Goal: Task Accomplishment & Management: Use online tool/utility

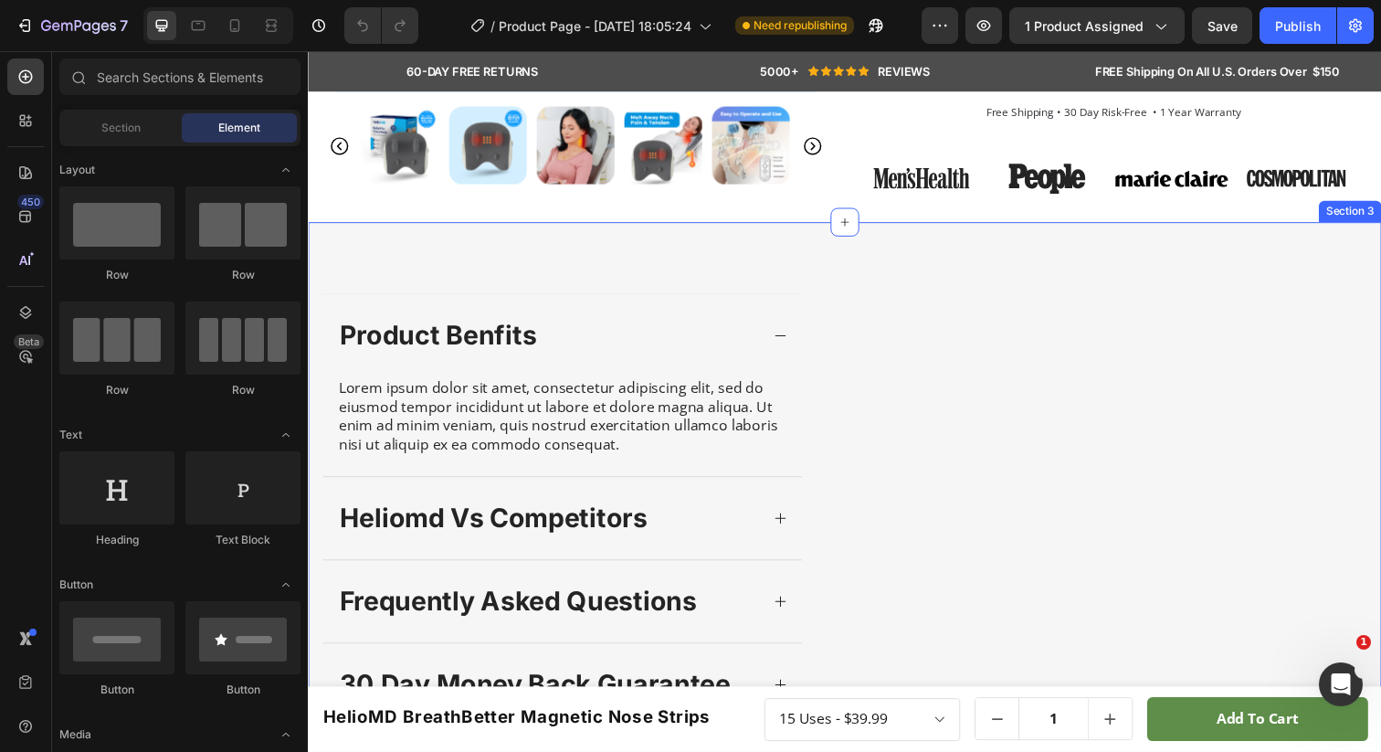
scroll to position [534, 0]
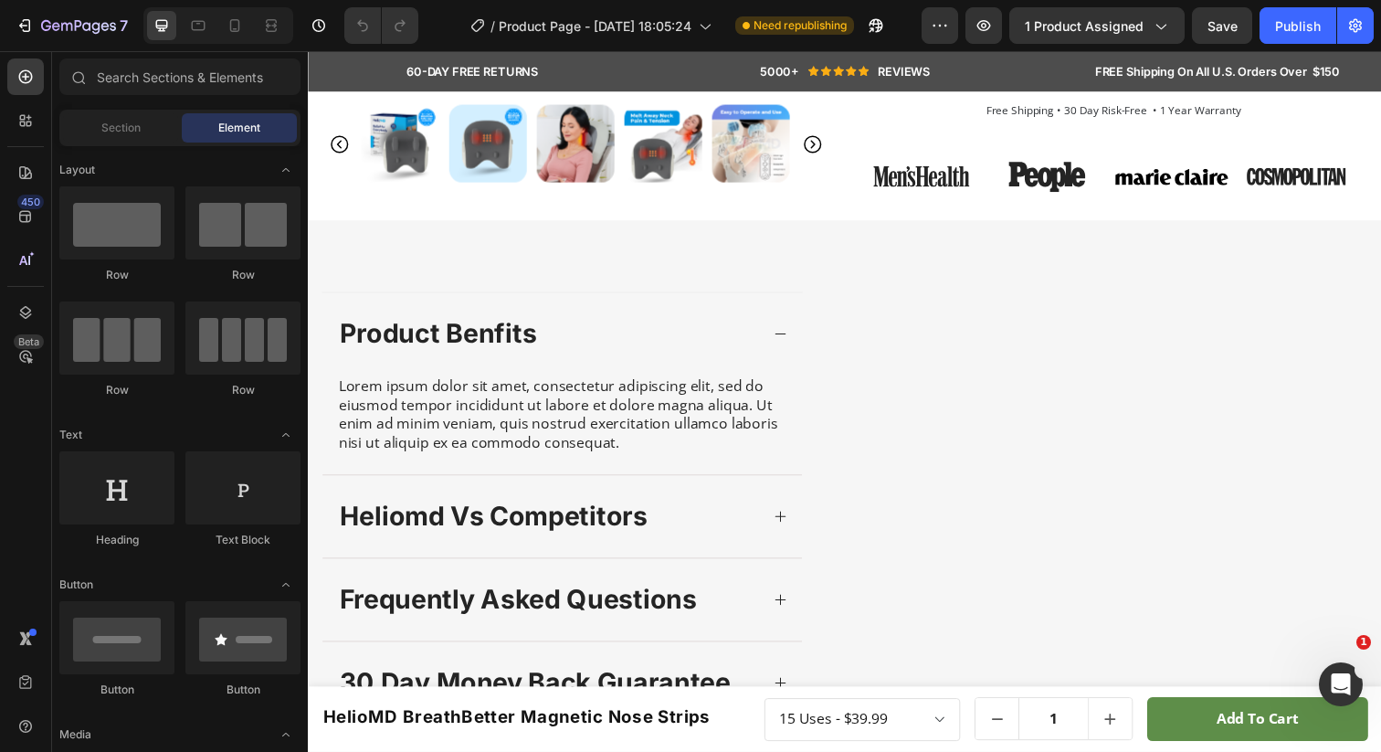
click at [215, 21] on div at bounding box center [218, 25] width 150 height 37
click at [236, 23] on icon at bounding box center [235, 25] width 18 height 18
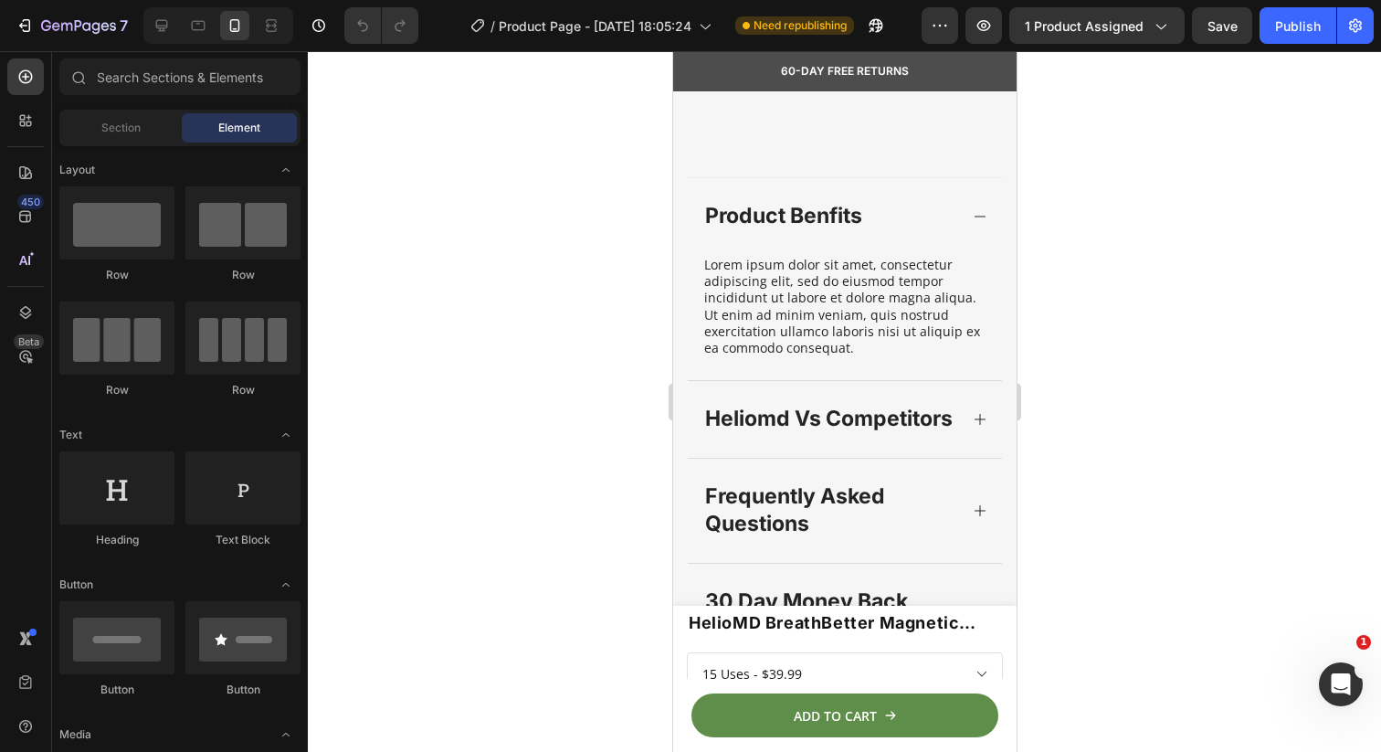
scroll to position [1408, 0]
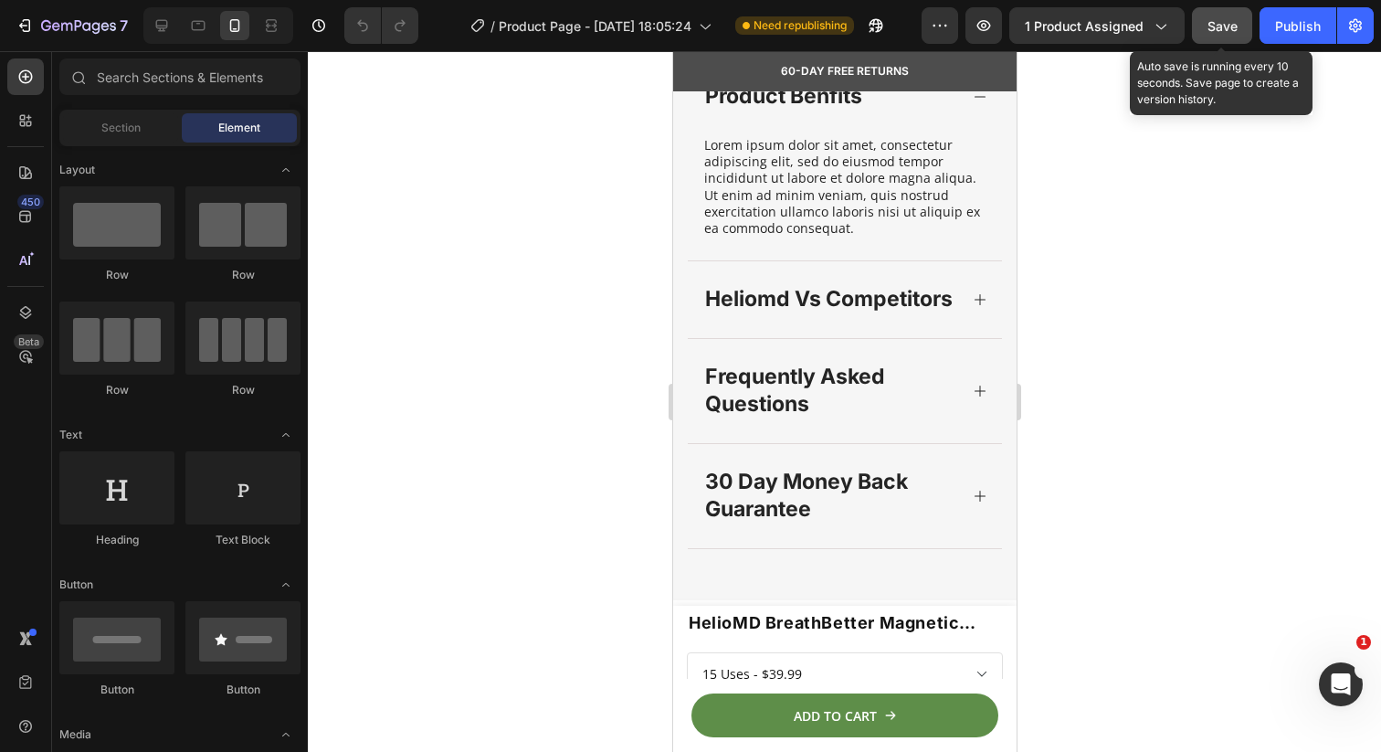
click at [1227, 27] on span "Save" at bounding box center [1223, 26] width 30 height 16
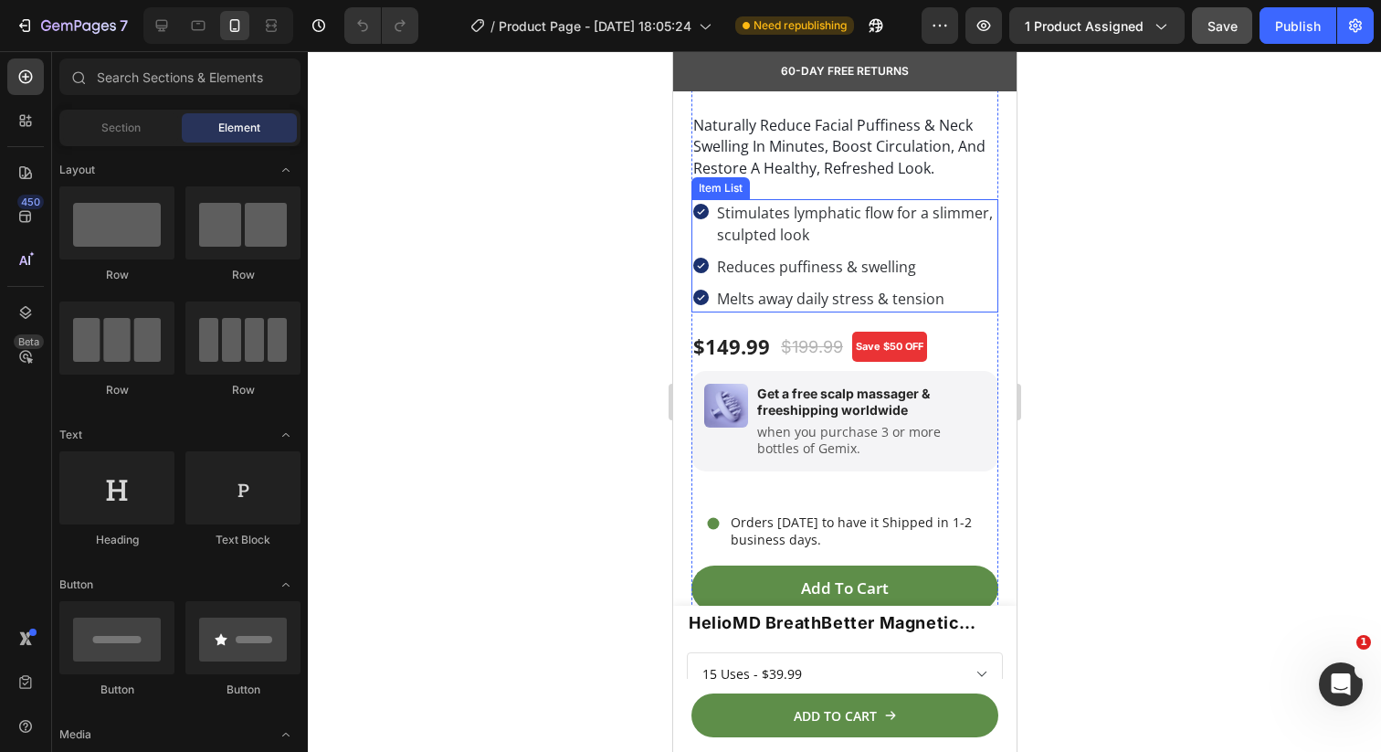
scroll to position [393, 0]
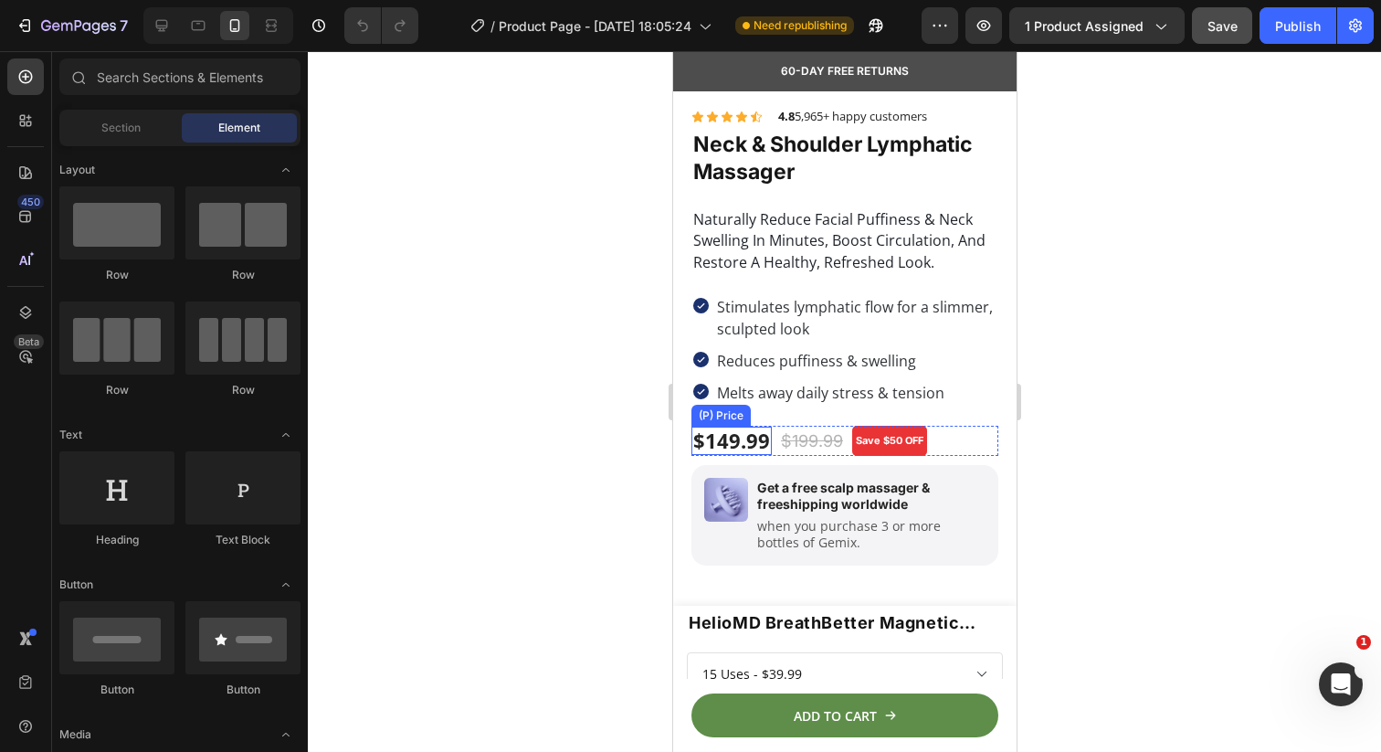
click at [735, 448] on div "$149.99" at bounding box center [731, 440] width 80 height 27
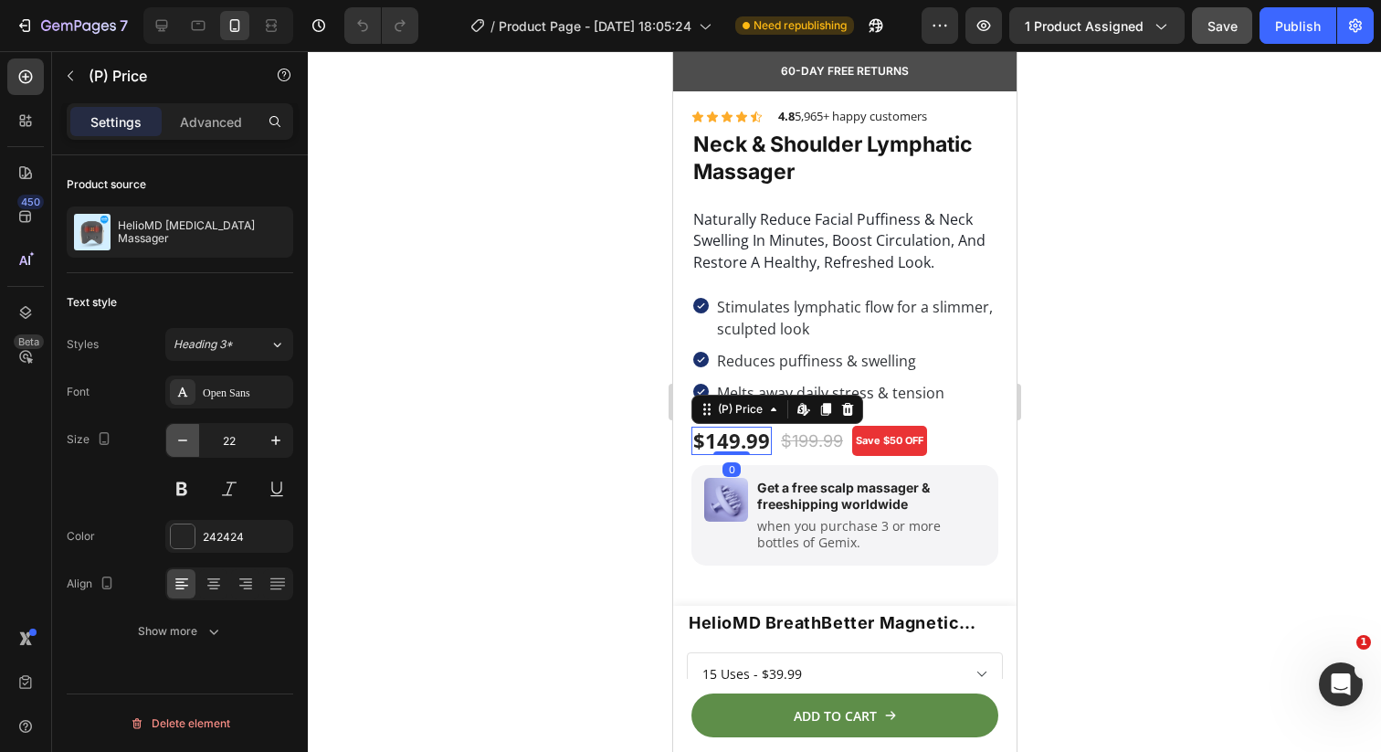
click at [187, 445] on icon "button" at bounding box center [183, 440] width 18 height 18
type input "20"
click at [796, 441] on div "$199.99" at bounding box center [800, 441] width 66 height 28
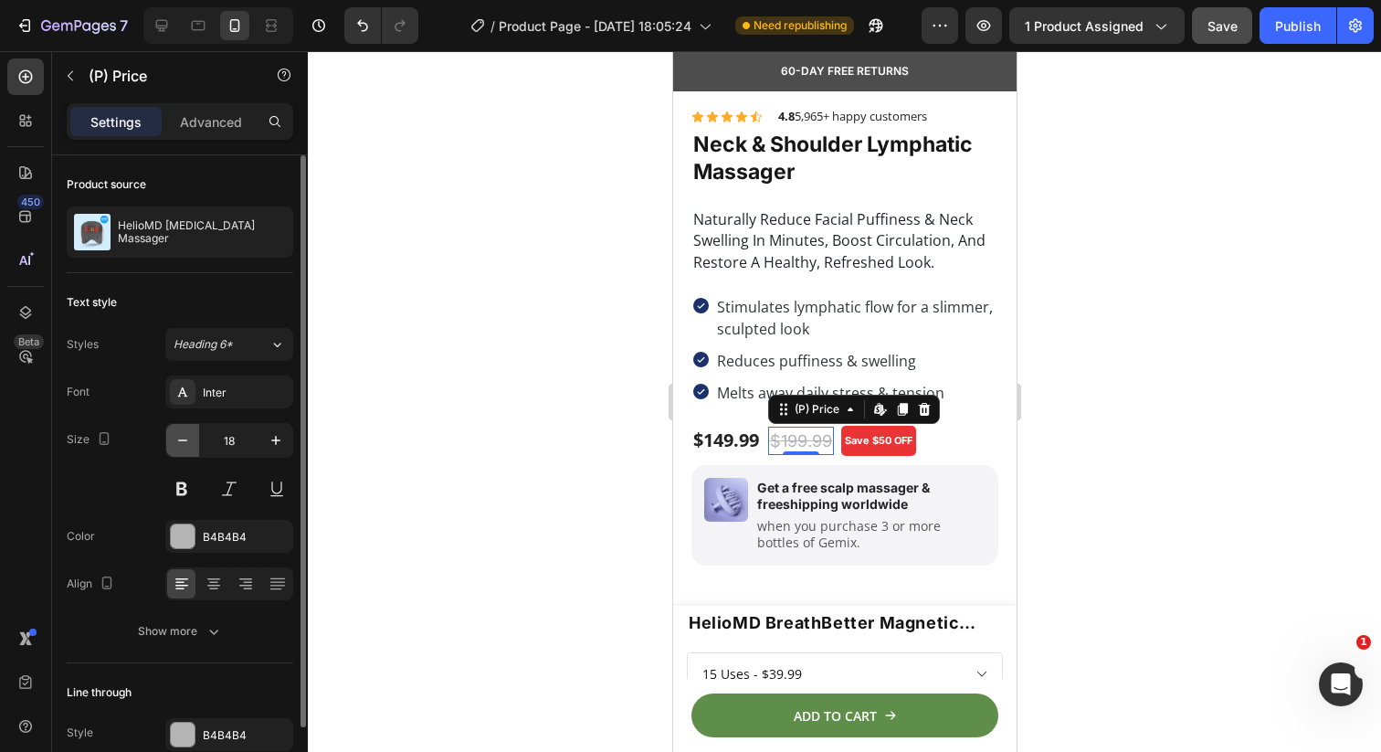
click at [191, 437] on icon "button" at bounding box center [183, 440] width 18 height 18
type input "17"
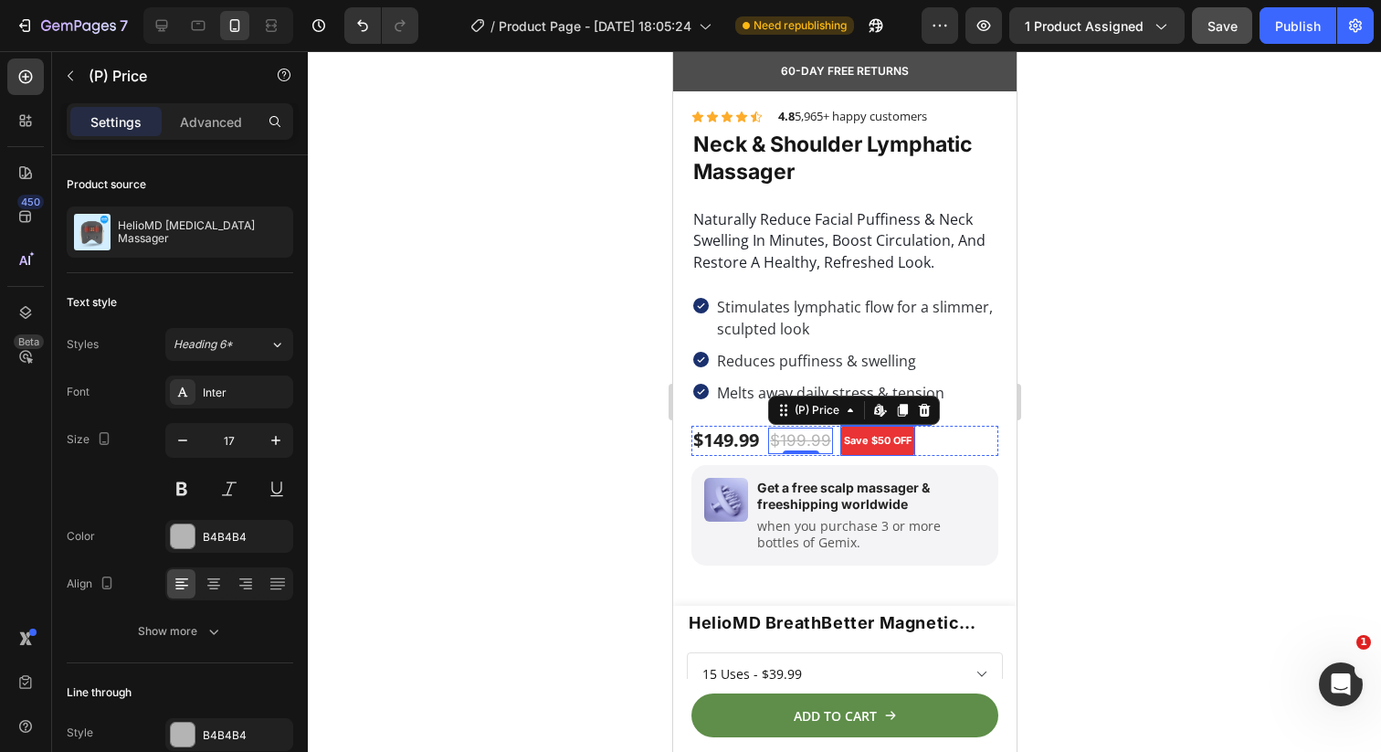
click at [1099, 370] on div at bounding box center [844, 401] width 1073 height 701
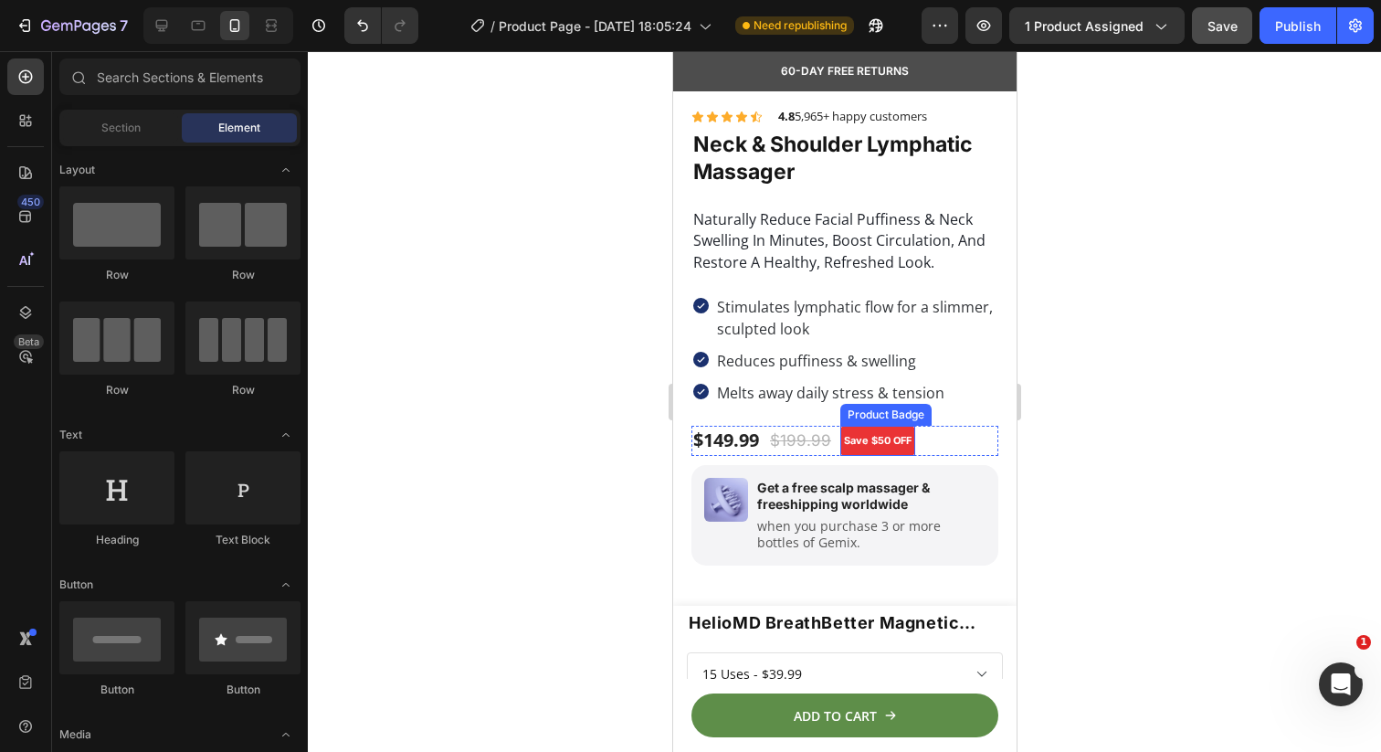
click at [863, 430] on pre "Save $50 OFF" at bounding box center [876, 441] width 75 height 30
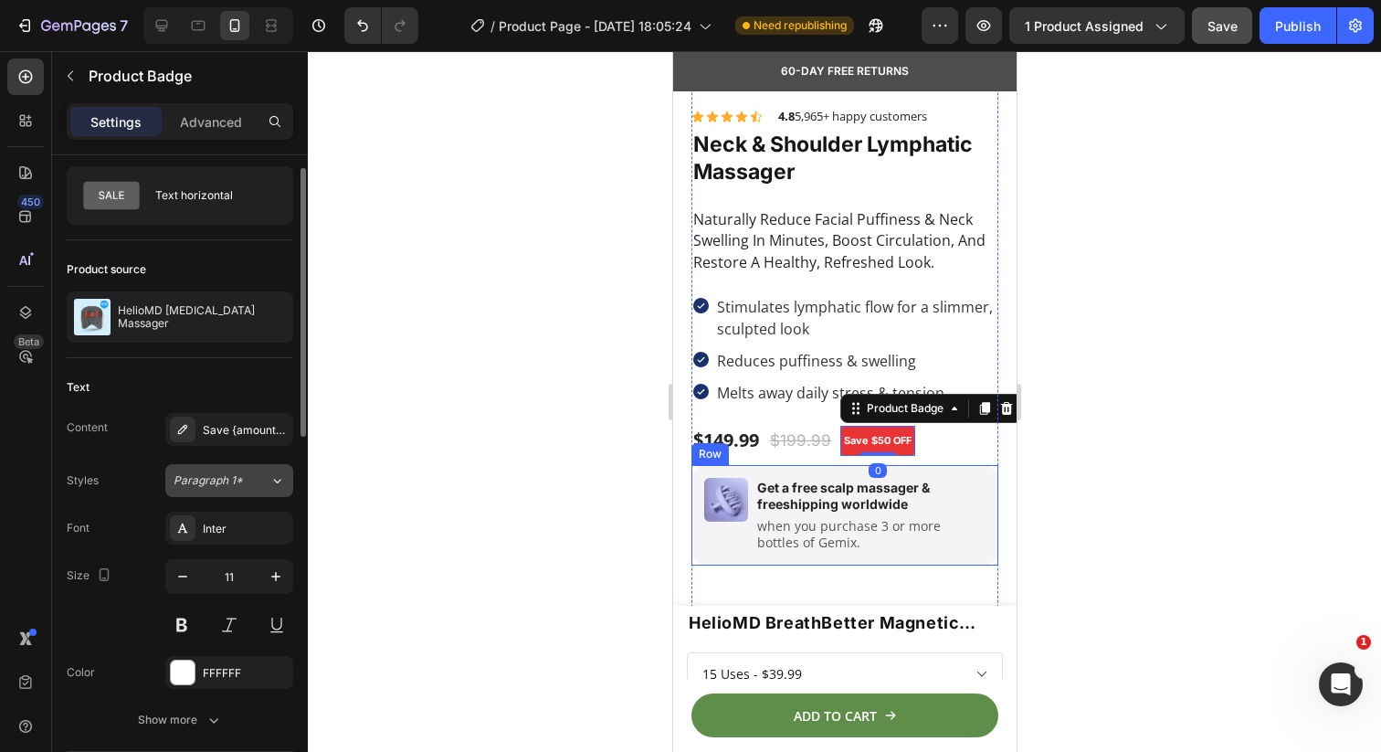
scroll to position [49, 0]
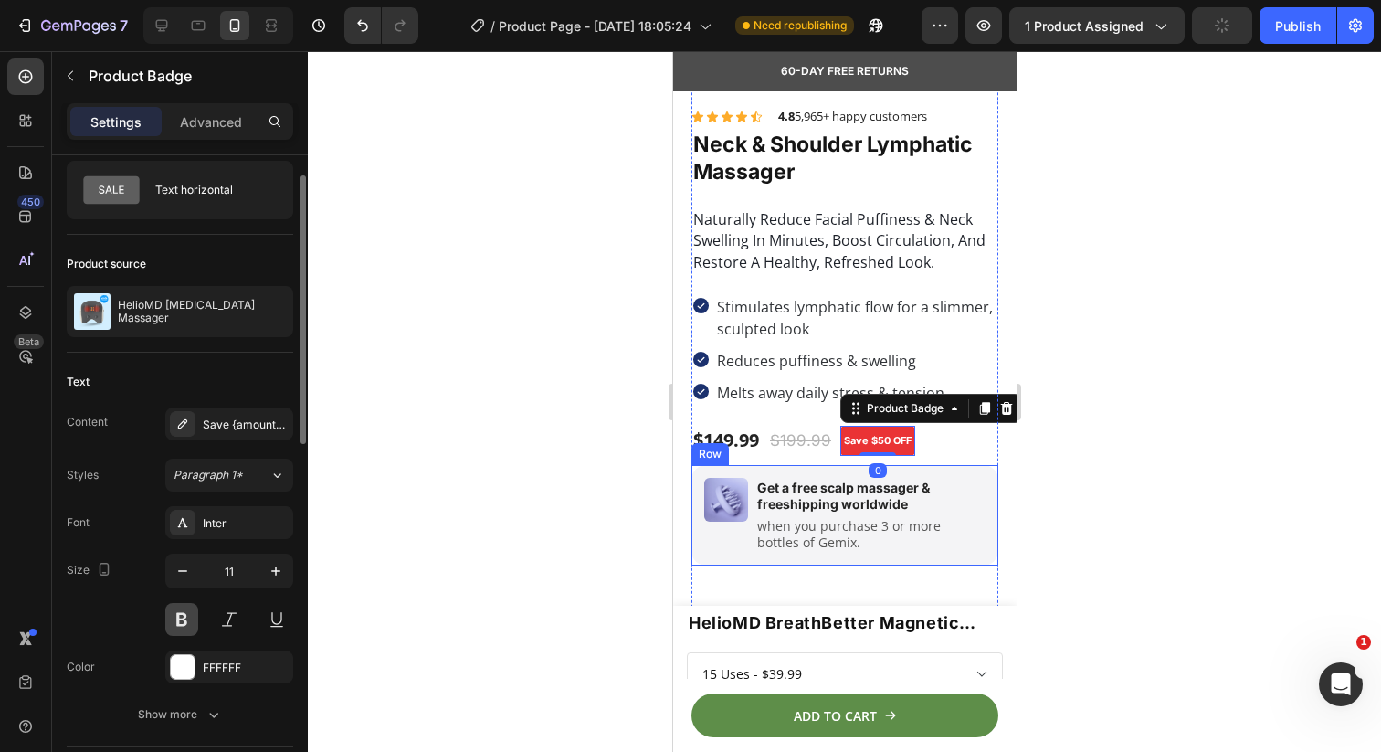
click at [185, 607] on button at bounding box center [181, 619] width 33 height 33
click at [181, 607] on button at bounding box center [181, 619] width 33 height 33
click at [187, 620] on button at bounding box center [181, 619] width 33 height 33
click at [183, 617] on button at bounding box center [181, 619] width 33 height 33
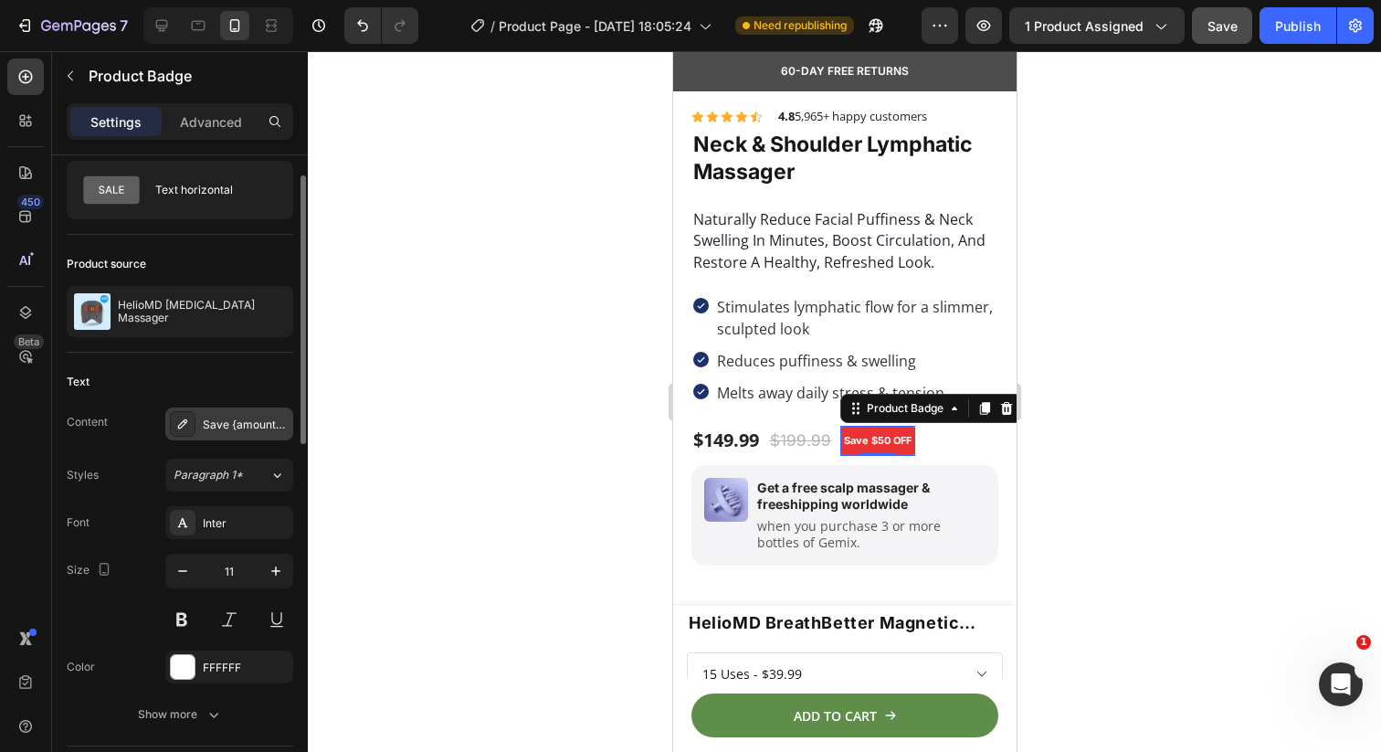
click at [225, 427] on div "Save {amount_discount} OFF" at bounding box center [246, 425] width 86 height 16
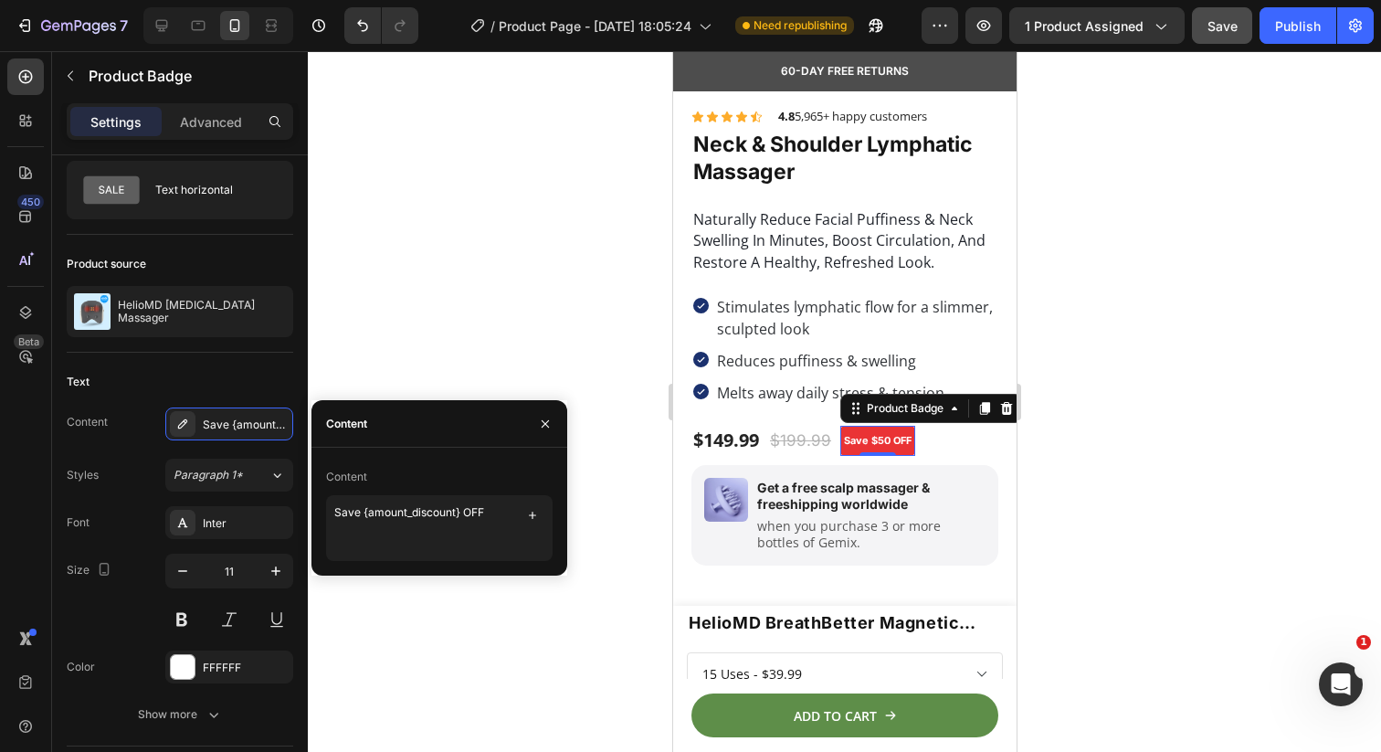
click at [868, 438] on pre "Save $50 OFF" at bounding box center [876, 441] width 75 height 30
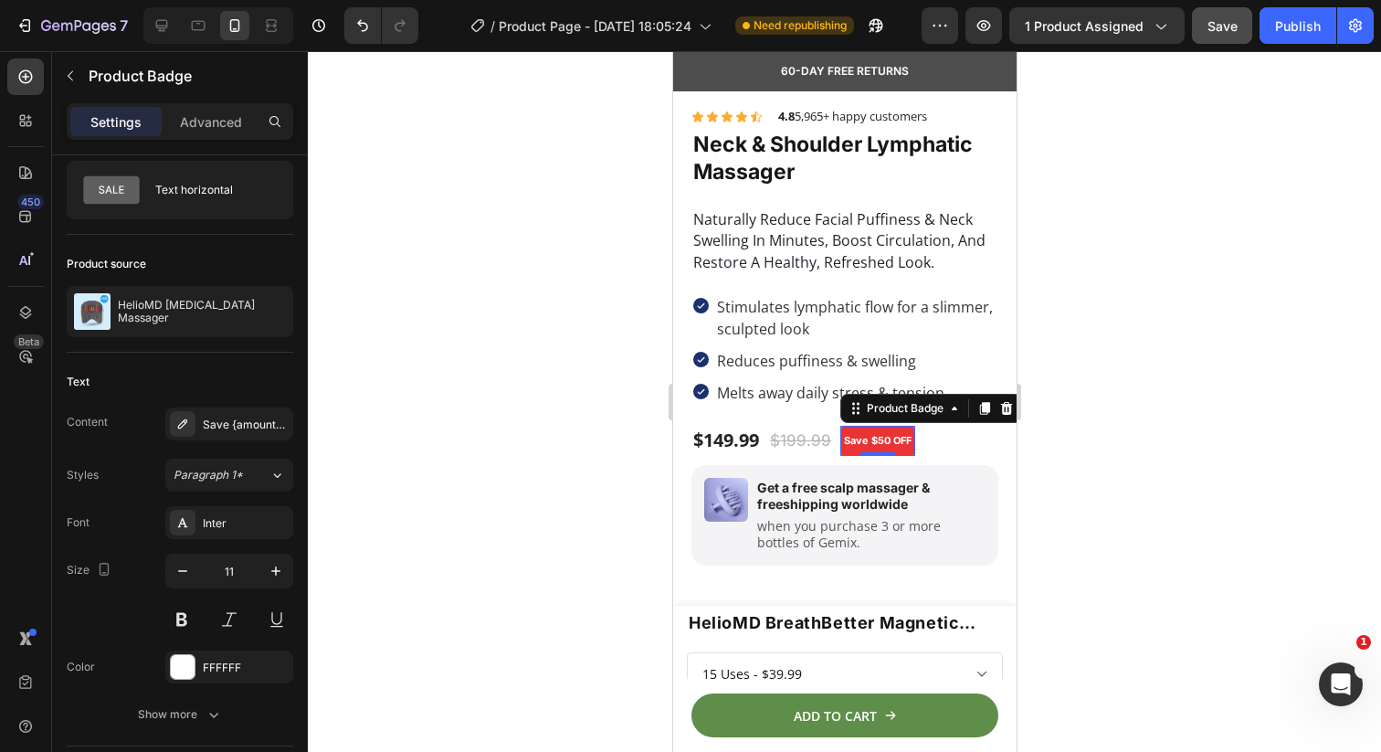
click at [872, 440] on pre "Save $50 OFF" at bounding box center [876, 441] width 75 height 30
click at [455, 445] on div at bounding box center [844, 401] width 1073 height 701
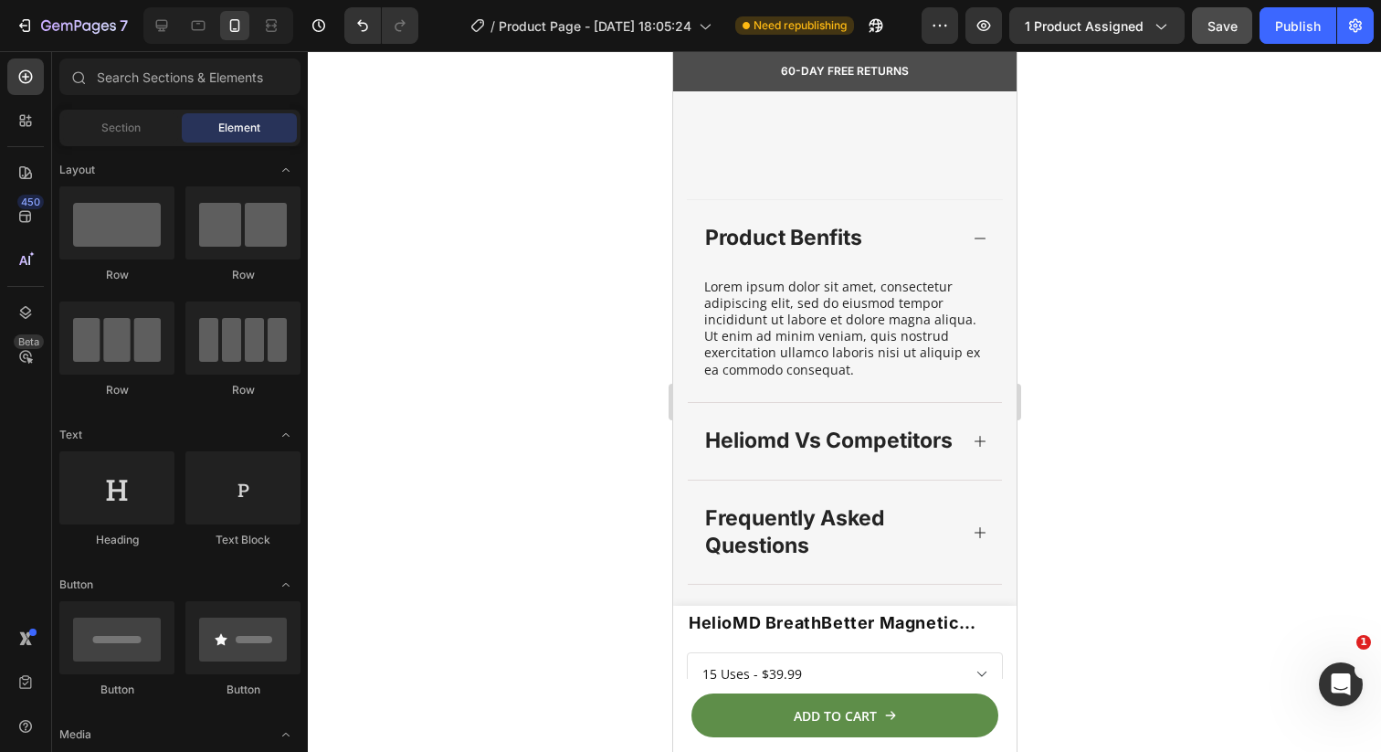
scroll to position [0, 0]
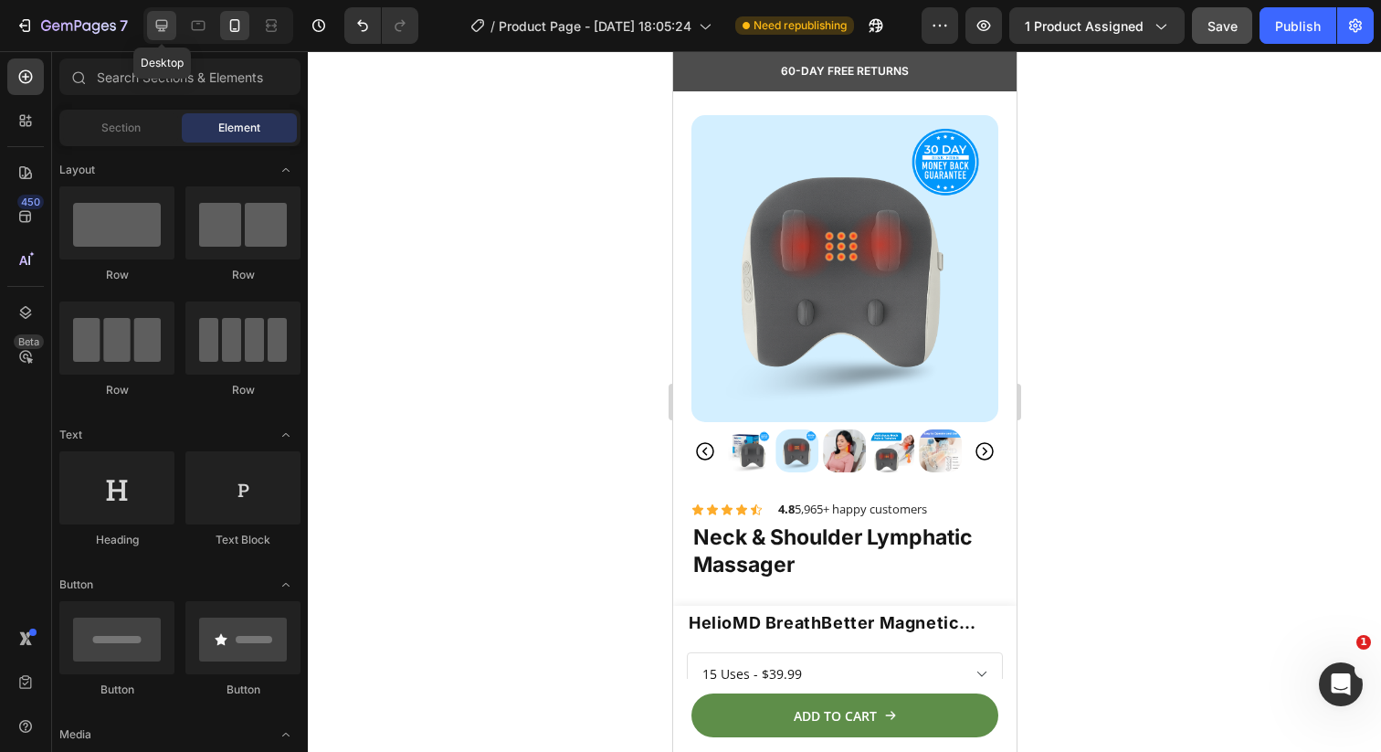
click at [163, 25] on icon at bounding box center [162, 25] width 18 height 18
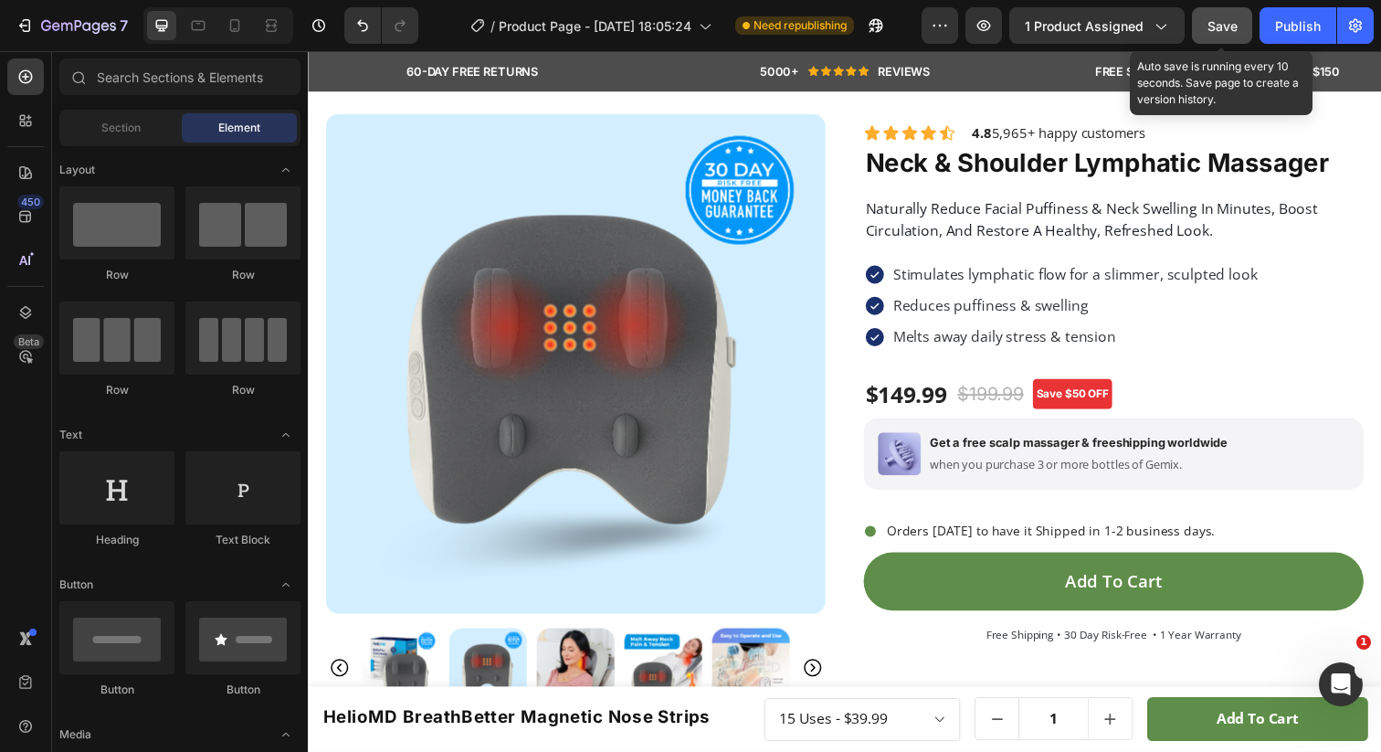
click at [1211, 26] on span "Save" at bounding box center [1223, 26] width 30 height 16
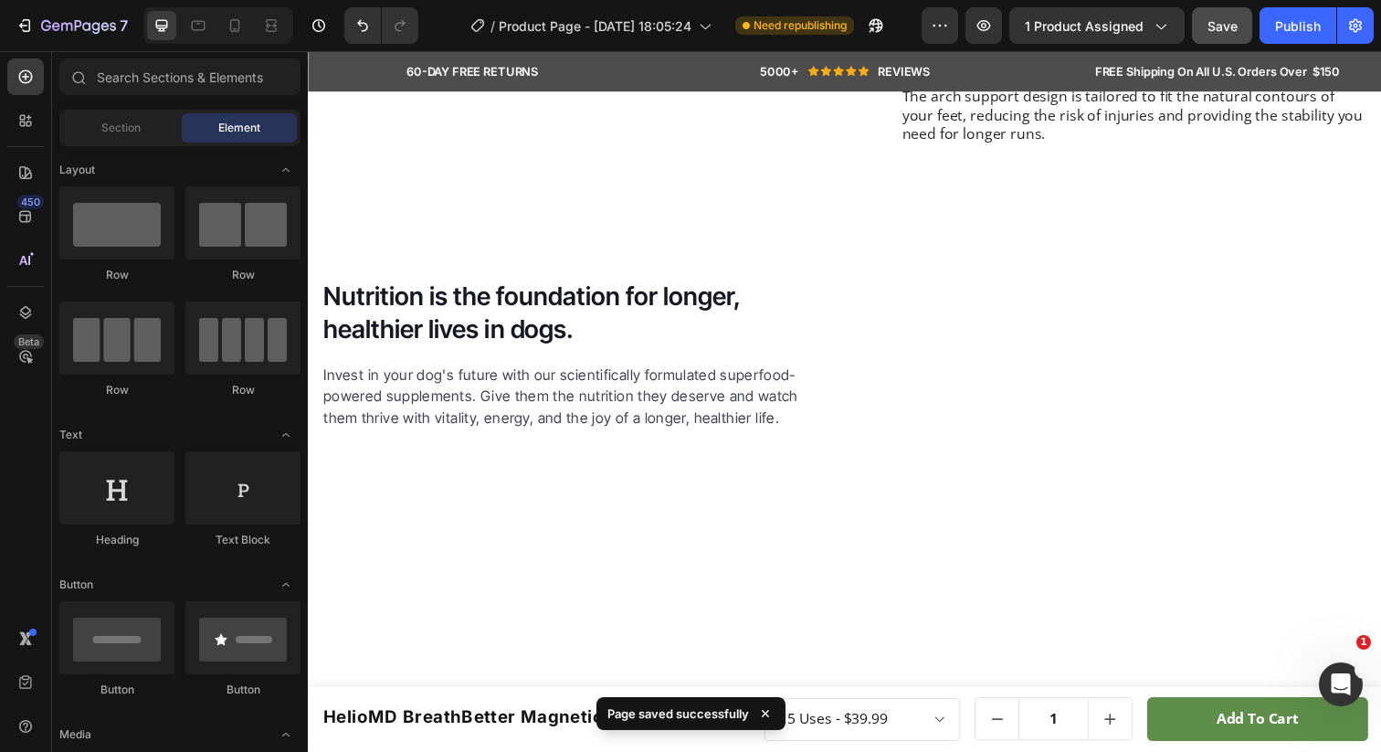
scroll to position [2202, 0]
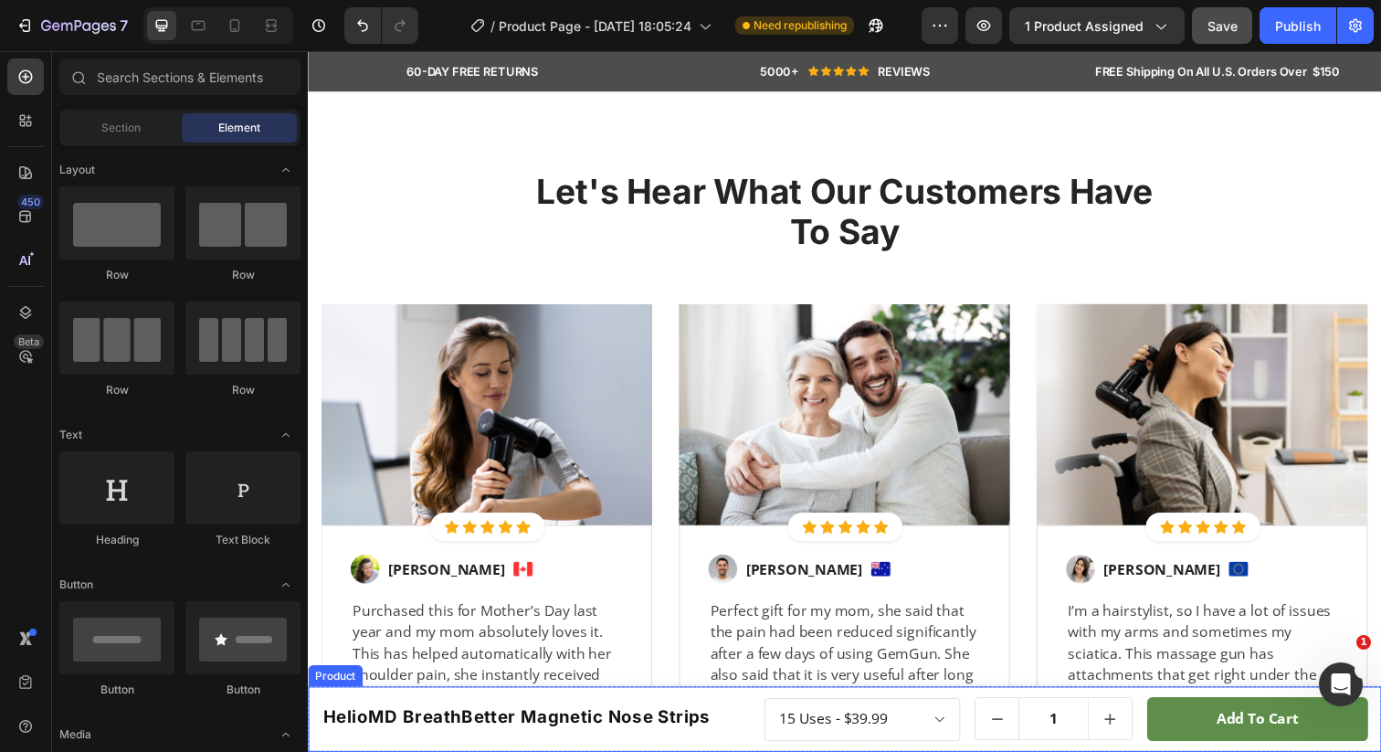
click at [502, 708] on div "HelioMD BreathBetter Magnetic Nose Strips Product Title Row 15 Uses - $39.99 30…" at bounding box center [856, 733] width 1096 height 67
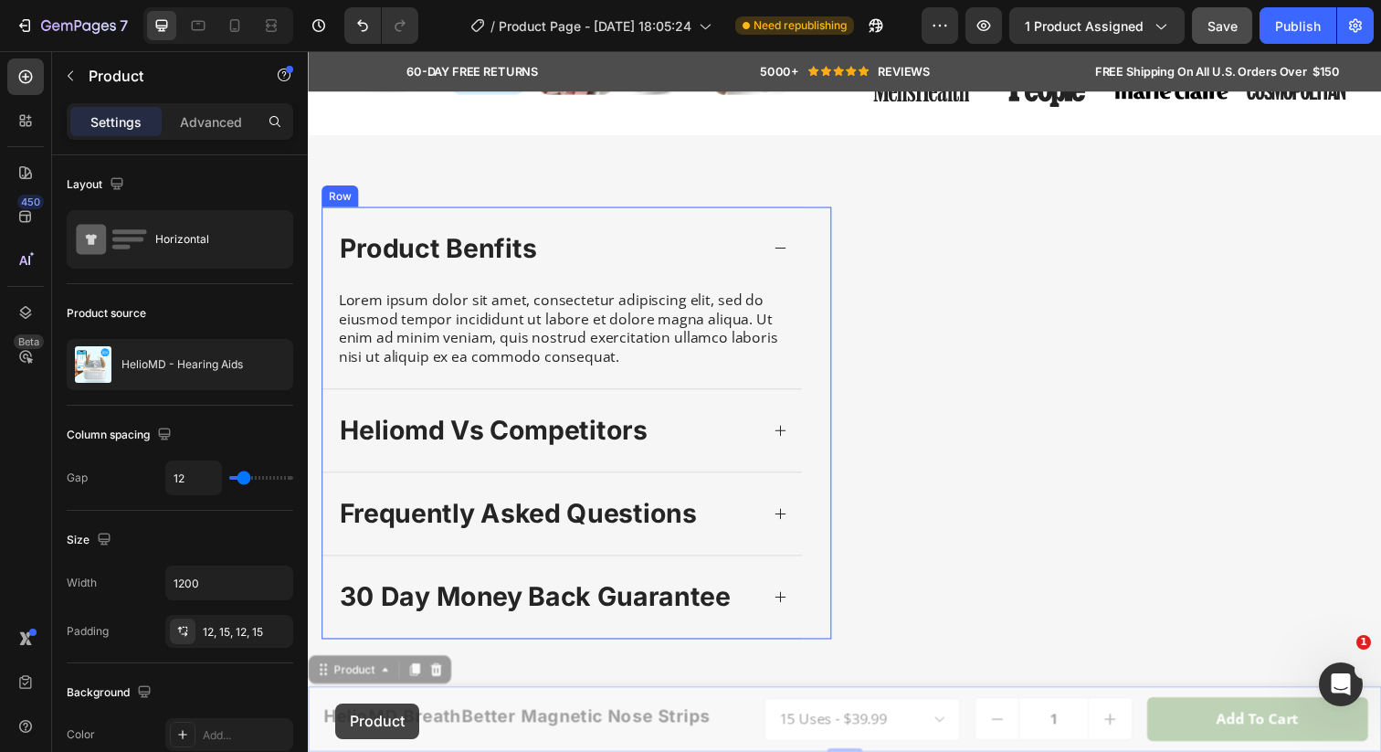
scroll to position [690, 0]
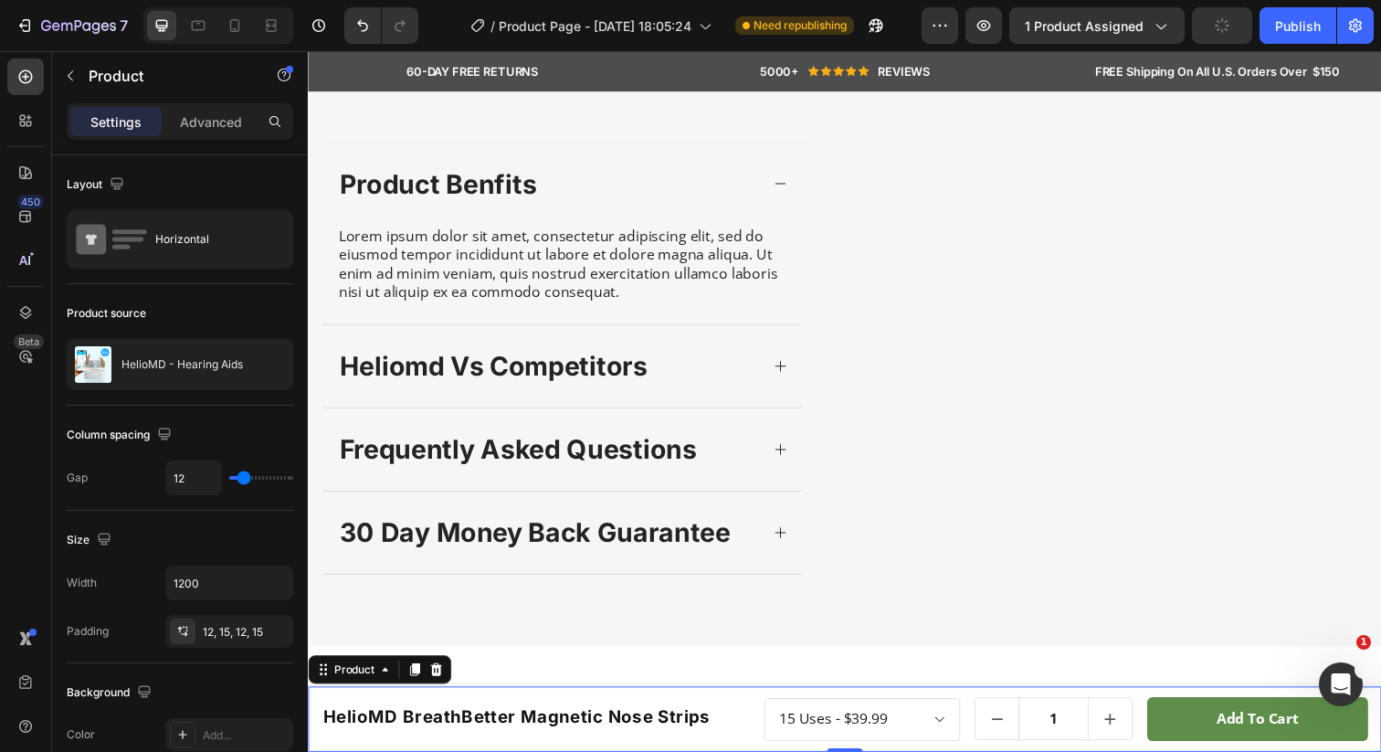
click at [347, 751] on div "HelioMD BreathBetter Magnetic Nose Strips Product Title Row" at bounding box center [542, 733] width 441 height 45
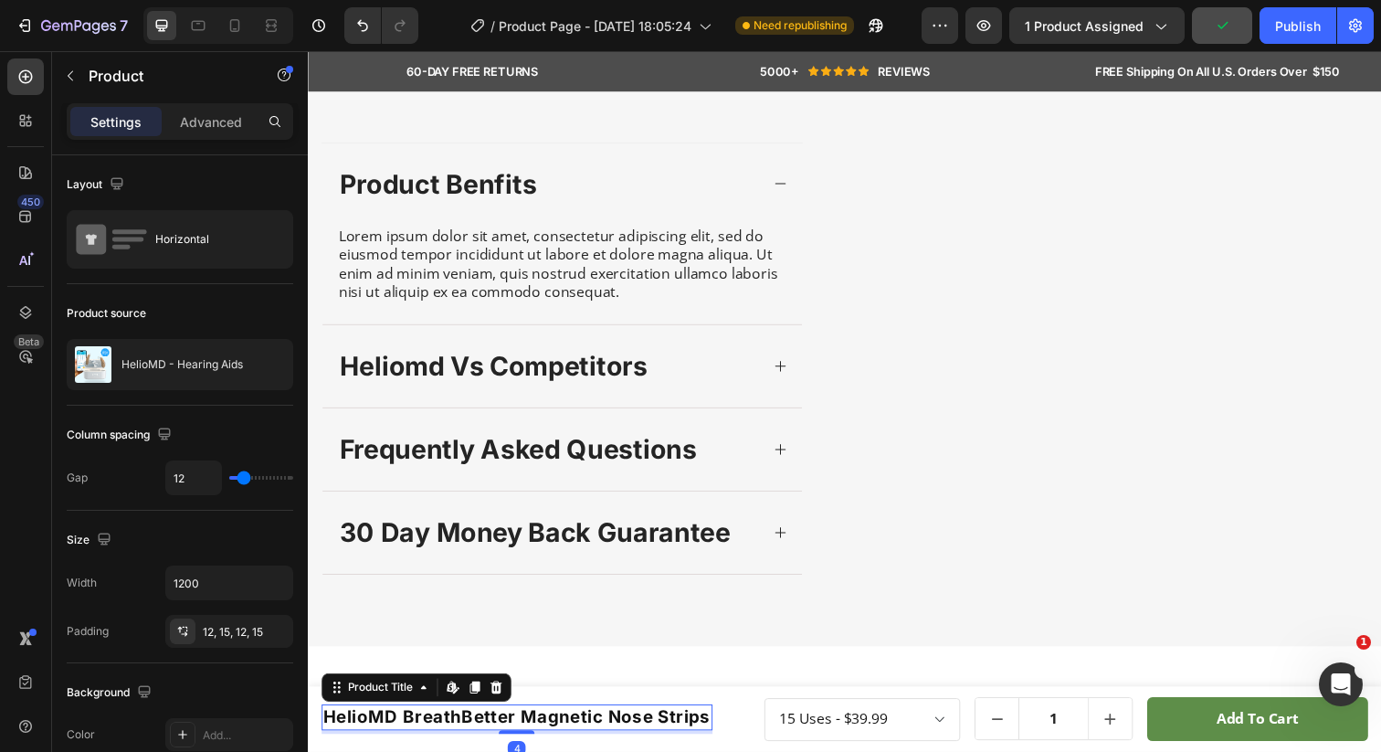
click at [390, 720] on h1 "HelioMD BreathBetter Magnetic Nose Strips" at bounding box center [521, 731] width 399 height 26
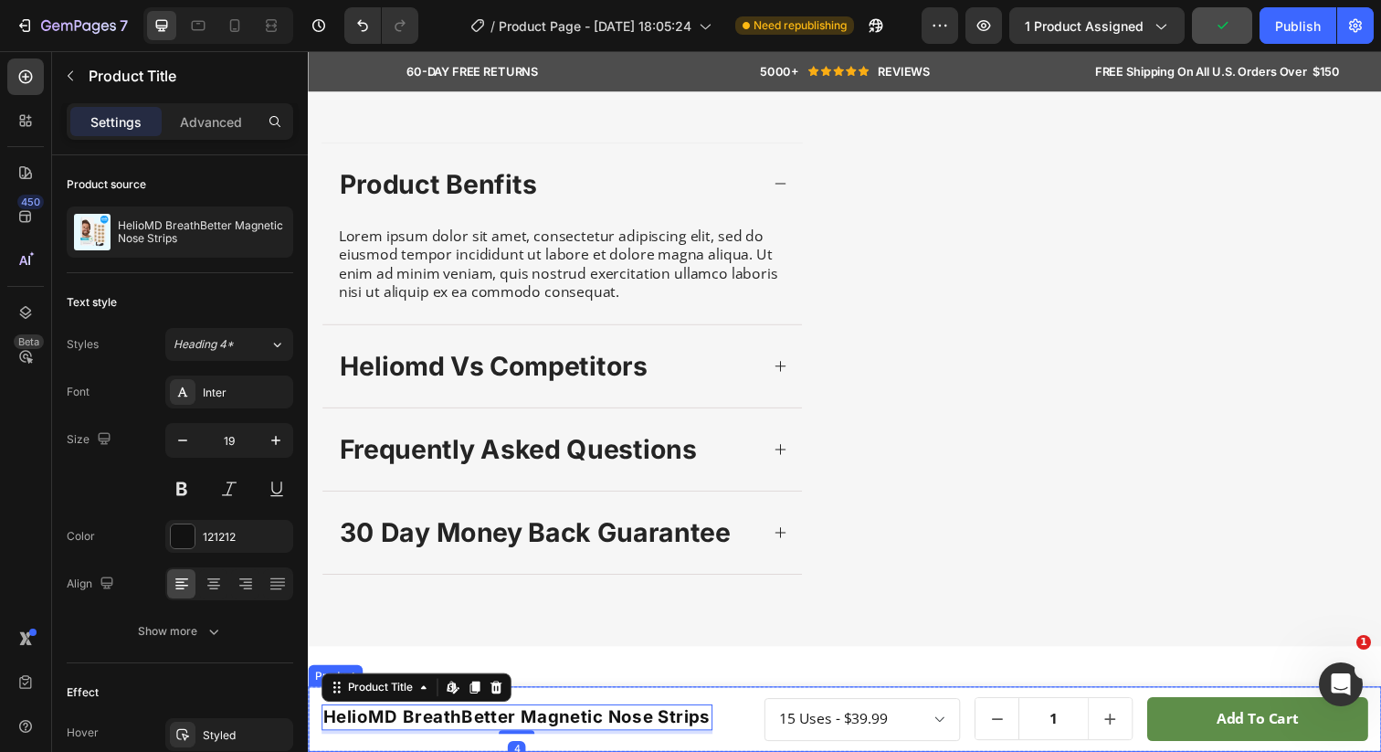
click at [377, 751] on div "HelioMD BreathBetter Magnetic Nose Strips Product Title Edit content in Shopify…" at bounding box center [856, 733] width 1096 height 67
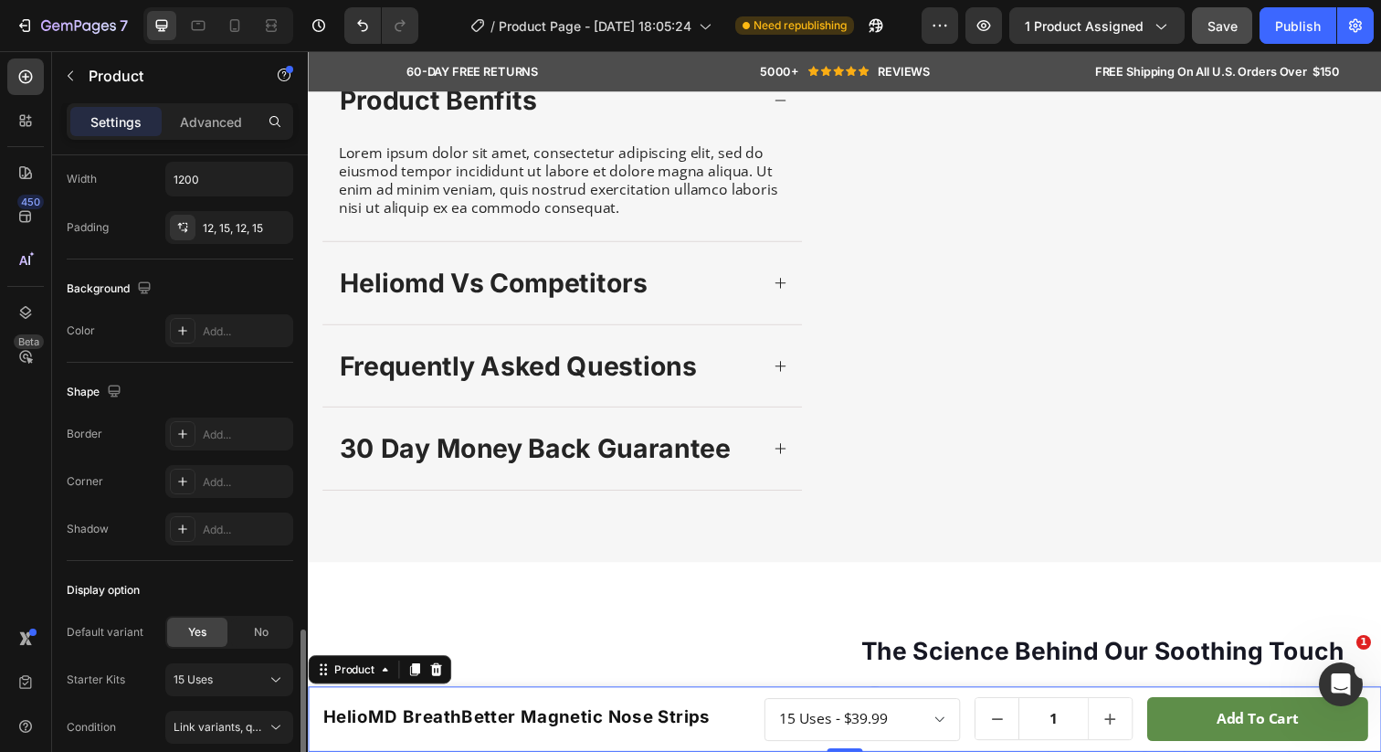
scroll to position [586, 0]
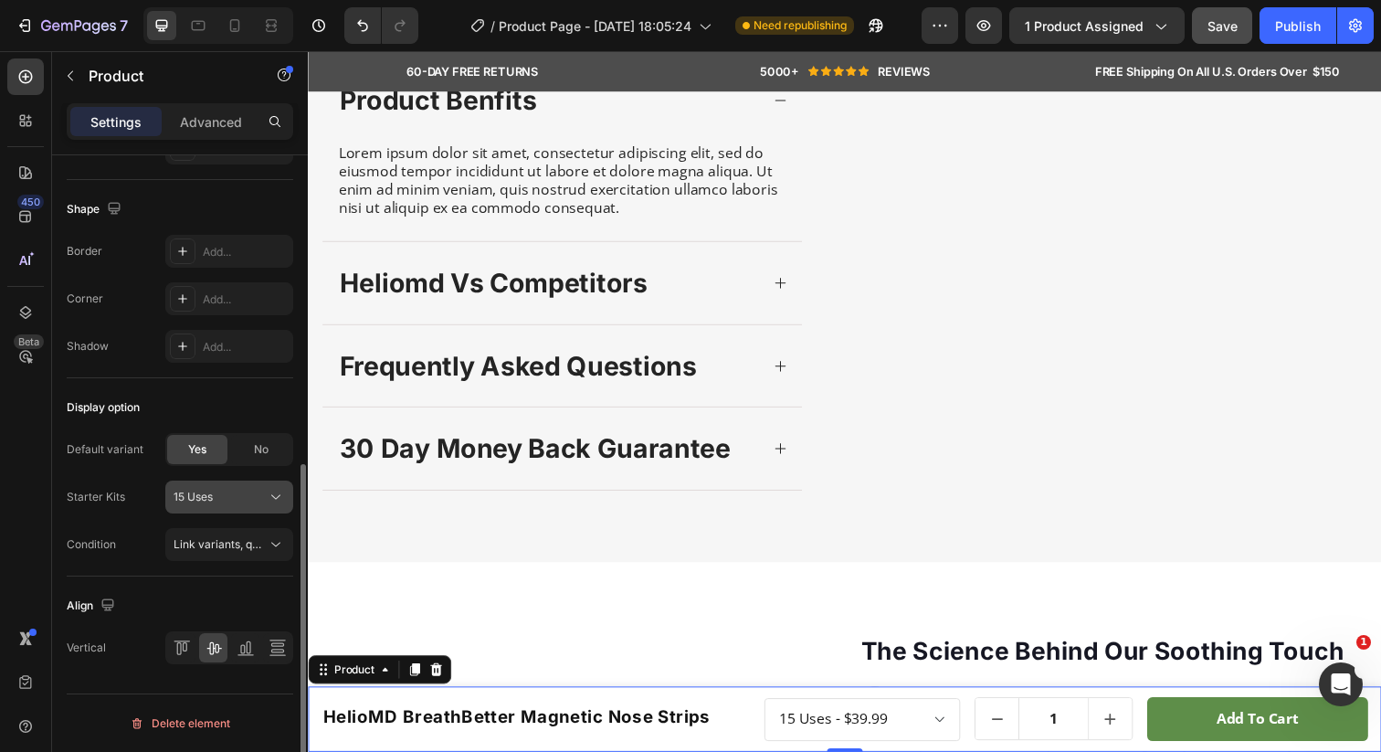
click at [250, 499] on div "15 Uses" at bounding box center [219, 497] width 90 height 16
click at [137, 477] on div "Default variant Yes No Starter Kits 15 Uses" at bounding box center [180, 473] width 227 height 80
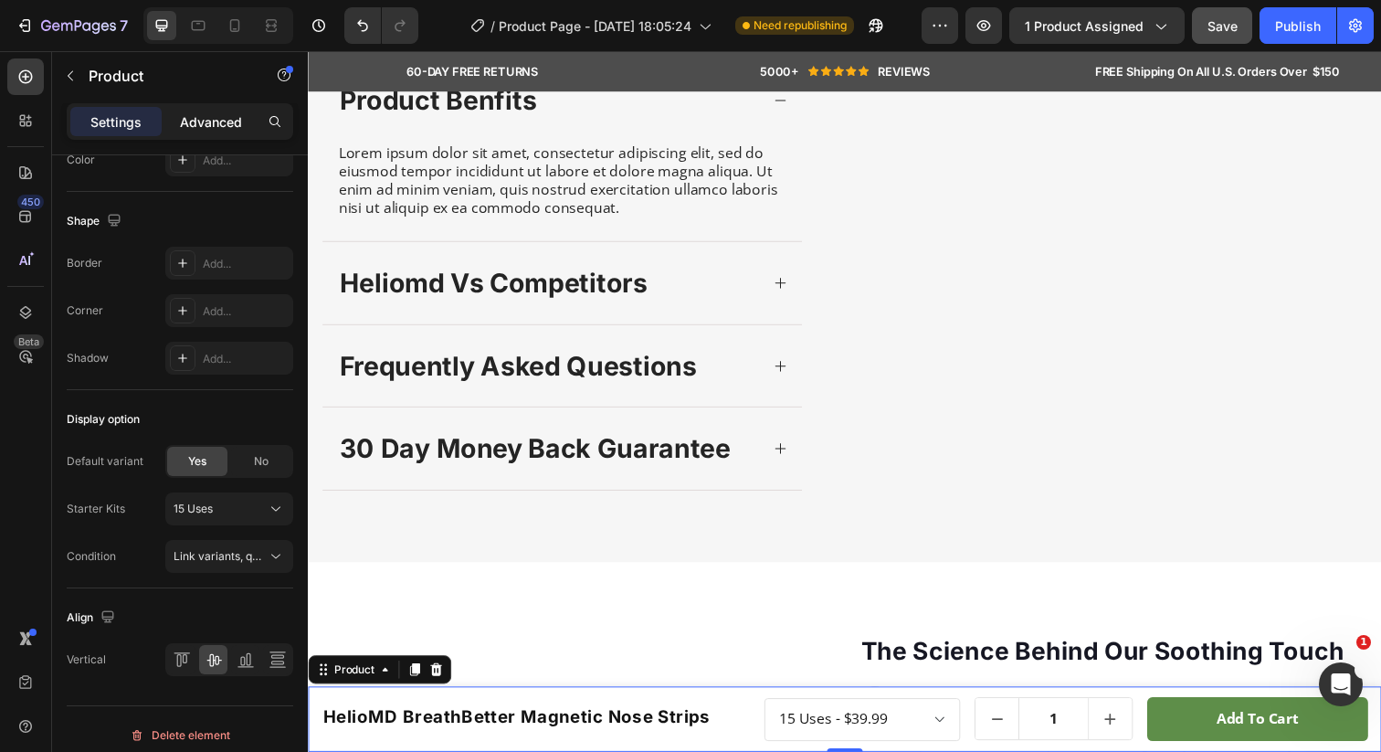
click at [212, 120] on p "Advanced" at bounding box center [211, 121] width 62 height 19
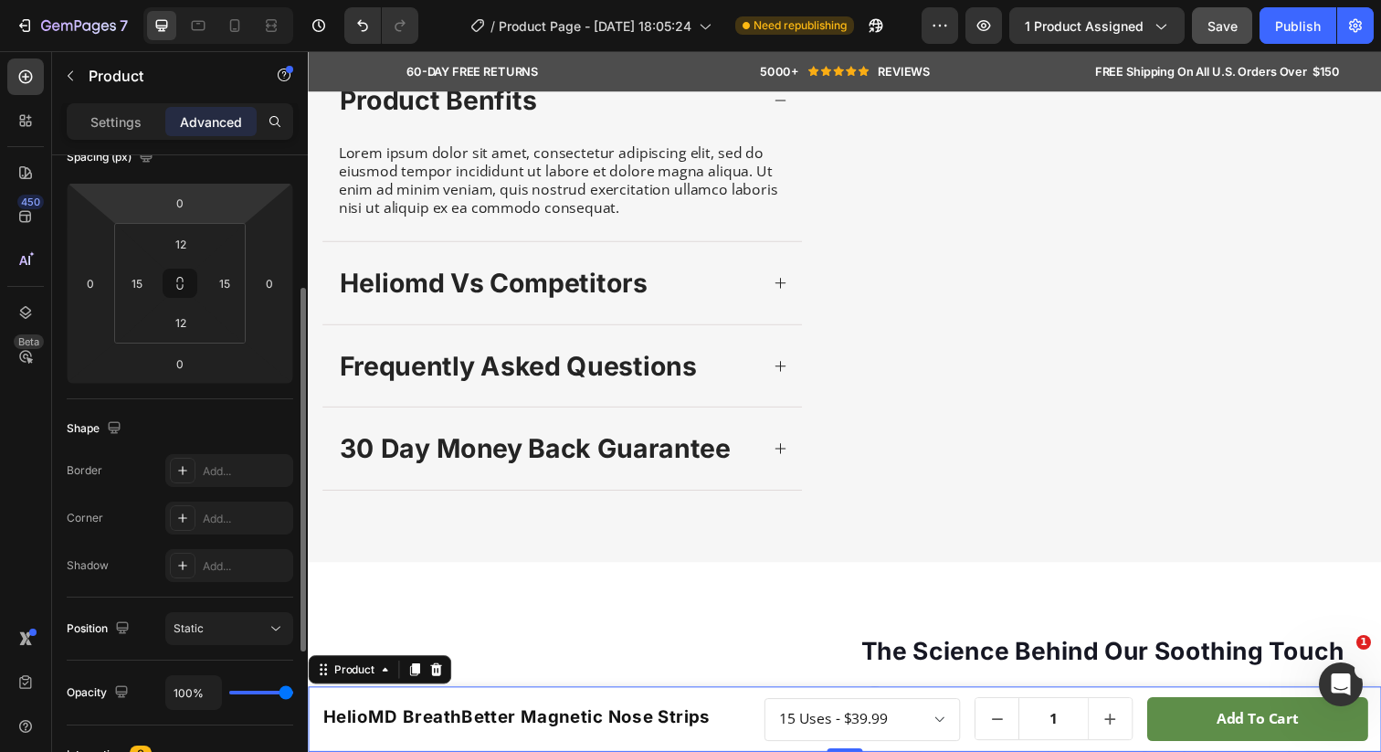
scroll to position [235, 0]
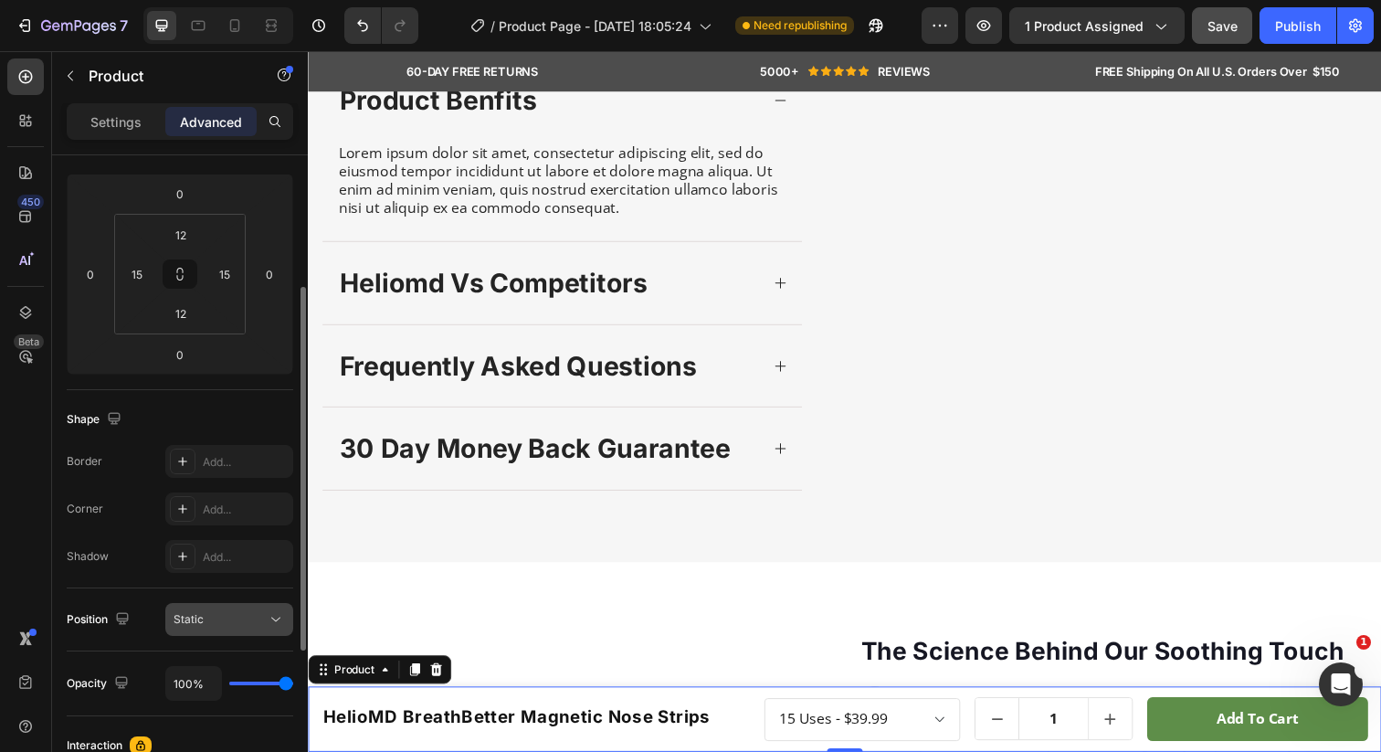
click at [248, 615] on div "Static" at bounding box center [220, 619] width 93 height 16
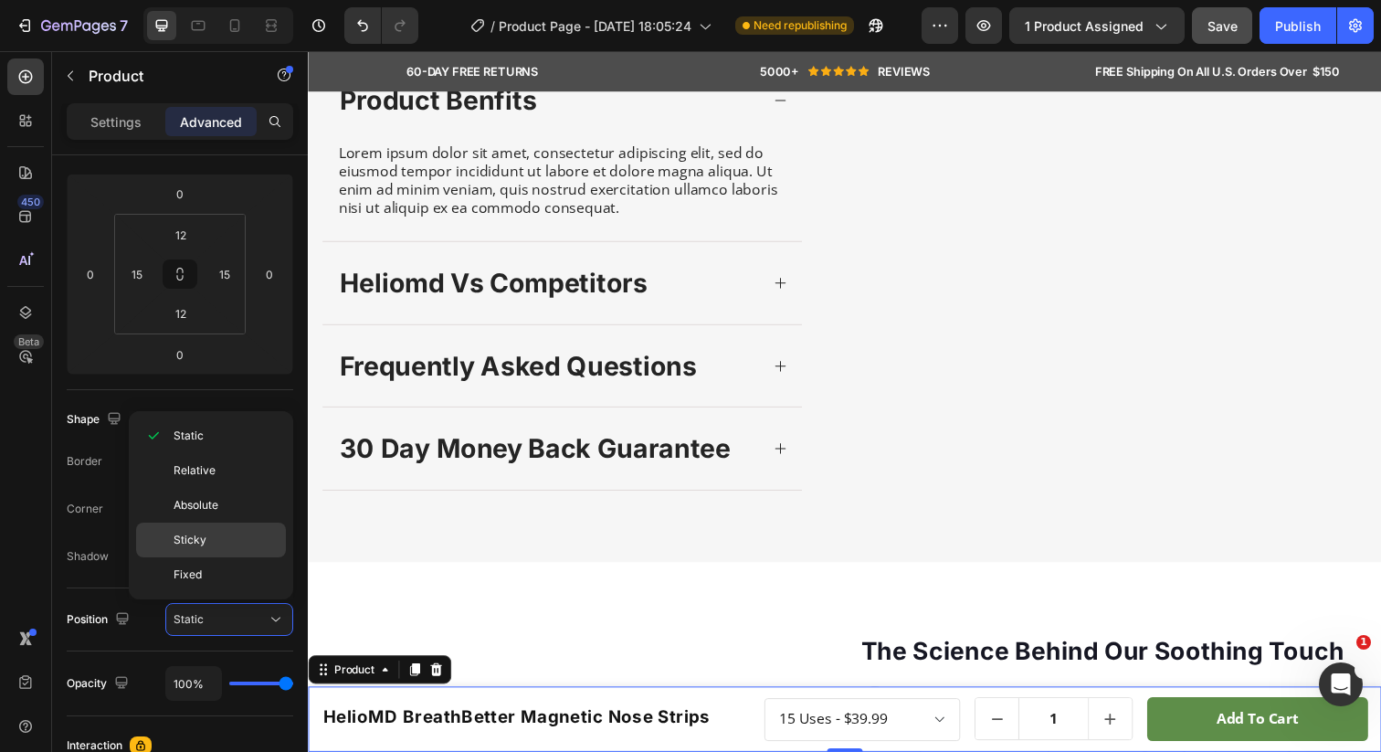
click at [238, 539] on p "Sticky" at bounding box center [226, 540] width 104 height 16
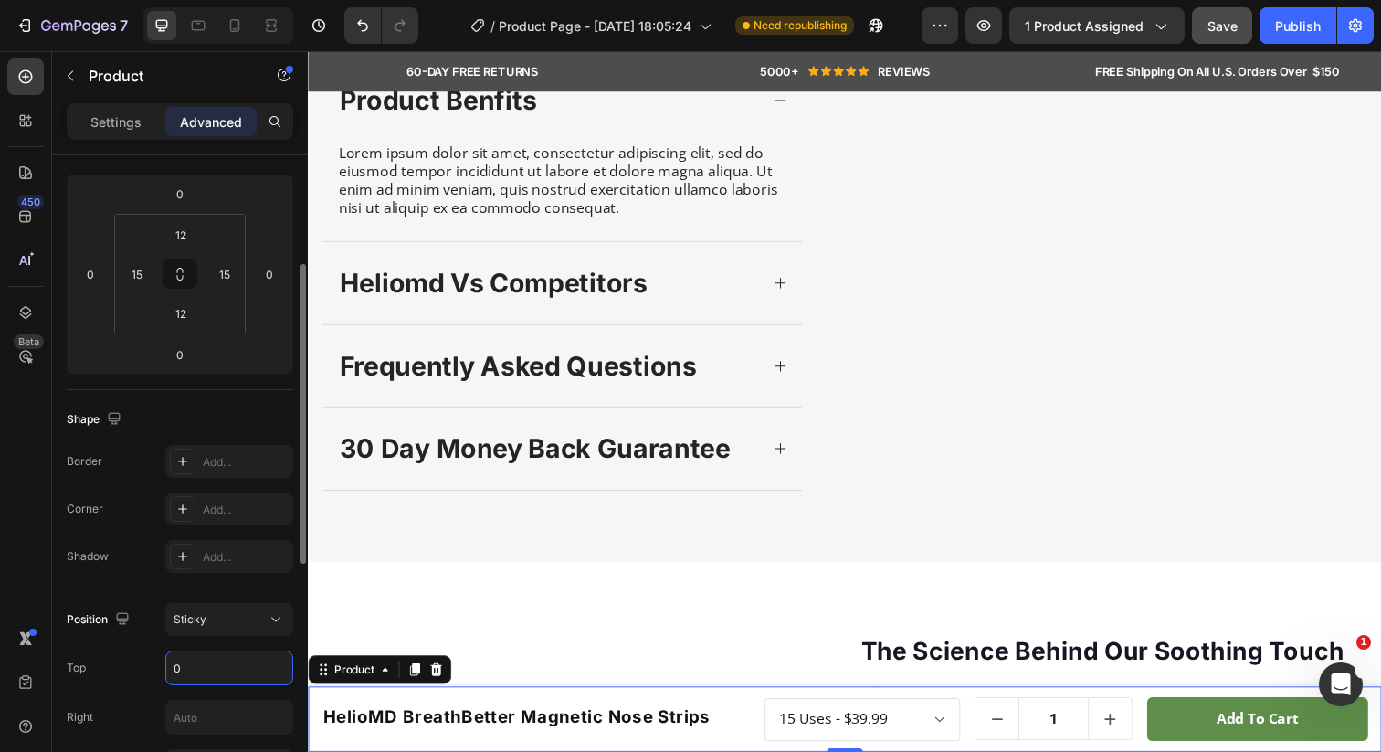
click at [213, 662] on input "0" at bounding box center [229, 667] width 126 height 33
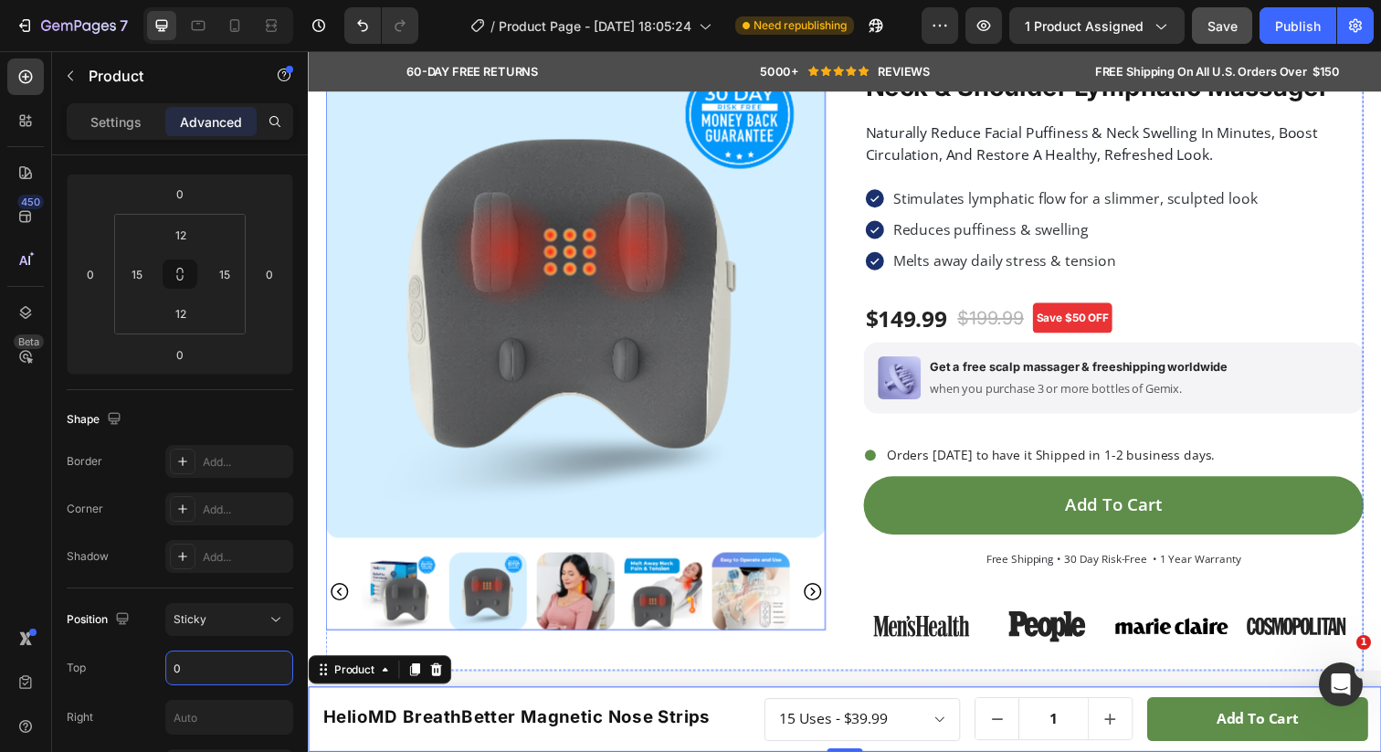
scroll to position [0, 0]
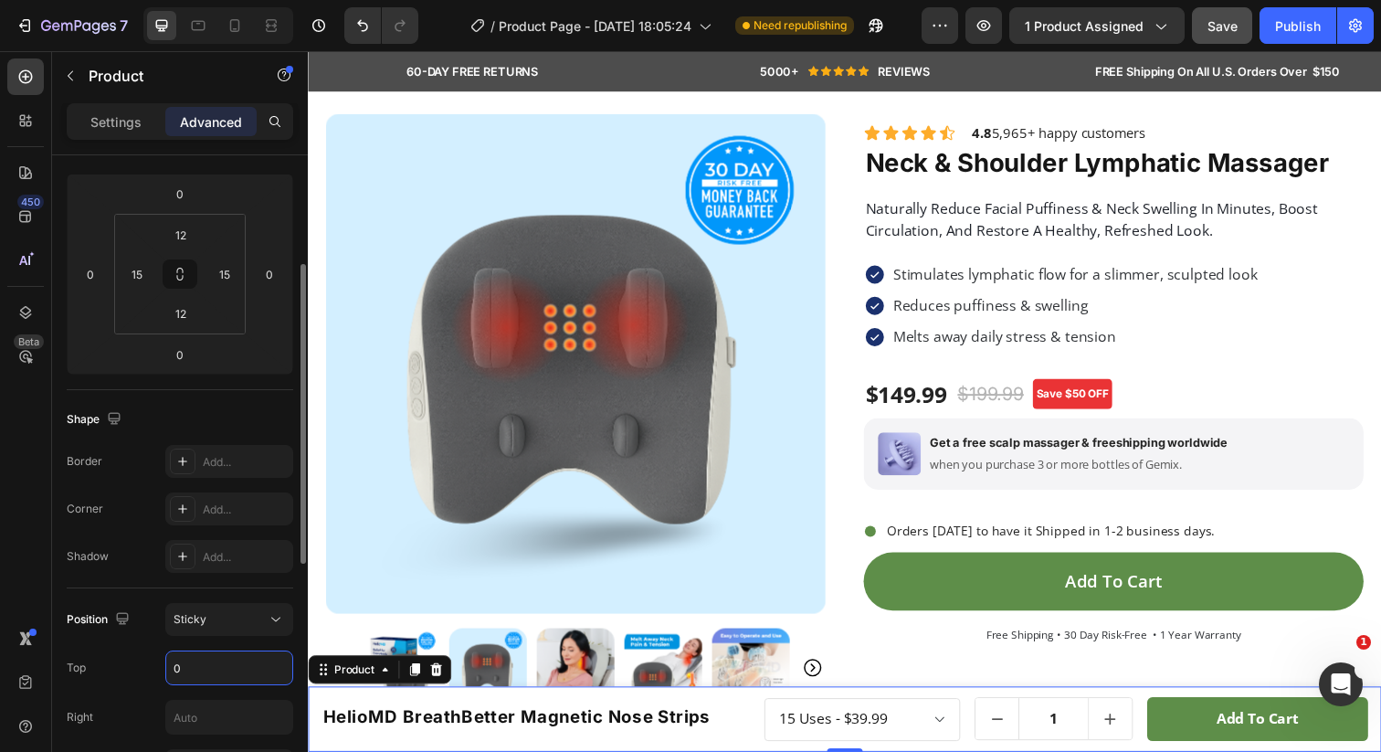
click at [187, 666] on input "0" at bounding box center [229, 667] width 126 height 33
type input "2"
click at [376, 501] on img at bounding box center [581, 370] width 511 height 511
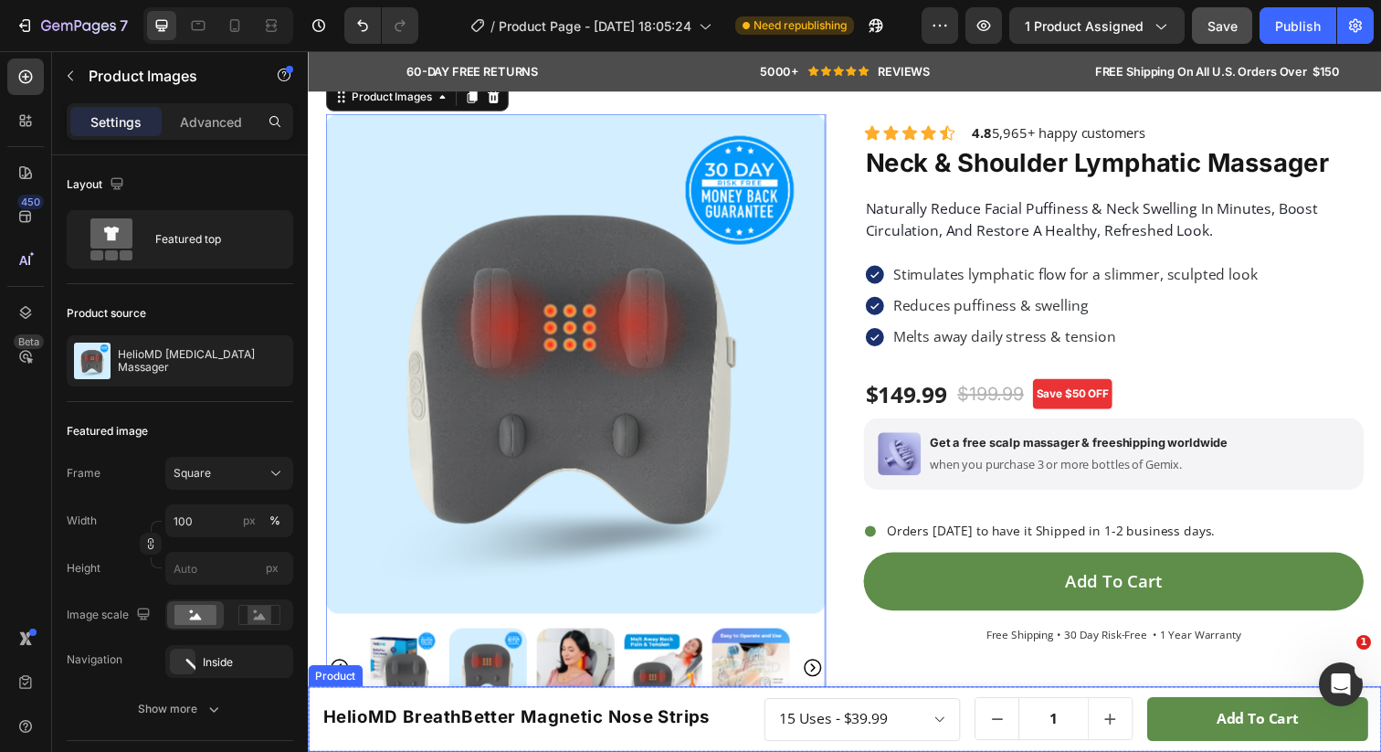
click at [312, 703] on div "HelioMD BreathBetter Magnetic Nose Strips Product Title Row 15 Uses - $39.99 30…" at bounding box center [856, 733] width 1096 height 67
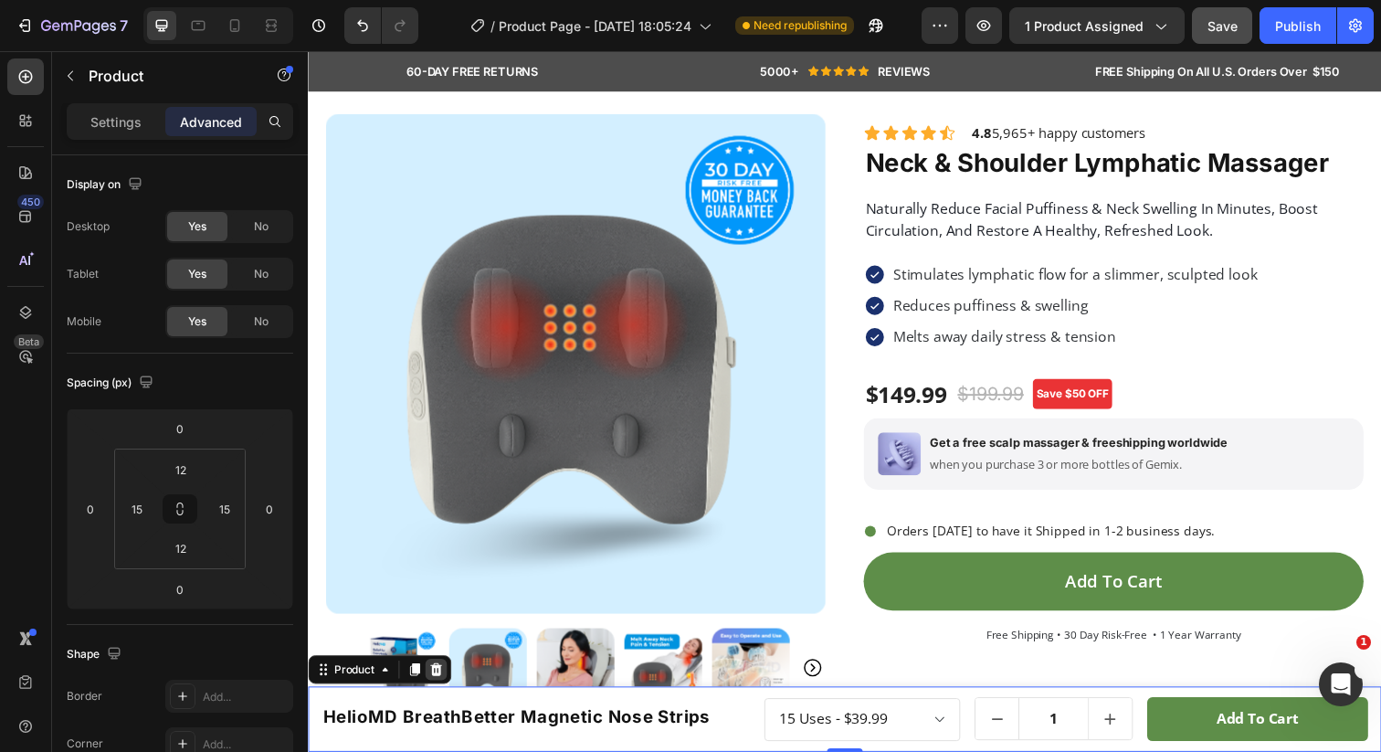
click at [433, 682] on icon at bounding box center [438, 682] width 15 height 15
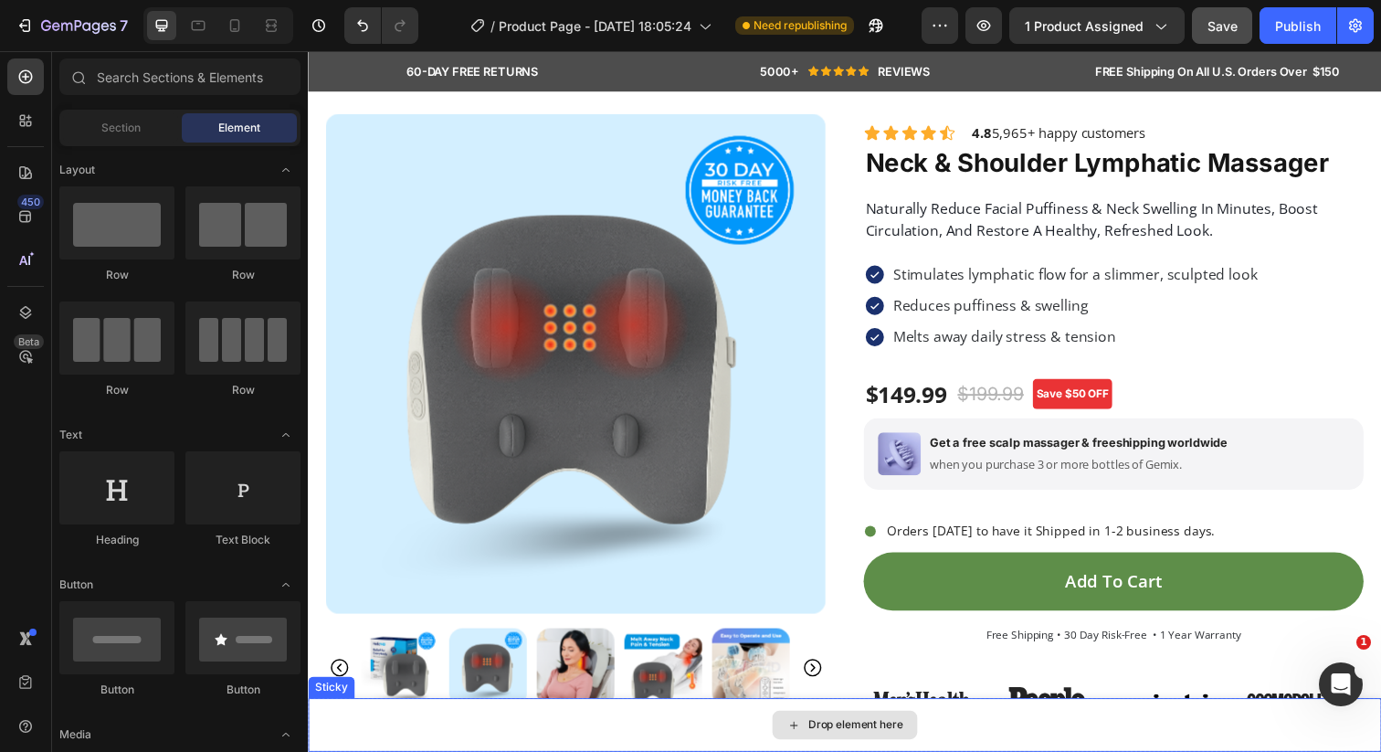
click at [438, 741] on div "Drop element here" at bounding box center [856, 739] width 1096 height 55
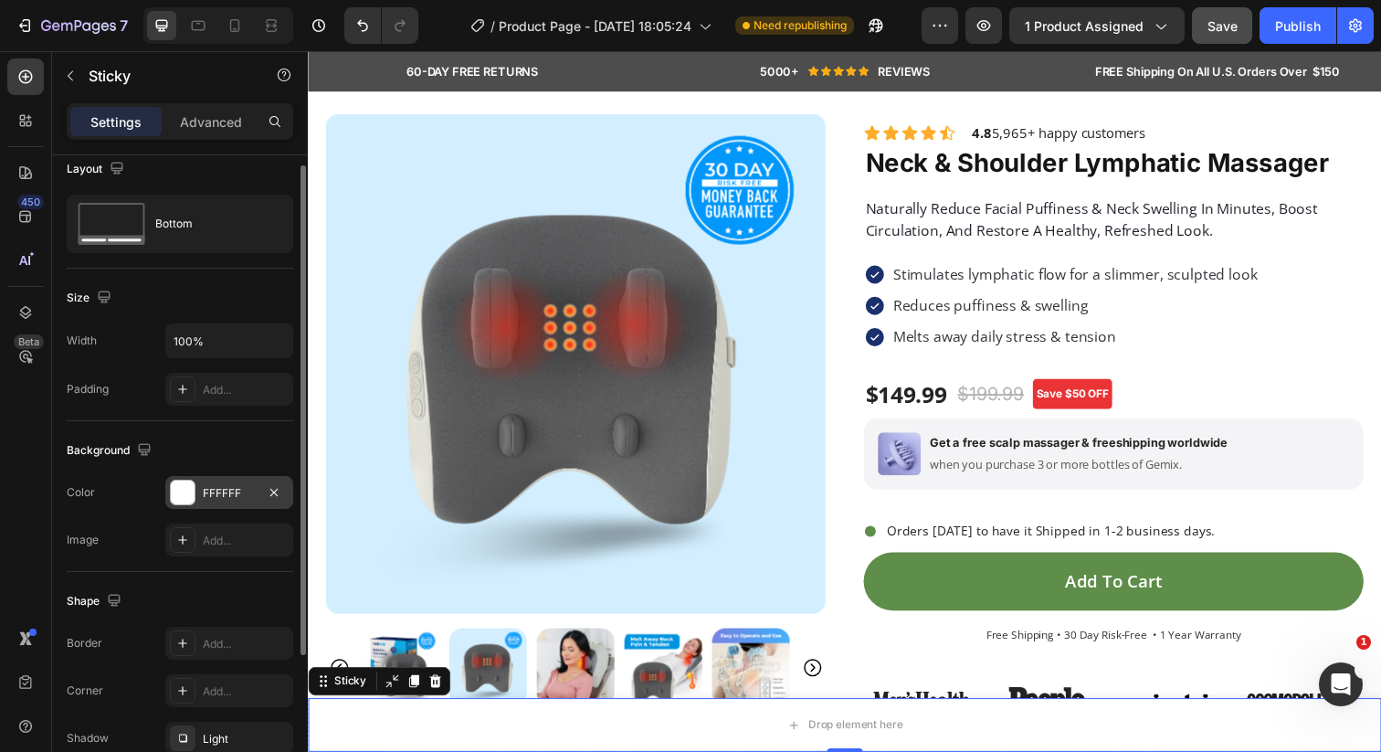
scroll to position [26, 0]
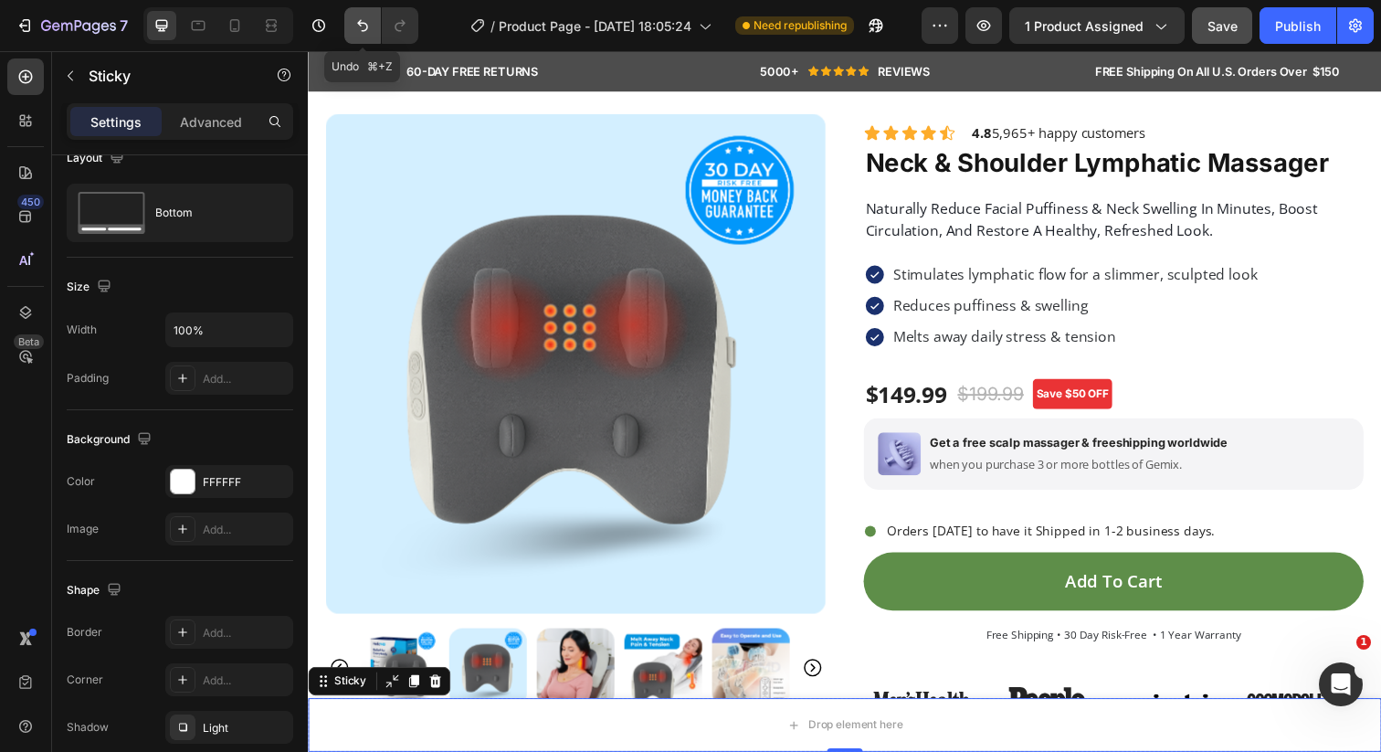
click at [361, 24] on icon "Undo/Redo" at bounding box center [362, 25] width 18 height 18
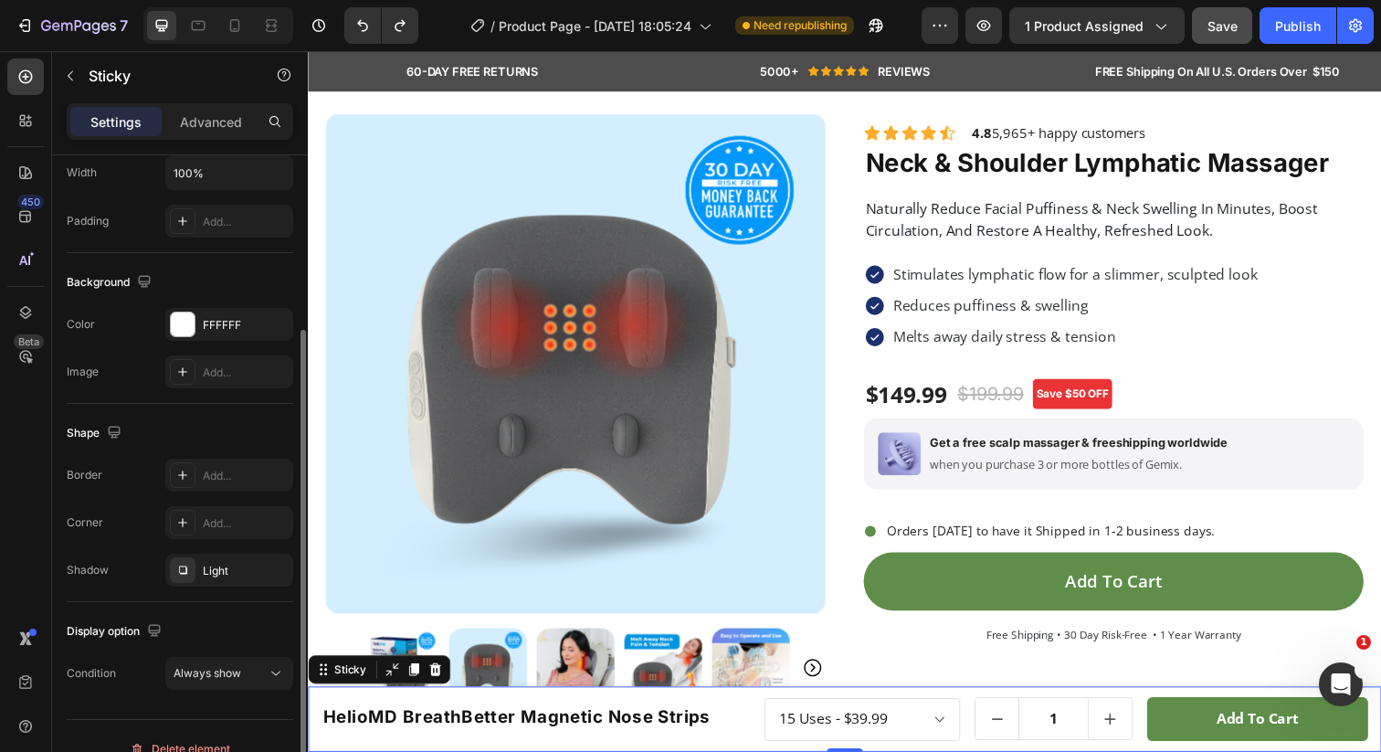
scroll to position [209, 0]
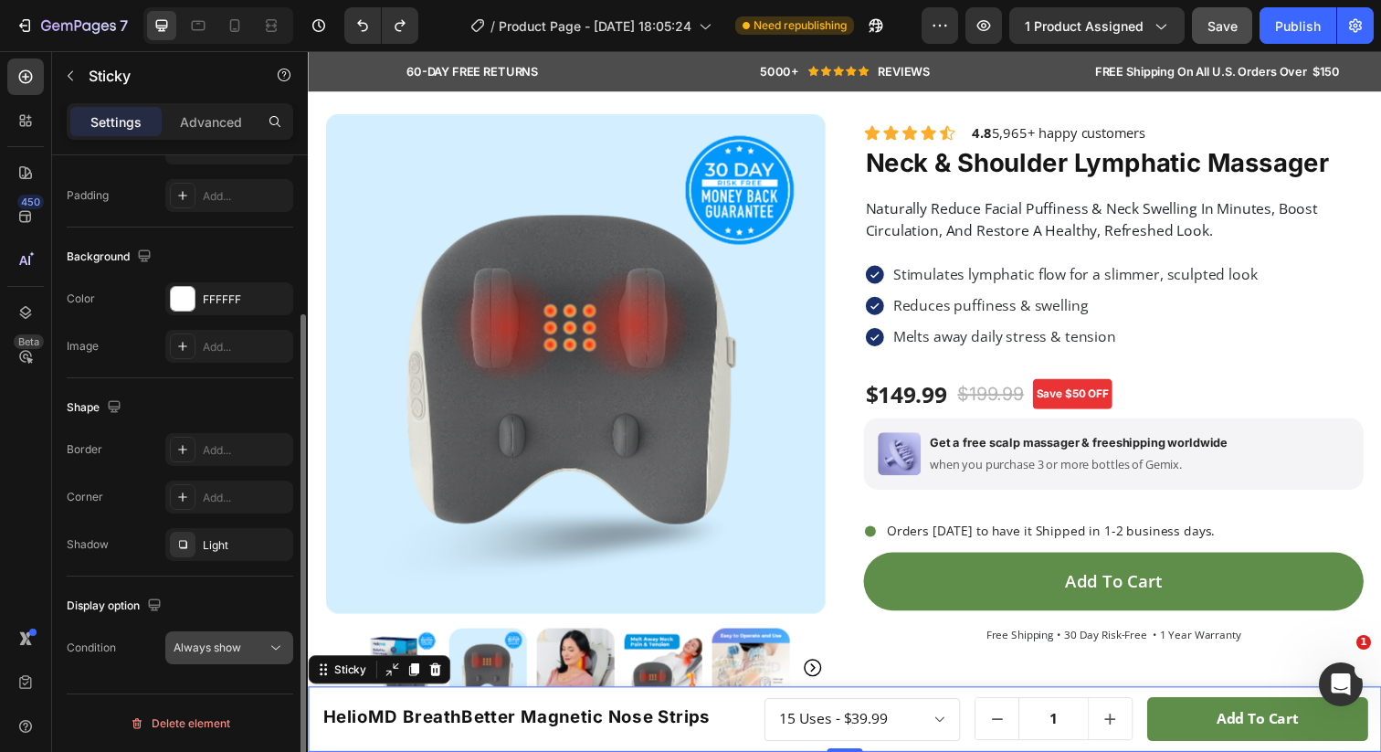
click at [209, 652] on span "Always show" at bounding box center [208, 647] width 68 height 14
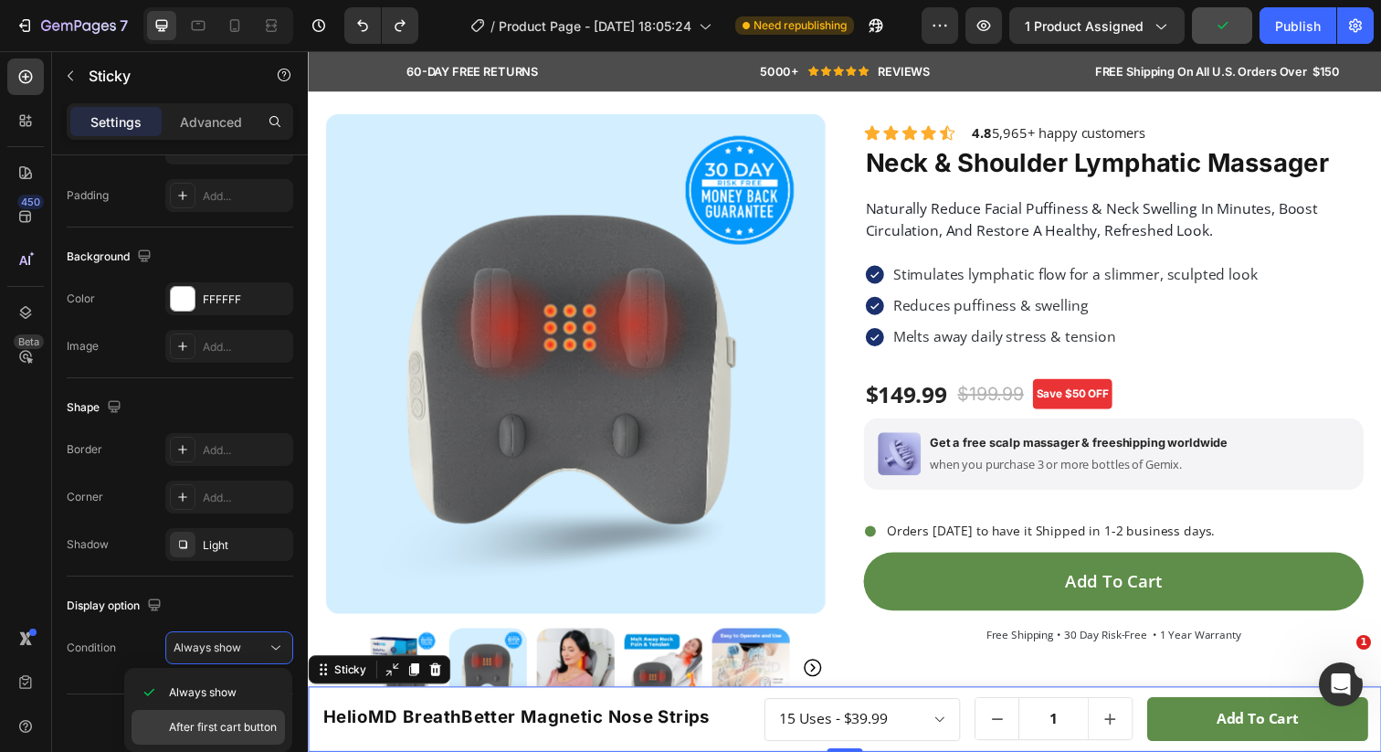
click at [228, 720] on span "After first cart button" at bounding box center [223, 727] width 108 height 16
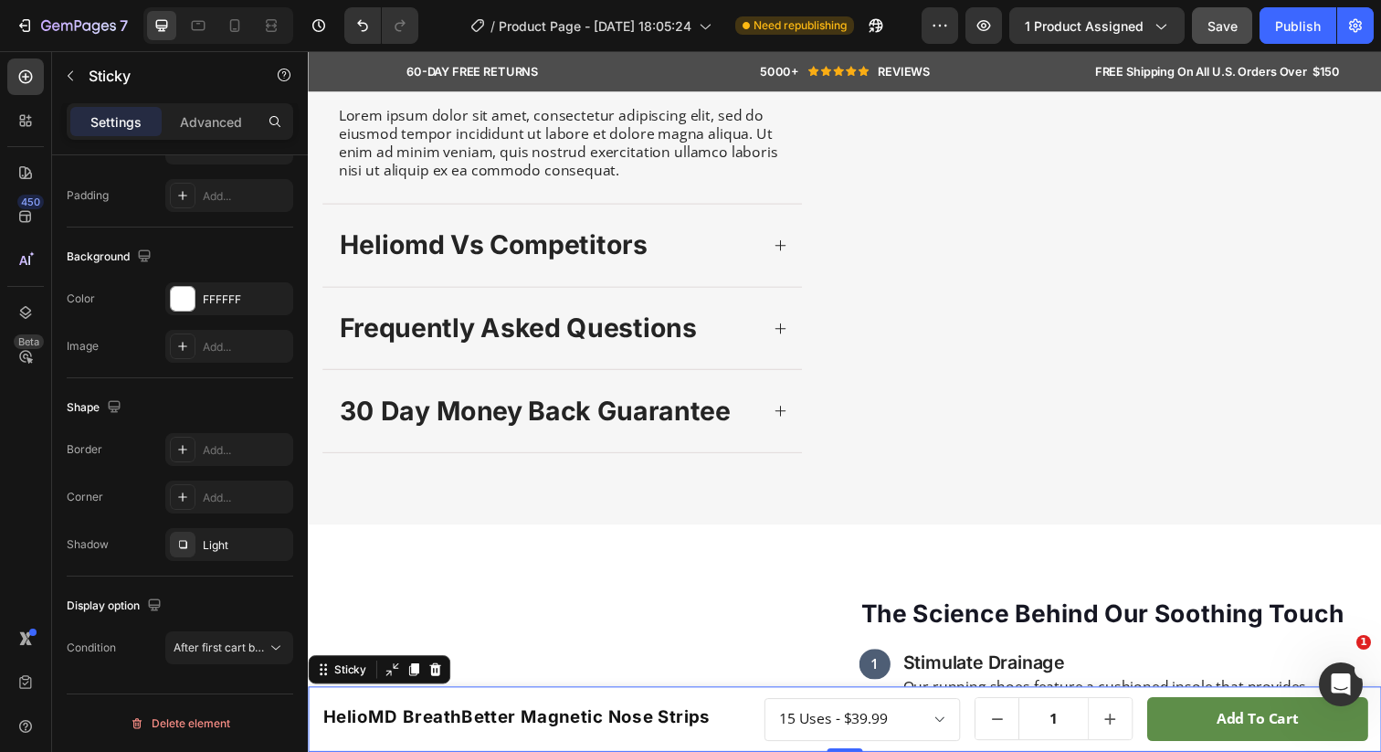
scroll to position [0, 0]
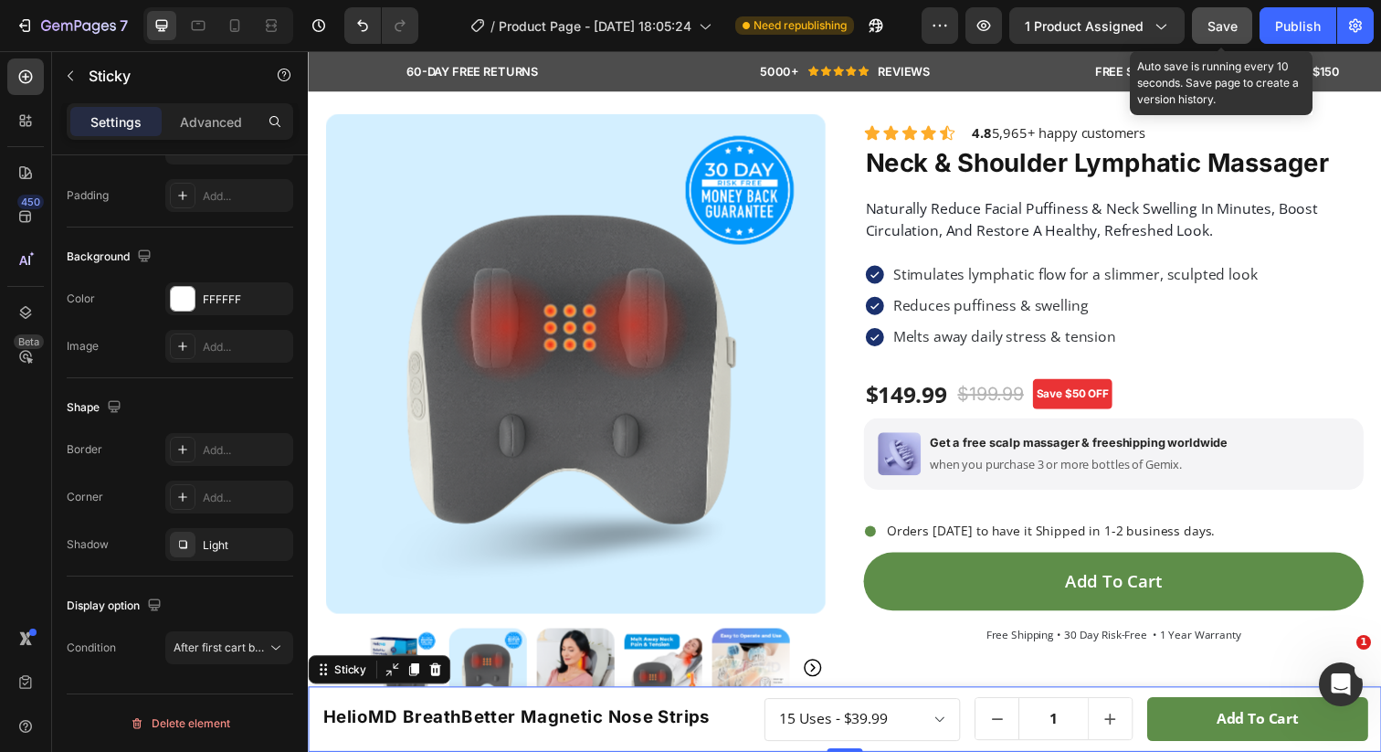
click at [1208, 37] on button "Save" at bounding box center [1222, 25] width 60 height 37
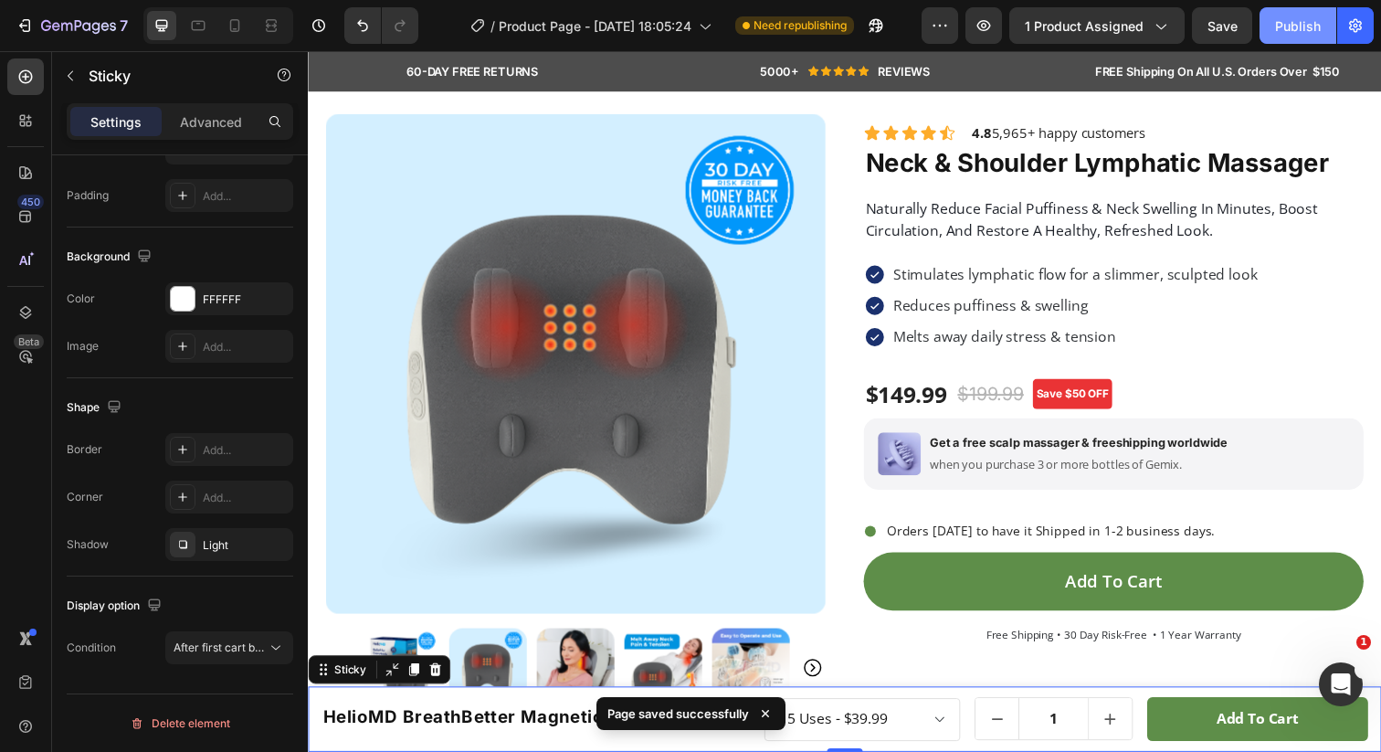
click at [1278, 28] on div "Publish" at bounding box center [1298, 25] width 46 height 19
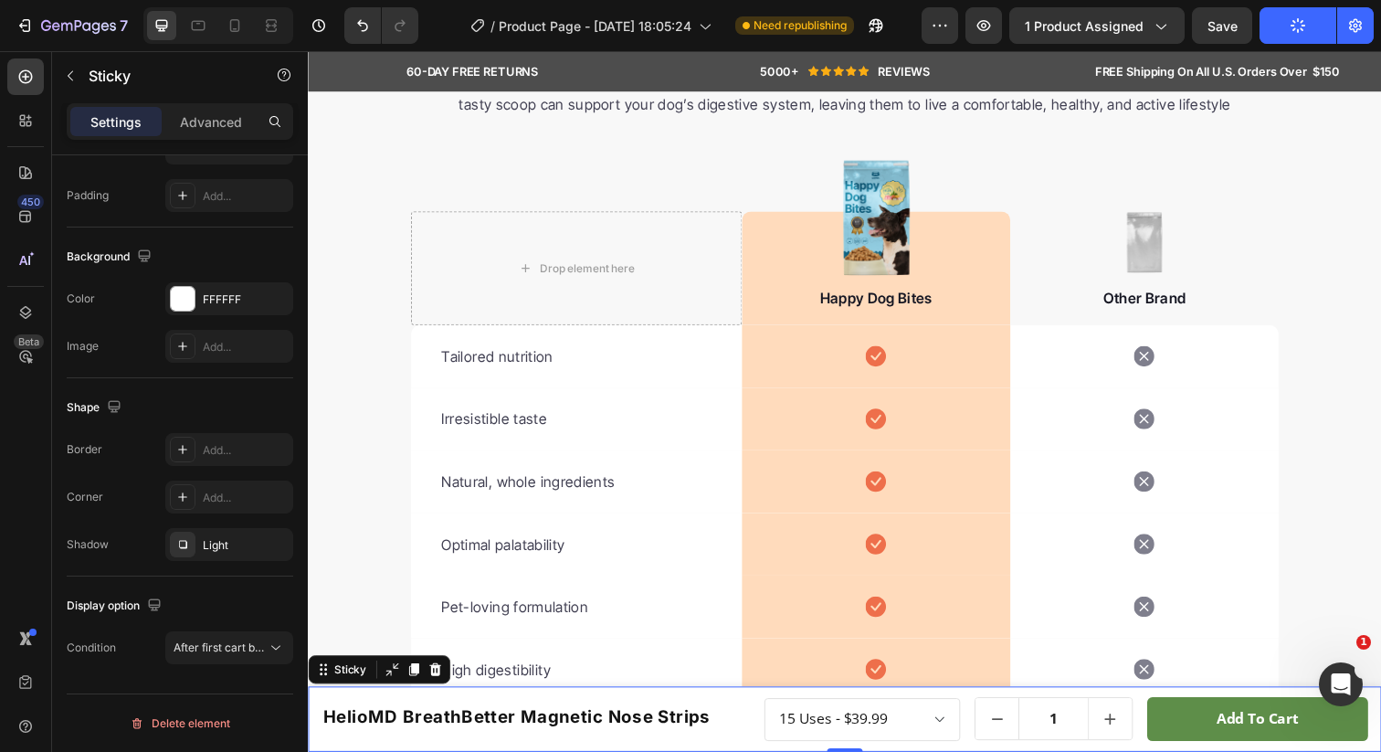
scroll to position [4080, 0]
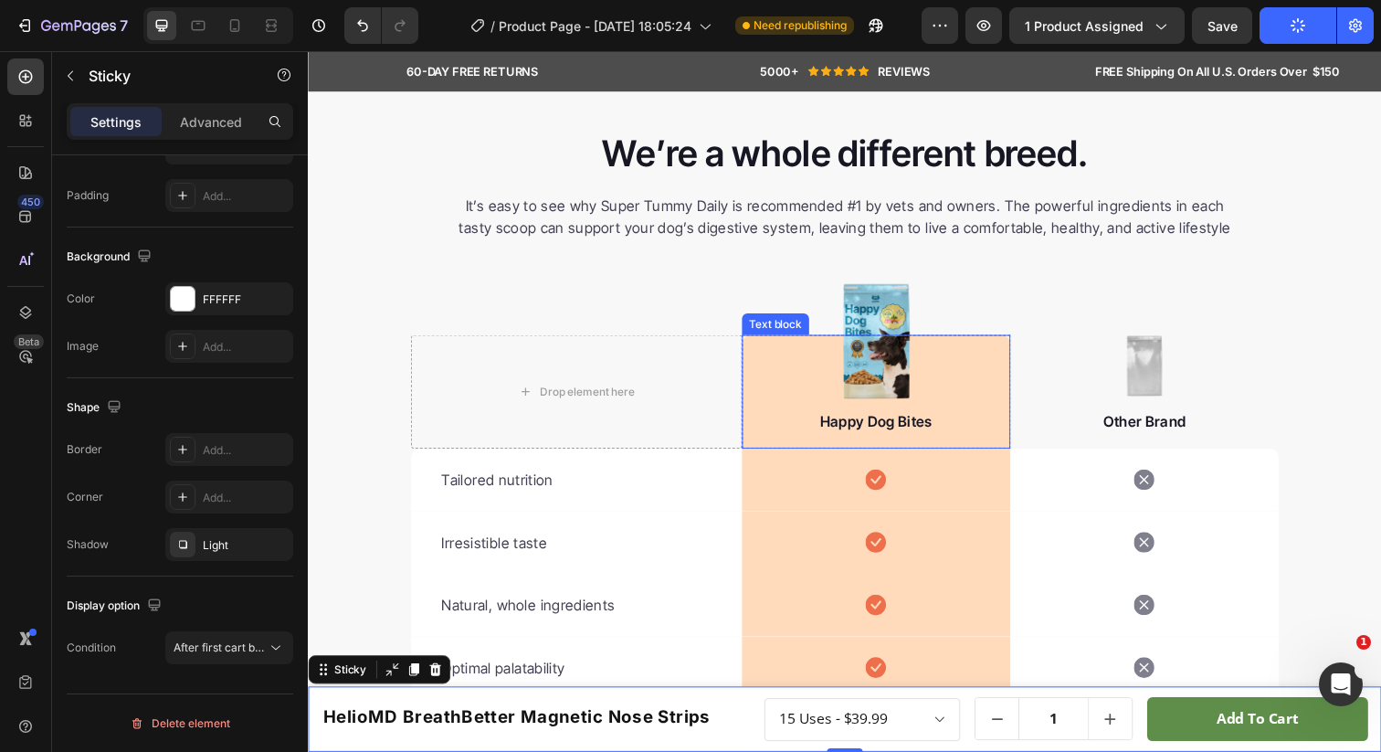
click at [775, 358] on div "Happy Dog Bites Text block" at bounding box center [888, 399] width 274 height 116
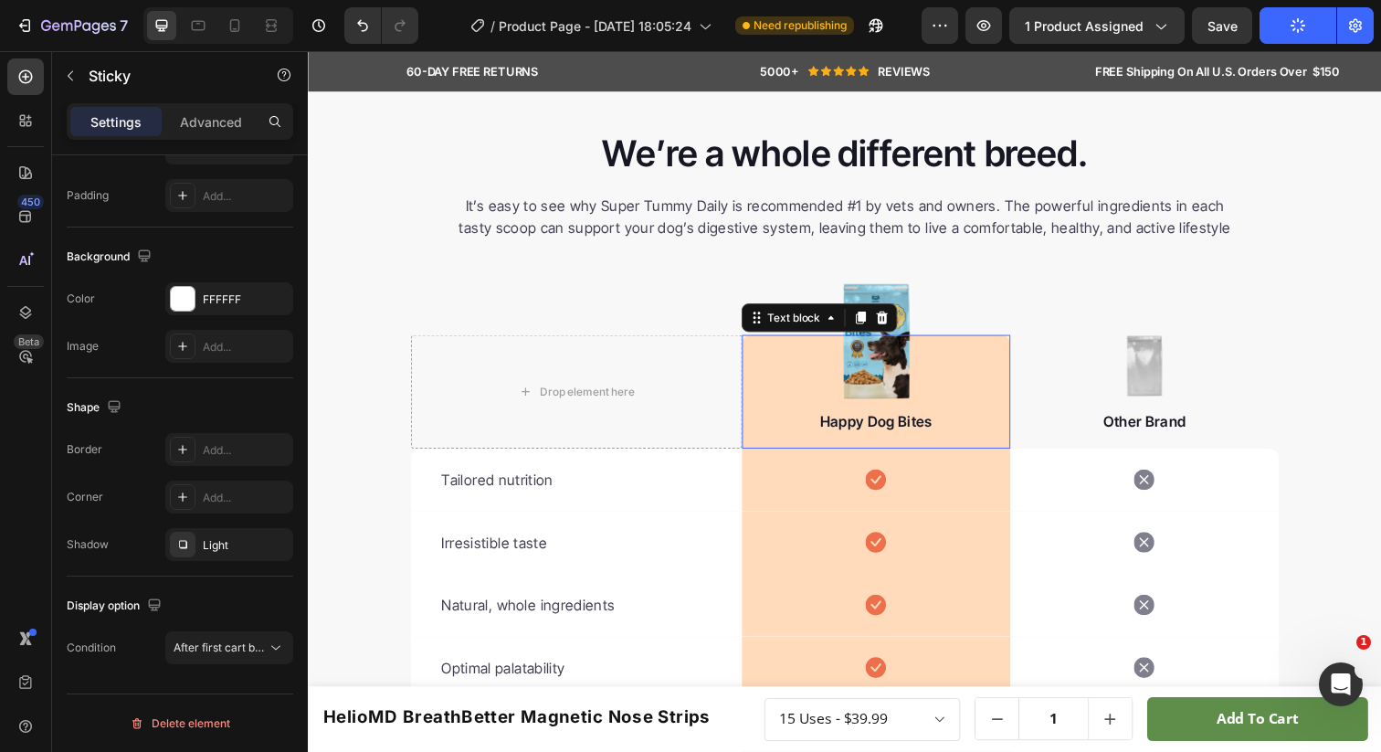
scroll to position [0, 0]
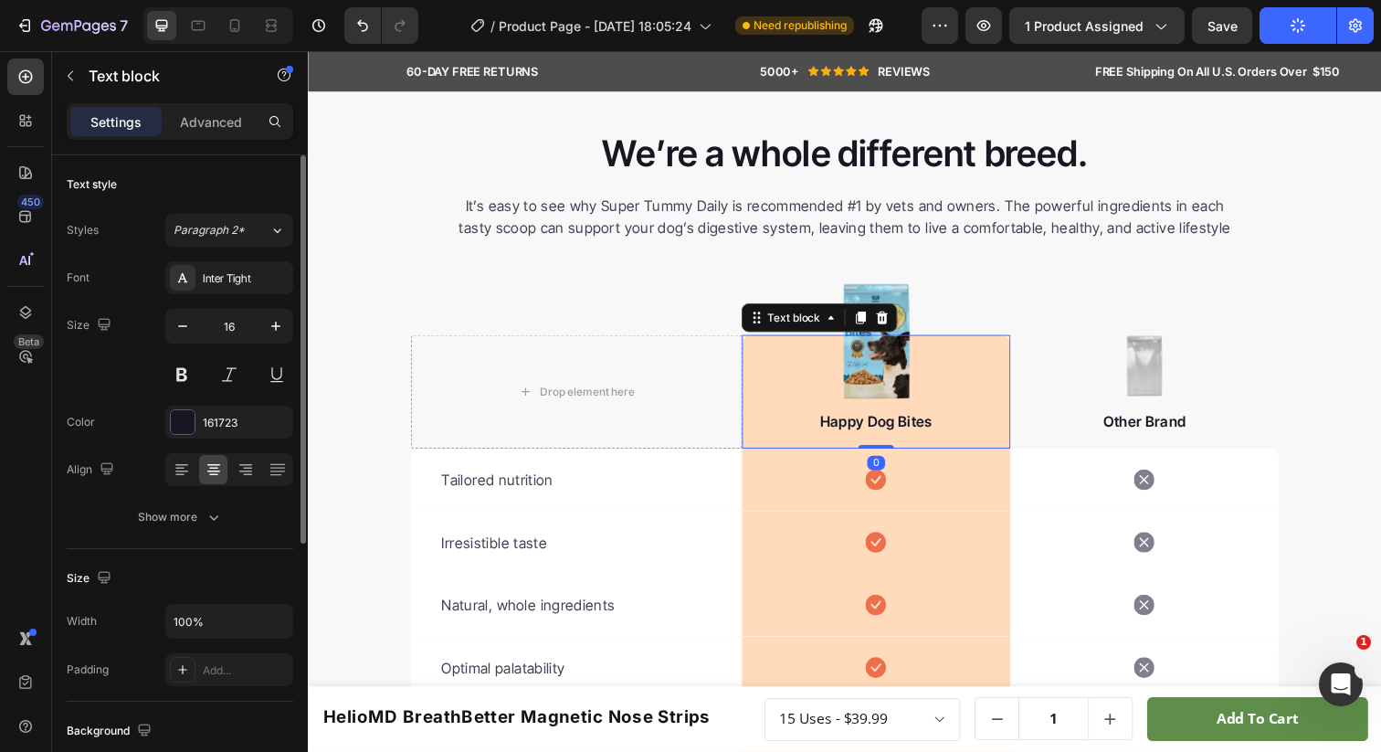
click at [765, 379] on div "Happy Dog Bites Text block 0" at bounding box center [888, 399] width 274 height 116
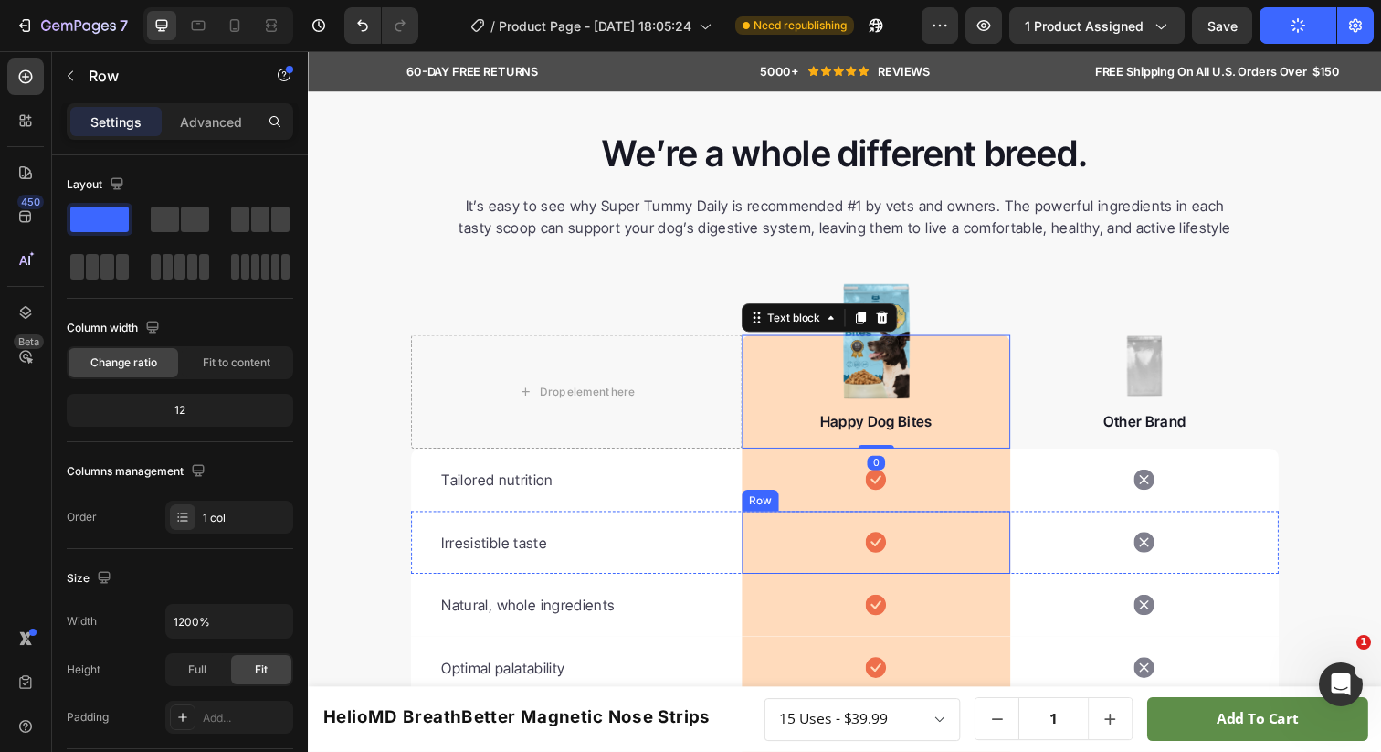
click at [785, 585] on div "Icon Row" at bounding box center [888, 553] width 274 height 64
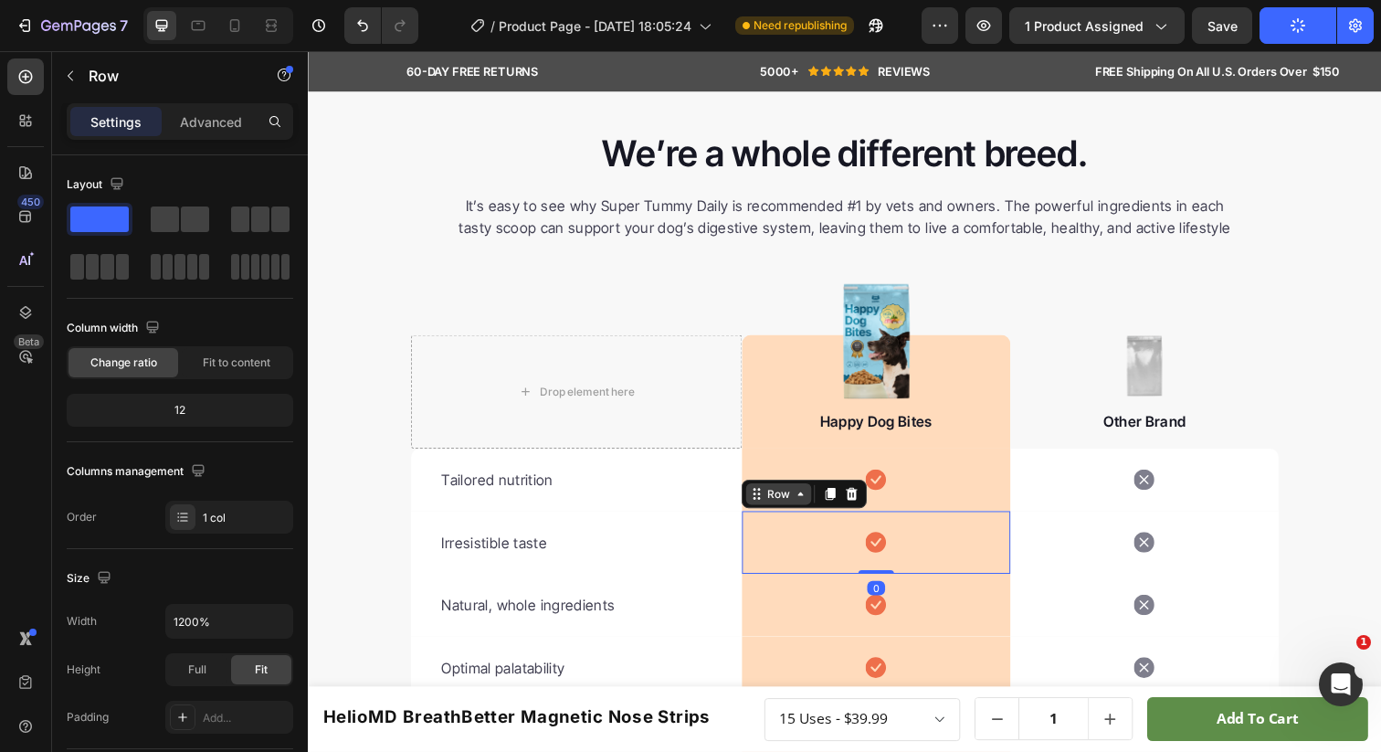
click at [785, 512] on div "Row" at bounding box center [789, 503] width 30 height 16
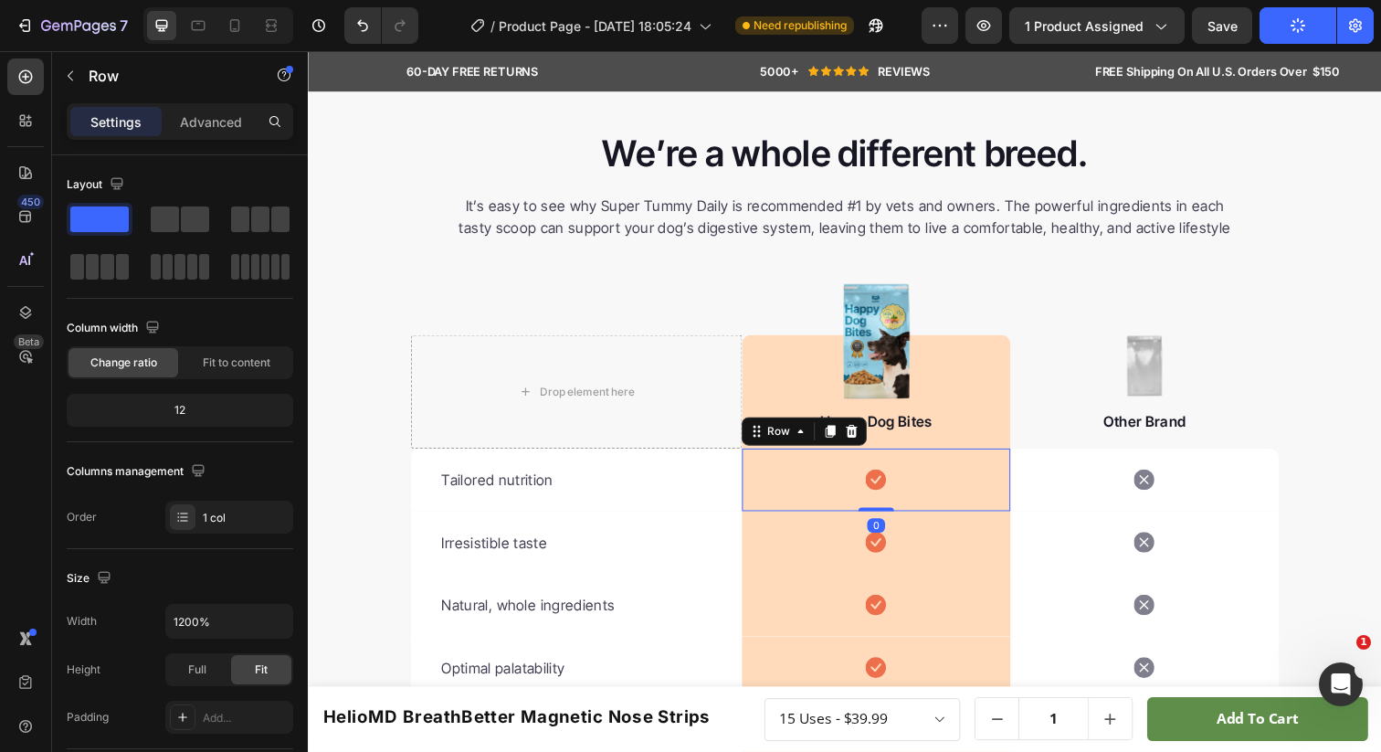
click at [867, 482] on div "Icon Row 0" at bounding box center [888, 489] width 274 height 64
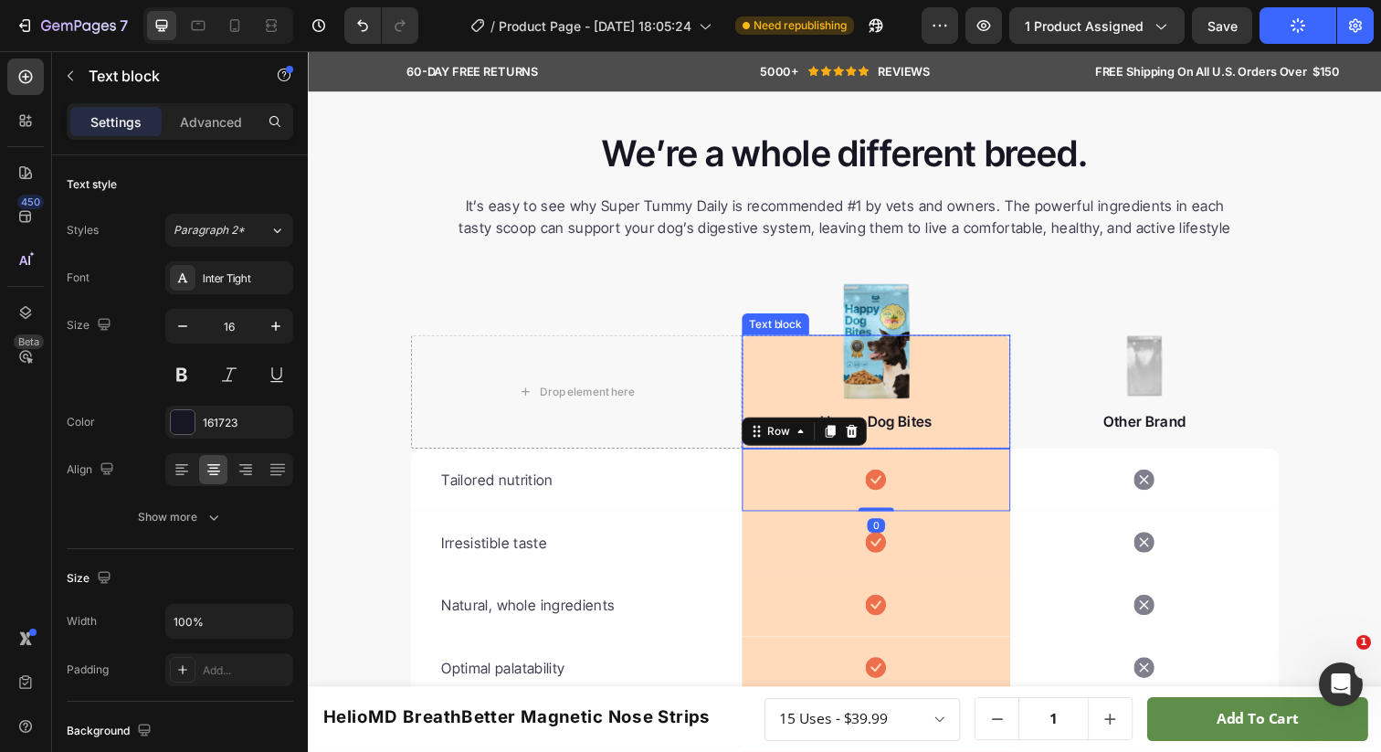
click at [770, 382] on div "Happy Dog Bites Text block" at bounding box center [888, 399] width 274 height 116
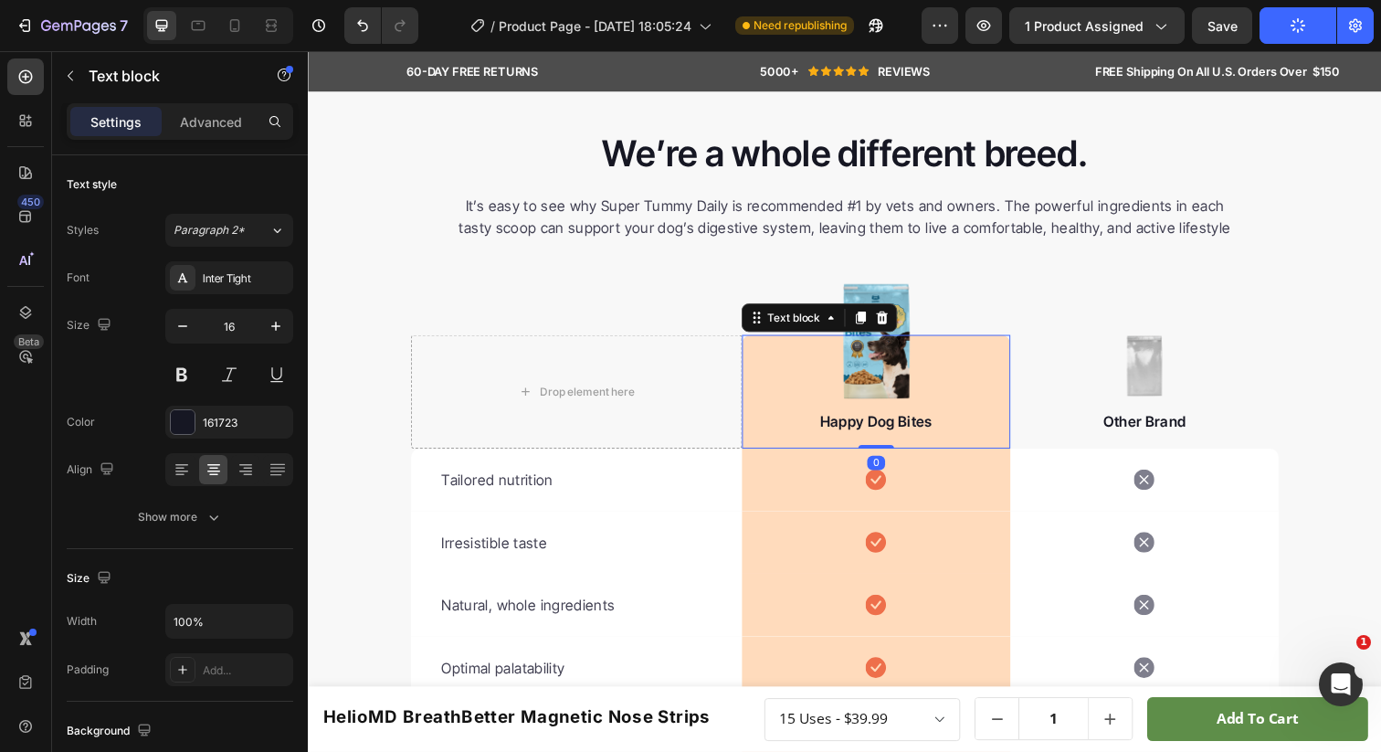
click at [755, 360] on div "Happy Dog Bites Text block 0" at bounding box center [888, 399] width 274 height 116
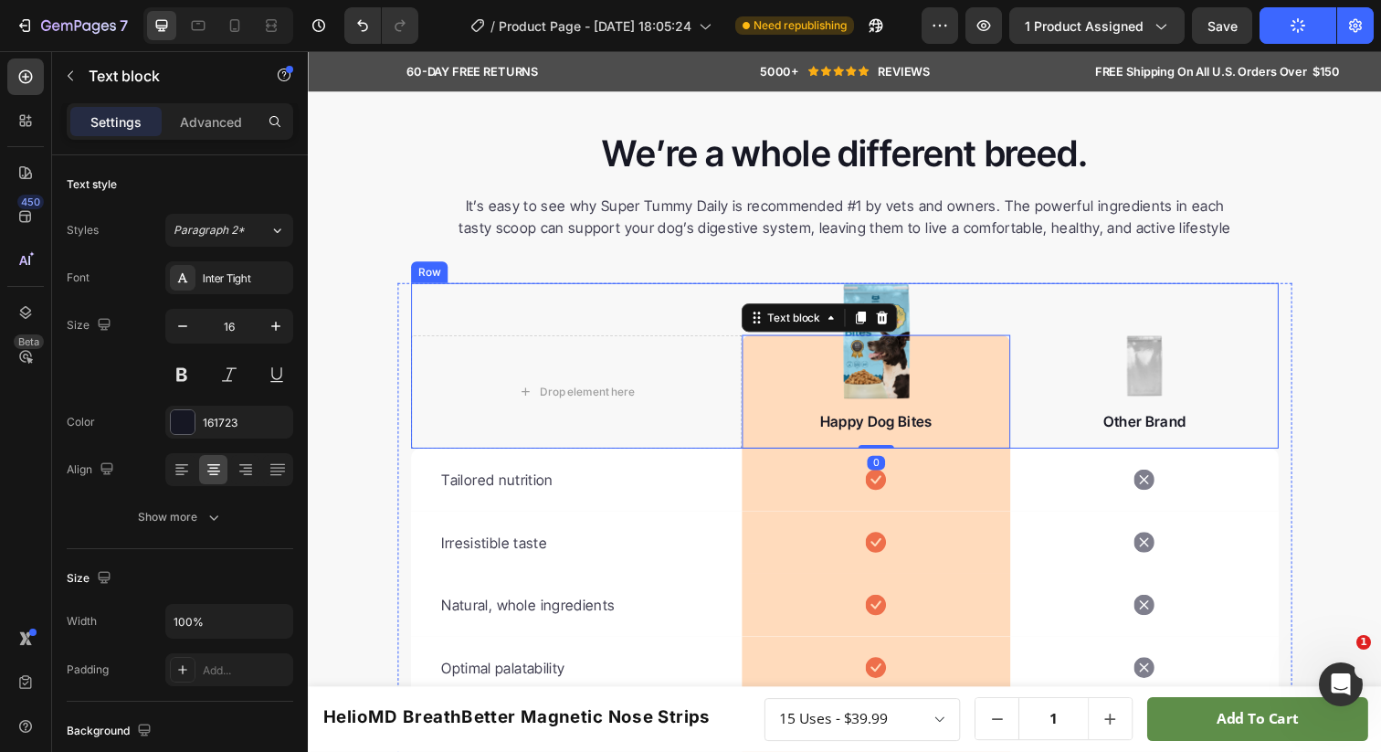
click at [740, 343] on div "Drop element here Image Happy Dog Bites Text block 0 Row Image Other Brand Text…" at bounding box center [856, 372] width 886 height 169
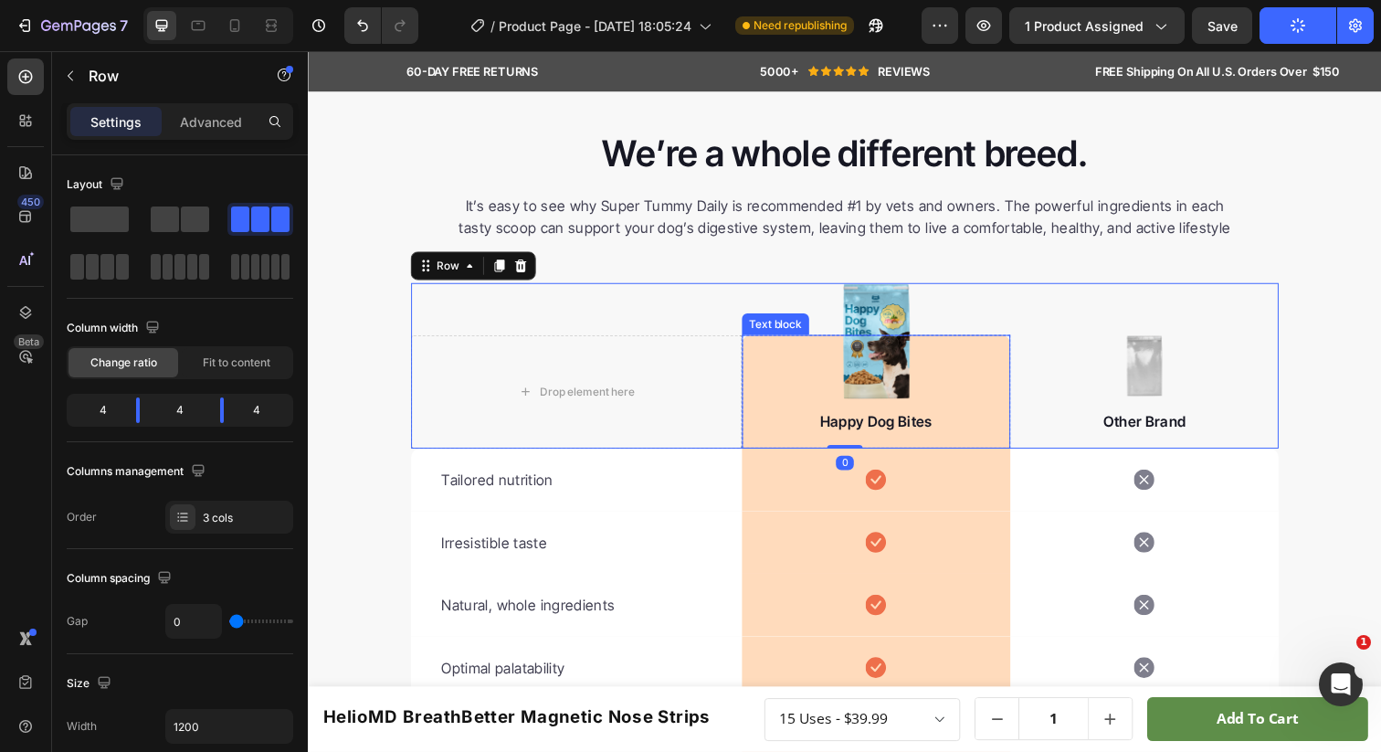
click at [781, 360] on div "Happy Dog Bites Text block" at bounding box center [888, 399] width 274 height 116
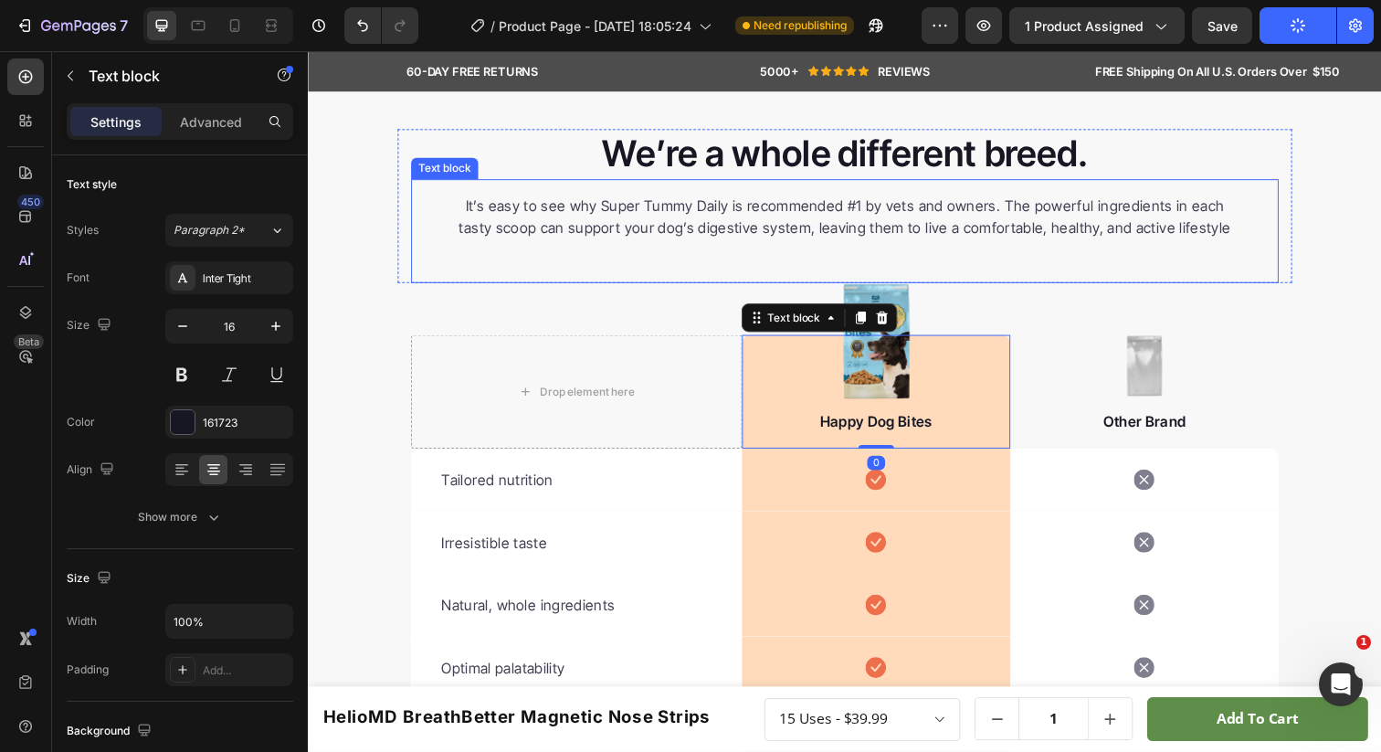
click at [788, 311] on div "Drop element here Image Happy Dog Bites Text block 0 Row Image Other Brand Text…" at bounding box center [856, 372] width 886 height 169
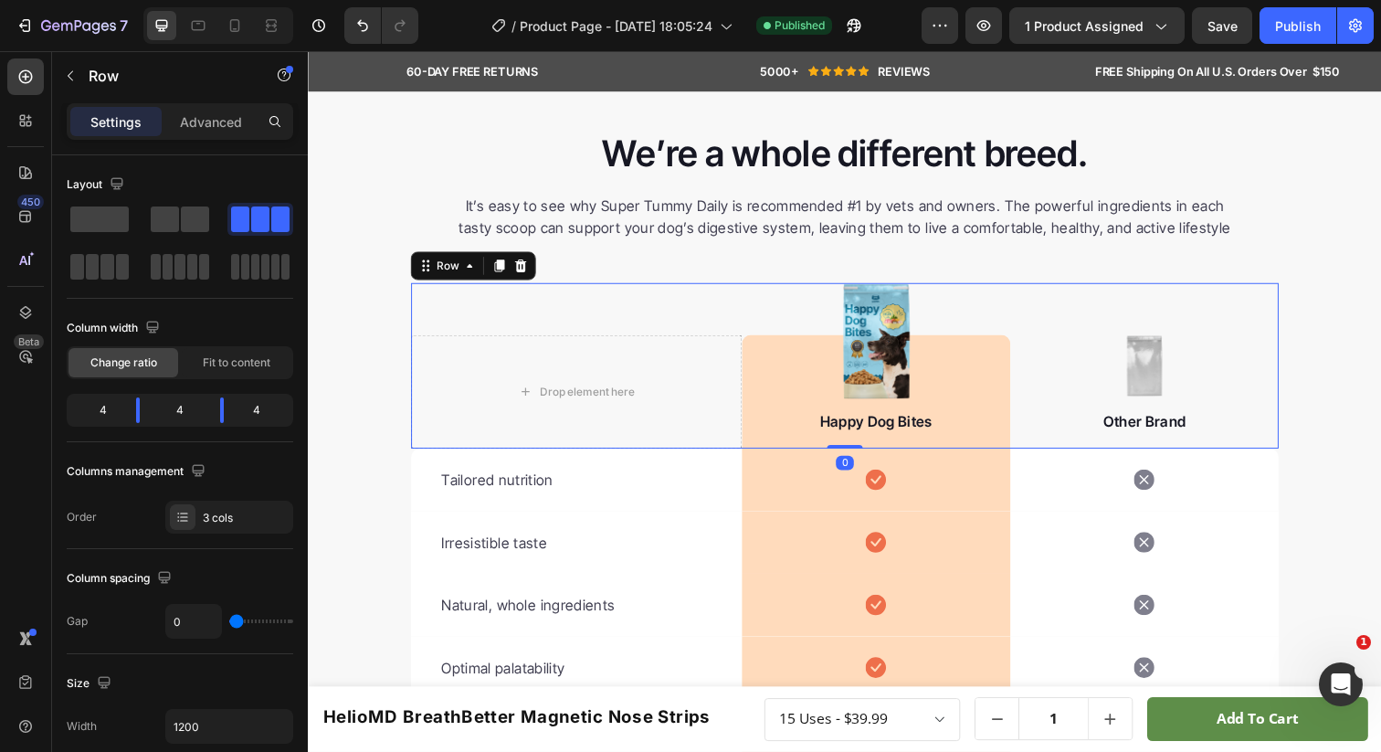
click at [791, 319] on div "Drop element here Image Happy Dog Bites Text block Row Image Other Brand Text b…" at bounding box center [856, 372] width 886 height 169
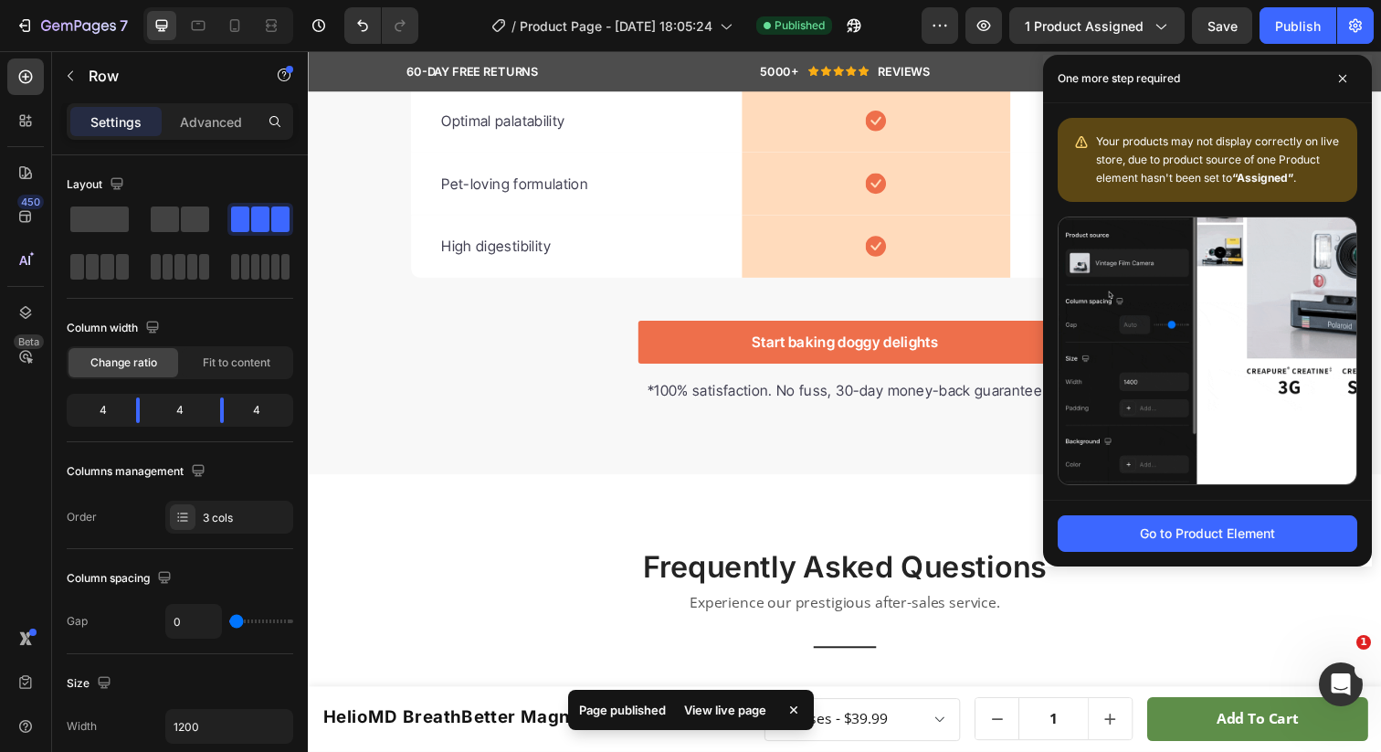
scroll to position [4625, 0]
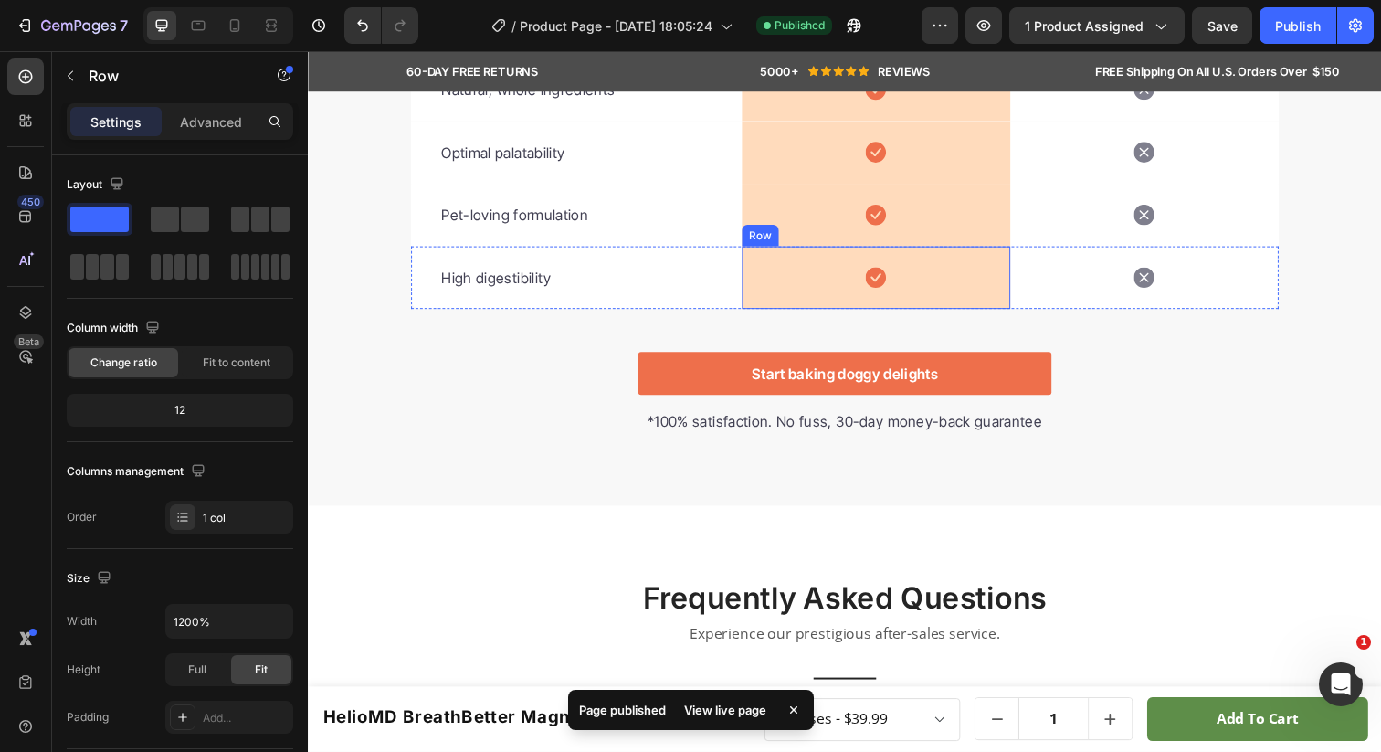
click at [846, 291] on div "Icon Row" at bounding box center [888, 282] width 274 height 64
click at [197, 126] on p "Advanced" at bounding box center [211, 121] width 62 height 19
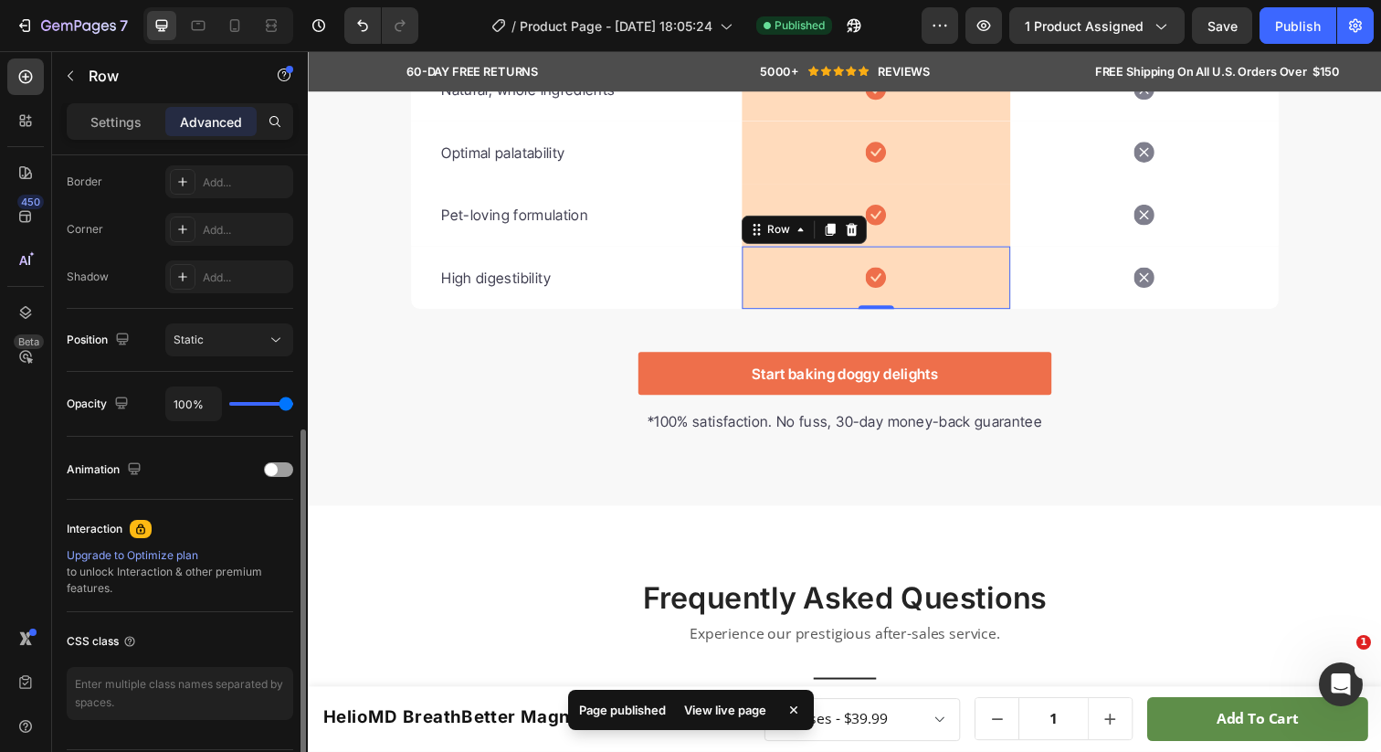
scroll to position [521, 0]
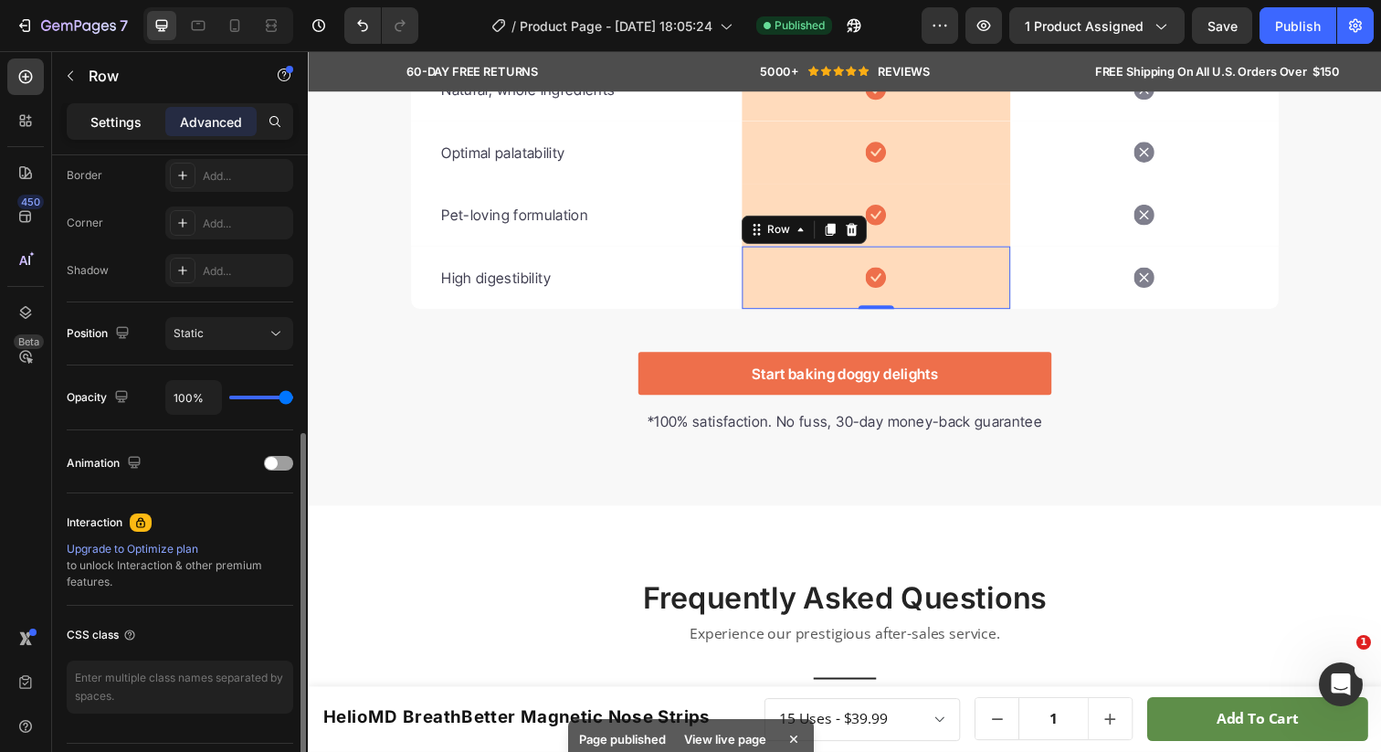
click at [98, 123] on p "Settings" at bounding box center [115, 121] width 51 height 19
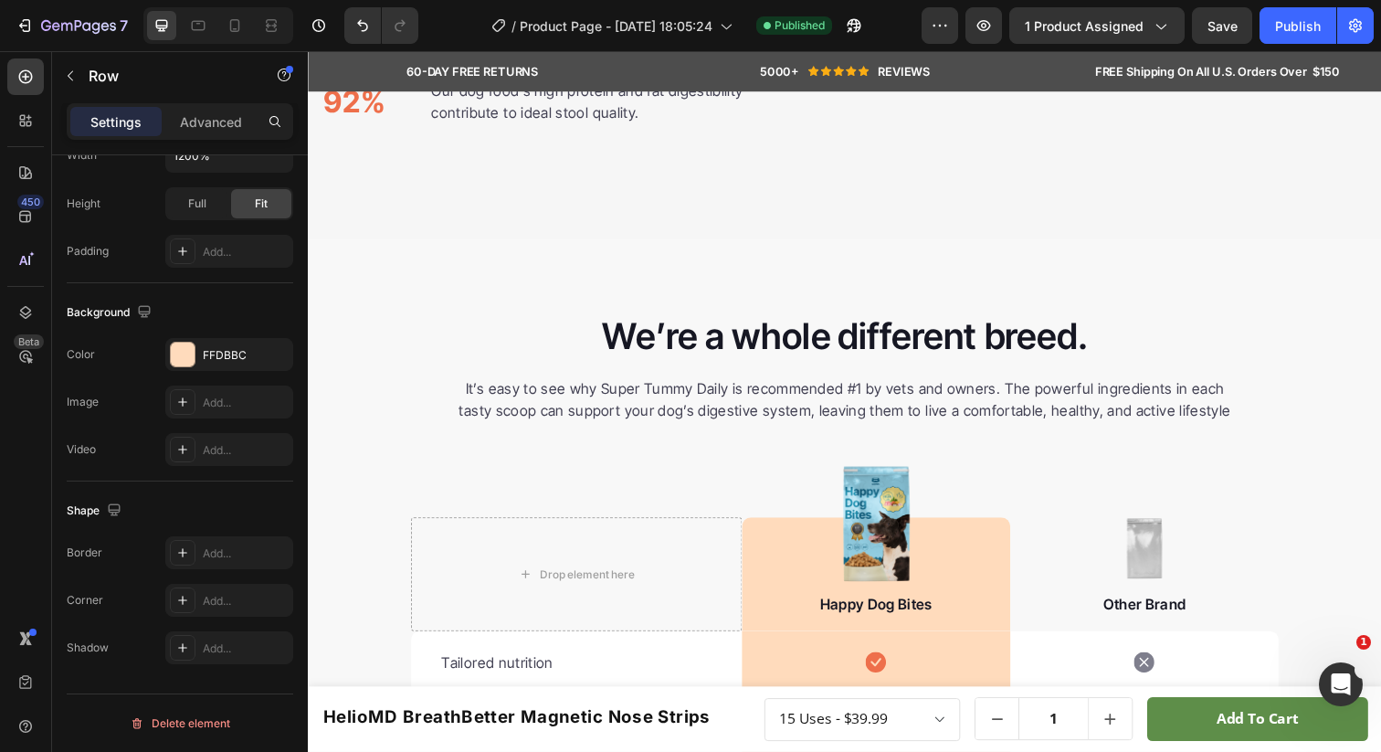
scroll to position [4286, 0]
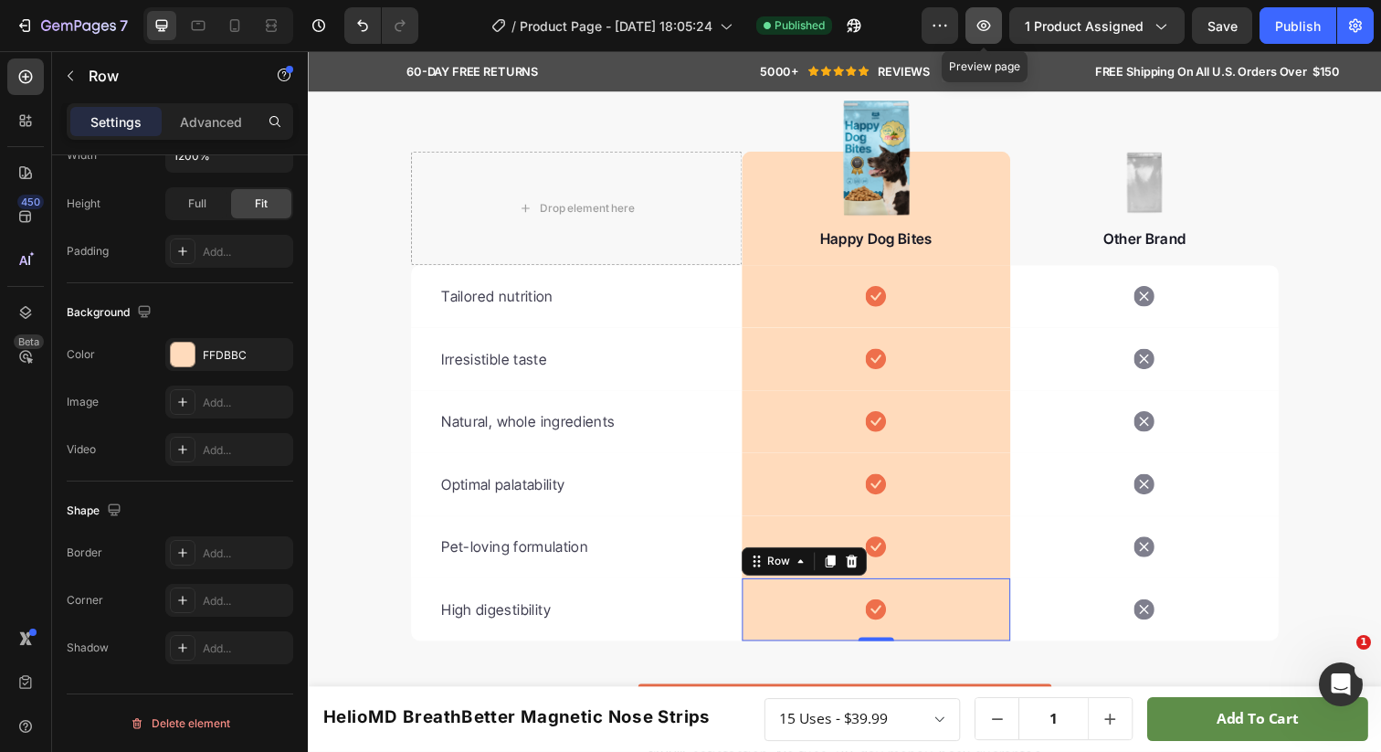
click at [993, 29] on icon "button" at bounding box center [984, 25] width 18 height 18
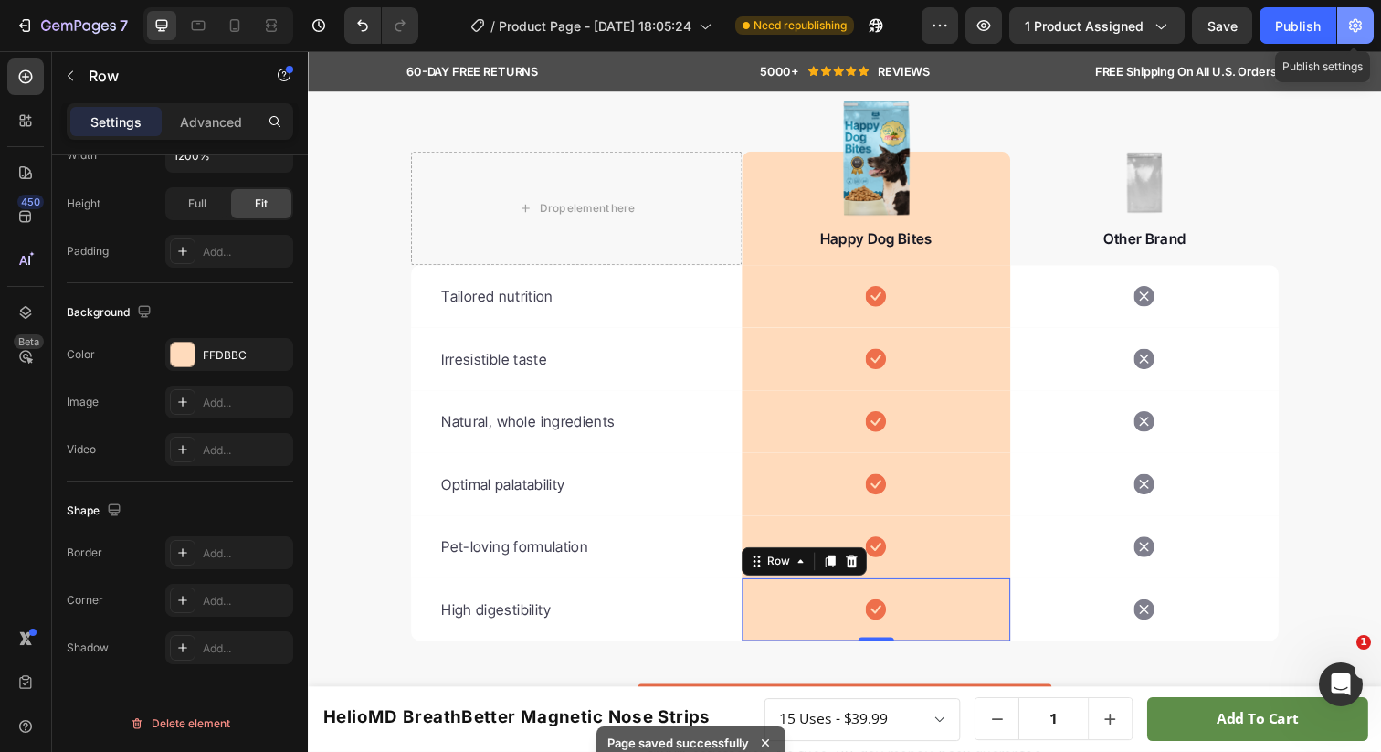
click at [1356, 38] on button "button" at bounding box center [1355, 25] width 37 height 37
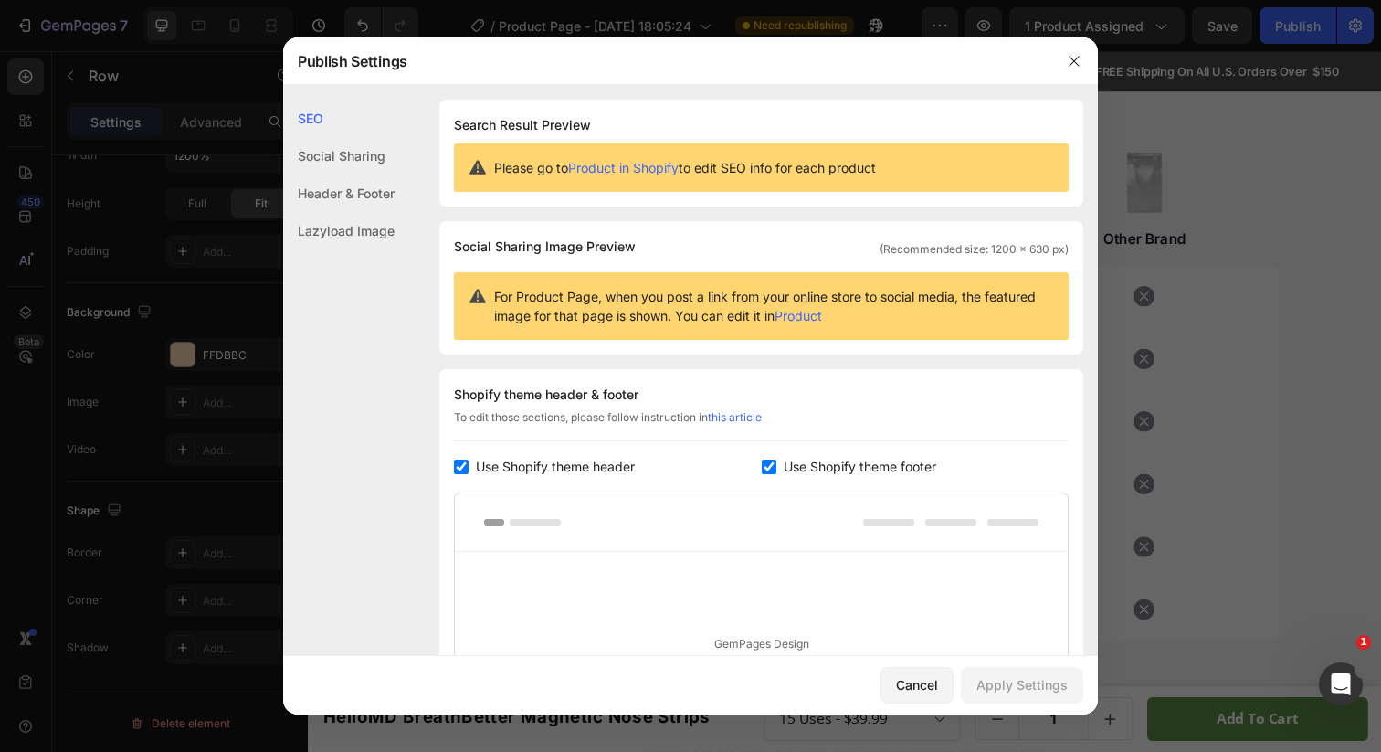
click at [1065, 45] on div at bounding box center [1073, 60] width 47 height 47
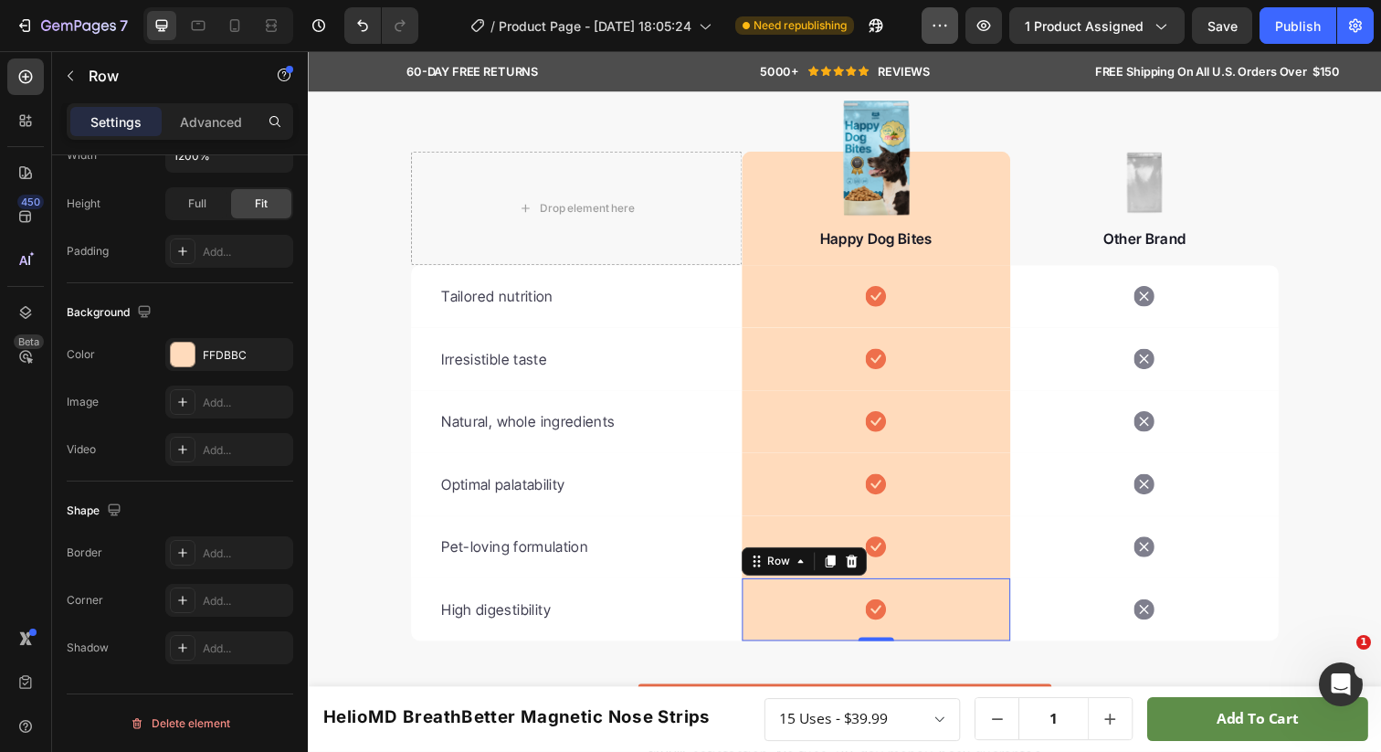
click at [929, 19] on button "button" at bounding box center [940, 25] width 37 height 37
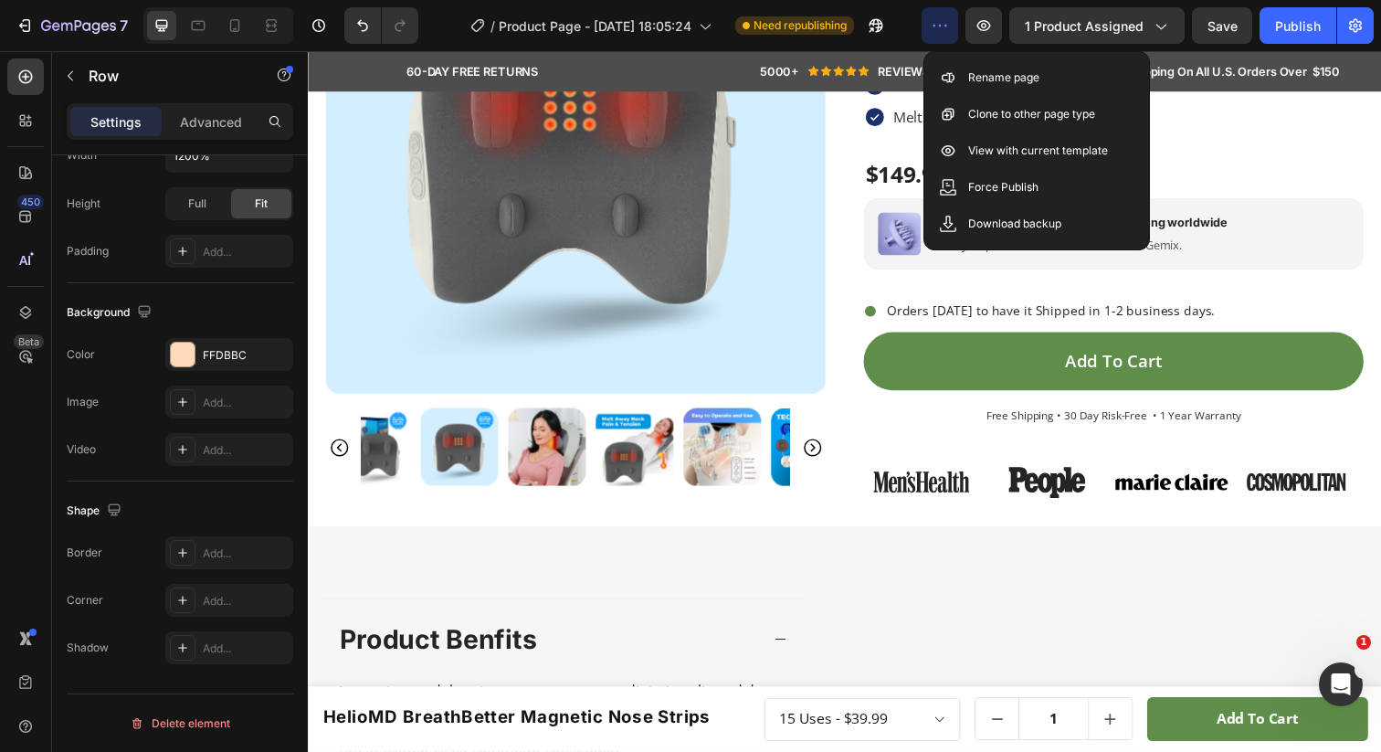
scroll to position [0, 0]
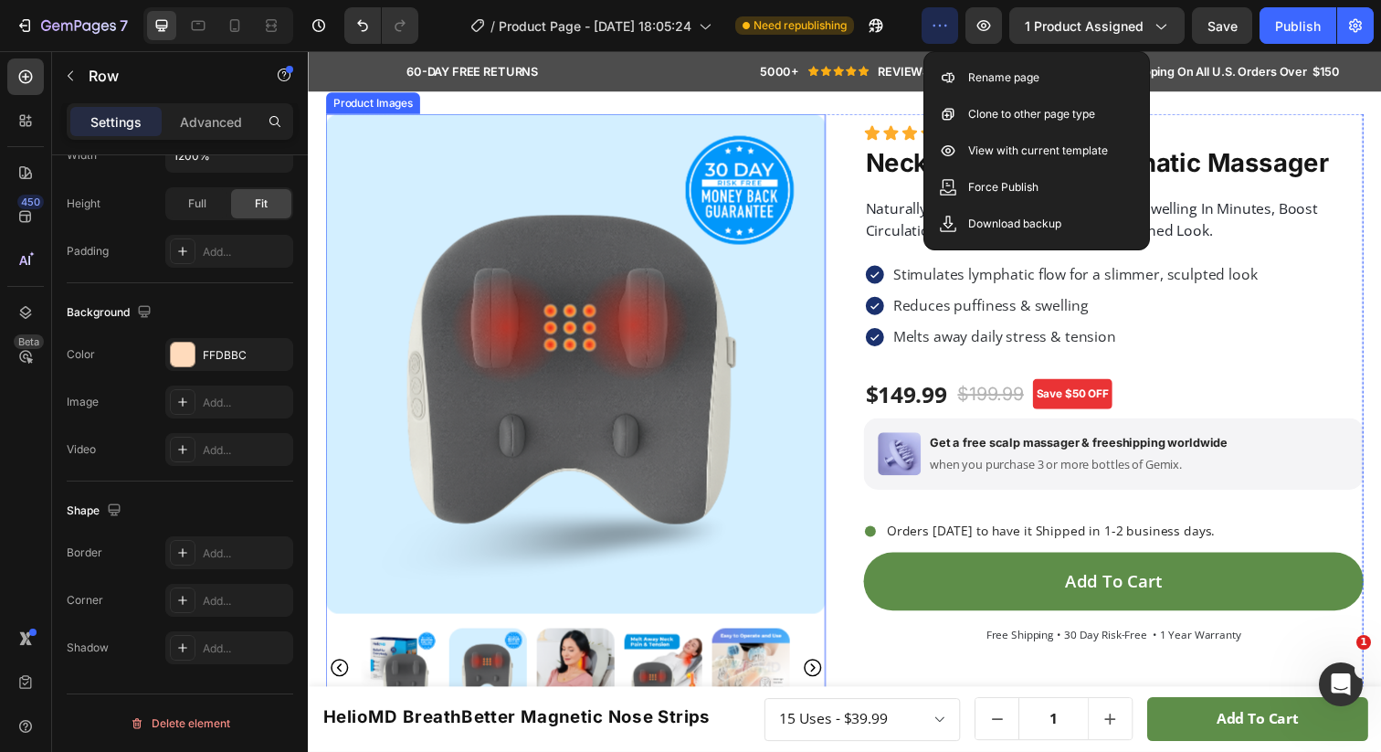
click at [848, 205] on div "Product Images Icon Icon Icon Icon Icon Icon List 4.8 5,965+ happy customers Te…" at bounding box center [856, 438] width 1060 height 646
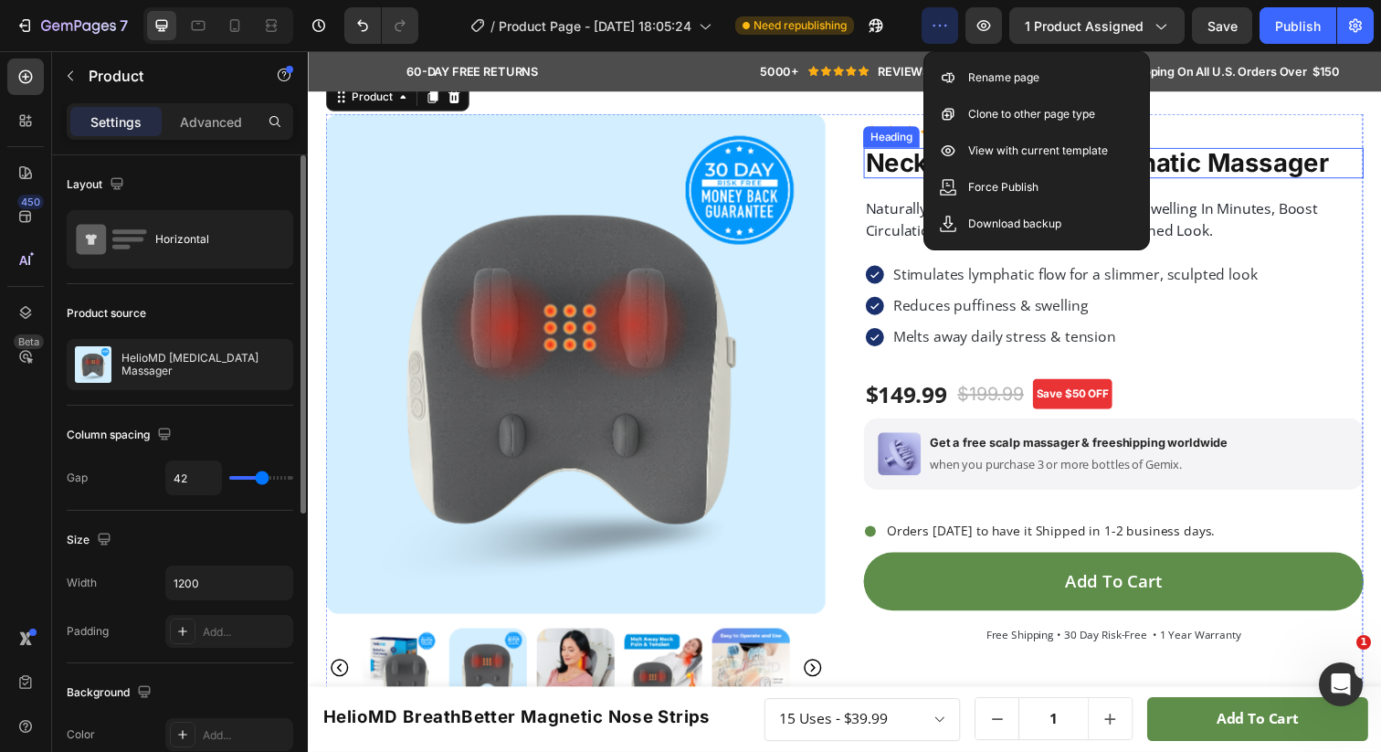
click at [904, 158] on strong "neck & shoulder lymphatic massager" at bounding box center [1113, 165] width 473 height 31
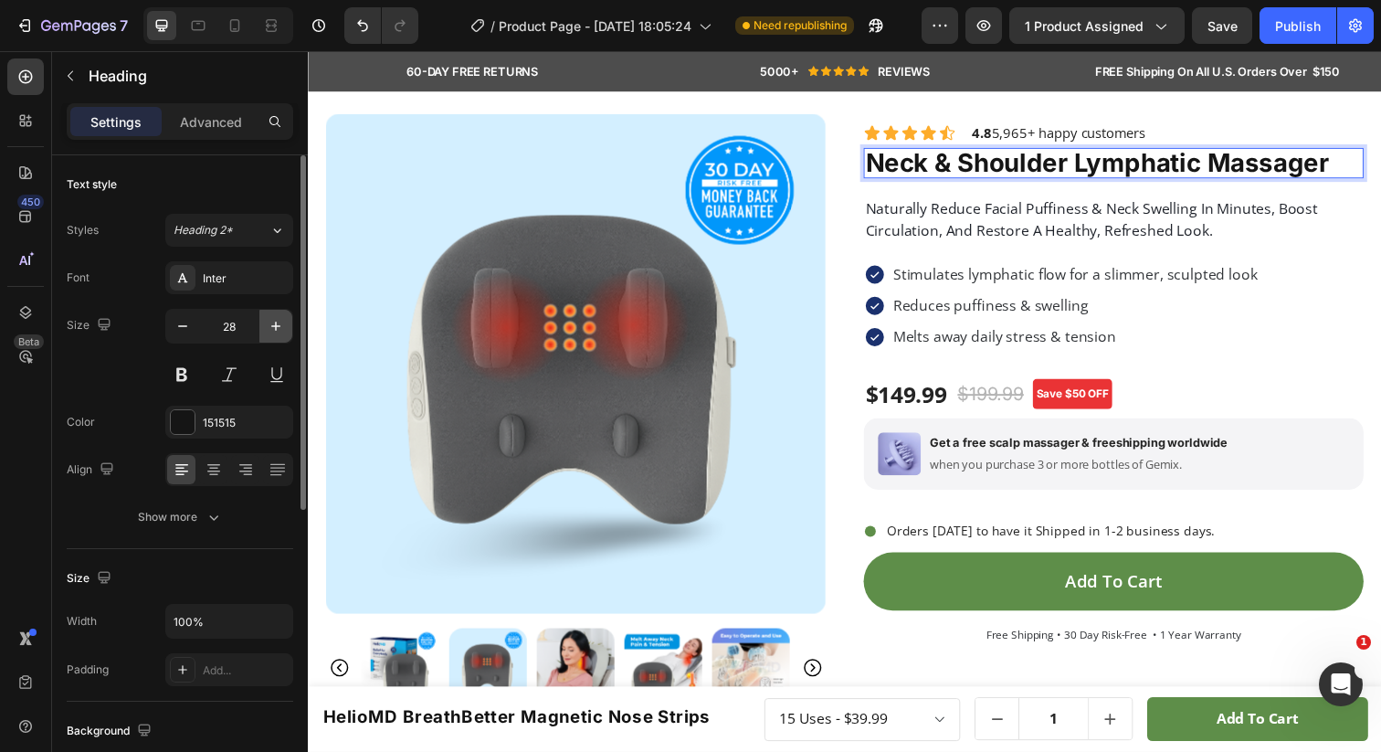
click at [278, 326] on icon "button" at bounding box center [275, 326] width 9 height 9
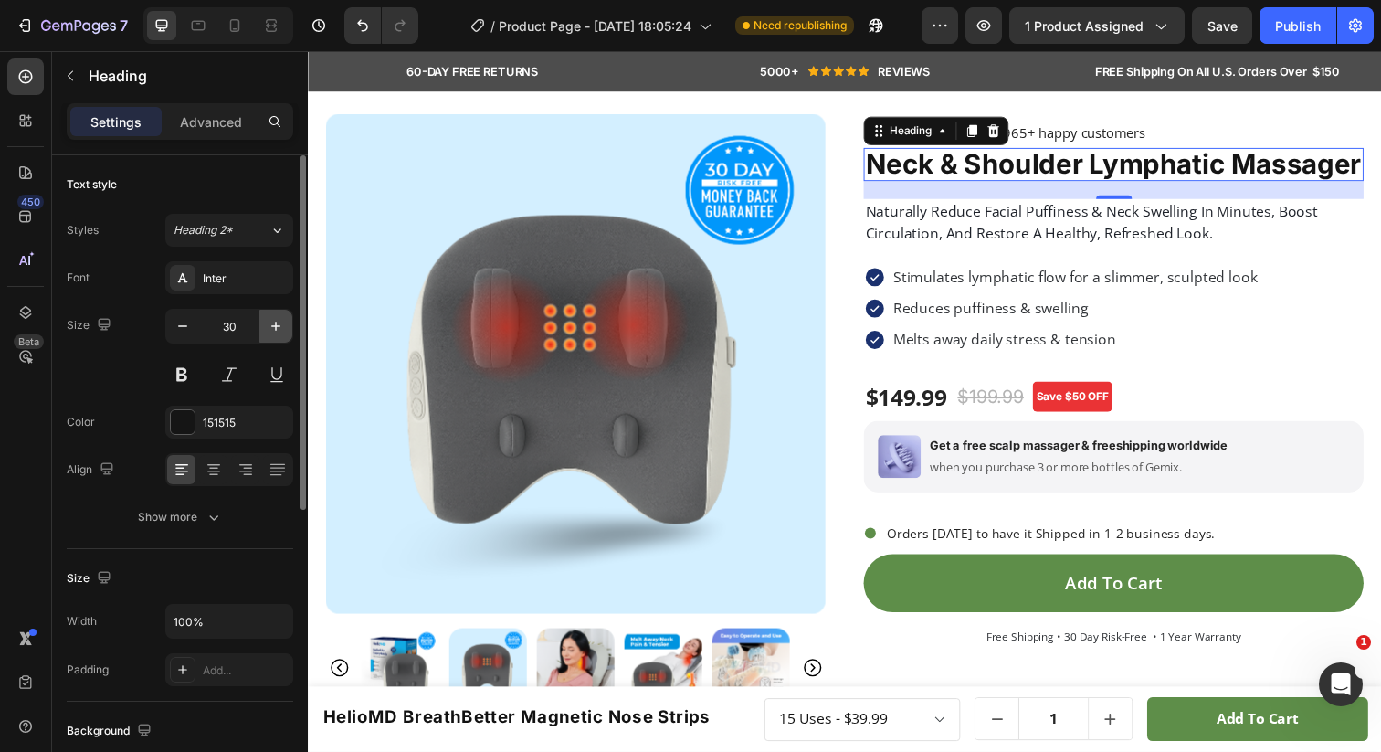
click at [278, 326] on icon "button" at bounding box center [275, 326] width 9 height 9
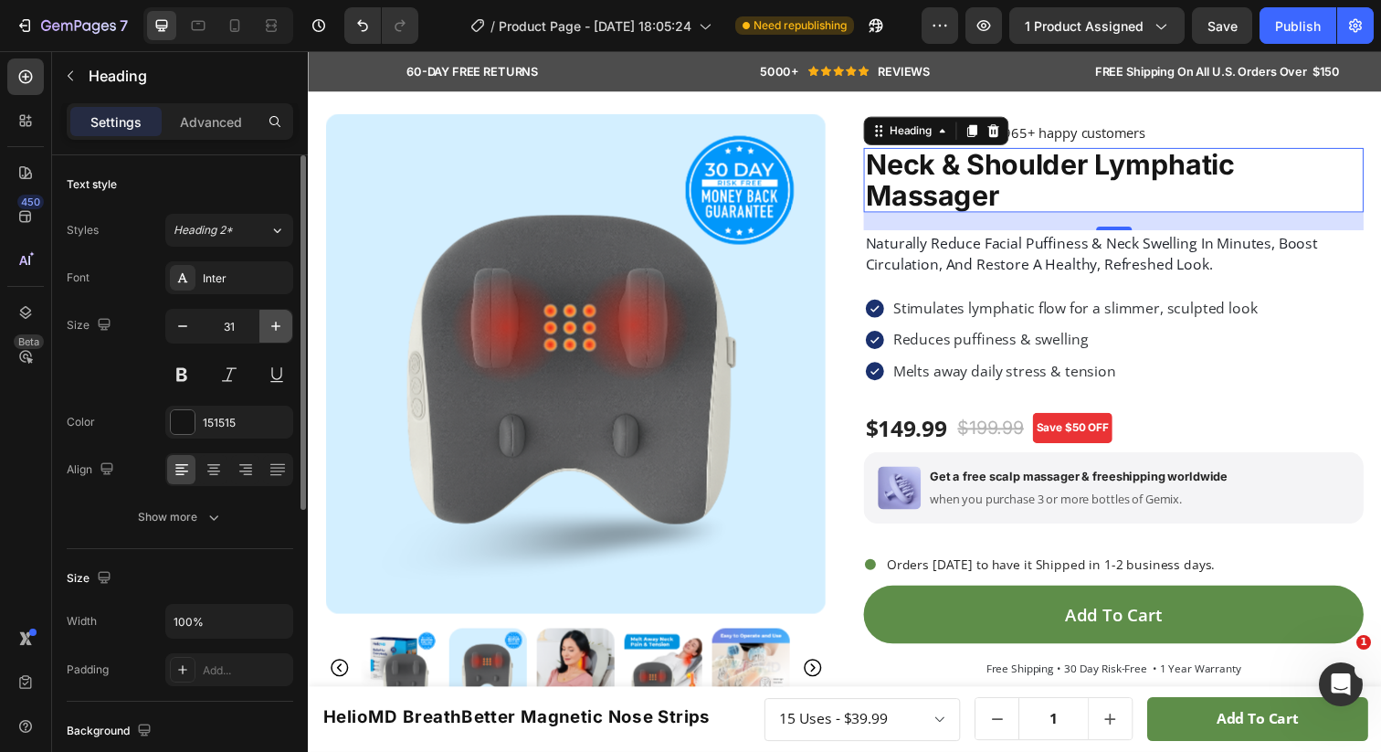
click at [278, 326] on icon "button" at bounding box center [275, 326] width 9 height 9
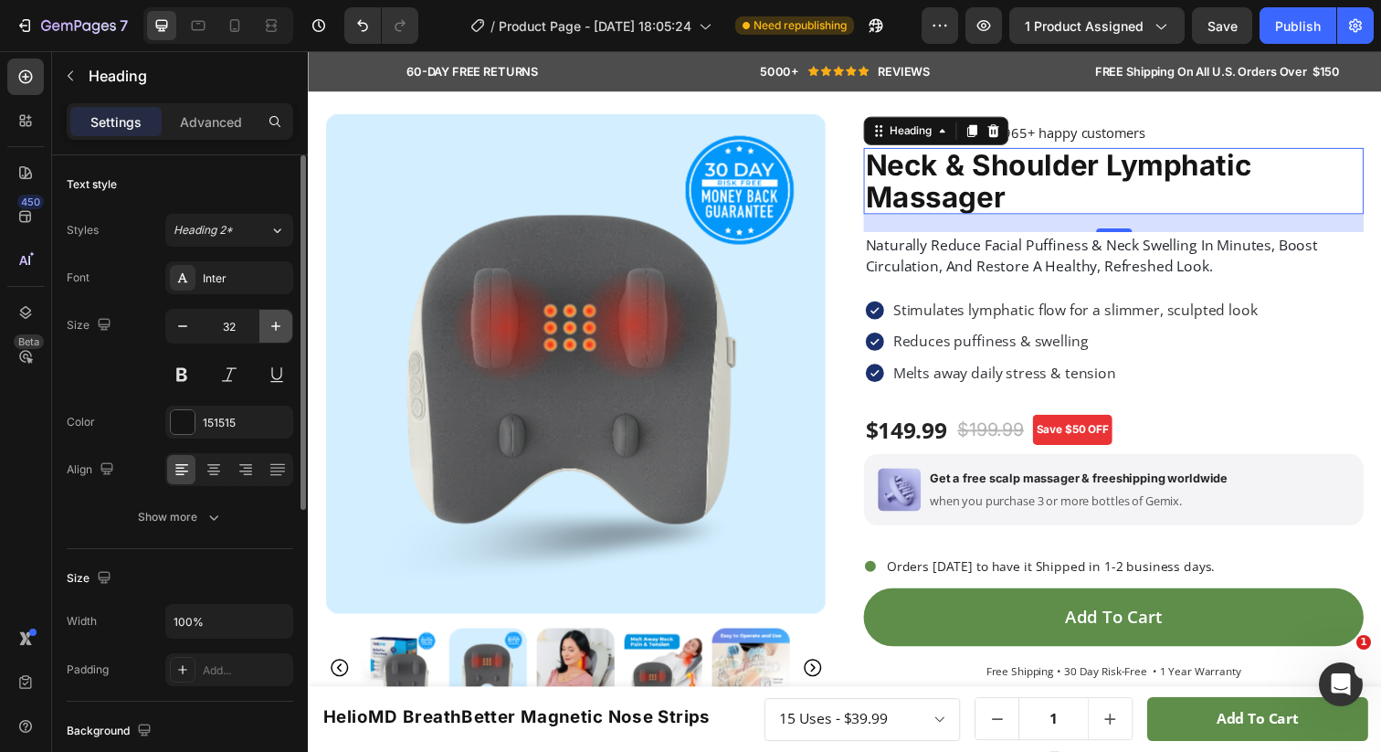
click at [278, 326] on icon "button" at bounding box center [275, 326] width 9 height 9
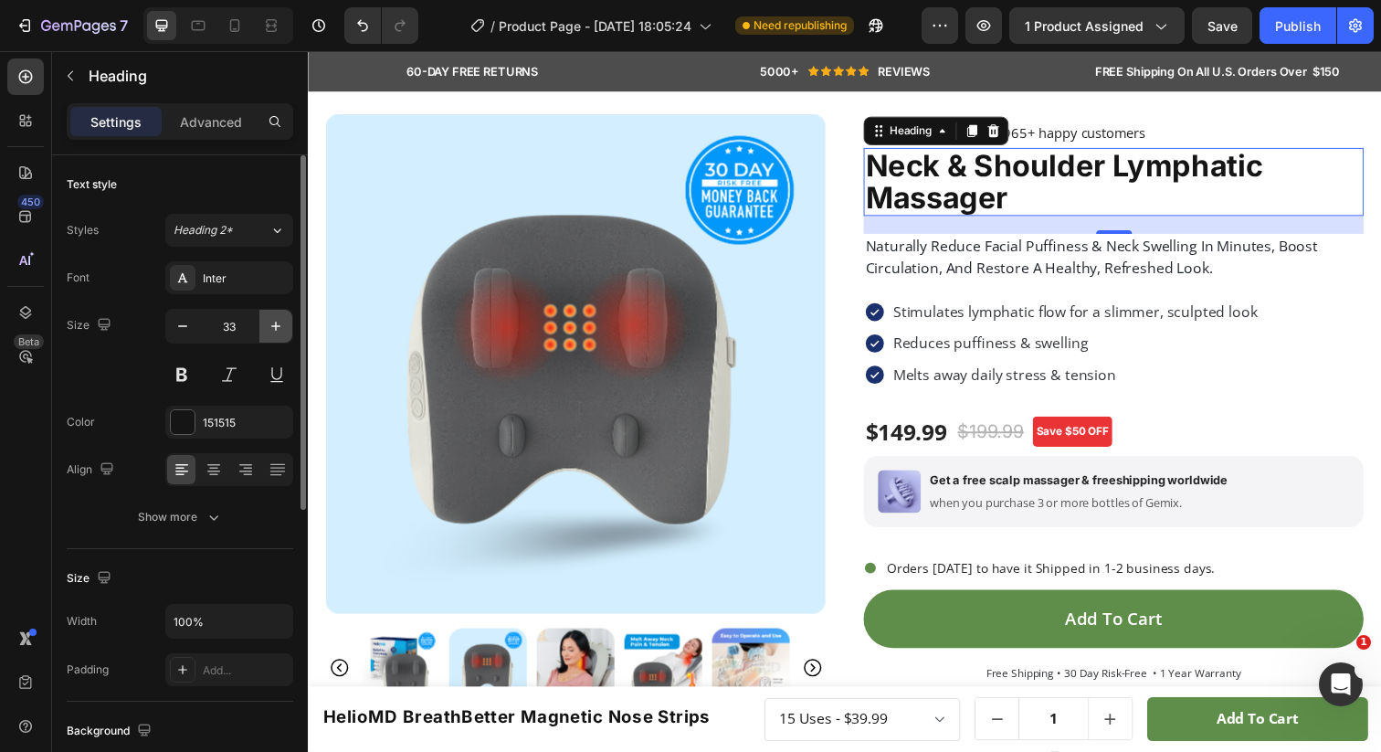
type input "34"
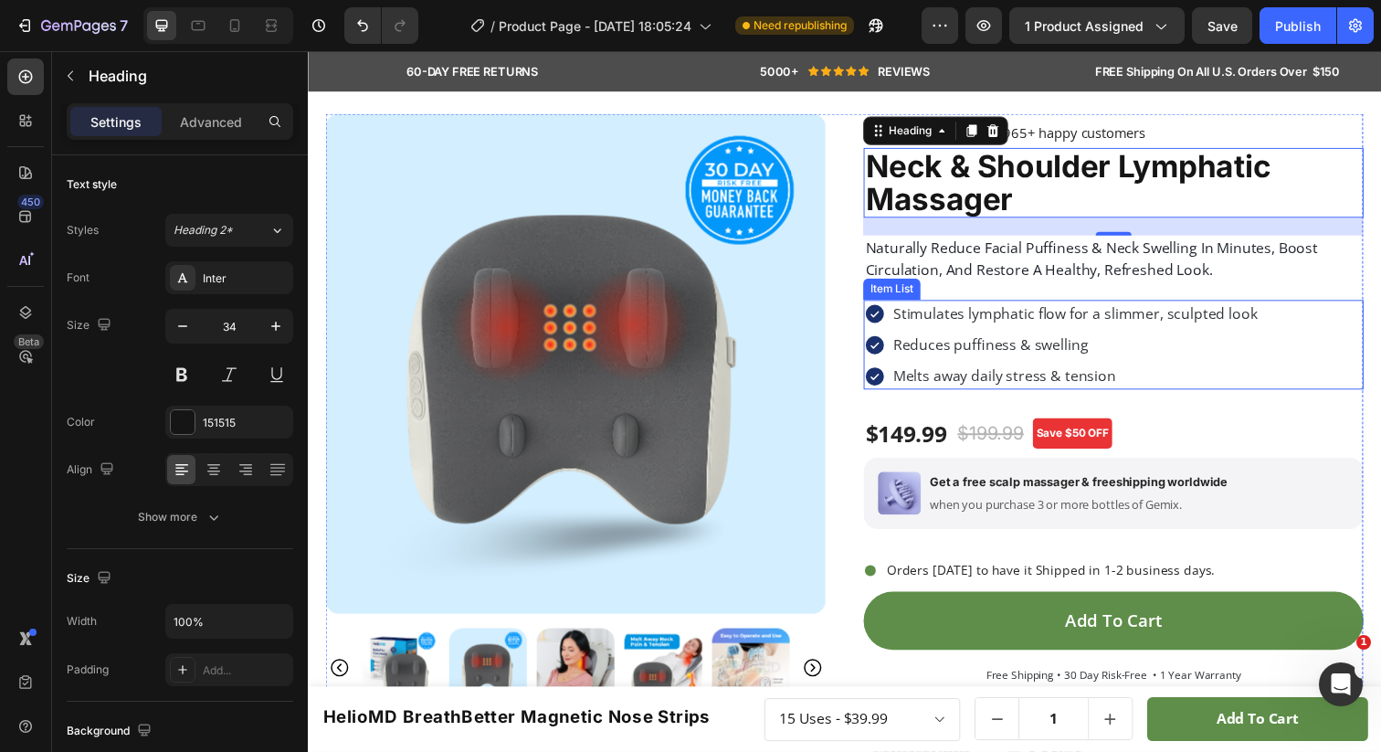
click at [912, 296] on div "Item List" at bounding box center [904, 294] width 51 height 16
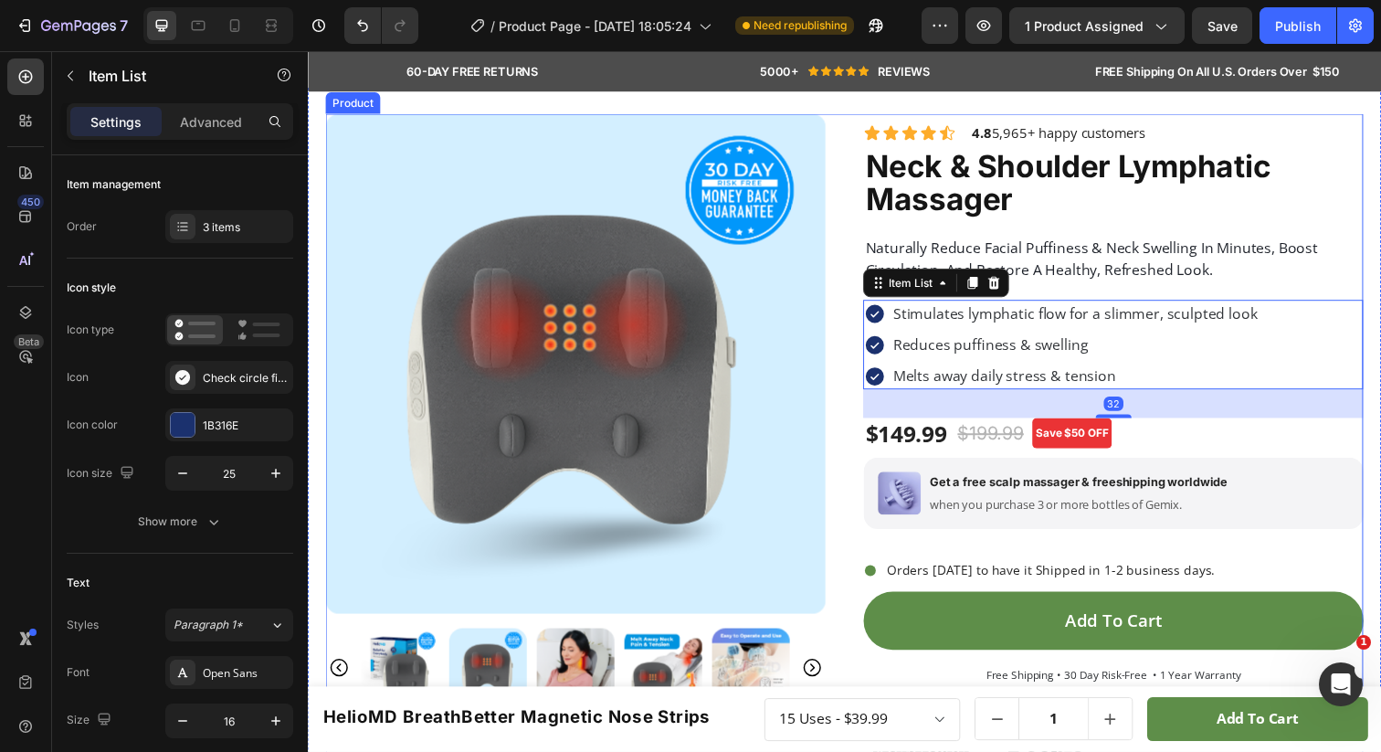
click at [863, 214] on div "Product Images Icon Icon Icon Icon Icon Icon List 4.8 5,965+ happy customers Te…" at bounding box center [856, 458] width 1060 height 686
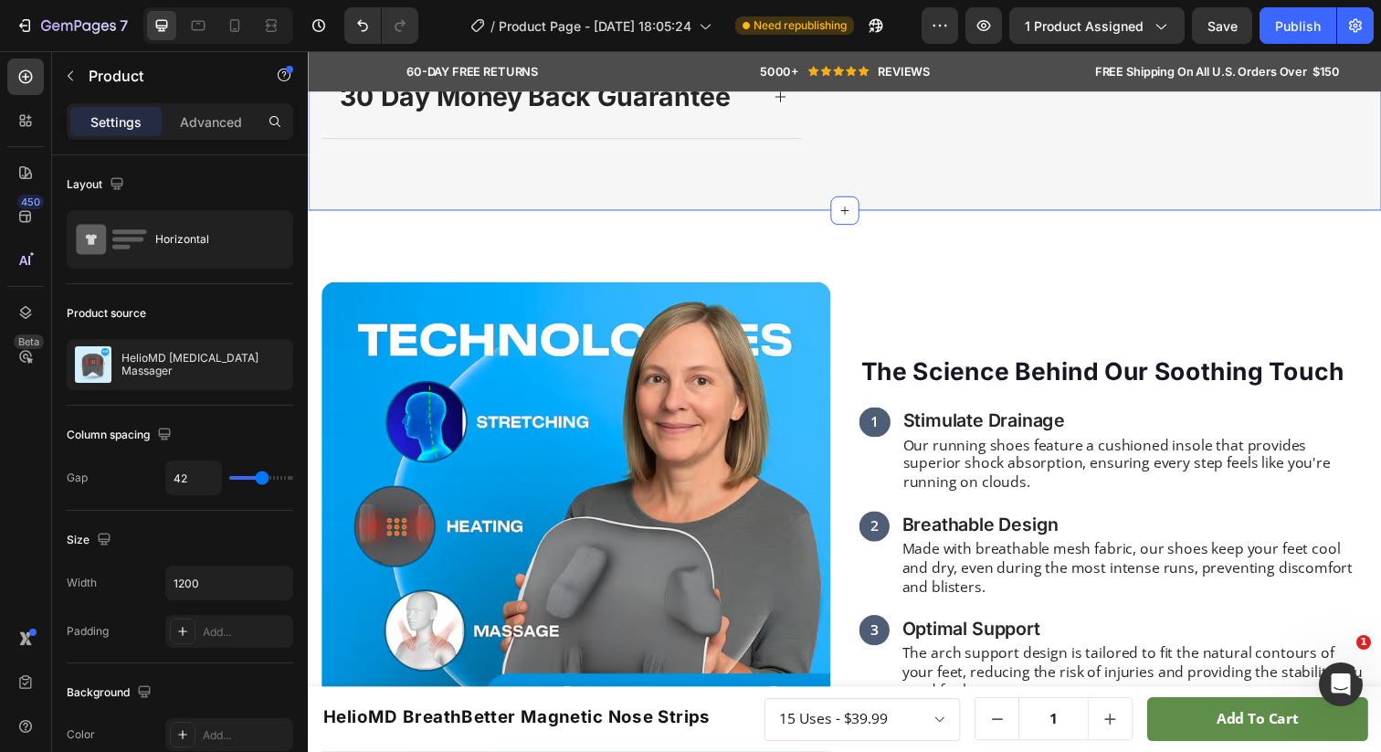
scroll to position [1180, 0]
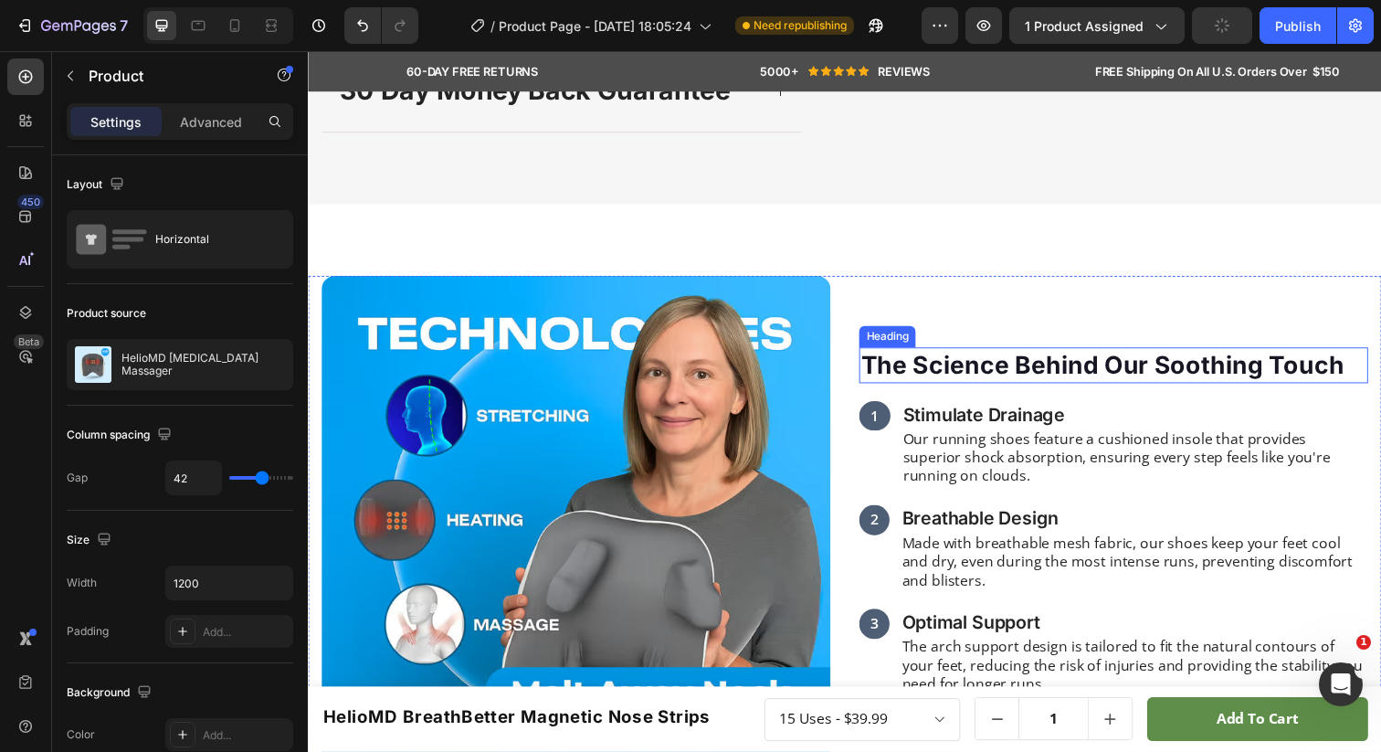
click at [875, 389] on h2 "The Science Behind Our Soothing Touch" at bounding box center [1130, 371] width 520 height 36
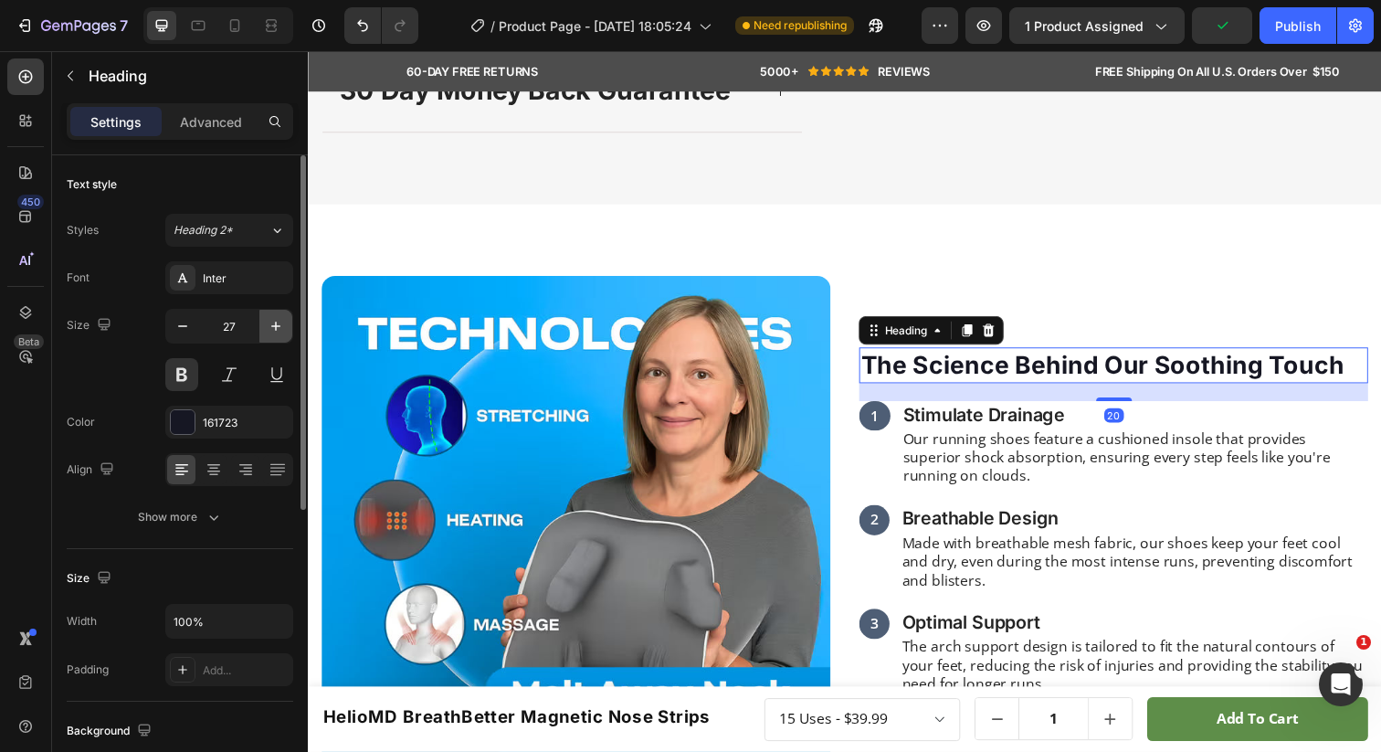
click at [274, 320] on icon "button" at bounding box center [276, 326] width 18 height 18
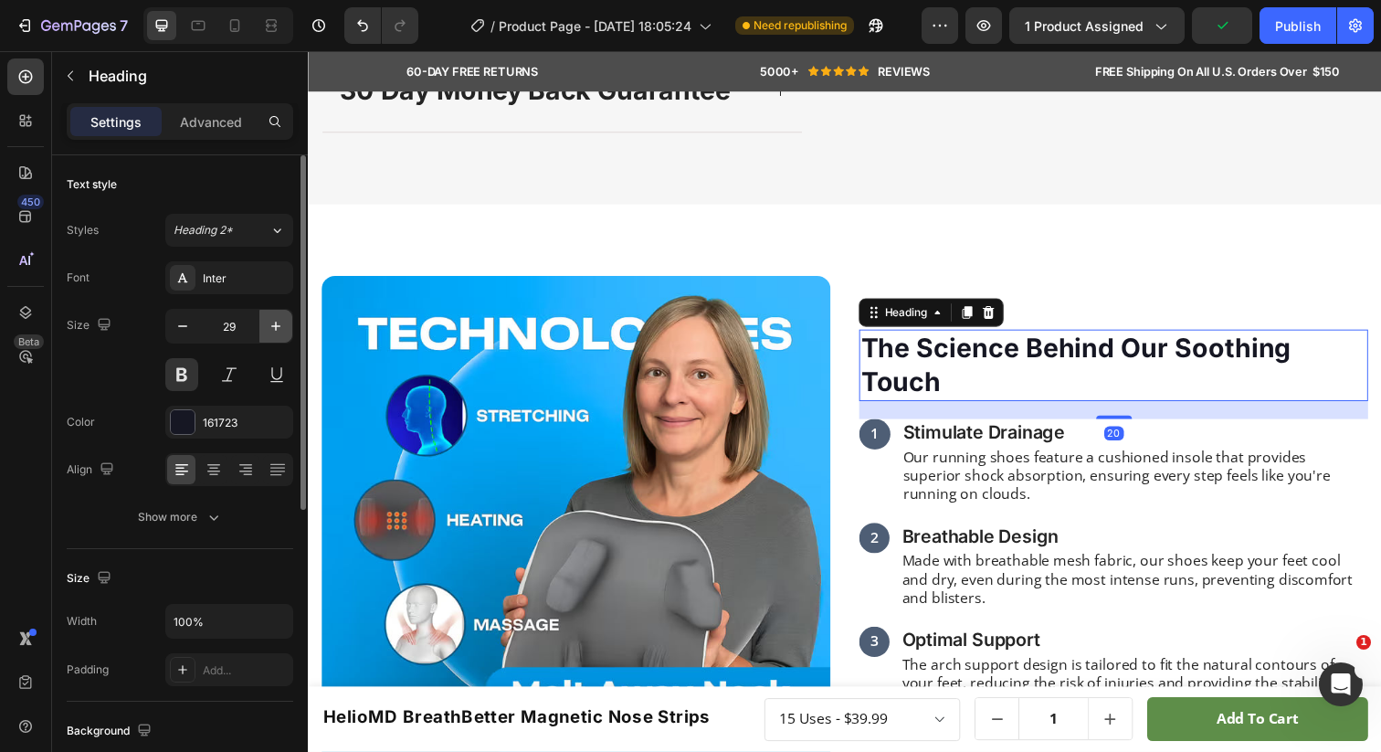
click at [275, 321] on icon "button" at bounding box center [276, 326] width 18 height 18
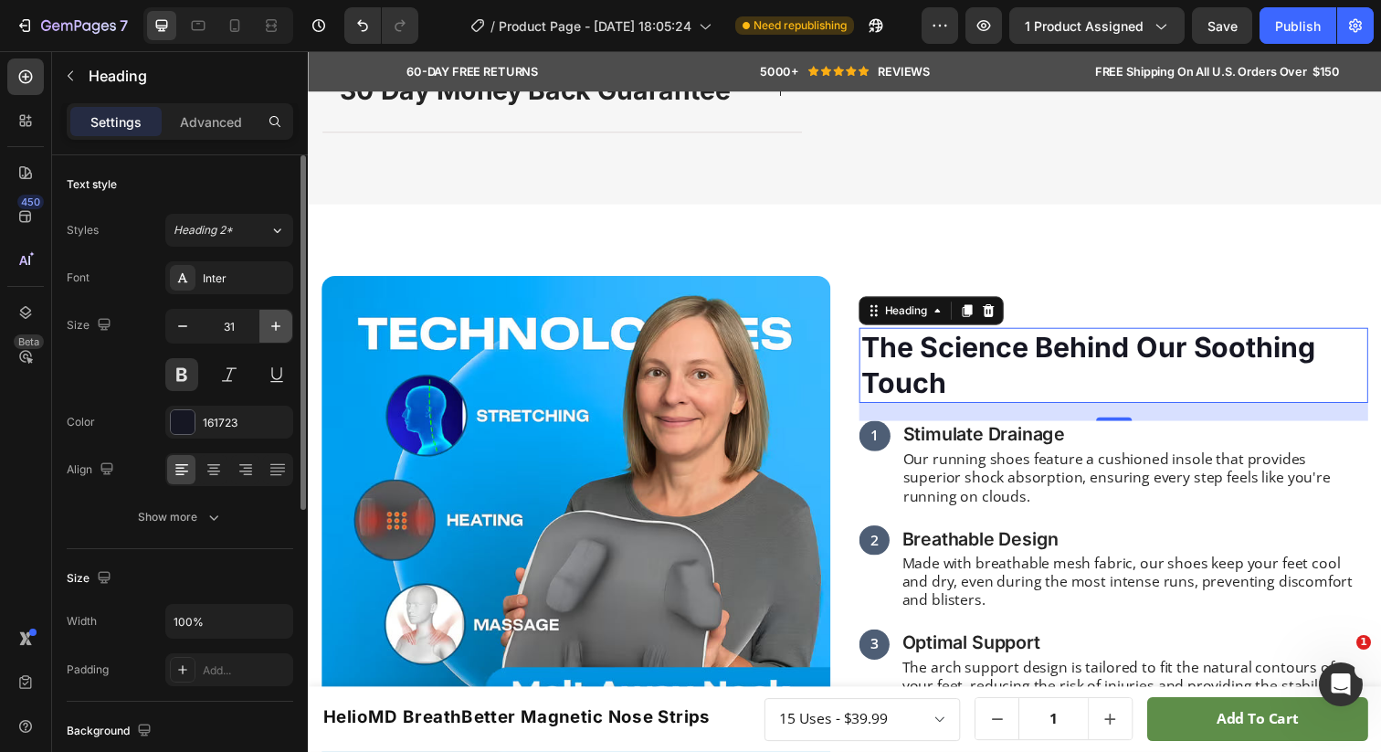
click at [275, 321] on icon "button" at bounding box center [276, 326] width 18 height 18
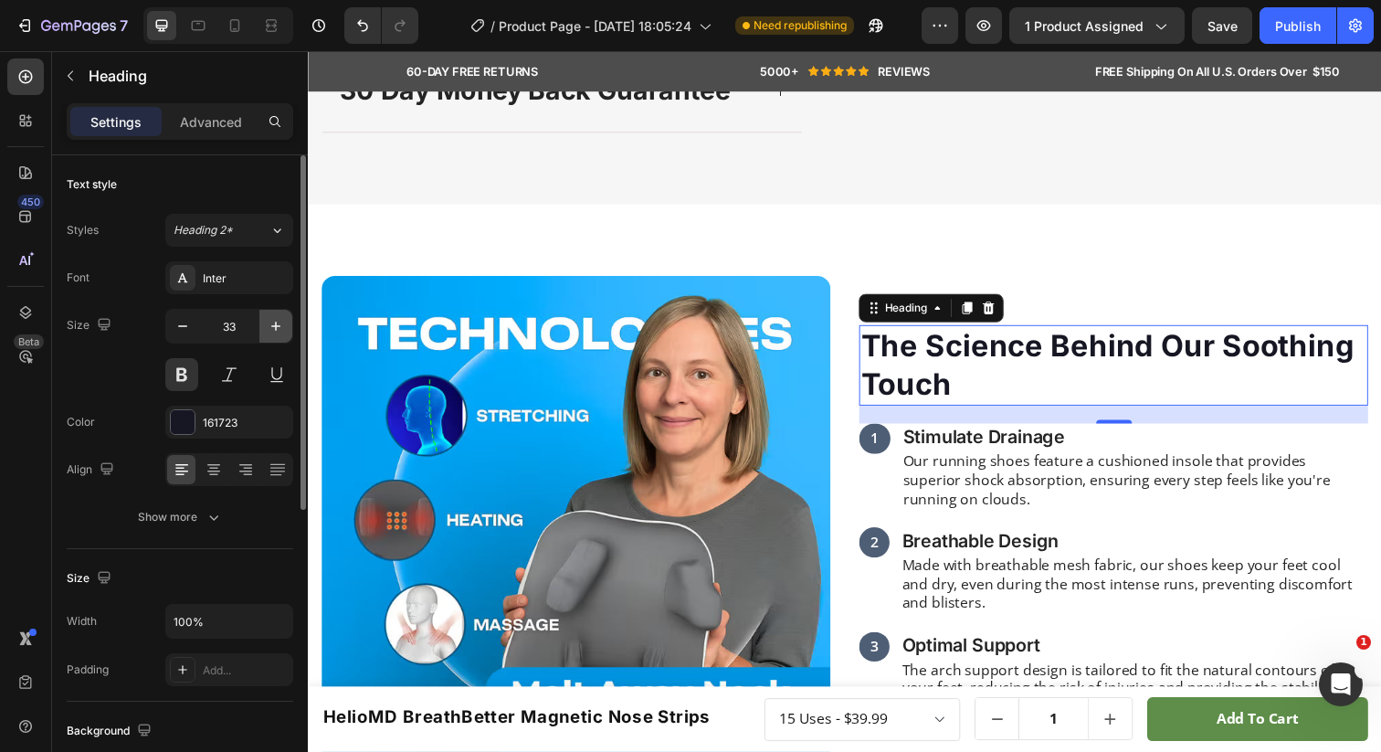
click at [275, 321] on icon "button" at bounding box center [276, 326] width 18 height 18
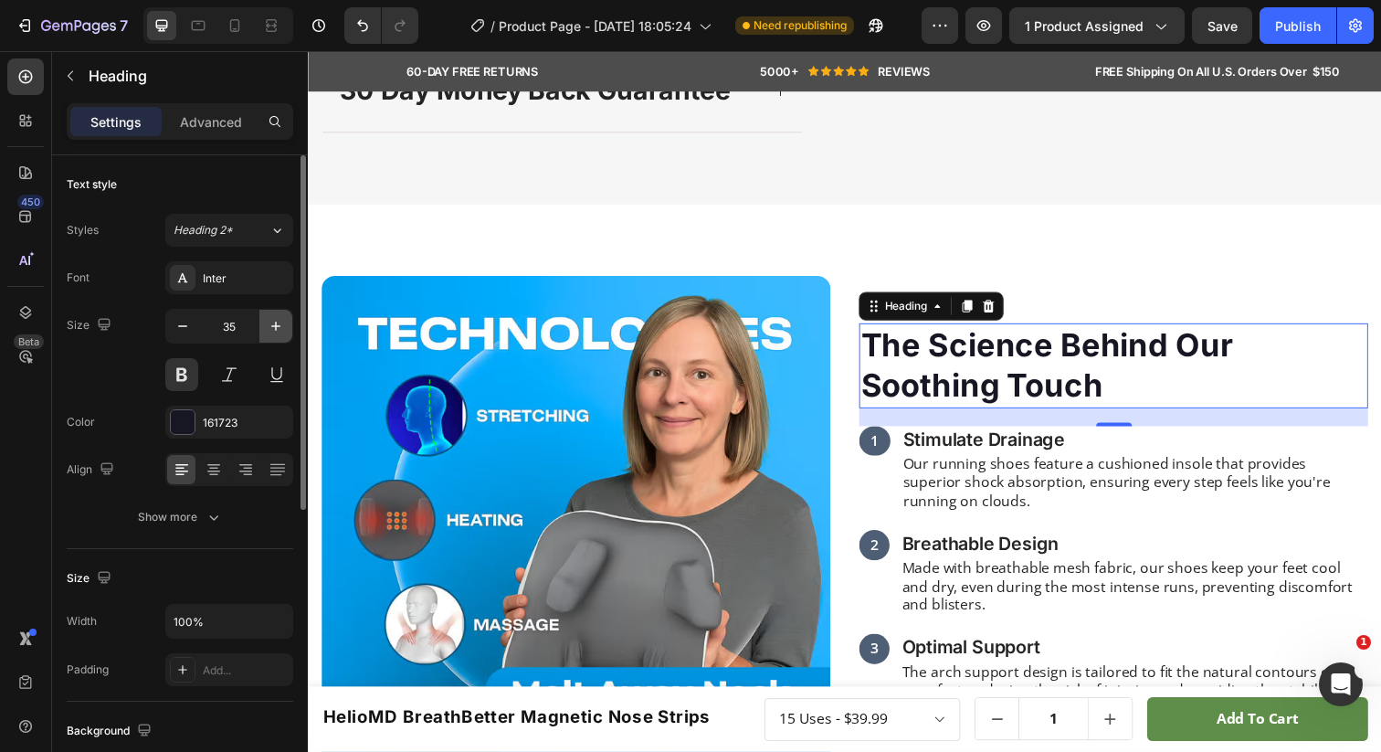
click at [275, 321] on icon "button" at bounding box center [276, 326] width 18 height 18
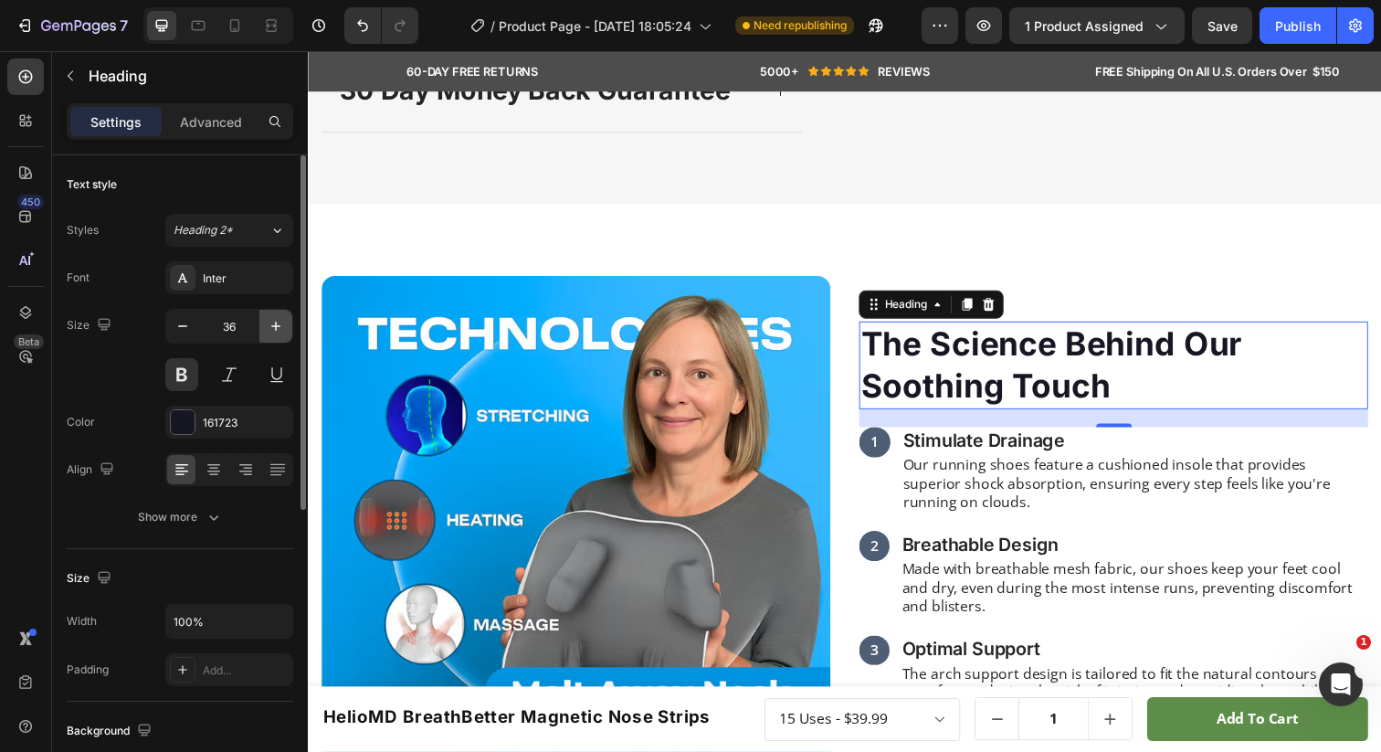
click at [275, 321] on icon "button" at bounding box center [276, 326] width 18 height 18
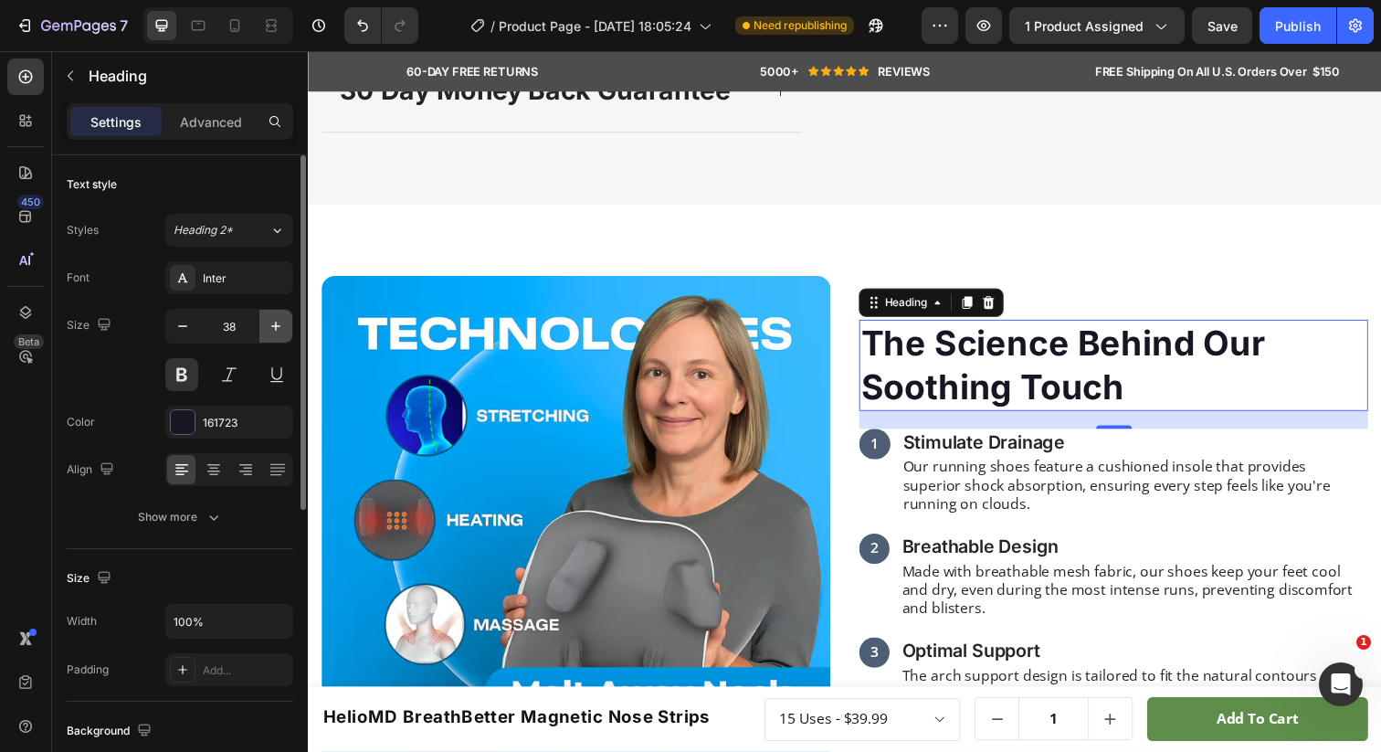
click at [275, 321] on icon "button" at bounding box center [276, 326] width 18 height 18
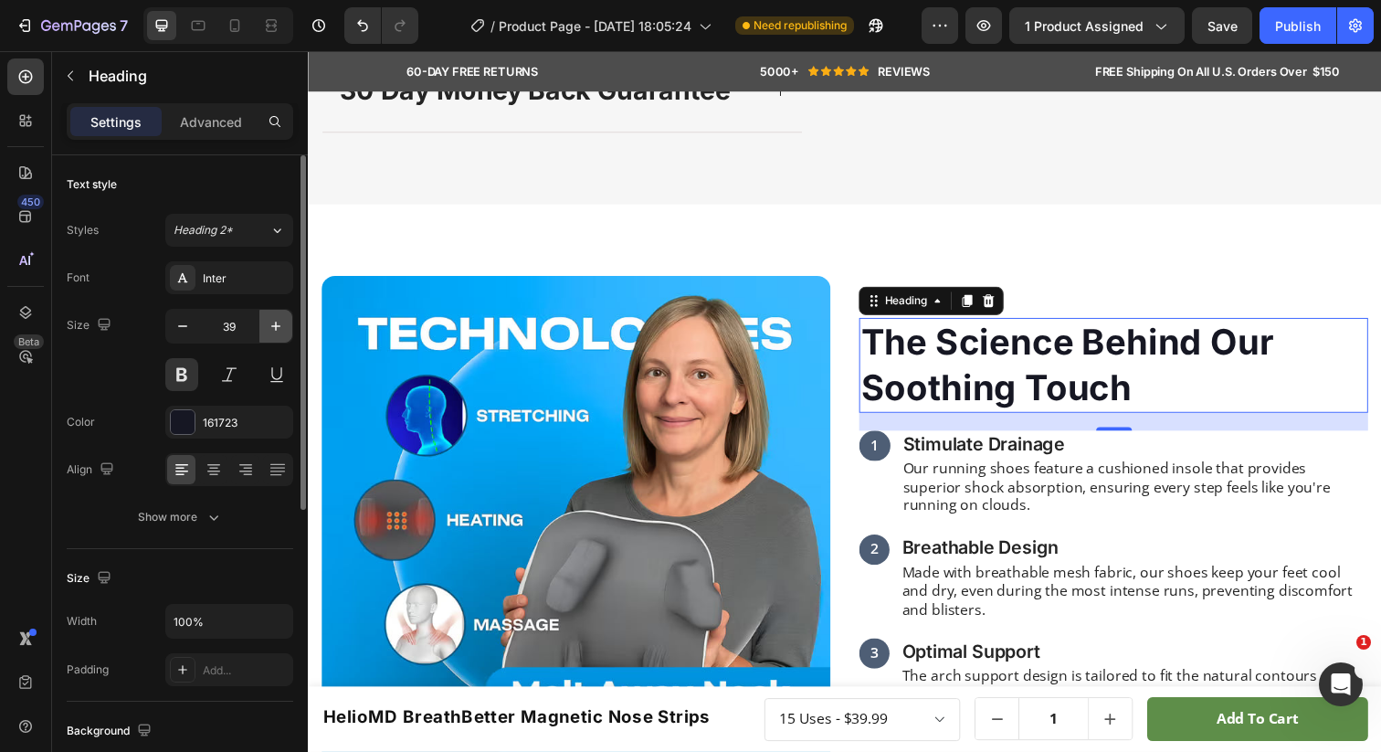
click at [275, 321] on icon "button" at bounding box center [276, 326] width 18 height 18
type input "40"
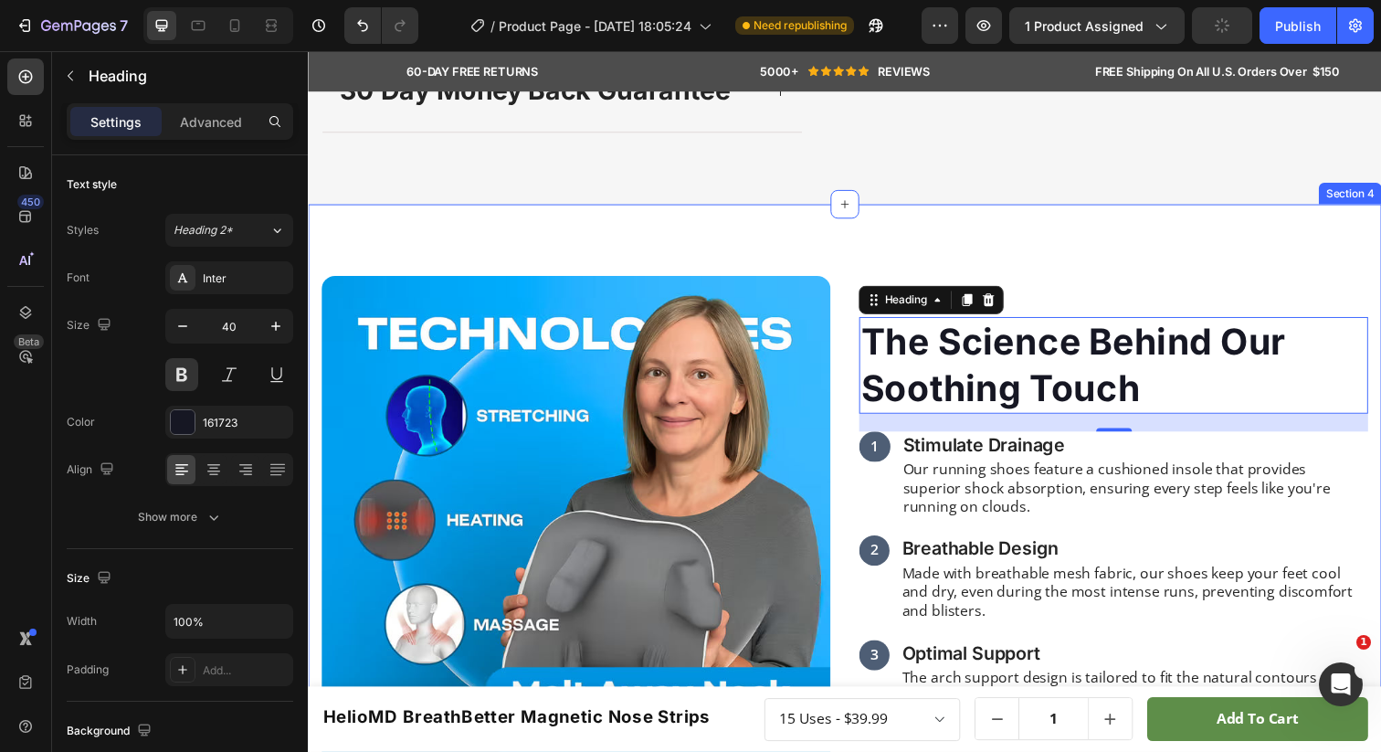
click at [897, 331] on div "Image The Science Behind Our Soothing Touch Heading 20 1 Text Block Stimulate D…" at bounding box center [856, 721] width 1096 height 1028
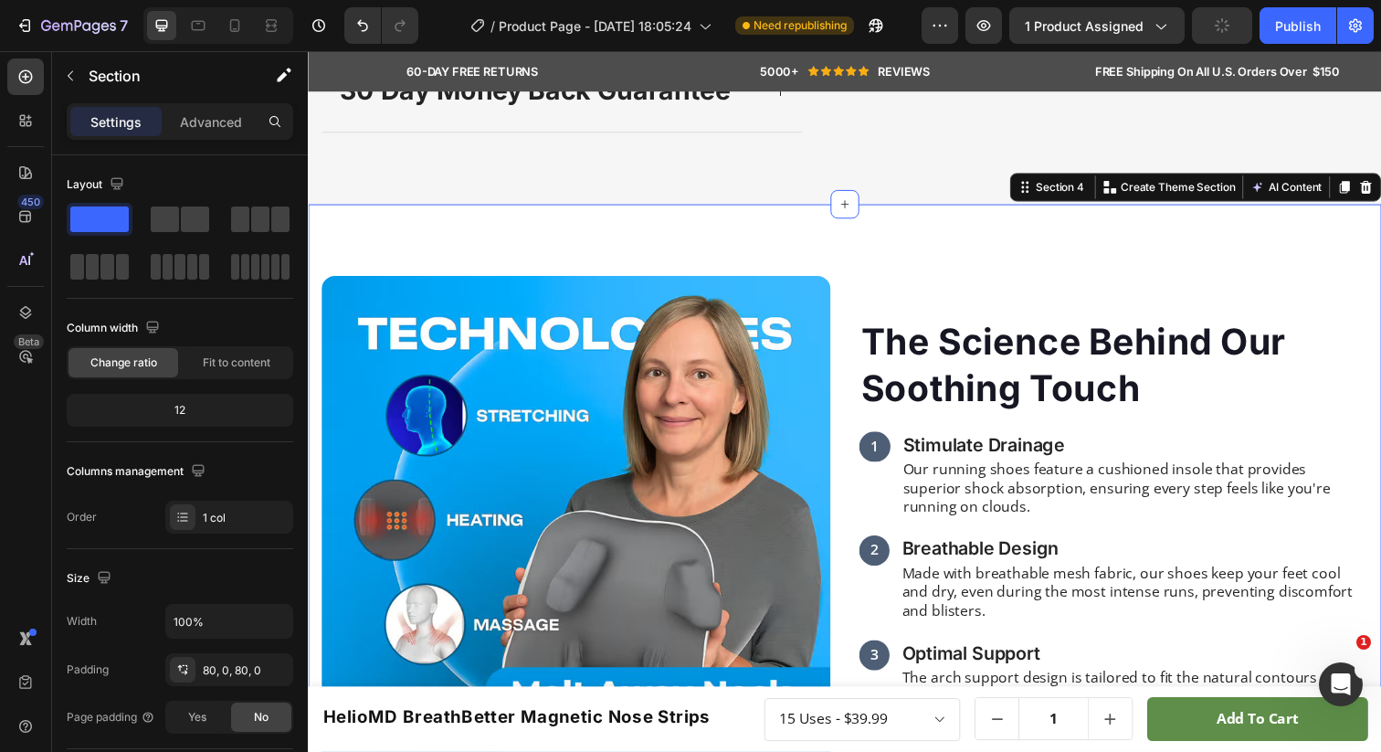
scroll to position [1350, 0]
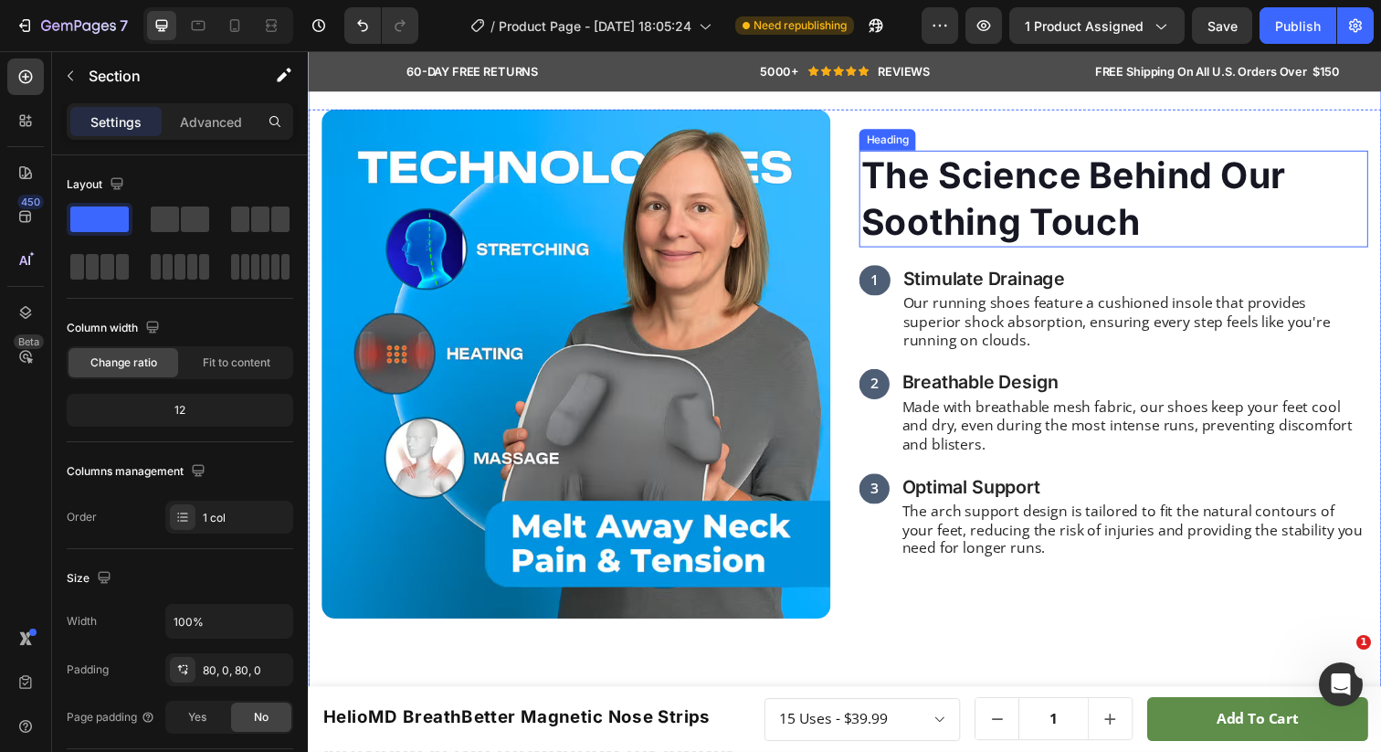
click at [977, 251] on h2 "The Science Behind Our Soothing Touch" at bounding box center [1130, 202] width 520 height 99
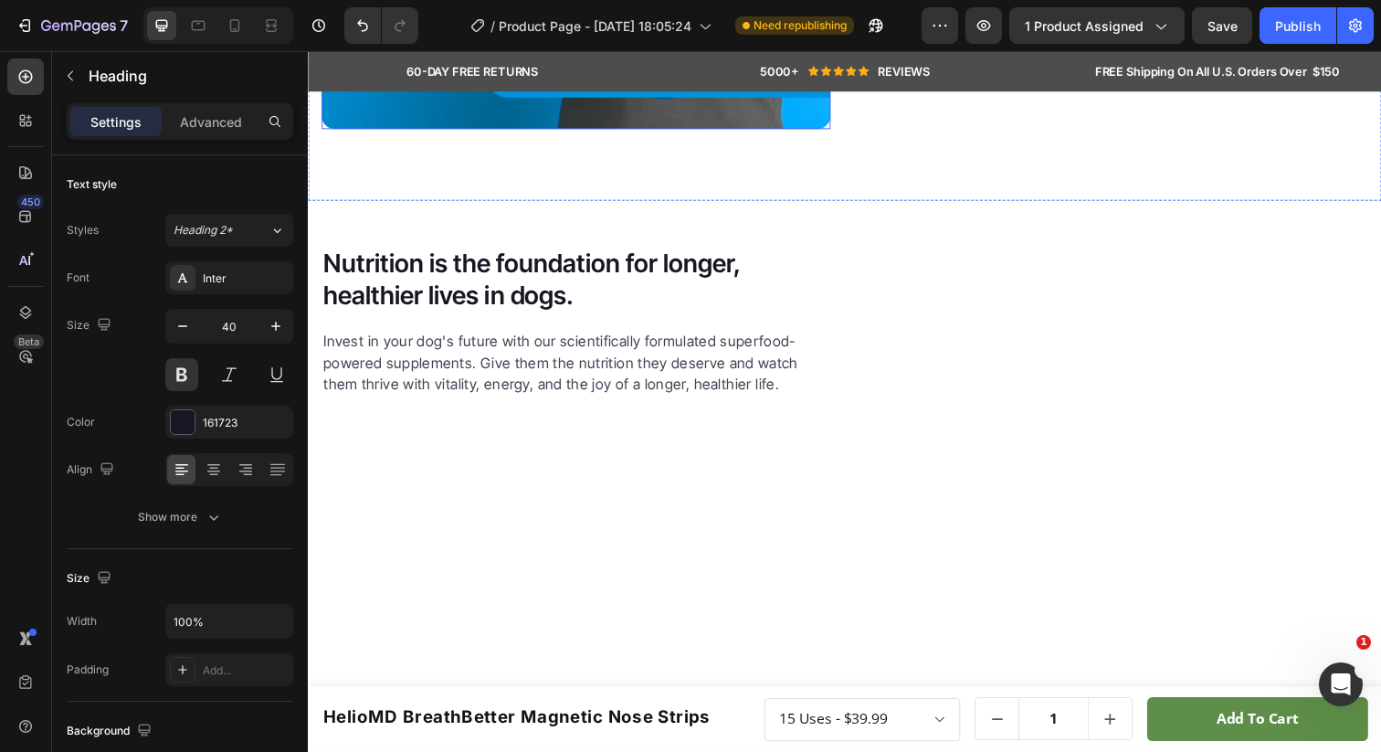
scroll to position [1936, 0]
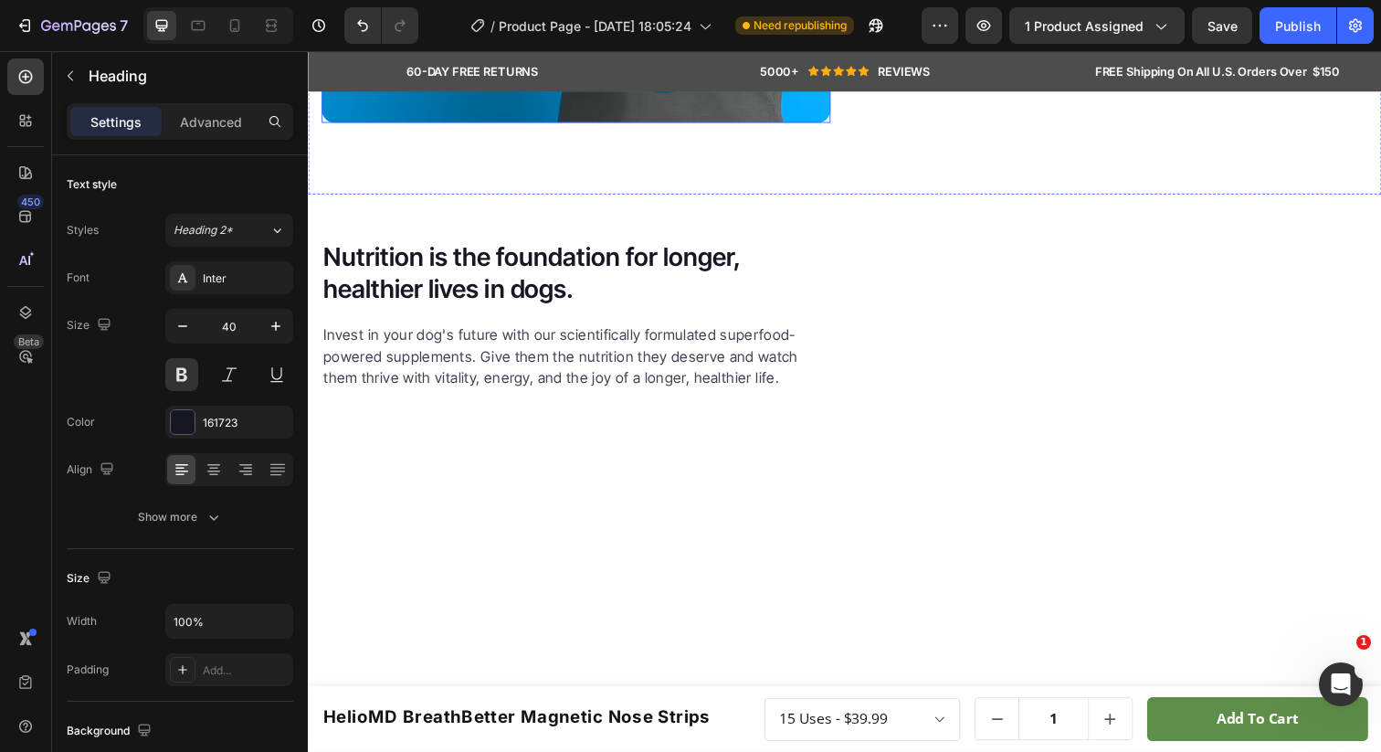
click at [585, 313] on h2 "Nutrition is the foundation for longer, healthier lives in dogs." at bounding box center [567, 278] width 490 height 70
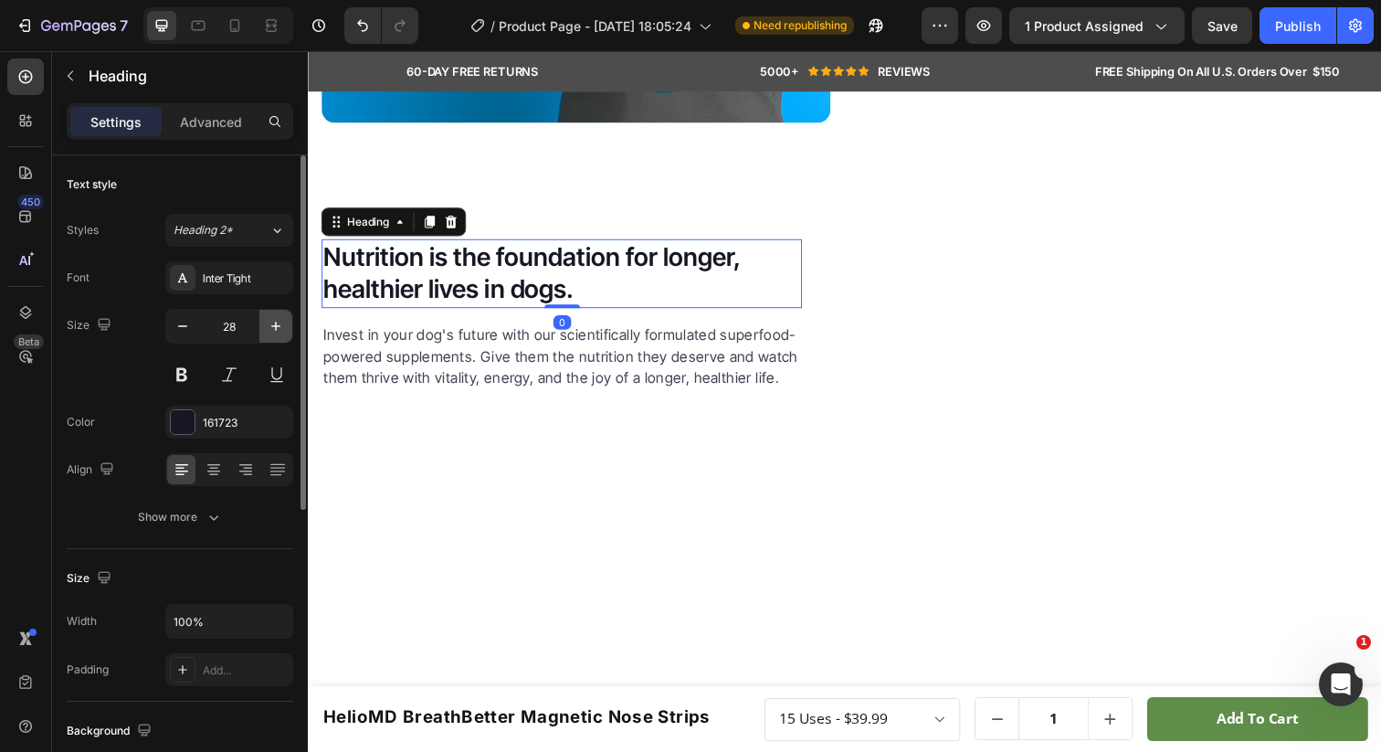
click at [267, 322] on icon "button" at bounding box center [276, 326] width 18 height 18
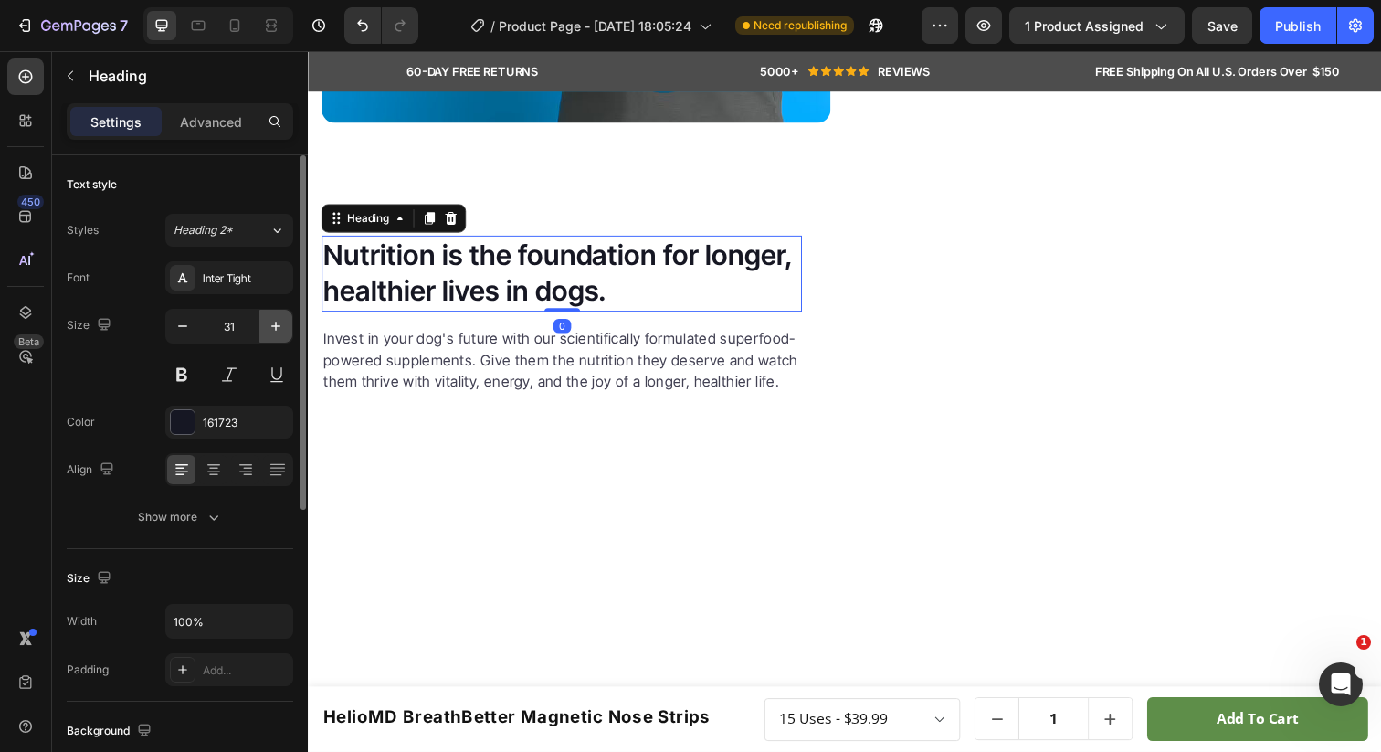
click at [267, 322] on icon "button" at bounding box center [276, 326] width 18 height 18
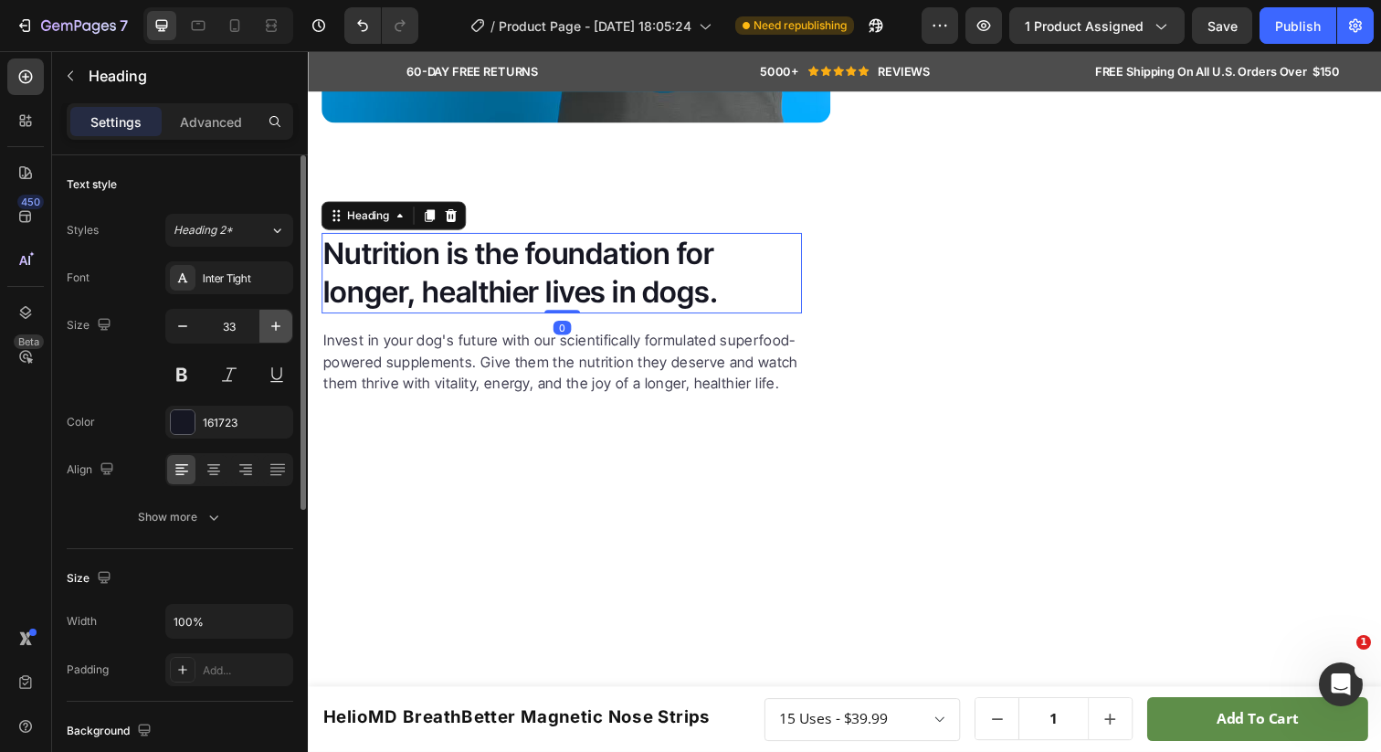
click at [267, 322] on icon "button" at bounding box center [276, 326] width 18 height 18
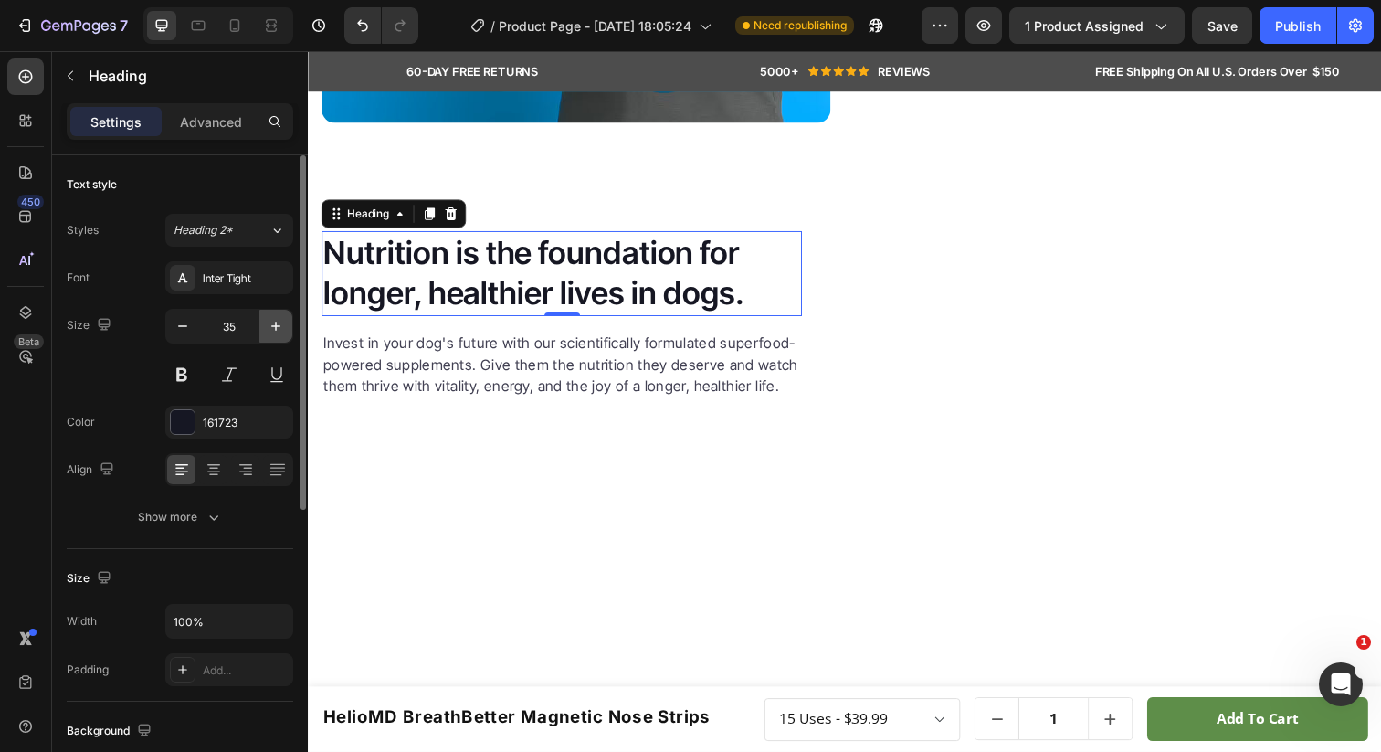
click at [267, 322] on icon "button" at bounding box center [276, 326] width 18 height 18
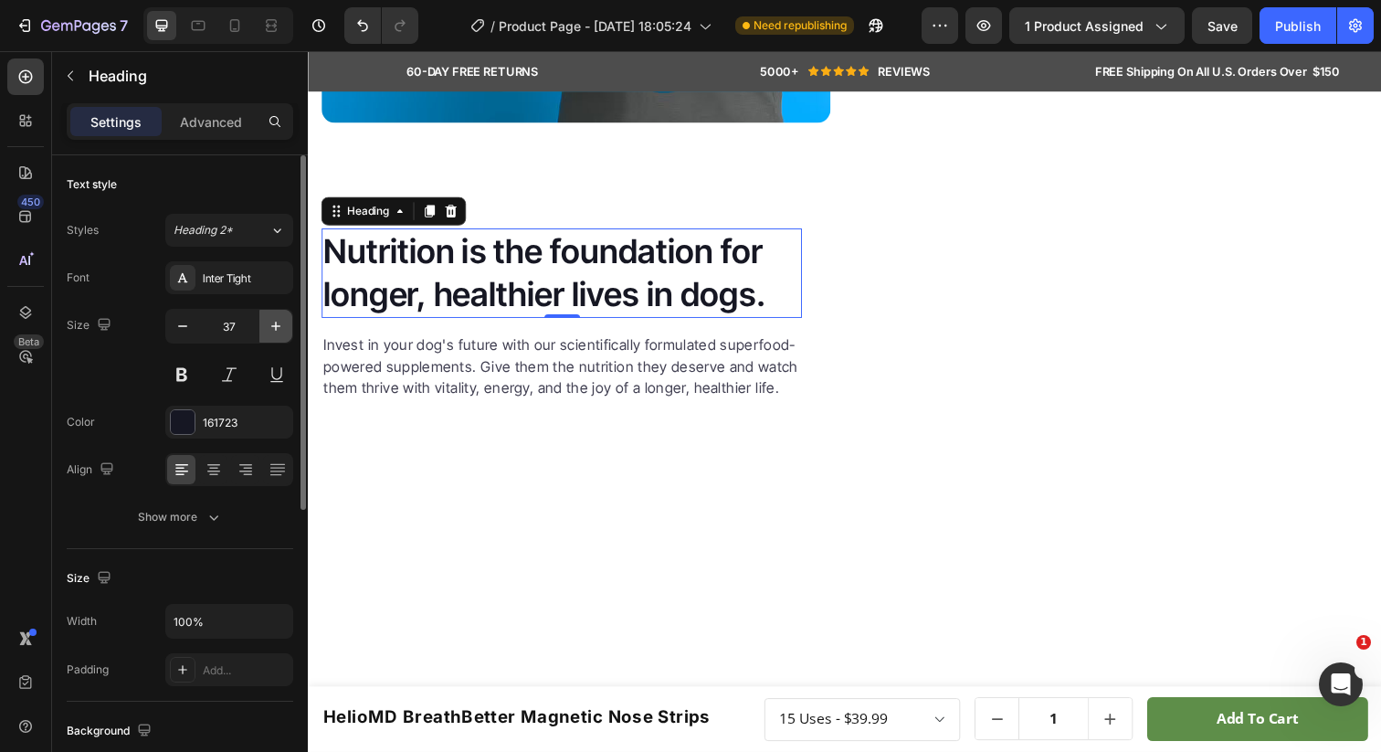
click at [267, 322] on icon "button" at bounding box center [276, 326] width 18 height 18
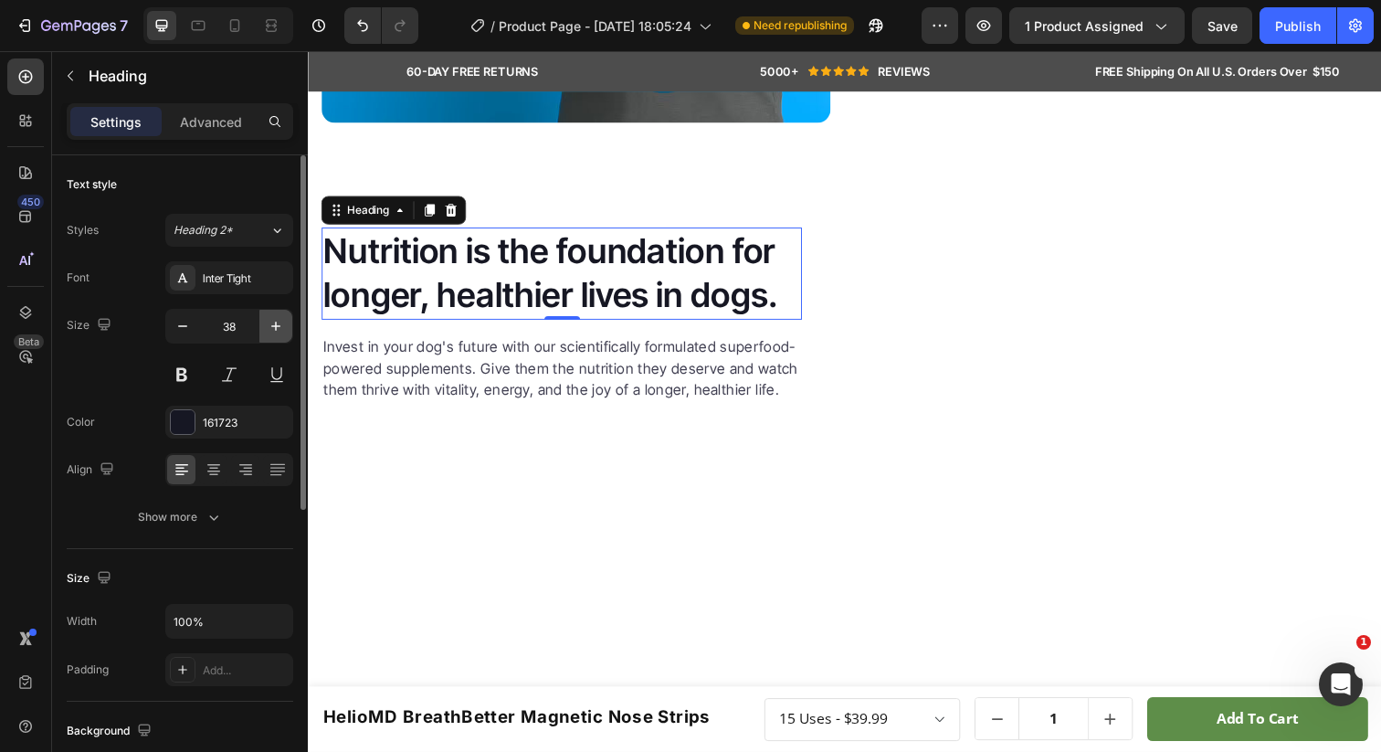
click at [267, 322] on icon "button" at bounding box center [276, 326] width 18 height 18
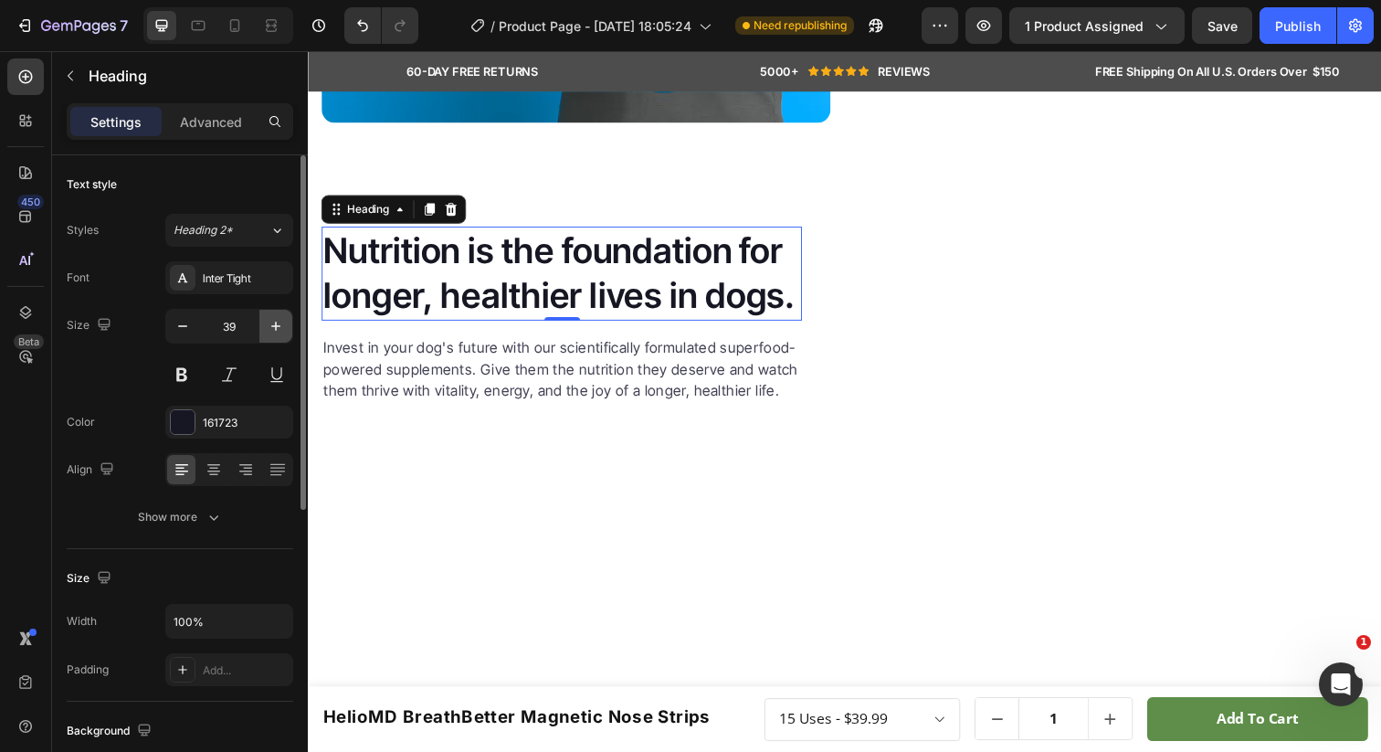
click at [267, 322] on icon "button" at bounding box center [276, 326] width 18 height 18
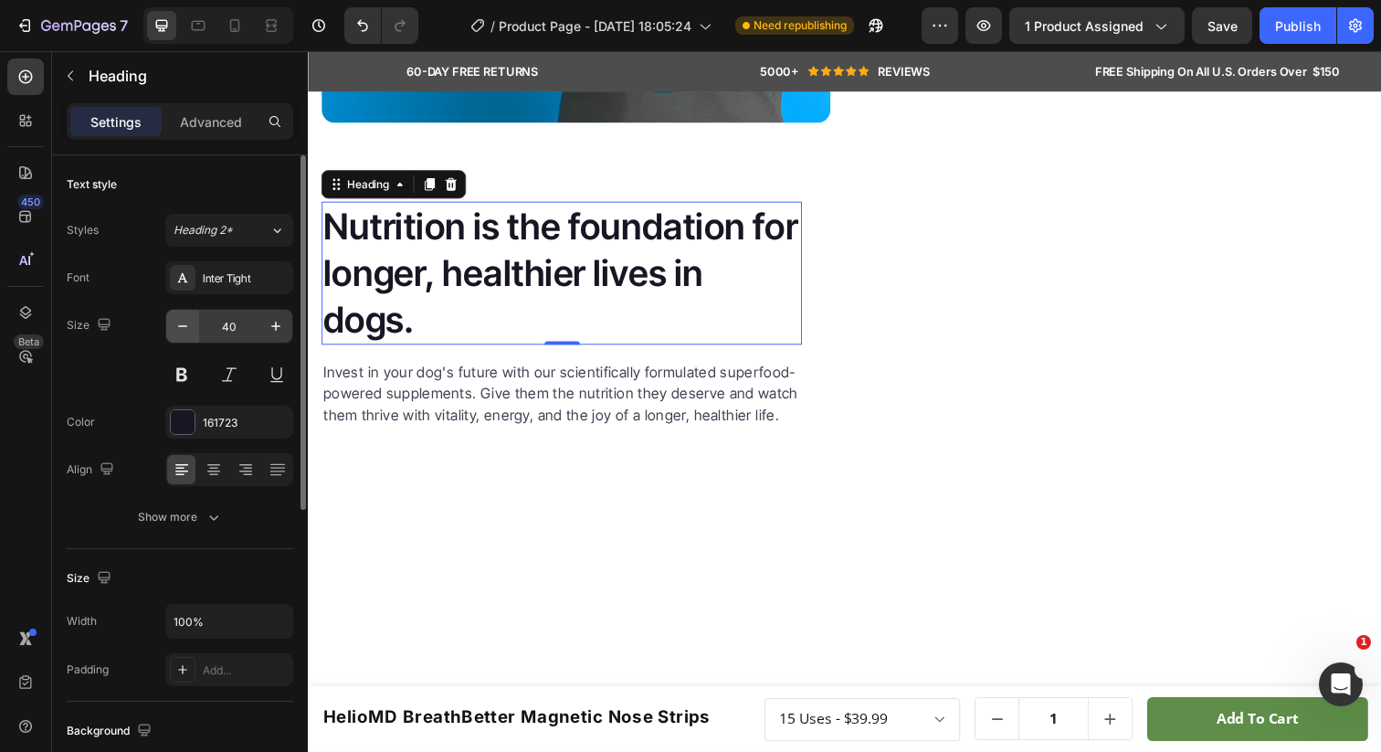
click at [184, 329] on icon "button" at bounding box center [183, 326] width 18 height 18
type input "39"
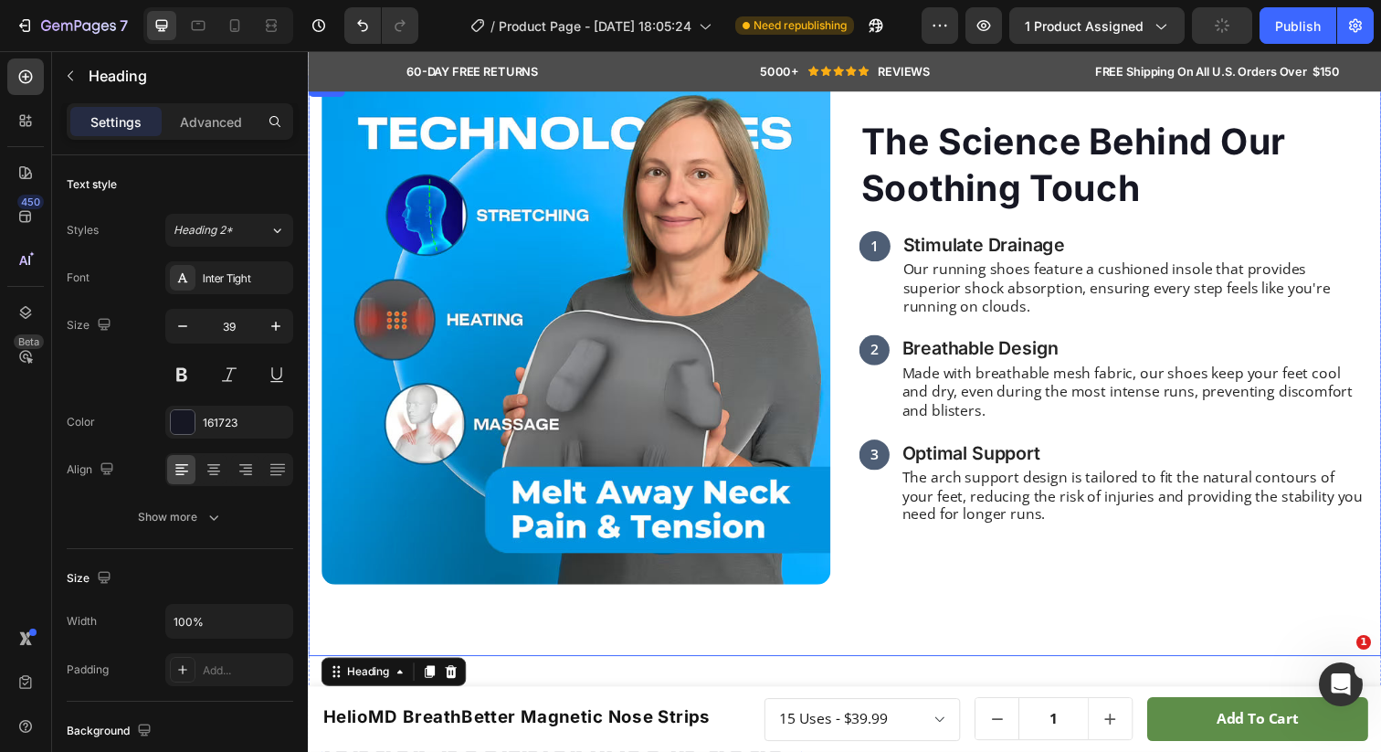
scroll to position [1458, 0]
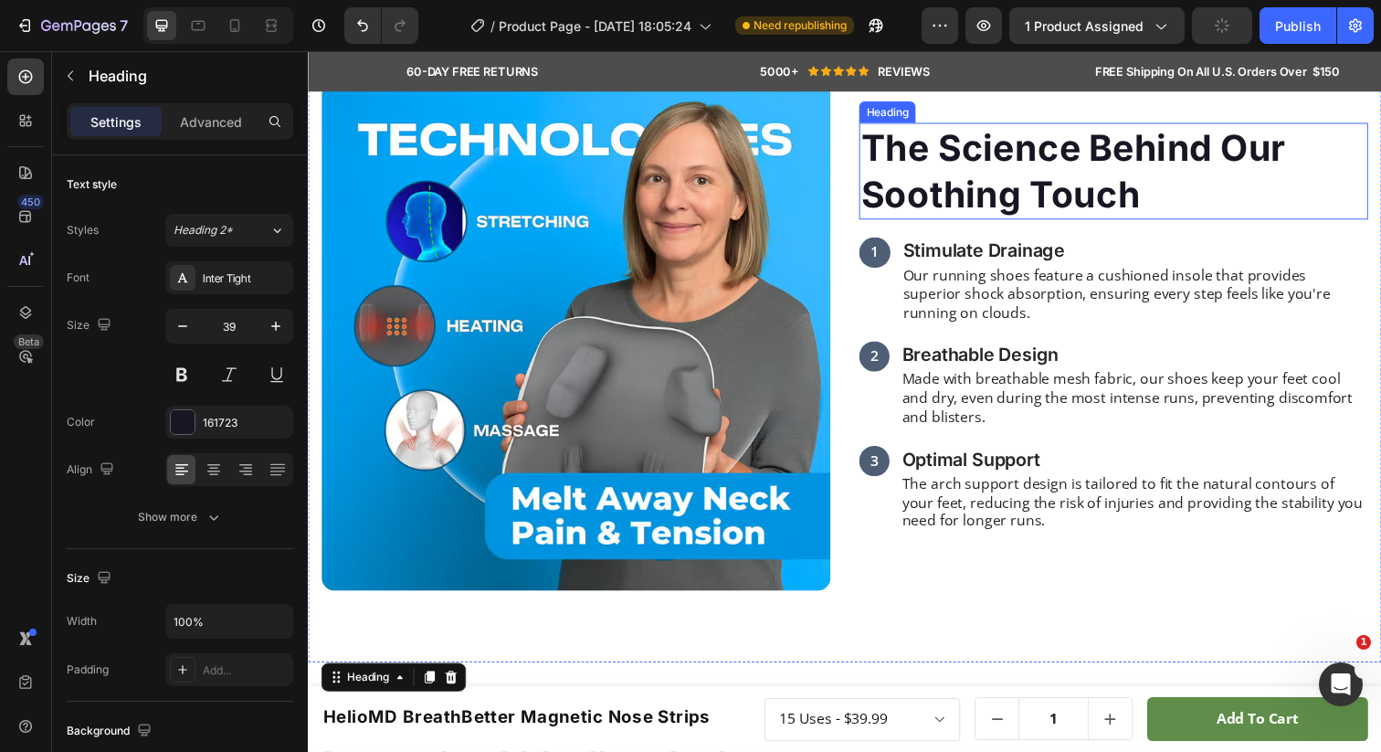
click at [933, 175] on h2 "The Science Behind Our Soothing Touch" at bounding box center [1130, 173] width 520 height 99
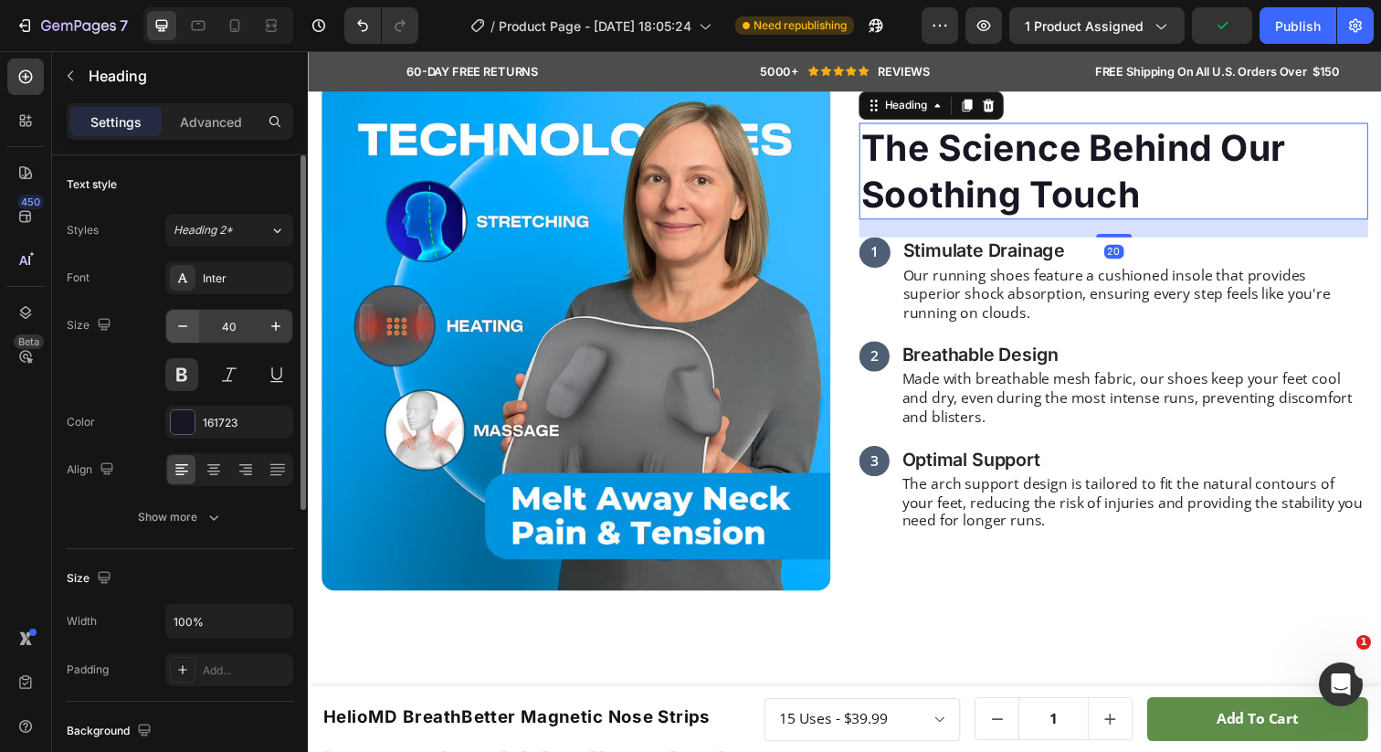
click at [174, 323] on icon "button" at bounding box center [183, 326] width 18 height 18
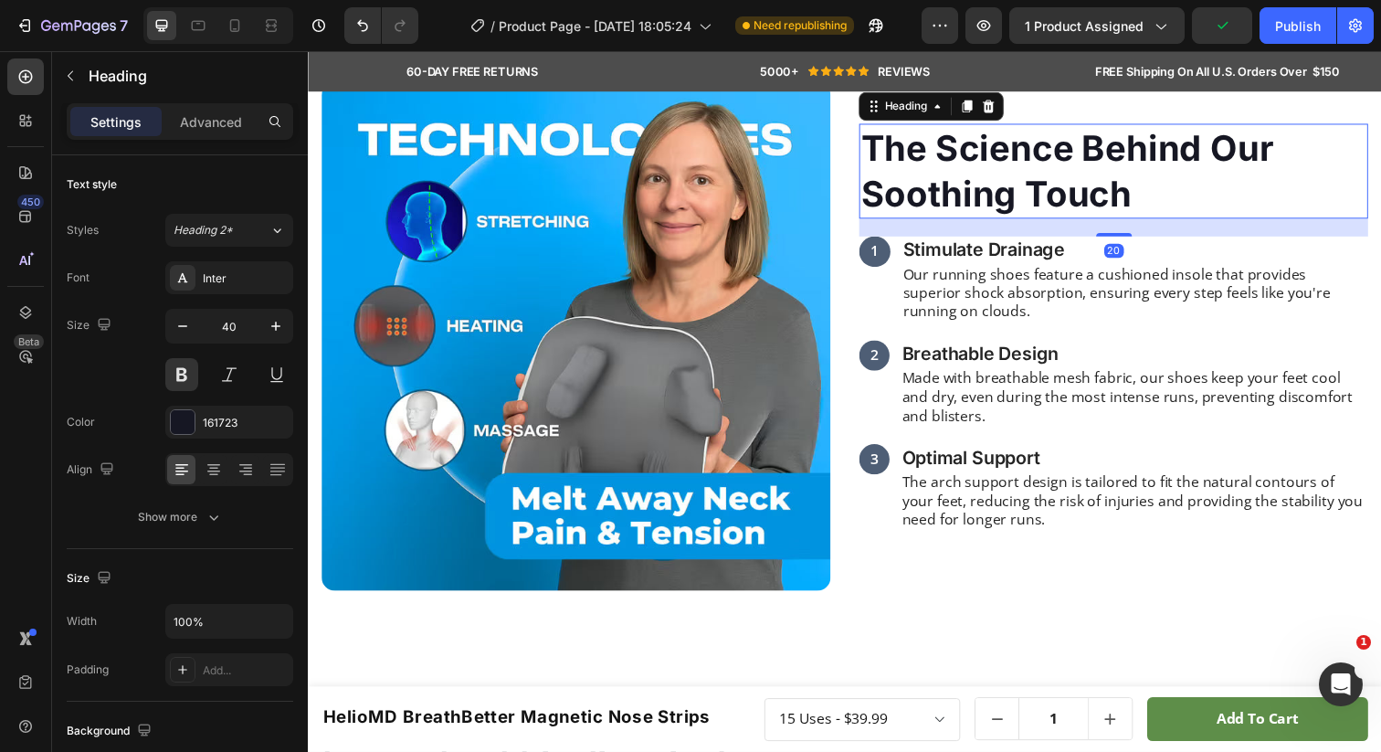
type input "39"
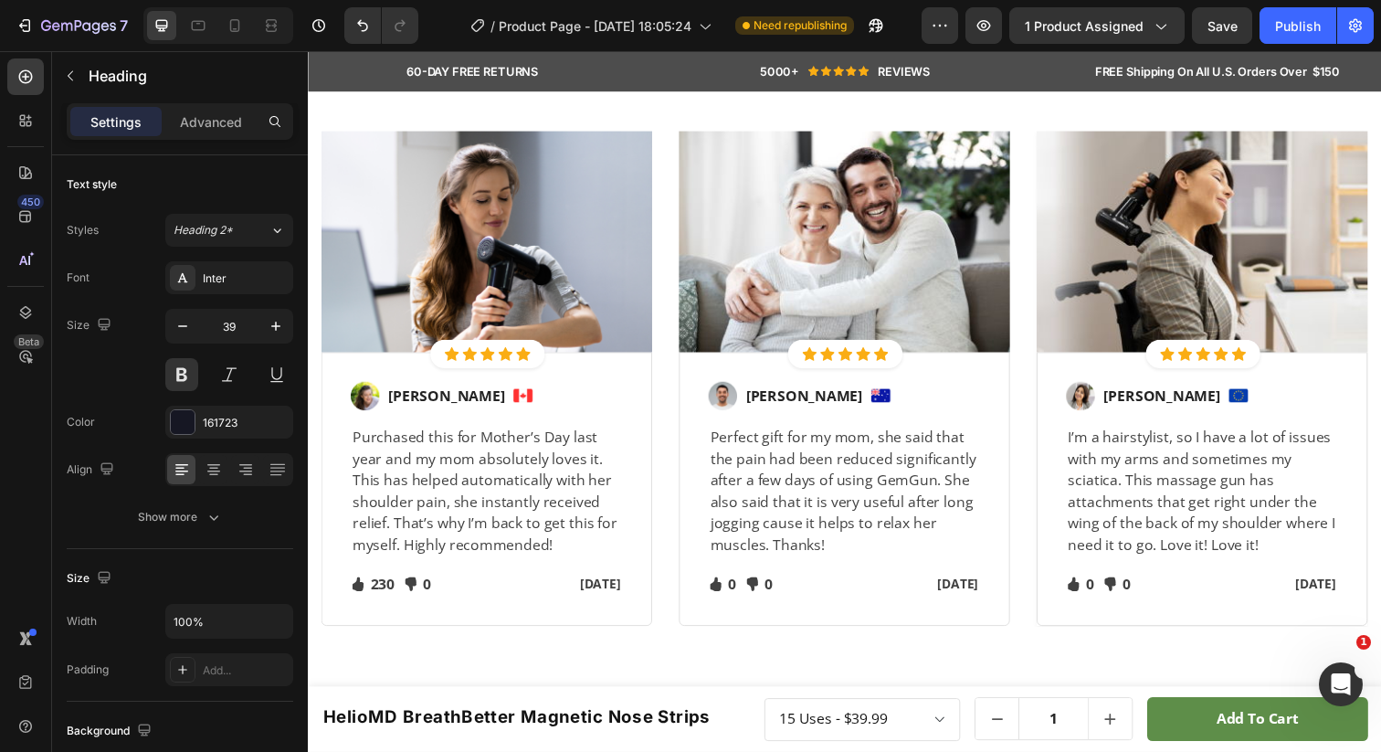
scroll to position [2557, 0]
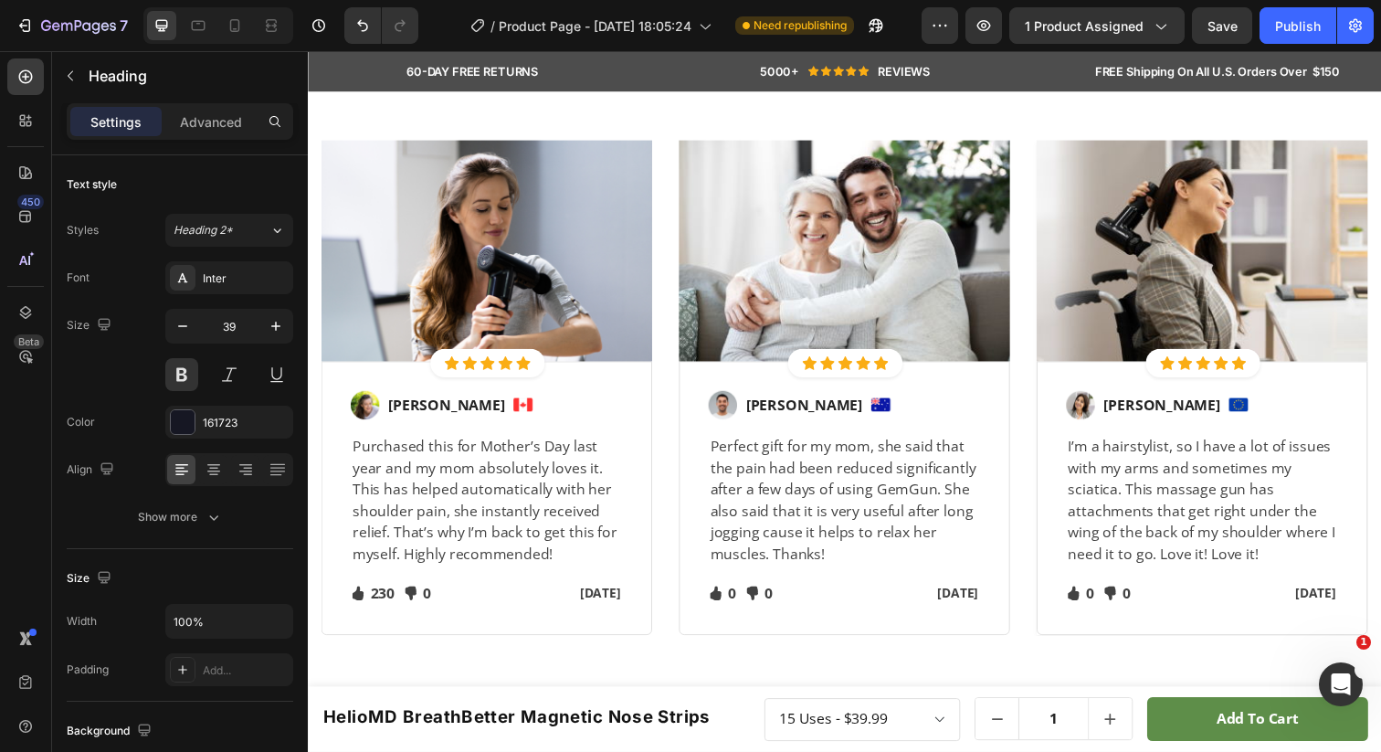
click at [829, 90] on p "Let's Hear What Our Customers Have To Say" at bounding box center [856, 47] width 636 height 83
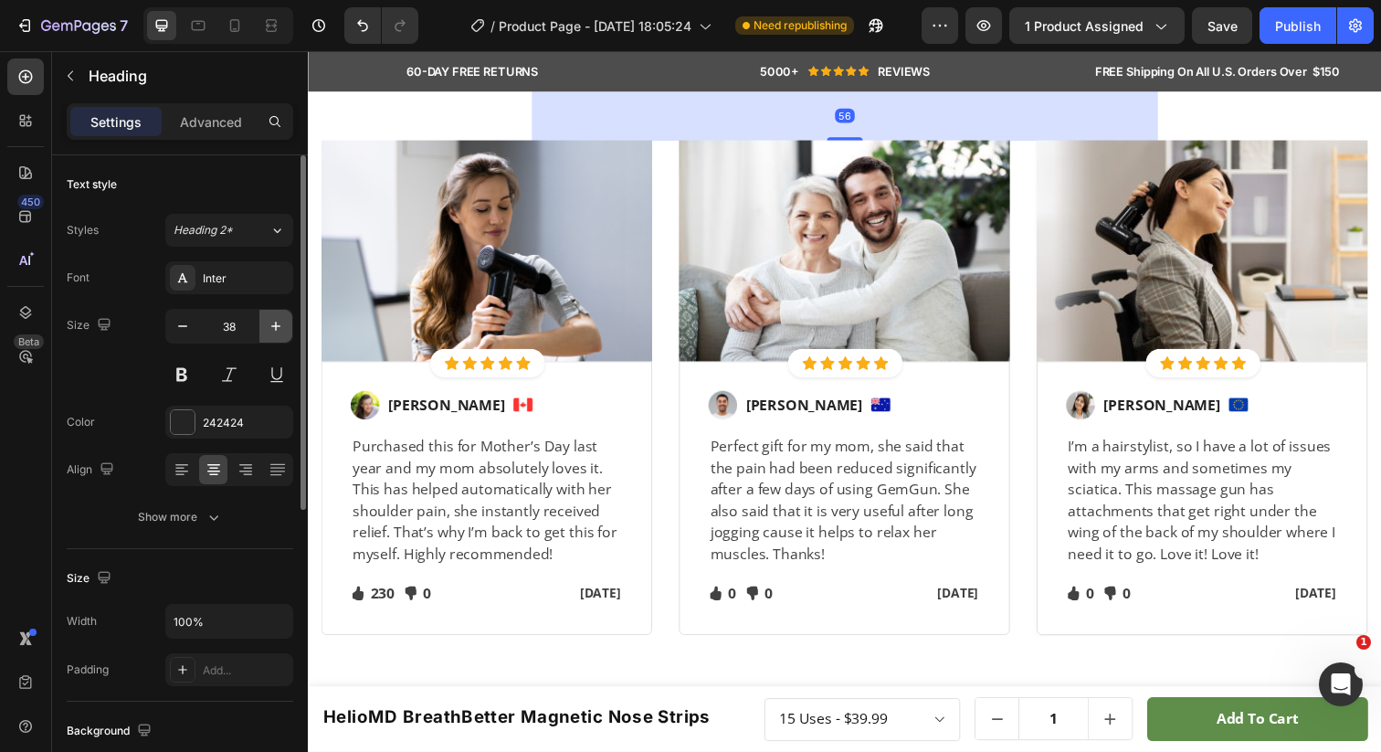
click at [268, 331] on icon "button" at bounding box center [276, 326] width 18 height 18
type input "39"
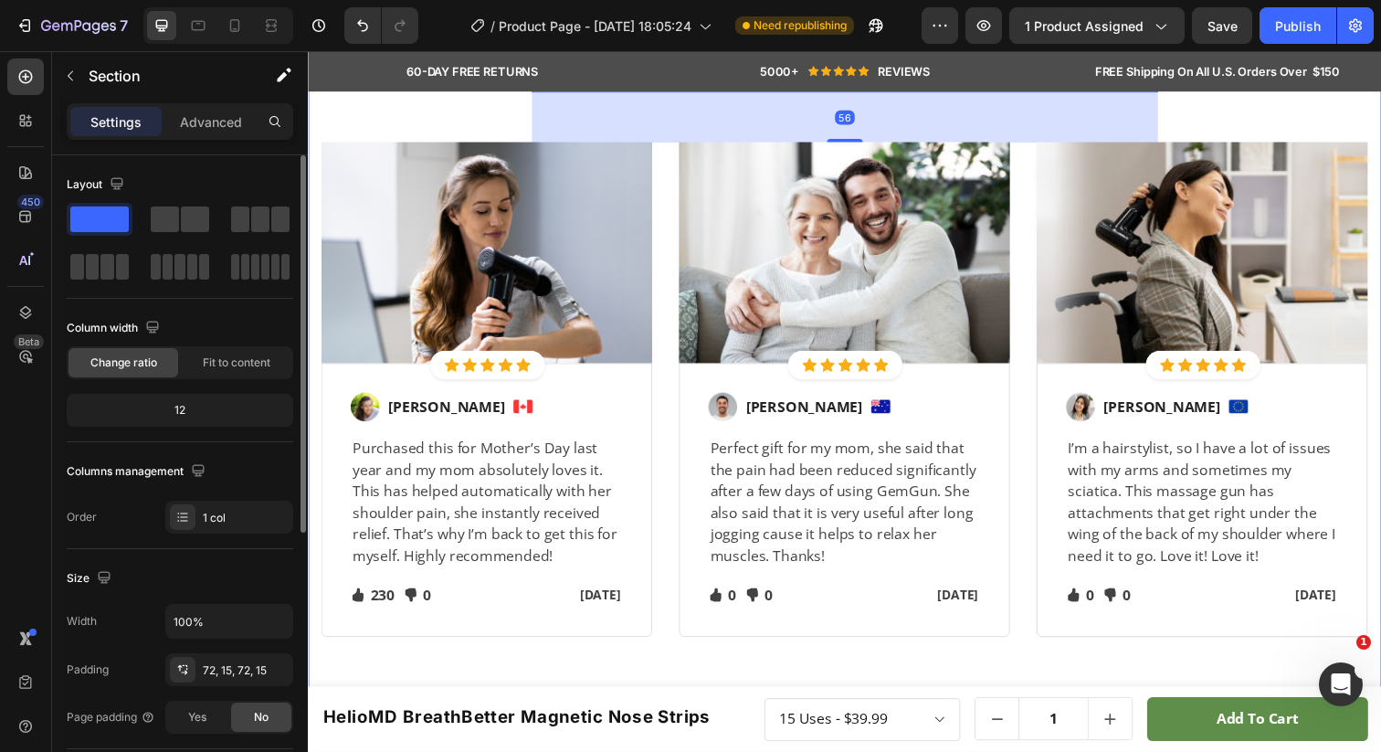
click at [496, 259] on div "Let's Hear What Our Customers Have To Say Heading 56 Row Image Icon Icon Icon I…" at bounding box center [856, 327] width 1096 height 777
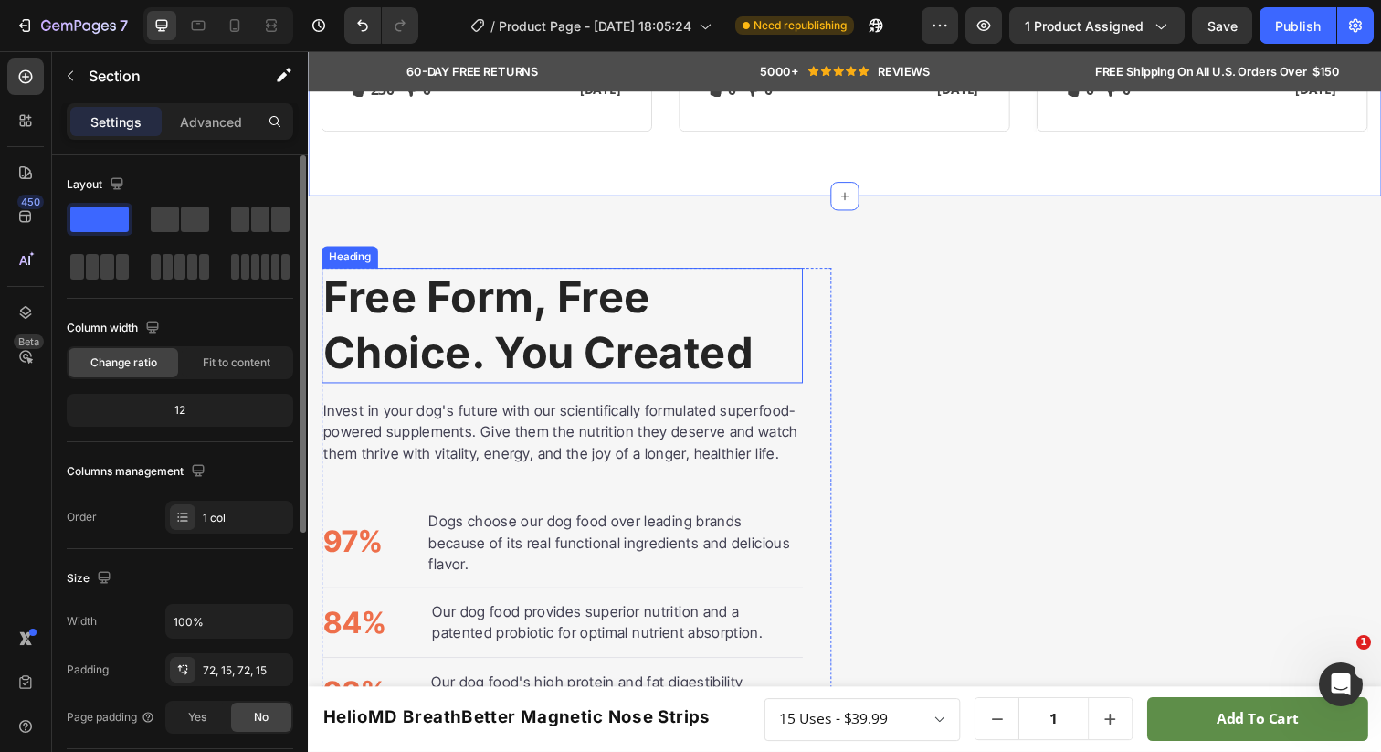
scroll to position [3361, 0]
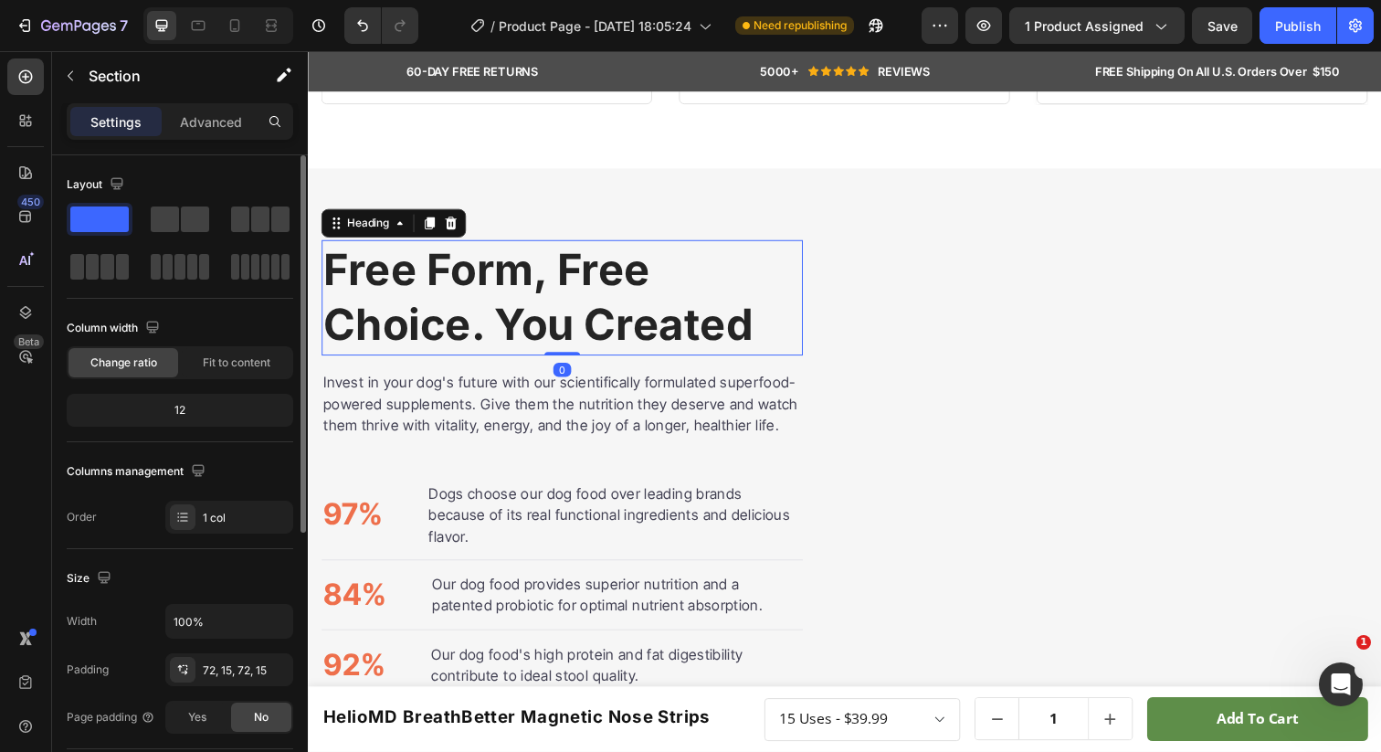
click at [472, 323] on h2 "Free Form, Free Choice. You Created" at bounding box center [567, 303] width 491 height 118
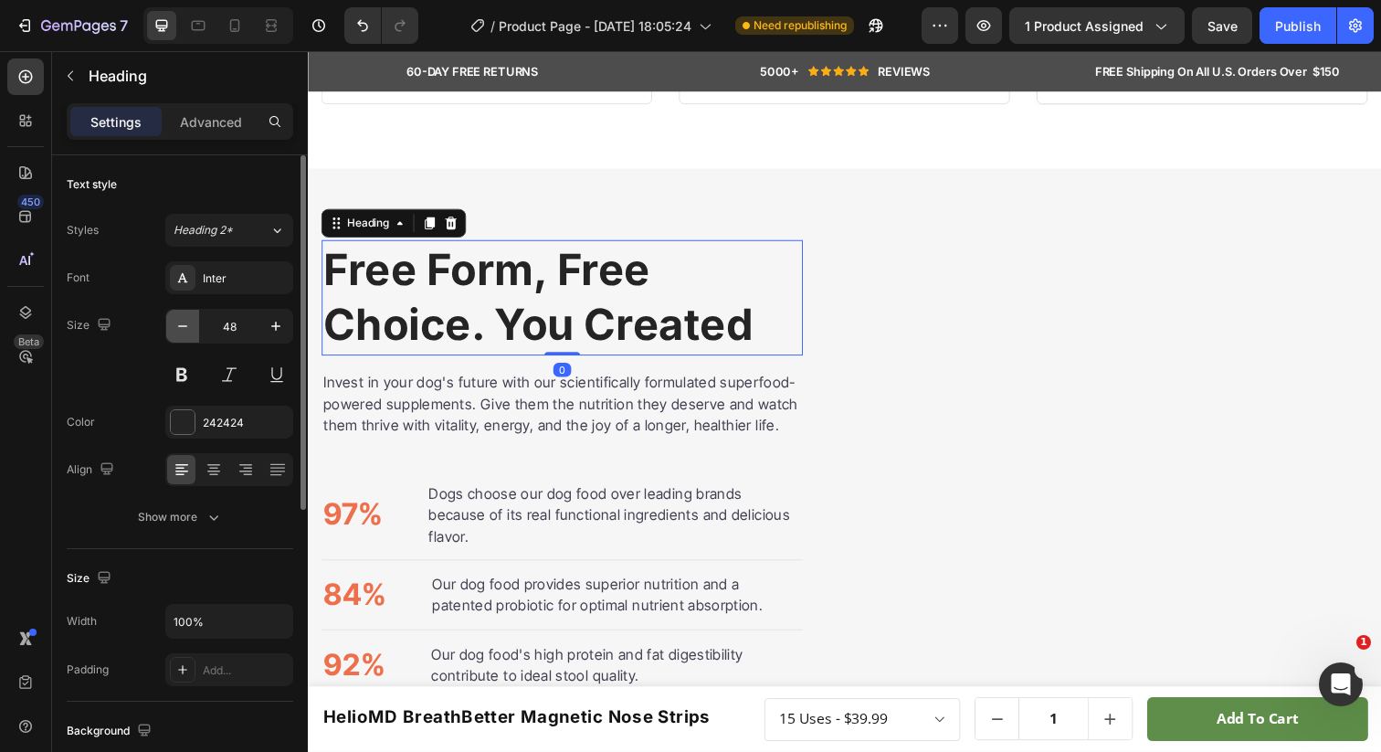
click at [172, 325] on button "button" at bounding box center [182, 326] width 33 height 33
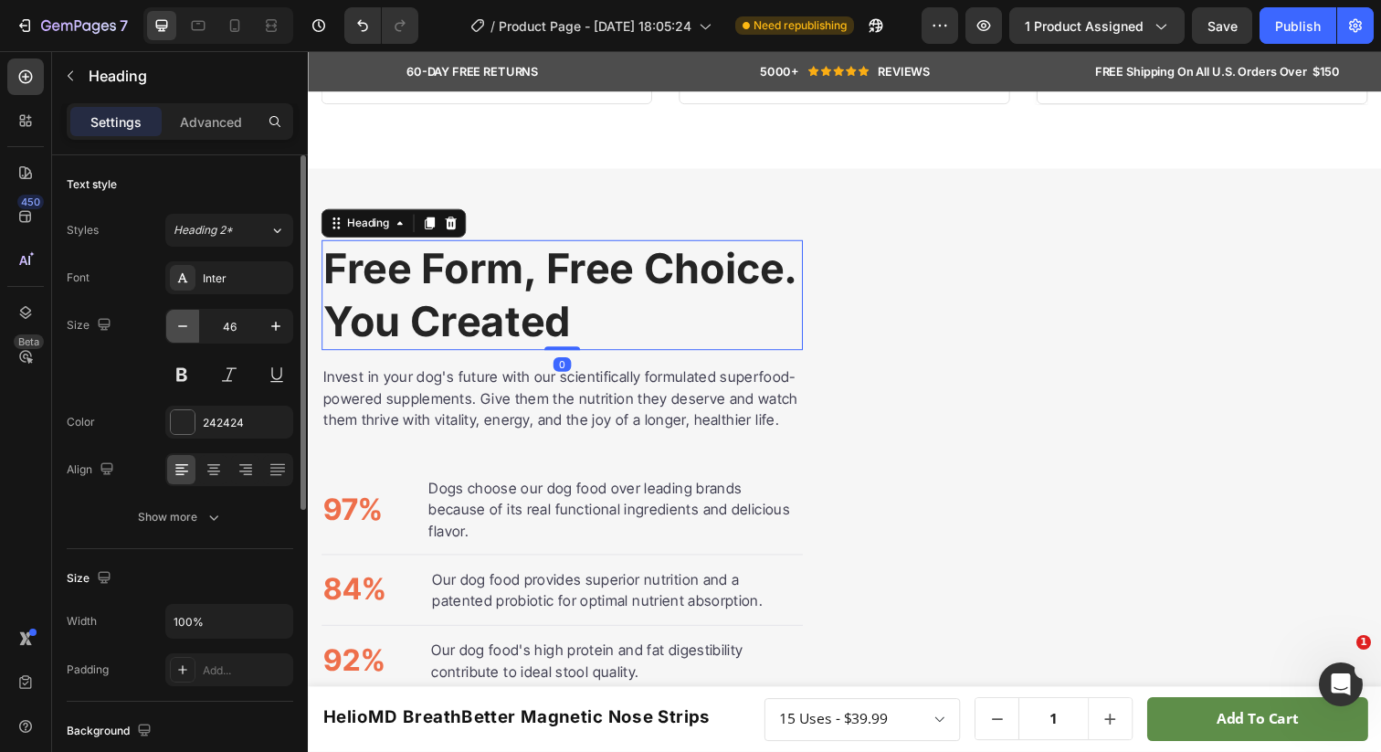
click at [172, 325] on button "button" at bounding box center [182, 326] width 33 height 33
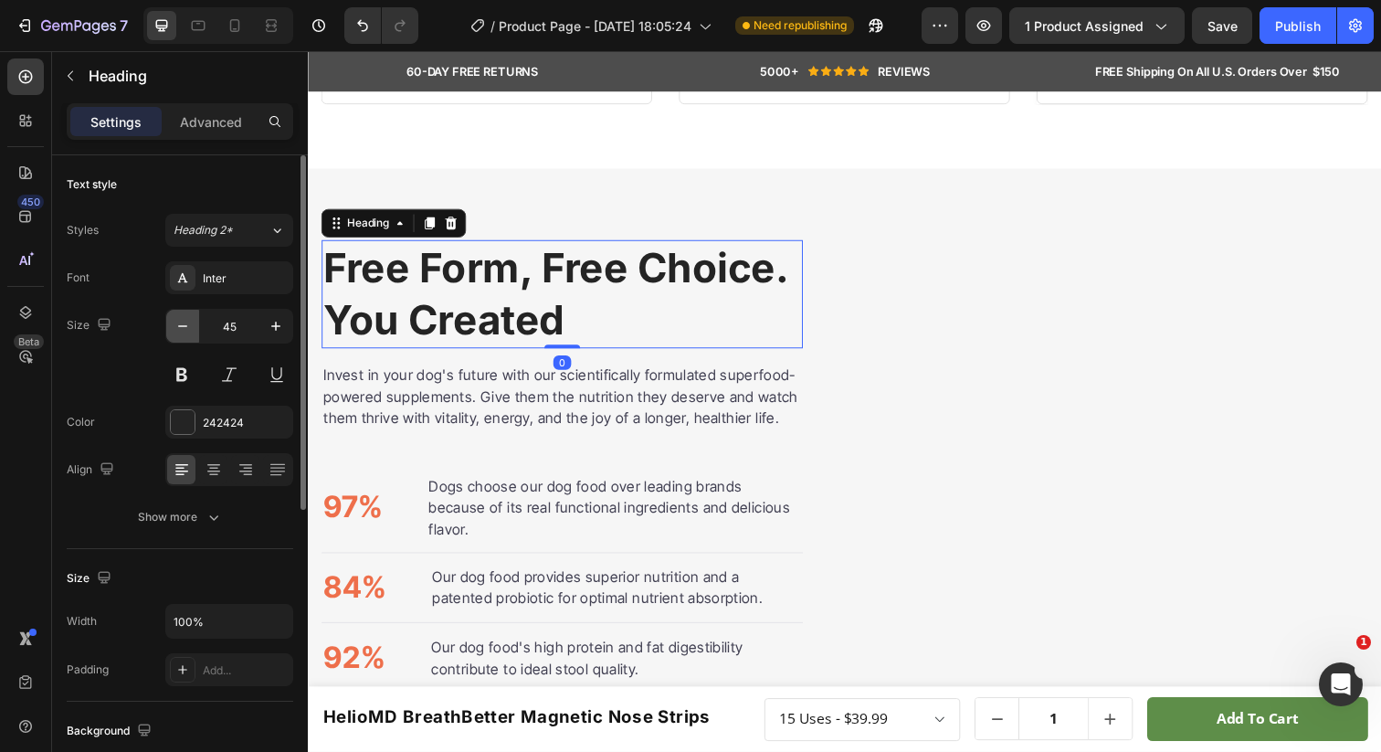
click at [172, 325] on button "button" at bounding box center [182, 326] width 33 height 33
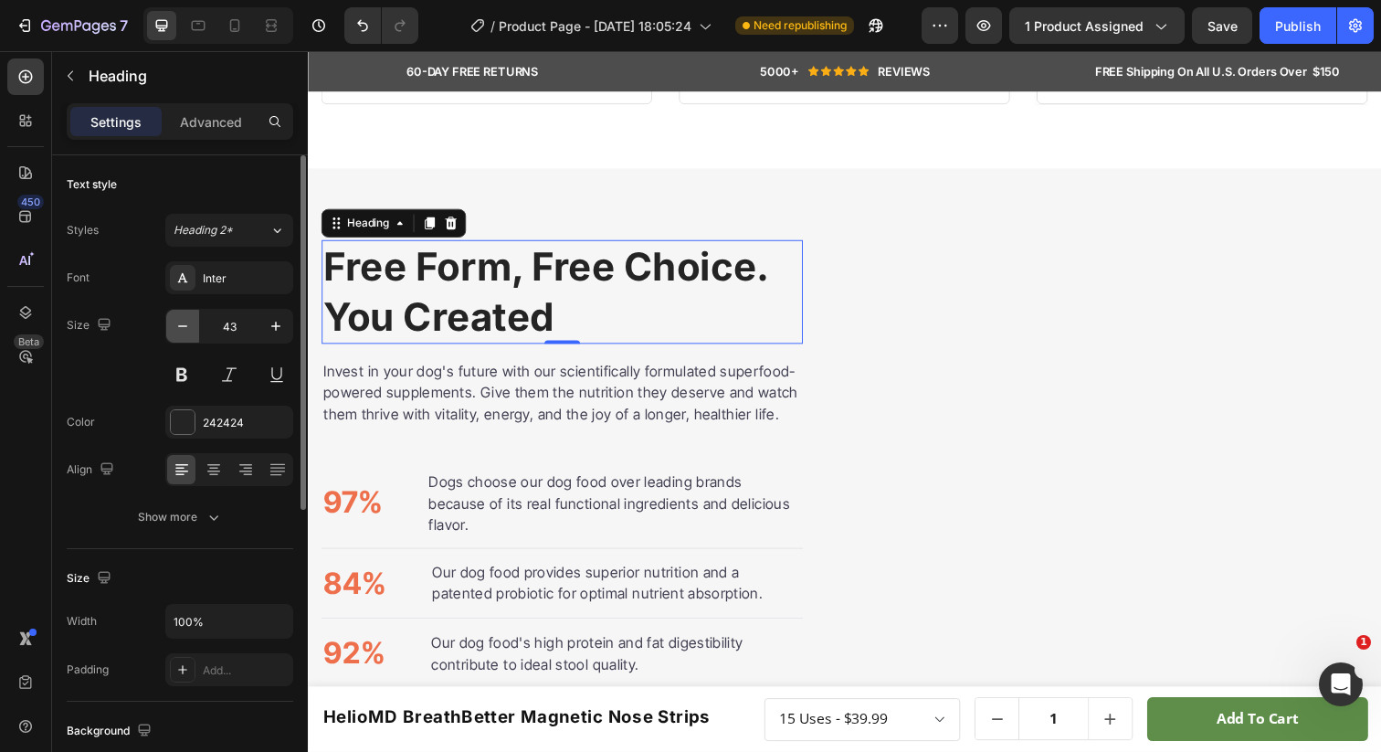
click at [172, 325] on button "button" at bounding box center [182, 326] width 33 height 33
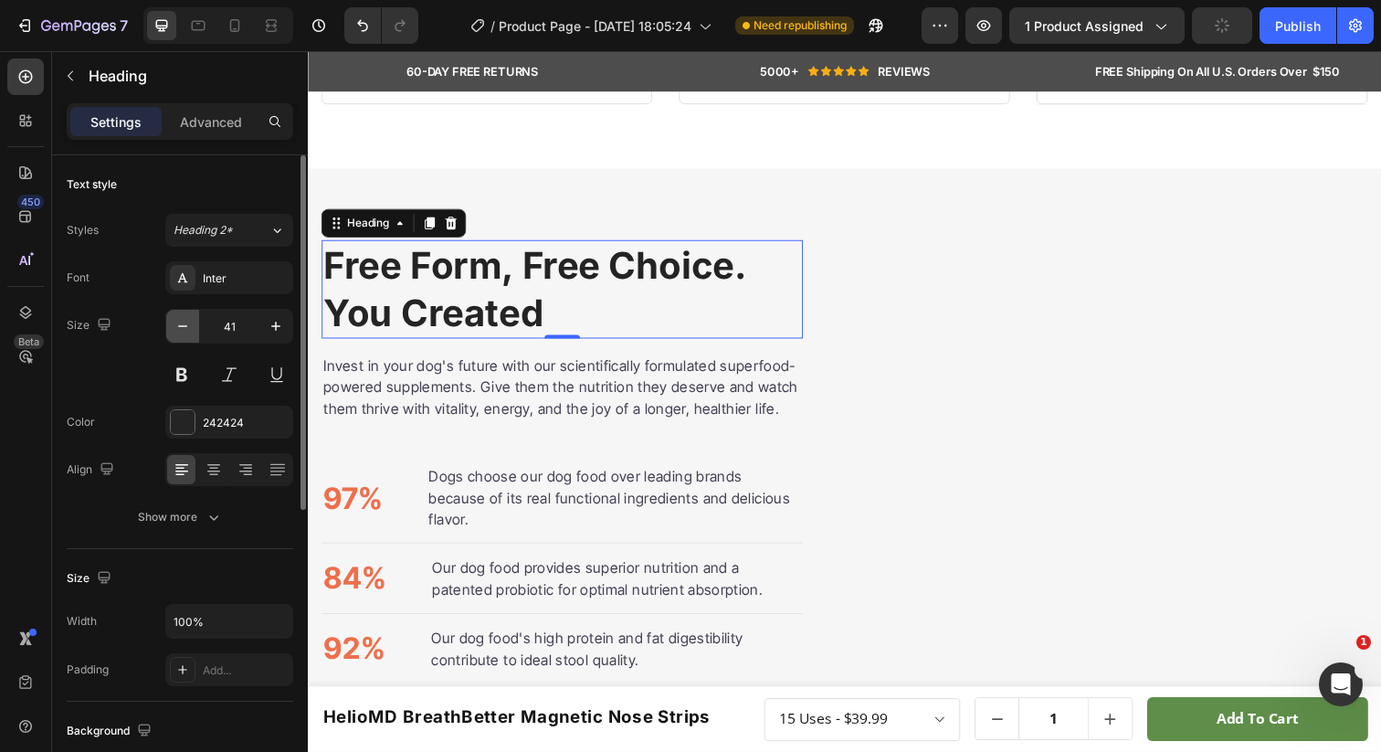
click at [172, 325] on button "button" at bounding box center [182, 326] width 33 height 33
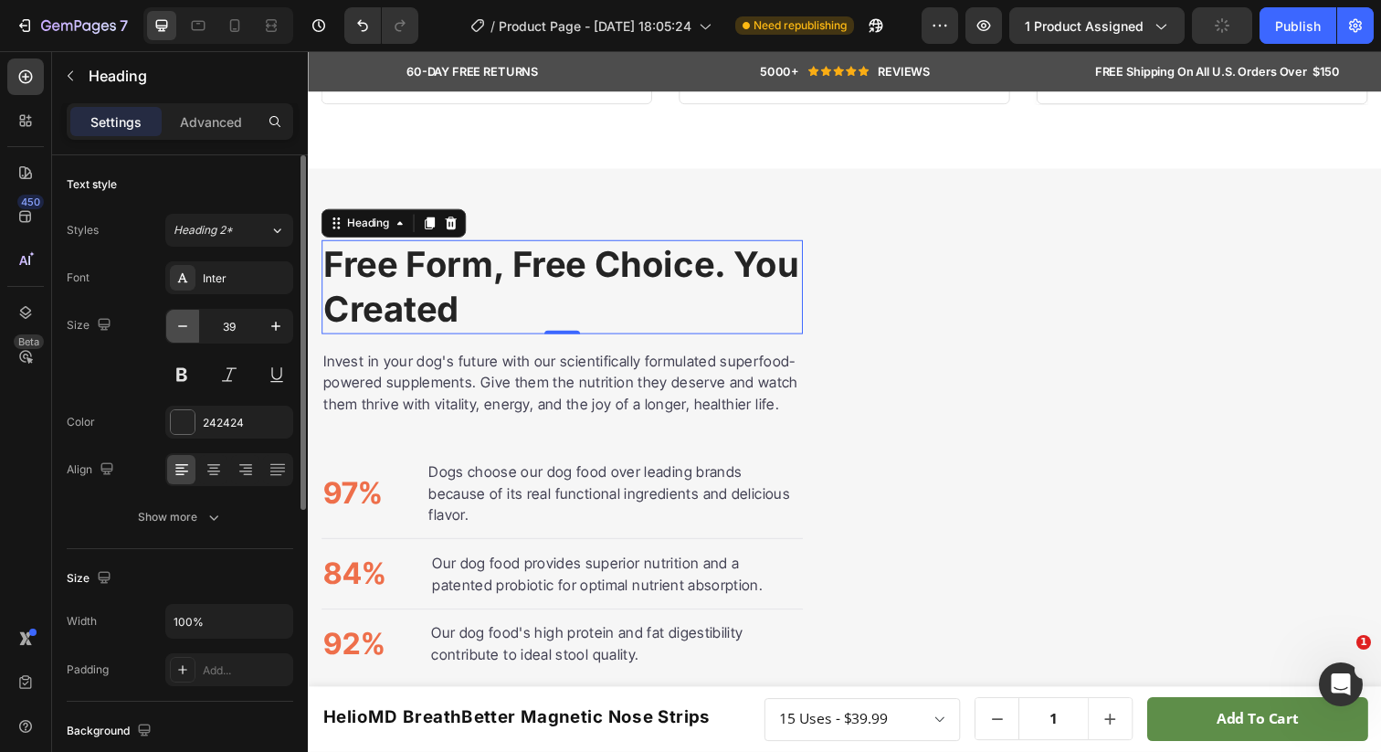
click at [172, 325] on button "button" at bounding box center [182, 326] width 33 height 33
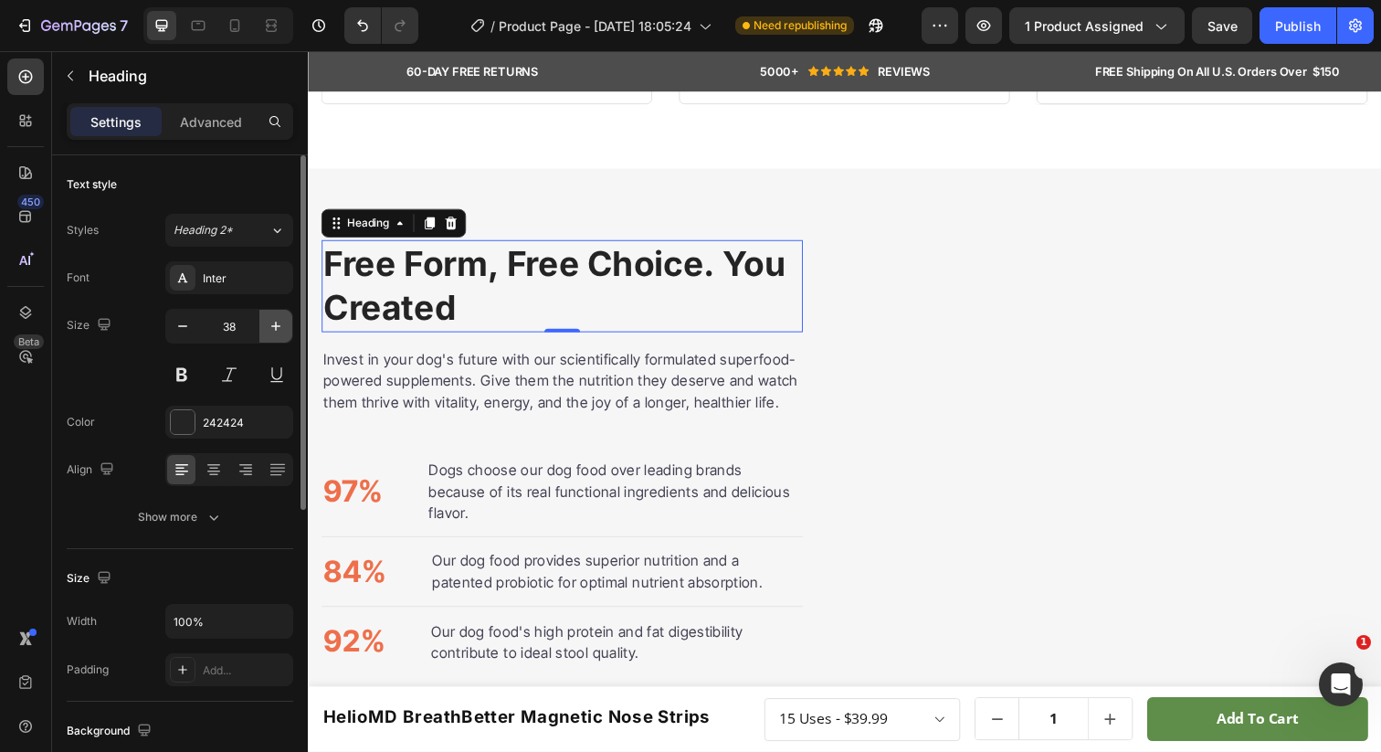
click at [279, 324] on icon "button" at bounding box center [276, 326] width 18 height 18
type input "39"
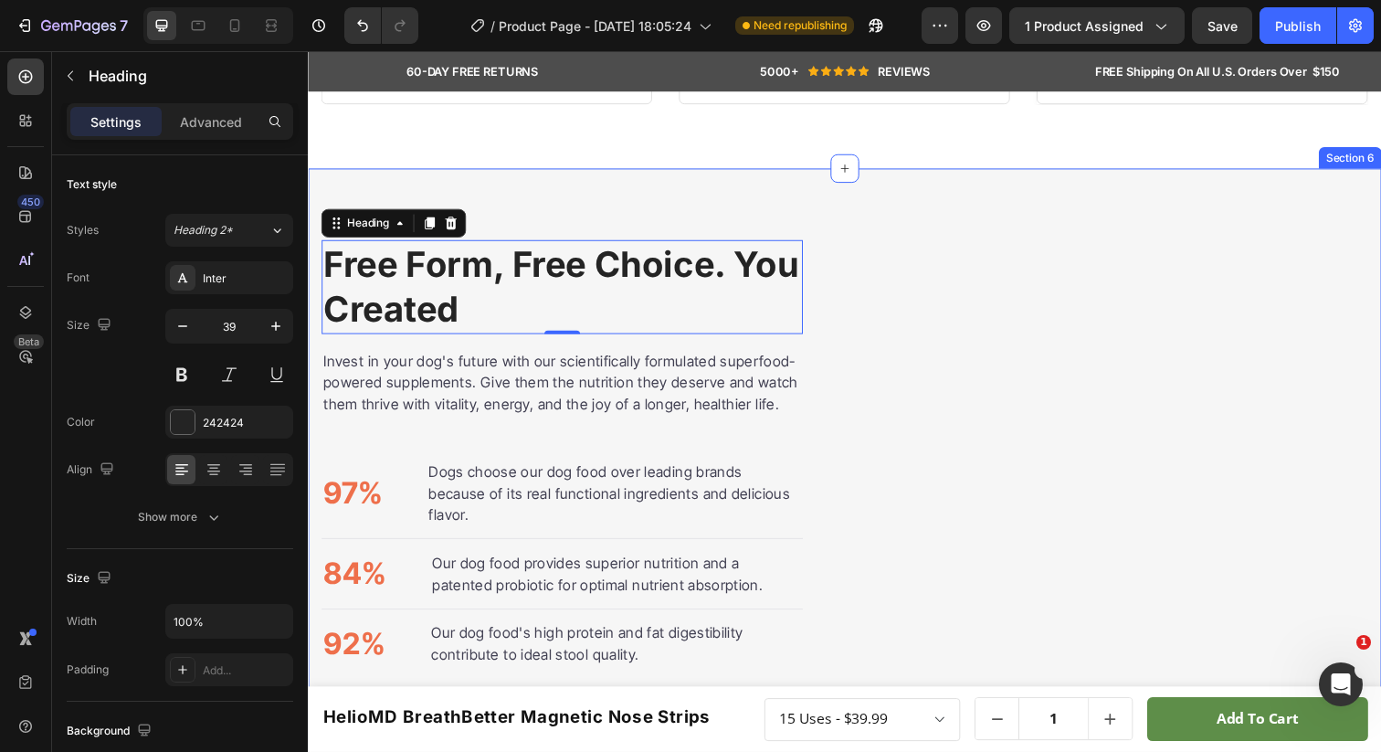
click at [584, 199] on div "Free Form, Free Choice. You Created Heading 0 Invest in your dog's future with …" at bounding box center [856, 484] width 1096 height 627
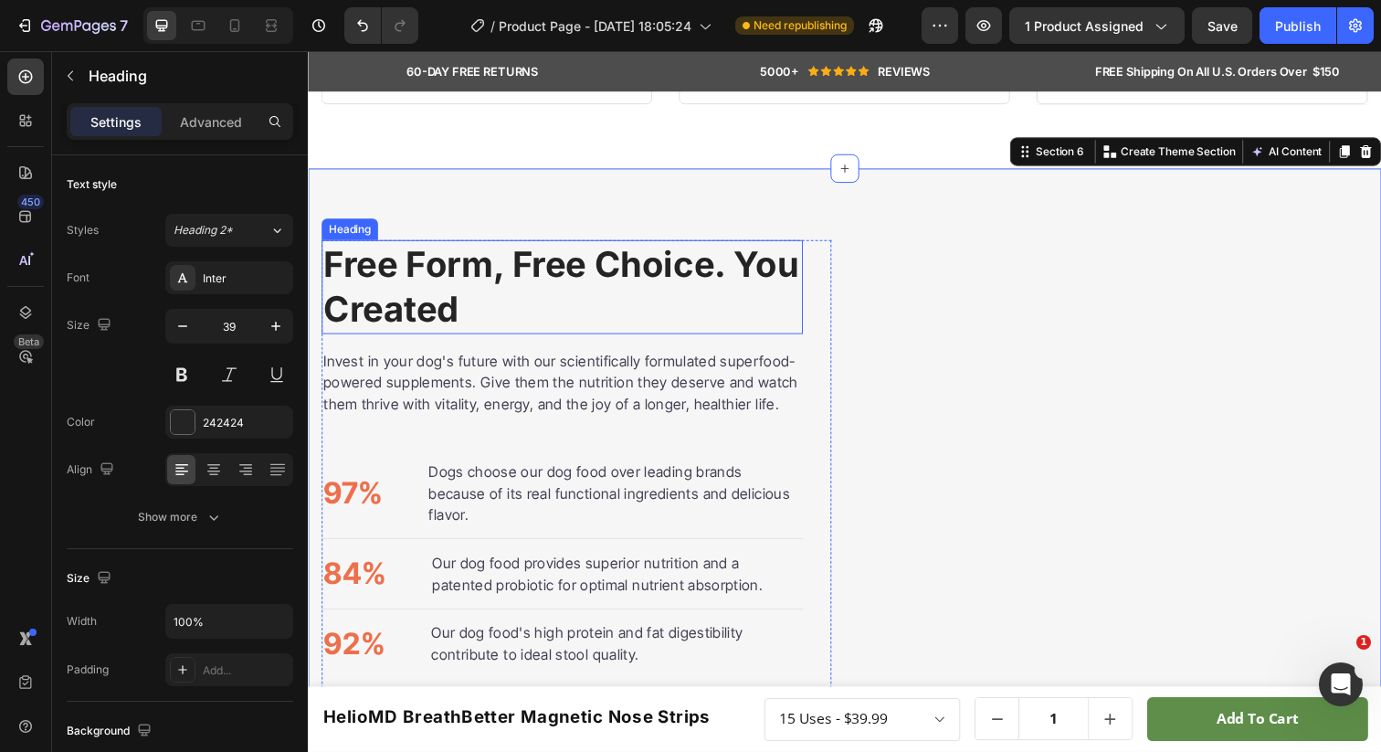
click at [732, 293] on h2 "Free Form, Free Choice. You Created" at bounding box center [567, 292] width 491 height 96
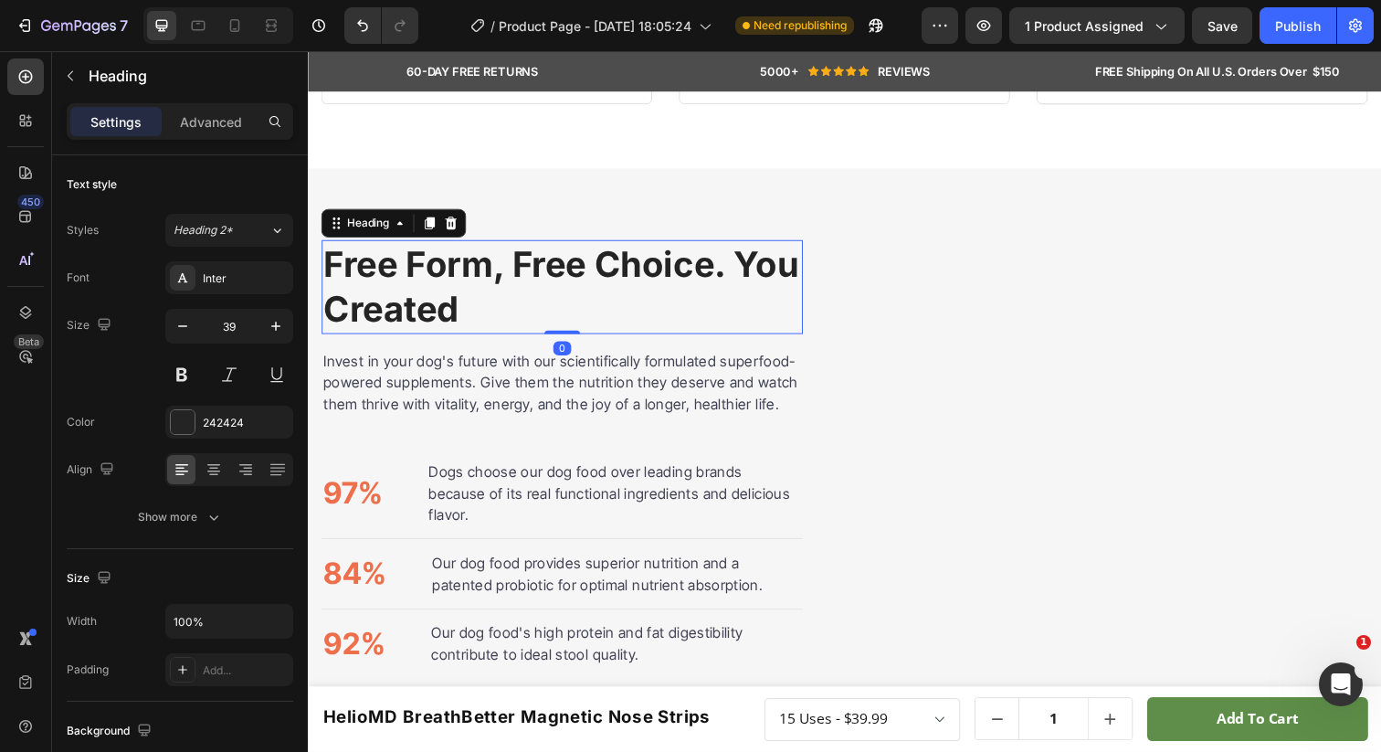
click at [740, 301] on h2 "Free Form, Free Choice. You Created" at bounding box center [567, 292] width 491 height 96
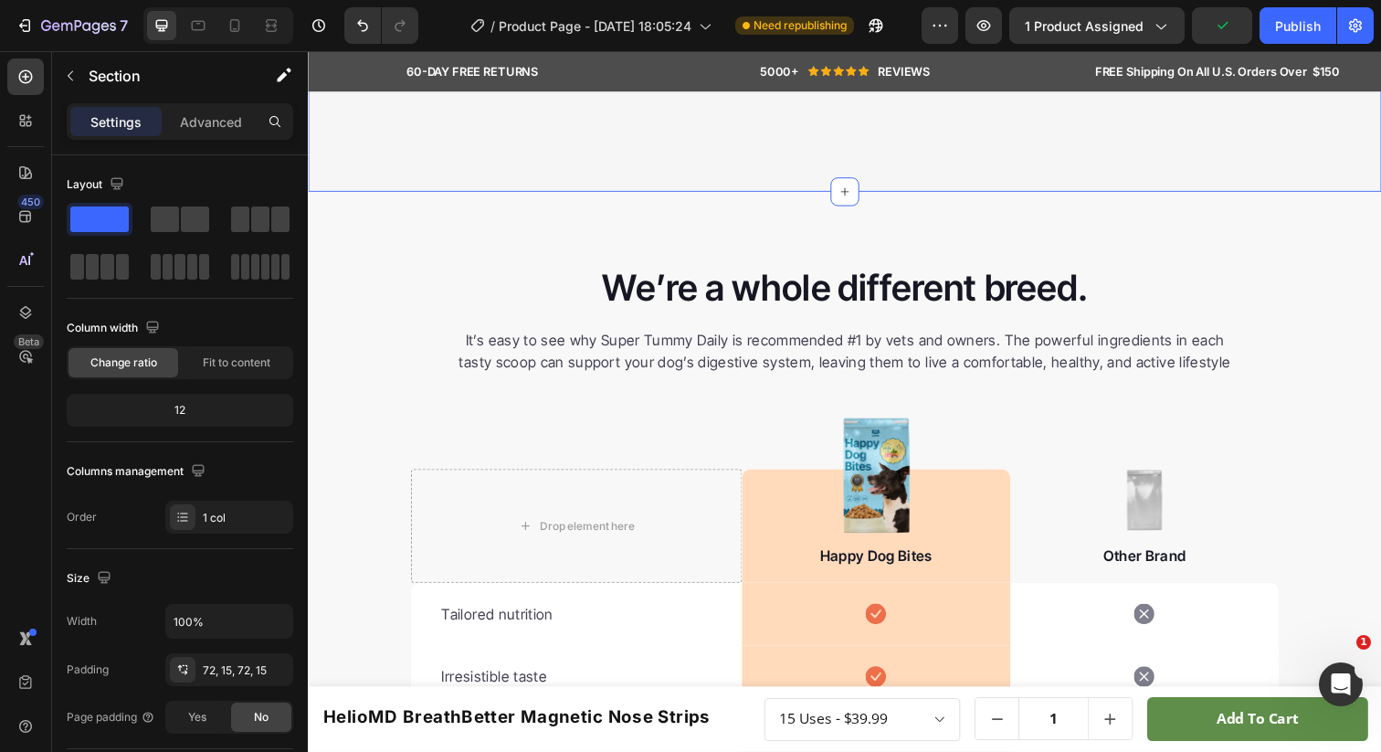
scroll to position [4053, 0]
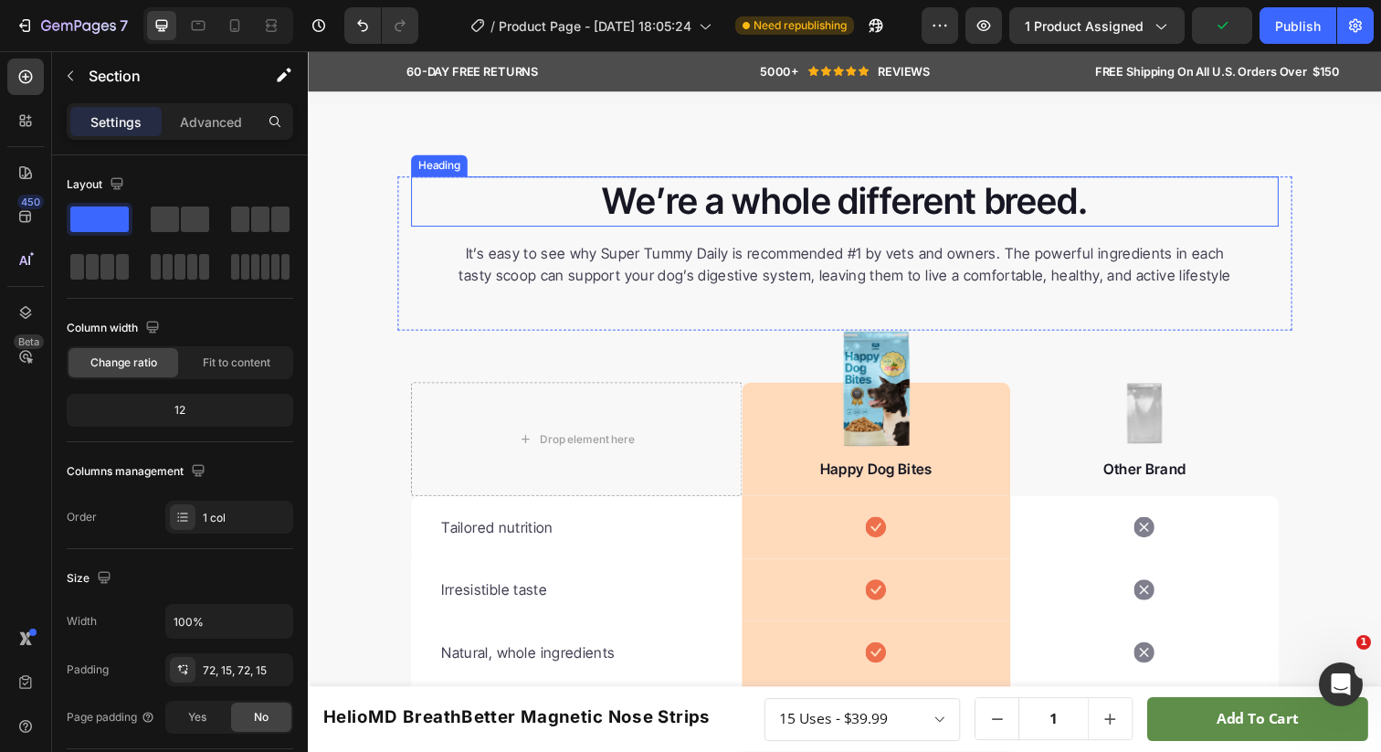
click at [700, 228] on p "We’re a whole different breed." at bounding box center [856, 204] width 882 height 47
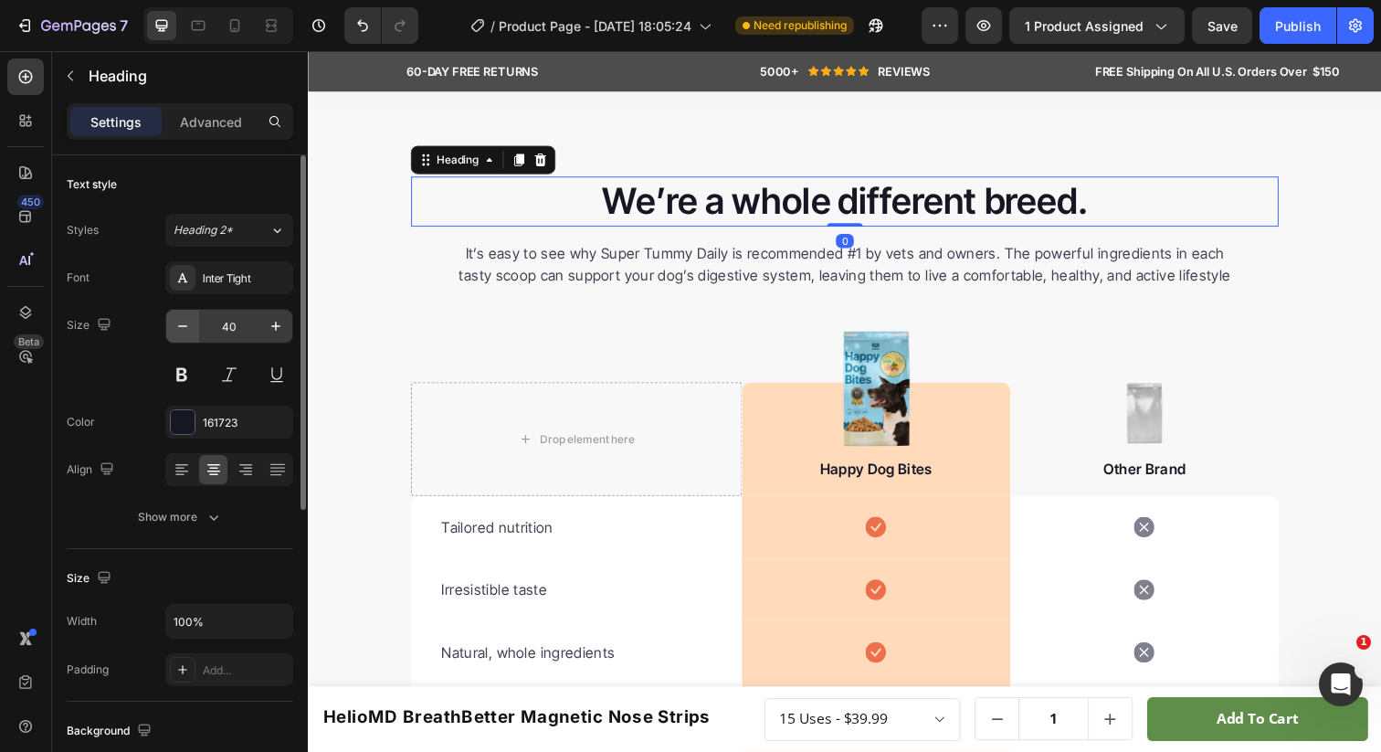
click at [171, 324] on button "button" at bounding box center [182, 326] width 33 height 33
type input "39"
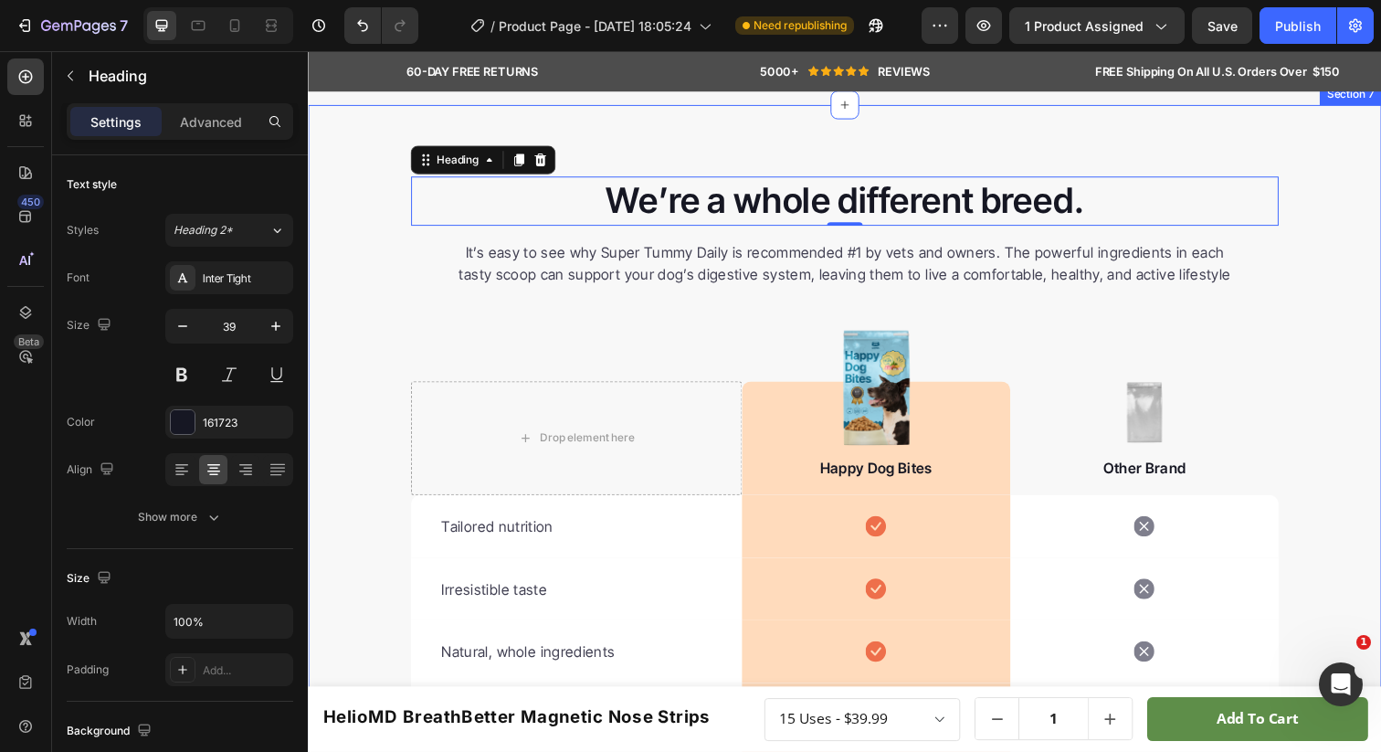
click at [338, 296] on div "We’re a whole different breed. Heading 0 It’s easy to see why Super Tummy Daily…" at bounding box center [856, 597] width 1096 height 837
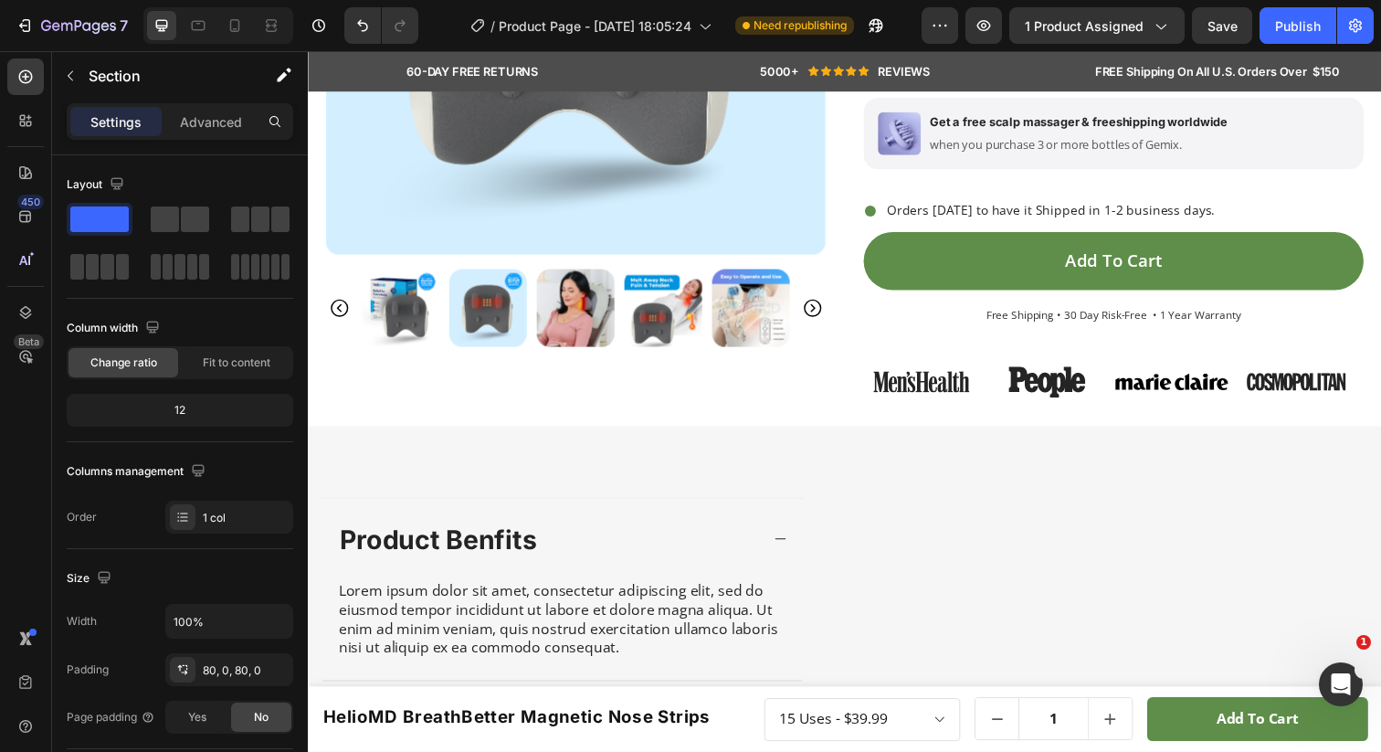
scroll to position [566, 0]
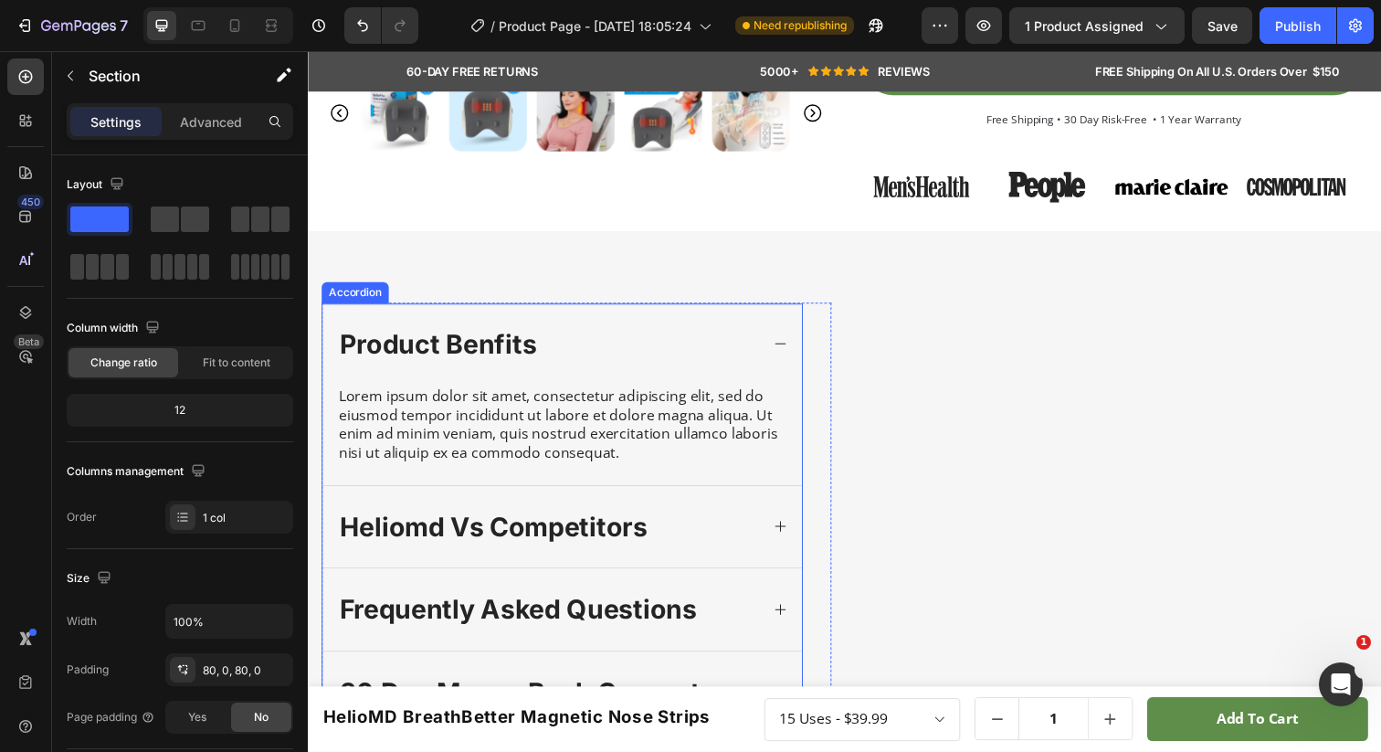
click at [360, 368] on p "product benfits" at bounding box center [440, 350] width 201 height 35
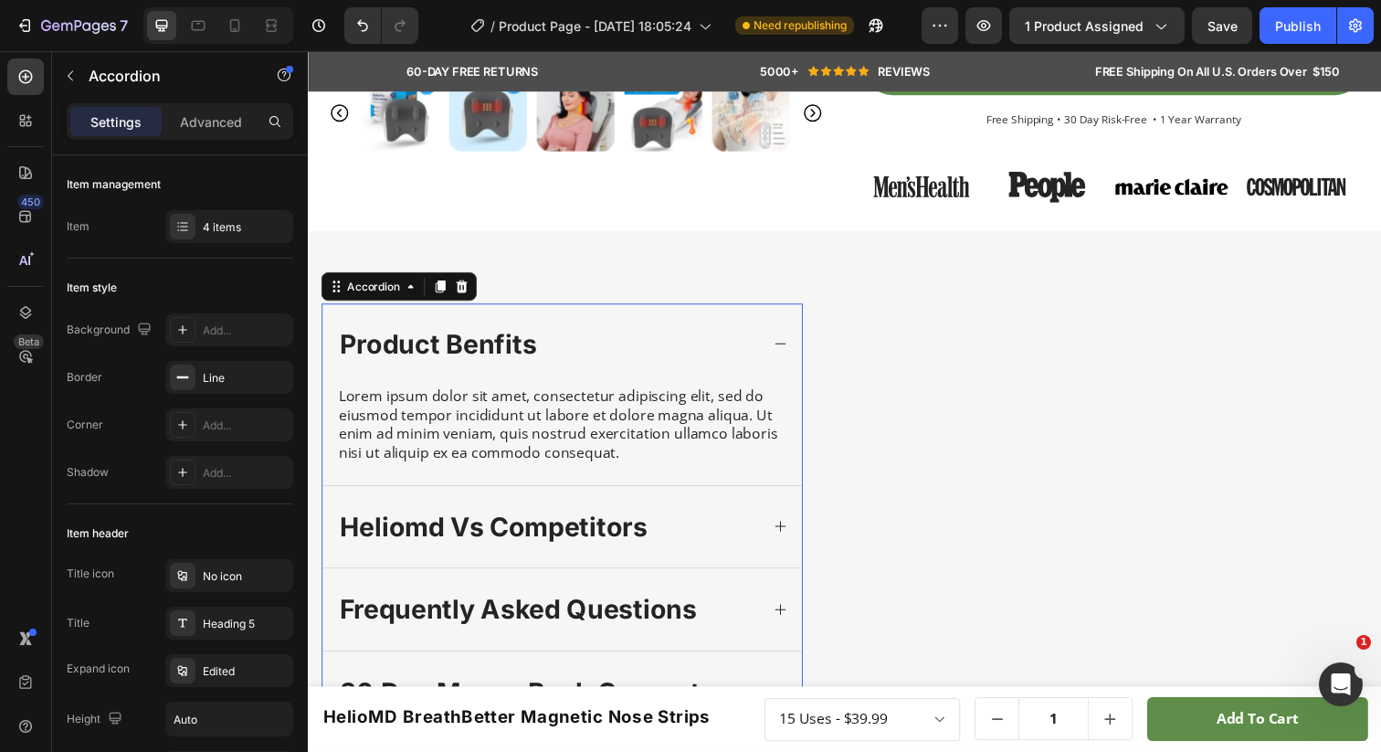
click at [379, 368] on p "product benfits" at bounding box center [440, 350] width 201 height 35
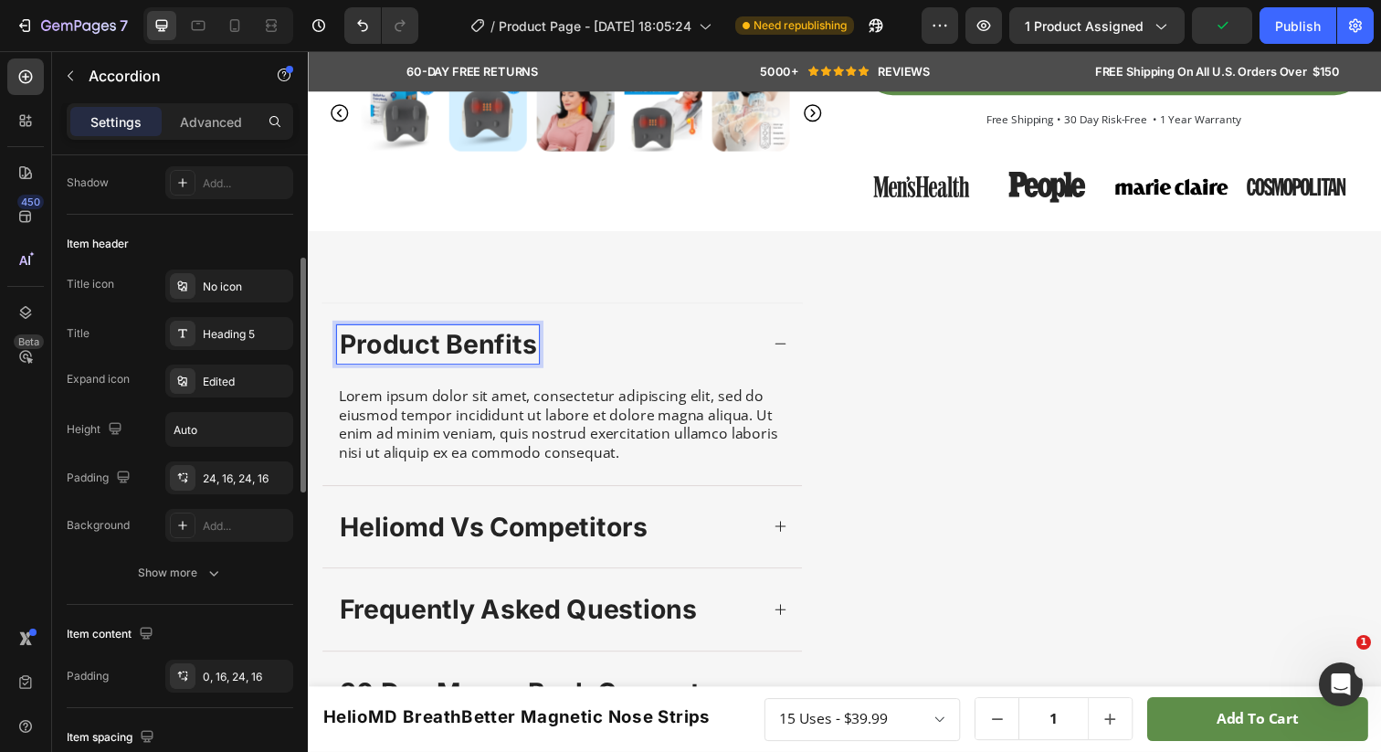
scroll to position [288, 0]
click at [420, 368] on p "product benfits" at bounding box center [440, 350] width 201 height 35
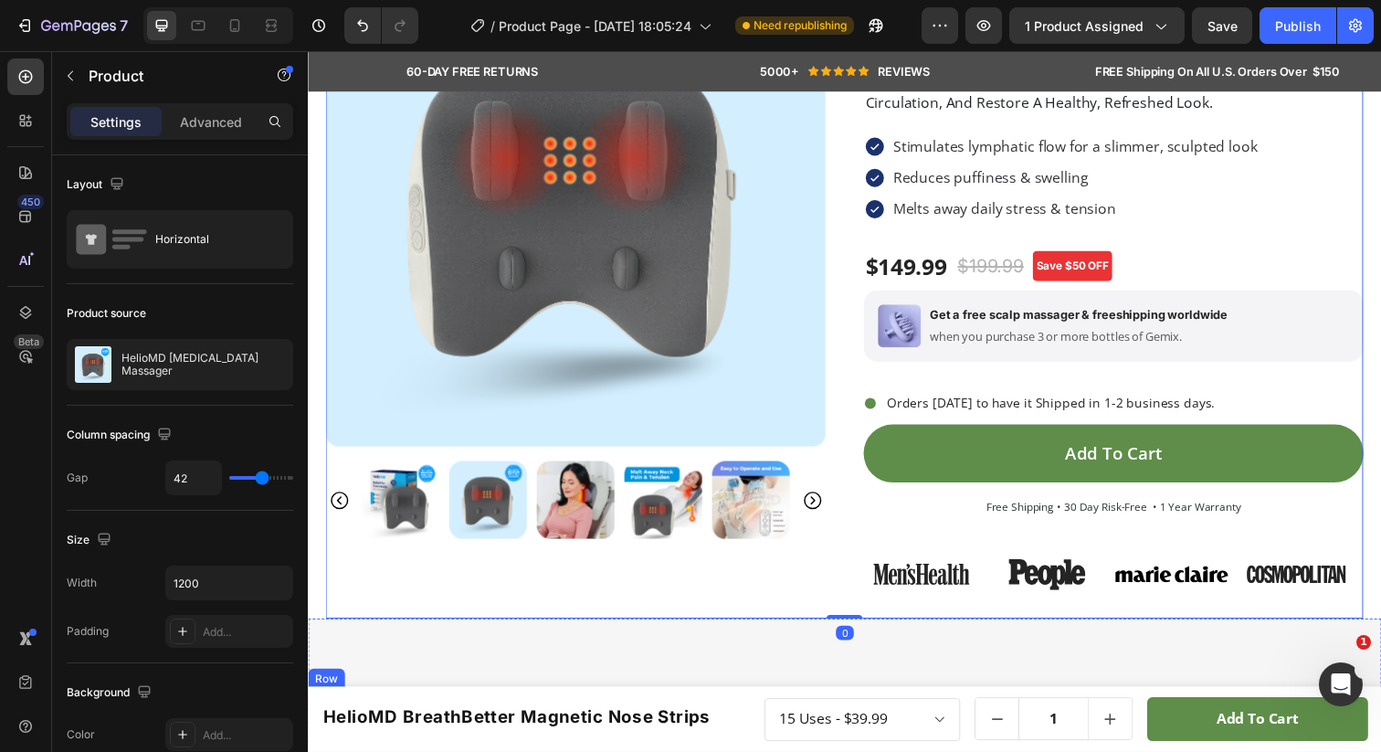
scroll to position [0, 0]
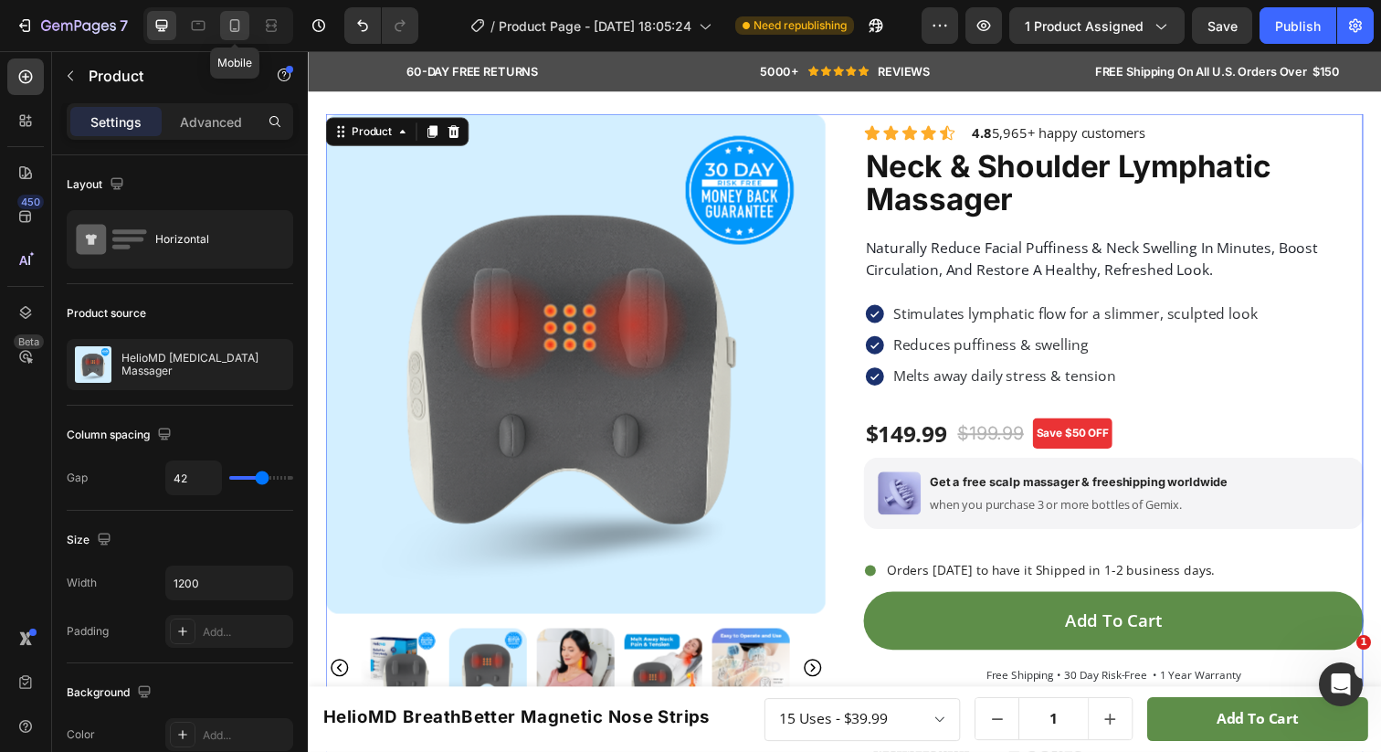
click at [236, 29] on icon at bounding box center [235, 25] width 18 height 18
type input "0"
type input "100%"
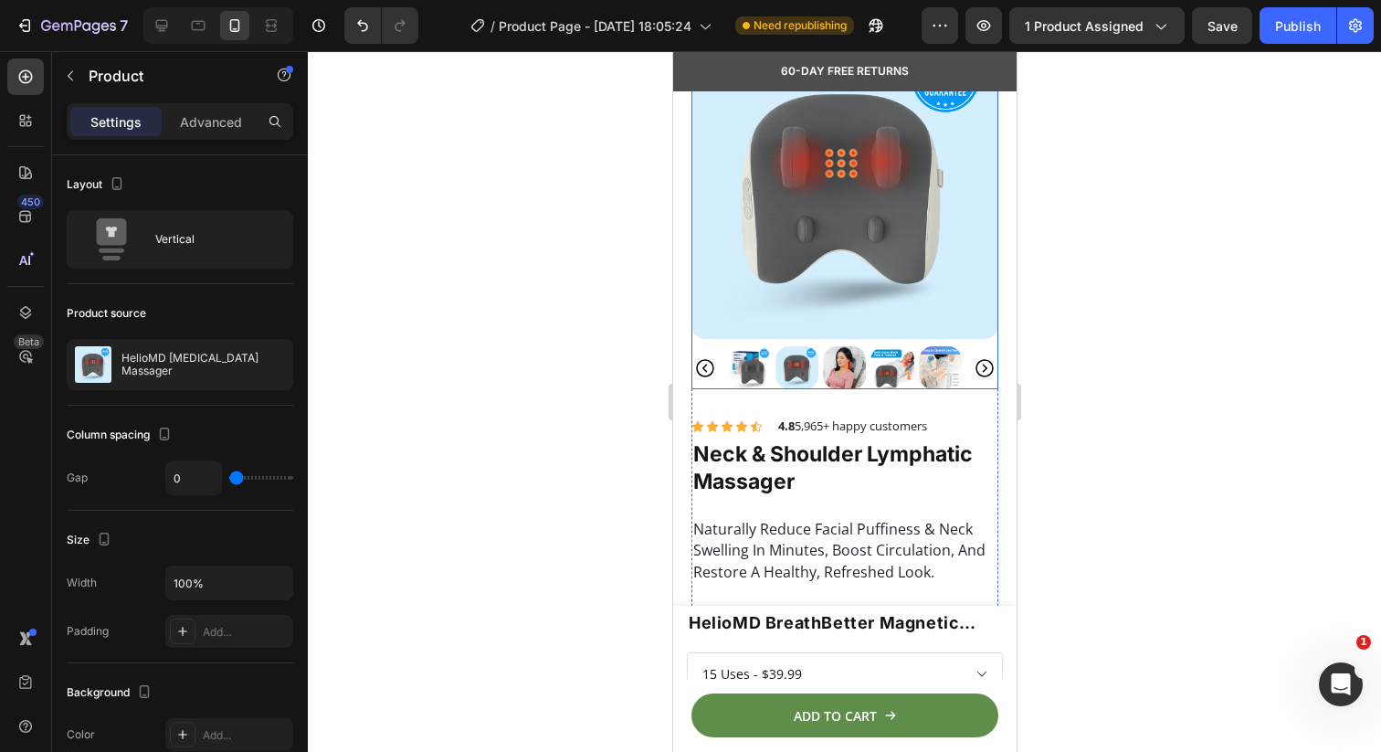
scroll to position [92, 0]
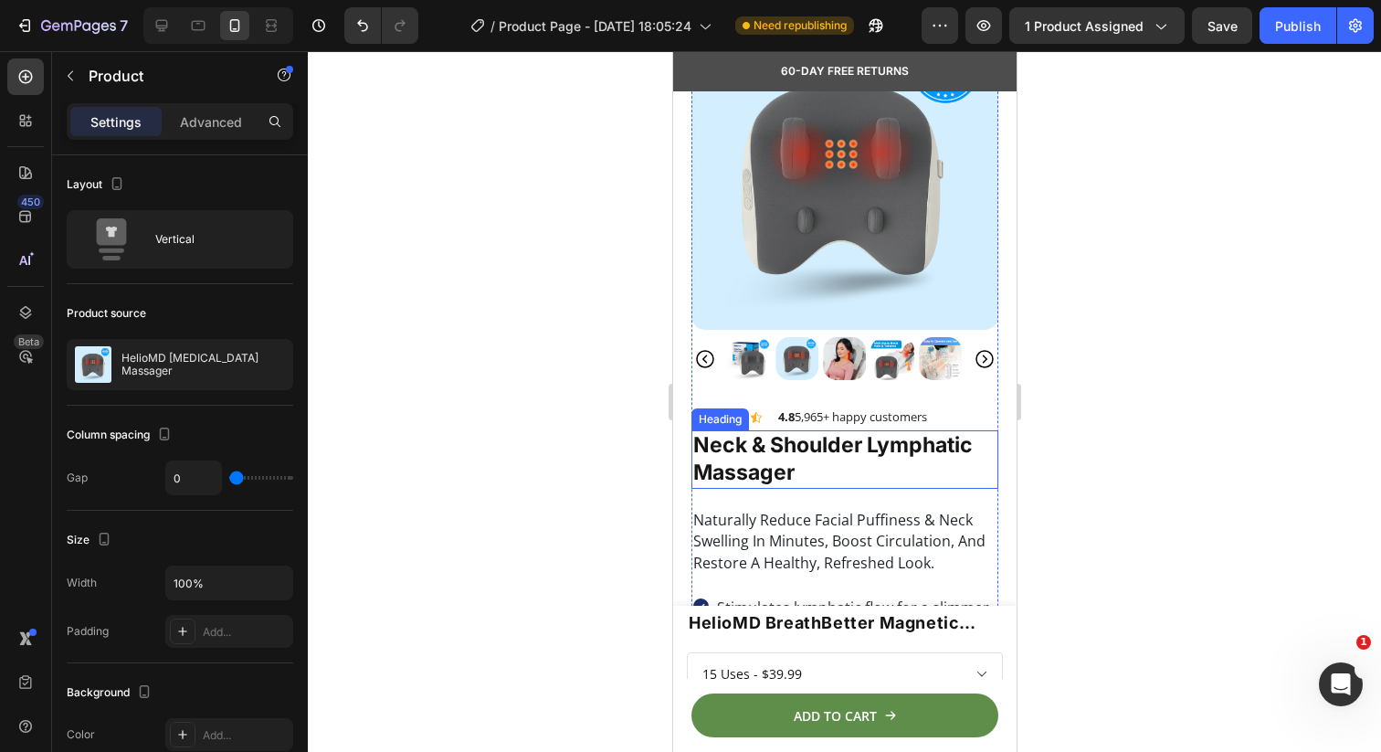
click at [755, 459] on h1 "neck & shoulder lymphatic massager" at bounding box center [844, 459] width 307 height 58
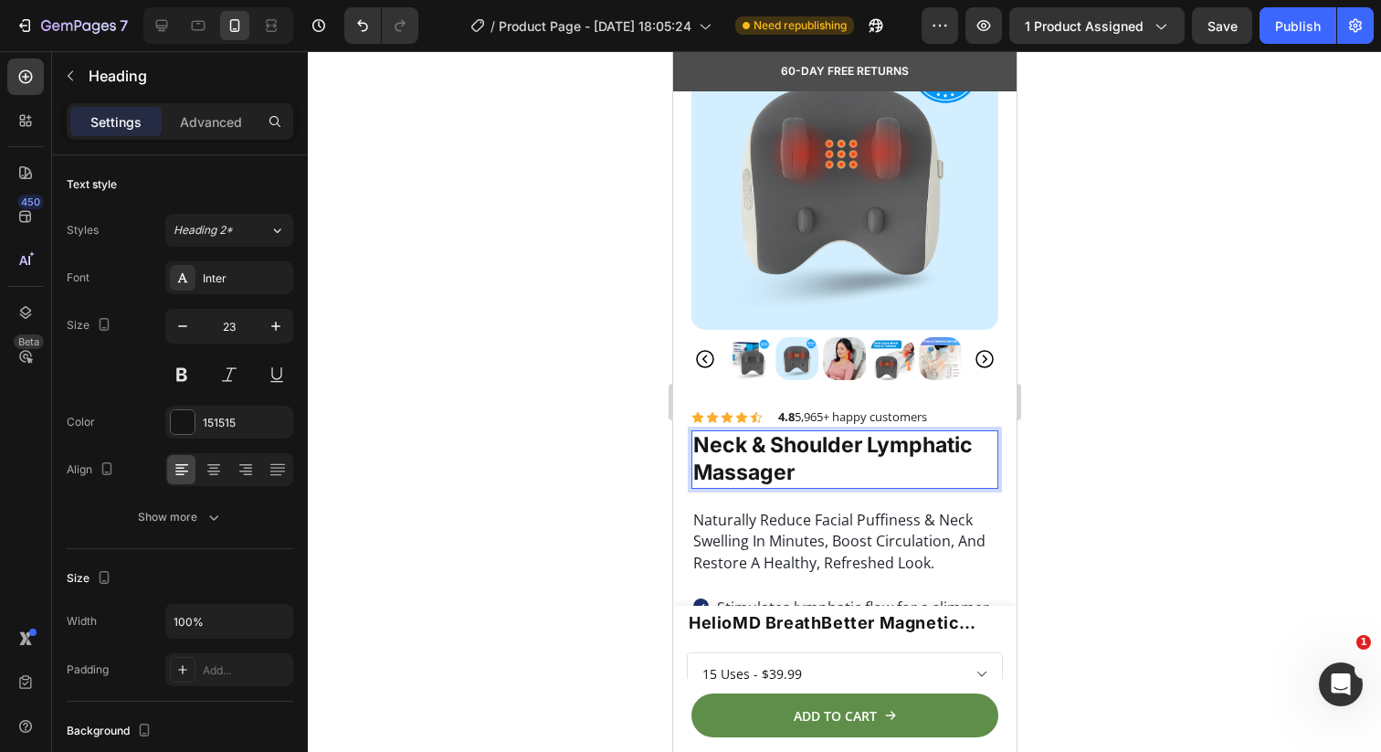
click at [612, 461] on div at bounding box center [844, 401] width 1073 height 701
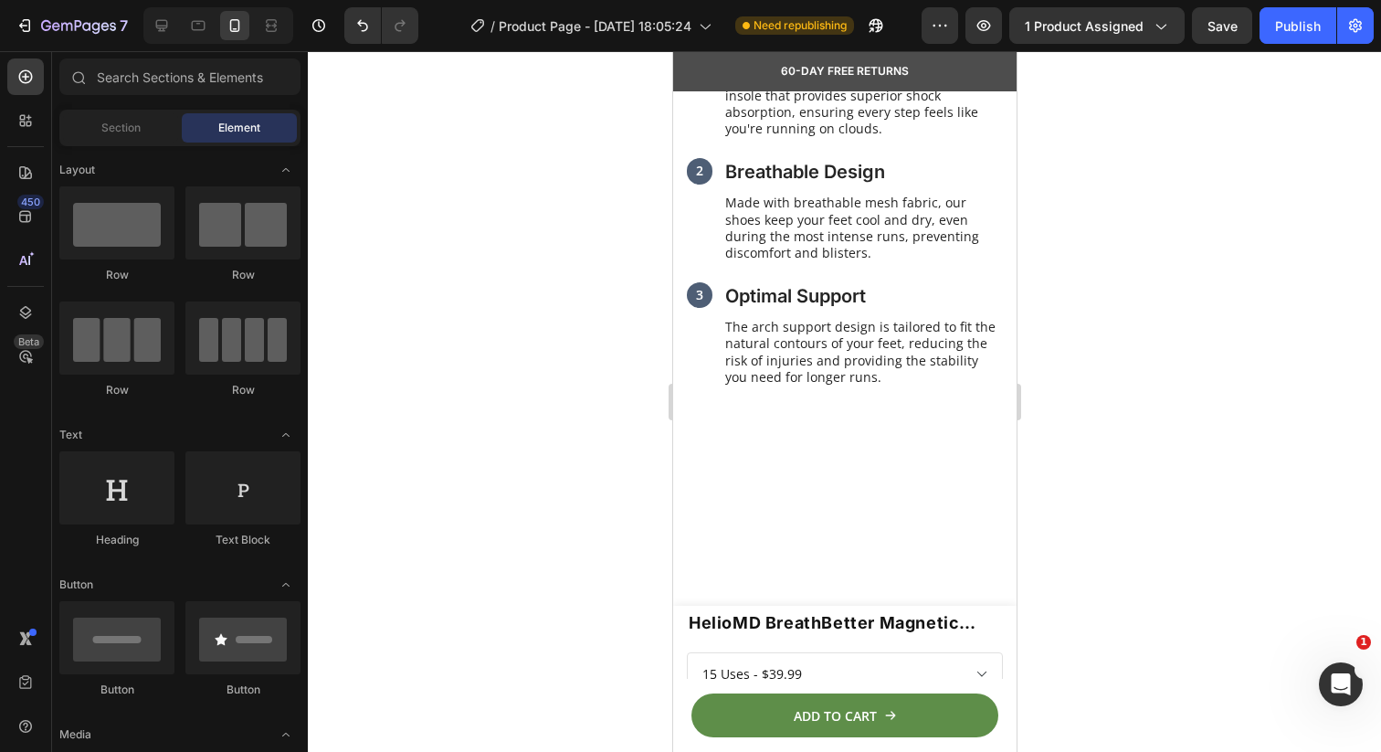
scroll to position [2305, 0]
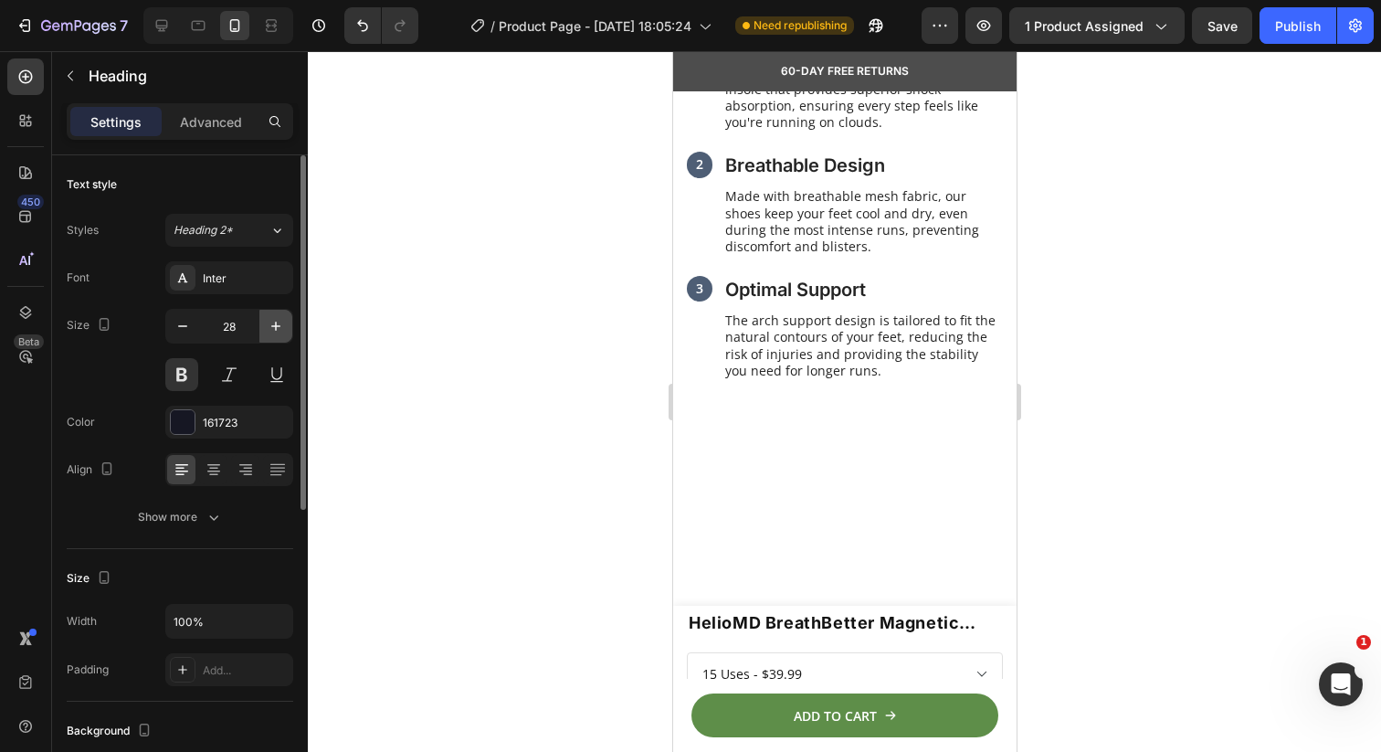
click at [269, 327] on icon "button" at bounding box center [276, 326] width 18 height 18
click at [269, 326] on icon "button" at bounding box center [276, 326] width 18 height 18
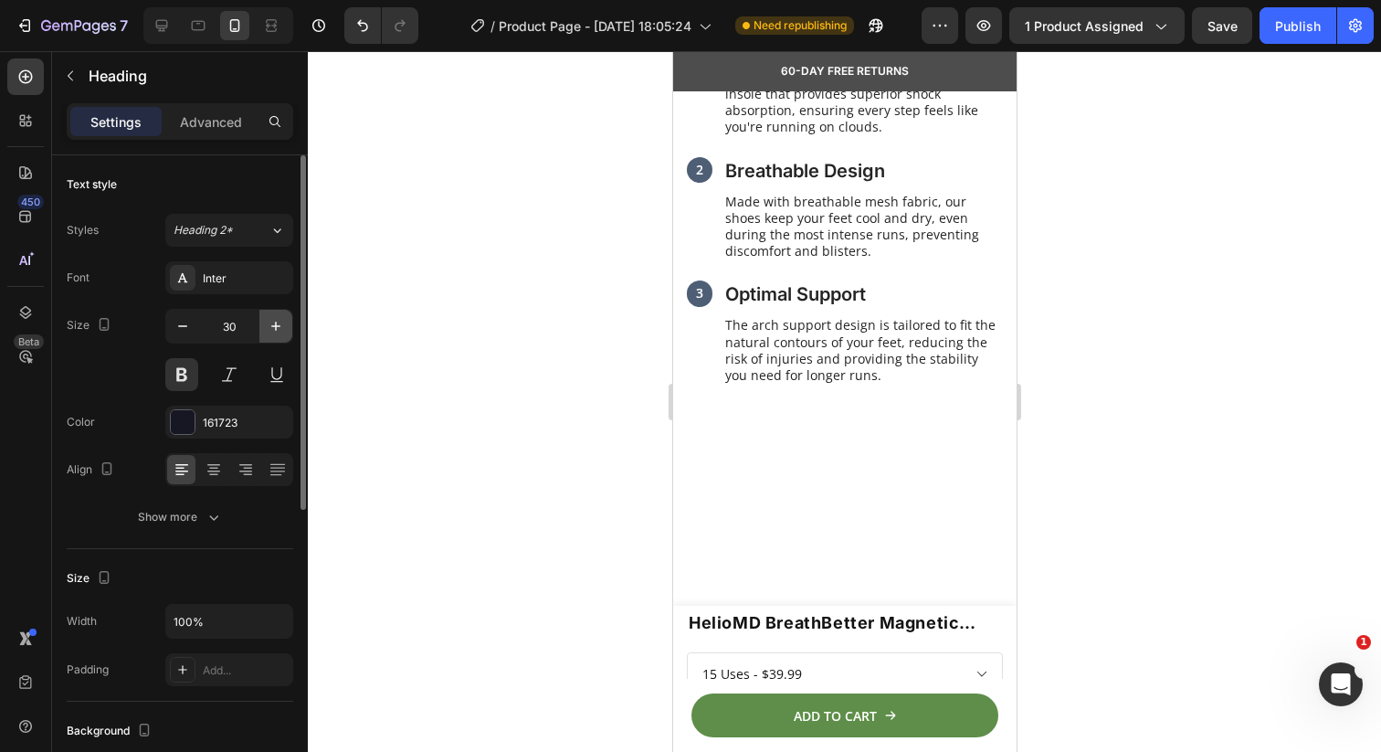
click at [269, 326] on icon "button" at bounding box center [276, 326] width 18 height 18
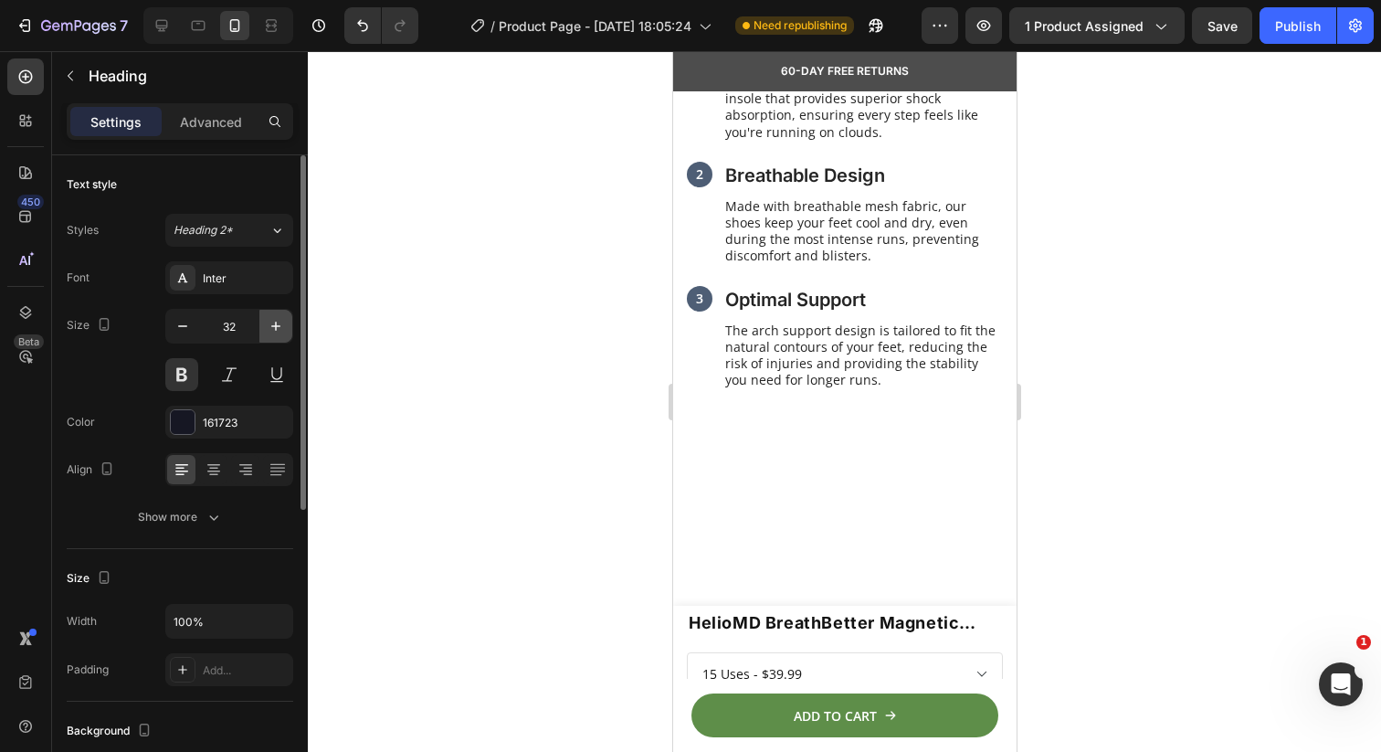
click at [269, 326] on icon "button" at bounding box center [276, 326] width 18 height 18
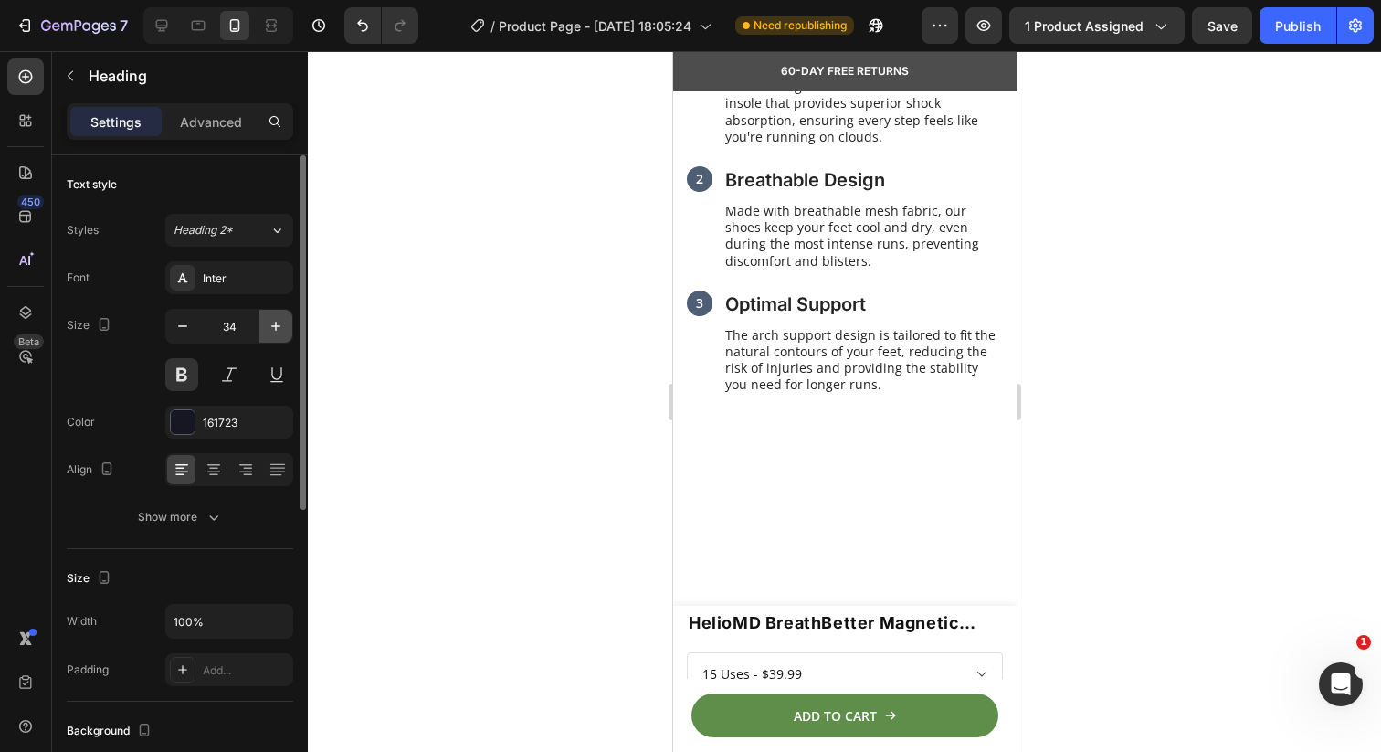
click at [269, 326] on icon "button" at bounding box center [276, 326] width 18 height 18
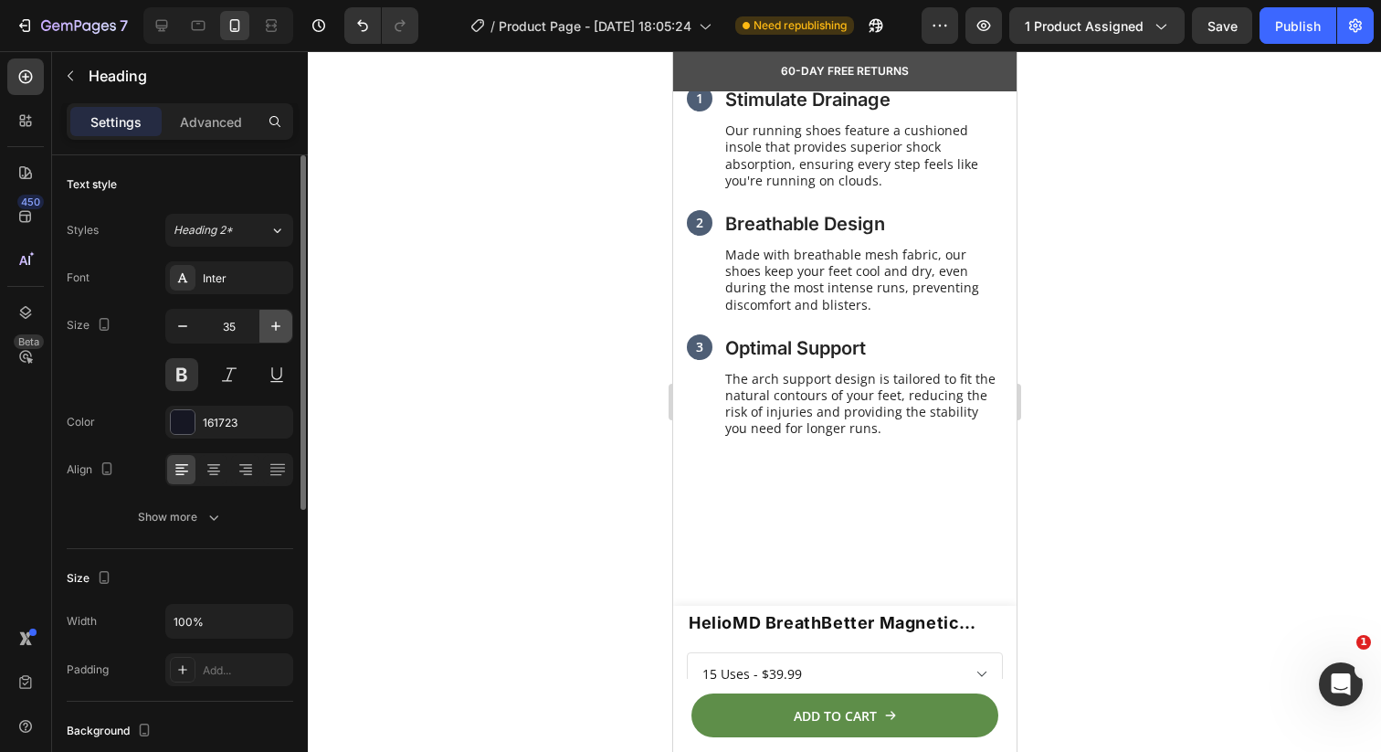
click at [269, 326] on icon "button" at bounding box center [276, 326] width 18 height 18
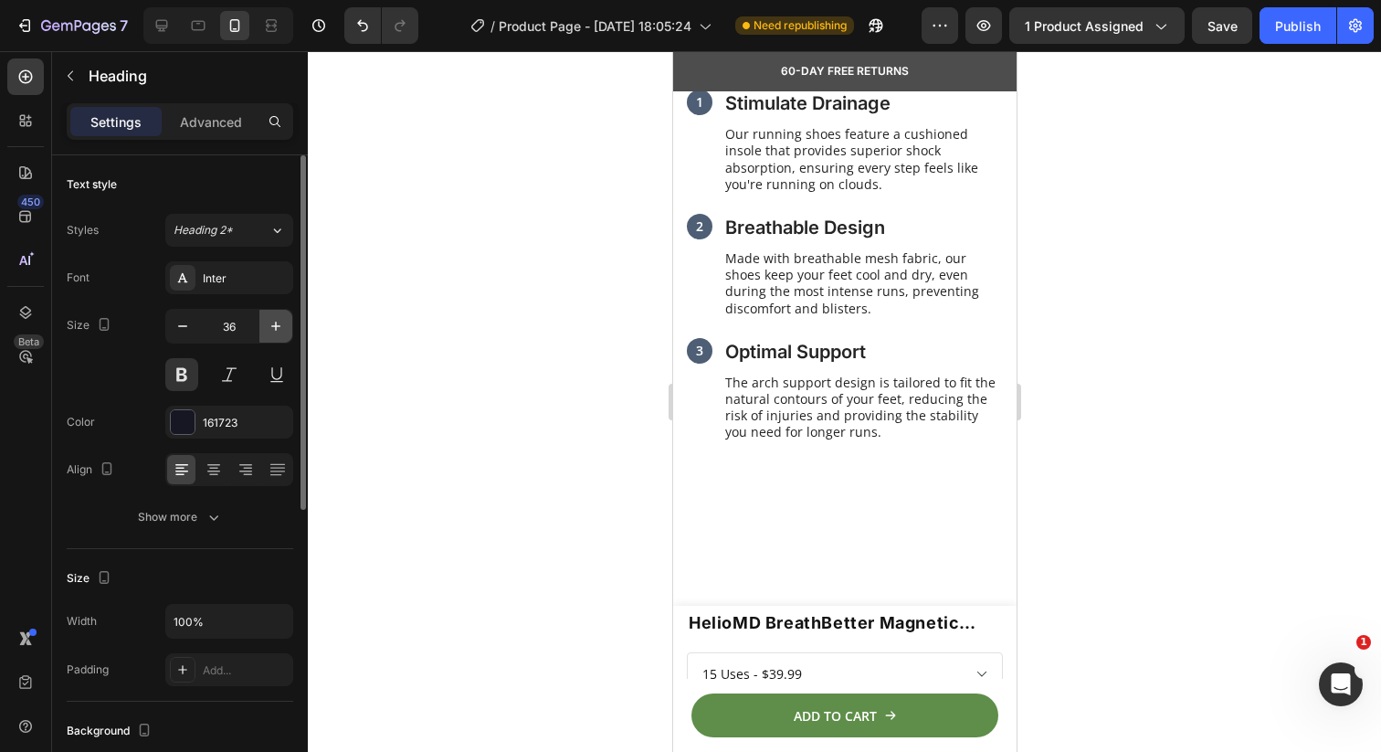
click at [269, 326] on icon "button" at bounding box center [276, 326] width 18 height 18
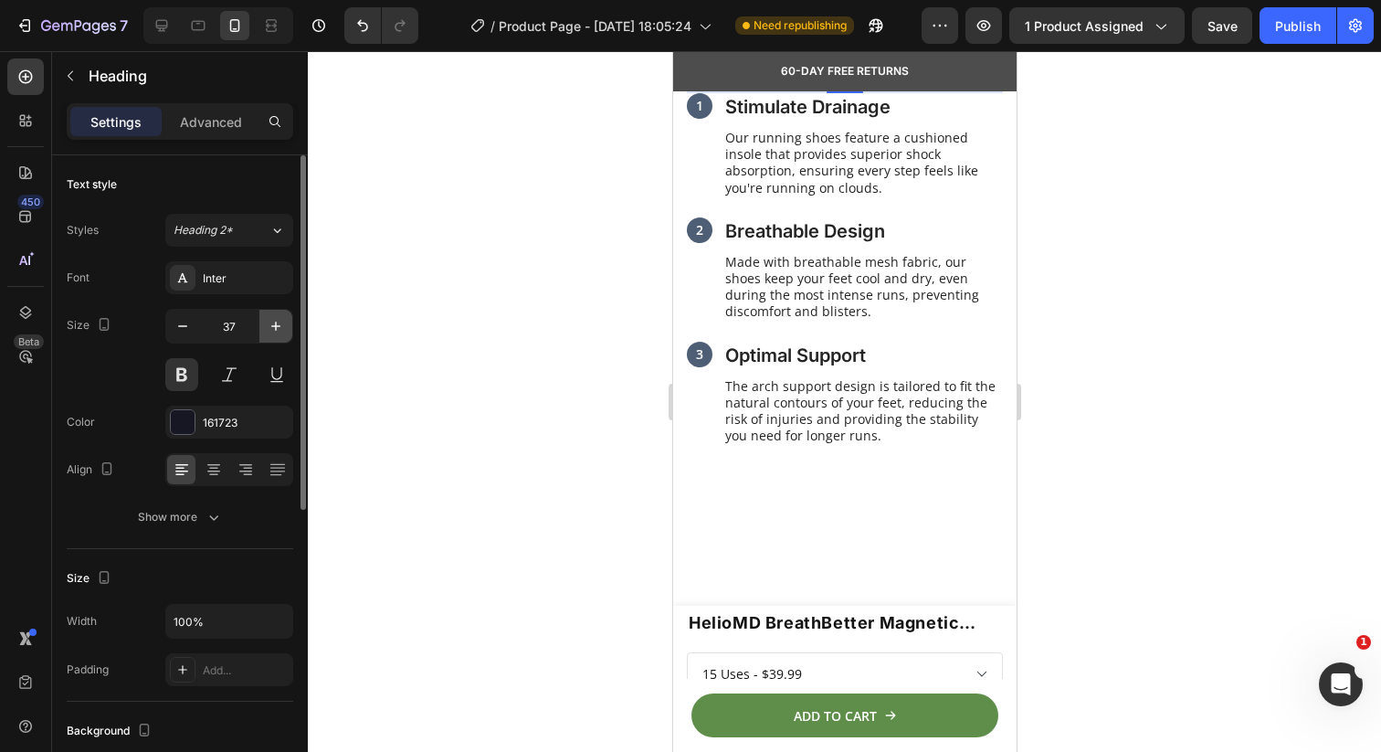
click at [269, 326] on icon "button" at bounding box center [276, 326] width 18 height 18
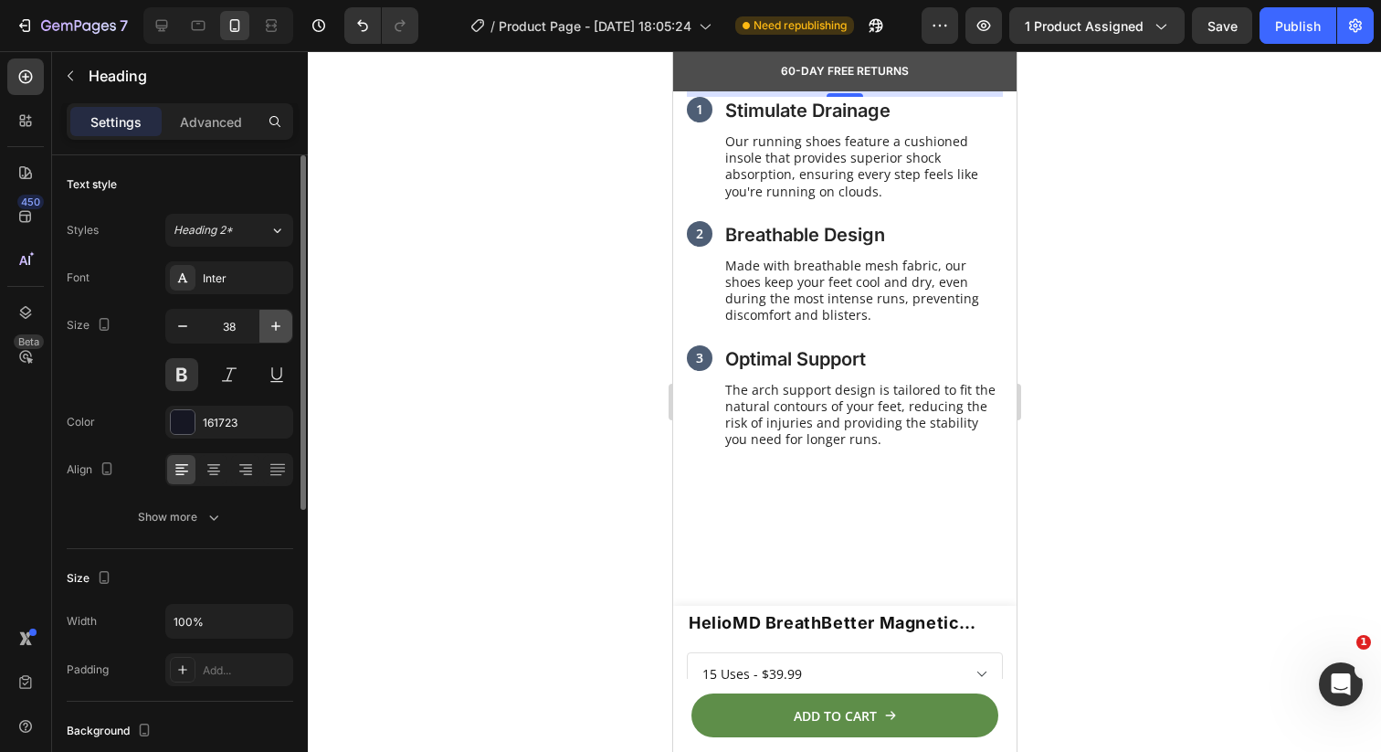
click at [269, 326] on icon "button" at bounding box center [276, 326] width 18 height 18
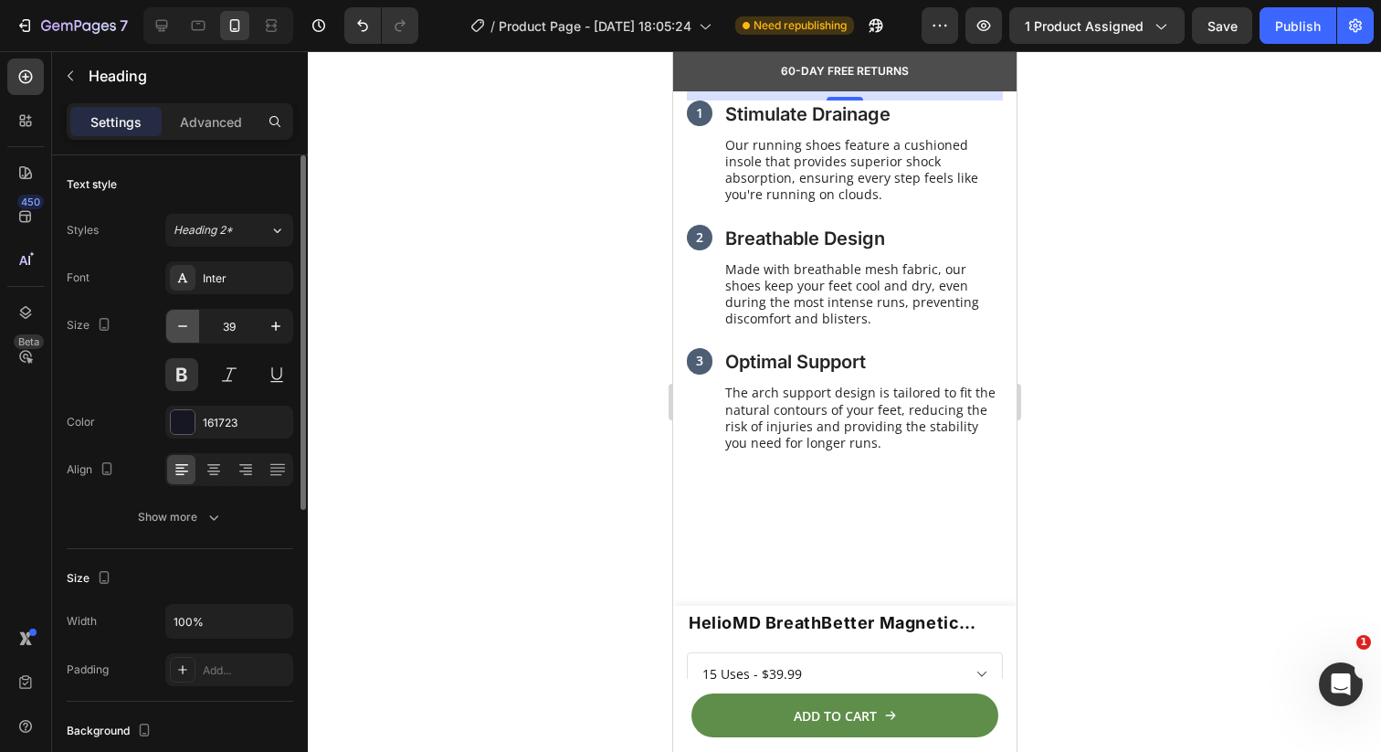
click at [187, 329] on icon "button" at bounding box center [183, 326] width 18 height 18
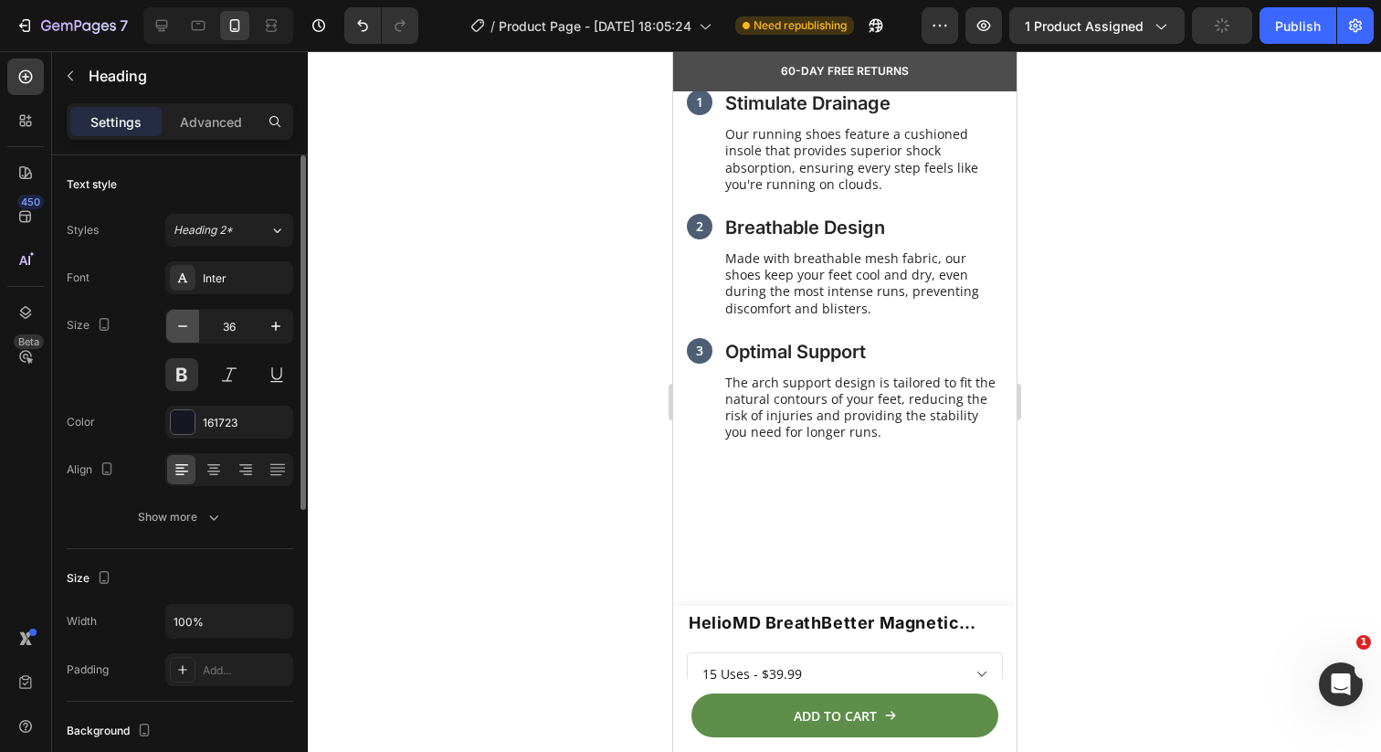
click at [188, 329] on icon "button" at bounding box center [183, 326] width 18 height 18
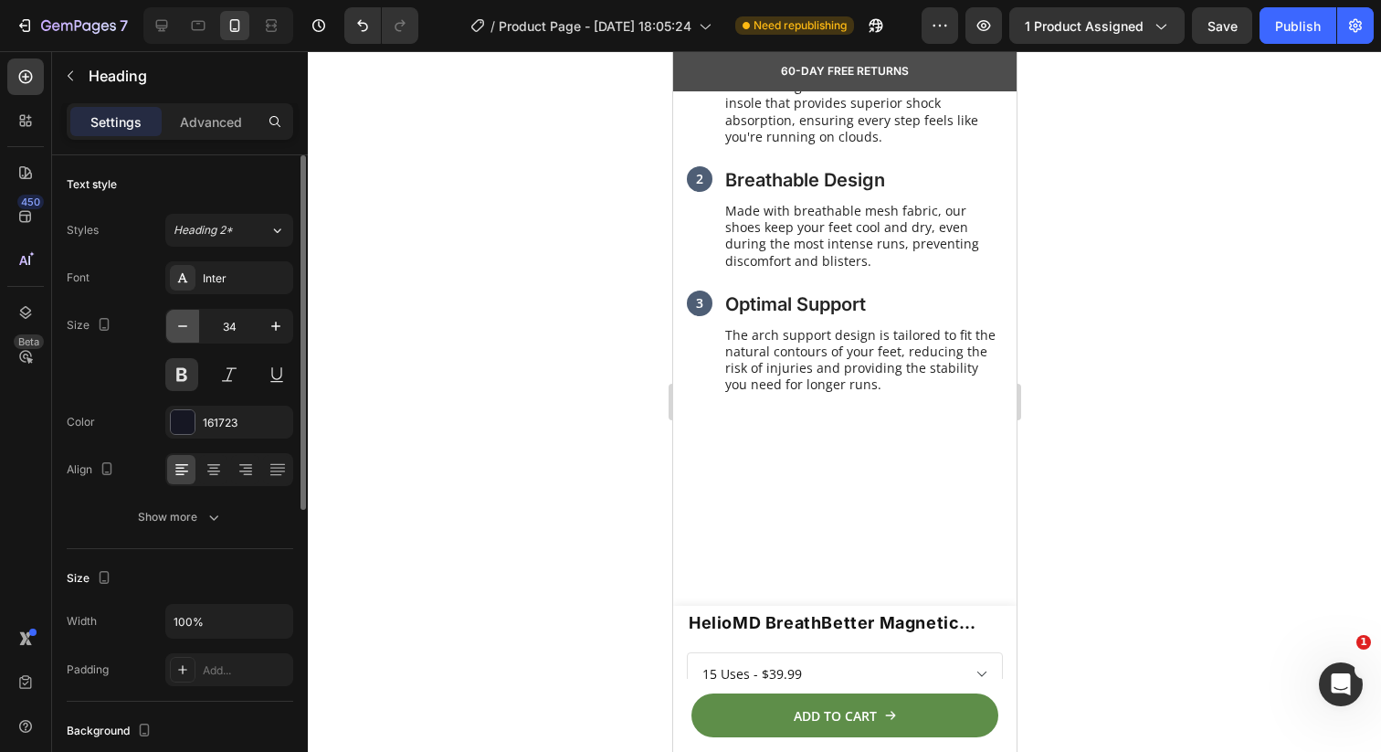
click at [188, 329] on icon "button" at bounding box center [183, 326] width 18 height 18
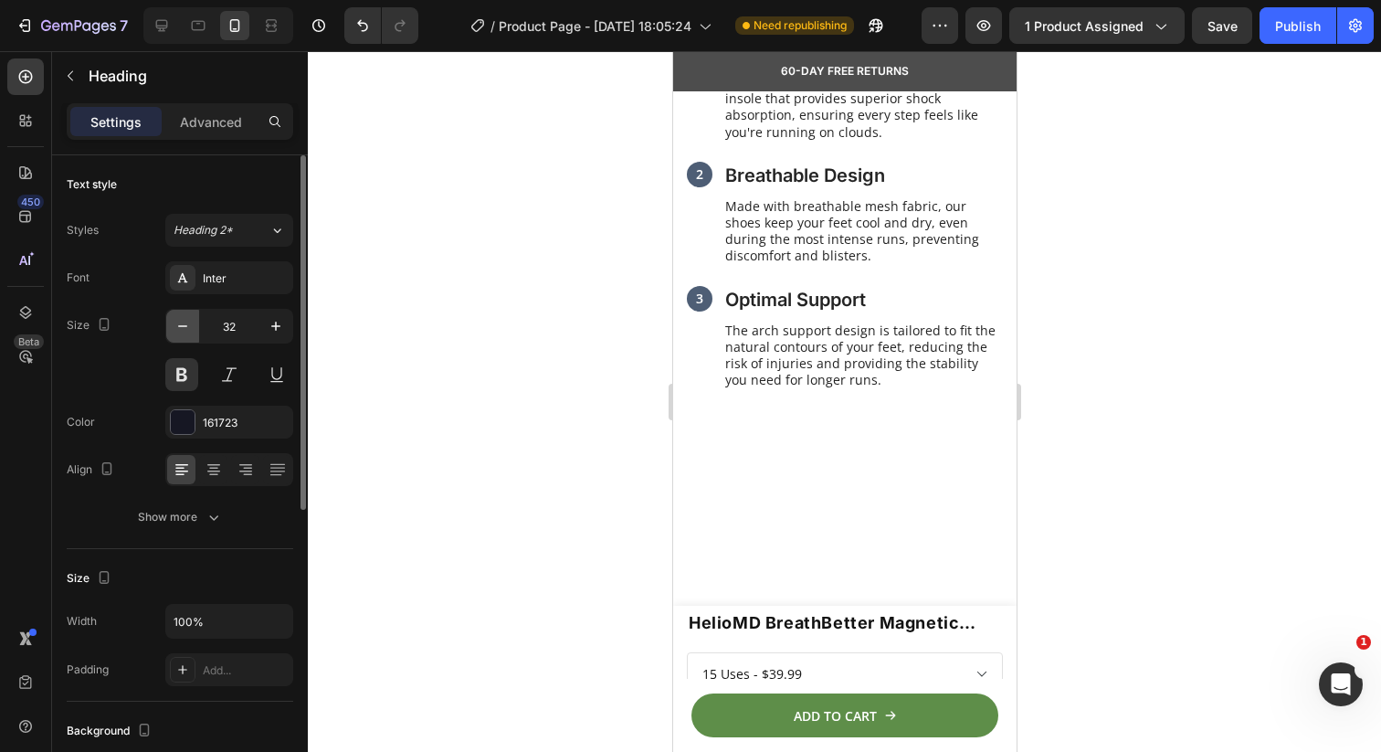
click at [188, 329] on icon "button" at bounding box center [183, 326] width 18 height 18
type input "30"
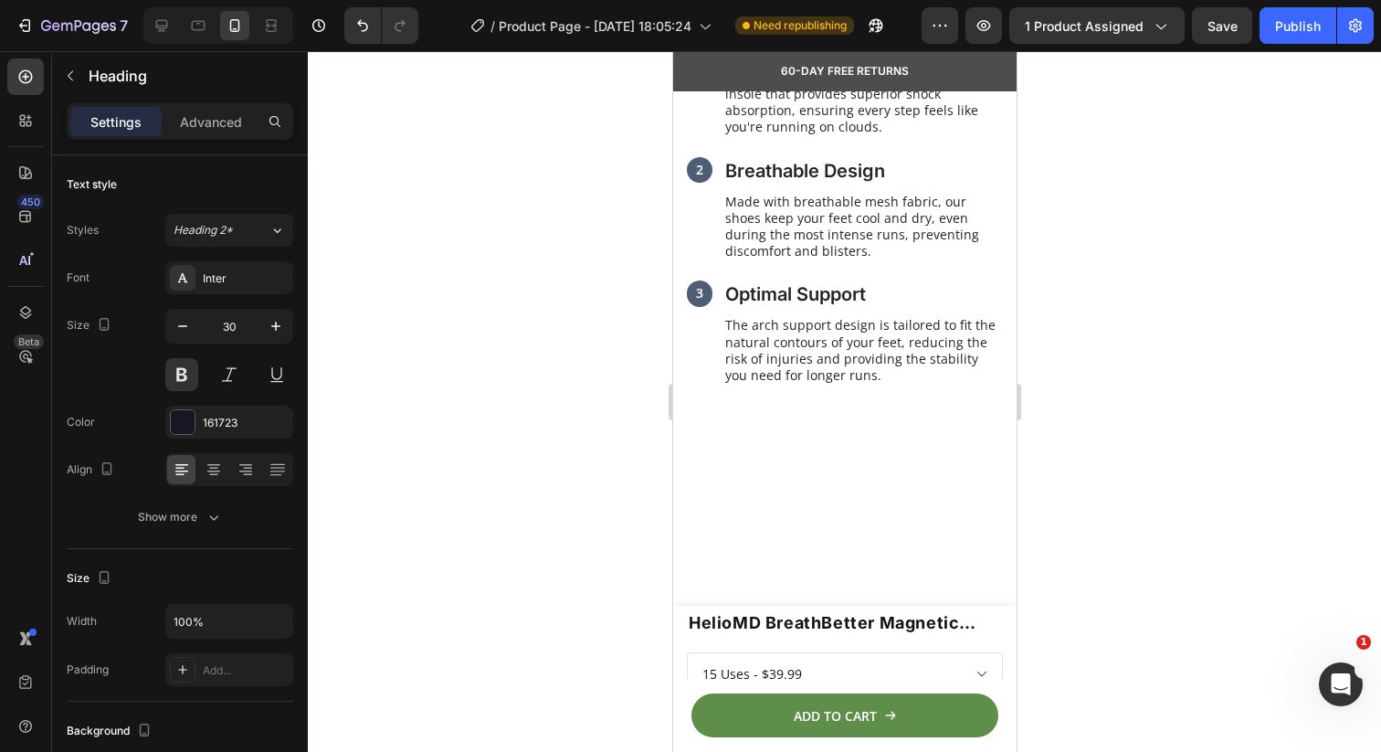
click at [515, 259] on div at bounding box center [844, 401] width 1073 height 701
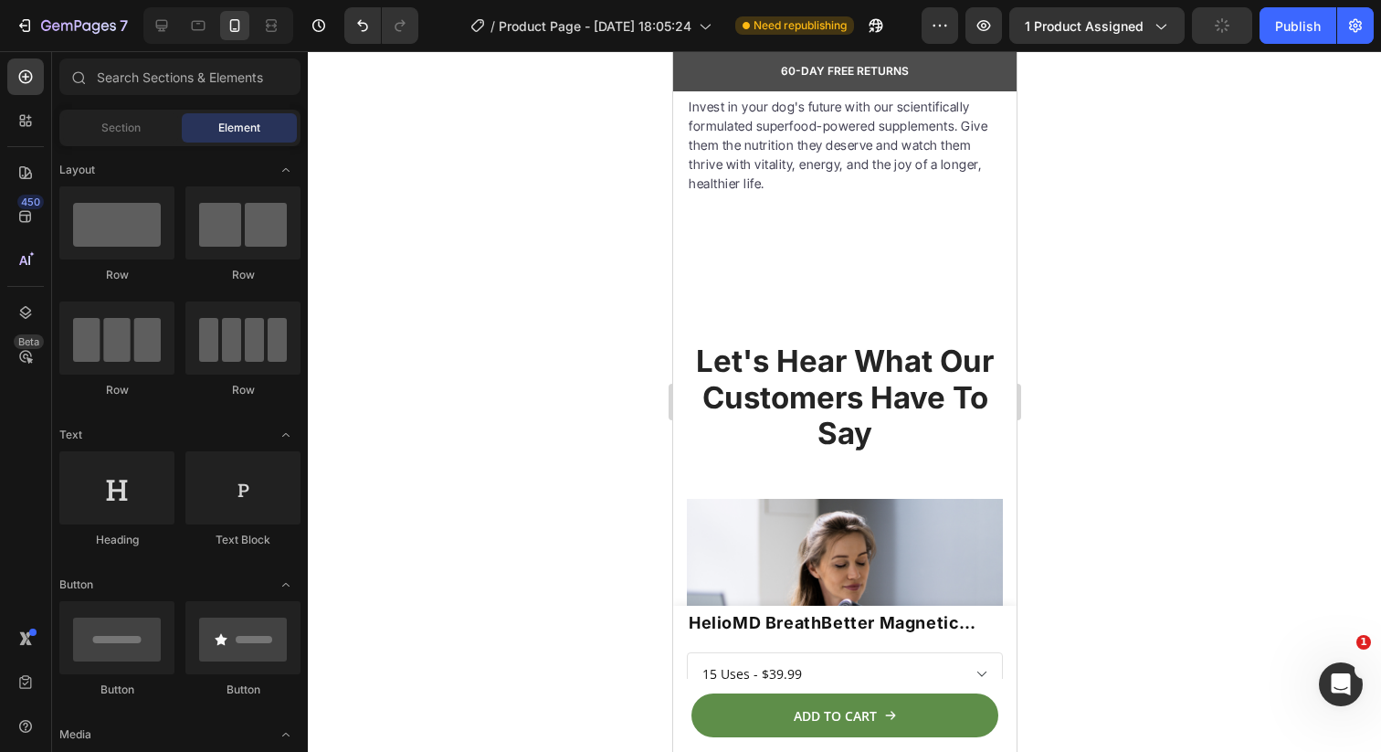
scroll to position [3227, 0]
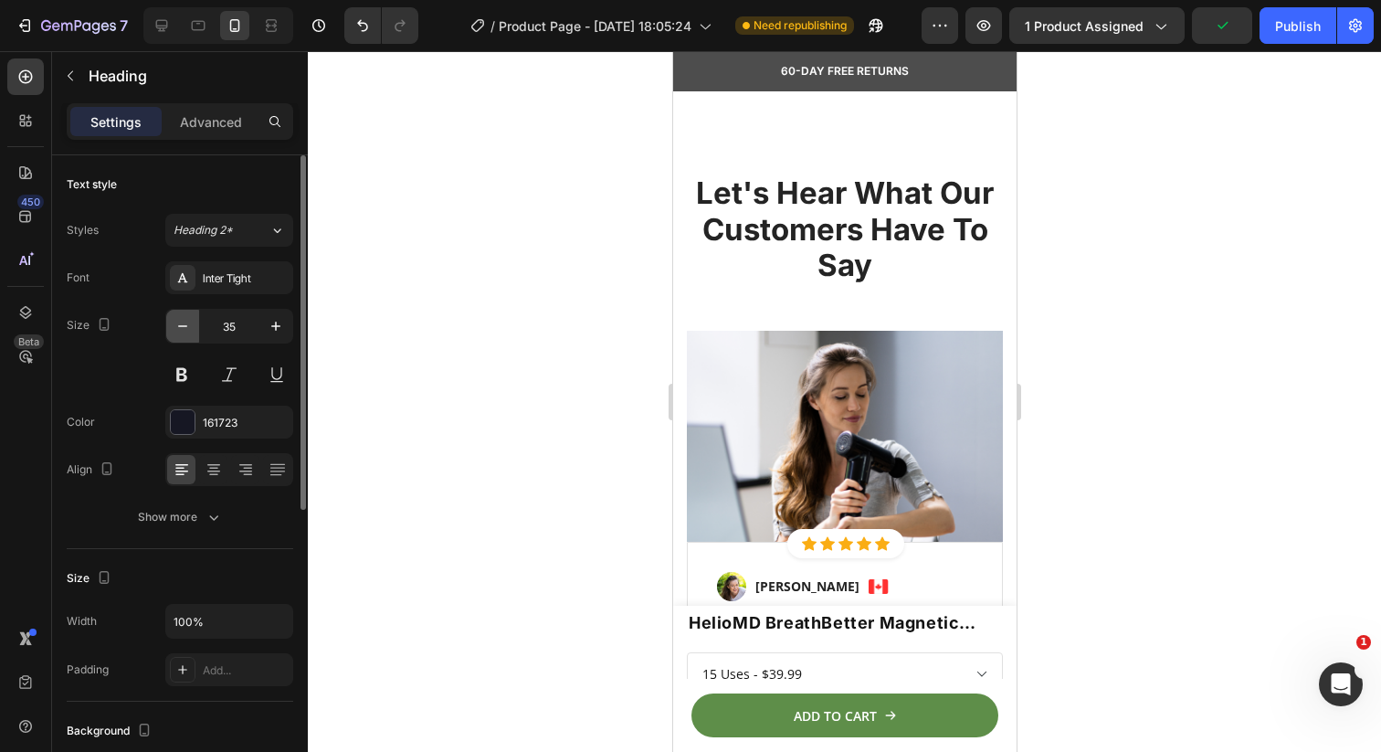
click at [194, 330] on button "button" at bounding box center [182, 326] width 33 height 33
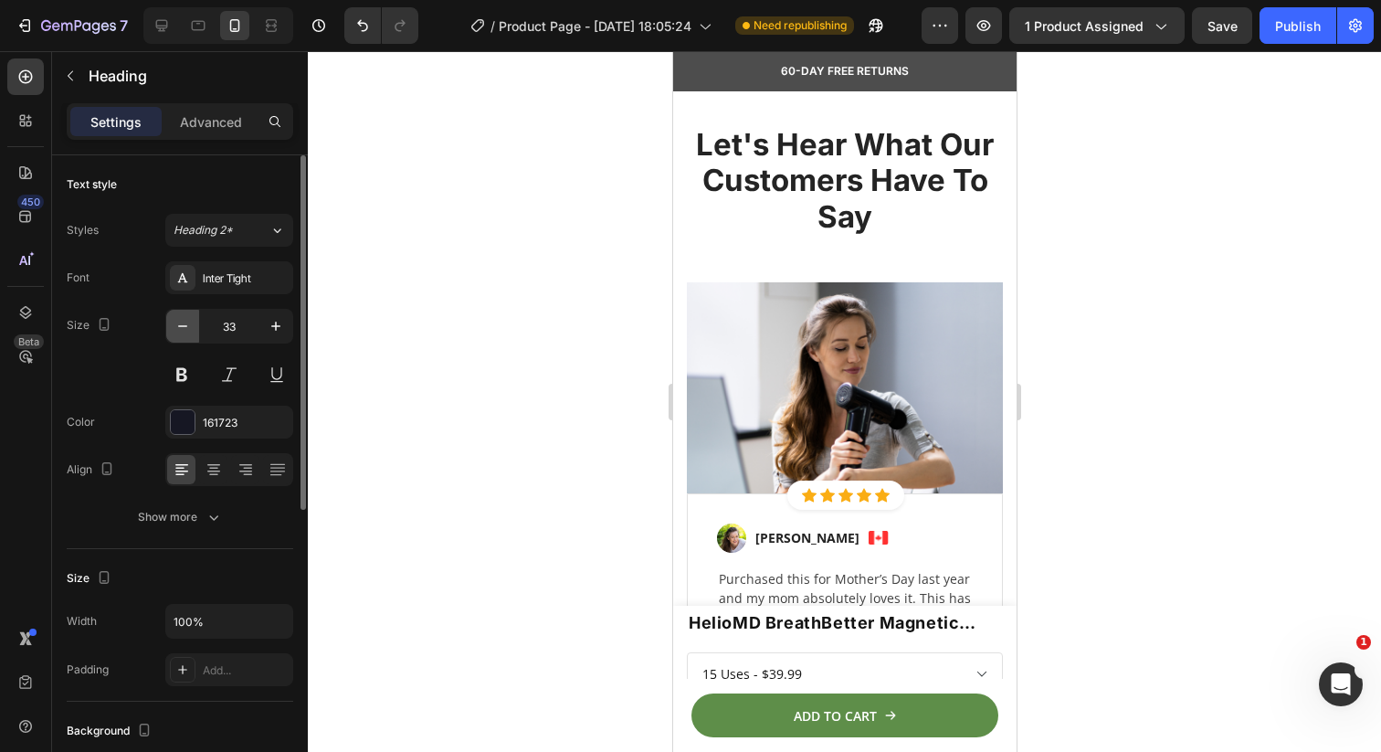
click at [194, 329] on button "button" at bounding box center [182, 326] width 33 height 33
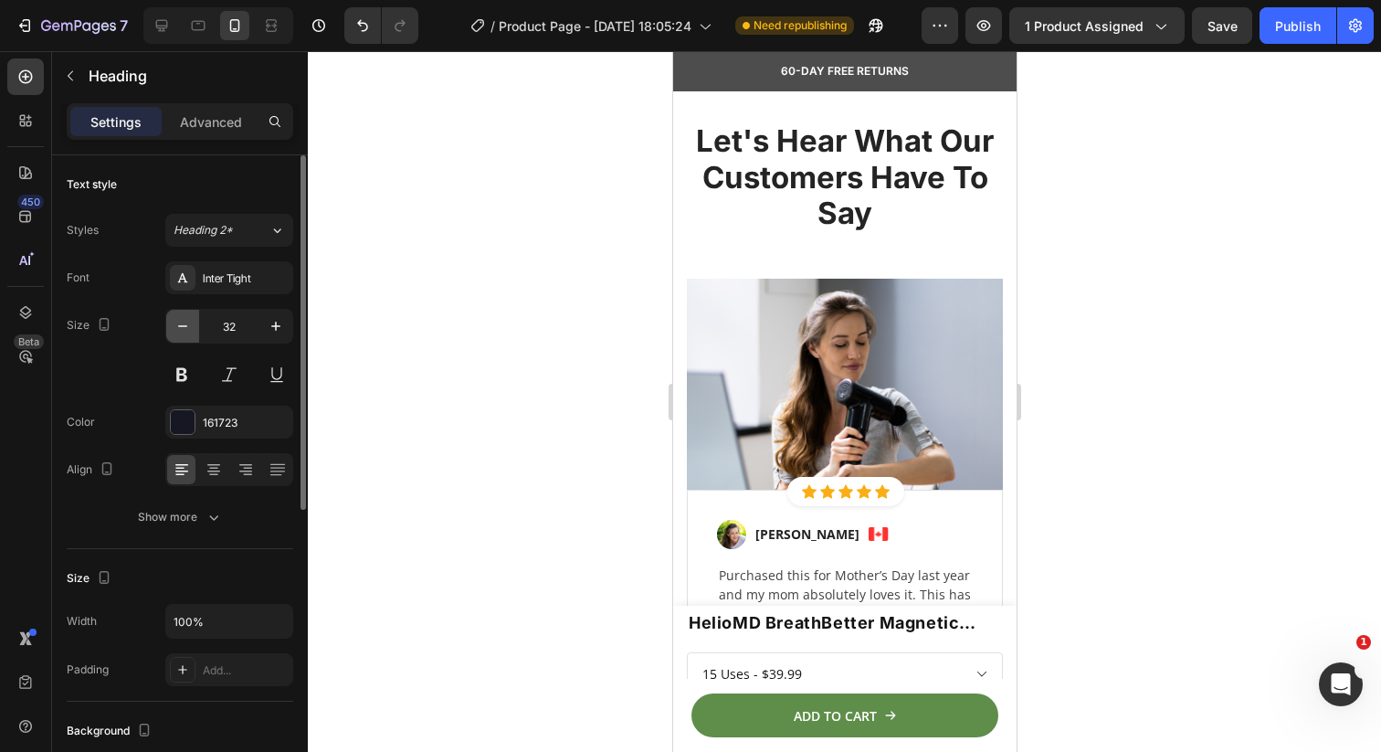
click at [194, 329] on button "button" at bounding box center [182, 326] width 33 height 33
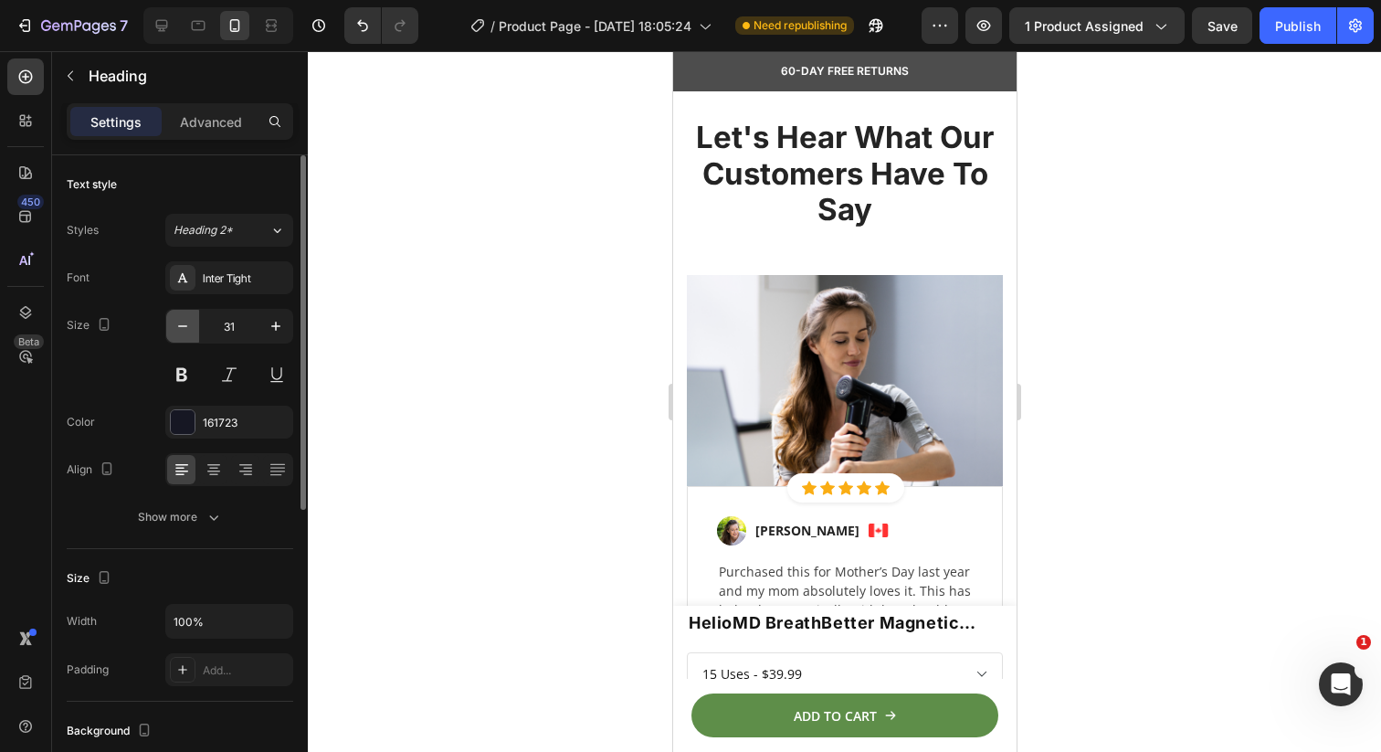
click at [194, 329] on button "button" at bounding box center [182, 326] width 33 height 33
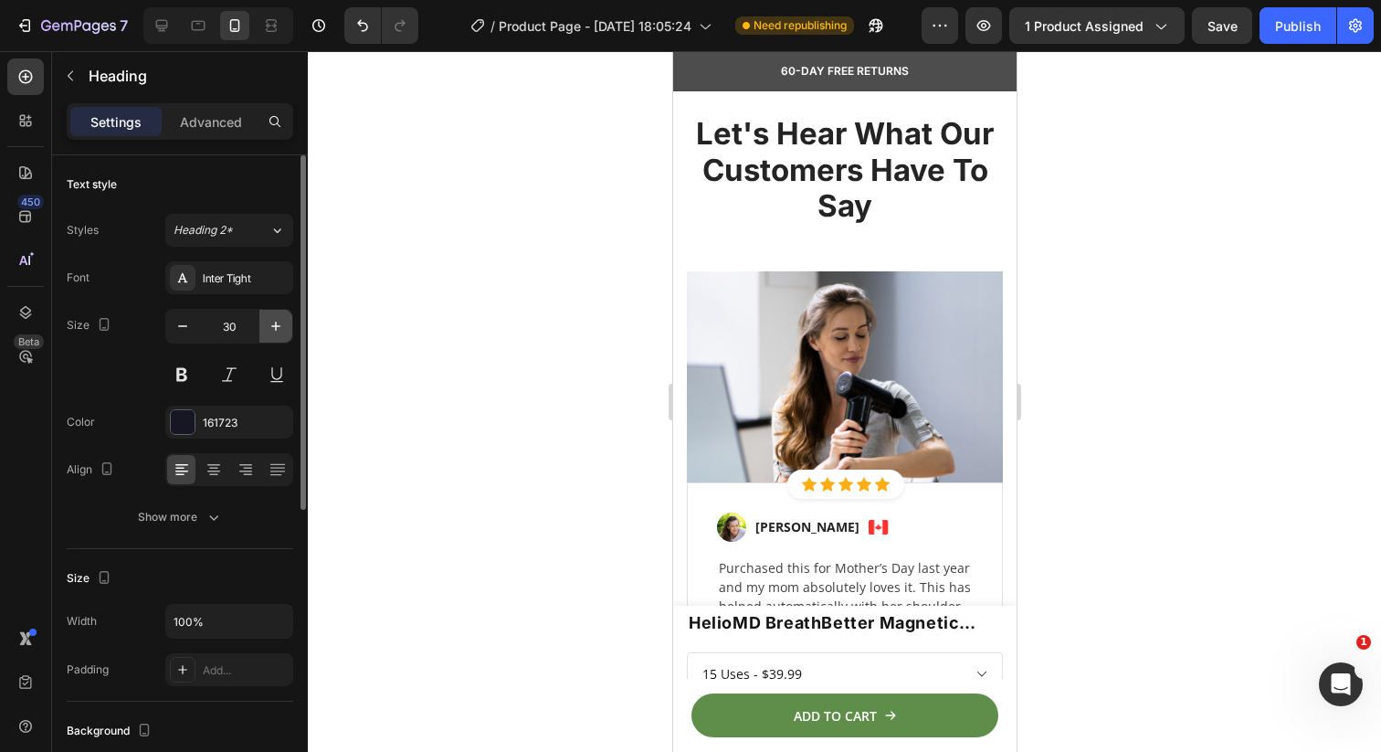
click at [282, 330] on icon "button" at bounding box center [276, 326] width 18 height 18
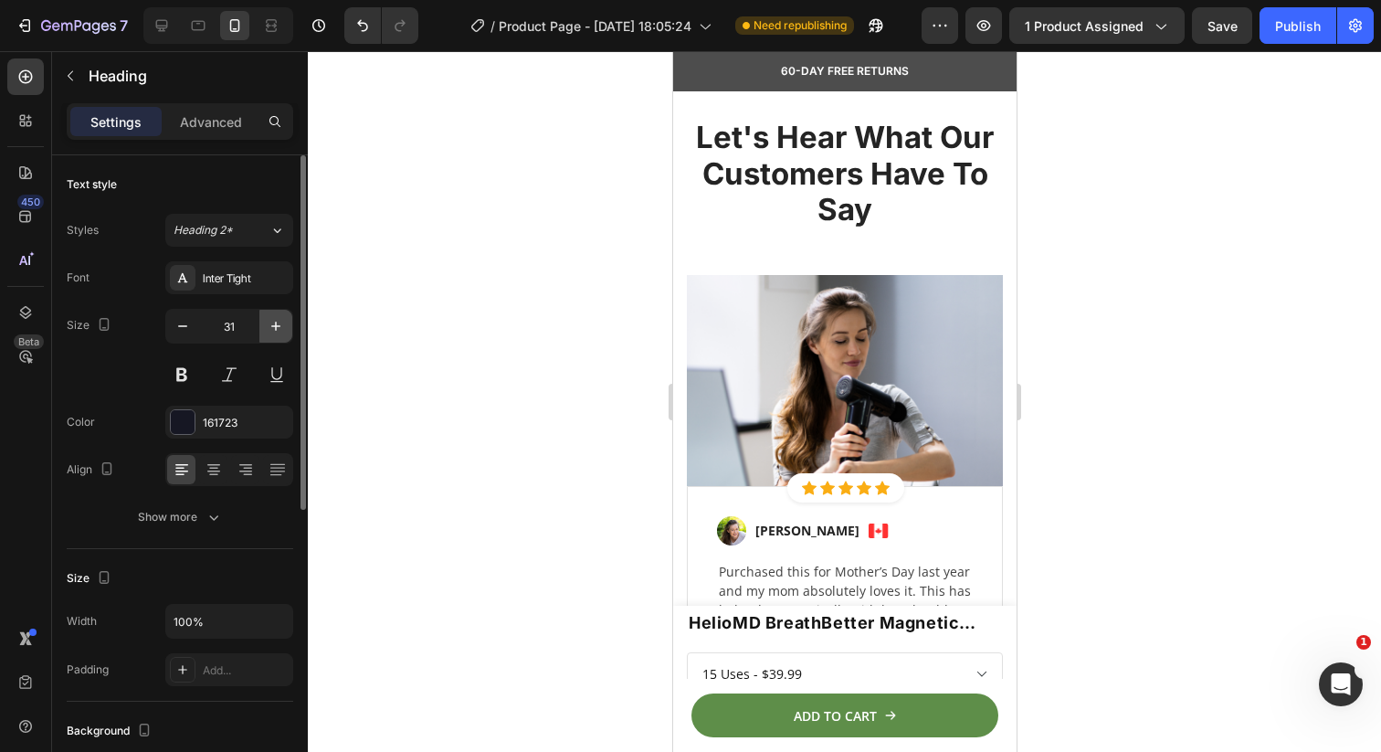
type input "32"
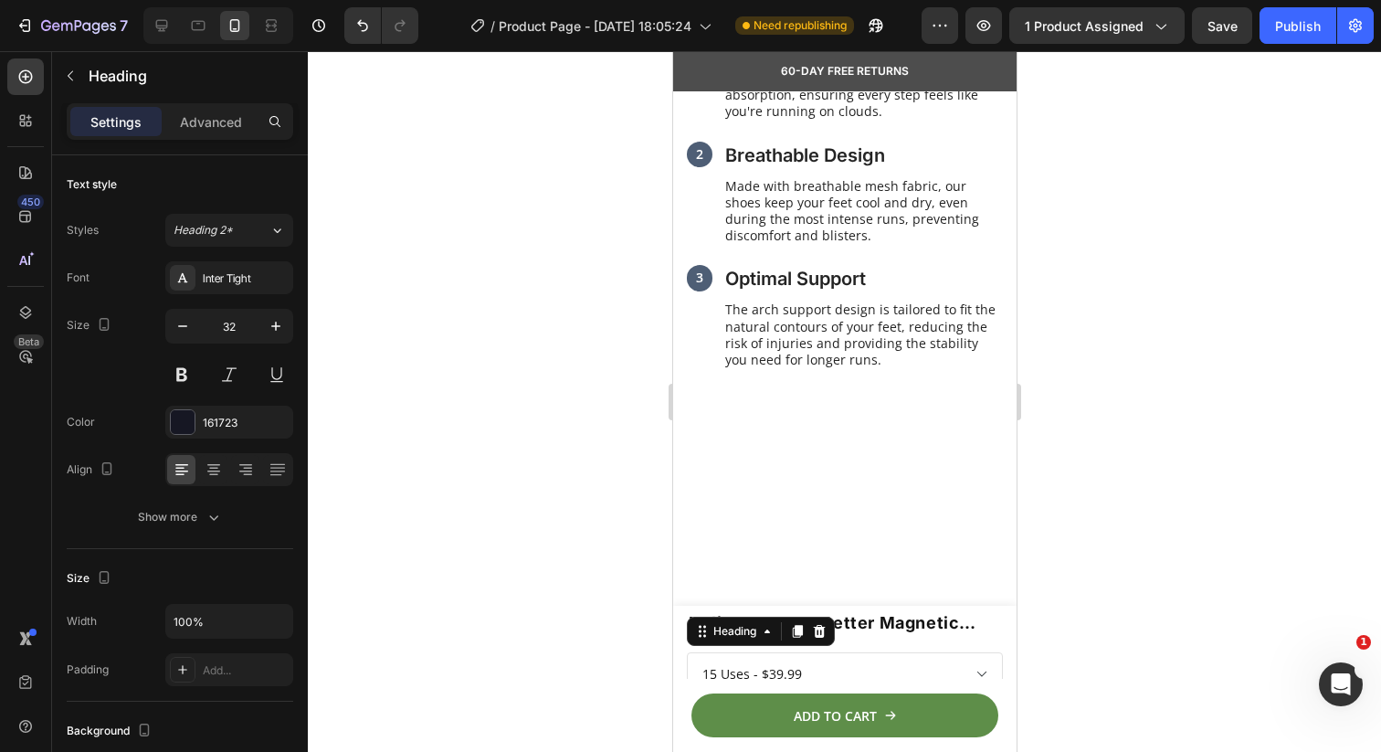
scroll to position [2292, 0]
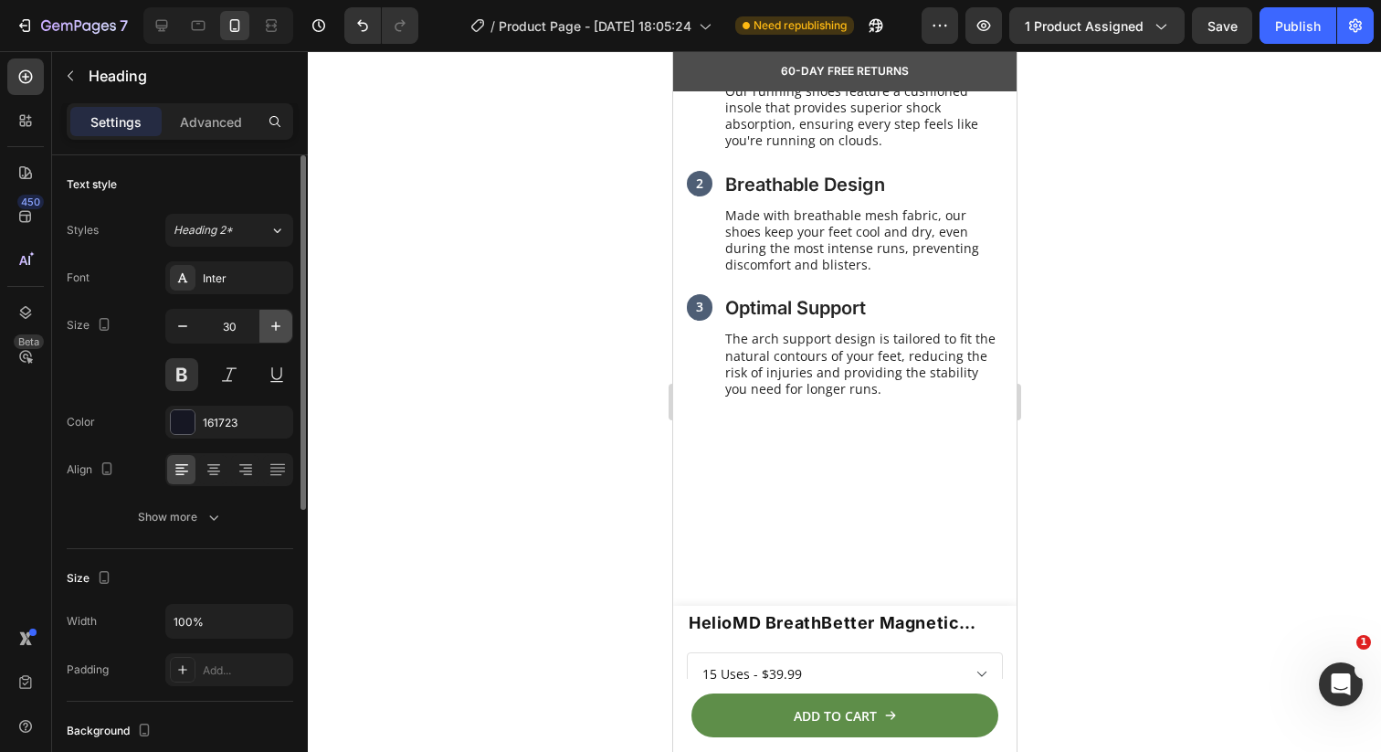
click at [276, 325] on icon "button" at bounding box center [275, 326] width 9 height 9
click at [284, 324] on icon "button" at bounding box center [276, 326] width 18 height 18
type input "32"
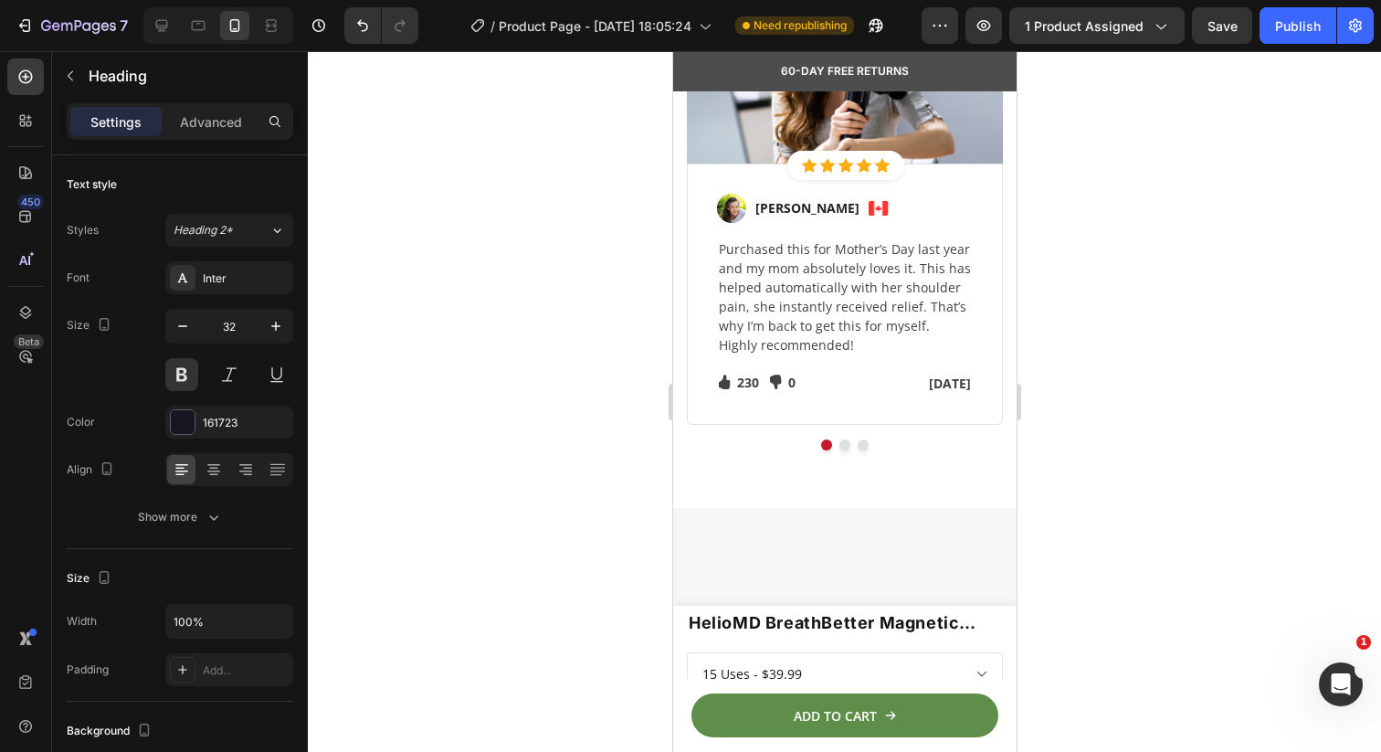
scroll to position [3568, 0]
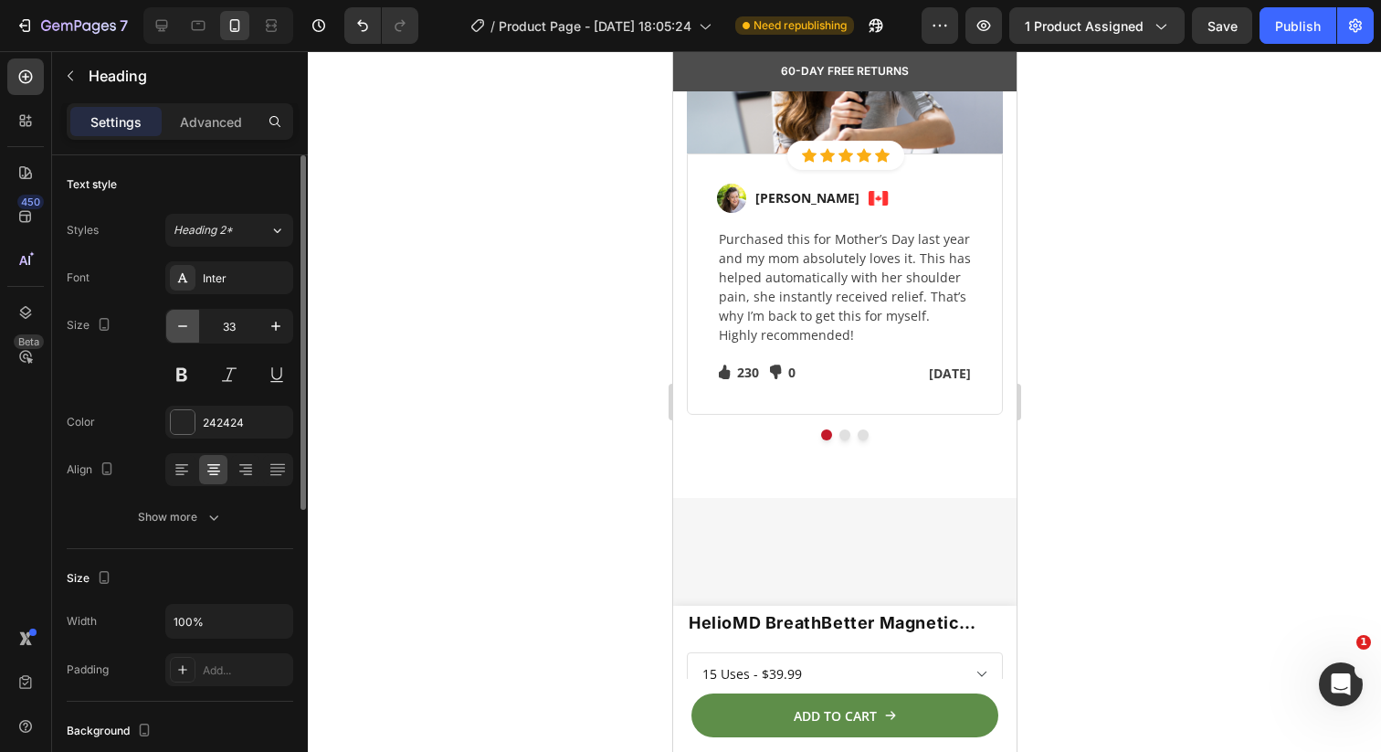
click at [196, 322] on button "button" at bounding box center [182, 326] width 33 height 33
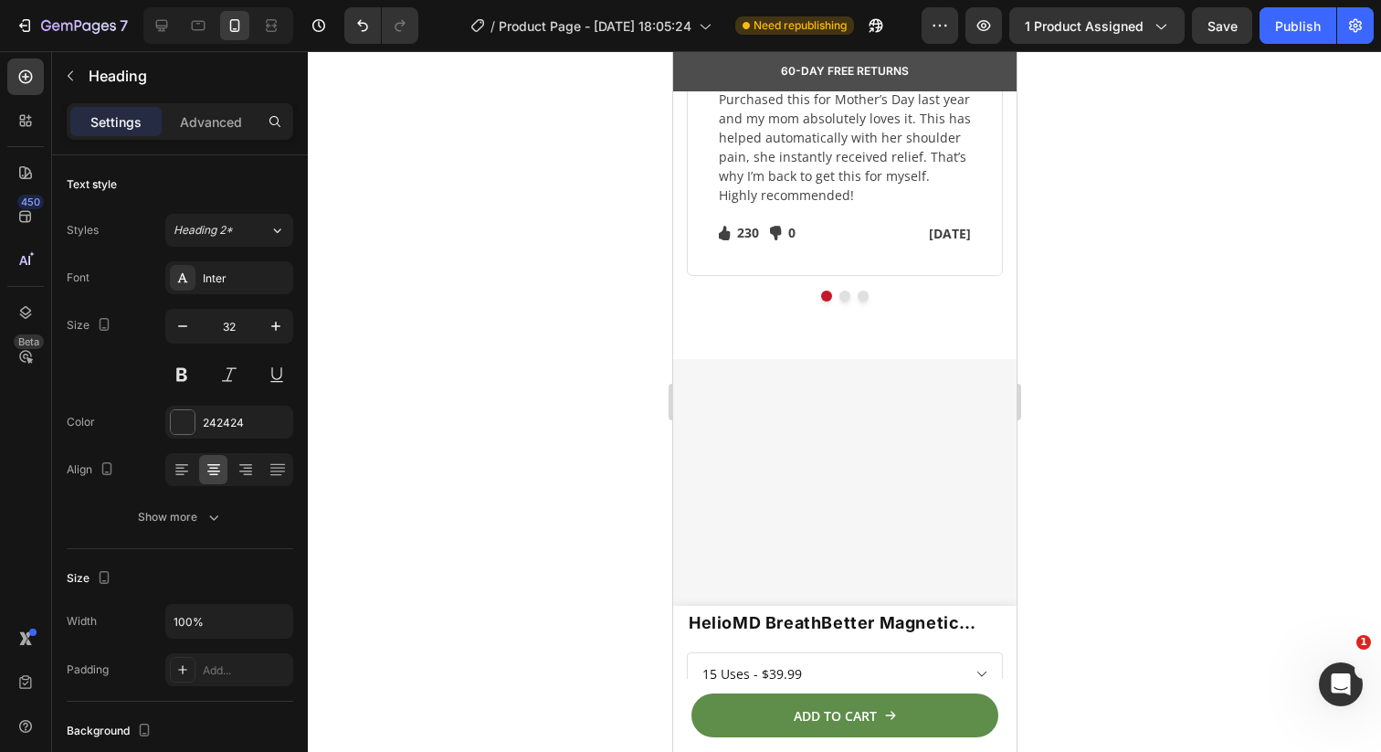
scroll to position [3597, 0]
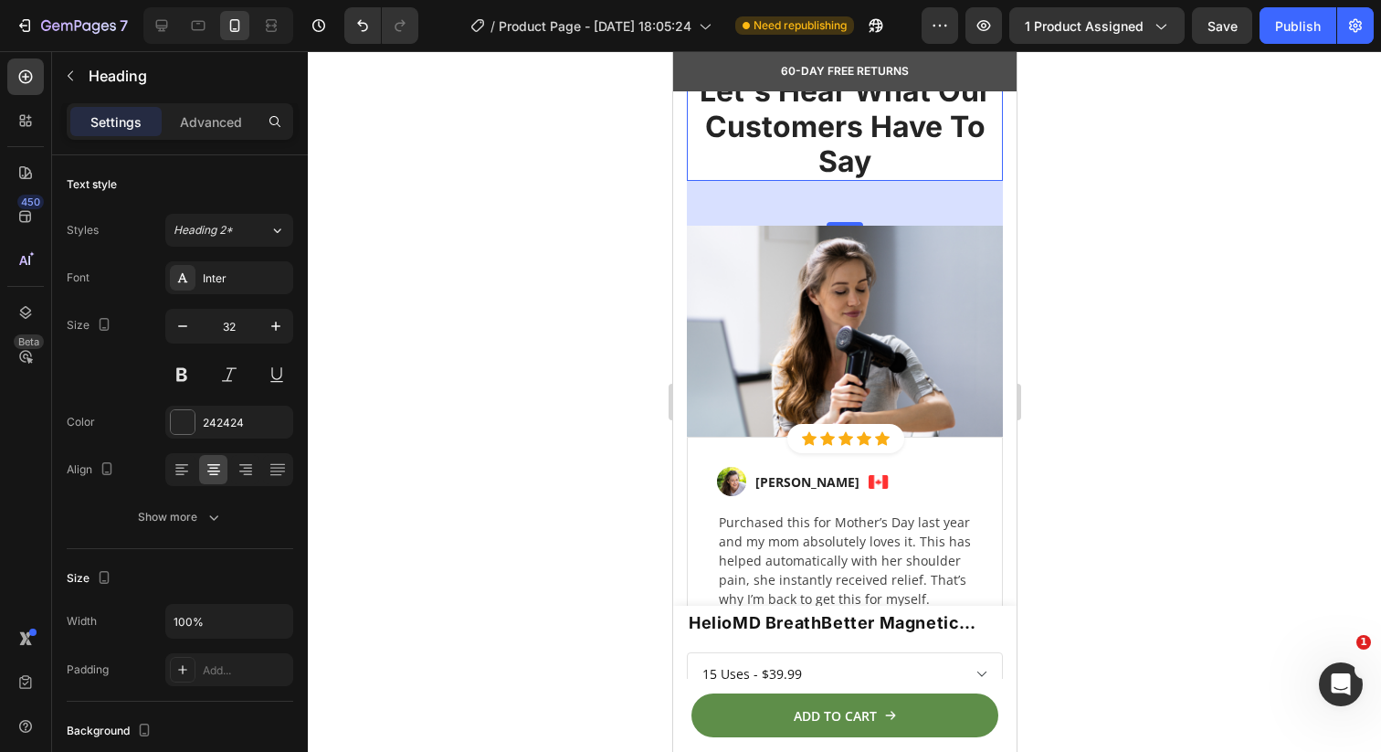
click at [775, 179] on p "Let's Hear What Our Customers Have To Say" at bounding box center [844, 126] width 312 height 105
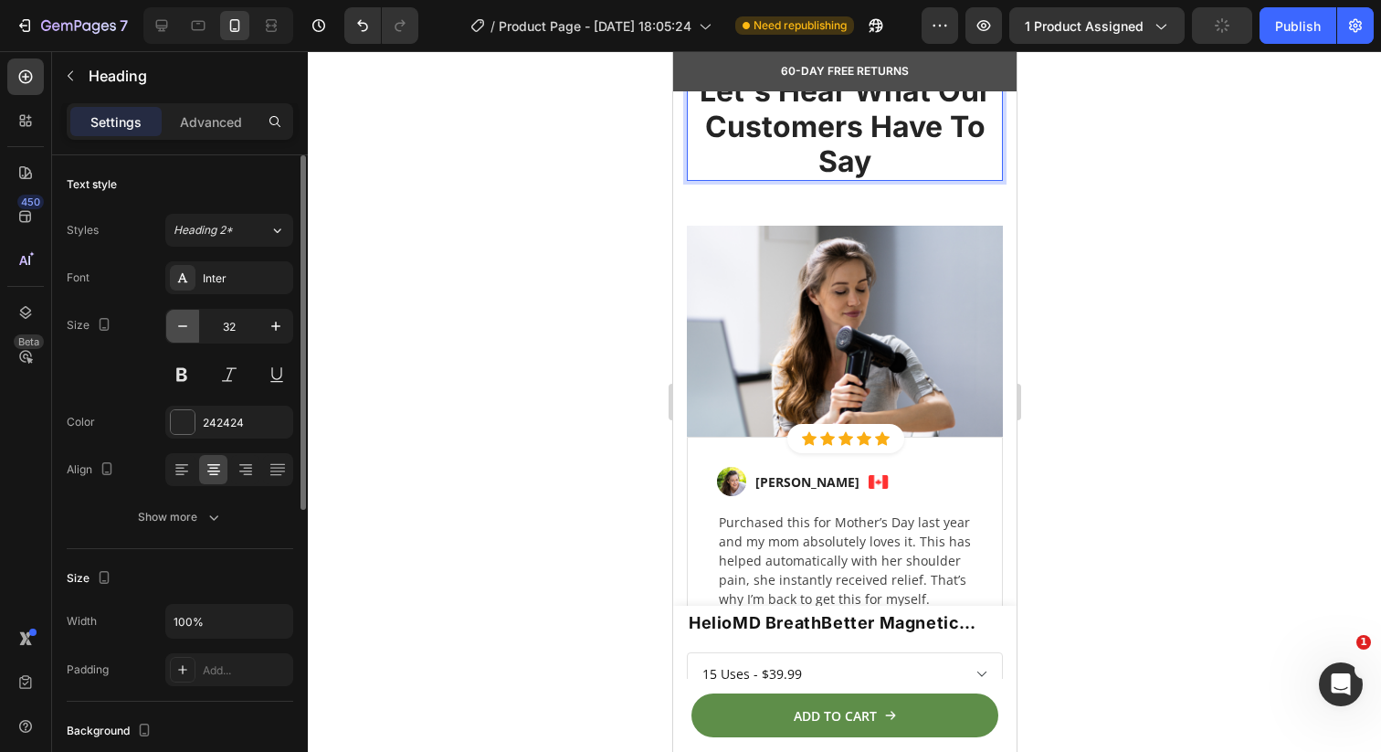
click at [182, 322] on icon "button" at bounding box center [183, 326] width 18 height 18
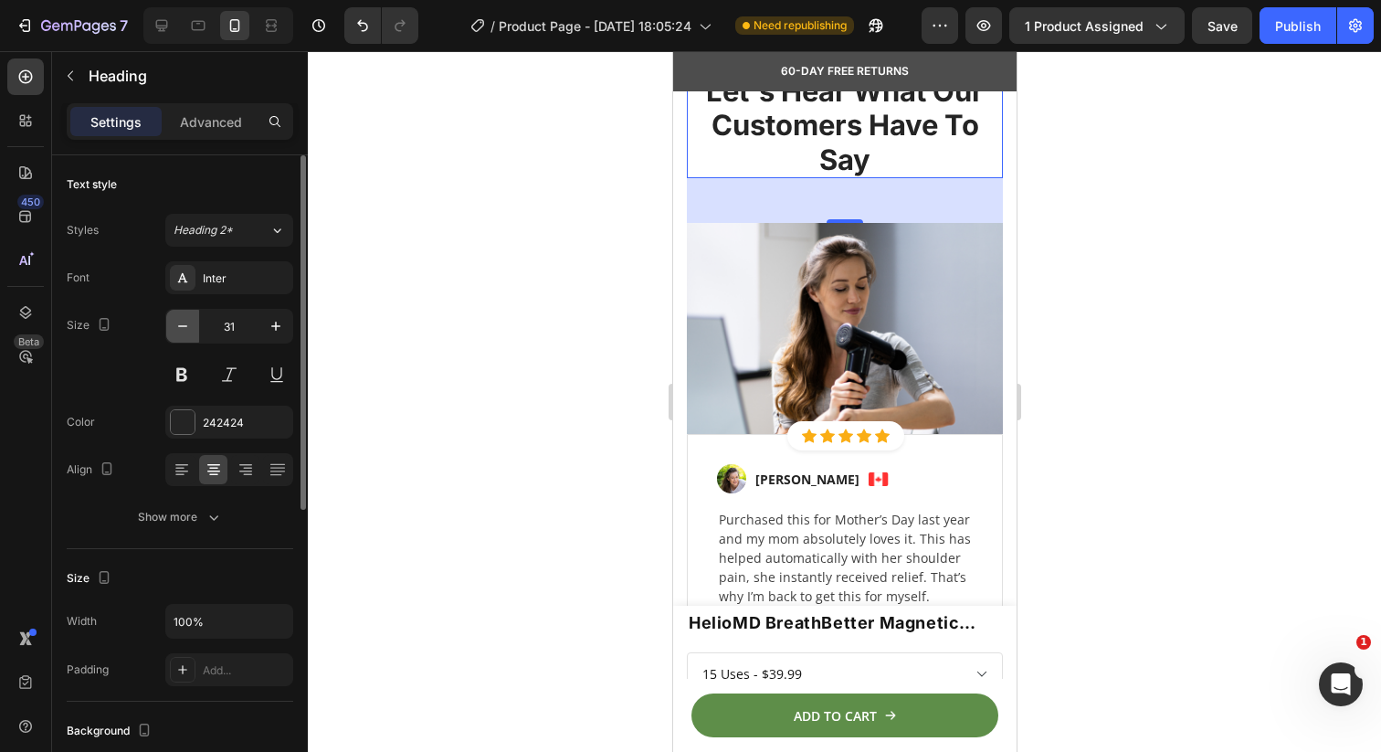
click at [182, 322] on icon "button" at bounding box center [183, 326] width 18 height 18
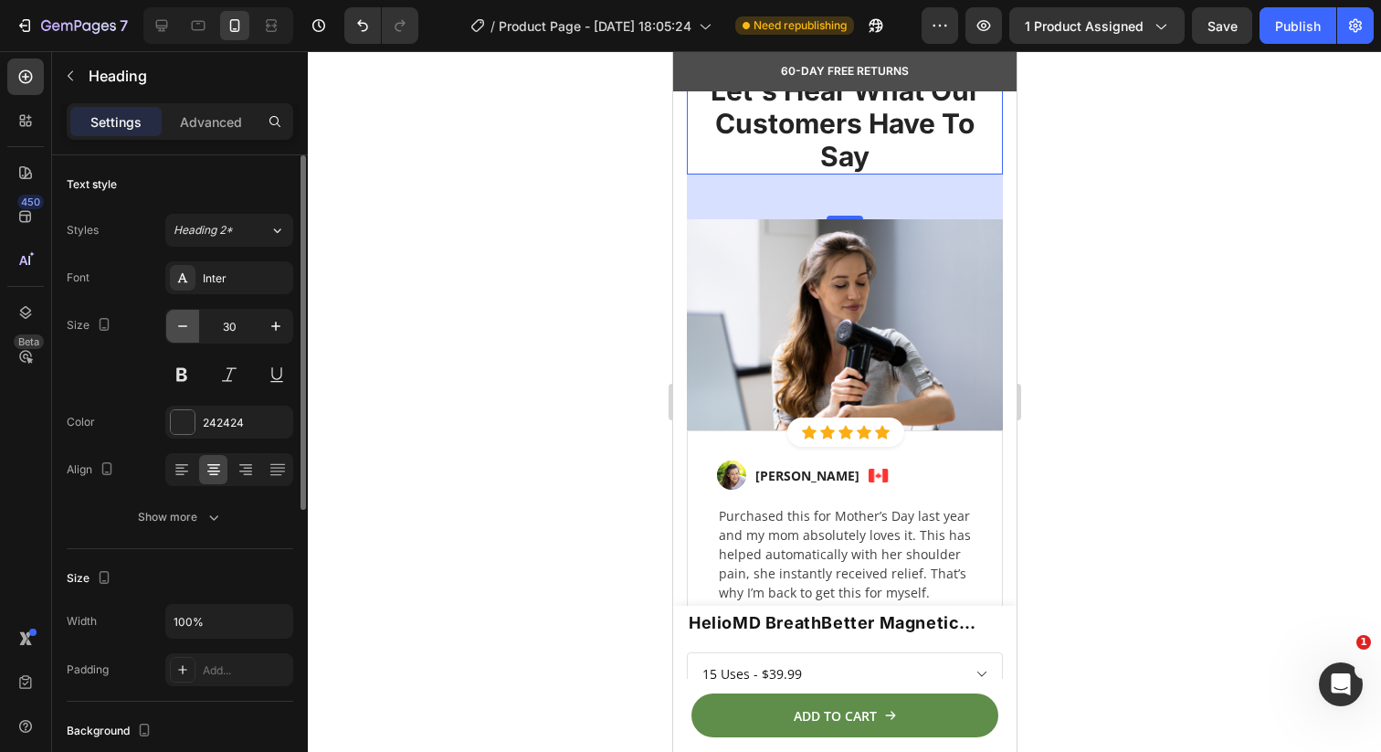
click at [182, 322] on icon "button" at bounding box center [183, 326] width 18 height 18
type input "29"
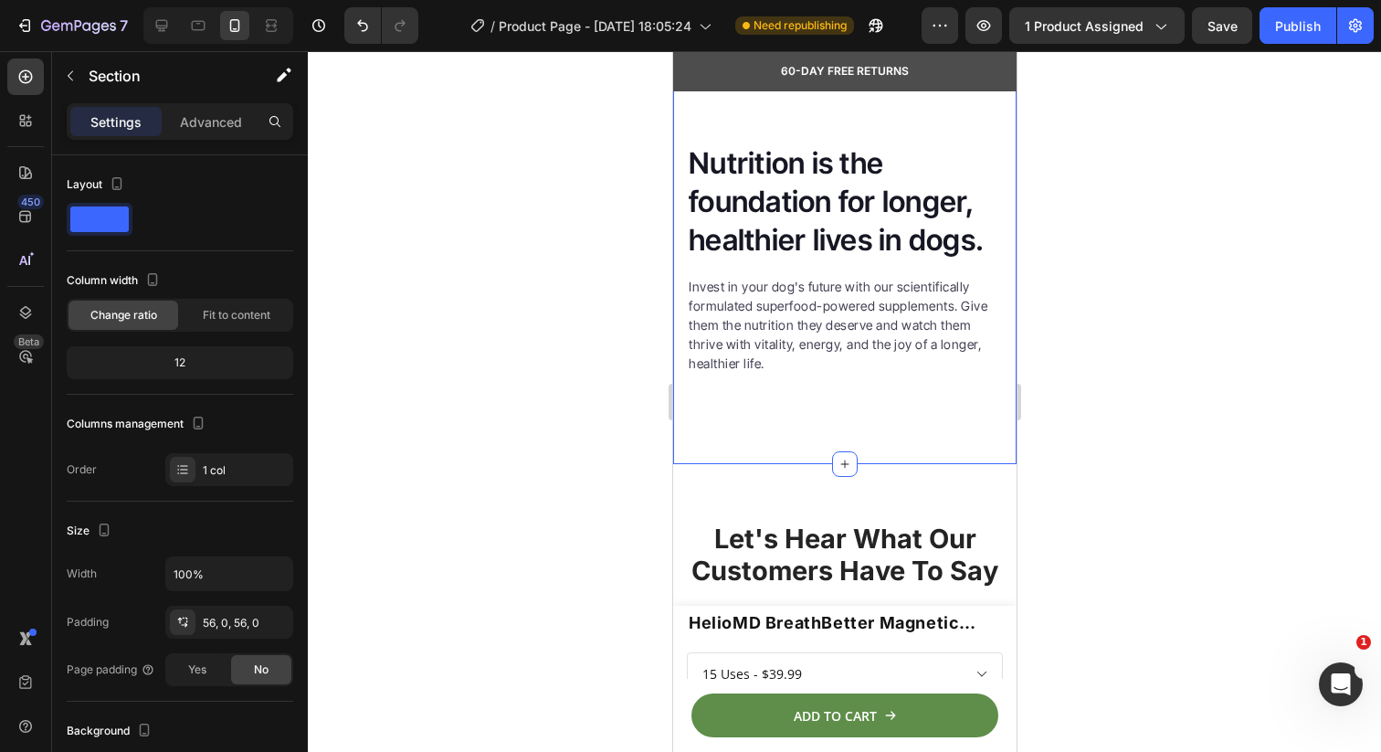
scroll to position [3178, 0]
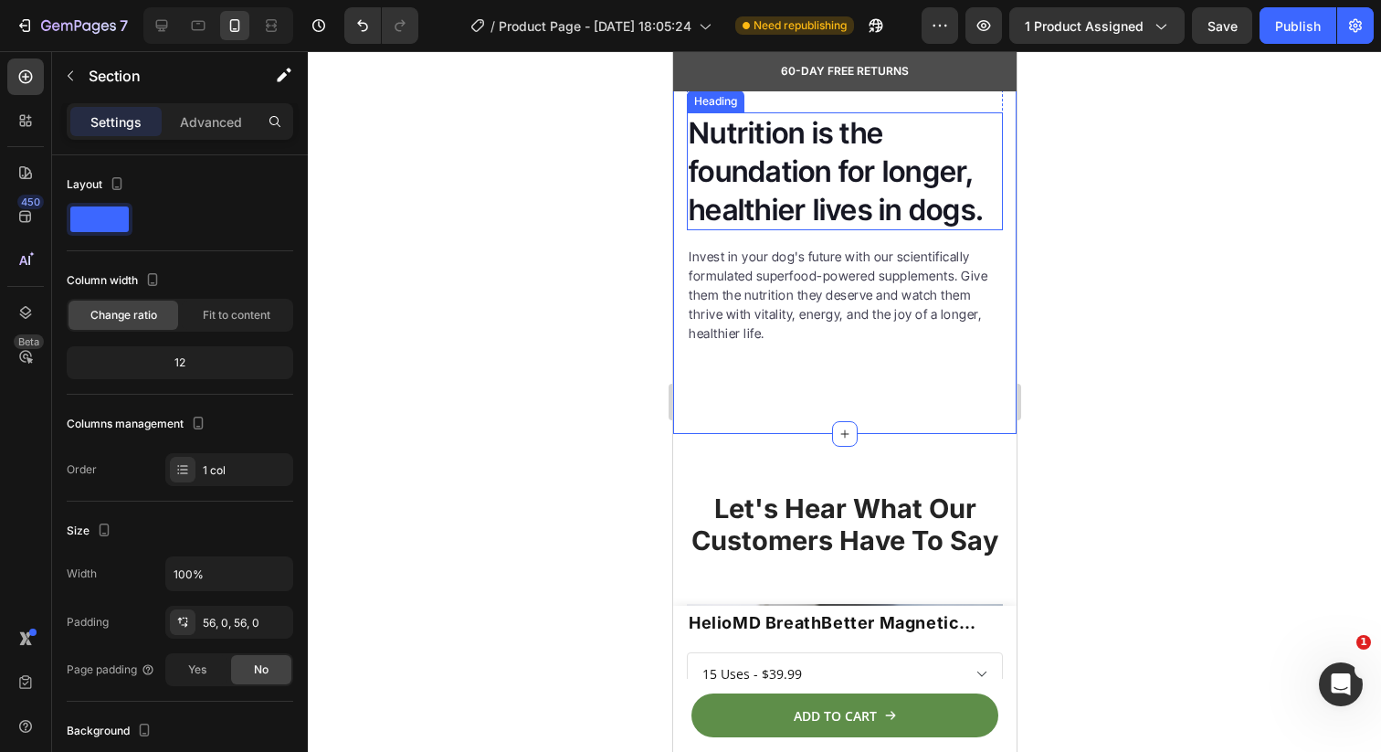
click at [754, 230] on h2 "Nutrition is the foundation for longer, healthier lives in dogs." at bounding box center [844, 171] width 316 height 118
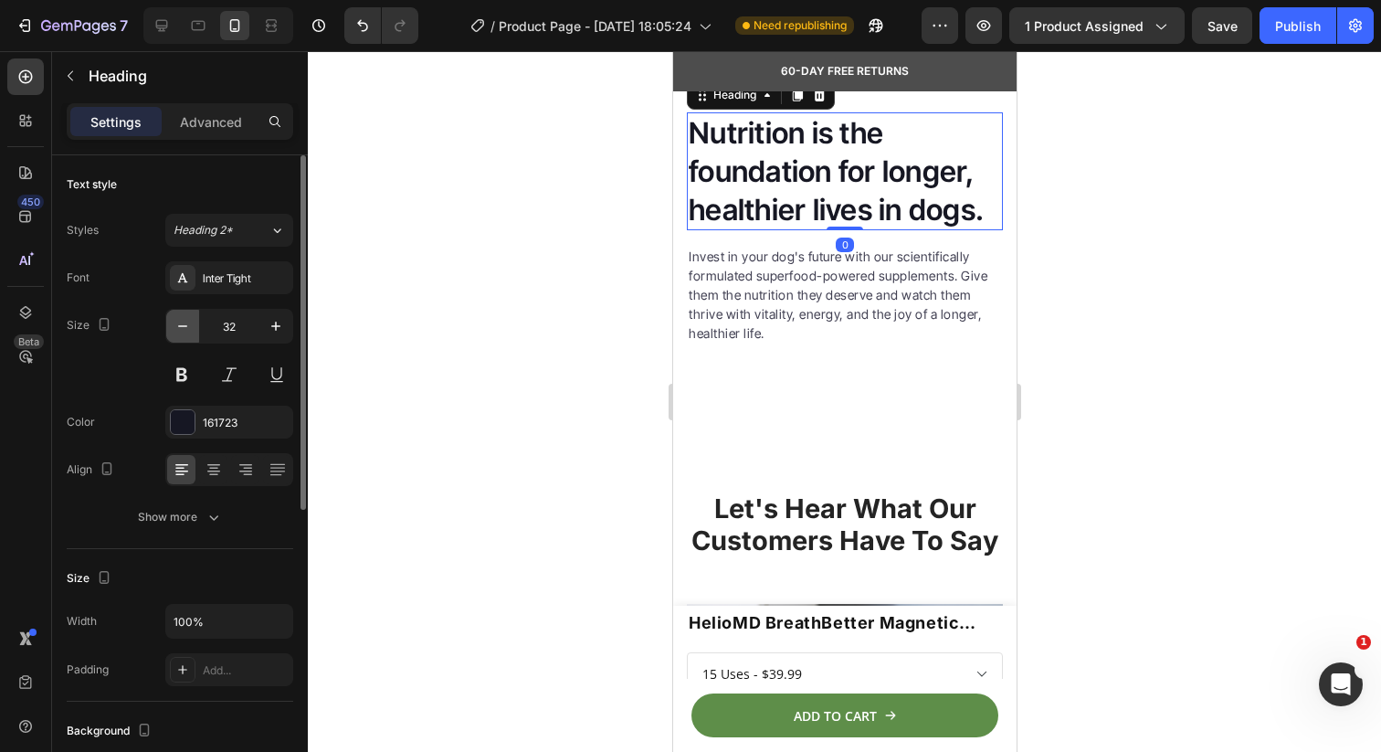
click at [185, 329] on icon "button" at bounding box center [183, 326] width 18 height 18
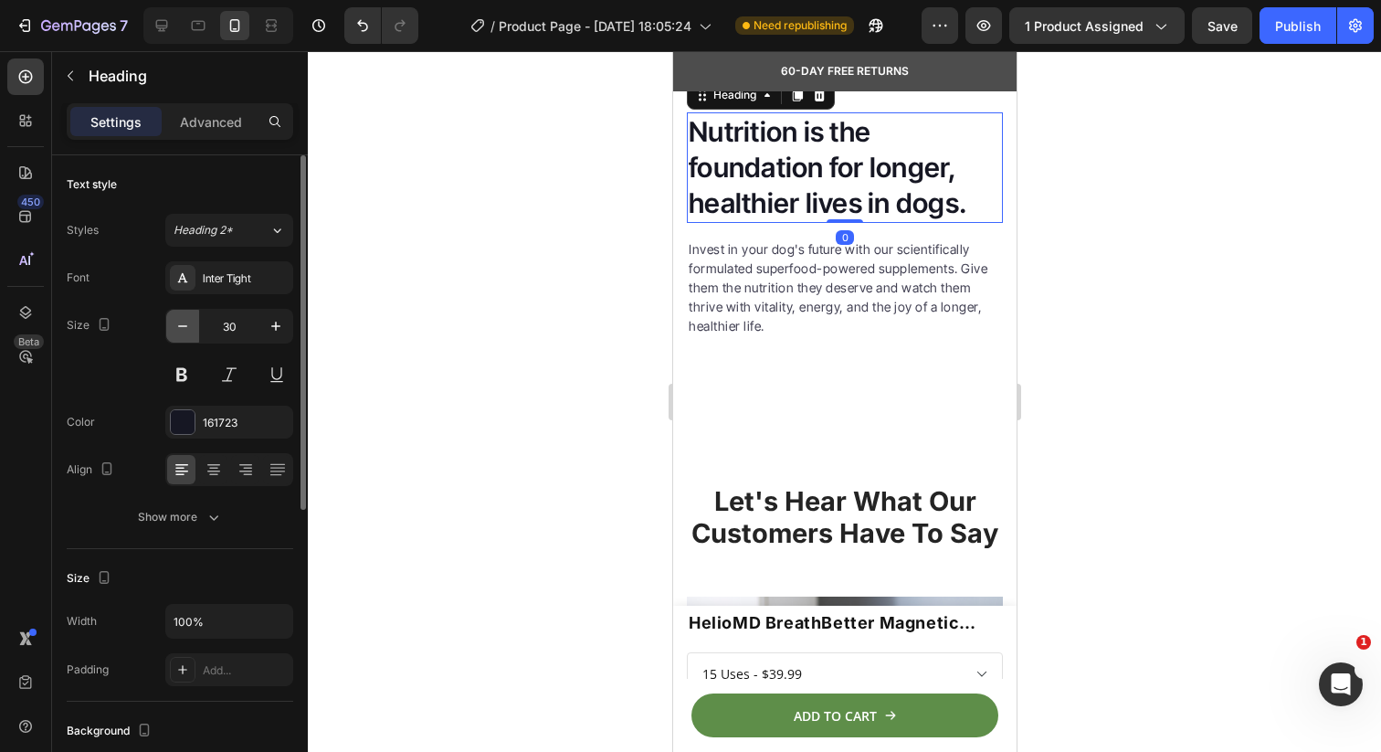
type input "29"
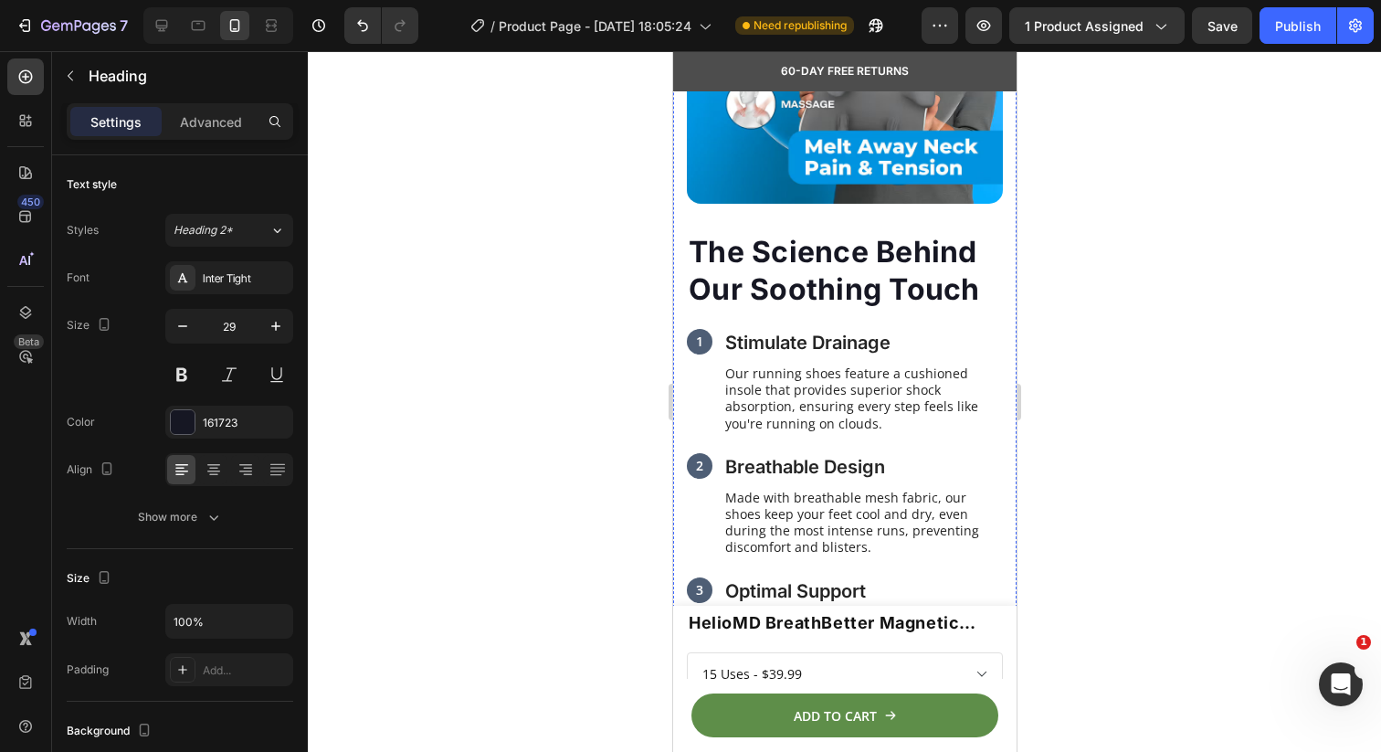
scroll to position [2305, 0]
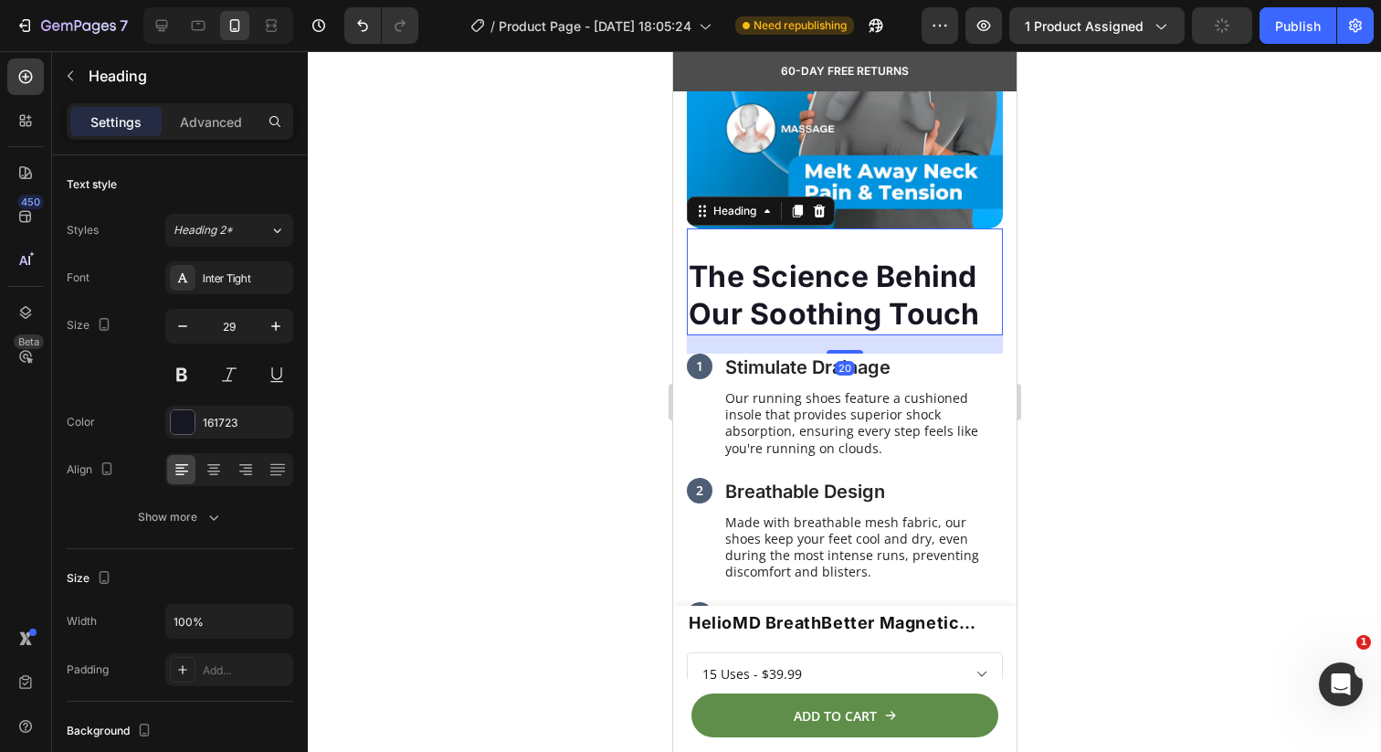
click at [824, 302] on h2 "The Science Behind Our Soothing Touch" at bounding box center [844, 295] width 316 height 79
click at [190, 322] on icon "button" at bounding box center [183, 326] width 18 height 18
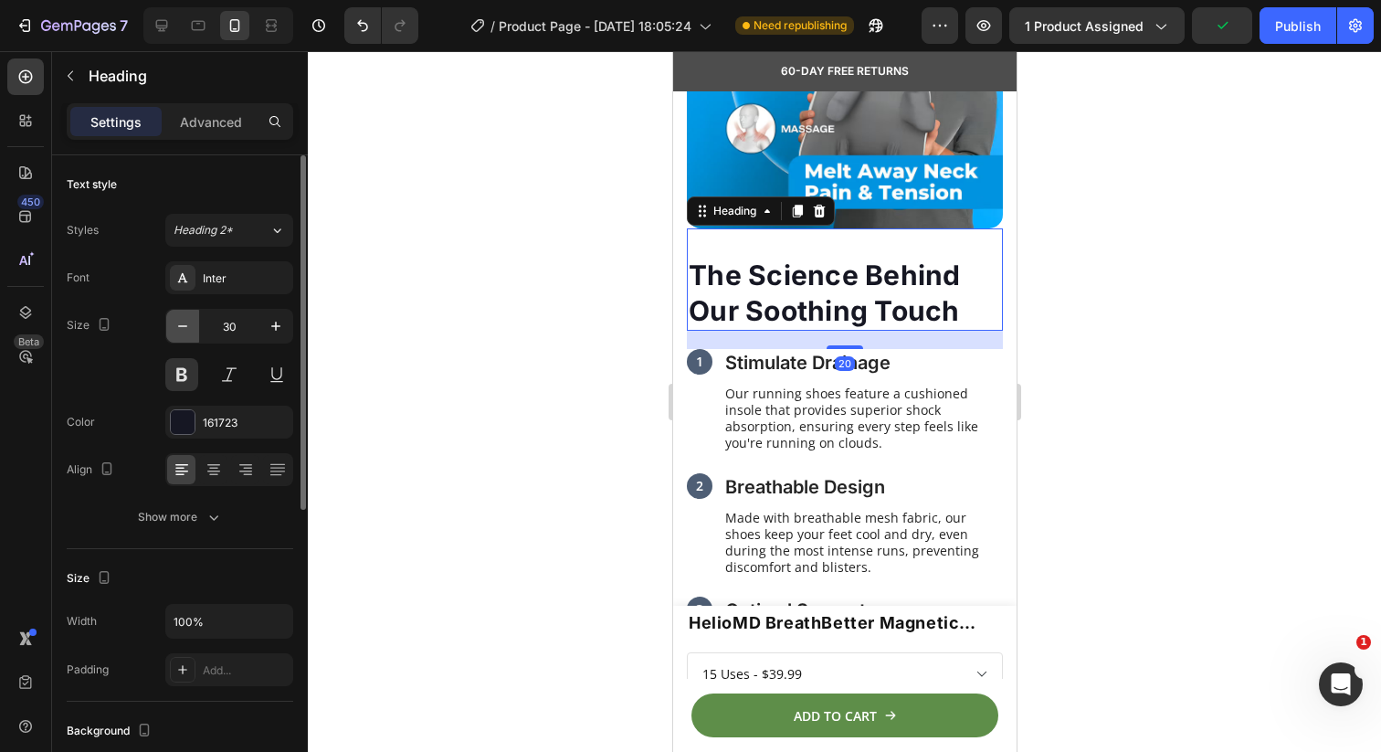
click at [190, 322] on icon "button" at bounding box center [183, 326] width 18 height 18
type input "29"
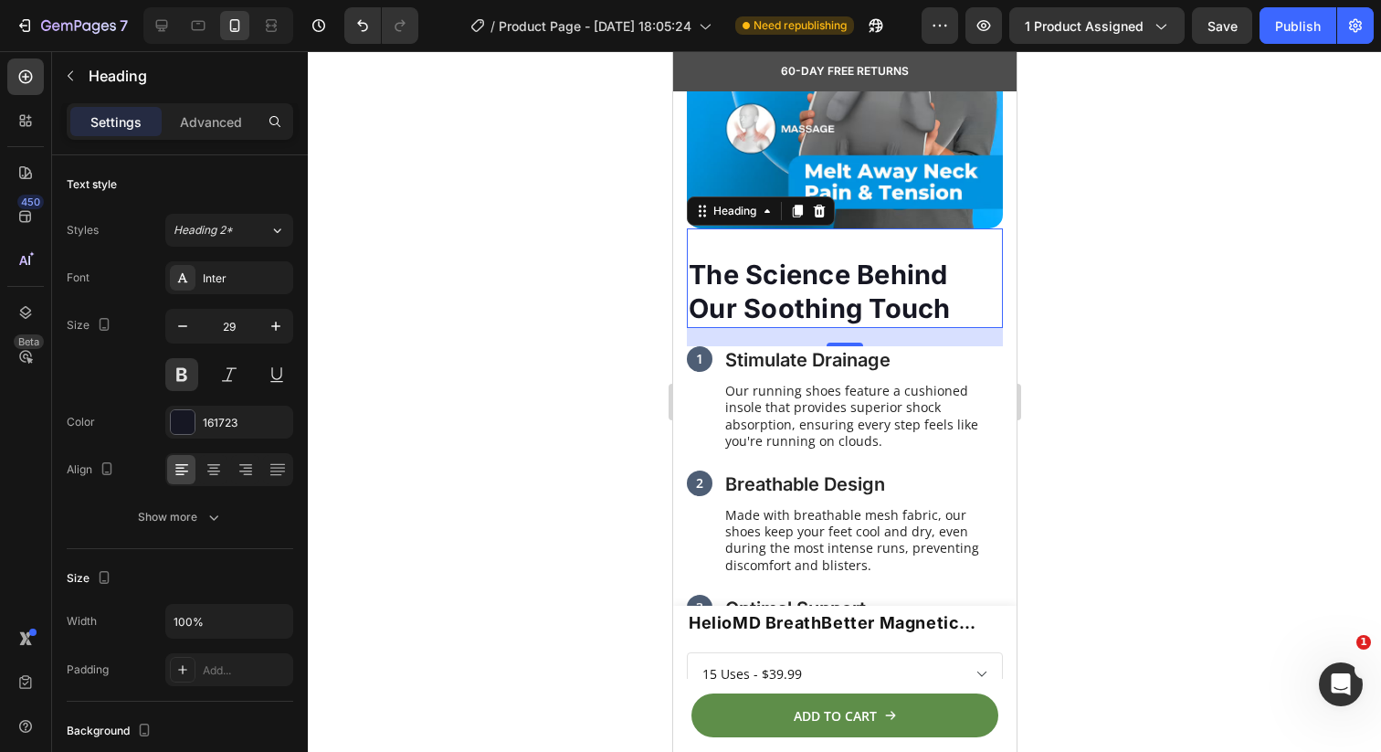
click at [846, 313] on h2 "The Science Behind Our Soothing Touch" at bounding box center [844, 292] width 316 height 72
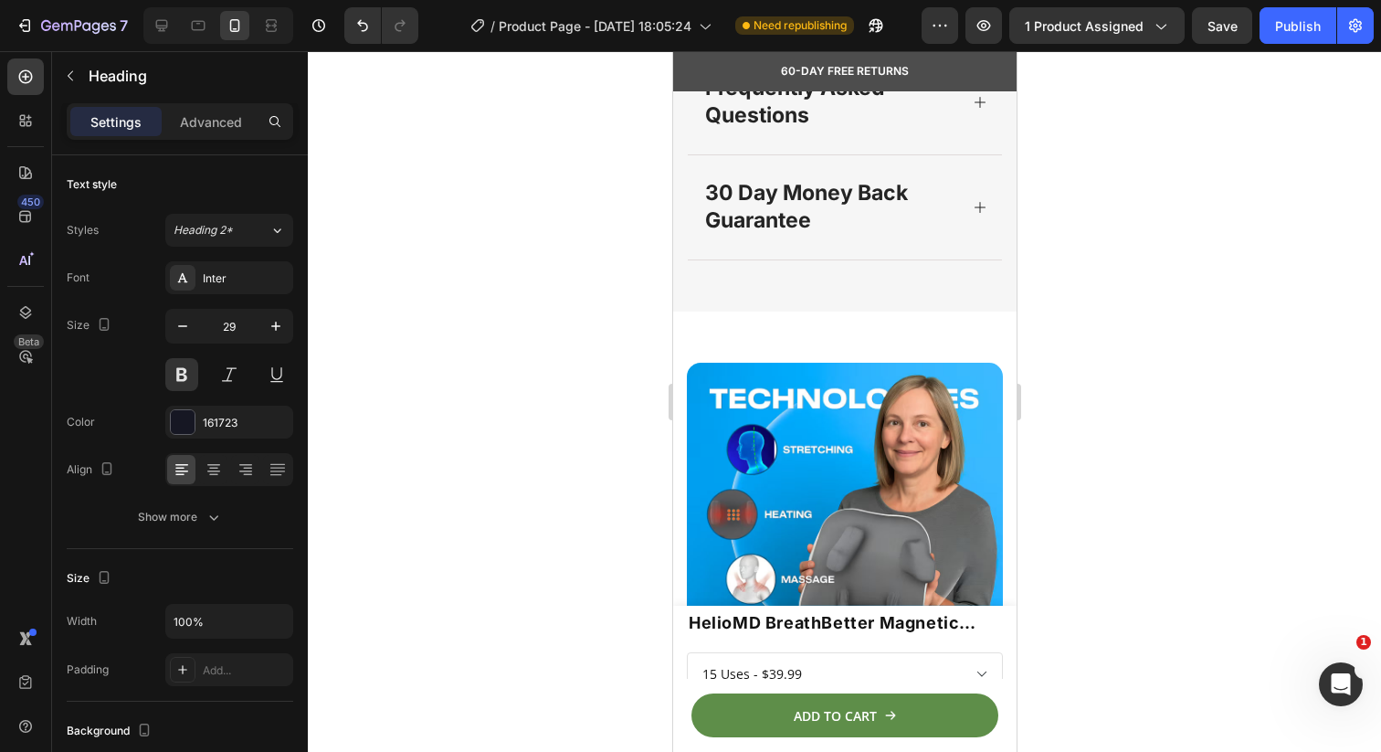
scroll to position [1657, 0]
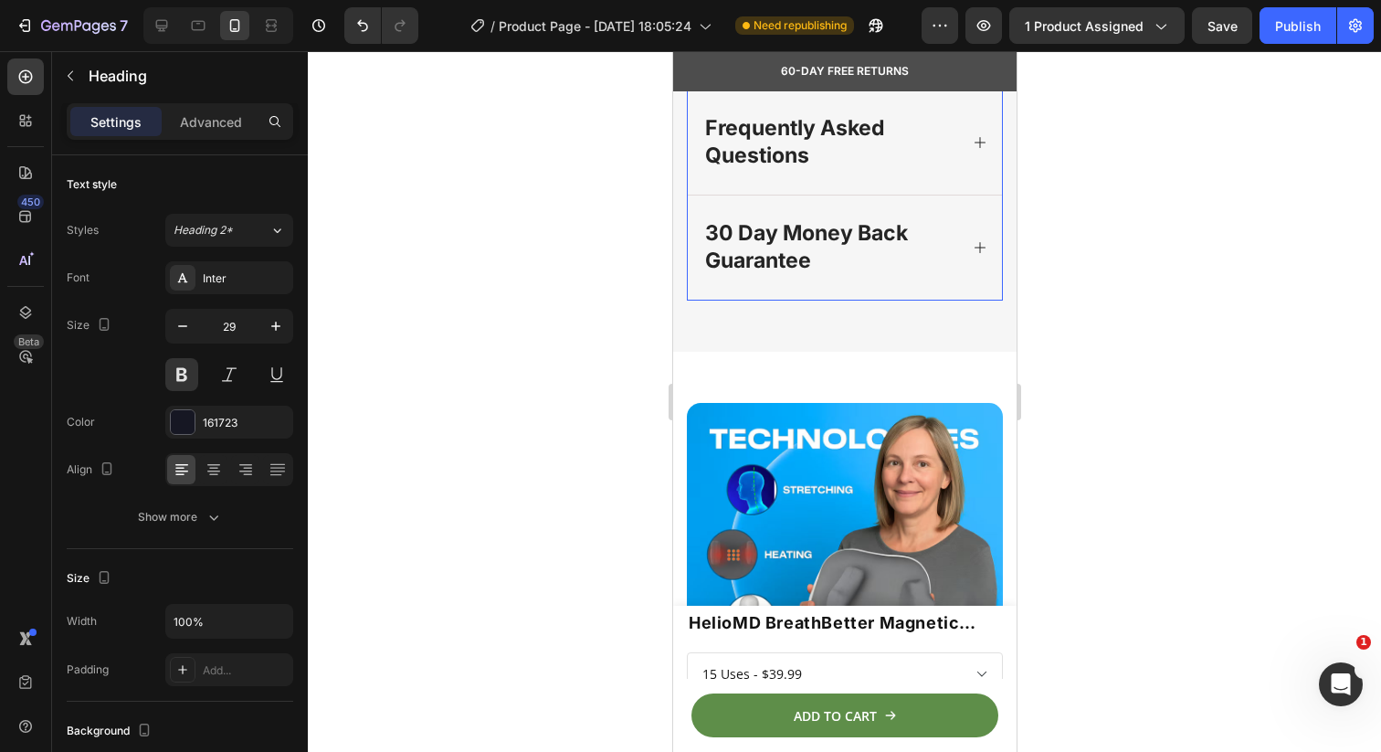
click at [773, 275] on p "30 day money back guarantee" at bounding box center [829, 247] width 250 height 55
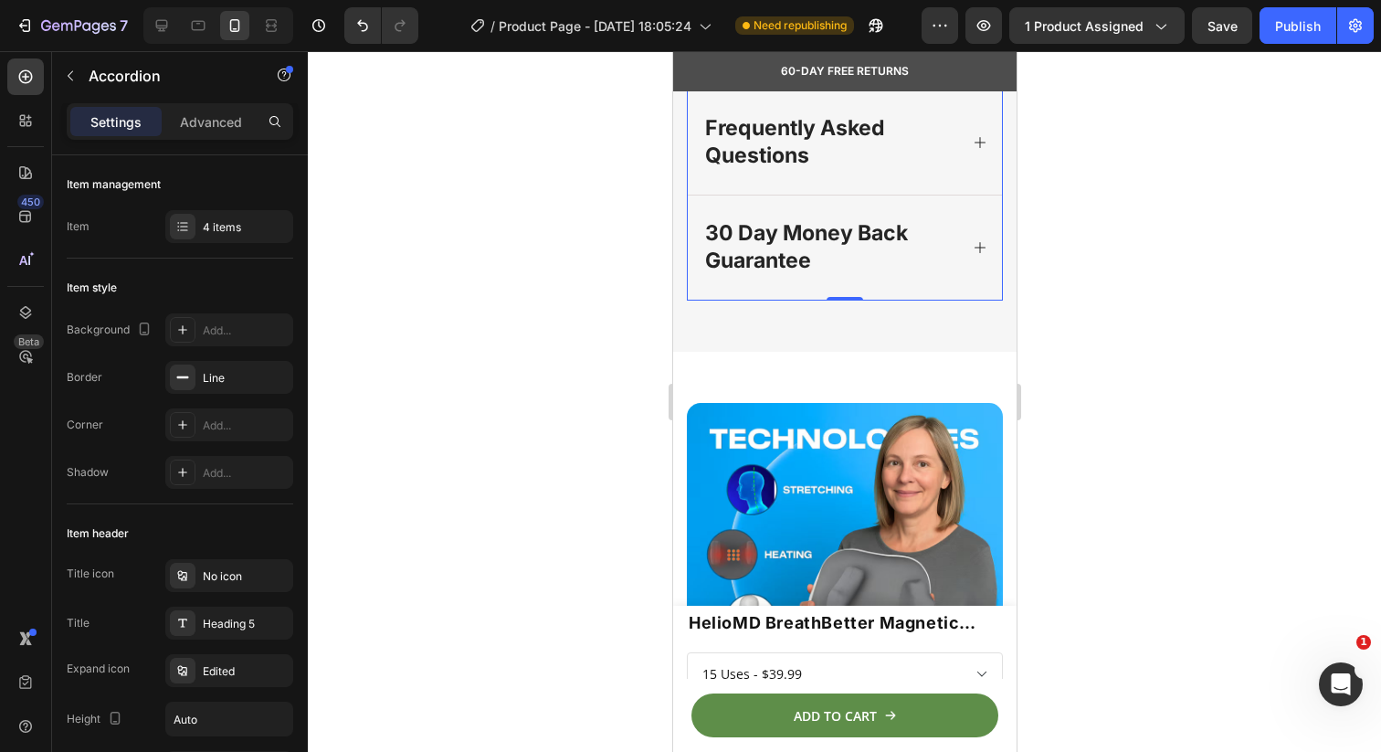
click at [739, 275] on p "30 day money back guarantee" at bounding box center [829, 247] width 250 height 55
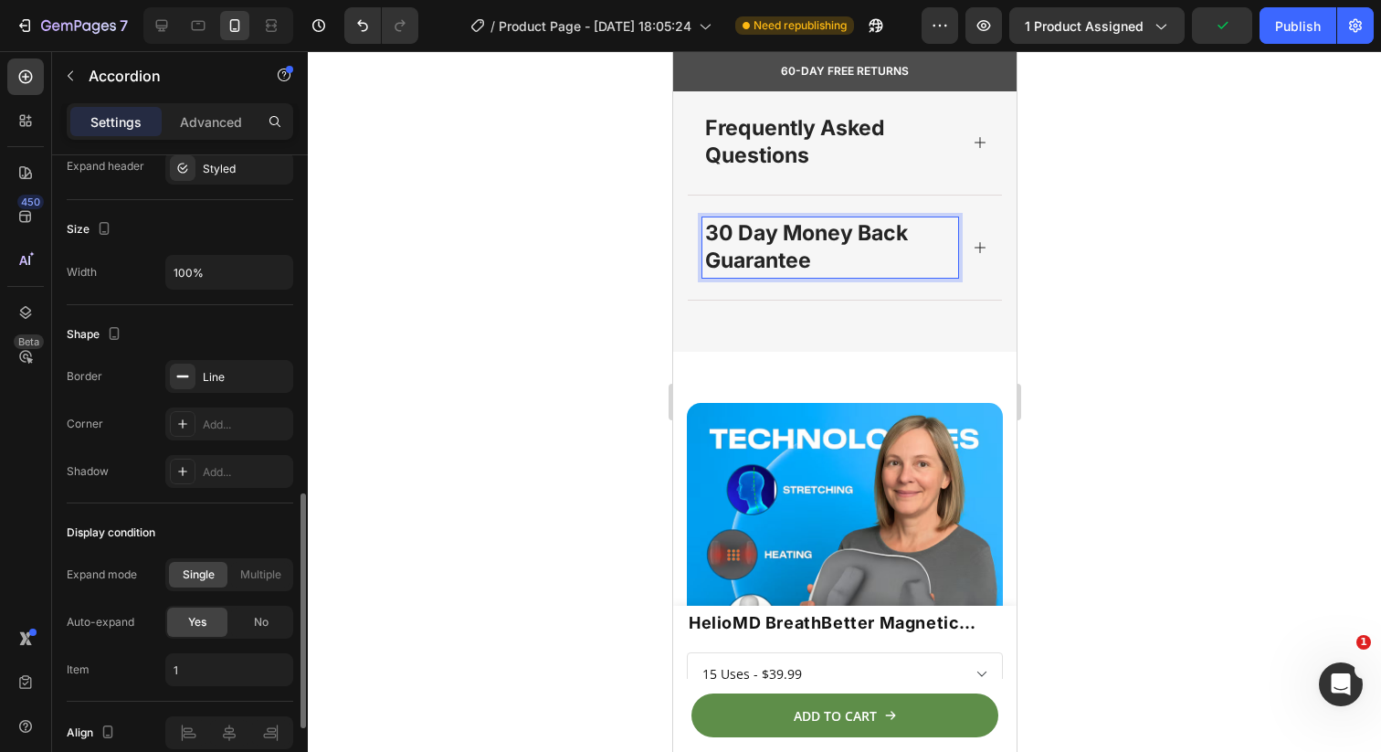
scroll to position [1138, 0]
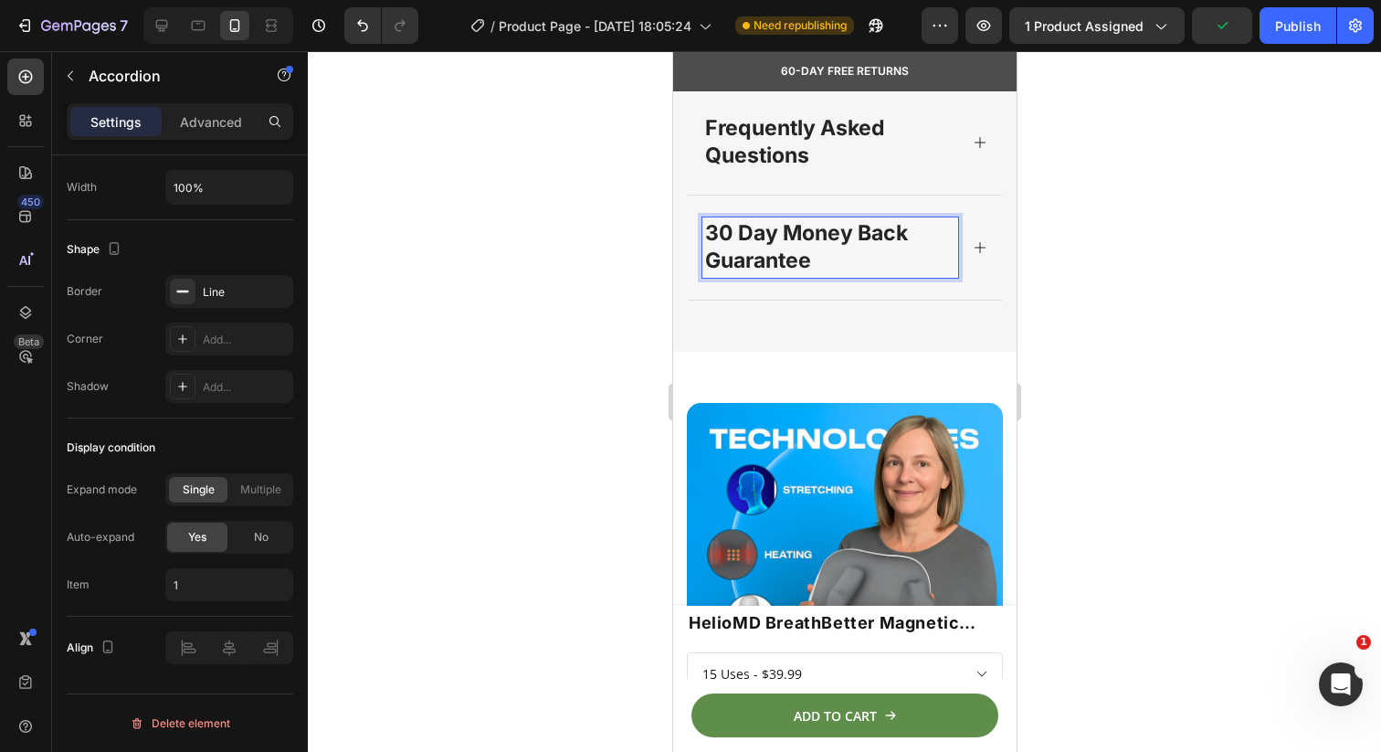
click at [802, 275] on p "30 day money back guarantee" at bounding box center [829, 247] width 250 height 55
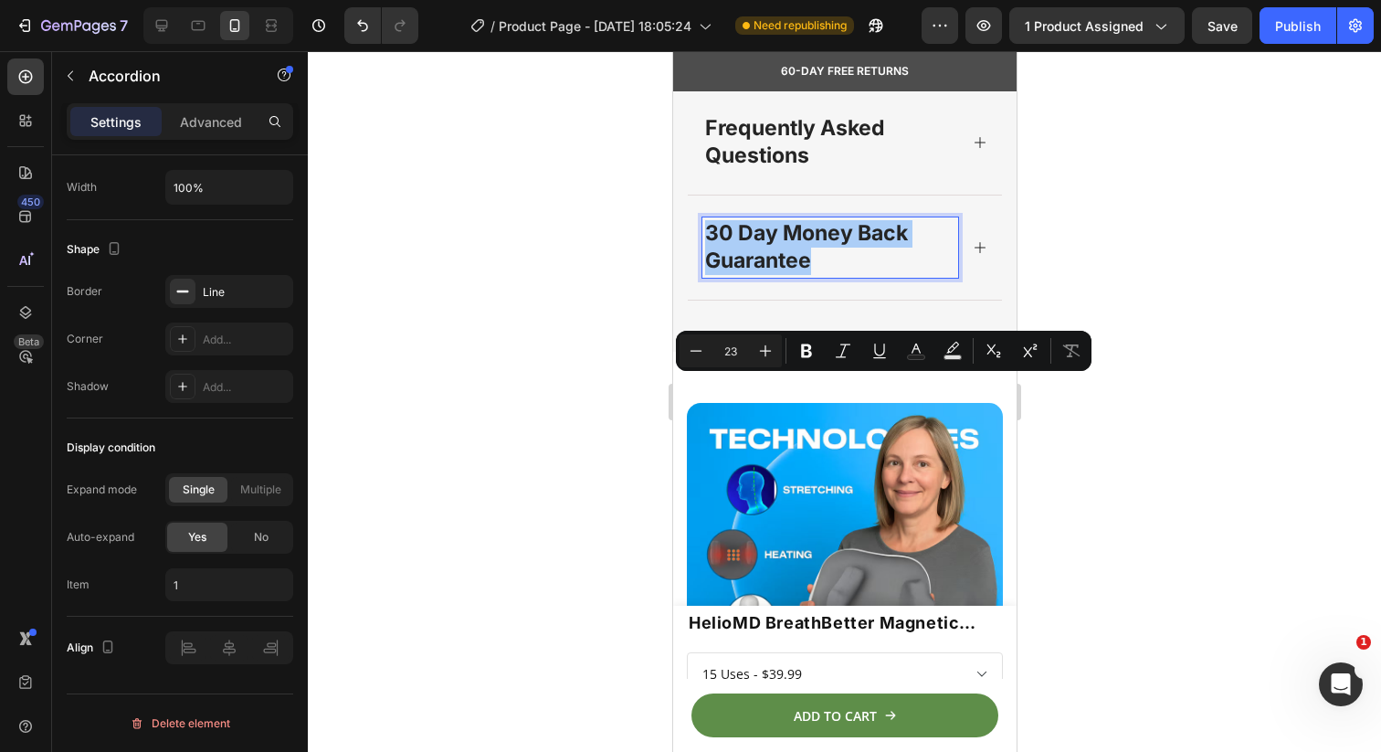
click at [577, 407] on div at bounding box center [844, 401] width 1073 height 701
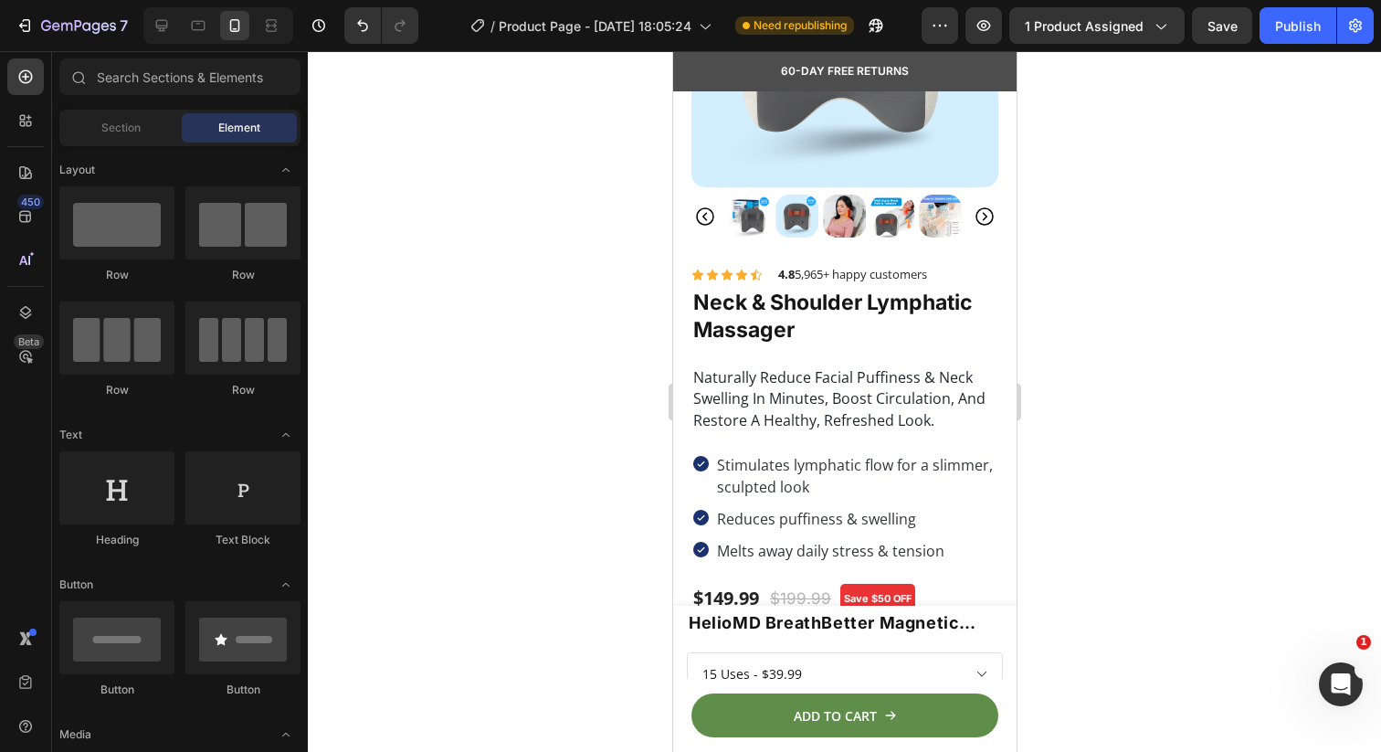
scroll to position [216, 0]
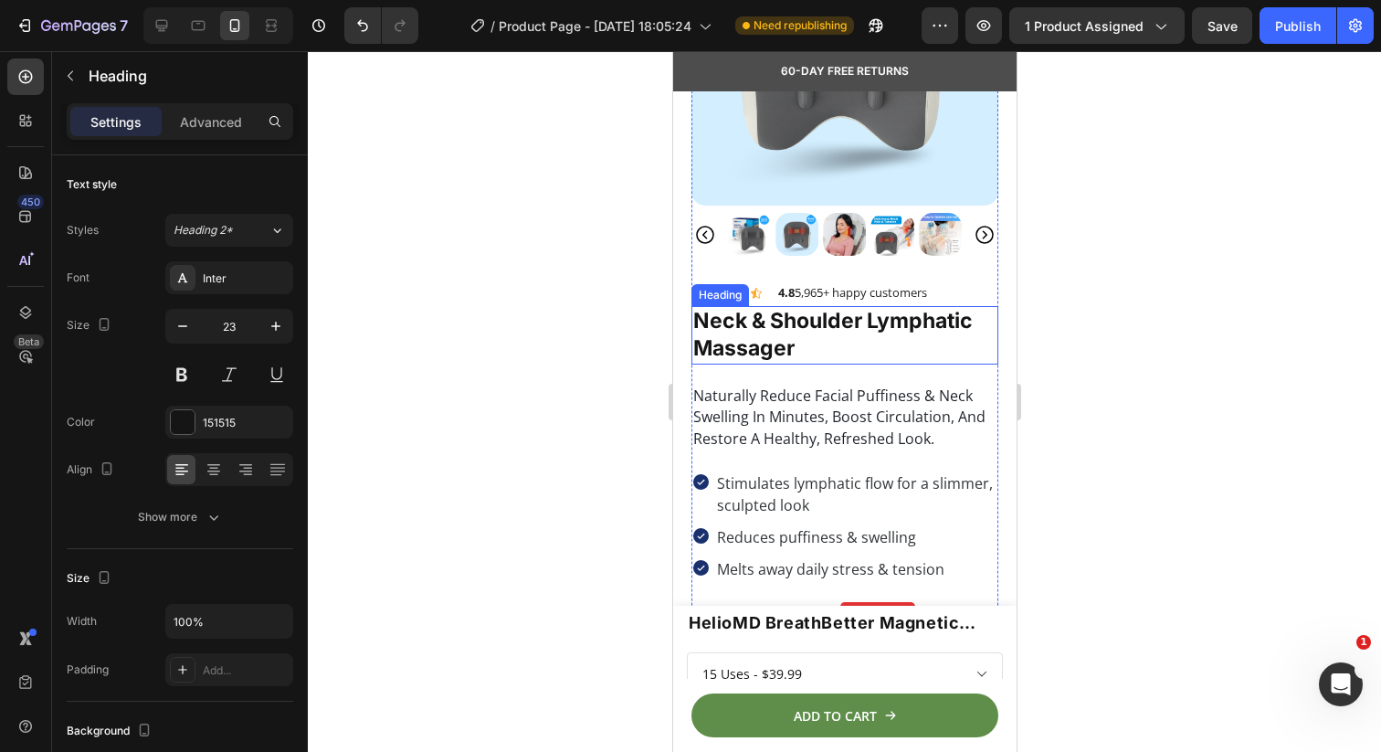
click at [938, 322] on strong "neck & shoulder lymphatic massager" at bounding box center [832, 334] width 280 height 53
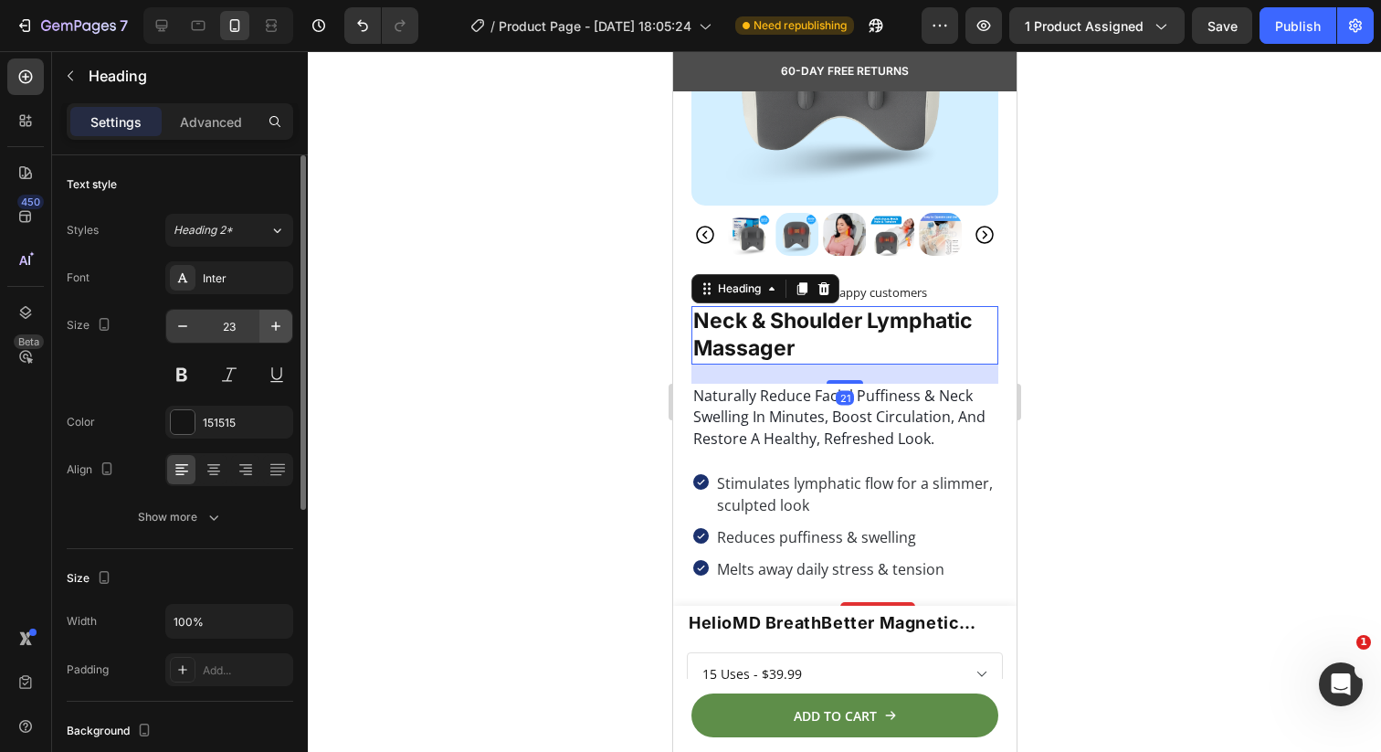
click at [281, 322] on icon "button" at bounding box center [276, 326] width 18 height 18
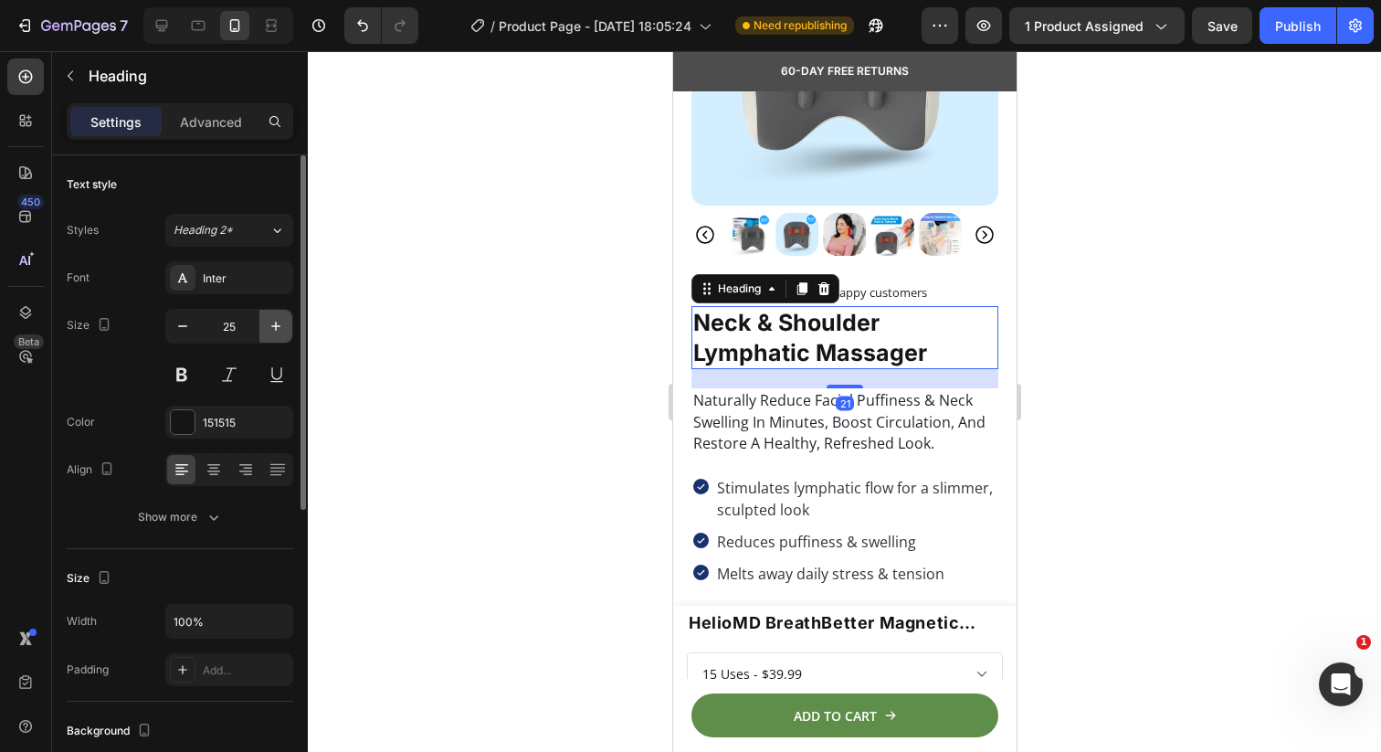
click at [281, 322] on icon "button" at bounding box center [276, 326] width 18 height 18
click at [280, 322] on icon "button" at bounding box center [276, 326] width 18 height 18
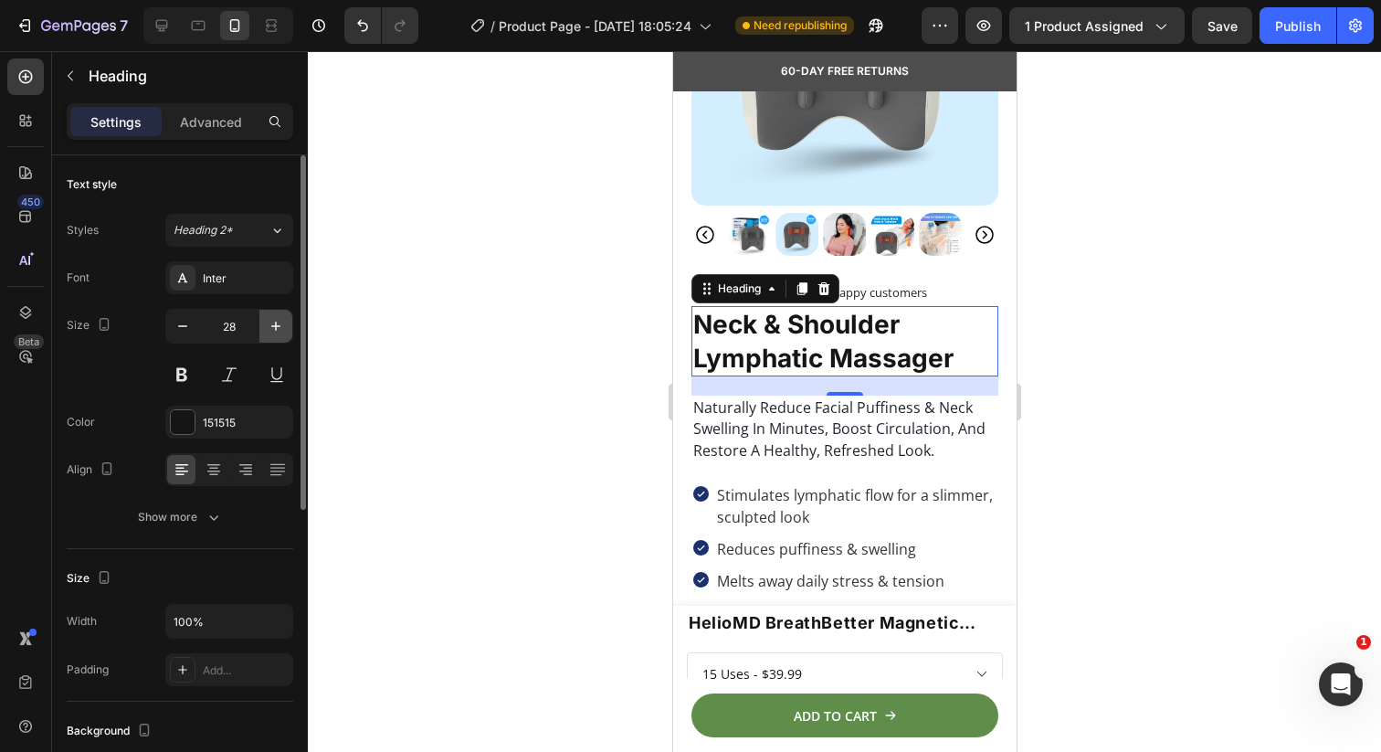
click at [280, 322] on icon "button" at bounding box center [276, 326] width 18 height 18
type input "29"
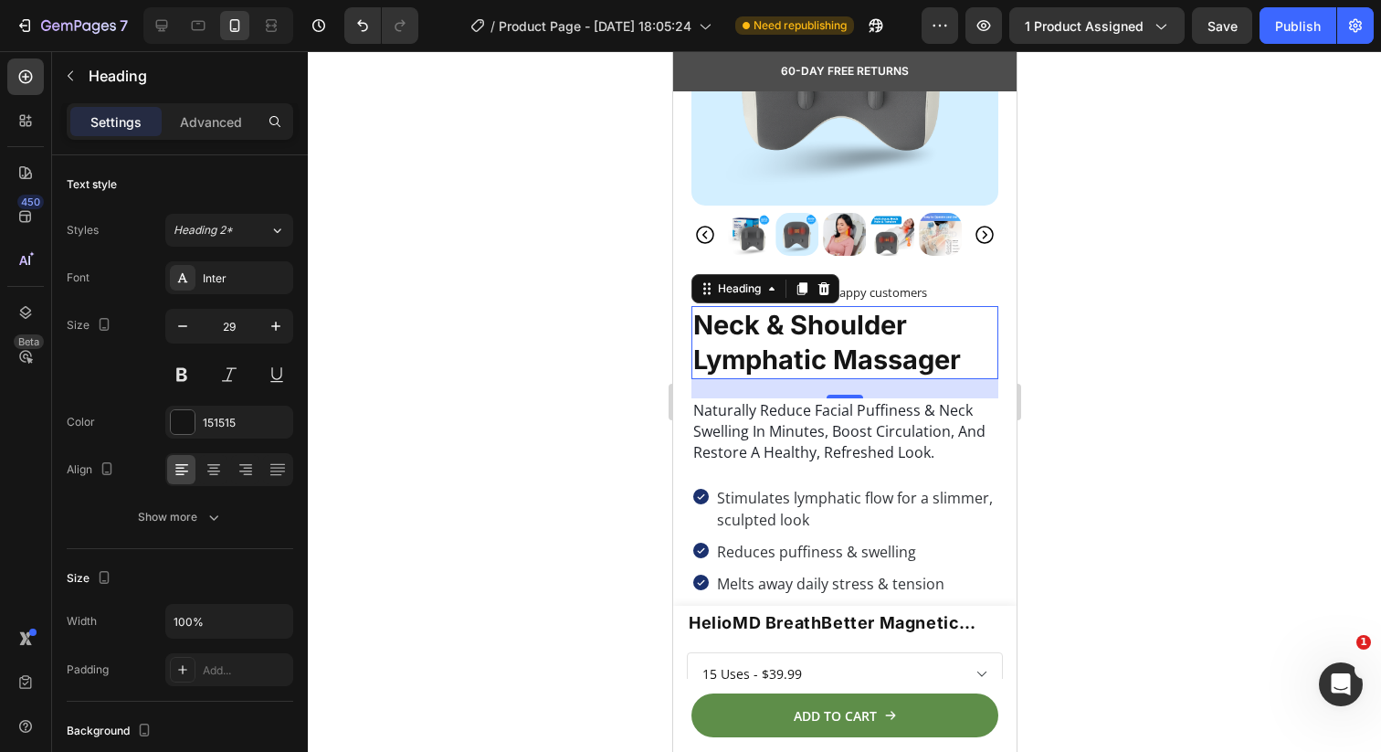
click at [583, 195] on div at bounding box center [844, 401] width 1073 height 701
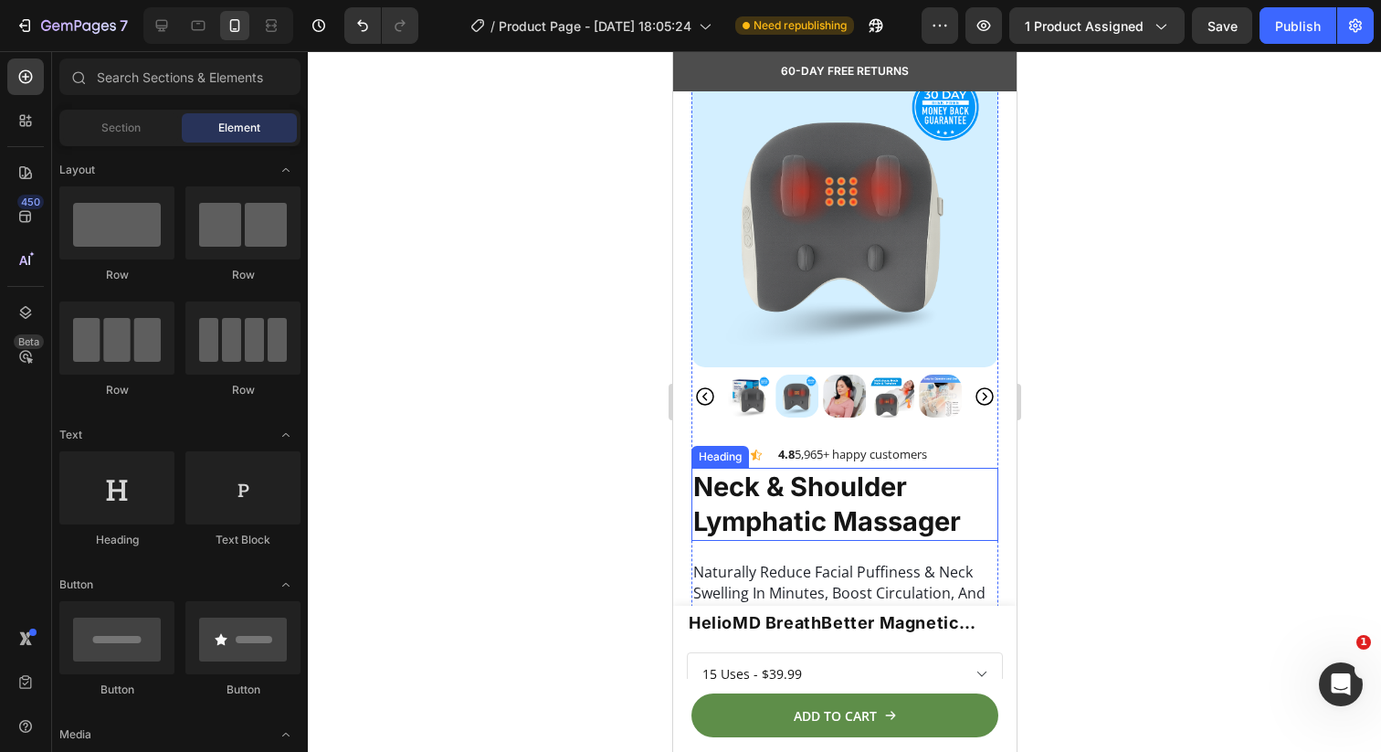
scroll to position [65, 0]
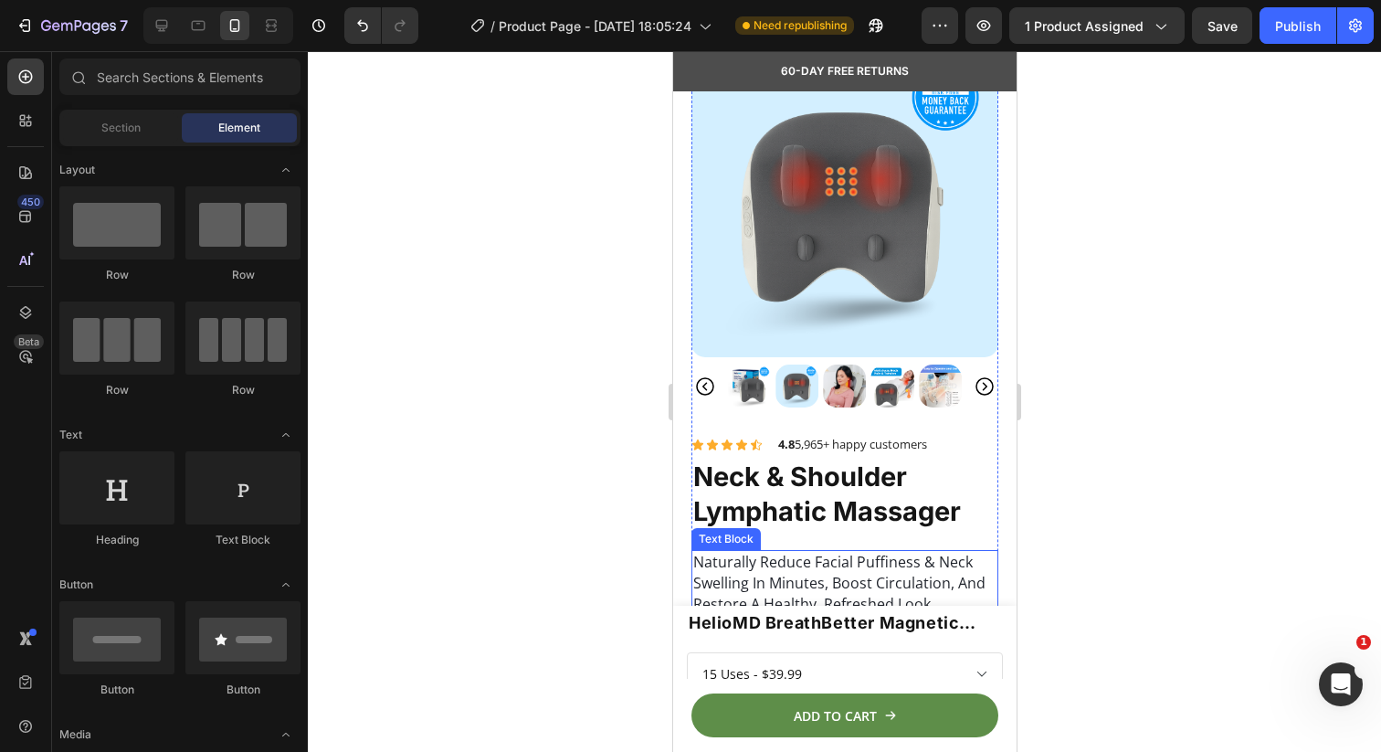
click at [744, 504] on strong "neck & shoulder lymphatic massager" at bounding box center [826, 493] width 268 height 67
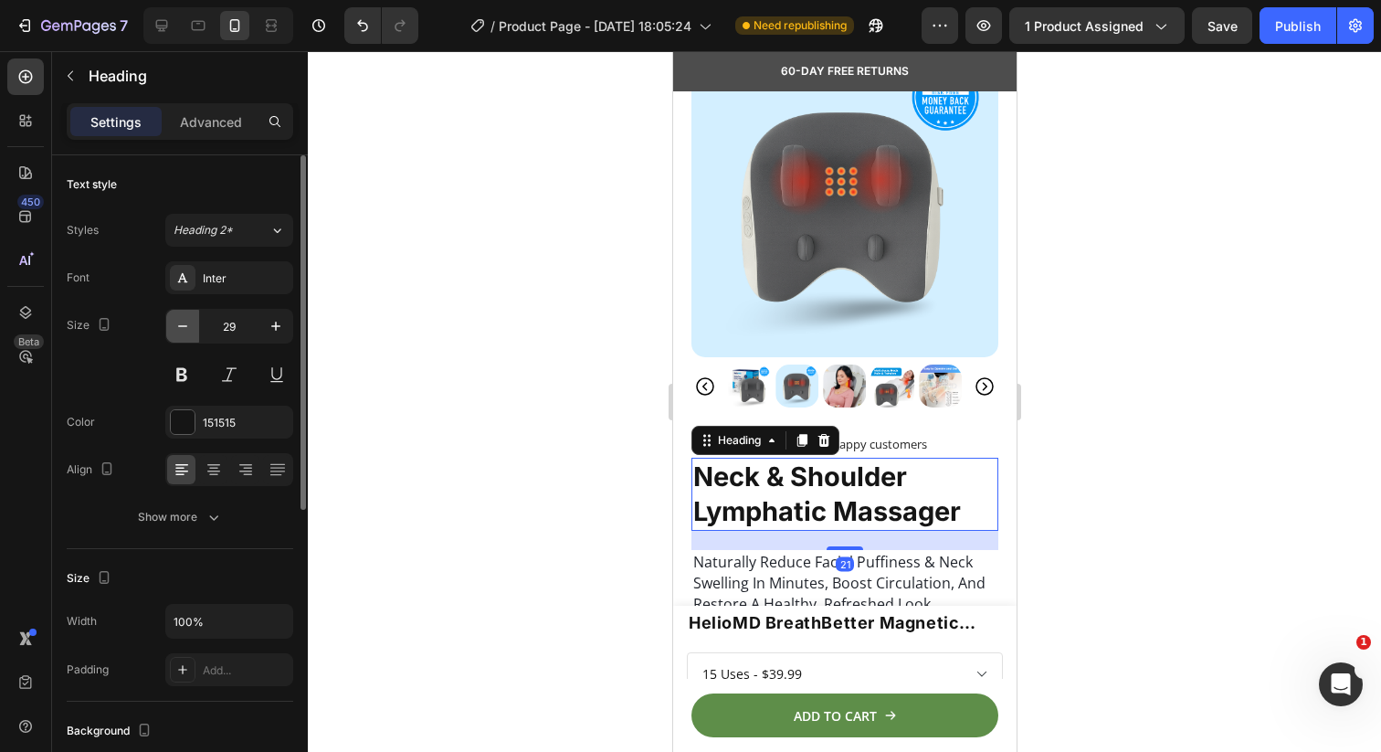
click at [184, 329] on icon "button" at bounding box center [183, 326] width 18 height 18
click at [184, 328] on icon "button" at bounding box center [183, 326] width 18 height 18
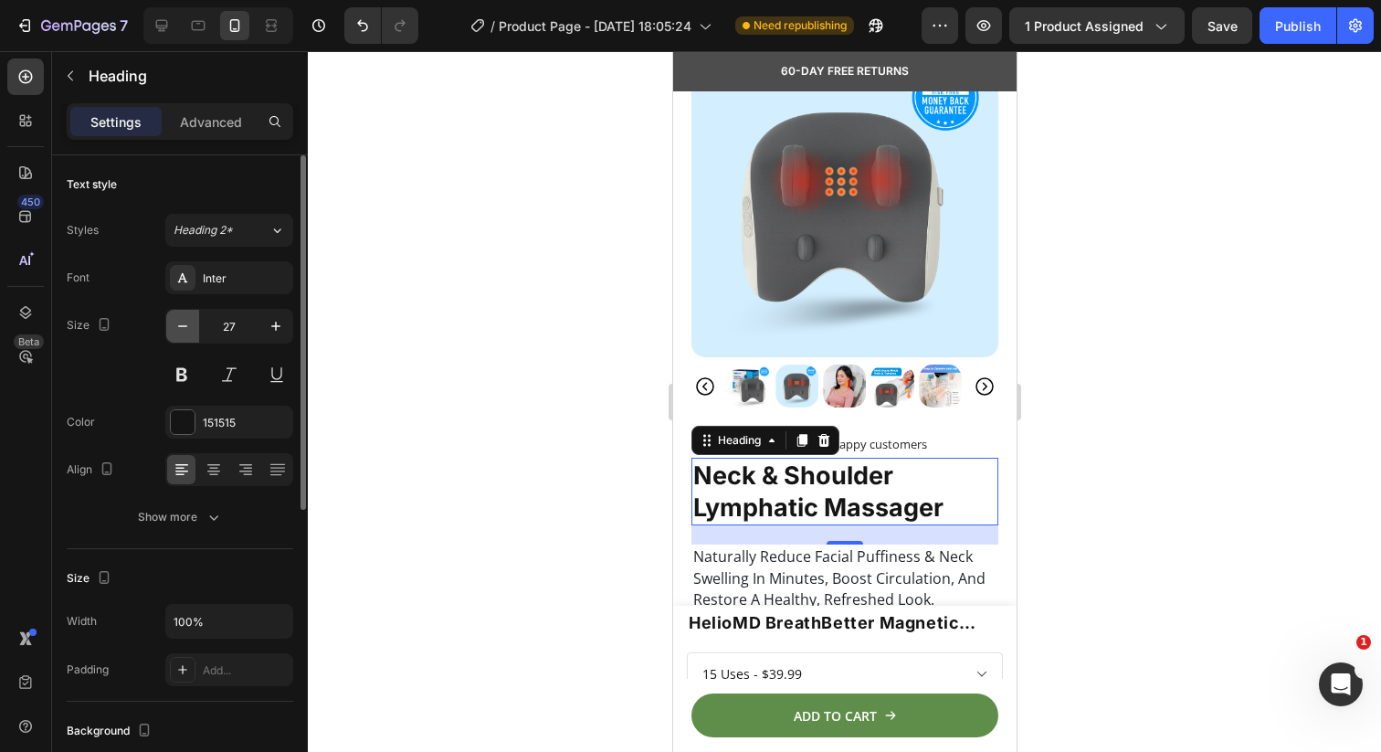
click at [184, 328] on icon "button" at bounding box center [183, 326] width 18 height 18
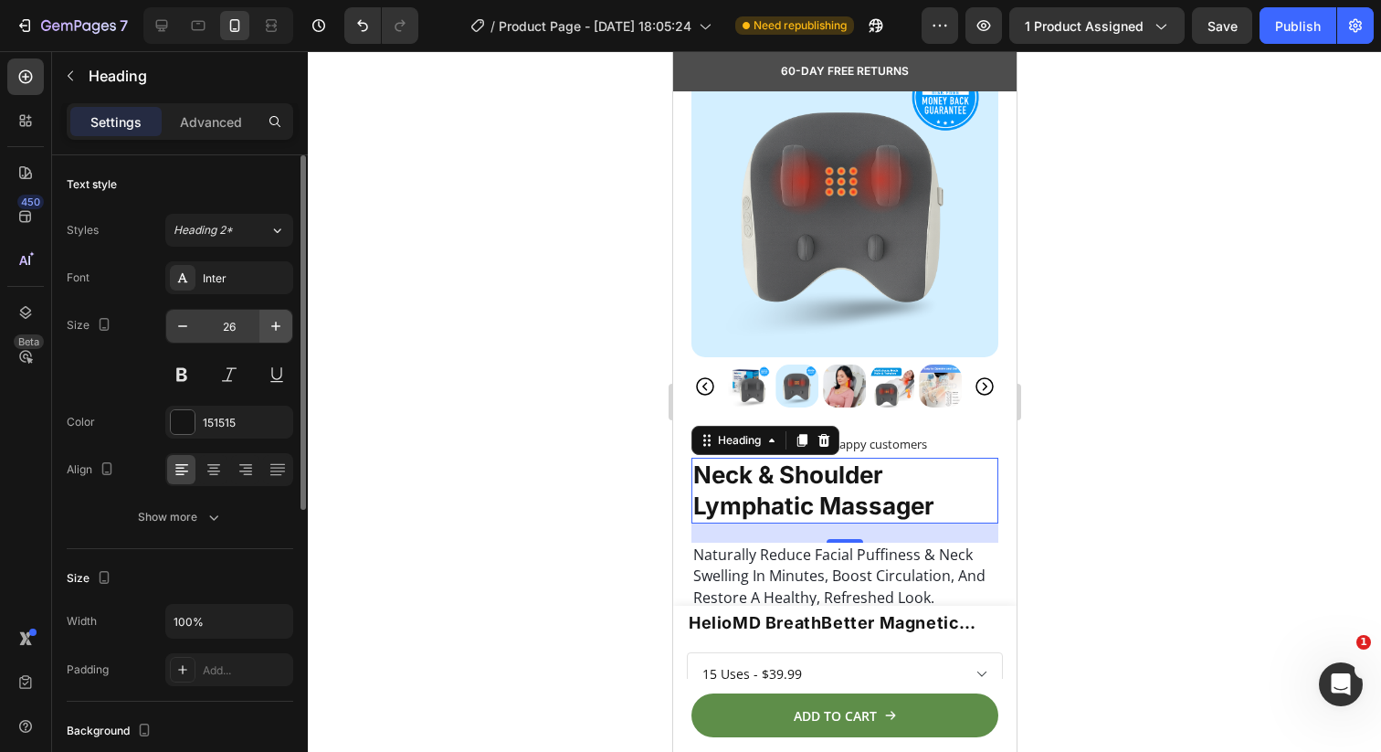
click at [275, 332] on icon "button" at bounding box center [276, 326] width 18 height 18
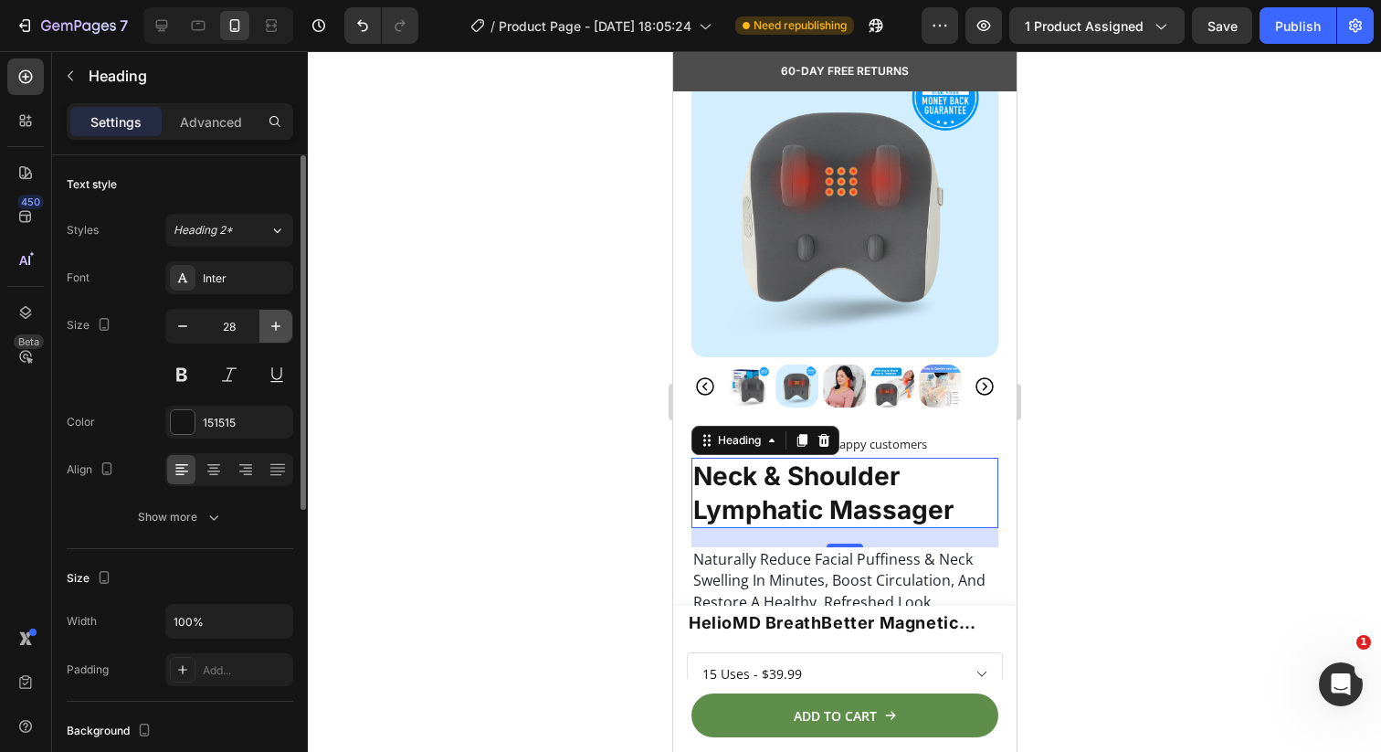
click at [275, 332] on icon "button" at bounding box center [276, 326] width 18 height 18
click at [177, 335] on button "button" at bounding box center [182, 326] width 33 height 33
click at [177, 334] on icon "button" at bounding box center [183, 326] width 18 height 18
type input "26"
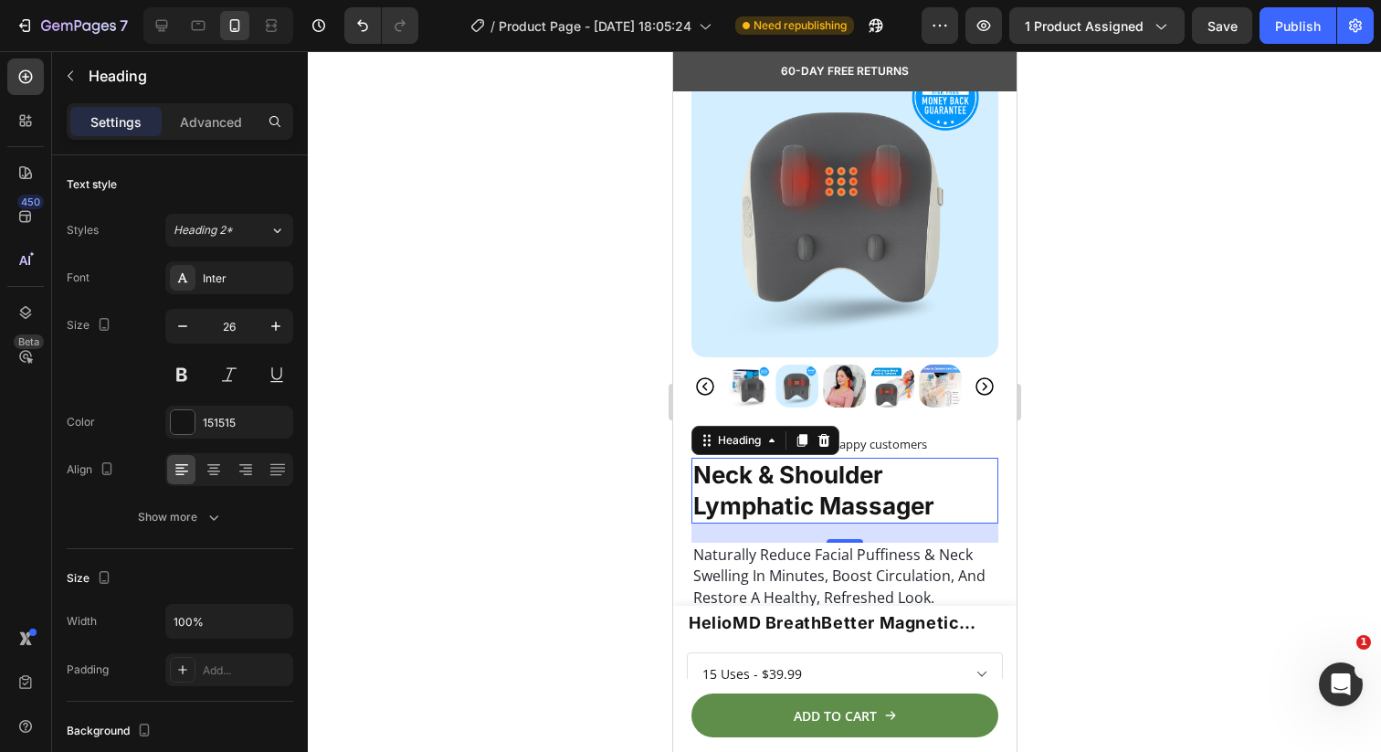
click at [634, 496] on div at bounding box center [844, 401] width 1073 height 701
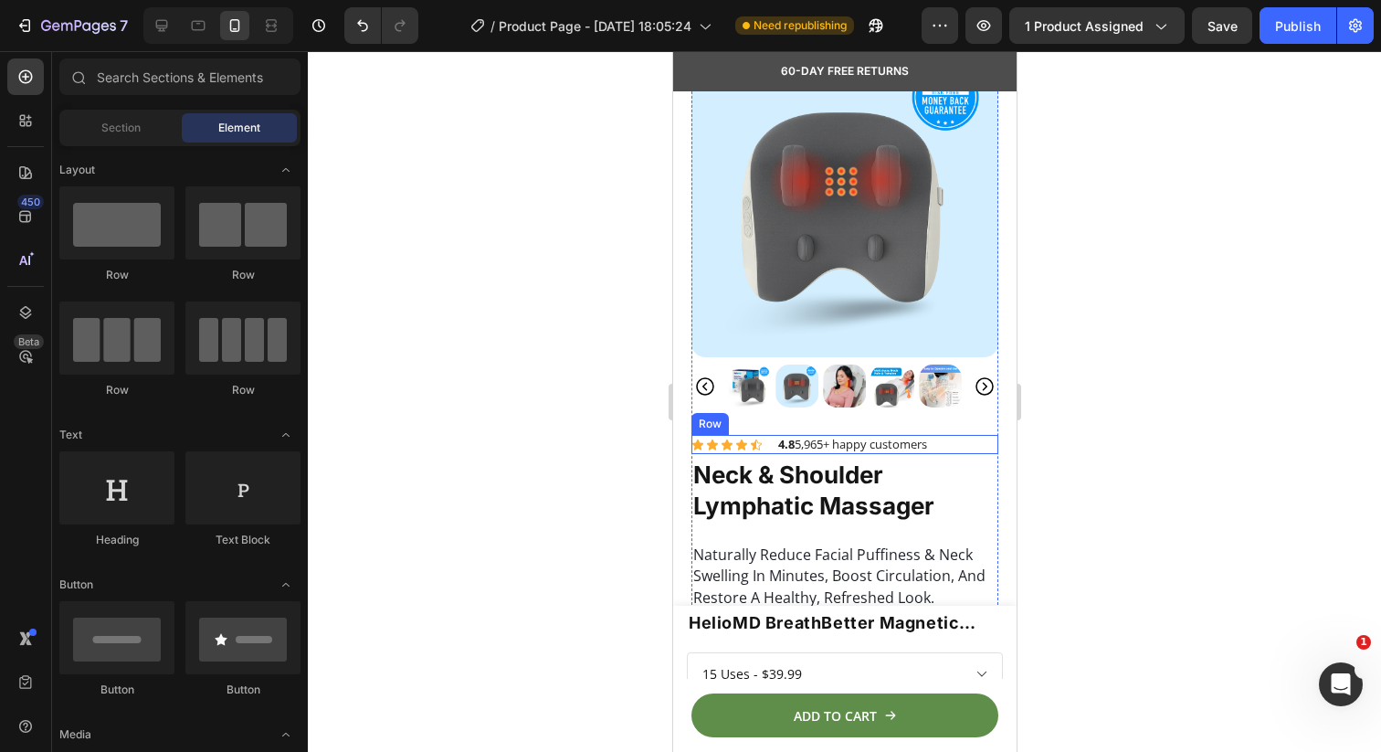
scroll to position [237, 0]
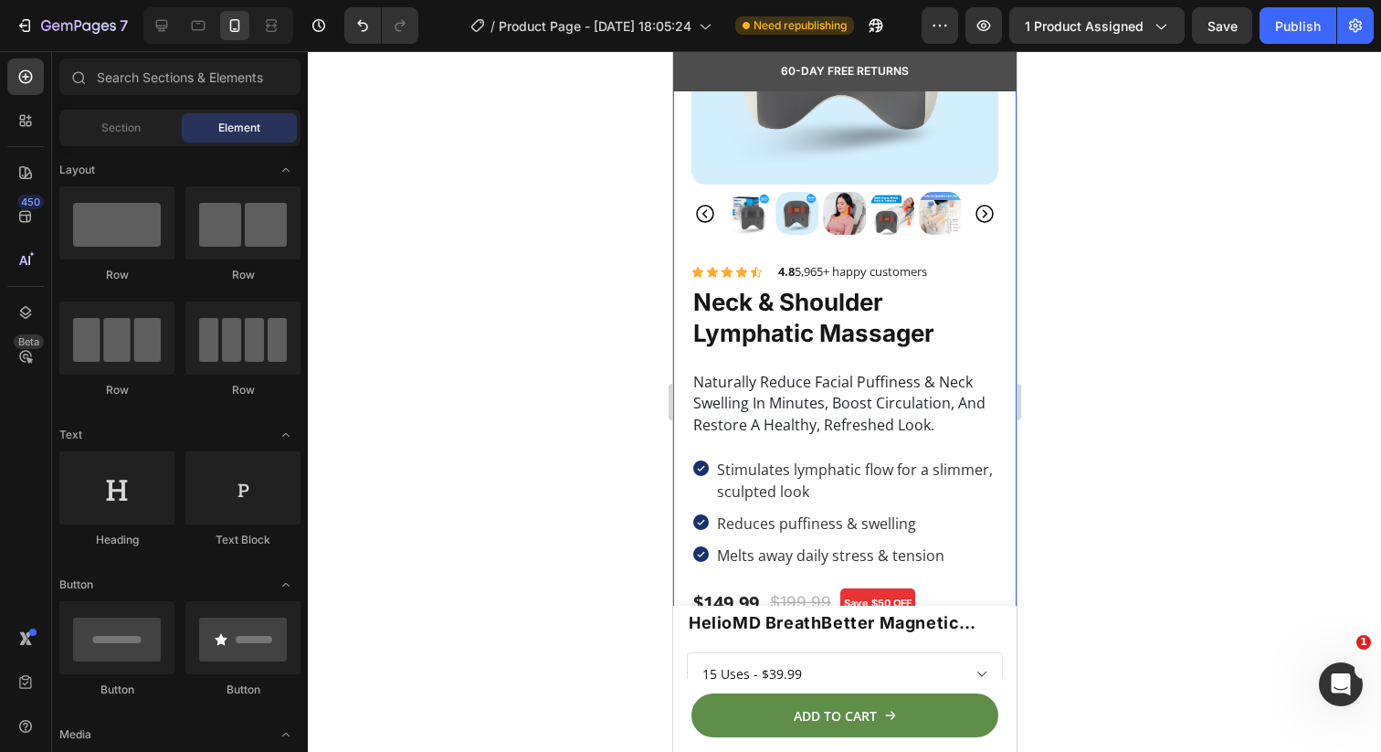
click at [701, 316] on h1 "neck & shoulder lymphatic massager" at bounding box center [844, 318] width 307 height 66
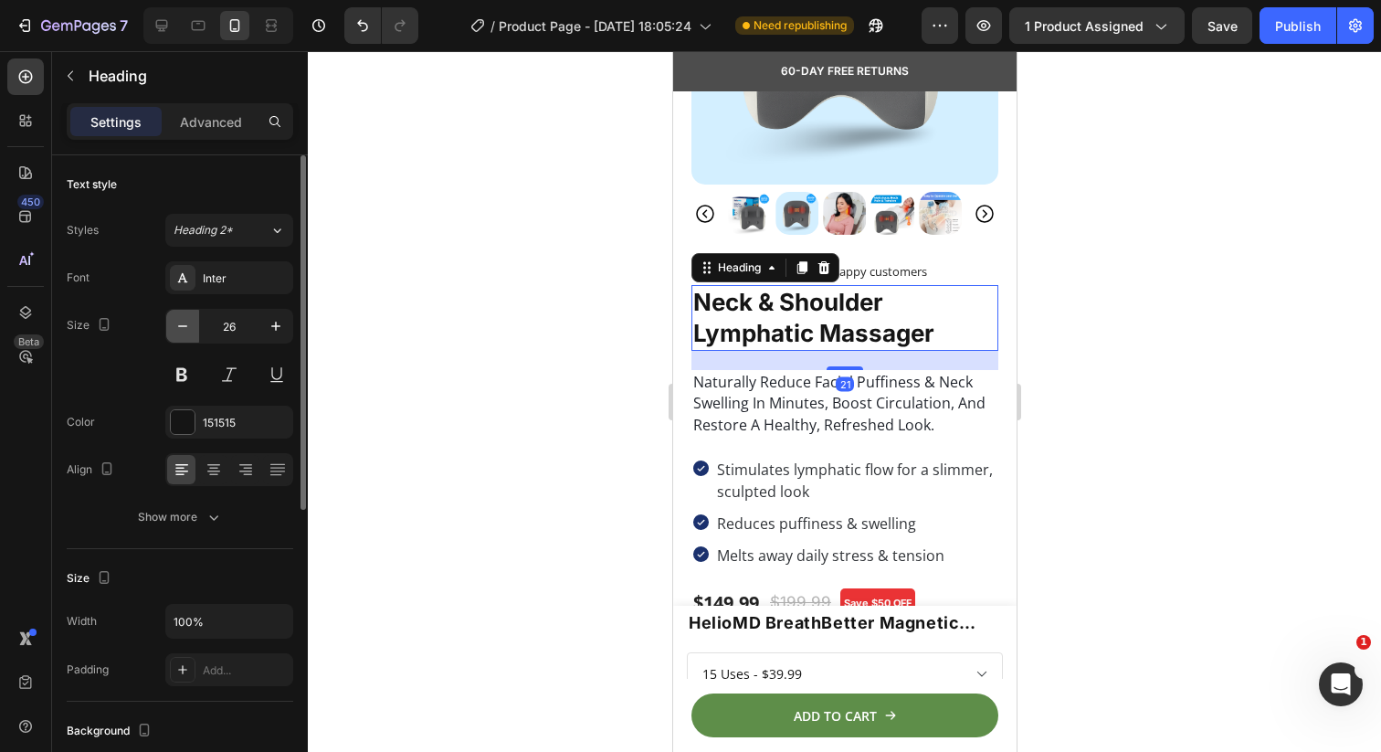
click at [179, 328] on icon "button" at bounding box center [183, 326] width 18 height 18
type input "25"
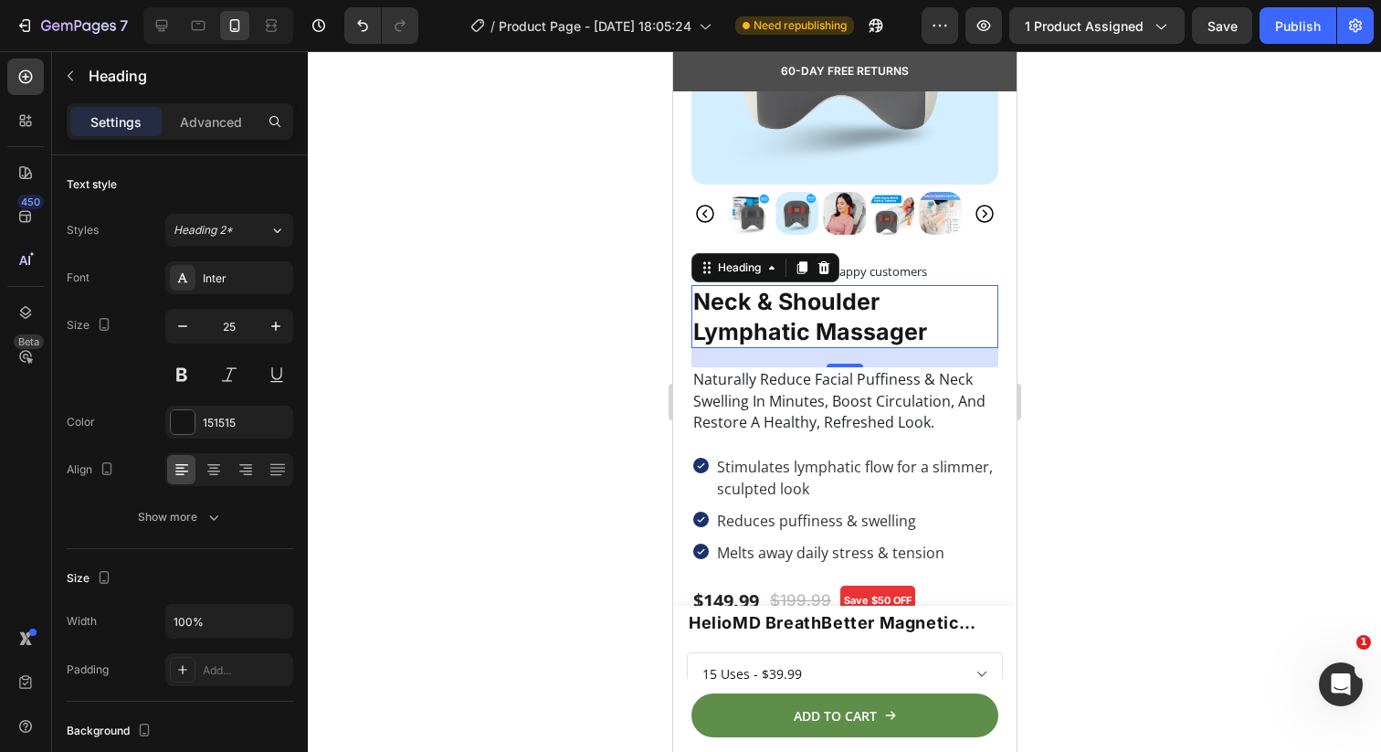
click at [617, 422] on div at bounding box center [844, 401] width 1073 height 701
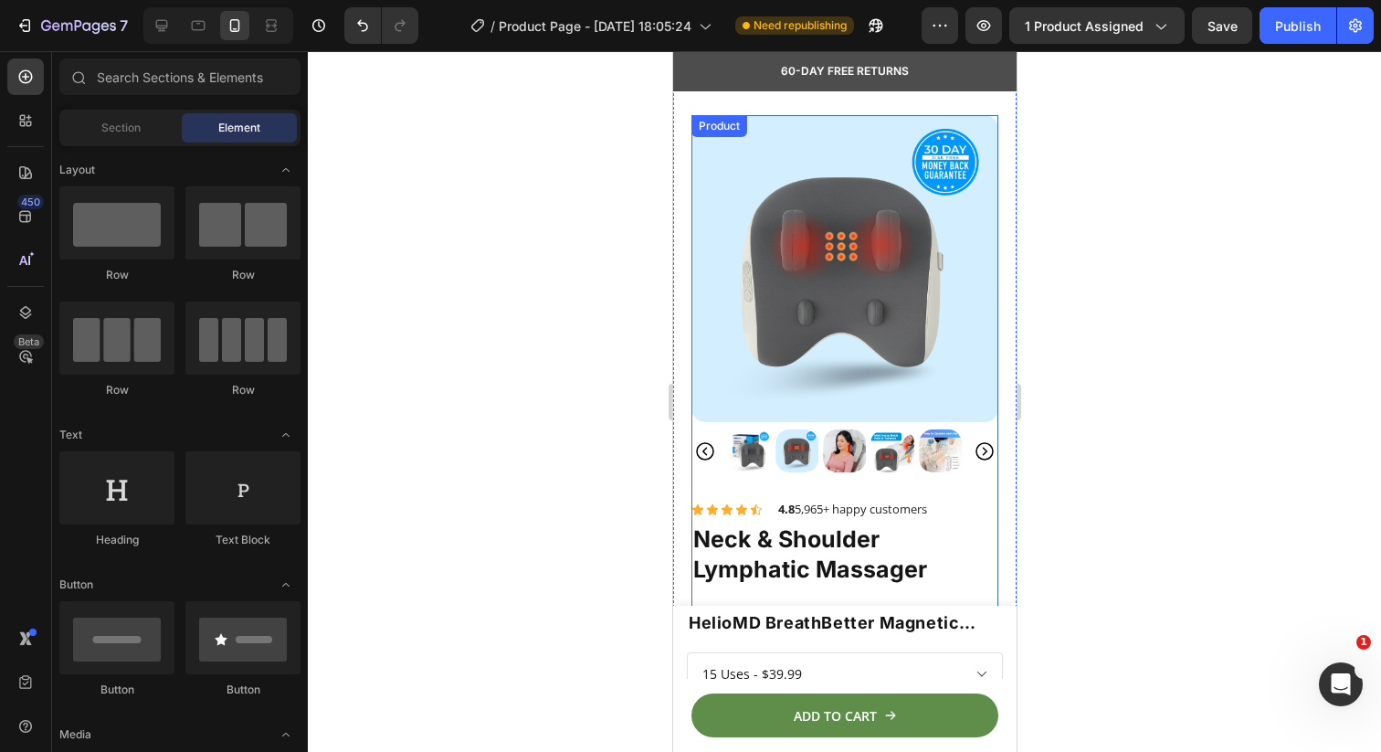
scroll to position [57, 0]
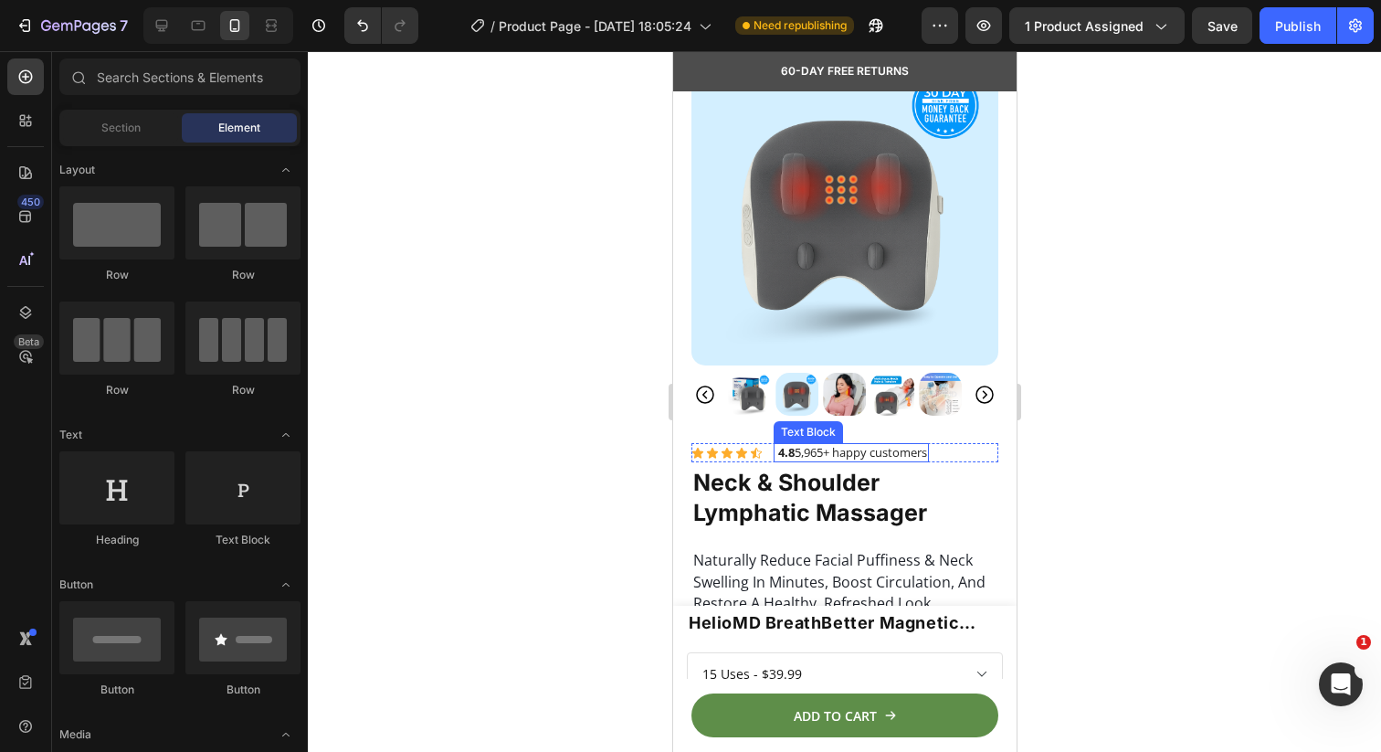
click at [828, 447] on p "4.8 5,965+ happy customers" at bounding box center [851, 453] width 152 height 16
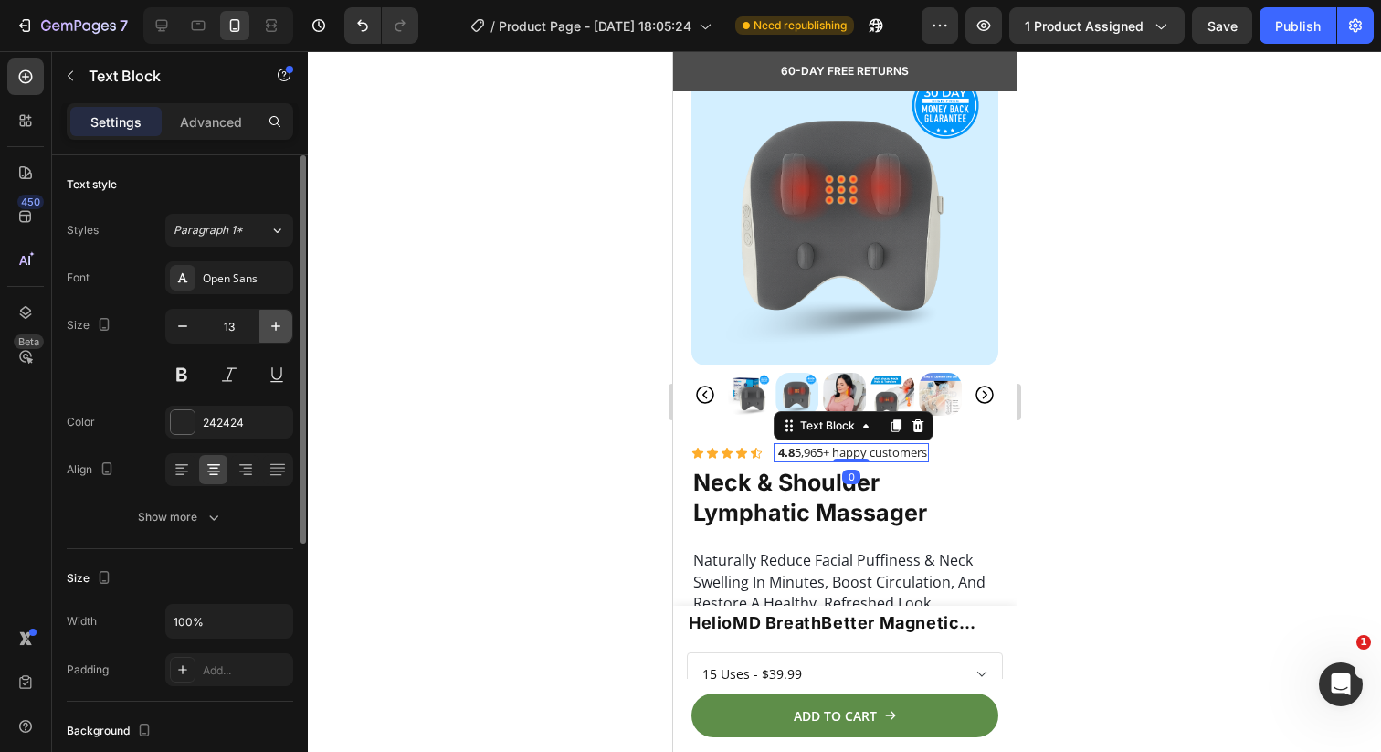
click at [278, 325] on icon "button" at bounding box center [276, 326] width 18 height 18
type input "15"
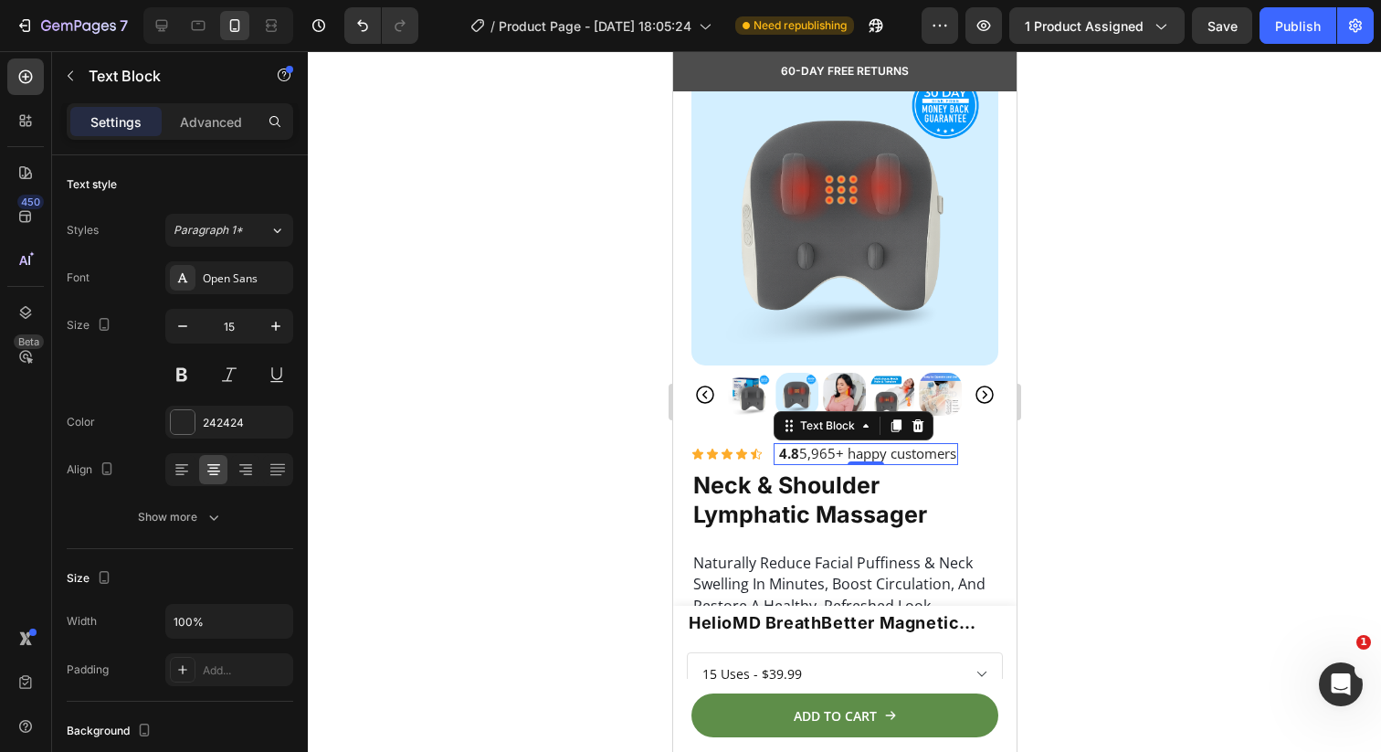
click at [461, 502] on div at bounding box center [844, 401] width 1073 height 701
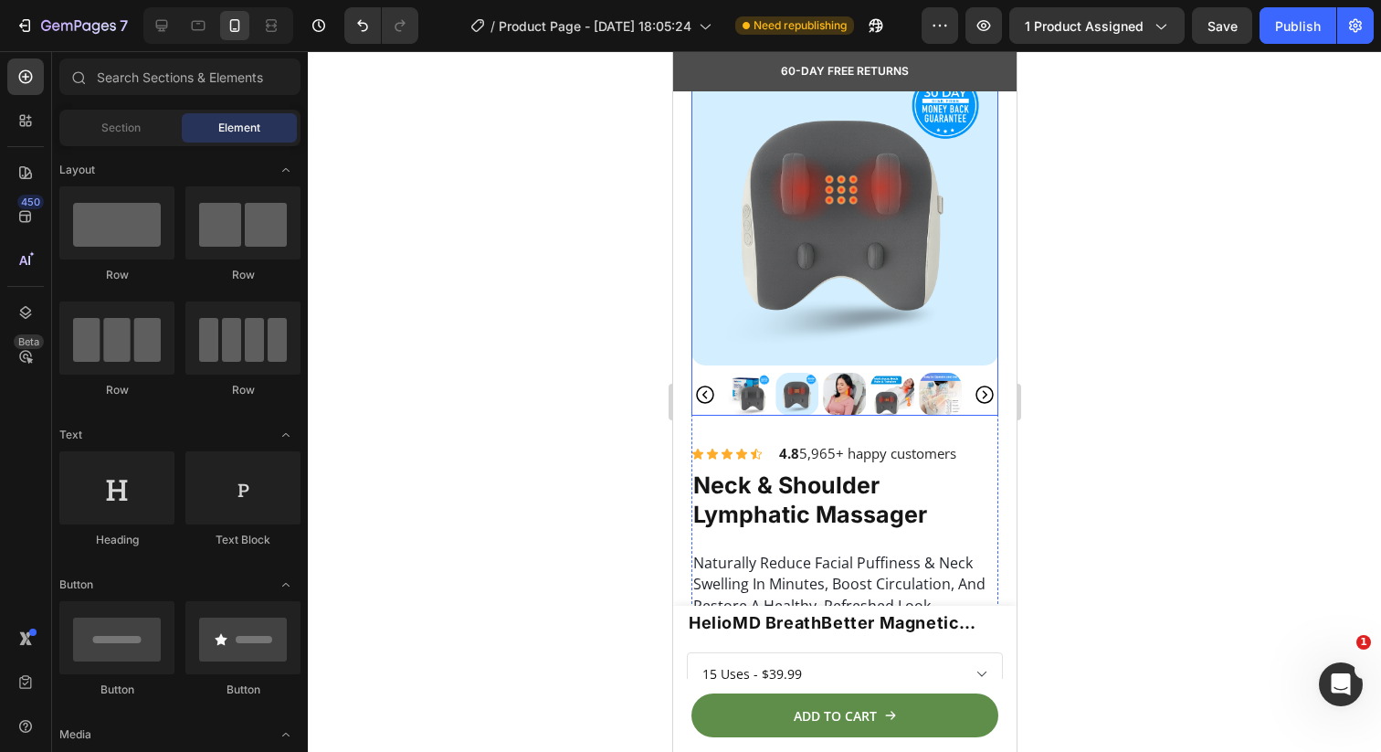
scroll to position [169, 0]
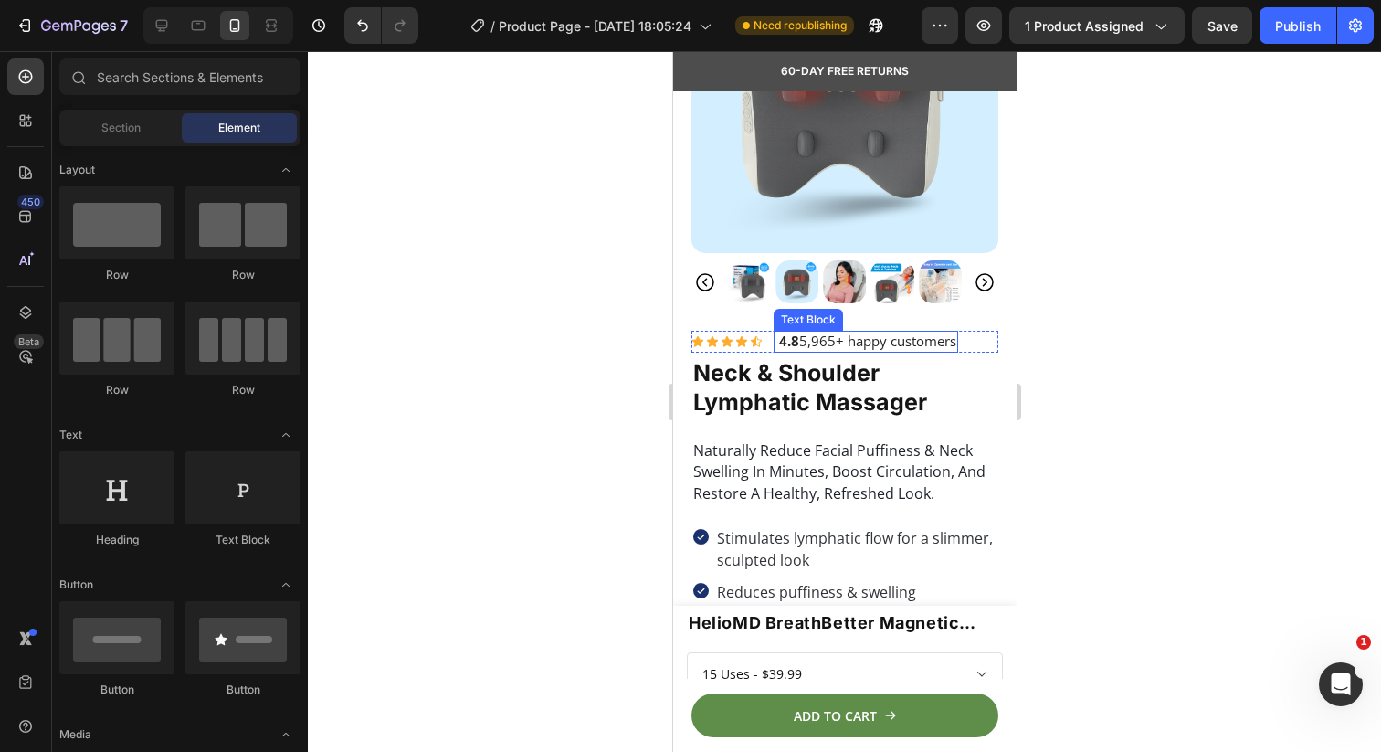
click at [775, 347] on p "4.8 5,965+ happy customers" at bounding box center [865, 341] width 181 height 18
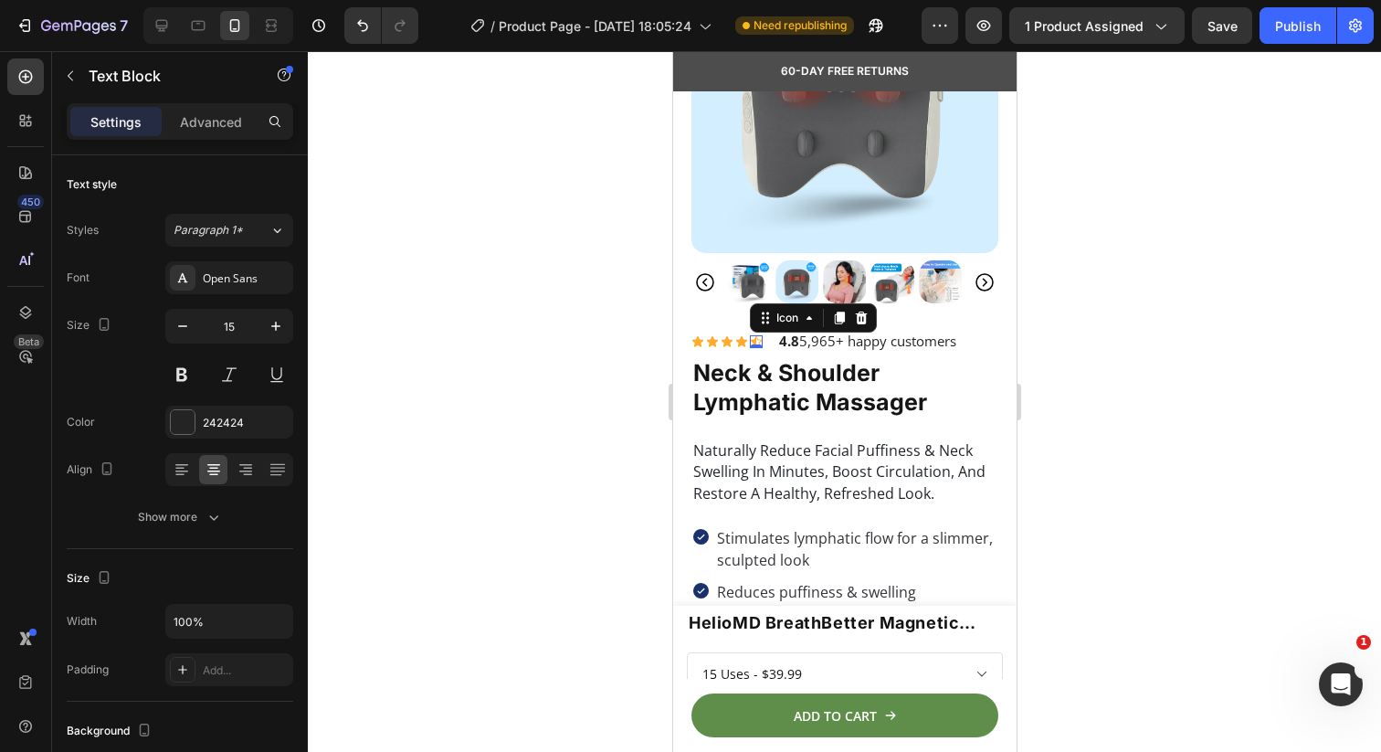
click at [760, 338] on icon at bounding box center [755, 341] width 13 height 13
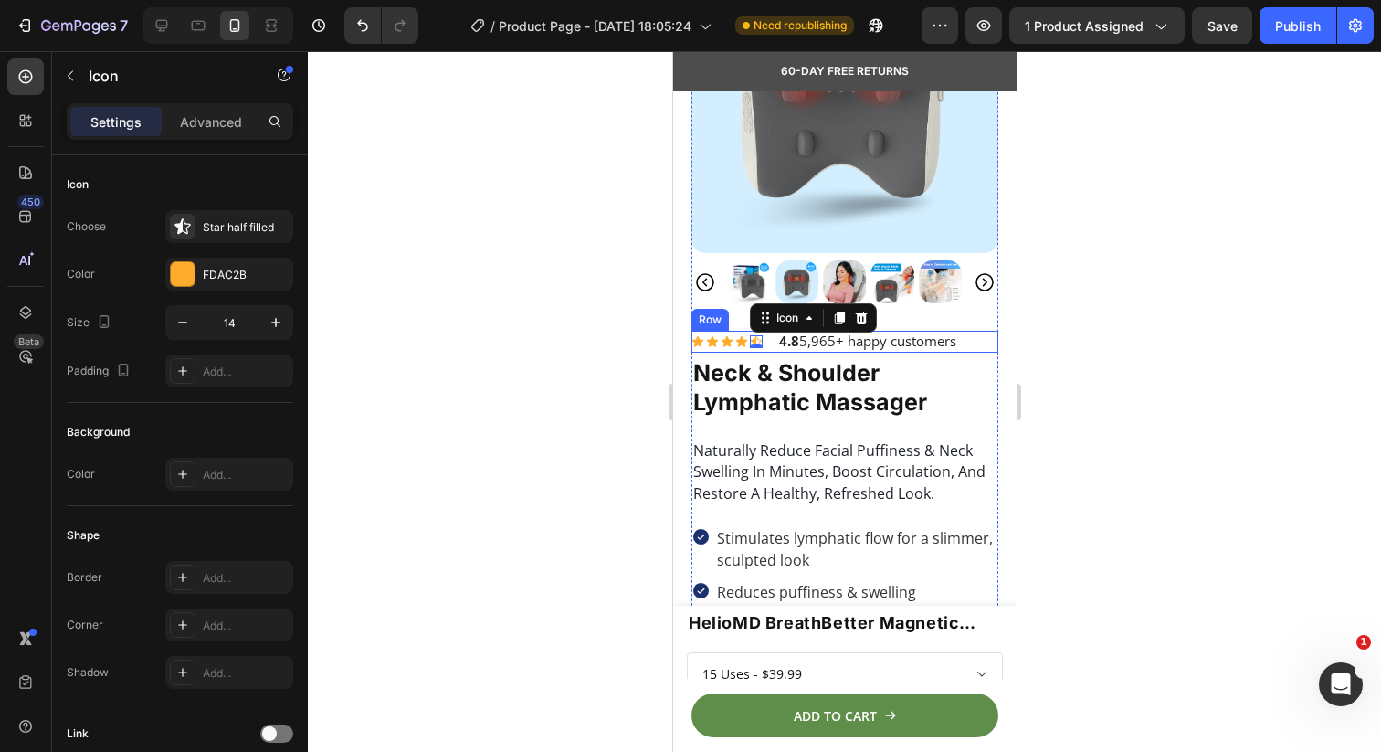
click at [766, 340] on div "Icon Icon Icon Icon Icon 0 Icon List 4.8 5,965+ happy customers Text Block Row" at bounding box center [844, 342] width 307 height 22
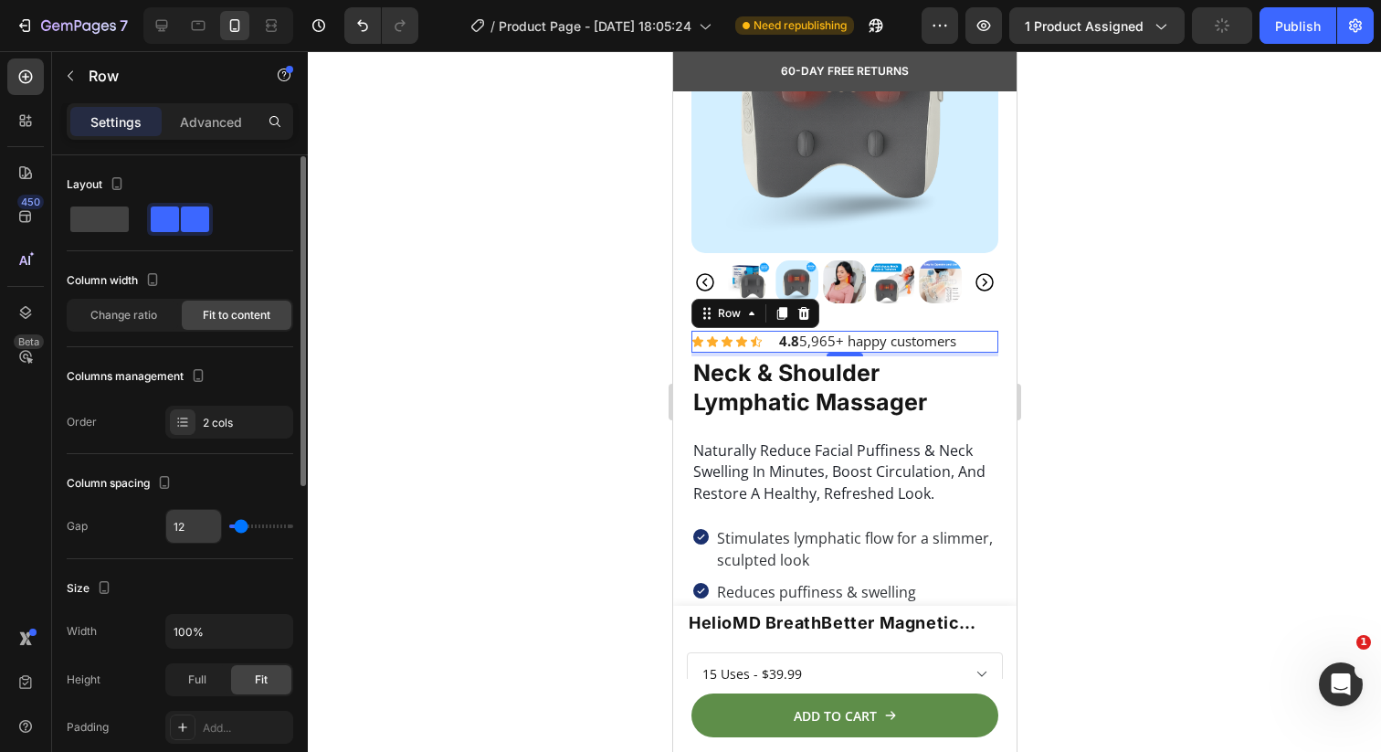
scroll to position [1, 0]
type input "11"
type input "10"
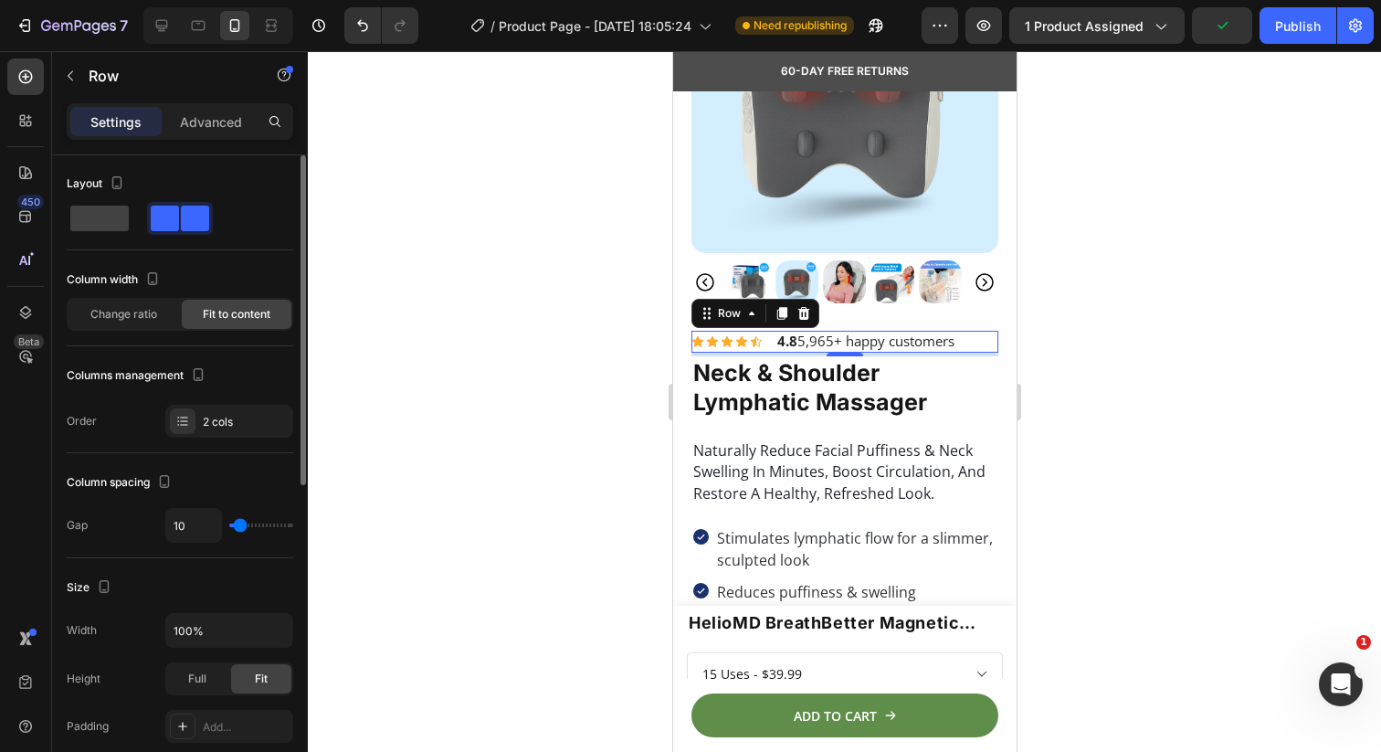
type input "8"
type input "7"
type input "5"
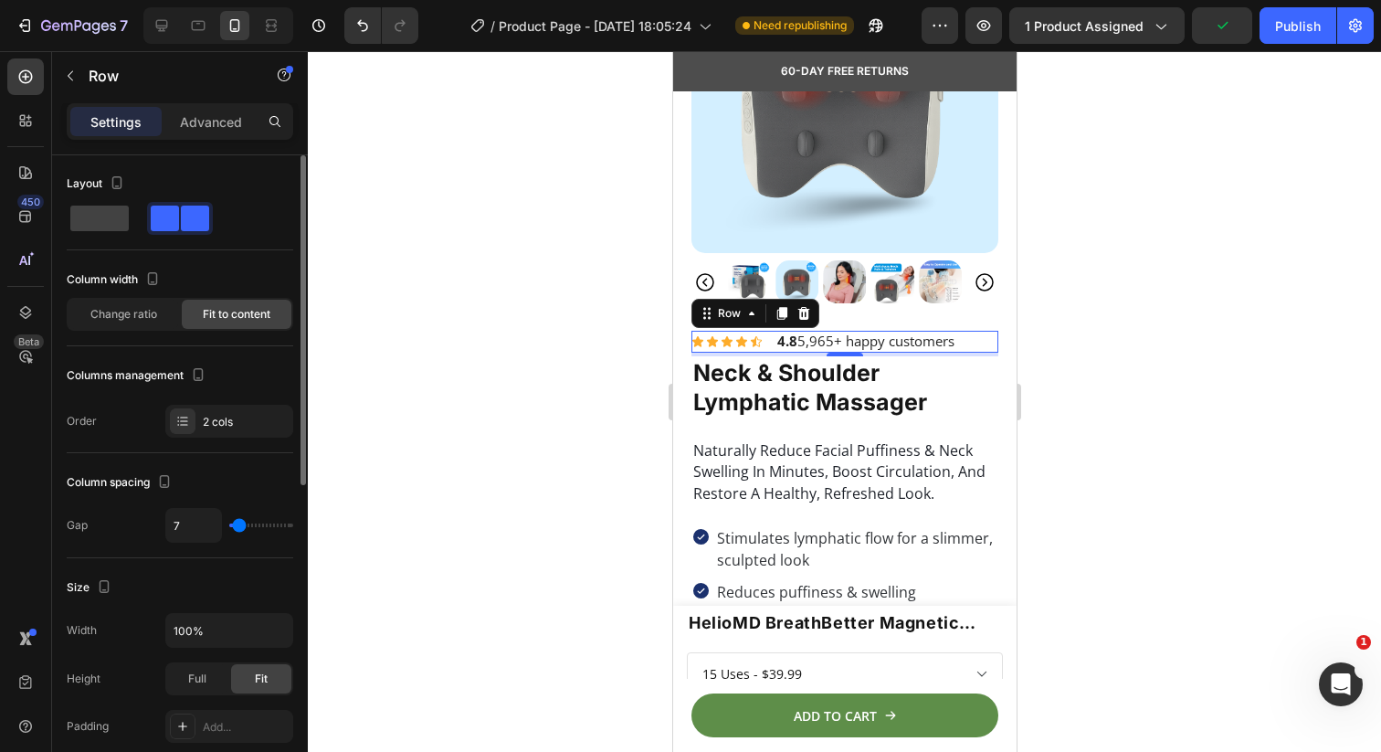
type input "5"
type input "4"
type input "3"
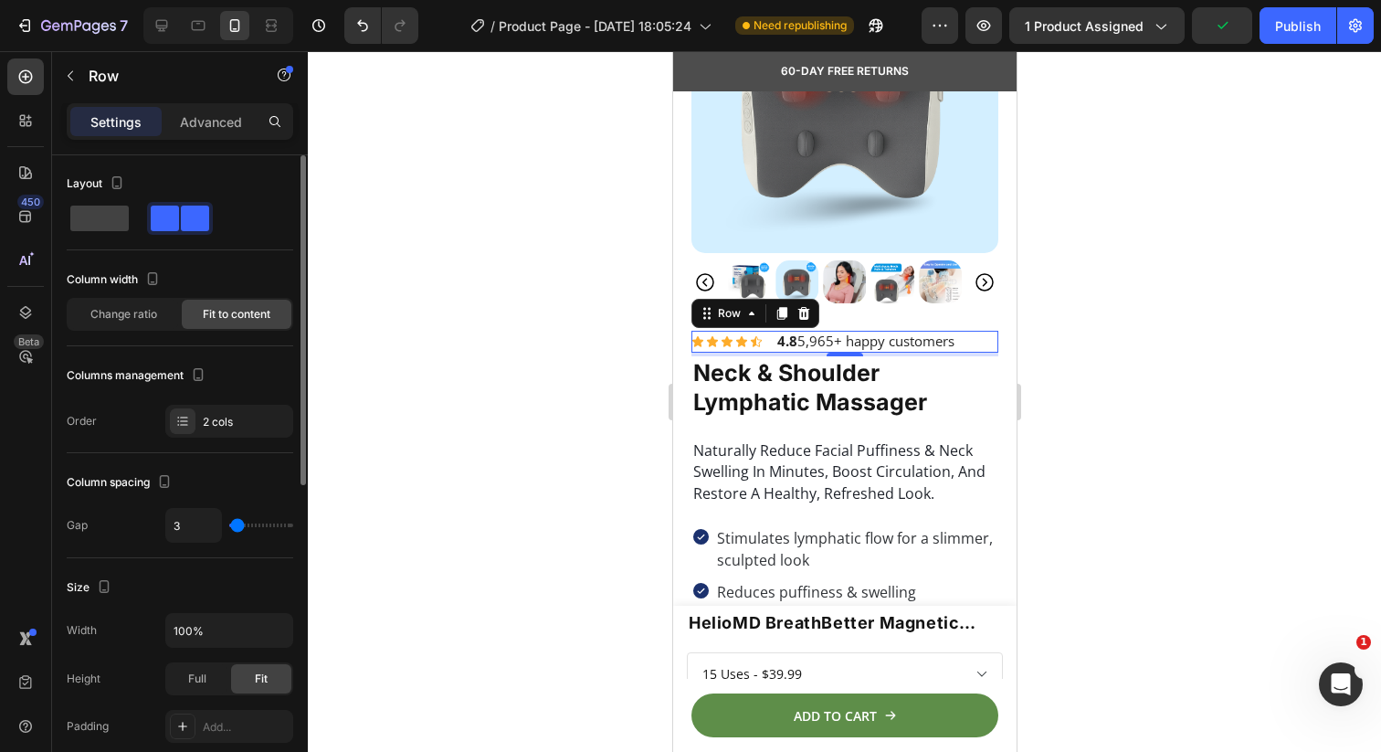
type input "2"
type input "1"
type input "0"
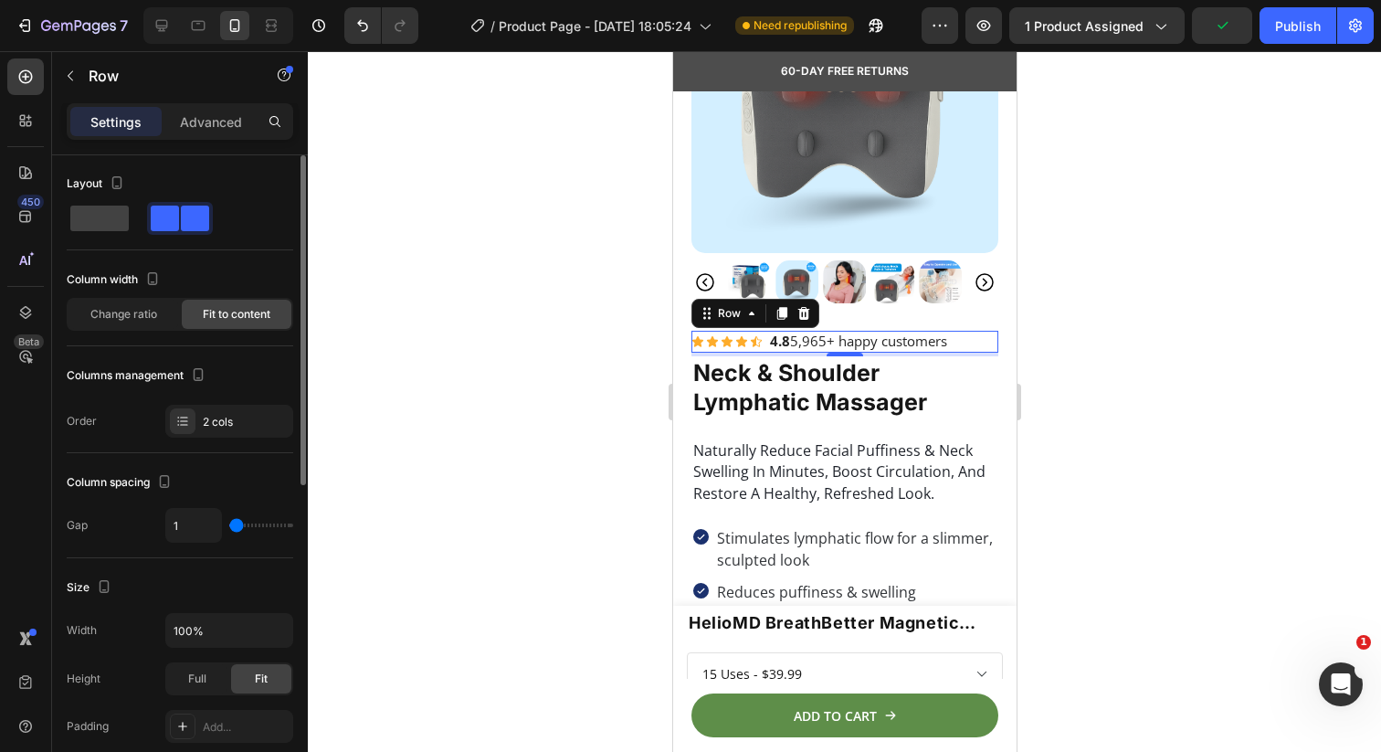
type input "0"
type input "1"
type input "0"
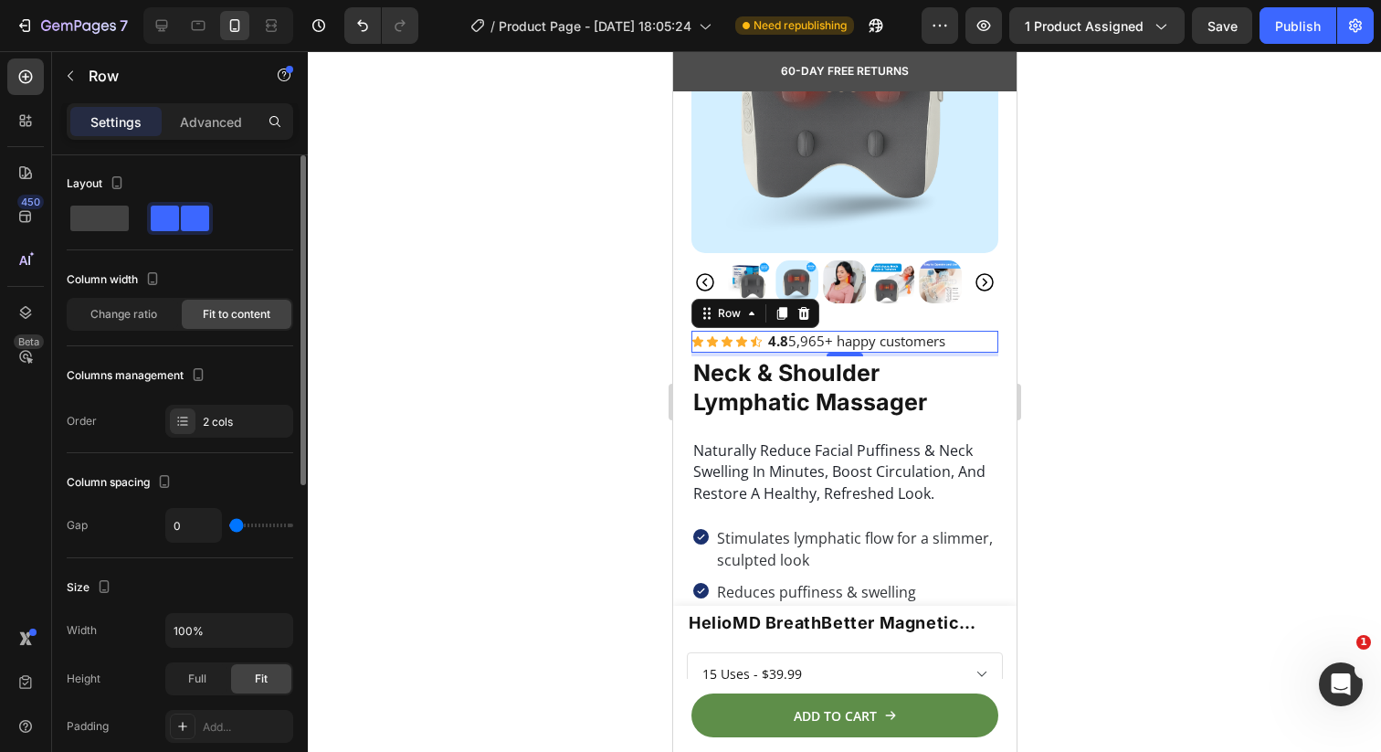
type input "1"
type input "2"
type input "3"
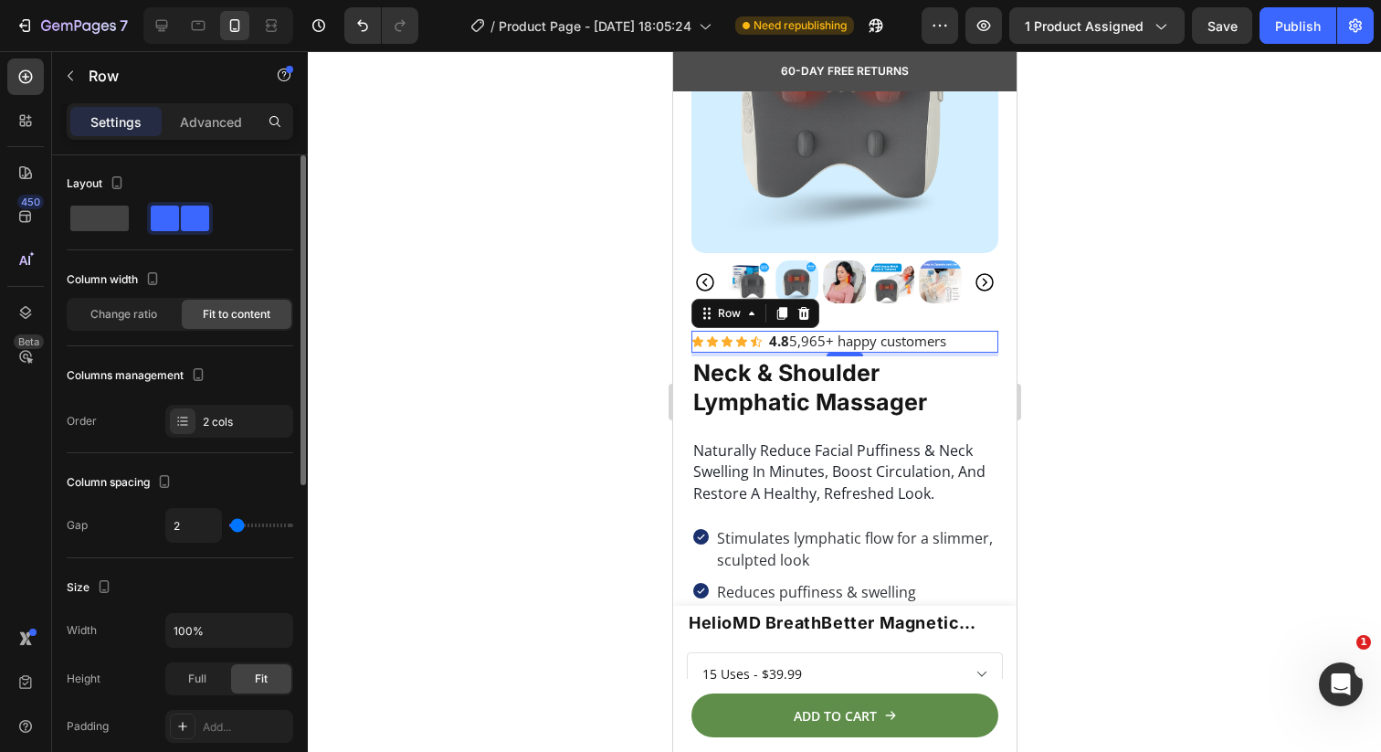
type input "3"
type input "4"
type input "3"
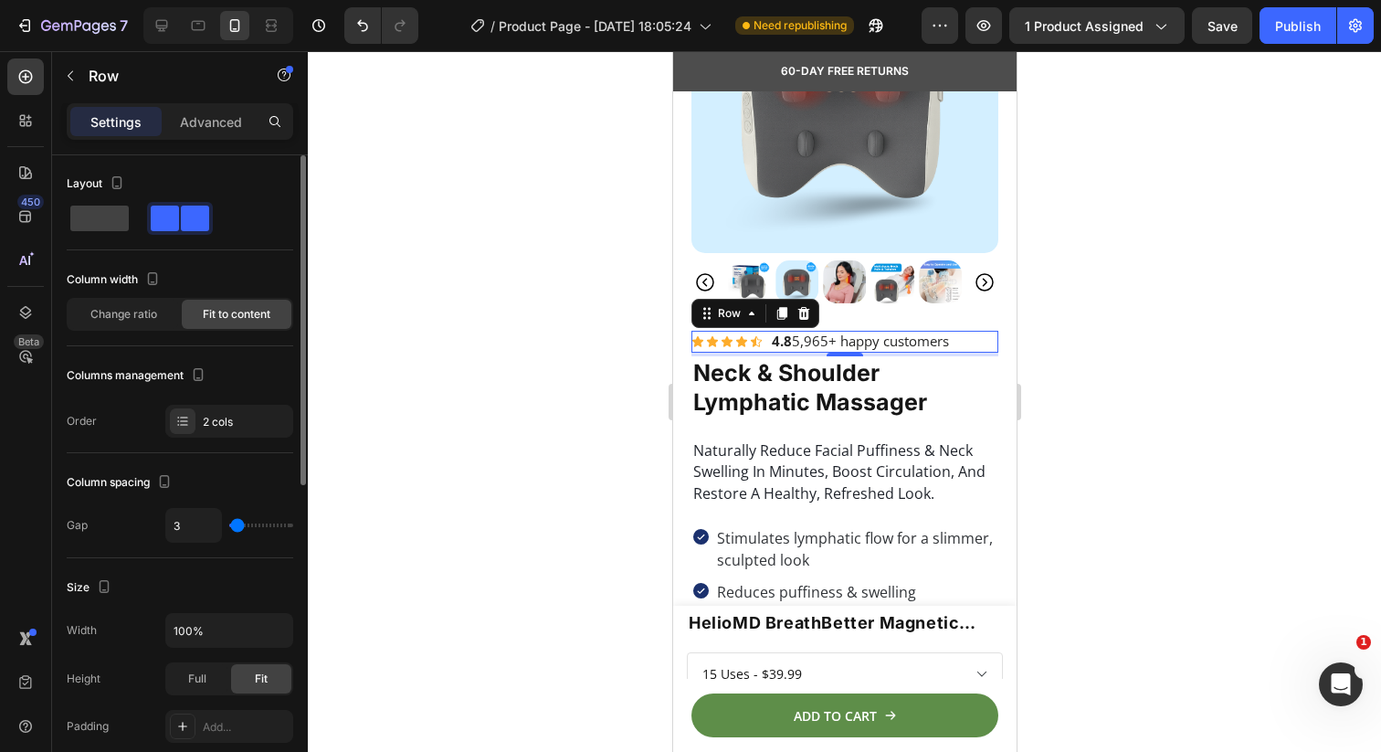
type input "2"
type input "1"
type input "2"
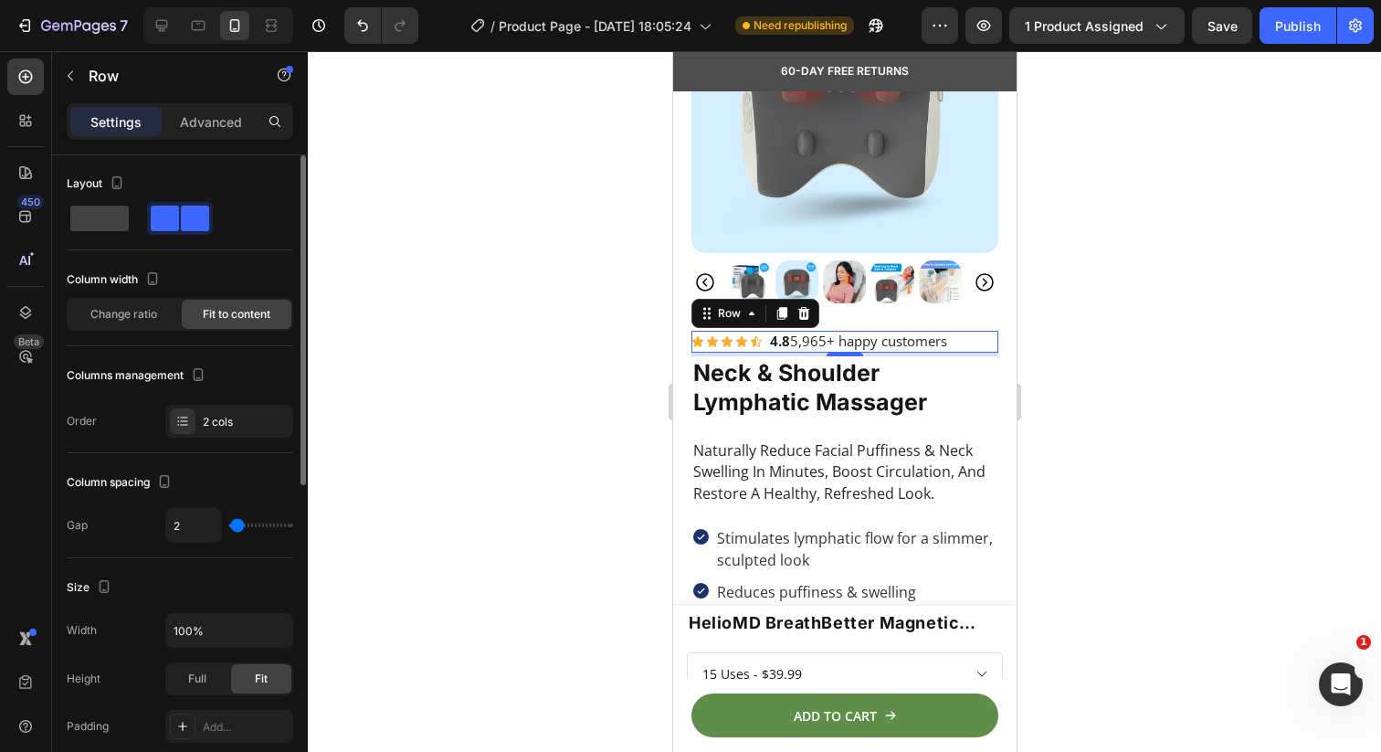
type input "2"
click at [237, 526] on input "range" at bounding box center [261, 525] width 64 height 4
click at [736, 335] on div "Icon" at bounding box center [740, 341] width 13 height 13
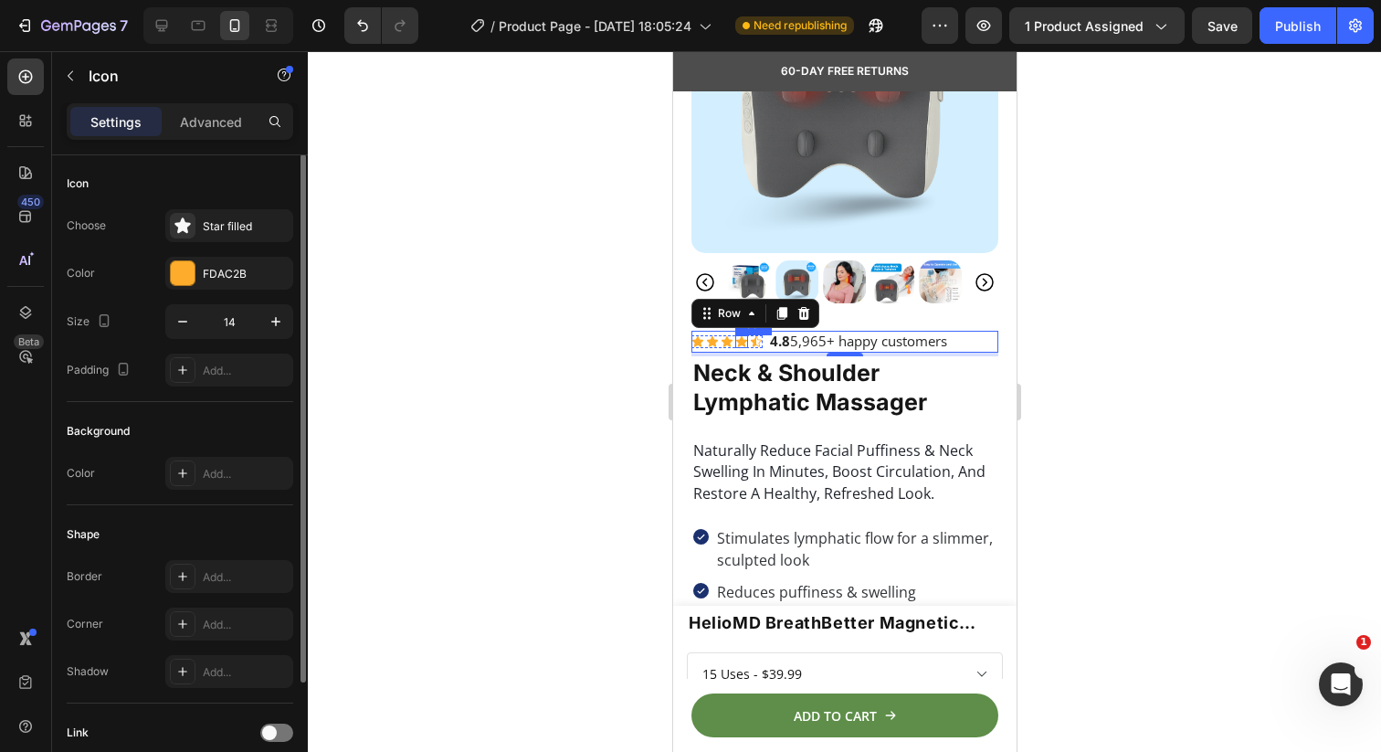
scroll to position [0, 0]
click at [733, 332] on div "Icon Icon Icon Icon 0 Icon Icon List" at bounding box center [726, 342] width 71 height 22
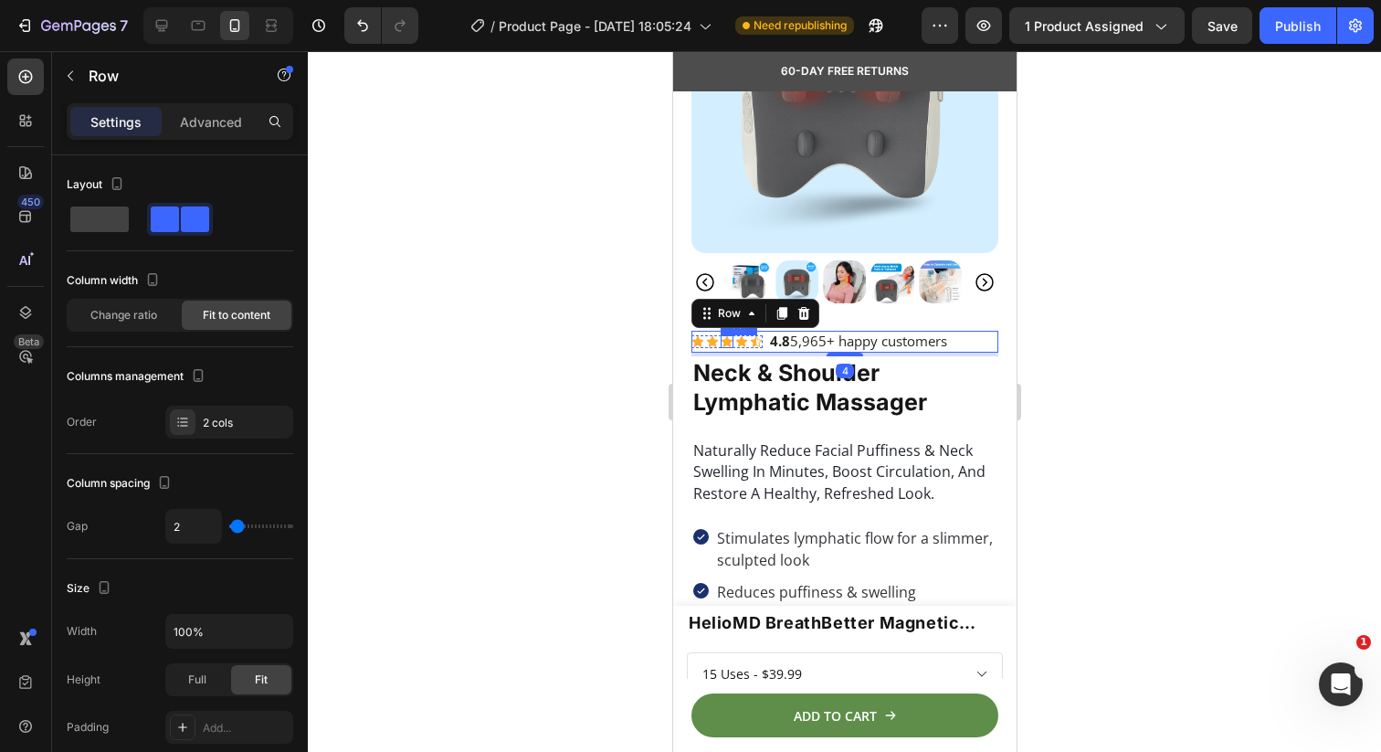
click at [729, 336] on icon at bounding box center [726, 341] width 13 height 13
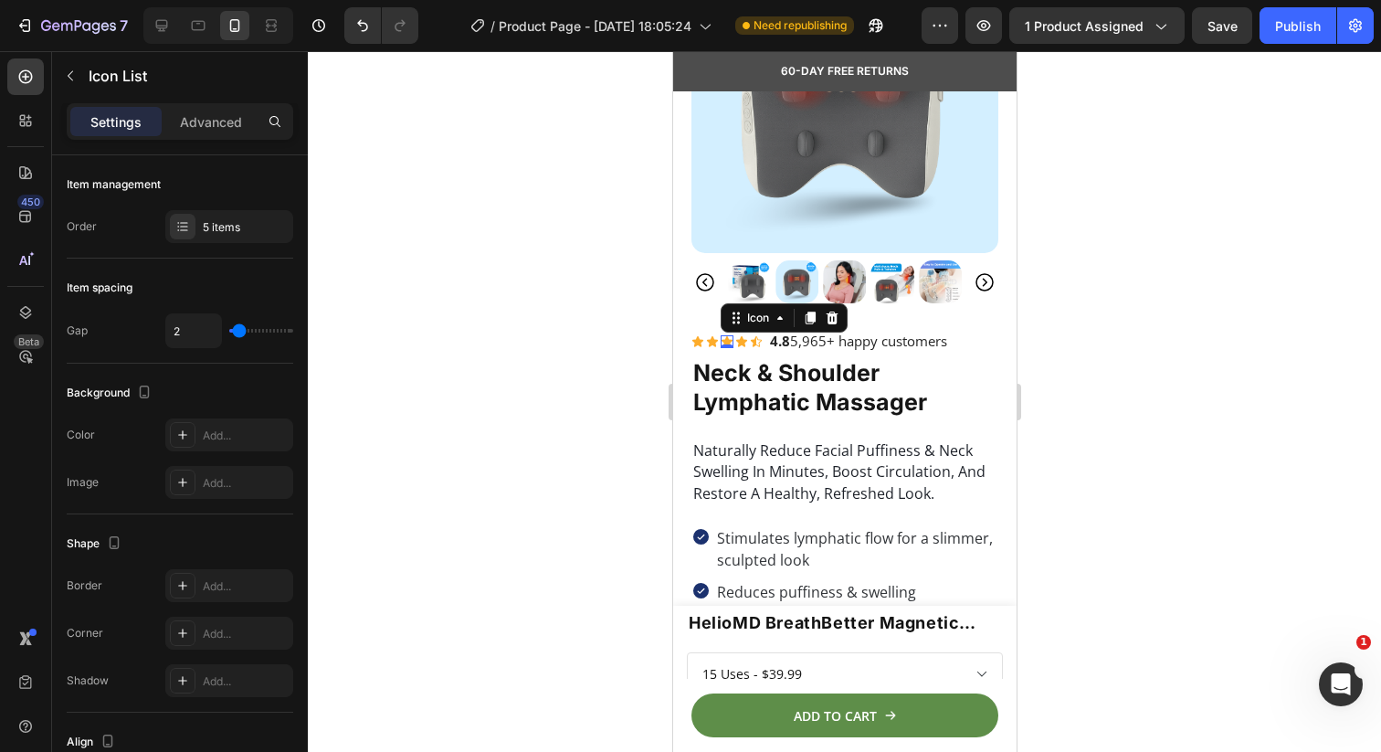
click at [718, 337] on div "Icon Icon Icon 0 Icon Icon" at bounding box center [726, 341] width 71 height 13
click at [716, 319] on div "Icon List" at bounding box center [738, 318] width 50 height 16
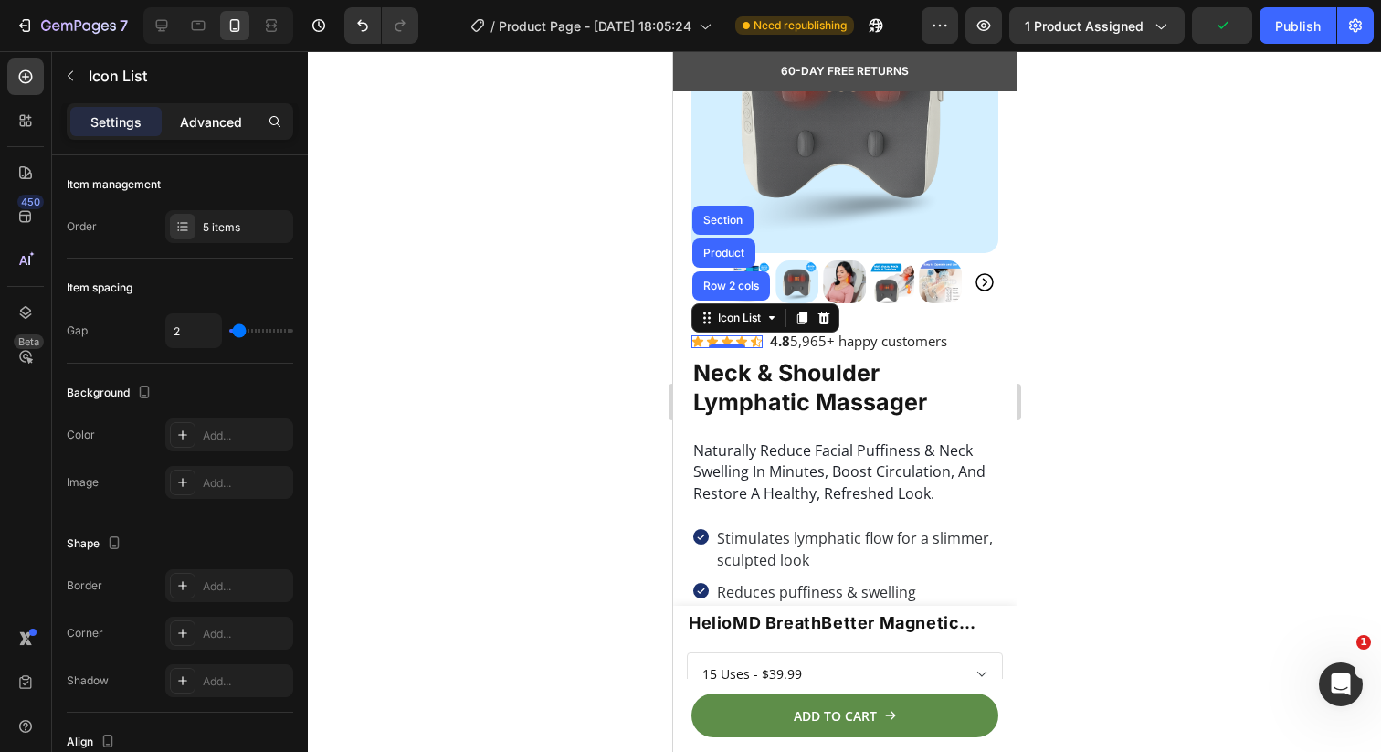
click at [199, 131] on p "Advanced" at bounding box center [211, 121] width 62 height 19
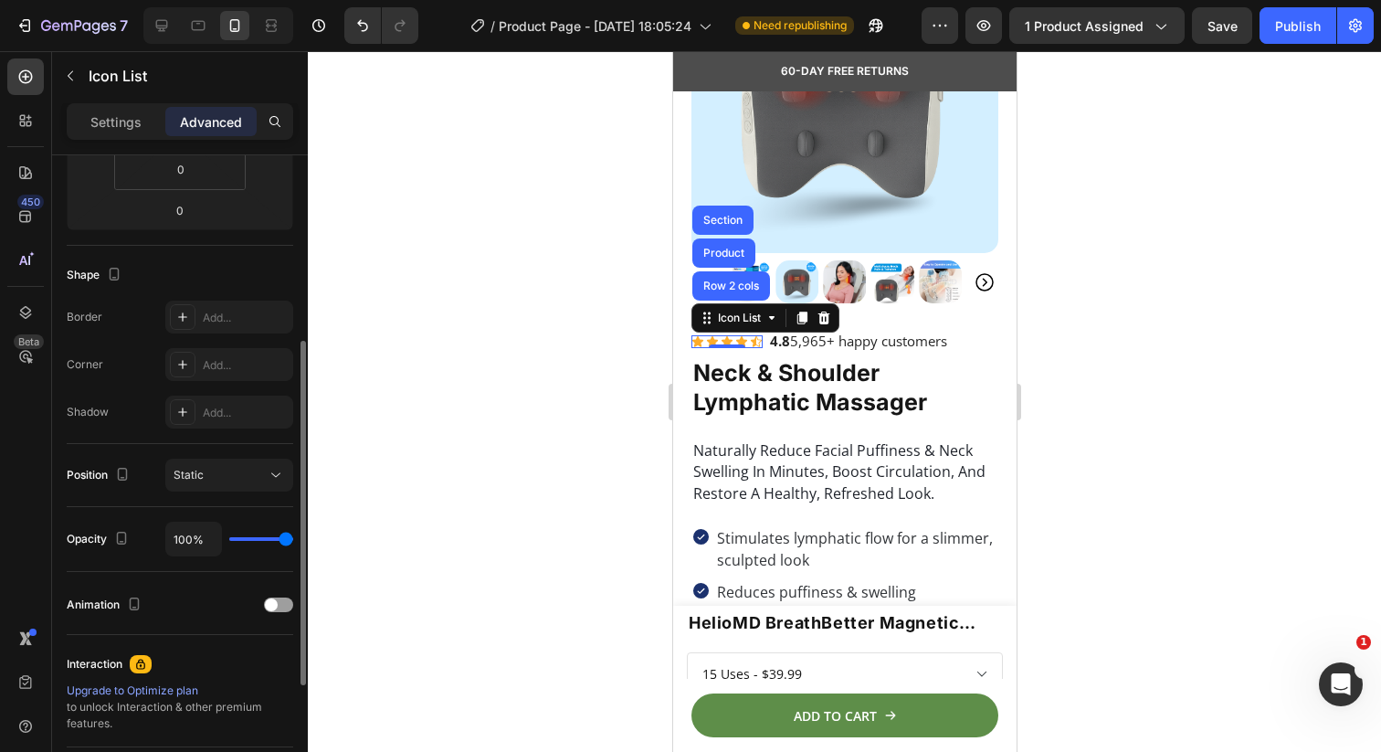
scroll to position [570, 0]
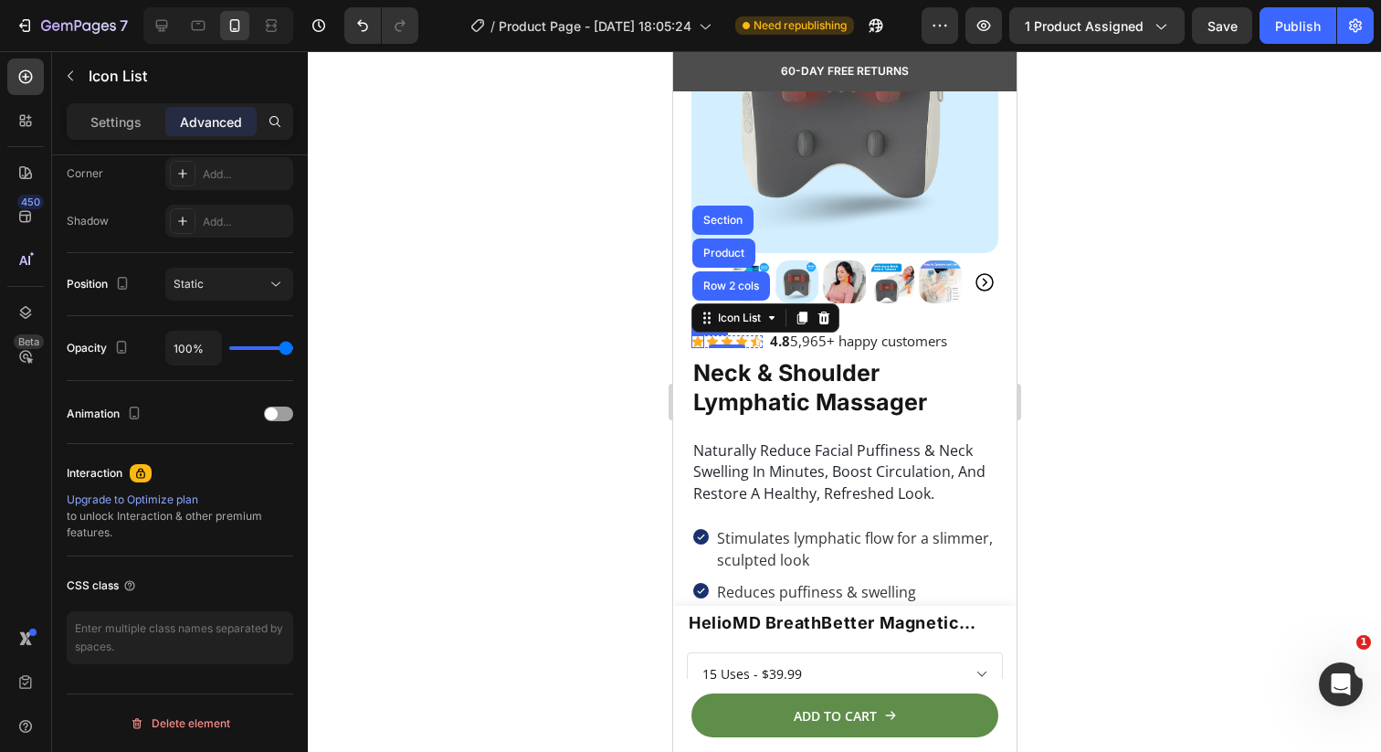
click at [696, 337] on icon at bounding box center [696, 341] width 11 height 11
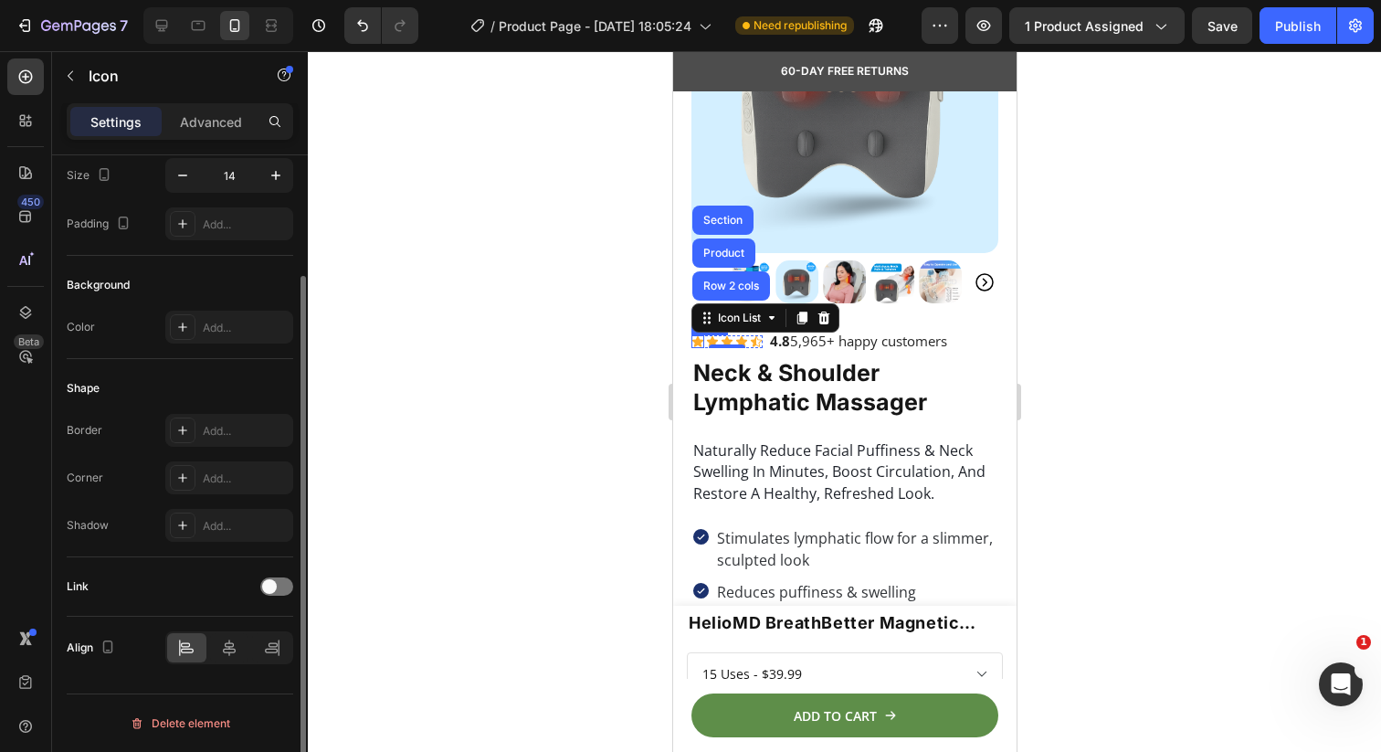
scroll to position [0, 0]
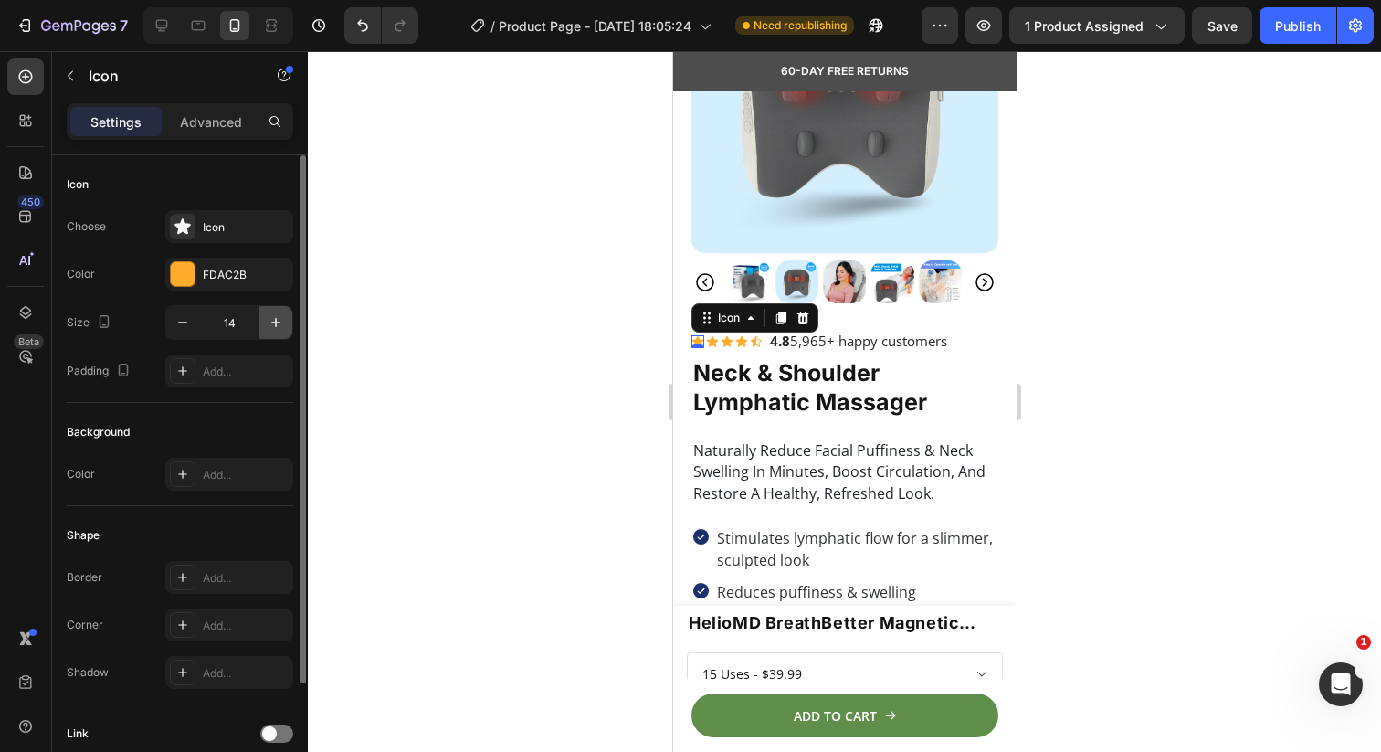
click at [272, 323] on icon "button" at bounding box center [276, 322] width 18 height 18
type input "16"
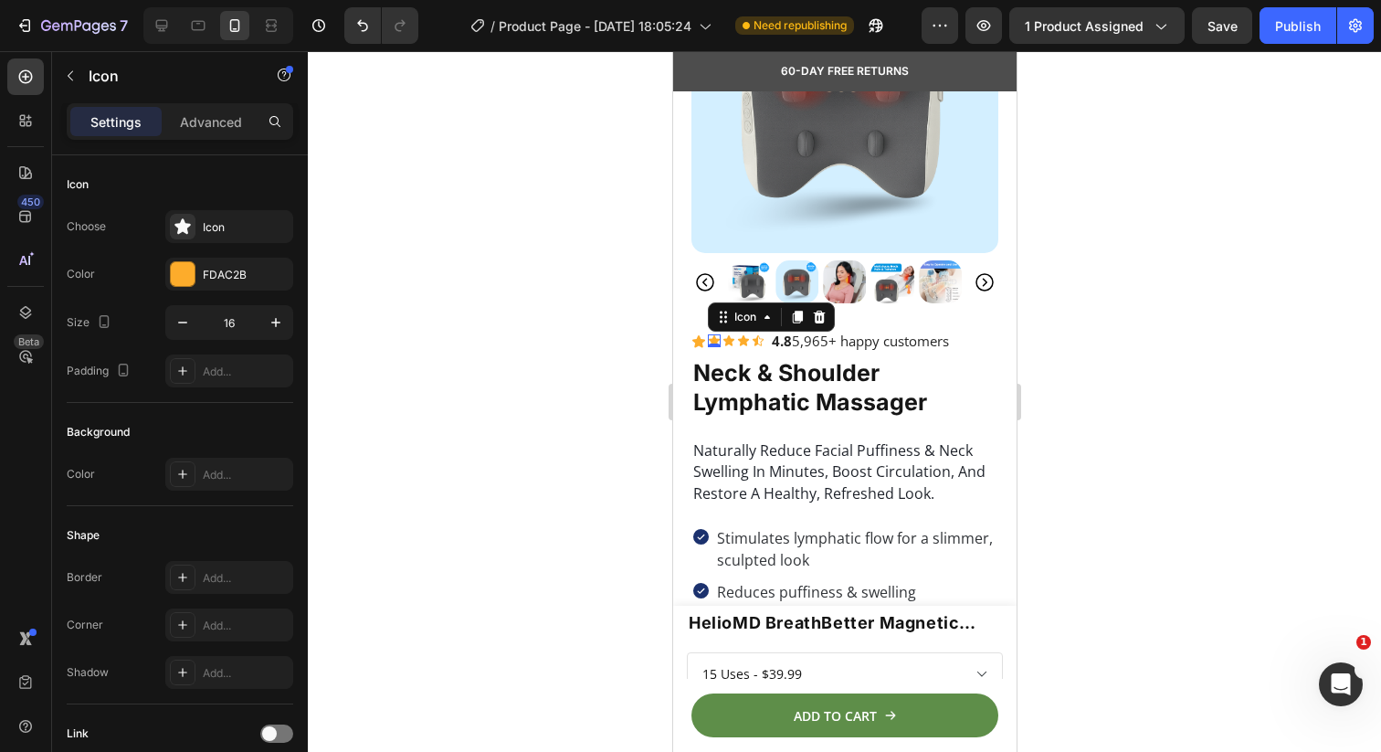
click at [714, 343] on div "Icon 0" at bounding box center [713, 340] width 13 height 13
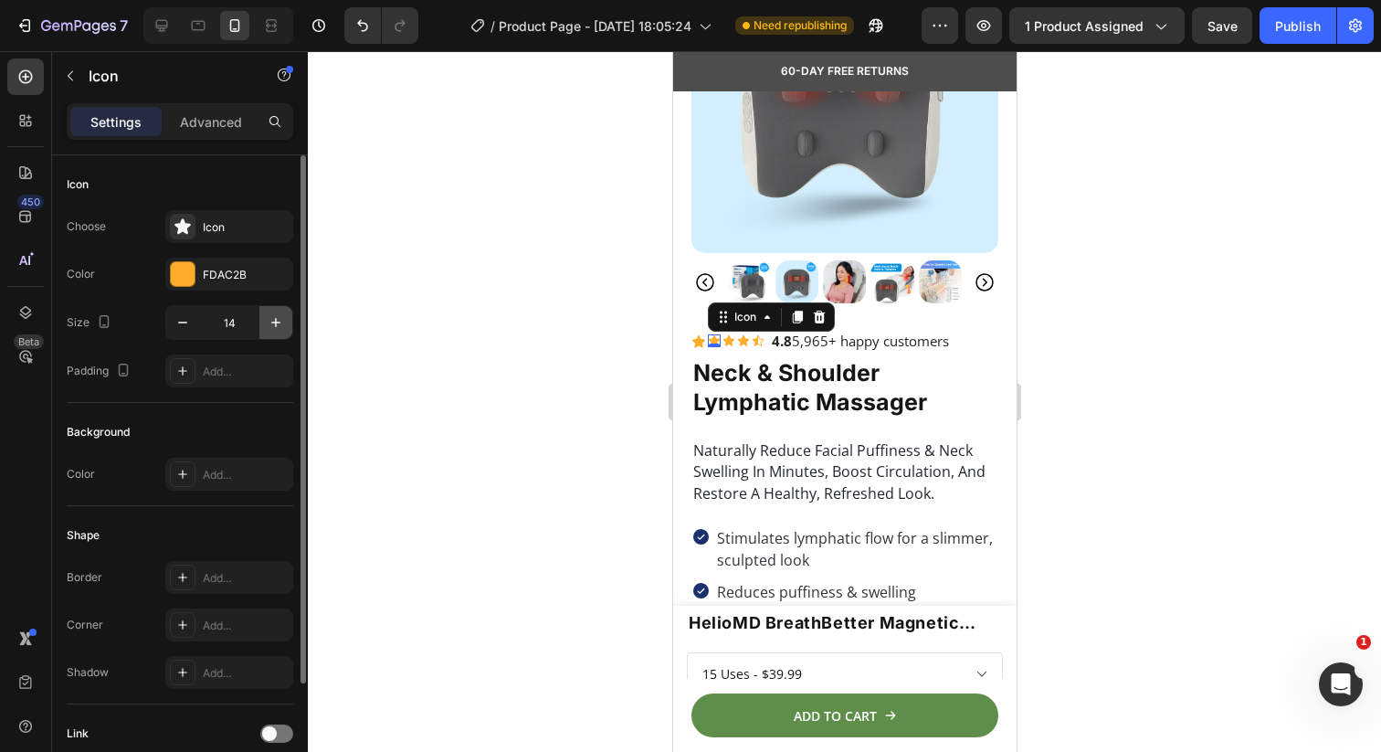
click at [278, 311] on button "button" at bounding box center [275, 322] width 33 height 33
type input "16"
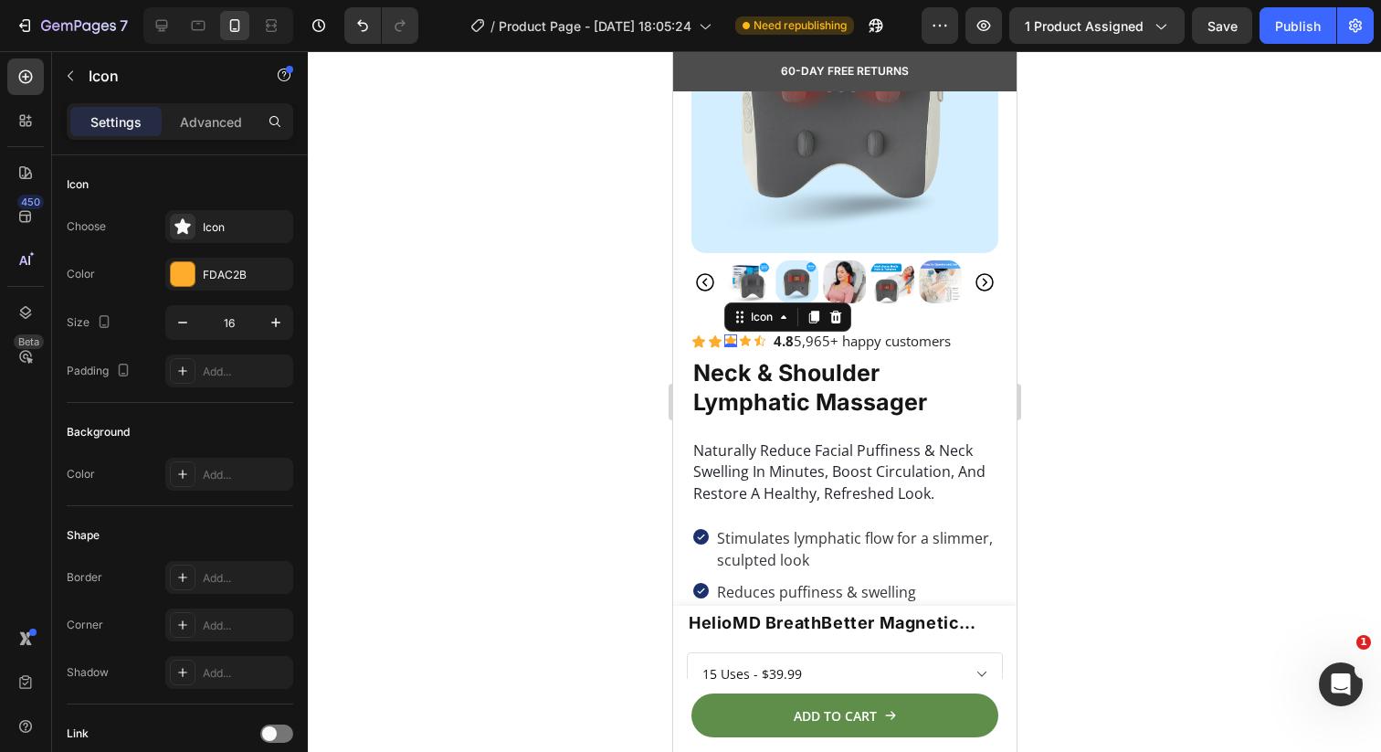
click at [733, 341] on div "Icon 0" at bounding box center [729, 340] width 13 height 13
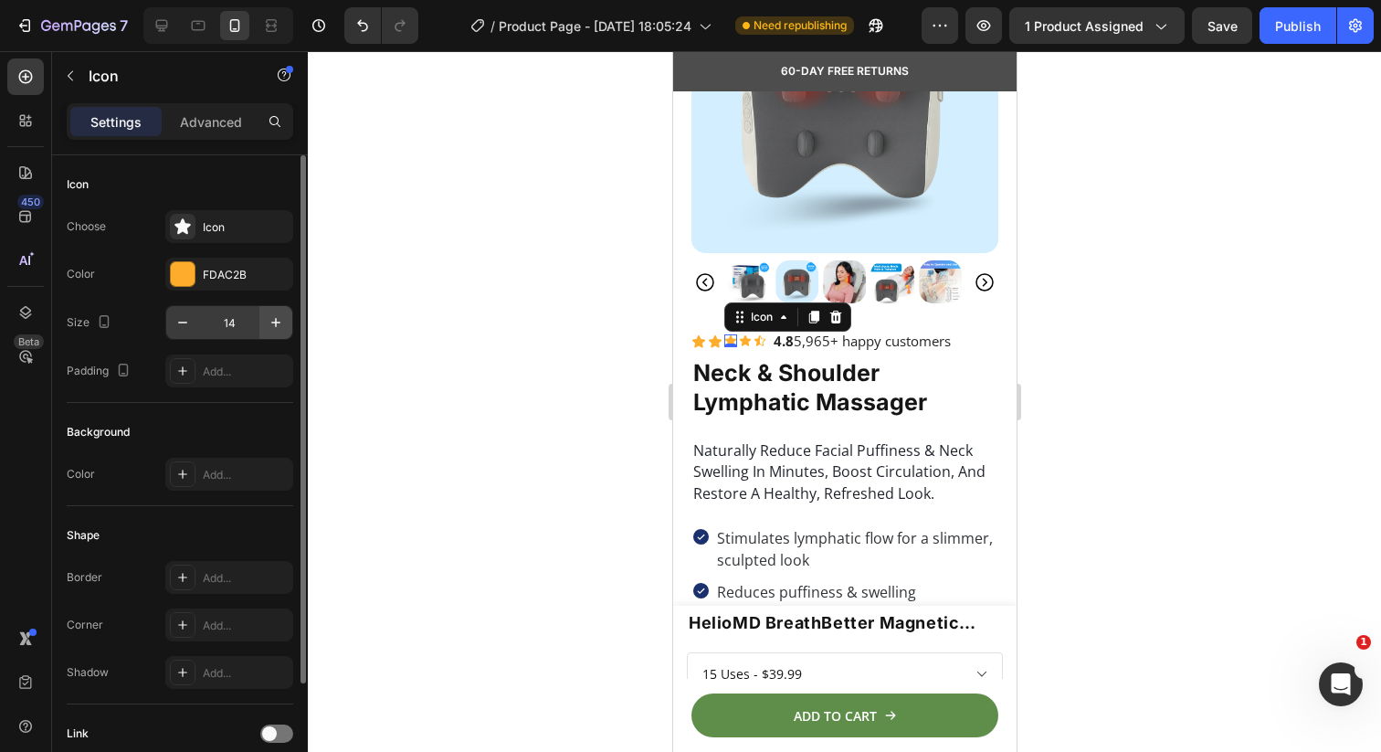
click at [271, 321] on icon "button" at bounding box center [276, 322] width 18 height 18
type input "16"
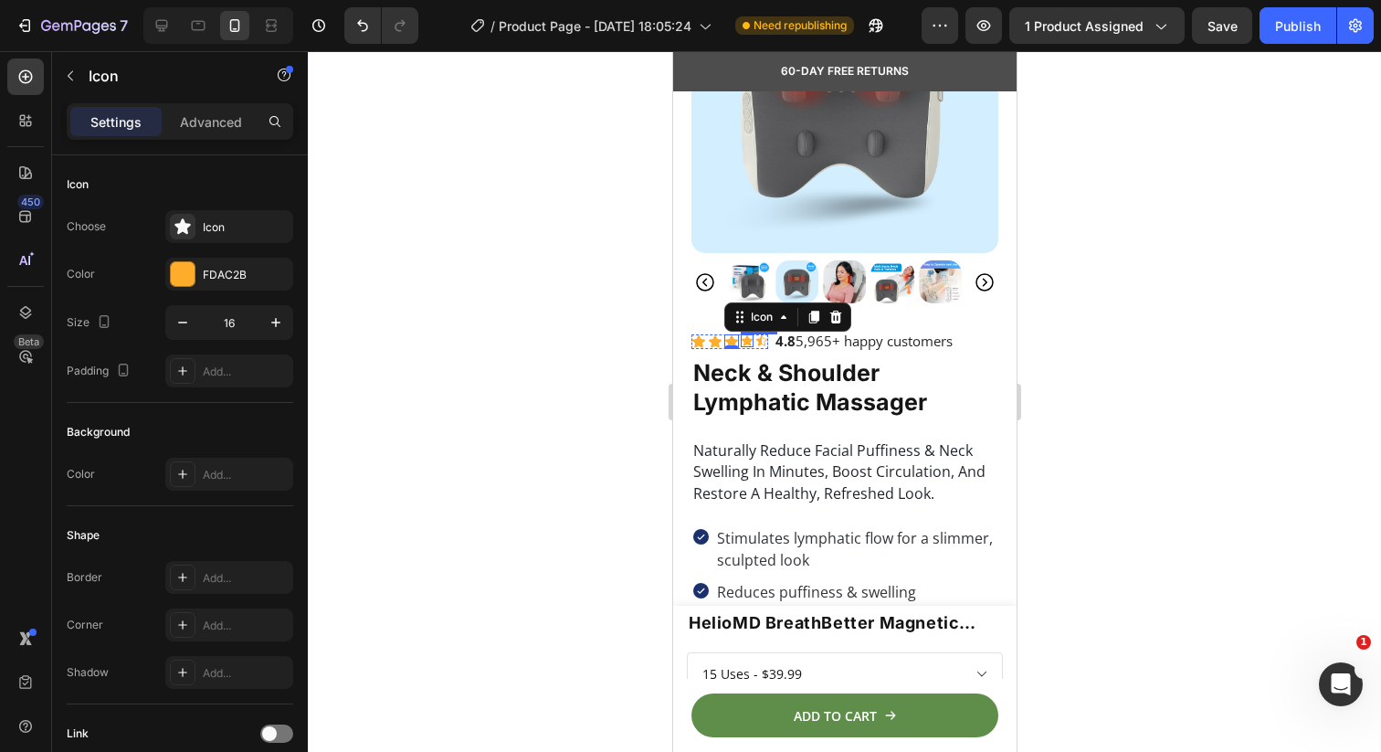
click at [745, 340] on div "Icon" at bounding box center [746, 340] width 13 height 13
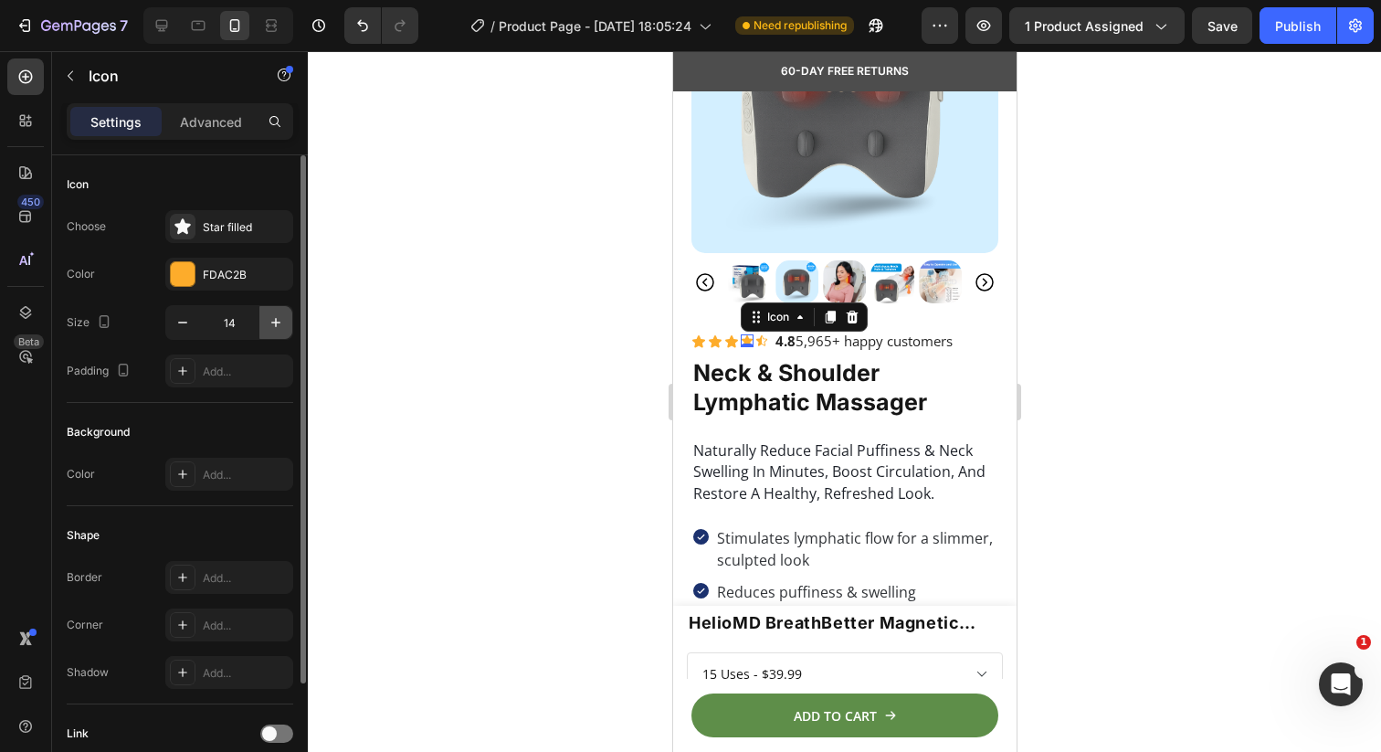
click at [272, 330] on icon "button" at bounding box center [276, 322] width 18 height 18
click at [270, 324] on icon "button" at bounding box center [276, 322] width 18 height 18
type input "16"
click at [761, 343] on div "Icon" at bounding box center [762, 340] width 13 height 13
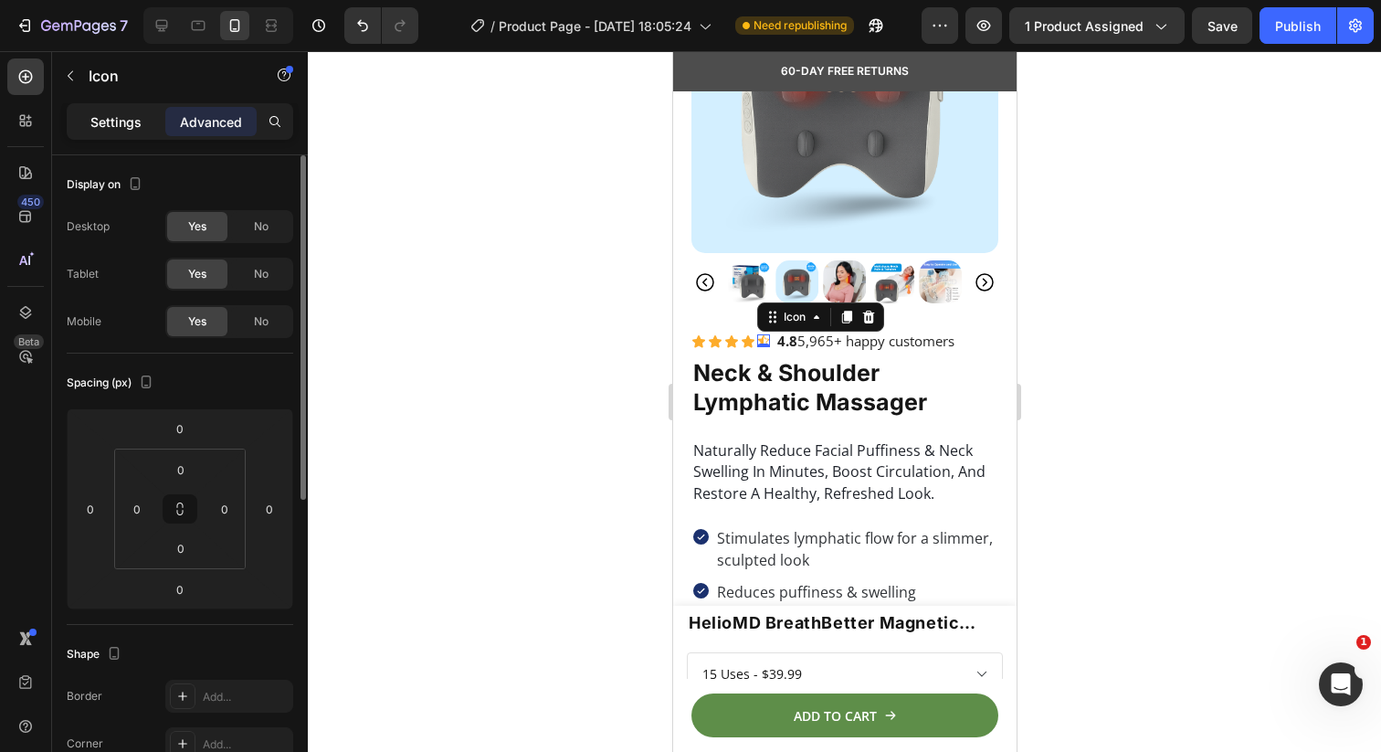
click at [132, 131] on div "Settings" at bounding box center [115, 121] width 91 height 29
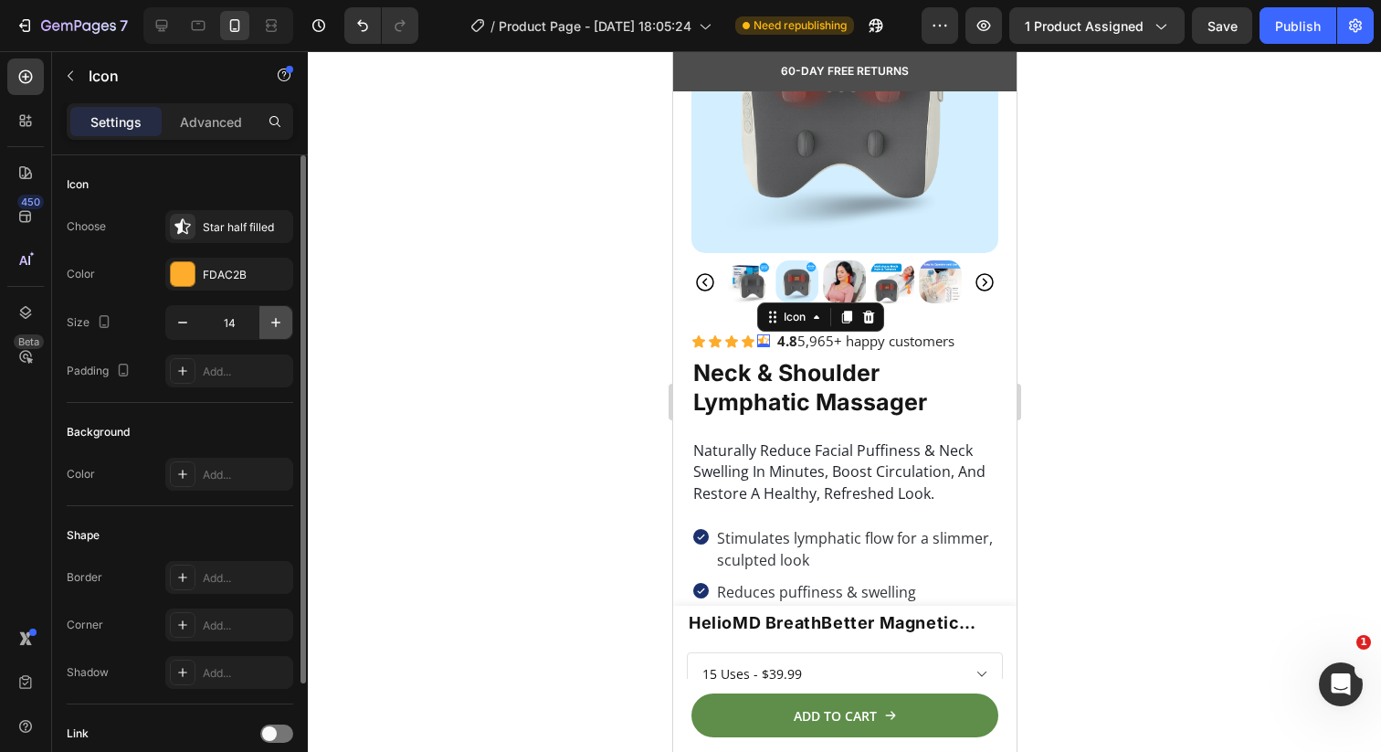
click at [269, 329] on icon "button" at bounding box center [276, 322] width 18 height 18
type input "16"
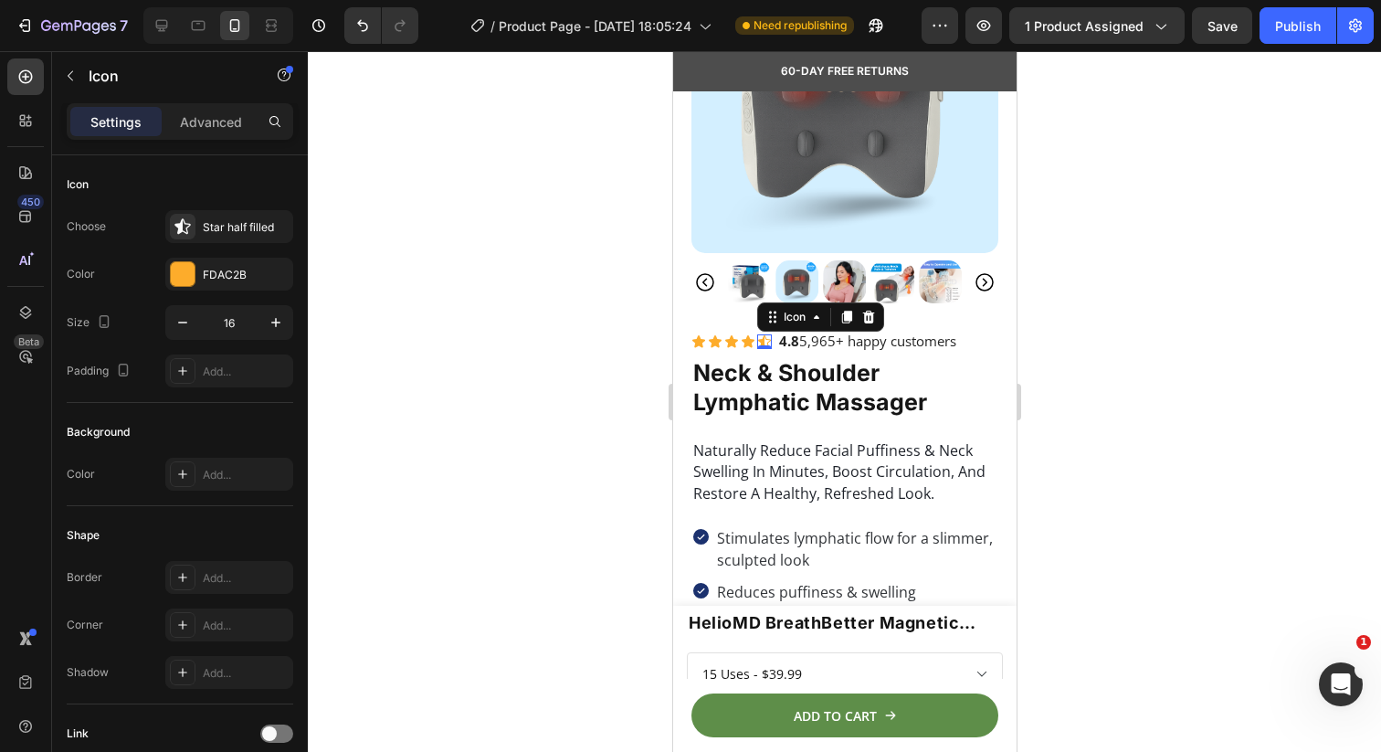
click at [528, 356] on div at bounding box center [844, 401] width 1073 height 701
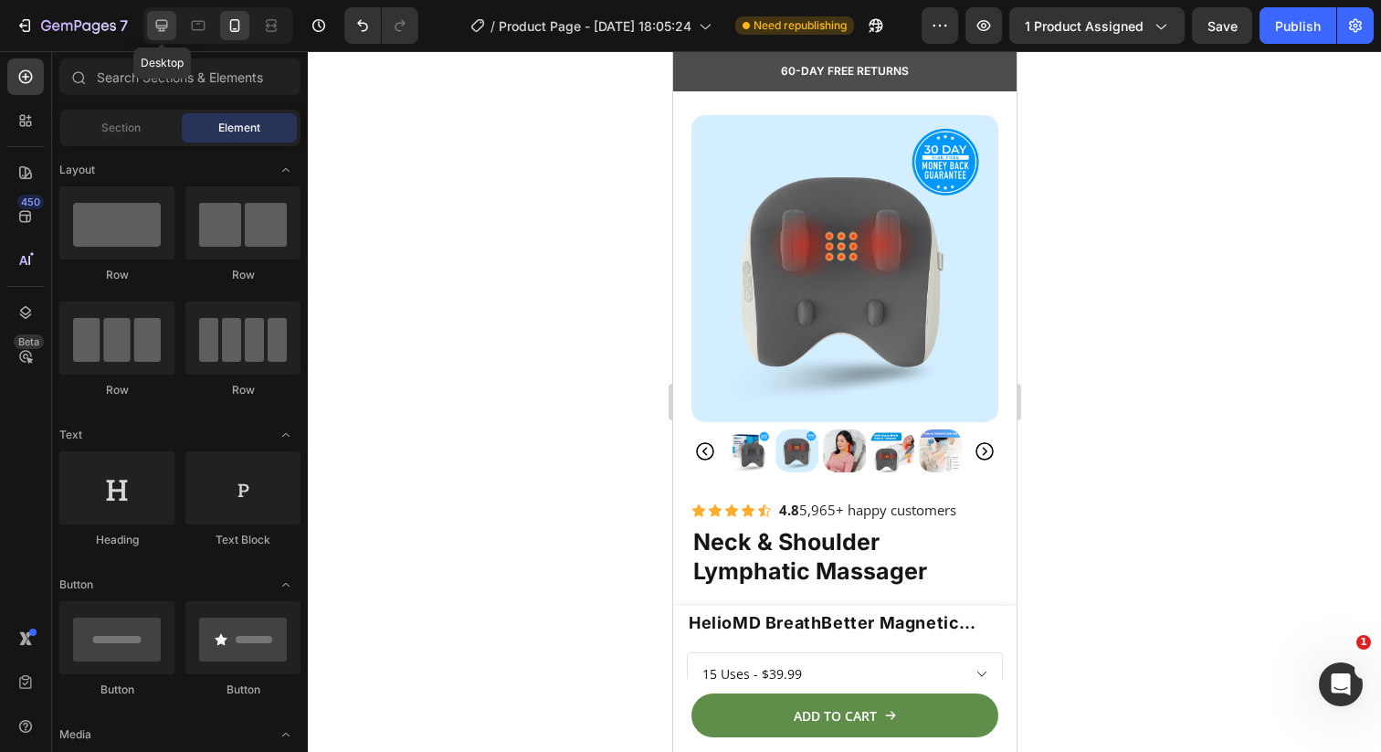
click at [161, 20] on icon at bounding box center [162, 26] width 12 height 12
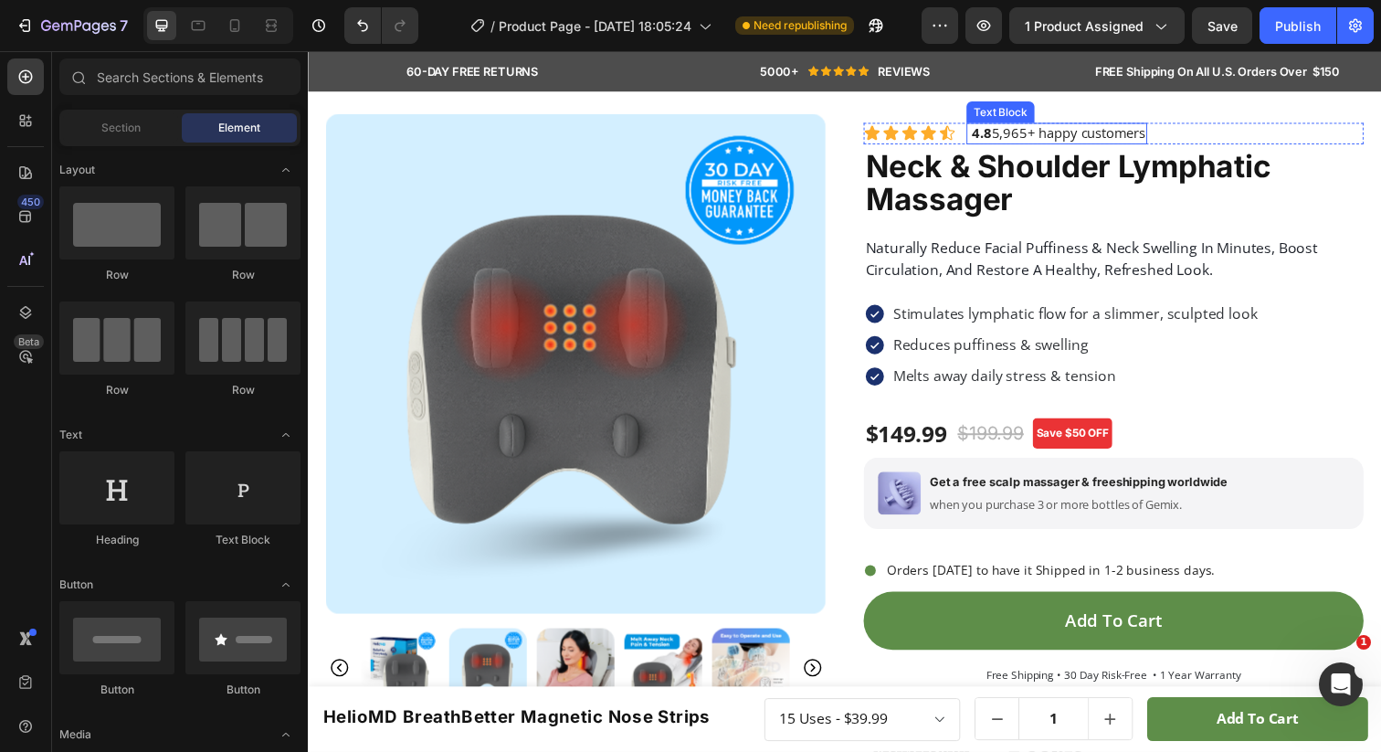
click at [984, 133] on p "4.8 5,965+ happy customers" at bounding box center [1072, 135] width 181 height 18
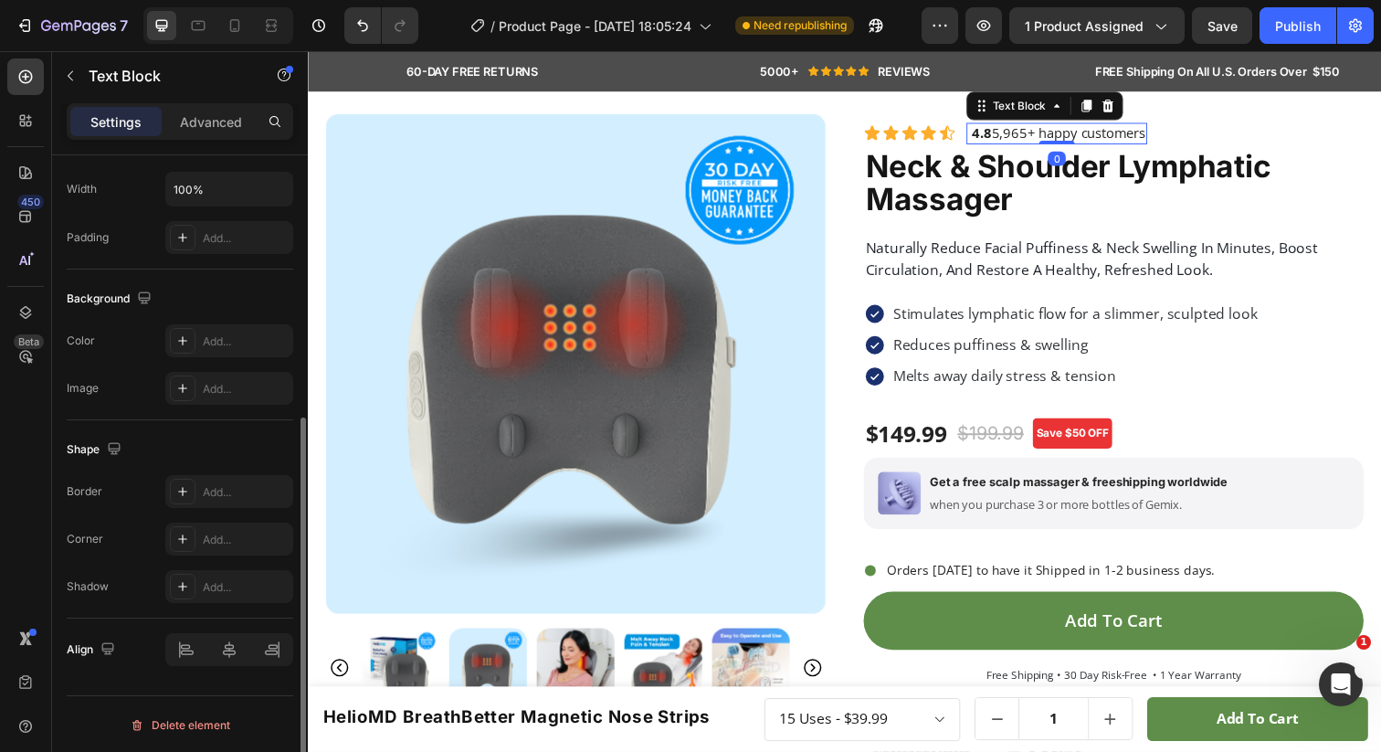
scroll to position [434, 0]
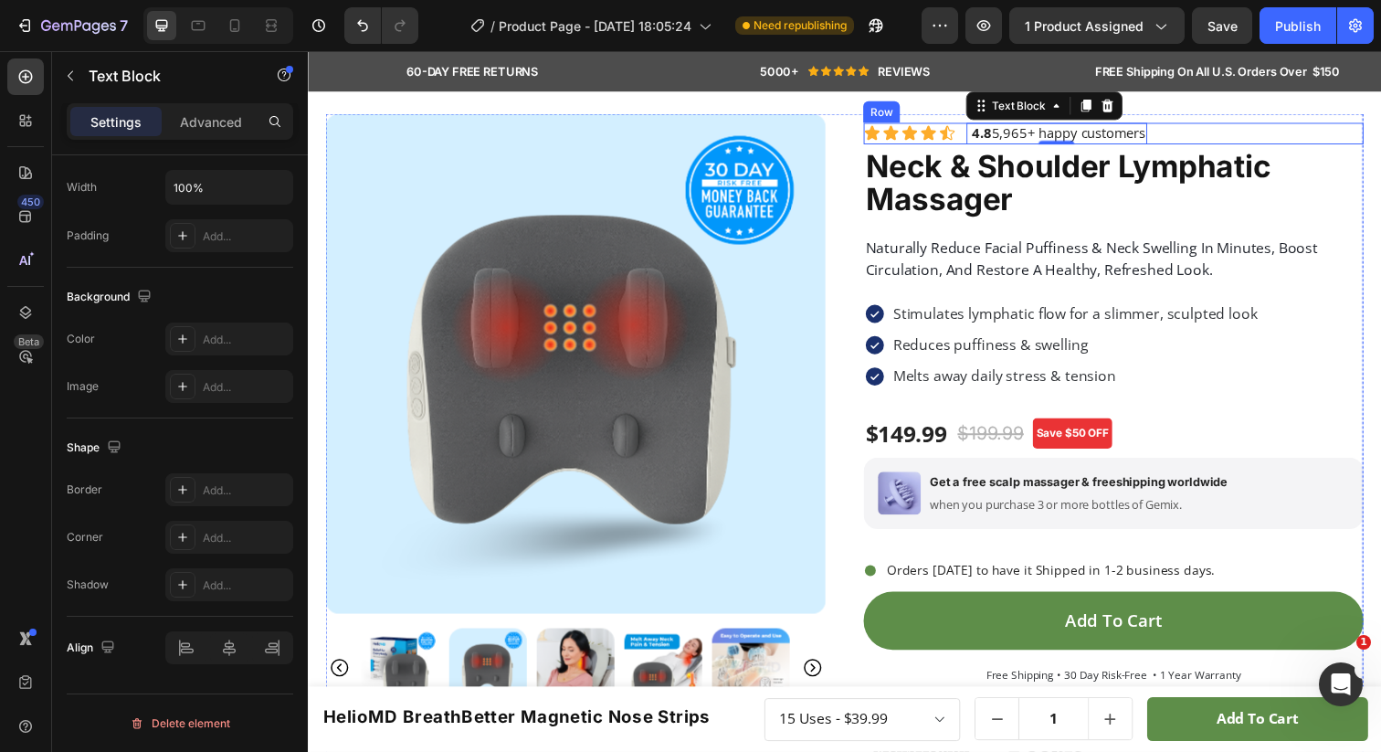
click at [974, 136] on div "Icon Icon Icon Icon Icon Icon List 4.8 5,965+ happy customers Text Block 0 Row" at bounding box center [1130, 135] width 511 height 22
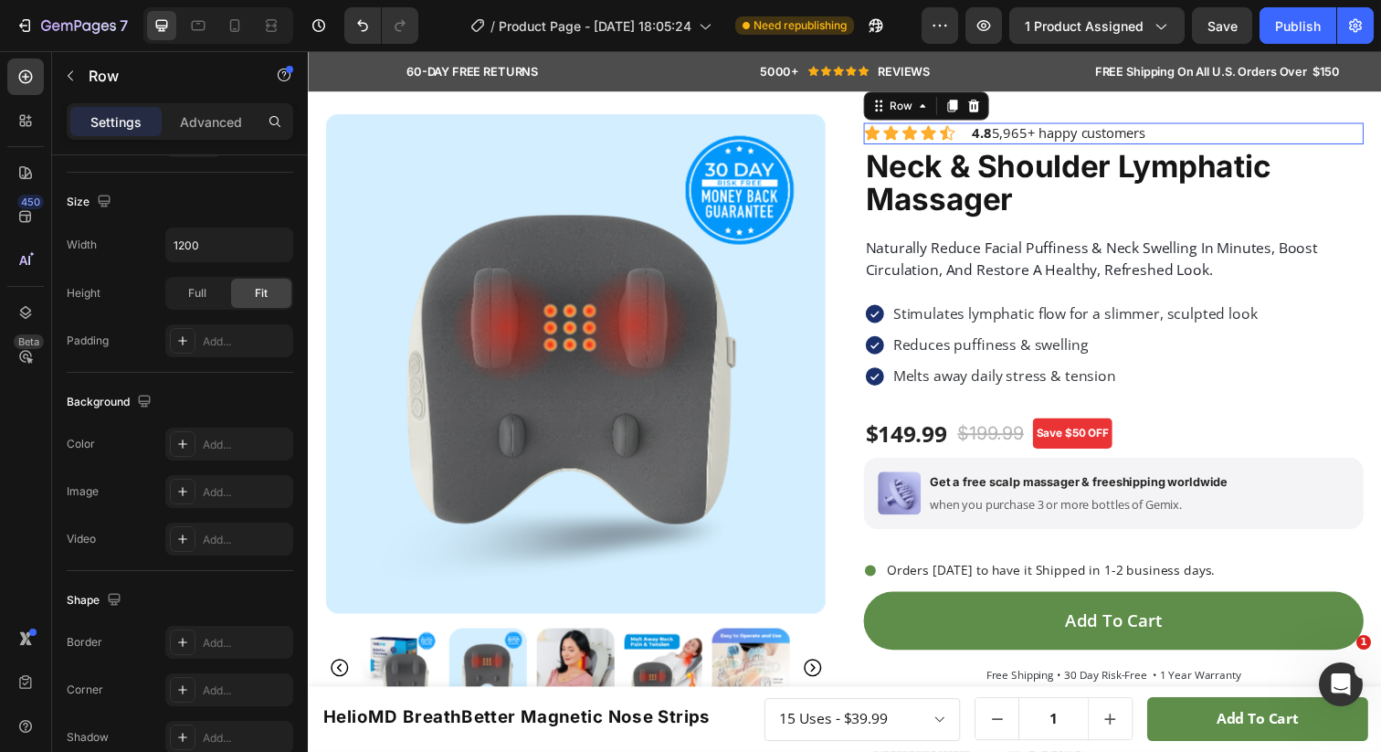
scroll to position [0, 0]
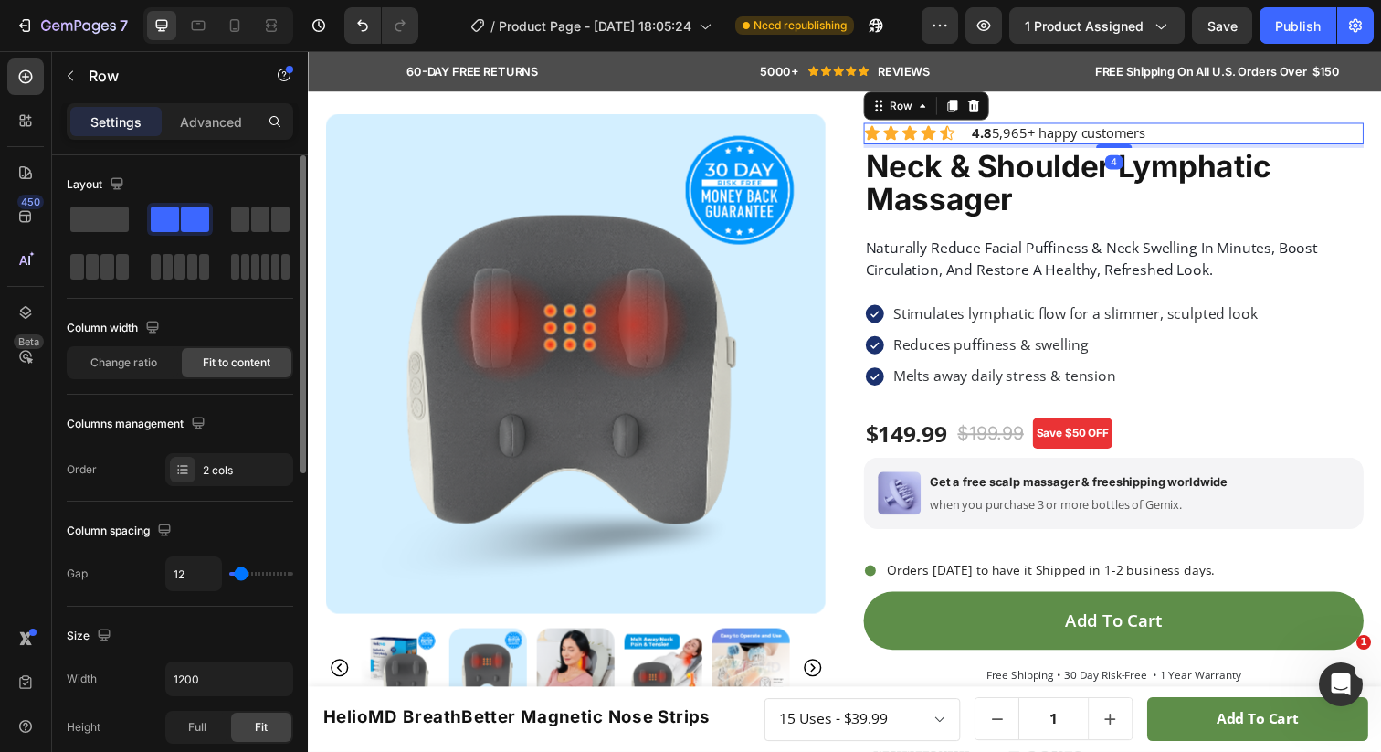
type input "2"
type input "1"
type input "0"
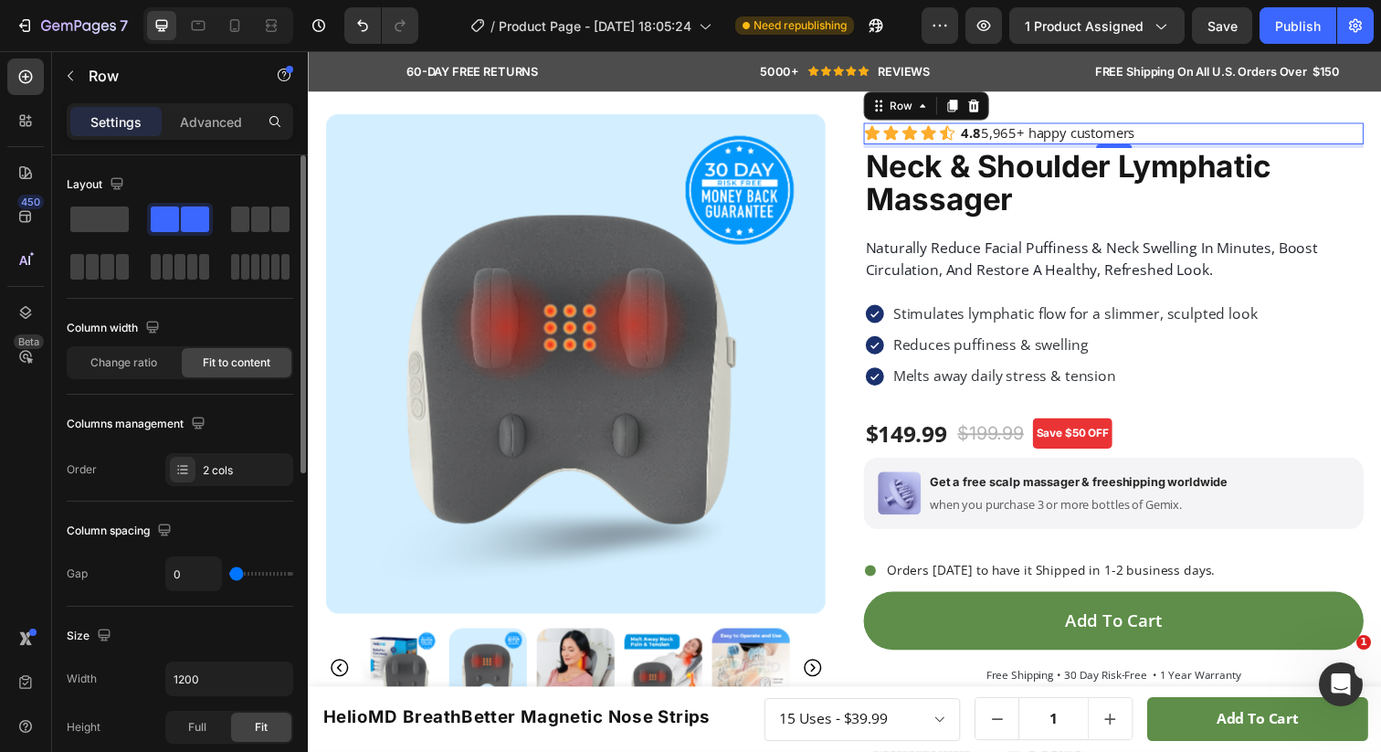
type input "0"
click at [233, 572] on input "range" at bounding box center [261, 574] width 64 height 4
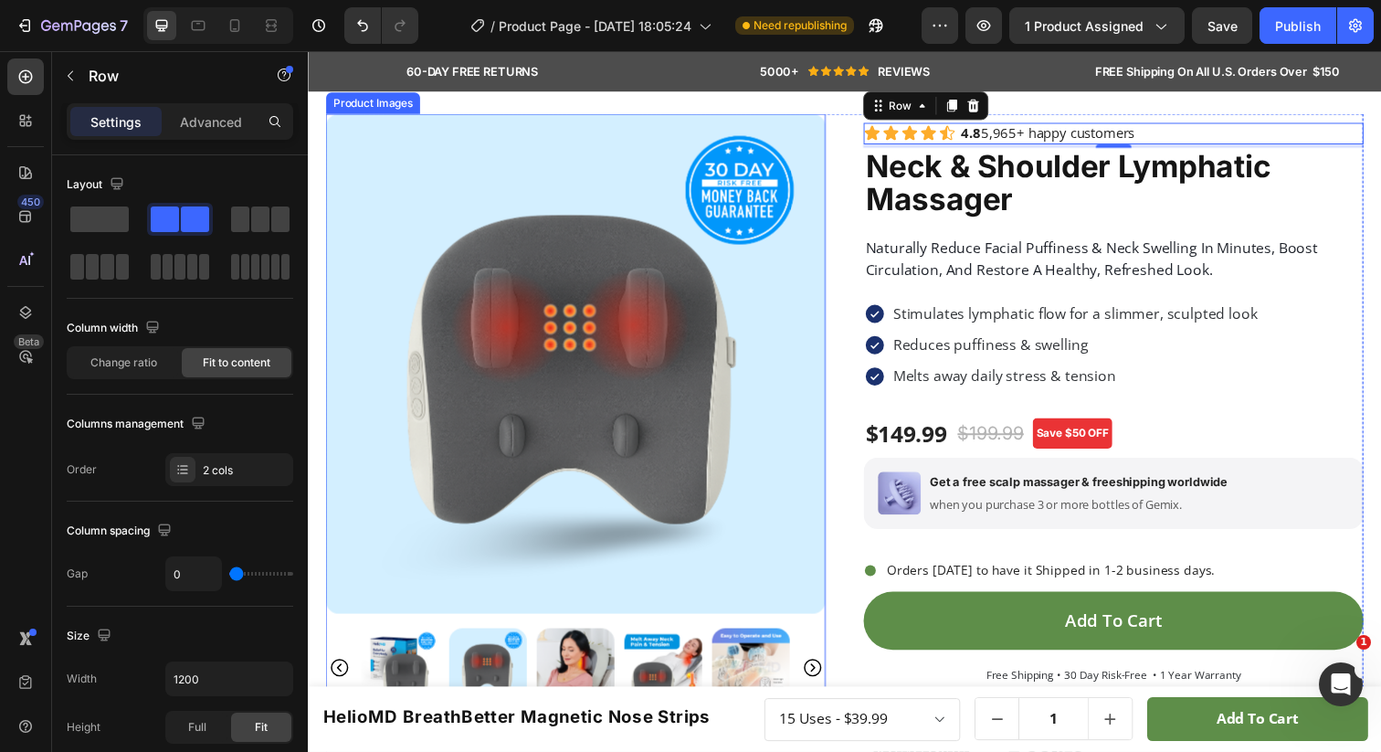
click at [833, 215] on img at bounding box center [581, 370] width 511 height 511
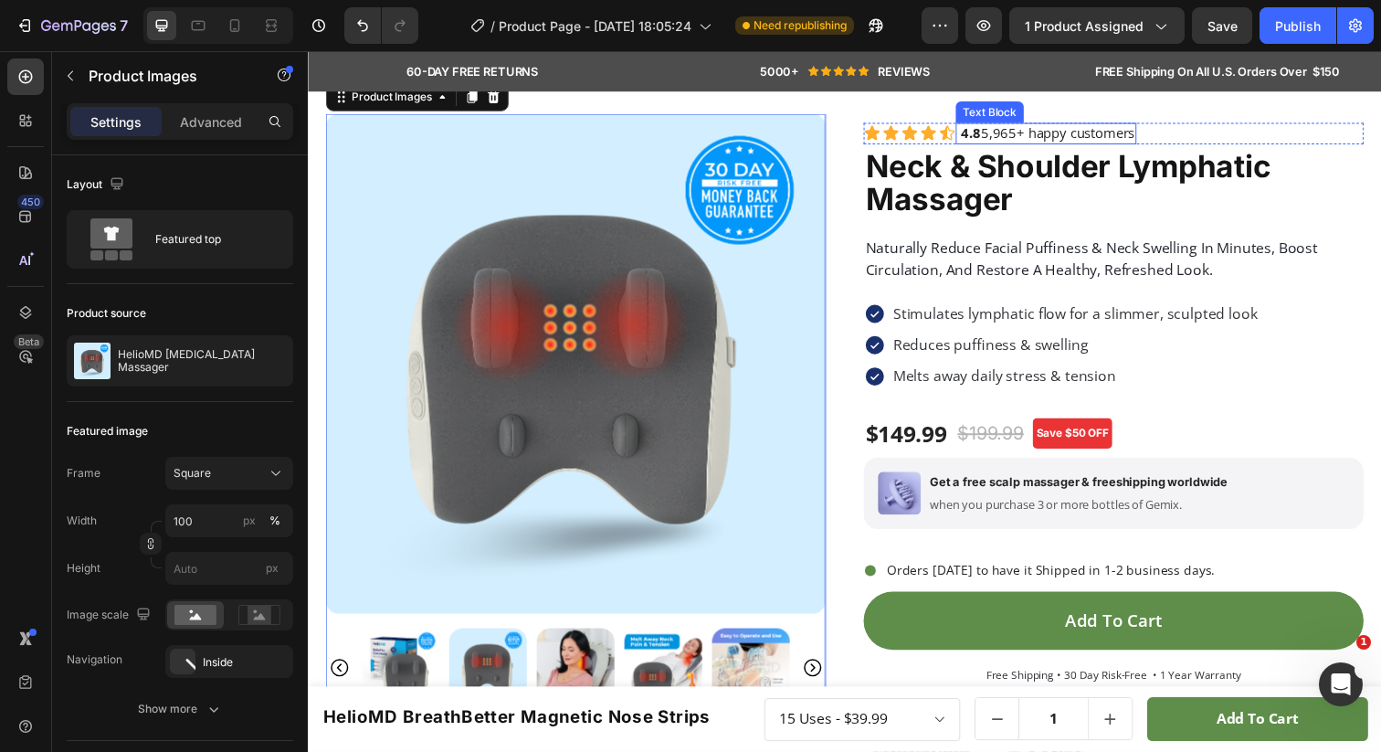
click at [1071, 136] on p "4.8 5,965+ happy customers" at bounding box center [1061, 135] width 181 height 18
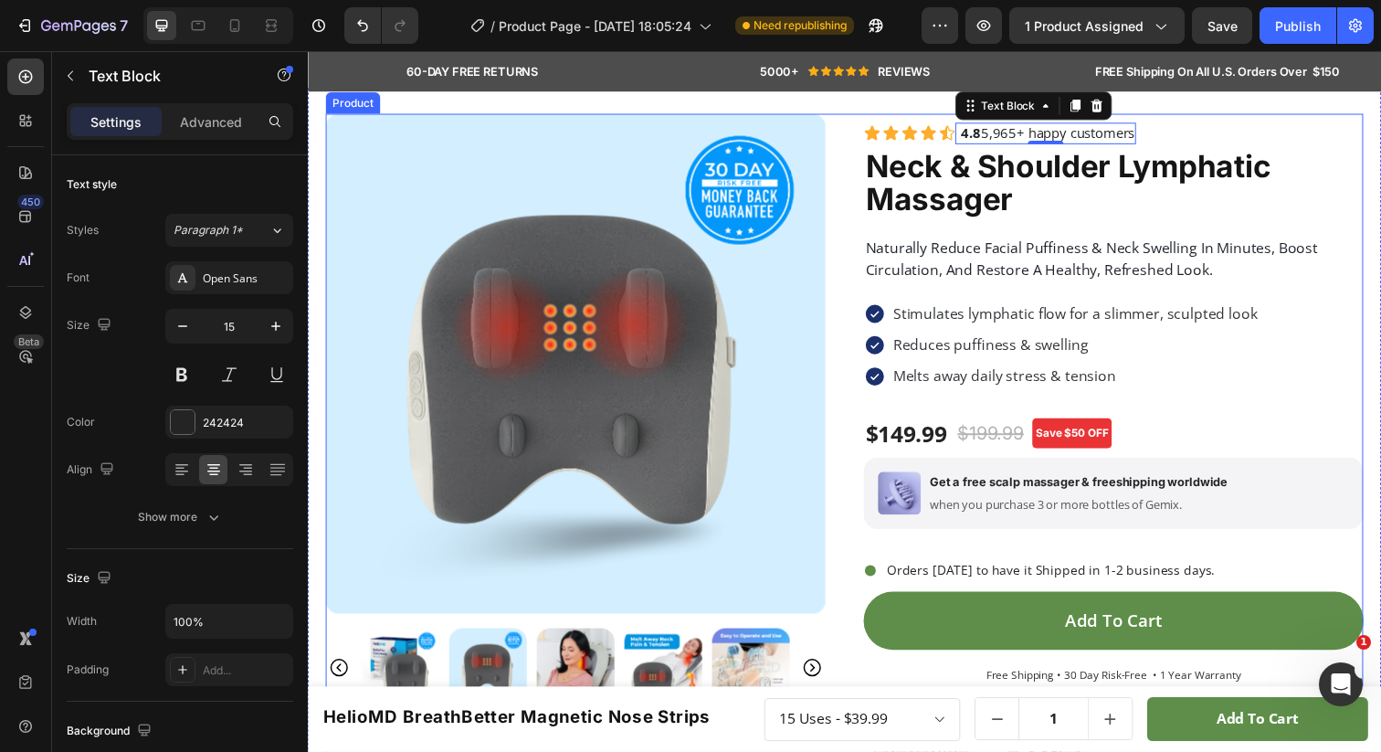
click at [874, 140] on div "Product Images Icon Icon Icon Icon Icon Icon List 4.8 5,965+ happy customers Te…" at bounding box center [856, 458] width 1060 height 686
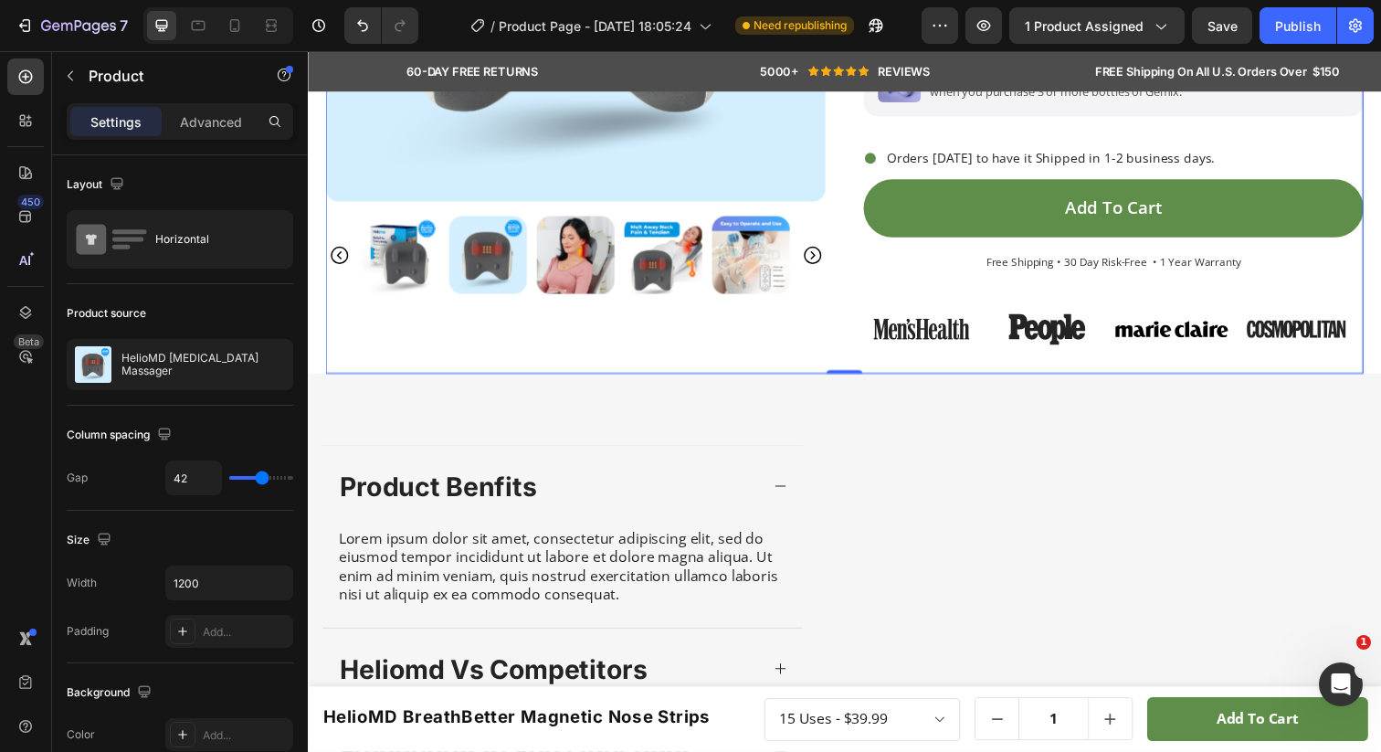
scroll to position [613, 0]
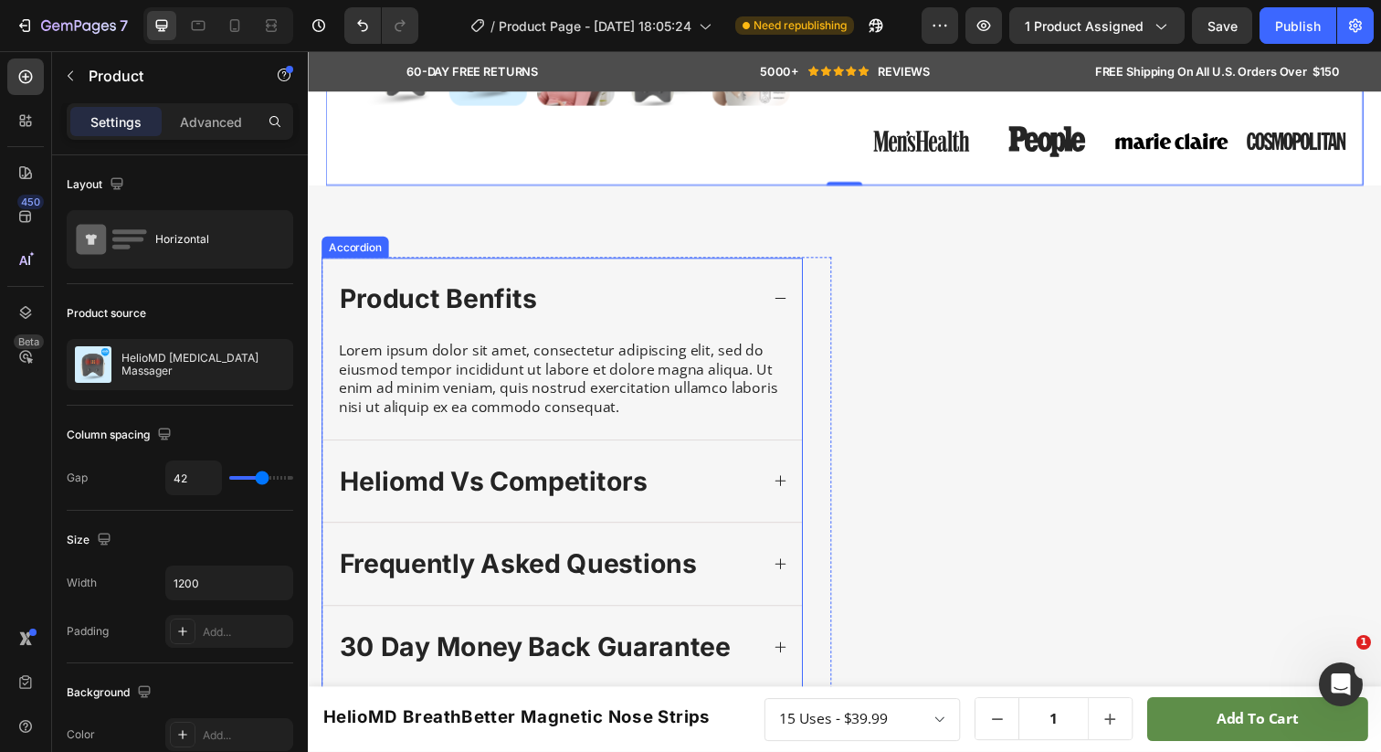
click at [790, 311] on icon at bounding box center [790, 303] width 15 height 15
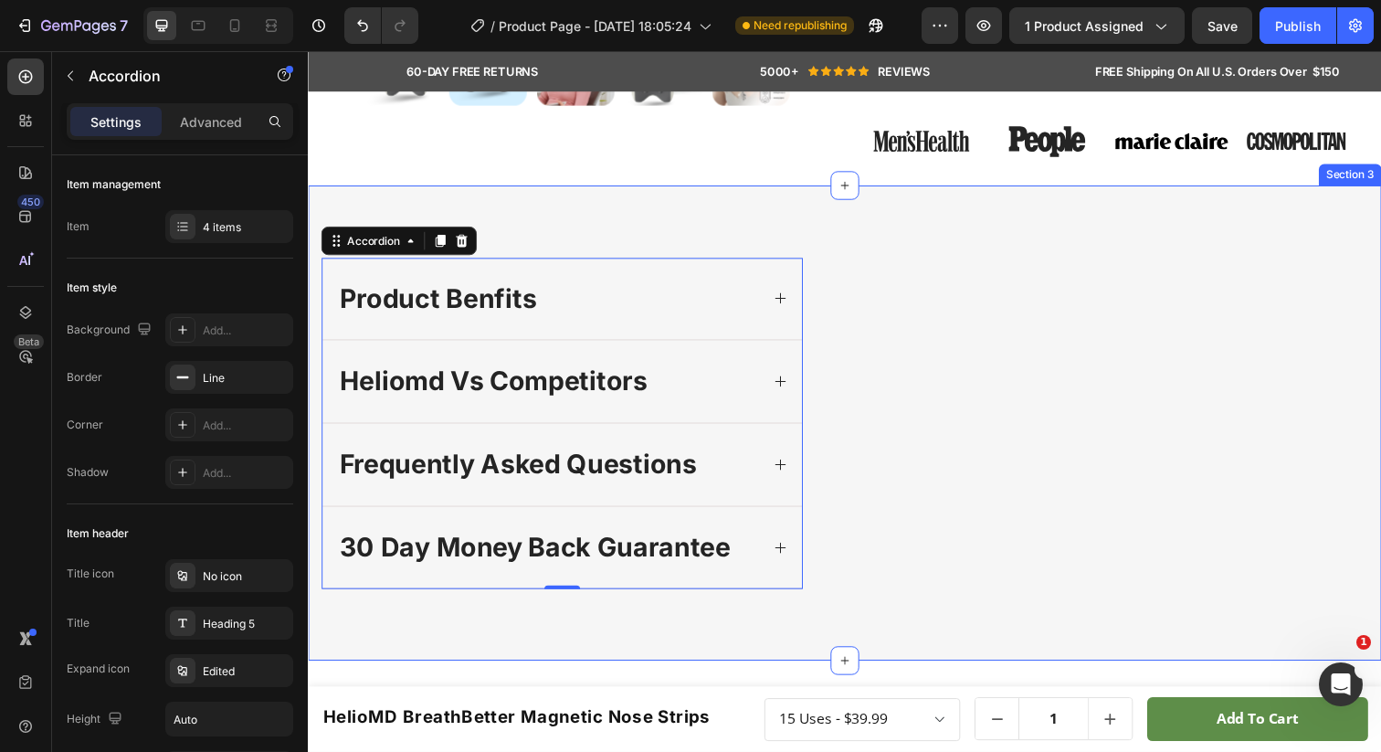
click at [737, 219] on div "product benfits heliomd vs competitors frequently asked questions 30 day money …" at bounding box center [856, 431] width 1096 height 486
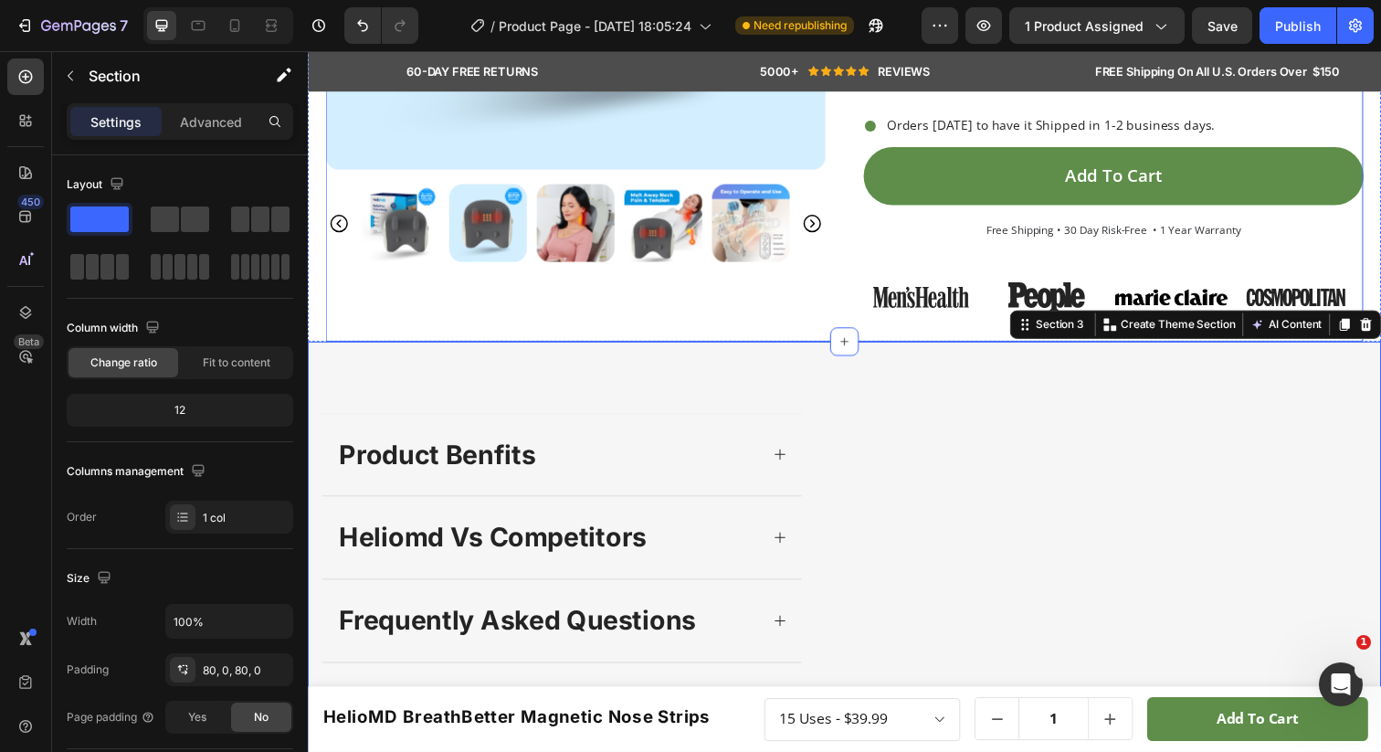
scroll to position [369, 0]
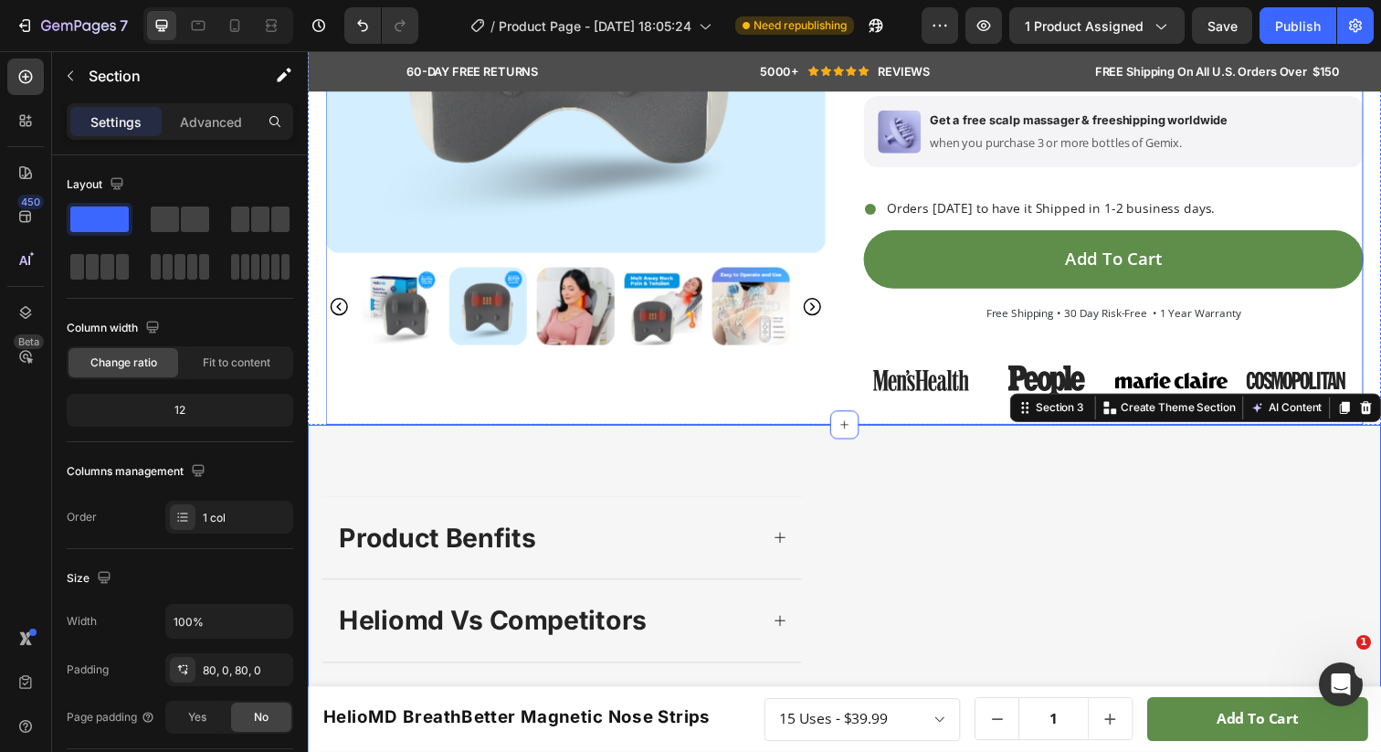
click at [1062, 339] on div "Icon Icon Icon Icon Icon Icon List 4.8 5,965+ happy customers Text Block Row ne…" at bounding box center [1130, 89] width 511 height 686
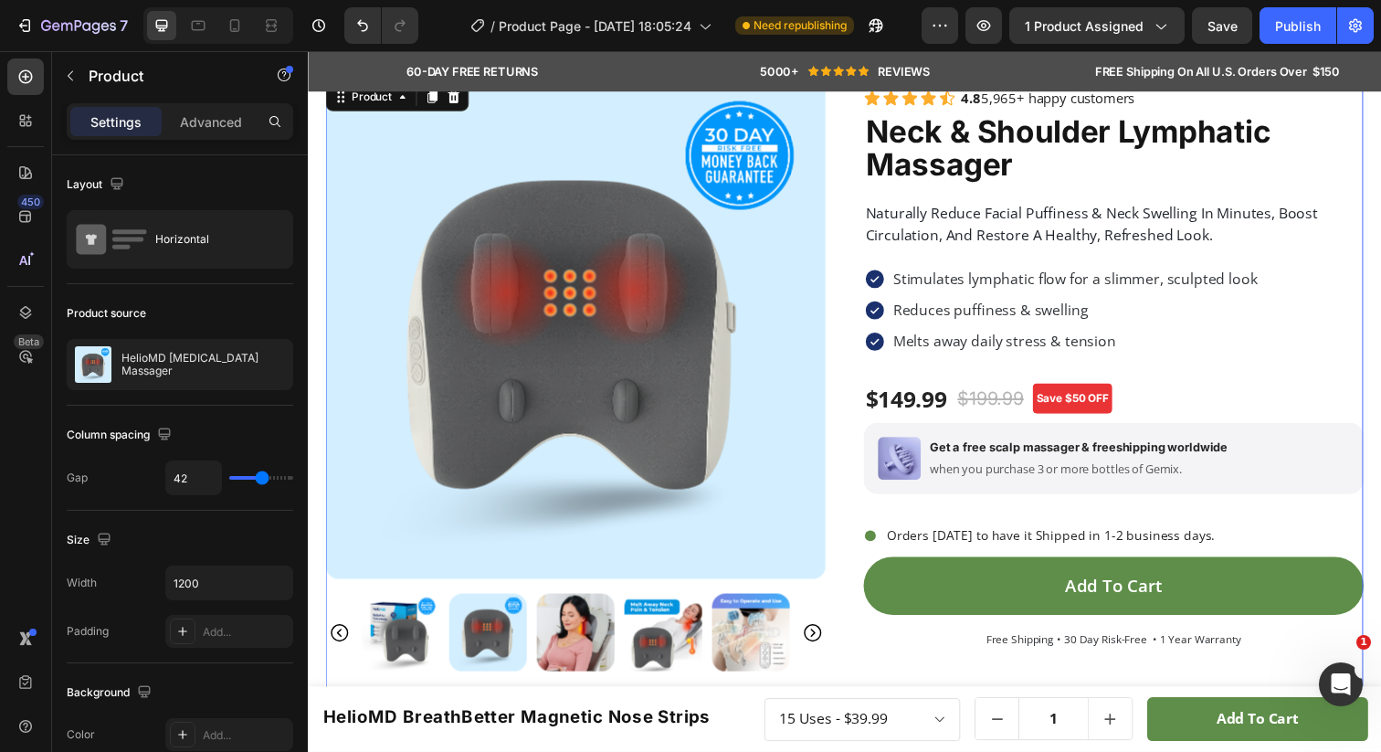
scroll to position [47, 0]
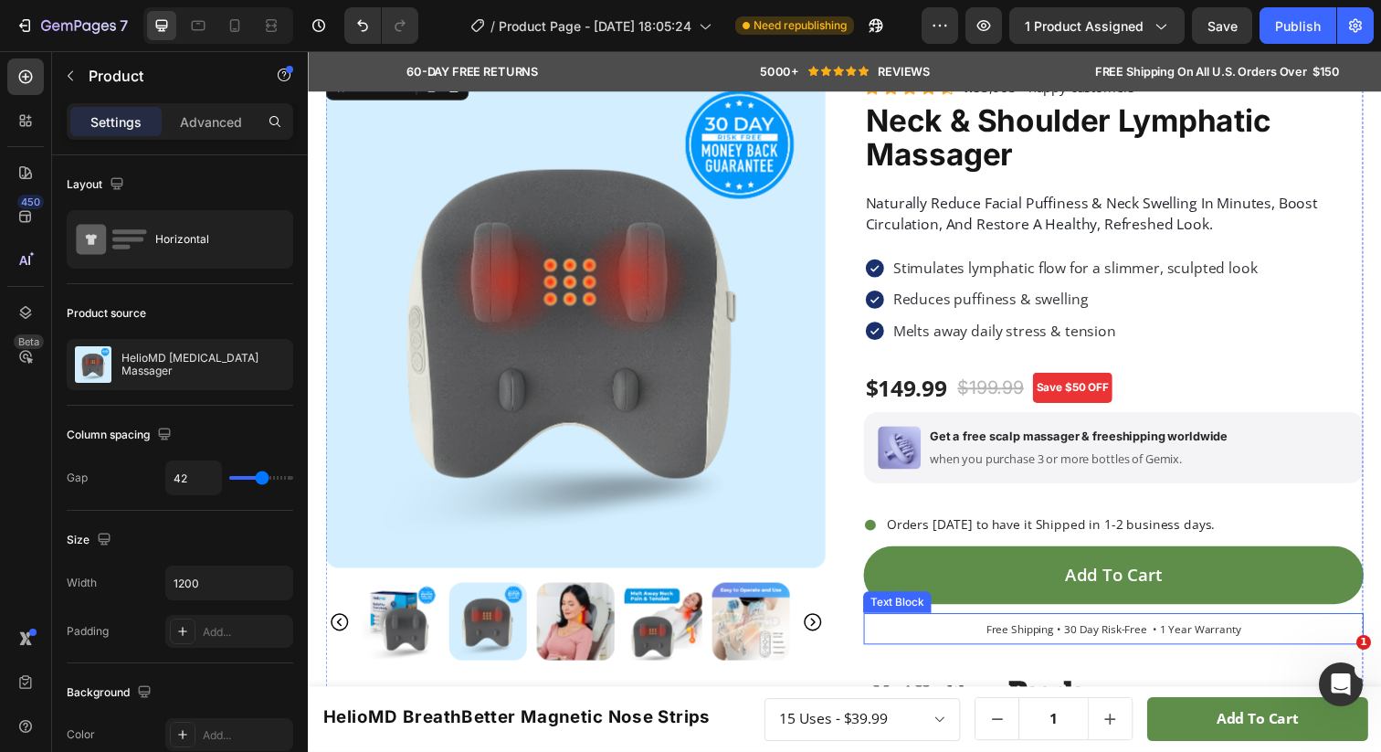
click at [924, 639] on p "Free Shipping • 30 Day Risk-Free • 1 Year Warranty" at bounding box center [1130, 641] width 507 height 28
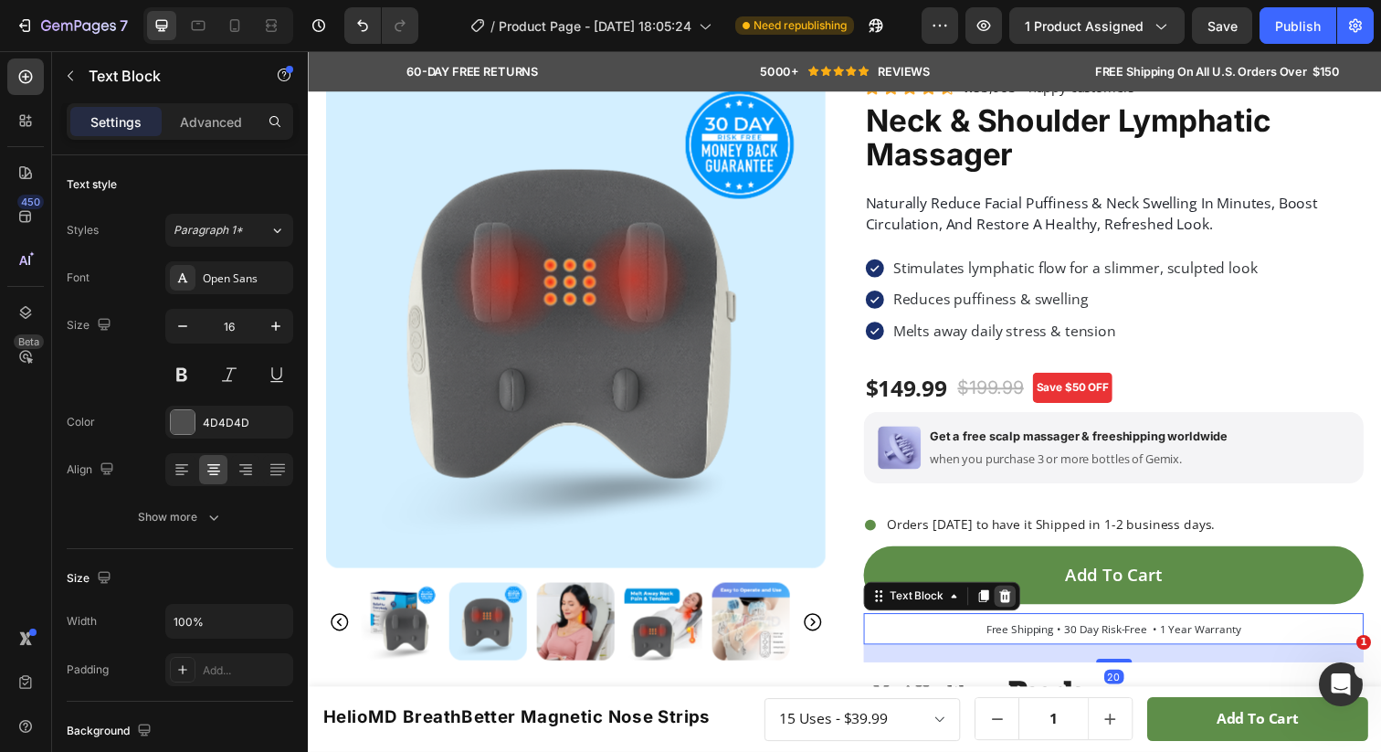
click at [1023, 608] on icon at bounding box center [1020, 607] width 12 height 13
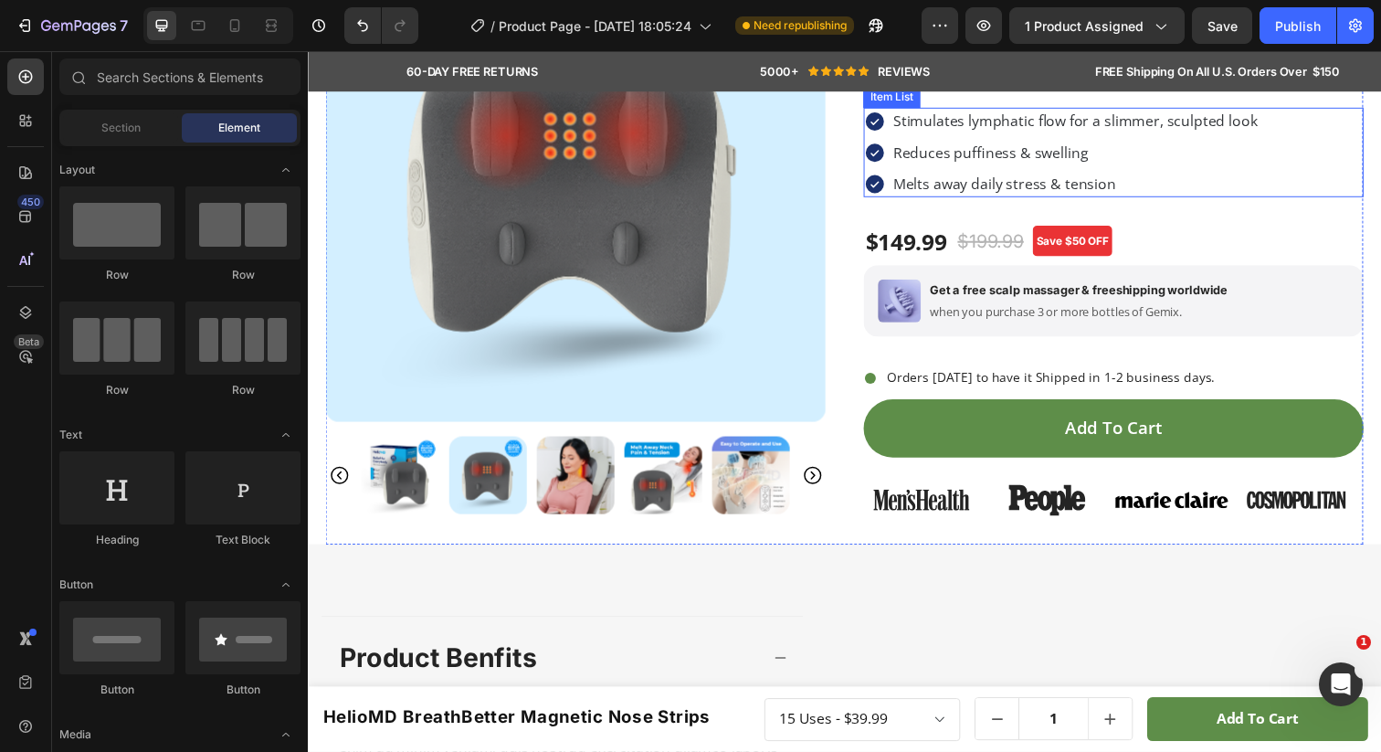
scroll to position [0, 0]
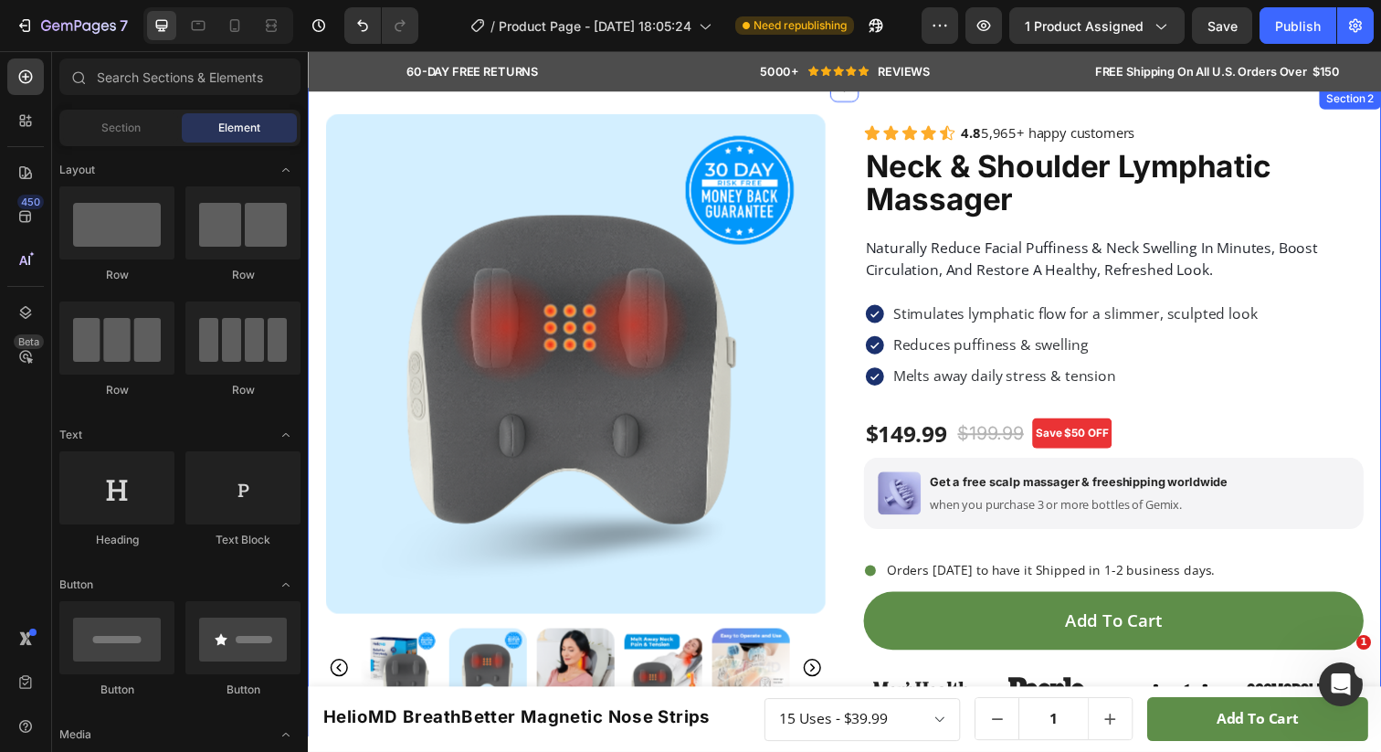
click at [1380, 154] on div "Product Images Icon Icon Icon Icon Icon Icon List 4.8 5,965+ happy customers Te…" at bounding box center [856, 420] width 1096 height 662
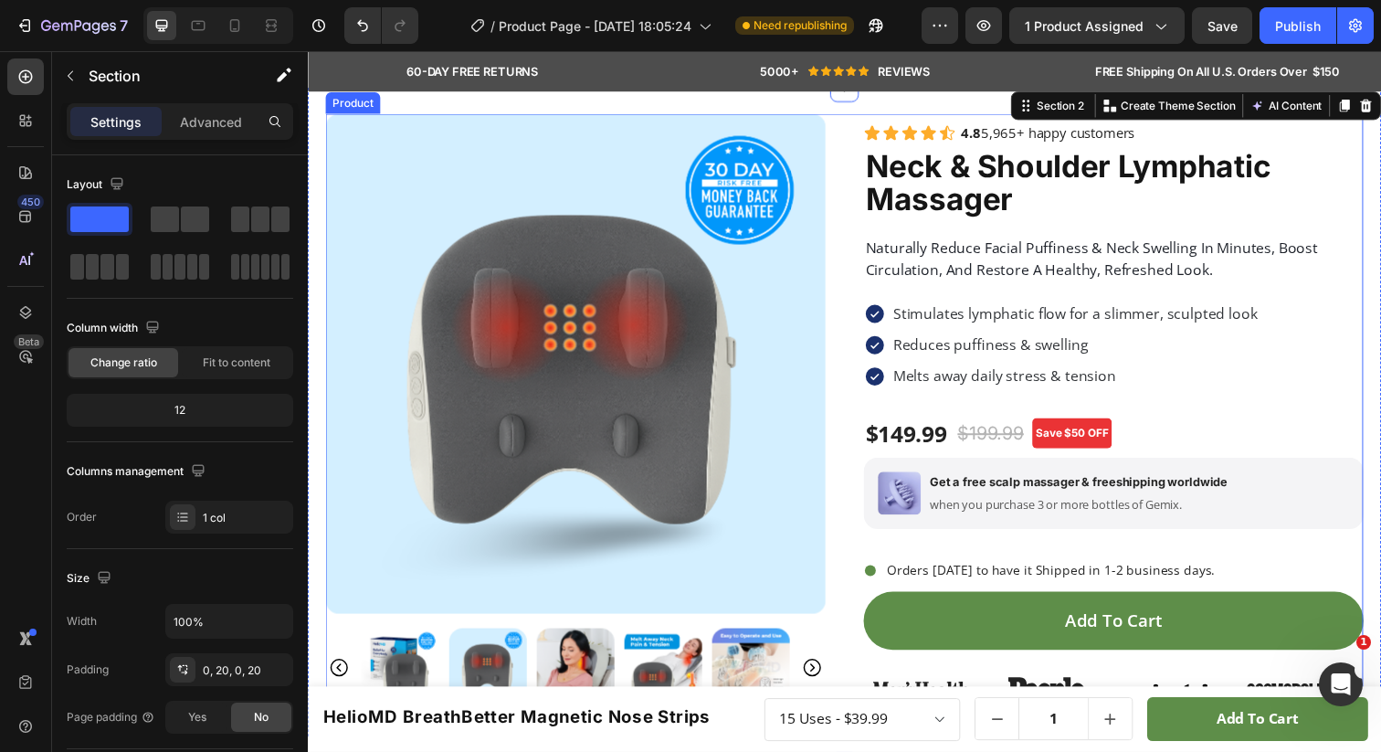
click at [838, 596] on div "Product Images Icon Icon Icon Icon Icon Icon List 4.8 5,965+ happy customers Te…" at bounding box center [856, 433] width 1060 height 636
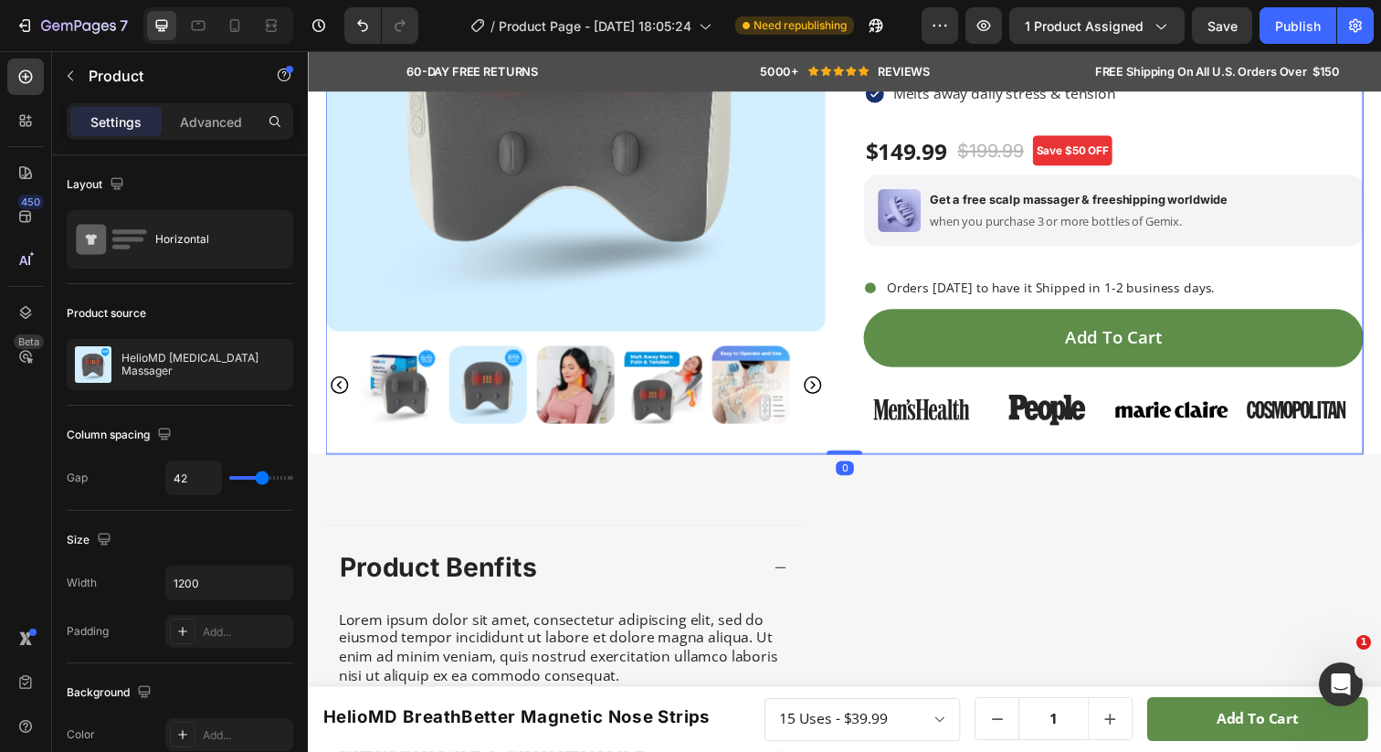
scroll to position [299, 0]
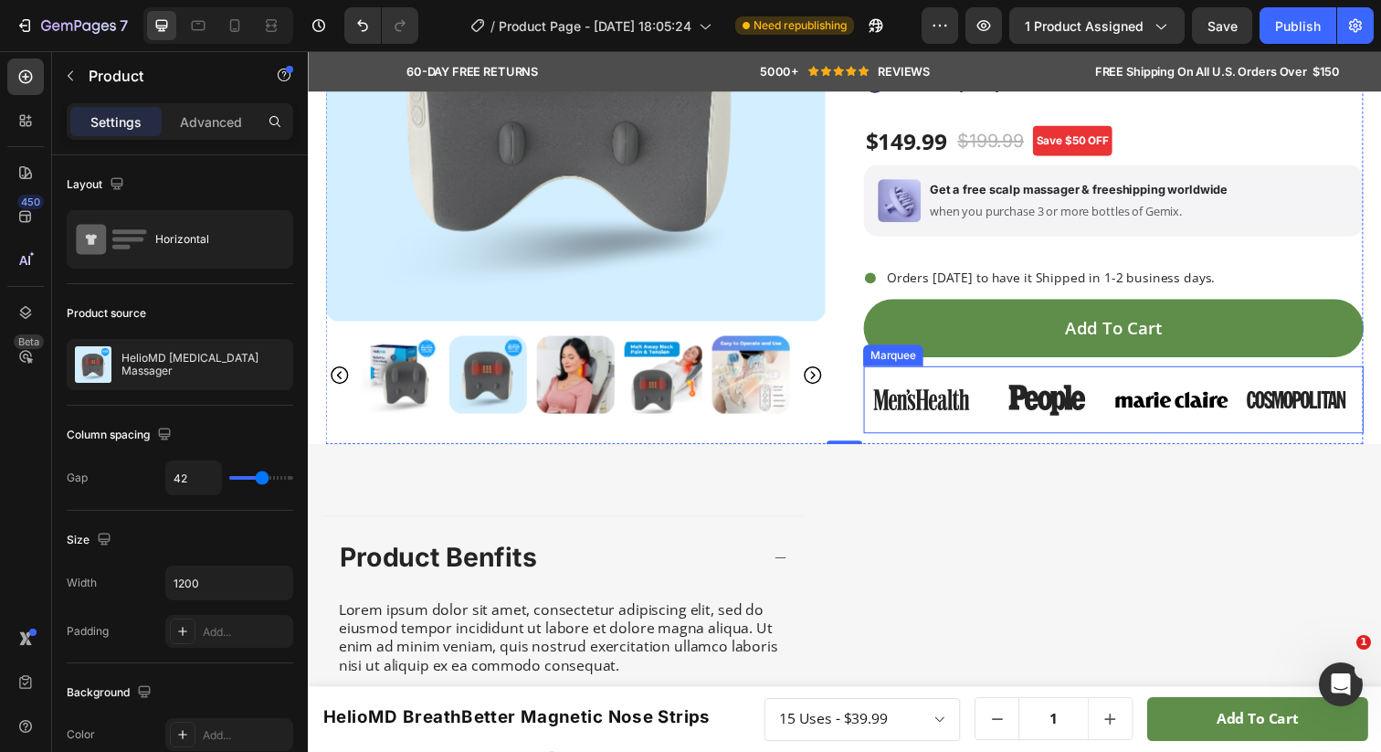
click at [884, 377] on div "Image Image Image Image Image Image Image Image Marquee" at bounding box center [1130, 407] width 511 height 69
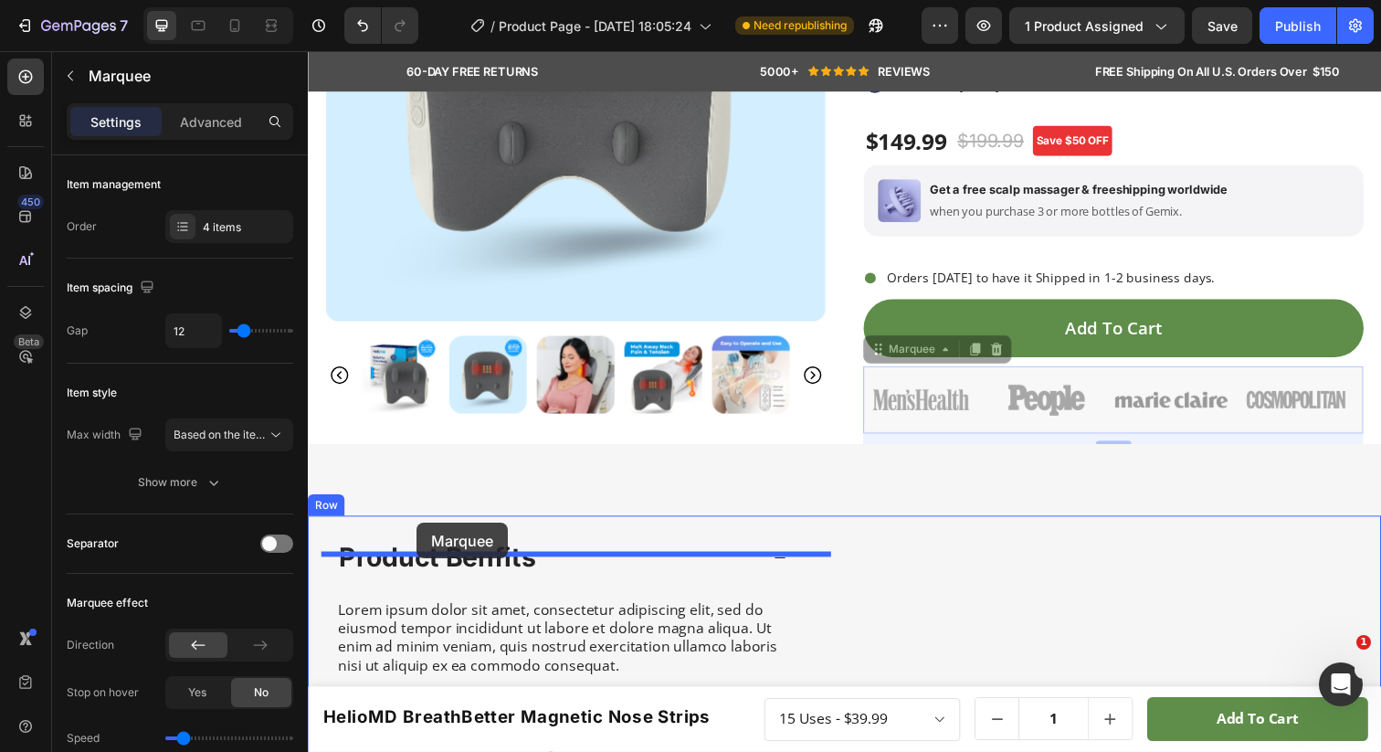
drag, startPoint x: 888, startPoint y: 354, endPoint x: 419, endPoint y: 533, distance: 501.3
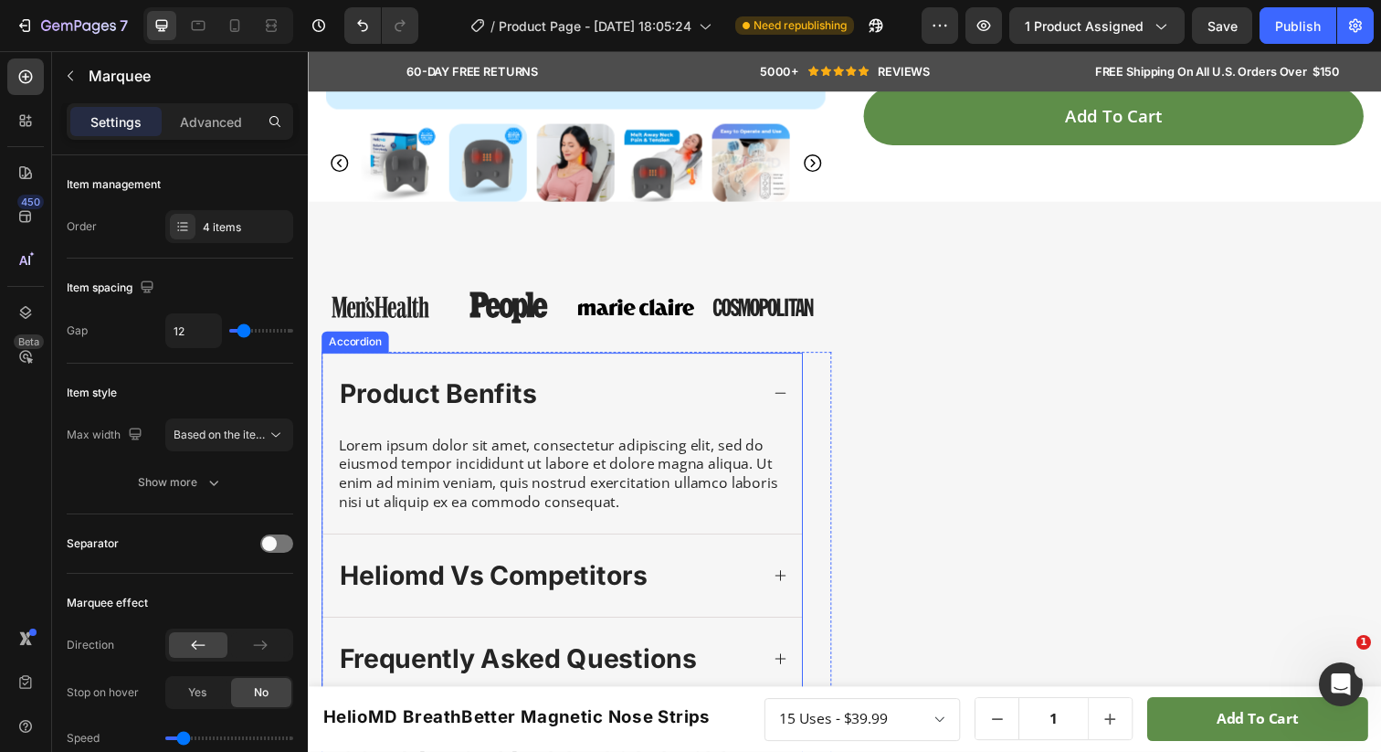
scroll to position [625, 0]
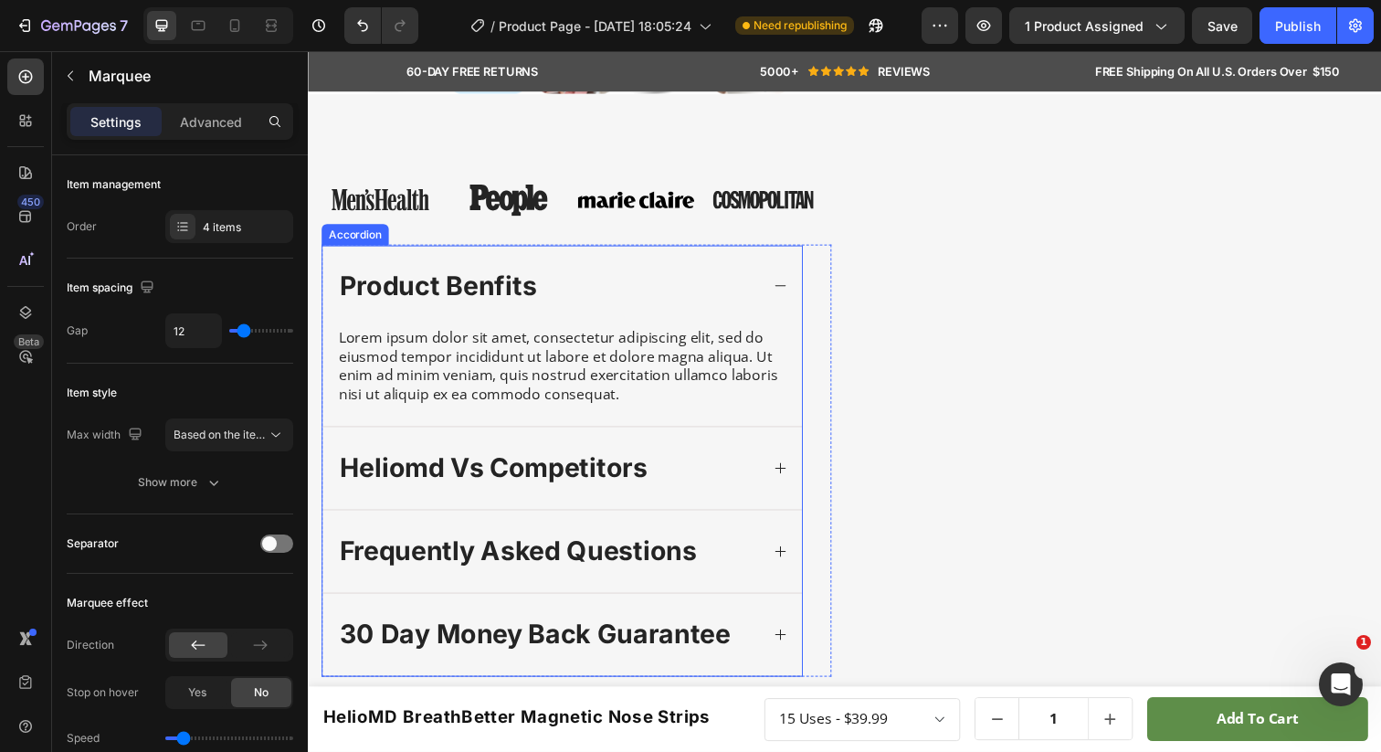
click at [775, 296] on div "product benfits" at bounding box center [567, 291] width 490 height 84
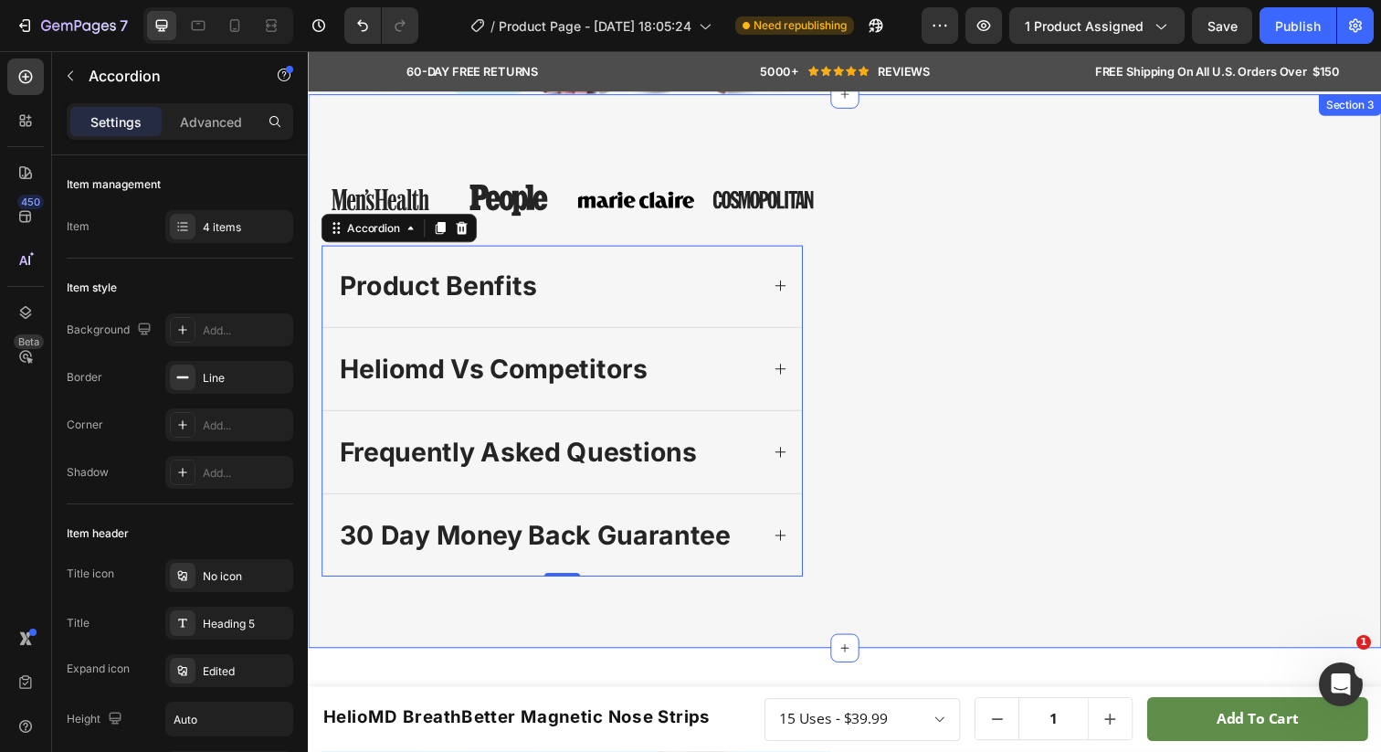
click at [704, 135] on div "Image Image Image Image Image Image Image Image Marquee product benfits heliomd…" at bounding box center [856, 377] width 1096 height 565
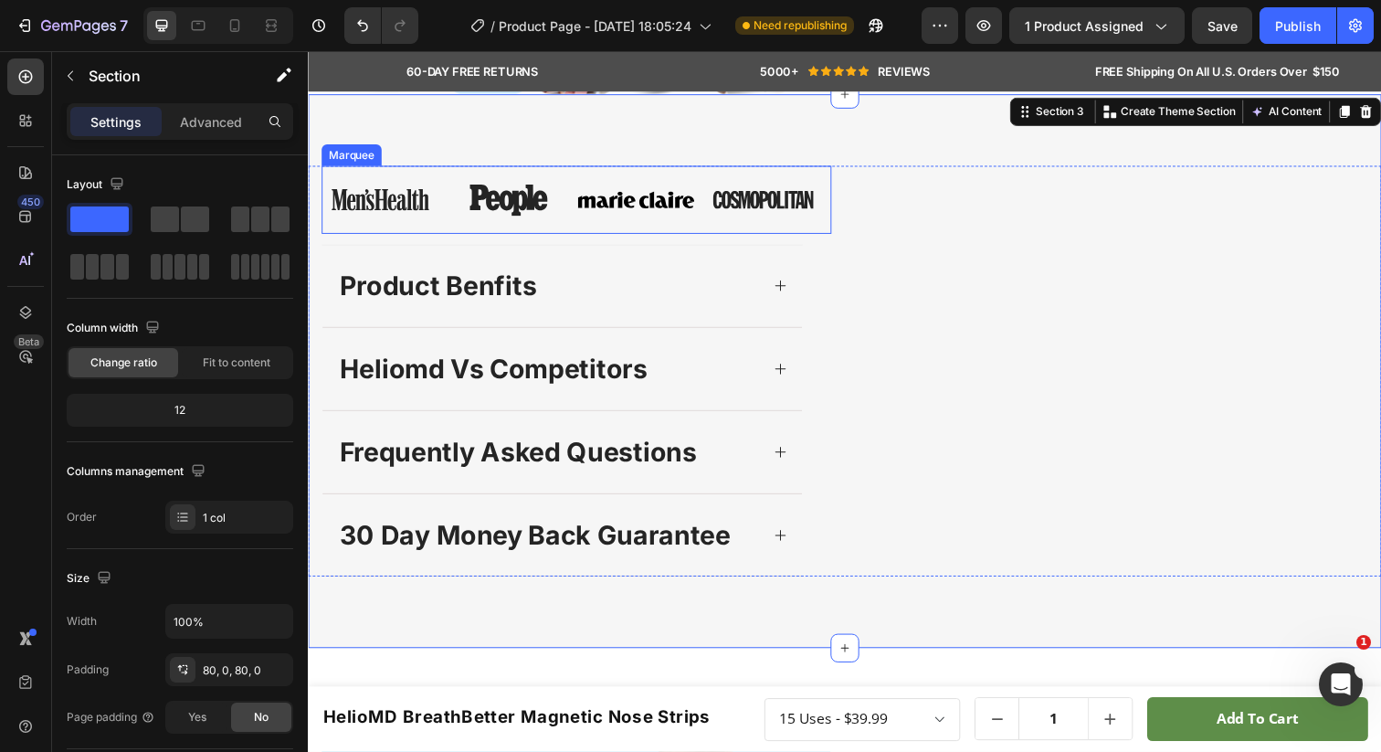
click at [345, 165] on div "Marquee" at bounding box center [352, 157] width 54 height 16
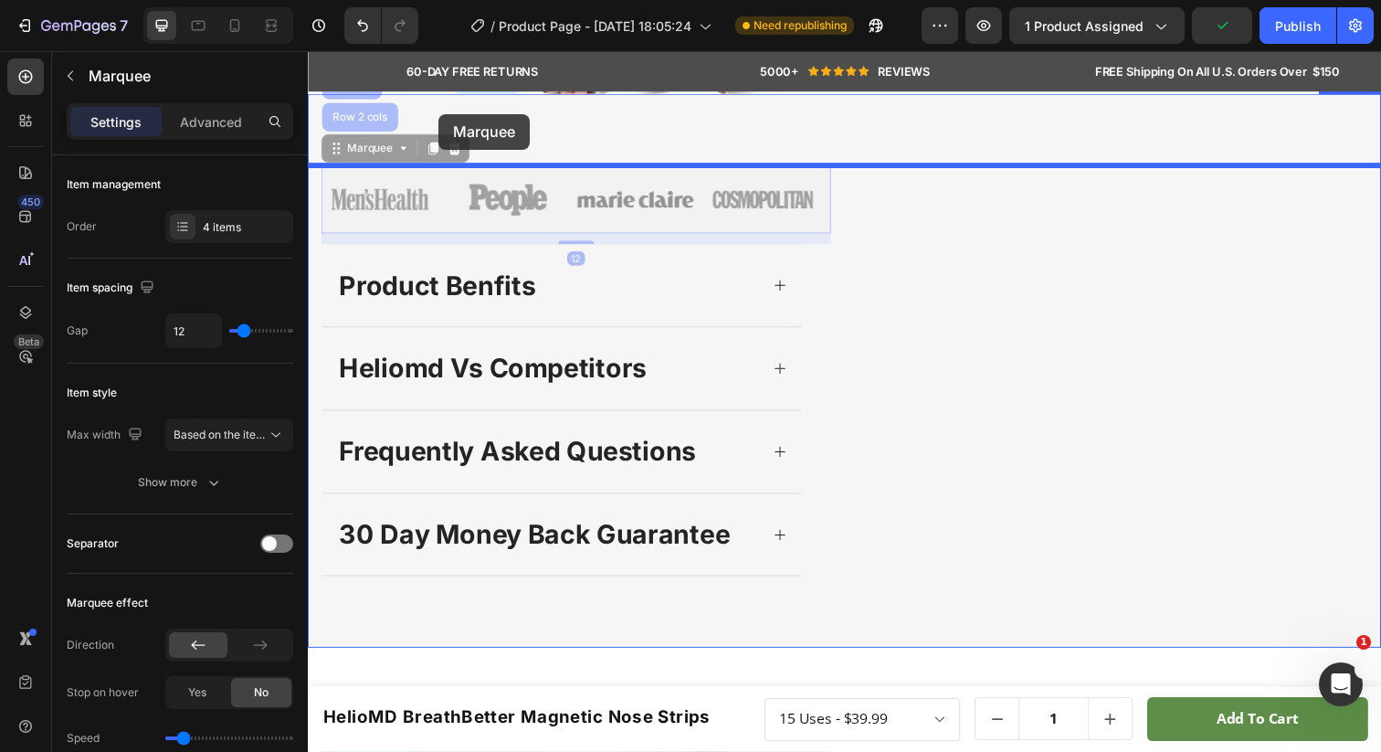
drag, startPoint x: 336, startPoint y: 204, endPoint x: 441, endPoint y: 116, distance: 136.8
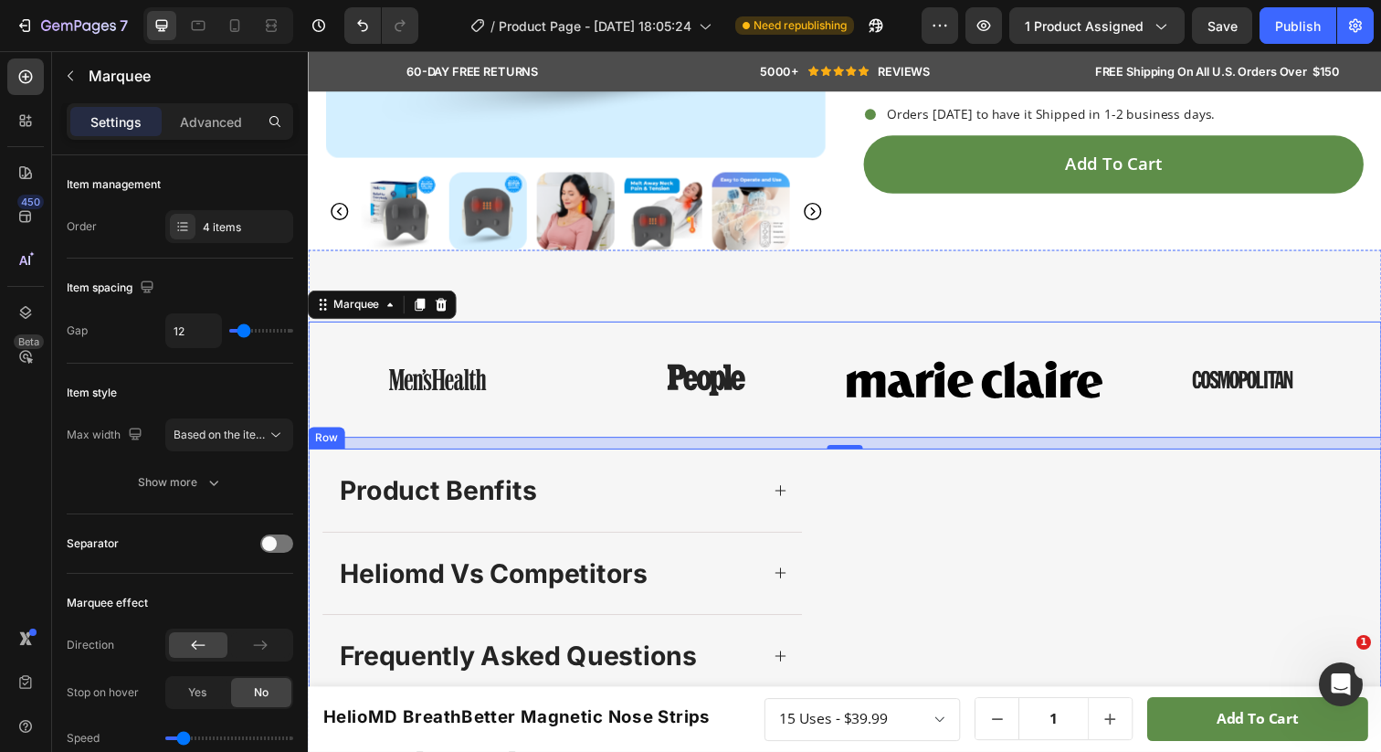
scroll to position [472, 0]
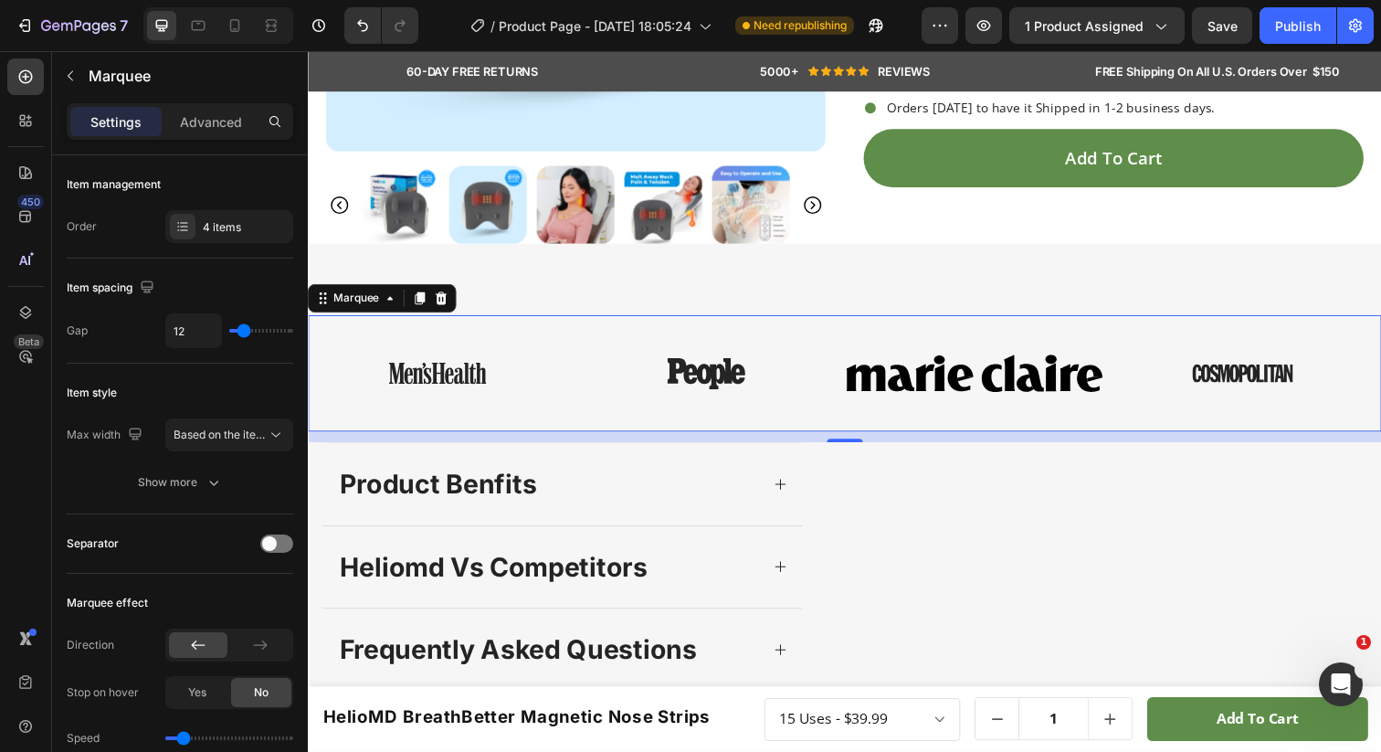
click at [563, 342] on div "Image Image Image Image" at bounding box center [857, 380] width 1096 height 97
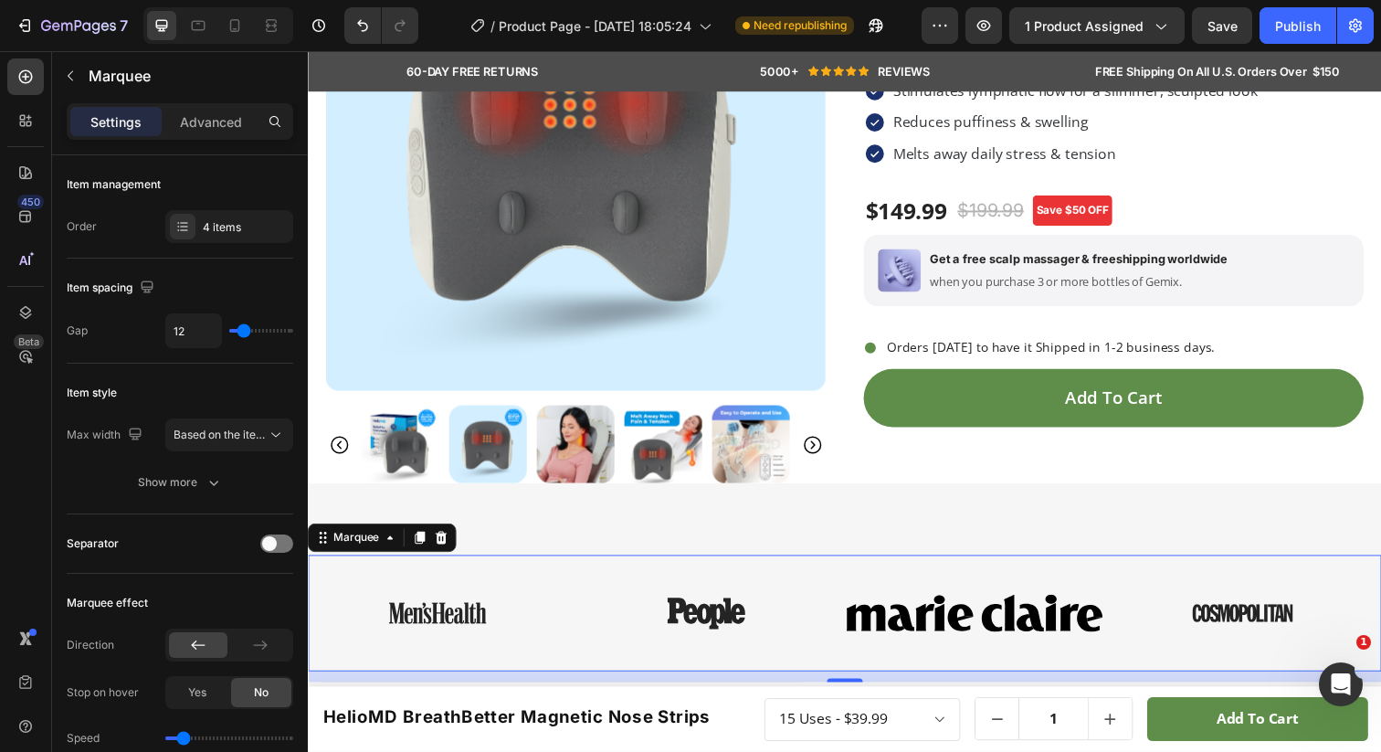
scroll to position [0, 0]
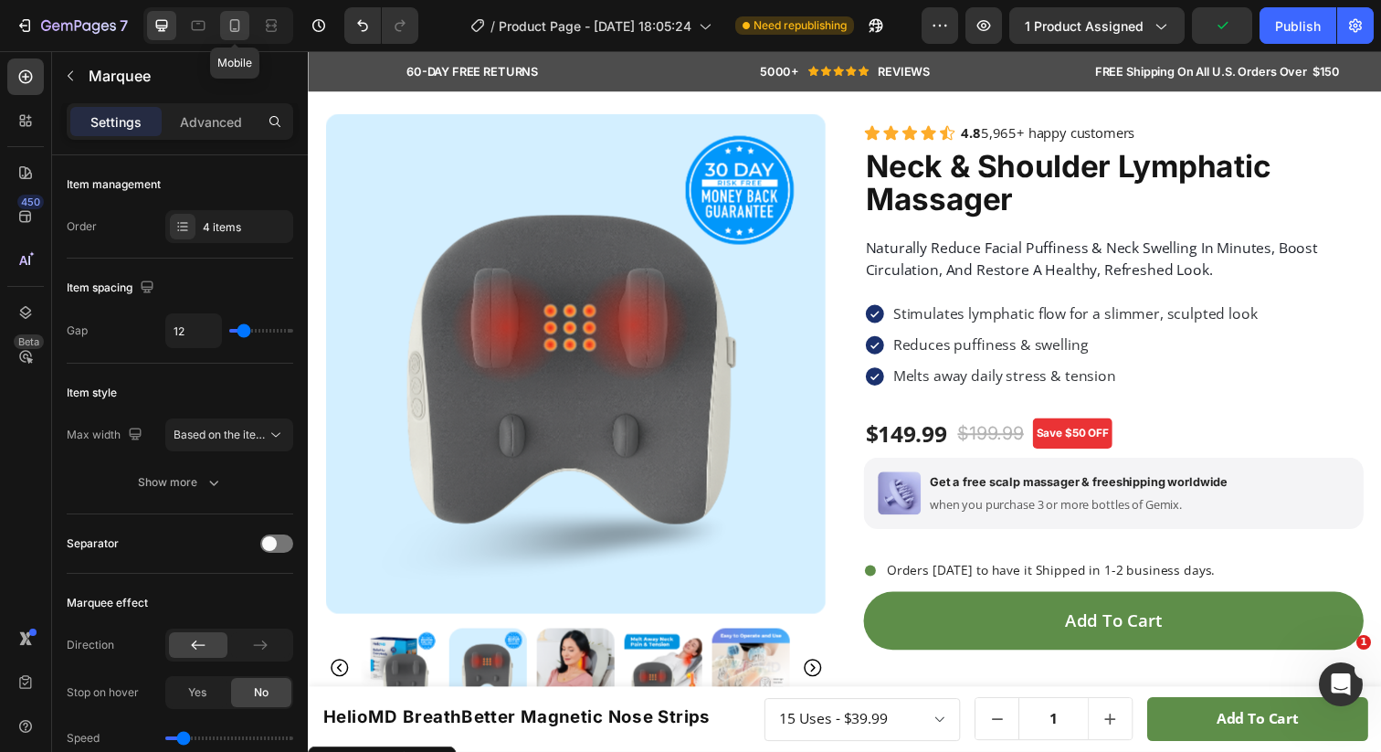
click at [242, 27] on icon at bounding box center [235, 25] width 18 height 18
type input "20"
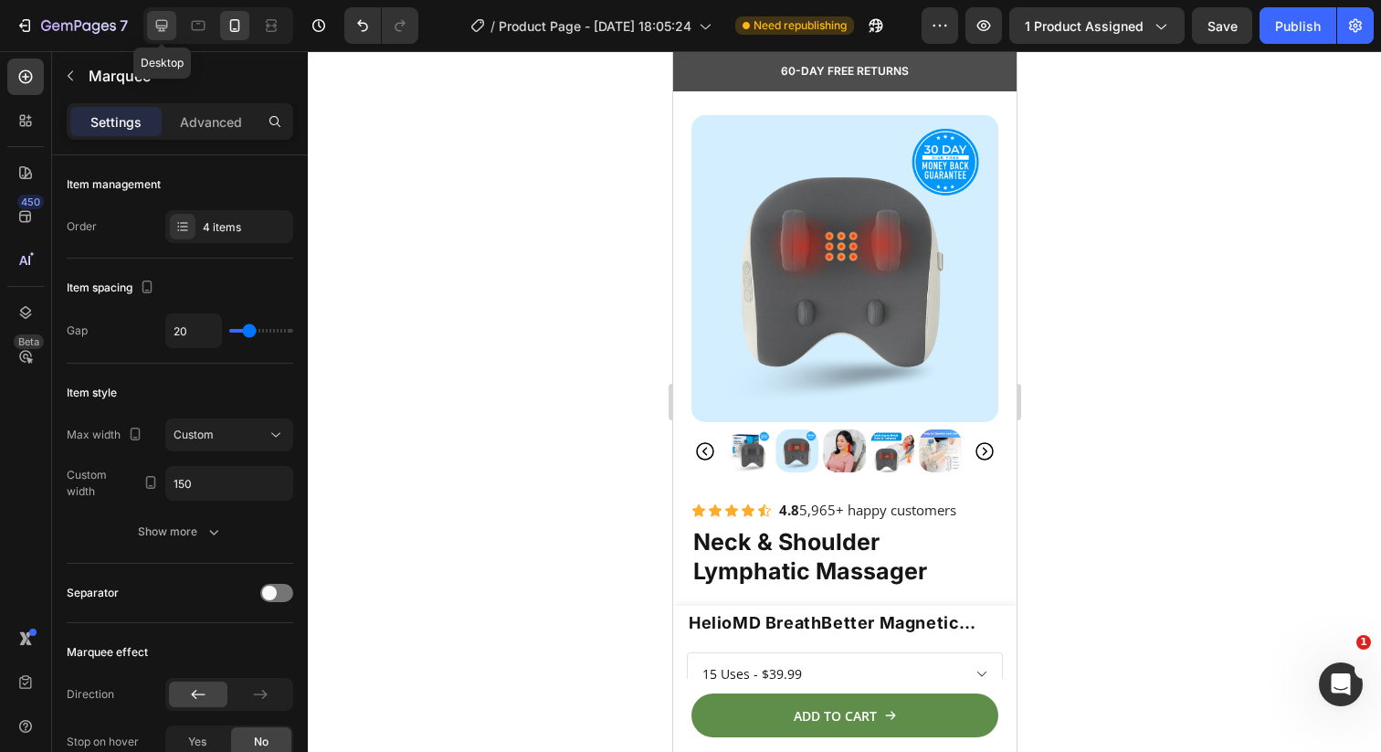
click at [175, 20] on div at bounding box center [161, 25] width 29 height 29
type input "12"
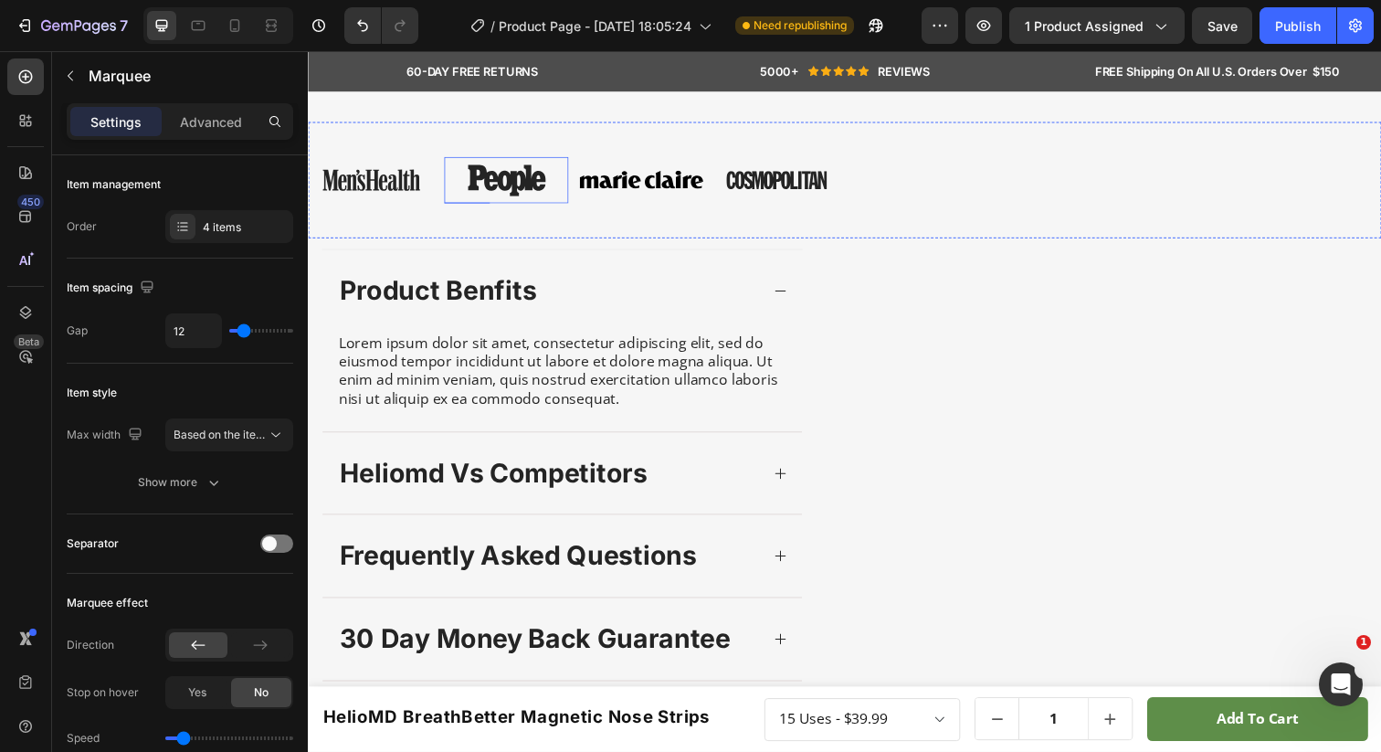
scroll to position [678, 0]
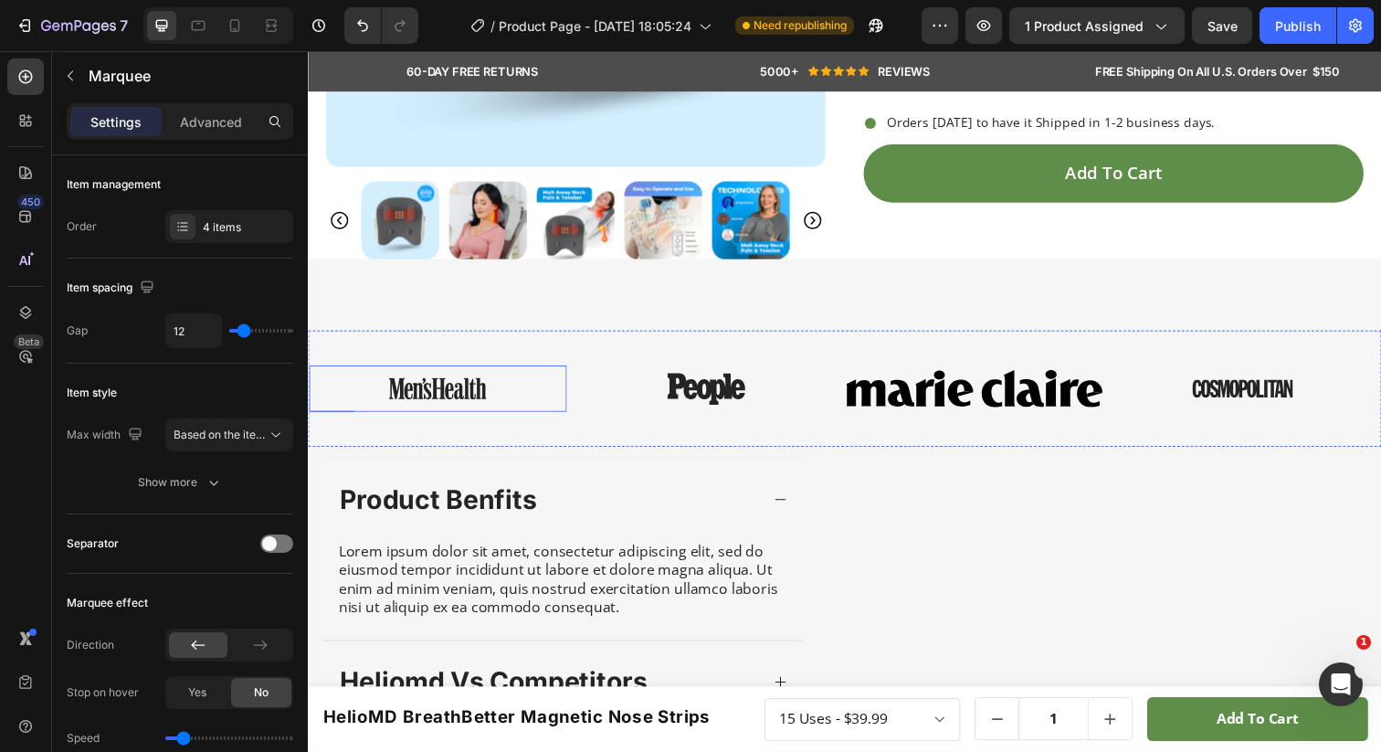
scroll to position [436, 0]
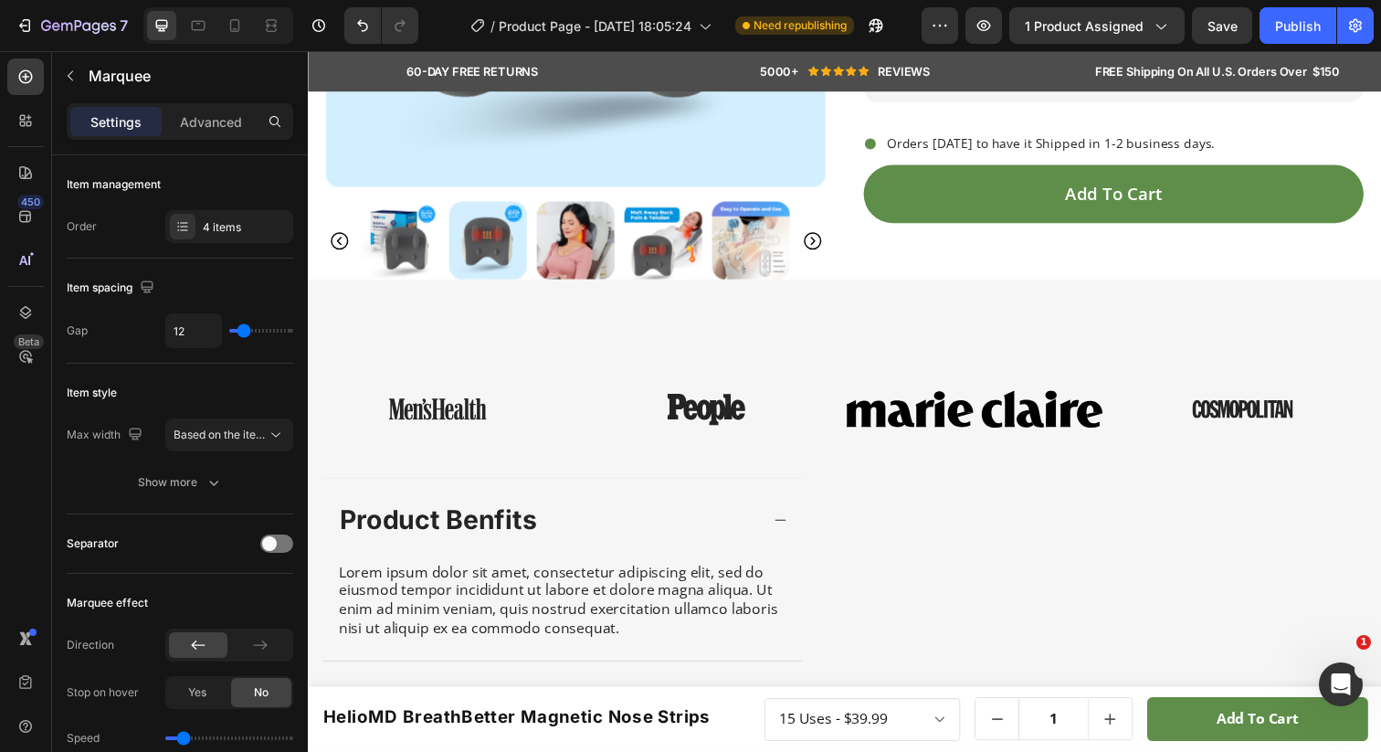
click at [365, 473] on div "Image Image Image Image Image Image Image Image Marquee" at bounding box center [856, 416] width 1096 height 119
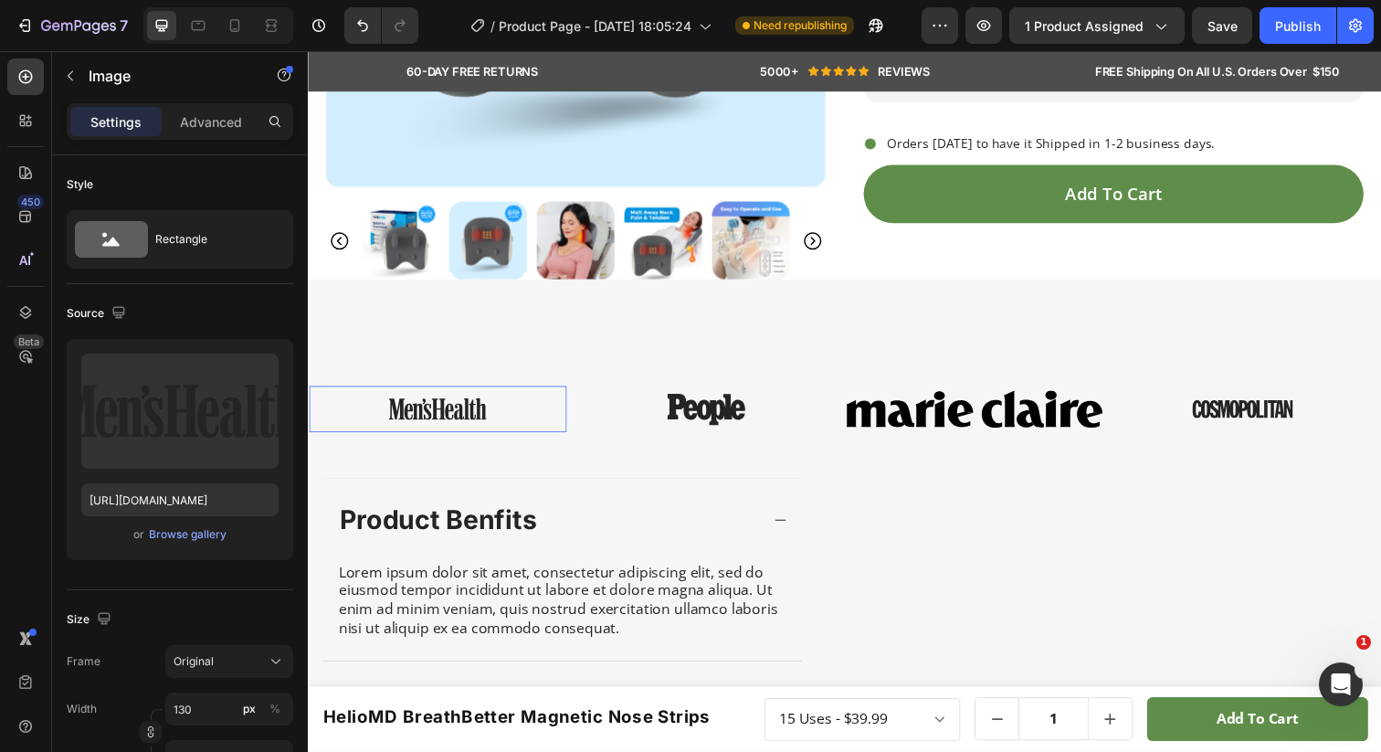
click at [569, 393] on div at bounding box center [440, 416] width 263 height 47
click at [586, 371] on div "Image 0 Image Image Image" at bounding box center [857, 416] width 1096 height 97
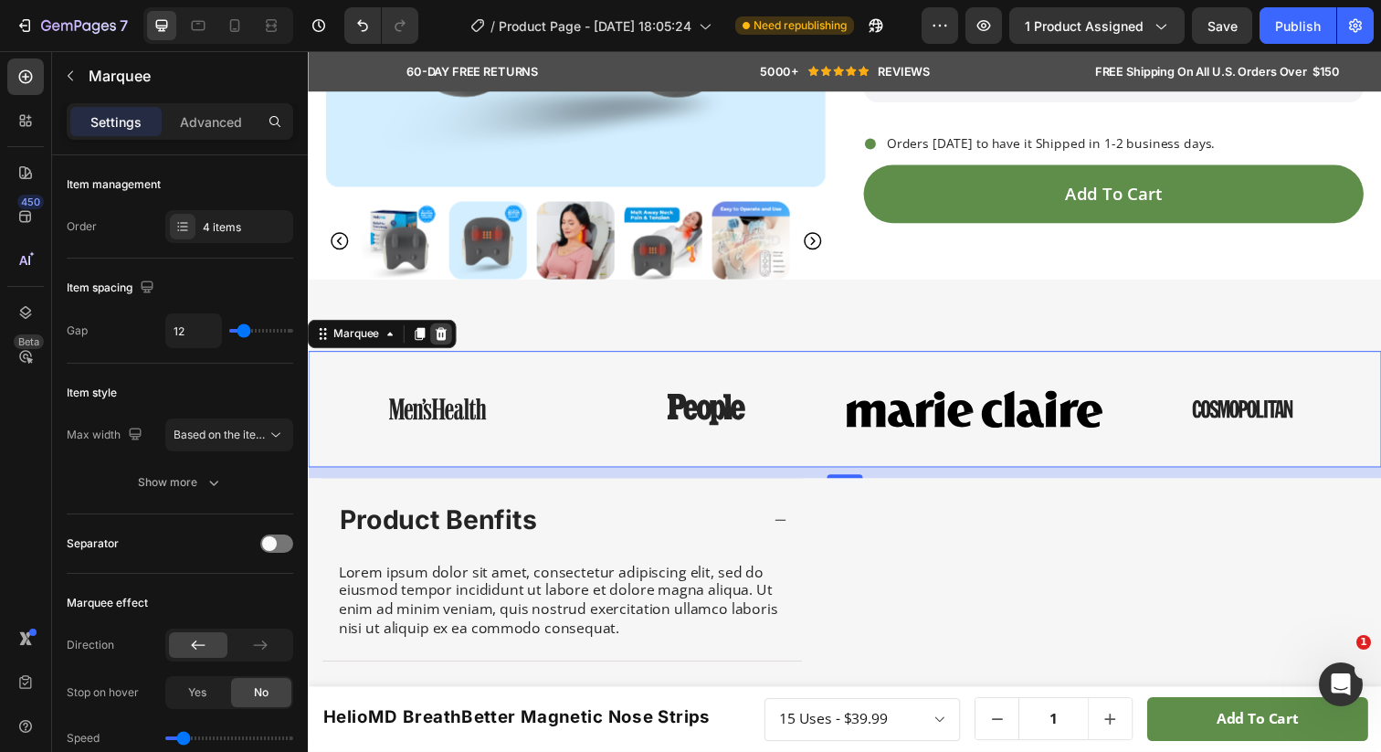
click at [446, 338] on icon at bounding box center [444, 339] width 12 height 13
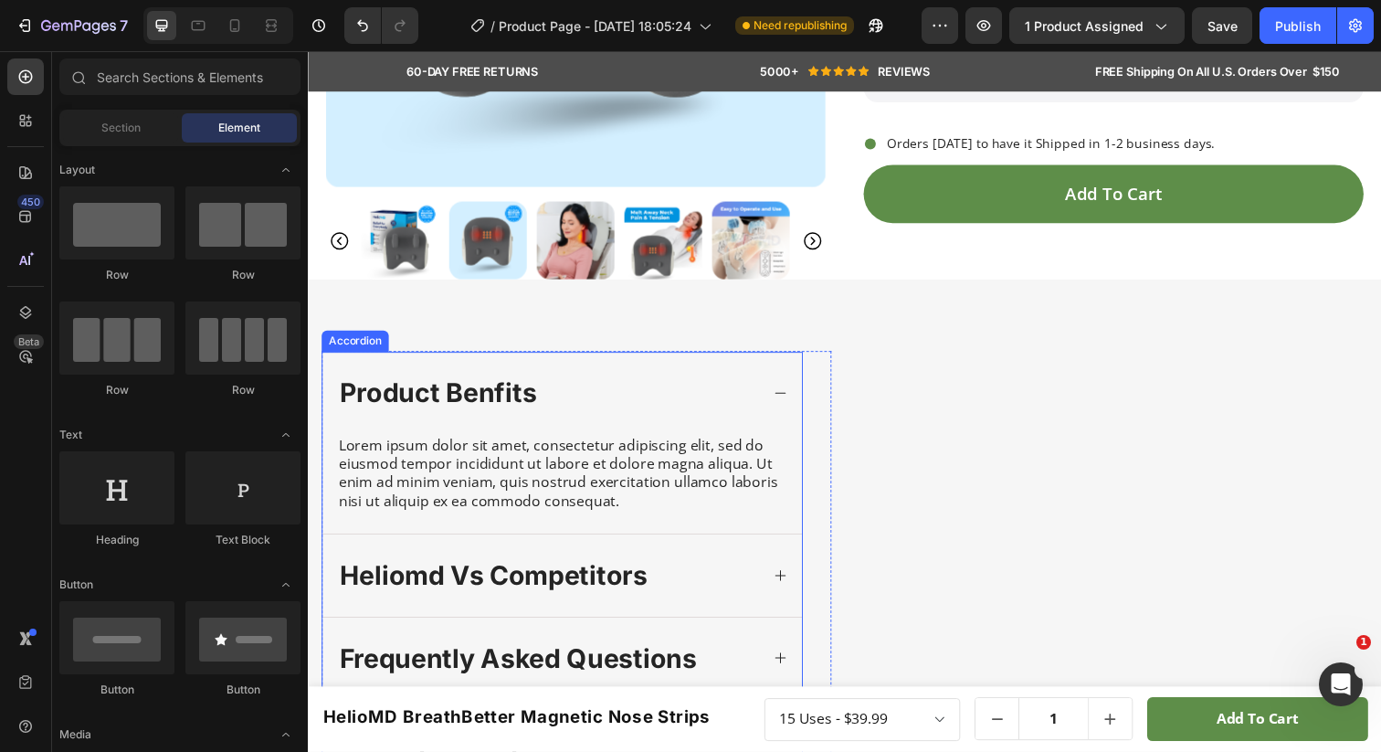
click at [790, 407] on icon at bounding box center [790, 400] width 15 height 15
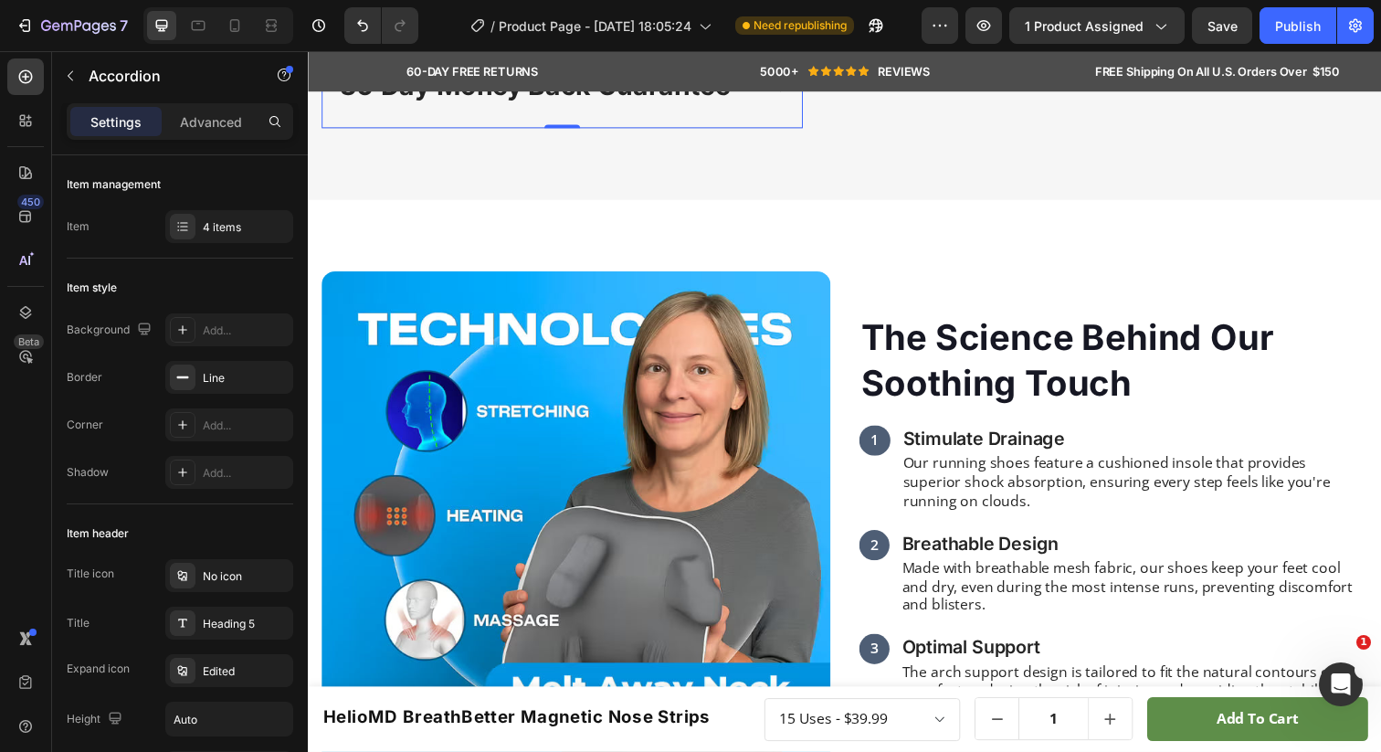
scroll to position [1259, 0]
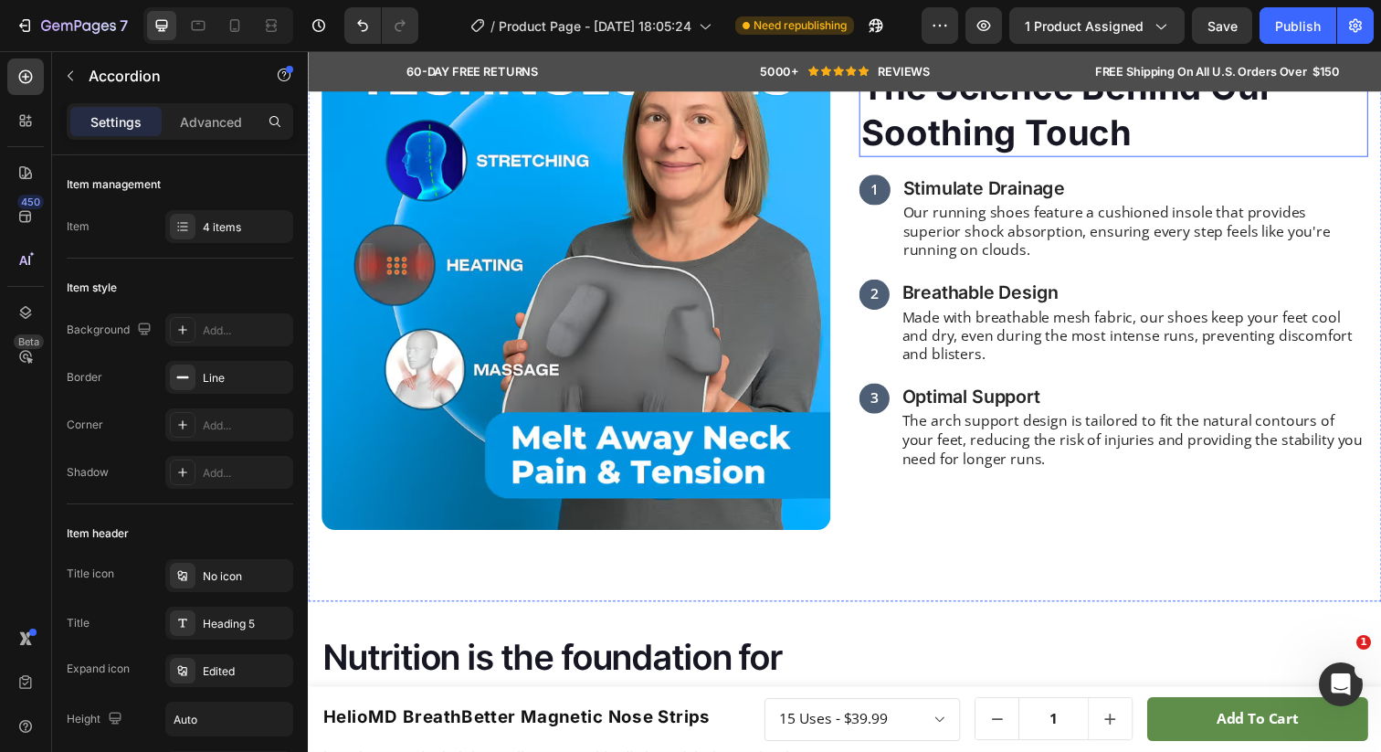
click at [918, 159] on h2 "The Science Behind Our Soothing Touch" at bounding box center [1130, 111] width 520 height 96
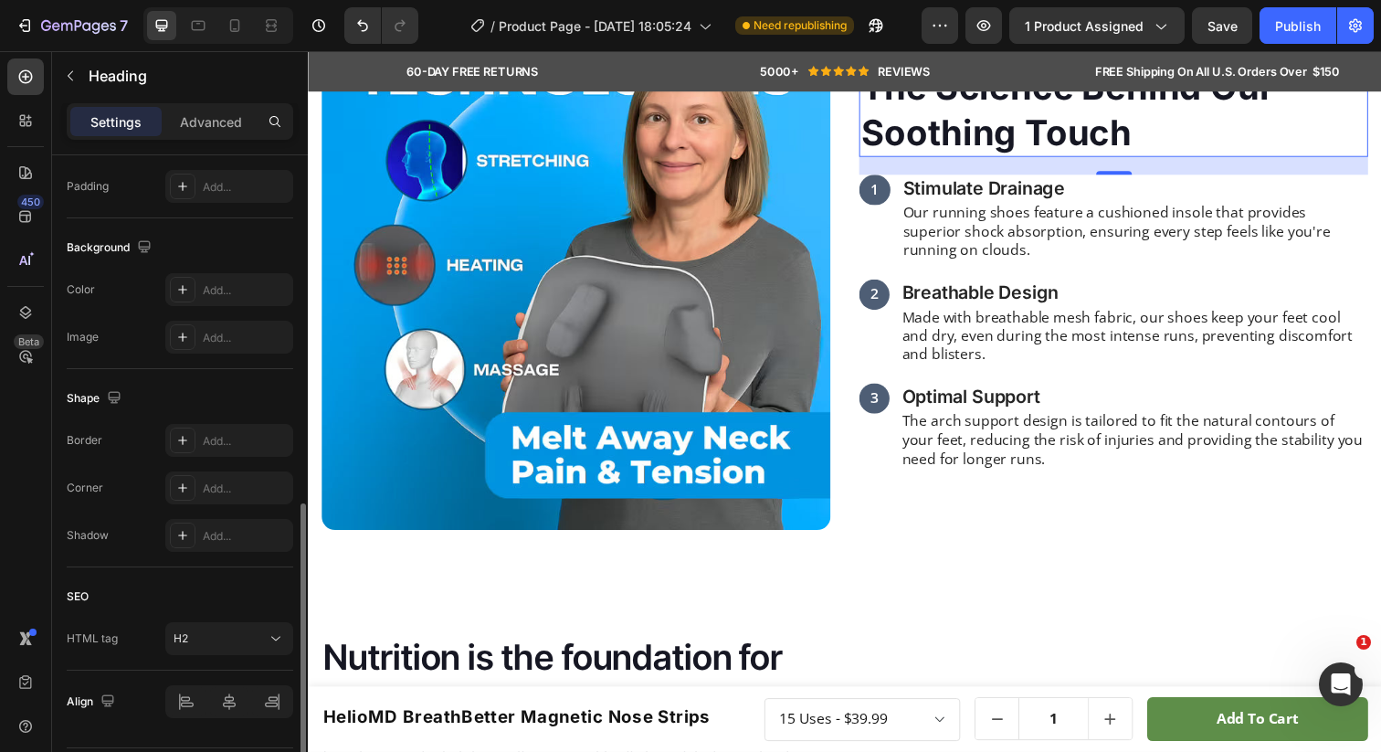
scroll to position [537, 0]
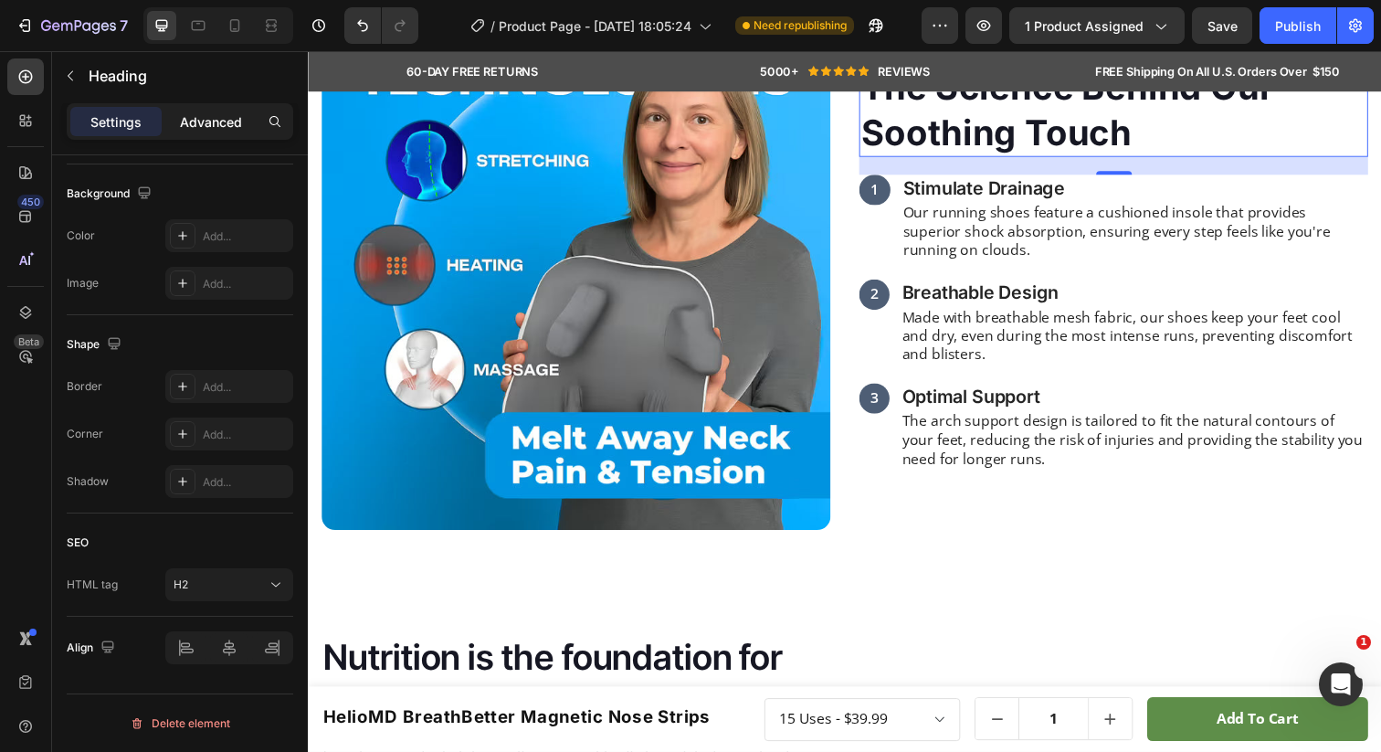
click at [198, 121] on p "Advanced" at bounding box center [211, 121] width 62 height 19
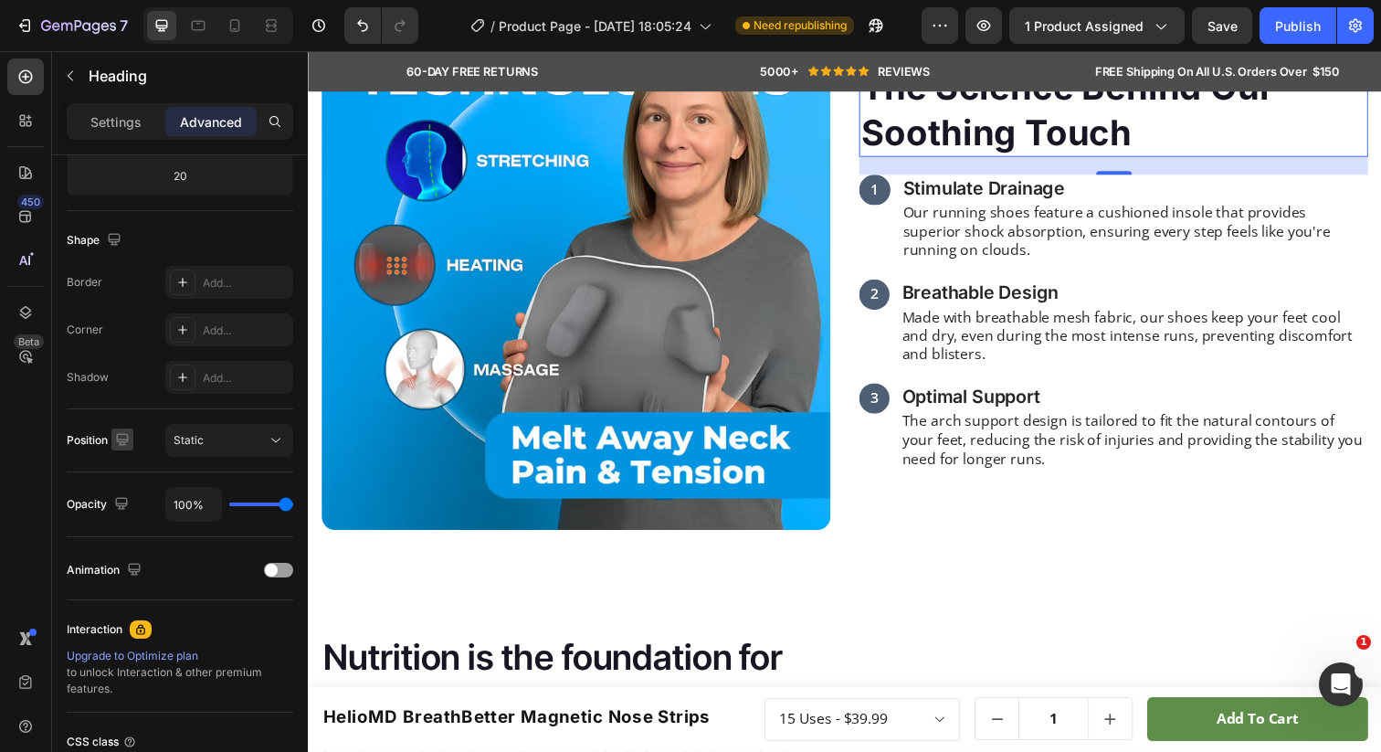
scroll to position [0, 0]
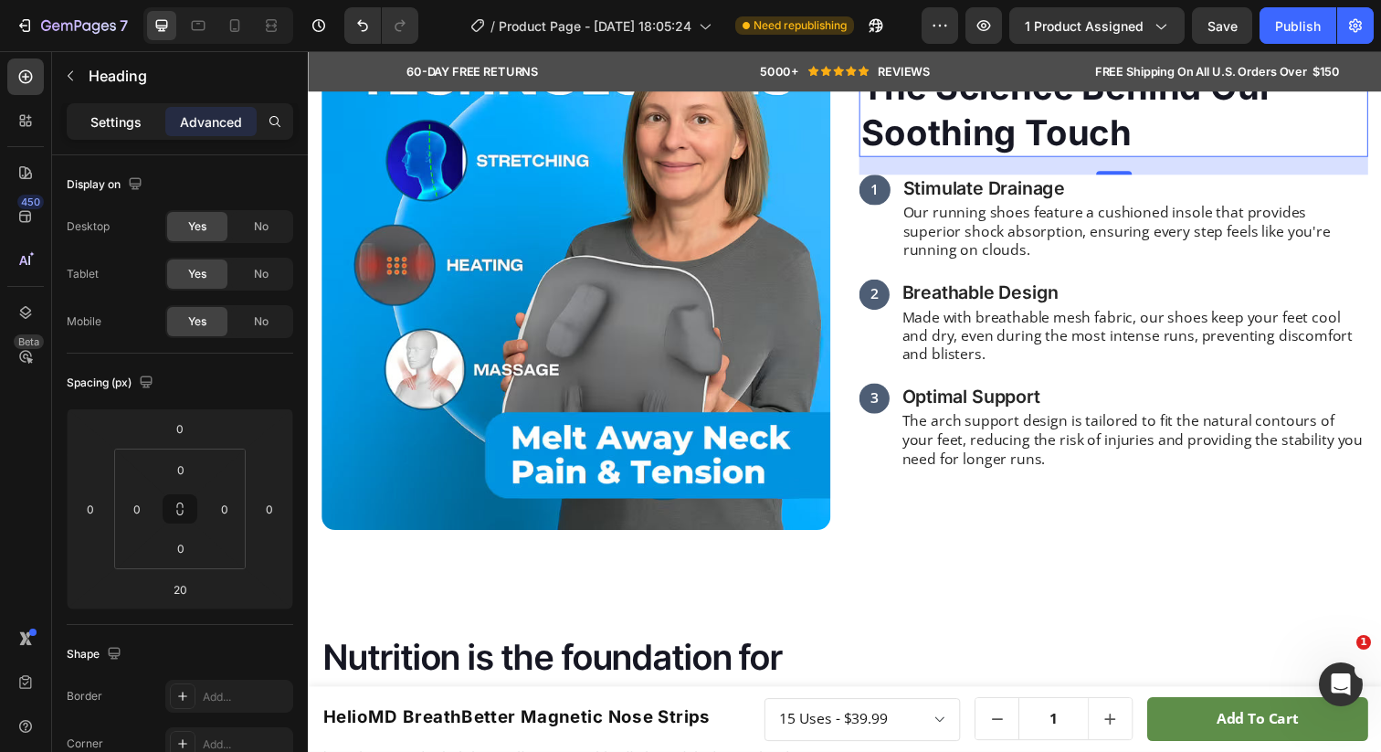
click at [113, 121] on p "Settings" at bounding box center [115, 121] width 51 height 19
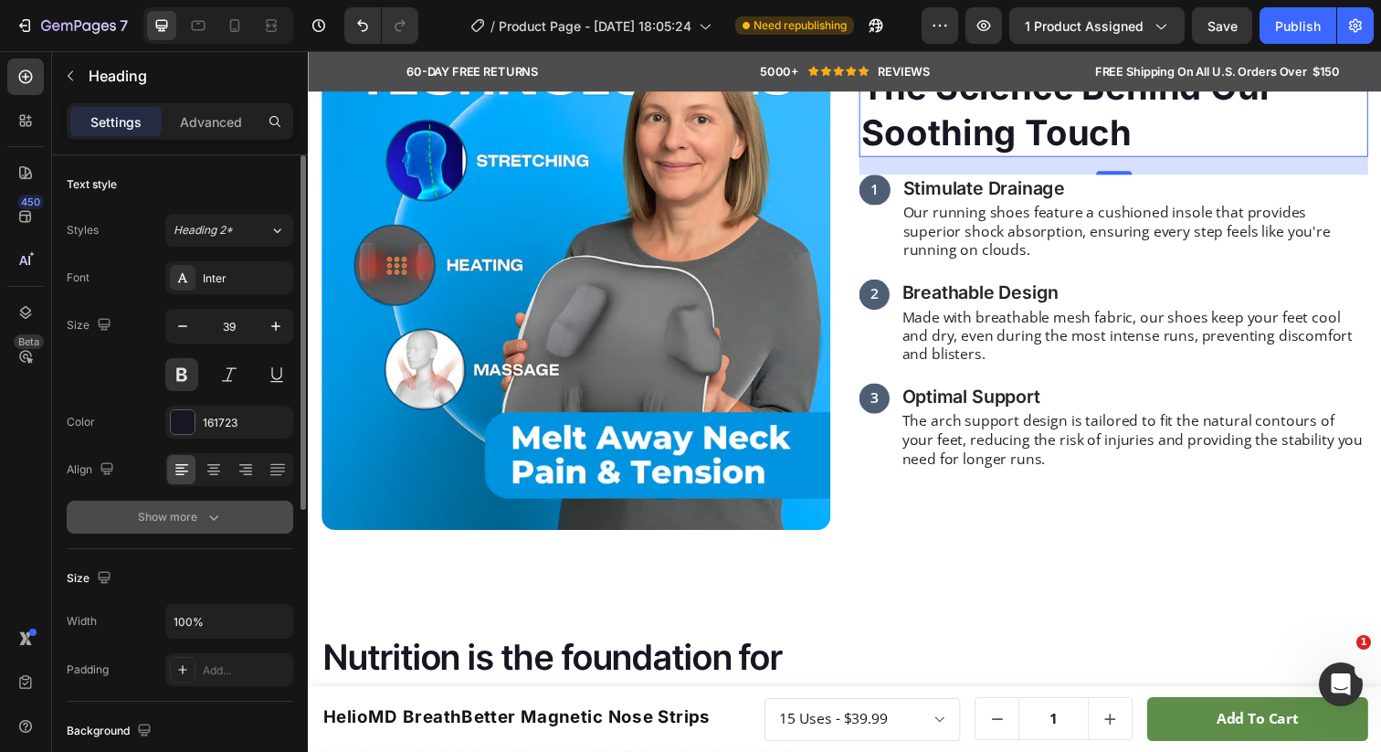
click at [179, 508] on div "Show more" at bounding box center [180, 517] width 85 height 18
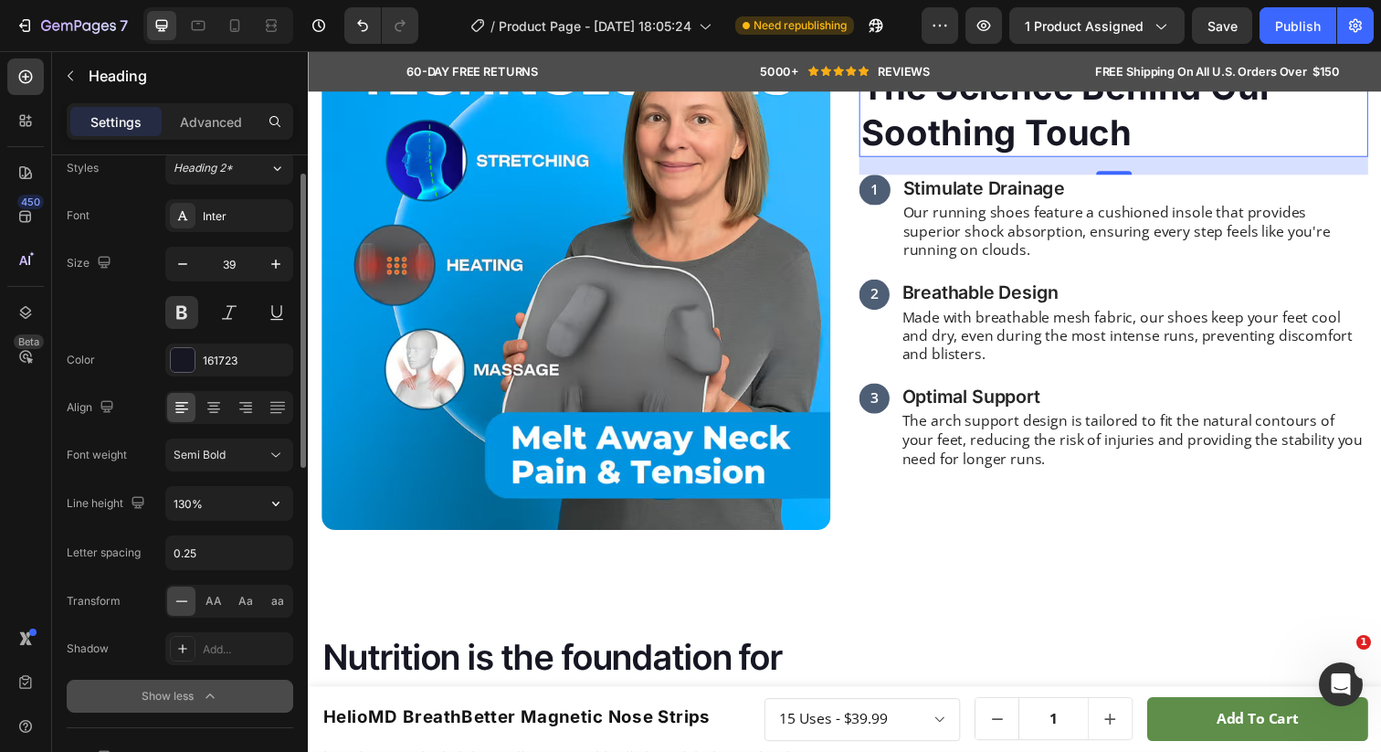
scroll to position [73, 0]
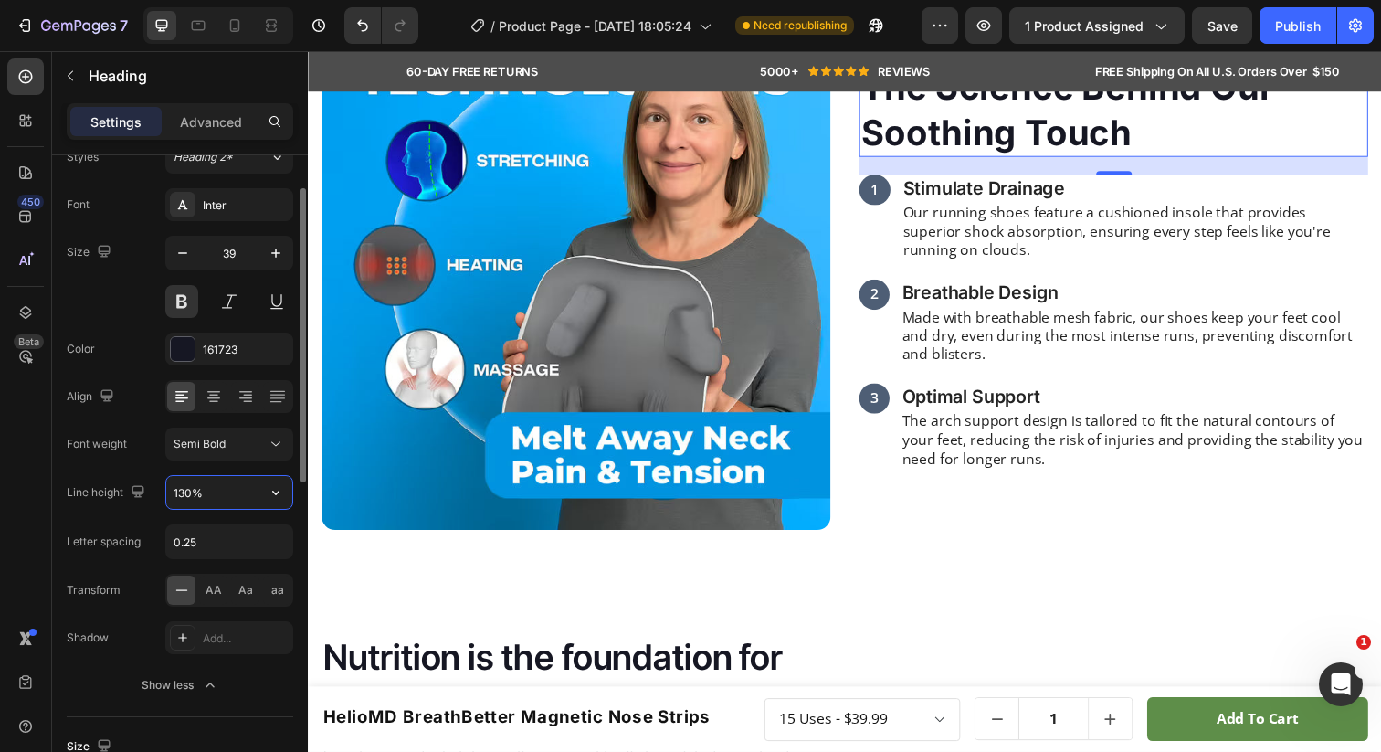
click at [225, 492] on input "130%" at bounding box center [229, 492] width 126 height 33
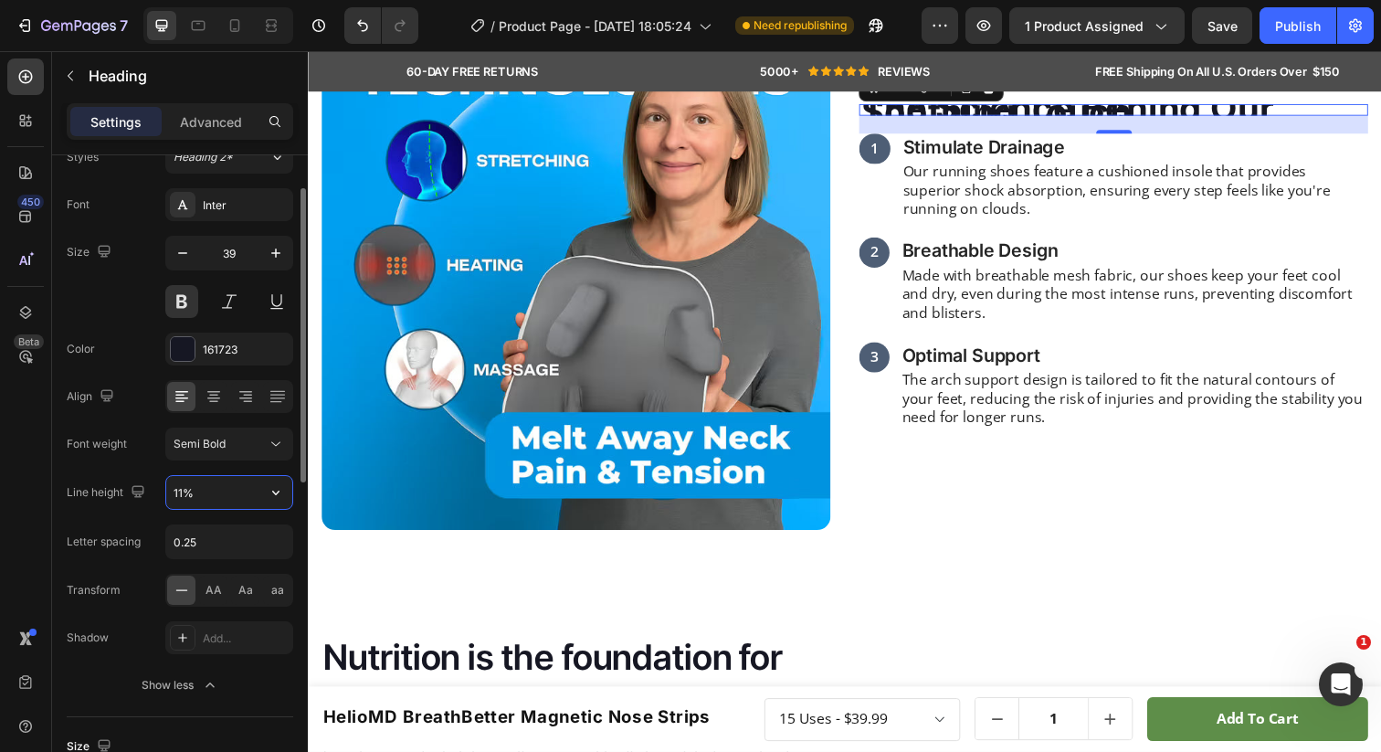
type input "110%"
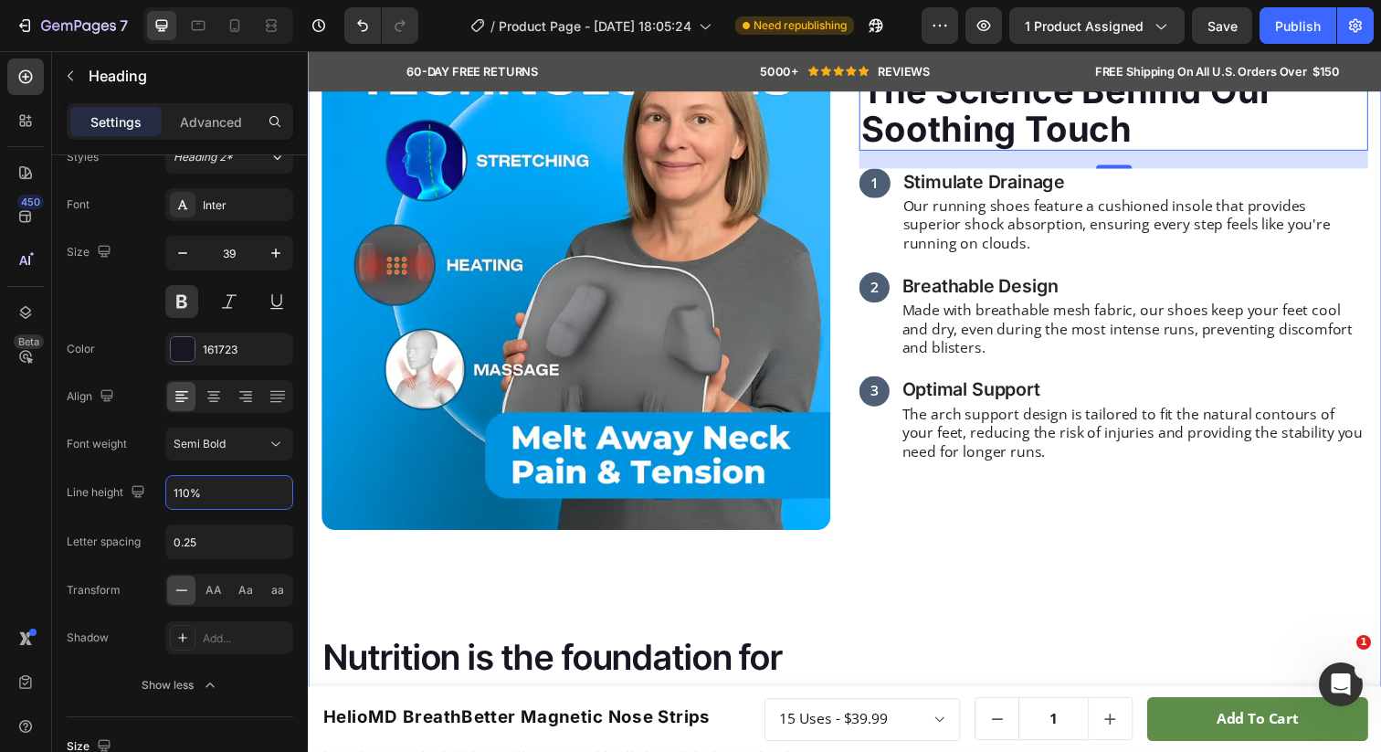
click at [1100, 169] on div "Image The Science Behind Our Soothing Touch Heading 20 1 Text Block Stimulate D…" at bounding box center [856, 461] width 1096 height 1028
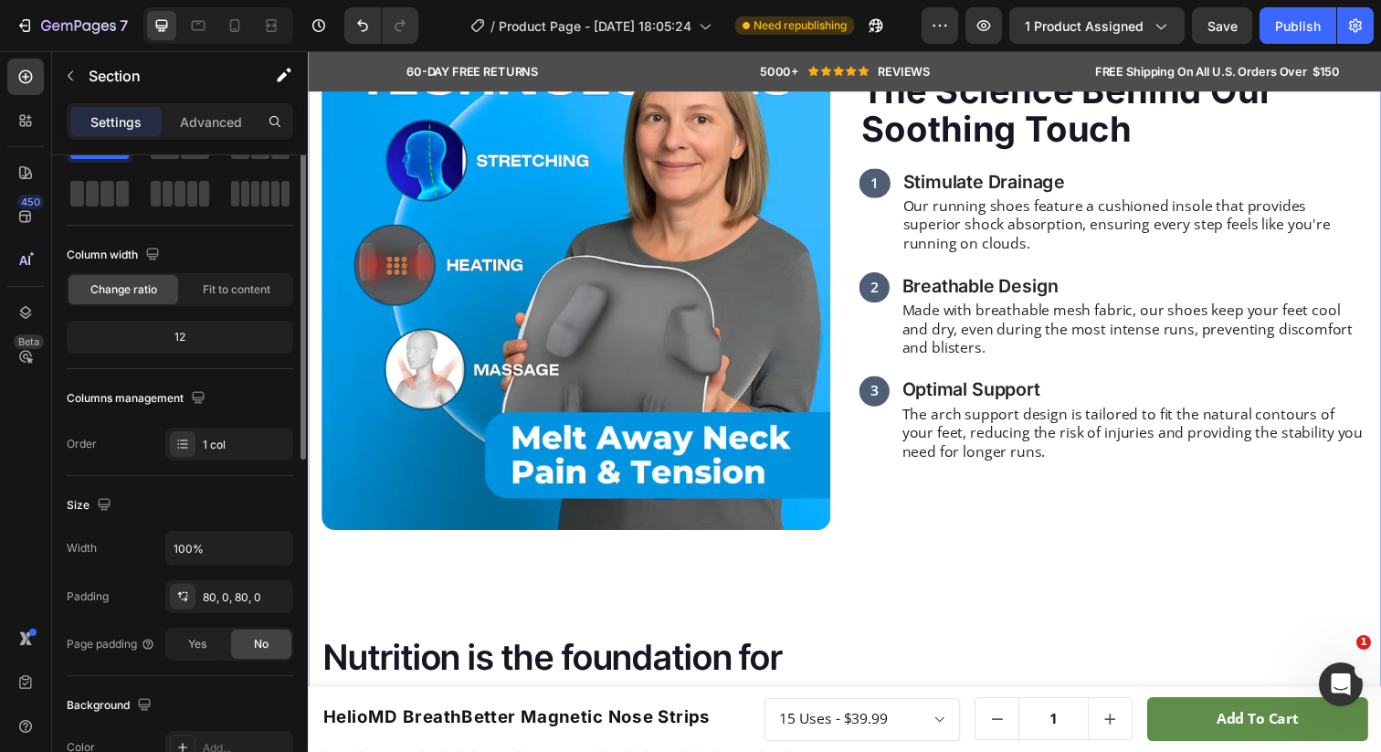
scroll to position [0, 0]
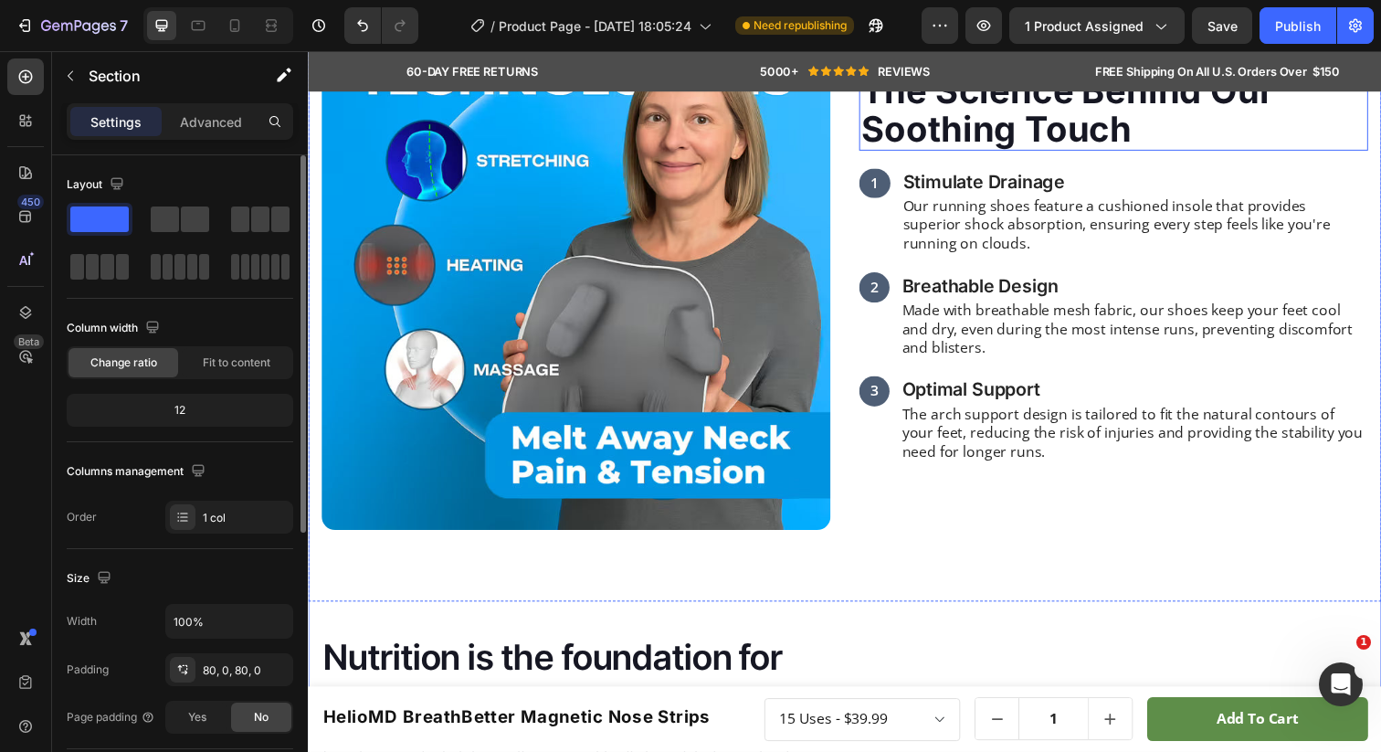
click at [1066, 153] on h2 "The Science Behind Our Soothing Touch" at bounding box center [1130, 111] width 520 height 82
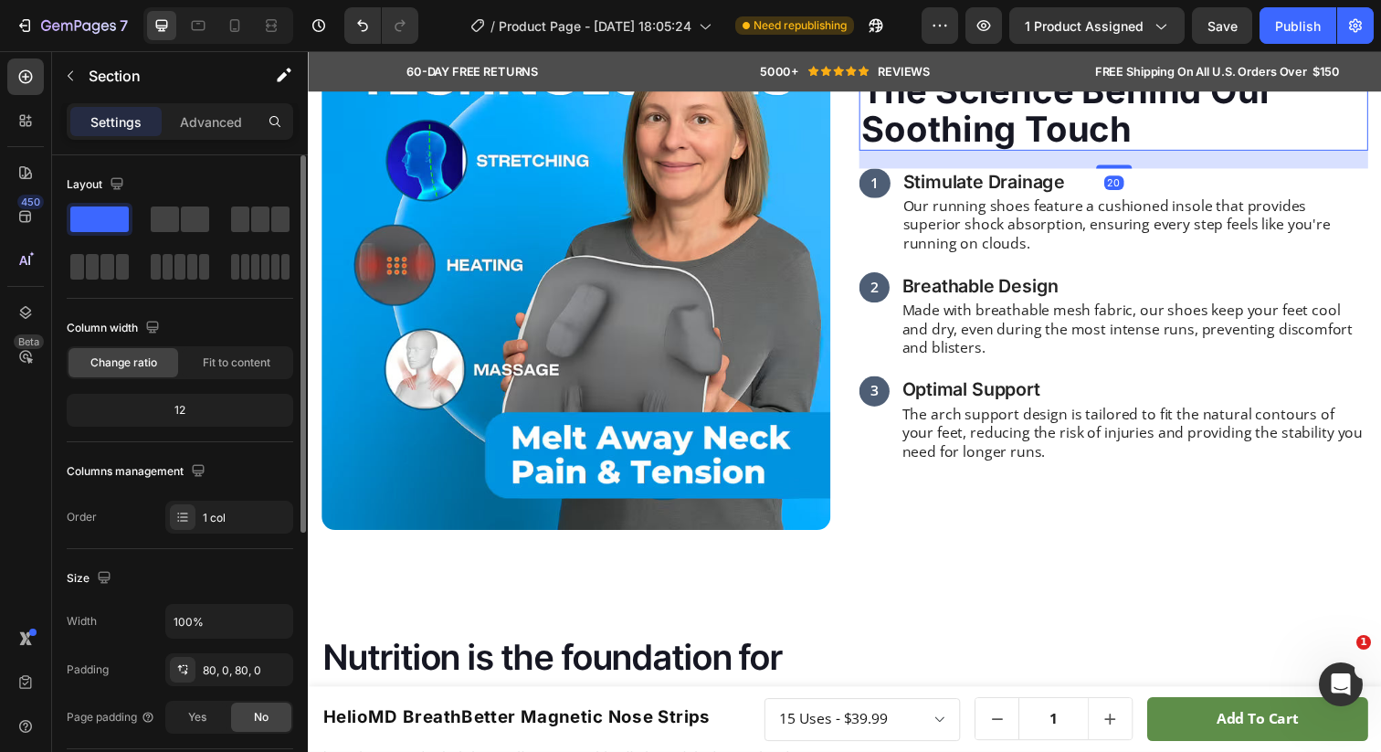
click at [1066, 153] on h2 "The Science Behind Our Soothing Touch" at bounding box center [1130, 111] width 520 height 82
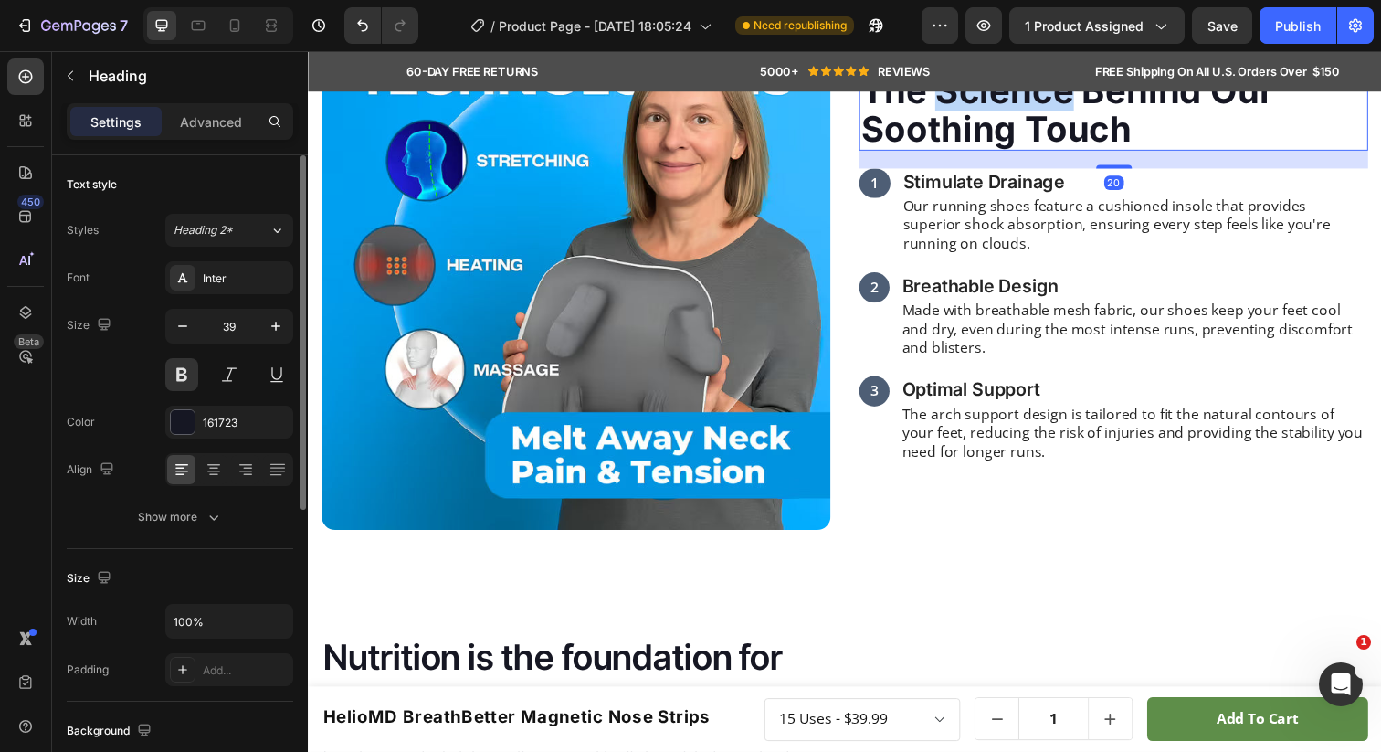
click at [1066, 151] on p "The Science Behind Our Soothing Touch" at bounding box center [1130, 111] width 516 height 79
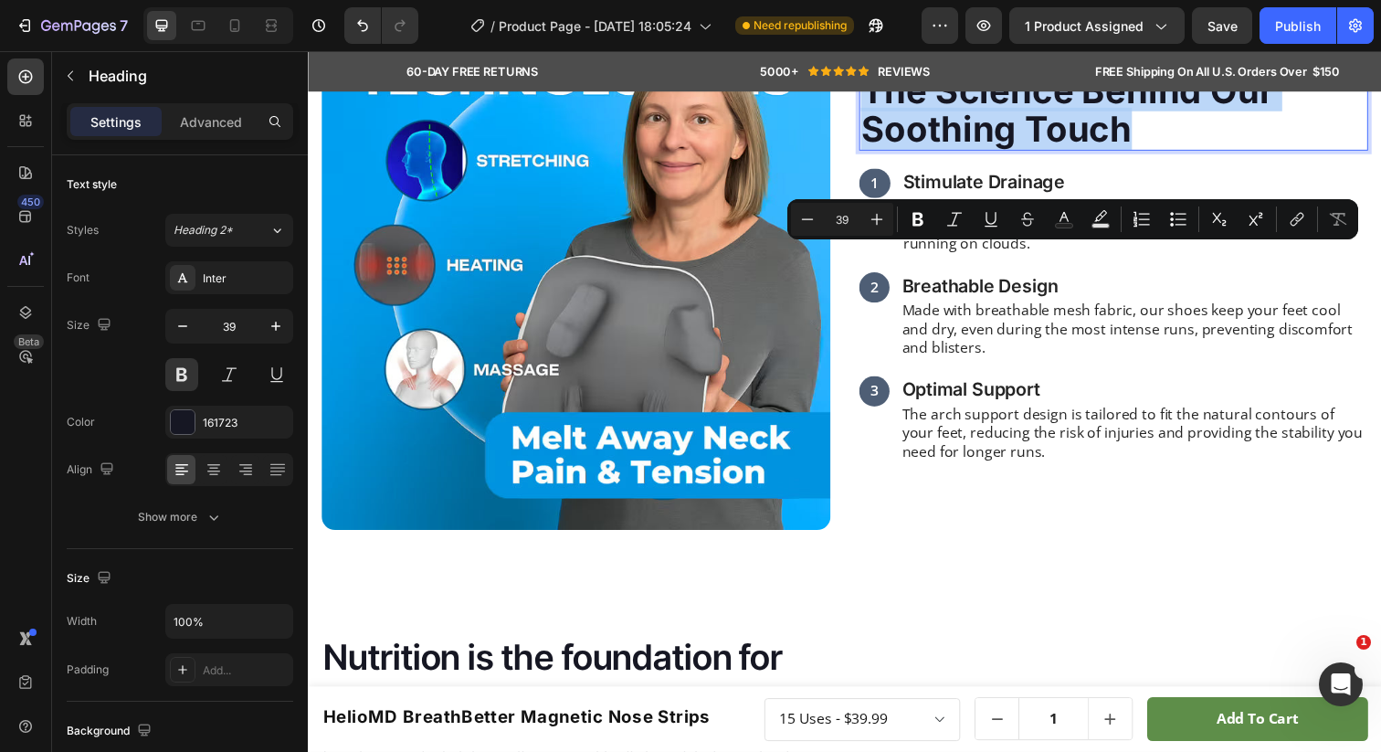
click at [1120, 151] on p "The Science Behind Our Soothing Touch" at bounding box center [1130, 111] width 516 height 79
click at [1202, 151] on p "The Science Behind Our Soothing Touch" at bounding box center [1130, 111] width 516 height 79
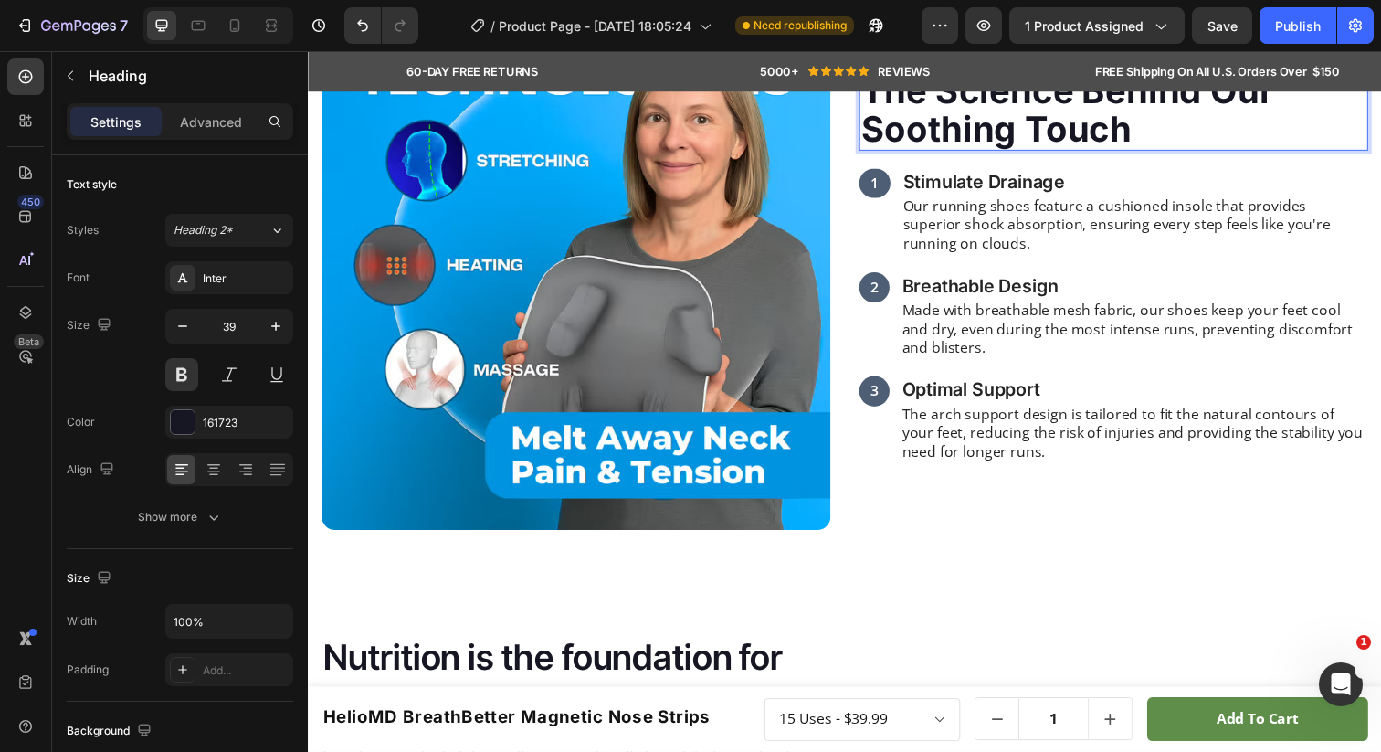
click at [1288, 151] on p "The Science Behind Our Soothing Touch" at bounding box center [1130, 111] width 516 height 79
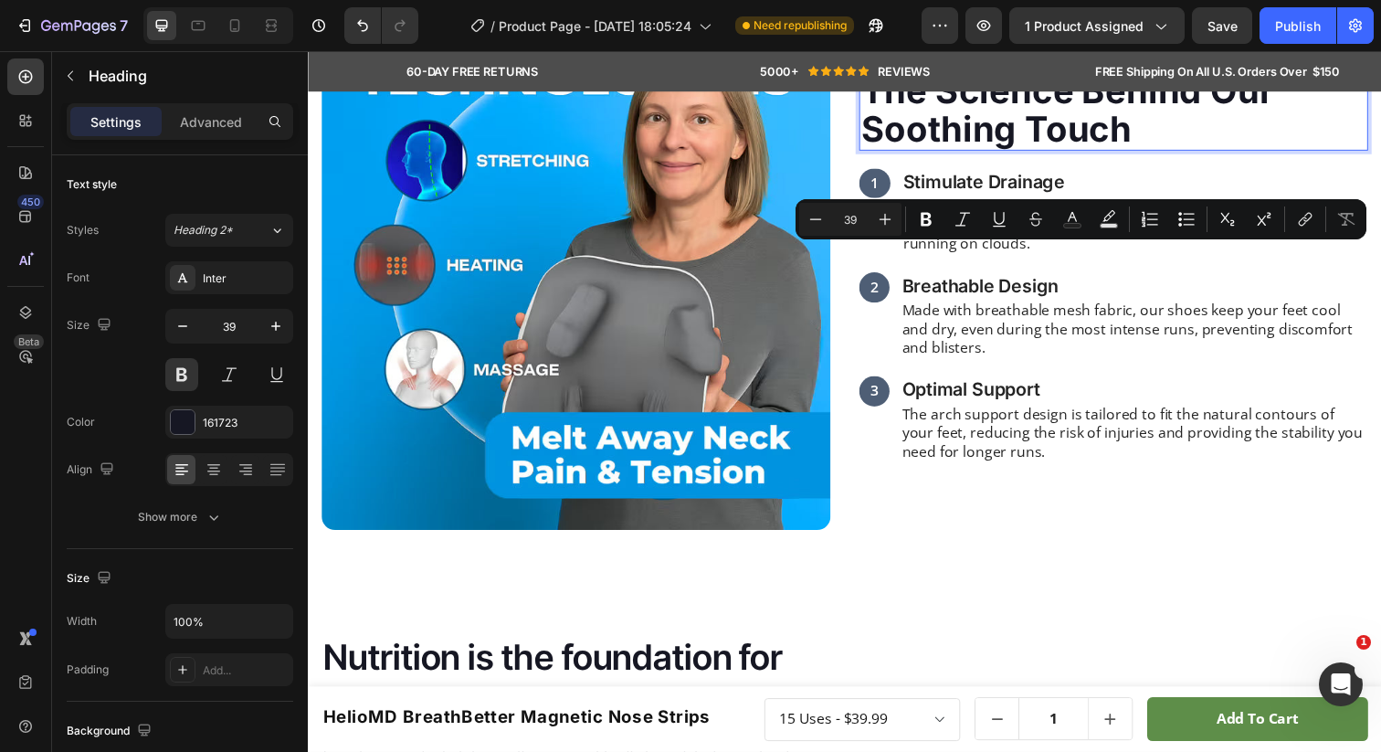
click at [1300, 151] on p "The Science Behind Our Soothing Touch" at bounding box center [1130, 111] width 516 height 79
click at [1289, 151] on p "The Science Behind Our Soothing Touch" at bounding box center [1130, 111] width 516 height 79
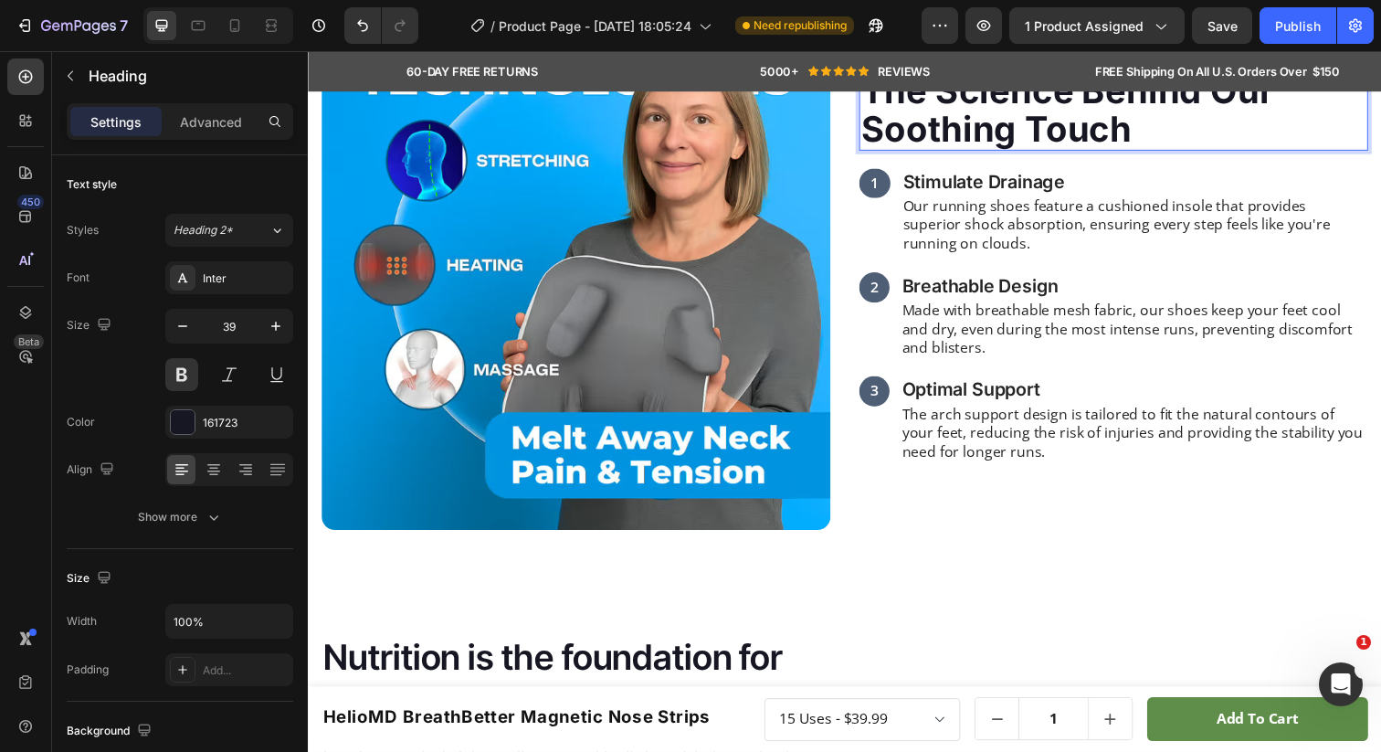
click at [1289, 151] on p "The Science Behind Our Soothing Touch" at bounding box center [1130, 111] width 516 height 79
drag, startPoint x: 1291, startPoint y: 279, endPoint x: 809, endPoint y: 272, distance: 481.4
click at [809, 272] on div "Image The Science Behind Our Soothing Touch Heading 20 1 Text Block Stimulate D…" at bounding box center [856, 316] width 1096 height 593
click at [985, 151] on p "The Science Behind Our Soothing Touch" at bounding box center [1130, 111] width 516 height 79
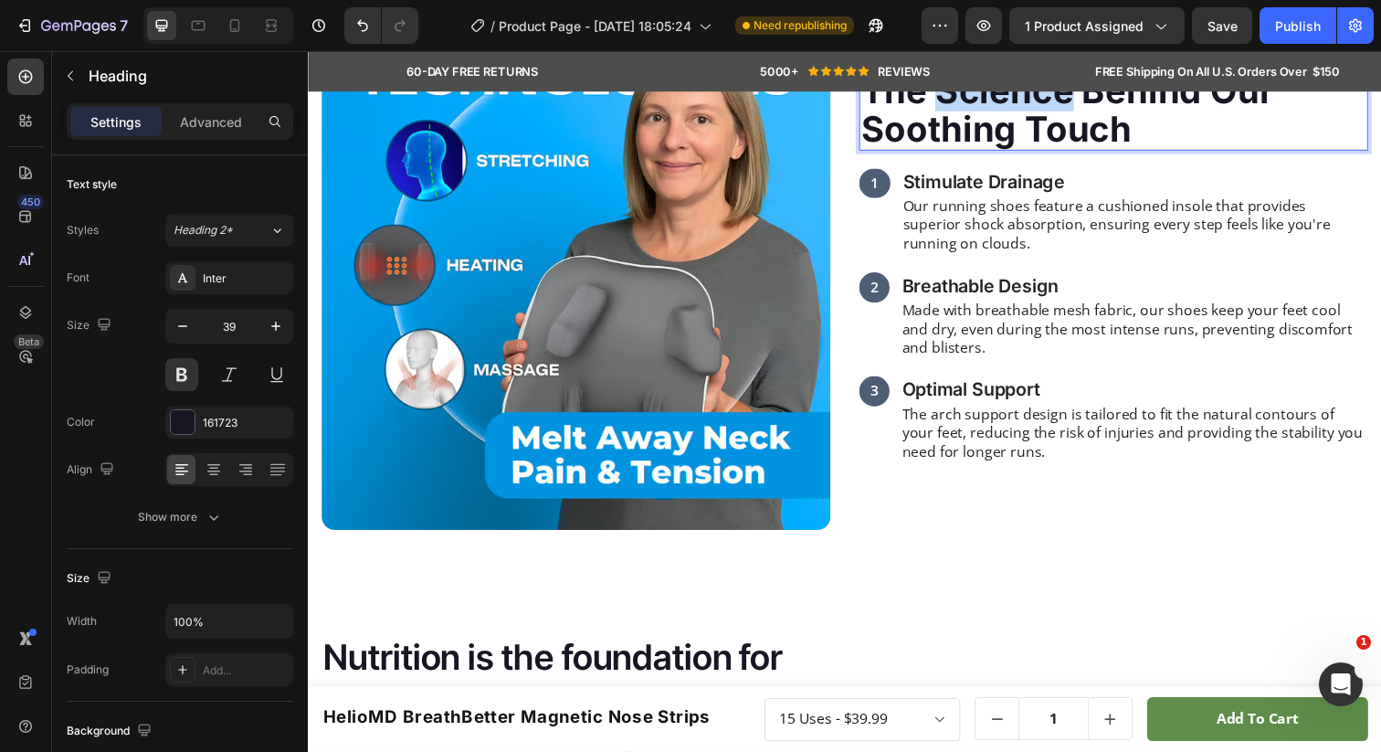
click at [985, 151] on p "The Science Behind Our Soothing Touch" at bounding box center [1130, 111] width 516 height 79
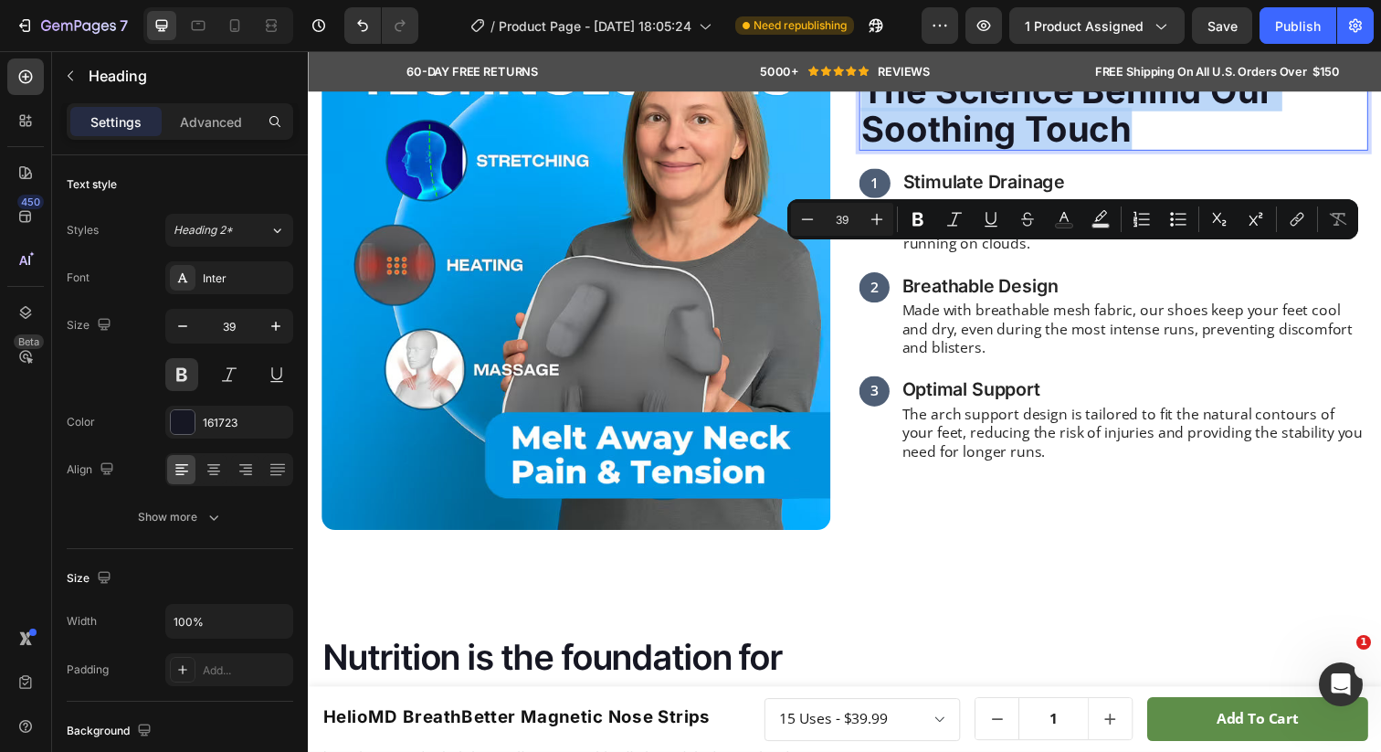
click at [985, 151] on p "The Science Behind Our Soothing Touch" at bounding box center [1130, 111] width 516 height 79
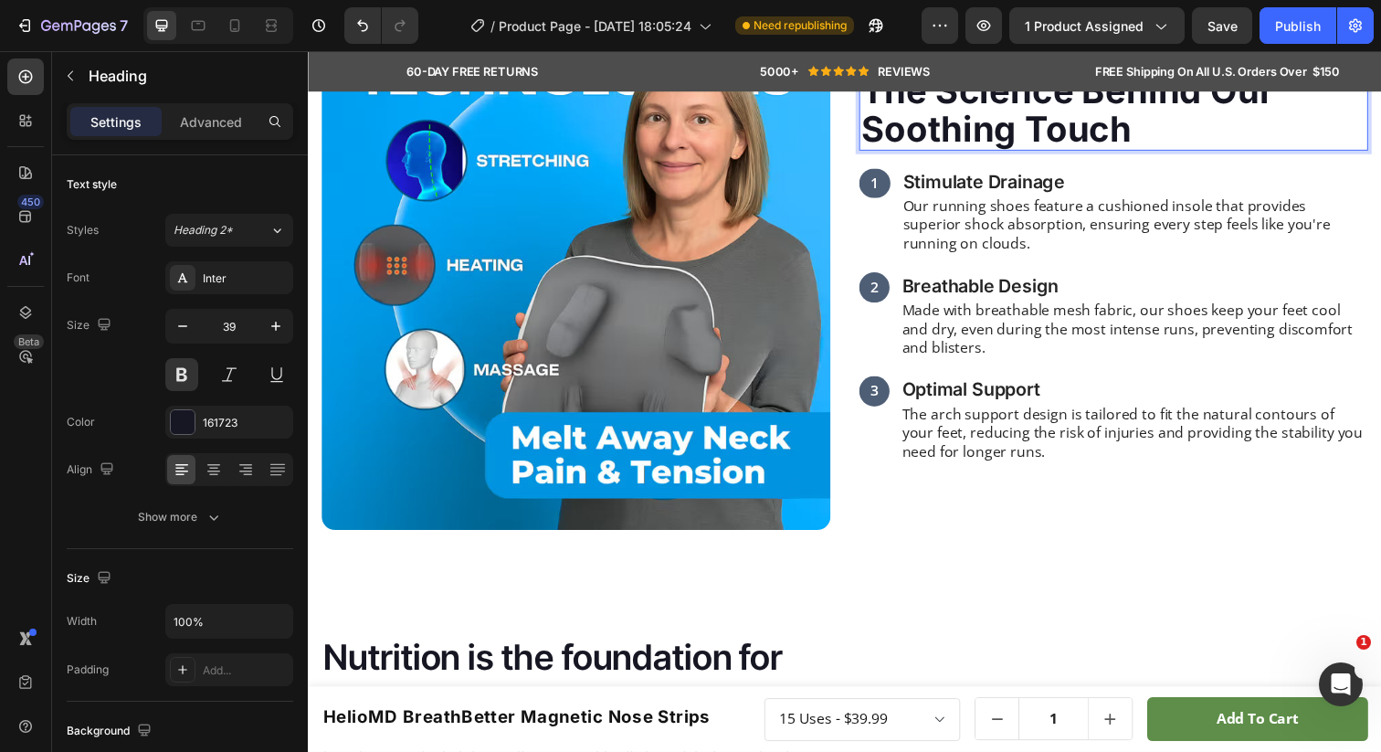
click at [964, 151] on p "The Science Behind Our Soothing Touch" at bounding box center [1130, 111] width 516 height 79
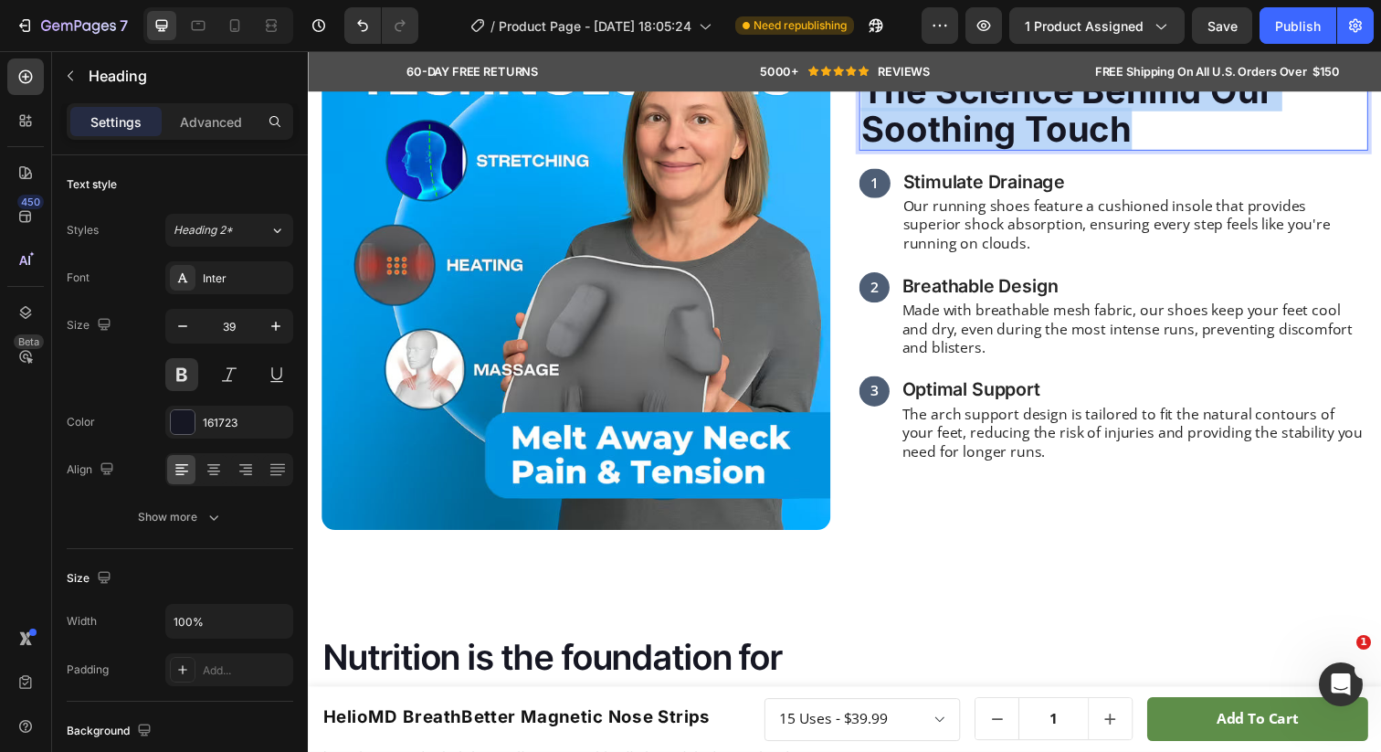
click at [964, 151] on p "The Science Behind Our Soothing Touch" at bounding box center [1130, 111] width 516 height 79
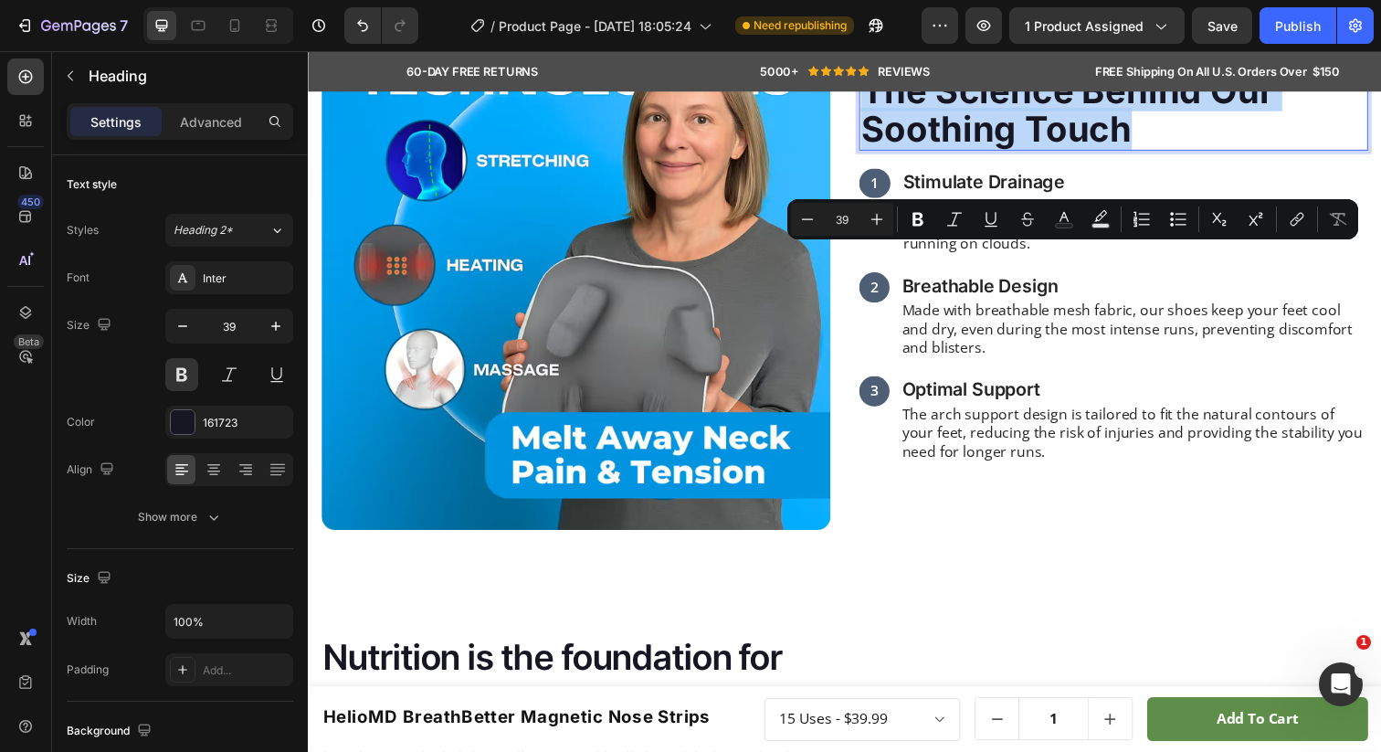
click at [1146, 151] on p "The Science Behind Our Soothing Touch" at bounding box center [1130, 111] width 516 height 79
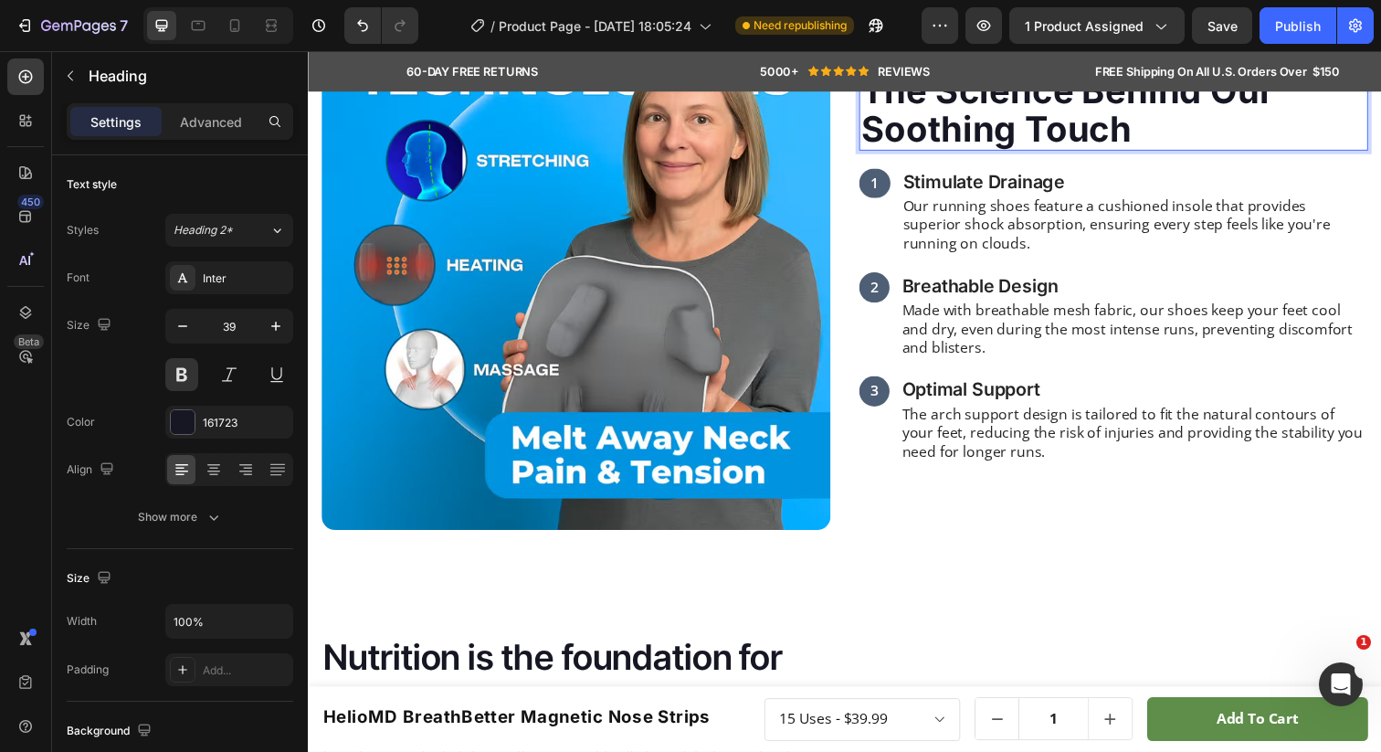
click at [1268, 151] on p "The Science Behind Our Soothing Touch" at bounding box center [1130, 111] width 516 height 79
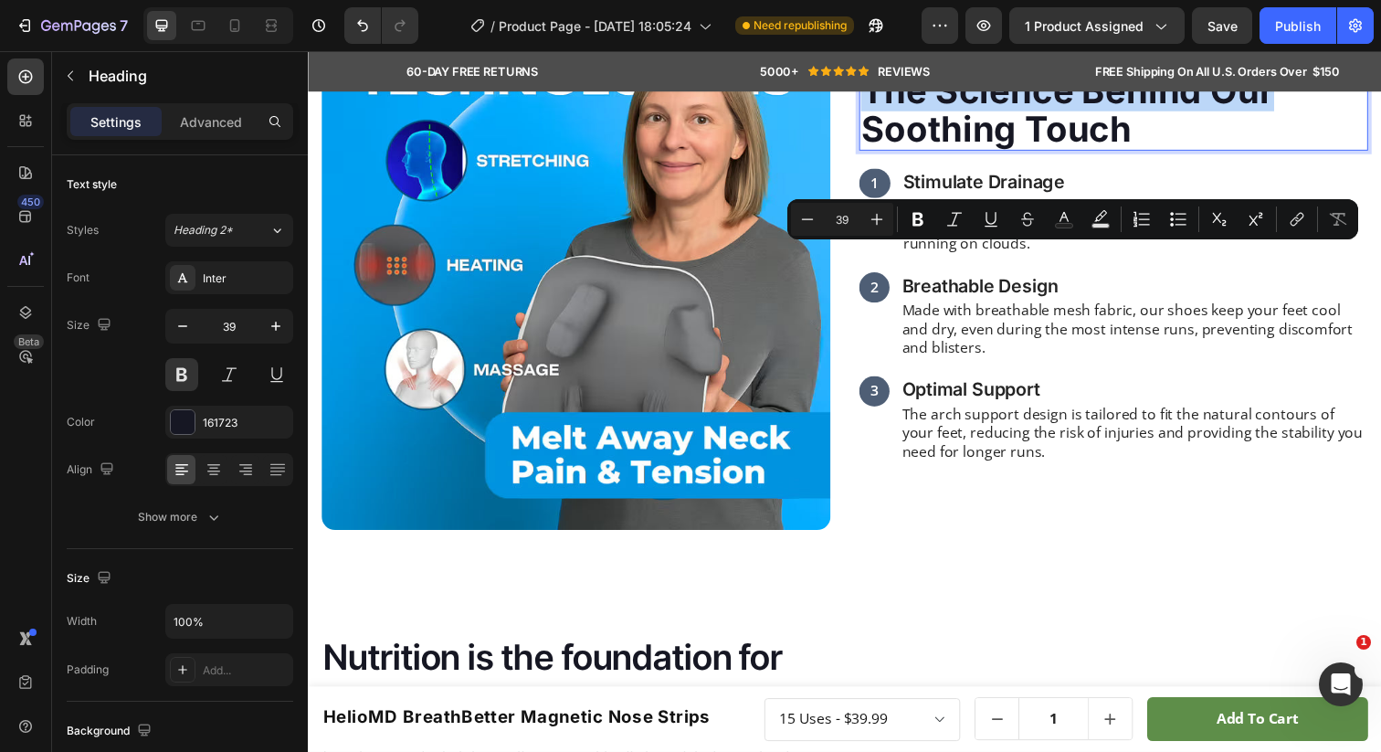
drag, startPoint x: 1296, startPoint y: 280, endPoint x: 879, endPoint y: 275, distance: 417.5
click at [879, 151] on p "The Science Behind Our Soothing Touch" at bounding box center [1130, 111] width 516 height 79
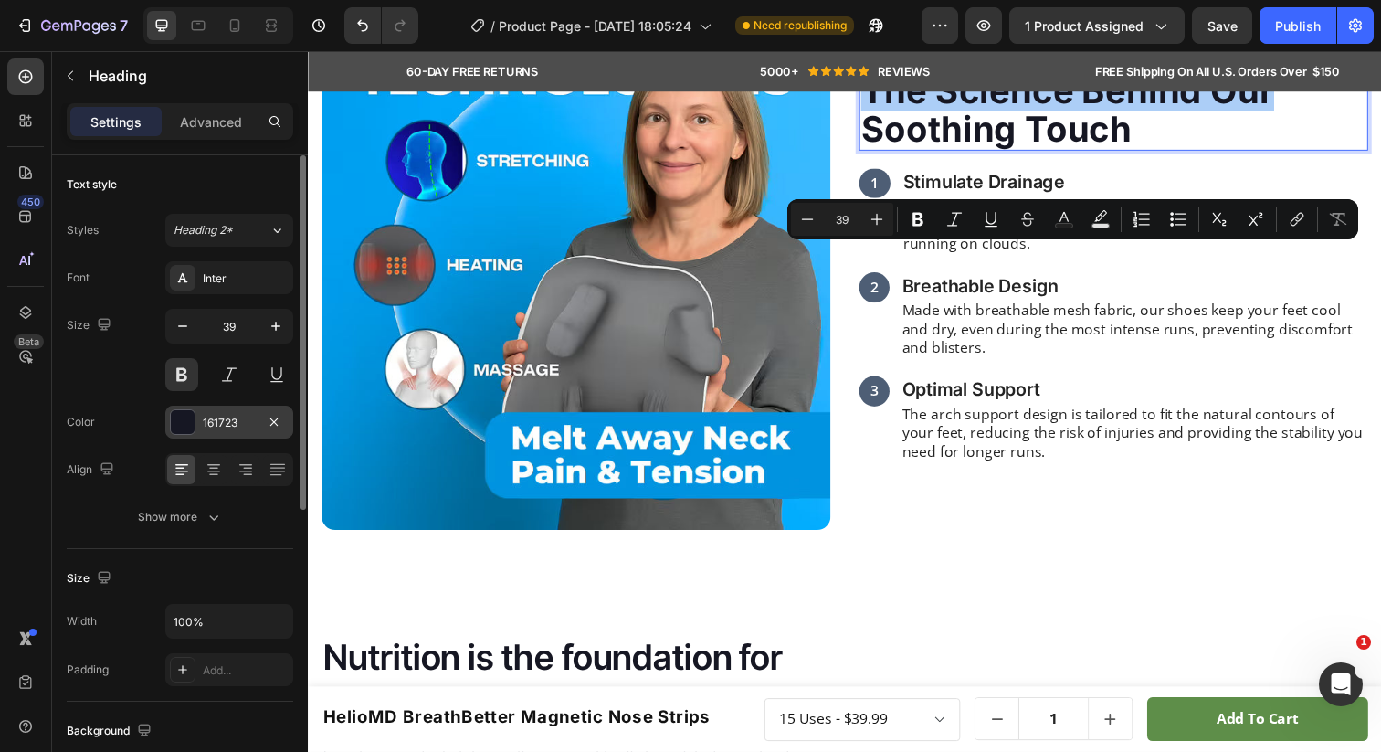
click at [184, 425] on div at bounding box center [183, 422] width 24 height 24
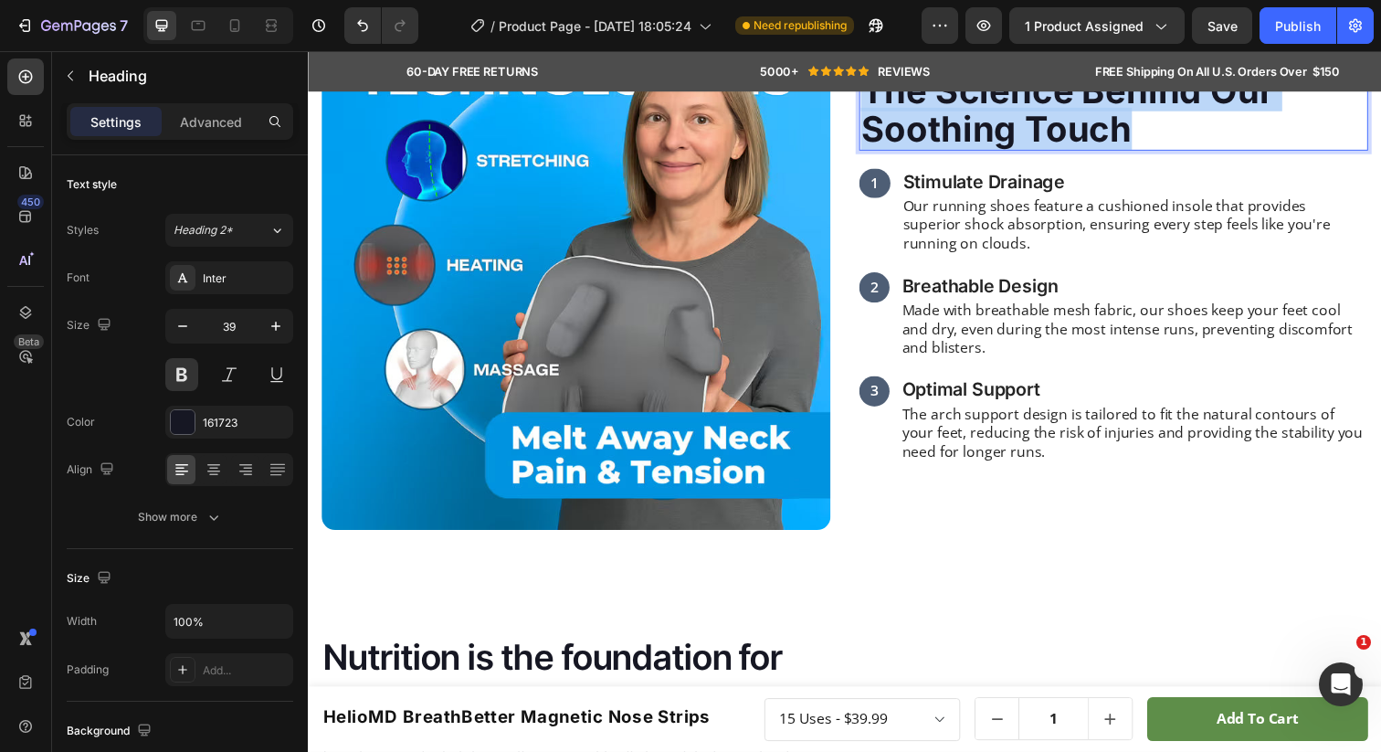
click at [1032, 151] on p "The Science Behind Our Soothing Touch" at bounding box center [1130, 111] width 516 height 79
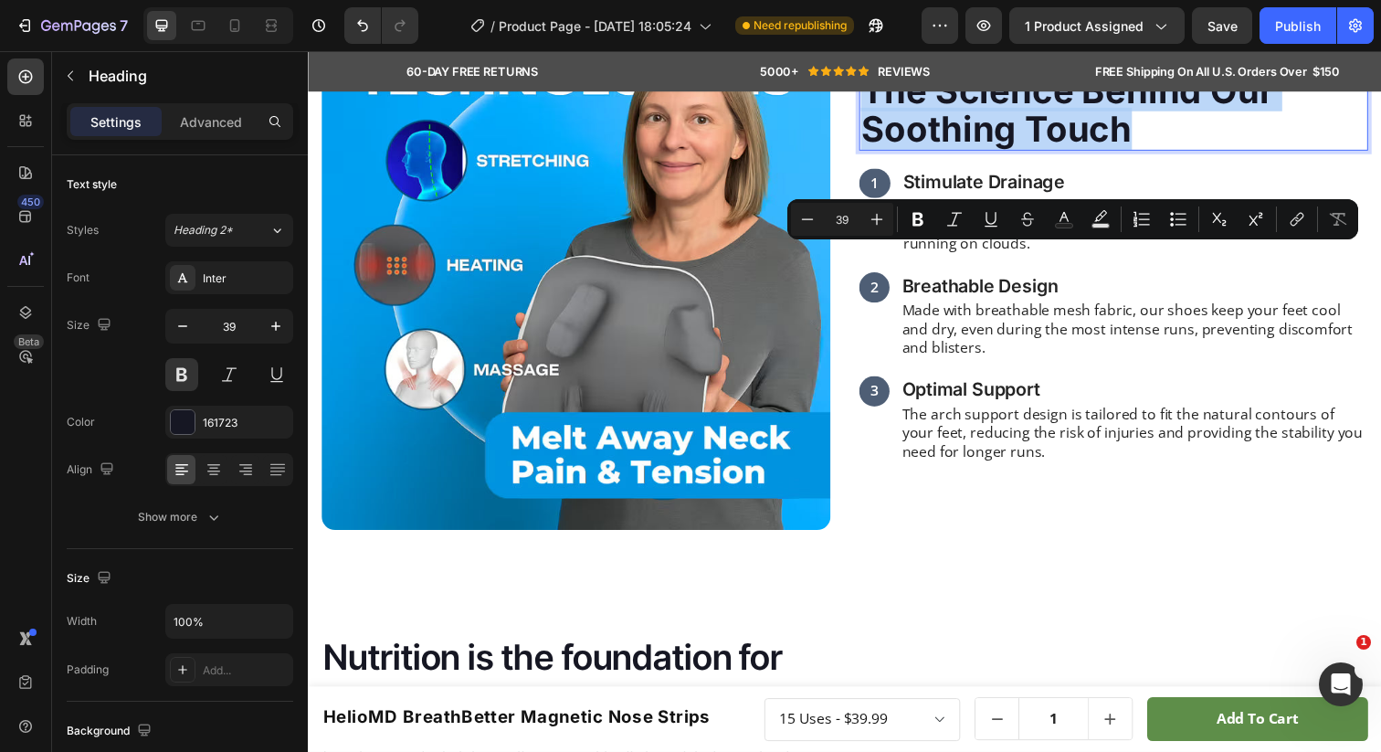
click at [1123, 151] on p "The Science Behind Our Soothing Touch" at bounding box center [1130, 111] width 516 height 79
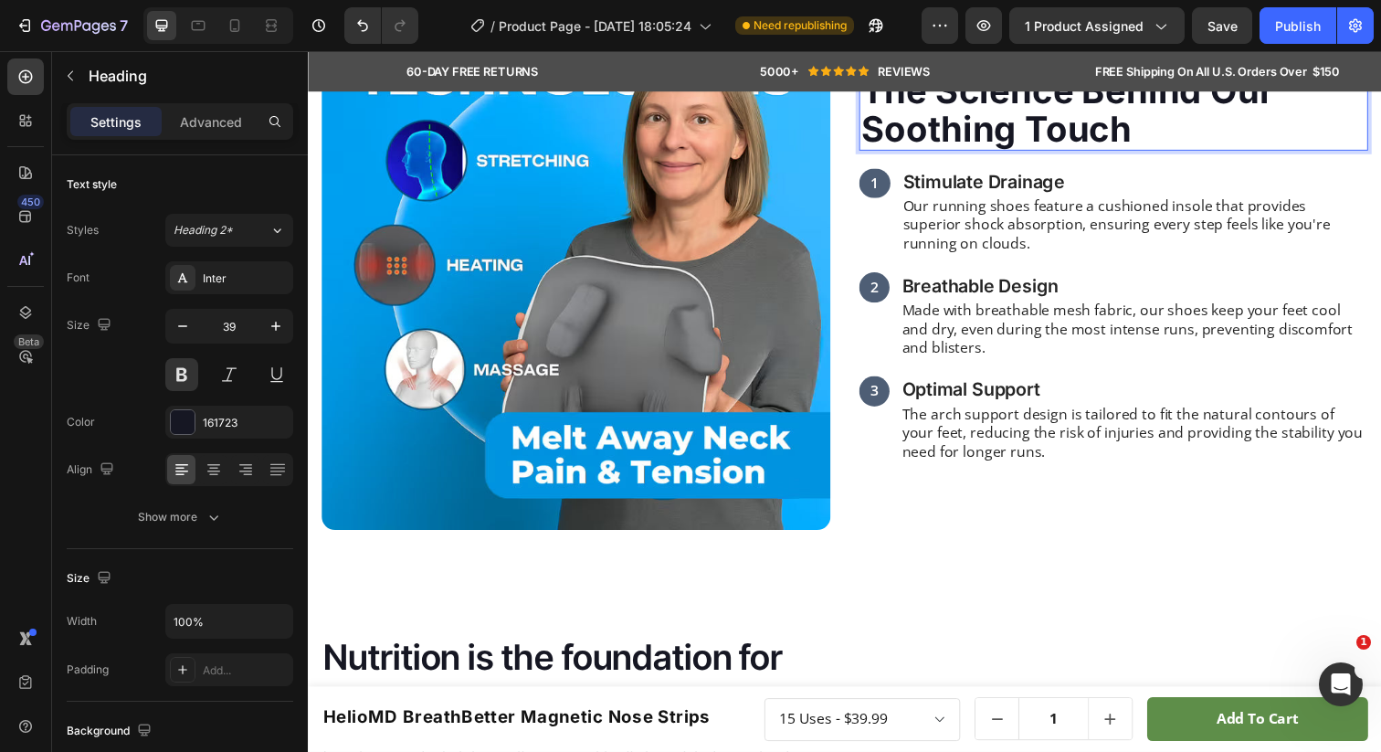
click at [1147, 151] on p "The Science Behind Our Soothing Touch" at bounding box center [1130, 111] width 516 height 79
click at [246, 424] on div "161723" at bounding box center [229, 423] width 53 height 16
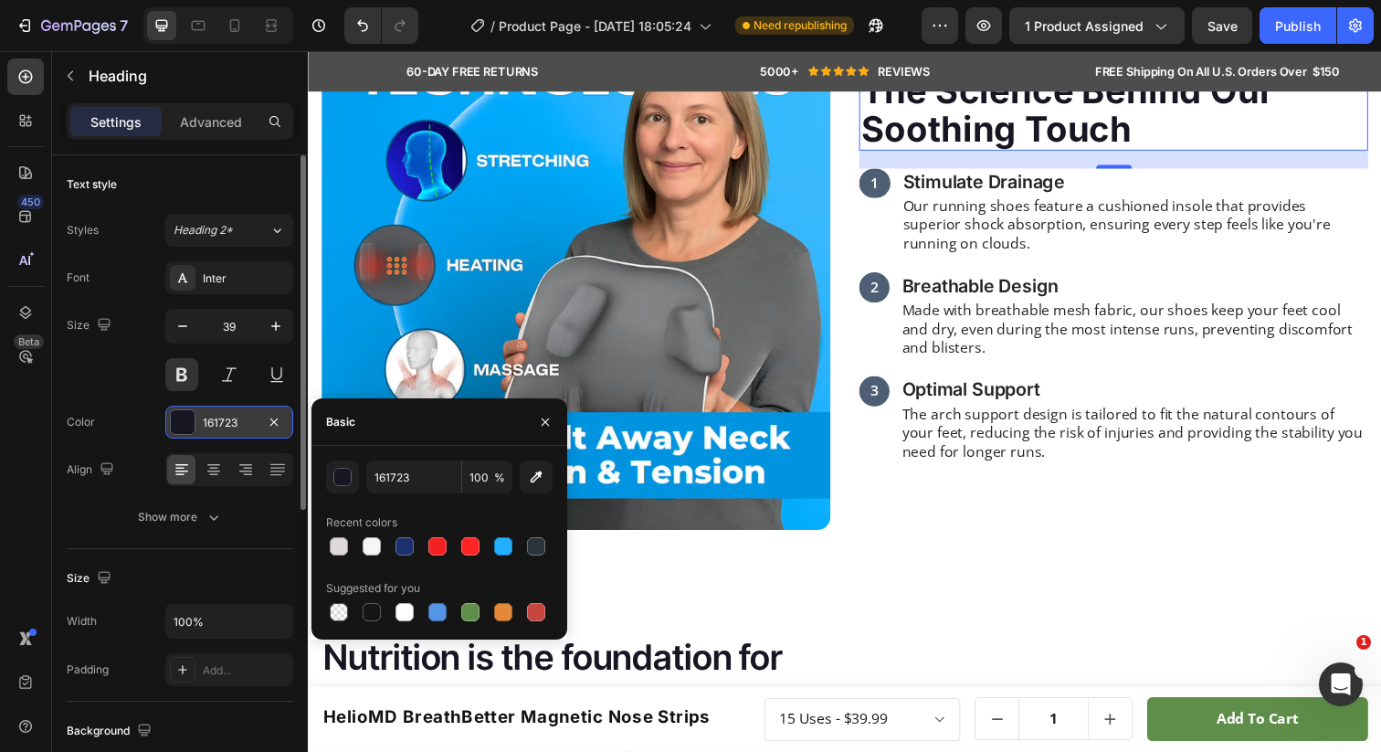
click at [246, 424] on div "161723" at bounding box center [229, 423] width 53 height 16
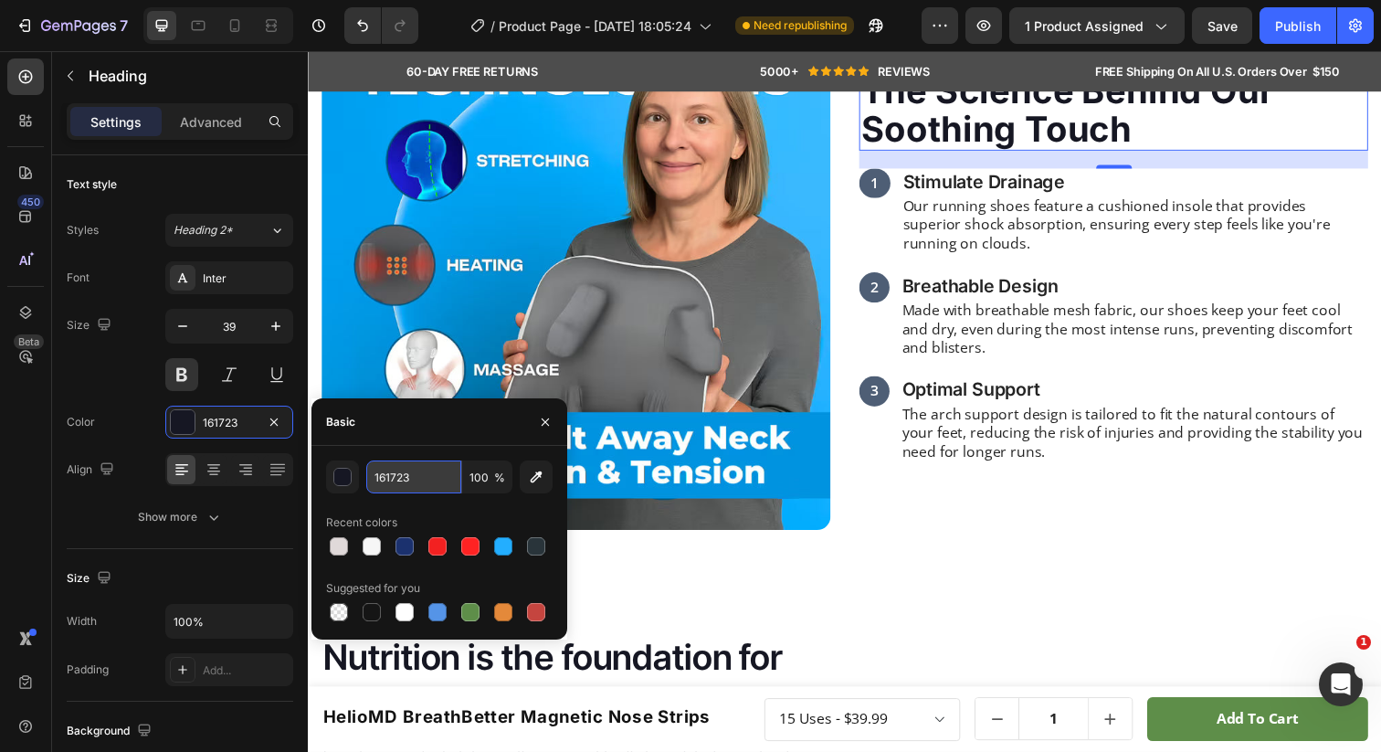
click at [398, 469] on input "161723" at bounding box center [413, 476] width 95 height 33
type input "0"
click at [404, 544] on div at bounding box center [439, 546] width 227 height 26
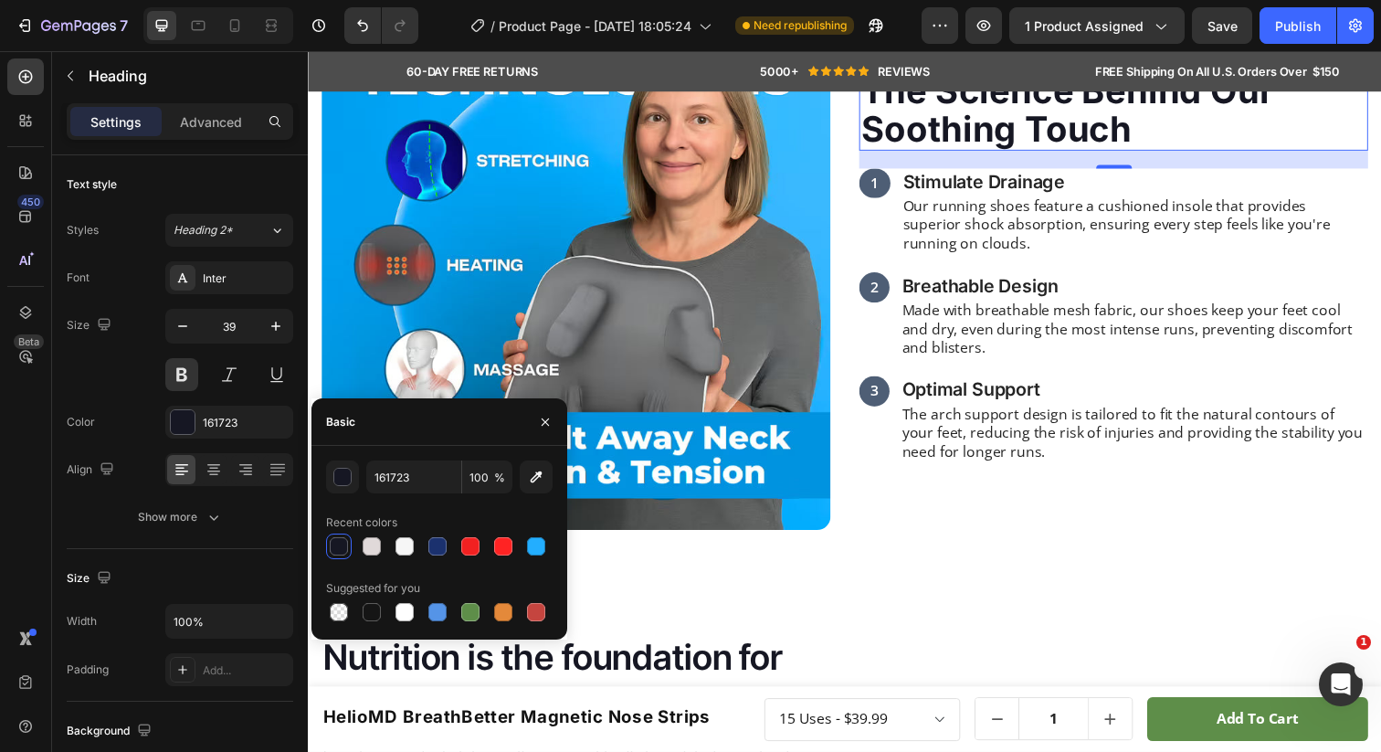
click at [957, 151] on p "The Science Behind Our Soothing Touch" at bounding box center [1130, 111] width 516 height 79
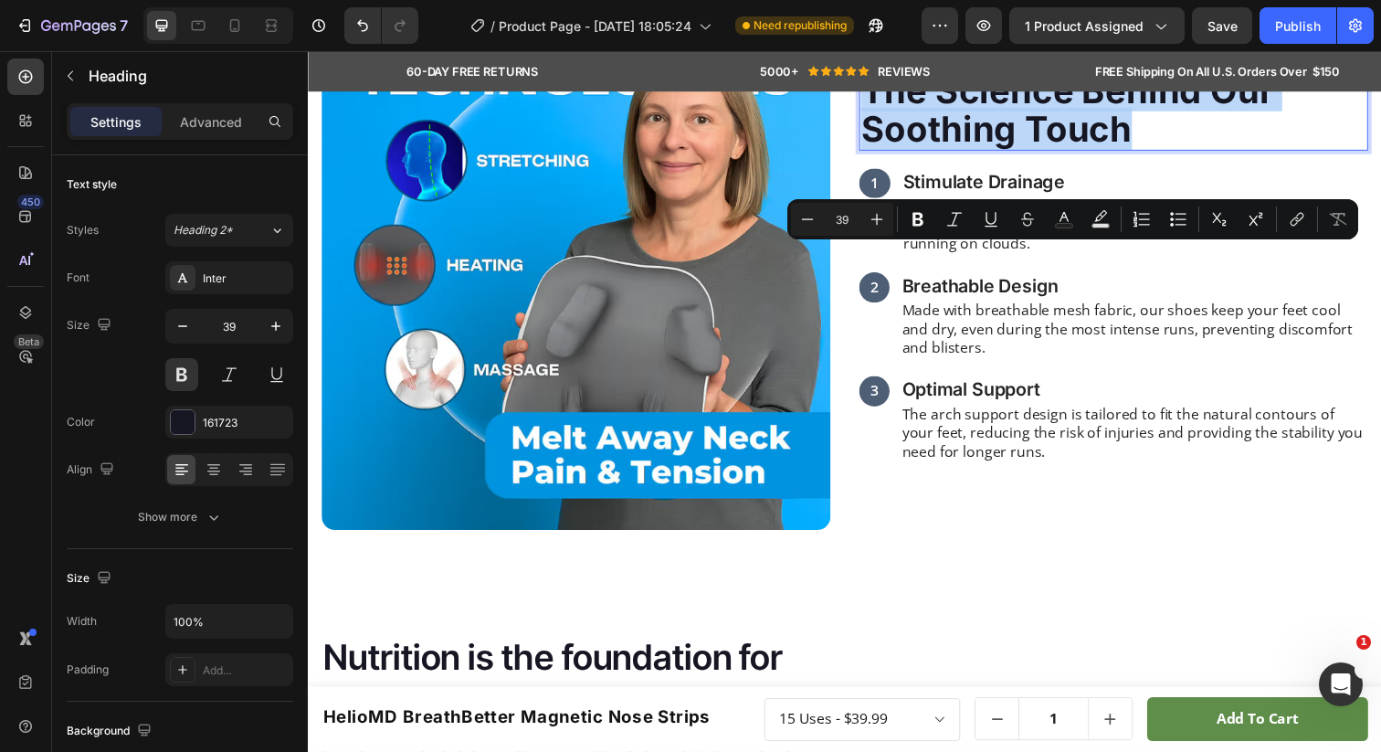
click at [980, 151] on p "The Science Behind Our Soothing Touch" at bounding box center [1130, 111] width 516 height 79
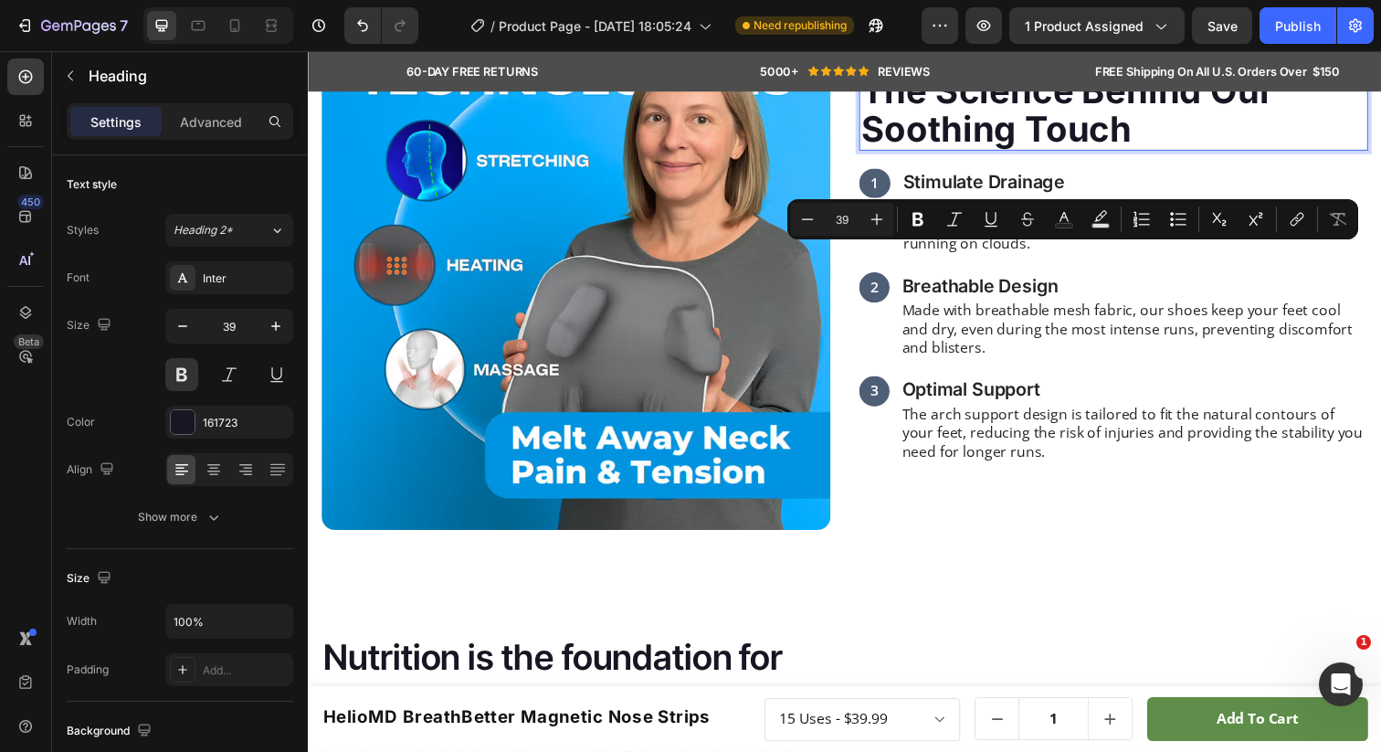
click at [980, 151] on p "The Science Behind Our Soothing Touch" at bounding box center [1130, 111] width 516 height 79
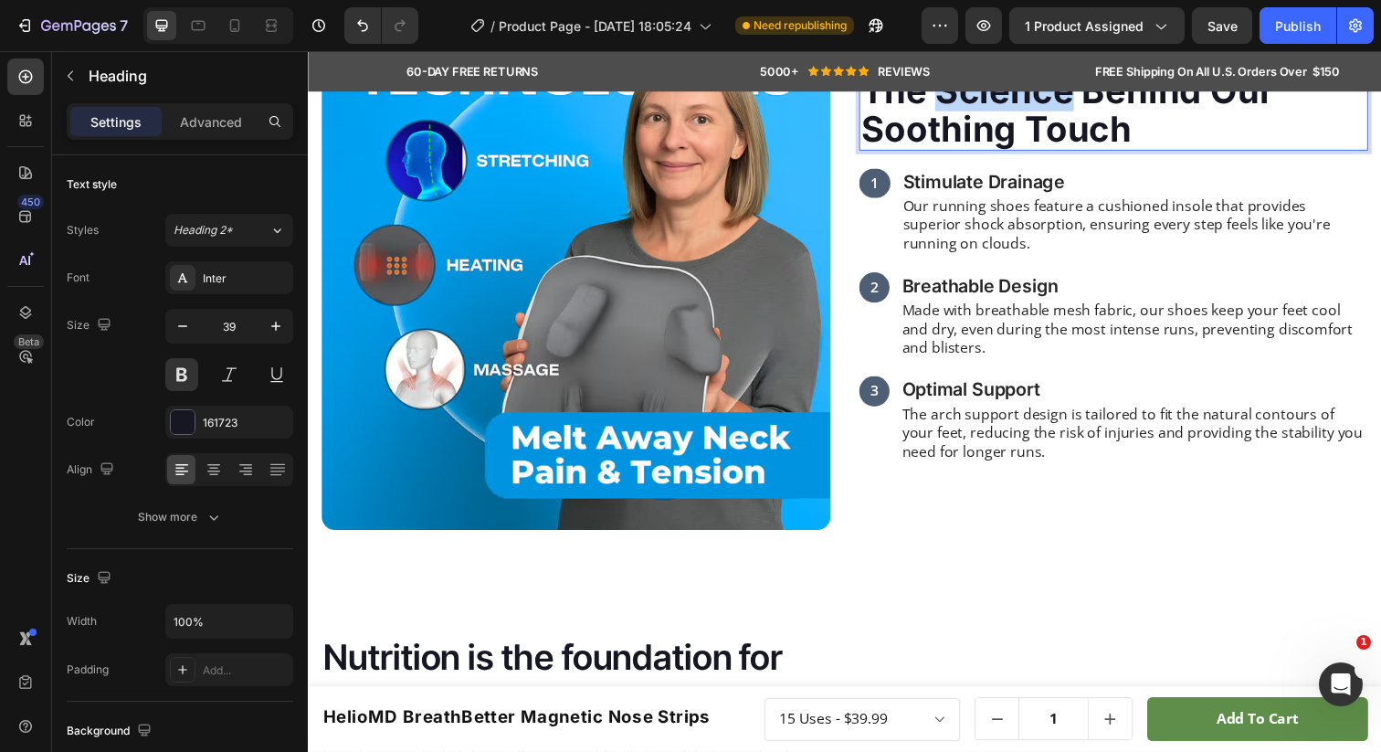
click at [980, 151] on p "The Science Behind Our Soothing Touch" at bounding box center [1130, 111] width 516 height 79
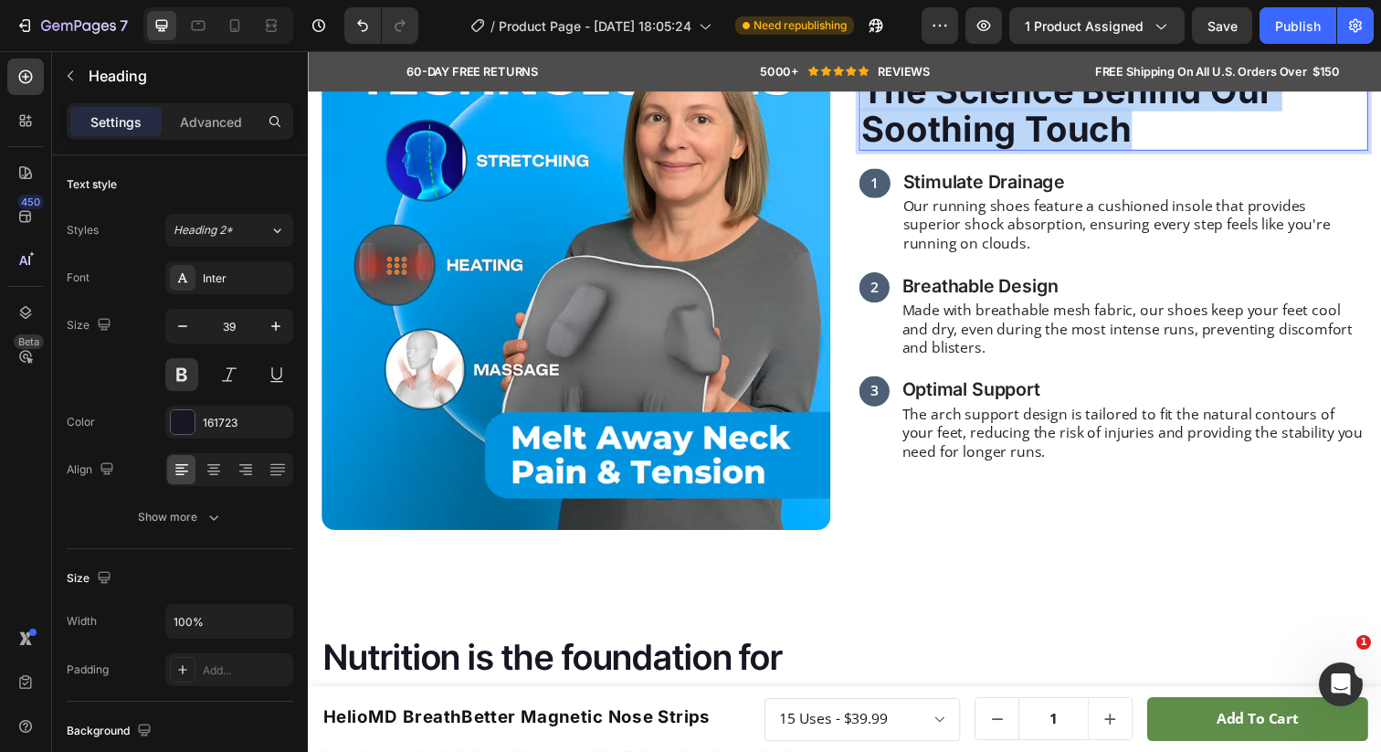
click at [980, 151] on p "The Science Behind Our Soothing Touch" at bounding box center [1130, 111] width 516 height 79
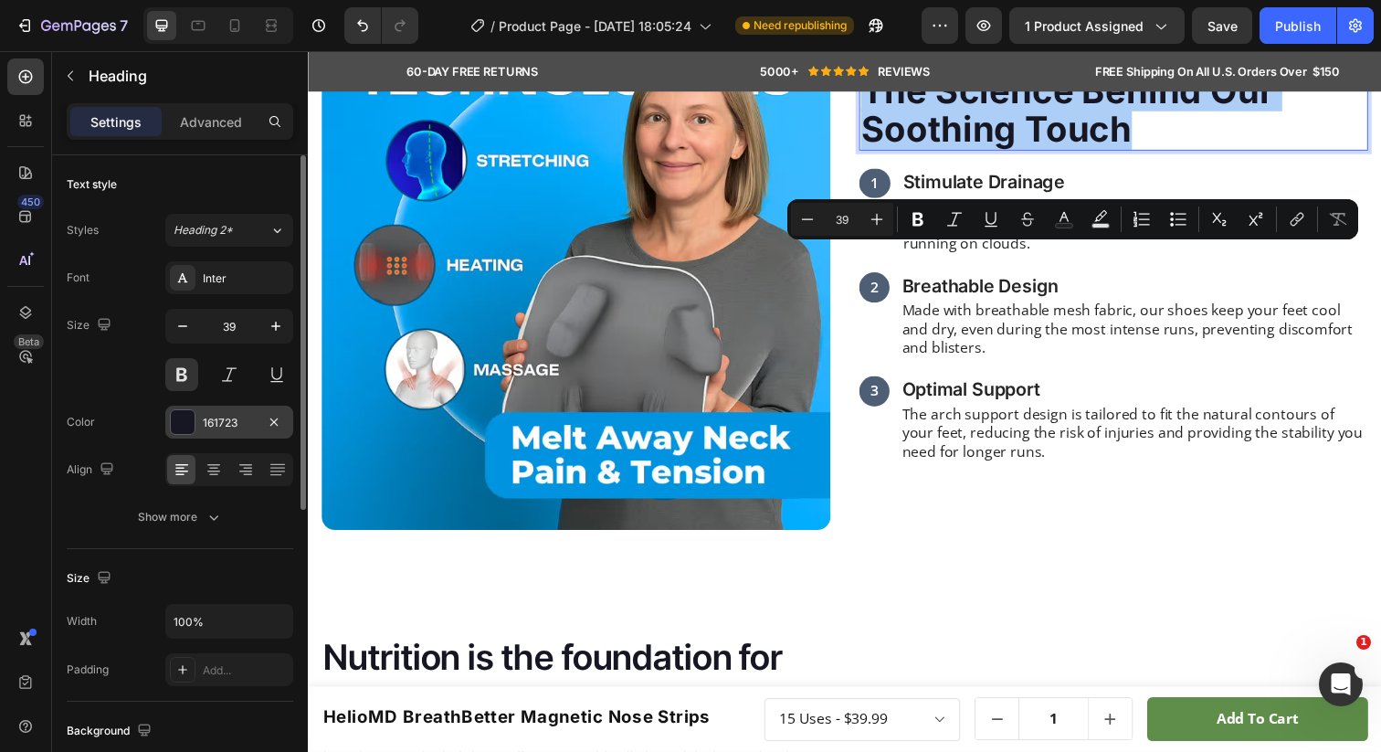
click at [212, 427] on div "161723" at bounding box center [229, 423] width 53 height 16
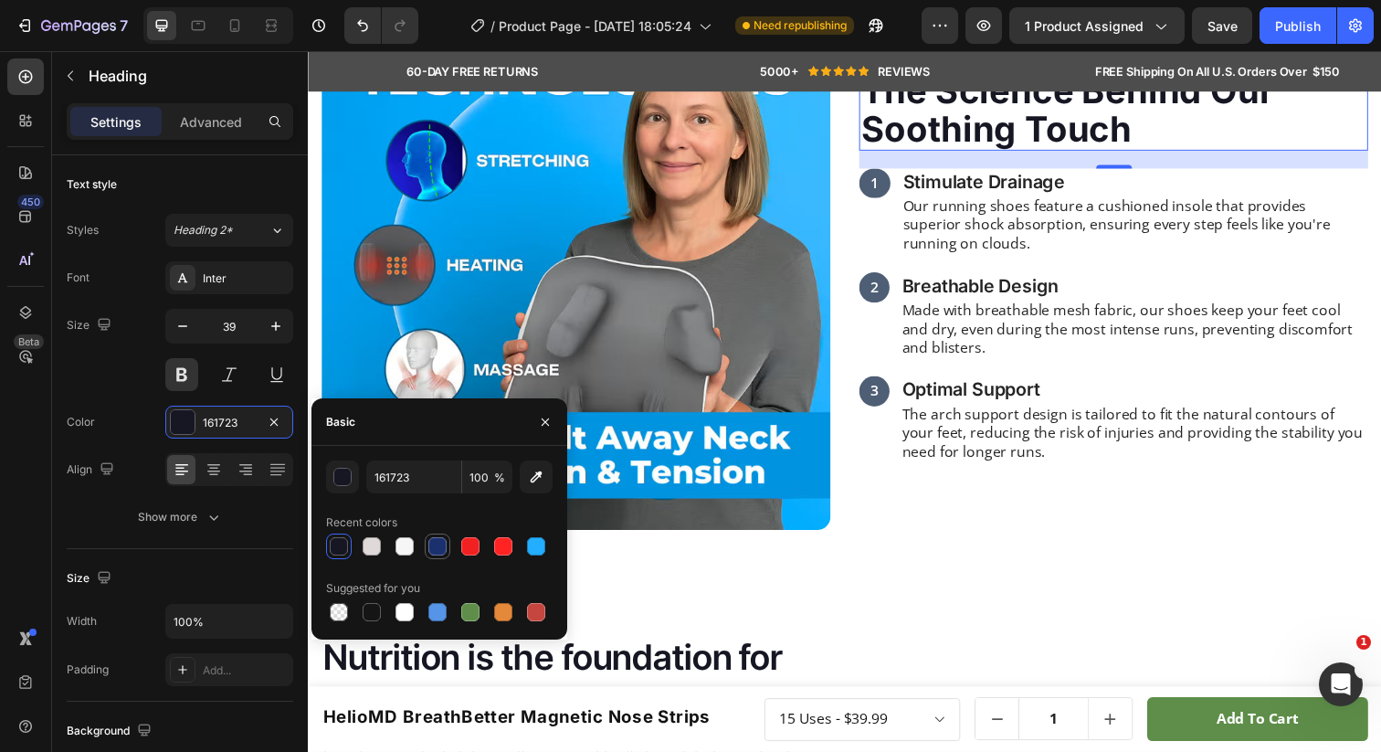
click at [439, 546] on div at bounding box center [437, 546] width 18 height 18
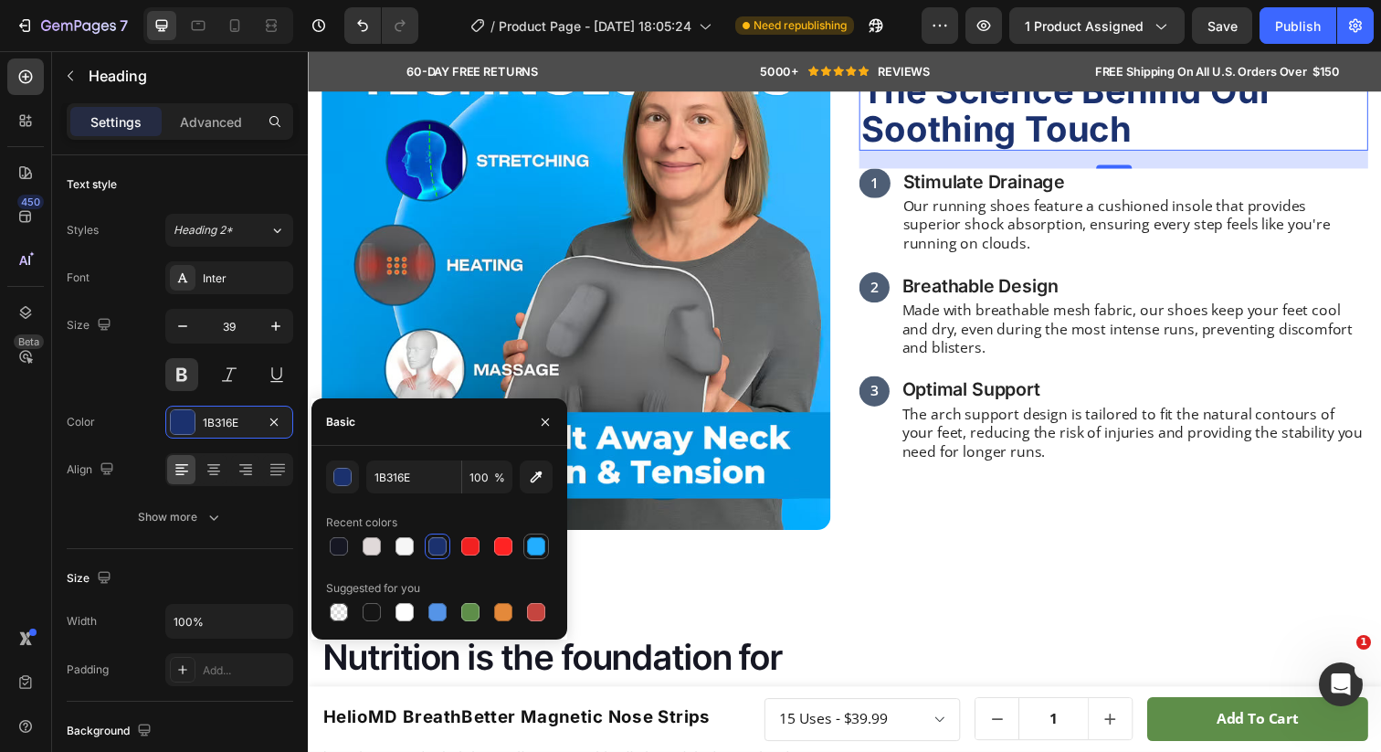
click at [536, 548] on div at bounding box center [536, 546] width 18 height 18
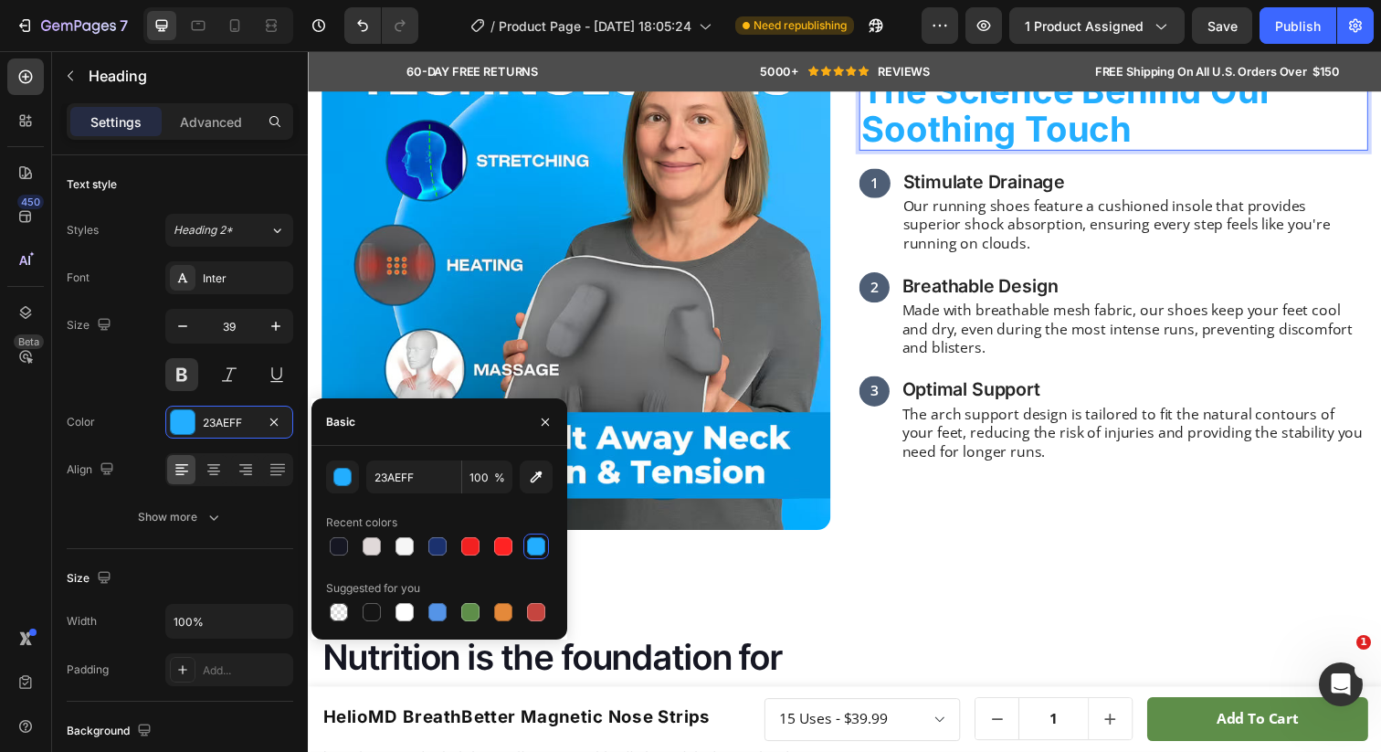
click at [974, 151] on p "The Science Behind Our Soothing Touch" at bounding box center [1130, 111] width 516 height 79
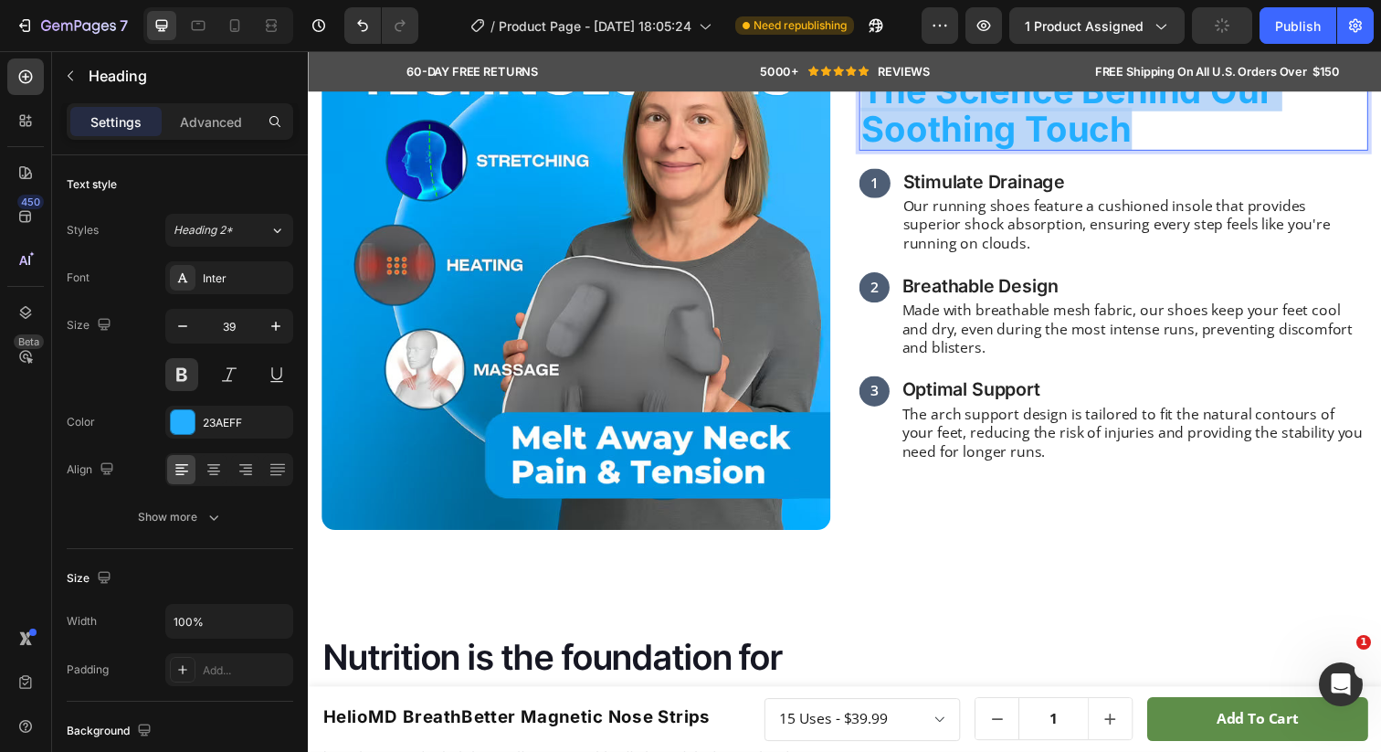
click at [974, 151] on p "The Science Behind Our Soothing Touch" at bounding box center [1130, 111] width 516 height 79
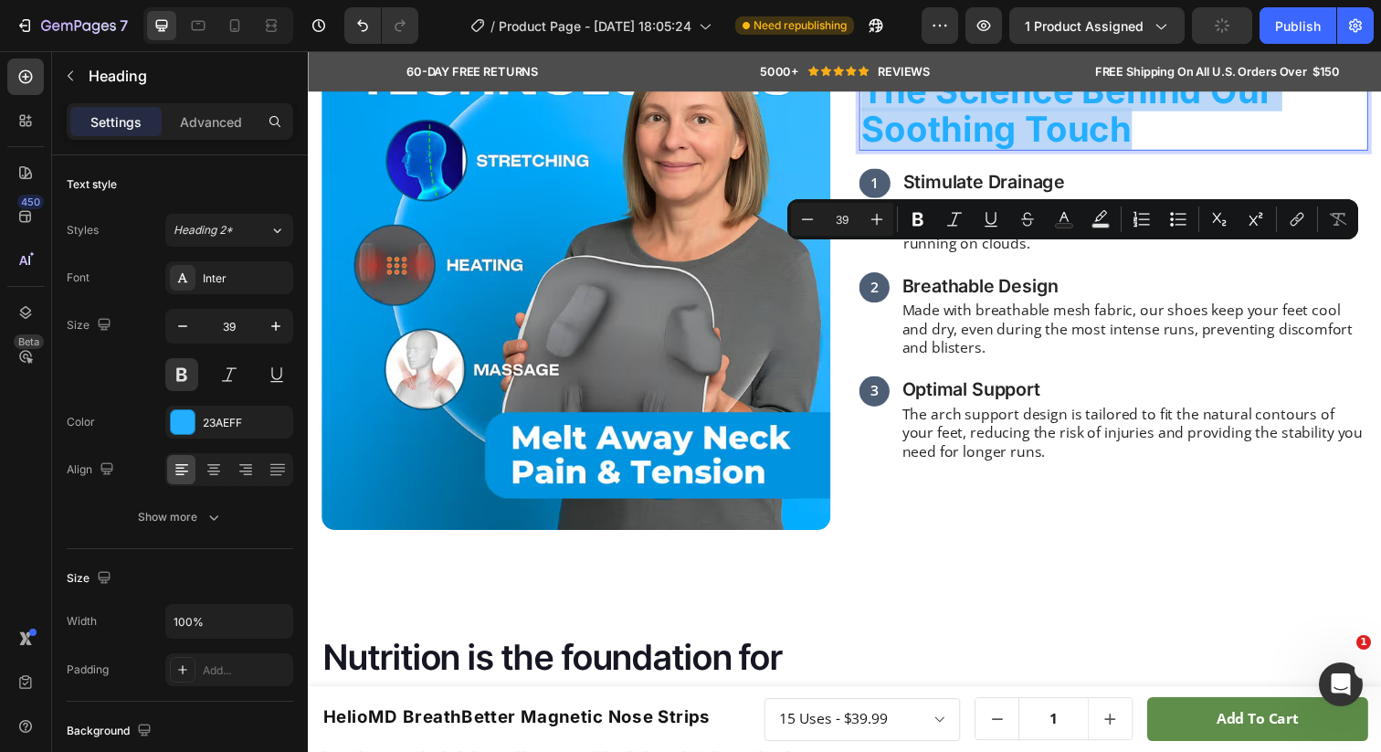
click at [1018, 151] on p "The Science Behind Our Soothing Touch" at bounding box center [1130, 111] width 516 height 79
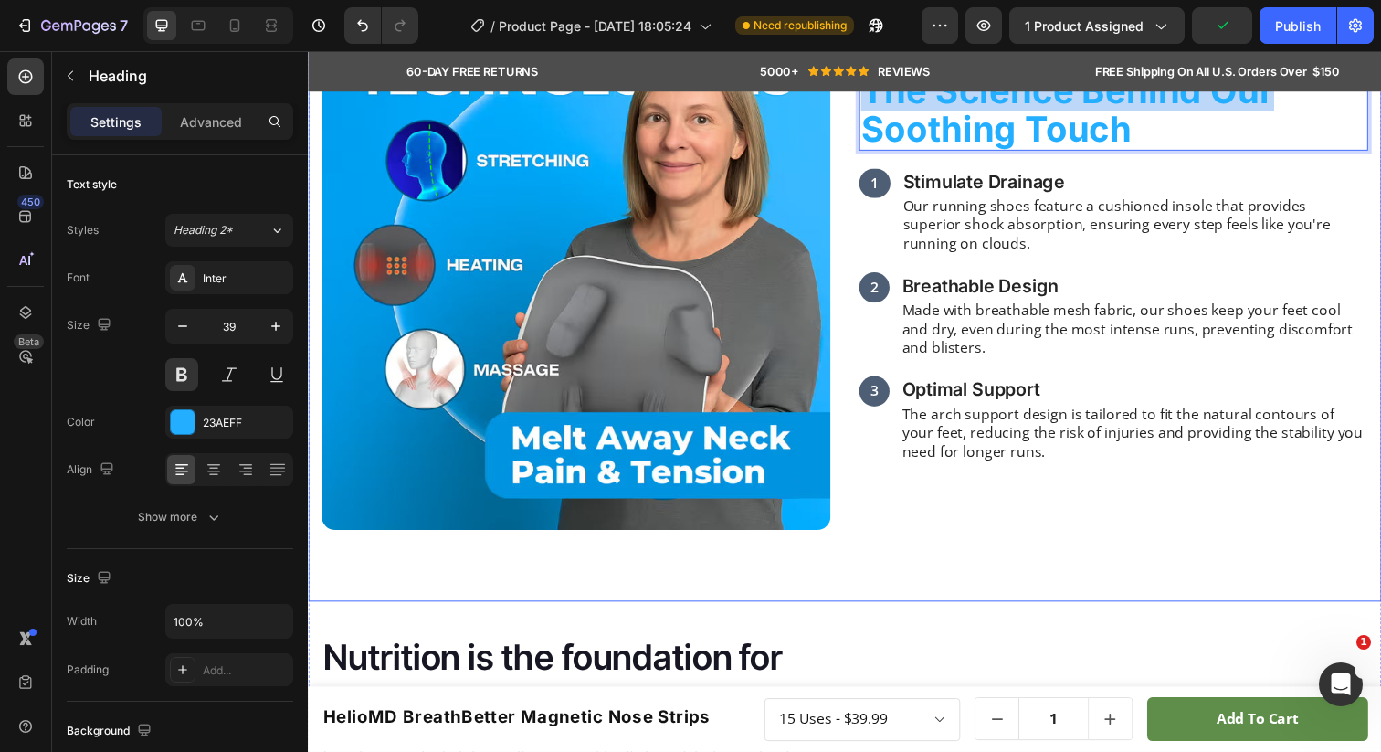
drag, startPoint x: 1309, startPoint y: 273, endPoint x: 864, endPoint y: 263, distance: 444.9
click at [864, 263] on div "Image The Science Behind Our Soothing Touch Heading 20 1 Text Block Stimulate D…" at bounding box center [856, 316] width 1096 height 593
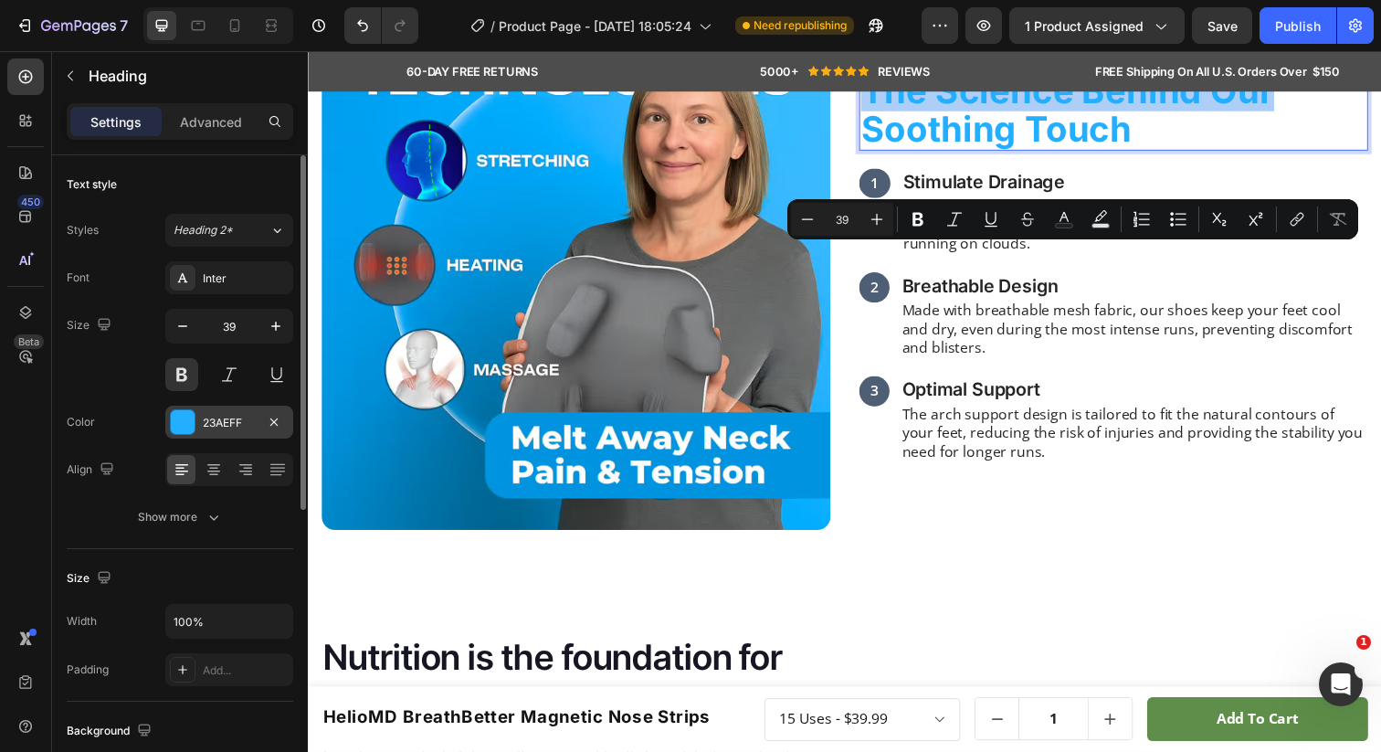
click at [210, 421] on div "23AEFF" at bounding box center [229, 423] width 53 height 16
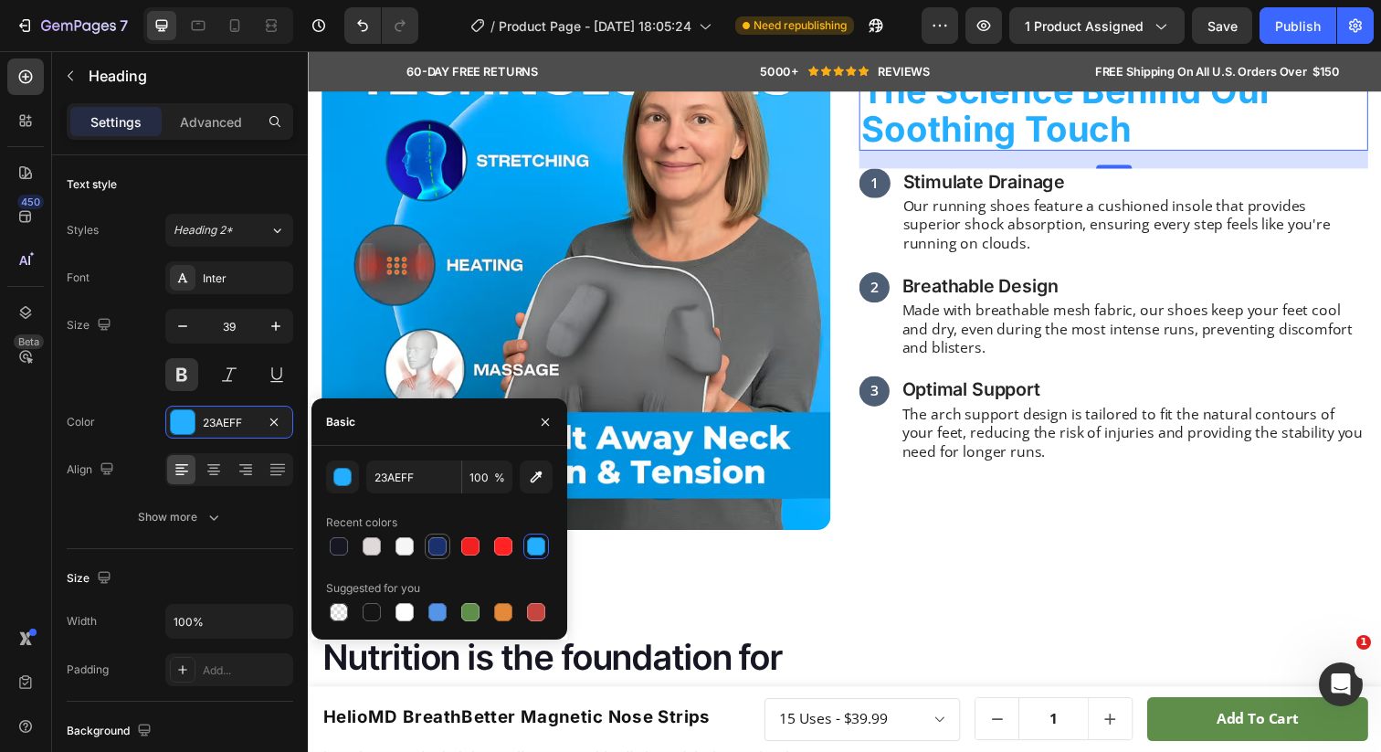
click at [432, 544] on div at bounding box center [437, 546] width 18 height 18
type input "1B316E"
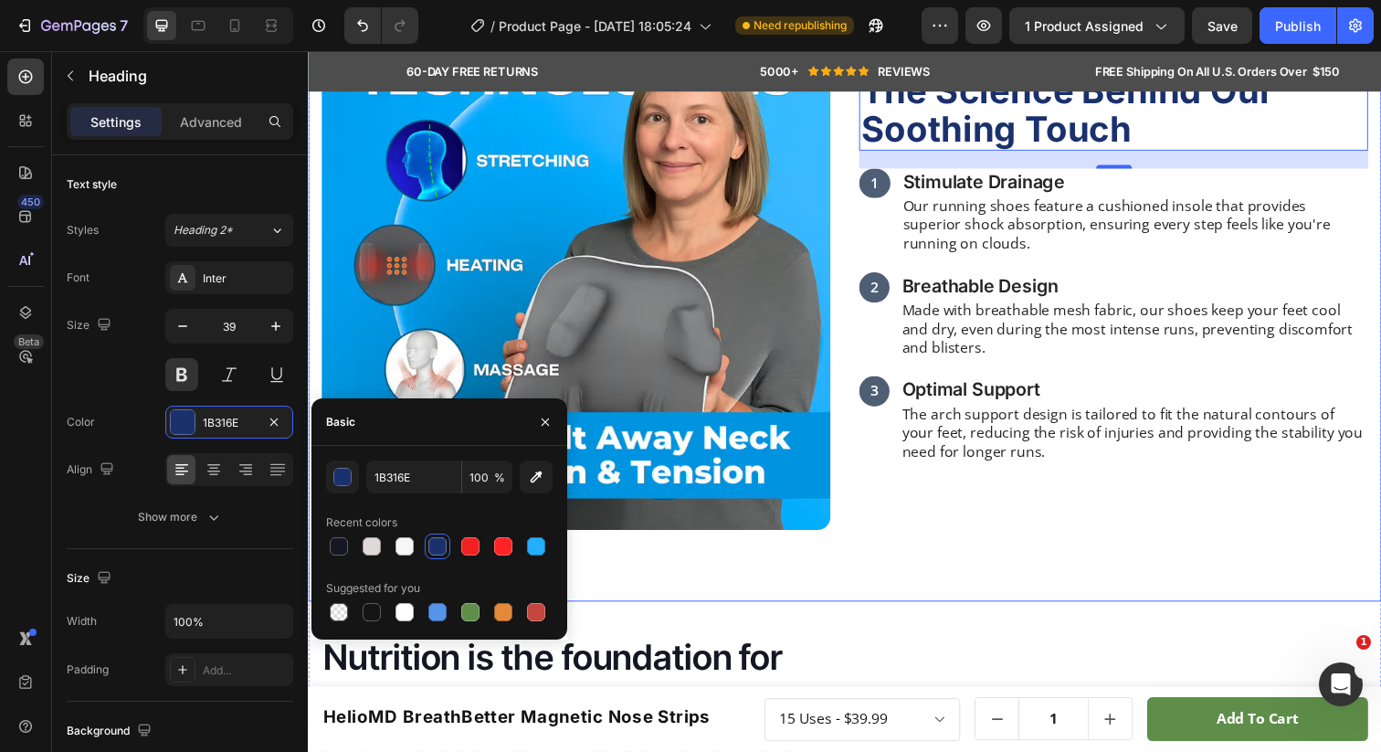
click at [1094, 224] on div "The Science Behind Our Soothing Touch Heading 20 1 Text Block Stimulate Drainag…" at bounding box center [1130, 280] width 520 height 520
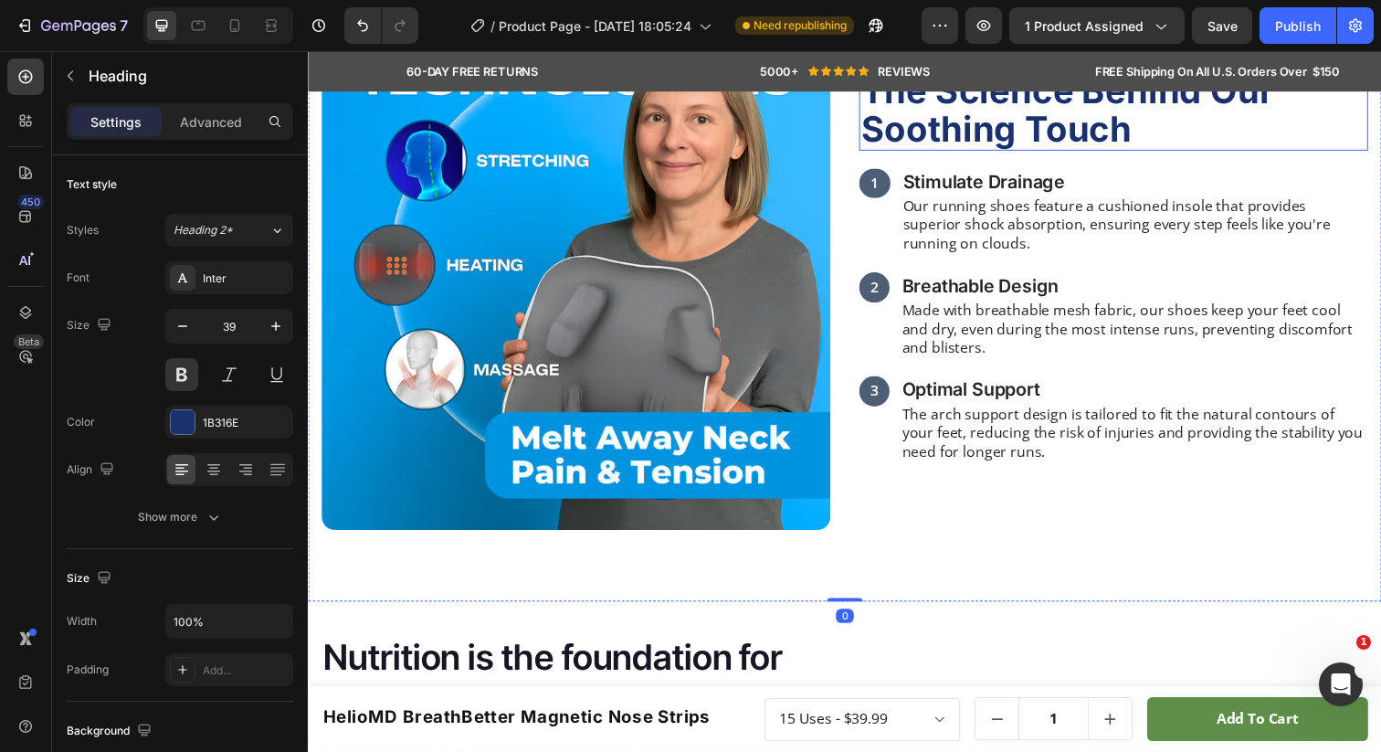
click at [1068, 151] on p "The Science Behind Our Soothing Touch" at bounding box center [1130, 111] width 516 height 79
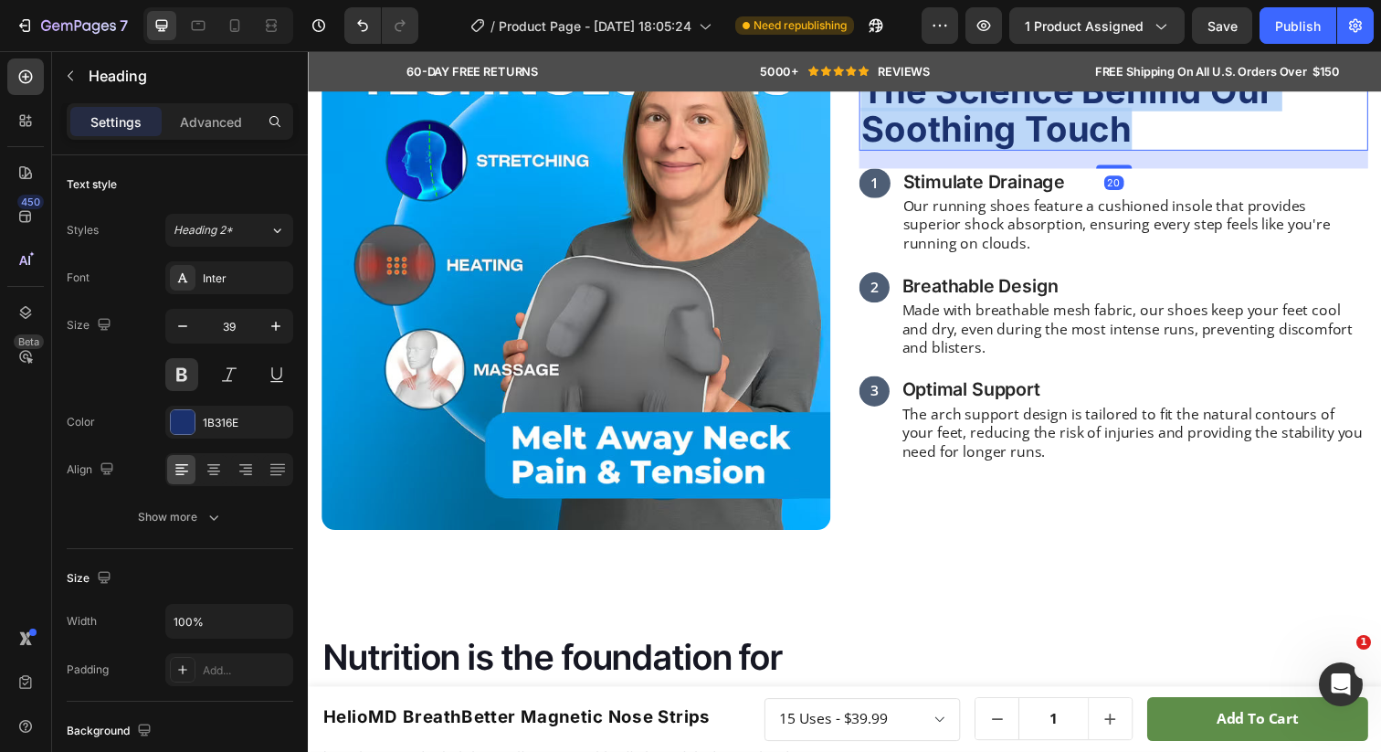
click at [1068, 151] on p "The Science Behind Our Soothing Touch" at bounding box center [1130, 111] width 516 height 79
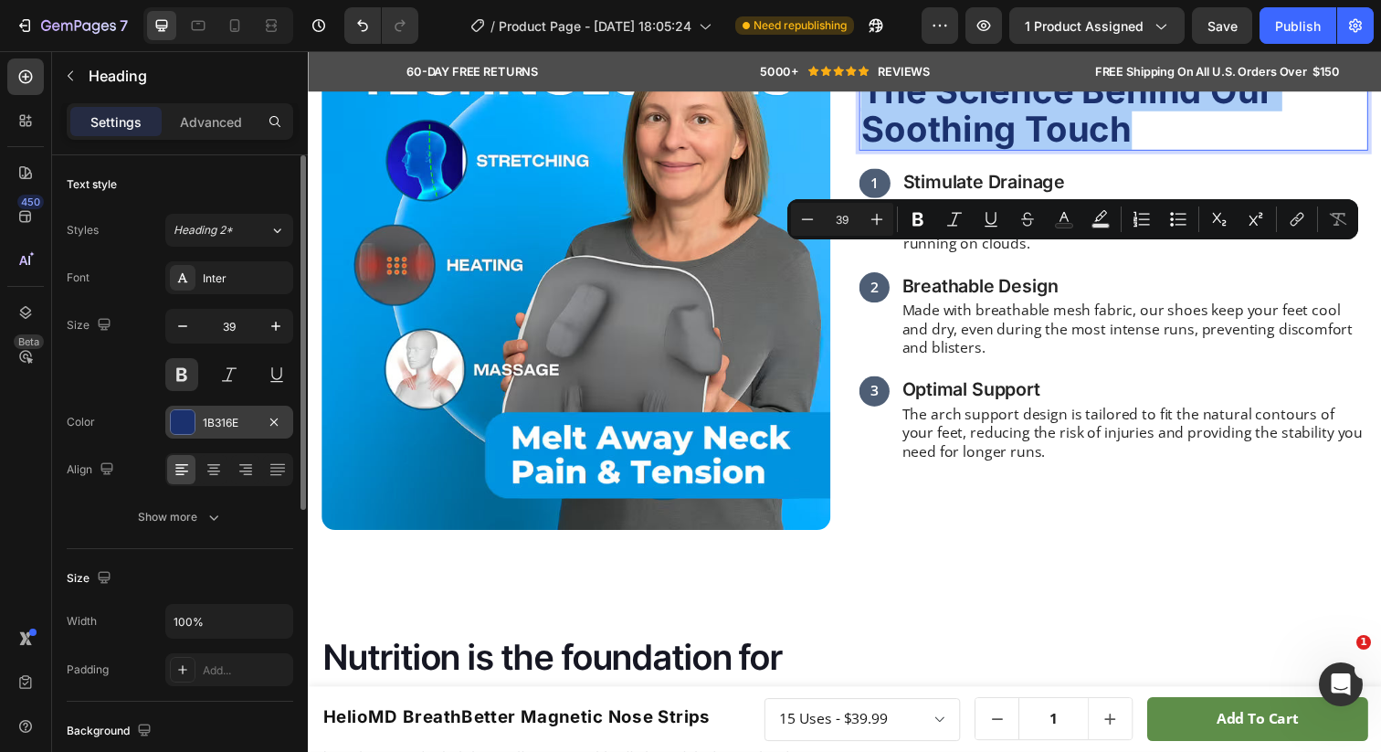
click at [236, 433] on div "1B316E" at bounding box center [229, 422] width 128 height 33
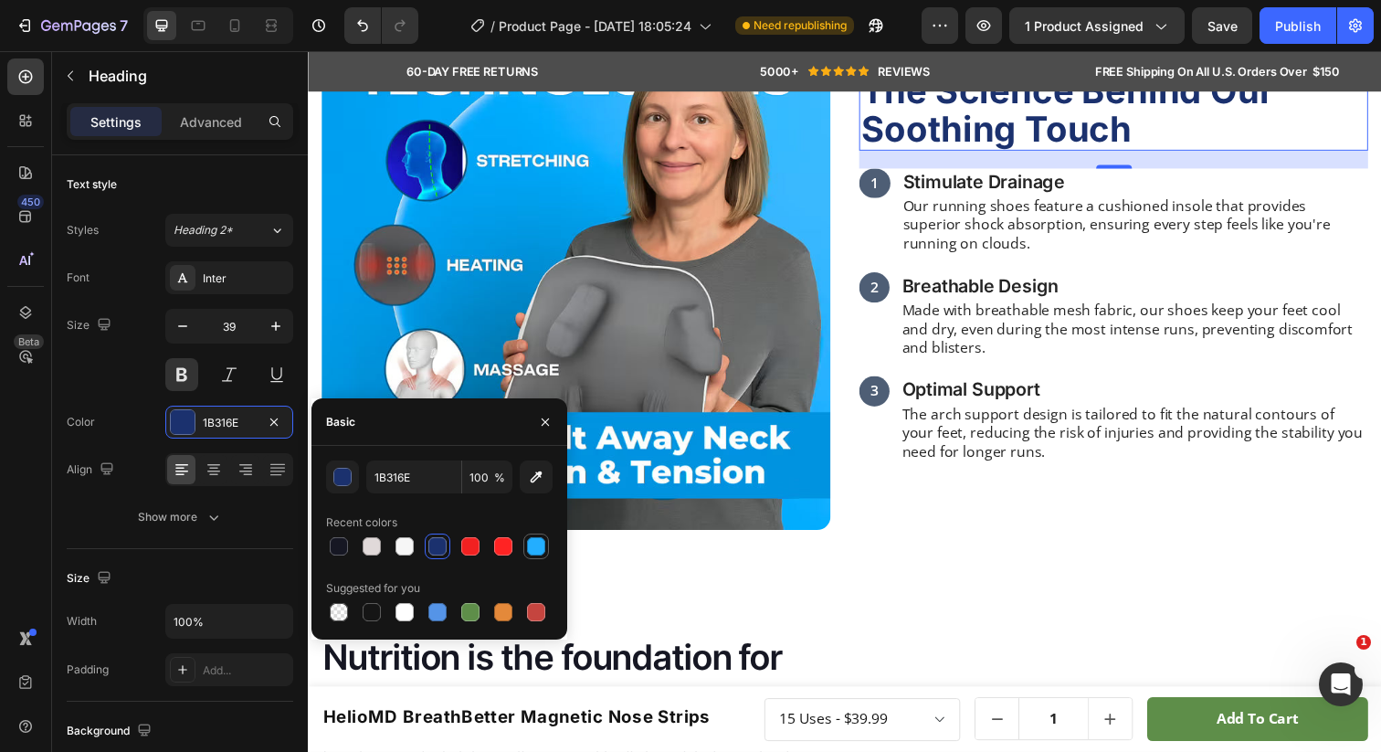
click at [543, 543] on div at bounding box center [536, 546] width 18 height 18
type input "23AEFF"
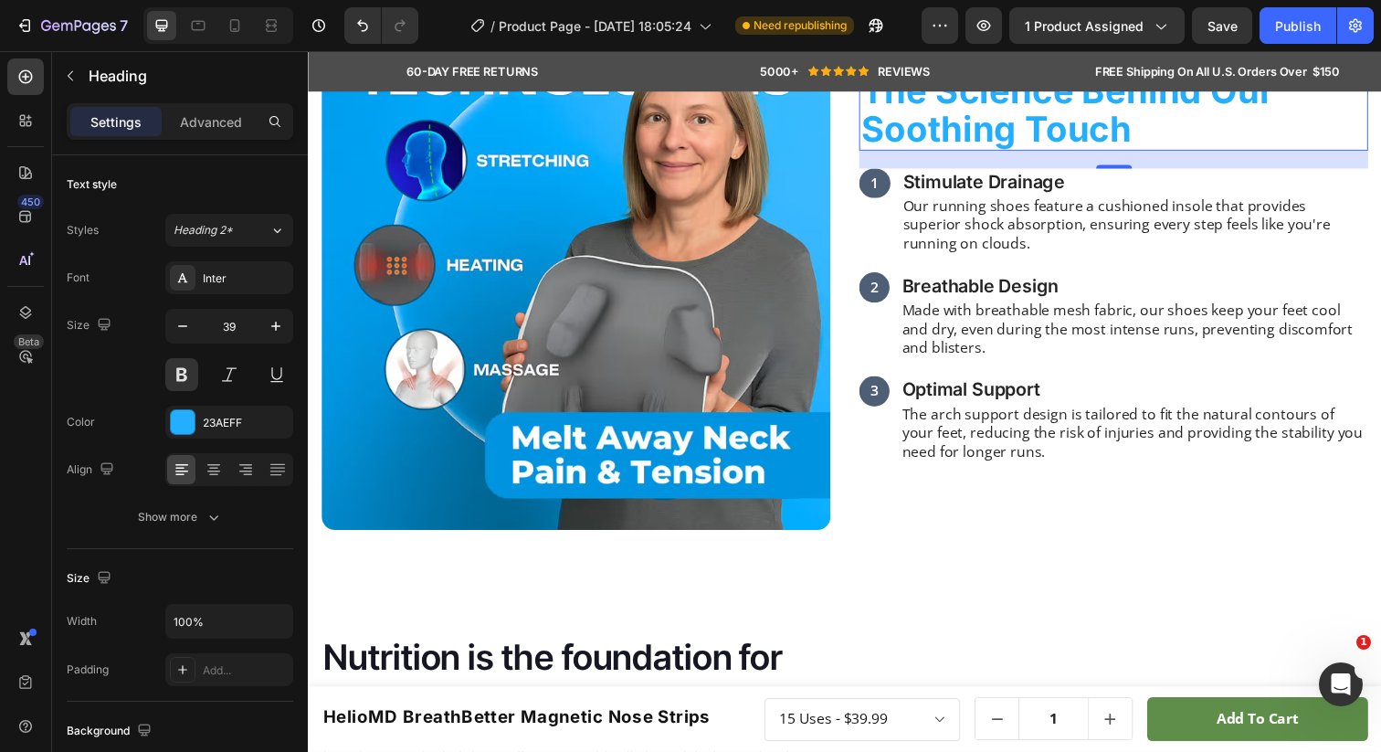
click at [1033, 151] on p "The Science Behind Our Soothing Touch" at bounding box center [1130, 111] width 516 height 79
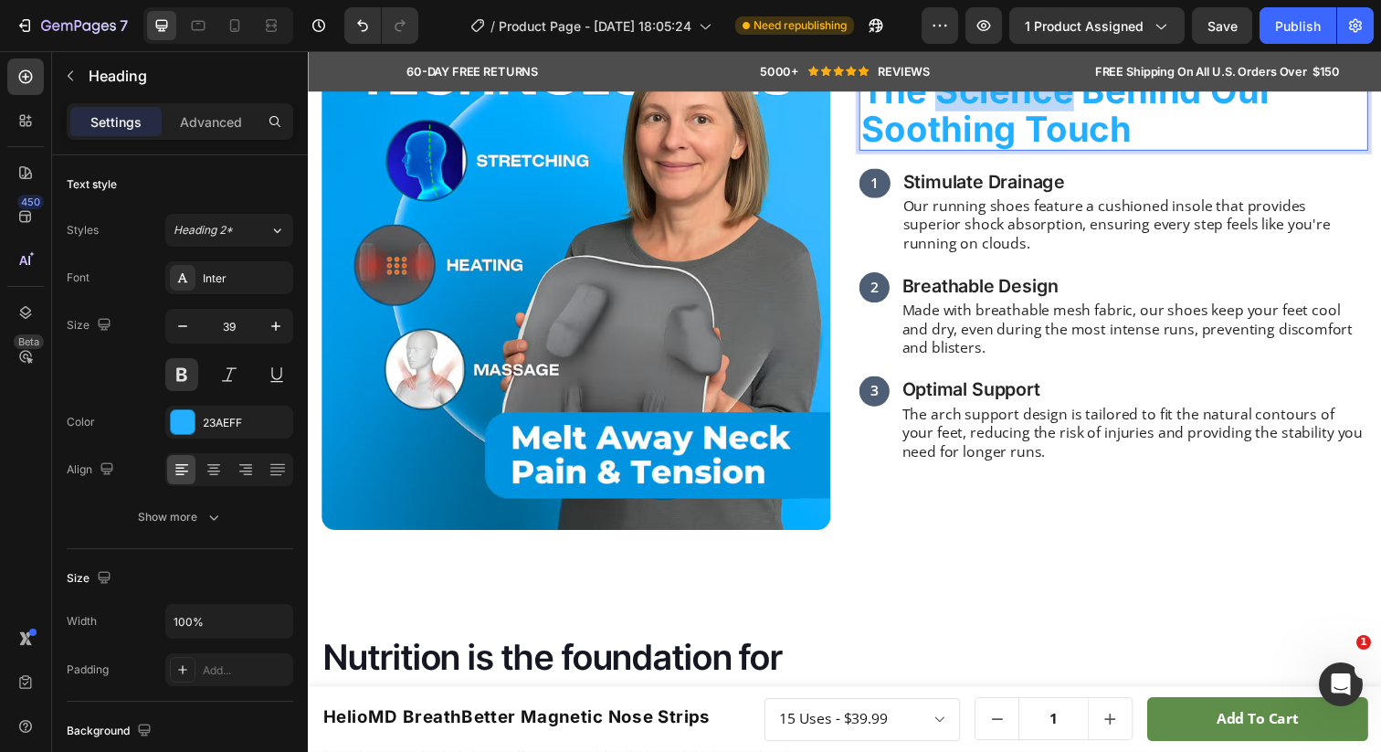
click at [1033, 151] on p "The Science Behind Our Soothing Touch" at bounding box center [1130, 111] width 516 height 79
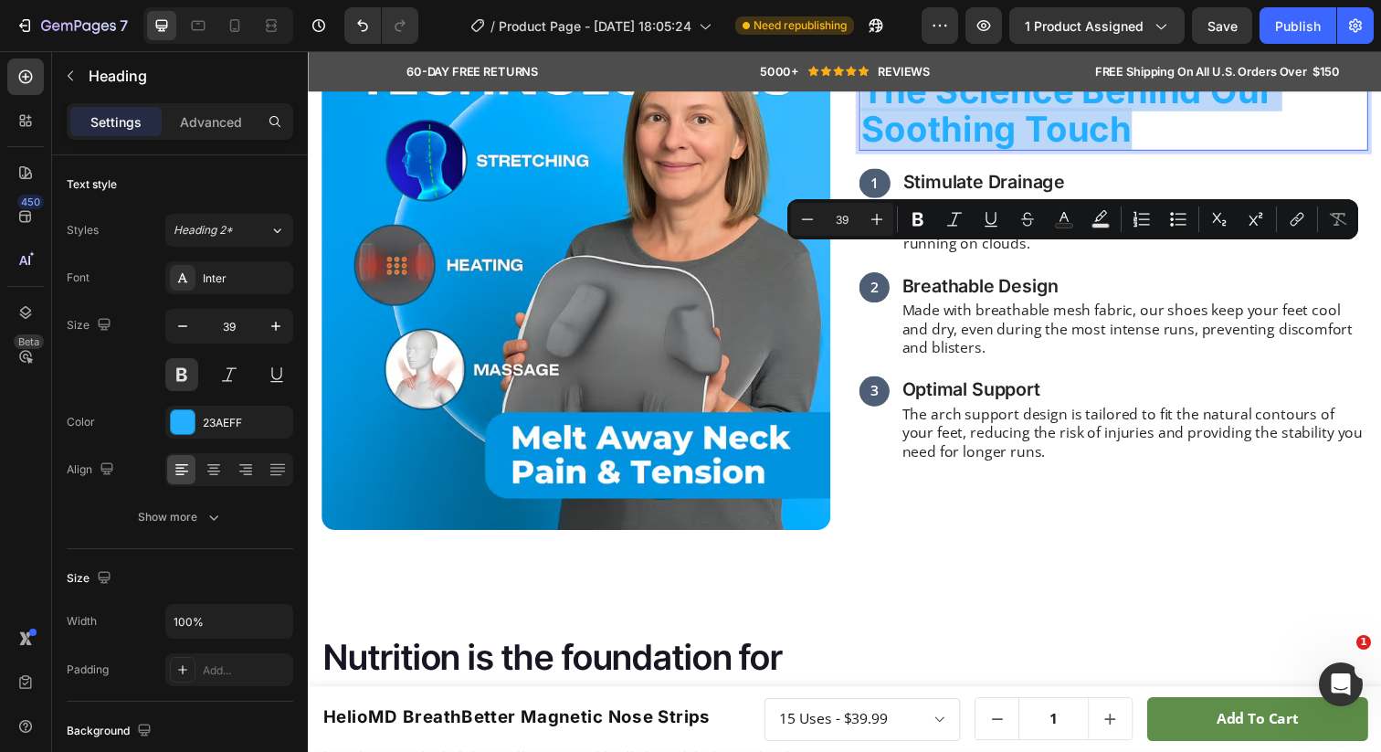
click at [1203, 151] on p "The Science Behind Our Soothing Touch" at bounding box center [1130, 111] width 516 height 79
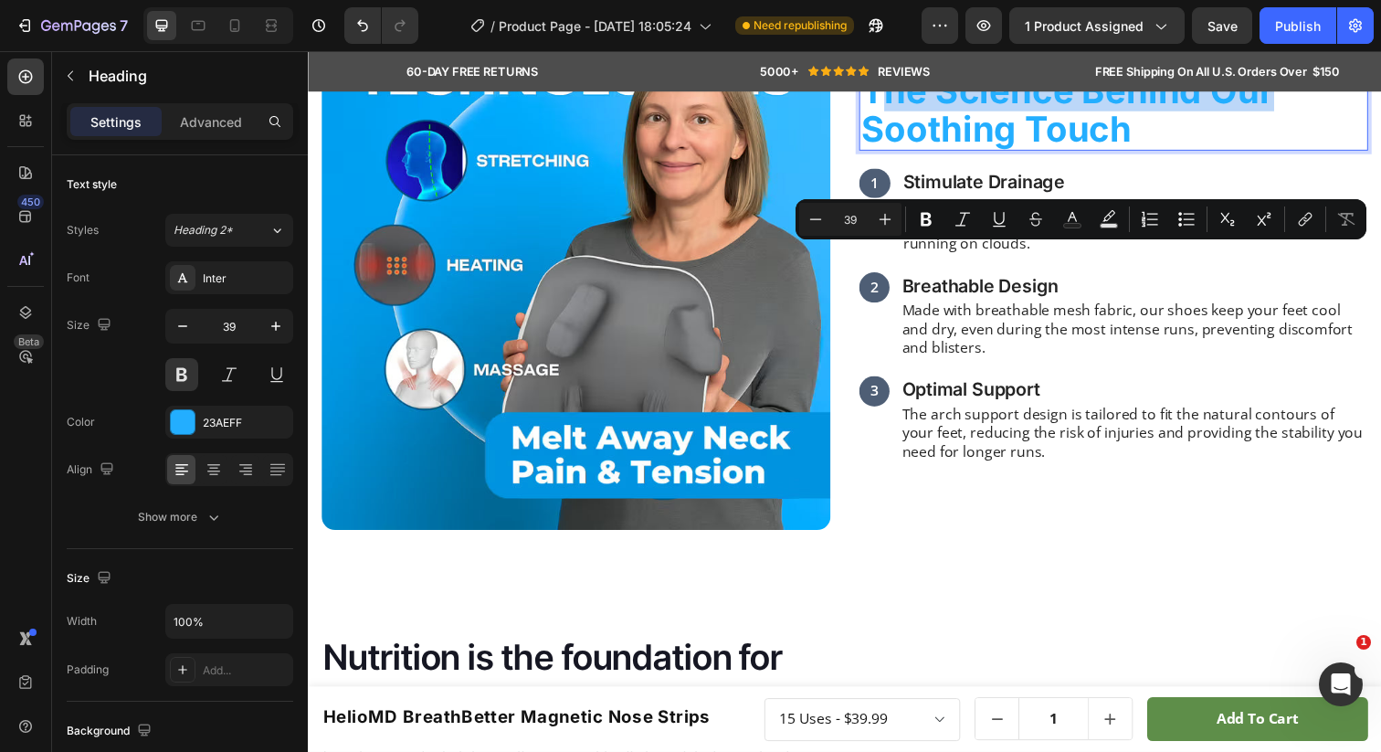
drag, startPoint x: 1307, startPoint y: 277, endPoint x: 883, endPoint y: 264, distance: 424.0
click at [883, 151] on p "The Science Behind Our Soothing Touch" at bounding box center [1130, 111] width 516 height 79
click at [1089, 216] on button "Text Background Color" at bounding box center [1100, 219] width 33 height 33
type input "000000"
type input "77"
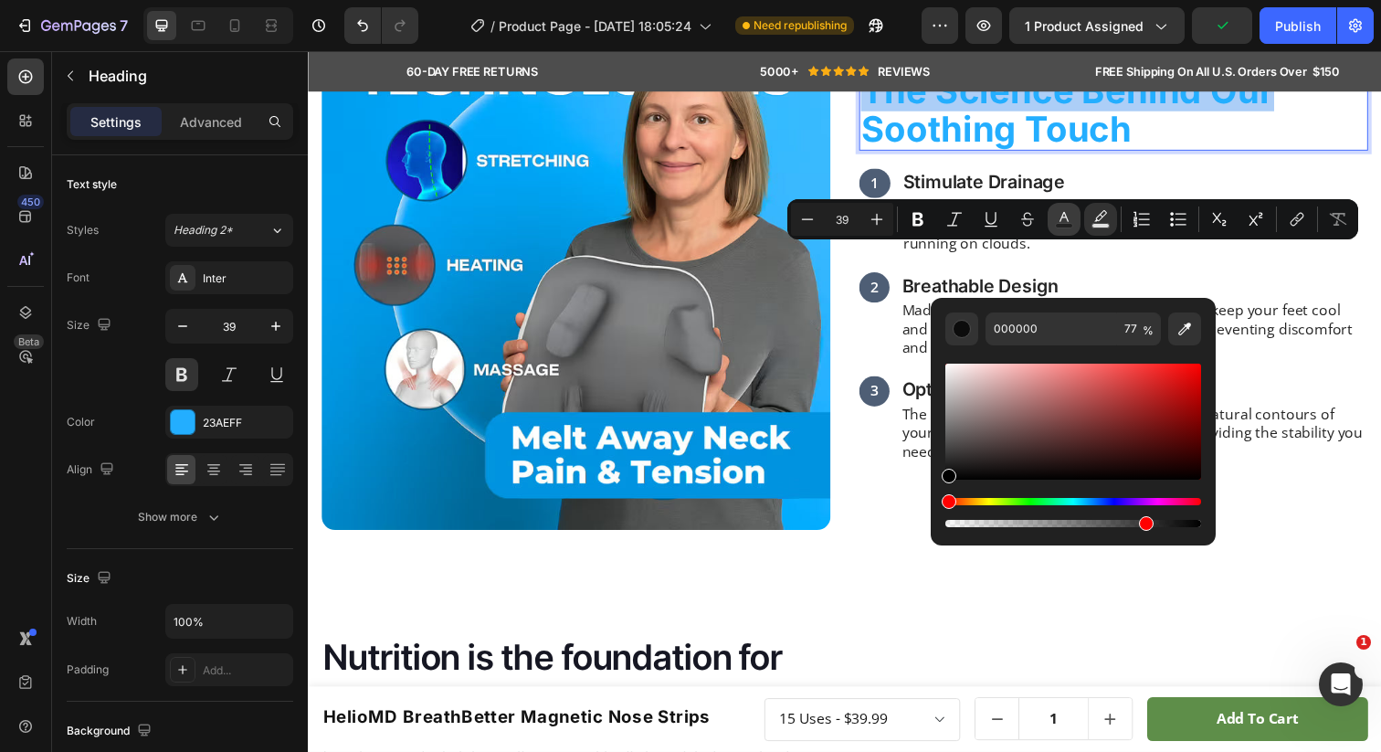
click at [1068, 224] on rect "Editor contextual toolbar" at bounding box center [1064, 226] width 17 height 5
type input "23AEFF"
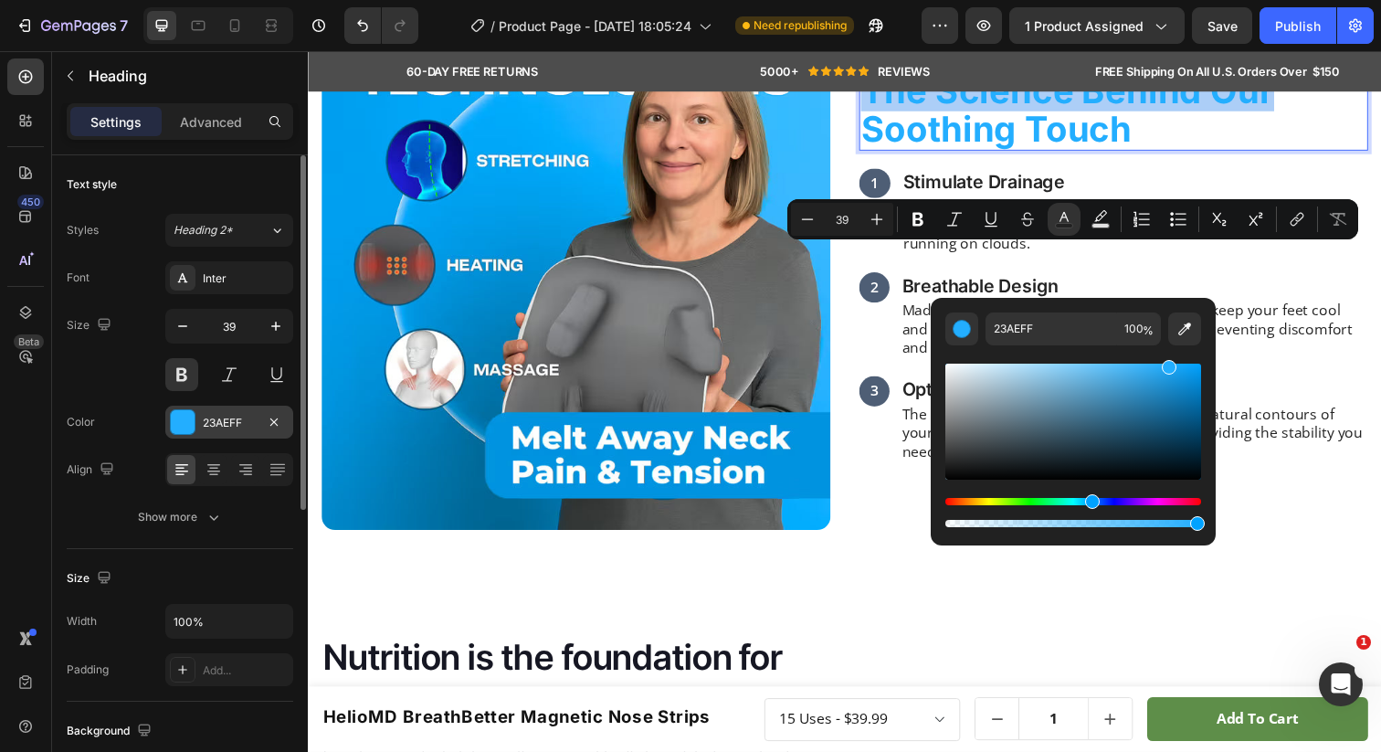
click at [227, 408] on div "23AEFF" at bounding box center [229, 422] width 128 height 33
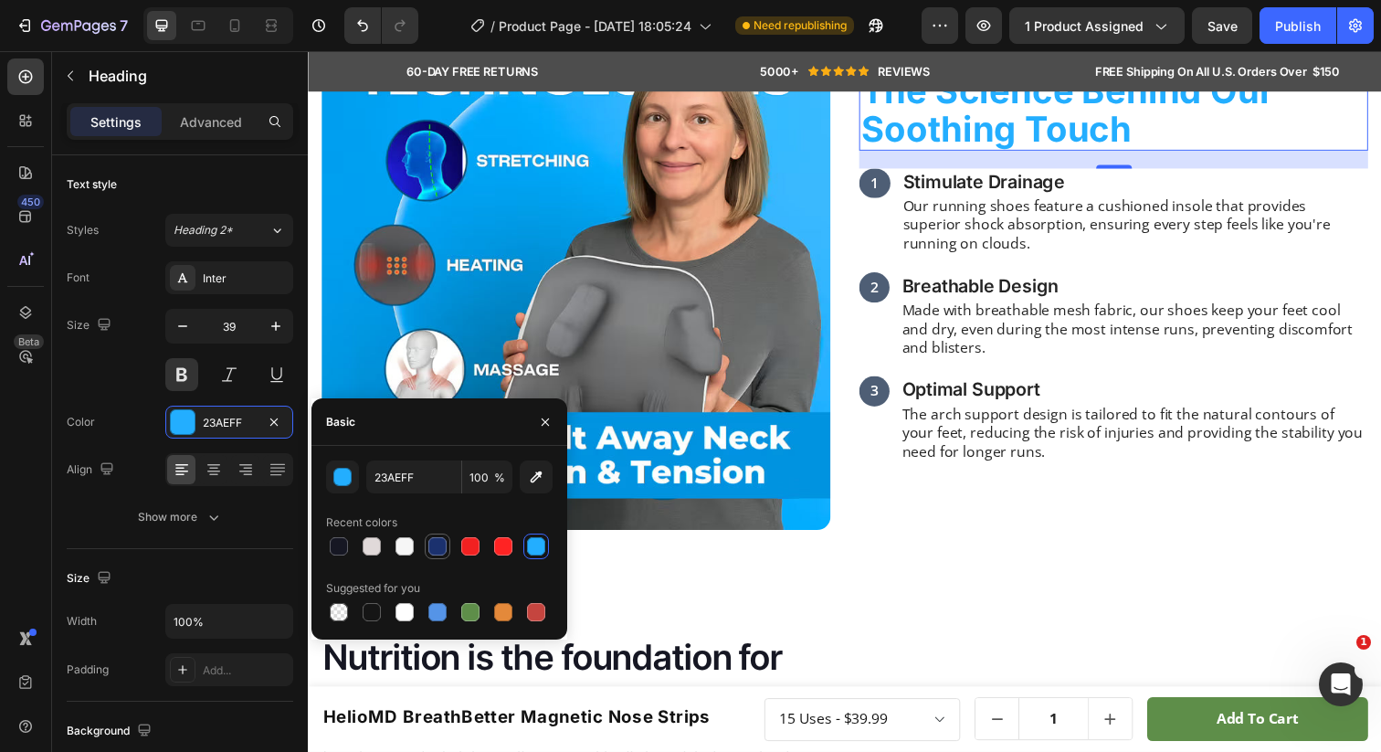
click at [434, 547] on div at bounding box center [437, 546] width 18 height 18
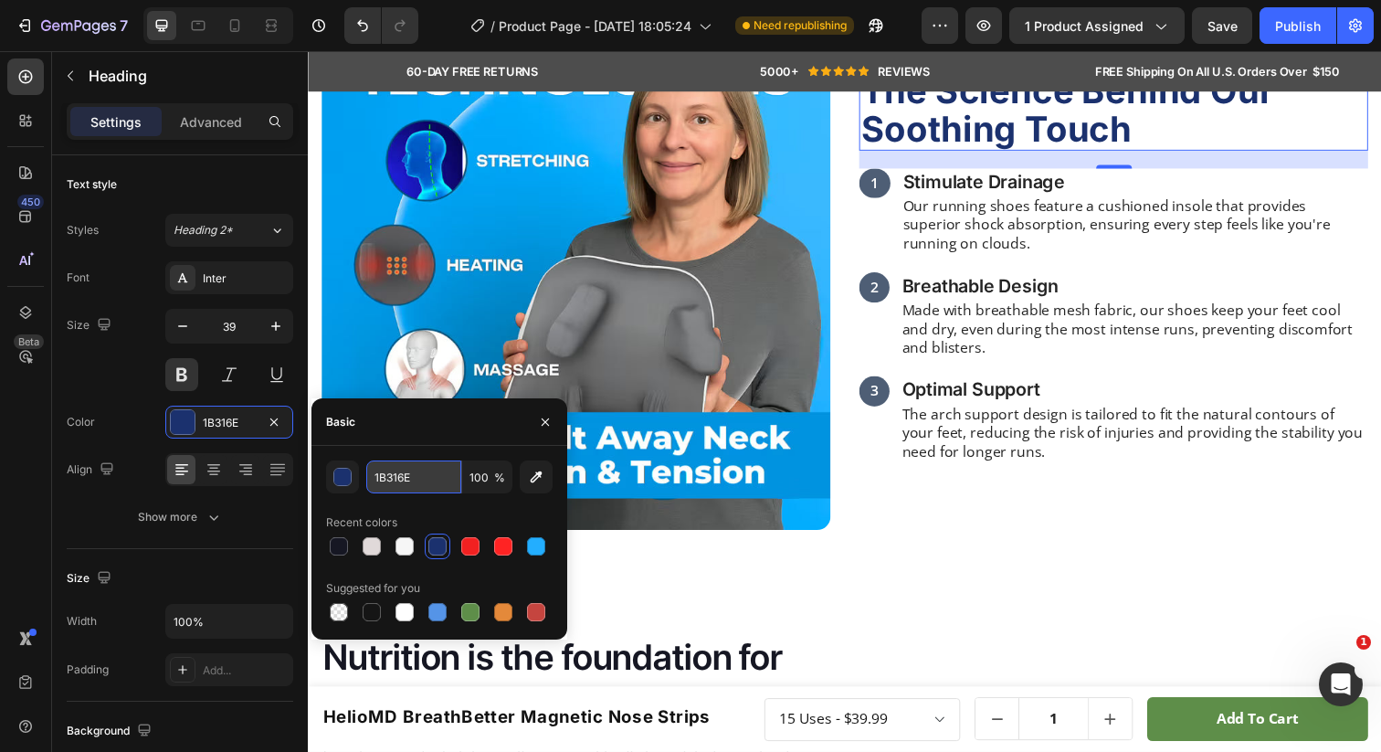
click at [413, 482] on input "1B316E" at bounding box center [413, 476] width 95 height 33
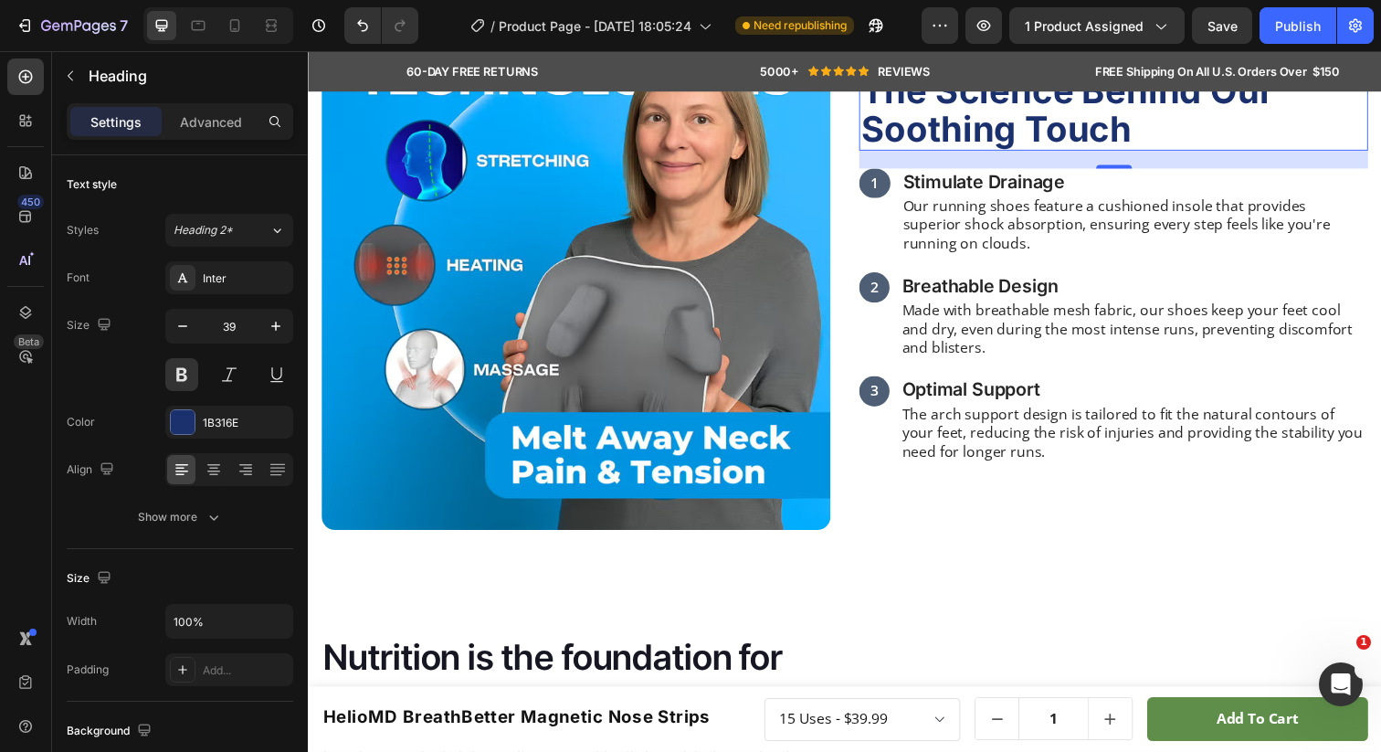
click at [1044, 151] on p "The Science Behind Our Soothing Touch" at bounding box center [1130, 111] width 516 height 79
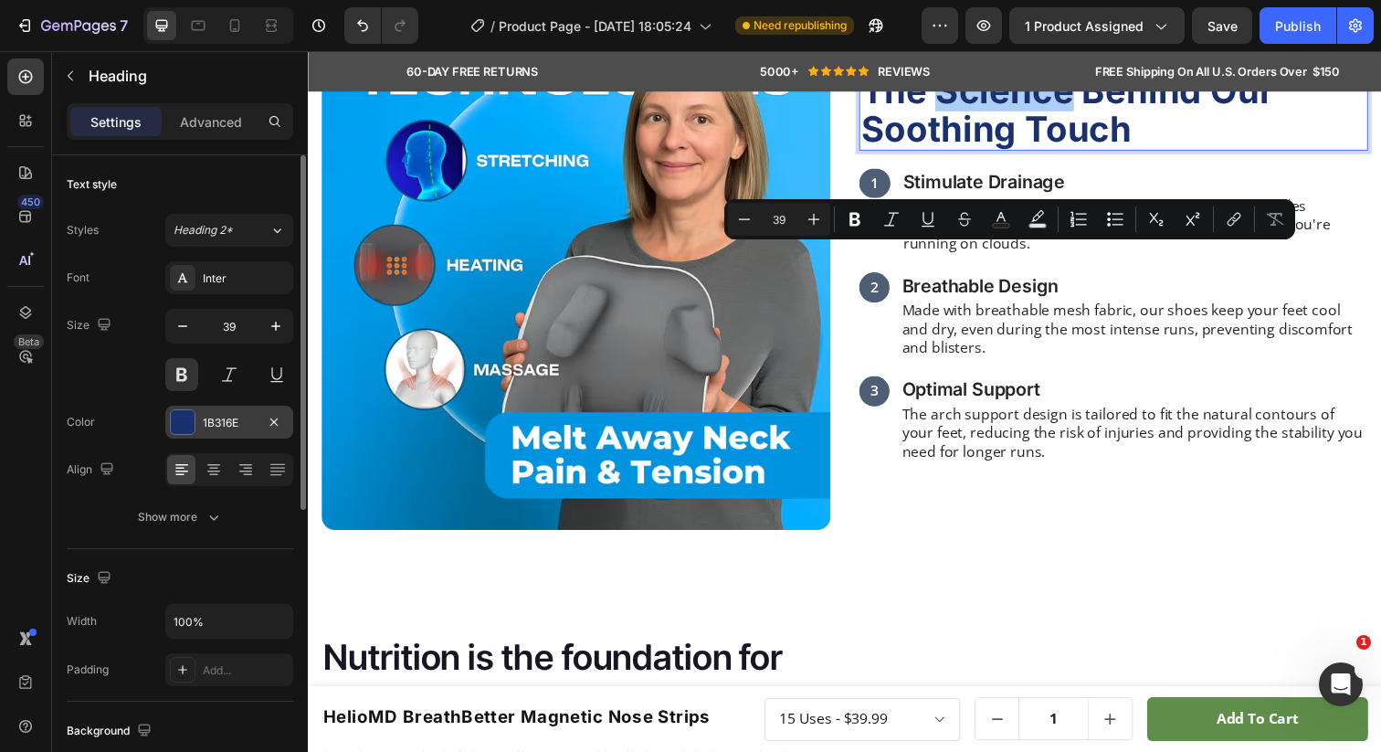
click at [213, 411] on div "1B316E" at bounding box center [229, 422] width 128 height 33
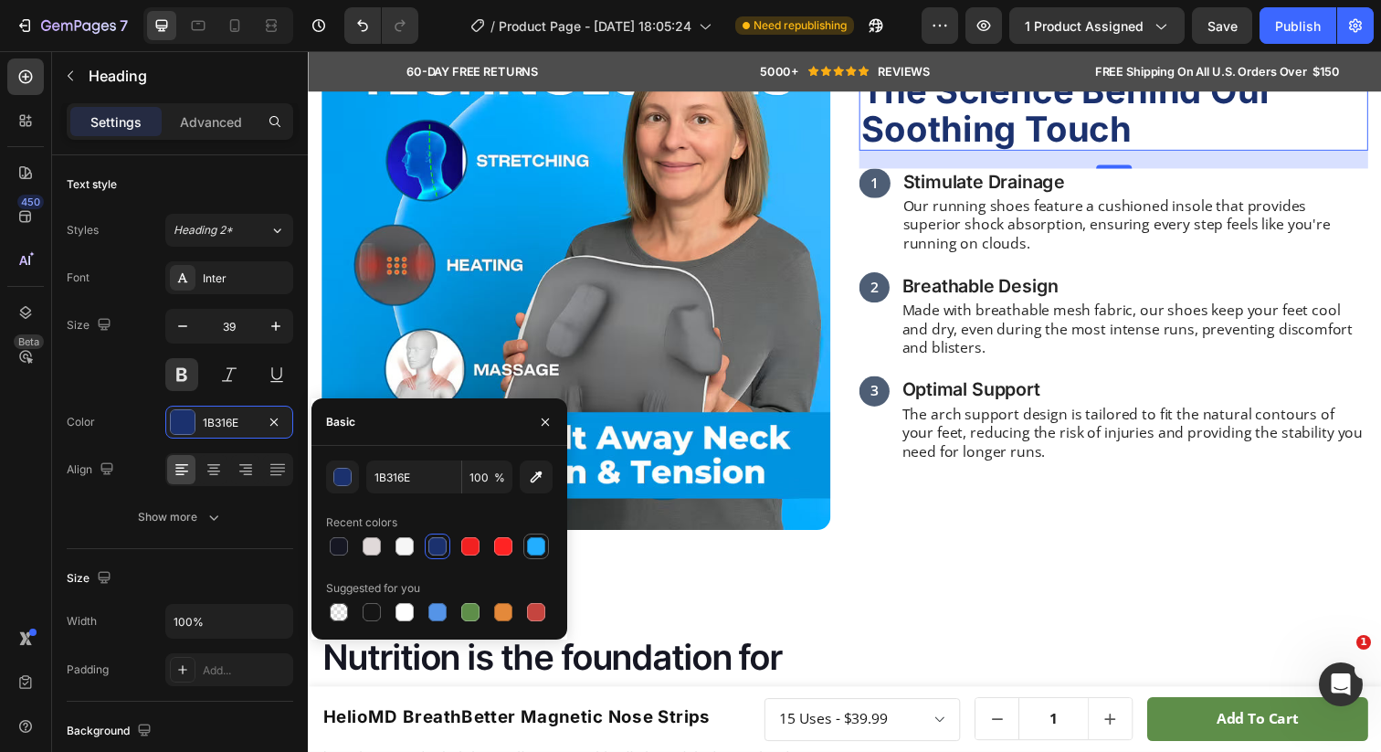
click at [533, 554] on div at bounding box center [536, 546] width 18 height 18
type input "23AEFF"
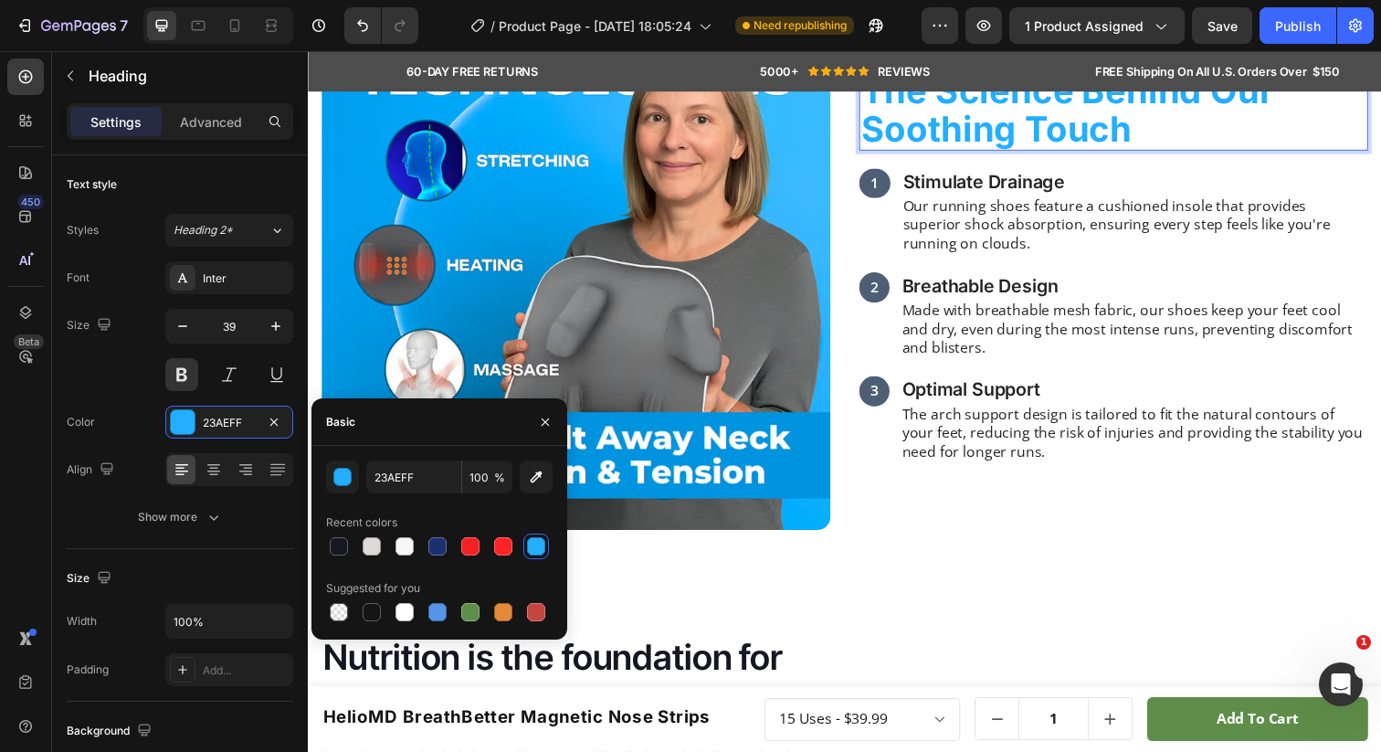
click at [1007, 151] on p "The Science Behind Our Soothing Touch" at bounding box center [1130, 111] width 516 height 79
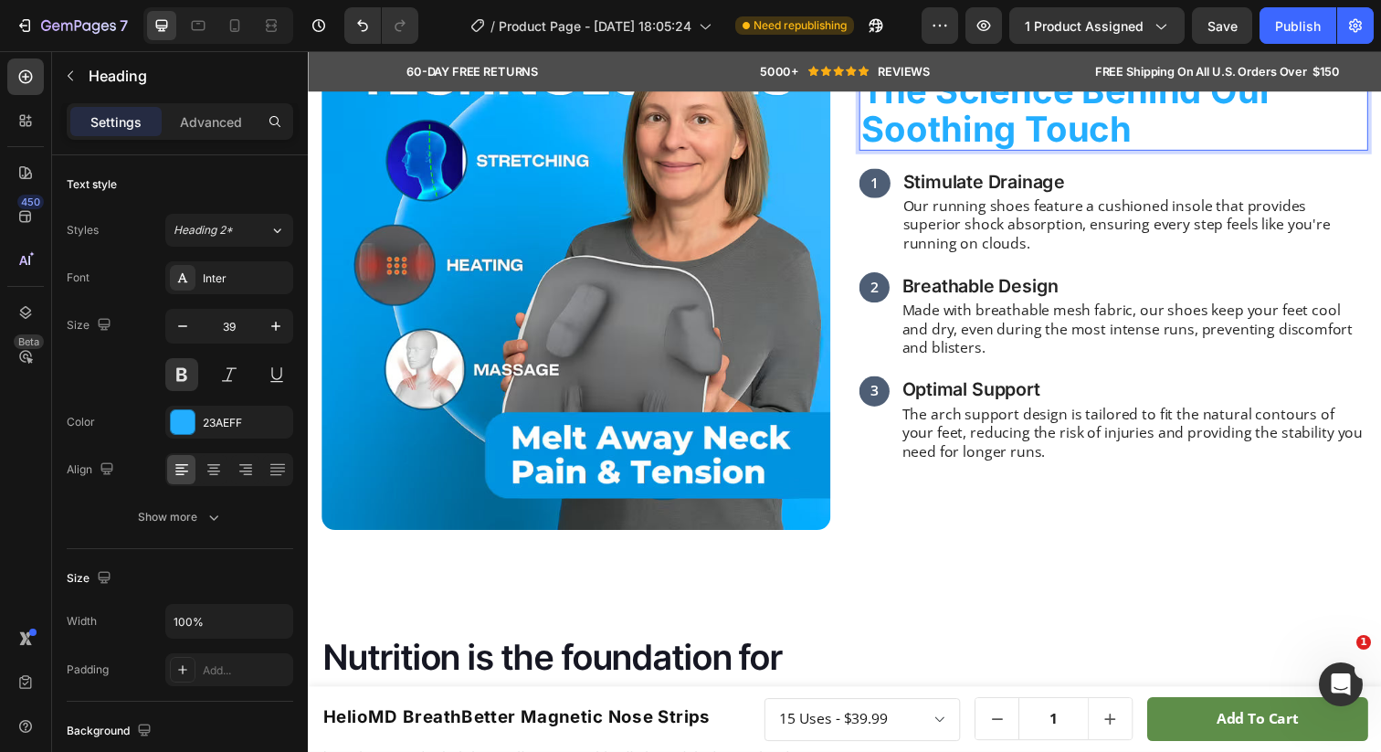
click at [1007, 151] on p "The Science Behind Our Soothing Touch" at bounding box center [1130, 111] width 516 height 79
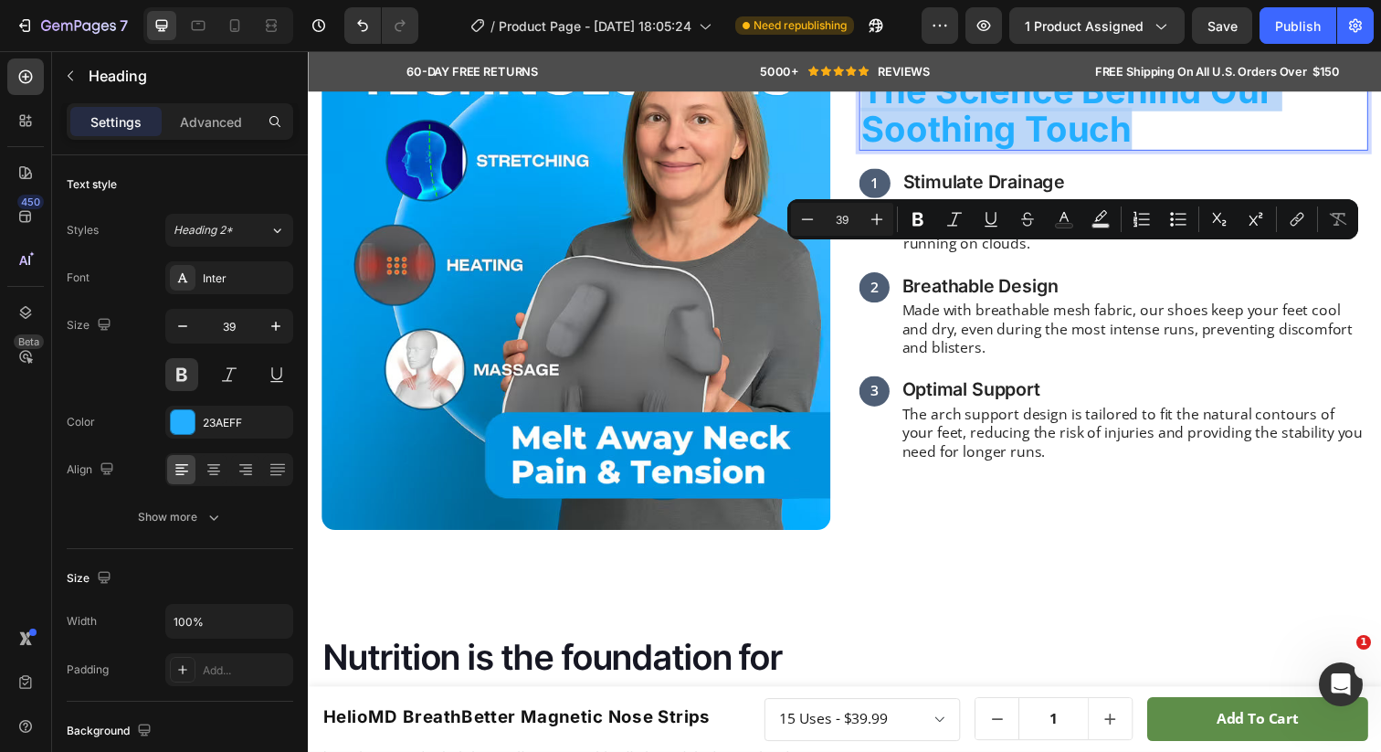
click at [1103, 151] on p "The Science Behind Our Soothing Touch" at bounding box center [1130, 111] width 516 height 79
click at [1306, 151] on p "The Science Behind Our Soothing Touch" at bounding box center [1130, 111] width 516 height 79
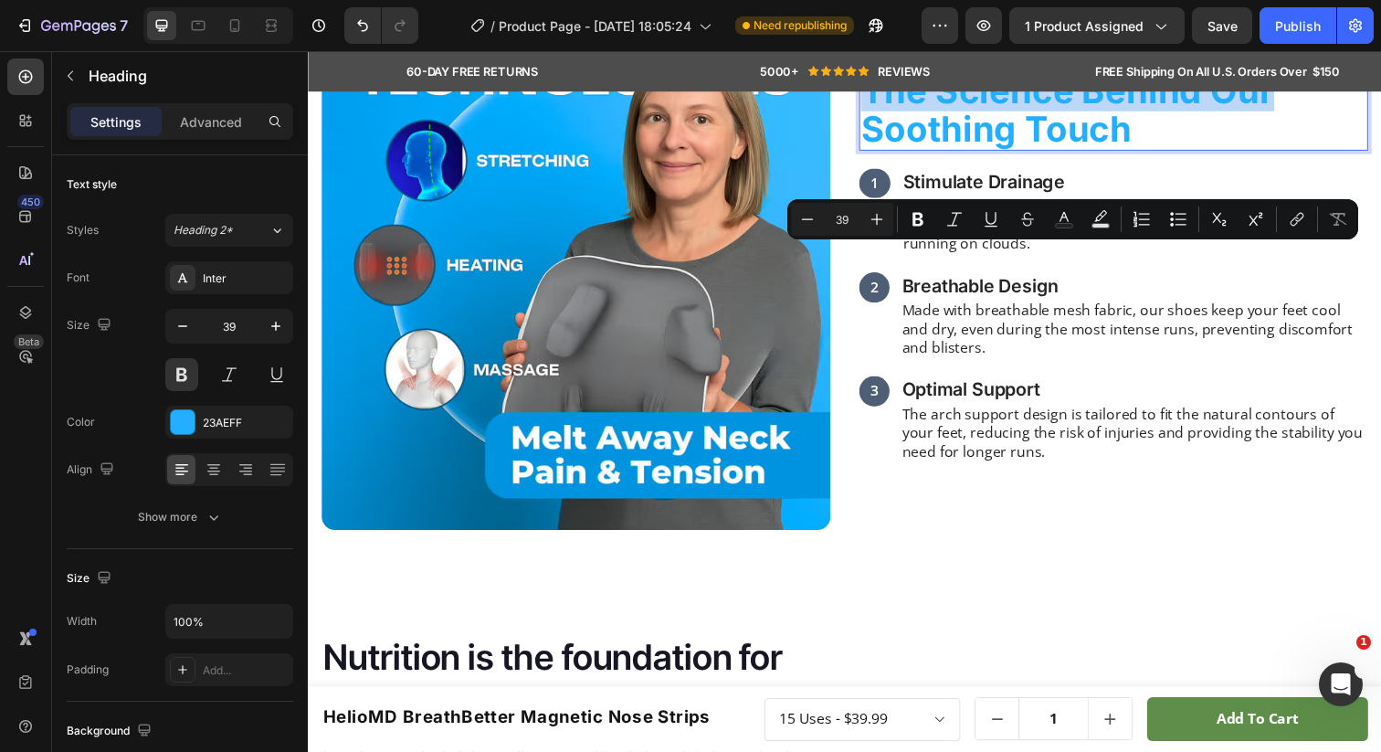
drag, startPoint x: 1312, startPoint y: 271, endPoint x: 881, endPoint y: 266, distance: 431.2
click at [881, 151] on p "The Science Behind Our Soothing Touch" at bounding box center [1130, 111] width 516 height 79
click at [1064, 217] on icon "Editor contextual toolbar" at bounding box center [1064, 217] width 9 height 10
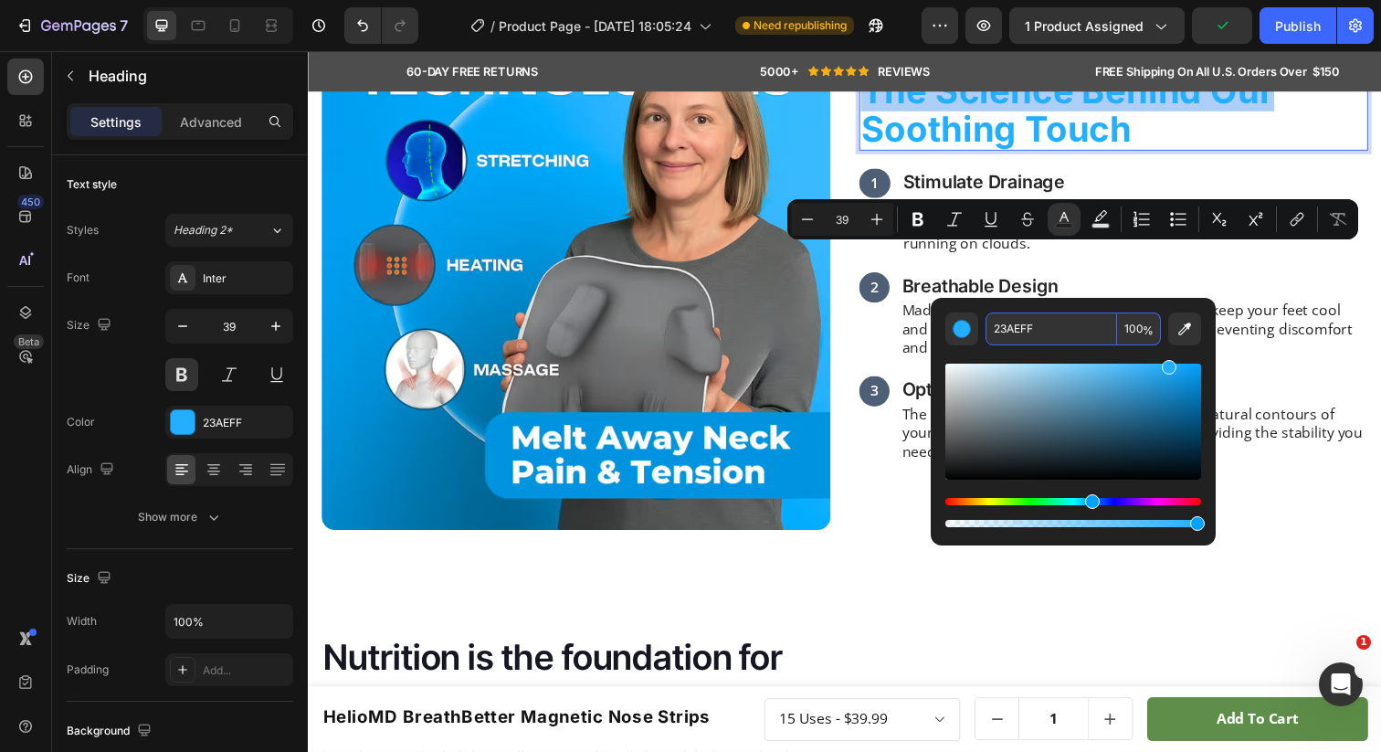
click at [1028, 333] on input "23AEFF" at bounding box center [1052, 328] width 132 height 33
paste input "1B316E"
type input "1B316E"
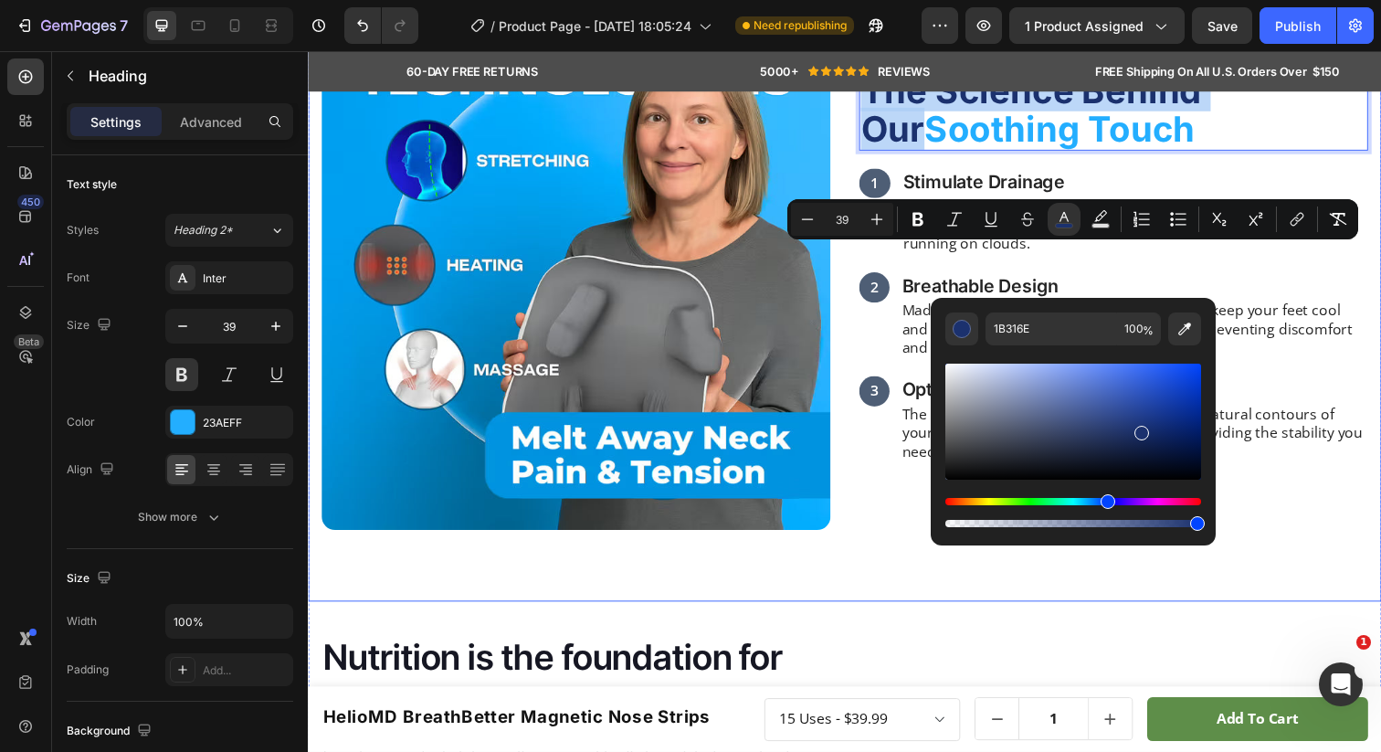
click at [1377, 151] on p "The Science Behind Our Soothing Touch" at bounding box center [1130, 111] width 516 height 79
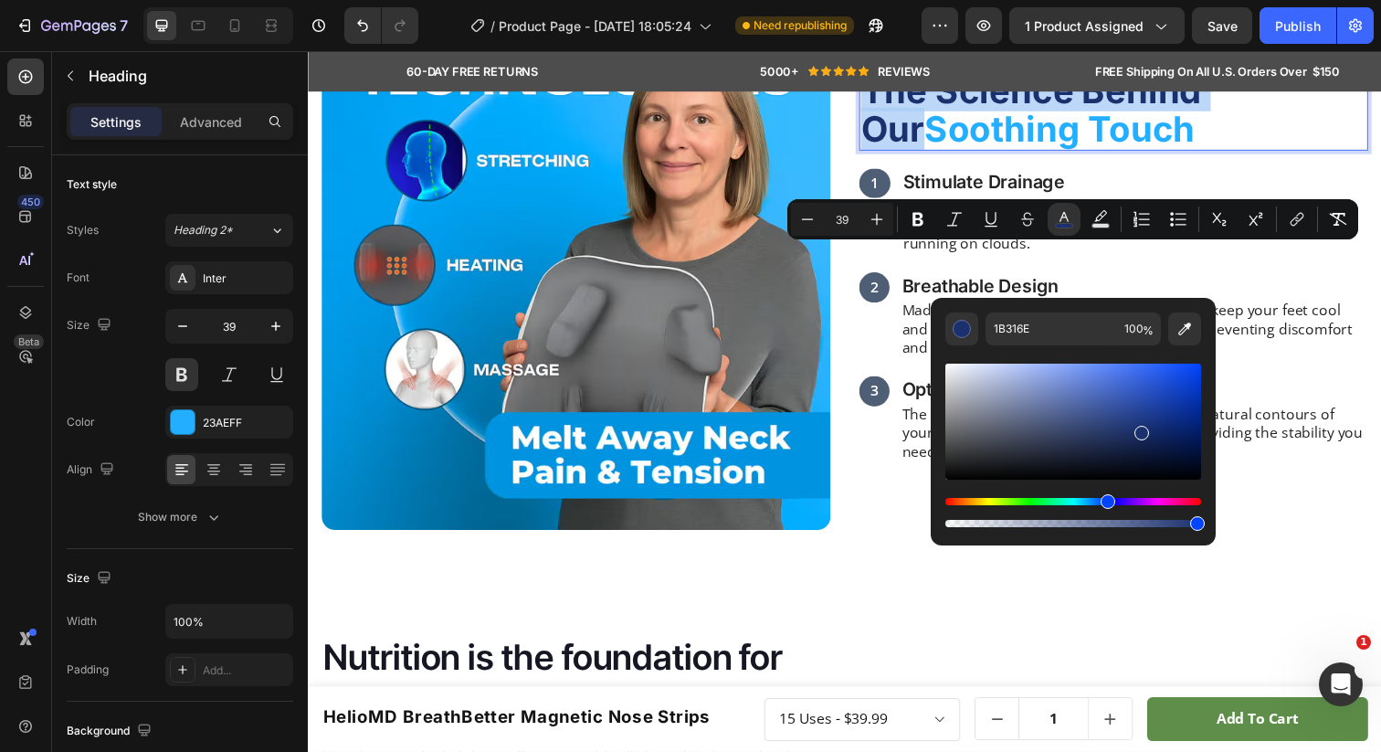
click at [1307, 151] on p "The Science Behind Our Soothing Touch" at bounding box center [1130, 111] width 516 height 79
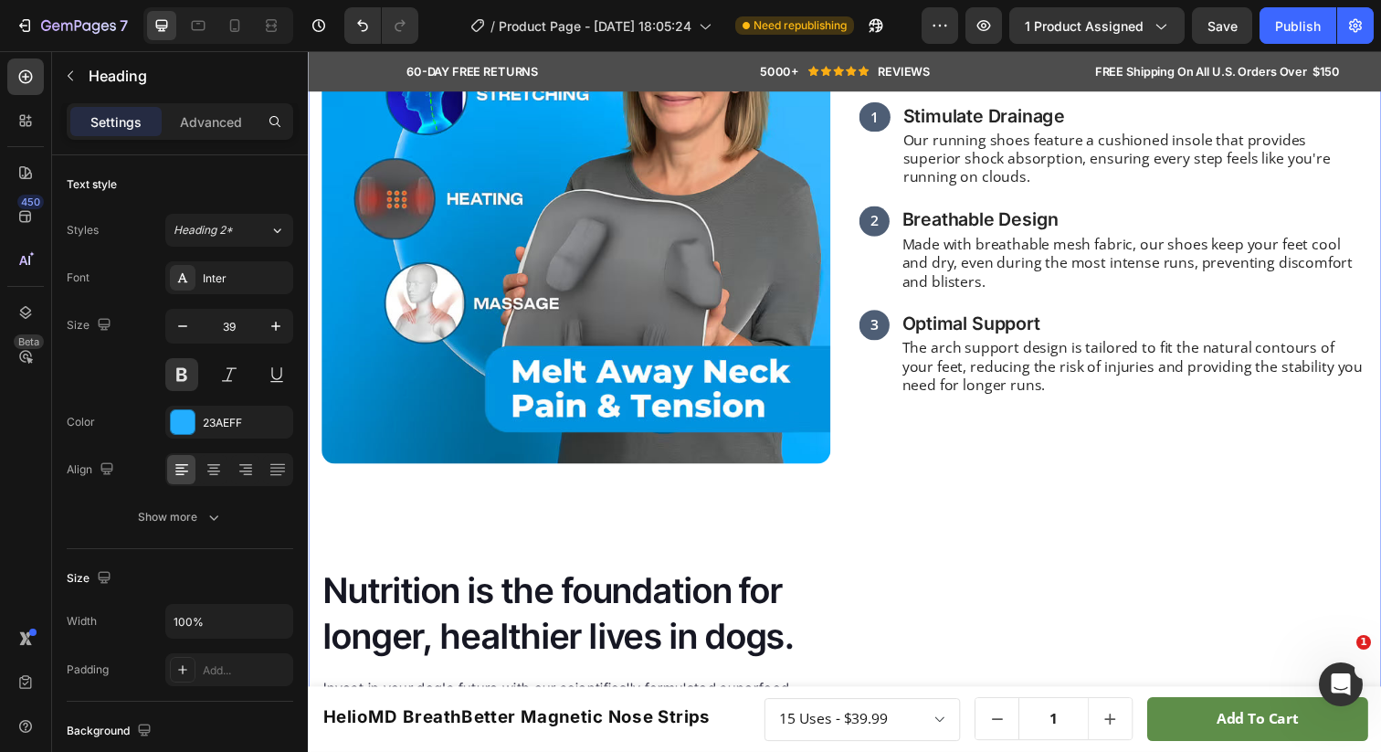
scroll to position [1355, 0]
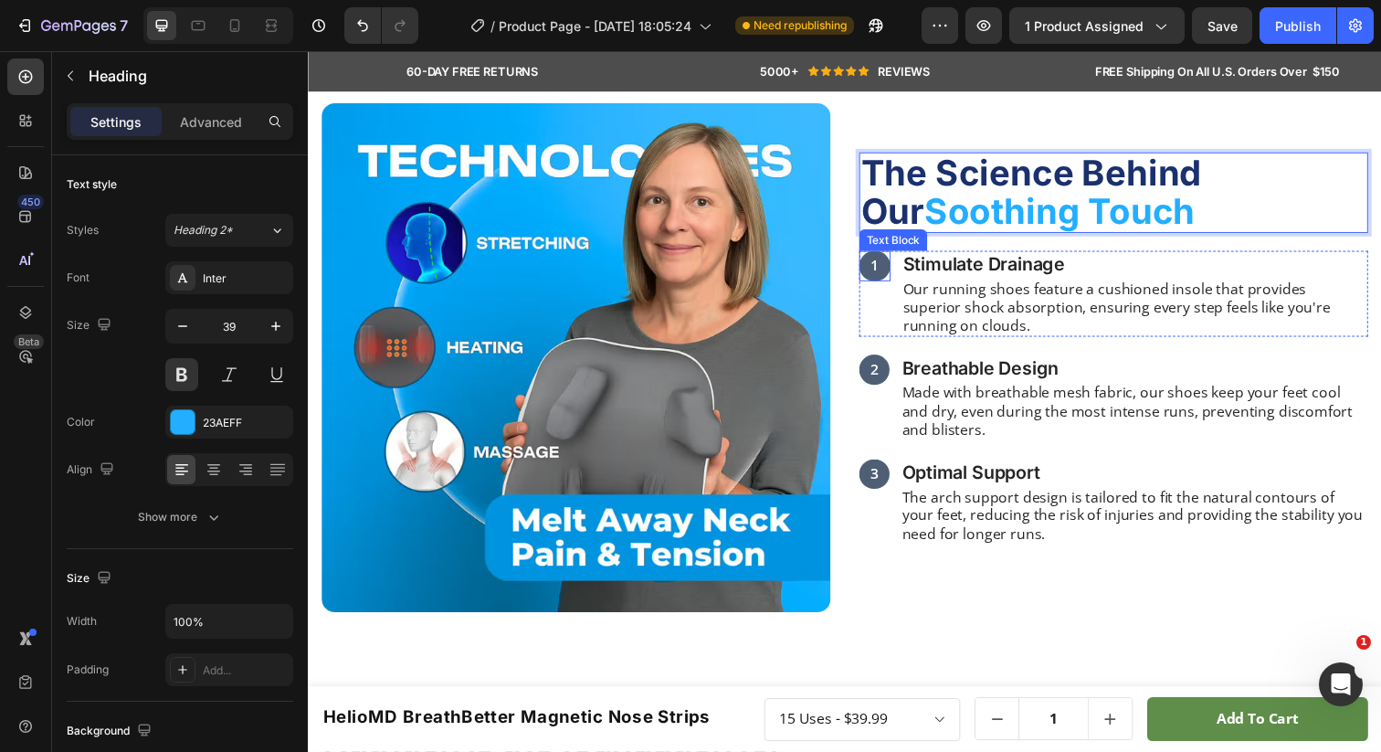
click at [889, 276] on p "1" at bounding box center [886, 269] width 8 height 19
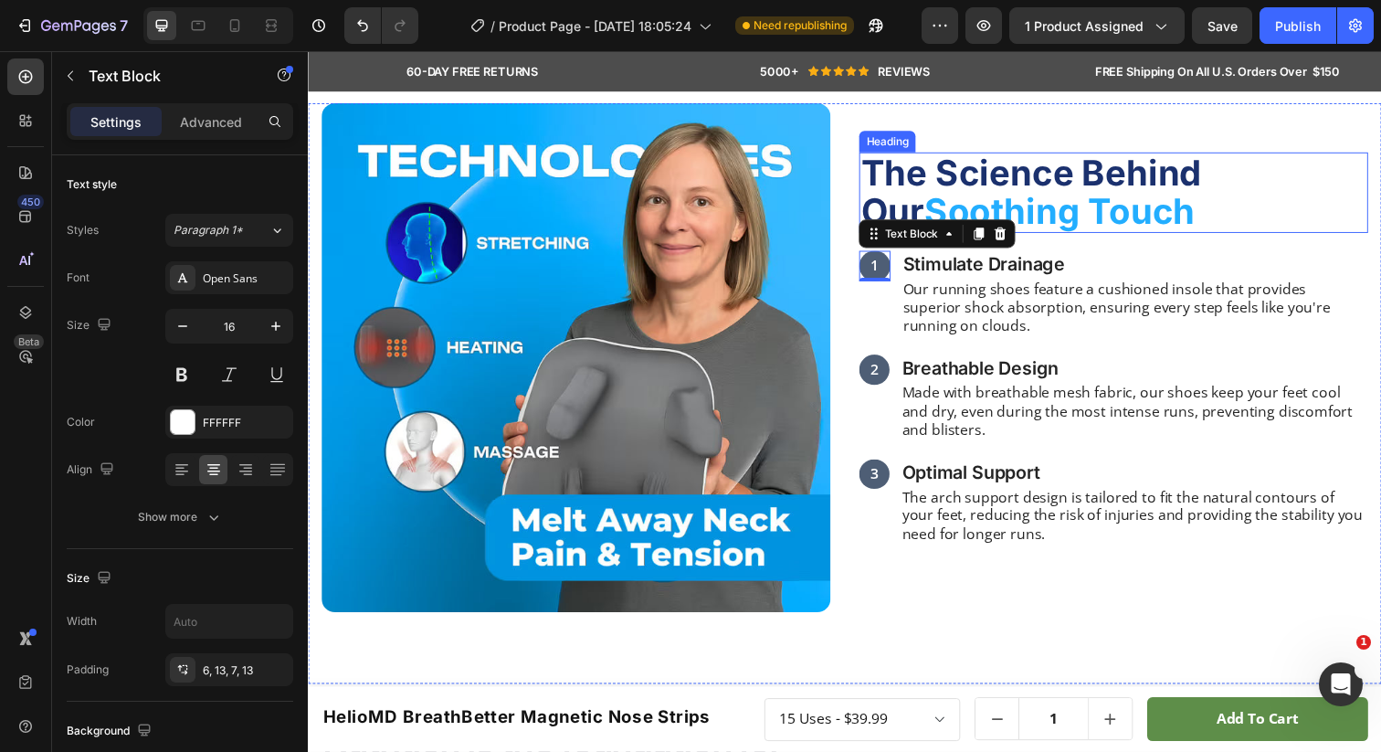
click at [925, 177] on span "The Science Behind Our" at bounding box center [1046, 194] width 349 height 82
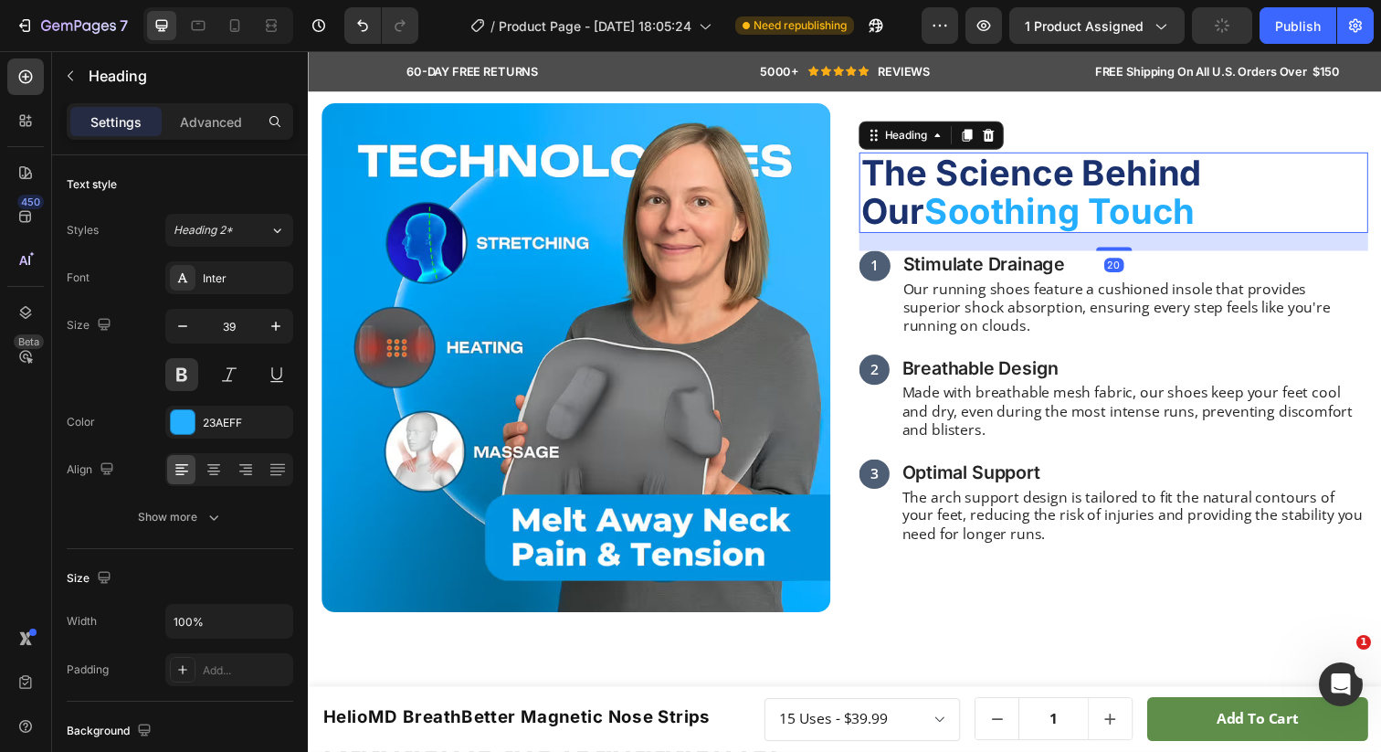
click at [906, 173] on span "The Science Behind Our" at bounding box center [1046, 194] width 349 height 82
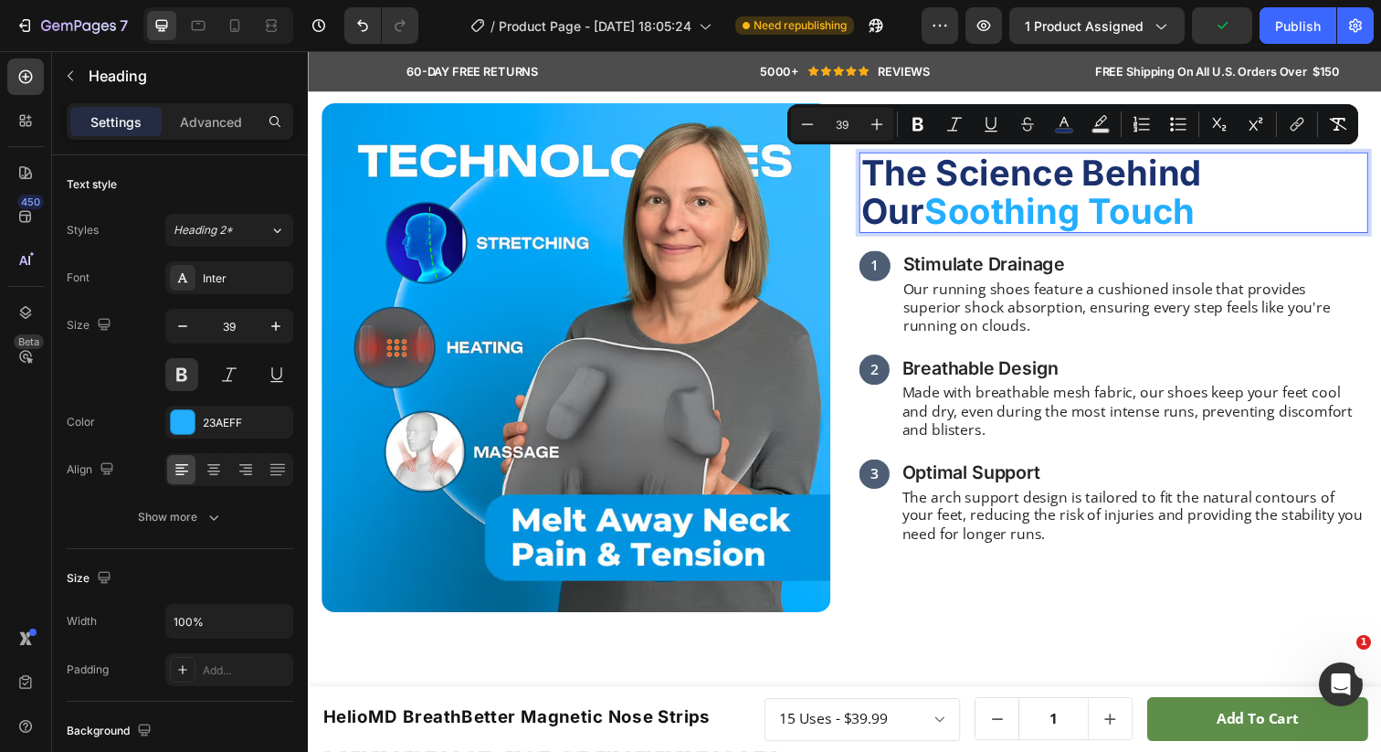
click at [906, 173] on span "The Science Behind Our" at bounding box center [1046, 194] width 349 height 82
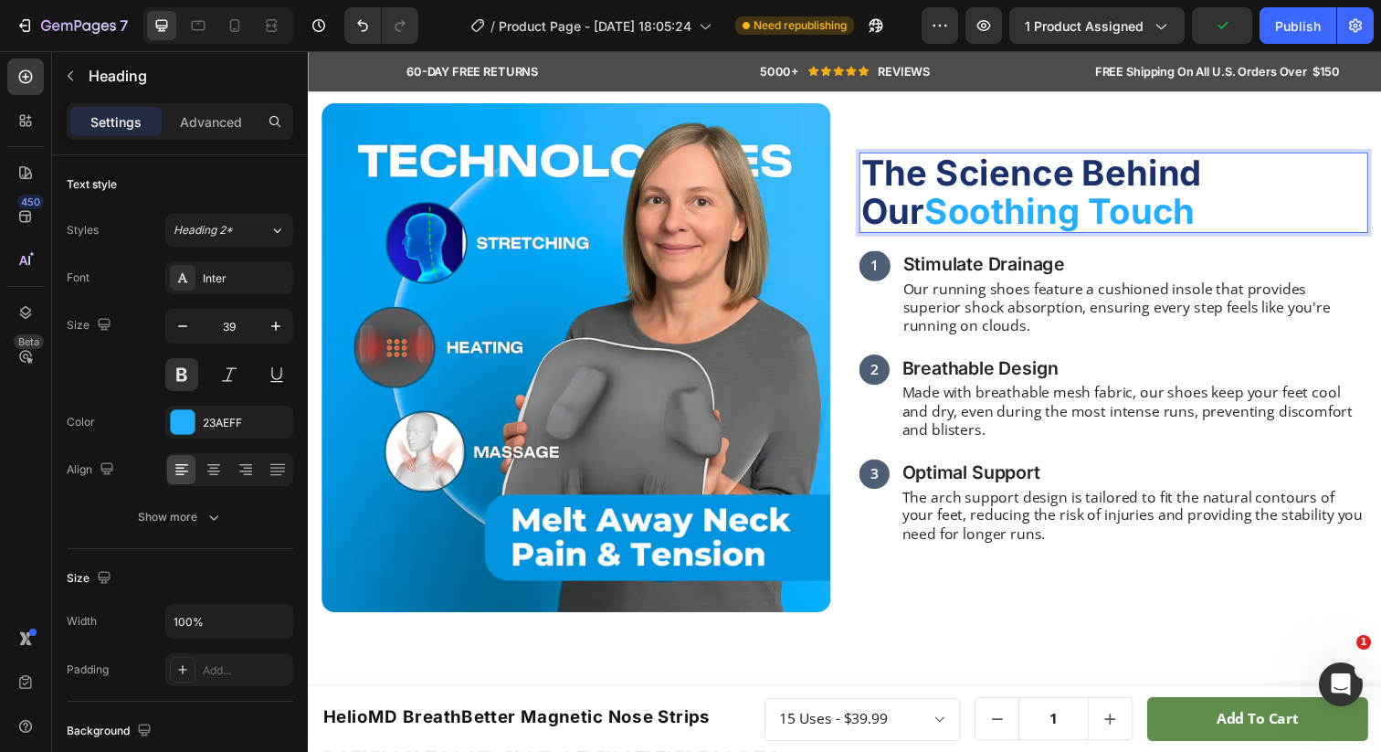
click at [906, 173] on span "The Science Behind Our" at bounding box center [1046, 194] width 349 height 82
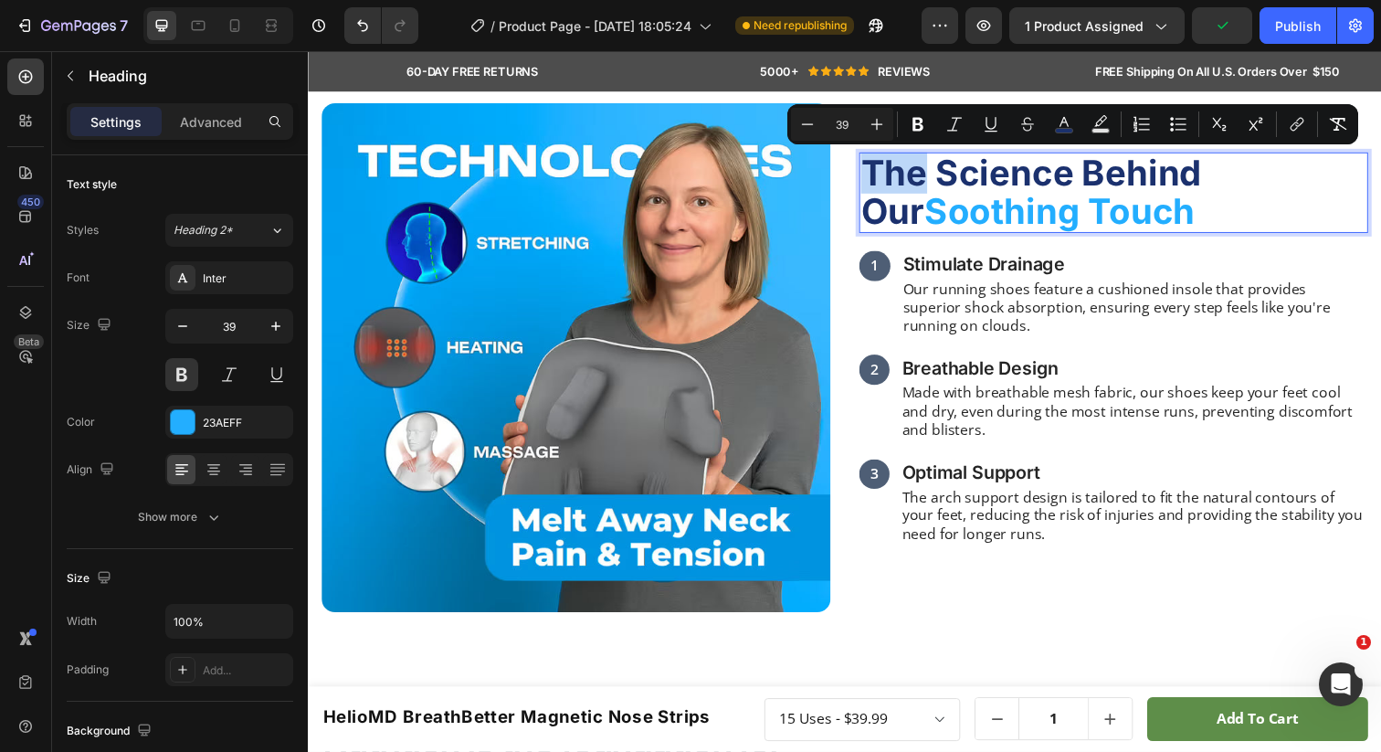
click at [887, 174] on span "The Science Behind Our" at bounding box center [1046, 194] width 349 height 82
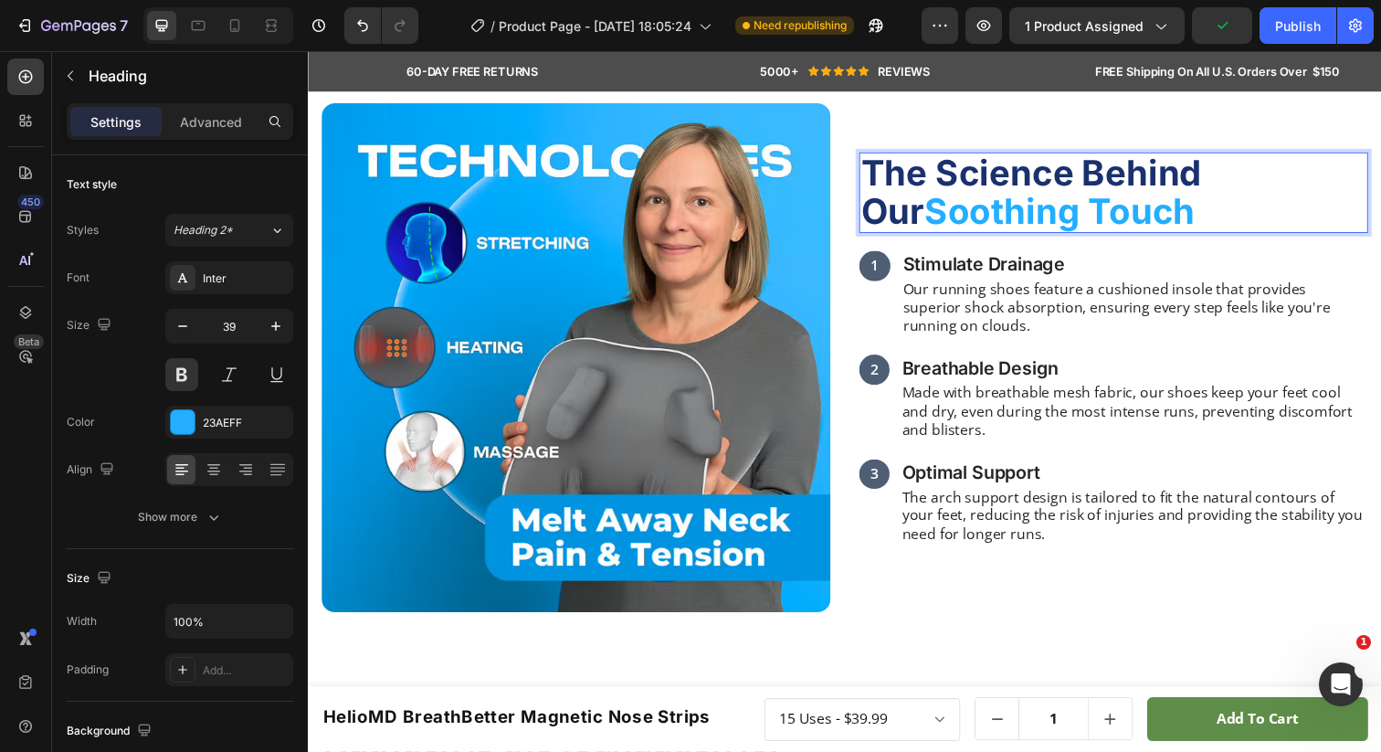
click at [982, 174] on span "The Science Behind Our" at bounding box center [1046, 194] width 349 height 82
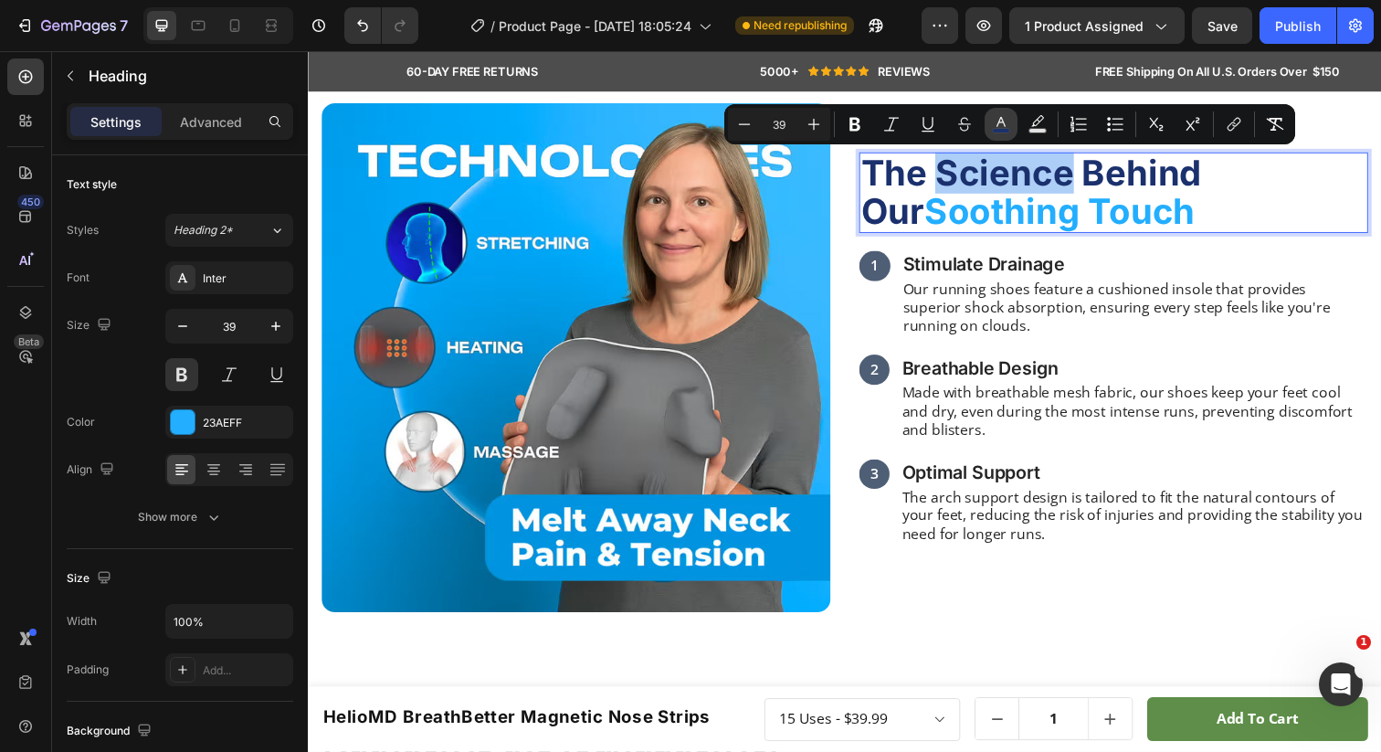
click at [992, 123] on icon "Editor contextual toolbar" at bounding box center [1001, 124] width 18 height 18
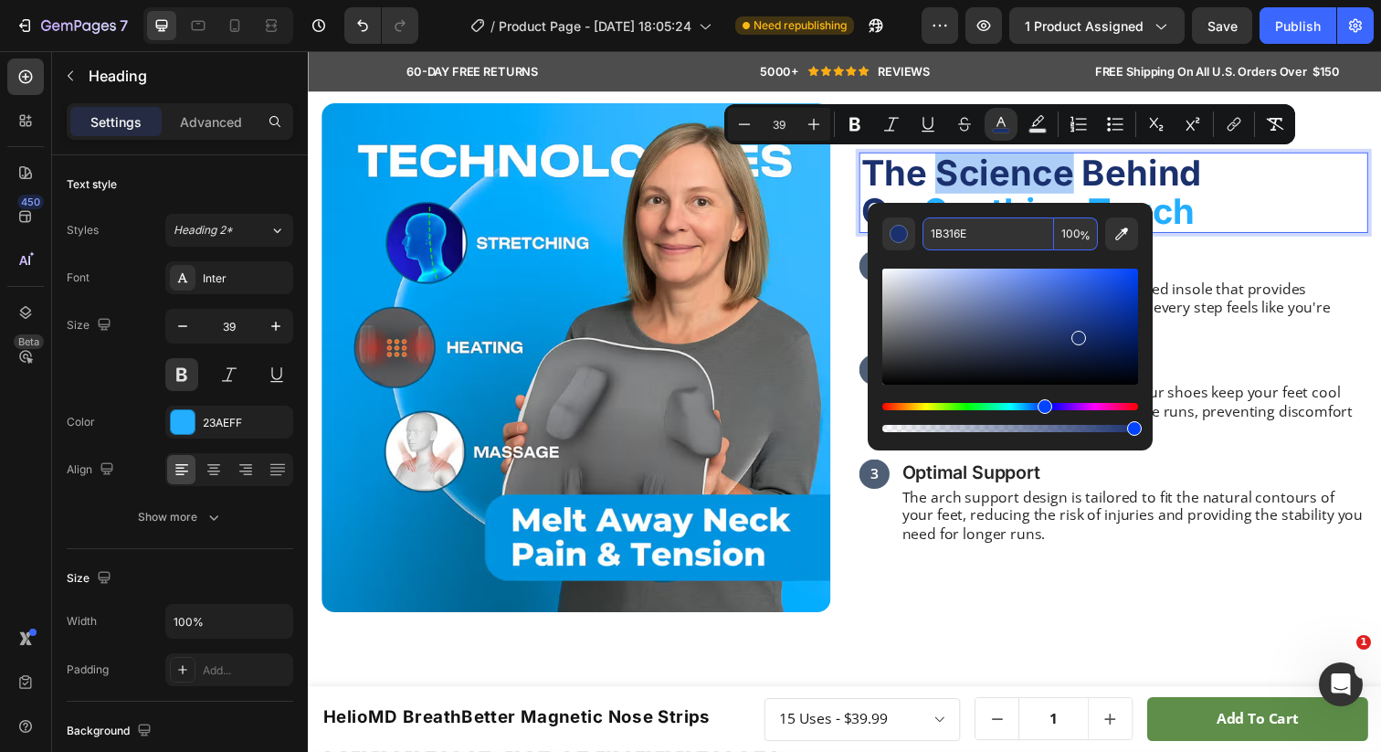
click at [993, 237] on input "1B316E" at bounding box center [989, 233] width 132 height 33
click at [967, 548] on p "The arch support design is tailored to fit the natural contours of your feet, r…" at bounding box center [1151, 525] width 474 height 57
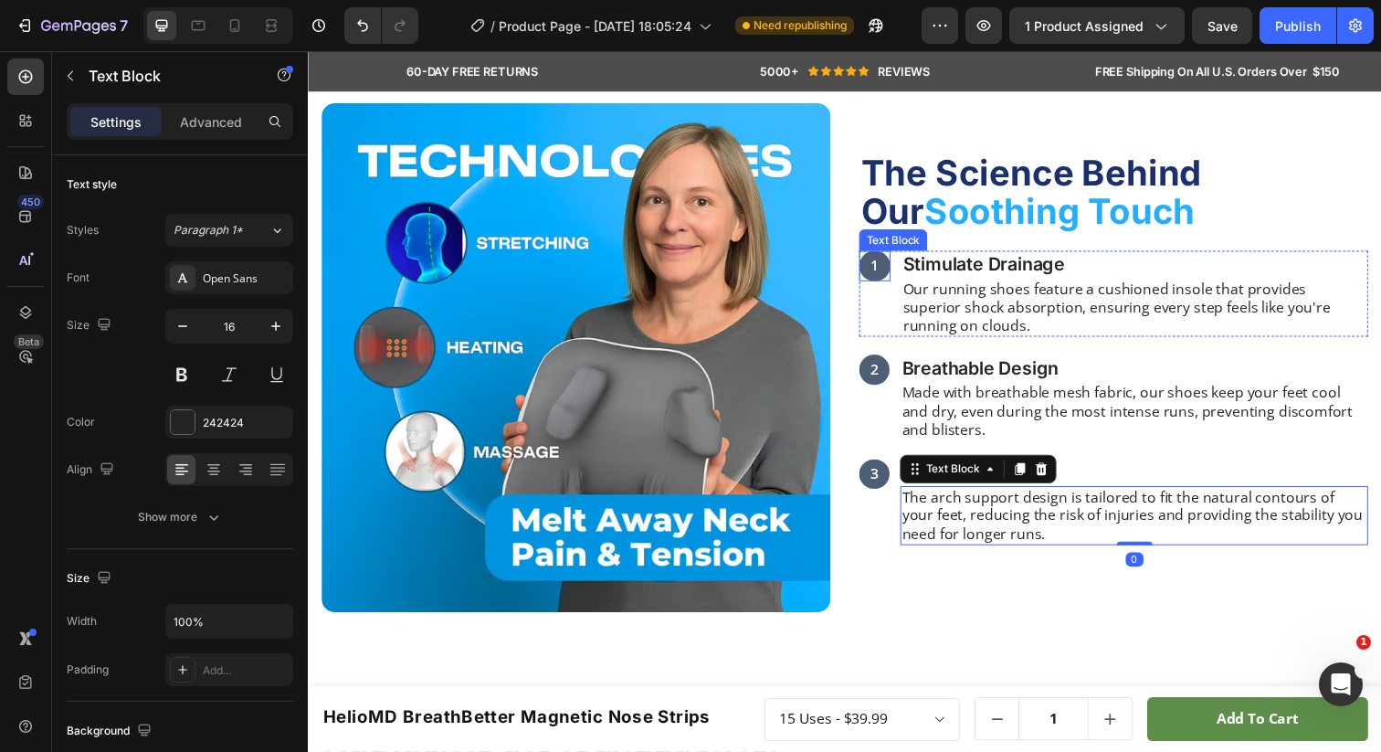
click at [898, 278] on div "1" at bounding box center [886, 270] width 32 height 31
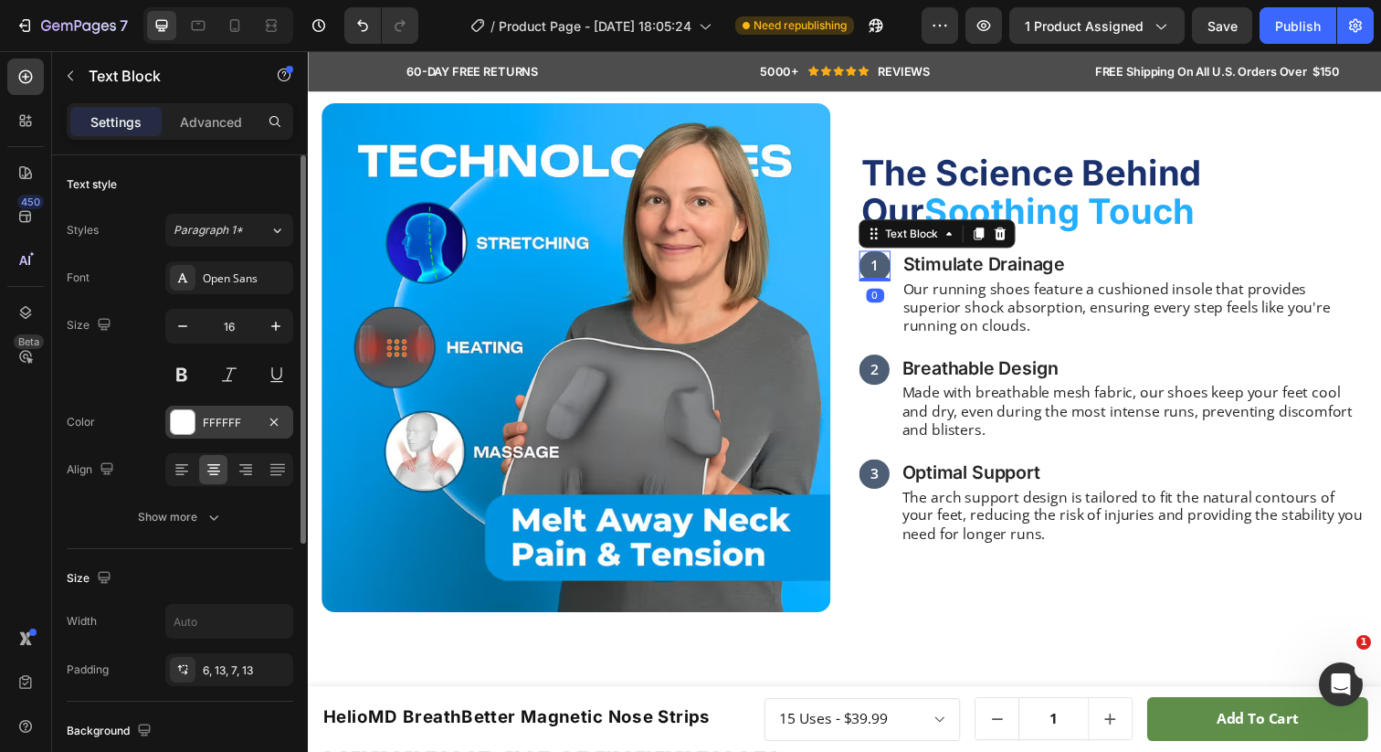
click at [245, 419] on div "FFFFFF" at bounding box center [229, 423] width 53 height 16
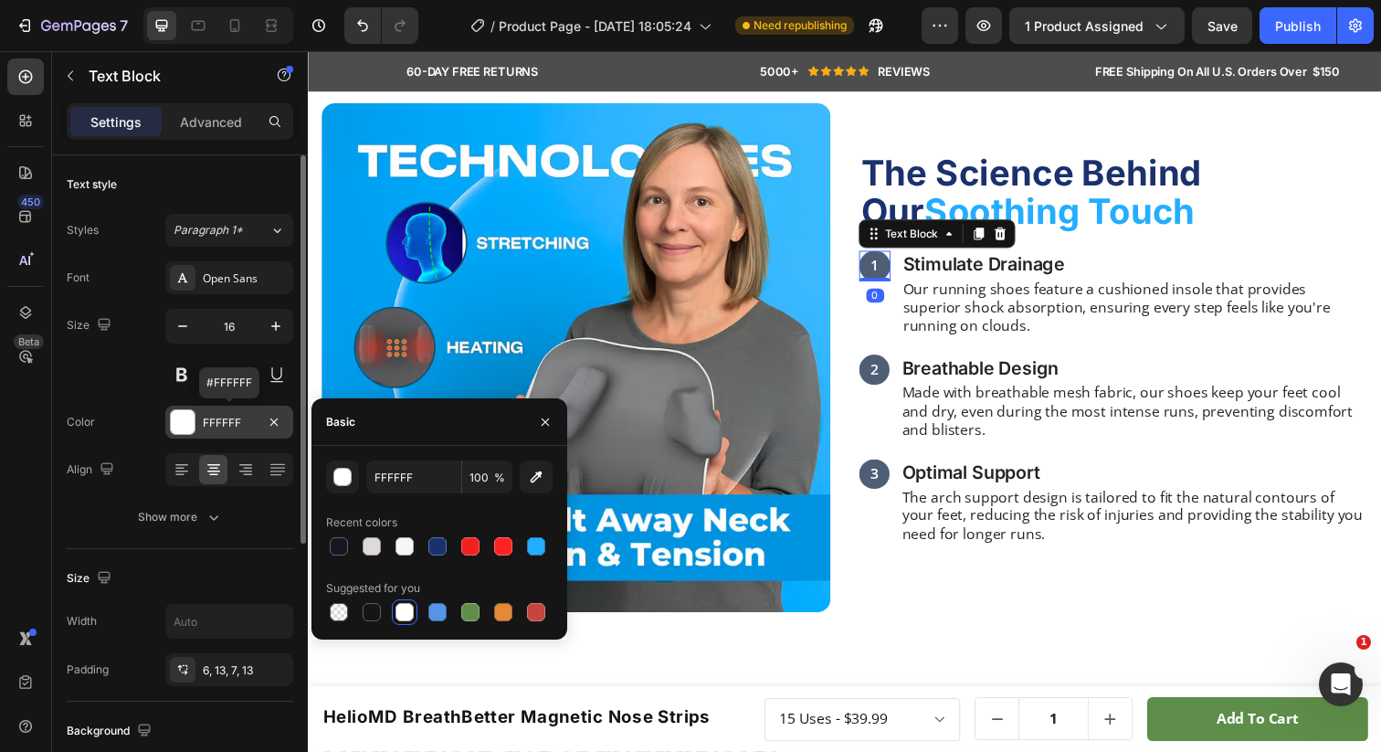
click at [245, 419] on div "FFFFFF" at bounding box center [229, 423] width 53 height 16
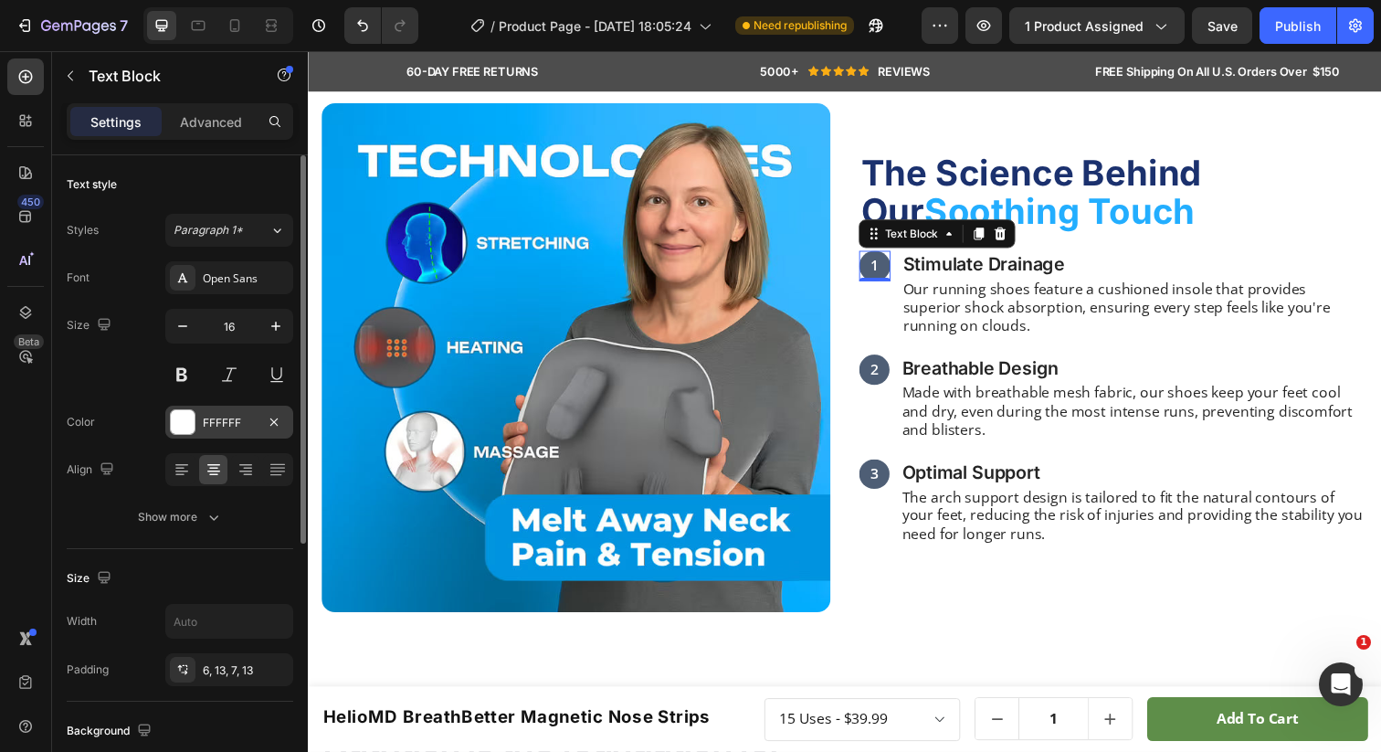
click at [248, 424] on div "FFFFFF" at bounding box center [229, 423] width 53 height 16
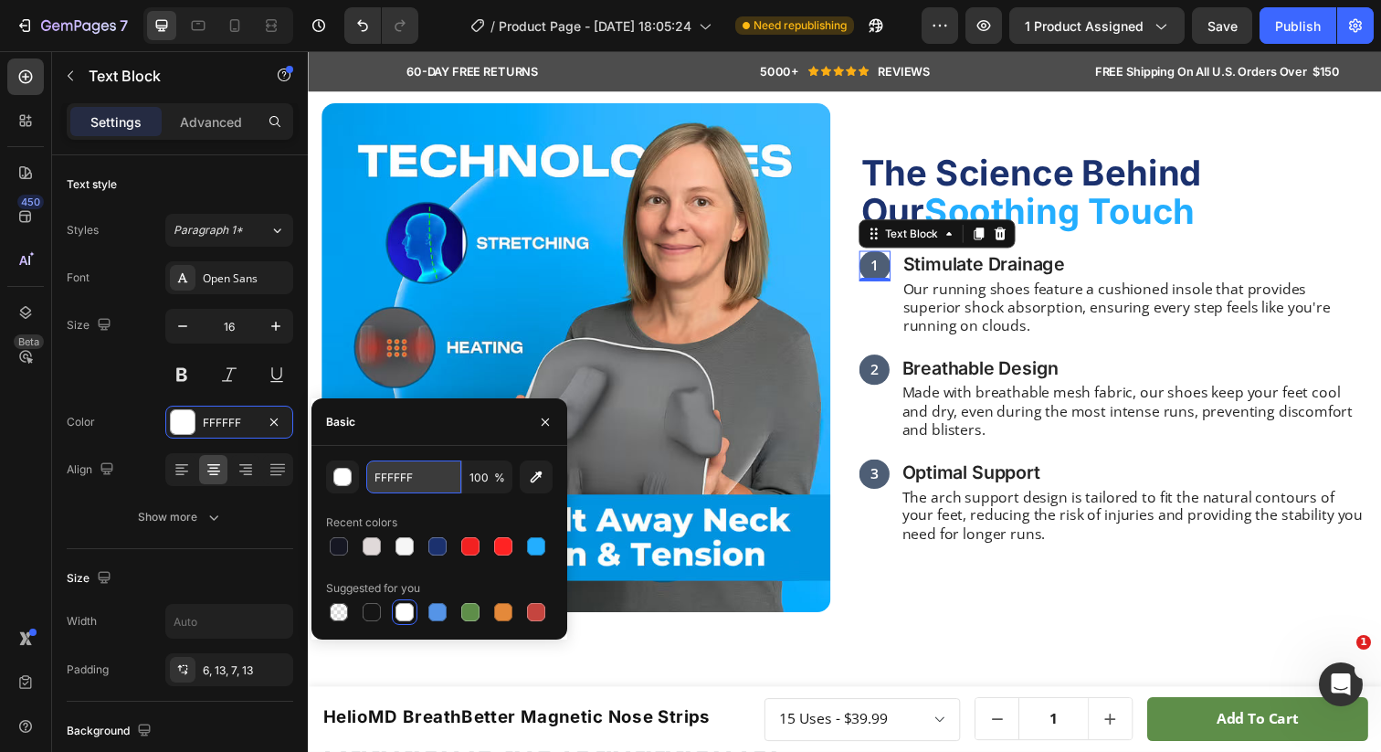
click at [444, 484] on input "FFFFFF" at bounding box center [413, 476] width 95 height 33
paste input "1B316E"
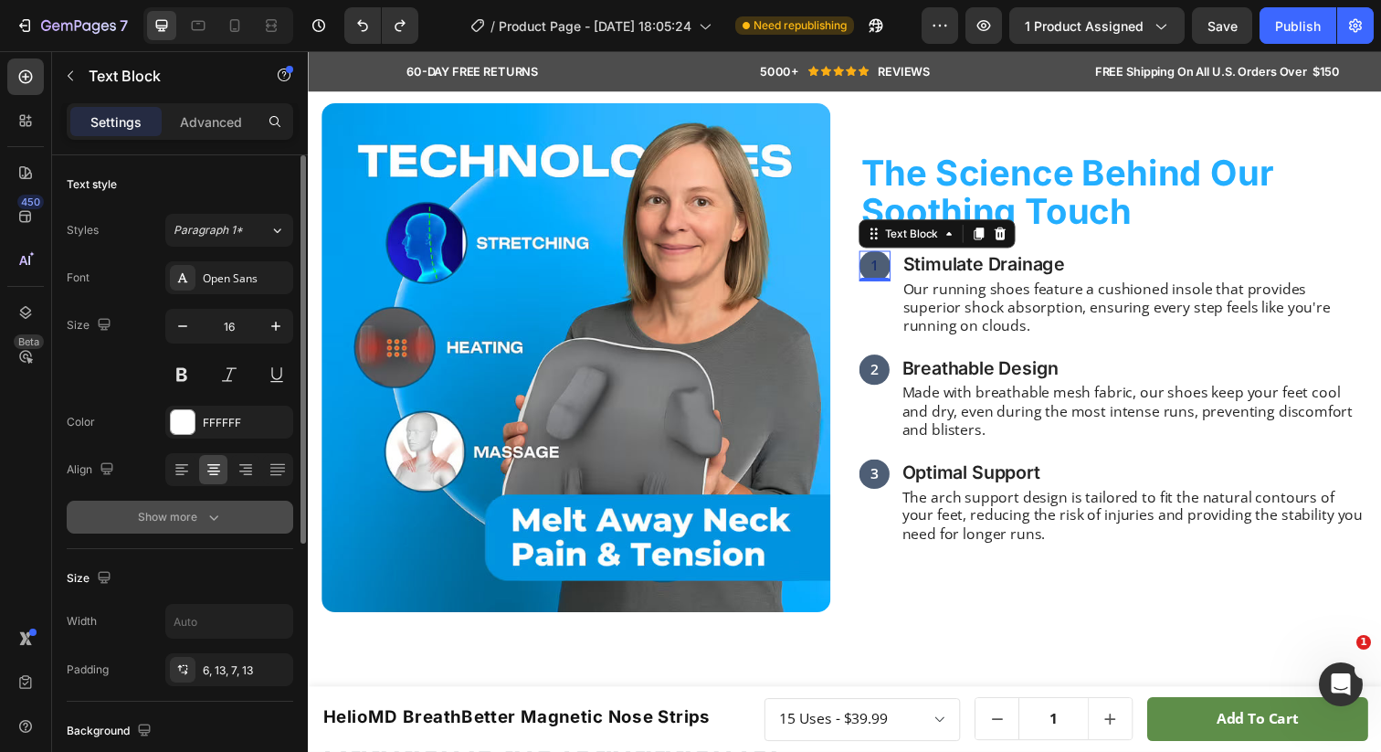
click at [267, 505] on button "Show more" at bounding box center [180, 517] width 227 height 33
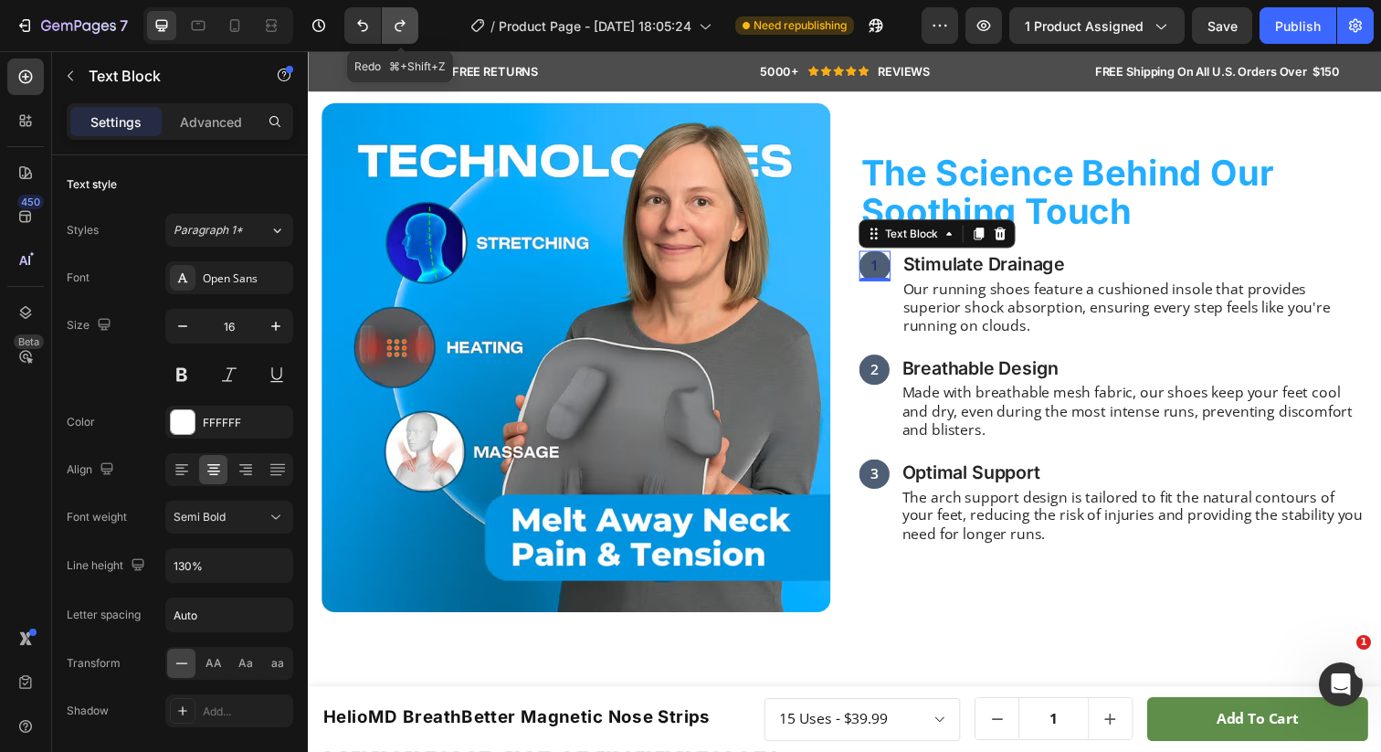
click at [394, 26] on icon "Undo/Redo" at bounding box center [400, 25] width 18 height 18
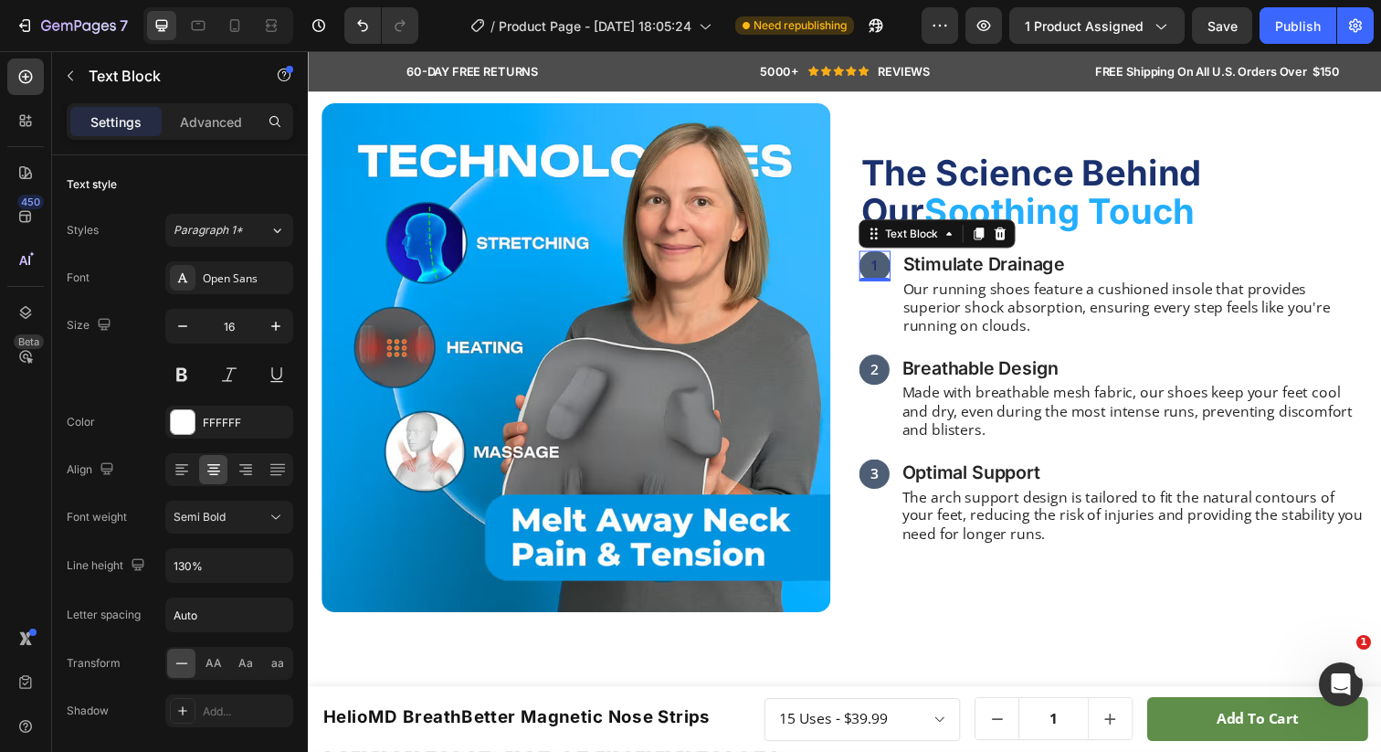
click at [887, 268] on p "1" at bounding box center [886, 269] width 8 height 19
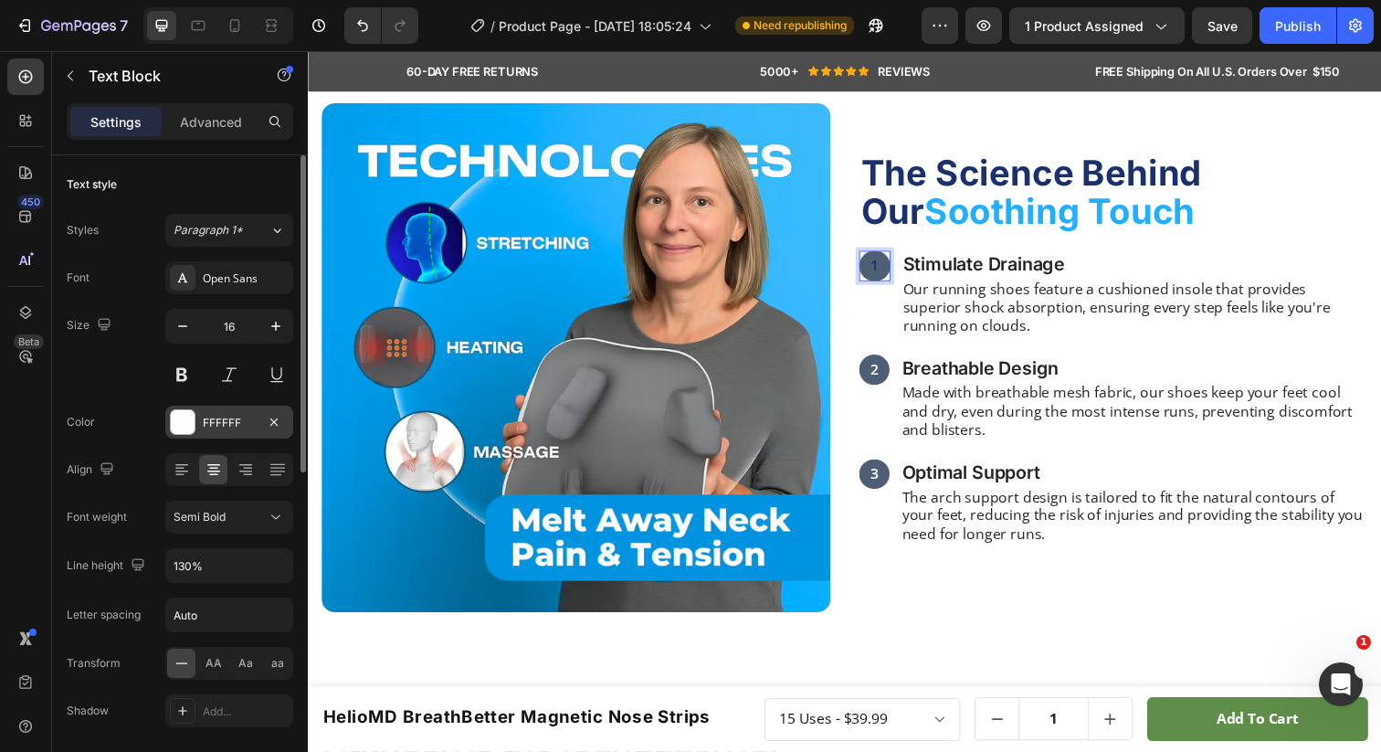
click at [185, 432] on div at bounding box center [183, 422] width 24 height 24
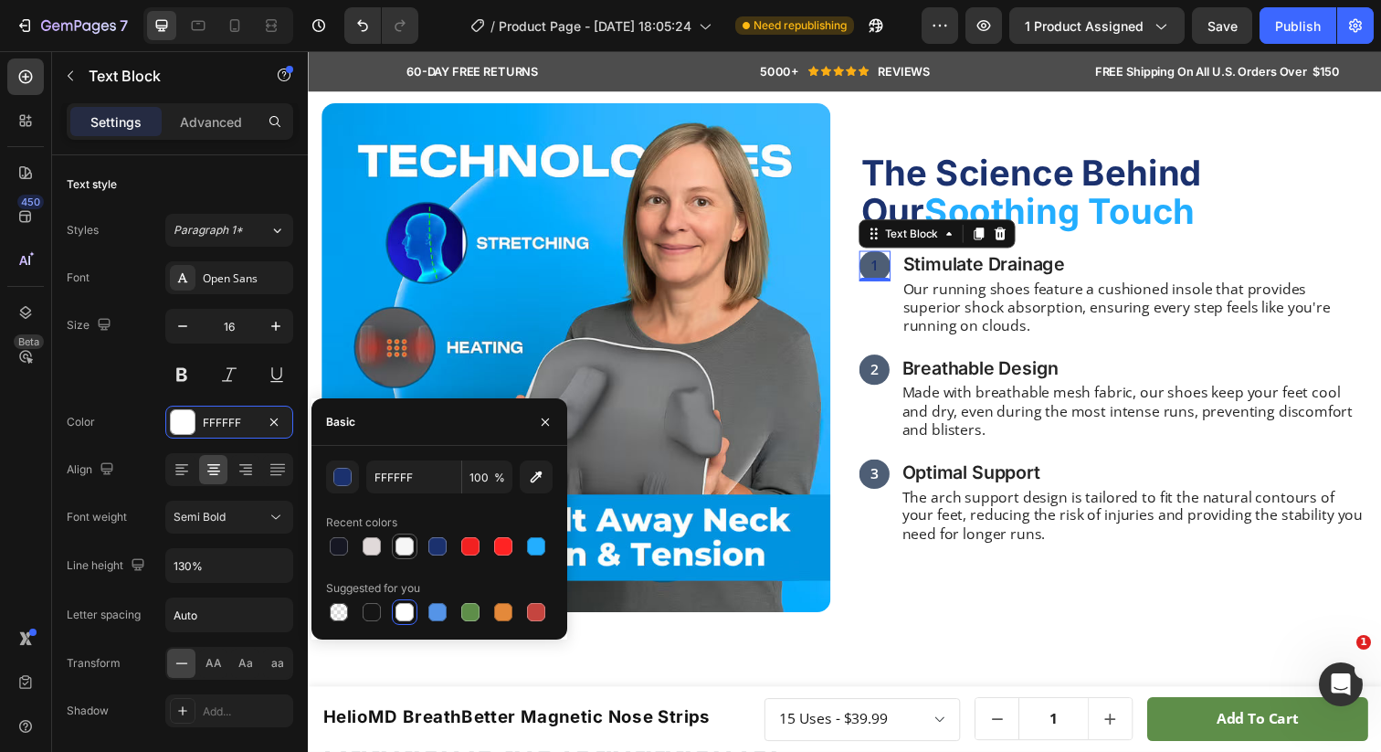
click at [398, 547] on div at bounding box center [405, 546] width 18 height 18
click at [406, 606] on div at bounding box center [405, 612] width 18 height 18
type input "FFFFFF"
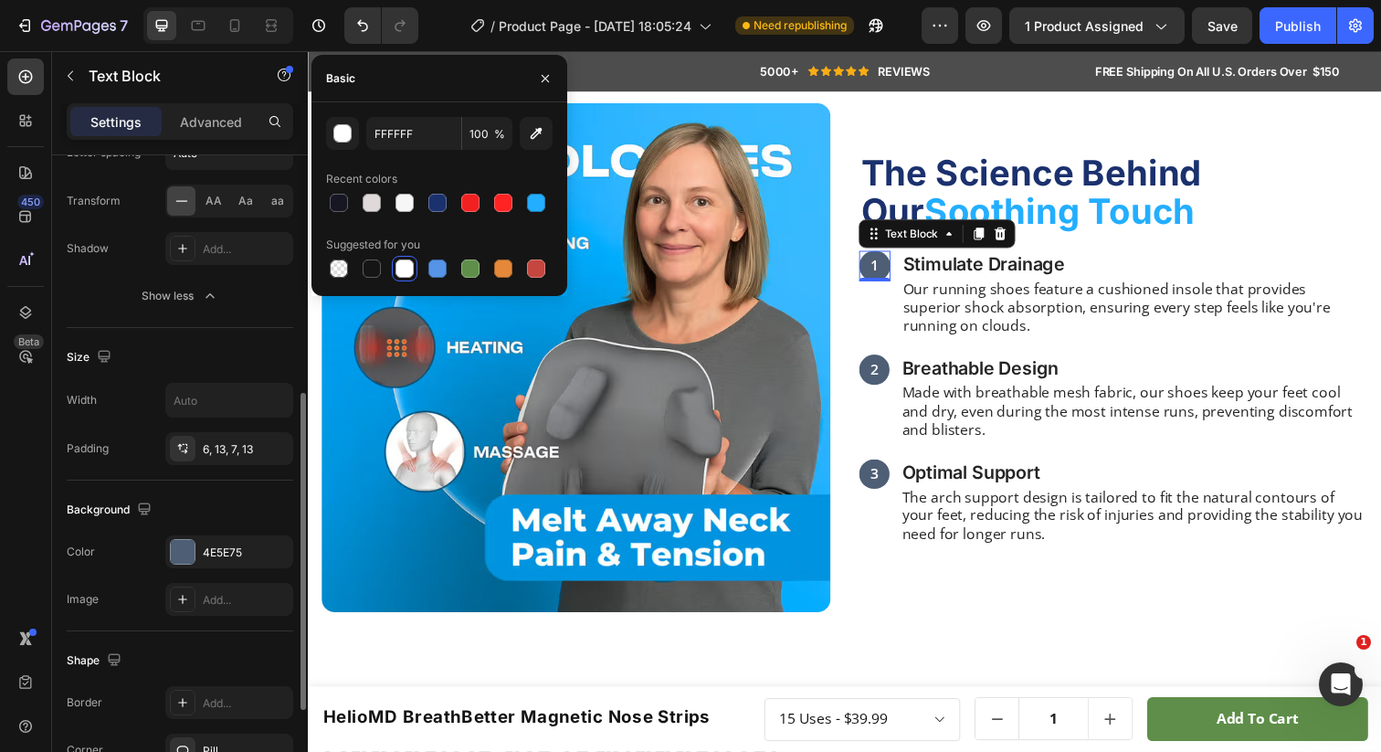
scroll to position [469, 0]
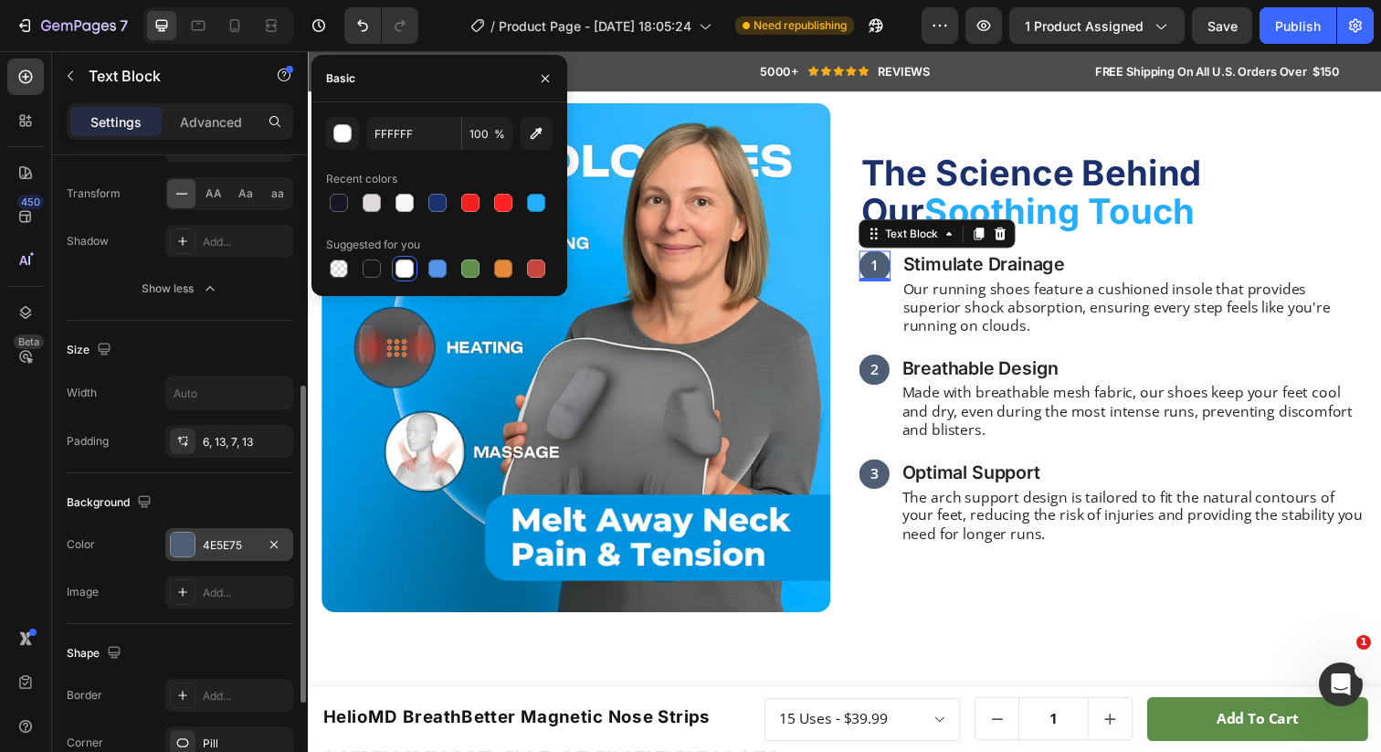
click at [222, 543] on div "4E5E75" at bounding box center [229, 545] width 53 height 16
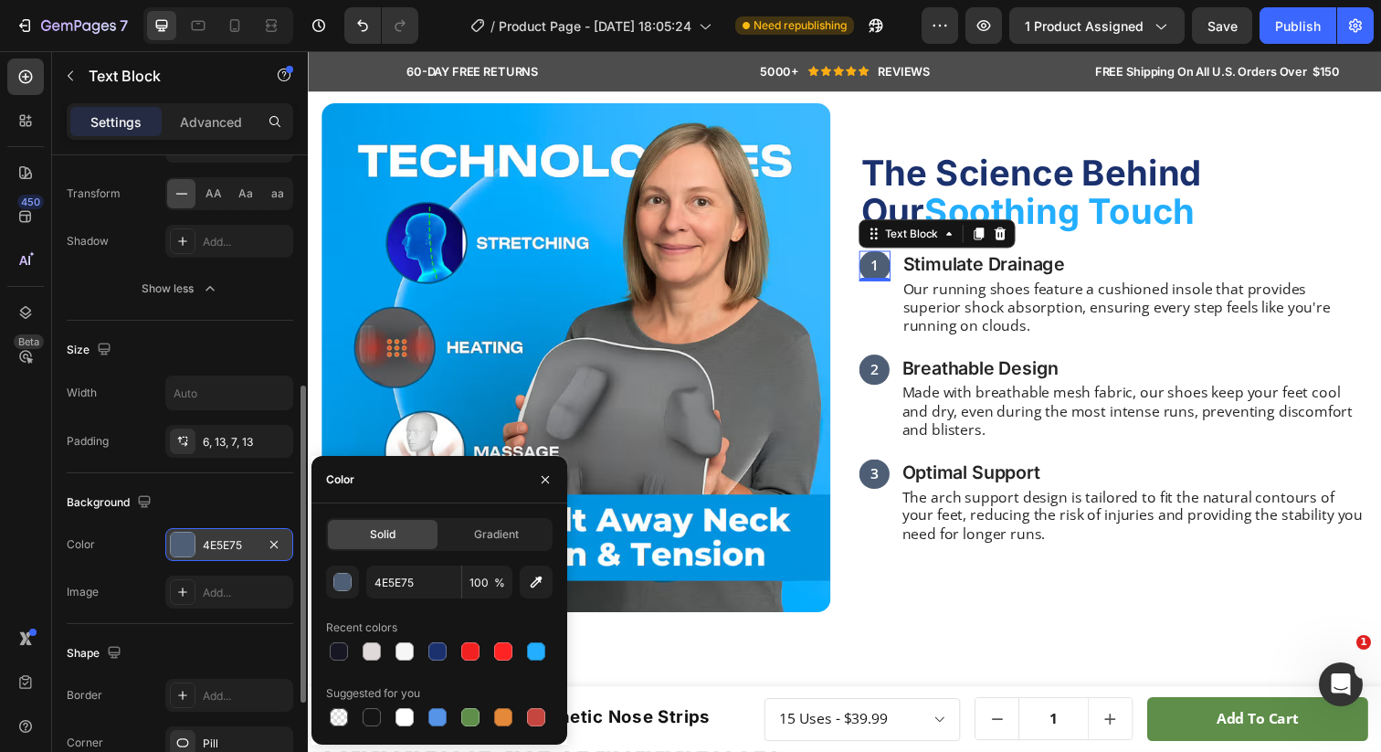
click at [222, 543] on div "4E5E75" at bounding box center [229, 545] width 53 height 16
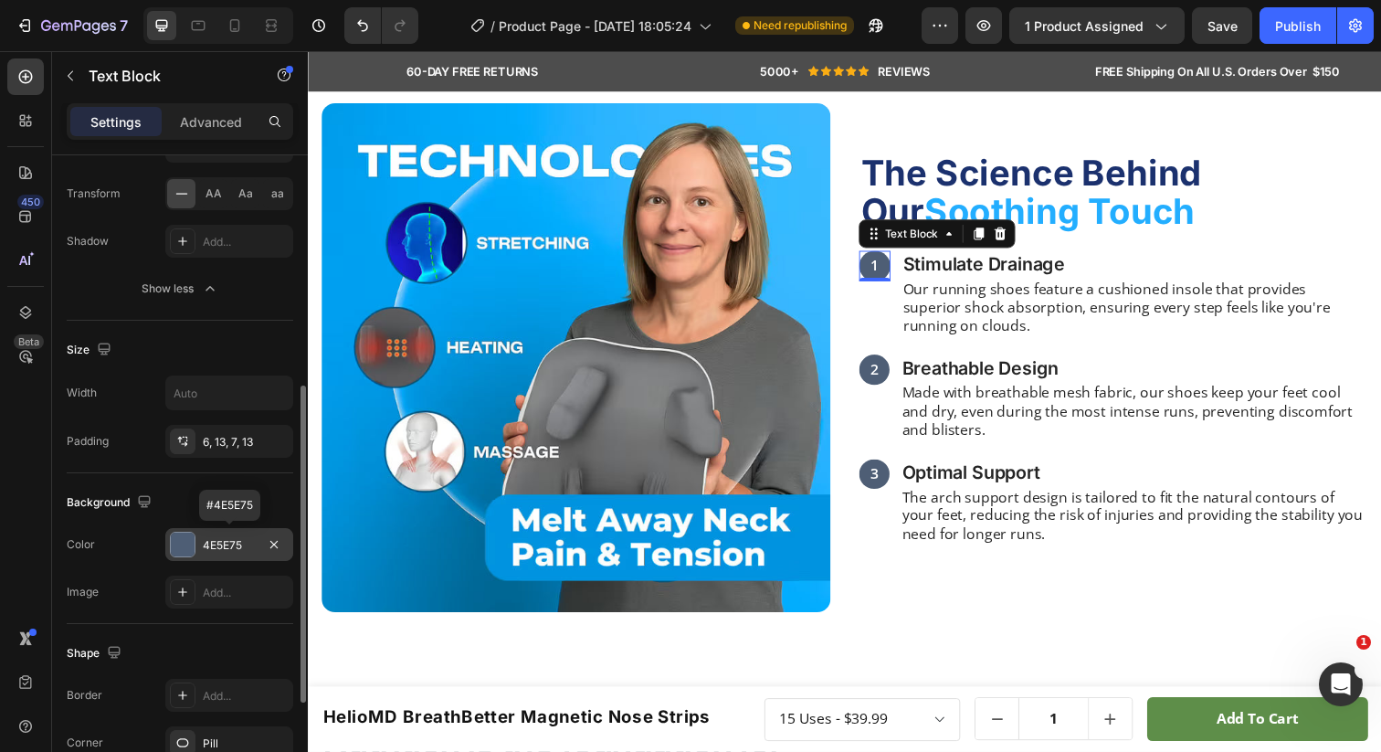
click at [222, 543] on div "4E5E75" at bounding box center [229, 545] width 53 height 16
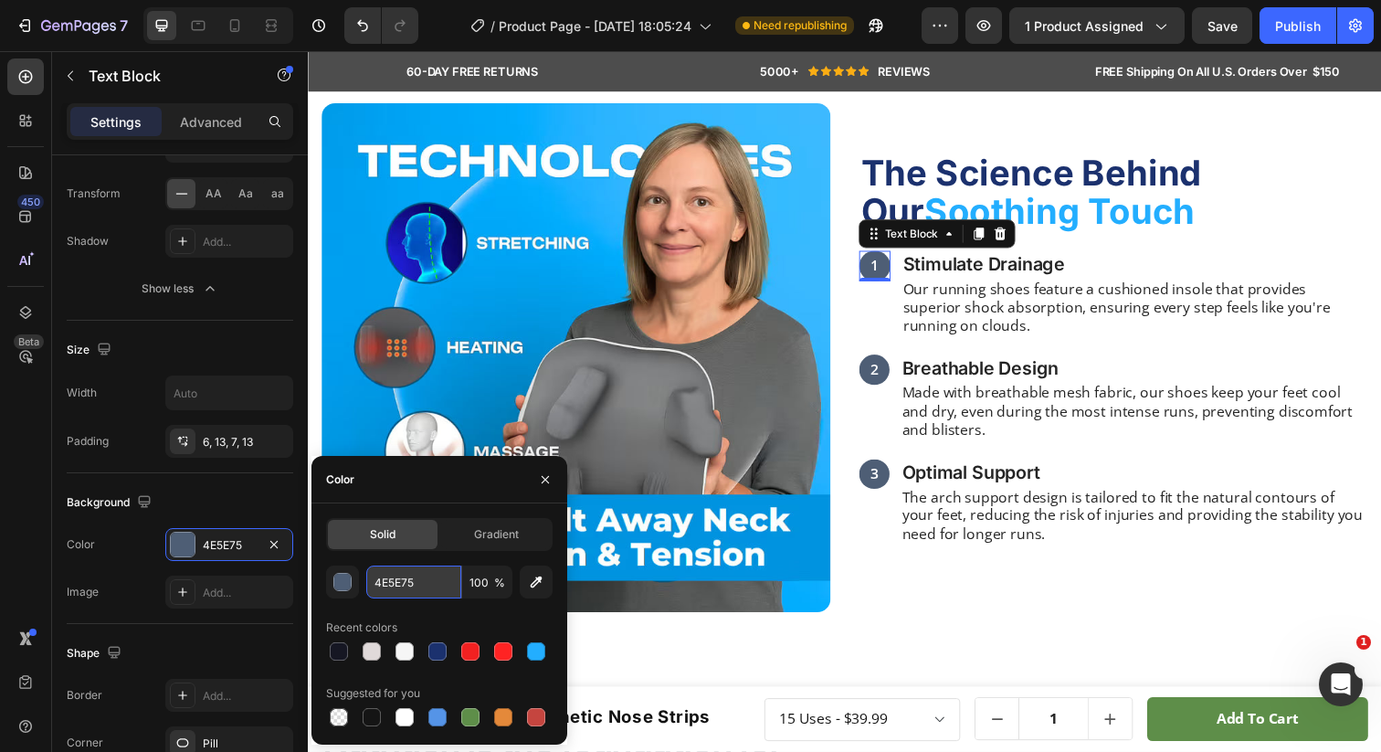
click at [0, 0] on input "4E5E75" at bounding box center [0, 0] width 0 height 0
paste input "1B316E"
type input "1B316E"
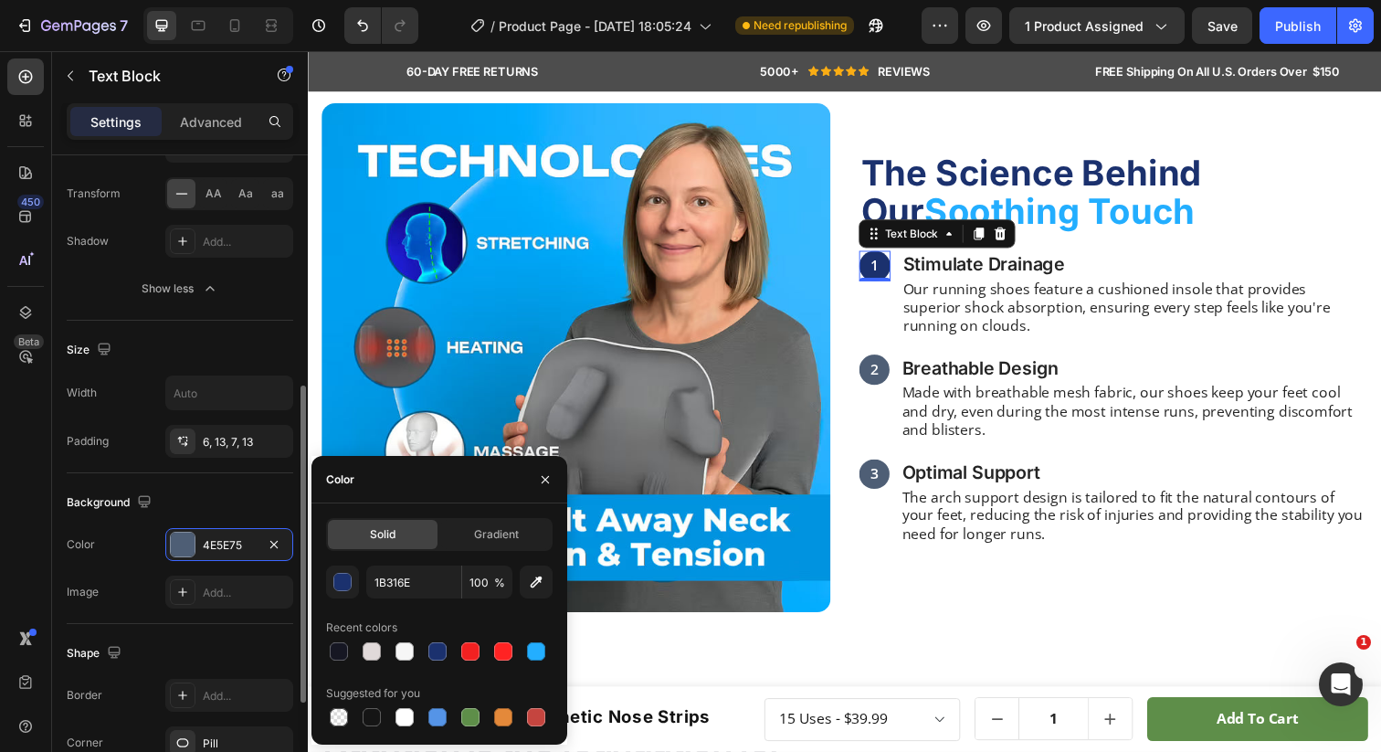
click at [221, 499] on div "Background" at bounding box center [180, 502] width 227 height 29
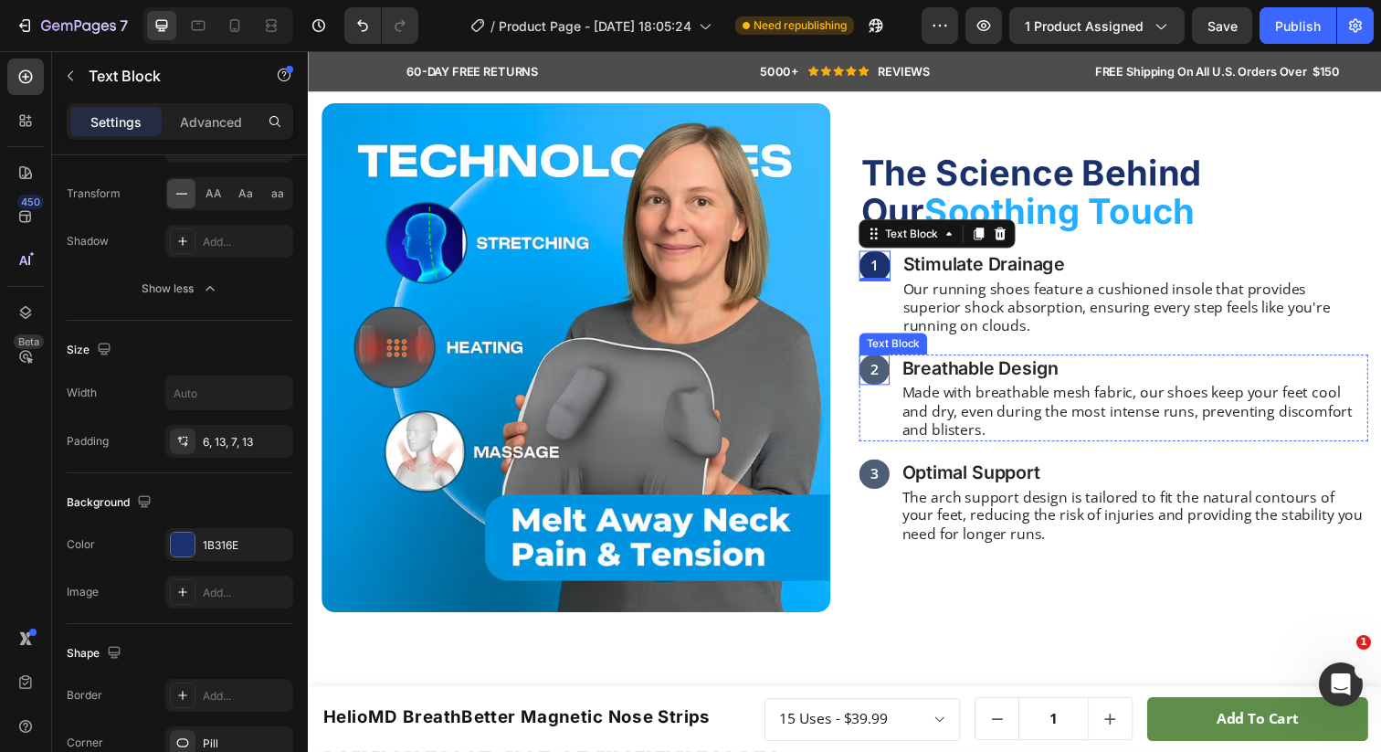
click at [879, 367] on div "2" at bounding box center [885, 376] width 31 height 31
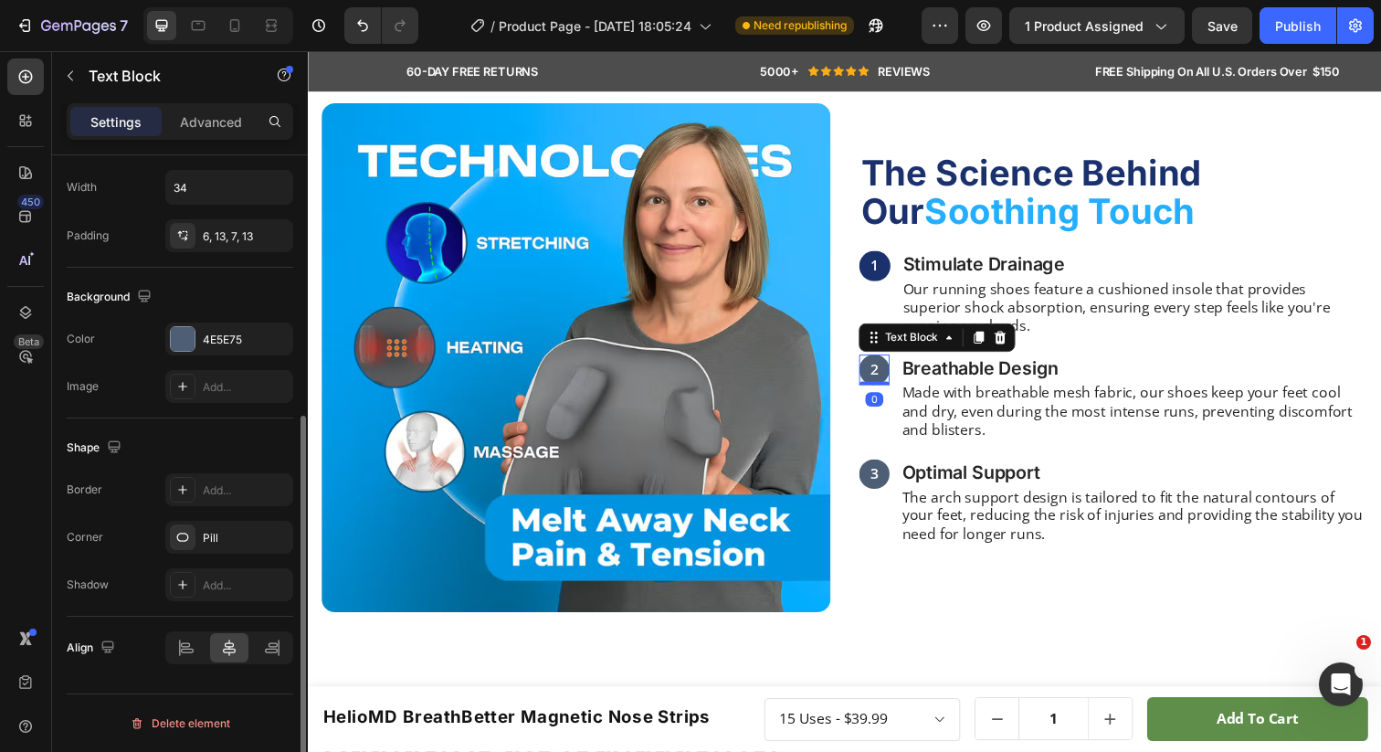
scroll to position [434, 0]
click at [230, 342] on div "4E5E75" at bounding box center [229, 340] width 53 height 16
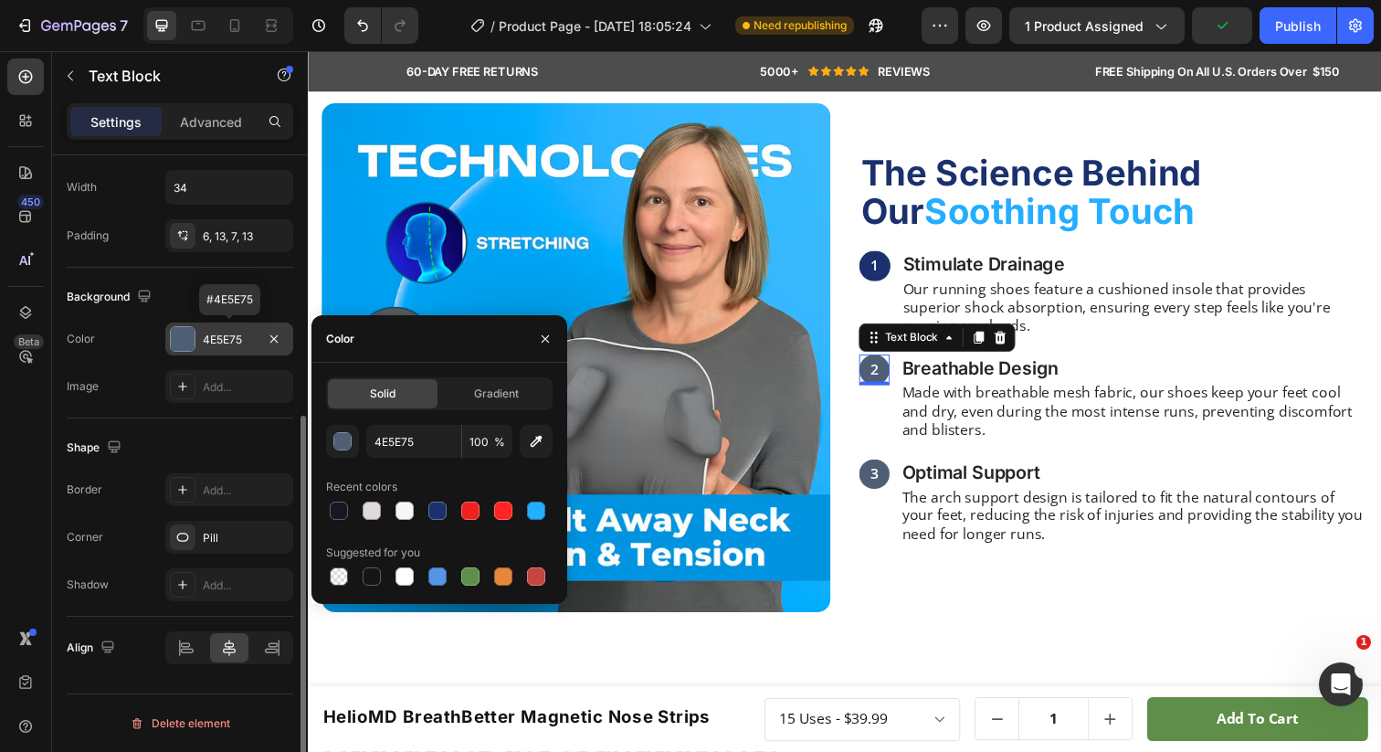
click at [230, 342] on div "4E5E75" at bounding box center [229, 340] width 53 height 16
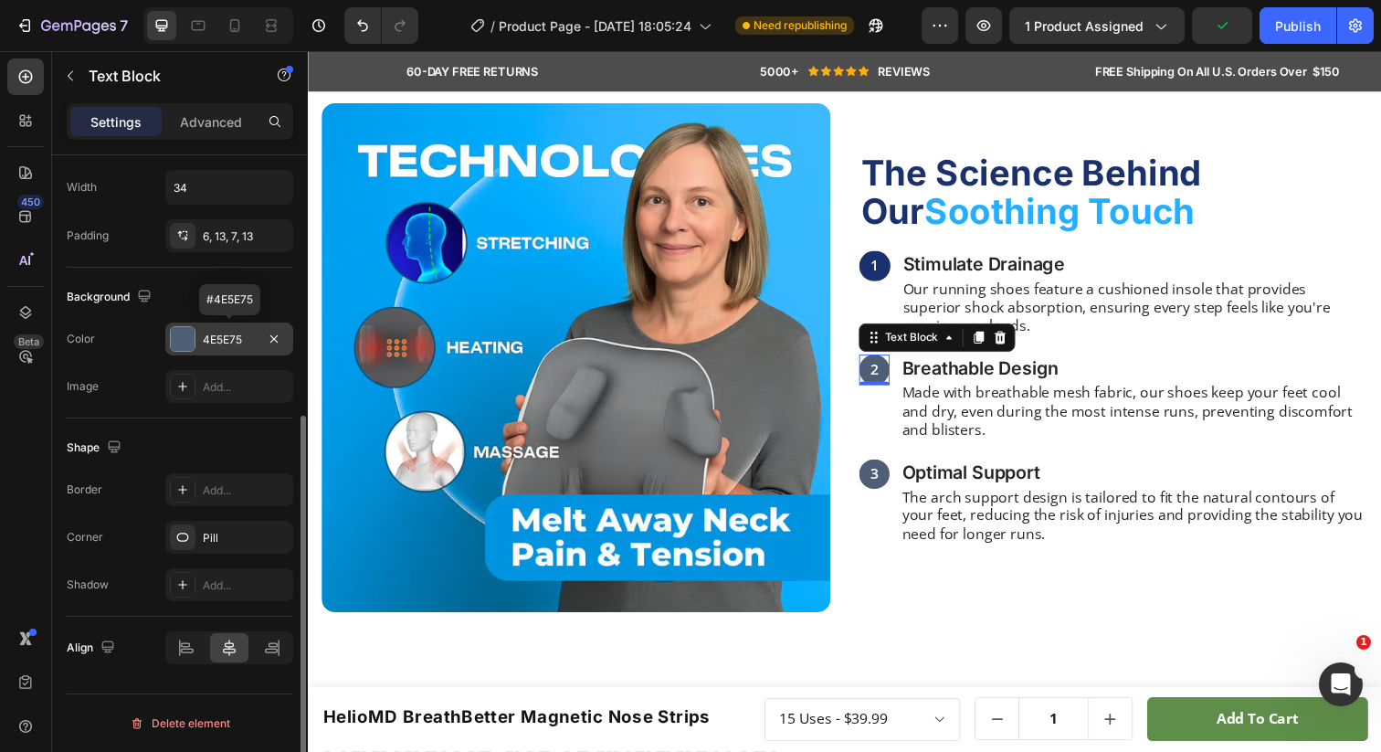
click at [236, 340] on div "4E5E75" at bounding box center [229, 340] width 53 height 16
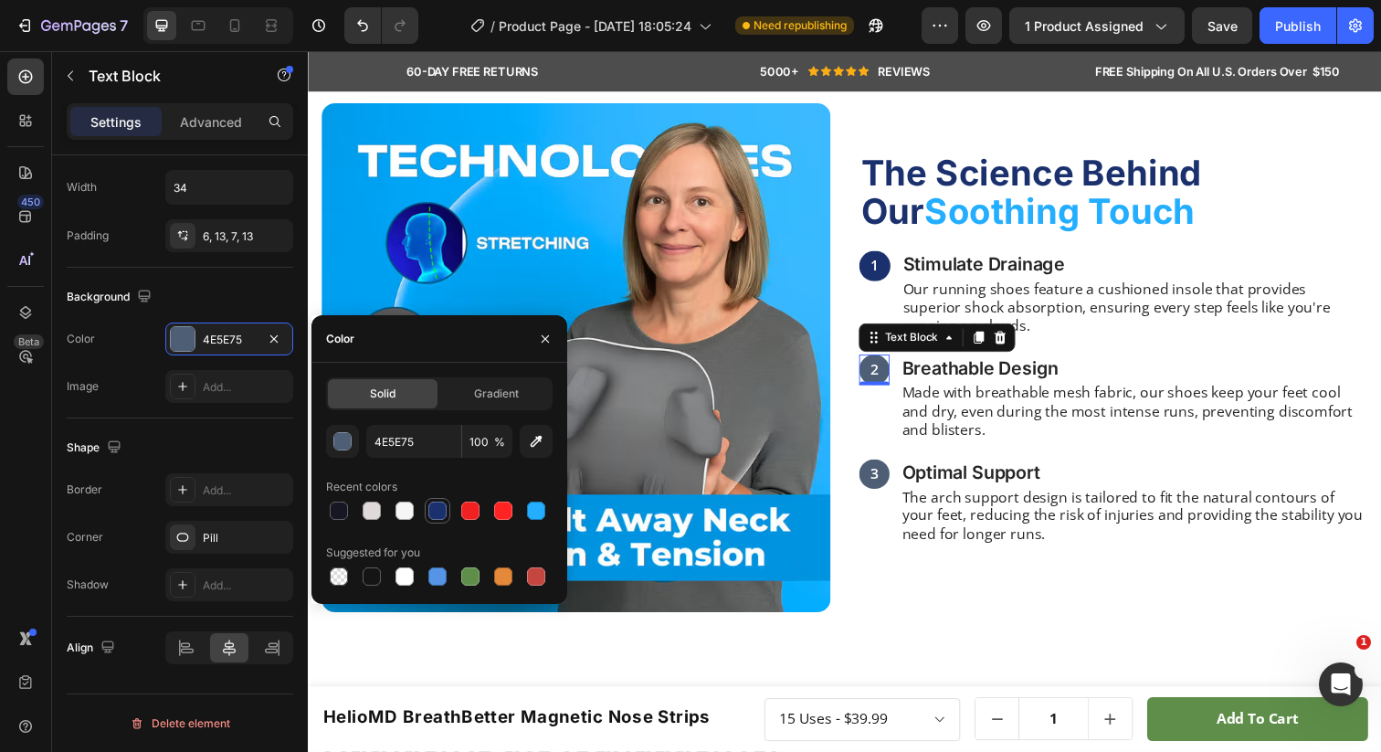
click at [436, 518] on div at bounding box center [437, 510] width 18 height 18
type input "1B316E"
click at [900, 480] on div "3" at bounding box center [885, 483] width 31 height 31
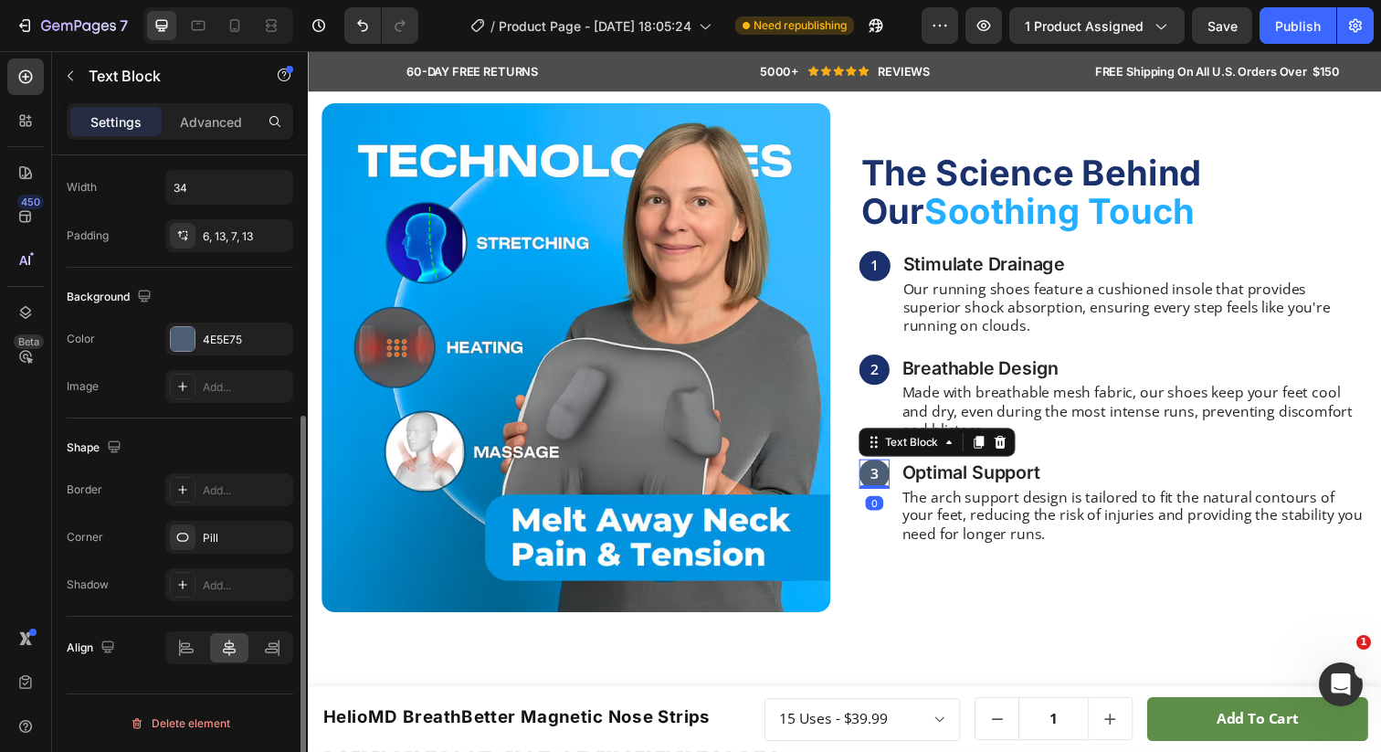
click at [238, 357] on div "The changes might be hidden by the video. Color 4E5E75 Image Add..." at bounding box center [180, 362] width 227 height 80
click at [238, 342] on div "4E5E75" at bounding box center [229, 340] width 53 height 16
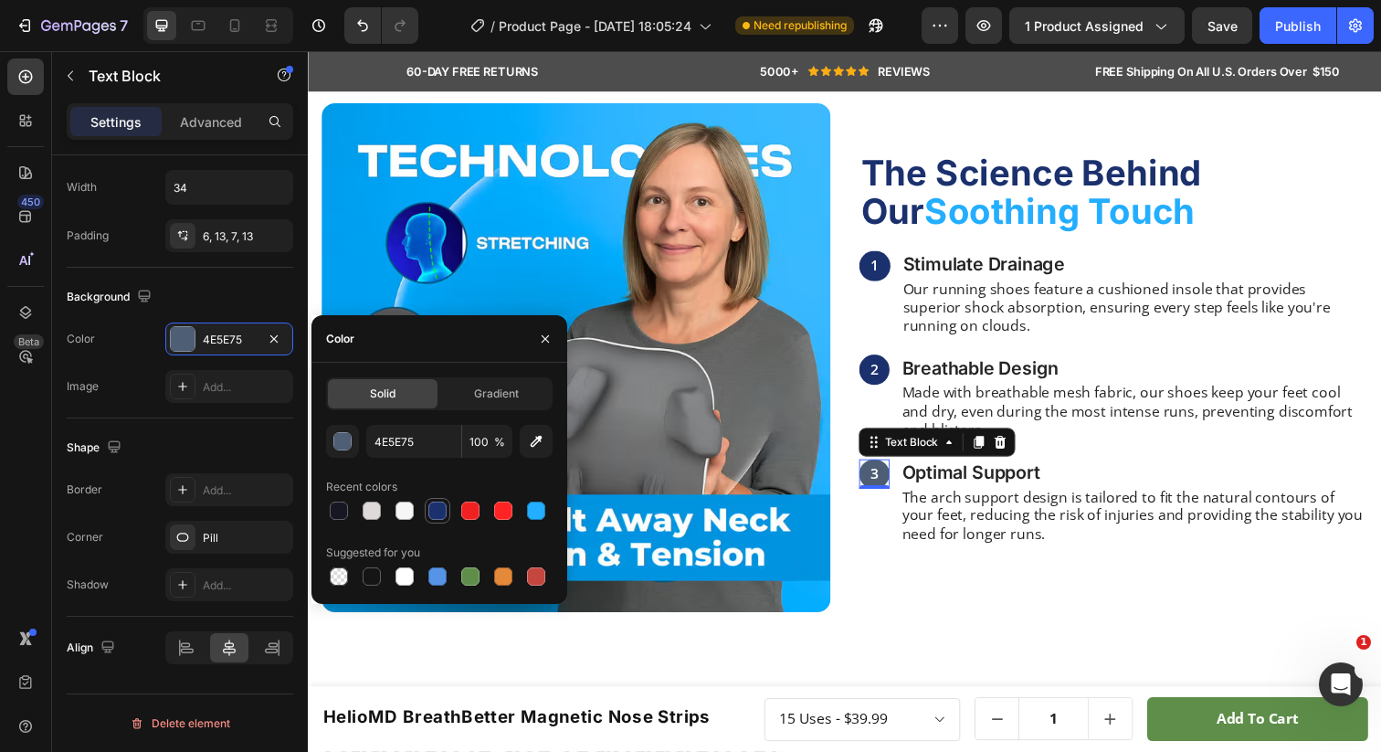
click at [438, 513] on div at bounding box center [437, 510] width 18 height 18
type input "1B316E"
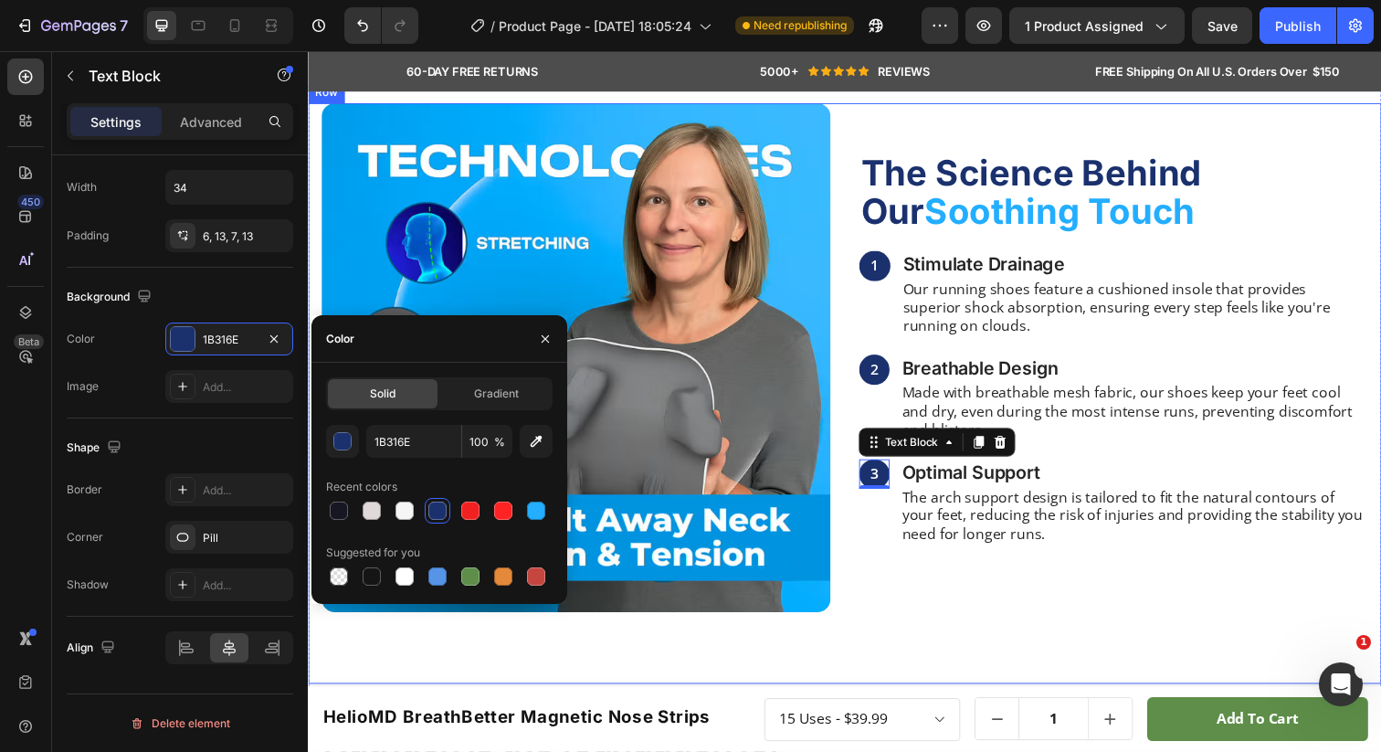
click at [956, 578] on div "The Science Behind Our Soothing Touch Heading 1 Text Block Stimulate Drainage H…" at bounding box center [1130, 364] width 520 height 520
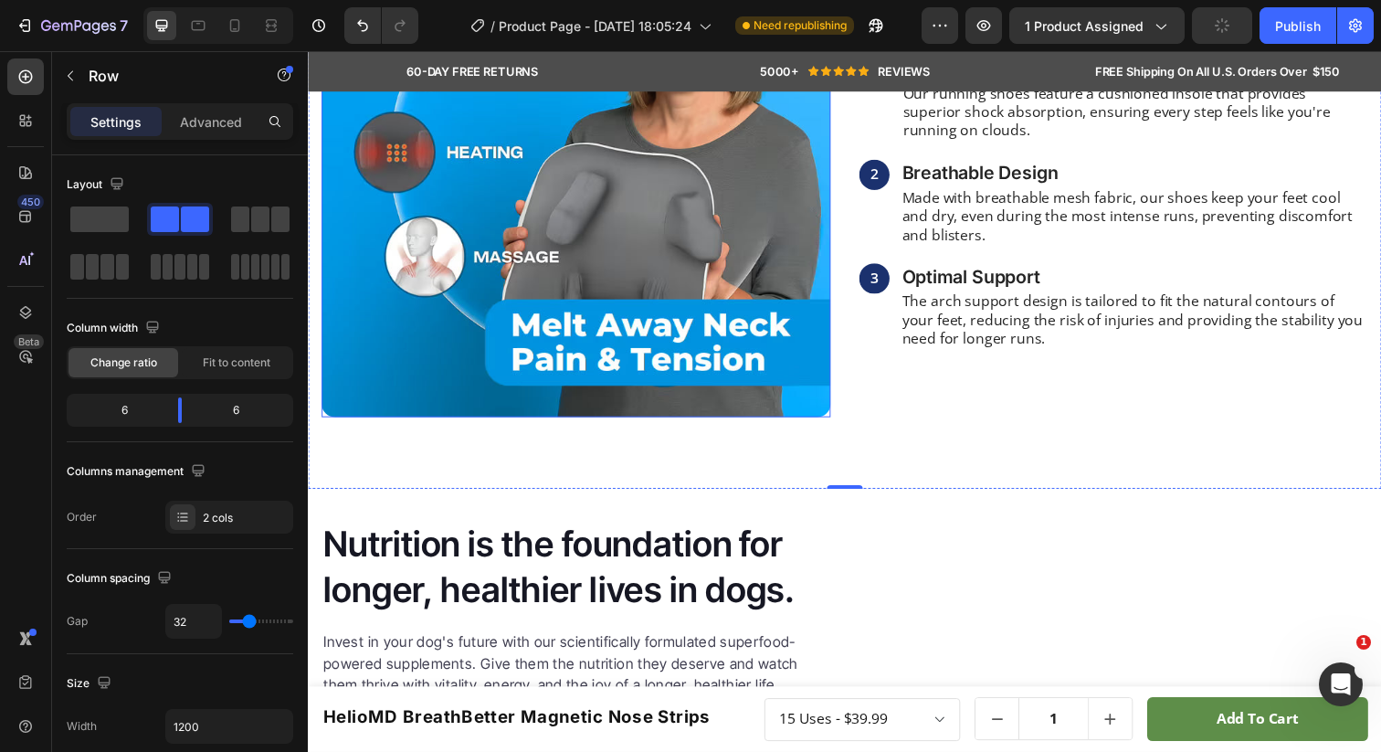
scroll to position [1328, 0]
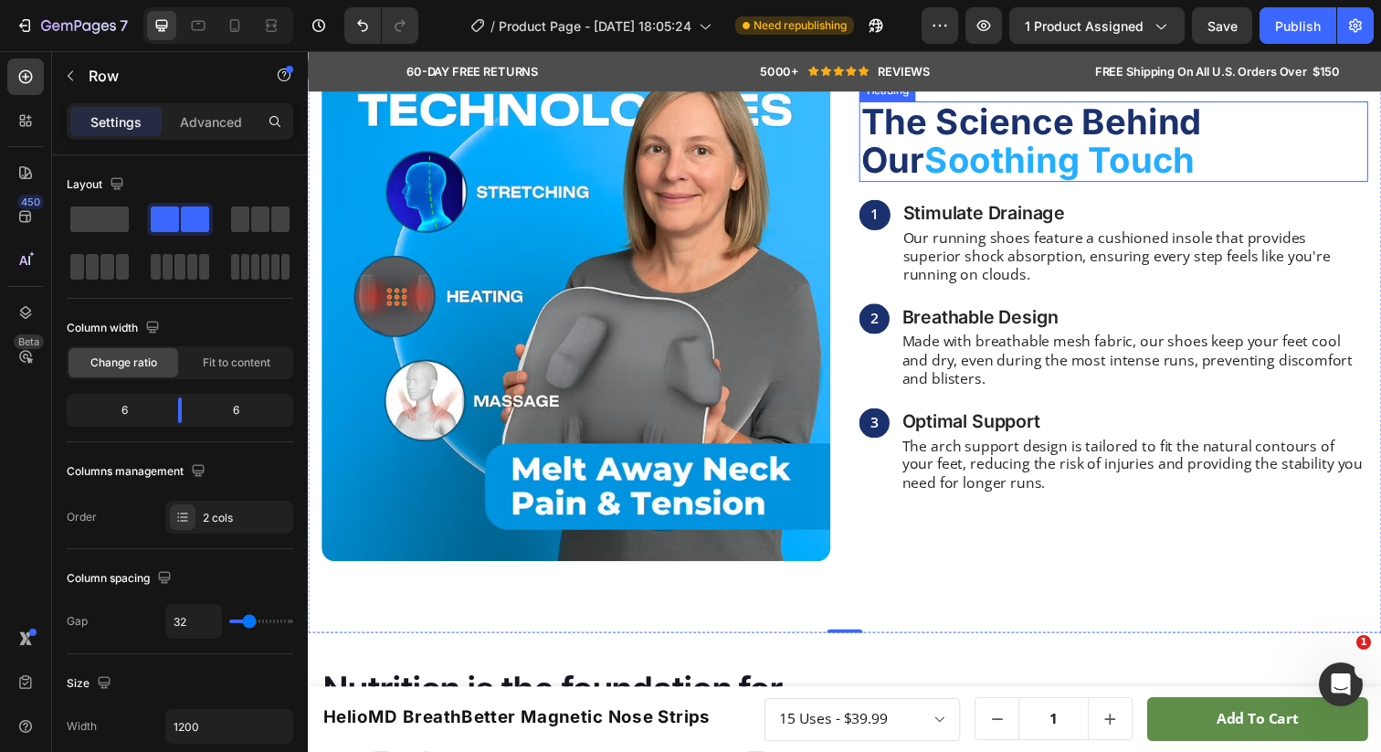
click at [959, 185] on h2 "The Science Behind Our Soothing Touch" at bounding box center [1130, 143] width 520 height 82
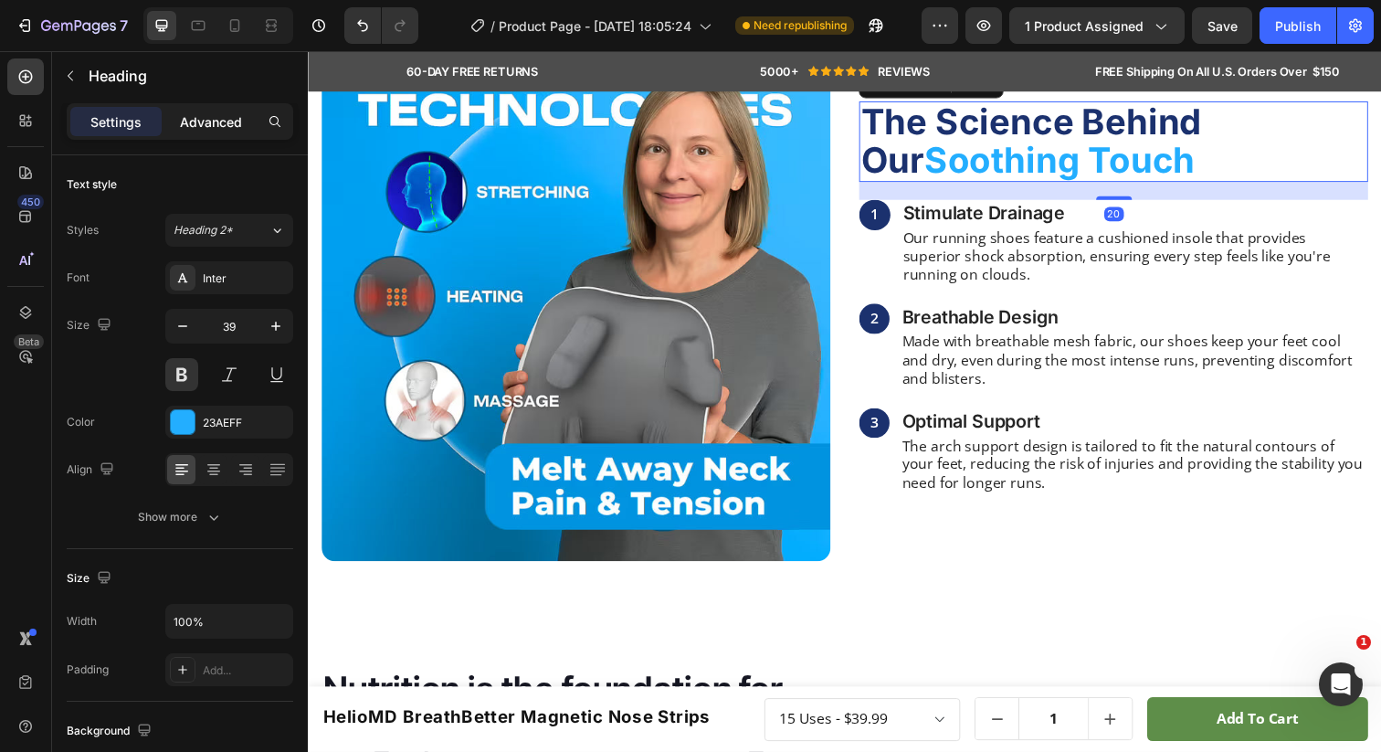
click at [227, 122] on p "Advanced" at bounding box center [211, 121] width 62 height 19
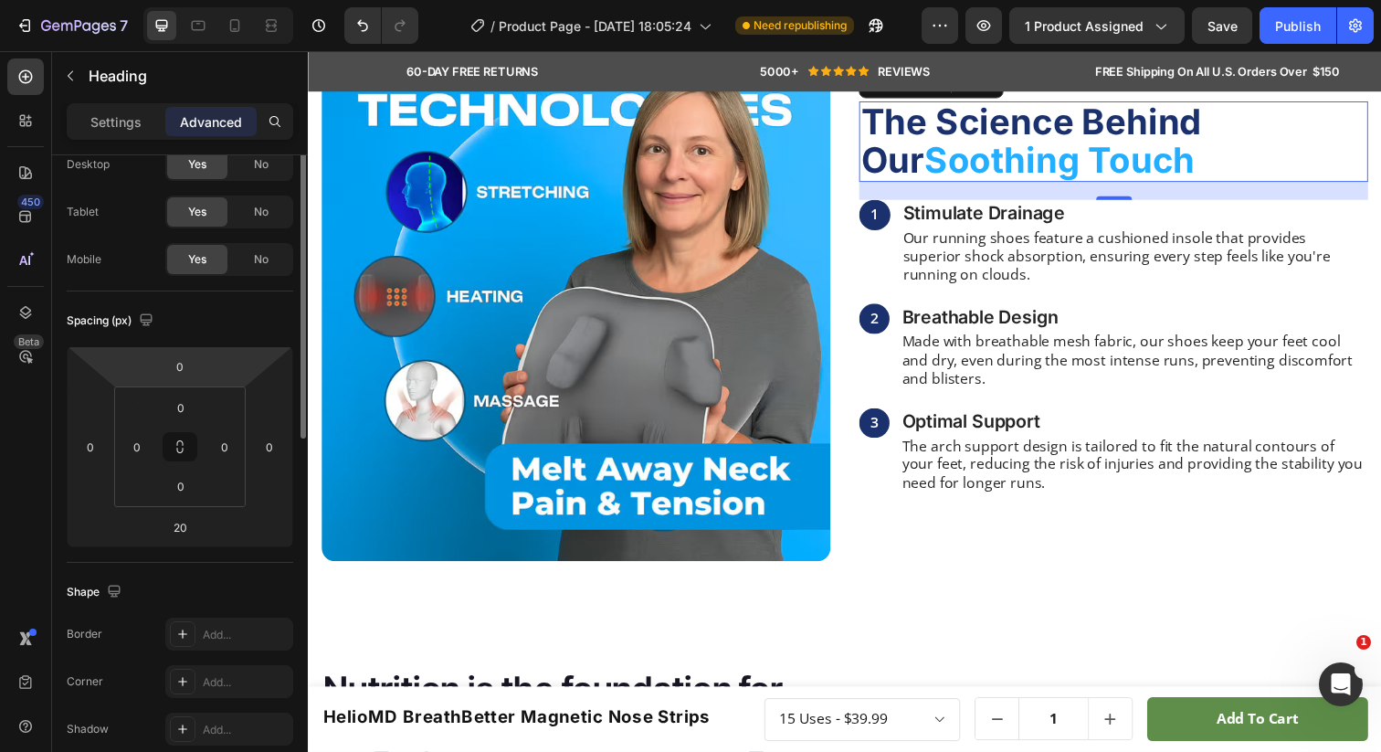
scroll to position [96, 0]
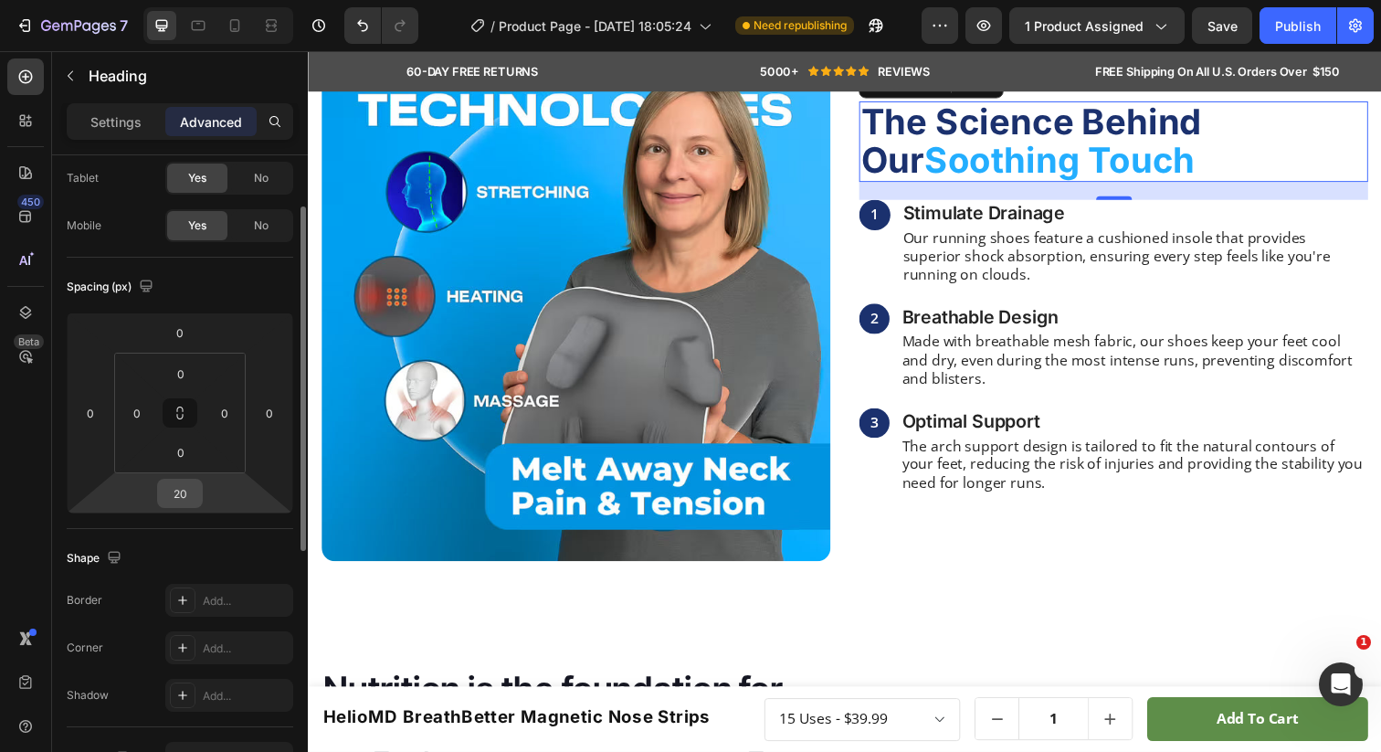
click at [185, 493] on input "20" at bounding box center [180, 493] width 37 height 27
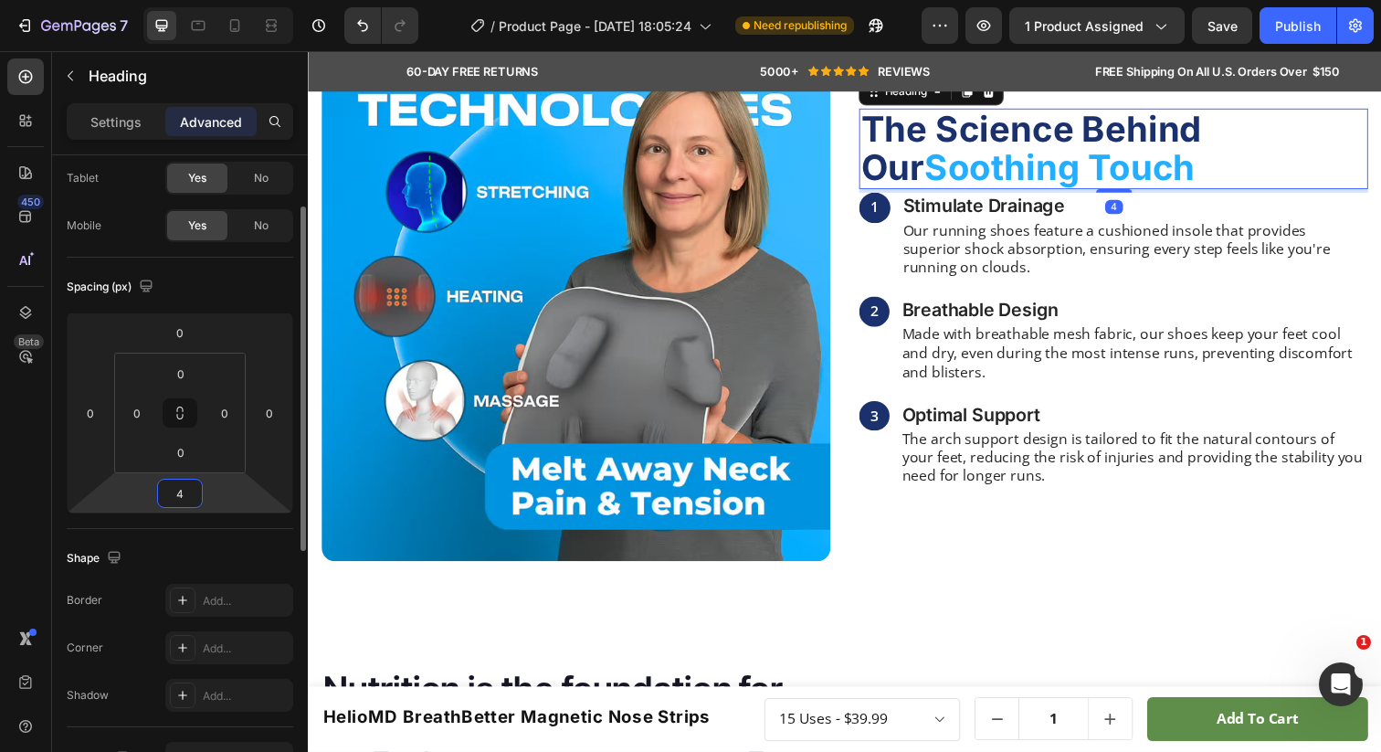
type input "49"
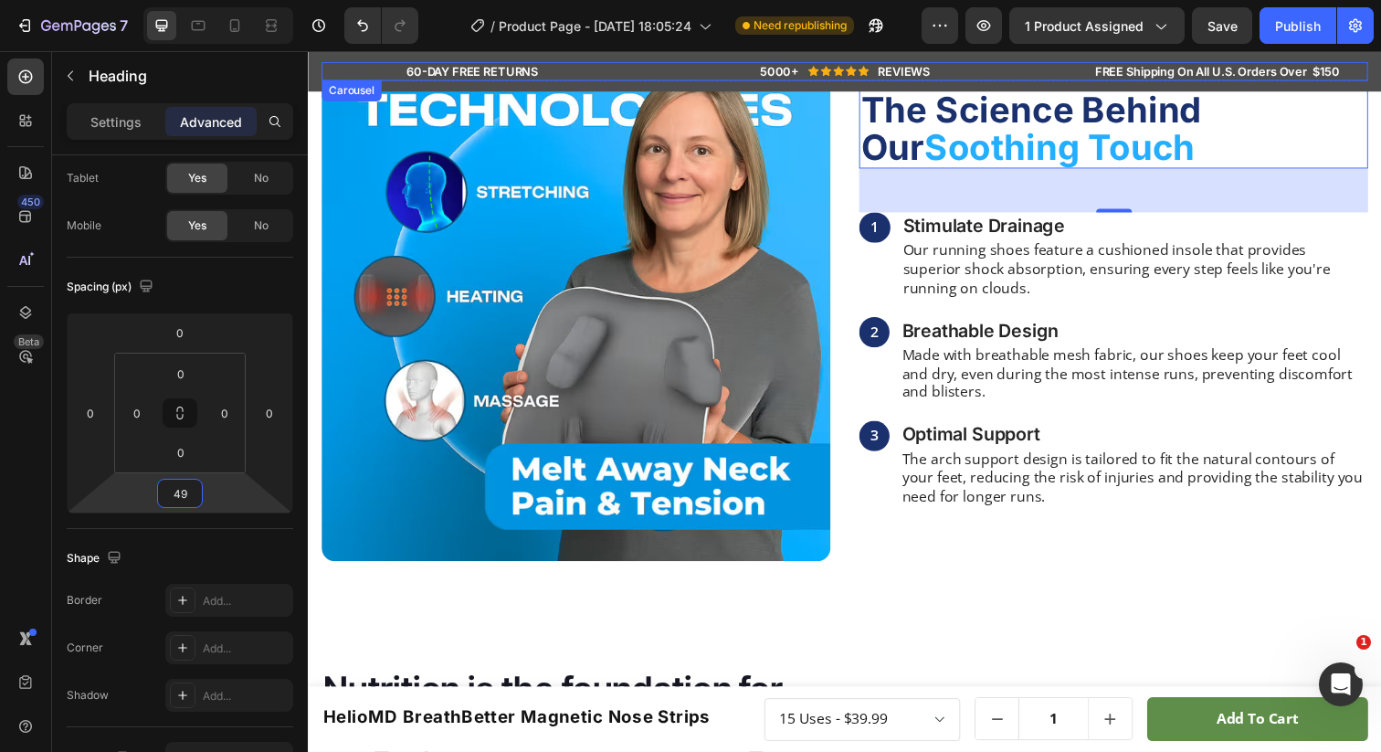
click at [1075, 125] on div "Image The Science Behind Our Soothing Touch Heading 49 1 Text Block Stimulate D…" at bounding box center [856, 493] width 1096 height 1028
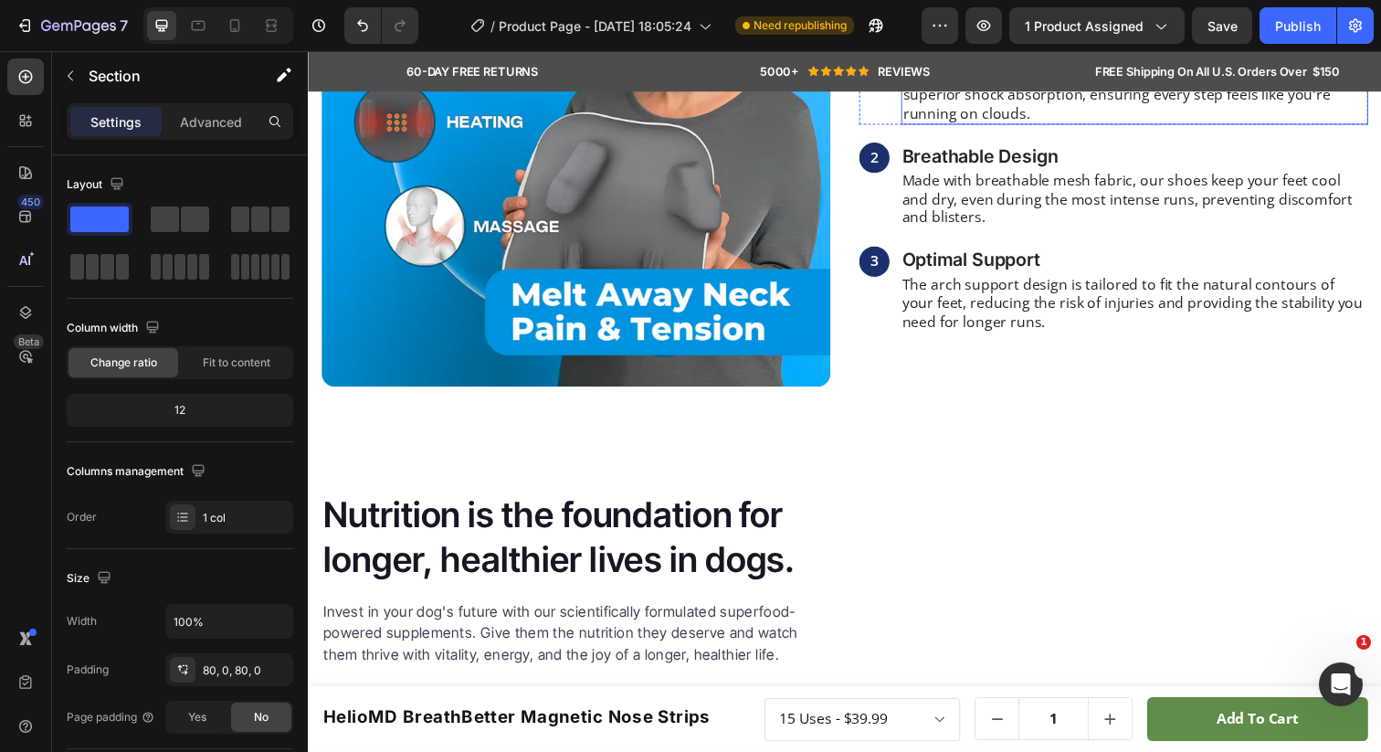
scroll to position [1265, 0]
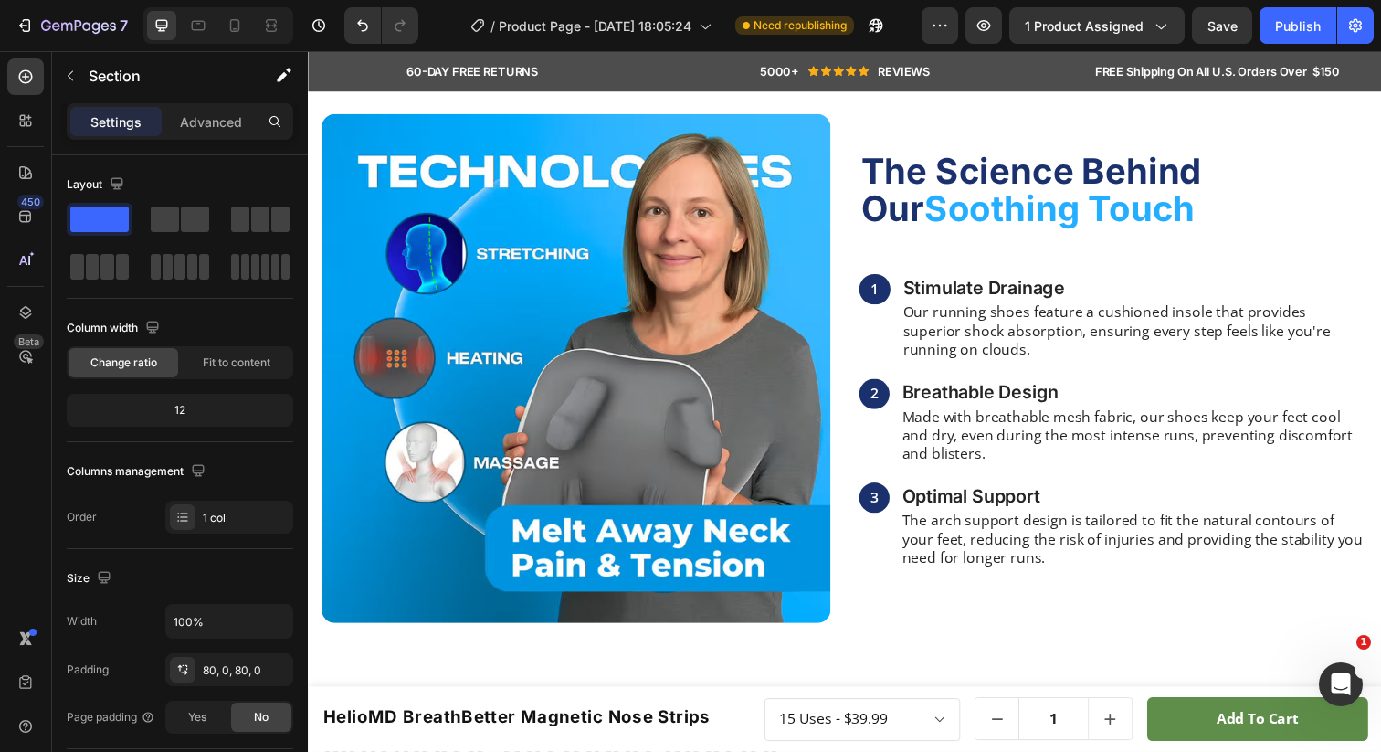
click at [1134, 159] on div "Image The Science Behind Our Soothing Touch Heading 1 Text Block Stimulate Drai…" at bounding box center [856, 556] width 1096 height 1028
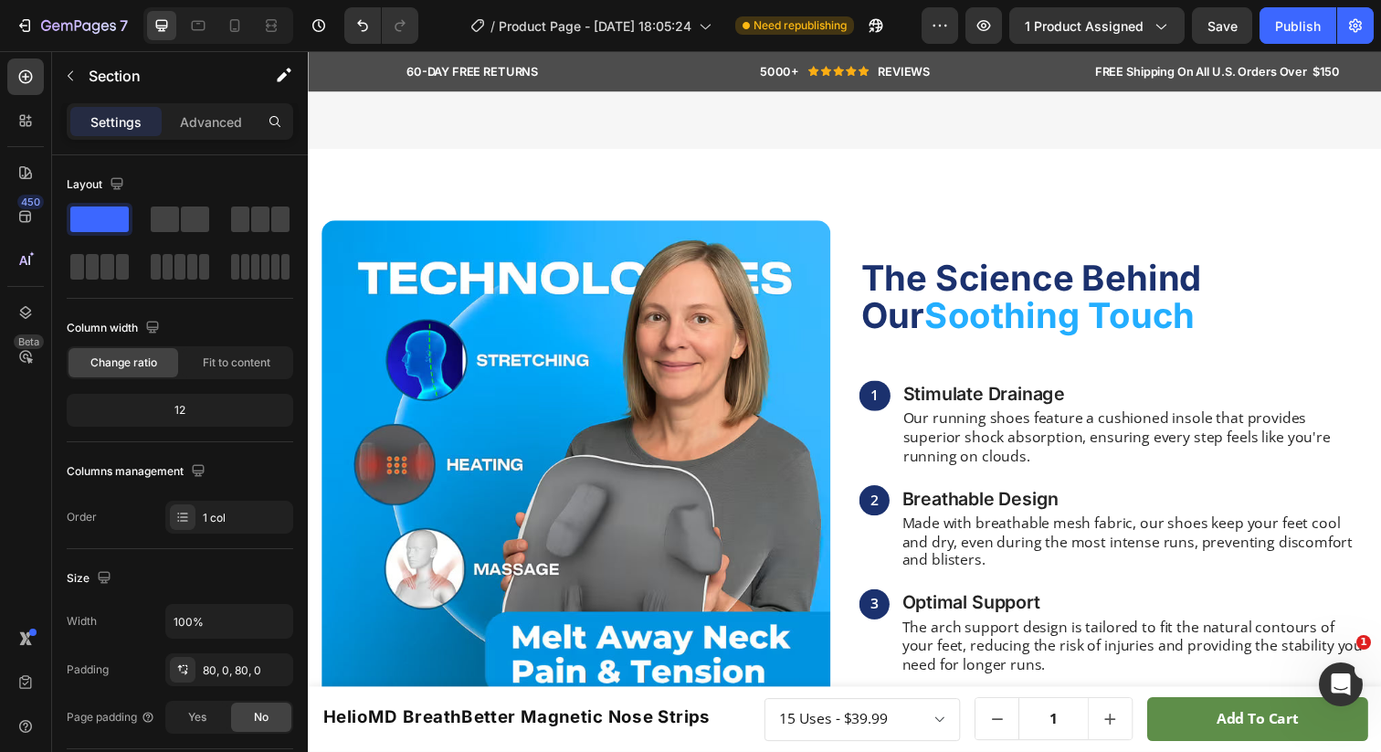
scroll to position [1158, 0]
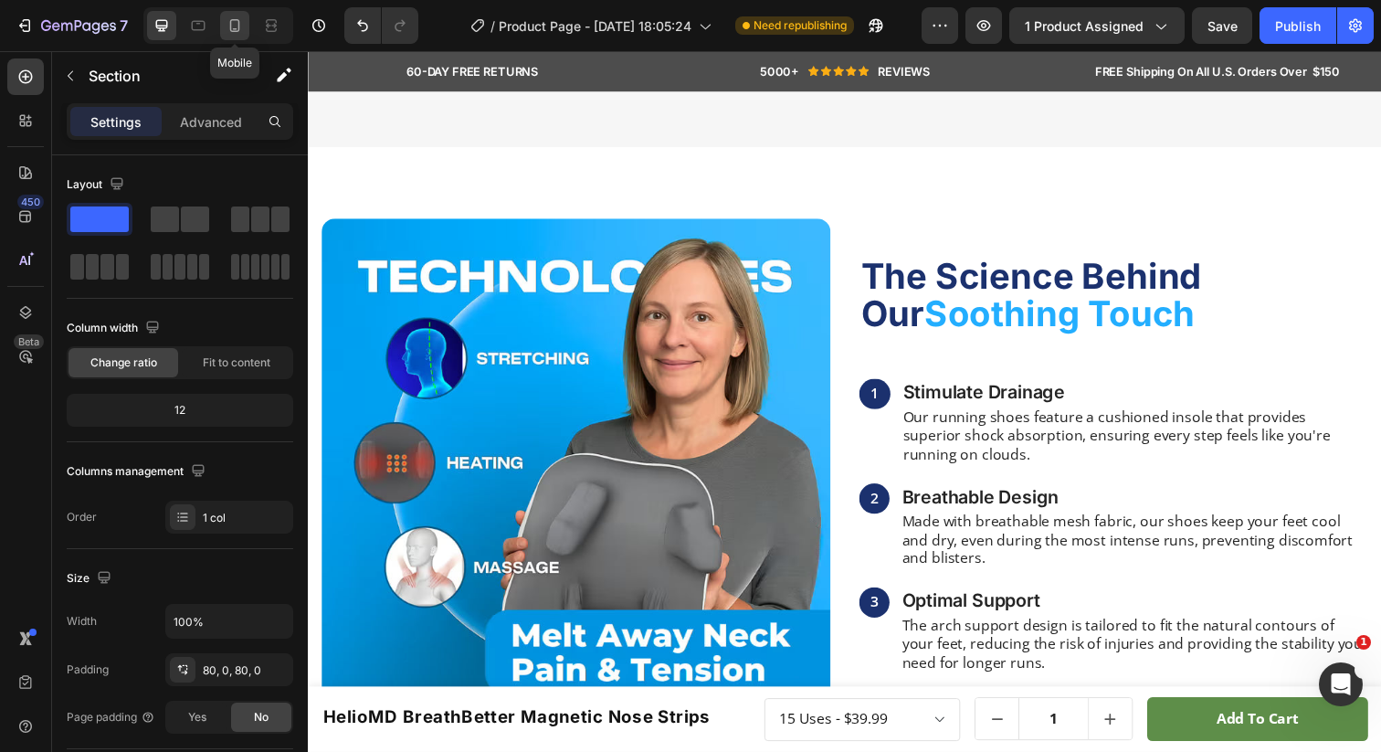
click at [241, 24] on icon at bounding box center [235, 25] width 18 height 18
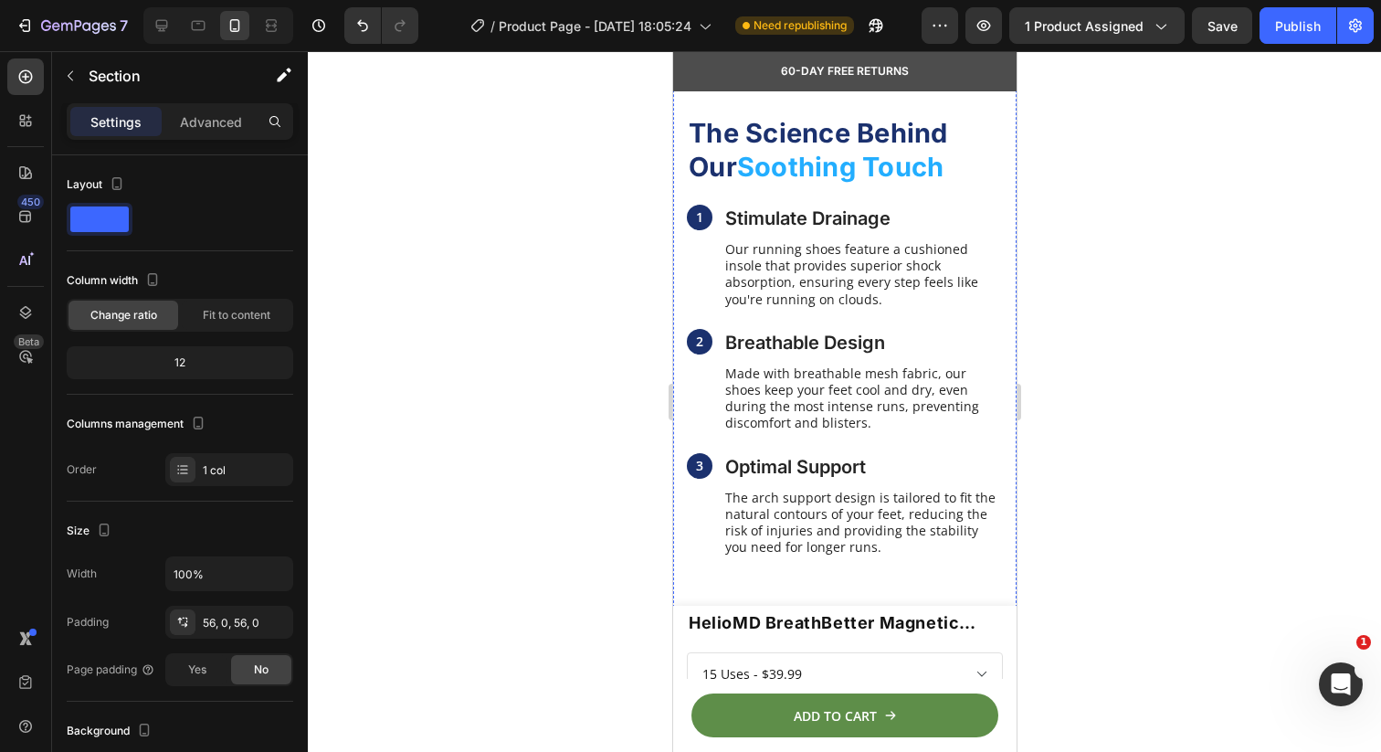
scroll to position [1949, 0]
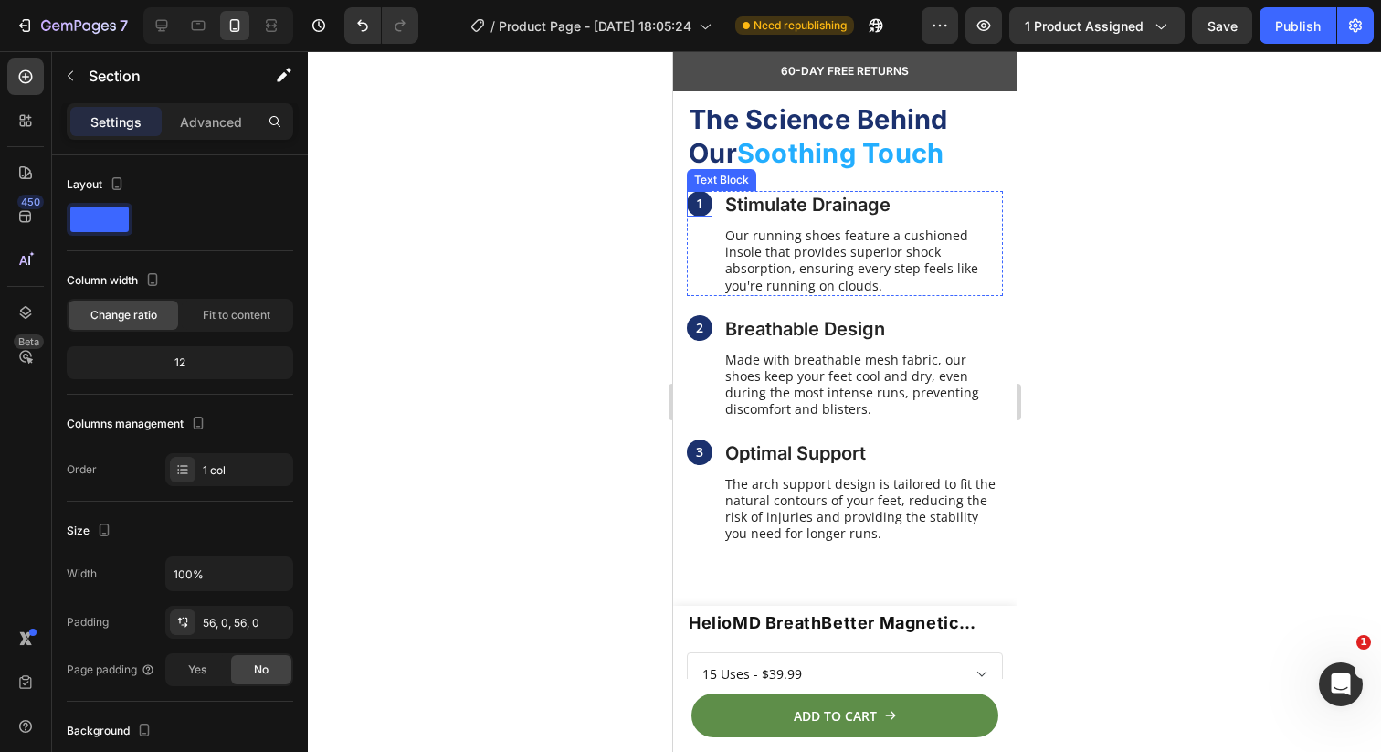
click at [701, 204] on p "1" at bounding box center [698, 203] width 7 height 16
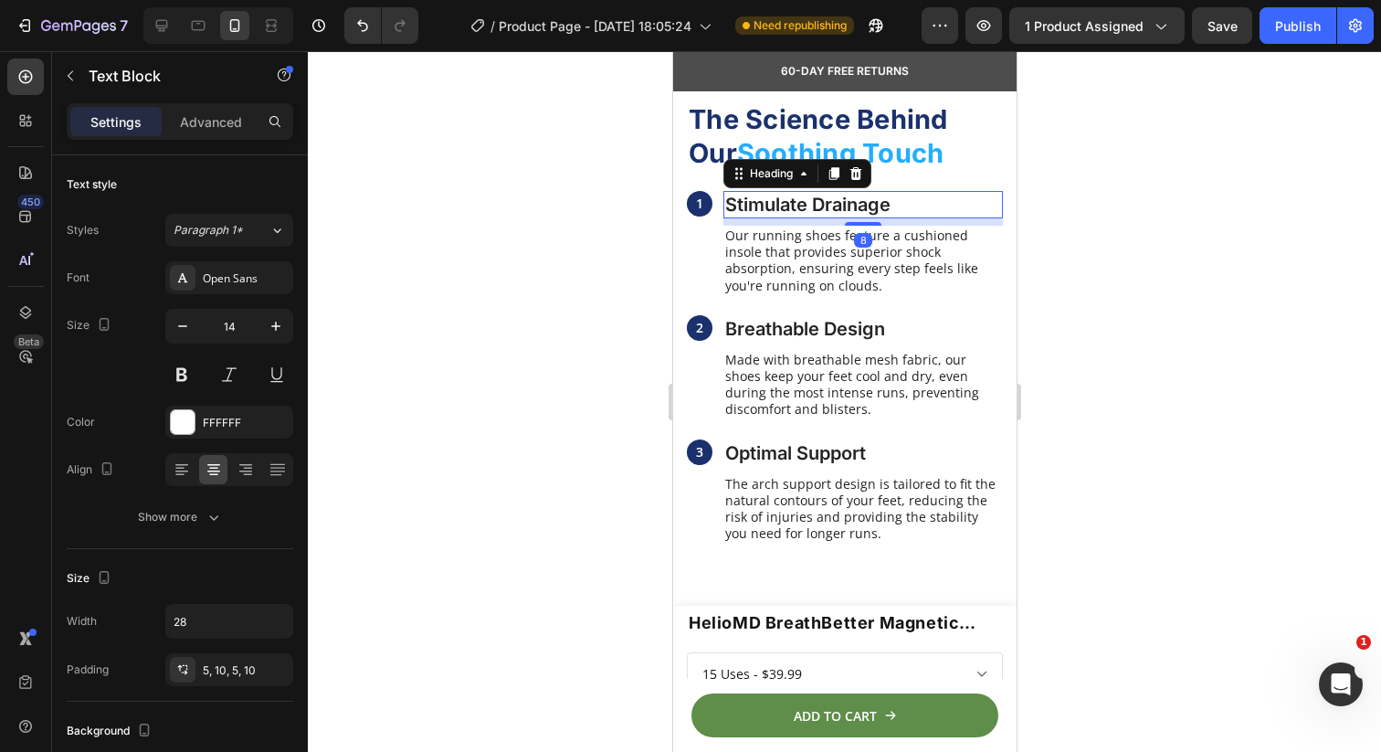
click at [787, 213] on h3 "Stimulate Drainage" at bounding box center [863, 204] width 280 height 27
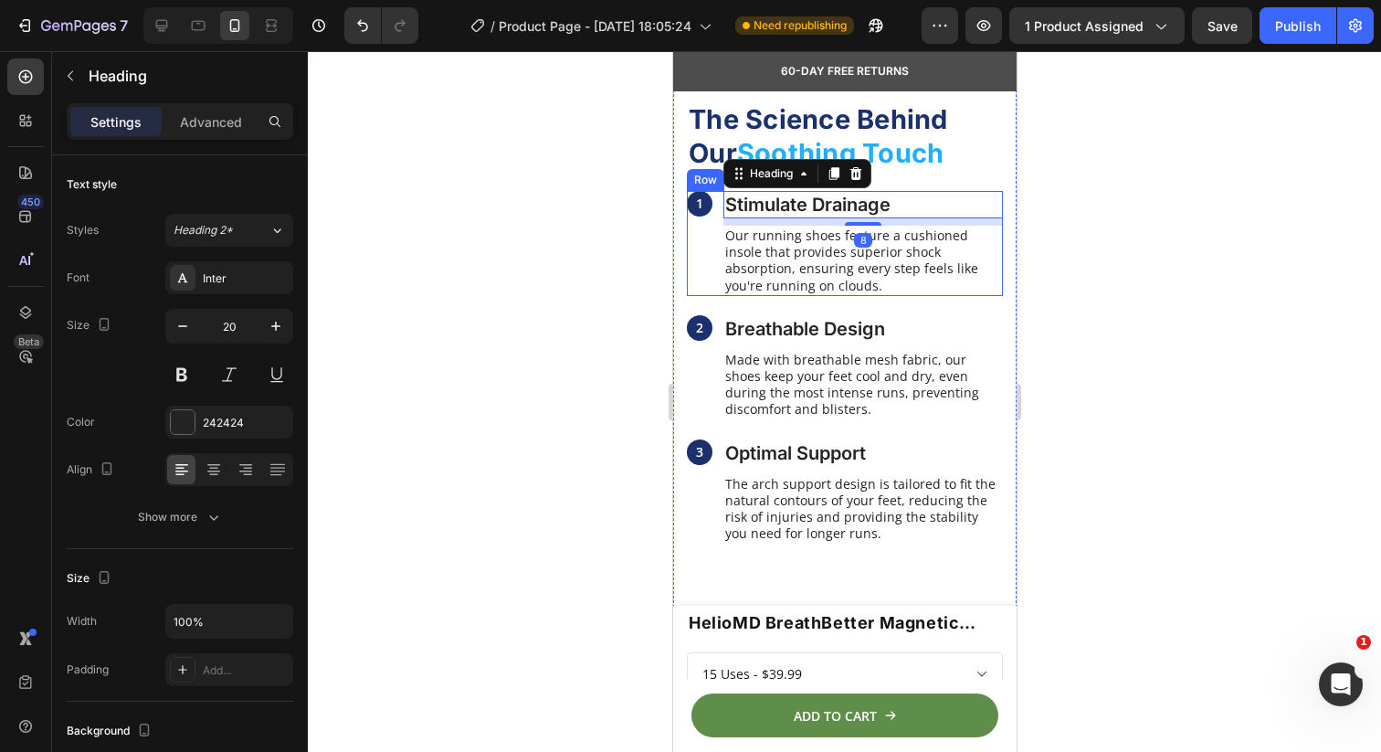
click at [593, 200] on div at bounding box center [844, 401] width 1073 height 701
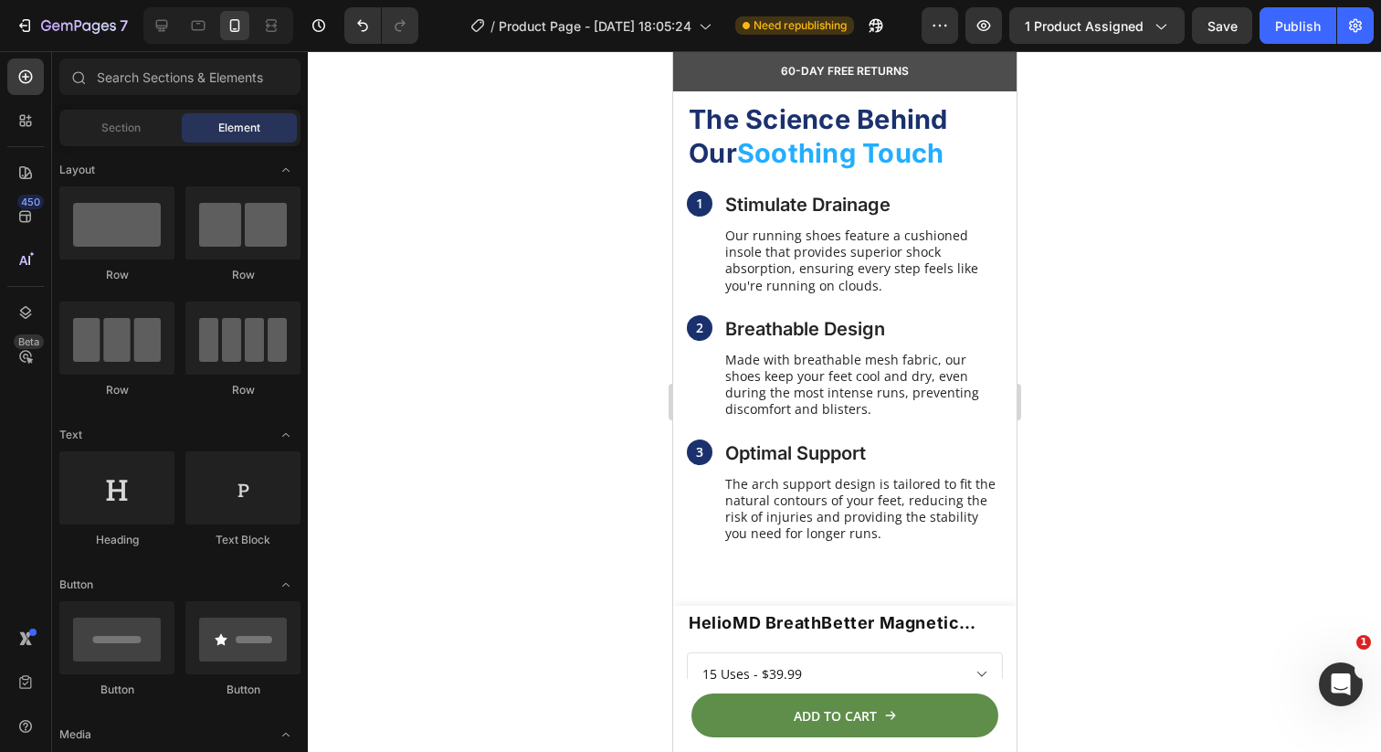
click at [624, 117] on div at bounding box center [844, 401] width 1073 height 701
click at [168, 25] on icon at bounding box center [162, 25] width 18 height 18
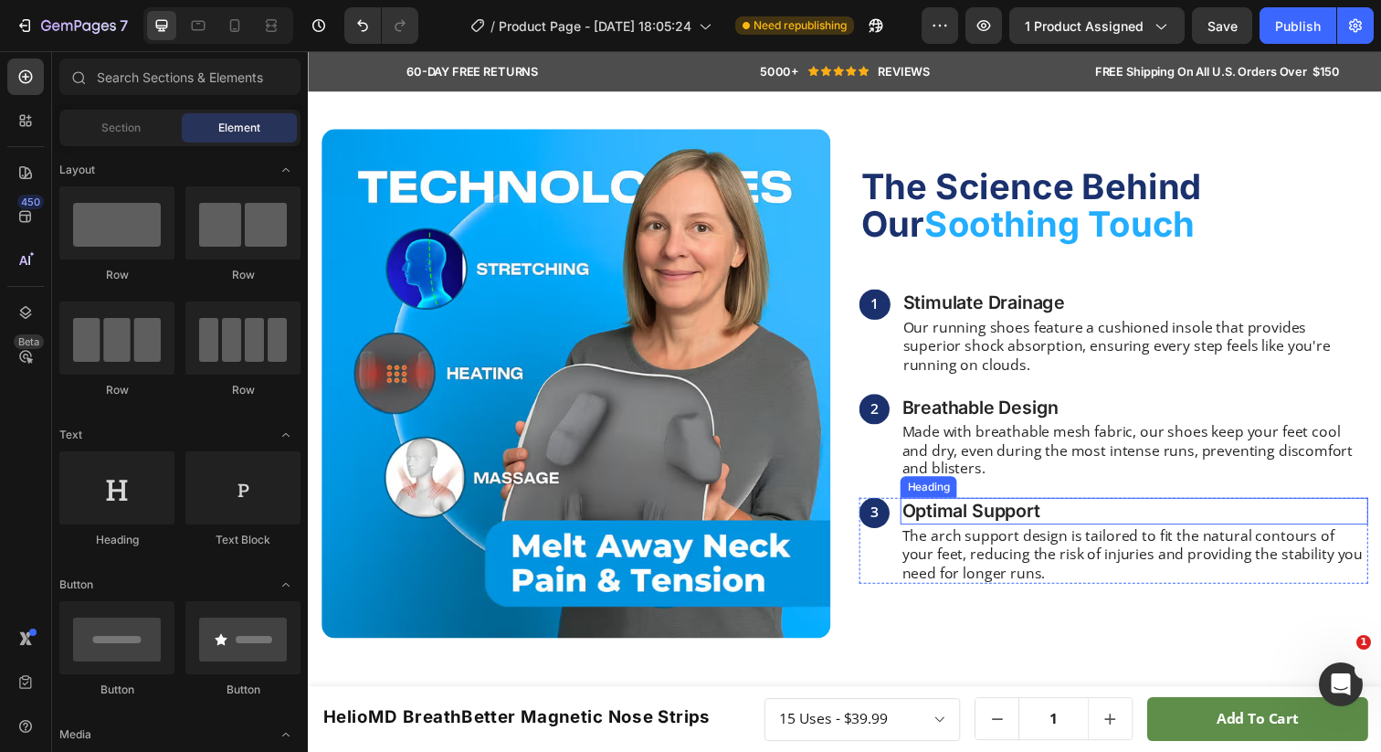
scroll to position [1231, 0]
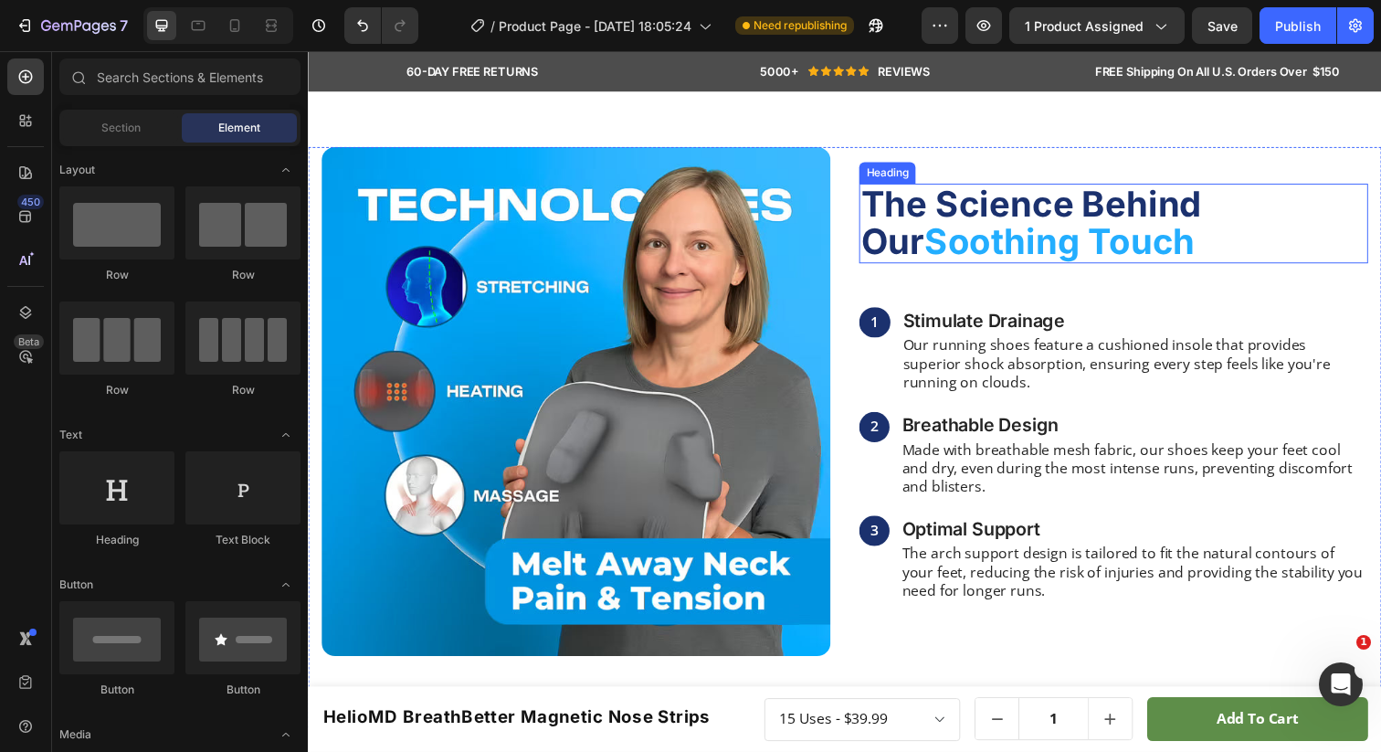
click at [1015, 269] on h2 "The Science Behind Our Soothing Touch" at bounding box center [1130, 227] width 520 height 82
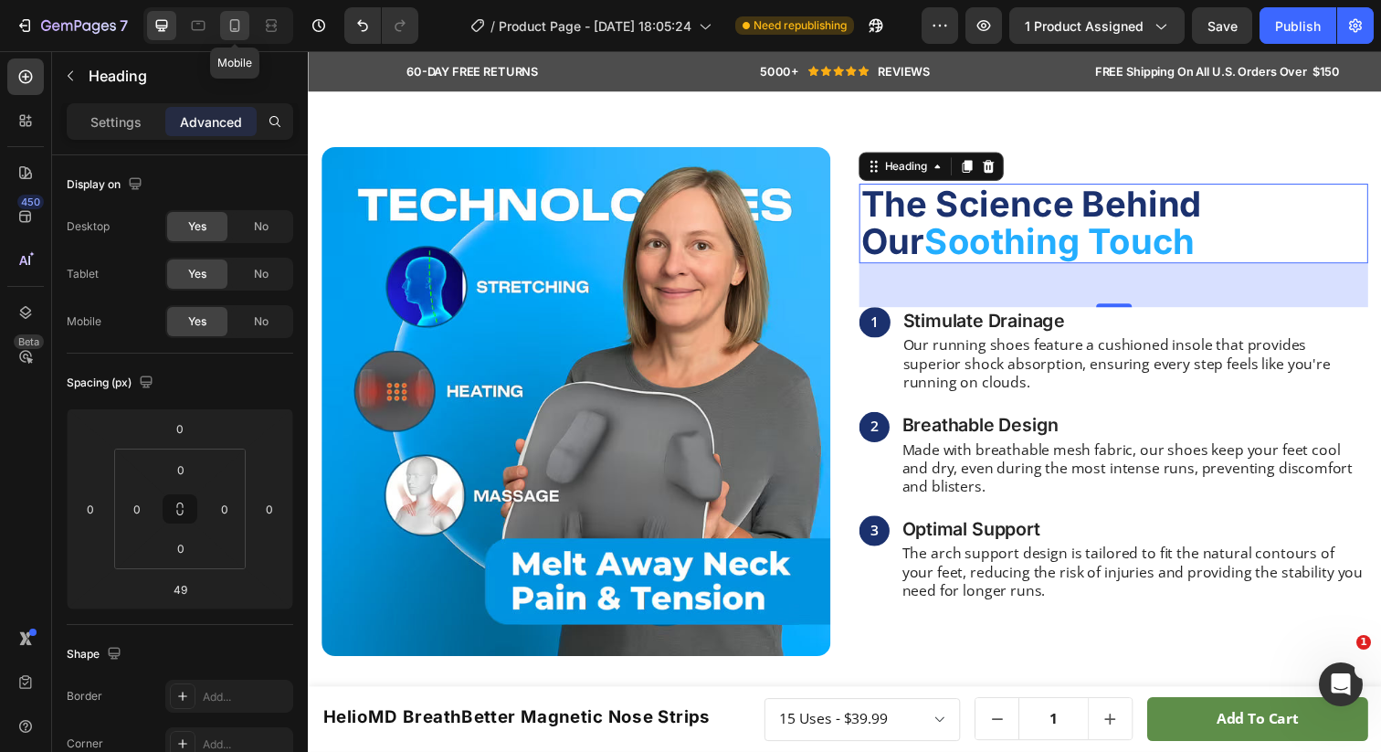
click at [238, 23] on icon at bounding box center [235, 25] width 10 height 13
type input "20"
type input "30"
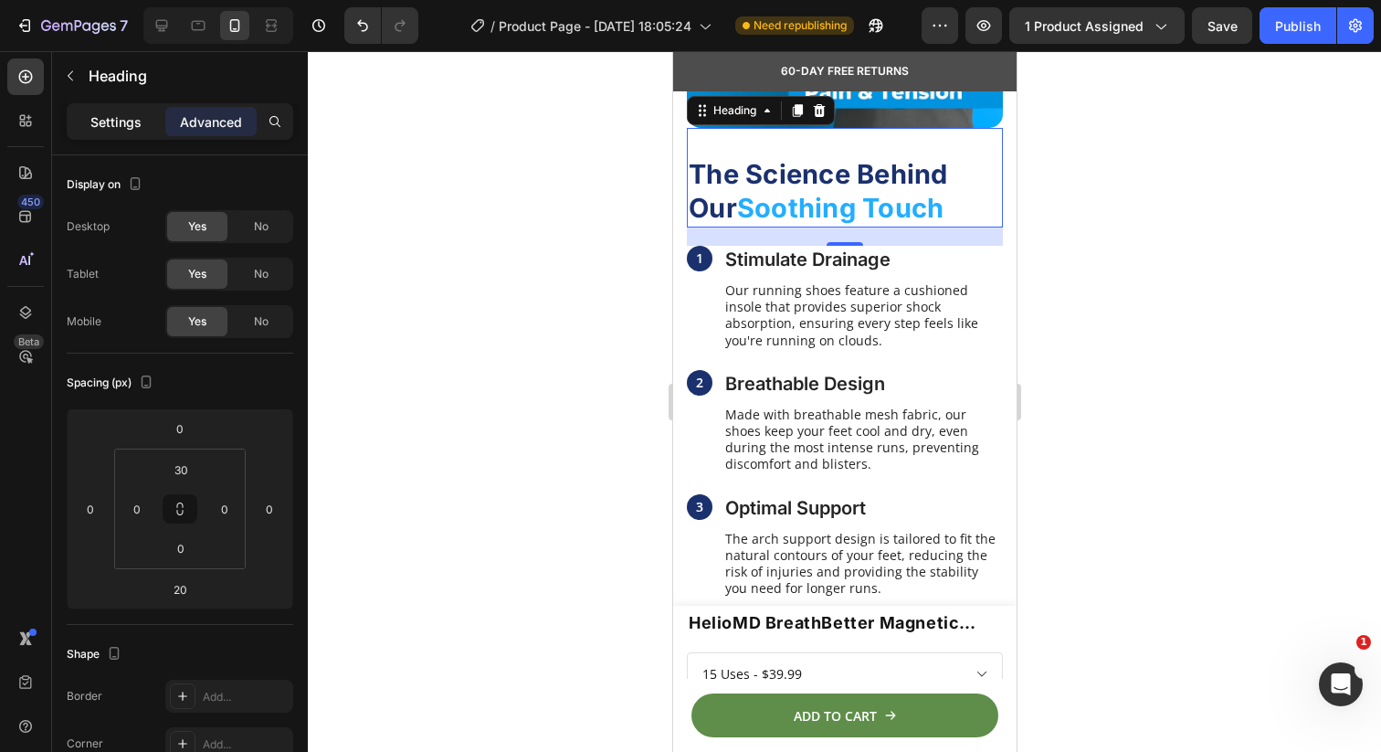
scroll to position [1906, 0]
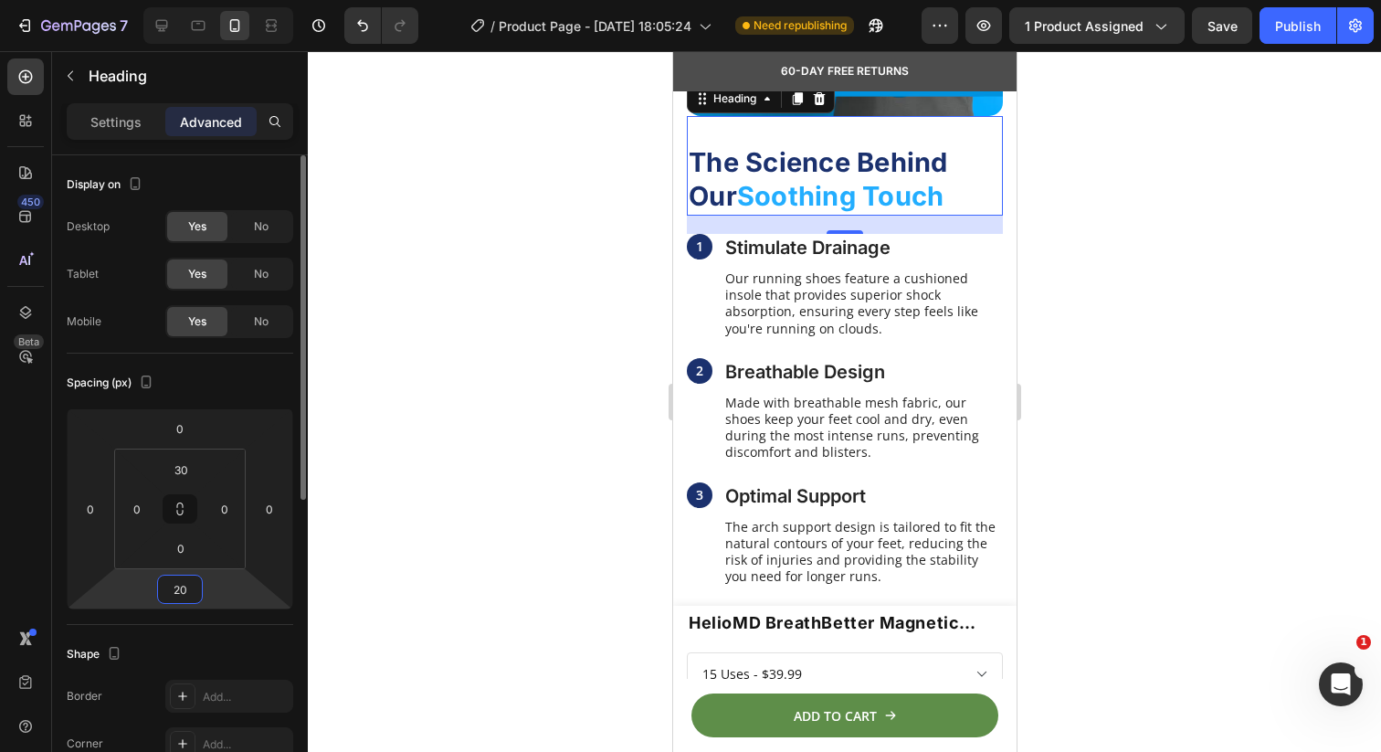
click at [186, 591] on input "20" at bounding box center [180, 588] width 37 height 27
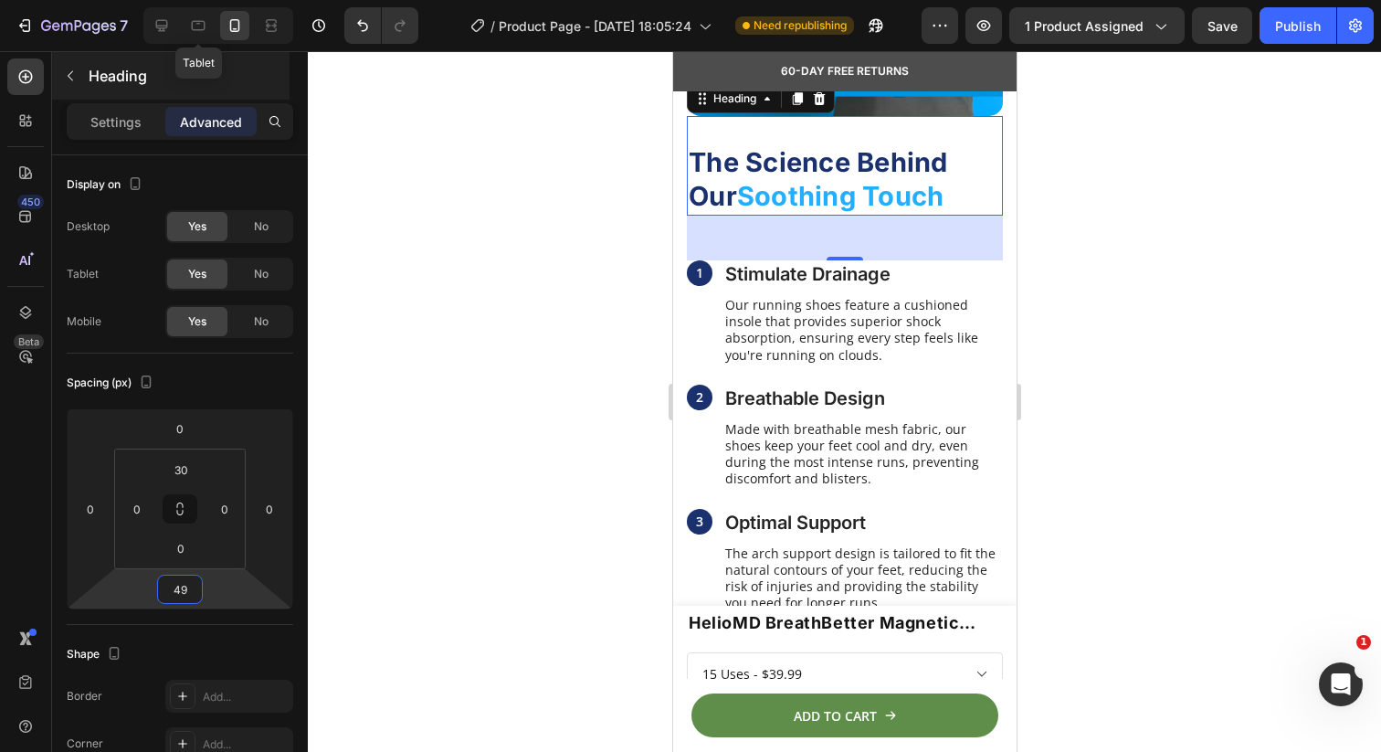
click at [207, 26] on div at bounding box center [198, 25] width 29 height 29
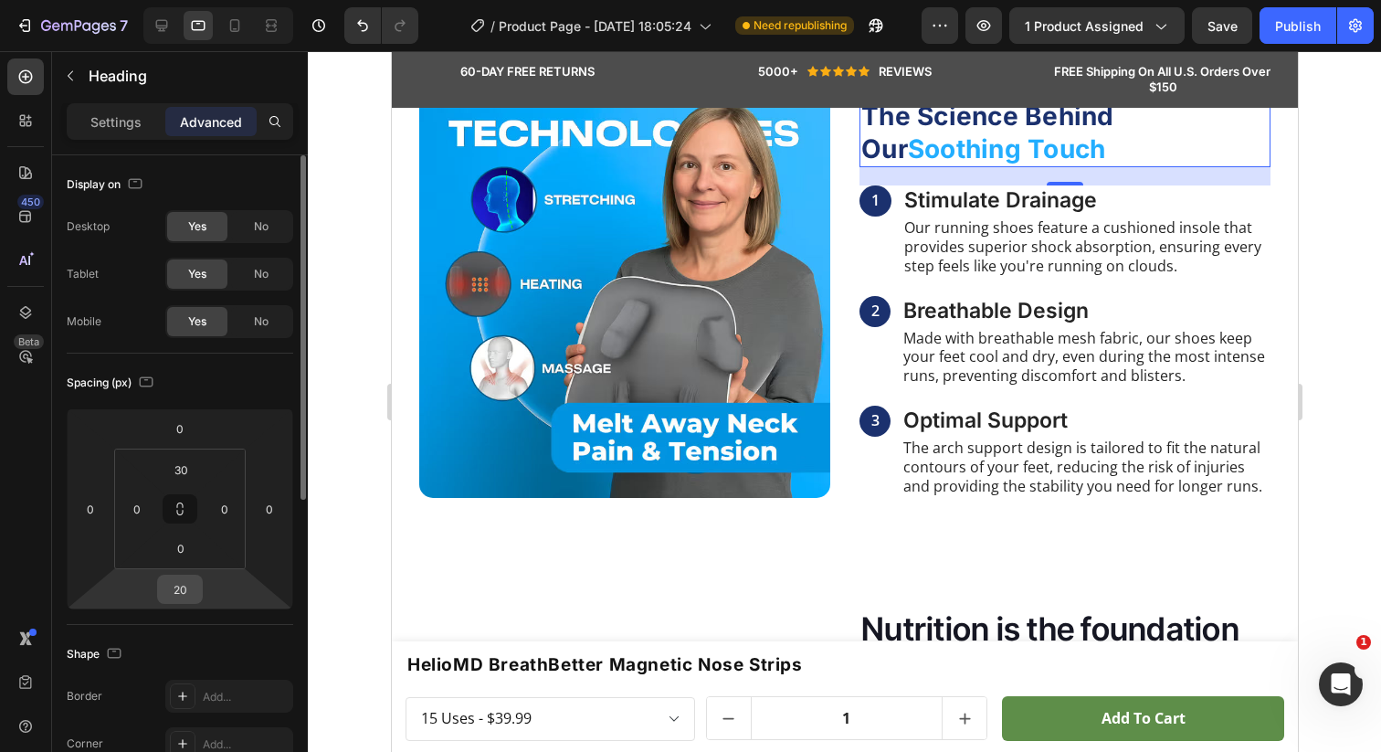
click at [185, 596] on input "20" at bounding box center [180, 588] width 37 height 27
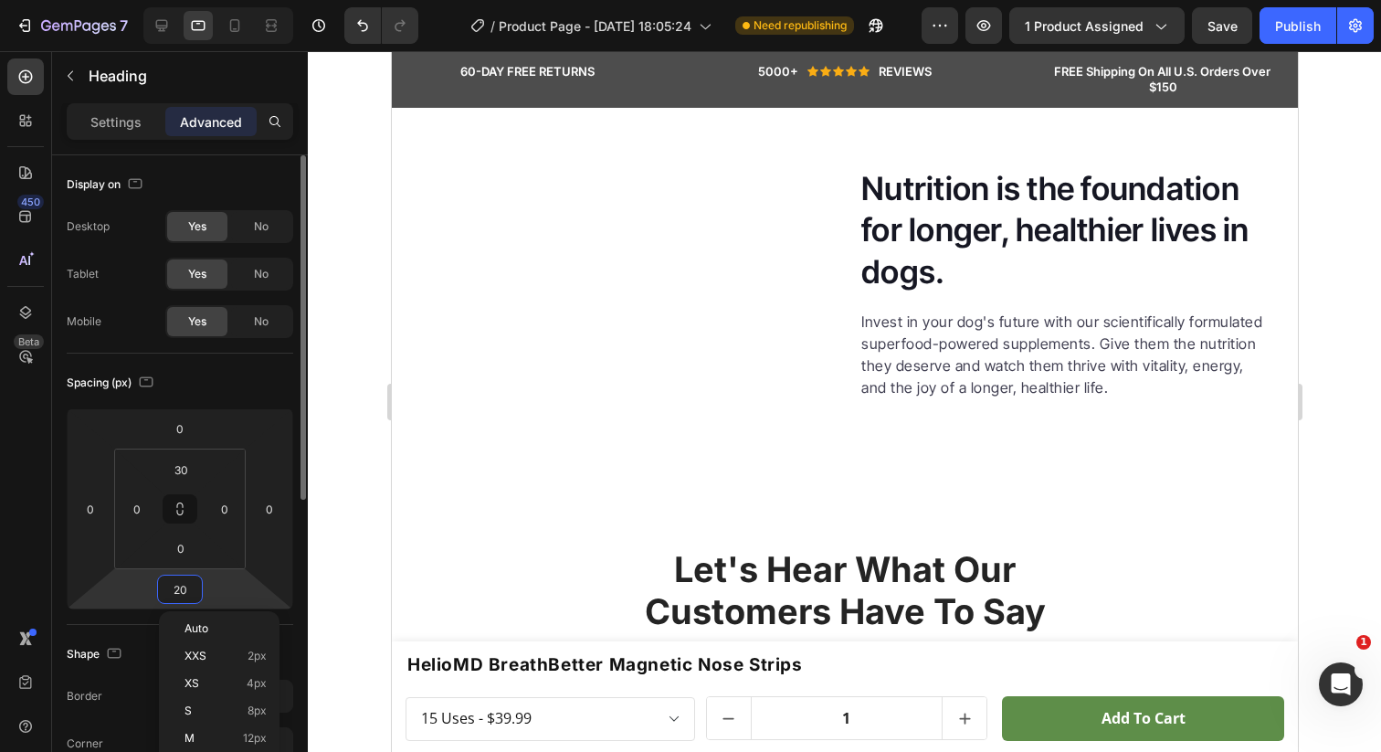
click at [185, 596] on input "20" at bounding box center [180, 588] width 37 height 27
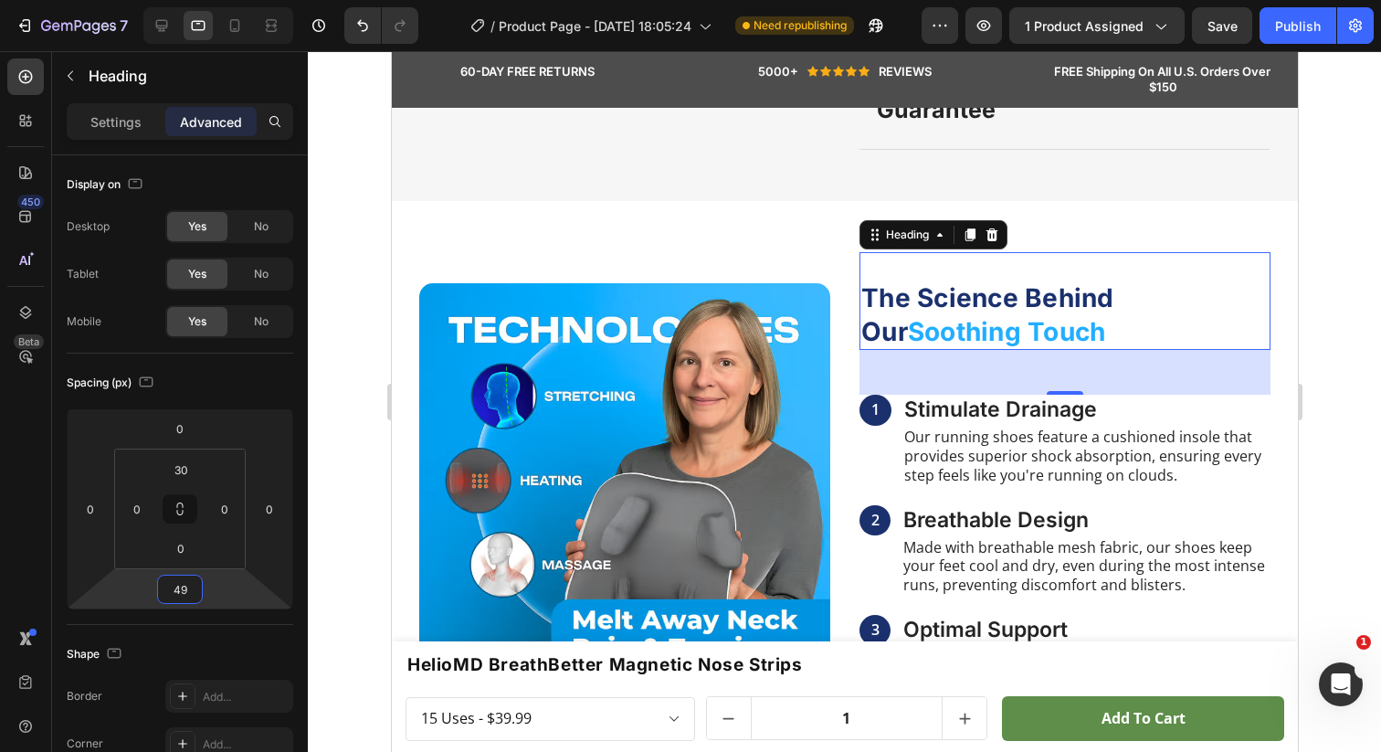
scroll to position [1212, 0]
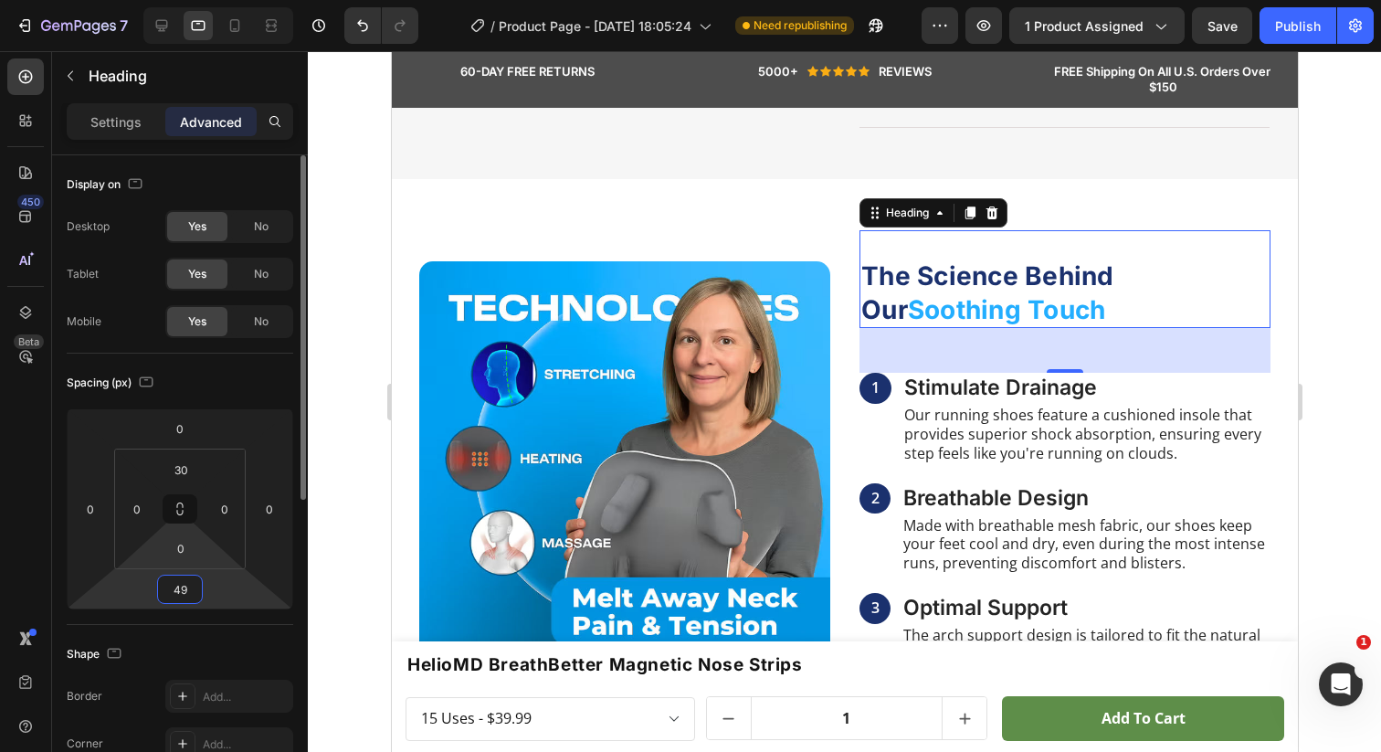
type input "4"
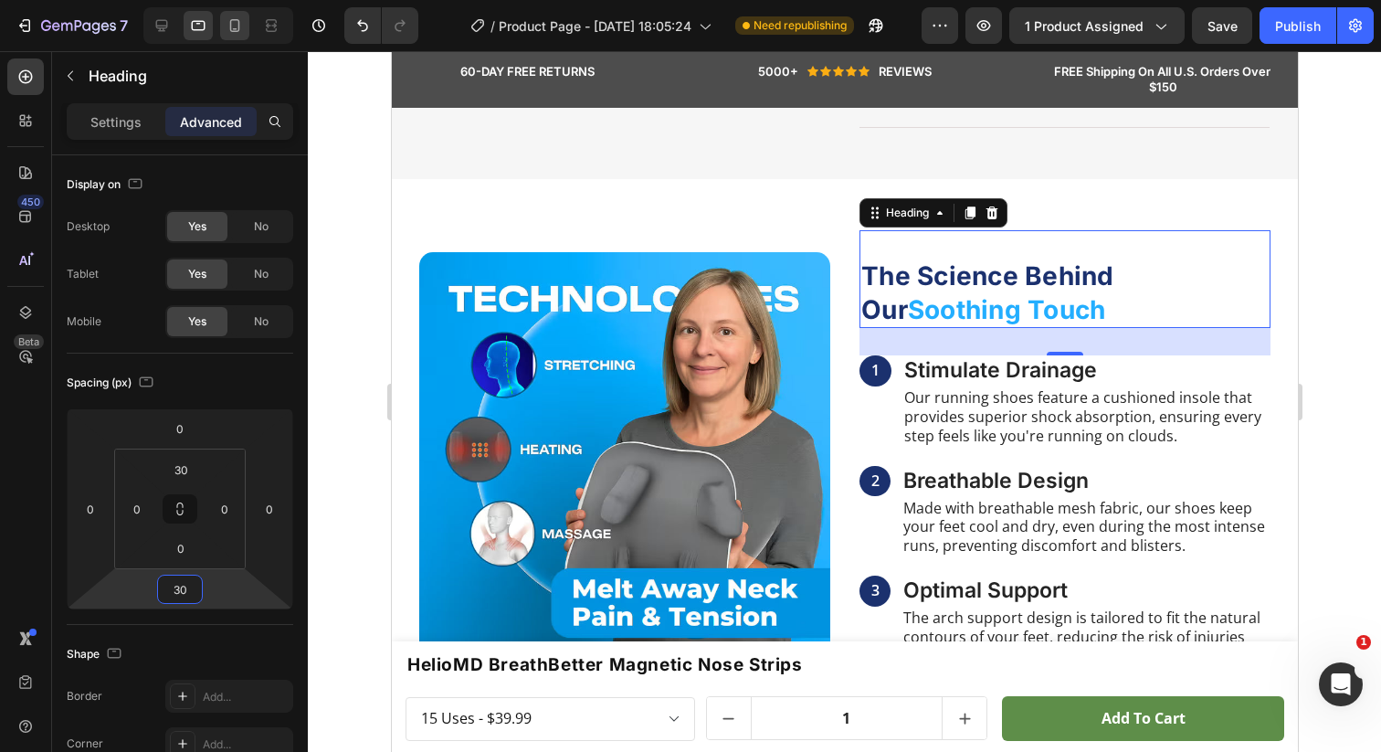
click at [235, 27] on icon at bounding box center [235, 25] width 18 height 18
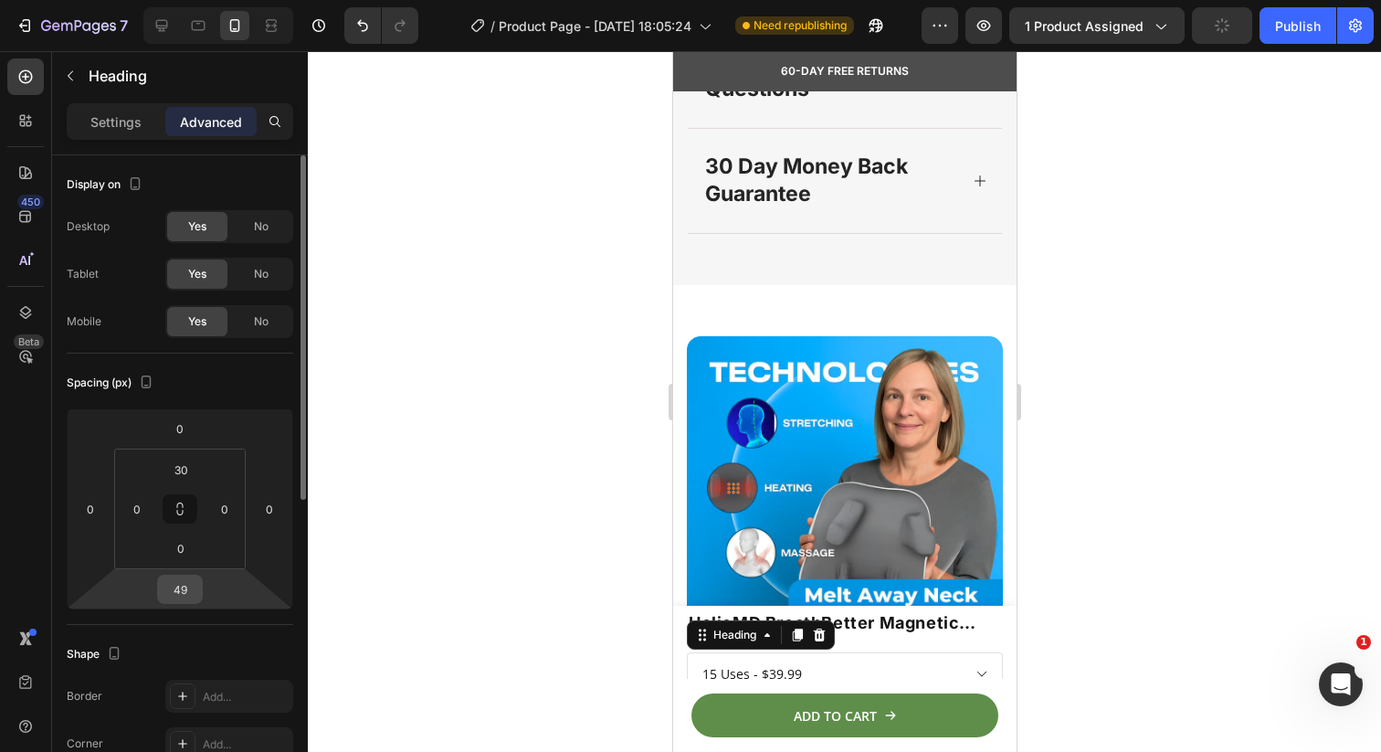
click at [183, 596] on input "49" at bounding box center [180, 588] width 37 height 27
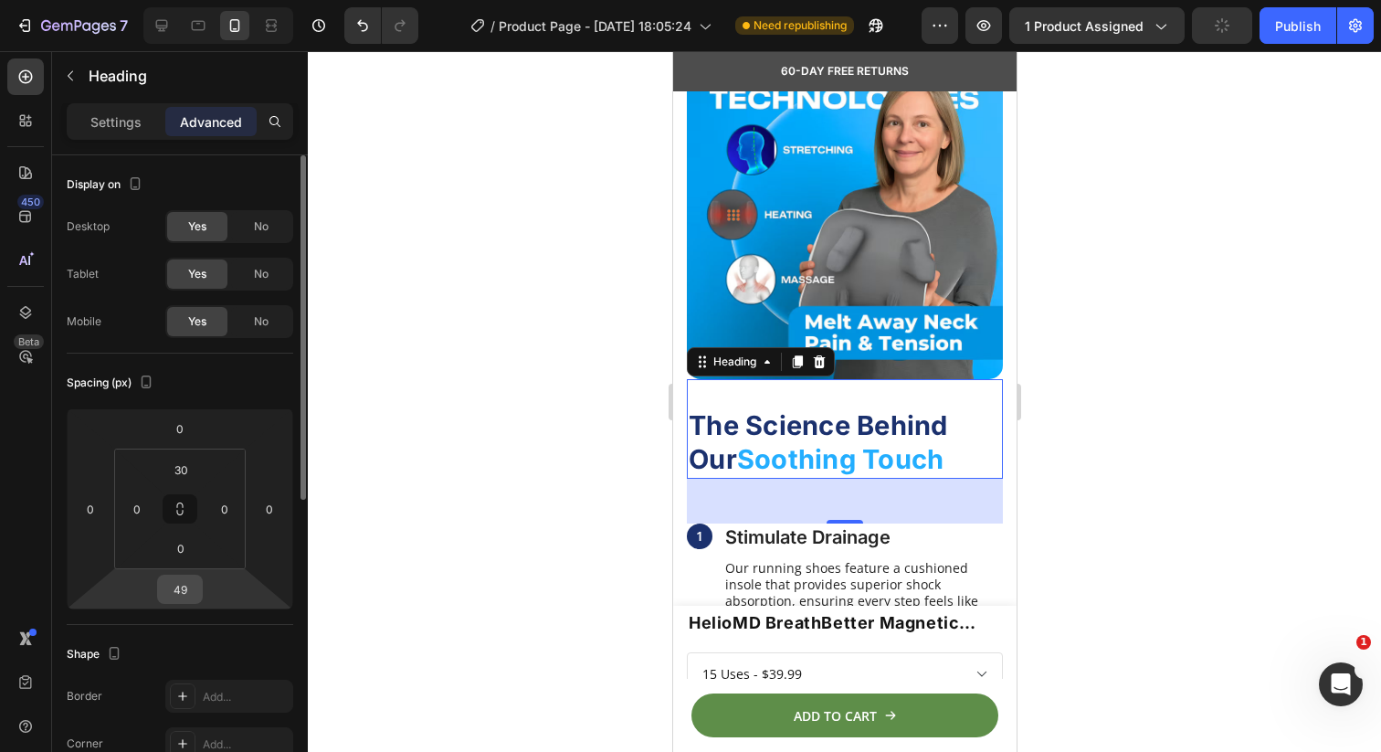
click at [183, 596] on input "49" at bounding box center [180, 588] width 37 height 27
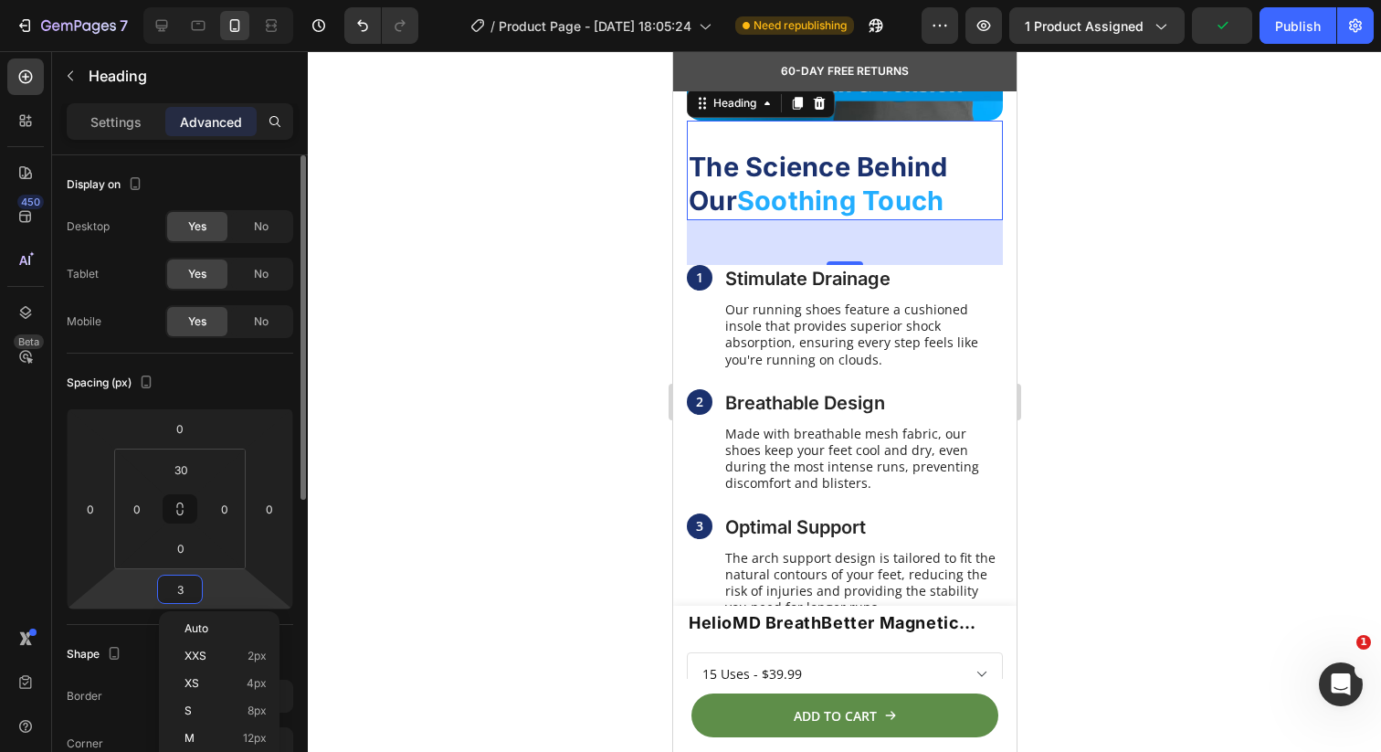
scroll to position [1906, 0]
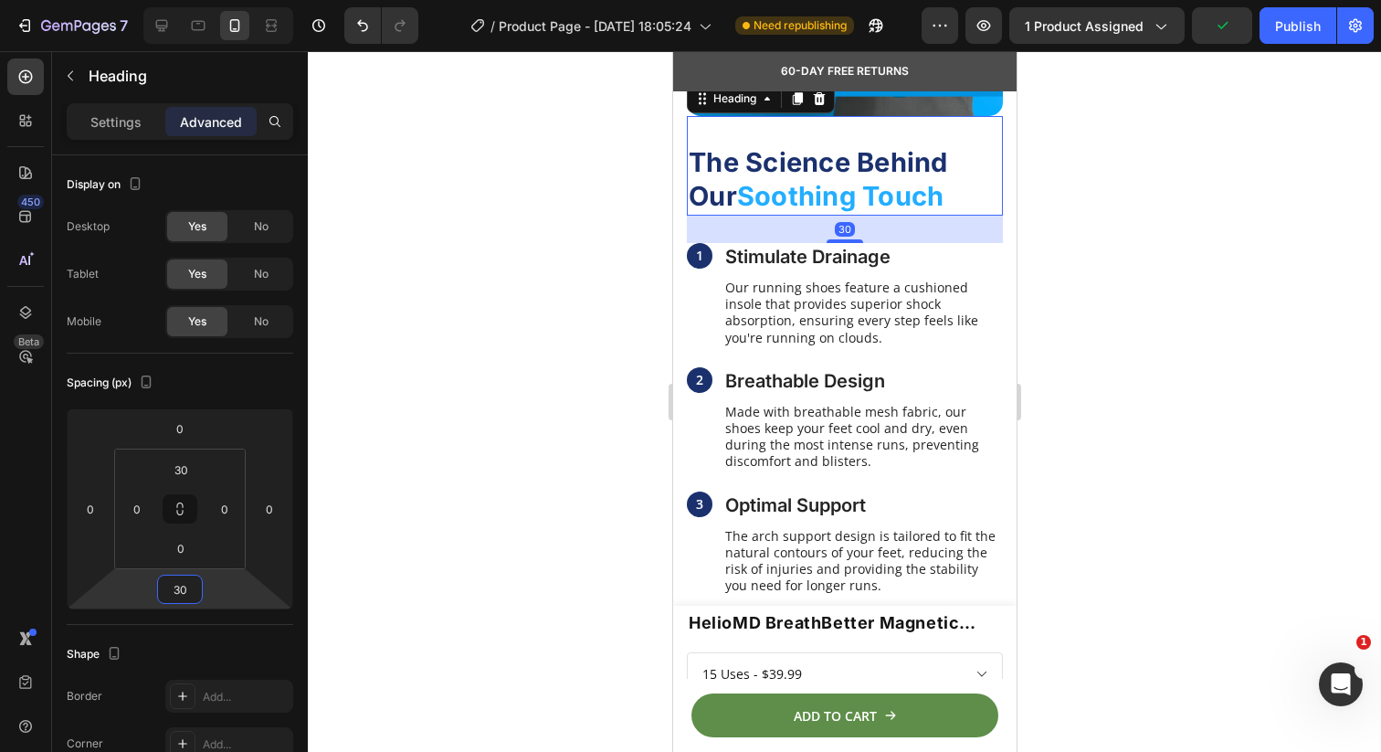
type input "3"
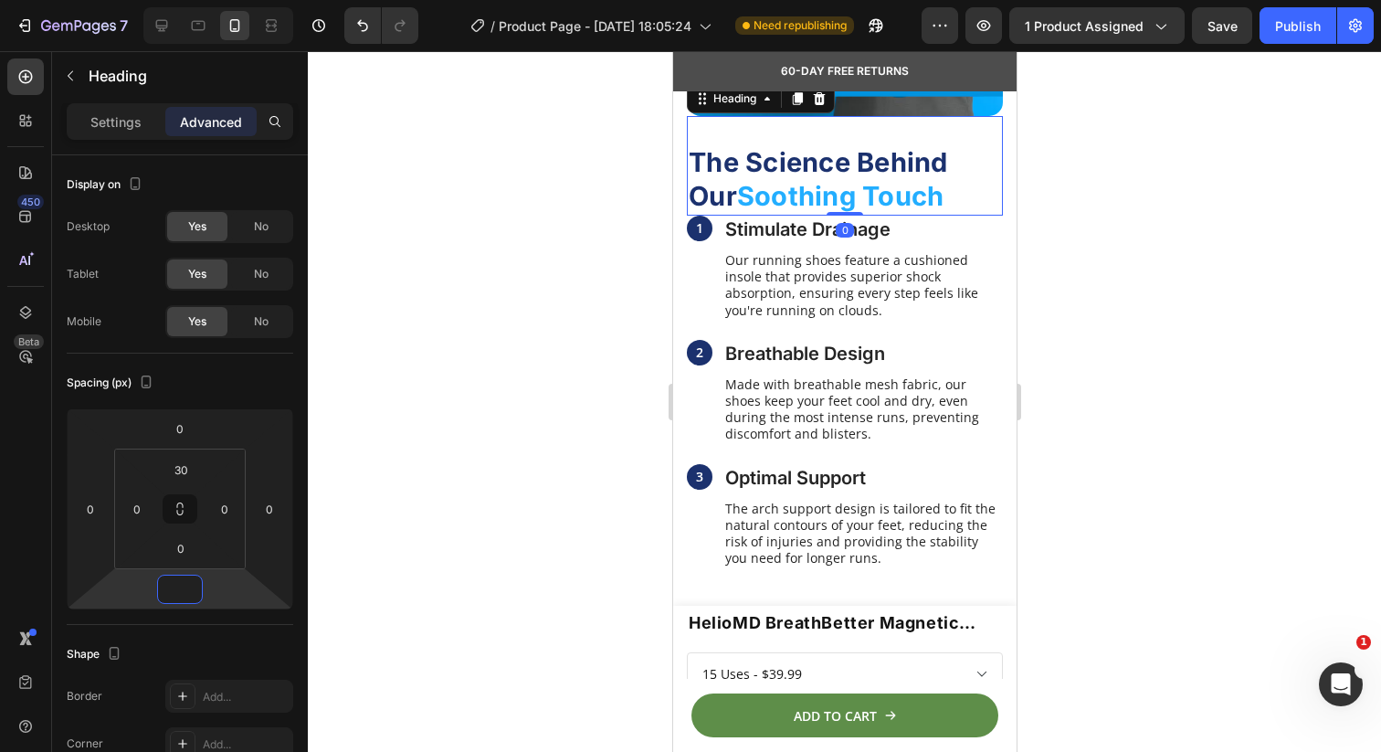
type input "3"
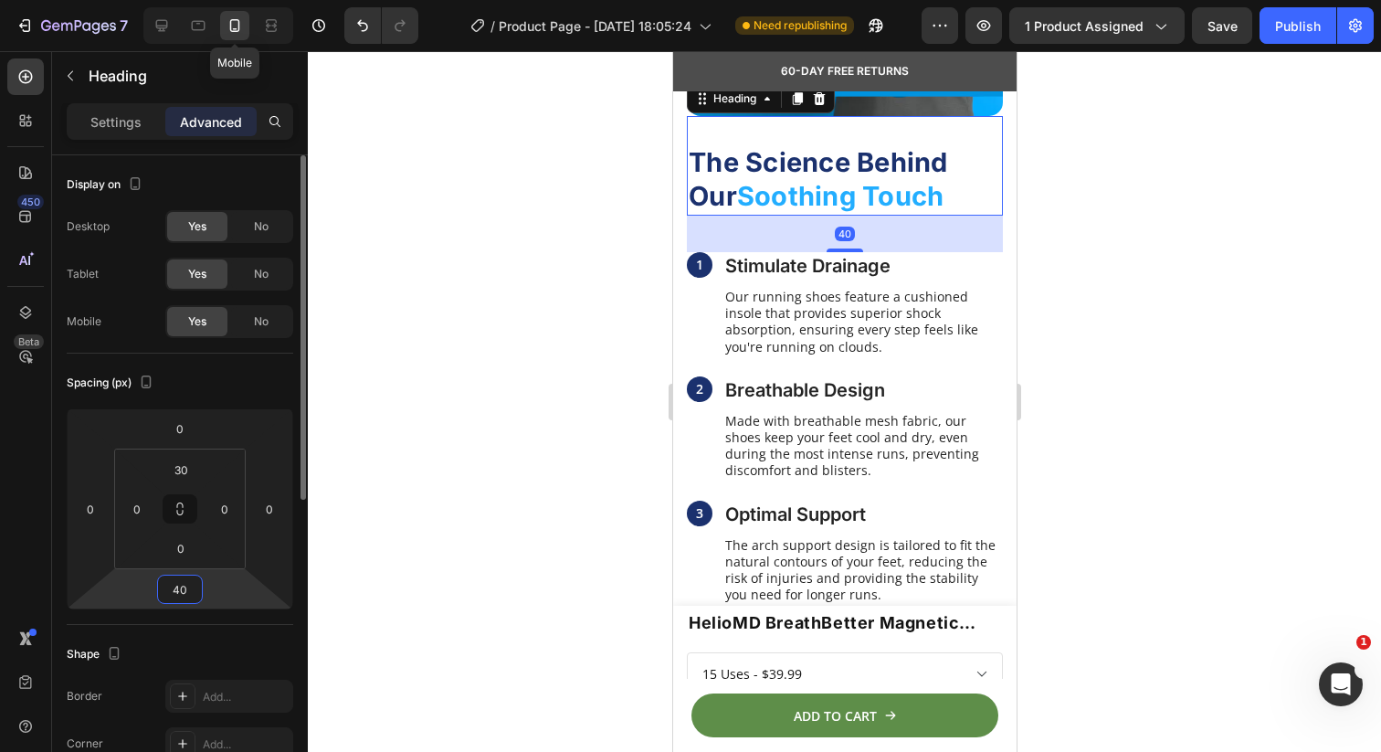
click at [204, 20] on icon at bounding box center [198, 25] width 18 height 18
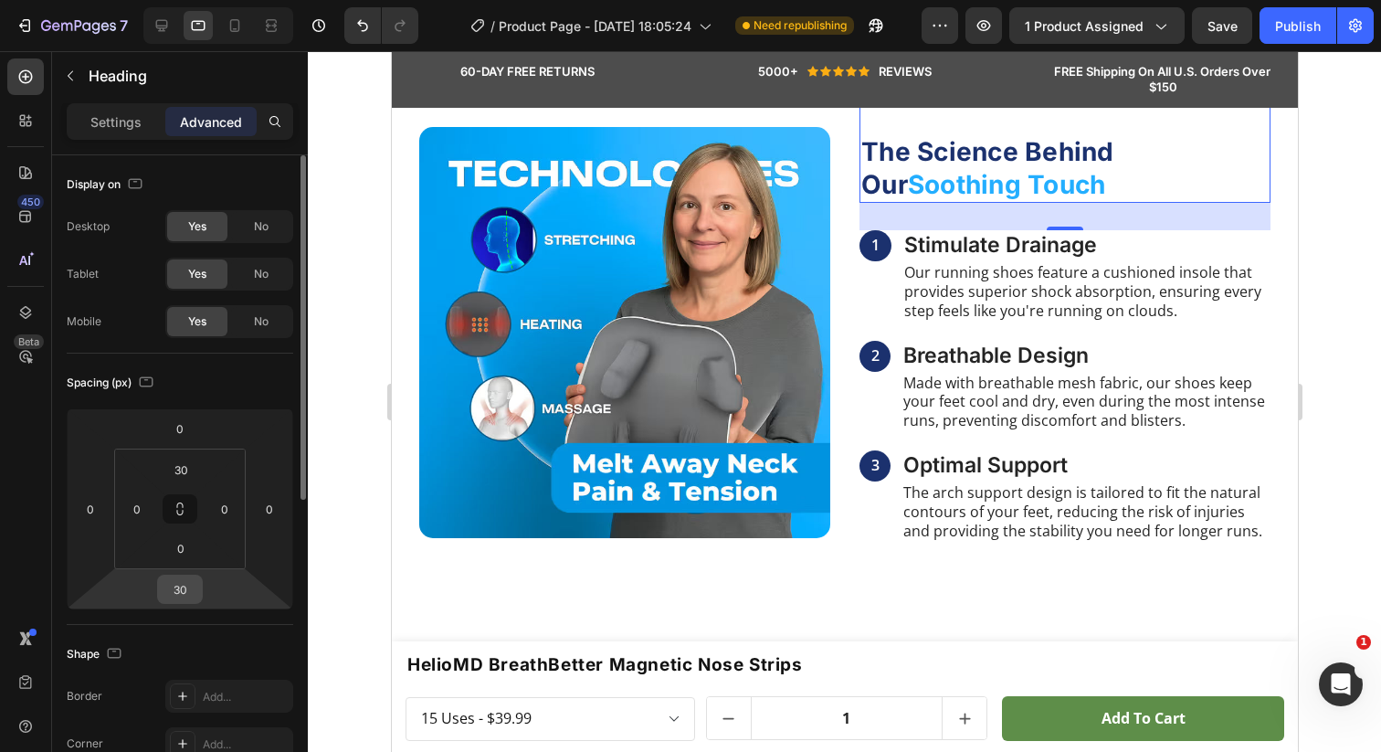
click at [190, 585] on input "30" at bounding box center [180, 588] width 37 height 27
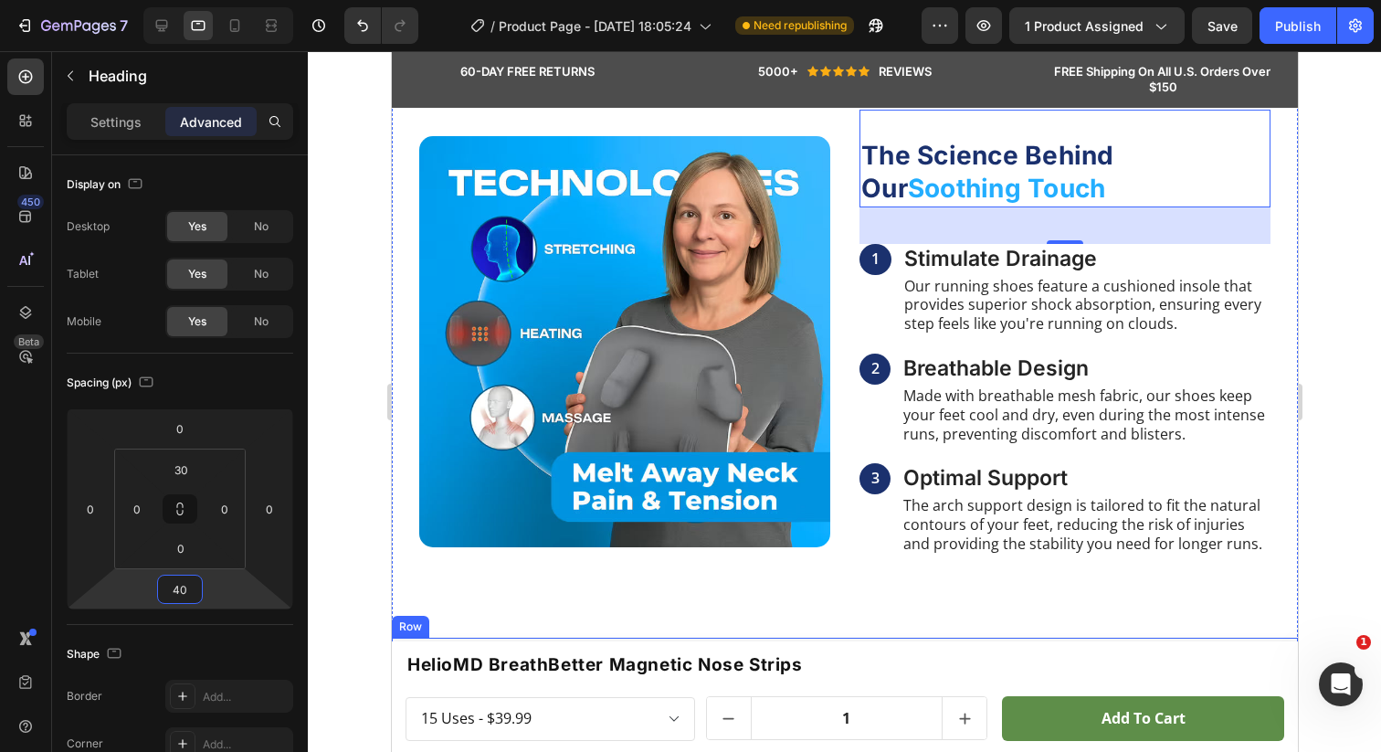
scroll to position [1269, 0]
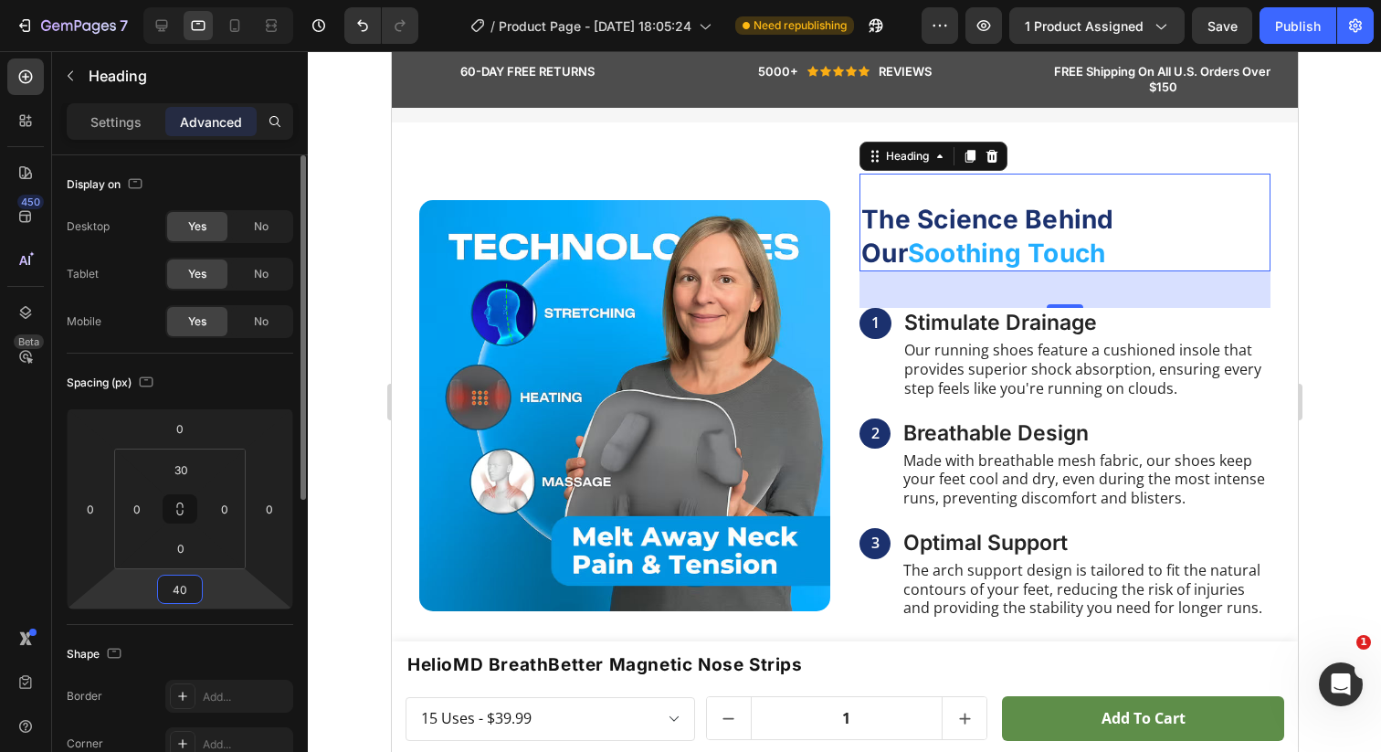
type input "4"
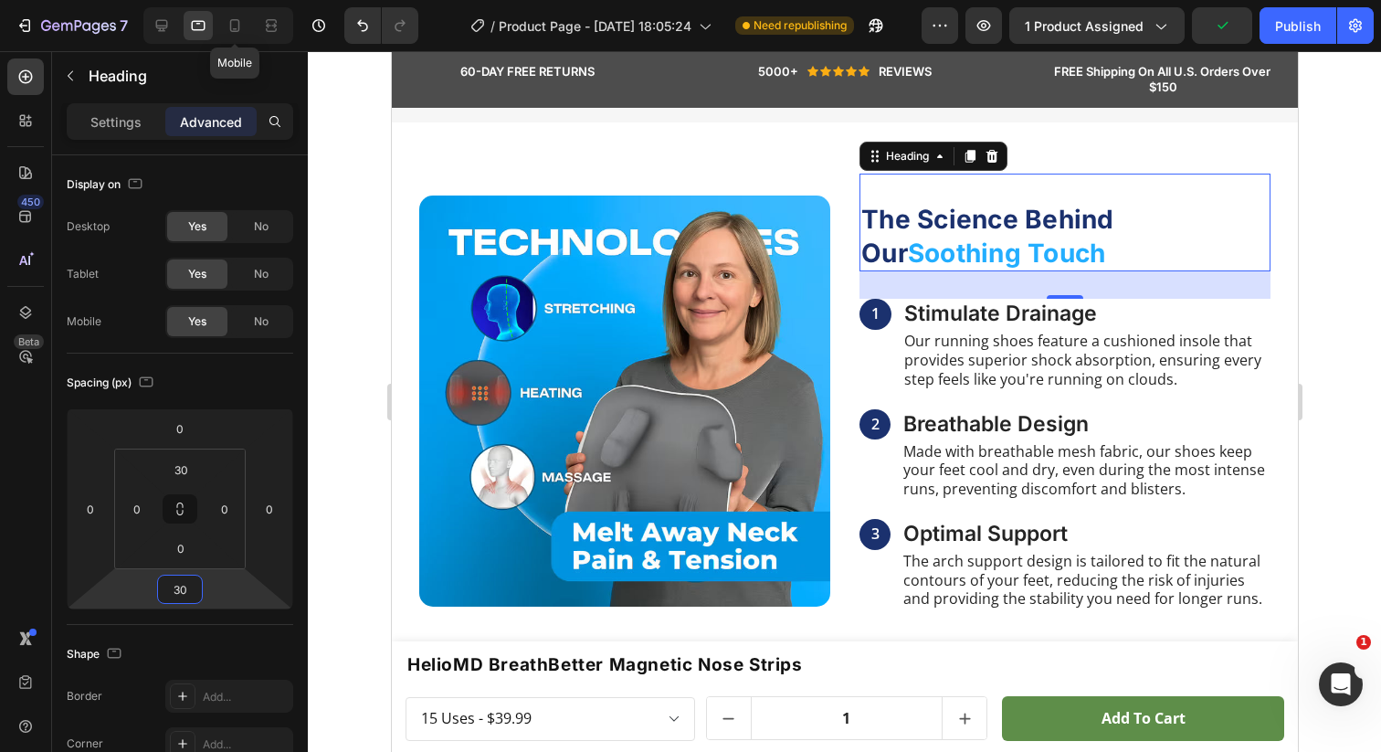
click at [239, 27] on icon at bounding box center [235, 25] width 10 height 13
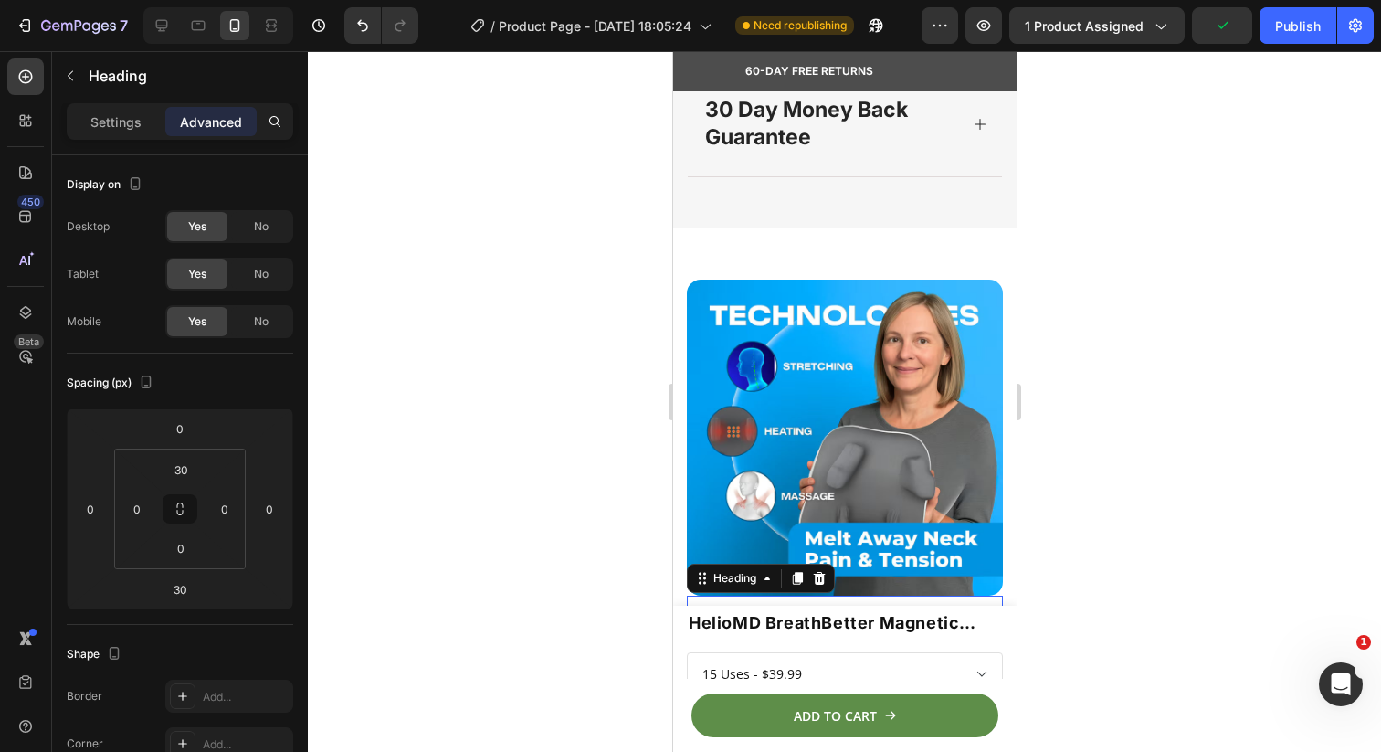
type input "40"
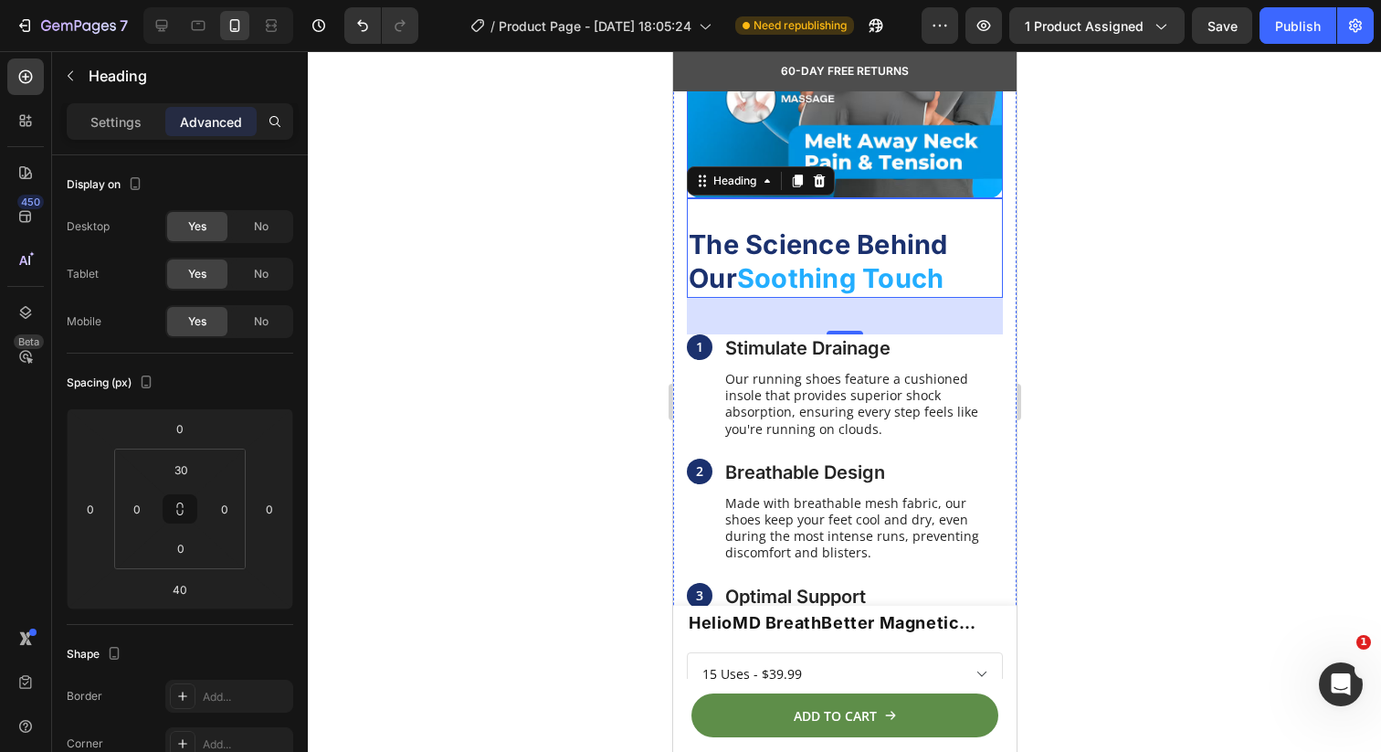
scroll to position [1809, 0]
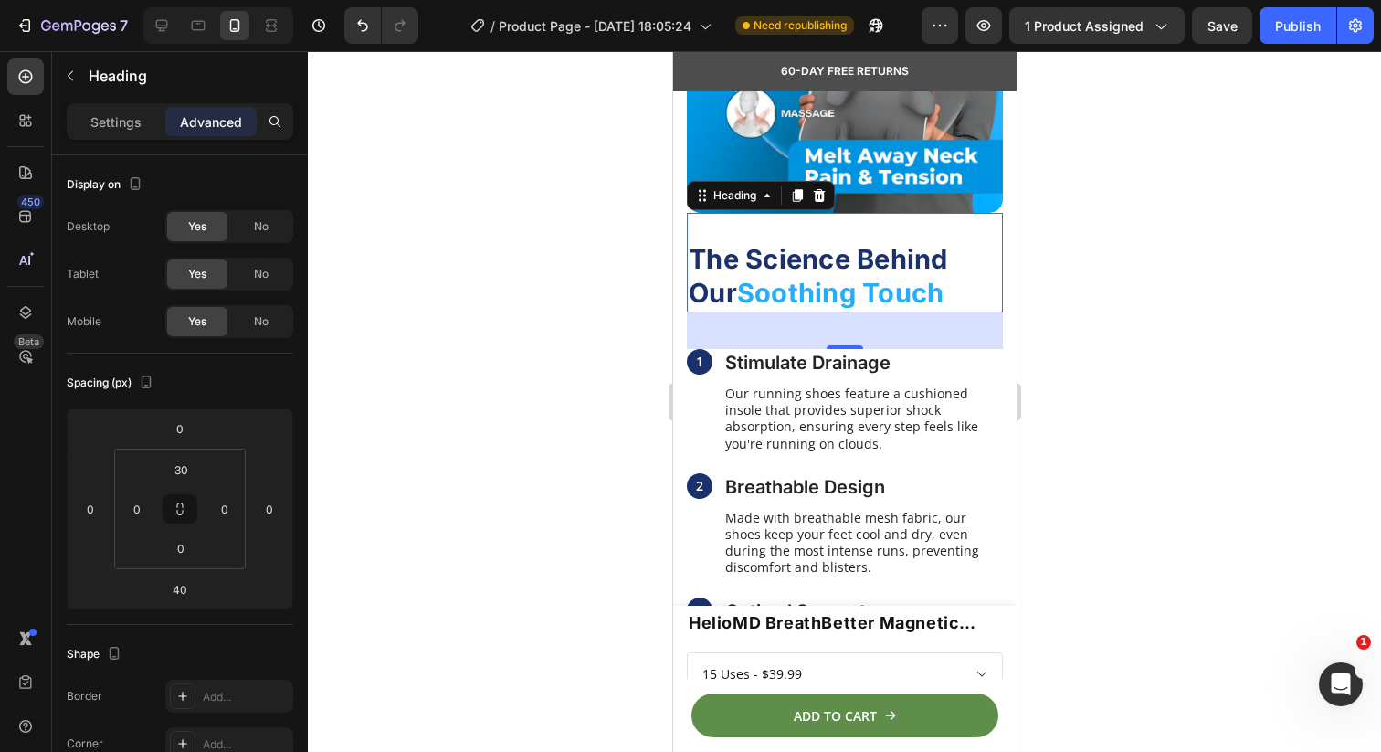
click at [958, 286] on h2 "The Science Behind Our Soothing Touch" at bounding box center [844, 276] width 316 height 72
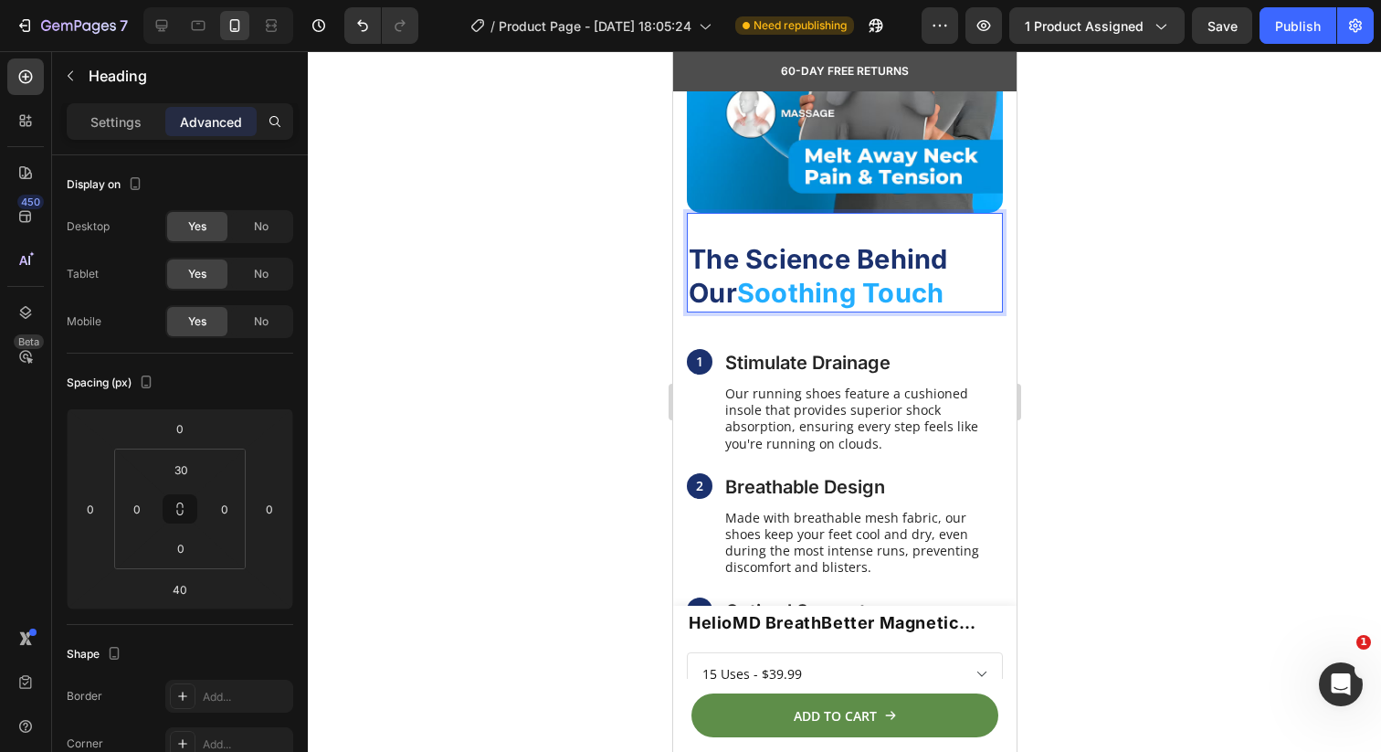
click at [1122, 195] on div at bounding box center [844, 401] width 1073 height 701
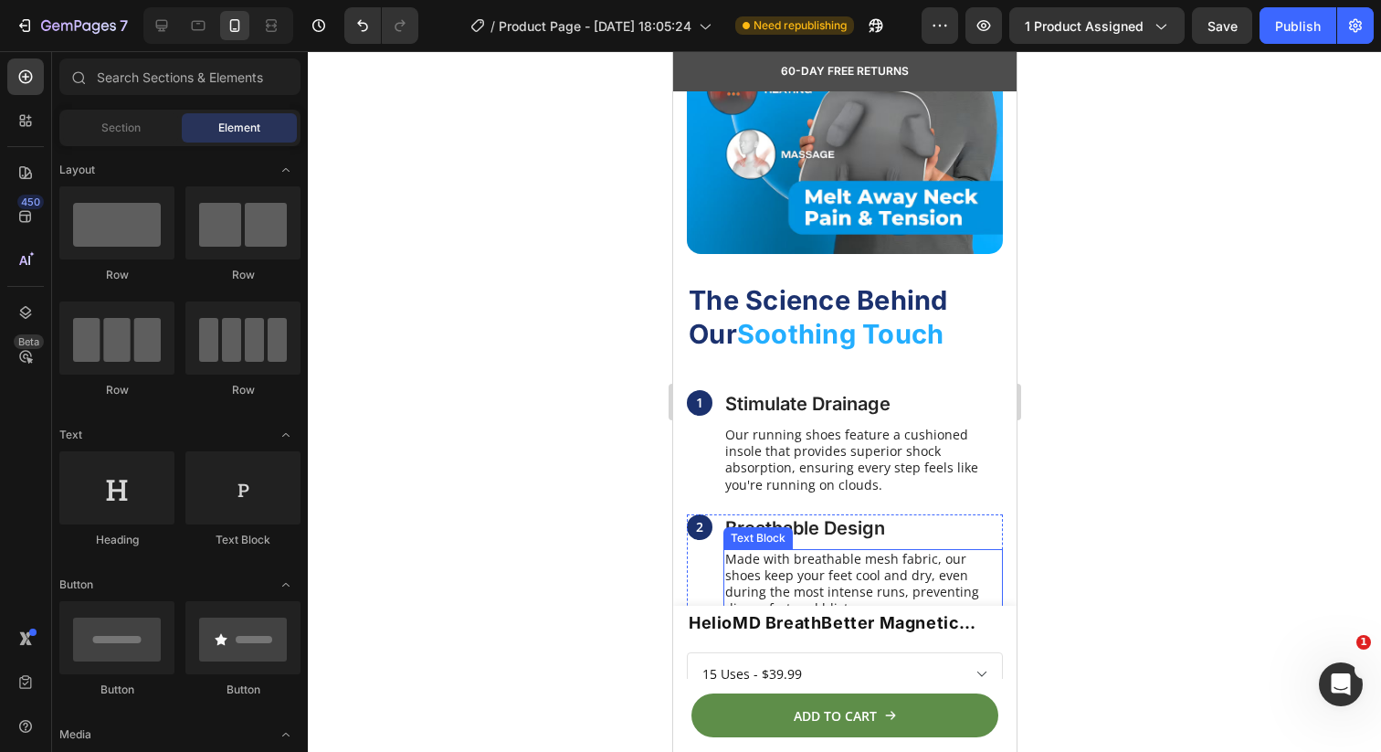
scroll to position [1757, 0]
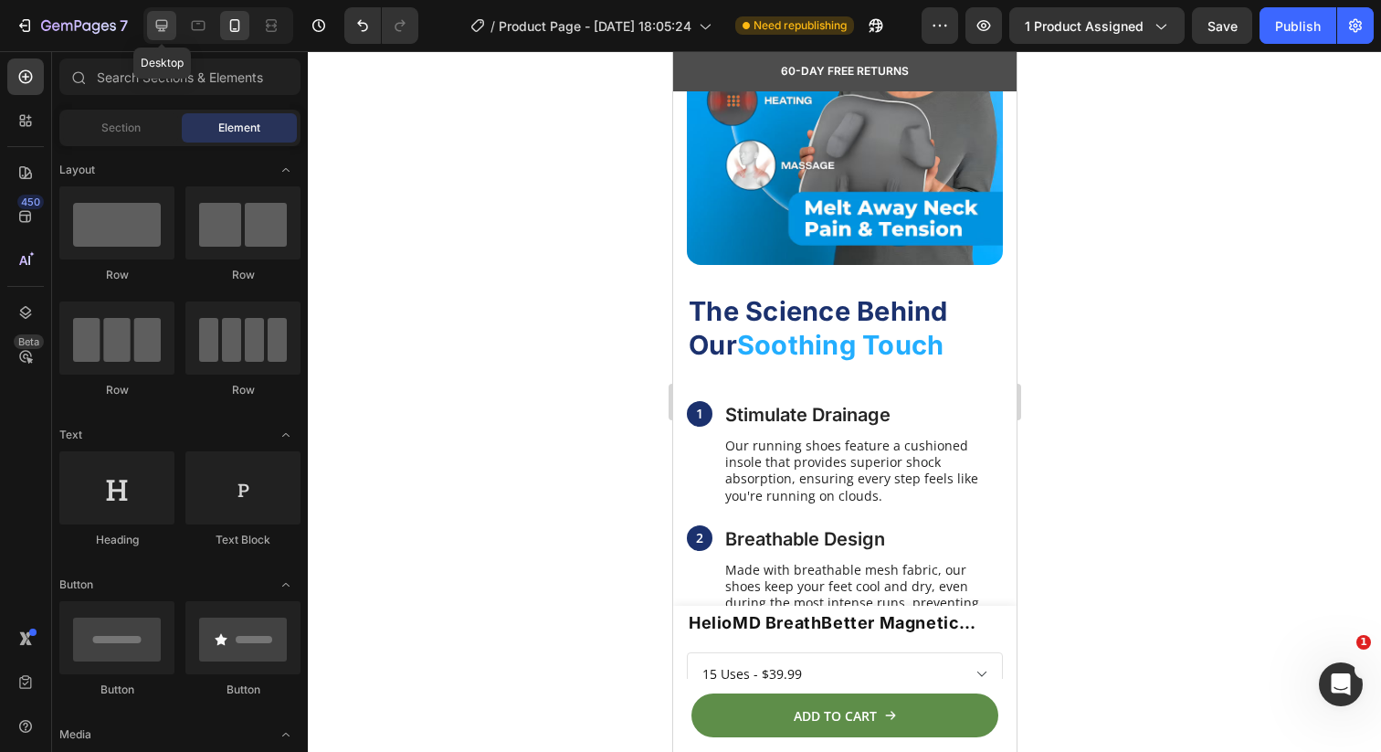
click at [168, 25] on icon at bounding box center [162, 25] width 18 height 18
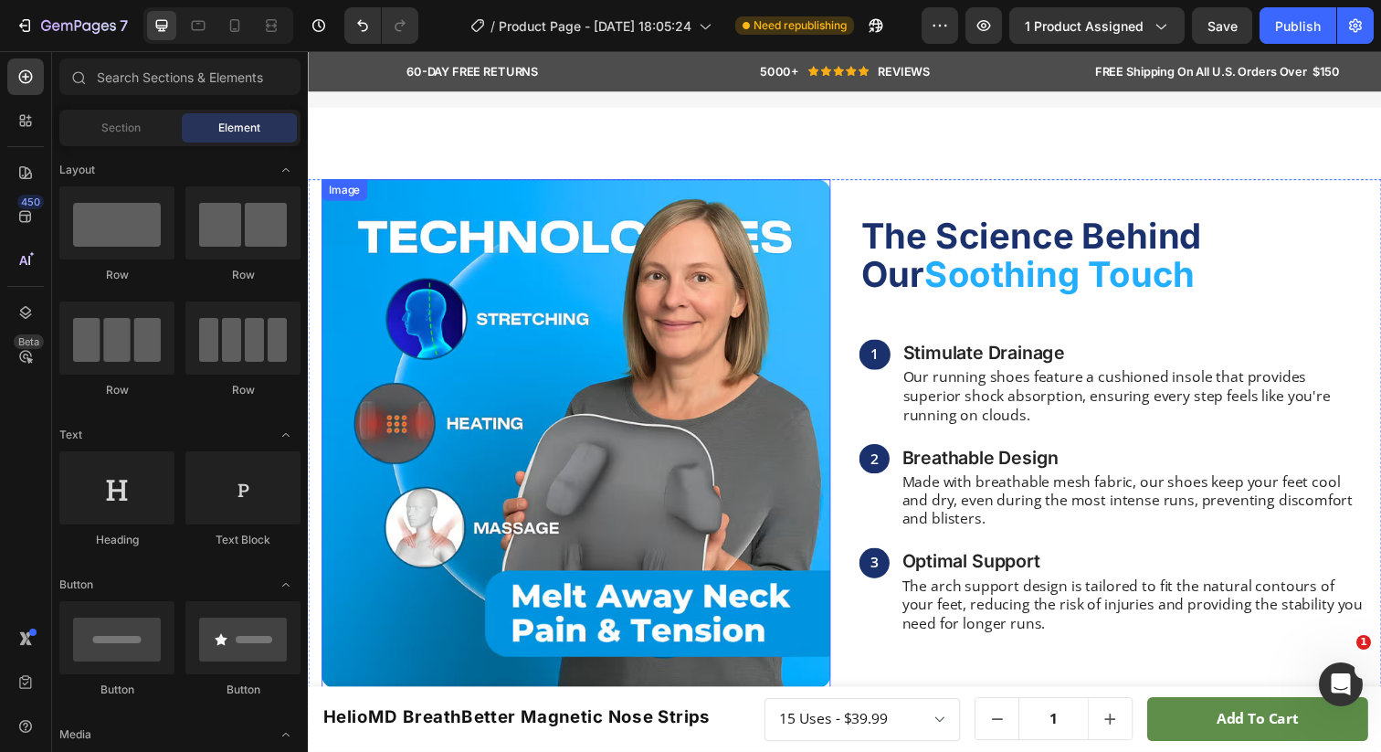
scroll to position [1144, 0]
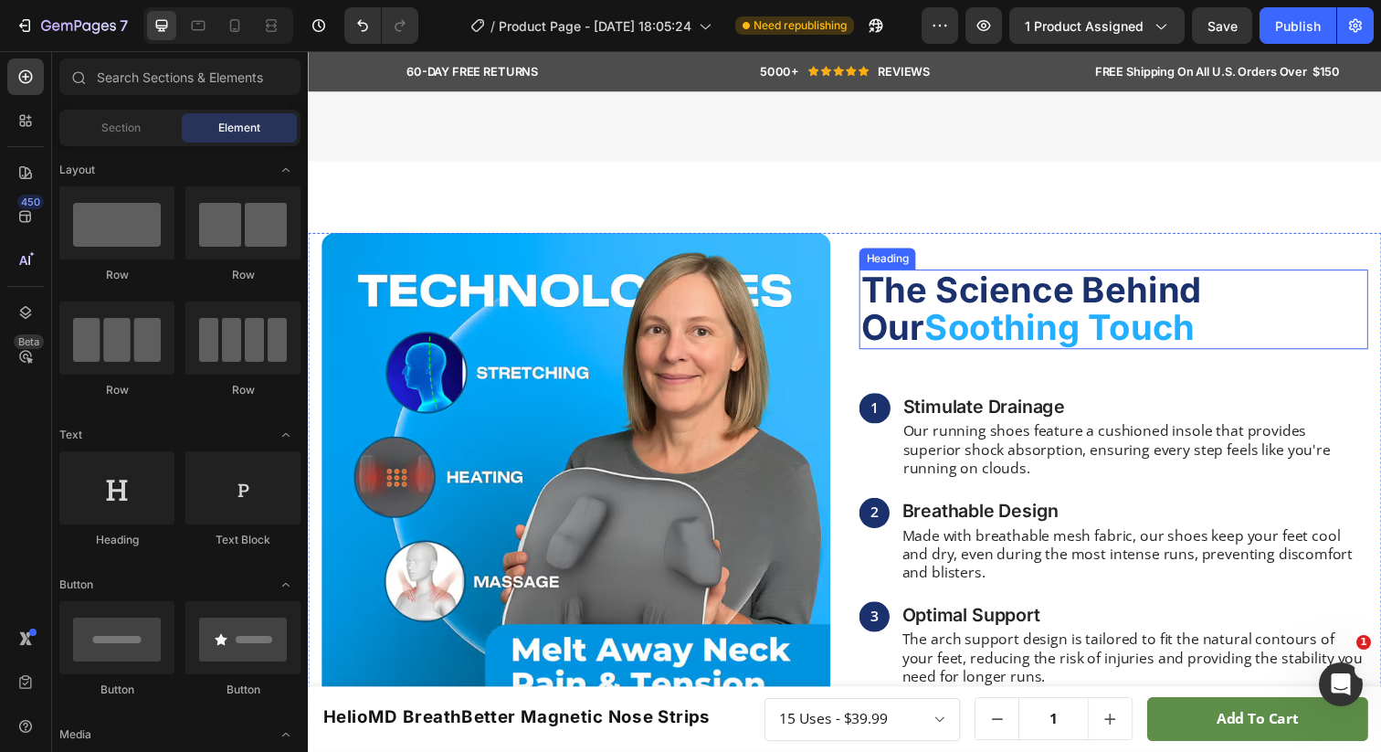
click at [939, 354] on p "⁠⁠⁠⁠⁠⁠⁠ The Science Behind Our Soothing Touch" at bounding box center [1130, 315] width 516 height 79
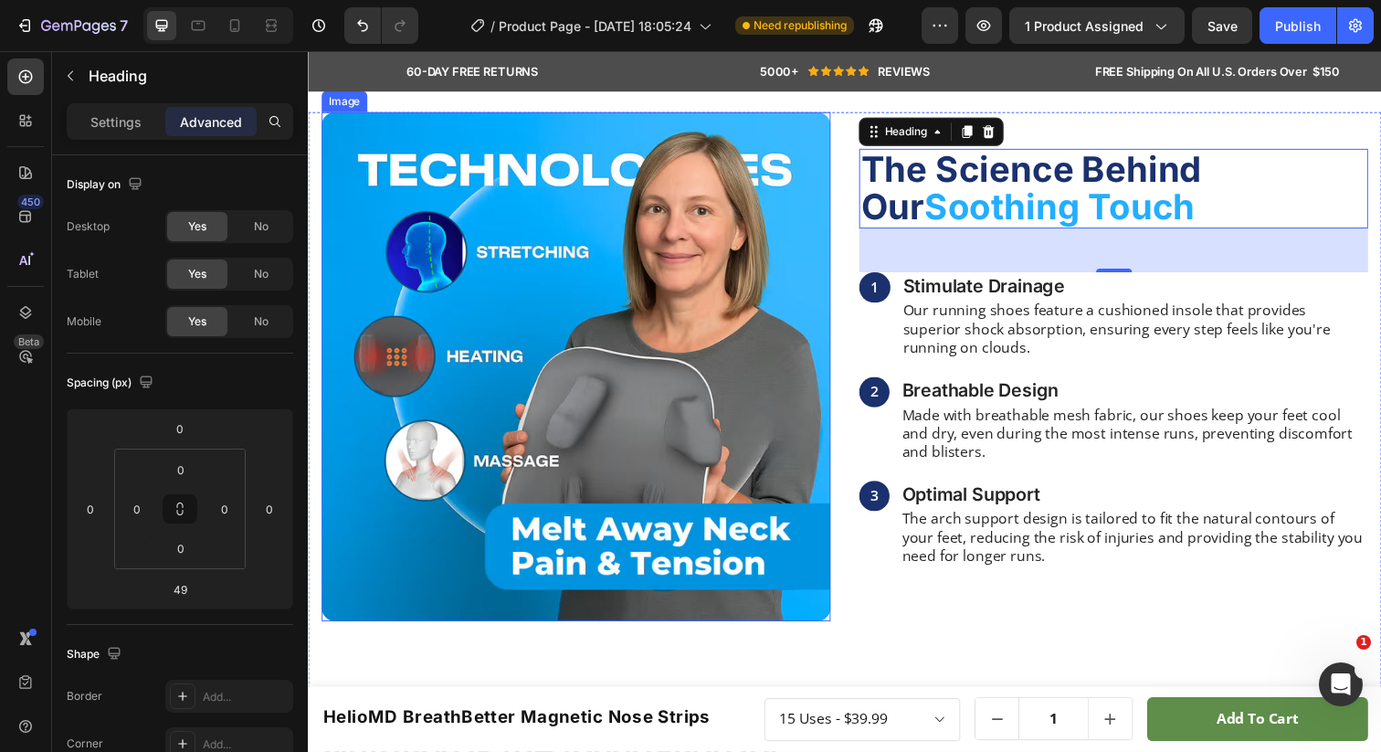
scroll to position [1273, 0]
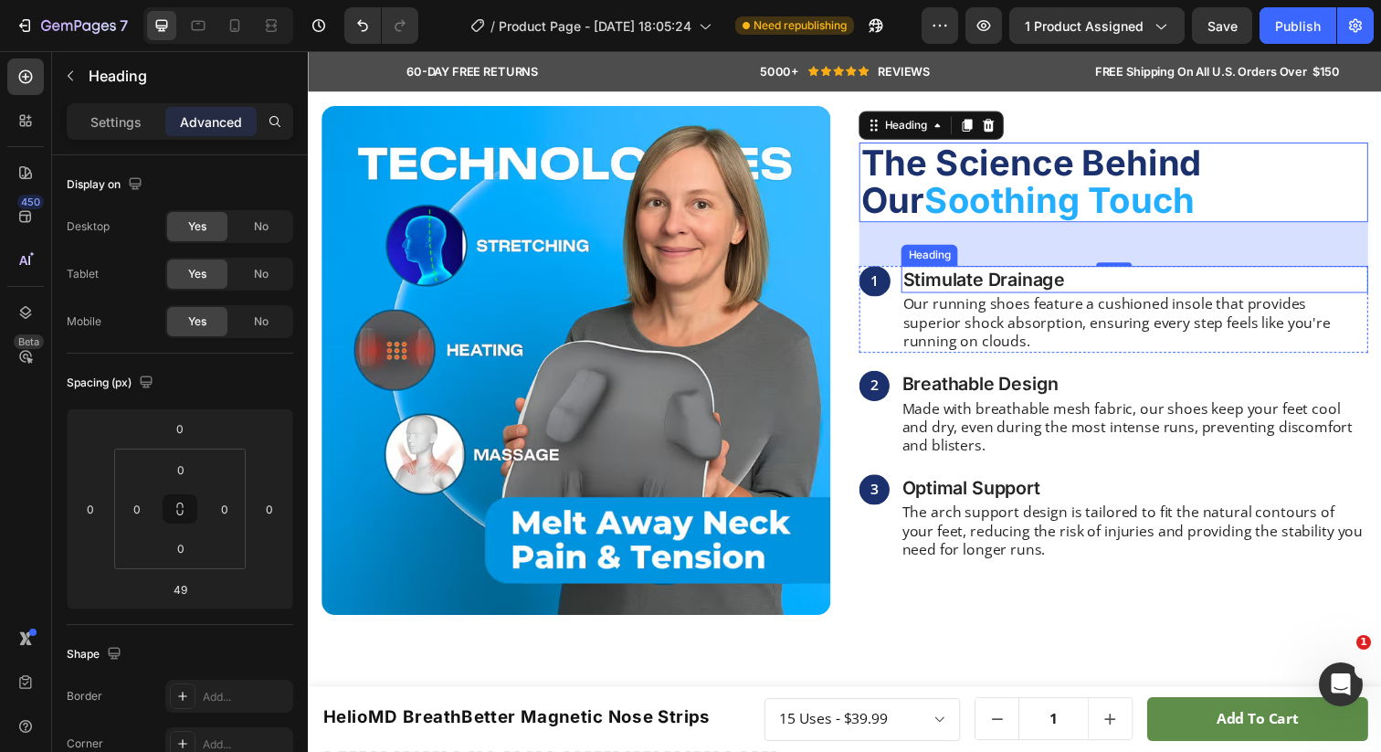
click at [997, 298] on h3 "Stimulate Drainage" at bounding box center [1151, 283] width 477 height 27
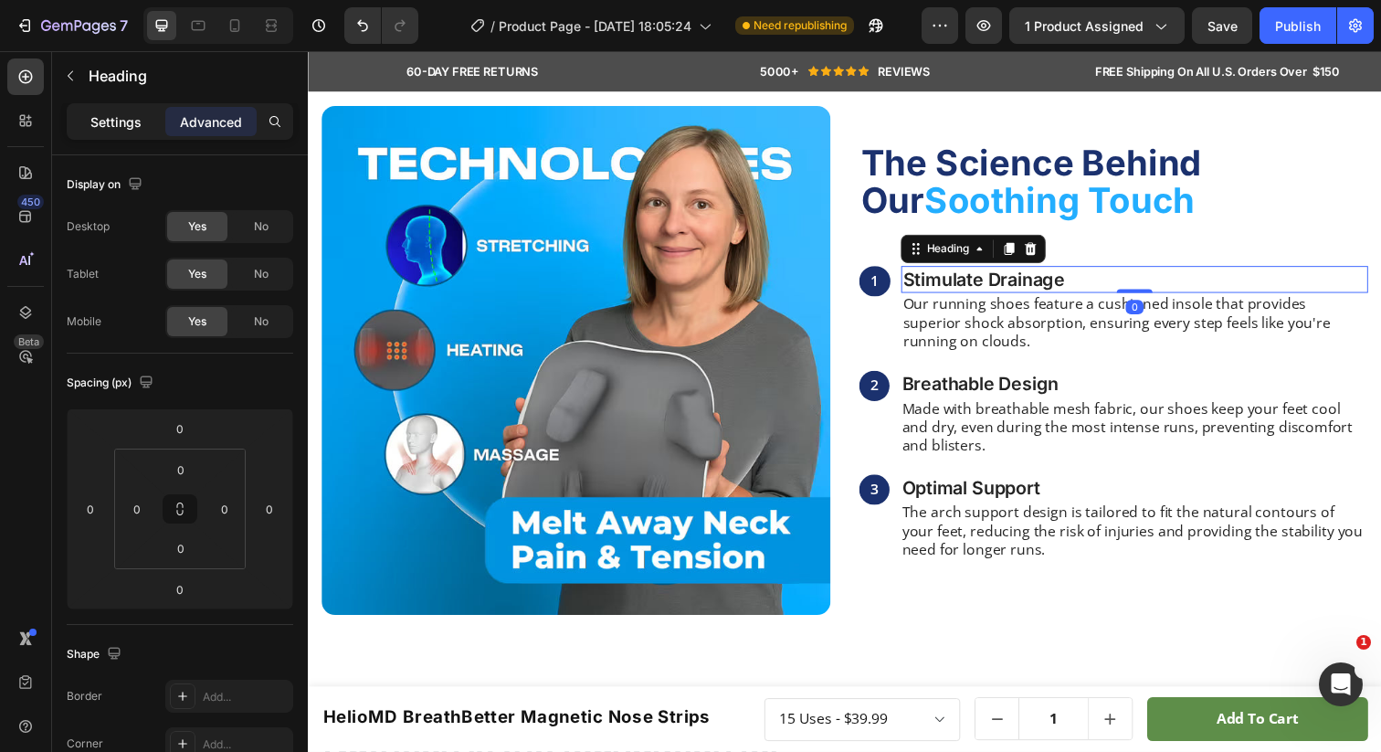
click at [140, 122] on p "Settings" at bounding box center [115, 121] width 51 height 19
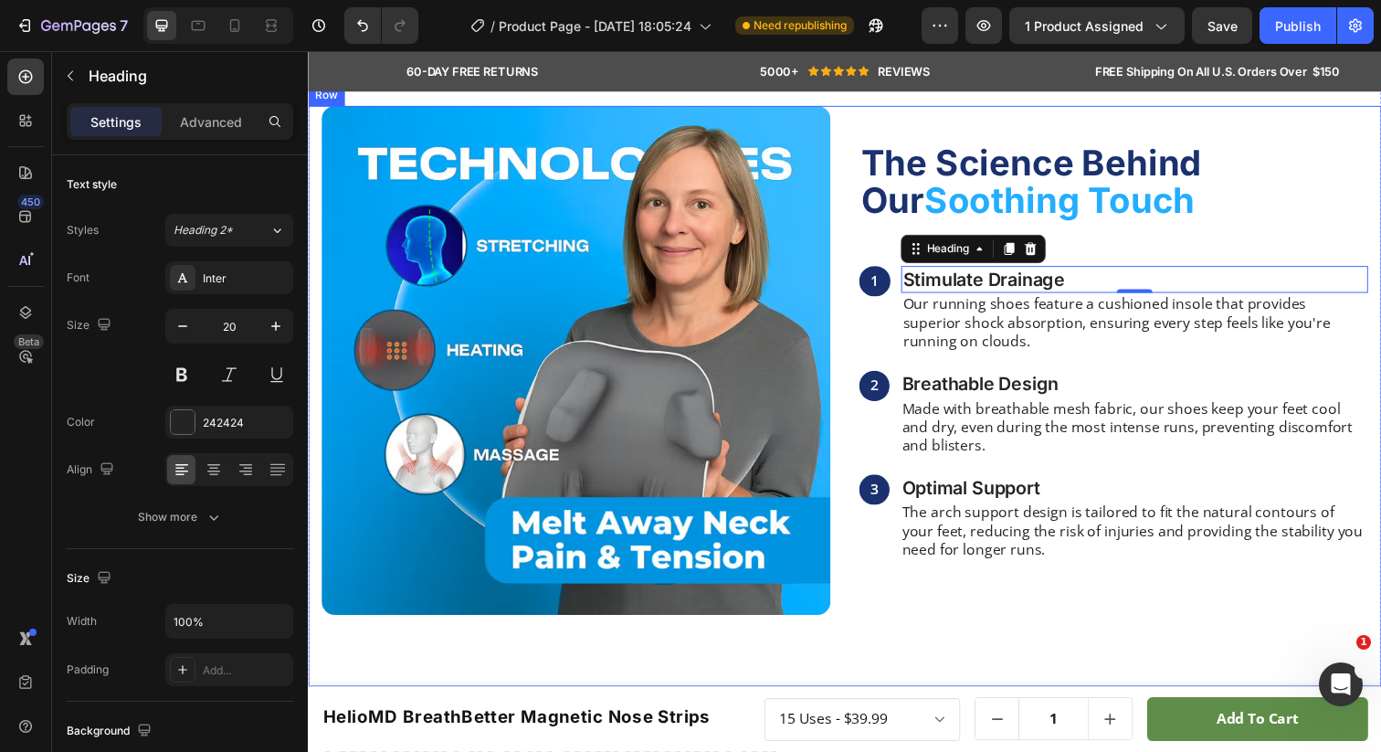
click at [962, 225] on p "⁠⁠⁠⁠⁠⁠⁠ The Science Behind Our Soothing Touch" at bounding box center [1130, 185] width 516 height 79
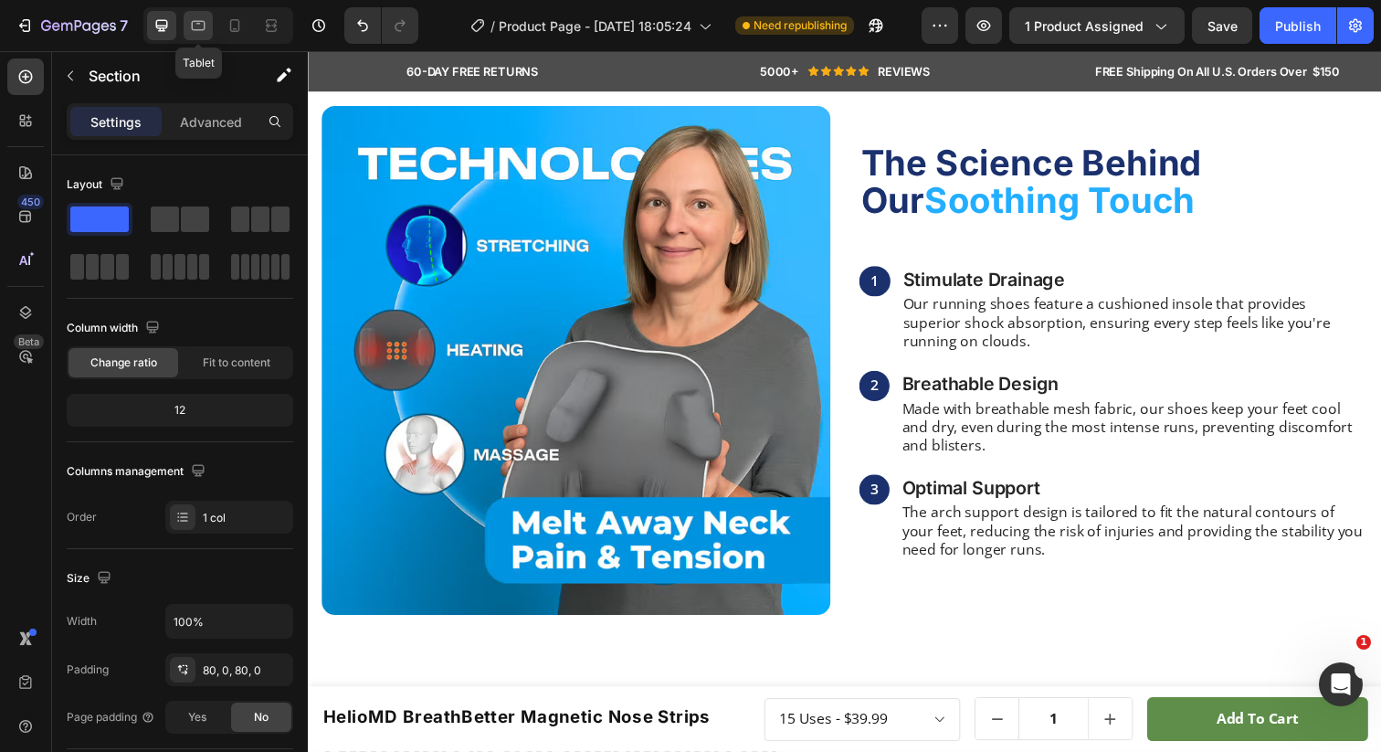
click at [204, 19] on icon at bounding box center [198, 25] width 18 height 18
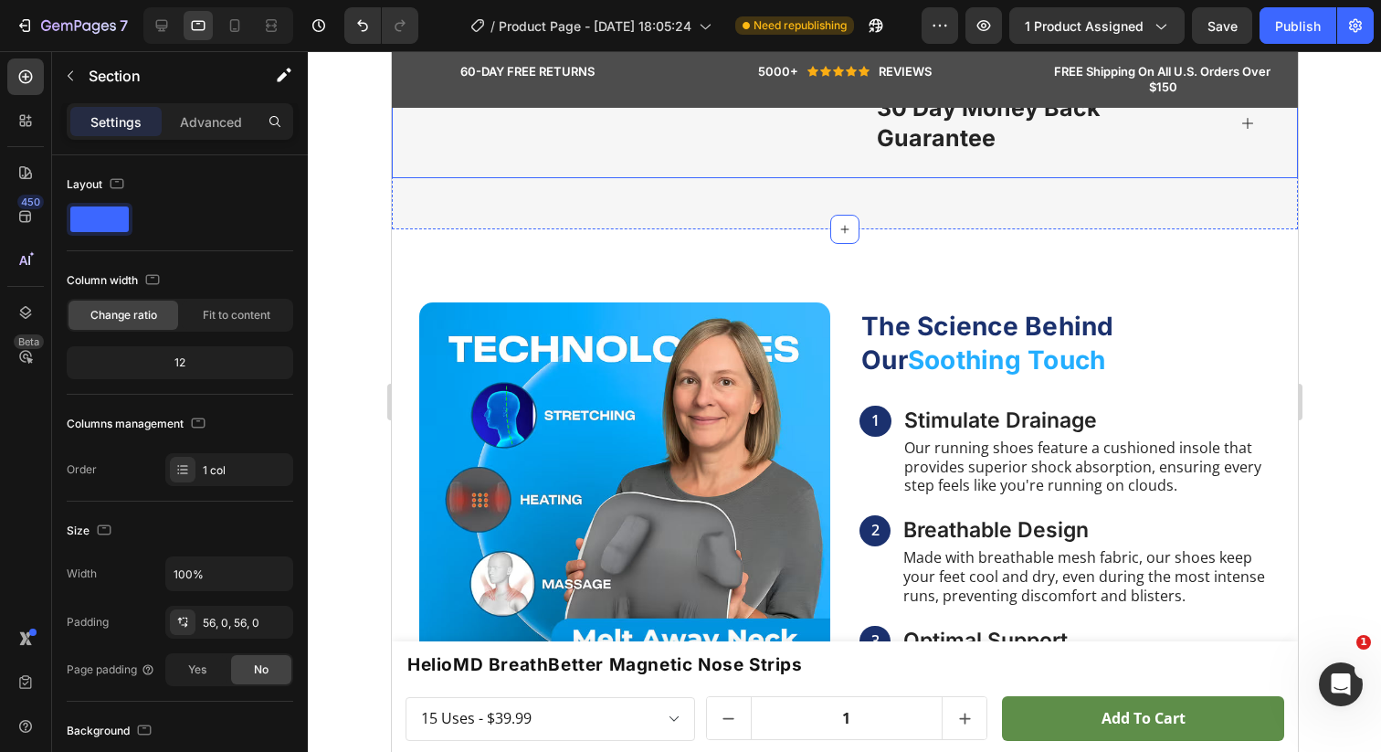
scroll to position [1112, 0]
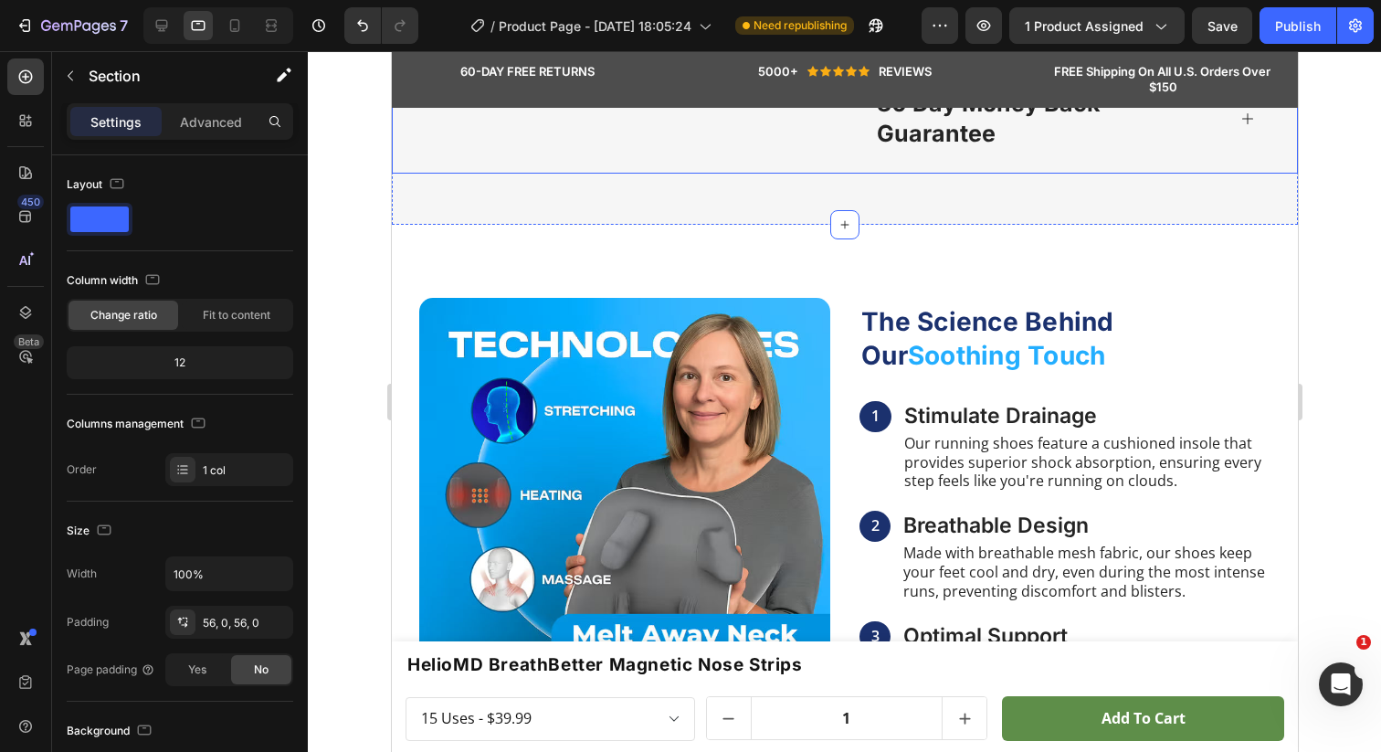
click at [947, 329] on p "⁠⁠⁠⁠⁠⁠⁠ The Science Behind Our Soothing Touch" at bounding box center [1063, 338] width 407 height 67
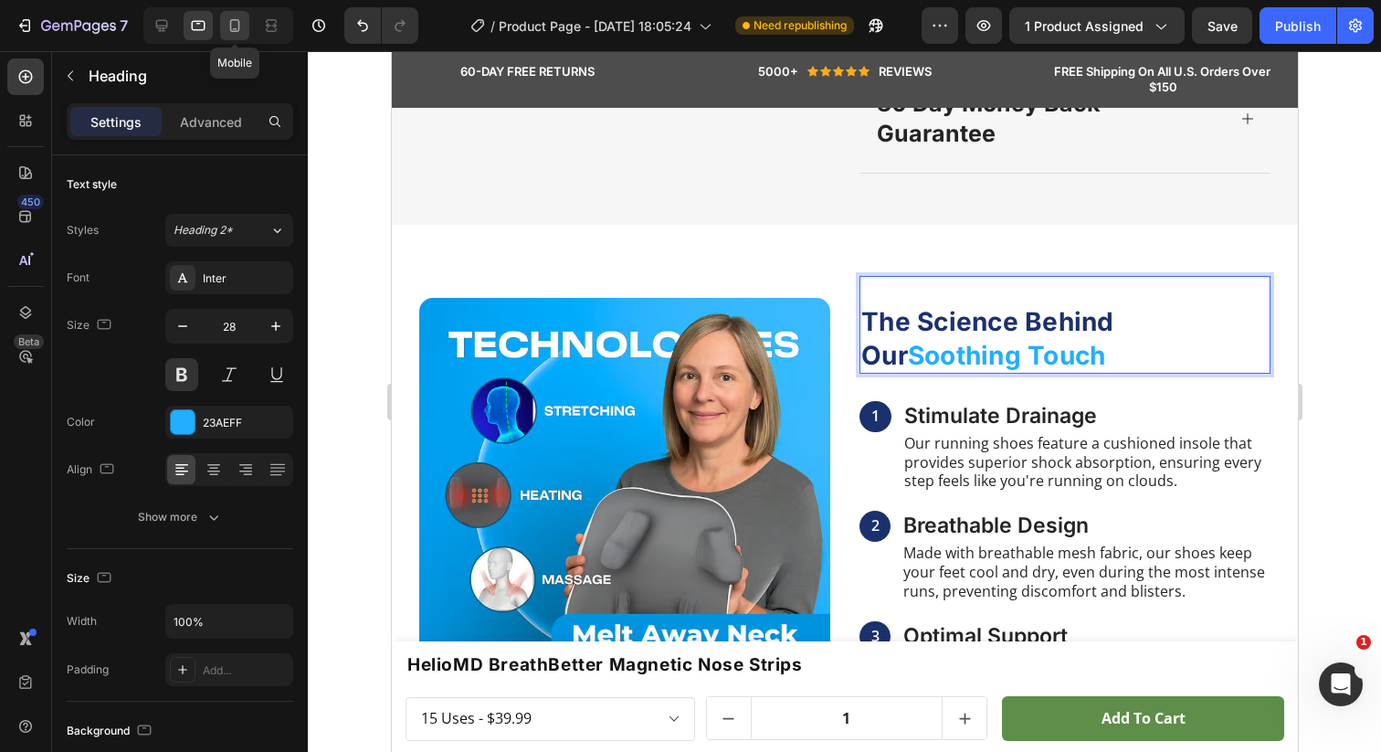
click at [226, 15] on div at bounding box center [234, 25] width 29 height 29
type input "29"
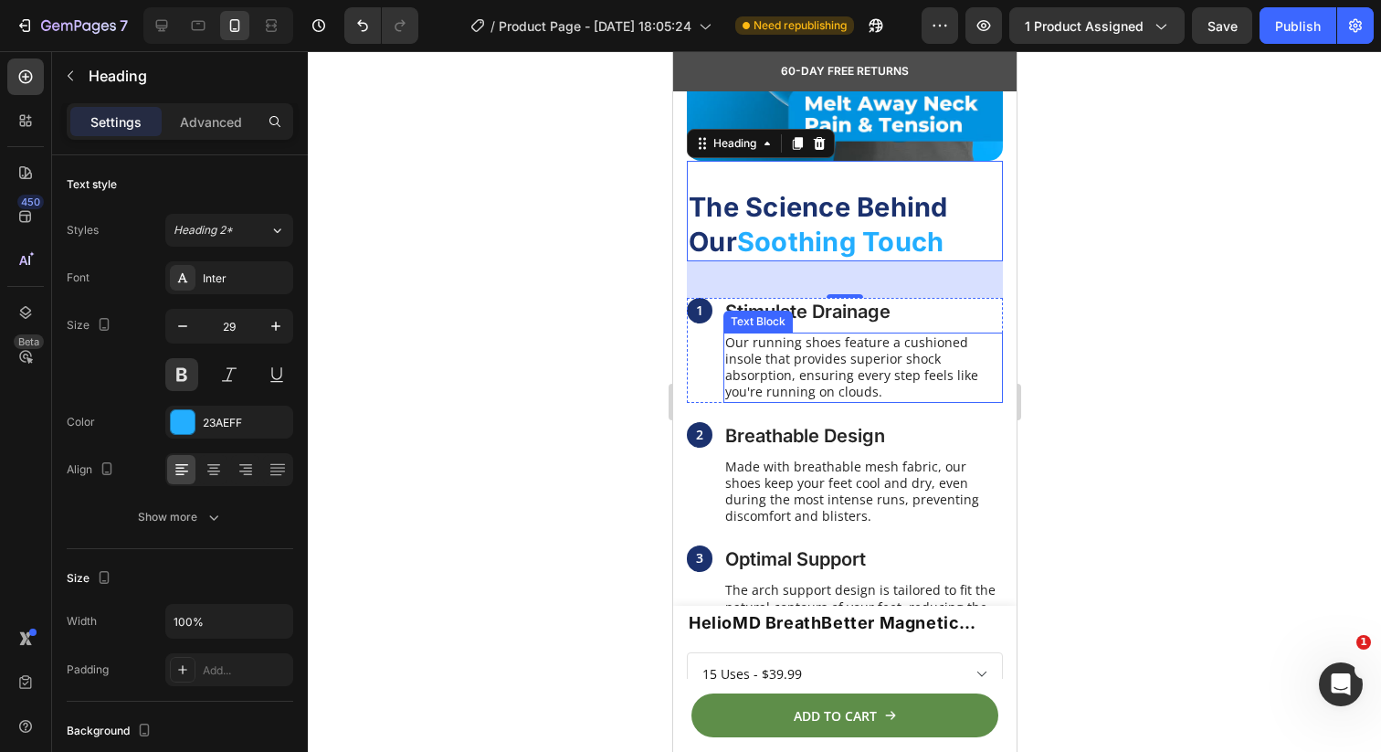
scroll to position [1792, 0]
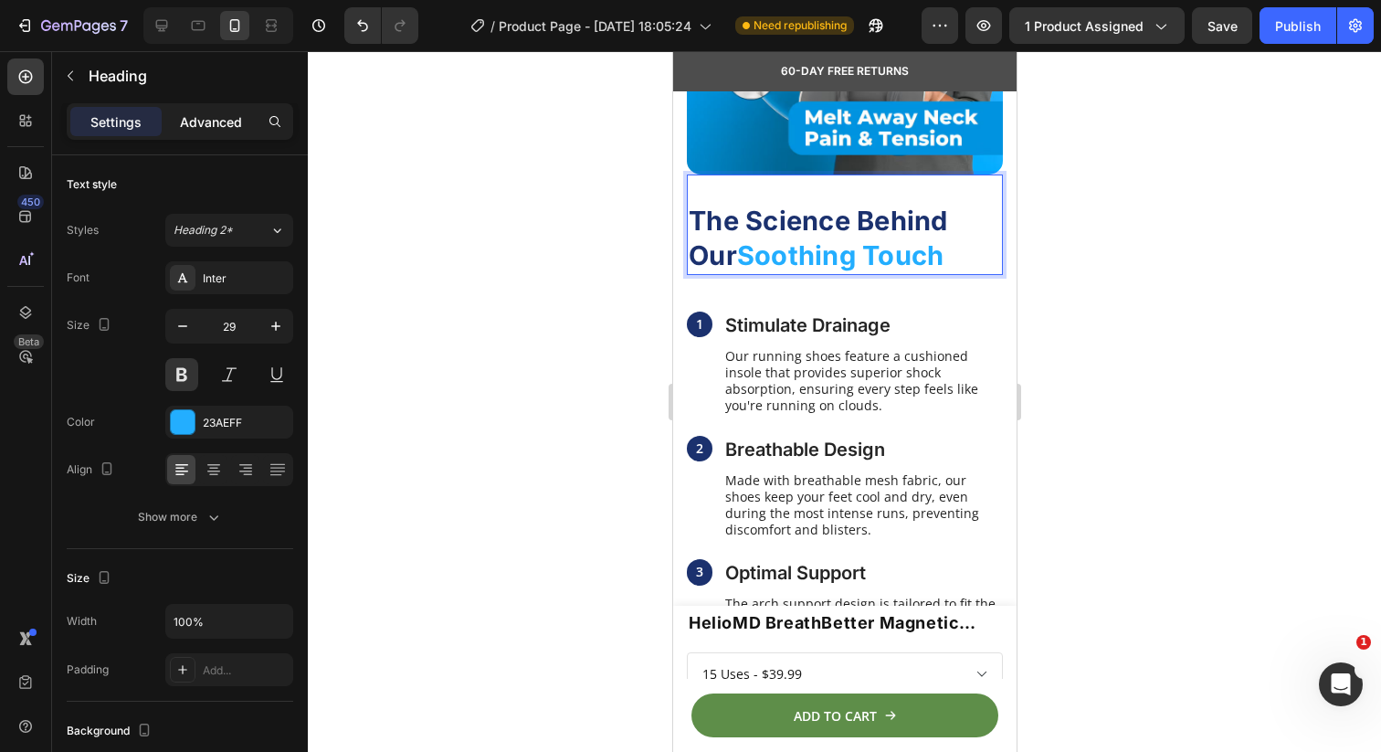
click at [206, 125] on p "Advanced" at bounding box center [211, 121] width 62 height 19
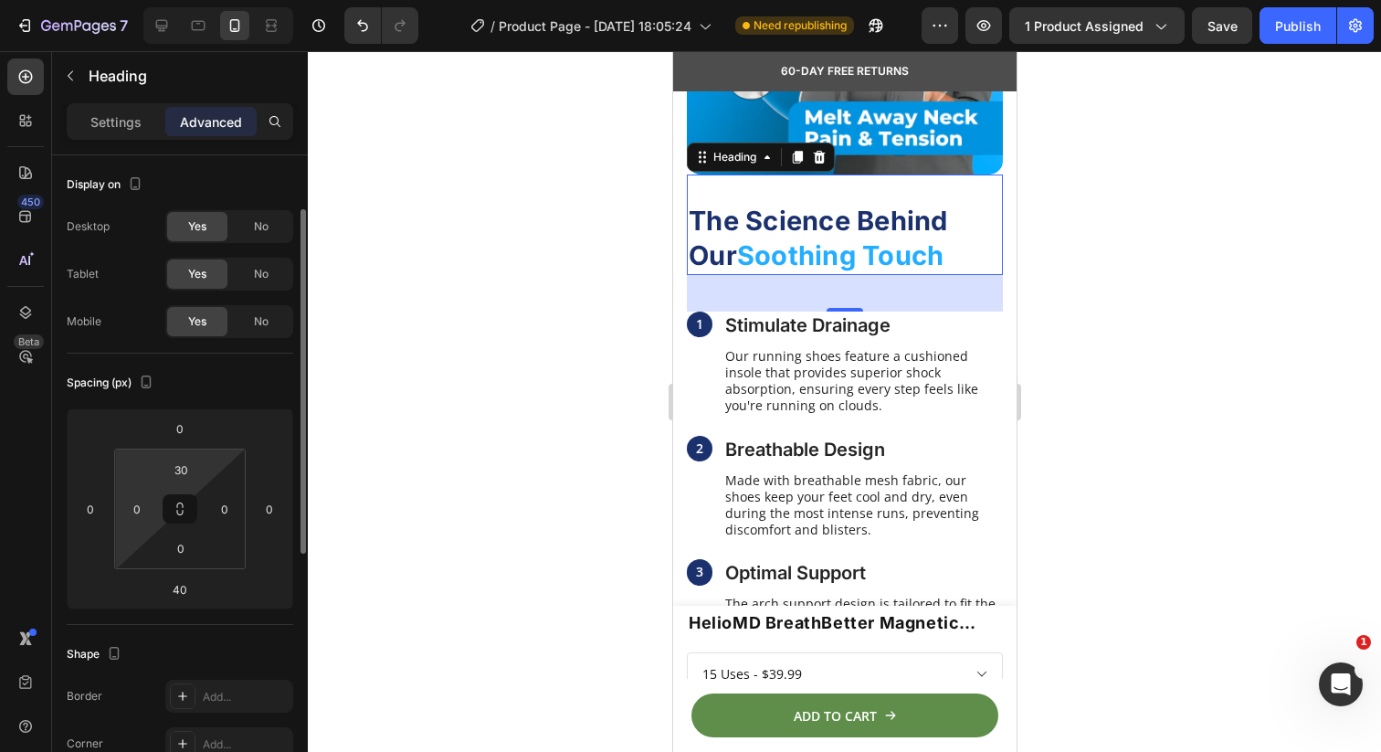
scroll to position [37, 0]
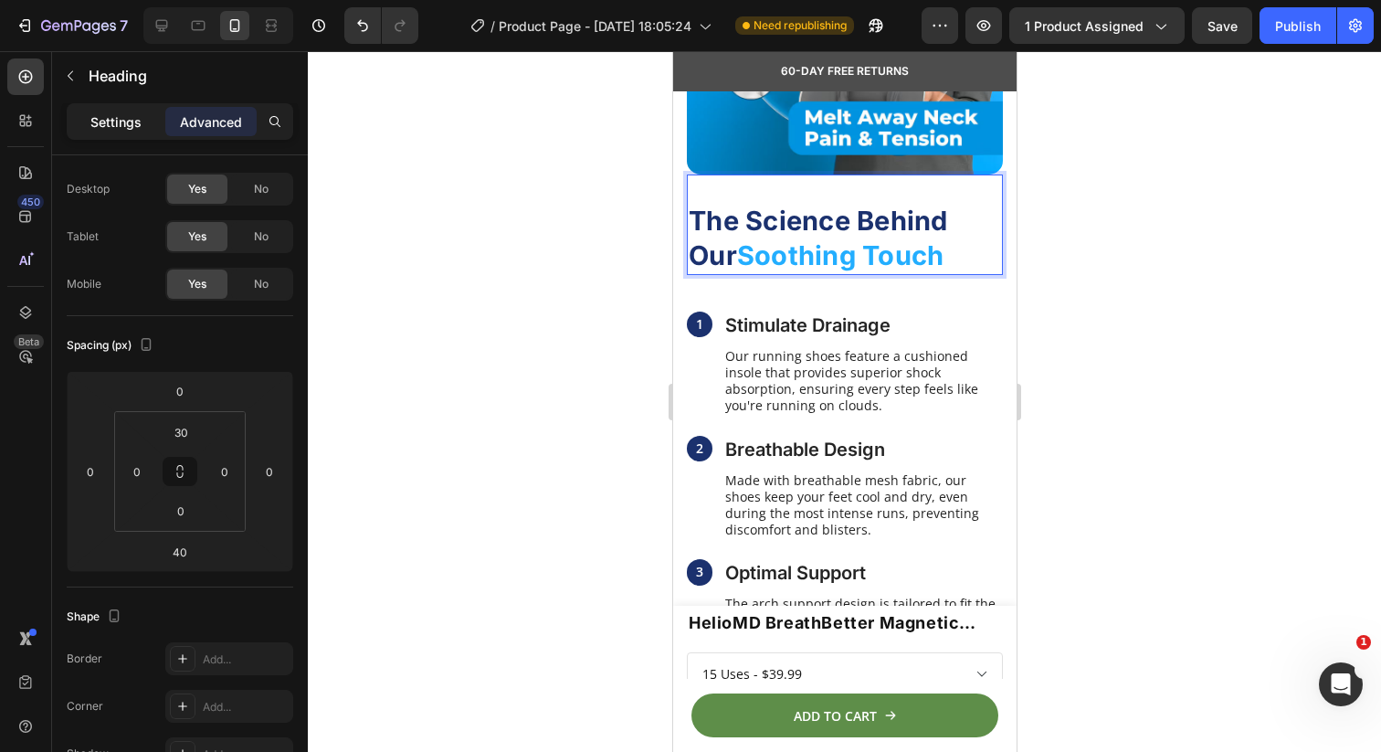
click at [109, 118] on p "Settings" at bounding box center [115, 121] width 51 height 19
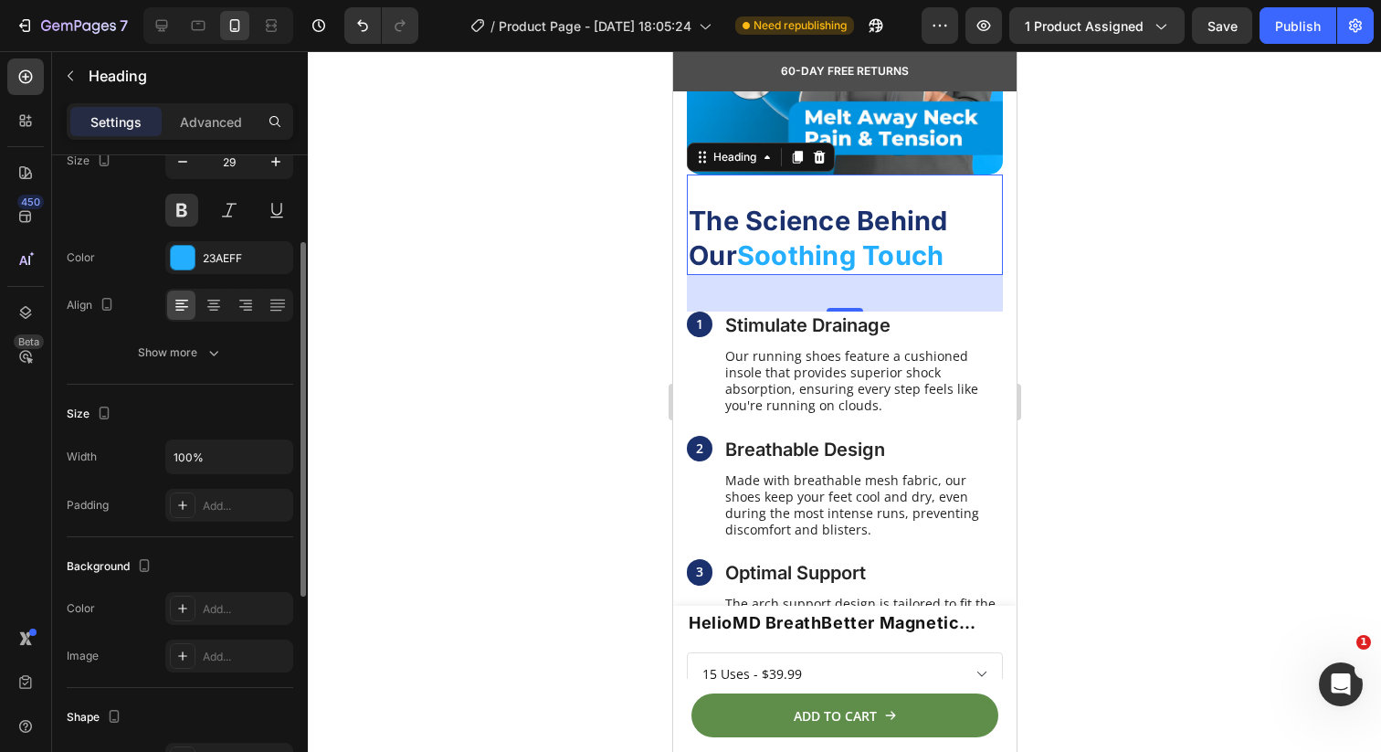
scroll to position [168, 0]
click at [163, 356] on div "Show more" at bounding box center [180, 349] width 85 height 18
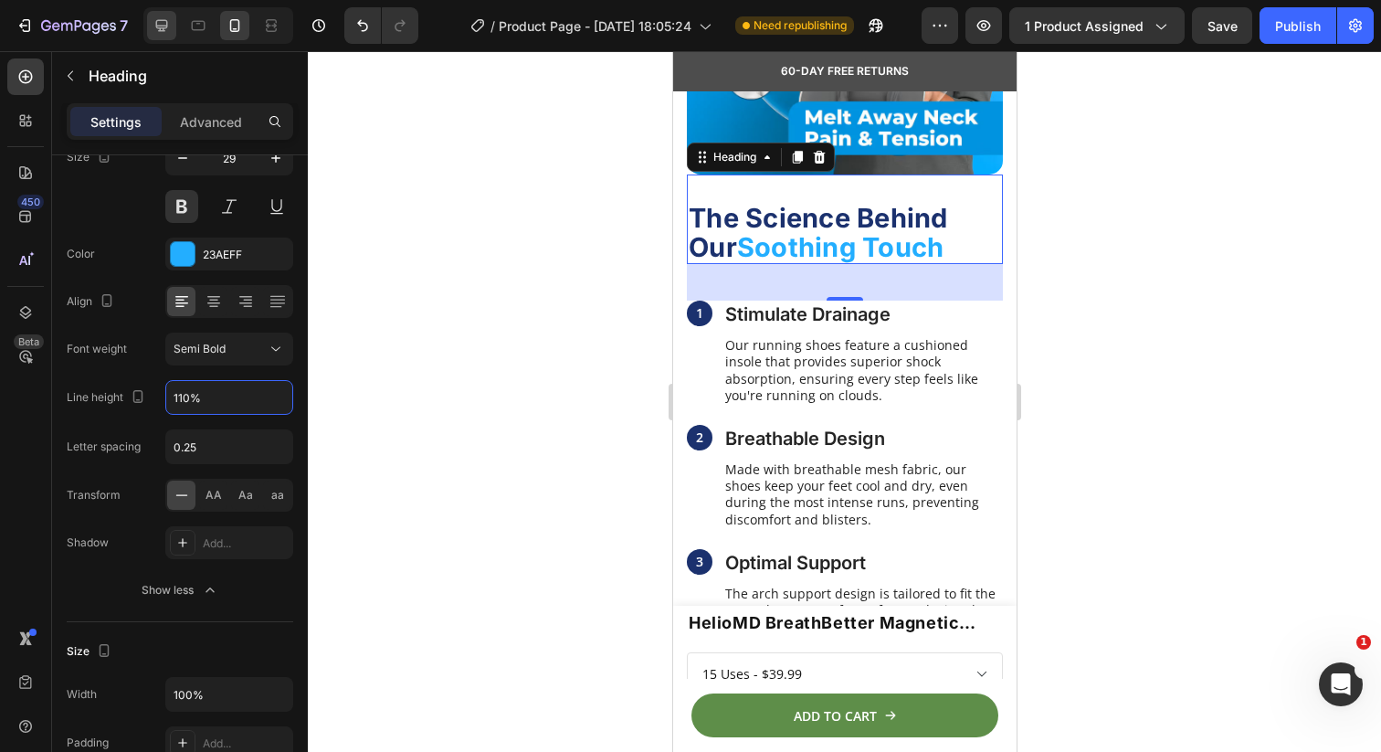
type input "110%"
click at [161, 25] on icon at bounding box center [162, 25] width 18 height 18
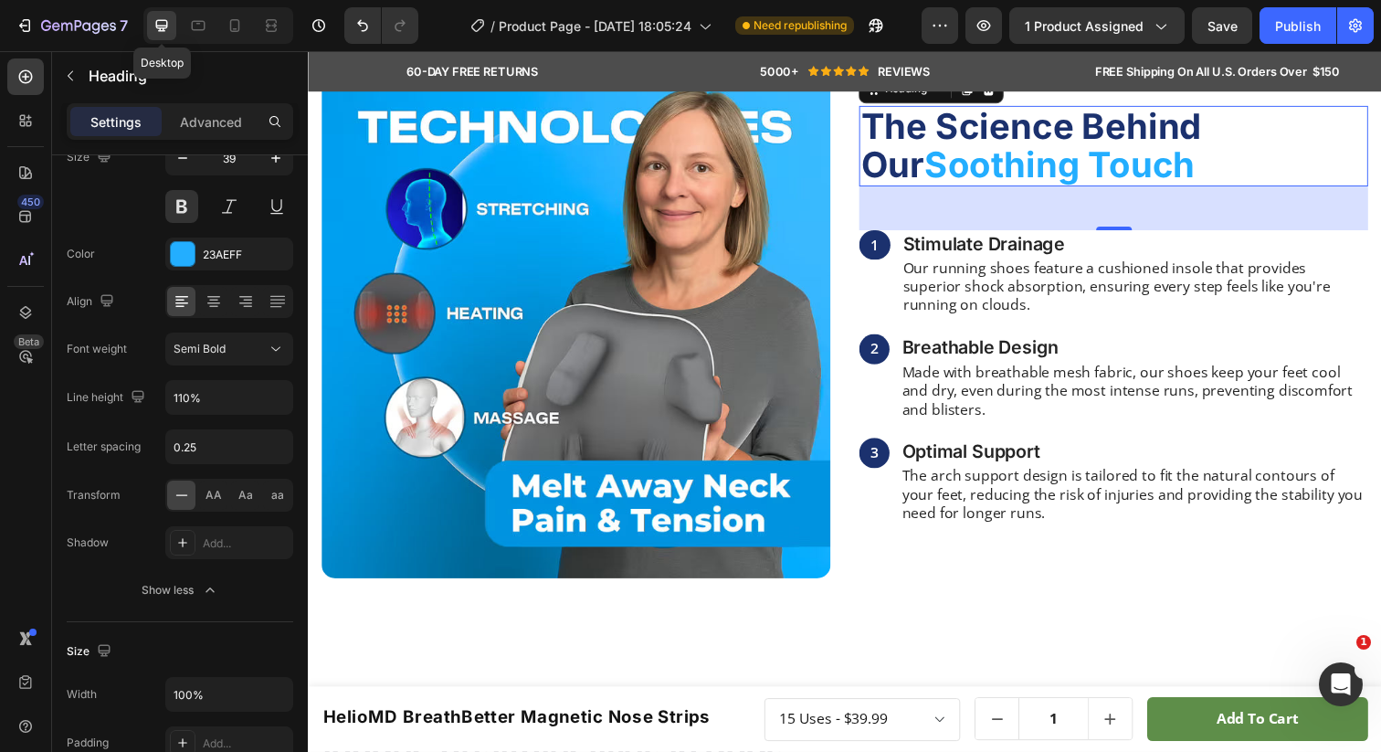
scroll to position [1639, 0]
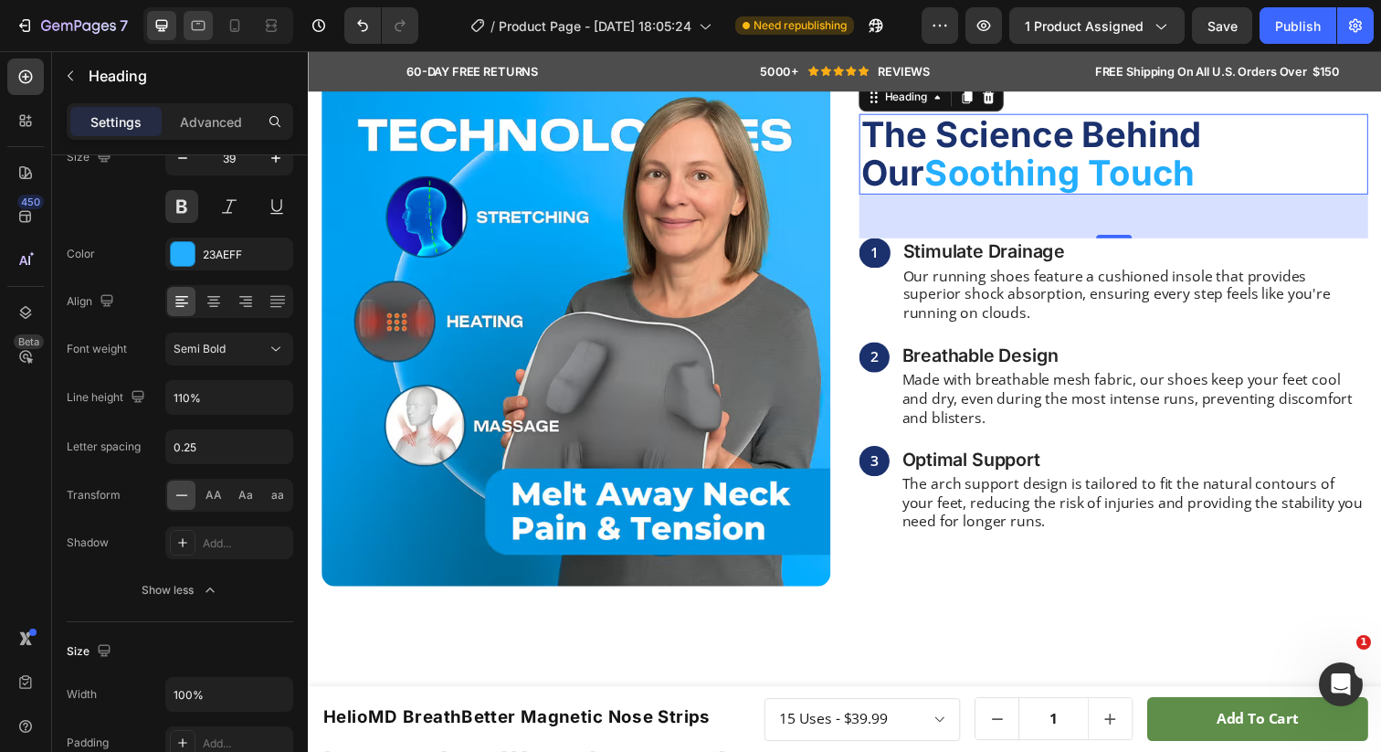
click at [200, 34] on icon at bounding box center [198, 25] width 18 height 18
type input "28"
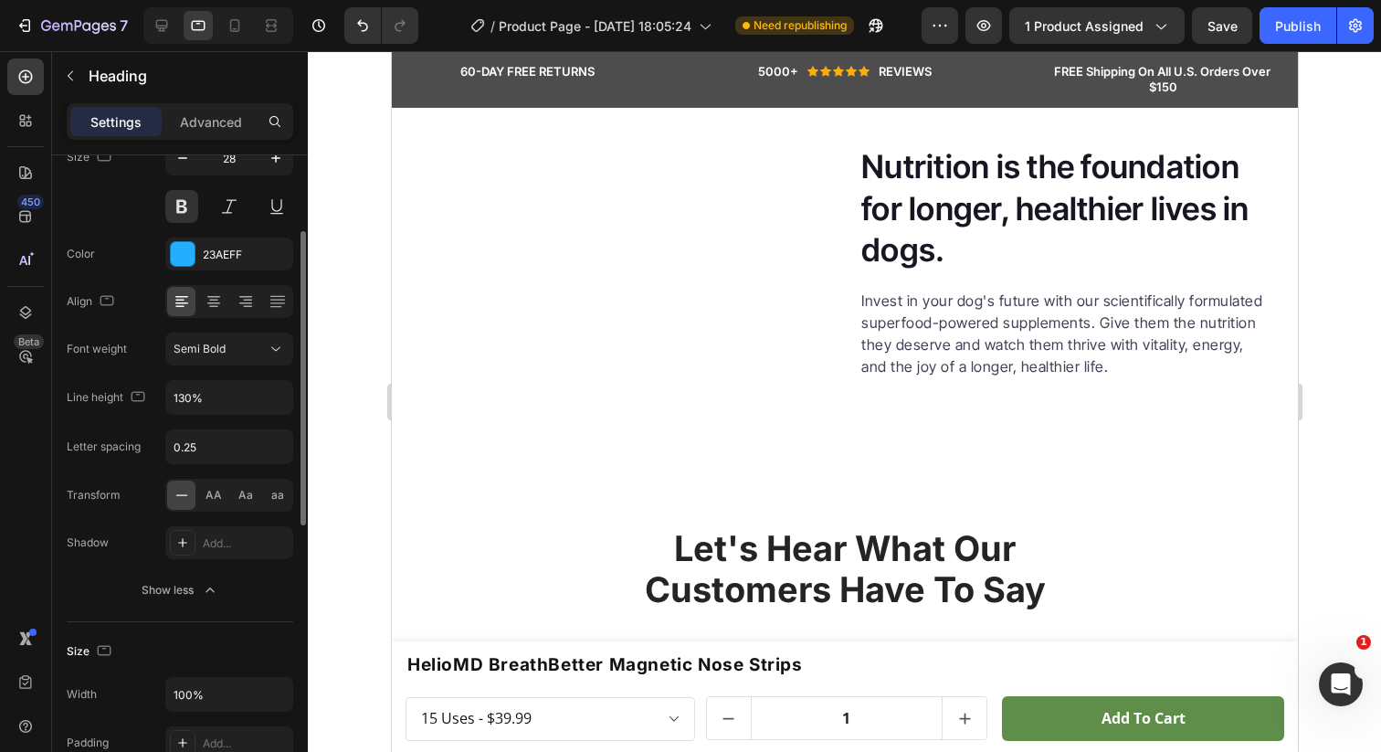
scroll to position [1609, 0]
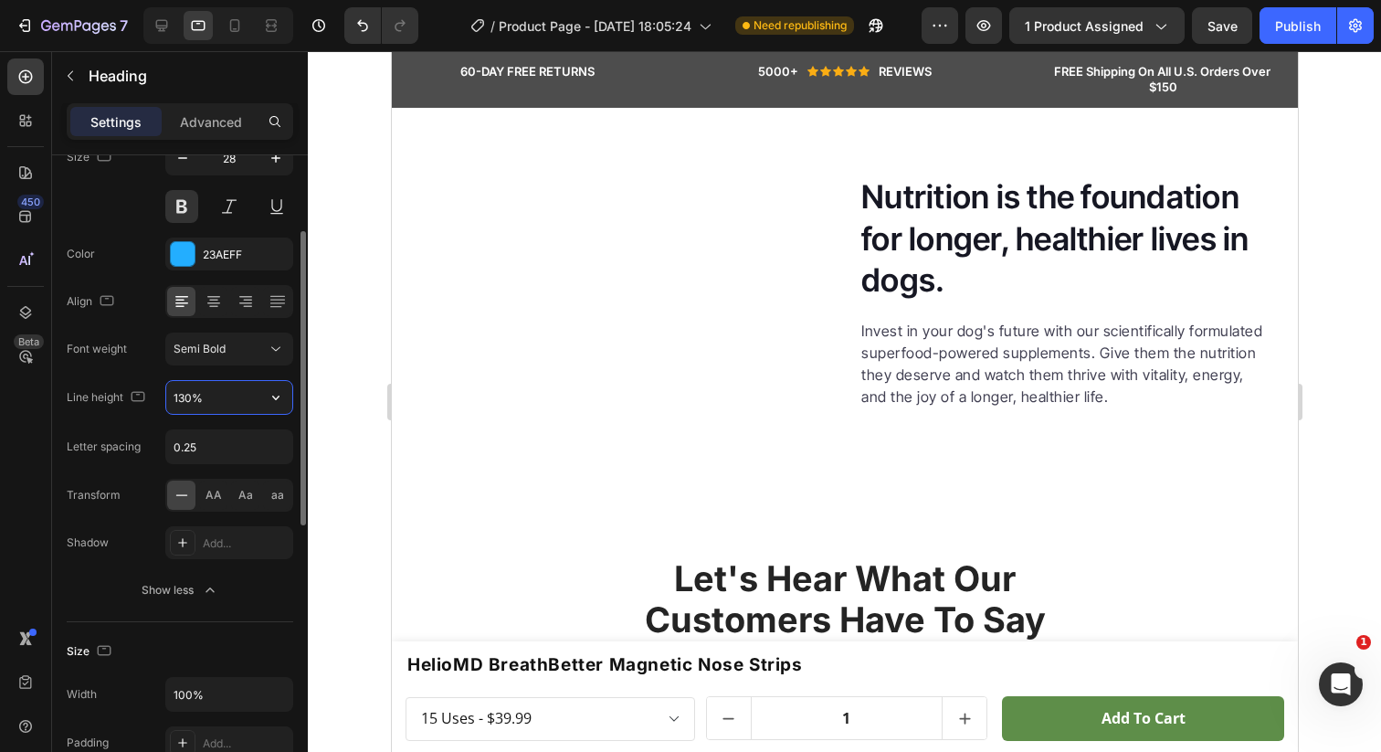
click at [190, 400] on input "130%" at bounding box center [229, 397] width 126 height 33
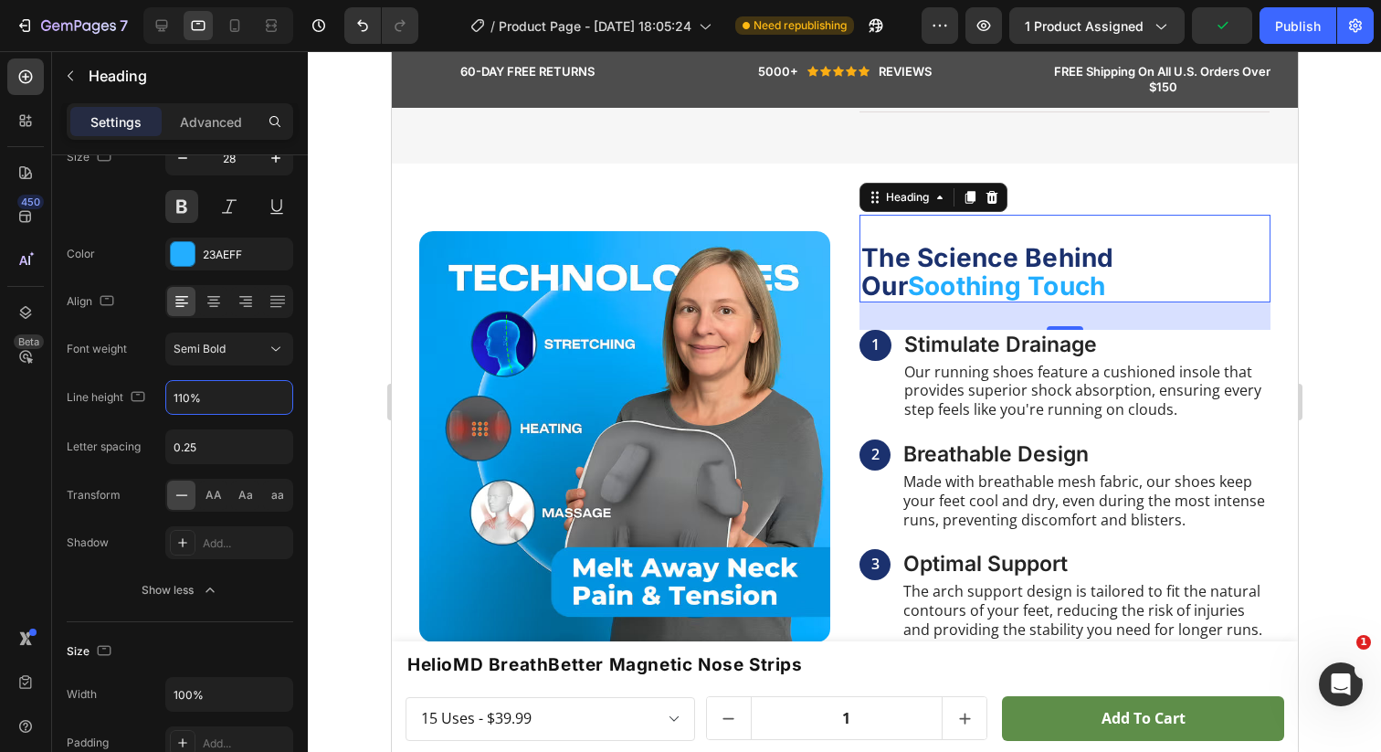
scroll to position [1182, 0]
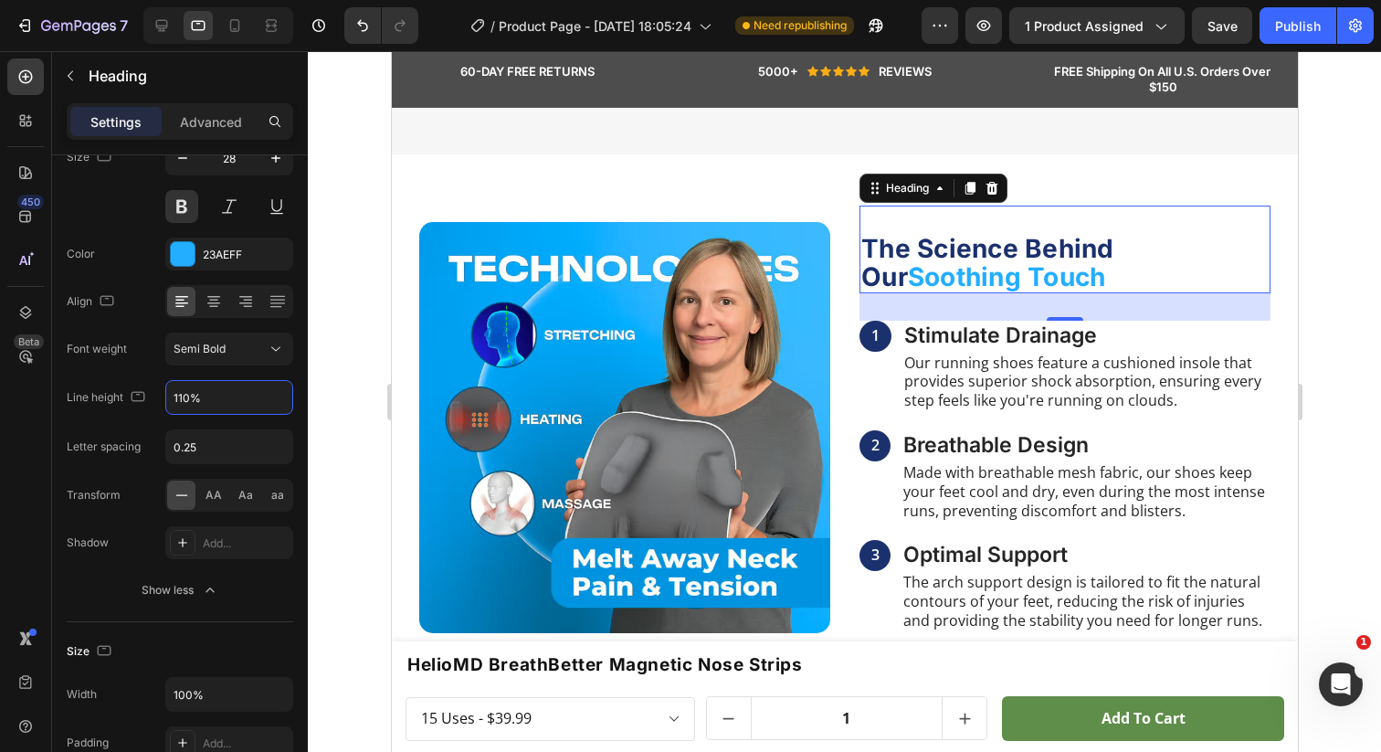
type input "110%"
click at [280, 161] on icon "button" at bounding box center [276, 158] width 18 height 18
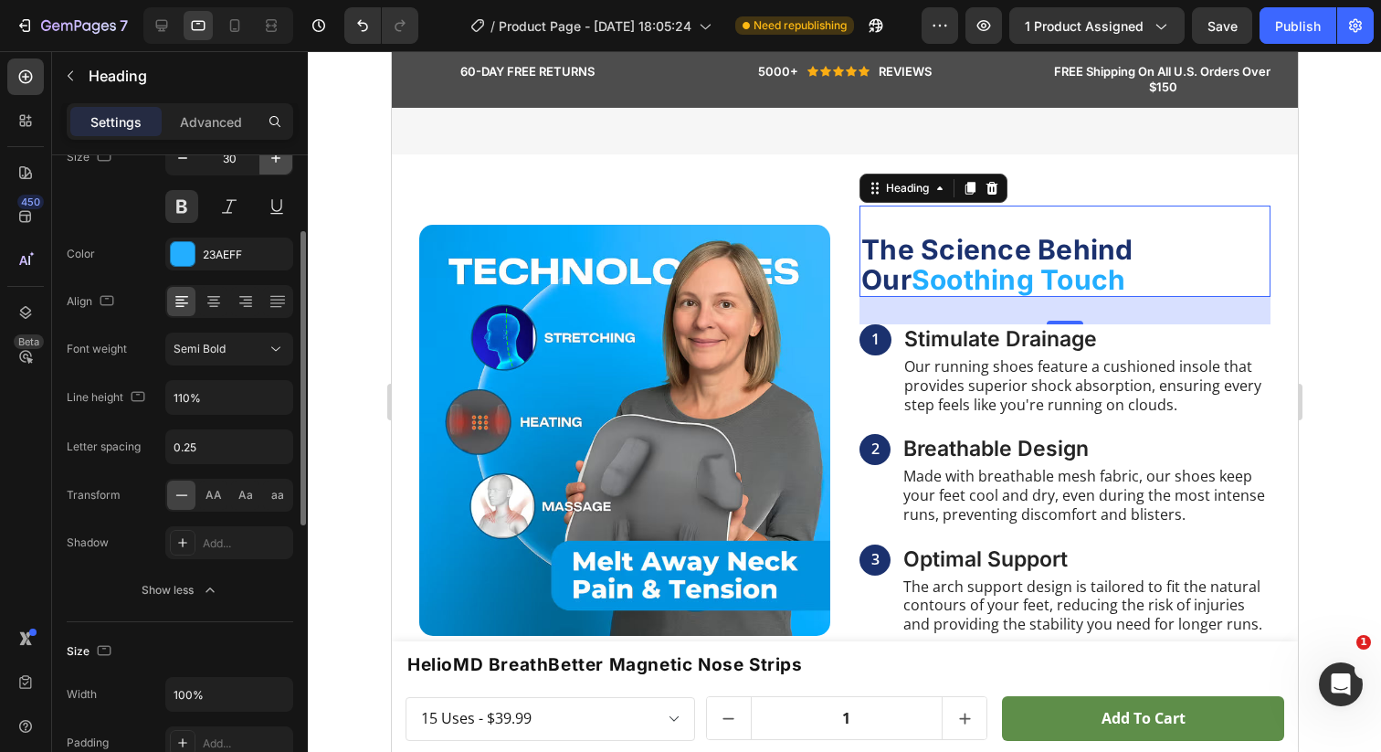
click at [280, 161] on icon "button" at bounding box center [276, 158] width 18 height 18
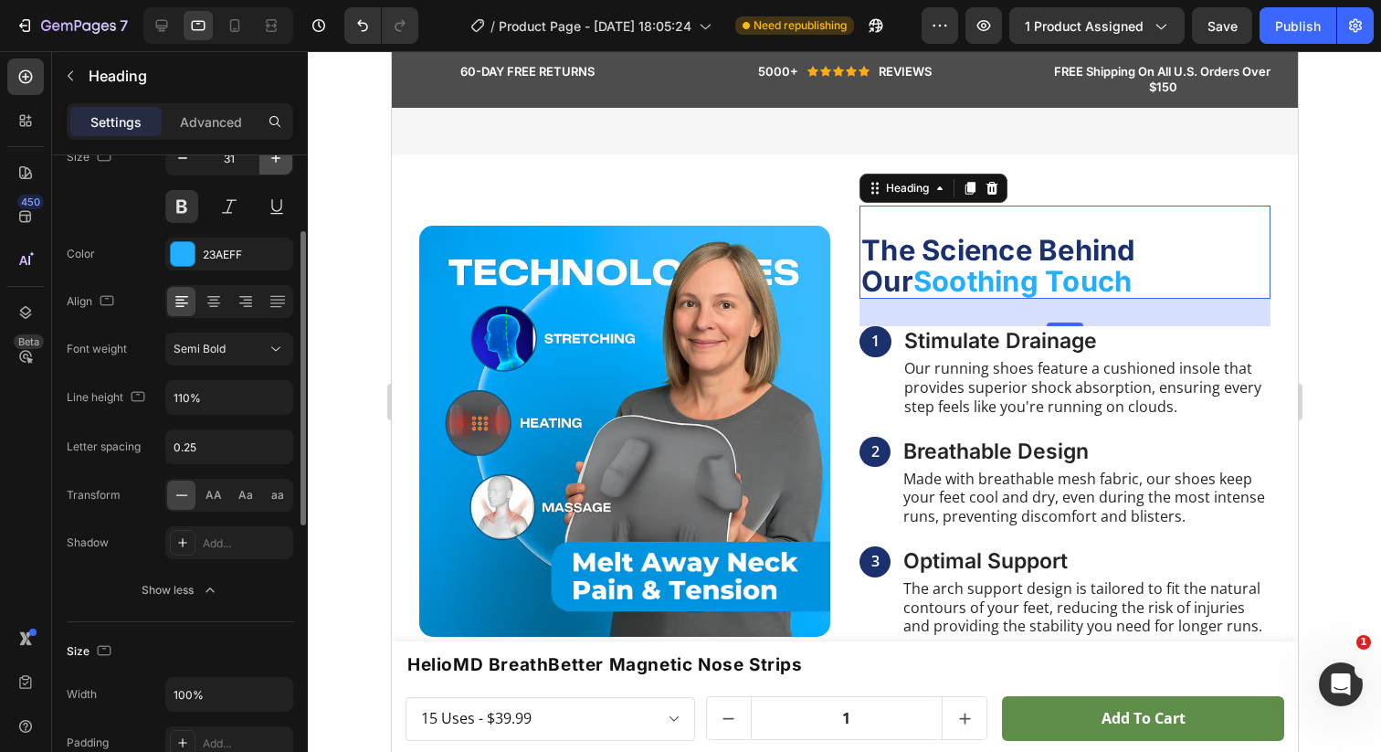
click at [280, 161] on icon "button" at bounding box center [276, 158] width 18 height 18
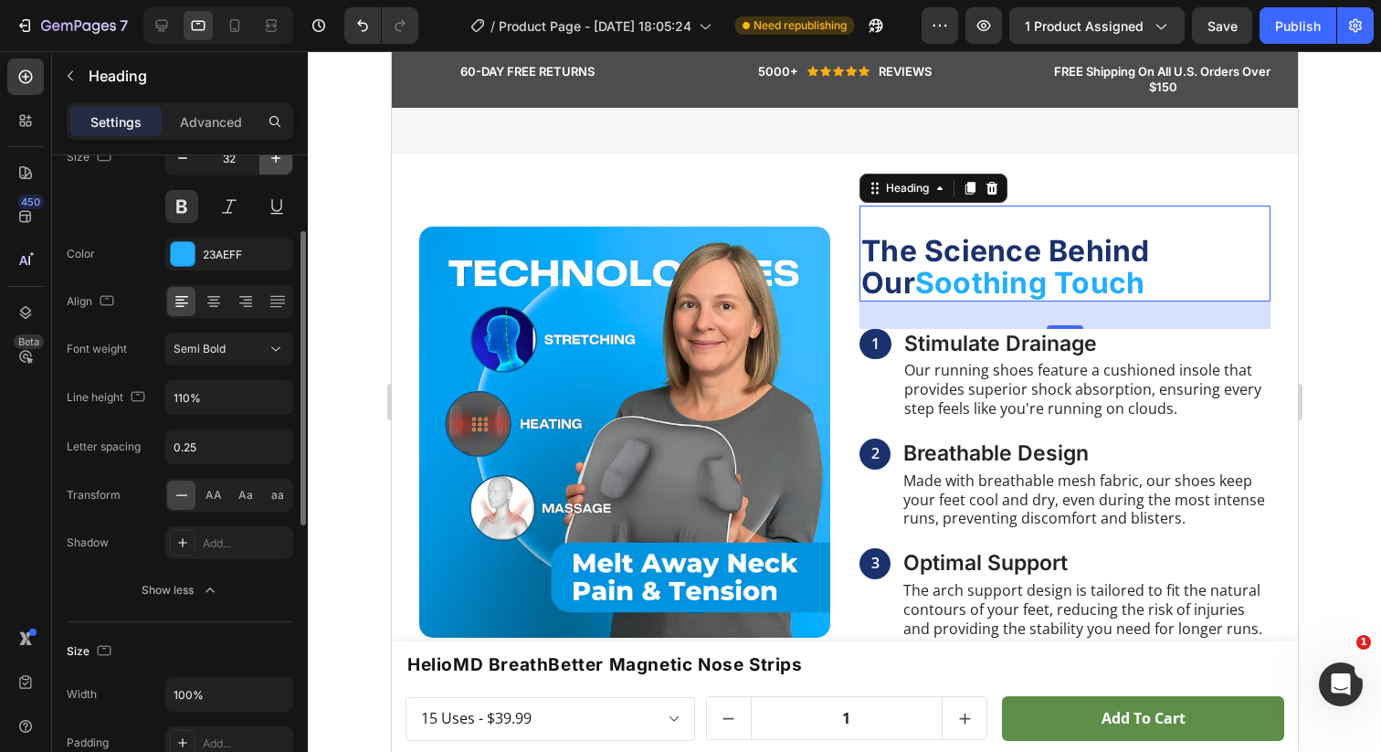
click at [280, 161] on icon "button" at bounding box center [276, 158] width 18 height 18
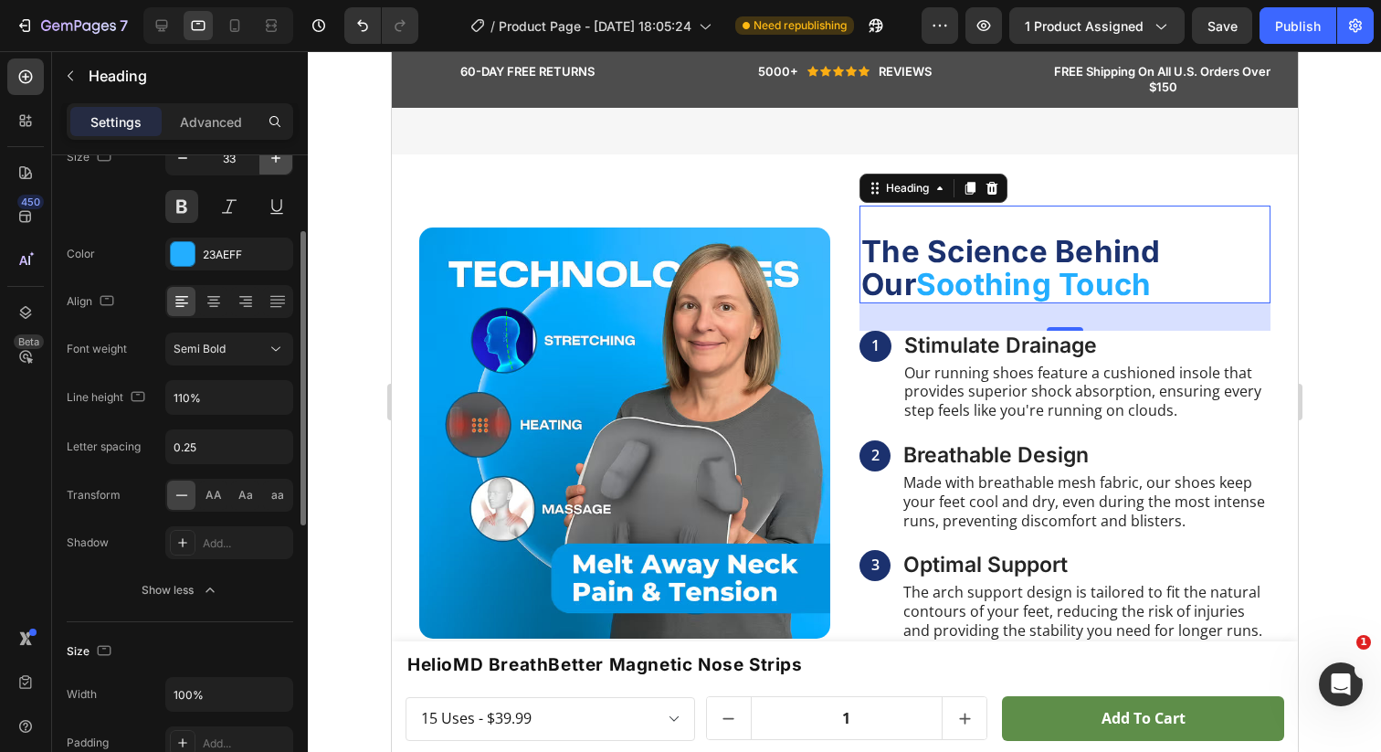
click at [280, 161] on icon "button" at bounding box center [276, 158] width 18 height 18
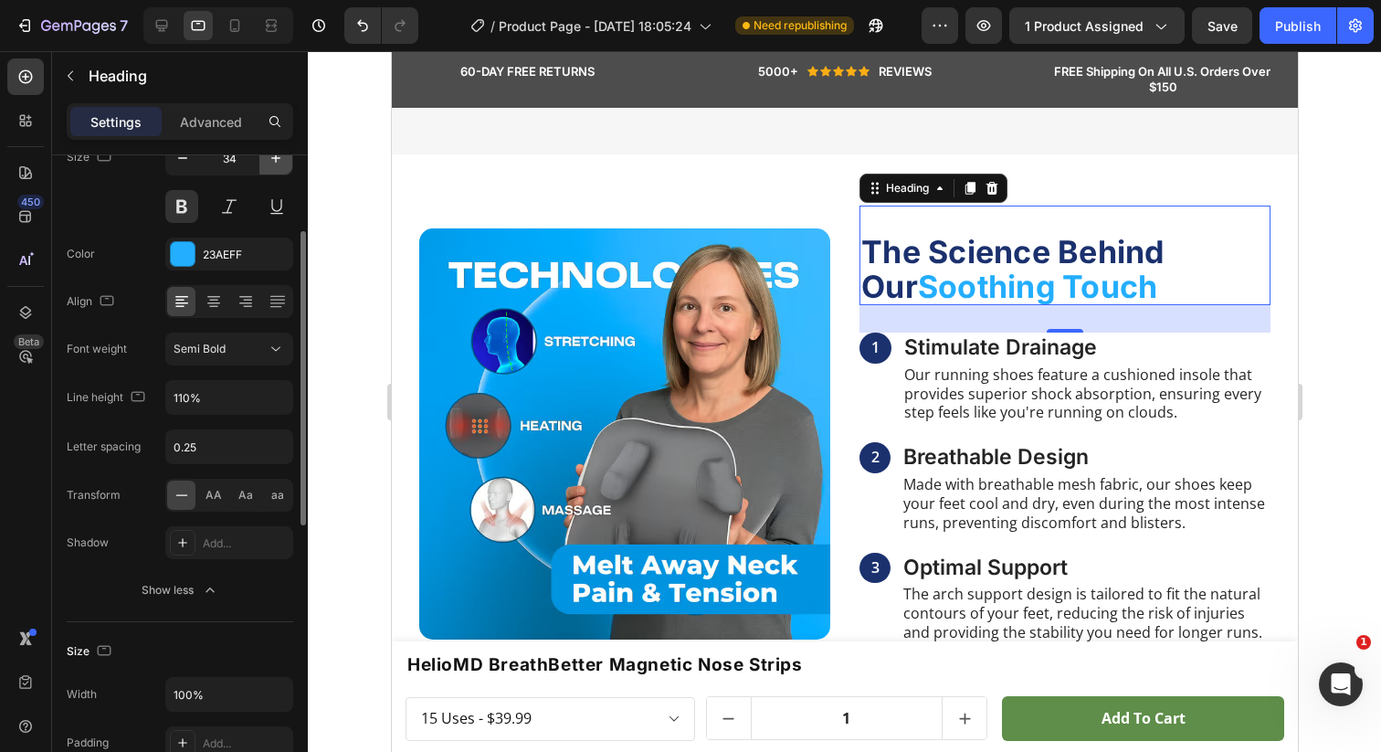
click at [280, 161] on icon "button" at bounding box center [276, 158] width 18 height 18
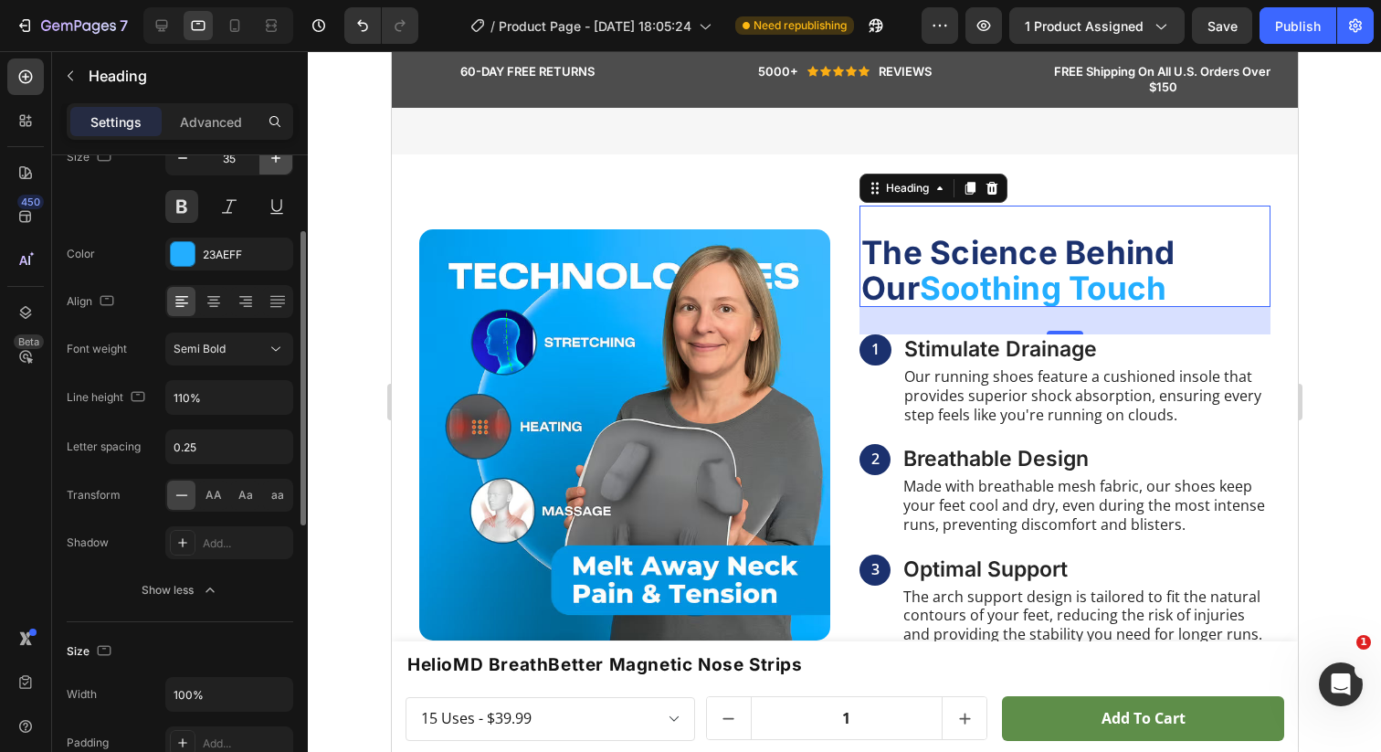
click at [280, 161] on icon "button" at bounding box center [276, 158] width 18 height 18
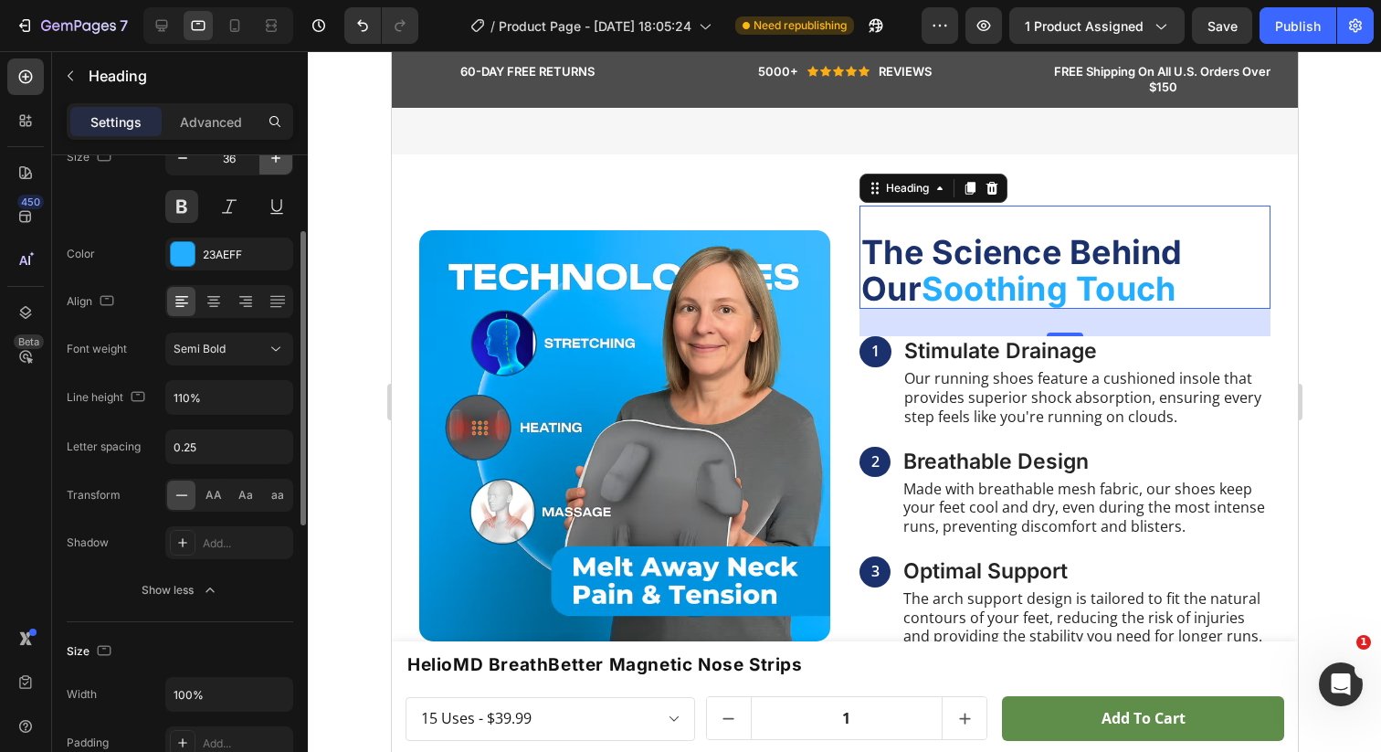
click at [280, 161] on icon "button" at bounding box center [276, 158] width 18 height 18
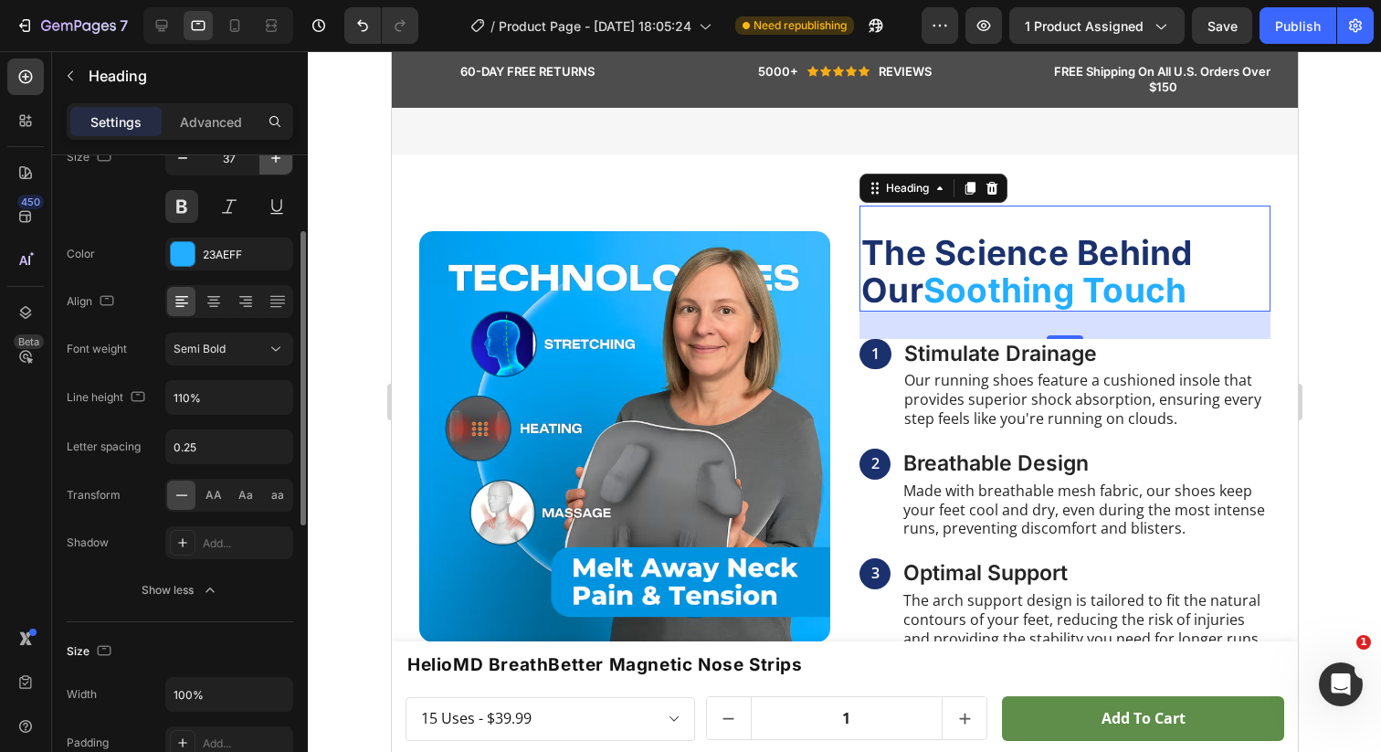
click at [280, 161] on icon "button" at bounding box center [276, 158] width 18 height 18
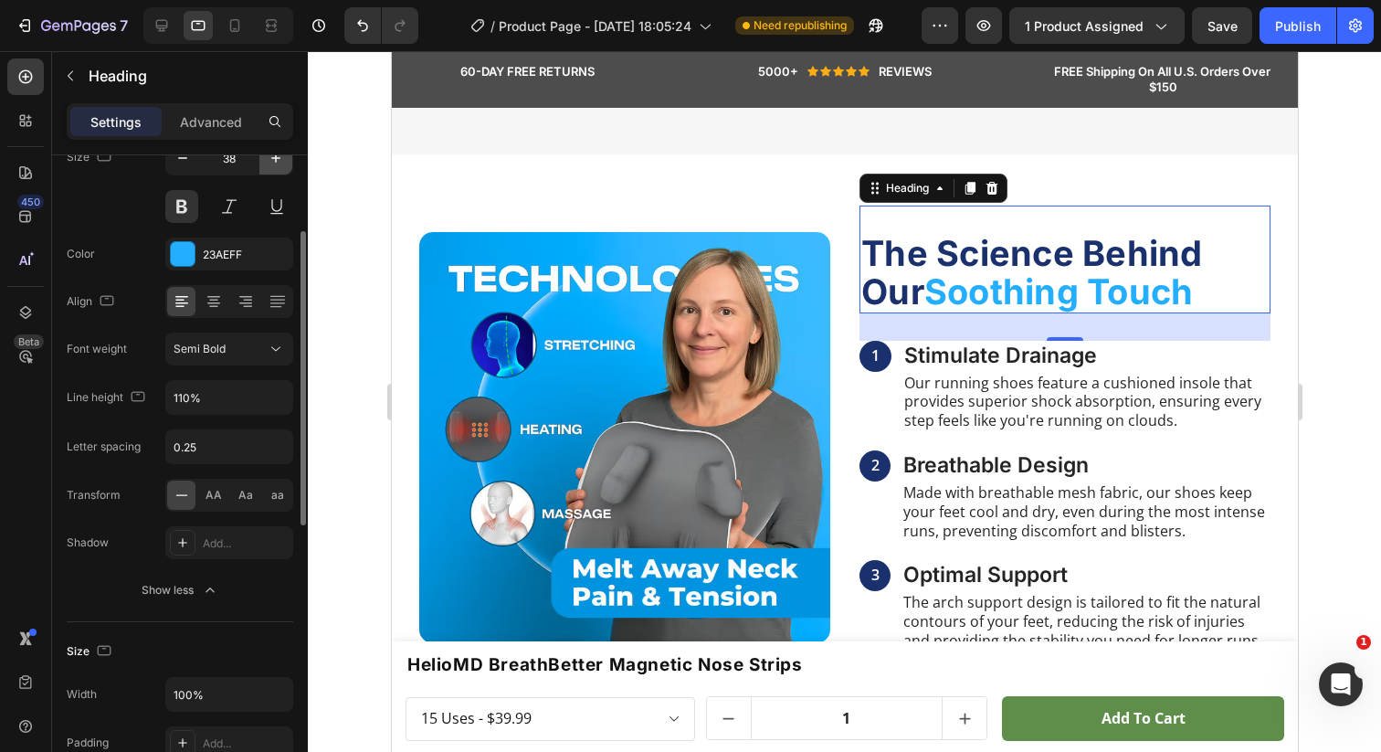
click at [280, 161] on icon "button" at bounding box center [276, 158] width 18 height 18
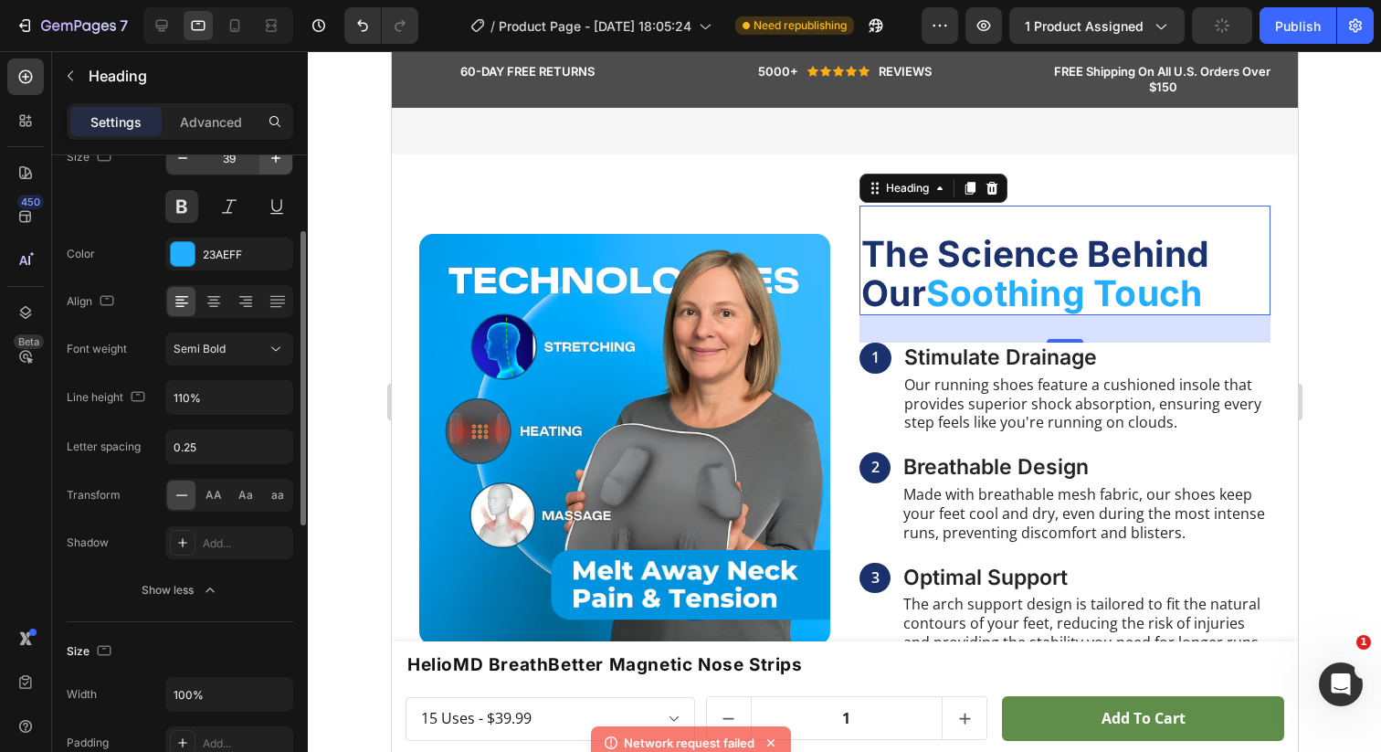
click at [270, 160] on icon "button" at bounding box center [276, 158] width 18 height 18
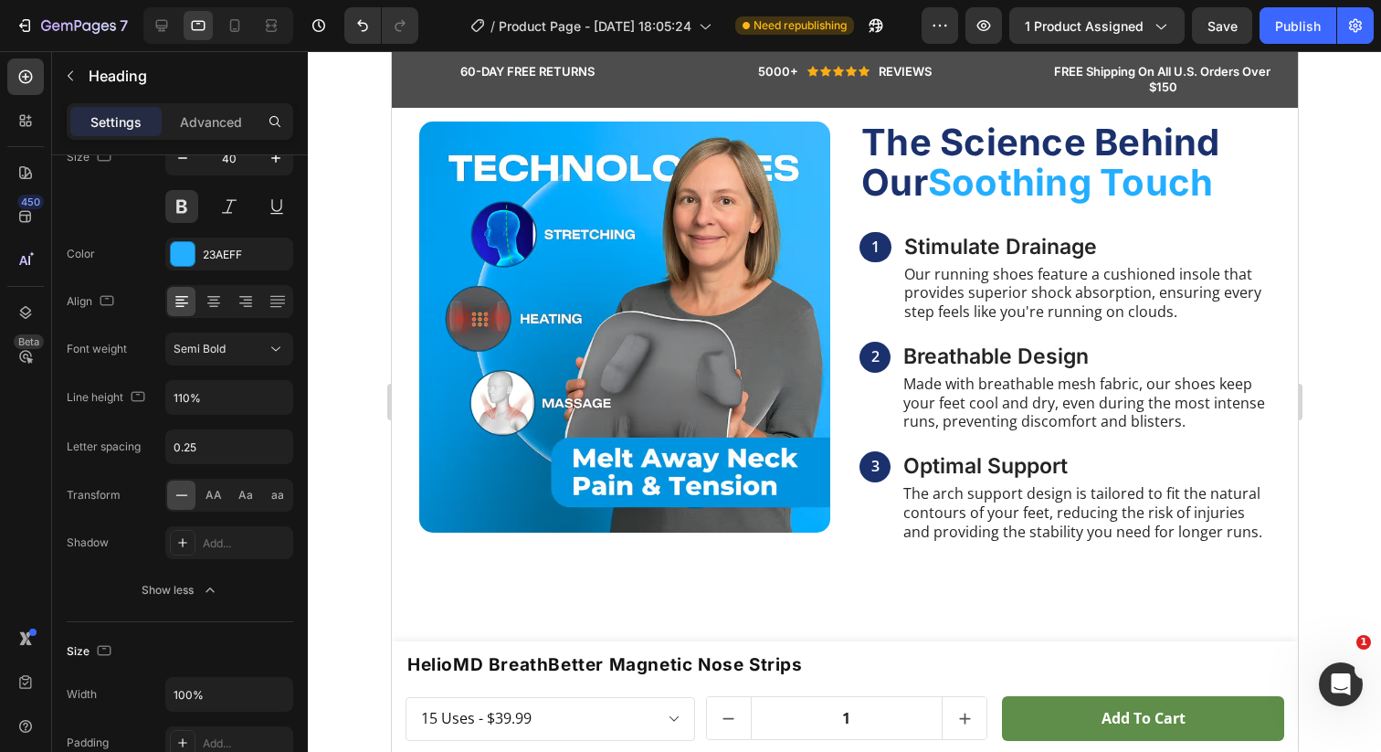
scroll to position [1194, 0]
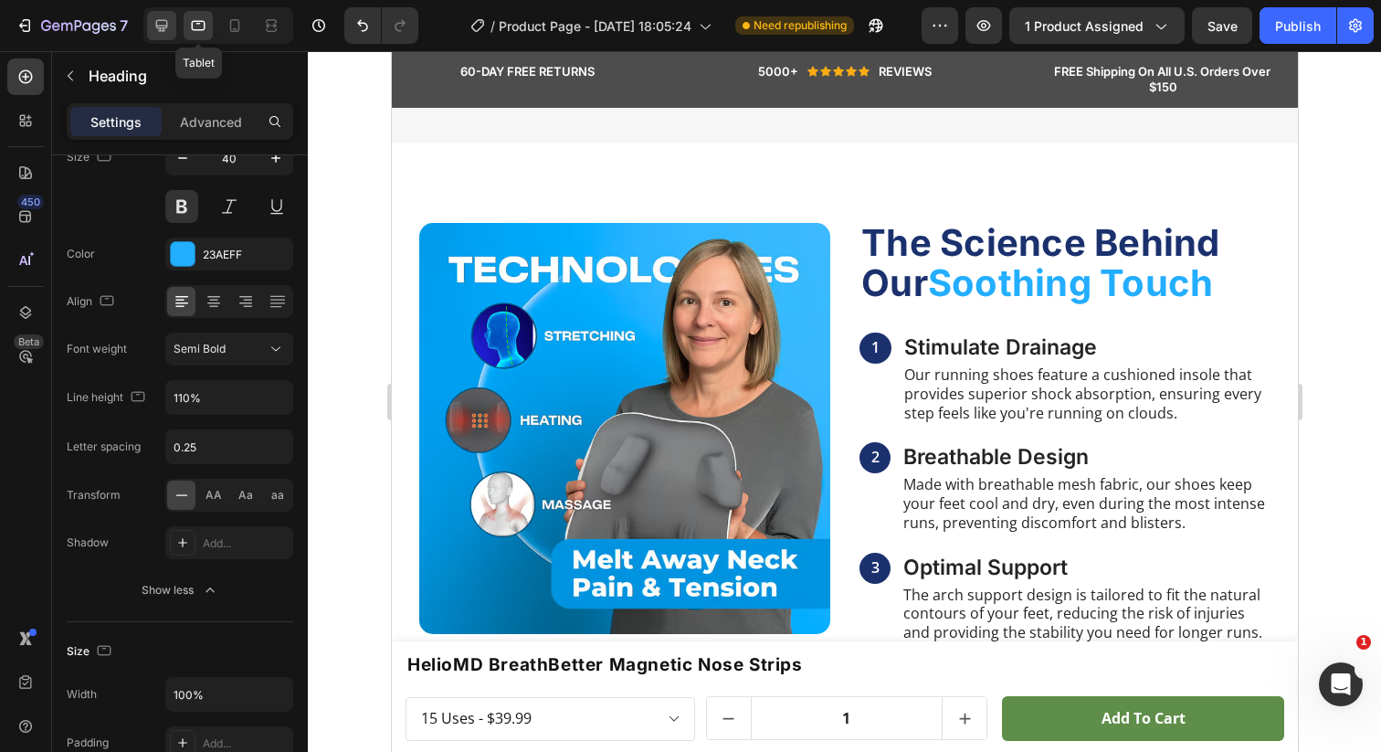
click at [173, 26] on div at bounding box center [161, 25] width 29 height 29
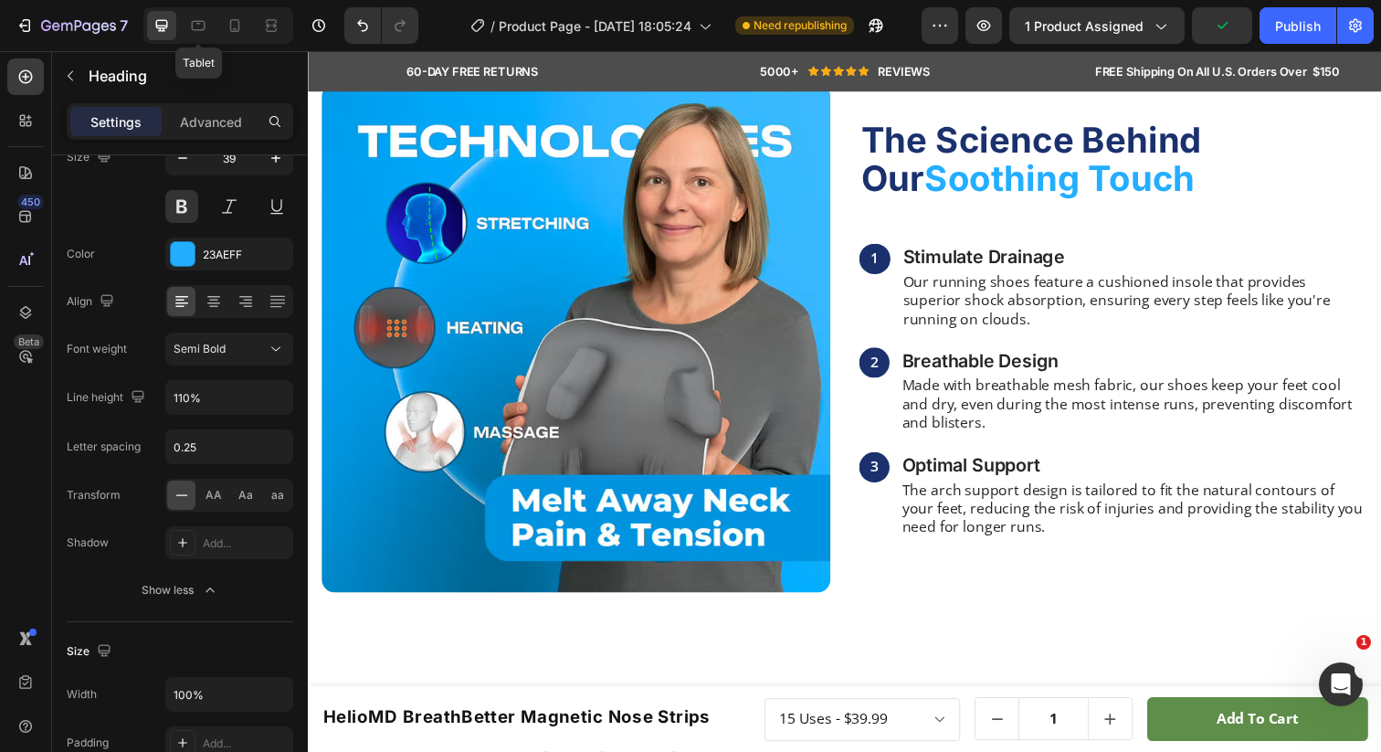
scroll to position [1326, 0]
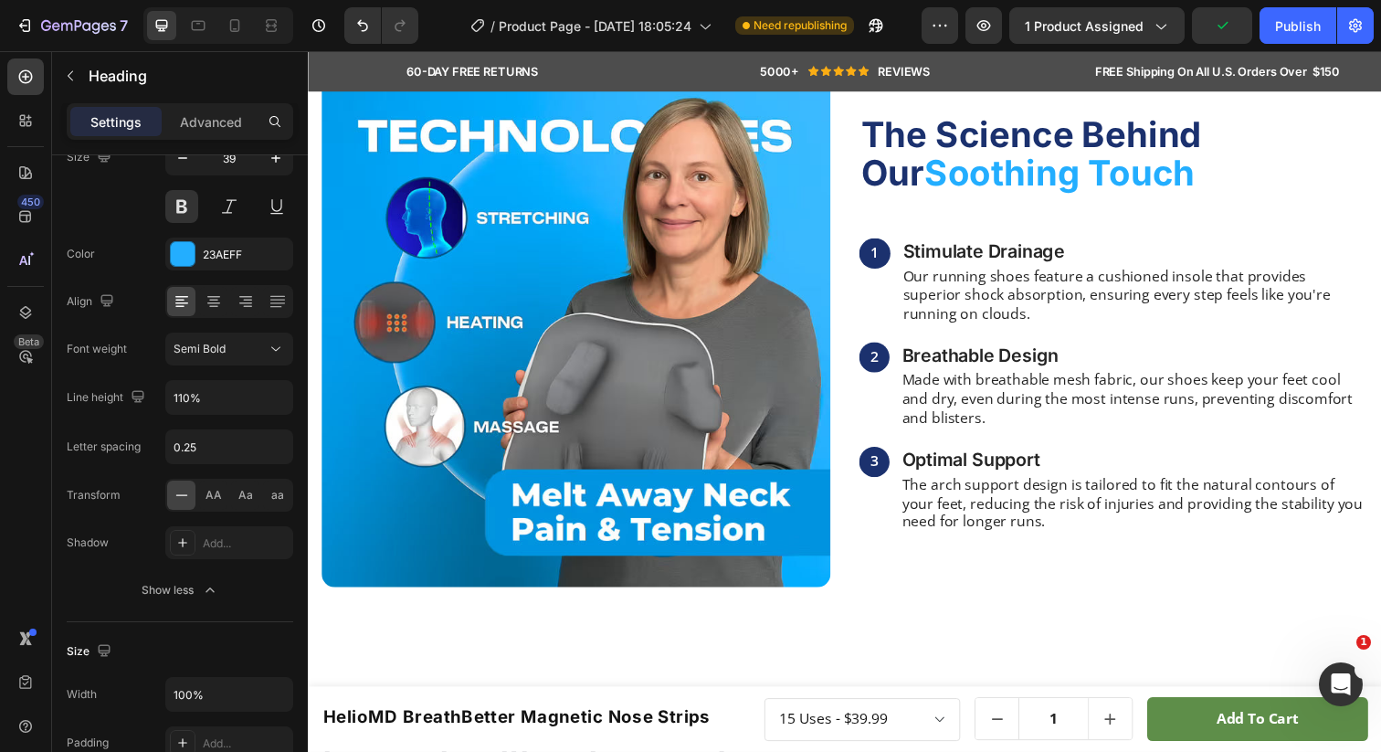
click at [941, 171] on h2 "The Science Behind Our Soothing Touch" at bounding box center [1130, 156] width 520 height 82
click at [953, 153] on span "The Science Behind Our" at bounding box center [1046, 155] width 349 height 82
click at [242, 19] on icon at bounding box center [235, 25] width 18 height 18
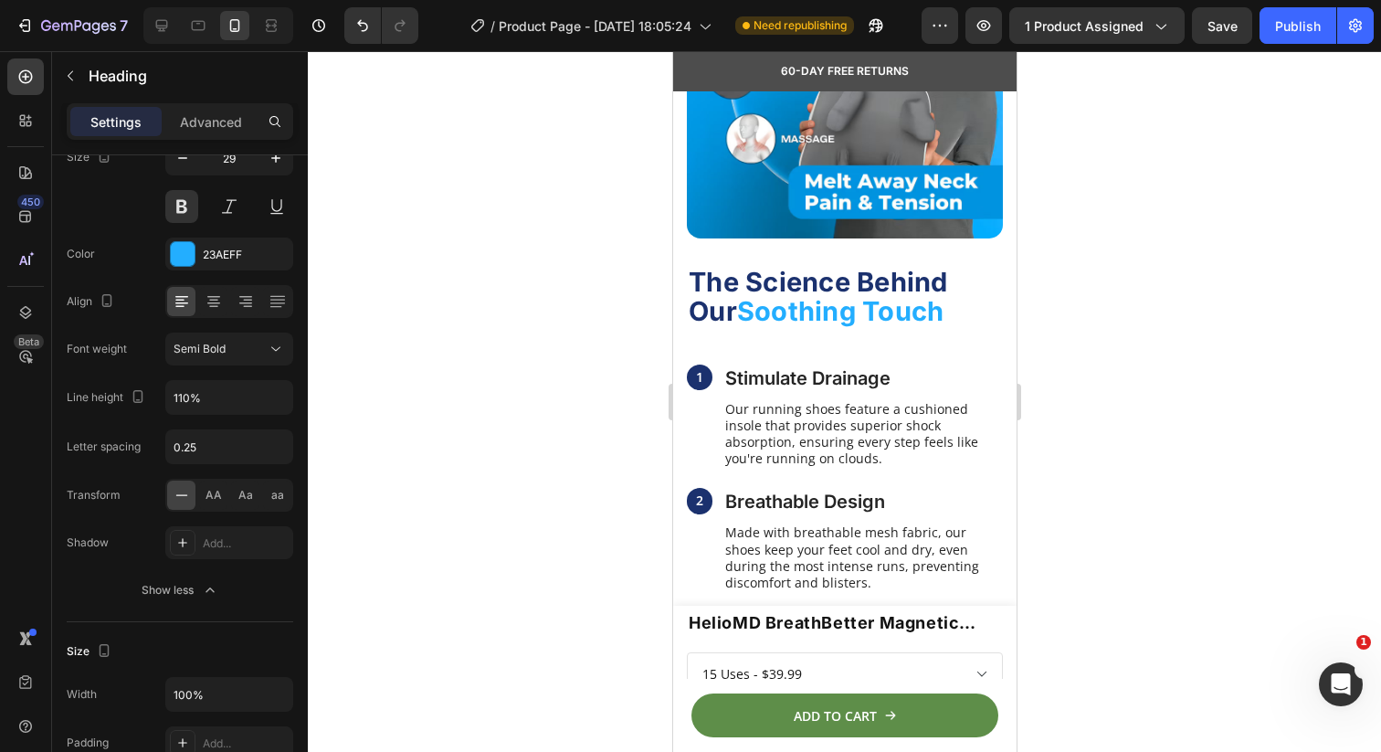
scroll to position [1407, 0]
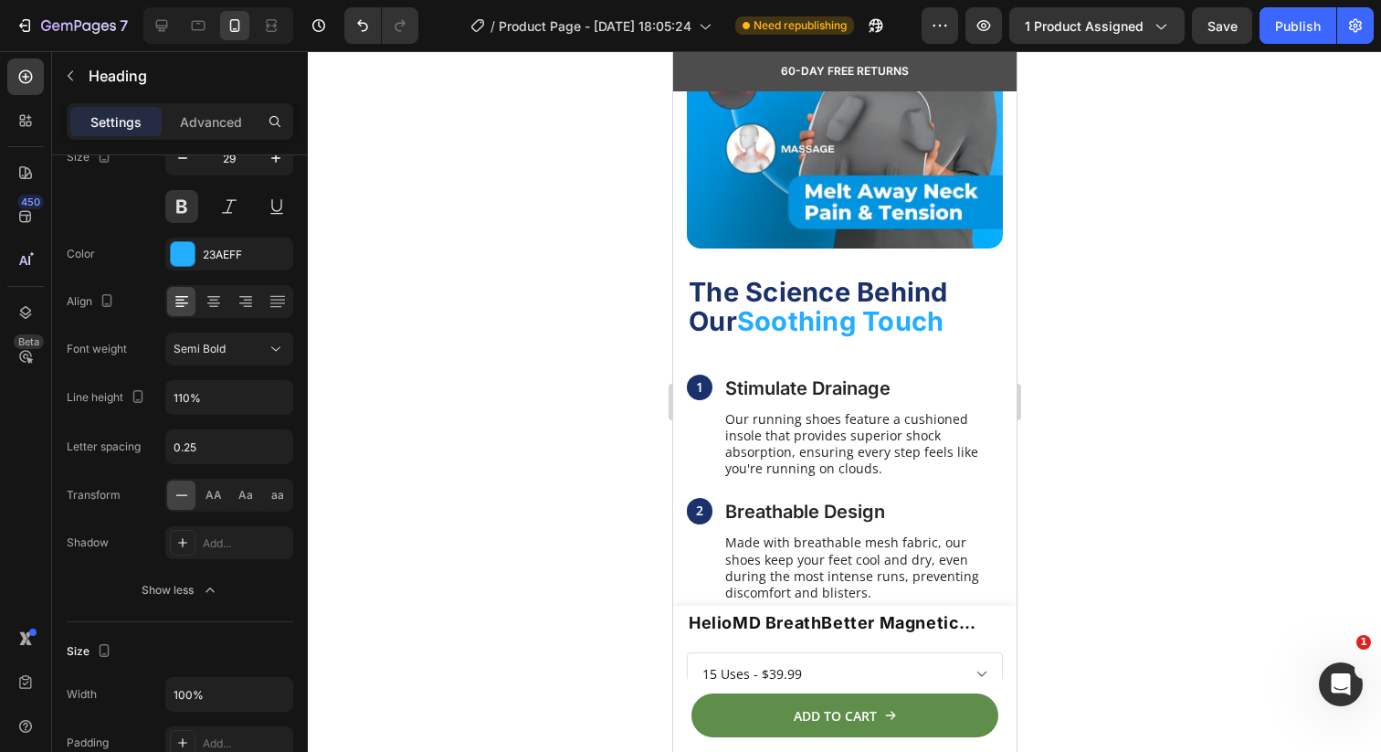
click at [761, 298] on span "The Science Behind Our" at bounding box center [817, 306] width 259 height 61
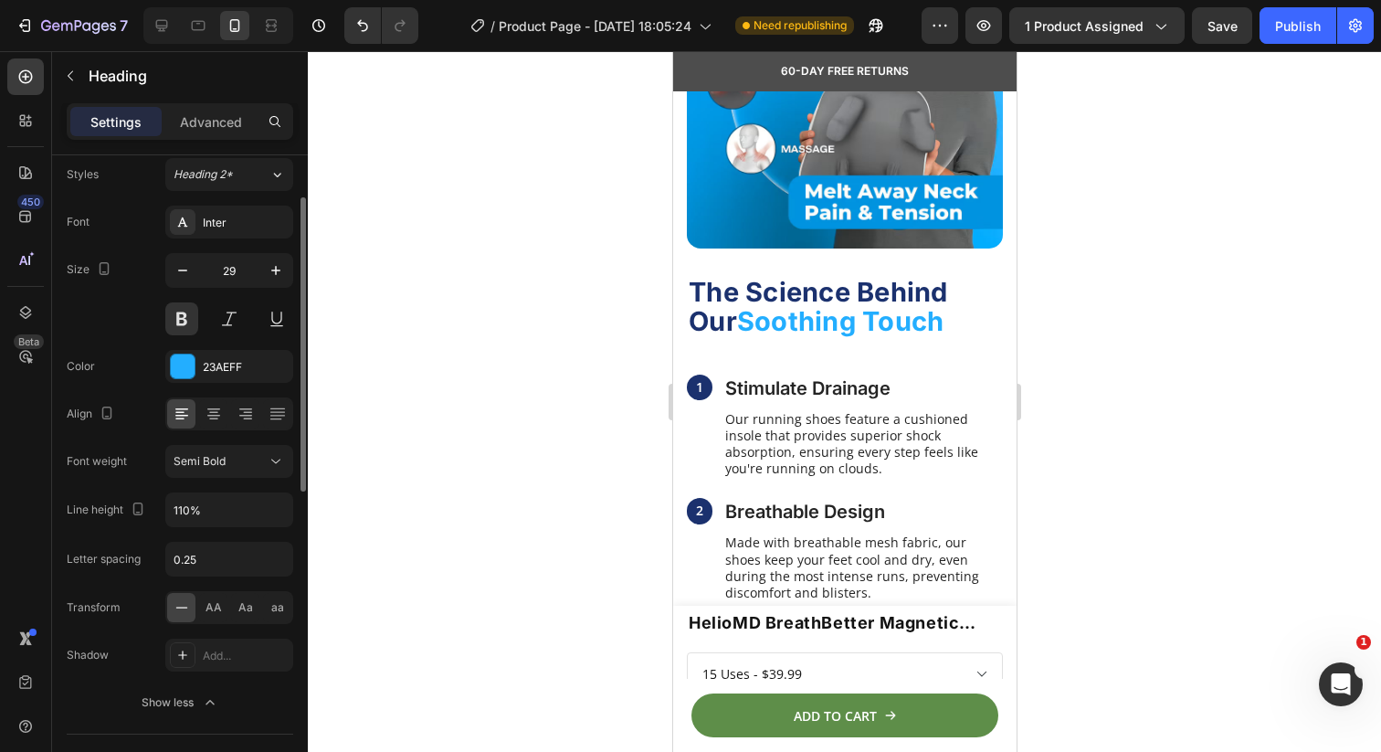
scroll to position [0, 0]
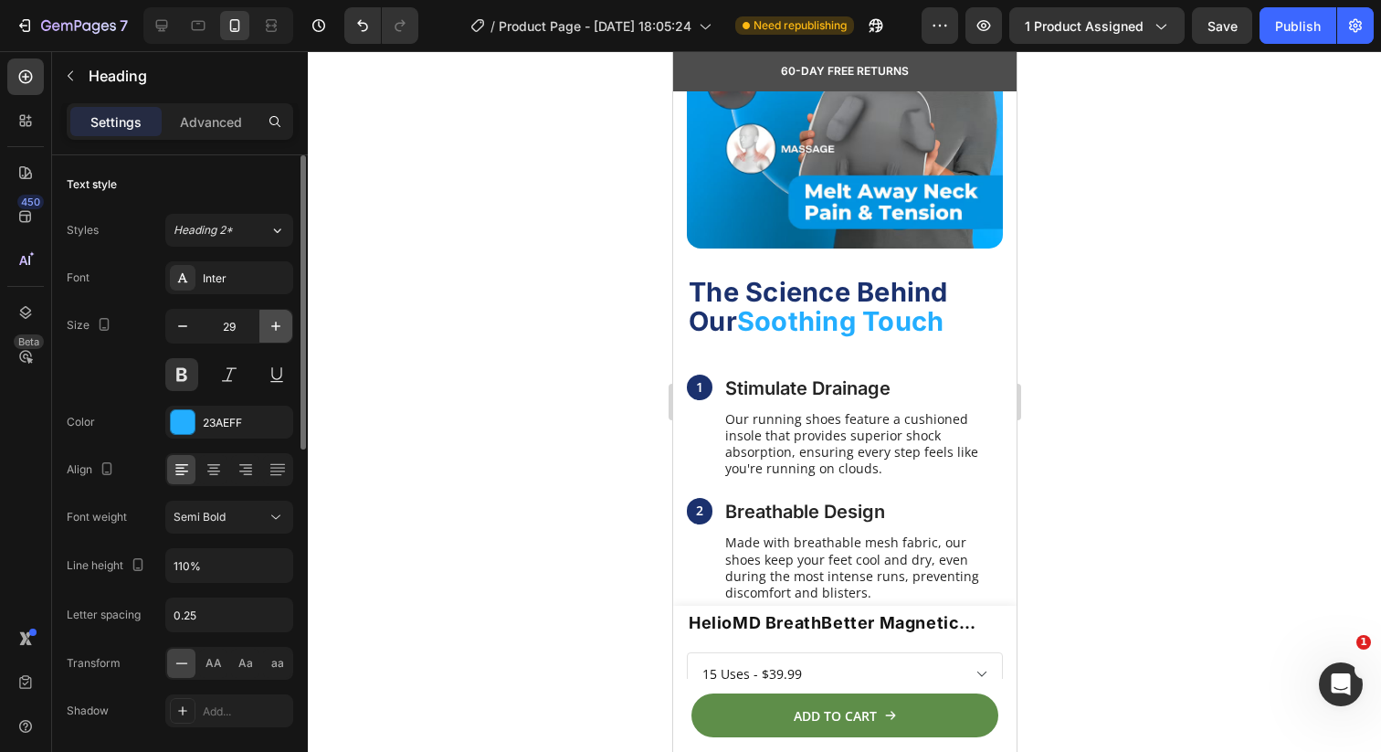
click at [275, 331] on icon "button" at bounding box center [276, 326] width 18 height 18
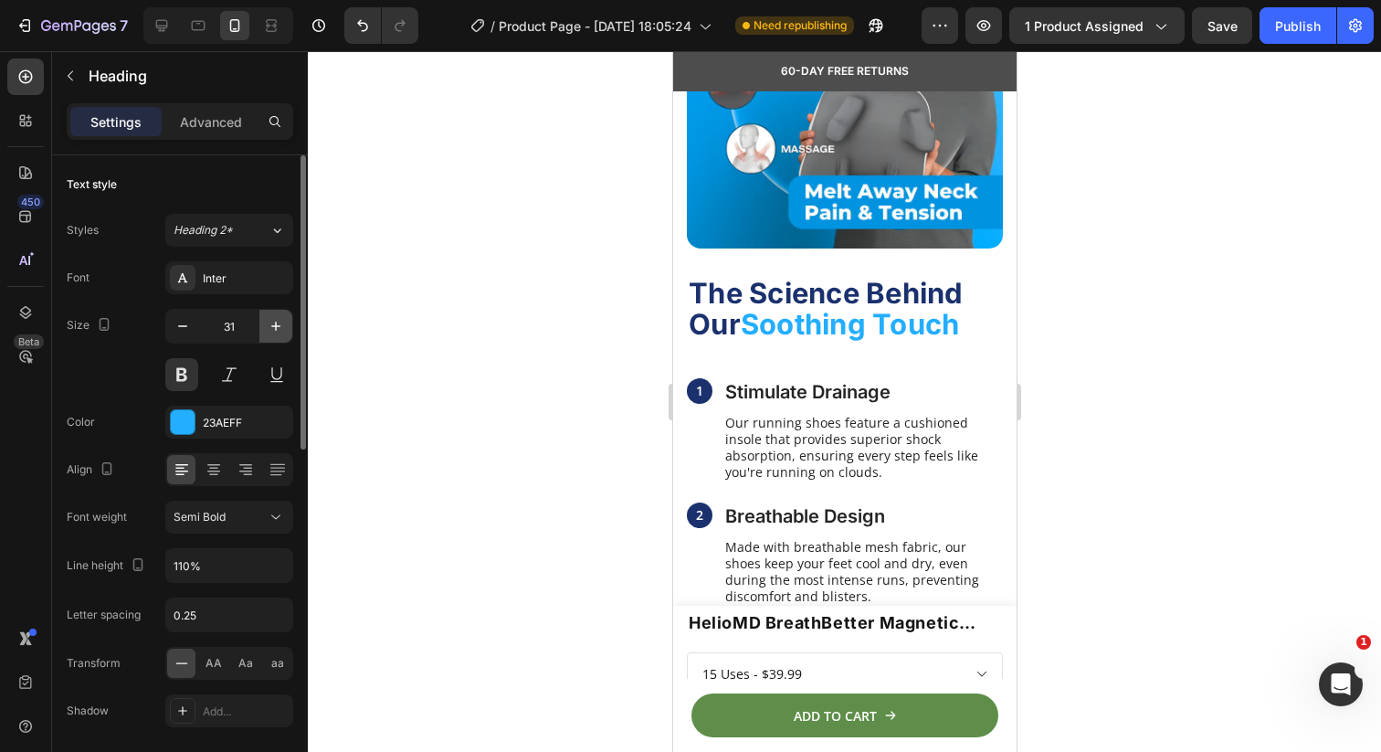
click at [275, 331] on icon "button" at bounding box center [276, 326] width 18 height 18
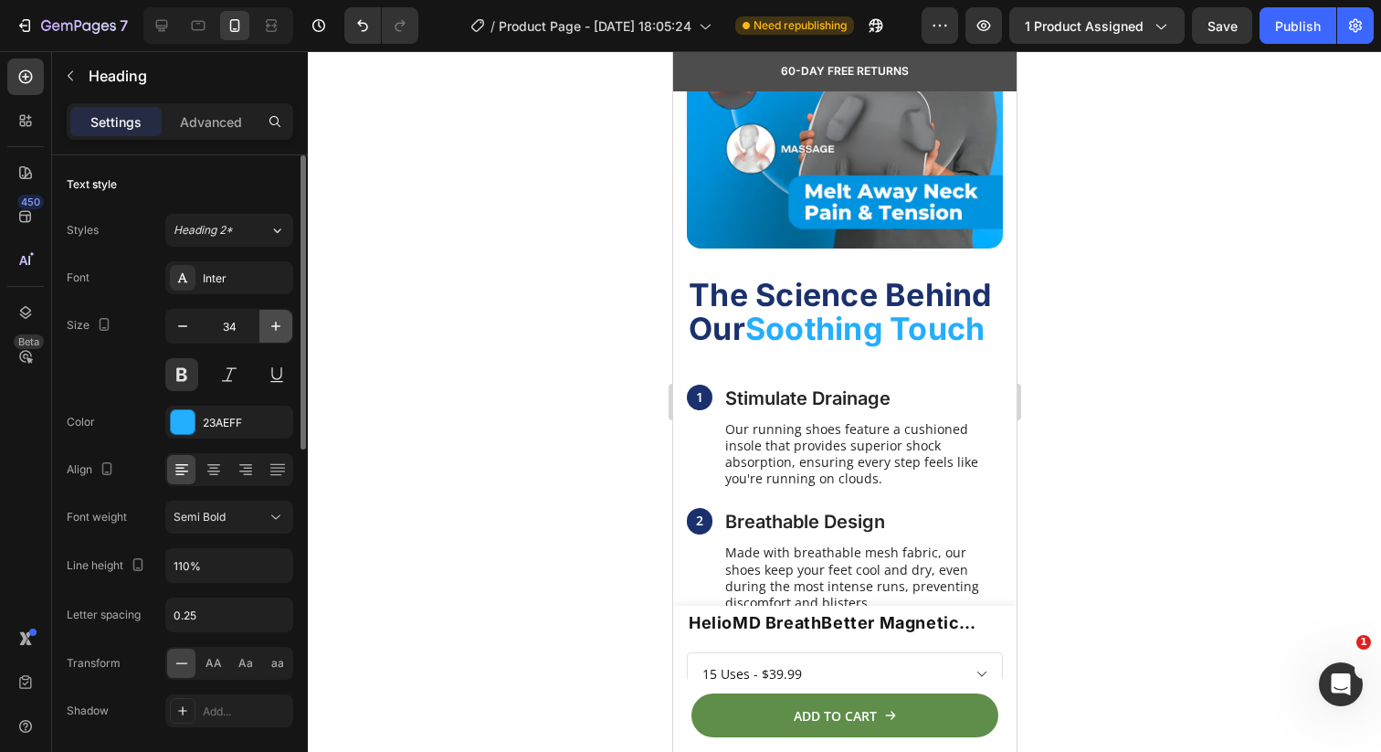
click at [275, 331] on icon "button" at bounding box center [276, 326] width 18 height 18
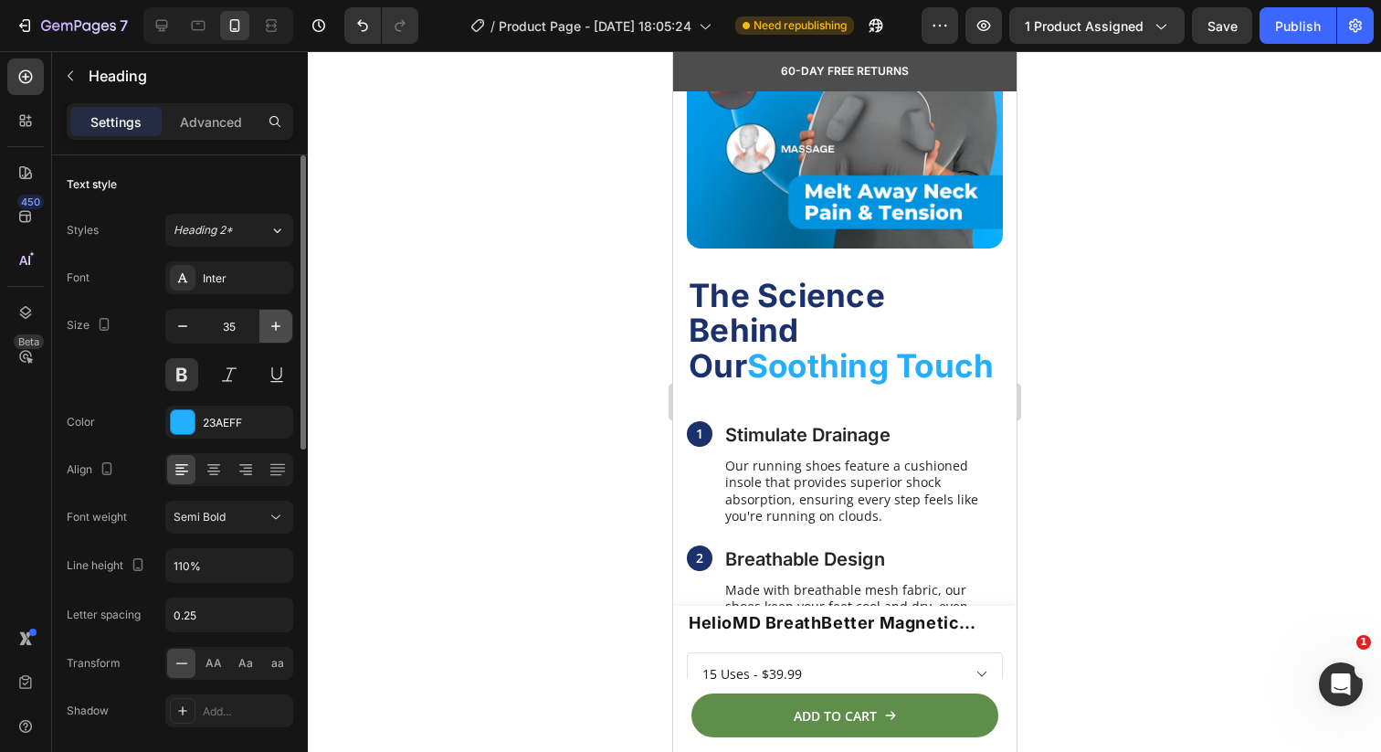
click at [275, 331] on icon "button" at bounding box center [276, 326] width 18 height 18
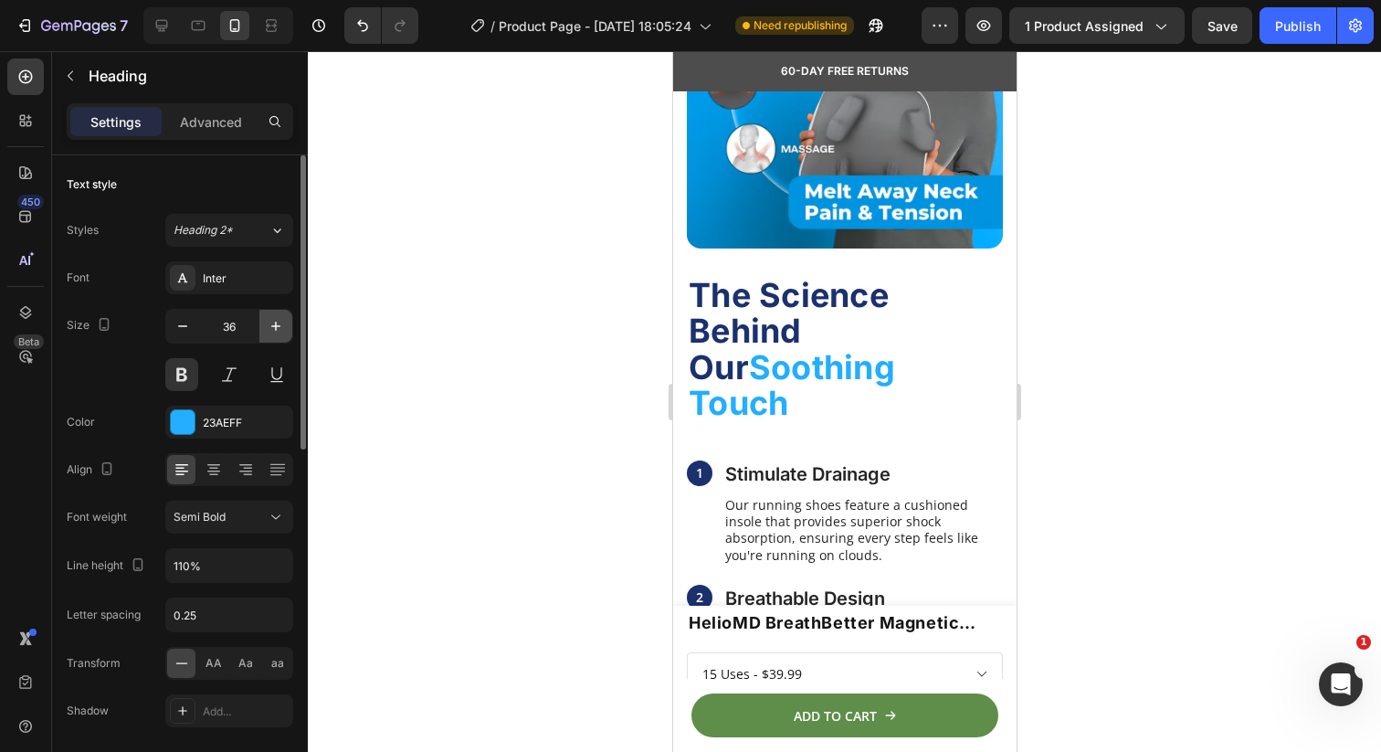
click at [275, 331] on icon "button" at bounding box center [276, 326] width 18 height 18
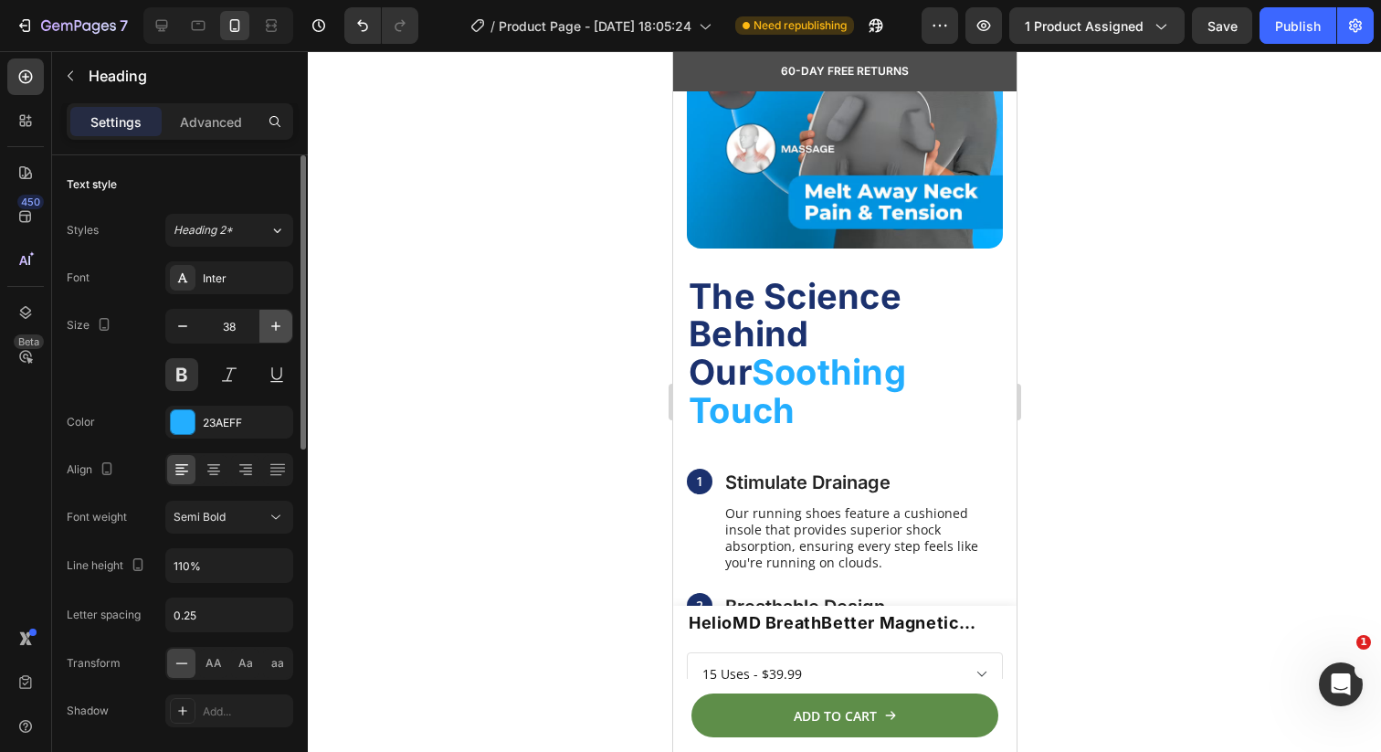
click at [275, 331] on icon "button" at bounding box center [276, 326] width 18 height 18
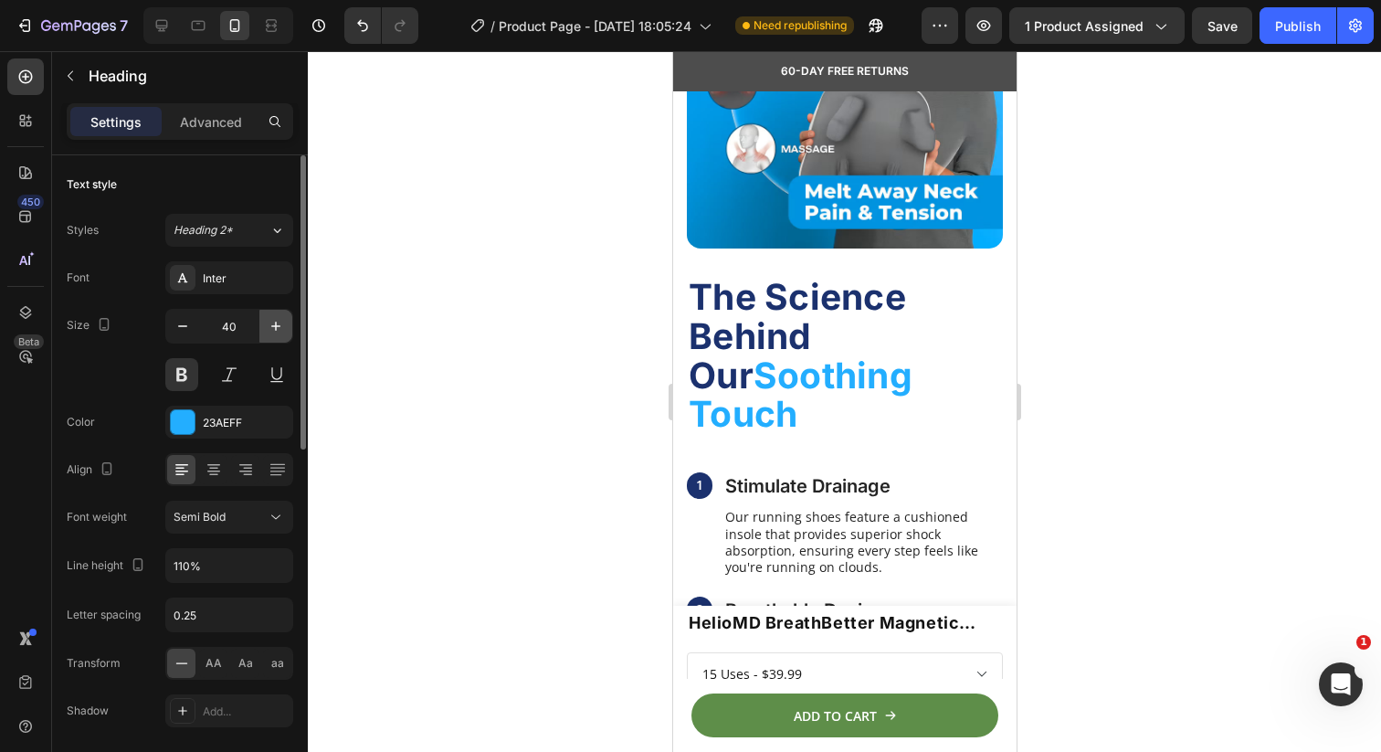
click at [275, 331] on icon "button" at bounding box center [276, 326] width 18 height 18
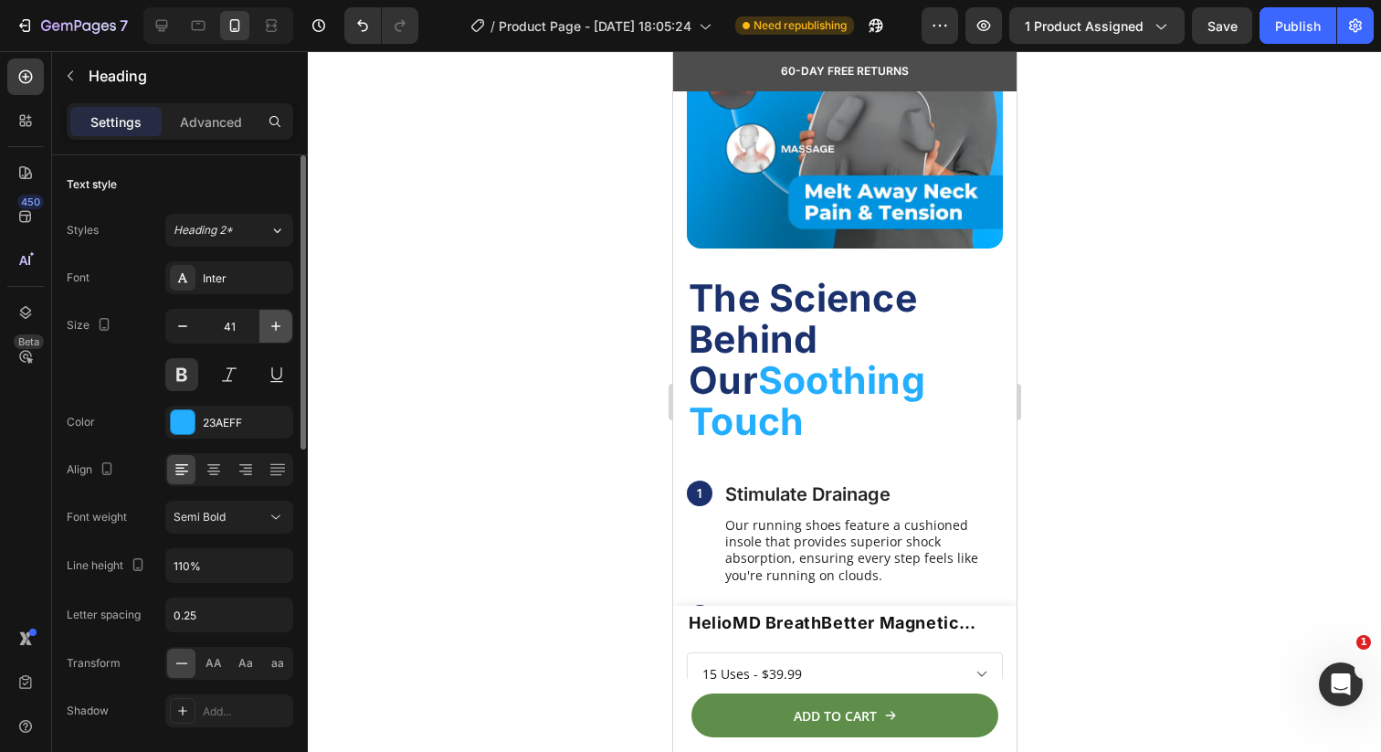
click at [275, 331] on icon "button" at bounding box center [276, 326] width 18 height 18
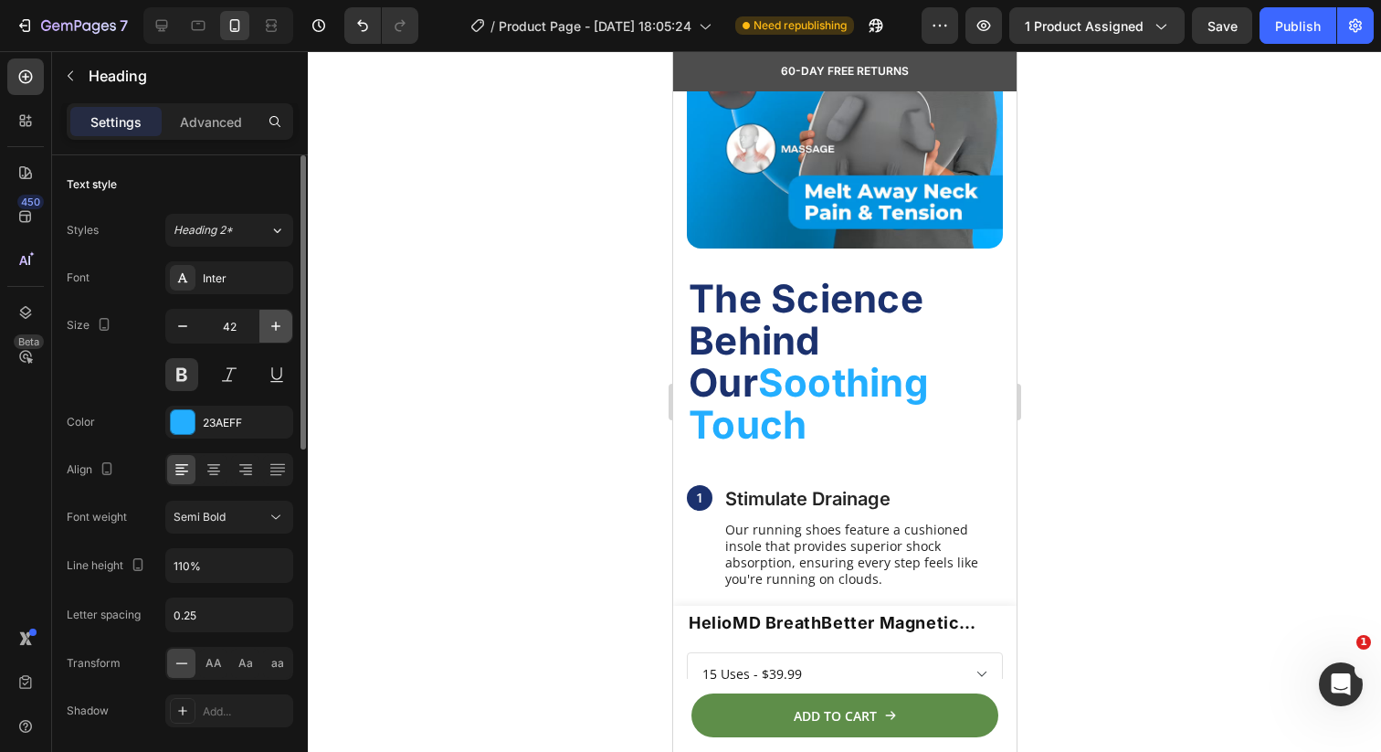
click at [275, 331] on icon "button" at bounding box center [276, 326] width 18 height 18
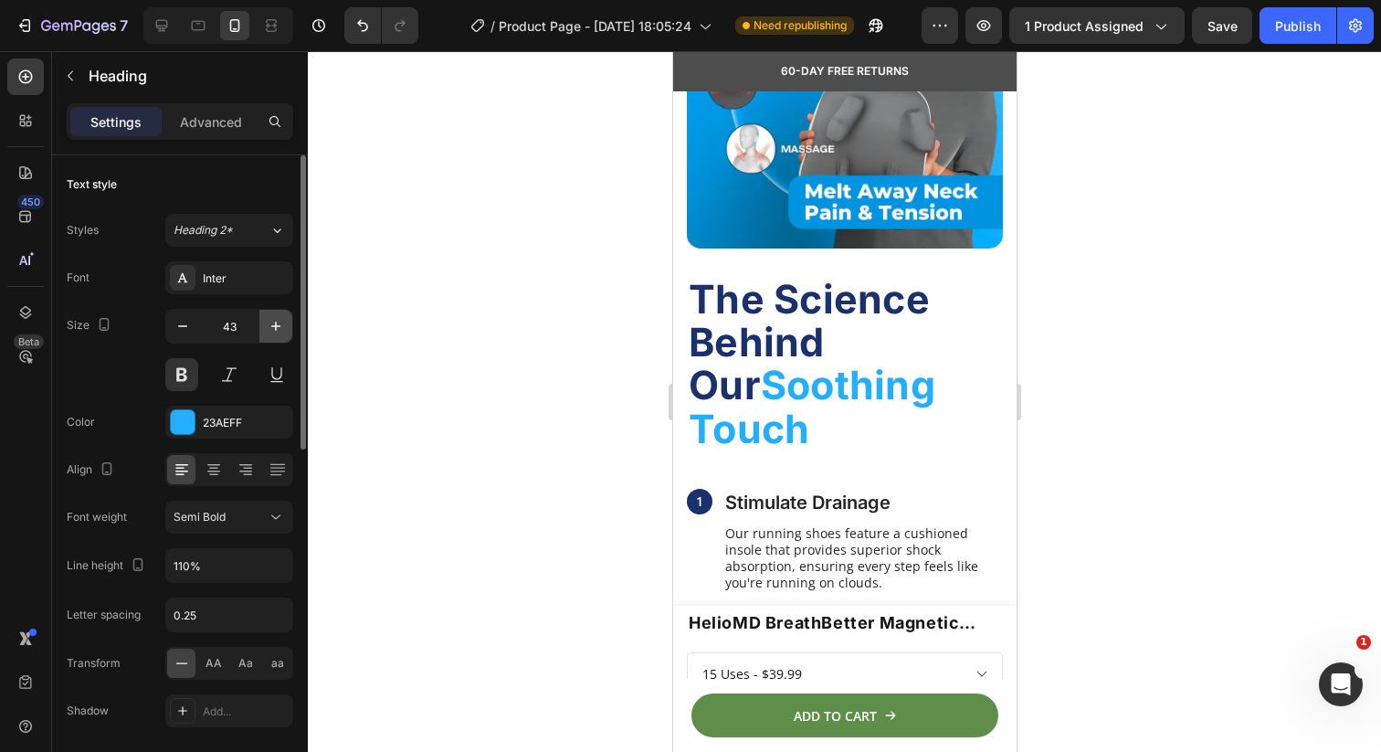
click at [275, 331] on icon "button" at bounding box center [276, 326] width 18 height 18
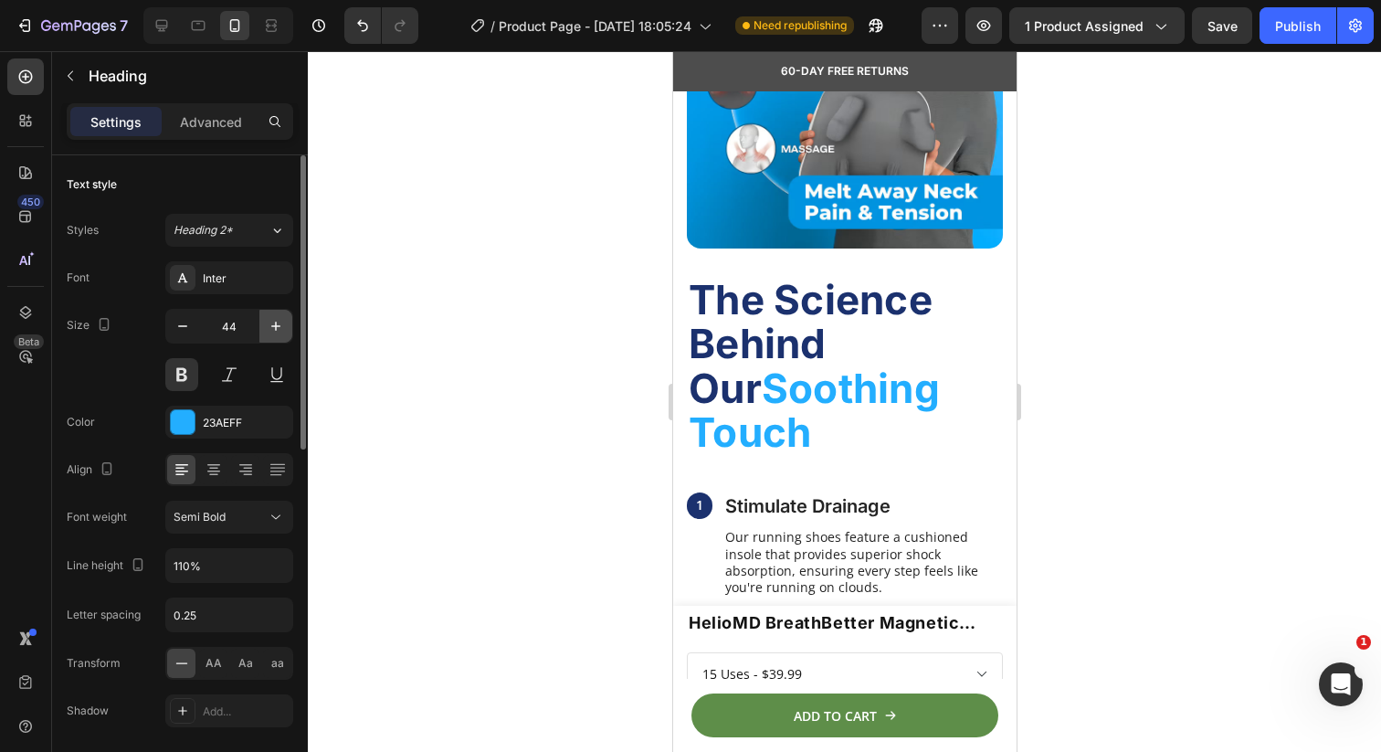
click at [275, 331] on icon "button" at bounding box center [276, 326] width 18 height 18
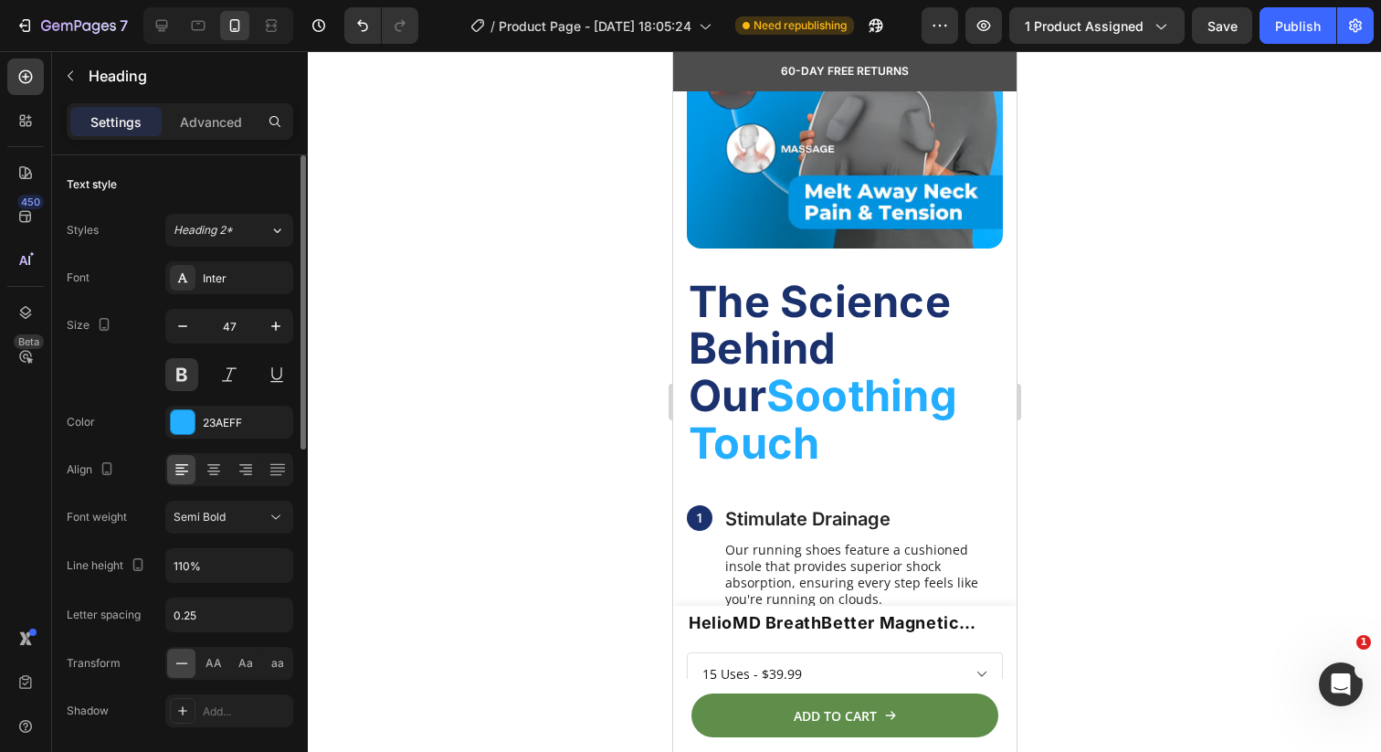
click at [157, 320] on div "Size 47" at bounding box center [180, 350] width 227 height 82
click at [175, 320] on icon "button" at bounding box center [183, 326] width 18 height 18
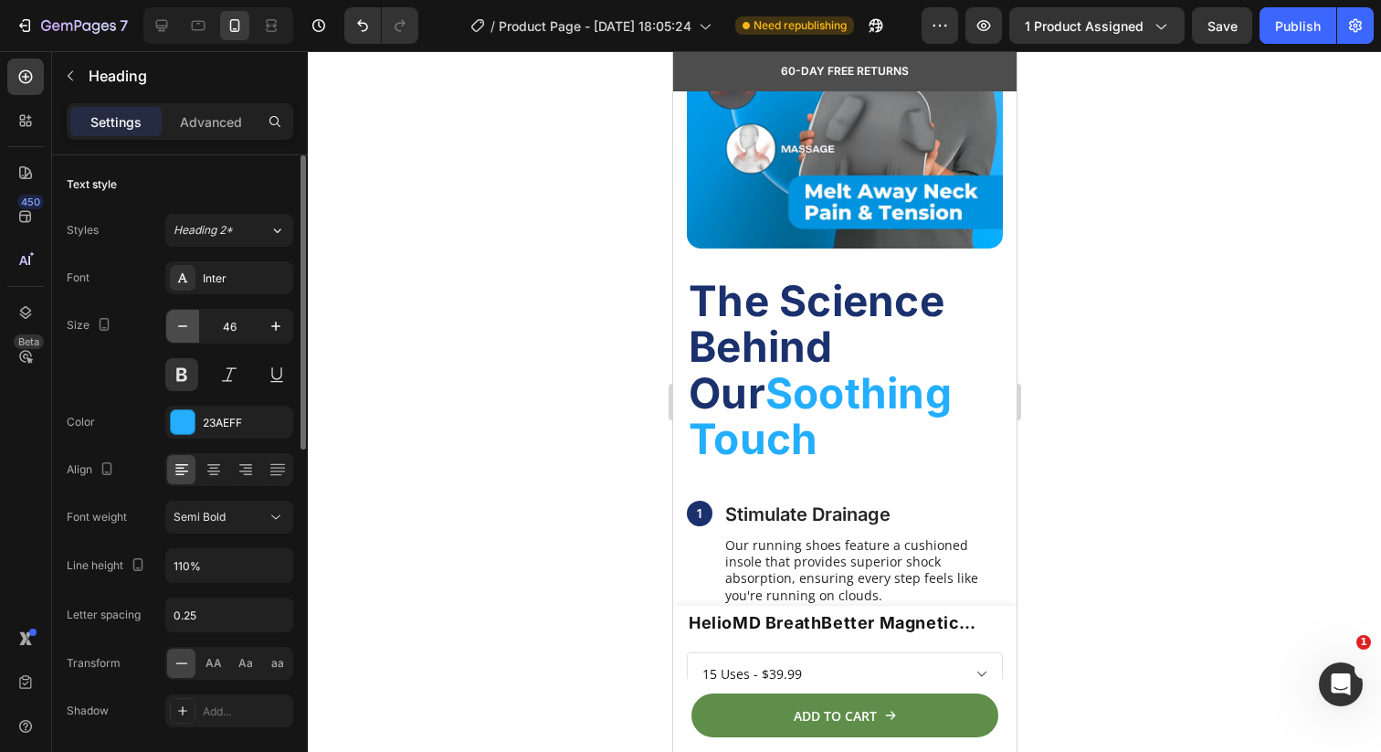
click at [175, 320] on icon "button" at bounding box center [183, 326] width 18 height 18
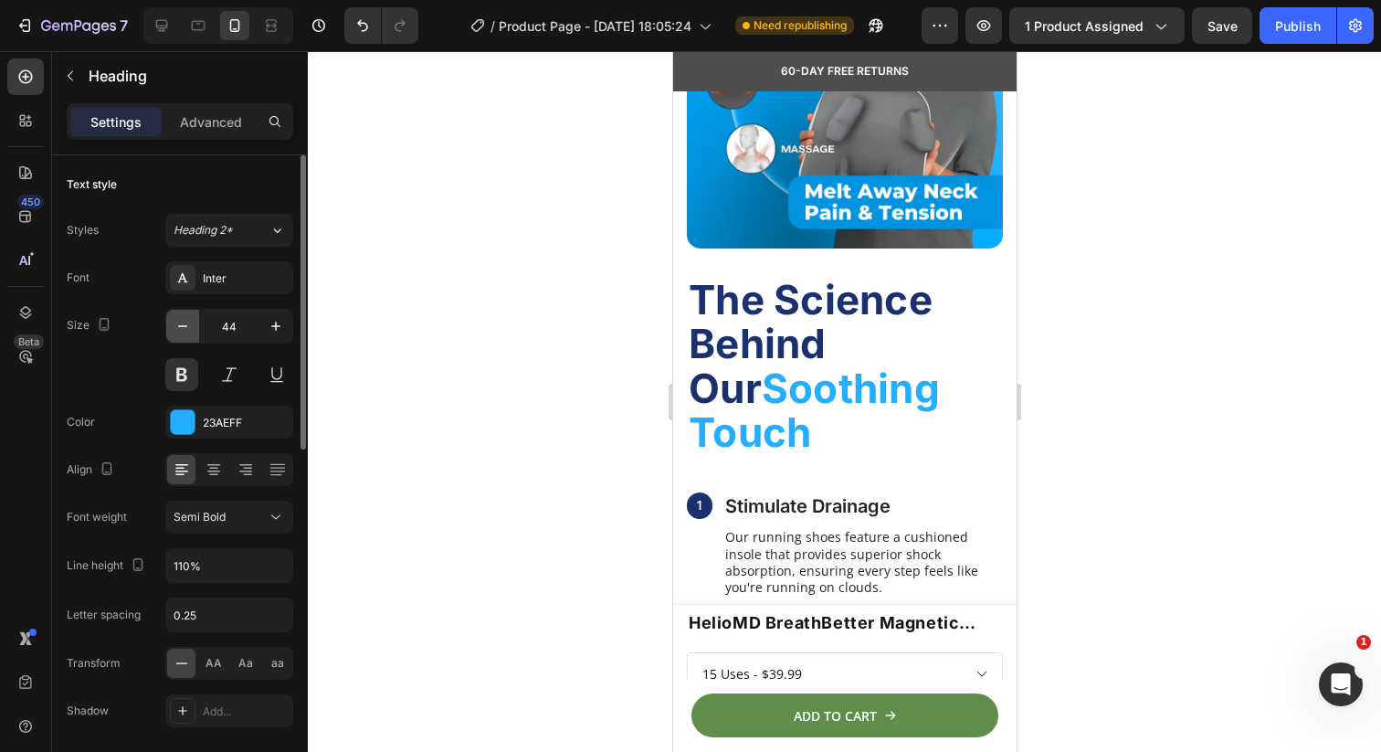
click at [175, 320] on icon "button" at bounding box center [183, 326] width 18 height 18
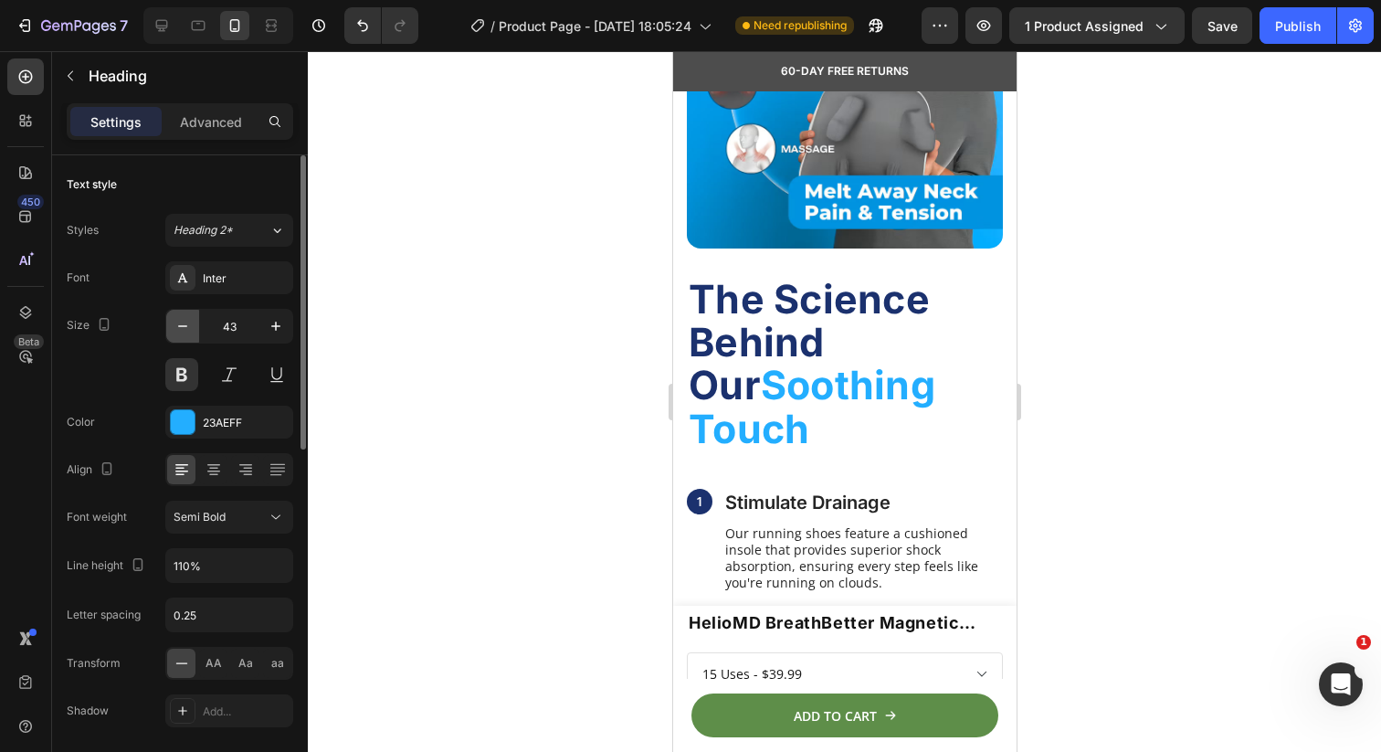
click at [175, 320] on icon "button" at bounding box center [183, 326] width 18 height 18
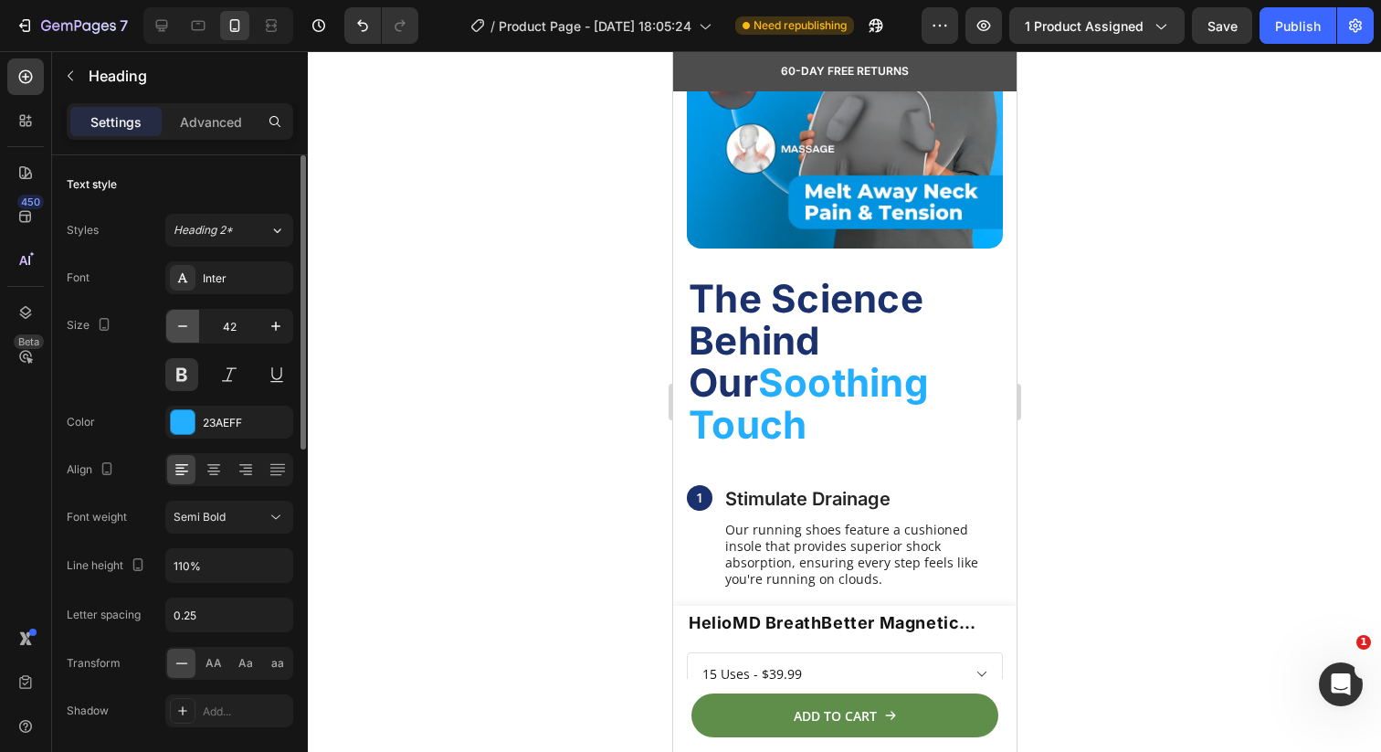
click at [175, 320] on icon "button" at bounding box center [183, 326] width 18 height 18
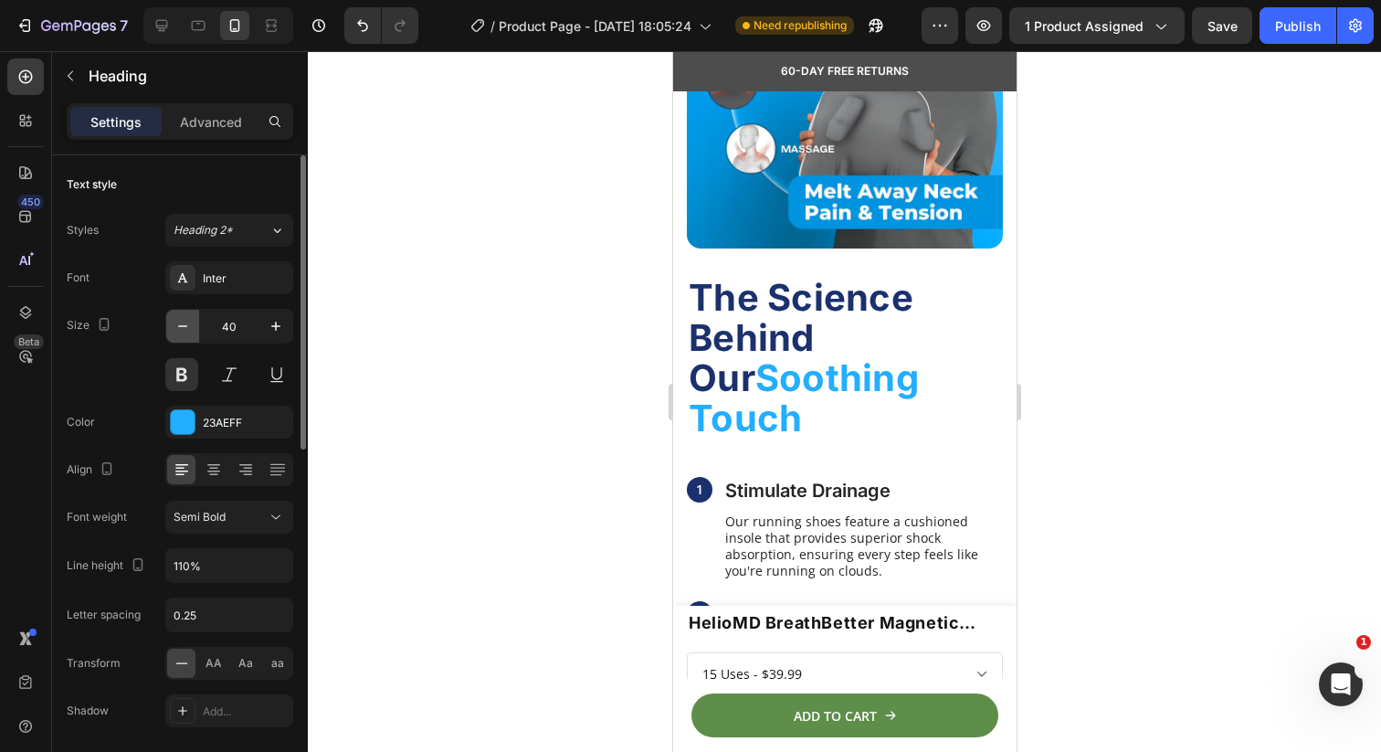
click at [175, 320] on icon "button" at bounding box center [183, 326] width 18 height 18
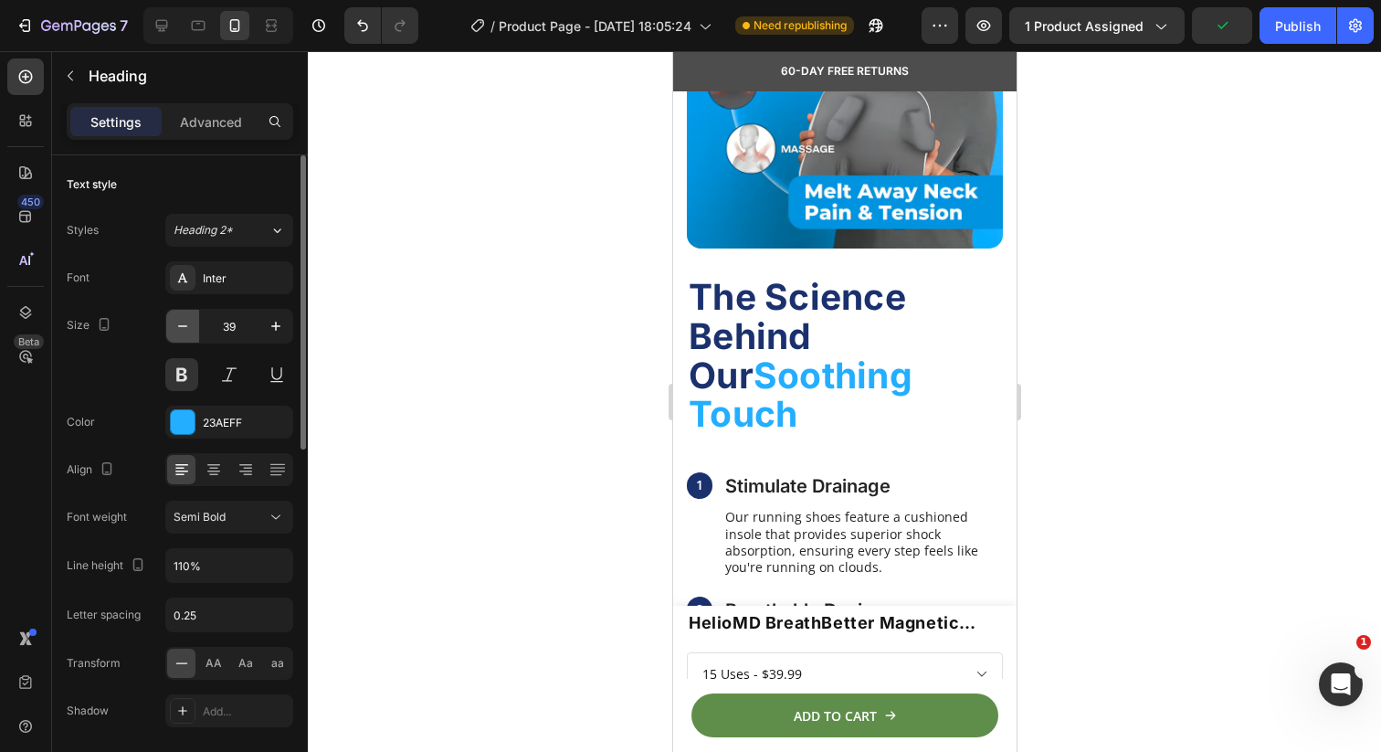
click at [175, 320] on icon "button" at bounding box center [183, 326] width 18 height 18
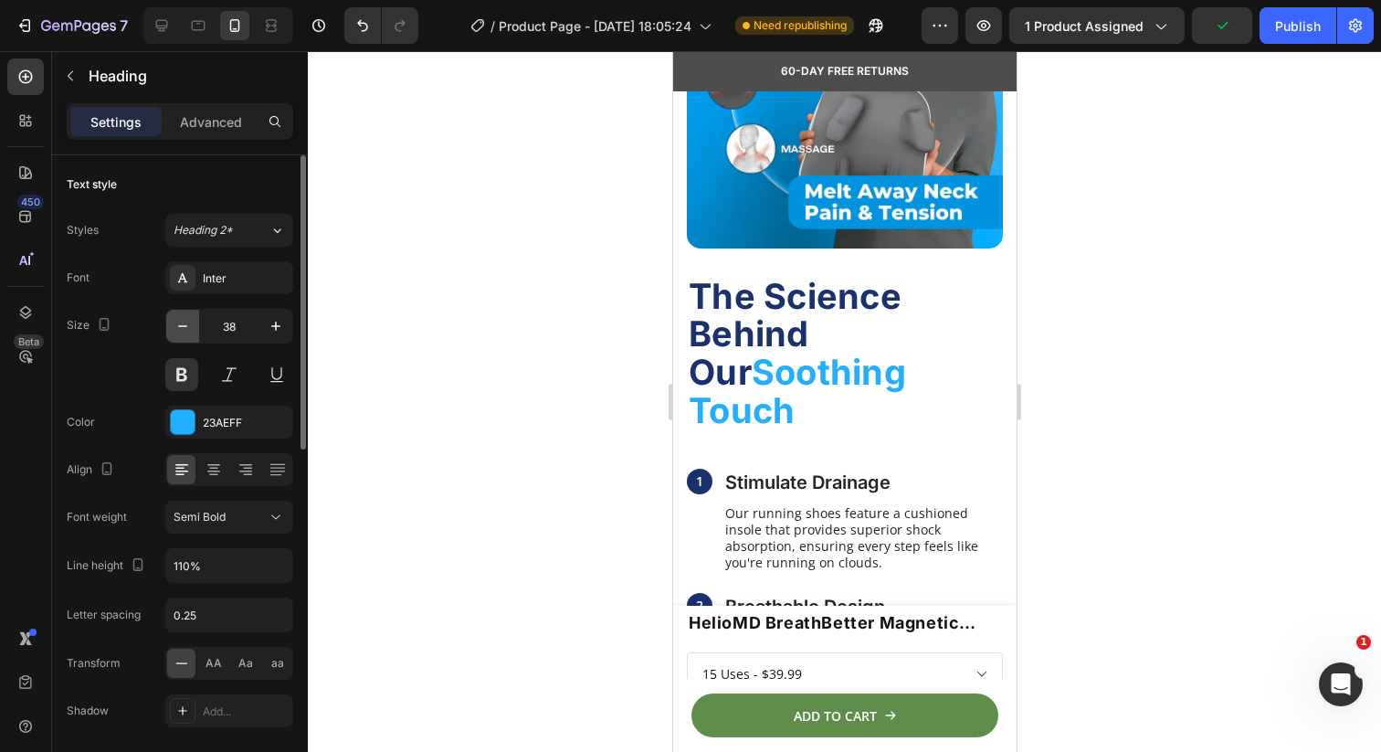
click at [175, 320] on icon "button" at bounding box center [183, 326] width 18 height 18
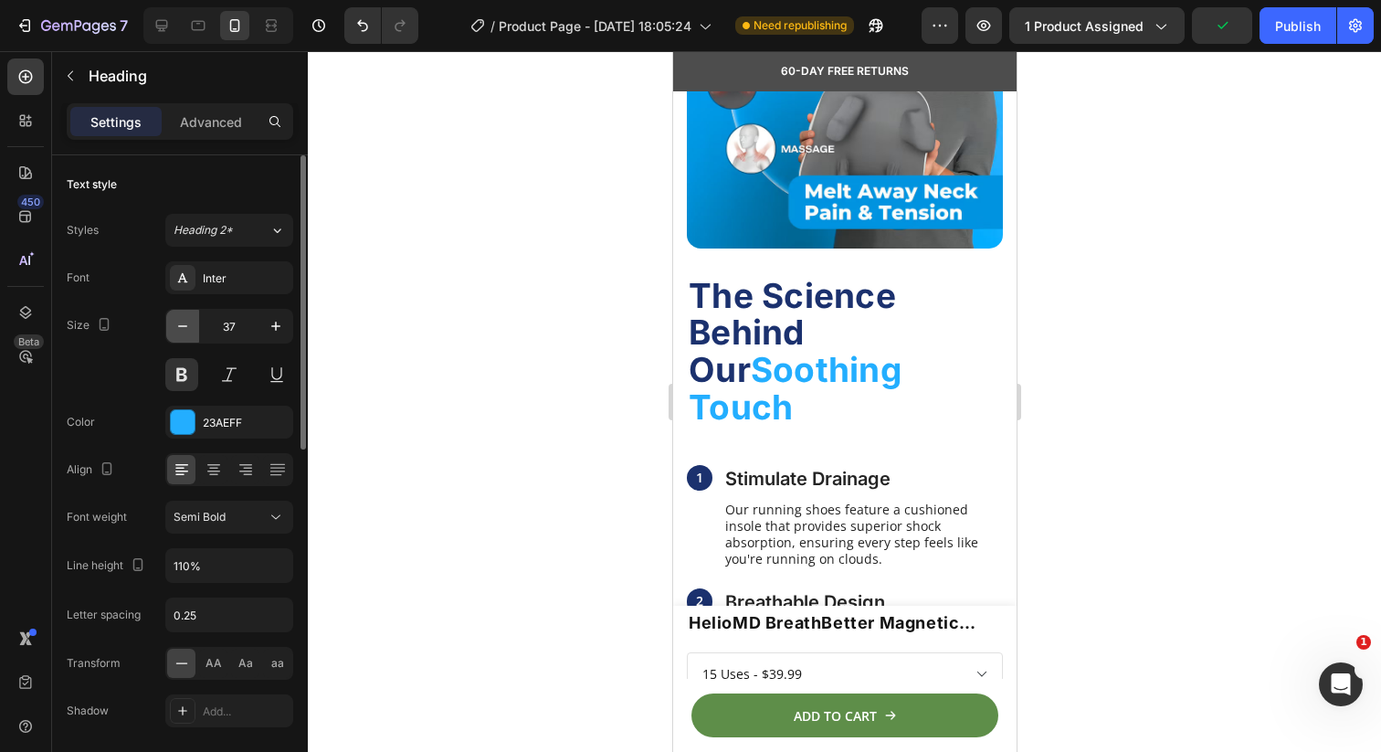
click at [175, 320] on icon "button" at bounding box center [183, 326] width 18 height 18
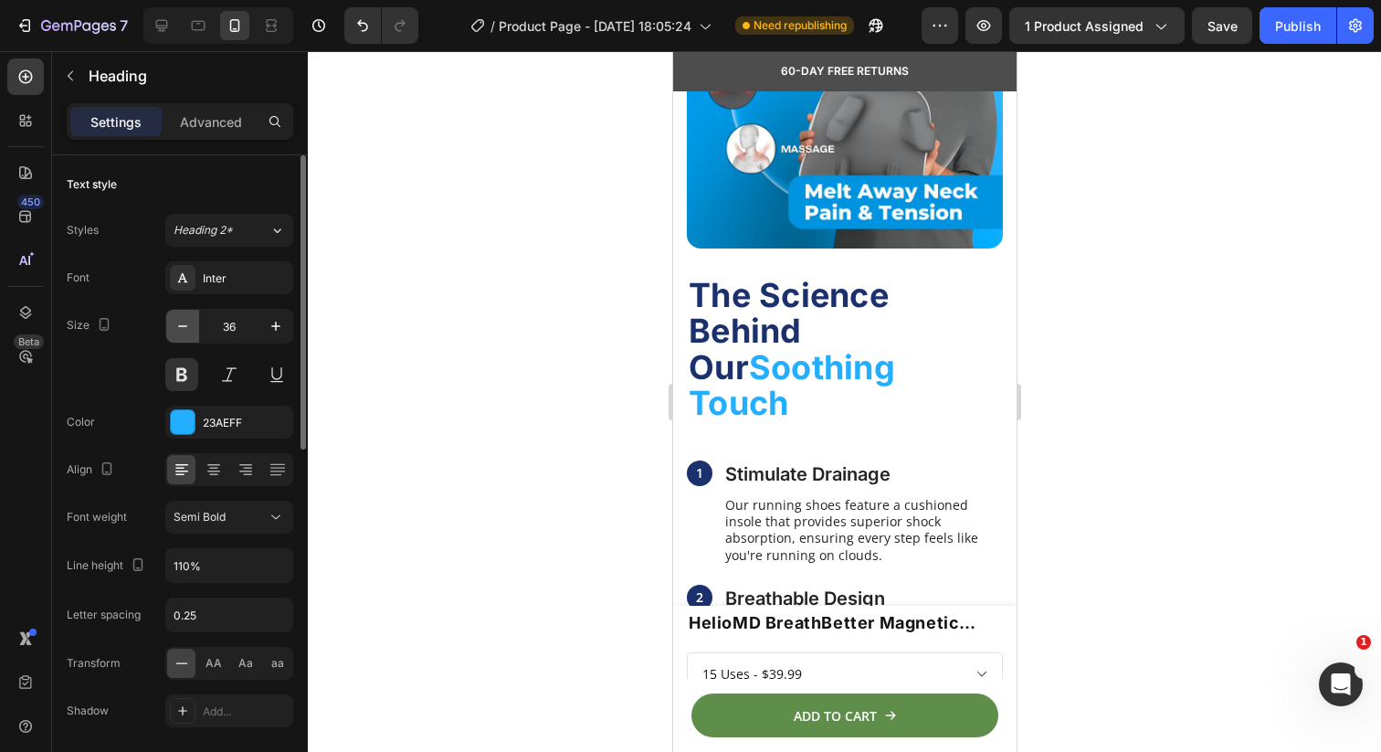
click at [175, 320] on icon "button" at bounding box center [183, 326] width 18 height 18
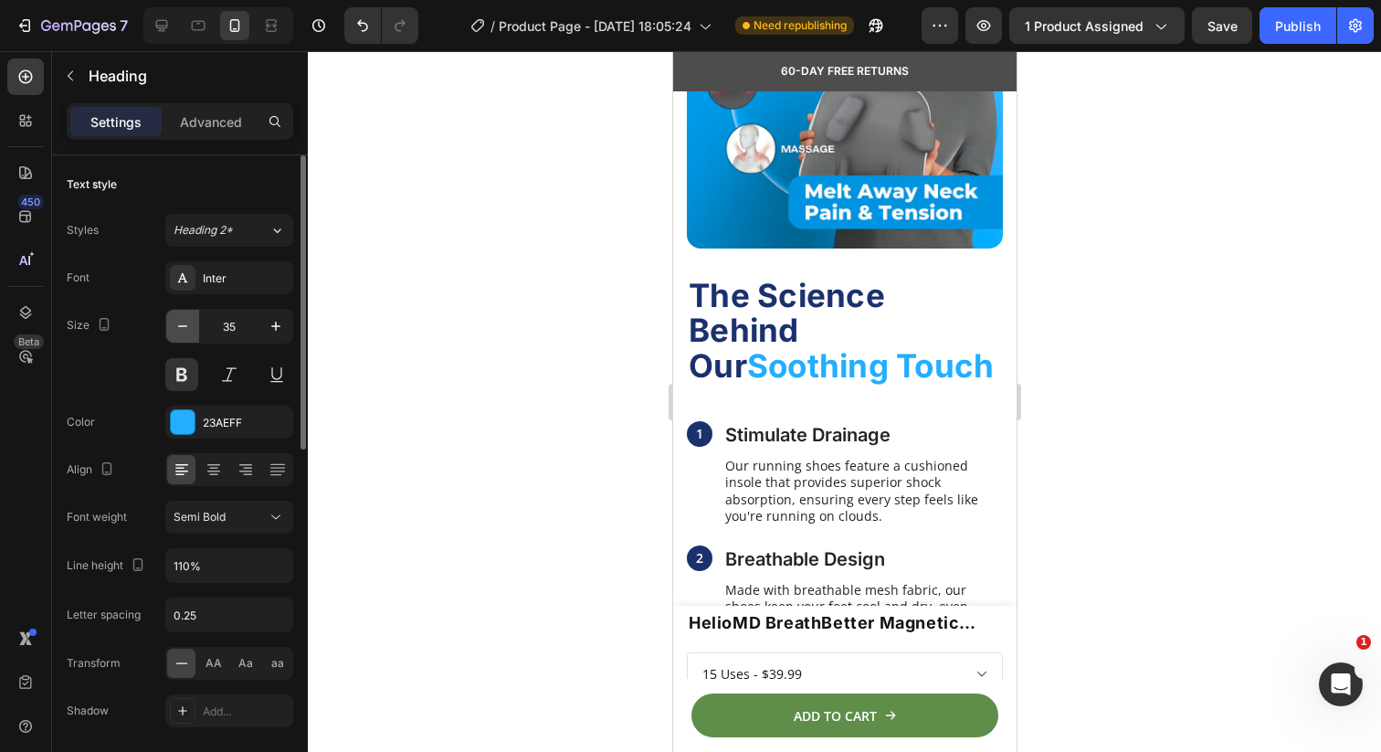
click at [175, 320] on icon "button" at bounding box center [183, 326] width 18 height 18
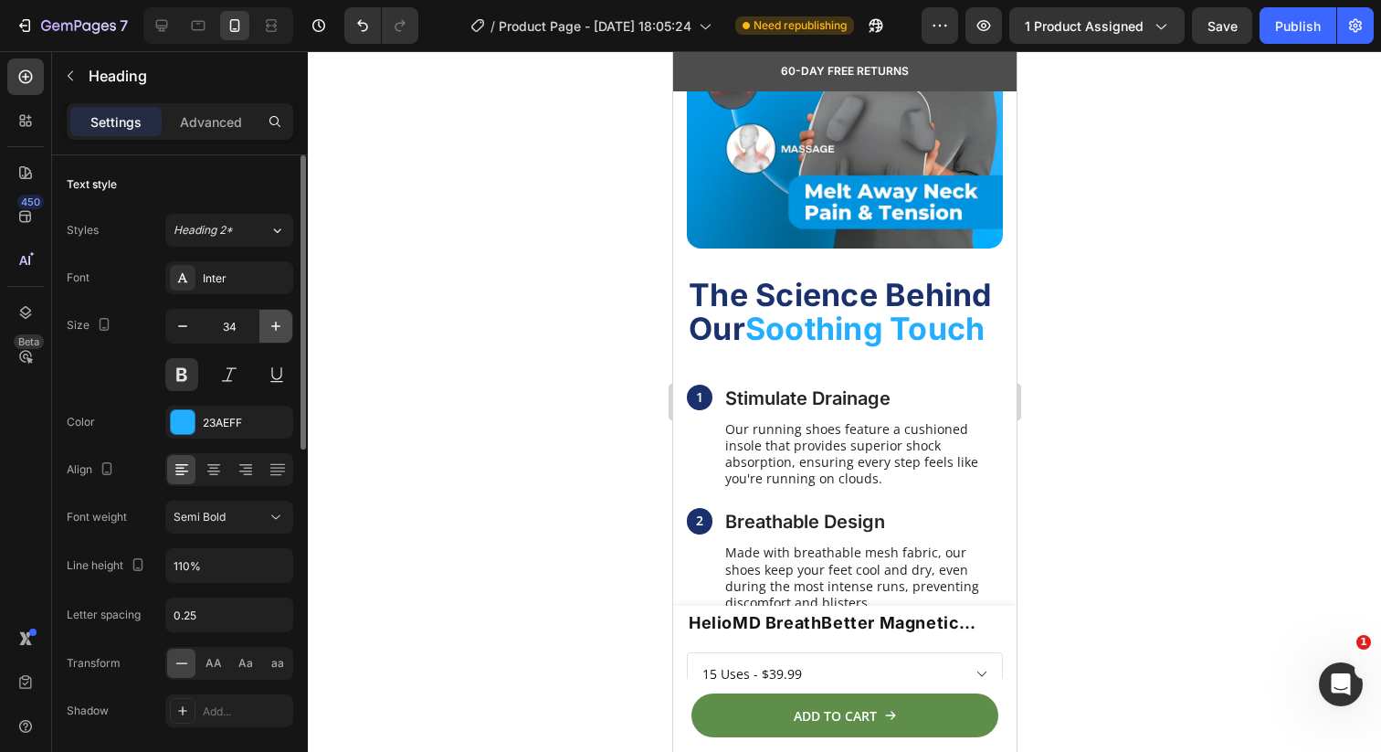
click at [275, 333] on icon "button" at bounding box center [276, 326] width 18 height 18
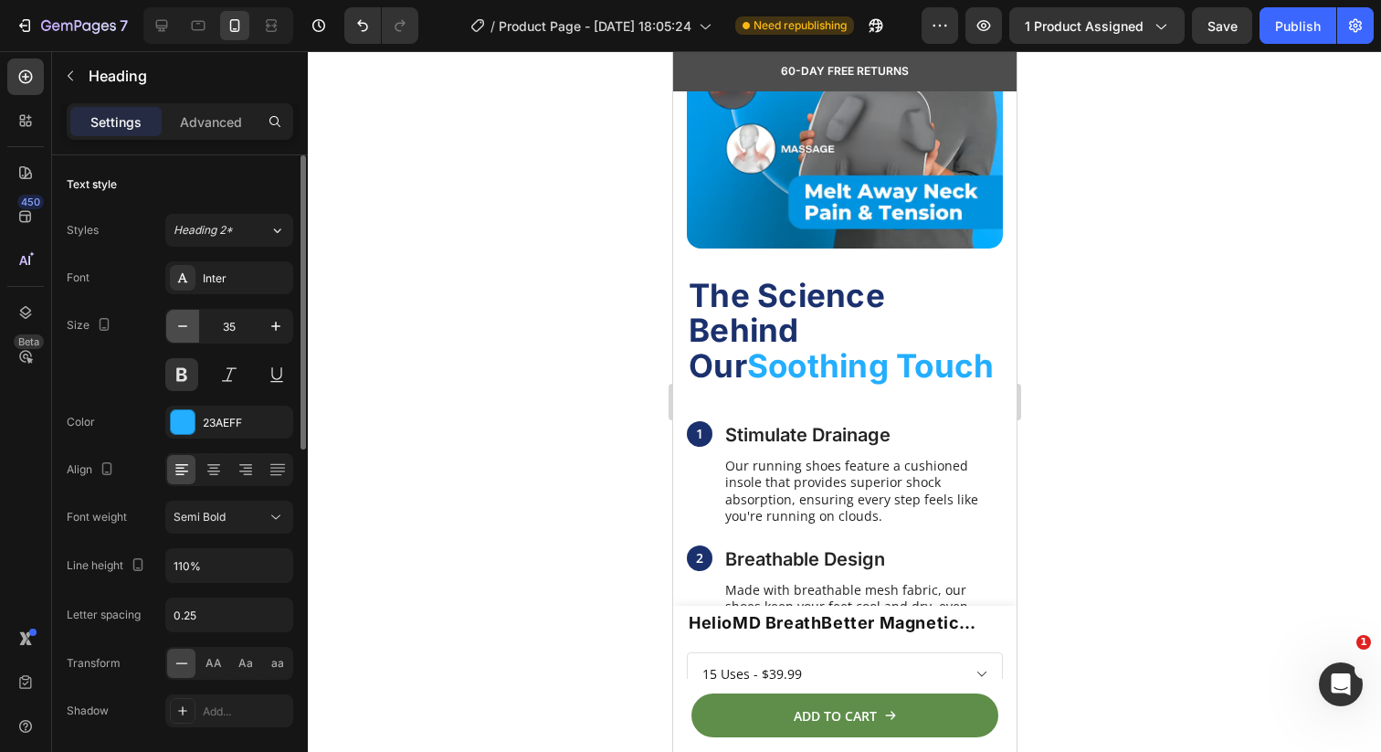
click at [195, 330] on button "button" at bounding box center [182, 326] width 33 height 33
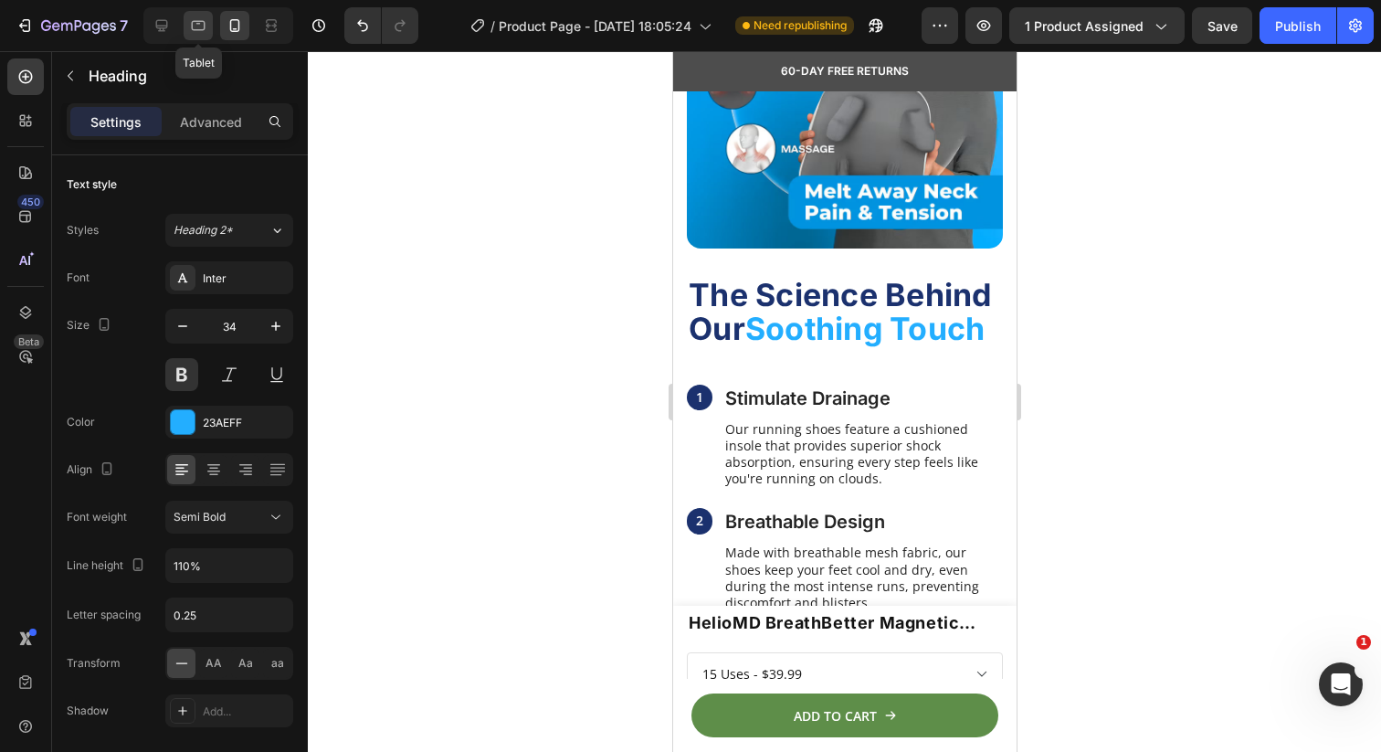
click at [200, 18] on icon at bounding box center [198, 25] width 18 height 18
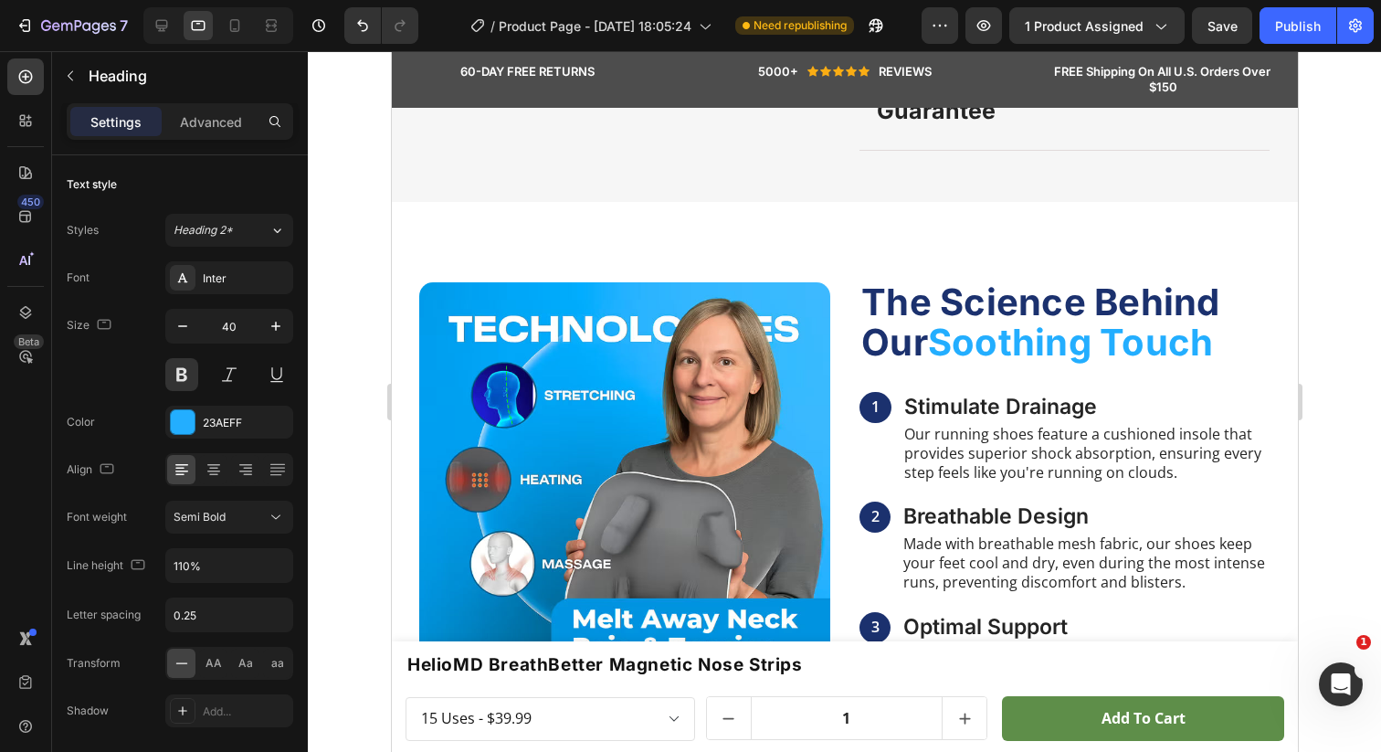
scroll to position [913, 0]
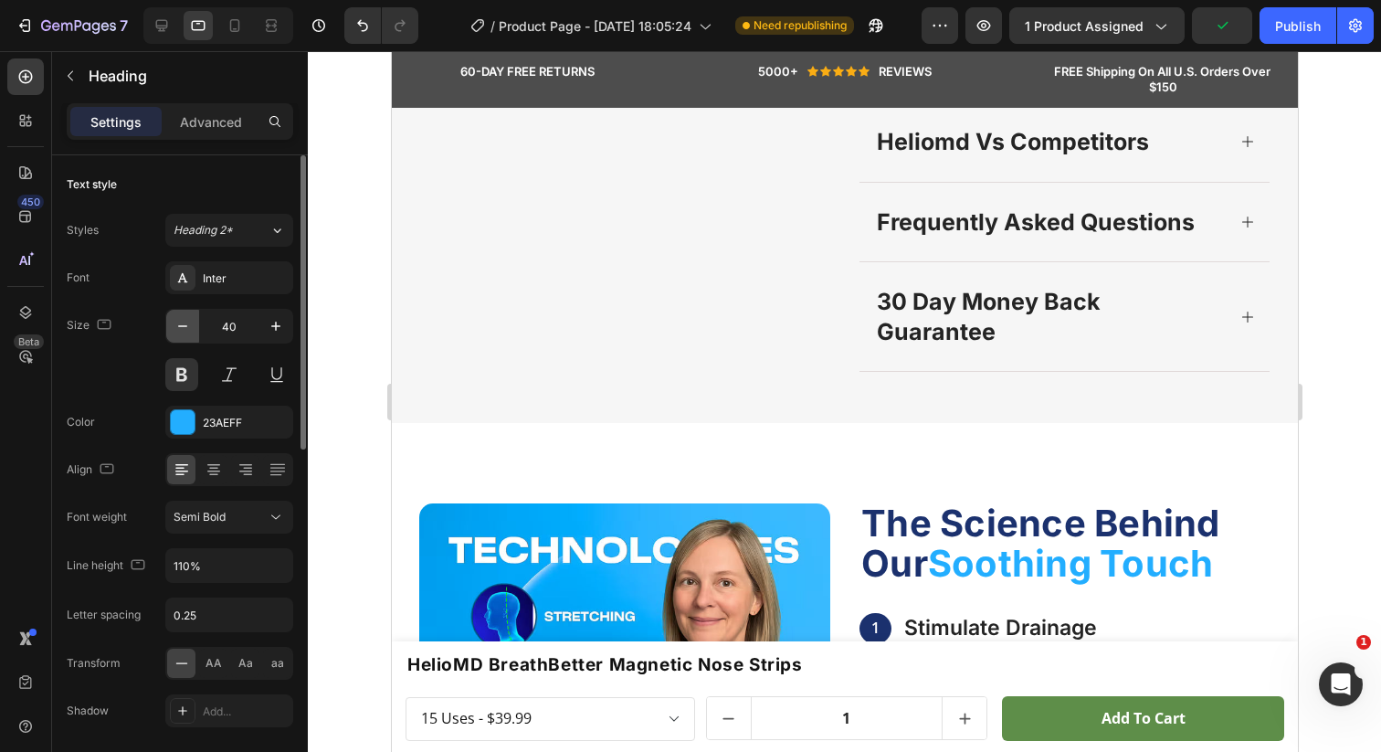
click at [182, 319] on icon "button" at bounding box center [183, 326] width 18 height 18
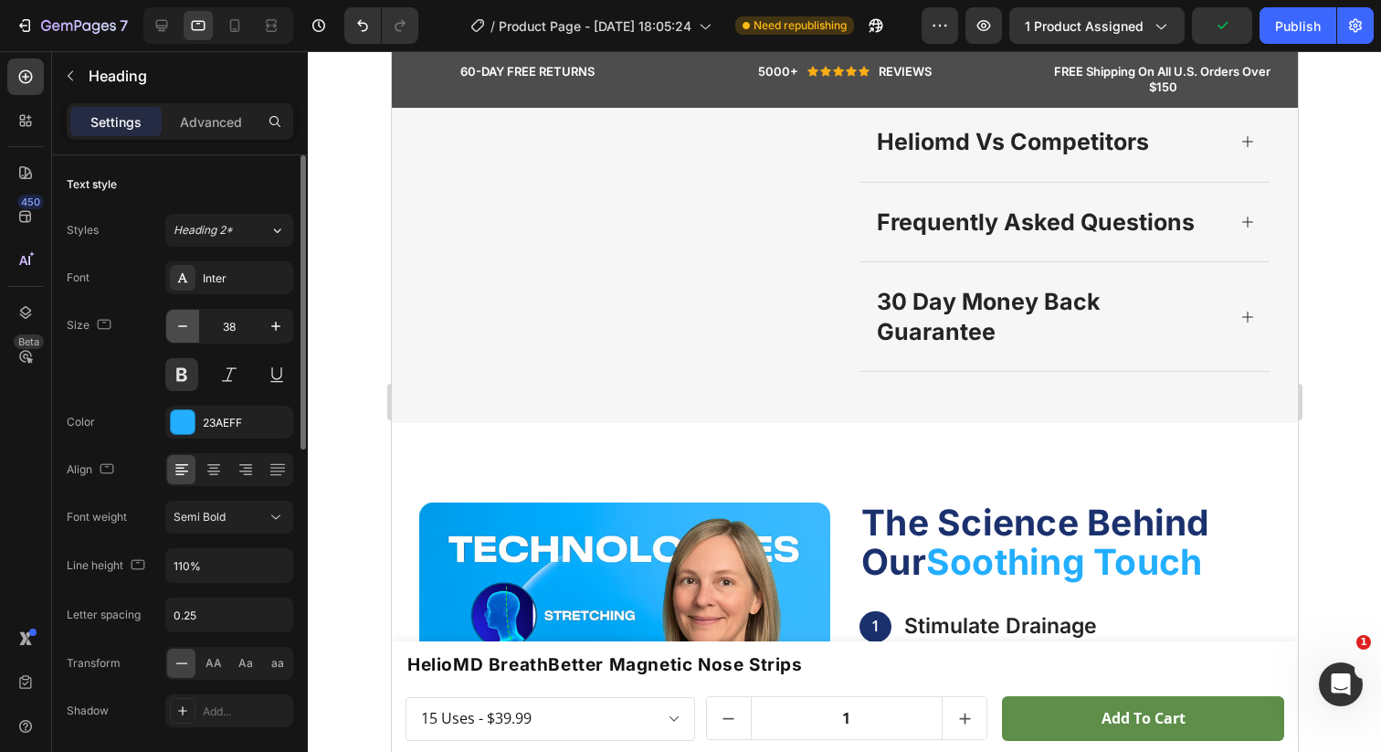
click at [182, 319] on icon "button" at bounding box center [183, 326] width 18 height 18
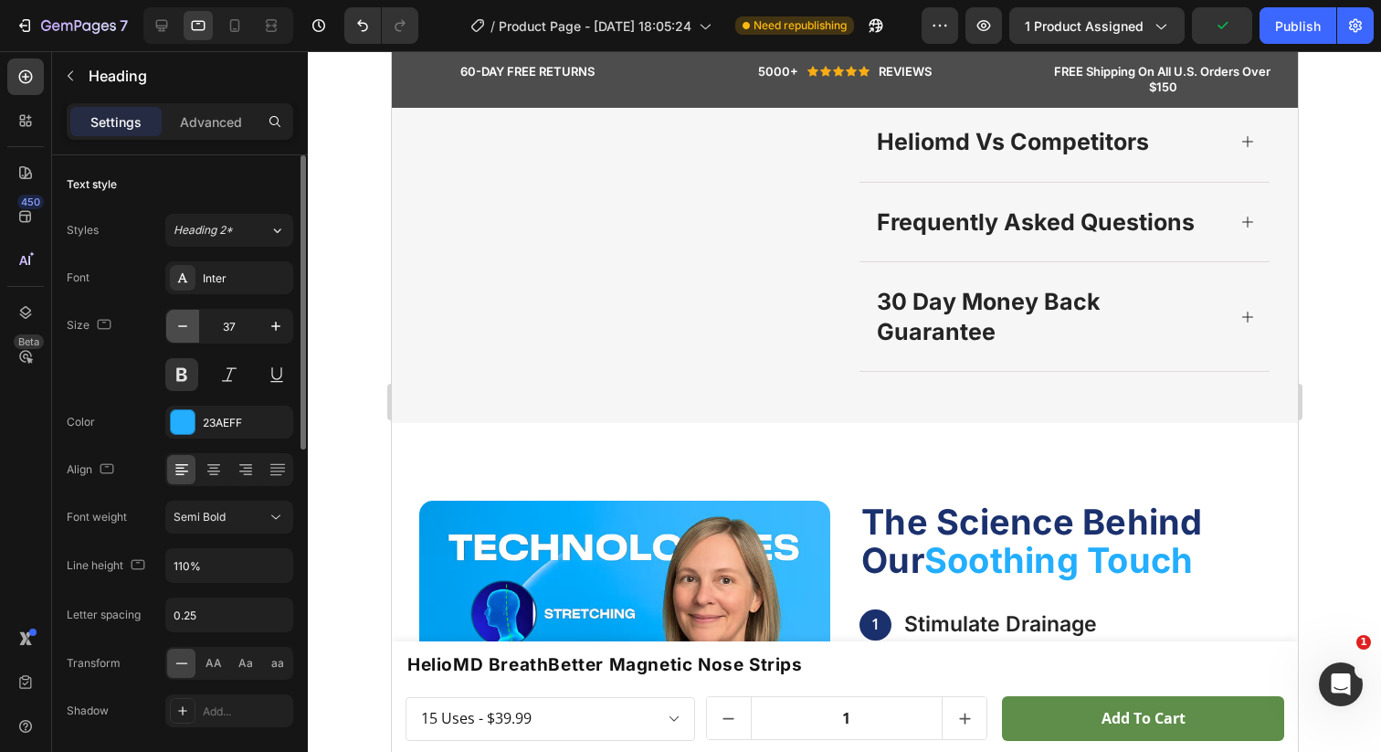
click at [182, 319] on icon "button" at bounding box center [183, 326] width 18 height 18
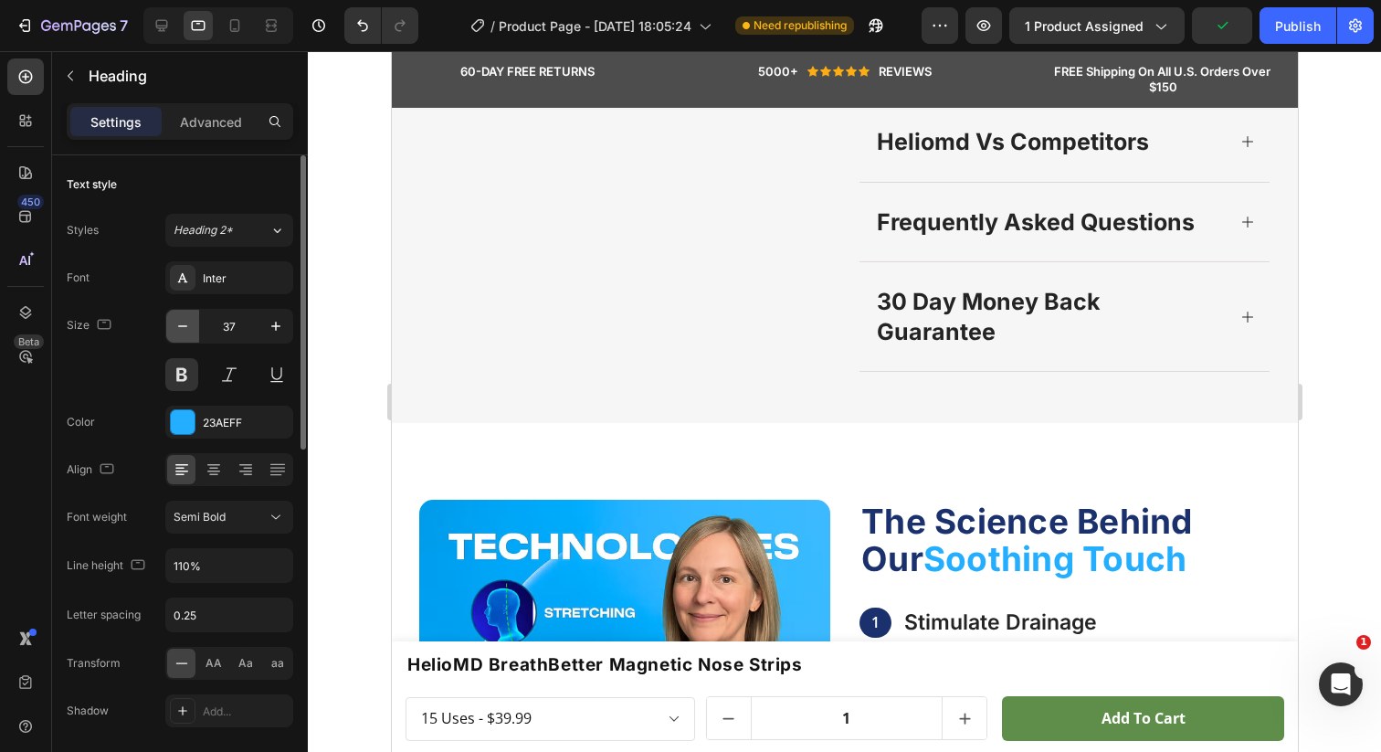
click at [182, 319] on icon "button" at bounding box center [183, 326] width 18 height 18
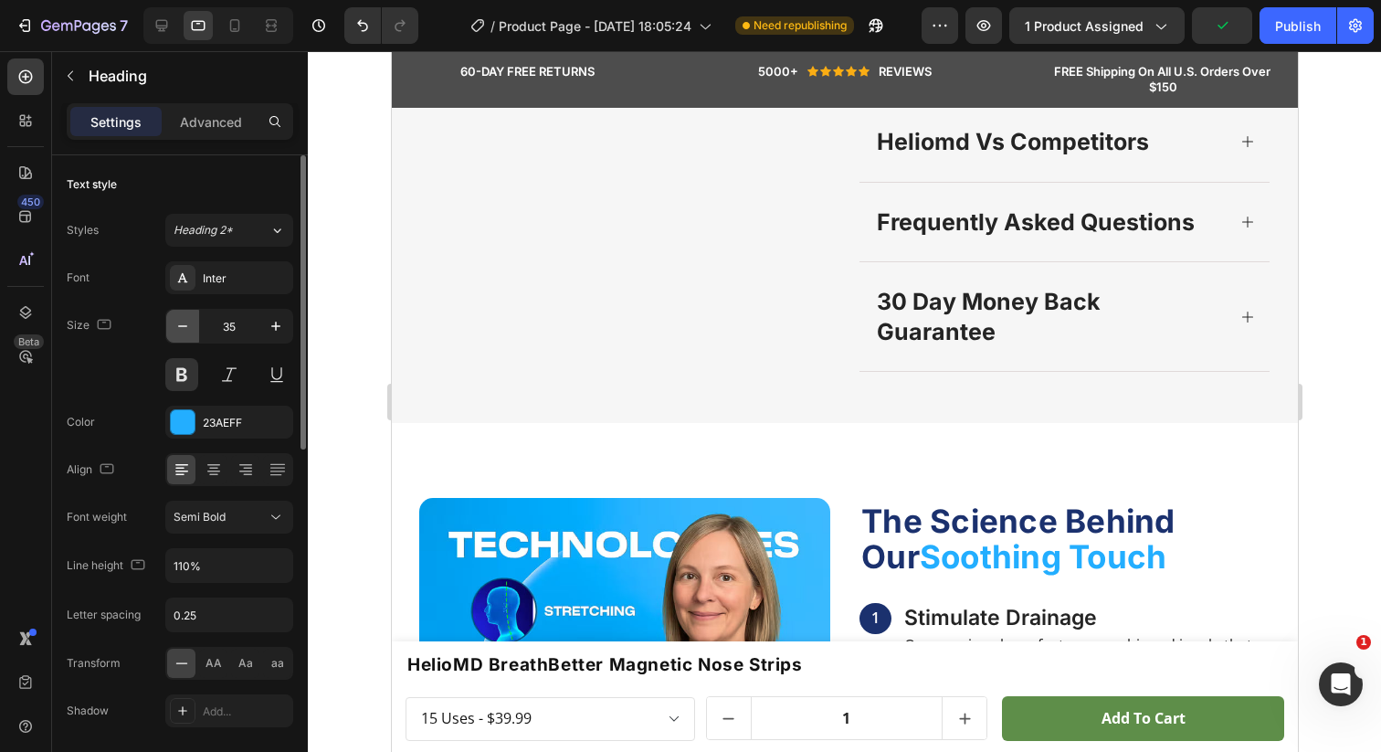
click at [182, 319] on icon "button" at bounding box center [183, 326] width 18 height 18
type input "34"
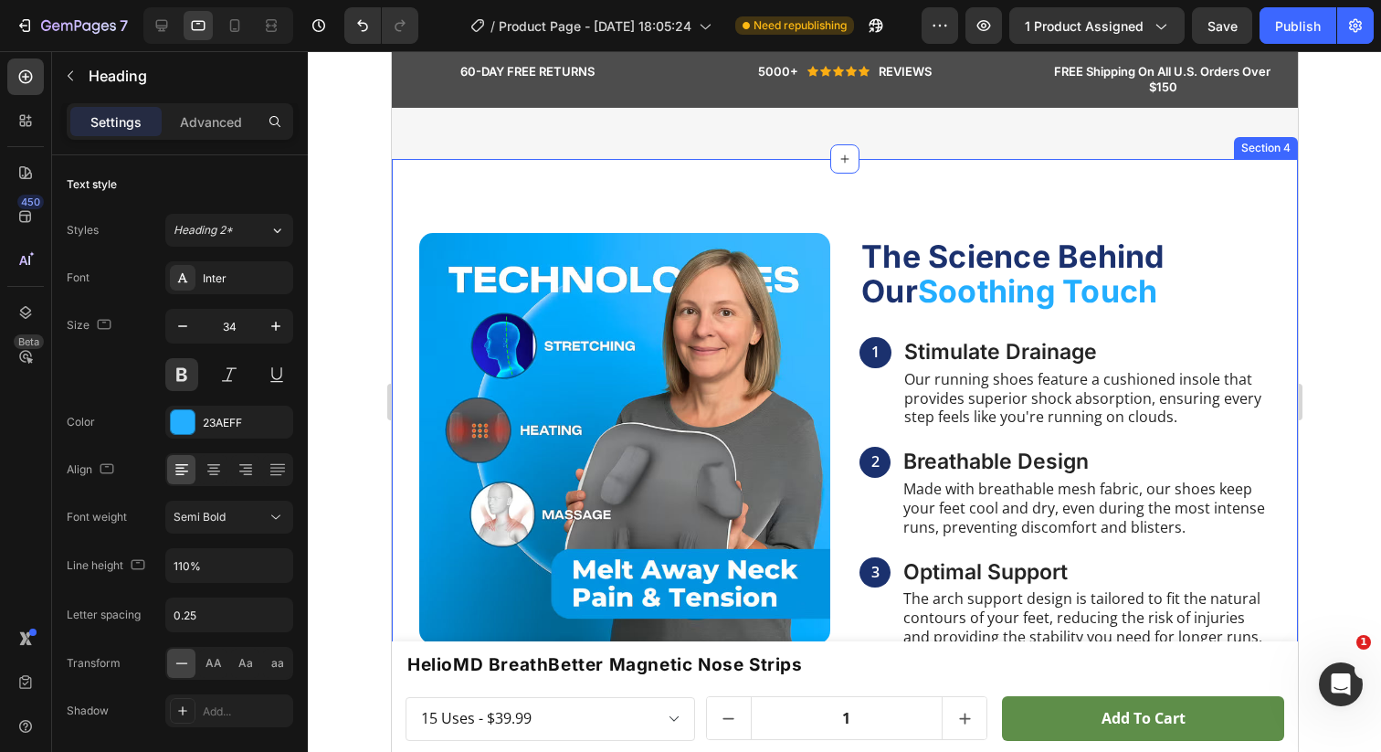
scroll to position [1195, 0]
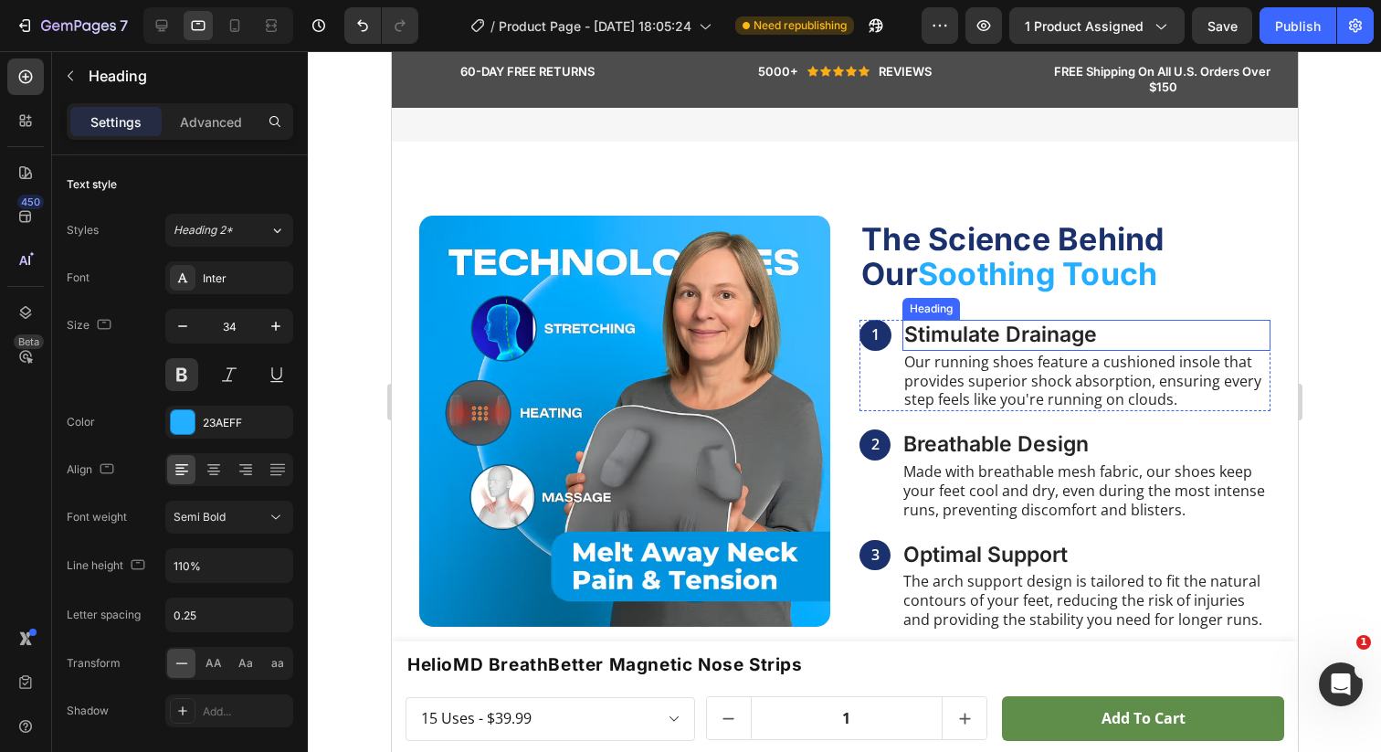
click at [1003, 320] on h3 "Stimulate Drainage" at bounding box center [1086, 335] width 368 height 31
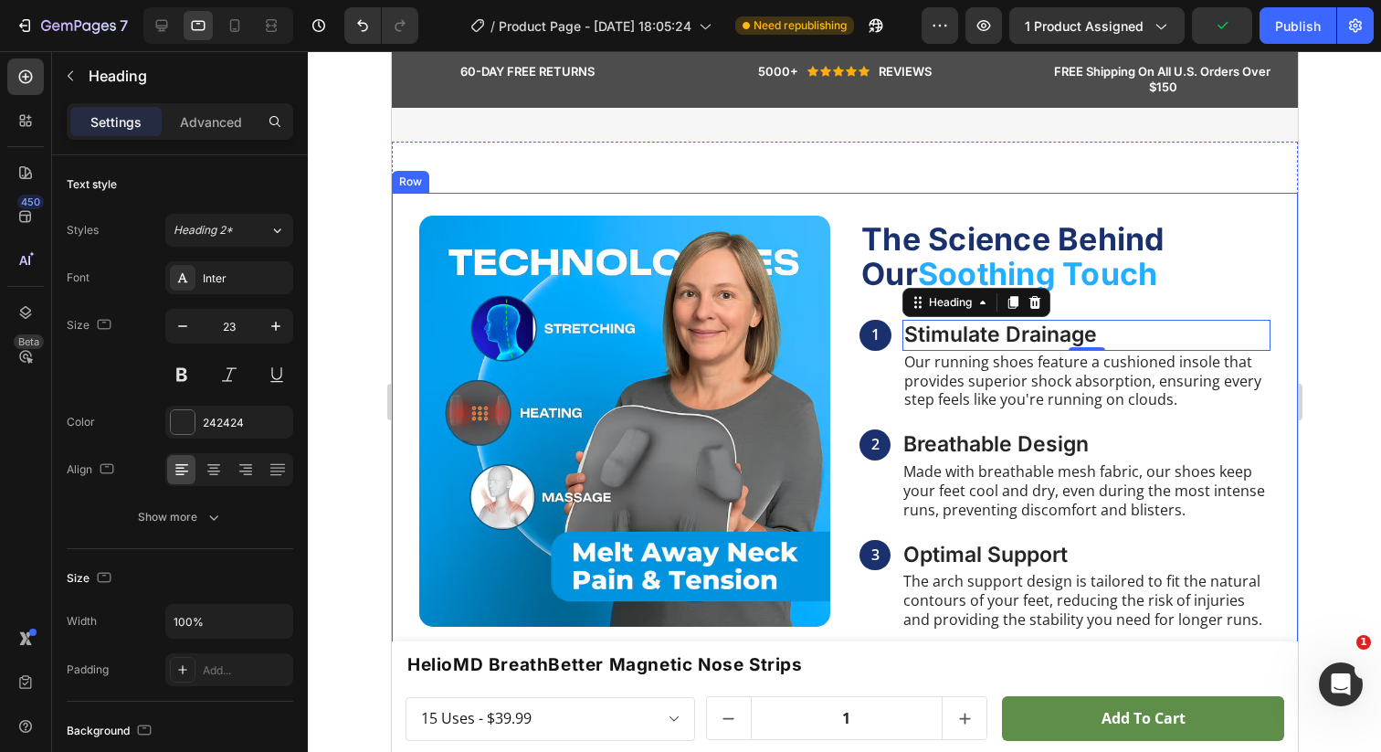
click at [843, 216] on div "Image ⁠⁠⁠⁠⁠⁠⁠ The Science Behind Our Soothing Touch Heading 1 Text Block Stimul…" at bounding box center [844, 453] width 906 height 521
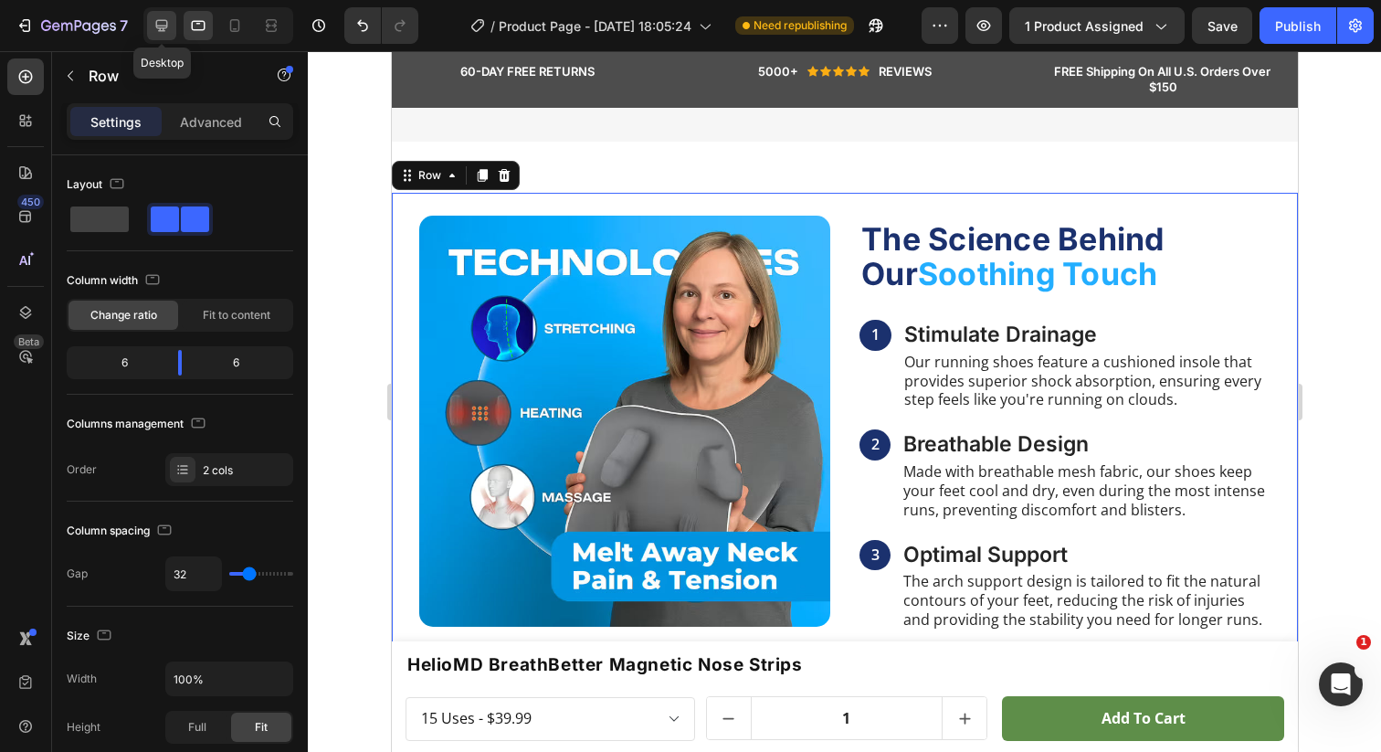
click at [163, 26] on icon at bounding box center [162, 25] width 18 height 18
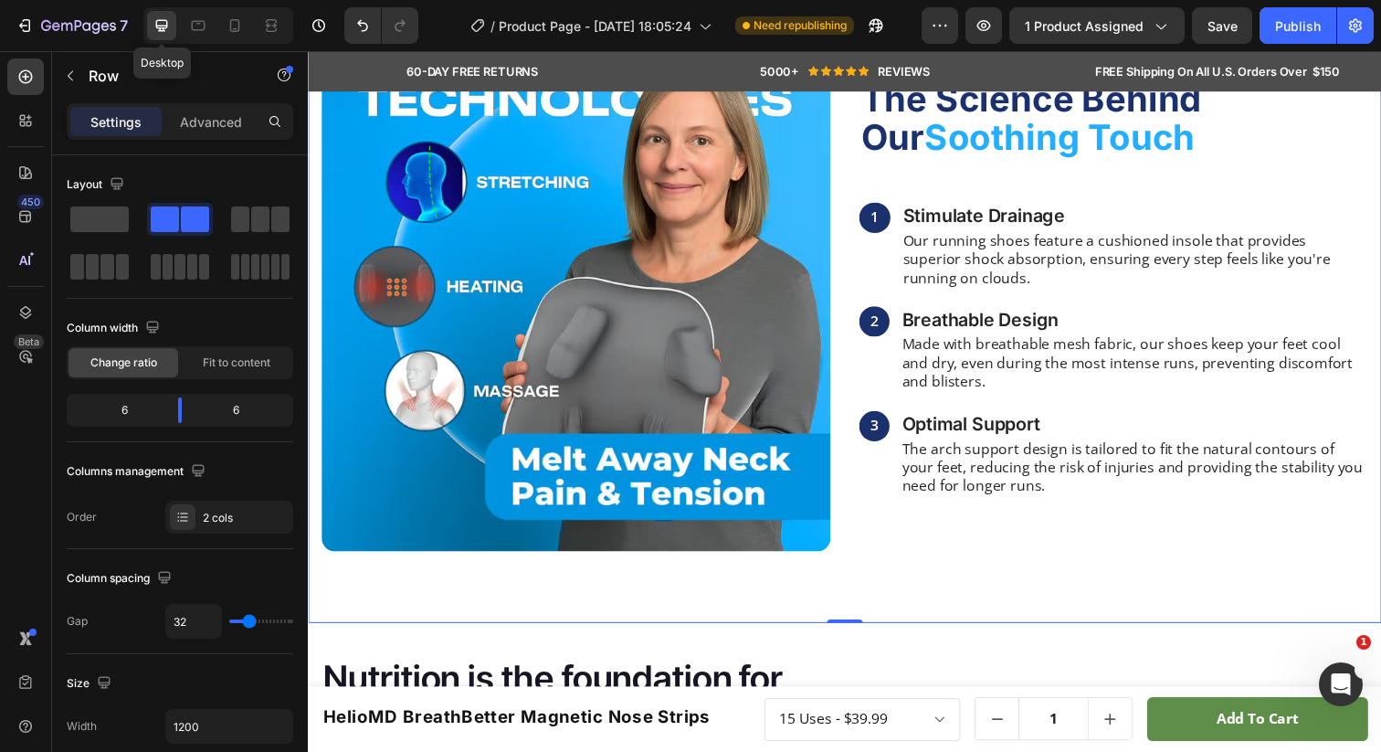
scroll to position [1289, 0]
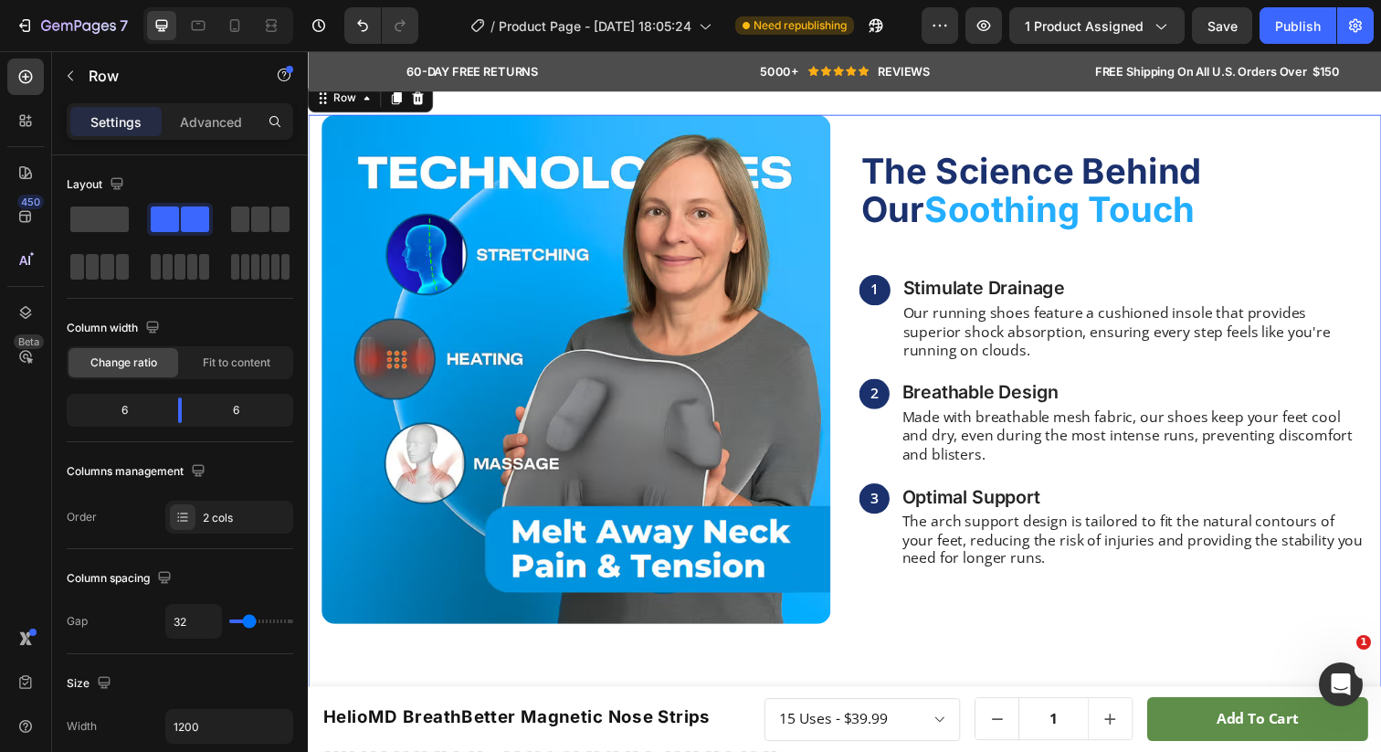
click at [214, 29] on div at bounding box center [218, 25] width 150 height 37
click at [200, 26] on icon at bounding box center [198, 25] width 18 height 18
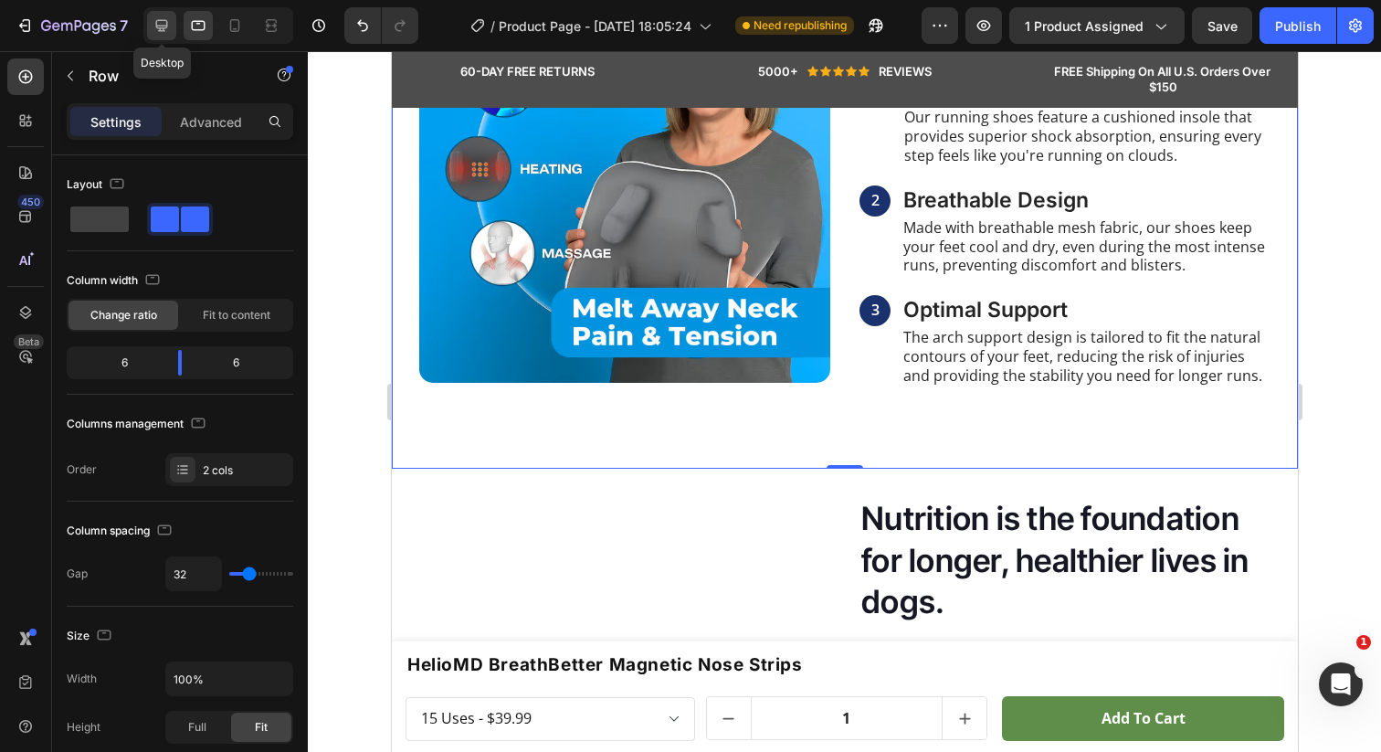
click at [150, 26] on div at bounding box center [161, 25] width 29 height 29
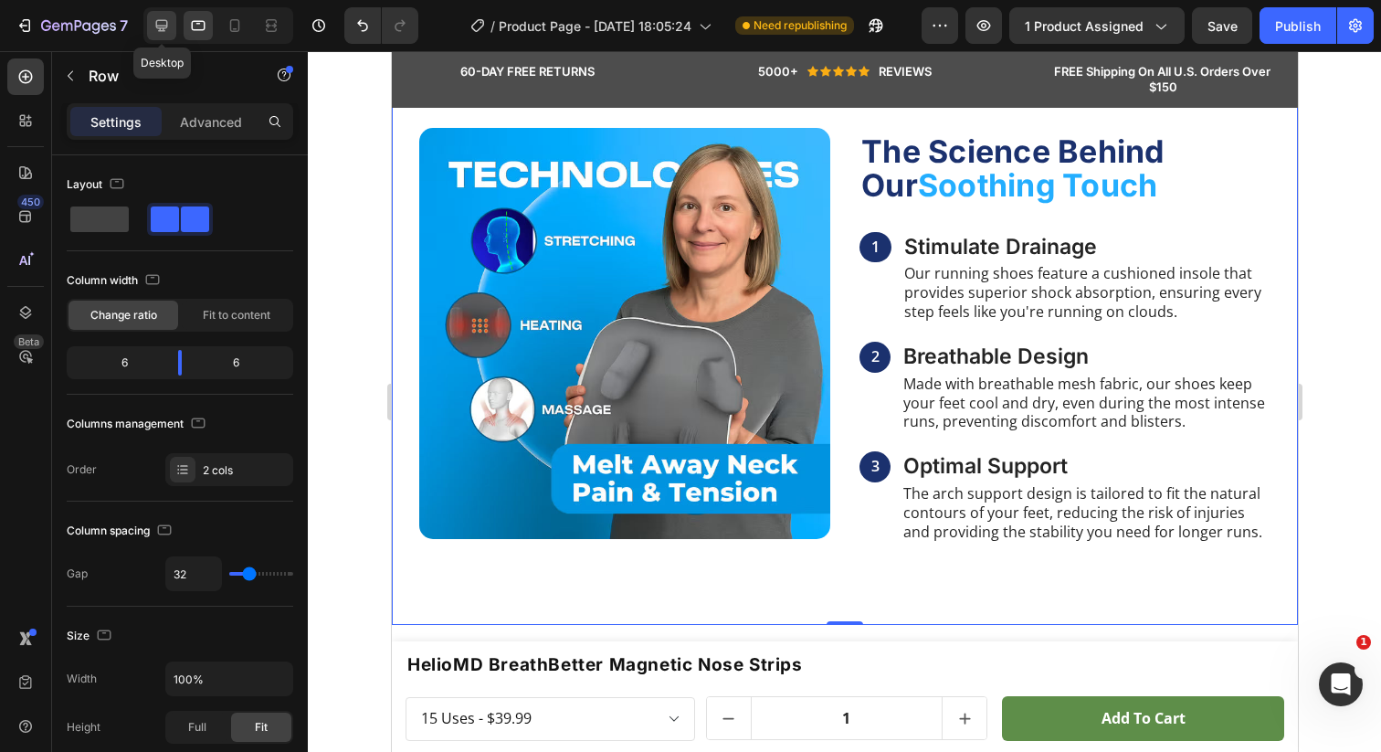
type input "1200"
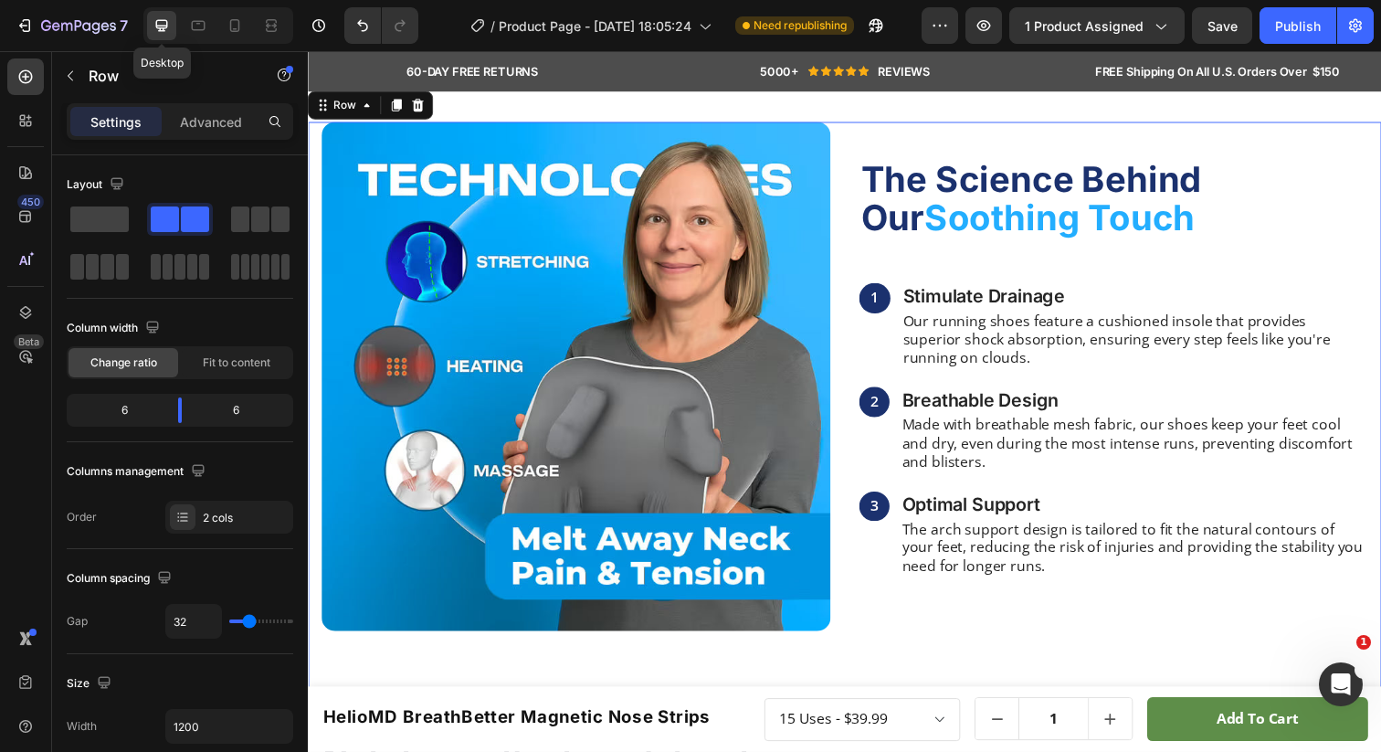
scroll to position [1130, 0]
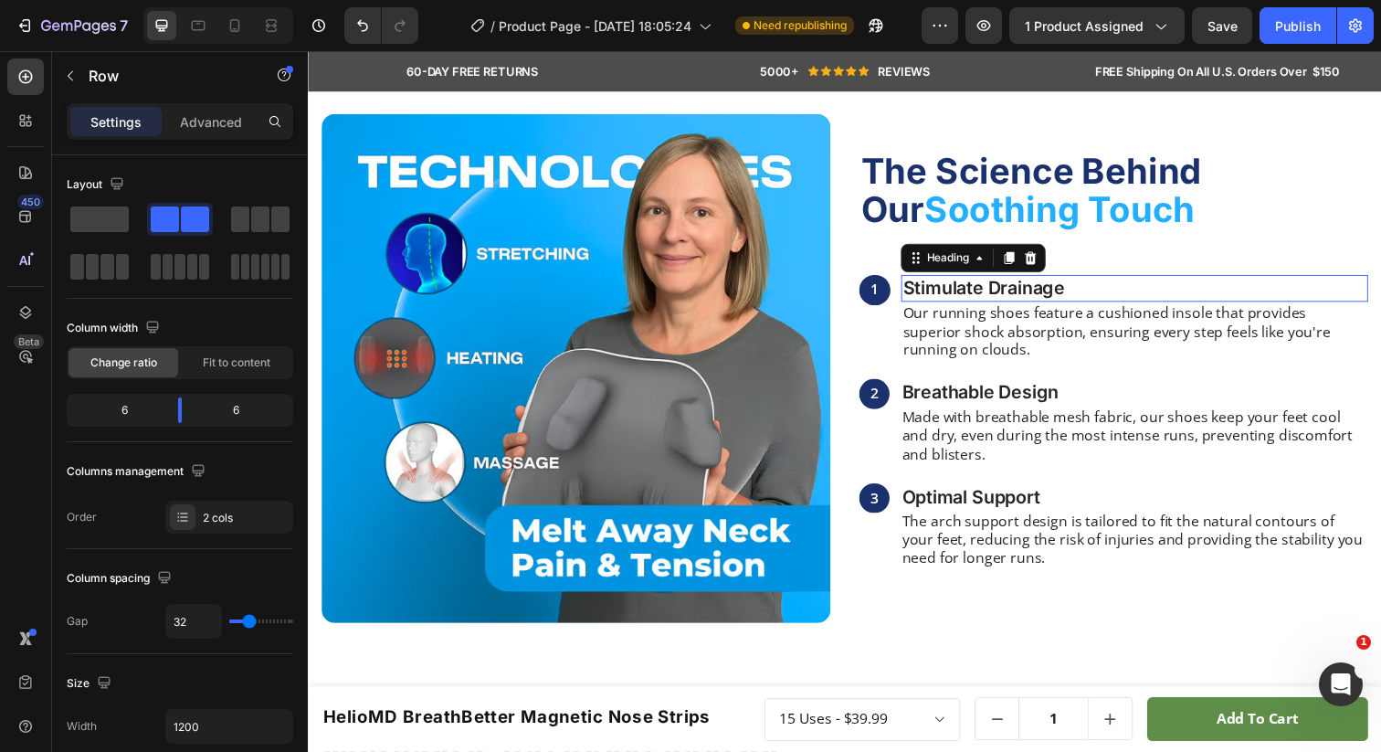
click at [972, 283] on h3 "Stimulate Drainage" at bounding box center [1151, 293] width 477 height 27
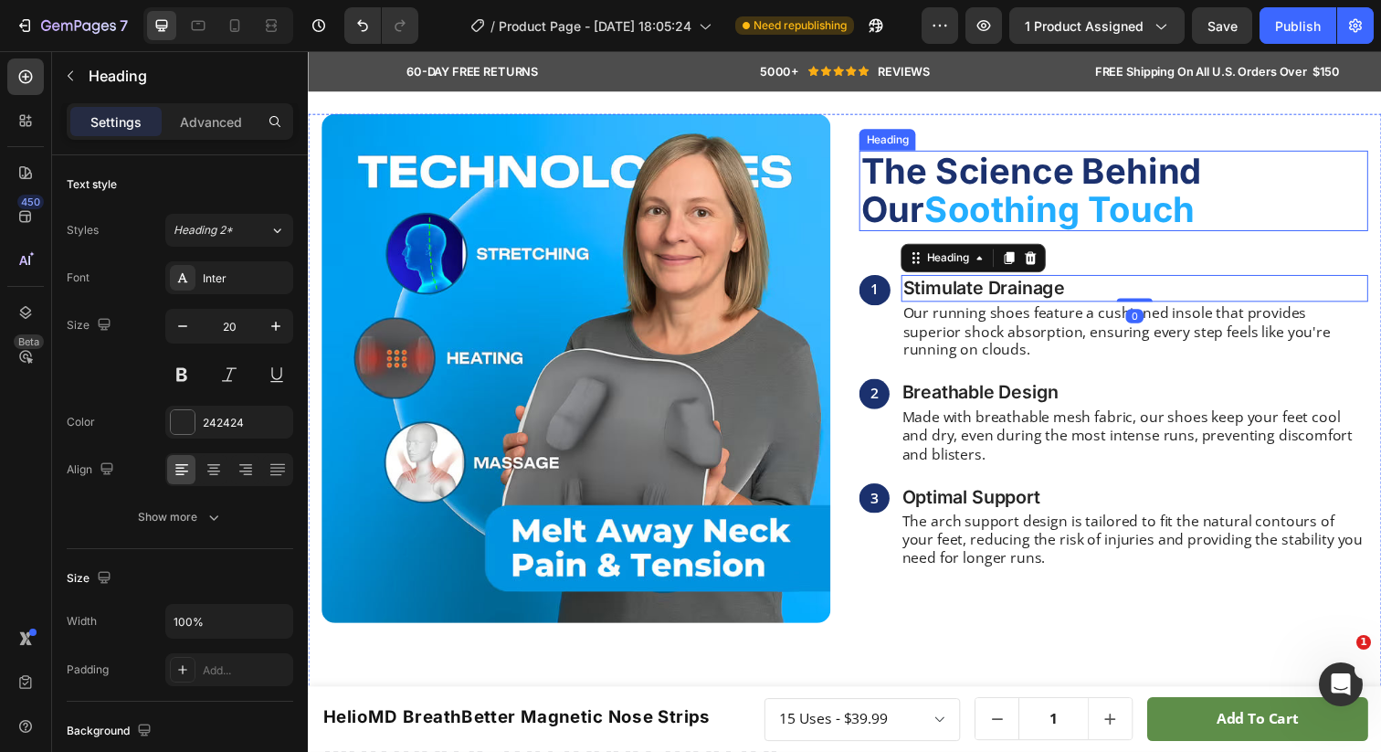
click at [971, 183] on span "The Science Behind Our" at bounding box center [1046, 193] width 349 height 82
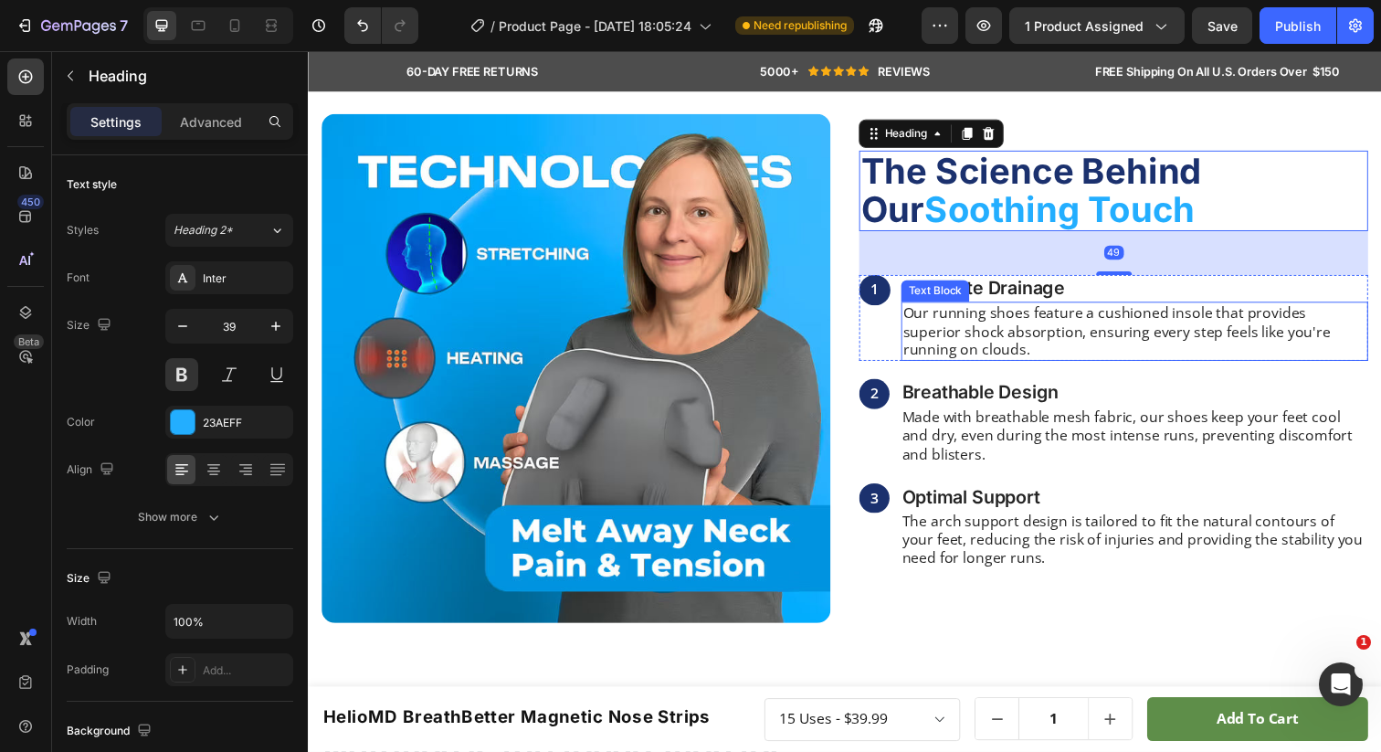
click at [959, 299] on div "Text Block" at bounding box center [948, 296] width 62 height 16
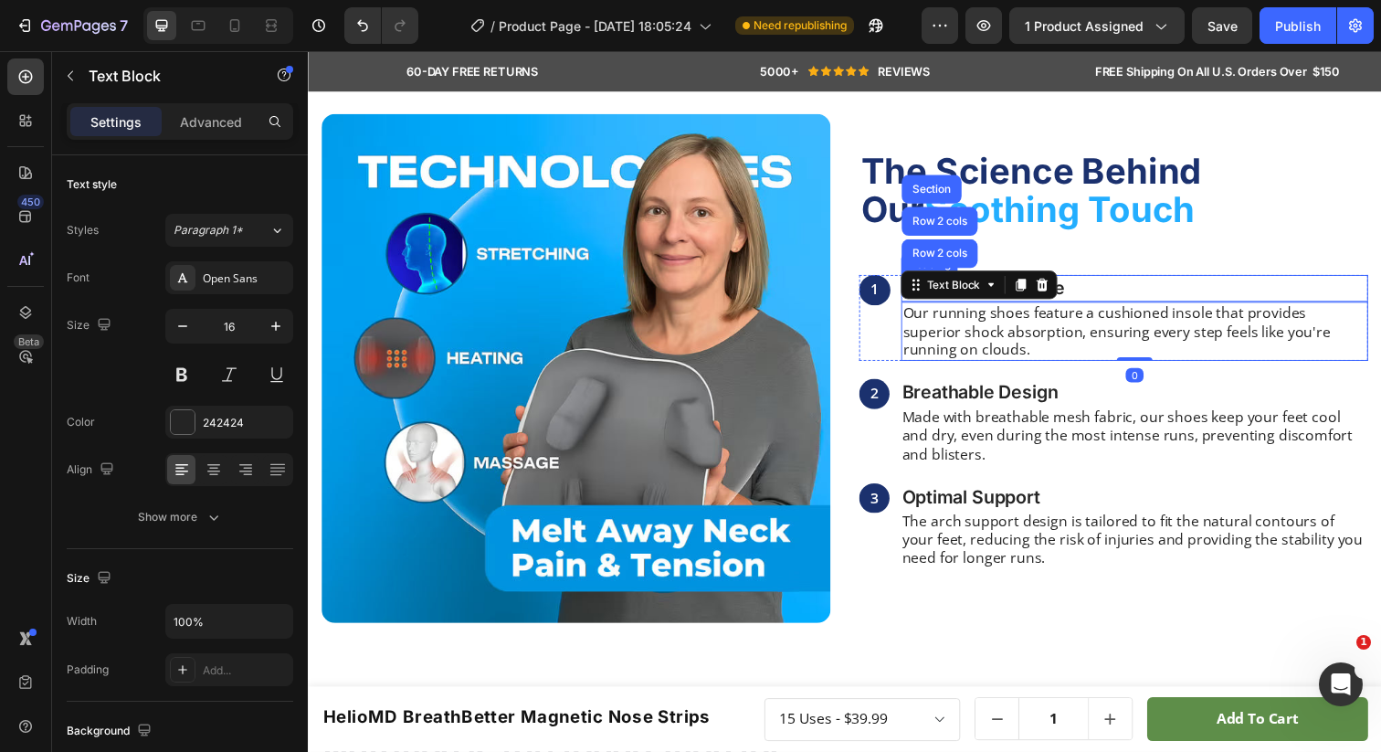
click at [1116, 286] on h3 "Stimulate Drainage" at bounding box center [1151, 293] width 477 height 27
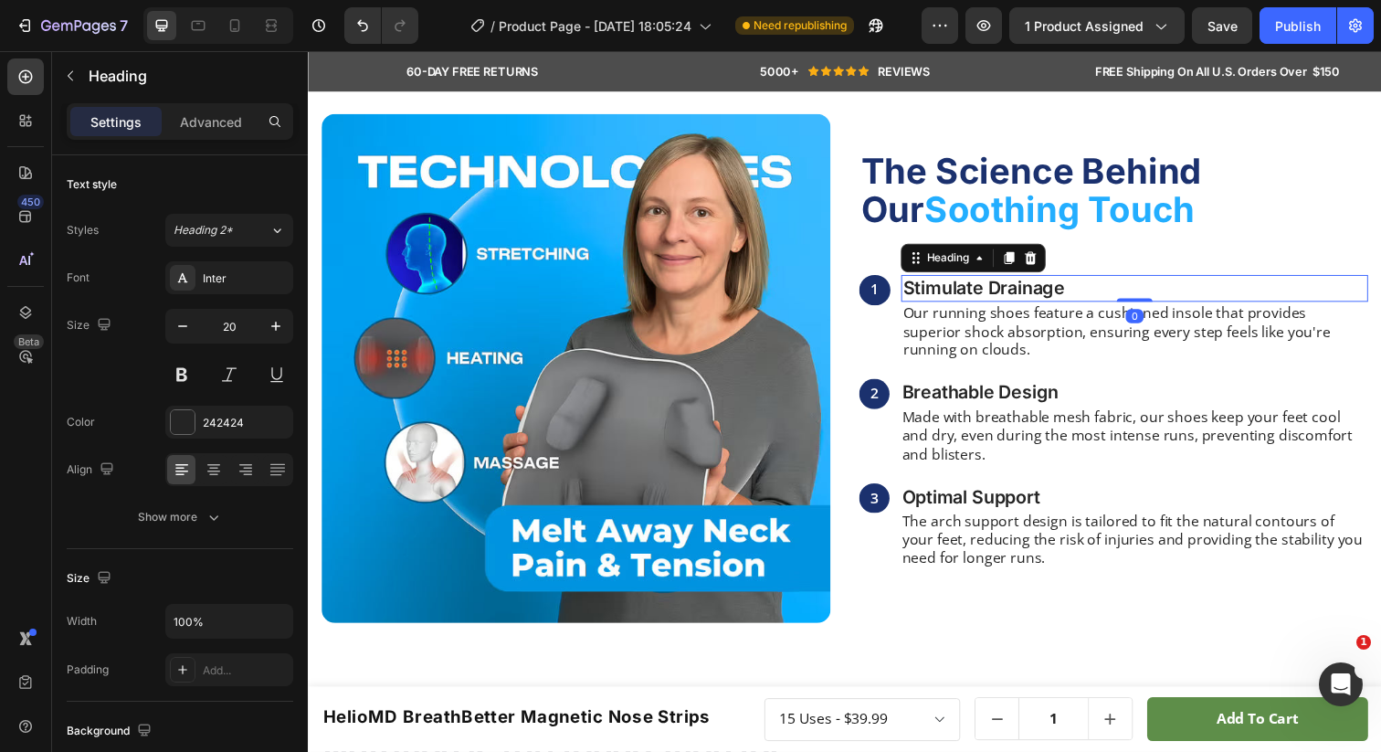
click at [1043, 295] on h3 "Stimulate Drainage" at bounding box center [1151, 293] width 477 height 27
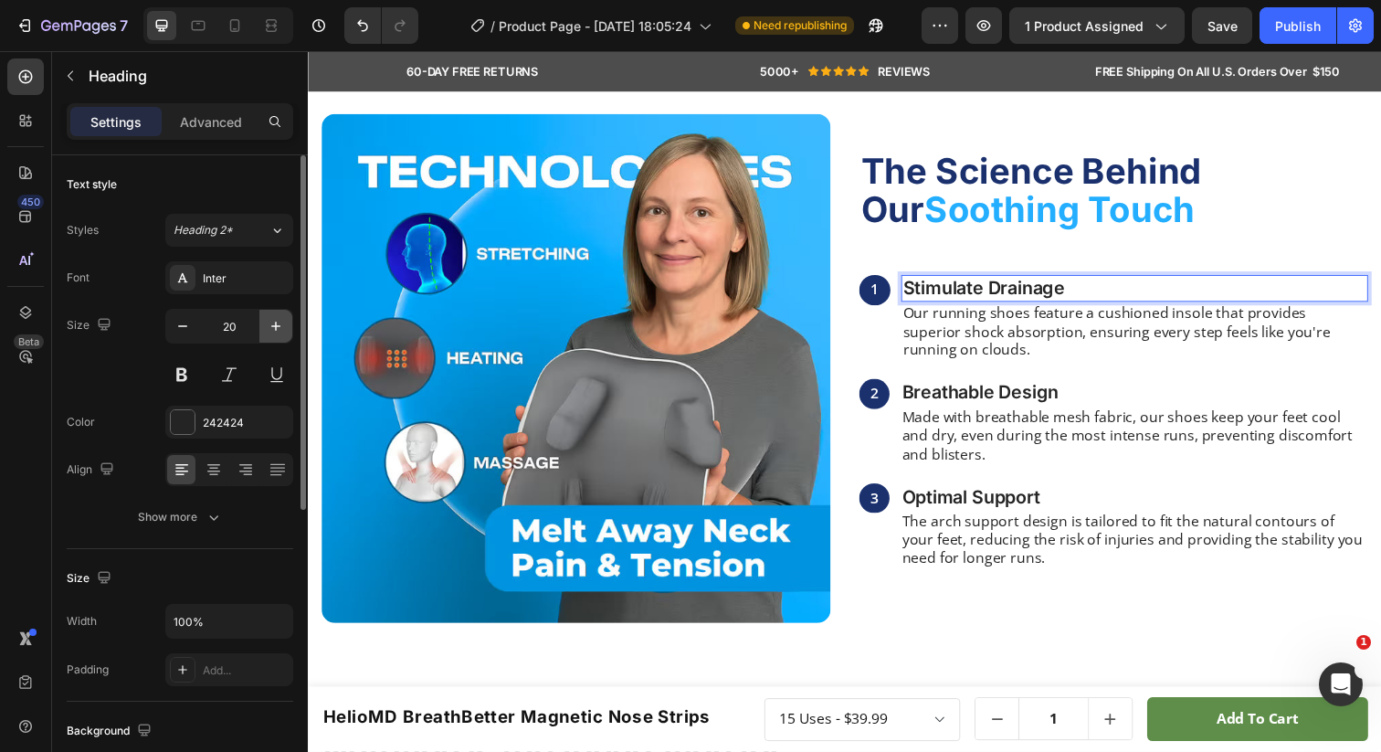
click at [281, 328] on icon "button" at bounding box center [276, 326] width 18 height 18
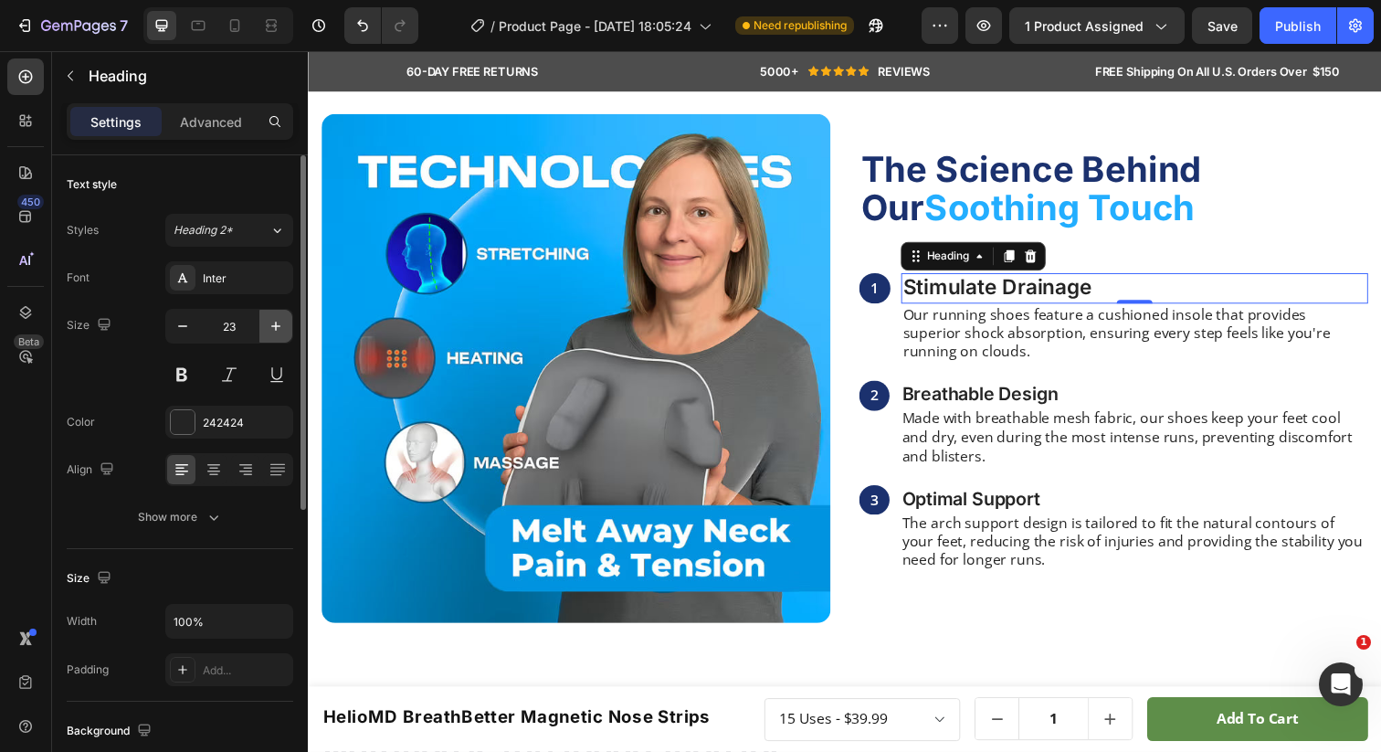
click at [281, 328] on icon "button" at bounding box center [276, 326] width 18 height 18
type input "24"
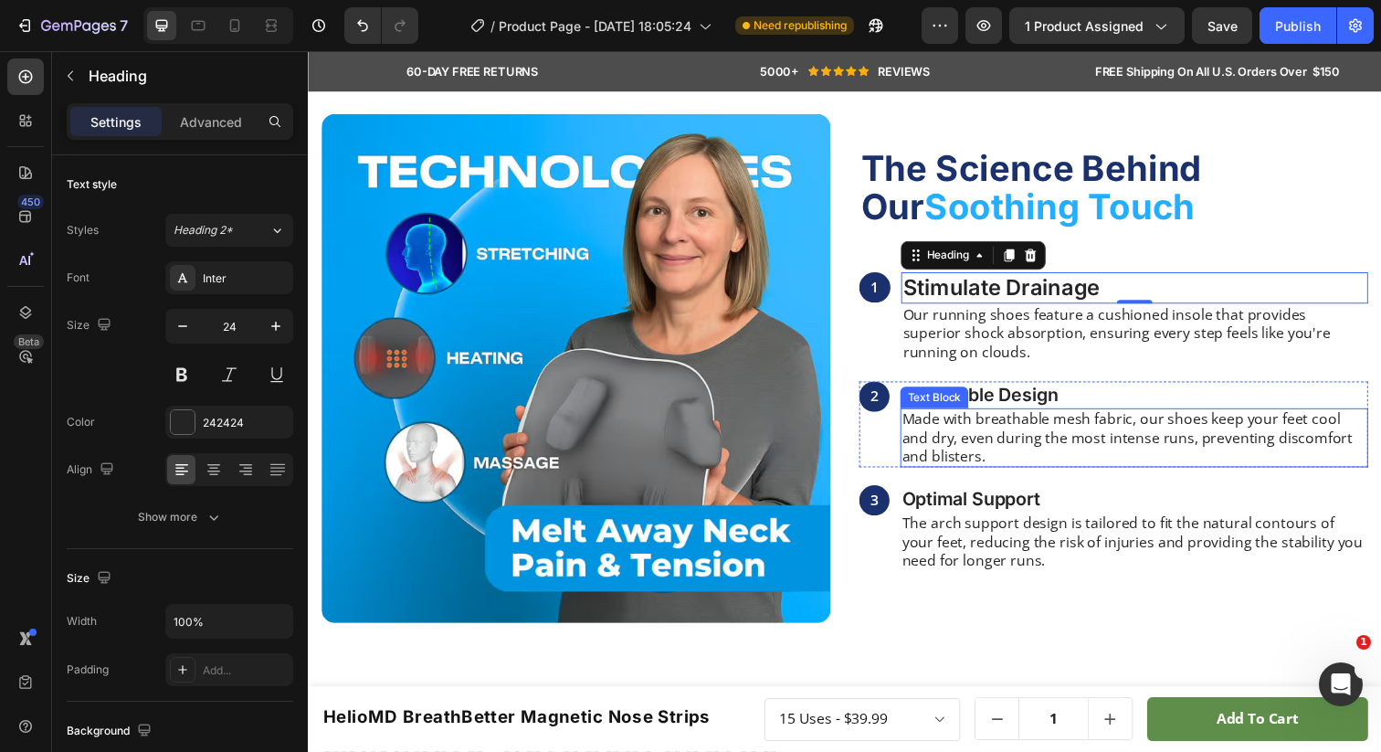
click at [950, 401] on div "Text Block" at bounding box center [947, 404] width 62 height 16
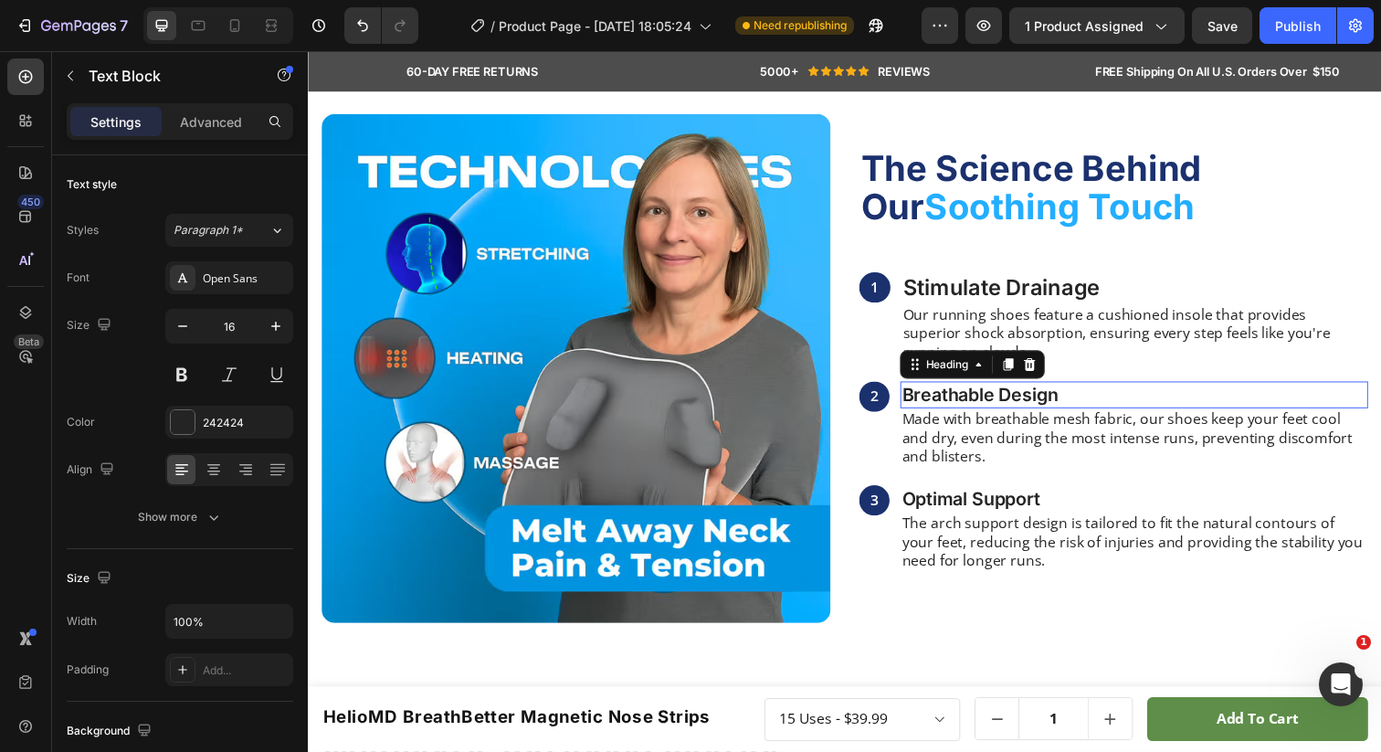
click at [1005, 406] on h3 "Breathable Design" at bounding box center [1151, 401] width 478 height 27
click at [275, 330] on icon "button" at bounding box center [276, 326] width 18 height 18
click at [275, 330] on icon "button" at bounding box center [275, 326] width 9 height 9
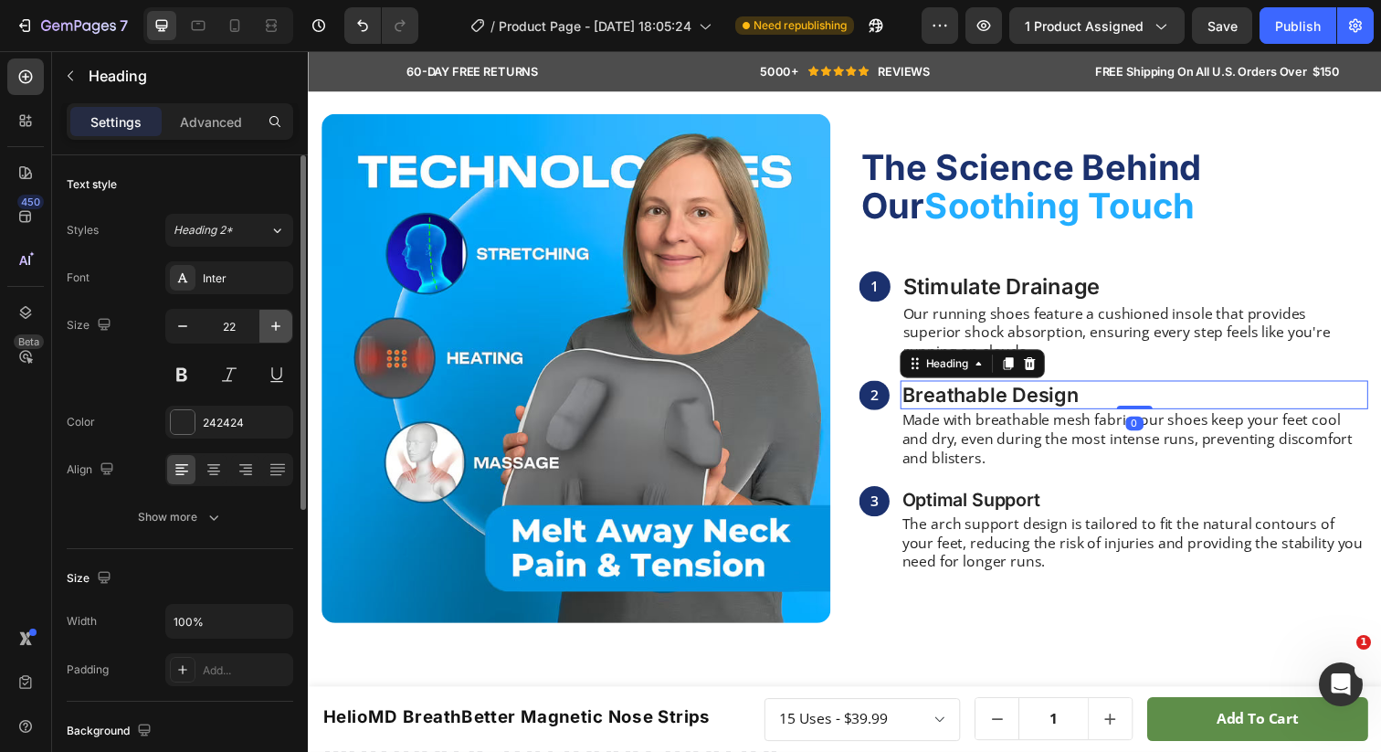
click at [275, 330] on icon "button" at bounding box center [275, 326] width 9 height 9
type input "24"
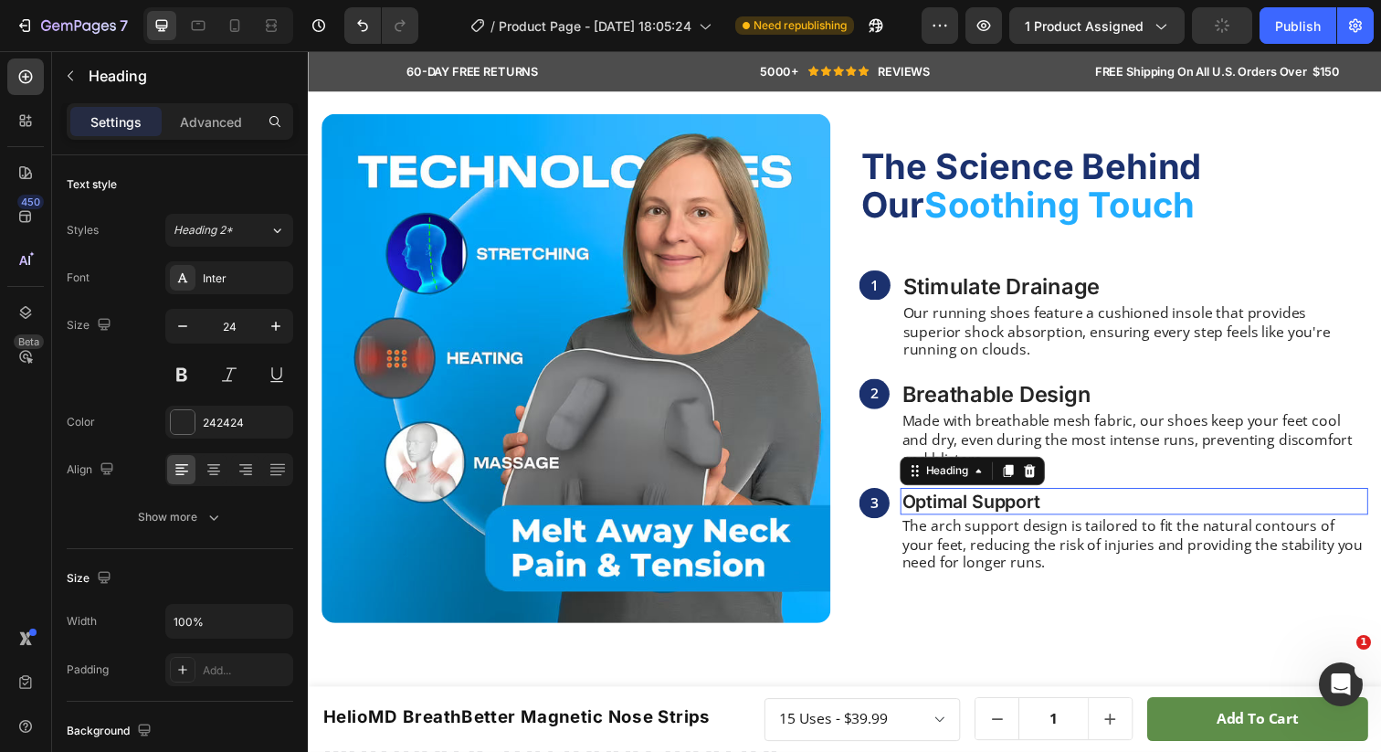
click at [944, 514] on h3 "Optimal Support" at bounding box center [1151, 510] width 478 height 27
click at [278, 331] on icon "button" at bounding box center [276, 326] width 18 height 18
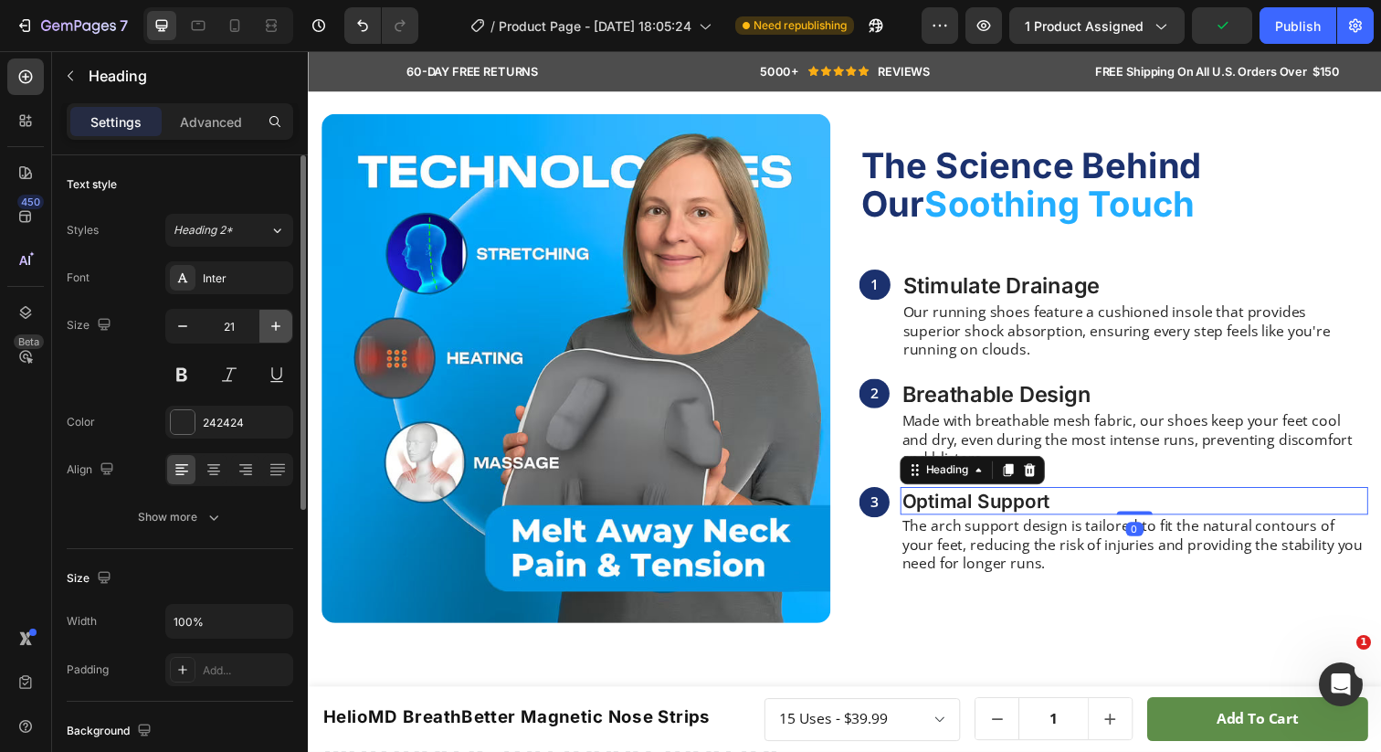
click at [278, 331] on icon "button" at bounding box center [276, 326] width 18 height 18
type input "24"
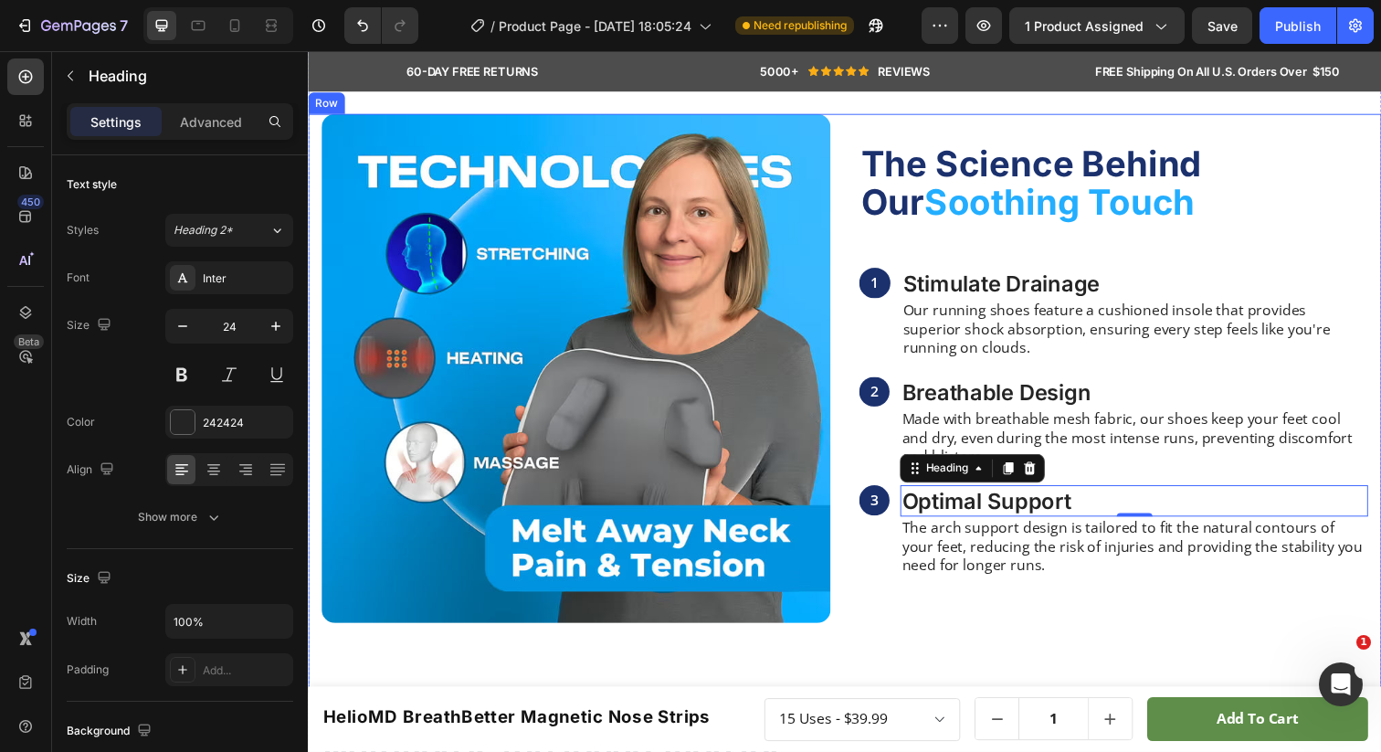
click at [1193, 245] on div "⁠⁠⁠⁠⁠⁠⁠ The Science Behind Our Soothing Touch Heading 1 Text Block Stimulate Dr…" at bounding box center [1130, 375] width 520 height 520
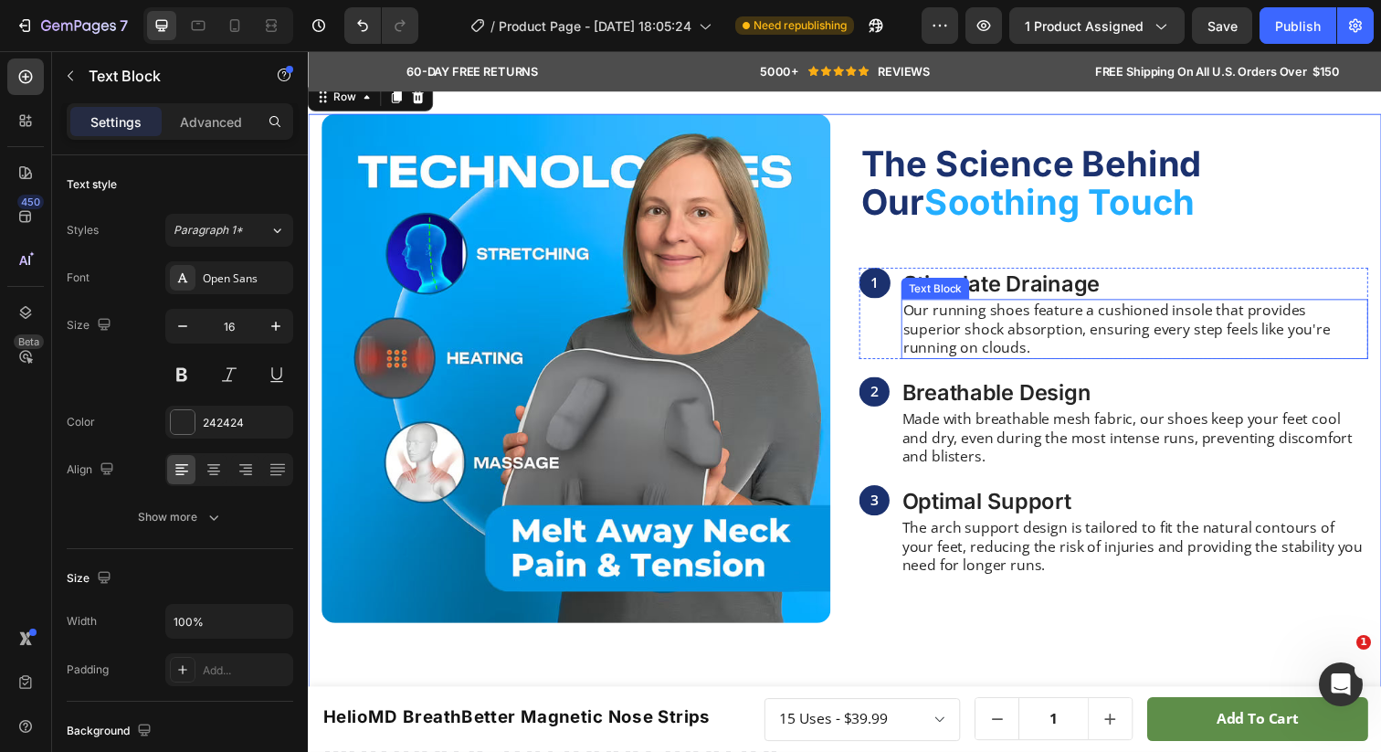
click at [1020, 341] on p "Our running shoes feature a cushioned insole that provides superior shock absor…" at bounding box center [1151, 334] width 473 height 57
click at [853, 237] on div "Image ⁠⁠⁠⁠⁠⁠⁠ The Science Behind Our Soothing Touch Heading 1 Text Block Stimul…" at bounding box center [856, 411] width 1096 height 593
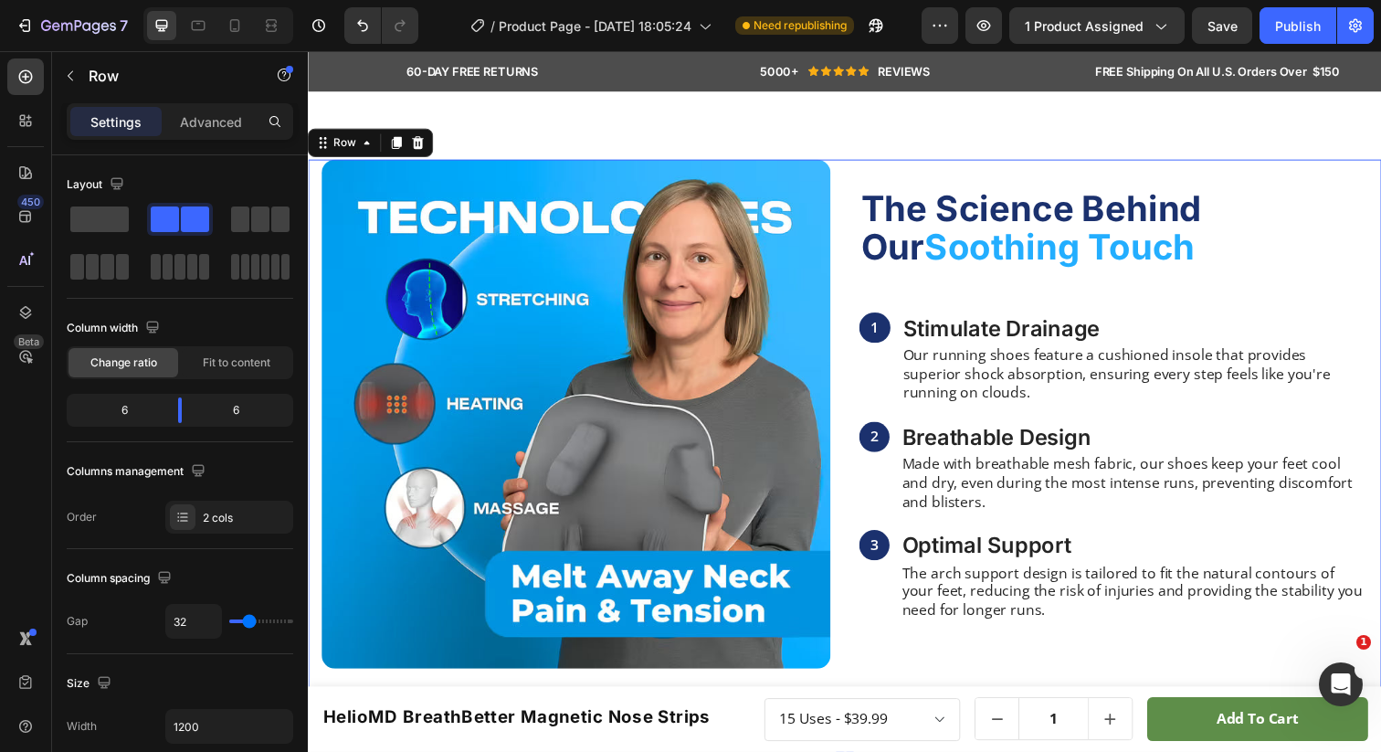
scroll to position [1187, 0]
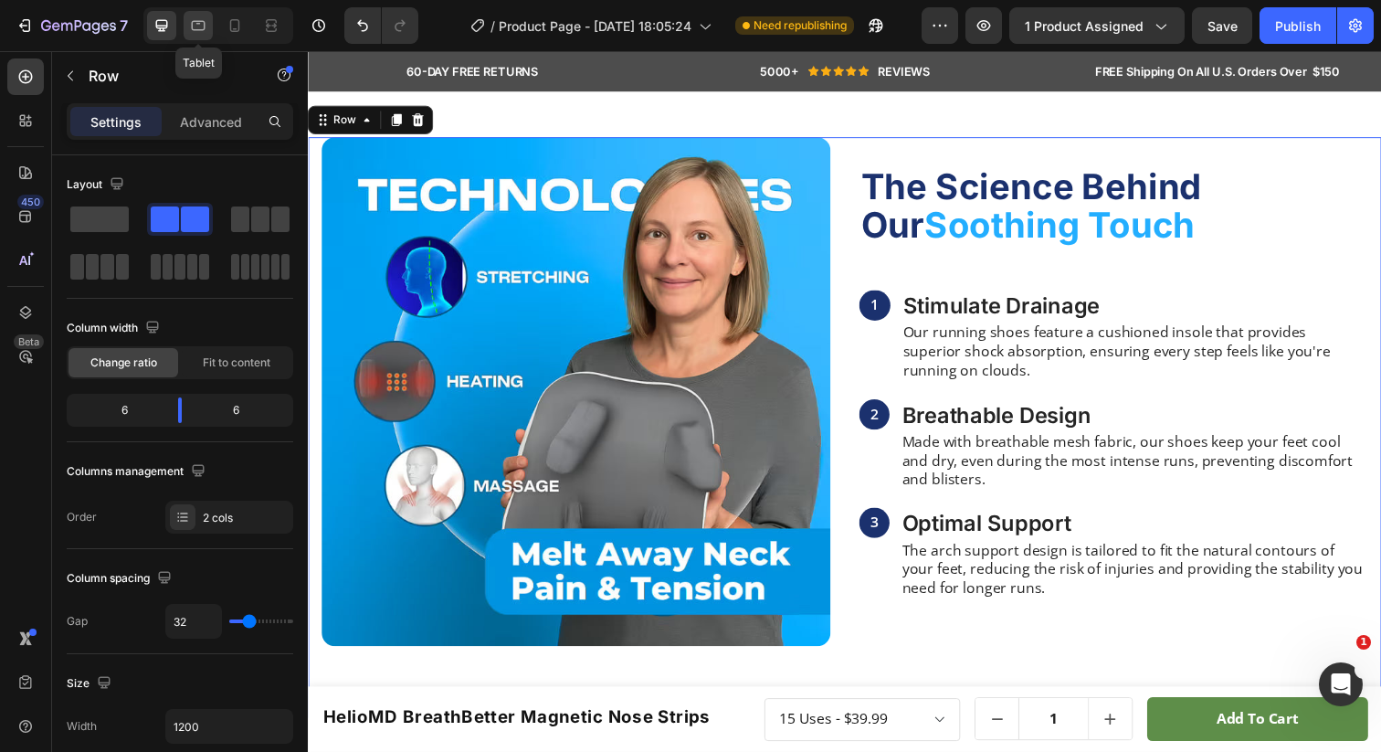
click at [197, 24] on icon at bounding box center [199, 26] width 14 height 10
type input "100%"
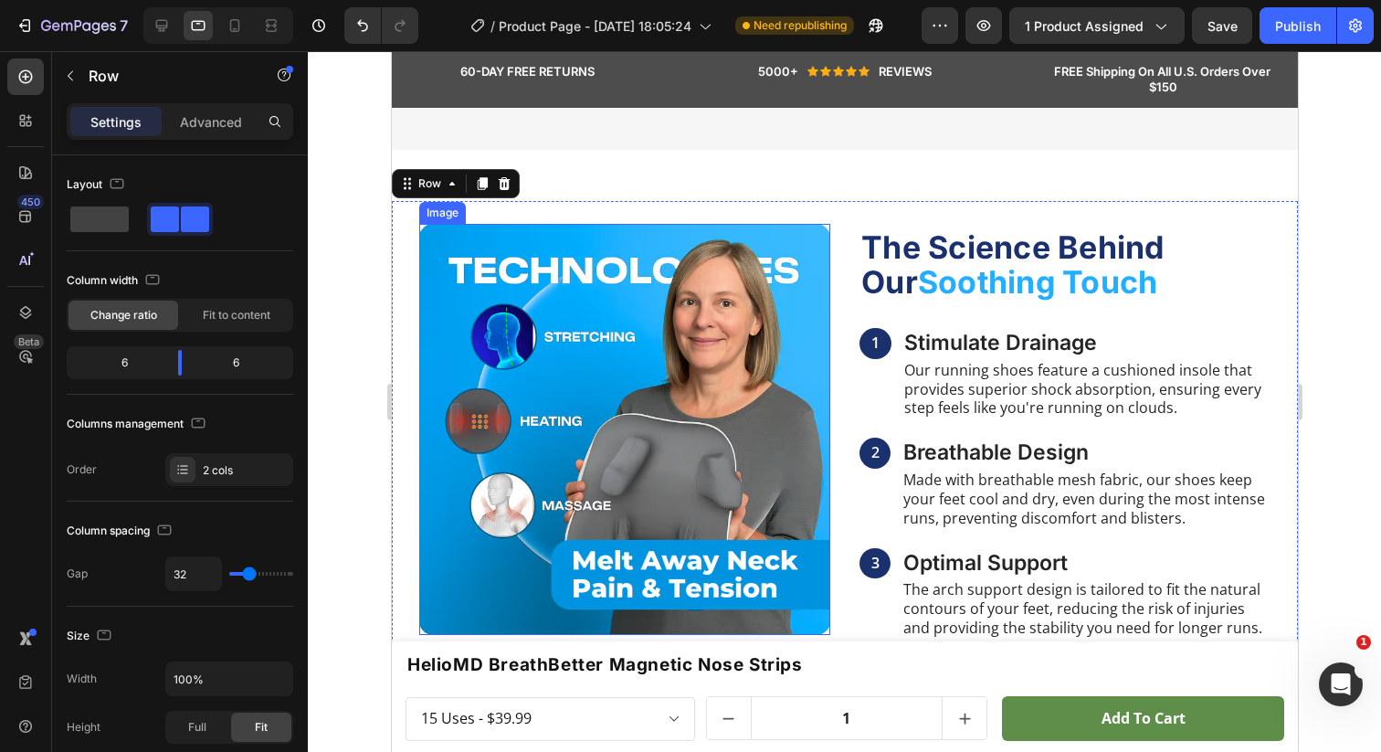
scroll to position [1242, 0]
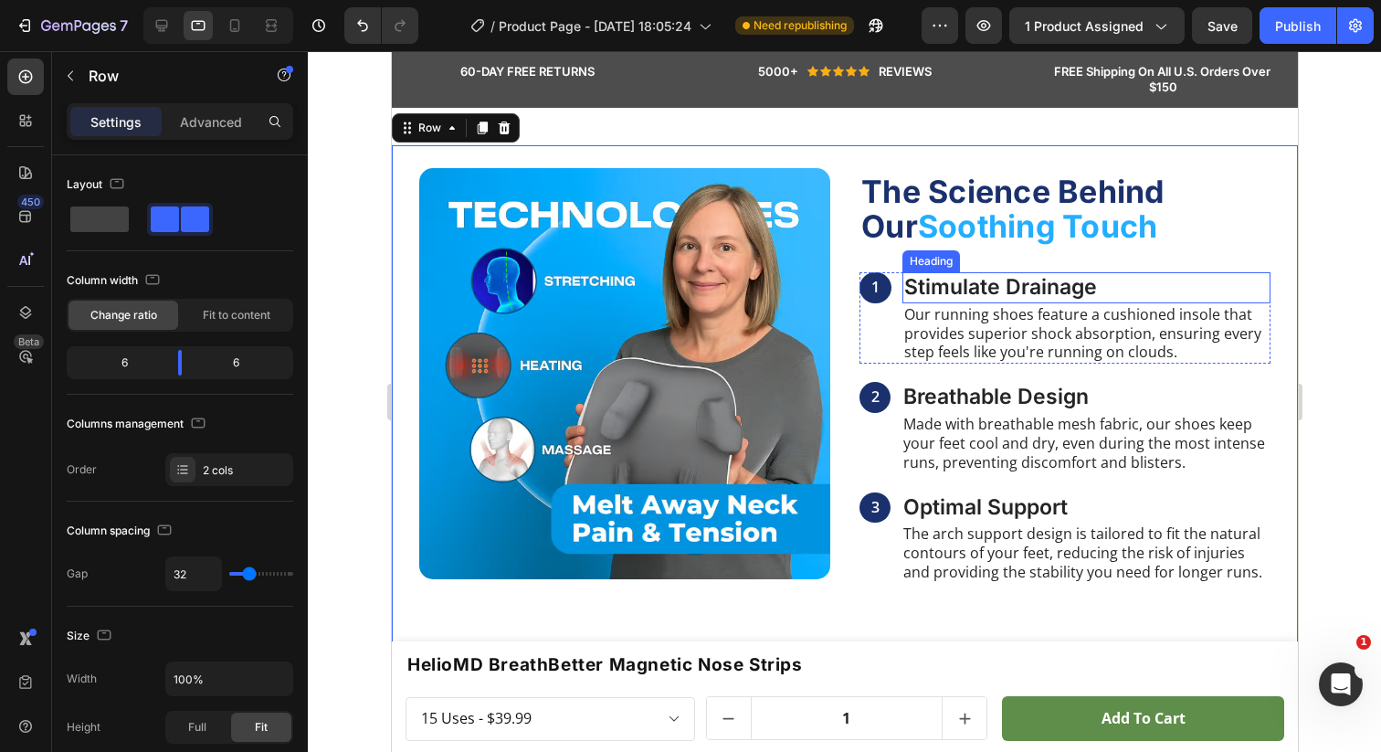
click at [939, 274] on p "Stimulate Drainage" at bounding box center [1085, 287] width 364 height 27
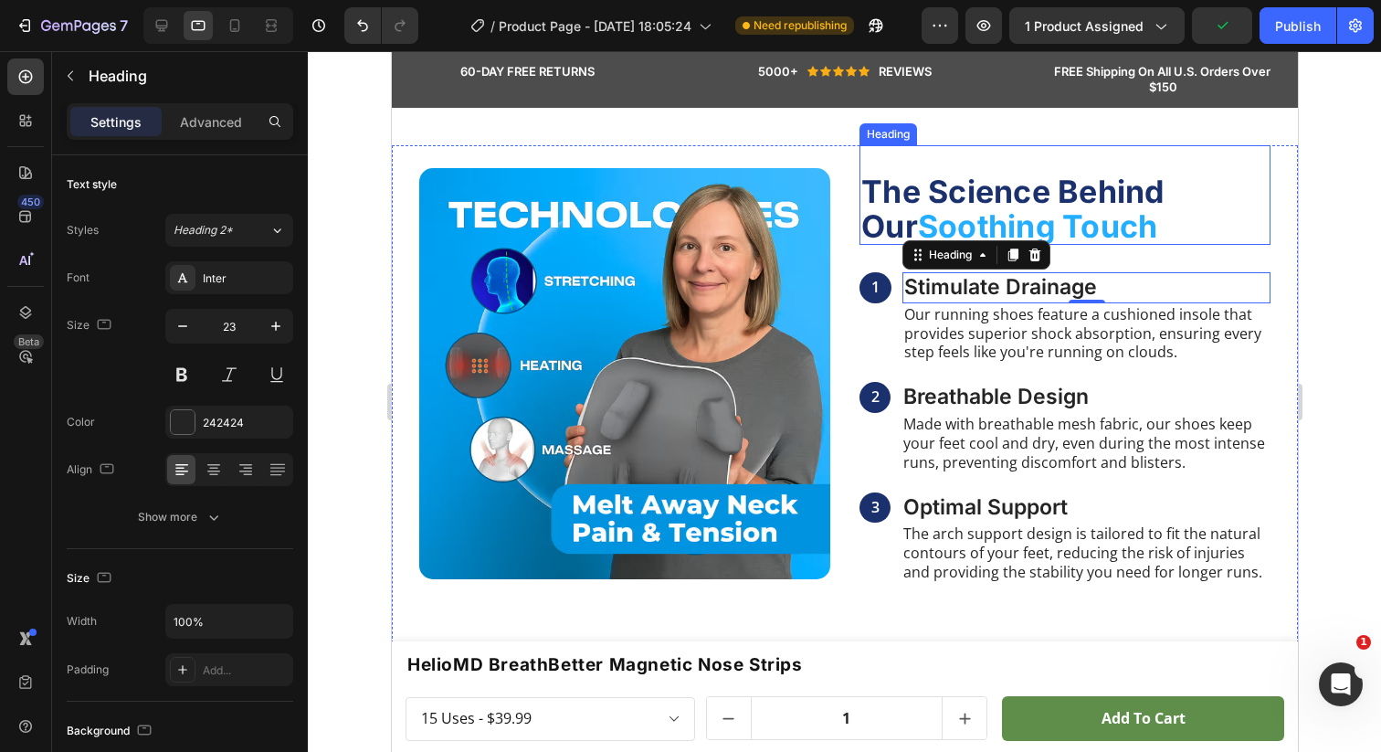
click at [879, 197] on p "⁠⁠⁠⁠⁠⁠⁠ The Science Behind Our Soothing Touch" at bounding box center [1063, 208] width 407 height 69
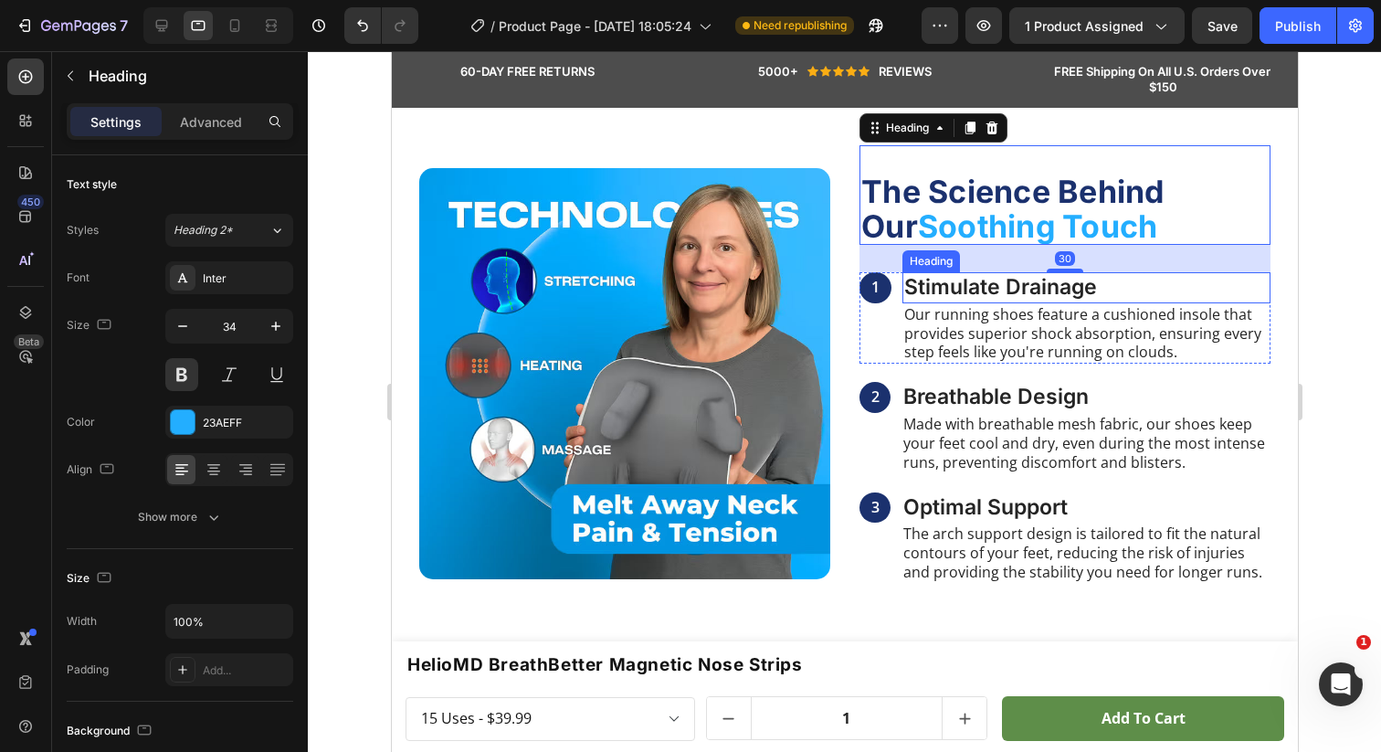
click at [923, 274] on p "Stimulate Drainage" at bounding box center [1085, 287] width 364 height 27
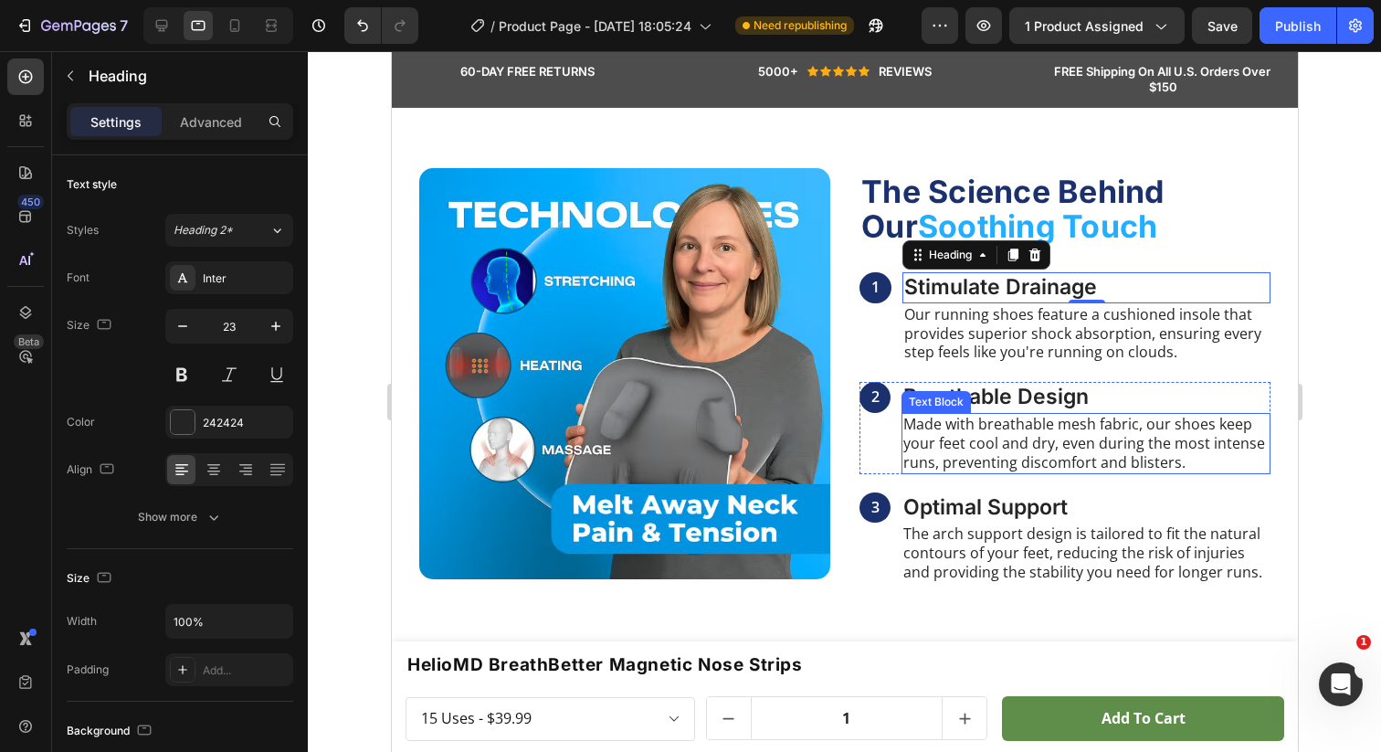
click at [985, 382] on h3 "Breathable Design" at bounding box center [1085, 397] width 369 height 31
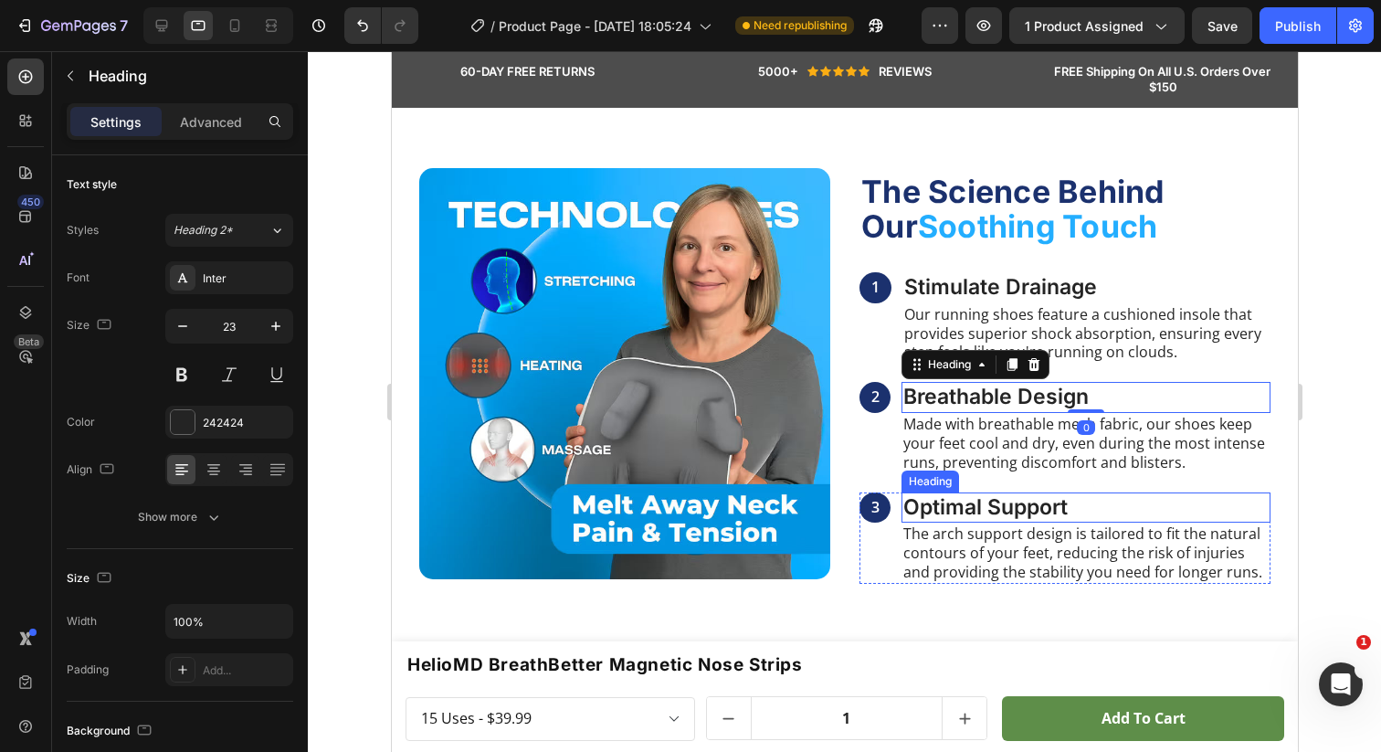
click at [917, 492] on h3 "Optimal Support" at bounding box center [1085, 507] width 369 height 31
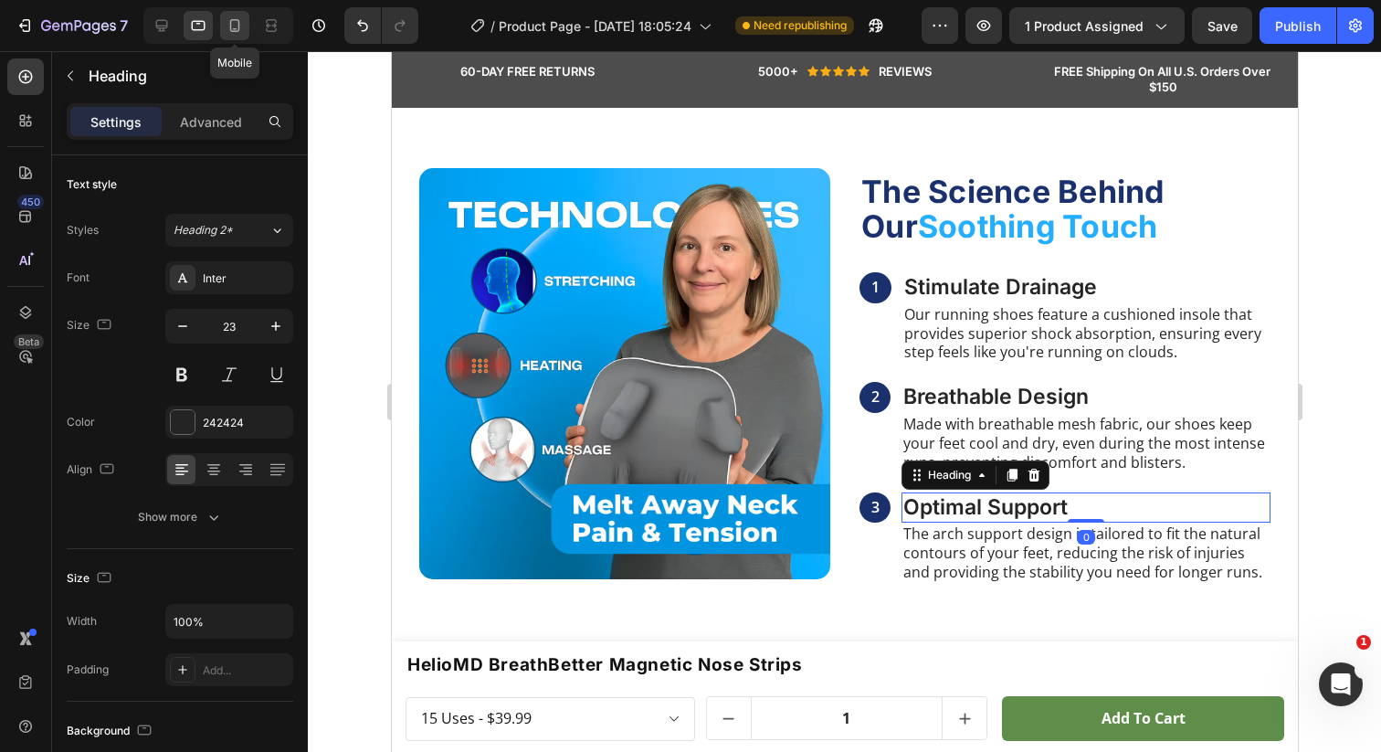
click at [234, 28] on icon at bounding box center [235, 25] width 10 height 13
type input "20"
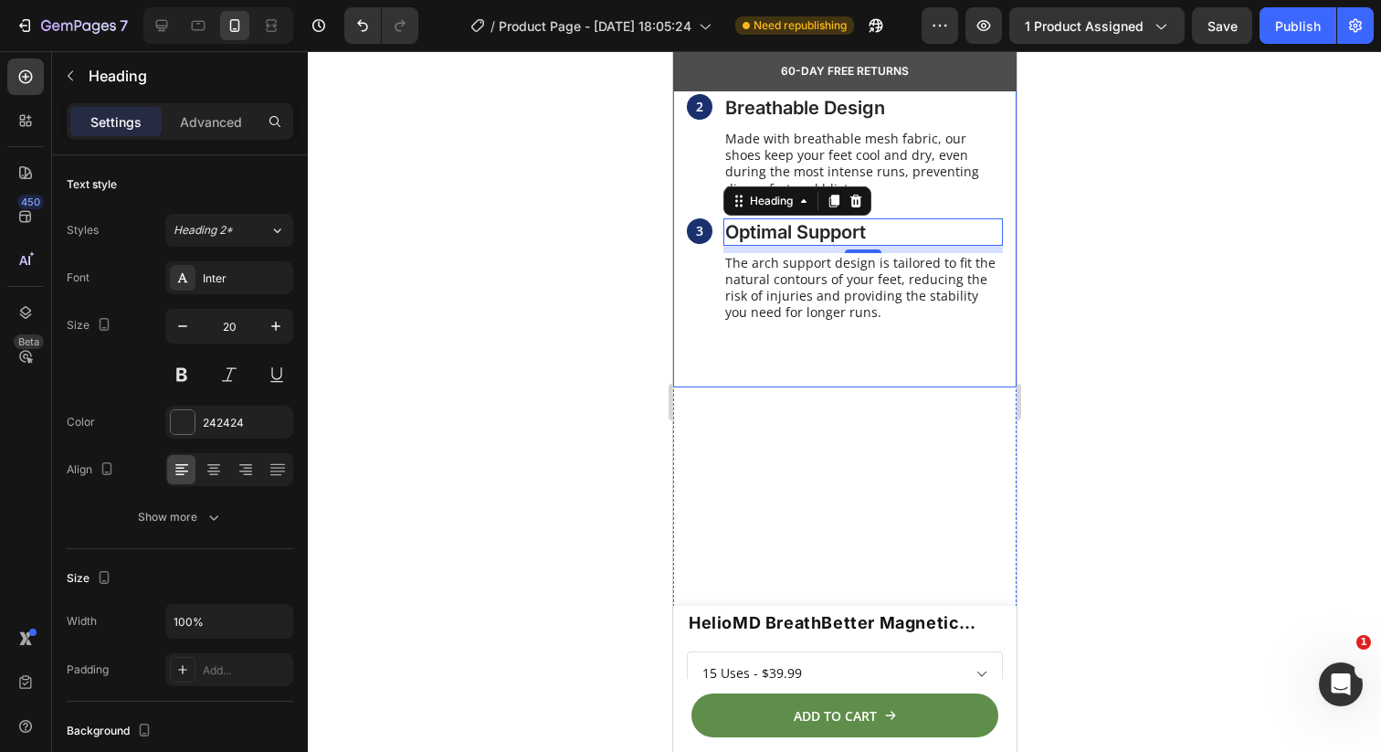
scroll to position [1845, 0]
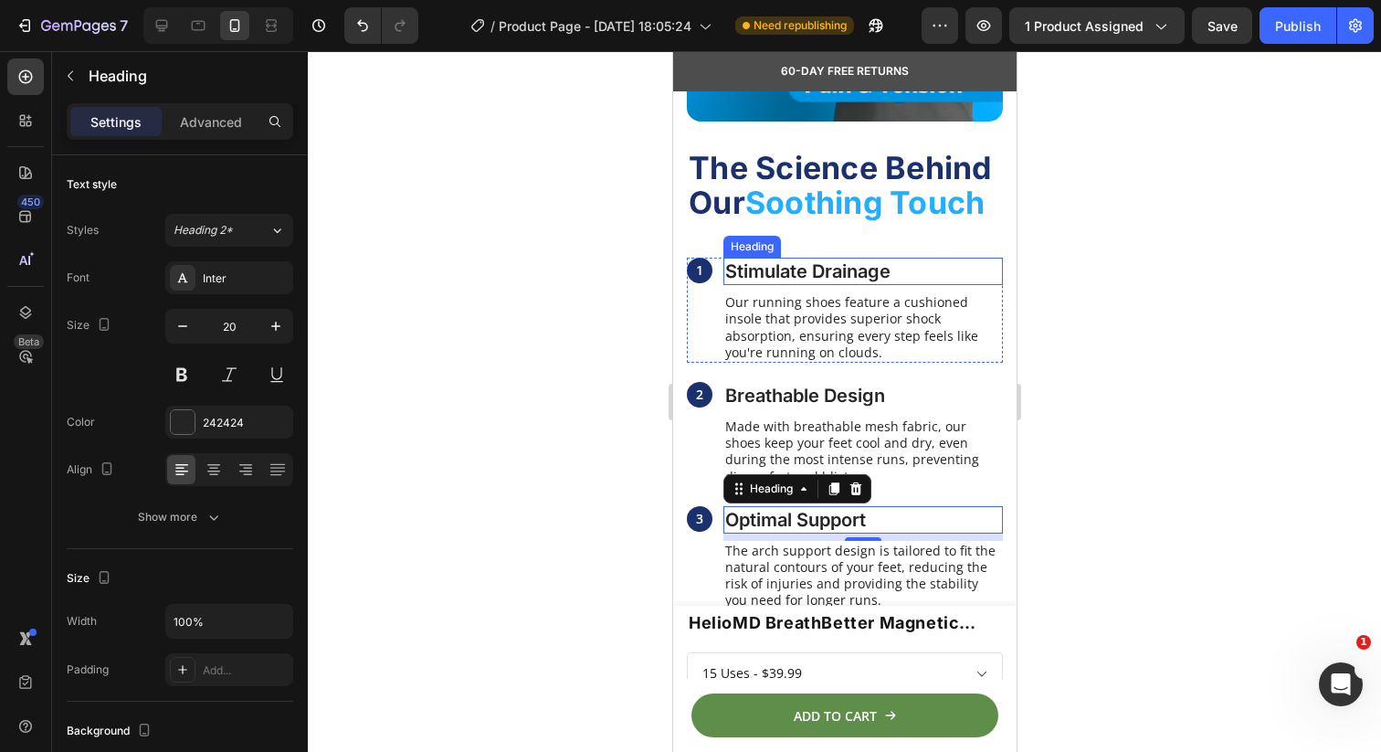
click at [751, 266] on p "Stimulate Drainage" at bounding box center [862, 271] width 276 height 24
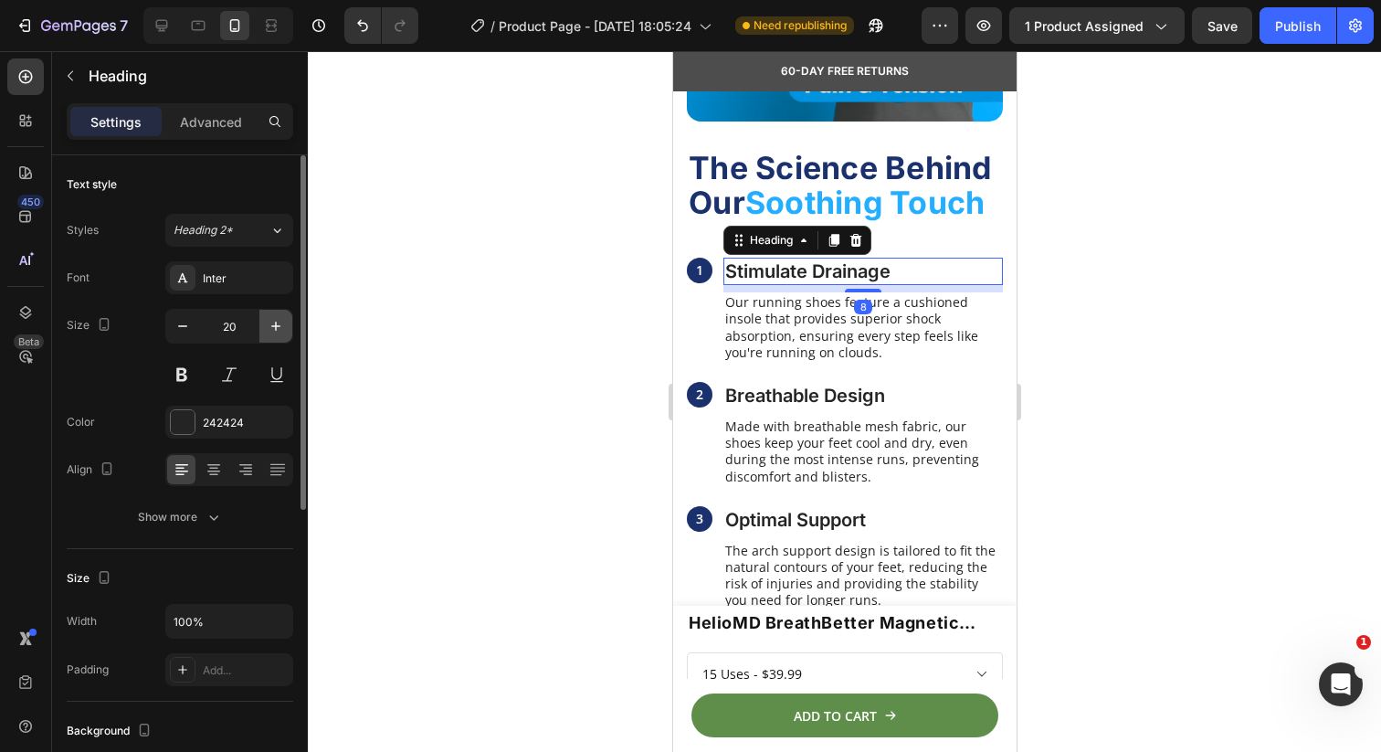
click at [280, 326] on icon "button" at bounding box center [276, 326] width 18 height 18
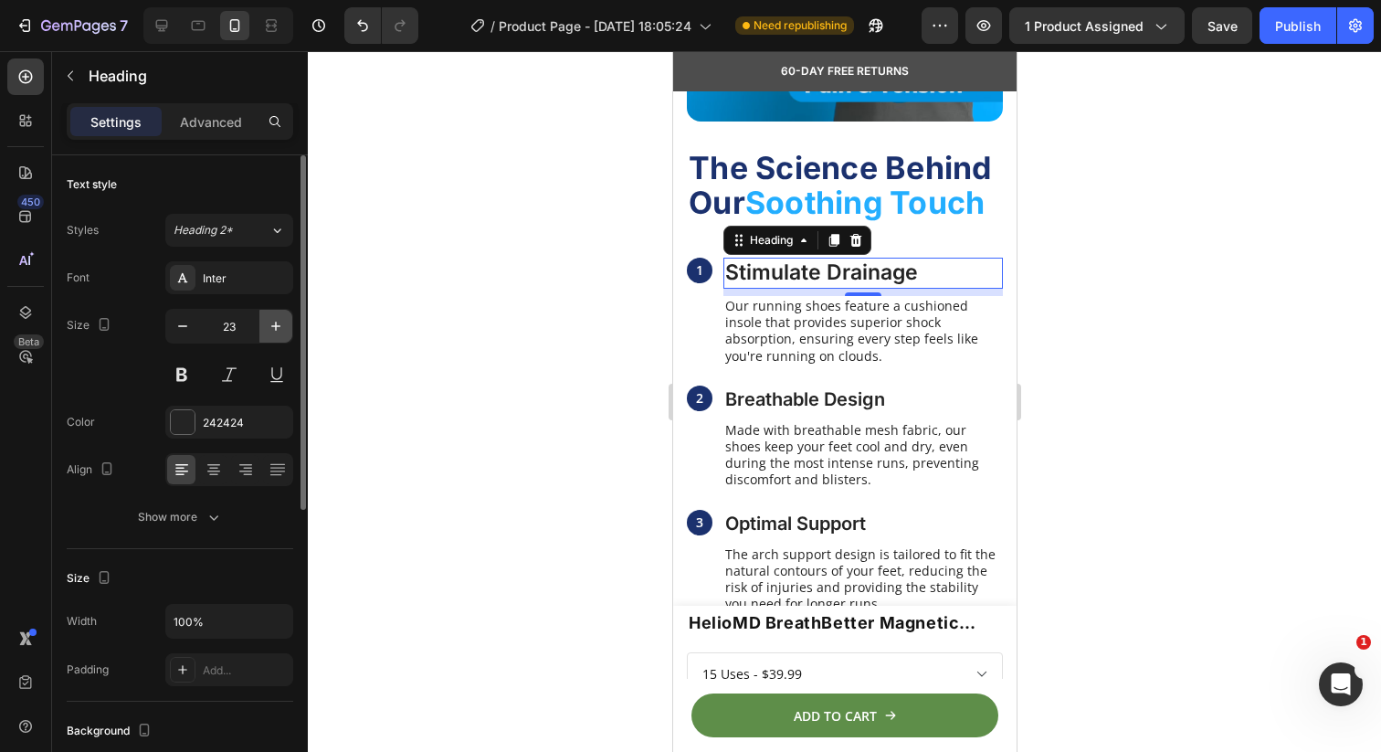
click at [280, 326] on icon "button" at bounding box center [276, 326] width 18 height 18
type input "24"
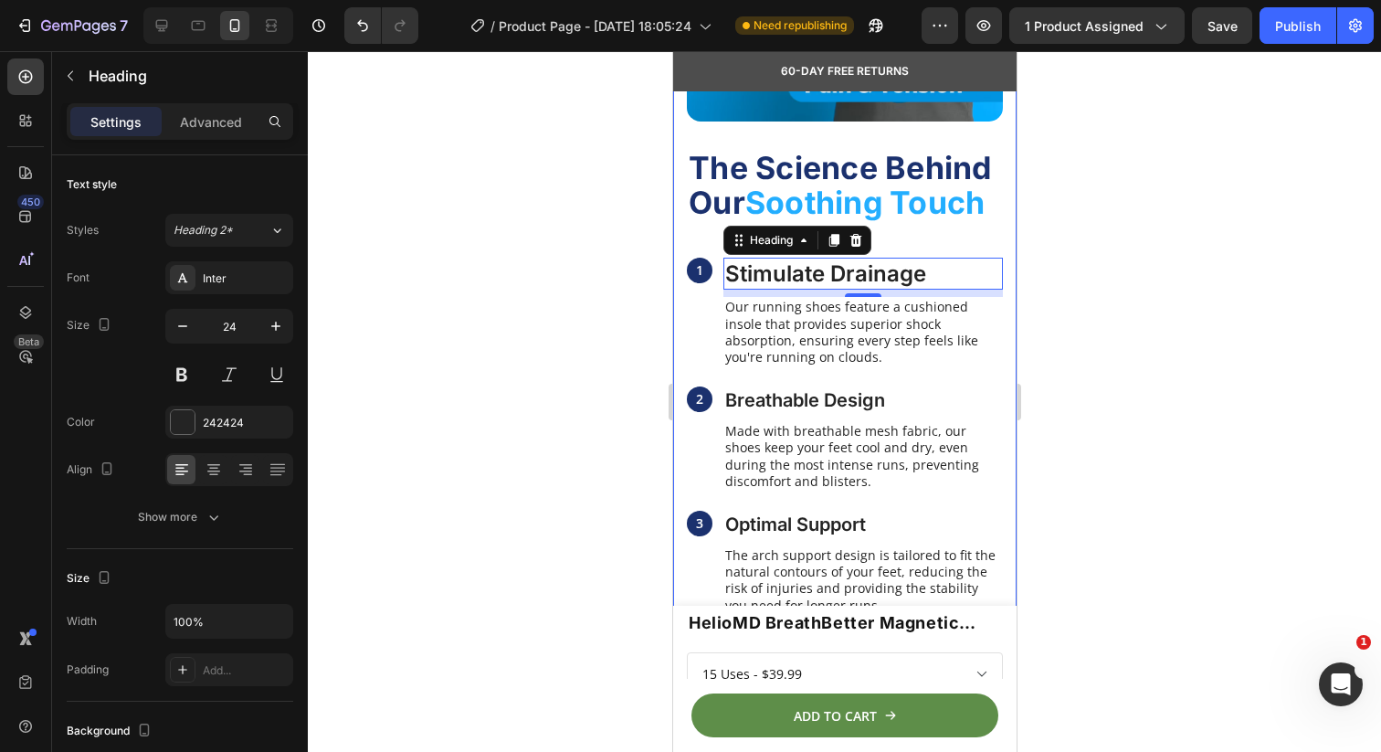
click at [688, 344] on div "1 Text Block" at bounding box center [699, 313] width 26 height 110
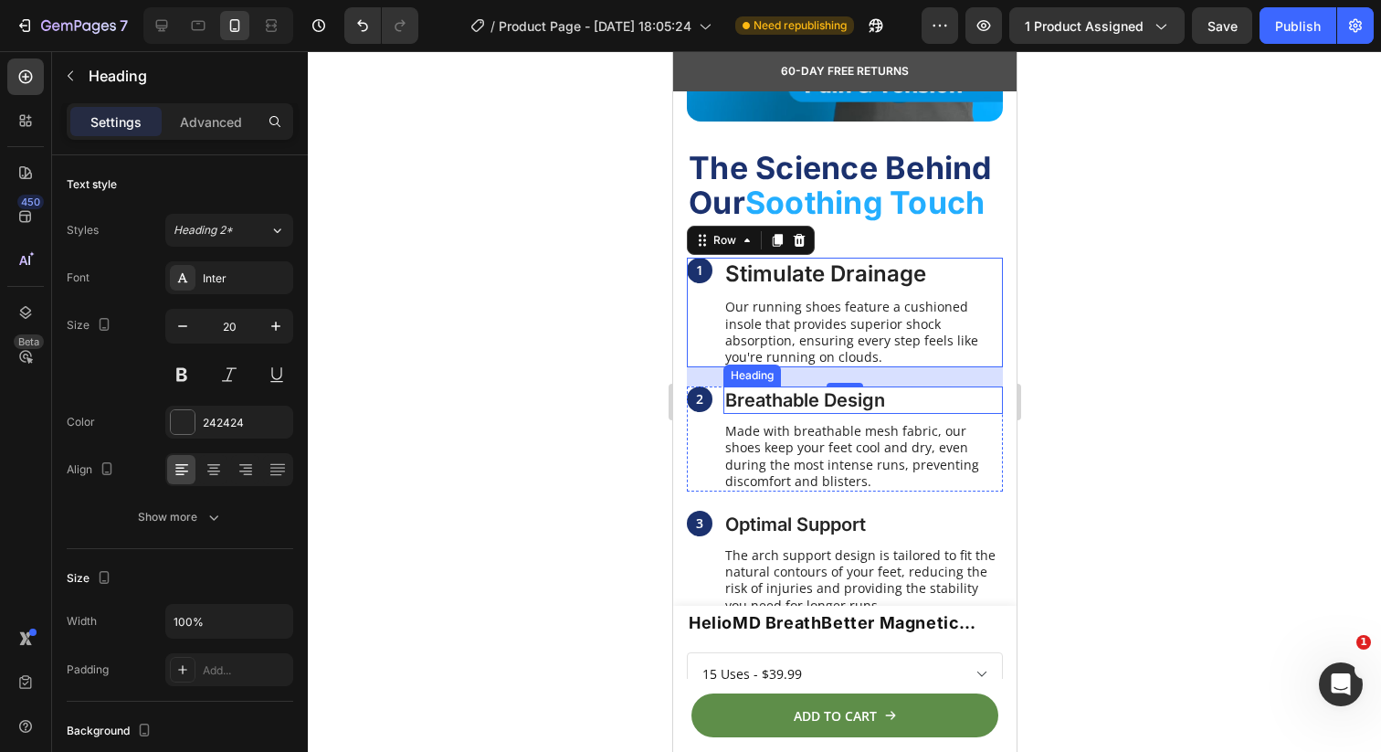
click at [744, 397] on h3 "Breathable Design" at bounding box center [863, 399] width 280 height 27
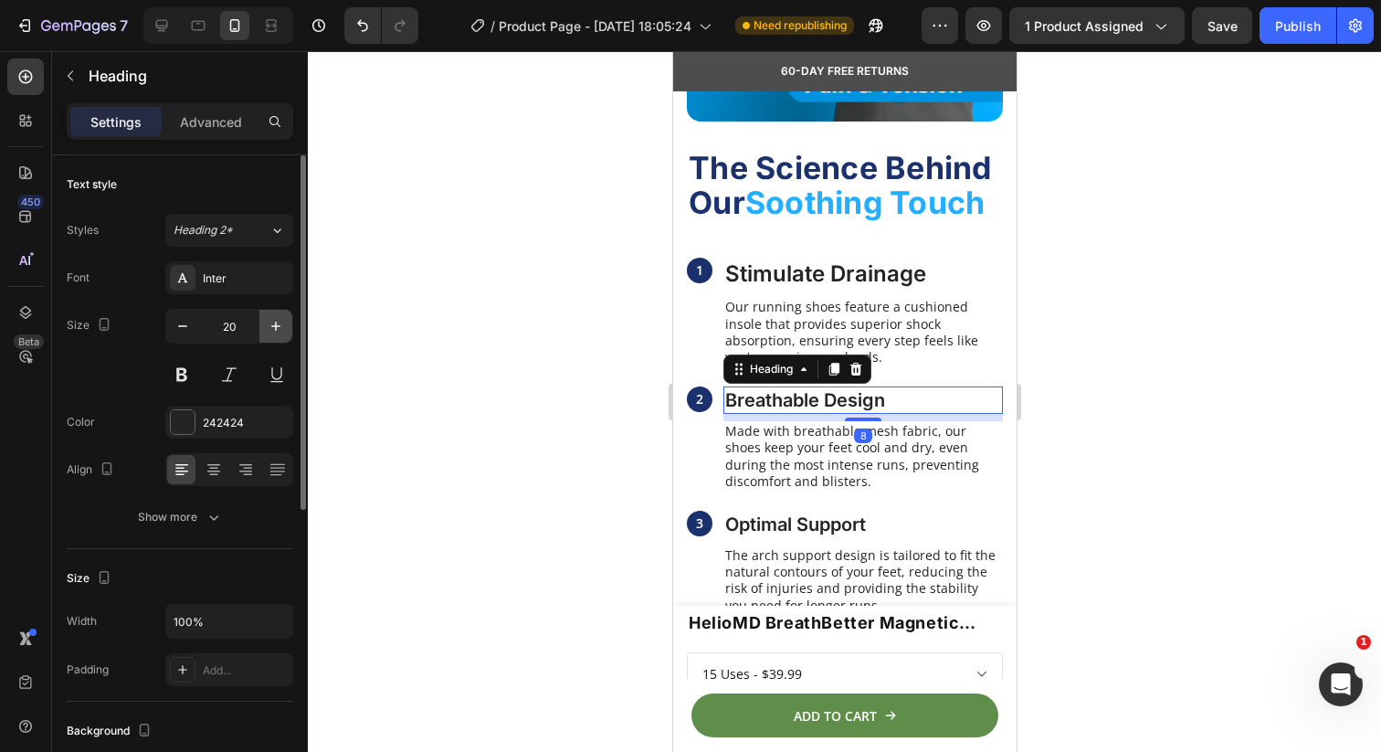
click at [265, 330] on button "button" at bounding box center [275, 326] width 33 height 33
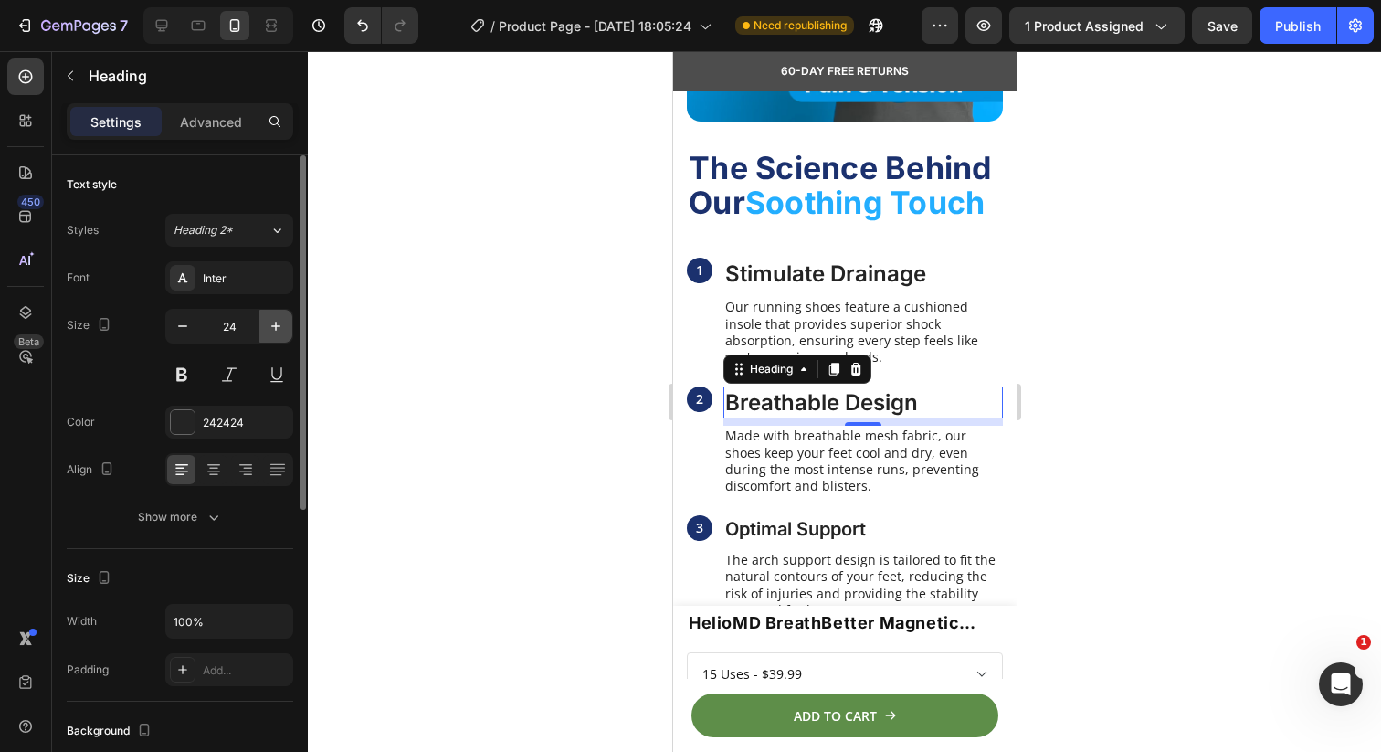
click at [265, 330] on button "button" at bounding box center [275, 326] width 33 height 33
click at [172, 331] on button "button" at bounding box center [182, 326] width 33 height 33
type input "24"
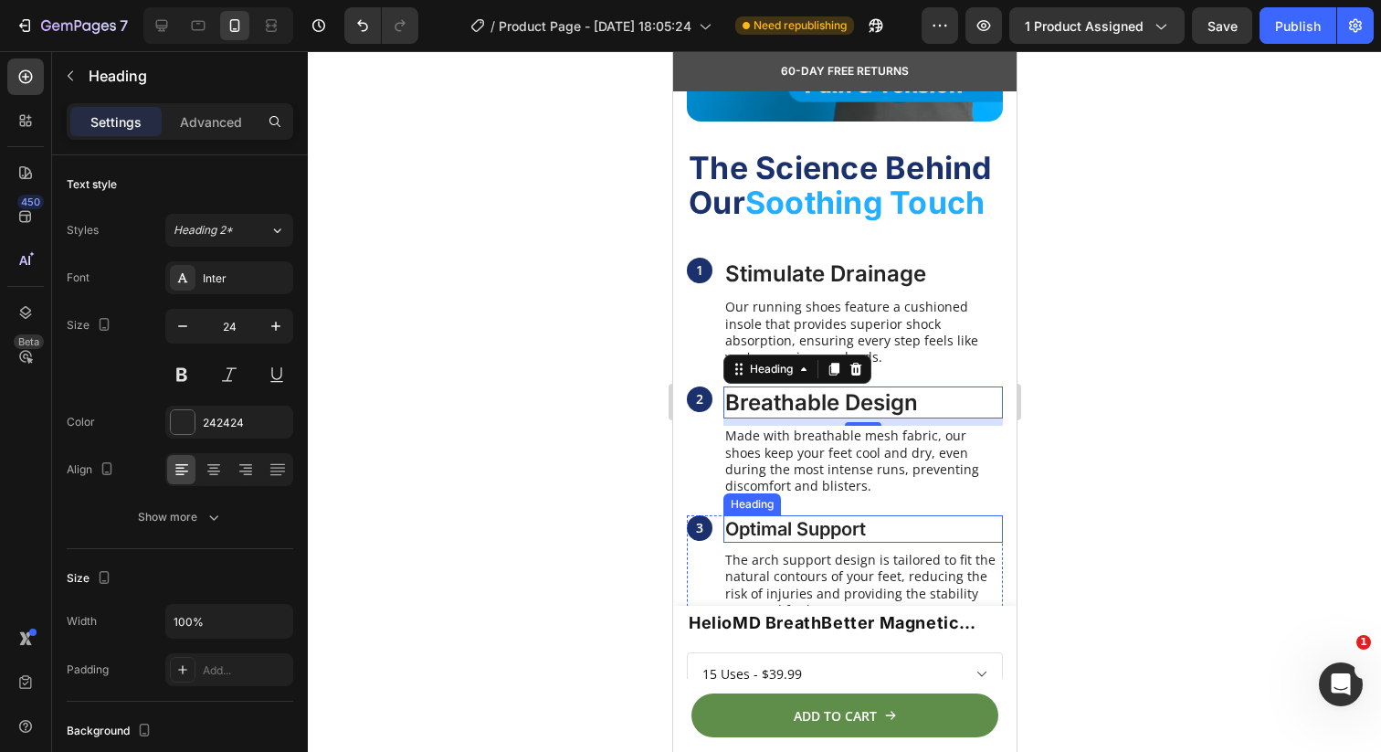
click at [795, 538] on h3 "Optimal Support" at bounding box center [863, 528] width 280 height 27
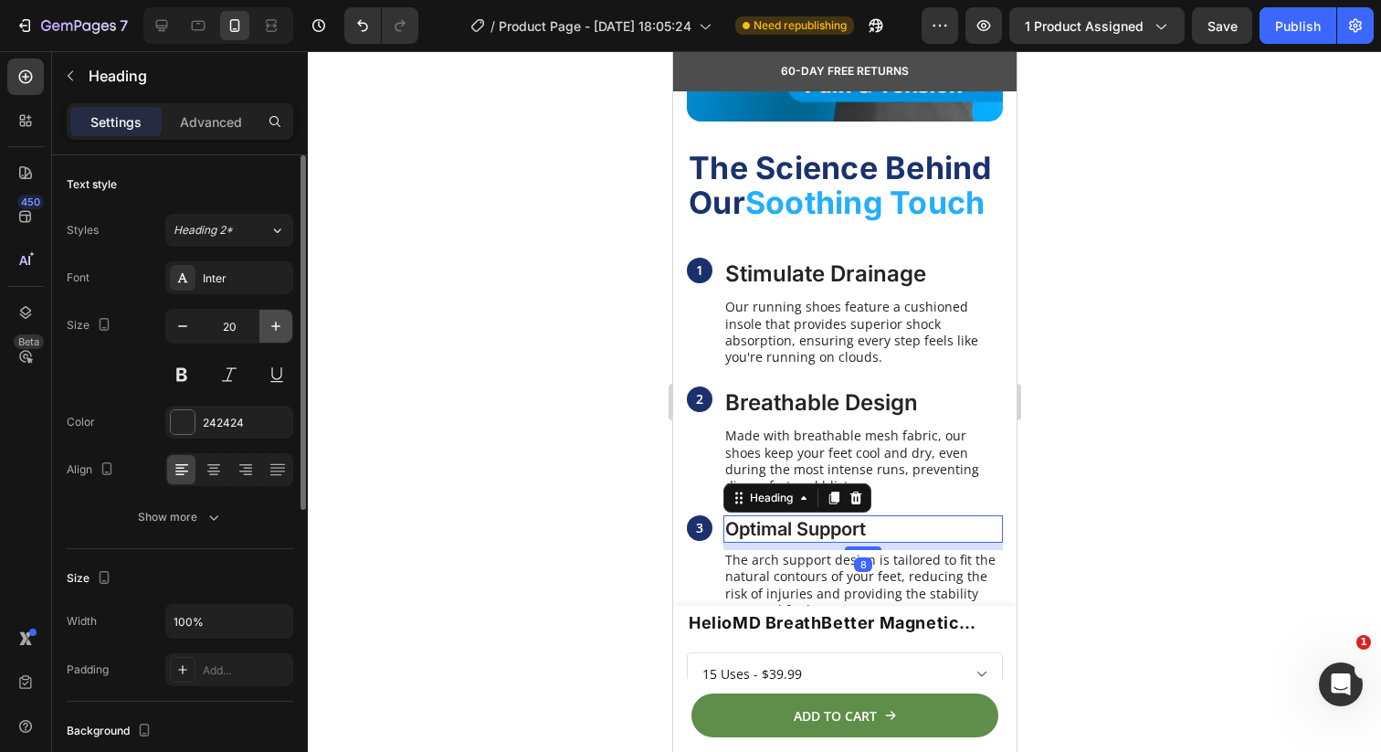
click at [273, 327] on icon "button" at bounding box center [276, 326] width 18 height 18
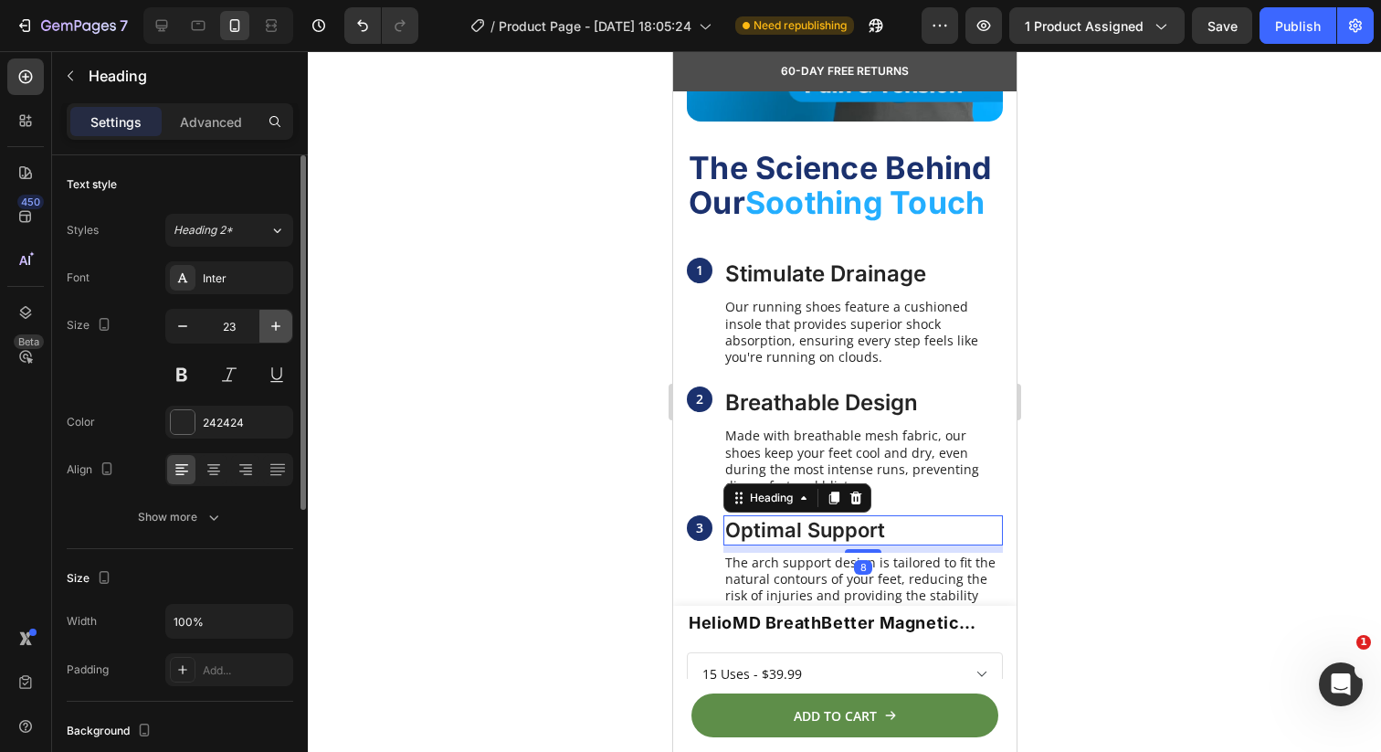
click at [273, 327] on icon "button" at bounding box center [276, 326] width 18 height 18
click at [179, 327] on icon "button" at bounding box center [183, 326] width 18 height 18
type input "25"
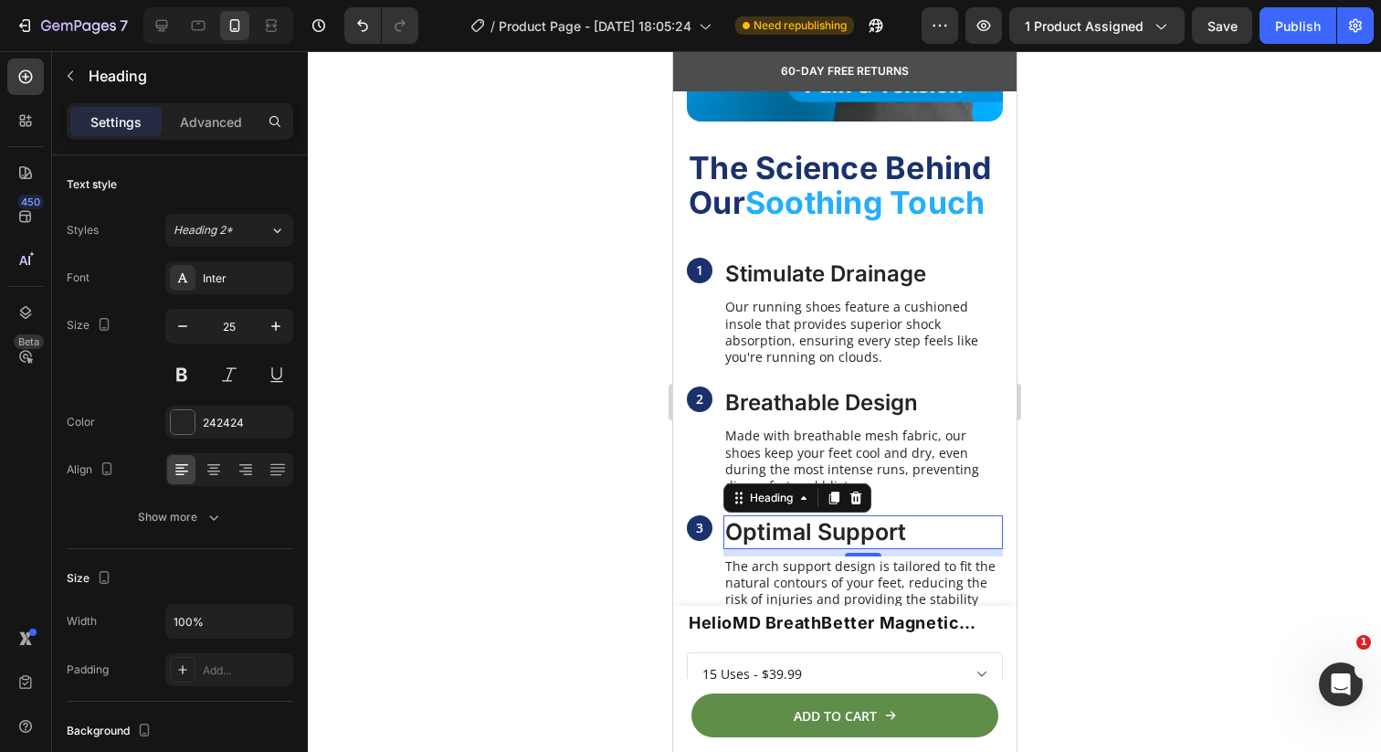
click at [575, 357] on div at bounding box center [844, 401] width 1073 height 701
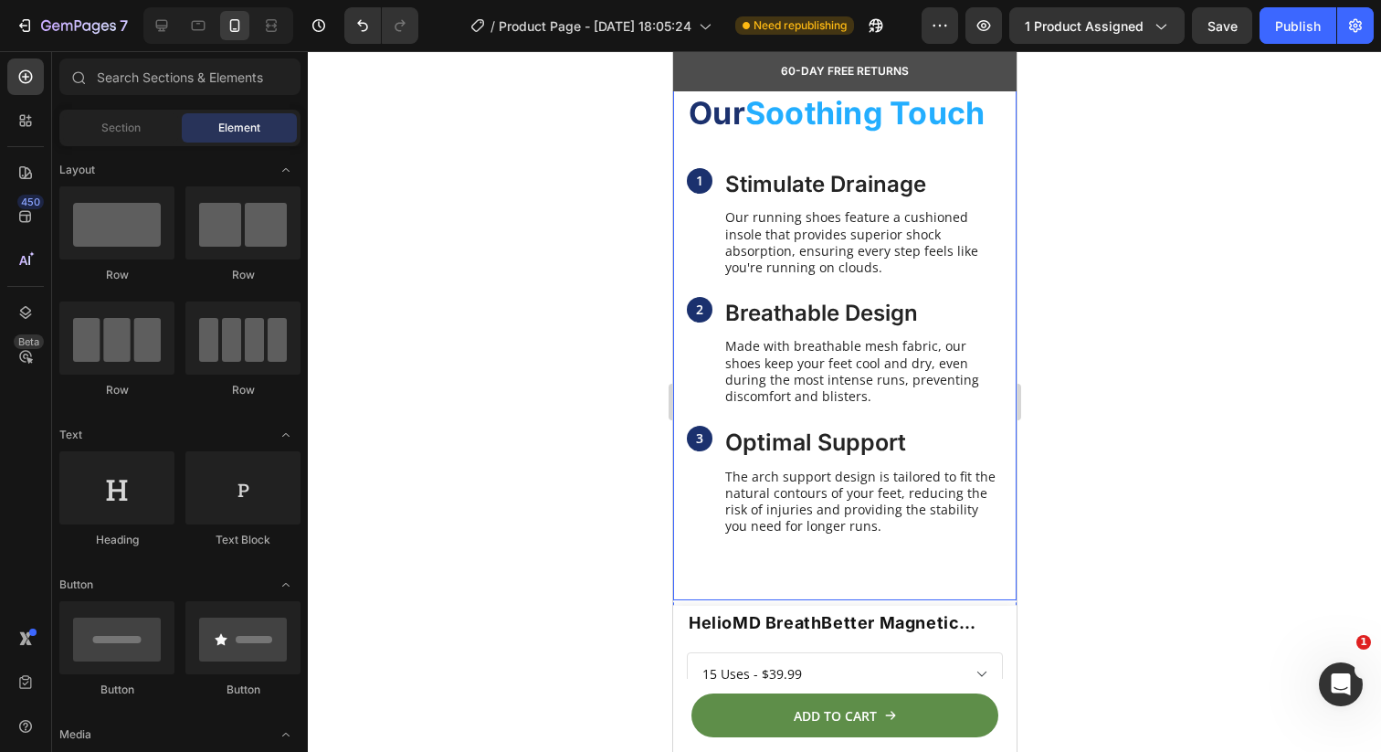
scroll to position [1906, 0]
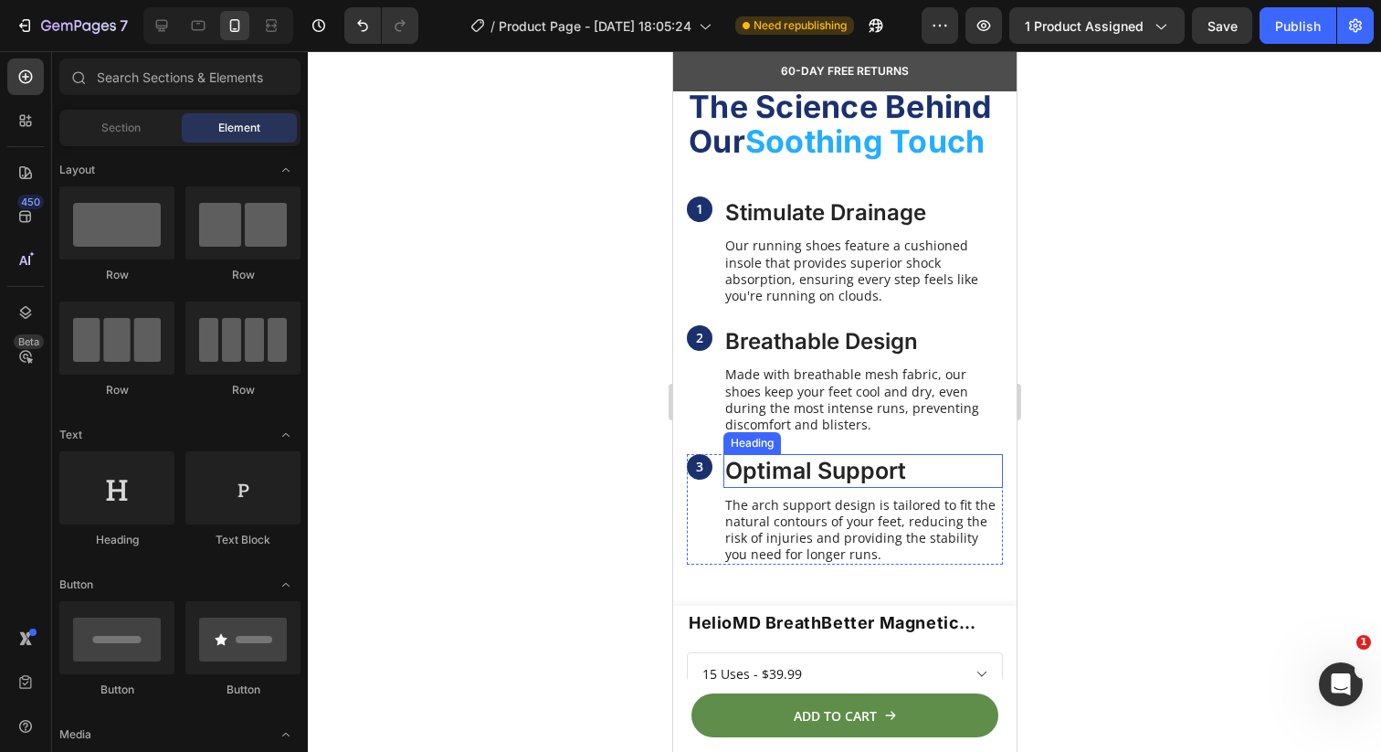
click at [762, 469] on h3 "Optimal Support" at bounding box center [863, 471] width 280 height 34
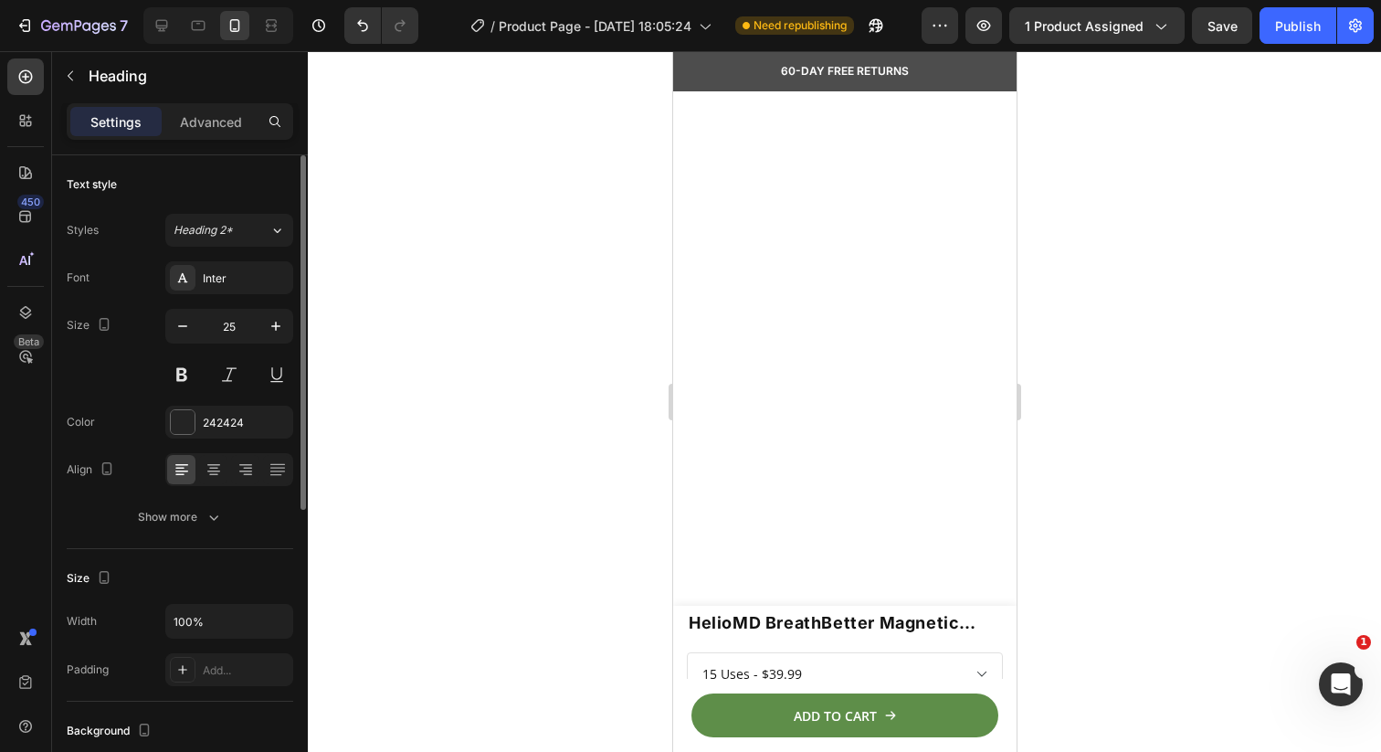
scroll to position [1906, 0]
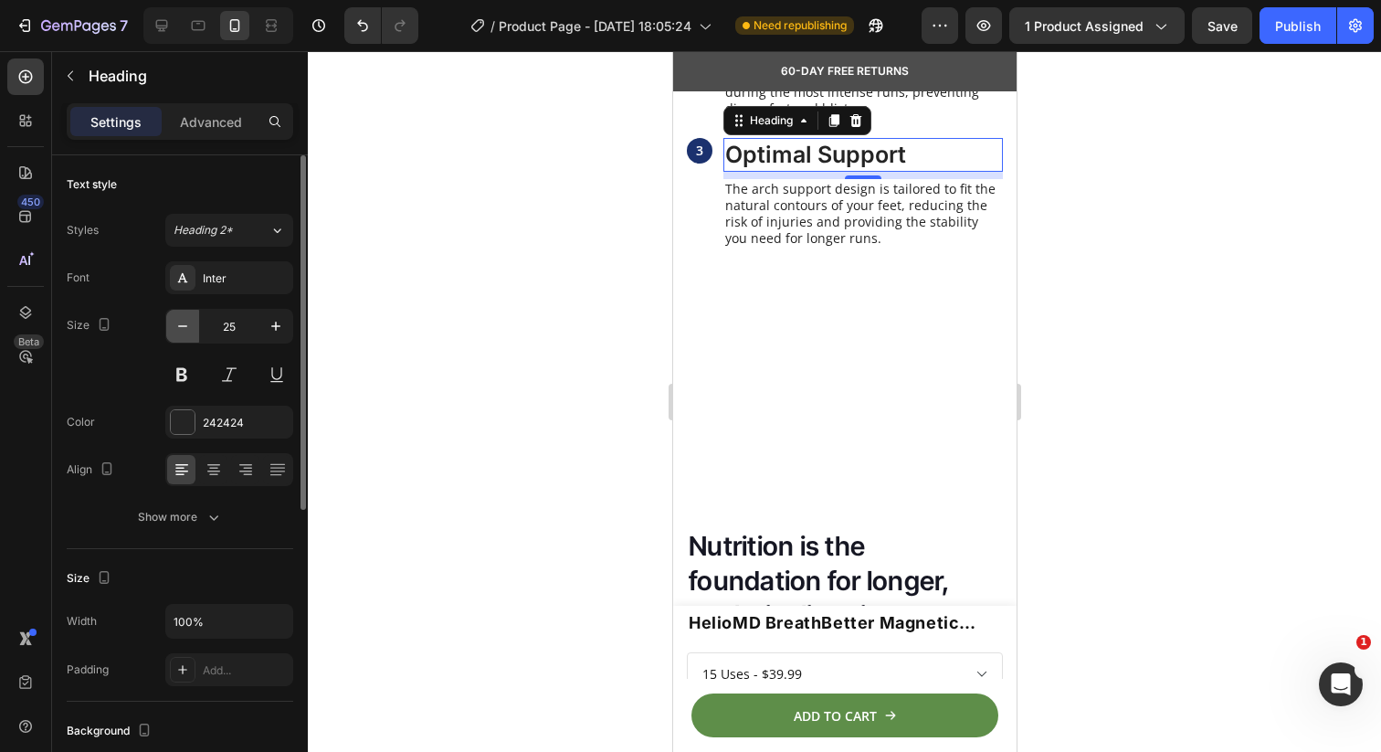
click at [174, 332] on icon "button" at bounding box center [183, 326] width 18 height 18
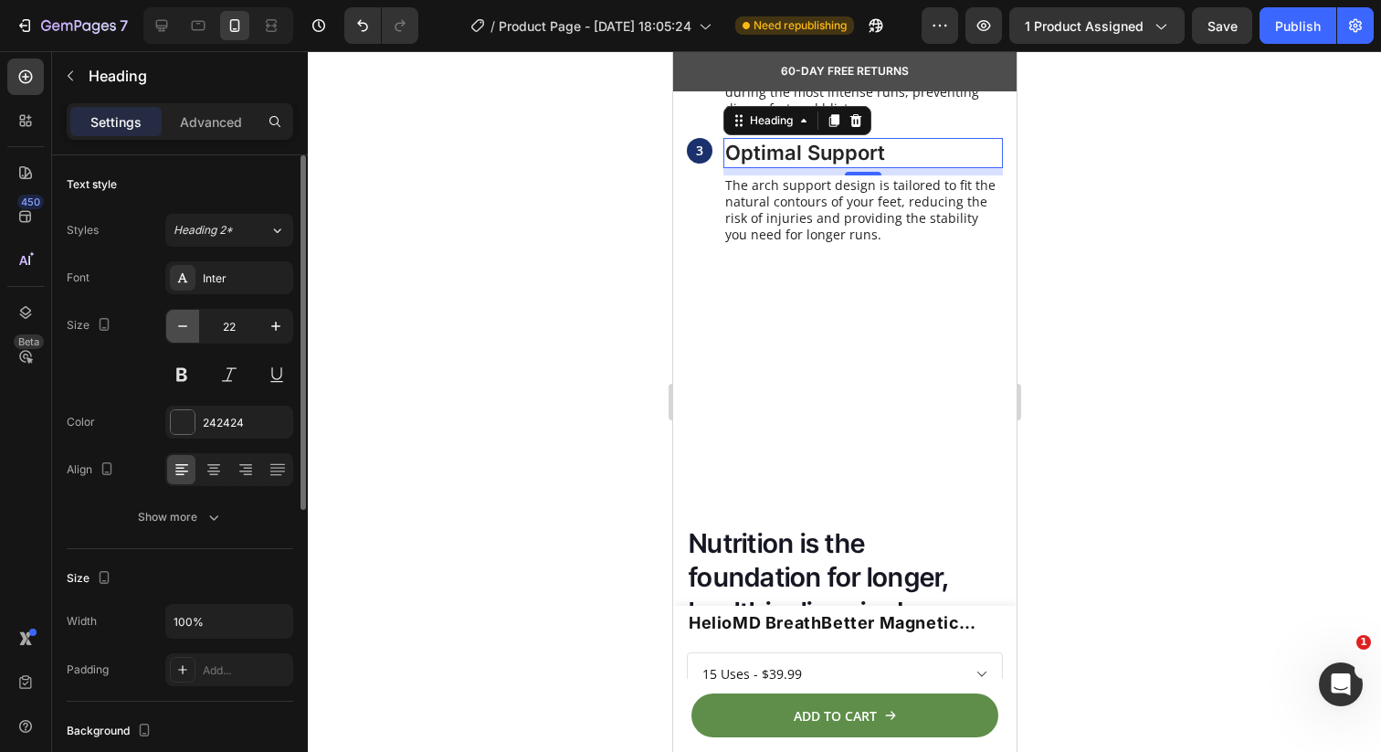
click at [178, 332] on icon "button" at bounding box center [183, 326] width 18 height 18
type input "21"
click at [798, 41] on h3 "Breathable Design" at bounding box center [863, 25] width 280 height 32
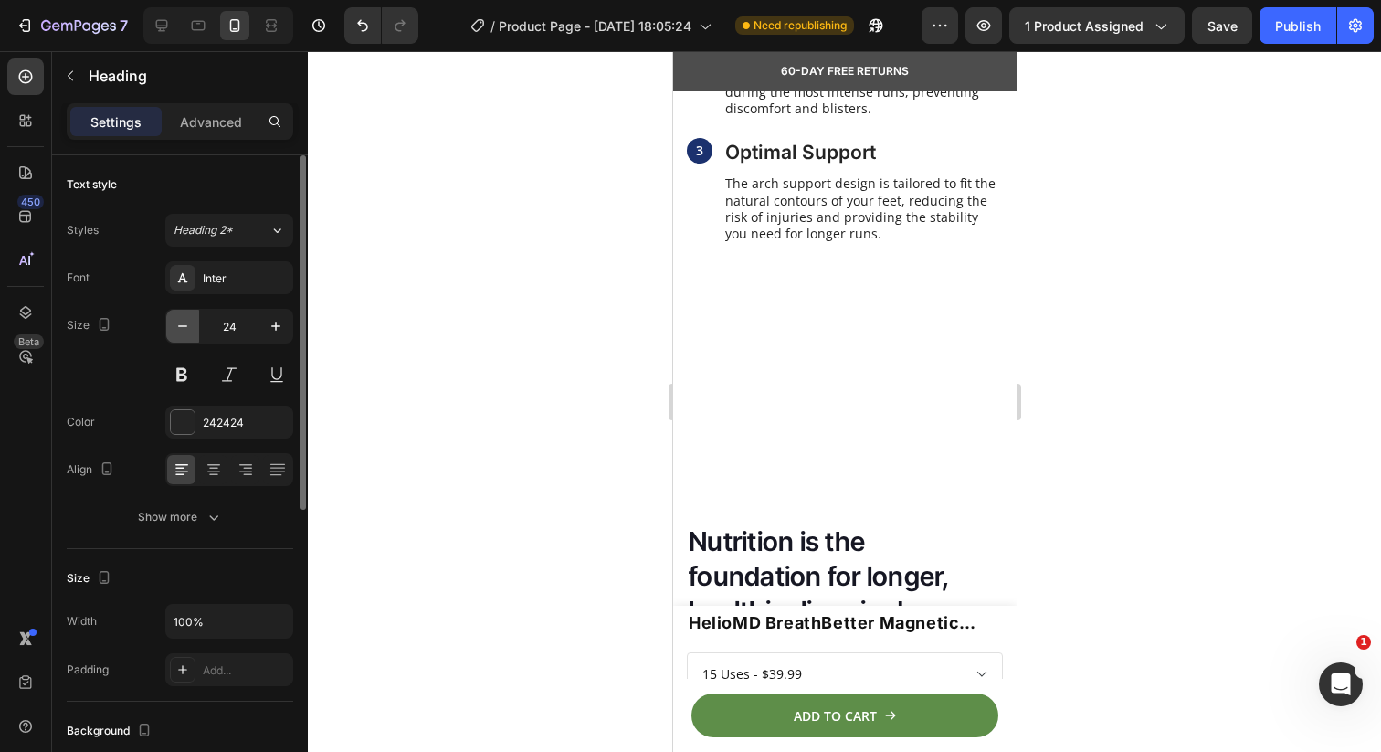
click at [188, 325] on icon "button" at bounding box center [183, 326] width 18 height 18
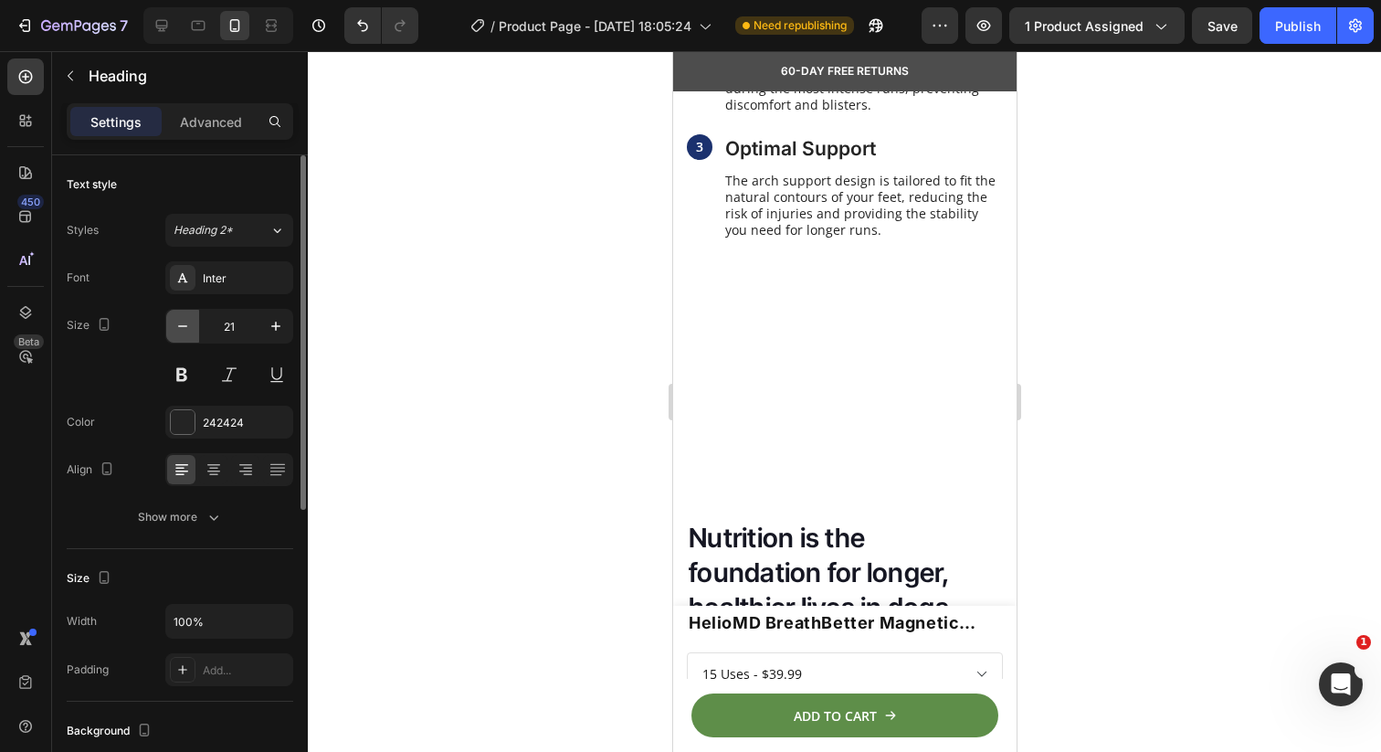
click at [188, 324] on icon "button" at bounding box center [183, 326] width 18 height 18
type input "20"
click at [195, 331] on button "button" at bounding box center [182, 326] width 33 height 33
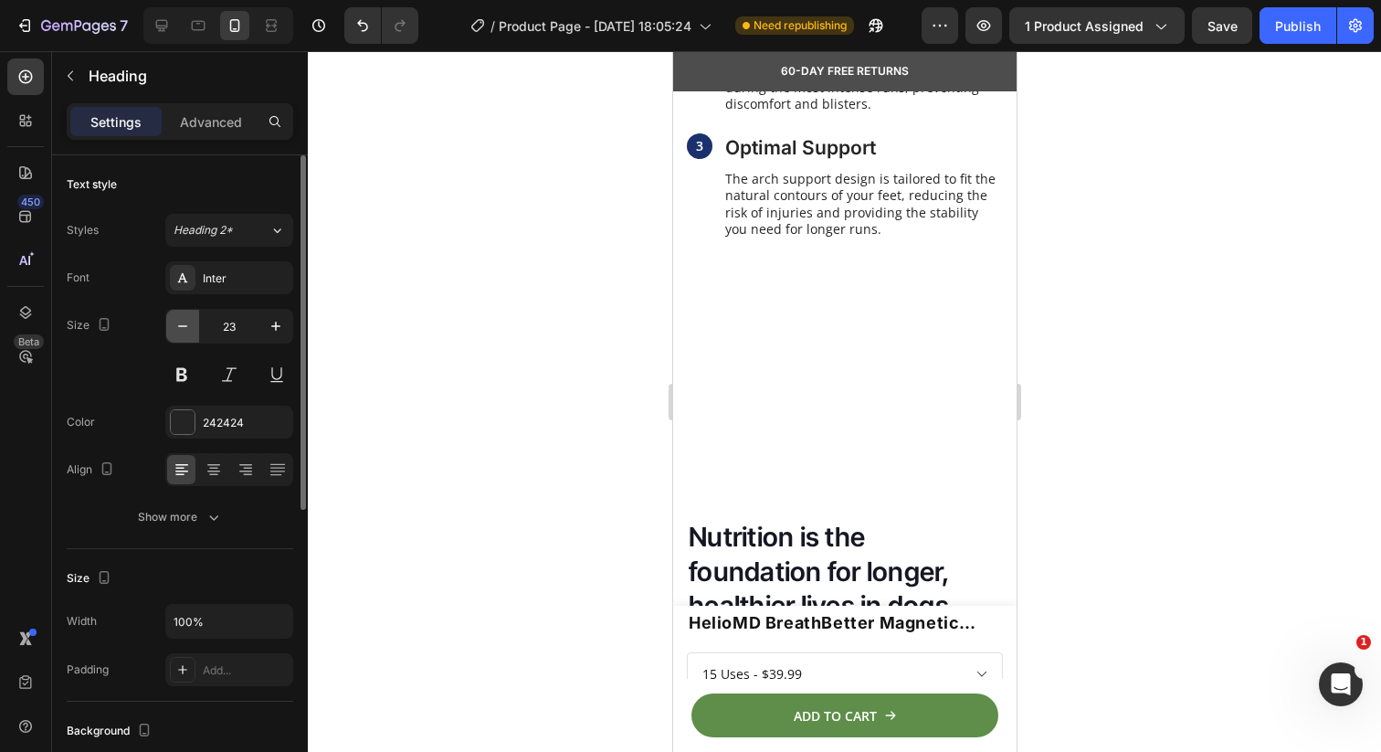
click at [195, 331] on button "button" at bounding box center [182, 326] width 33 height 33
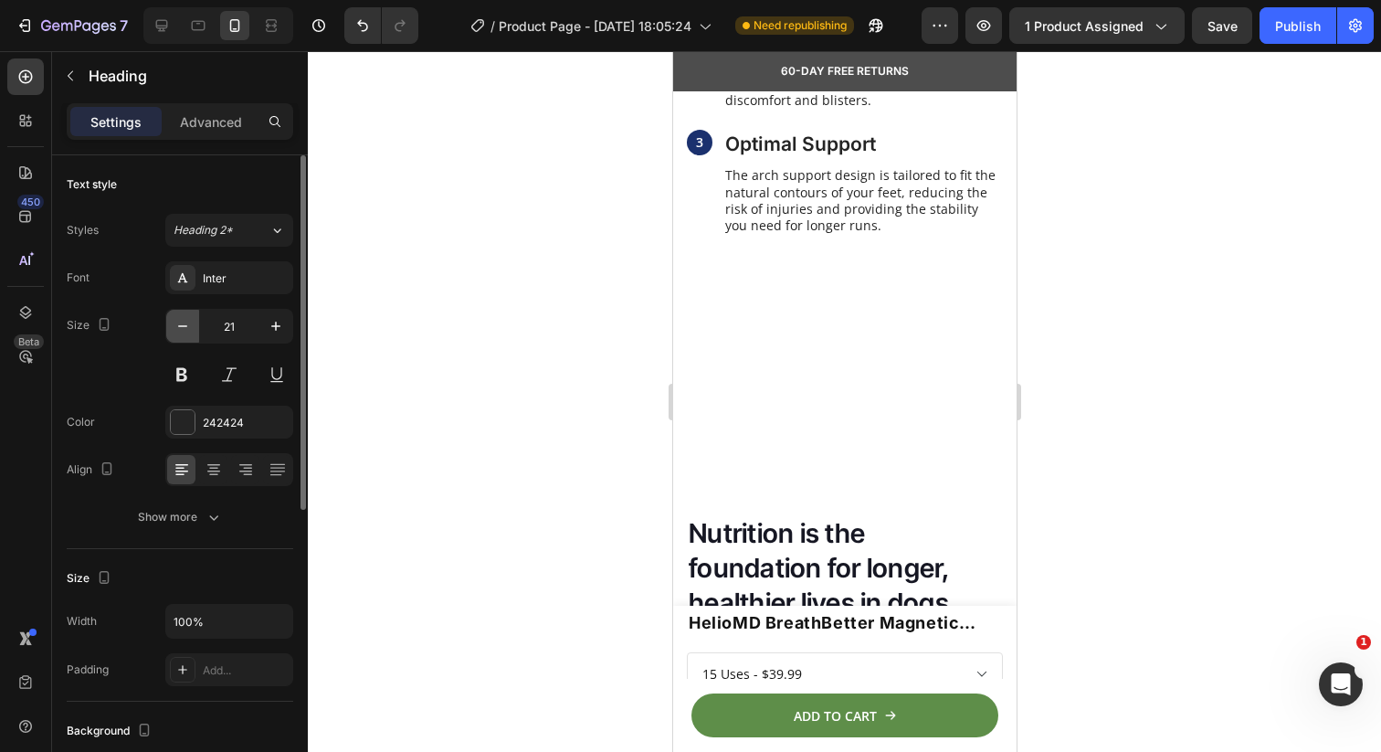
click at [195, 331] on button "button" at bounding box center [182, 326] width 33 height 33
type input "20"
click at [477, 248] on div at bounding box center [844, 401] width 1073 height 701
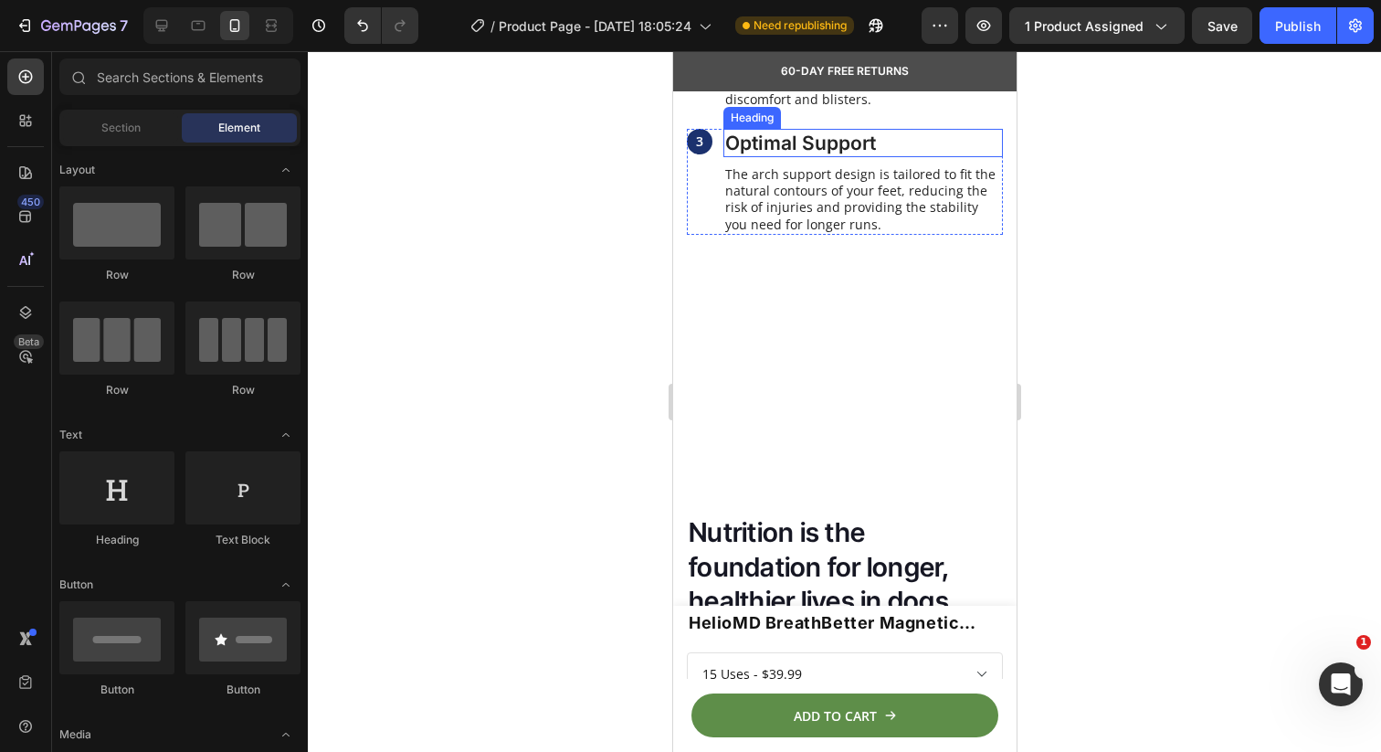
click at [744, 157] on h3 "Optimal Support" at bounding box center [863, 143] width 280 height 28
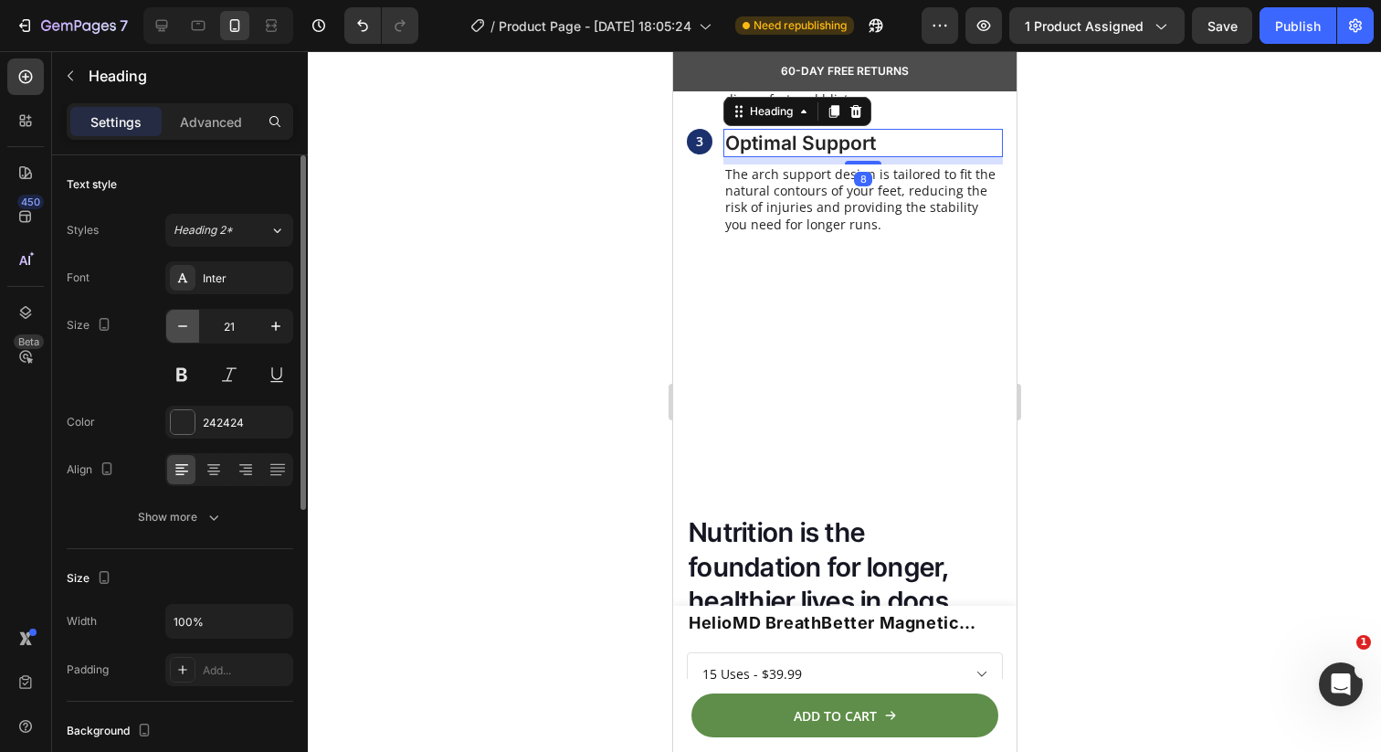
click at [185, 325] on icon "button" at bounding box center [182, 326] width 9 height 2
type input "20"
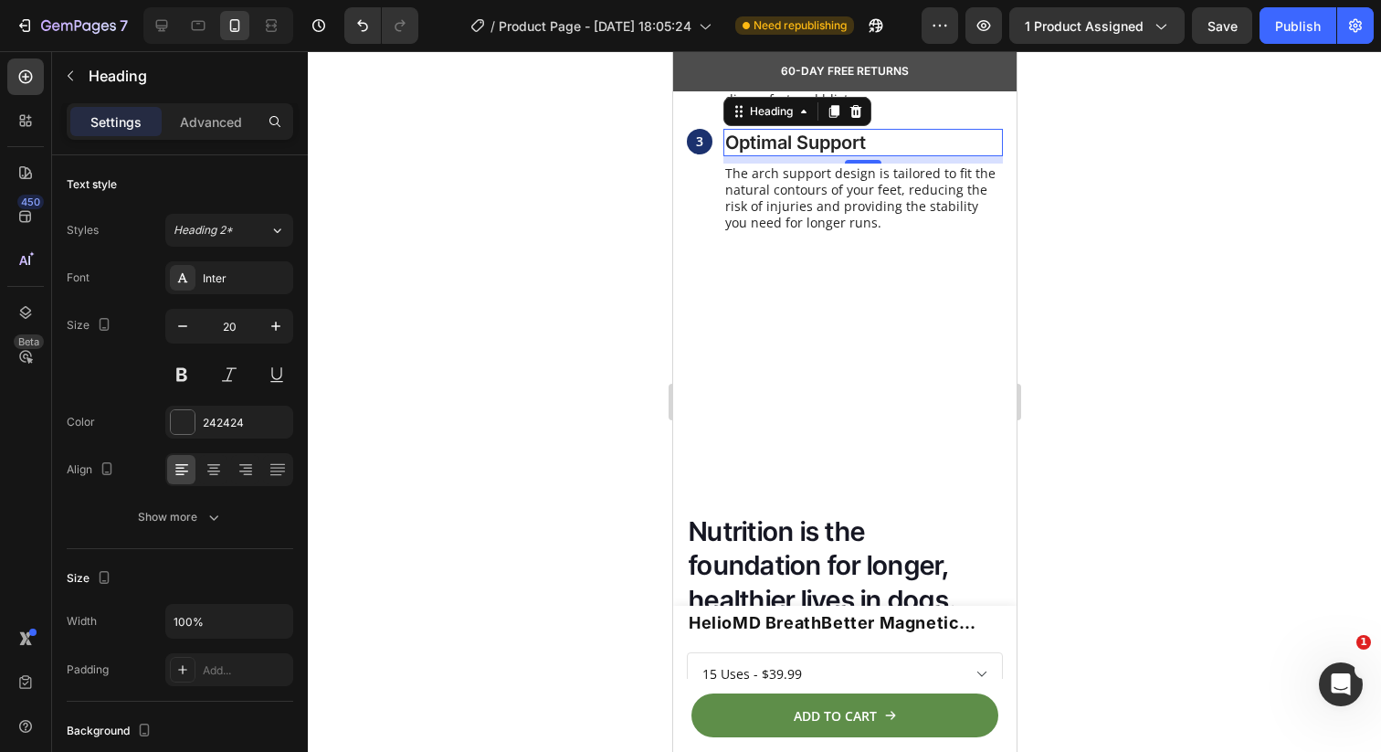
click at [607, 254] on div at bounding box center [844, 401] width 1073 height 701
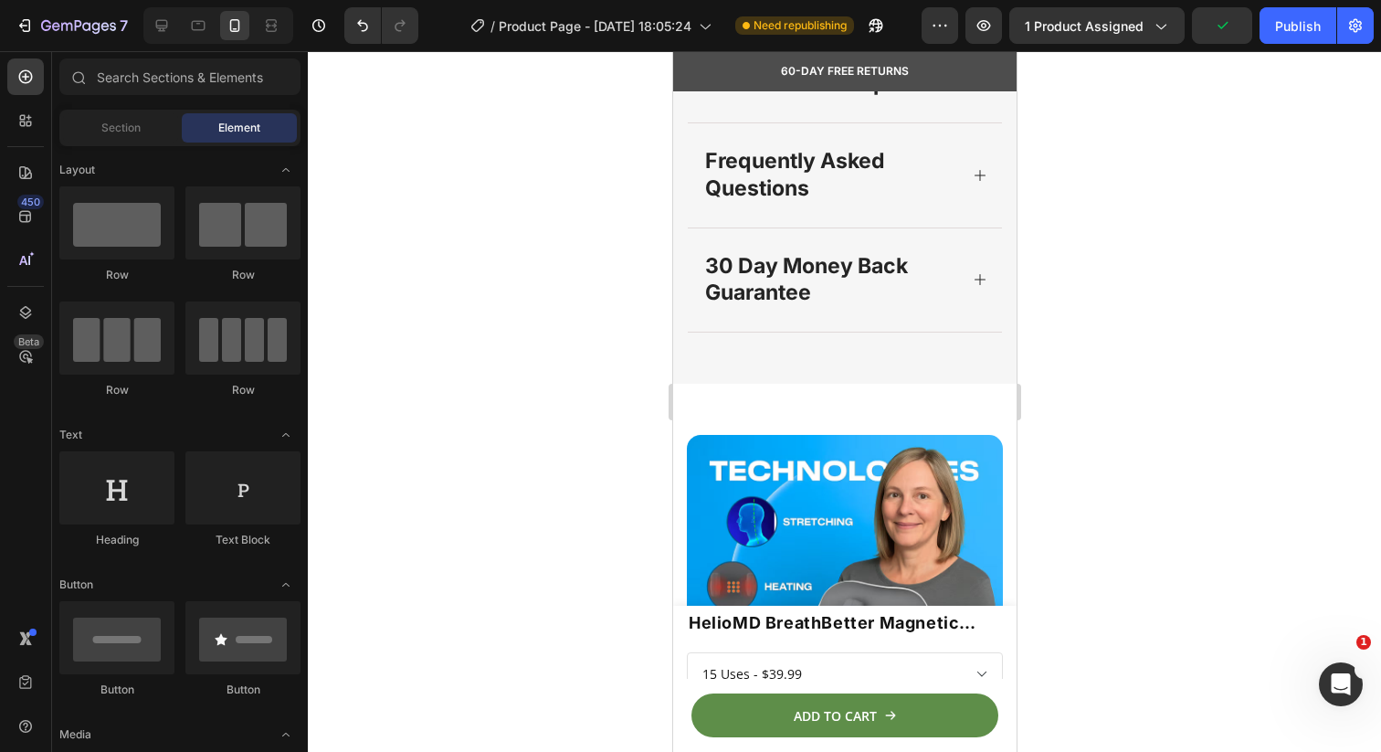
scroll to position [1050, 0]
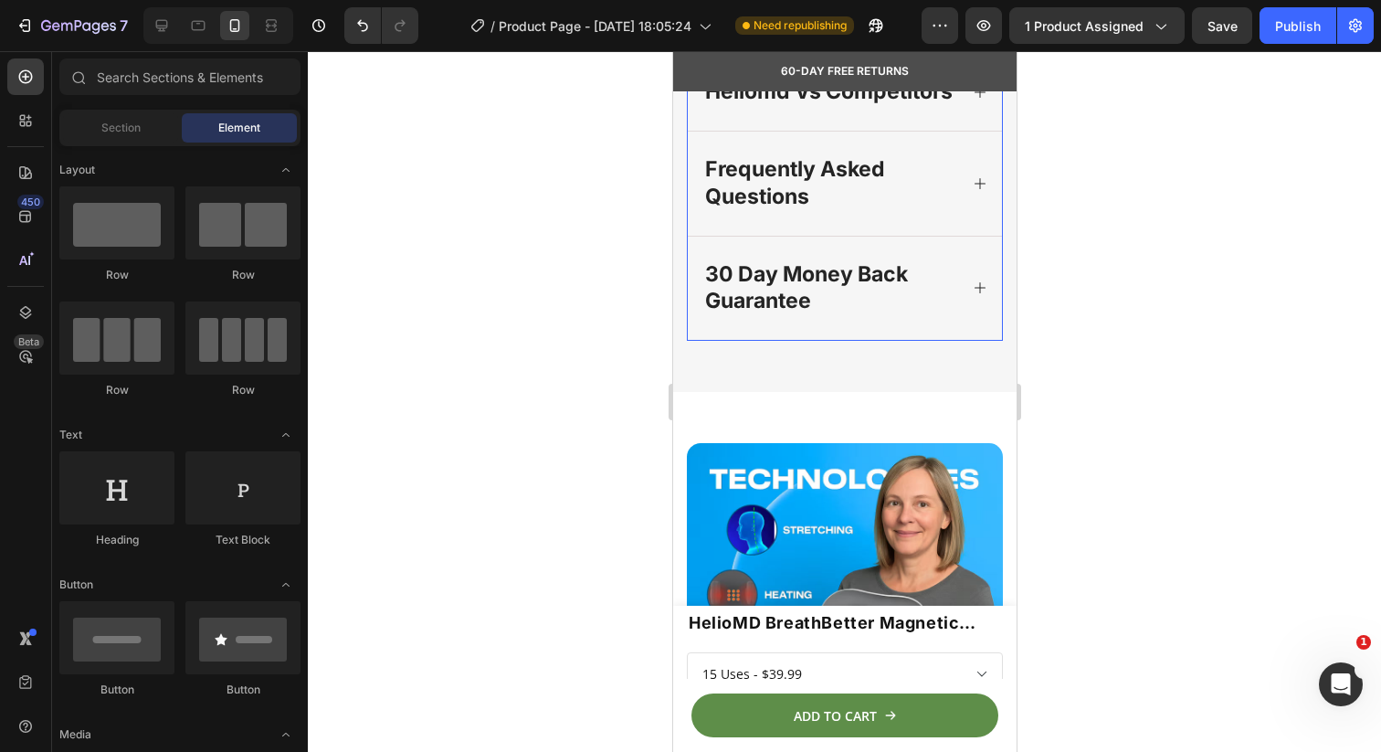
click at [767, 106] on p "heliomd vs competitors" at bounding box center [828, 92] width 248 height 27
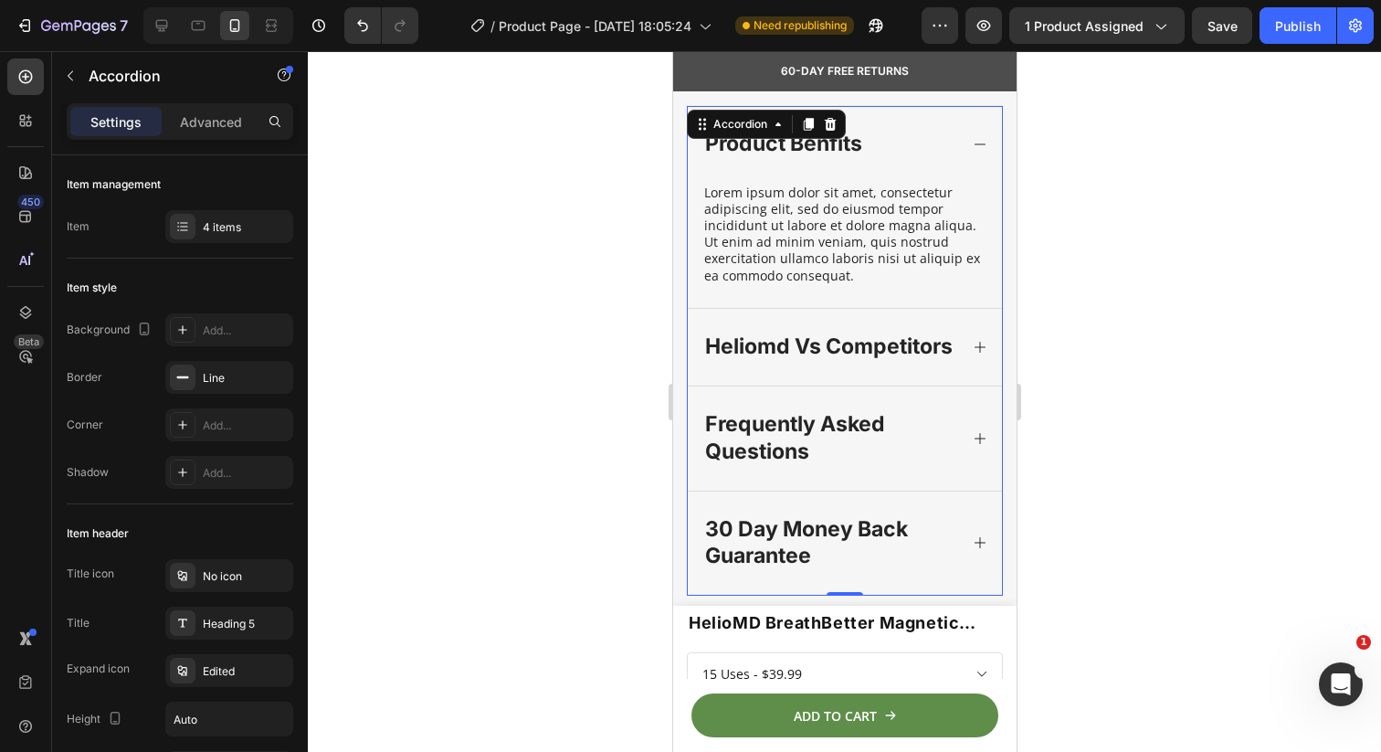
scroll to position [740, 0]
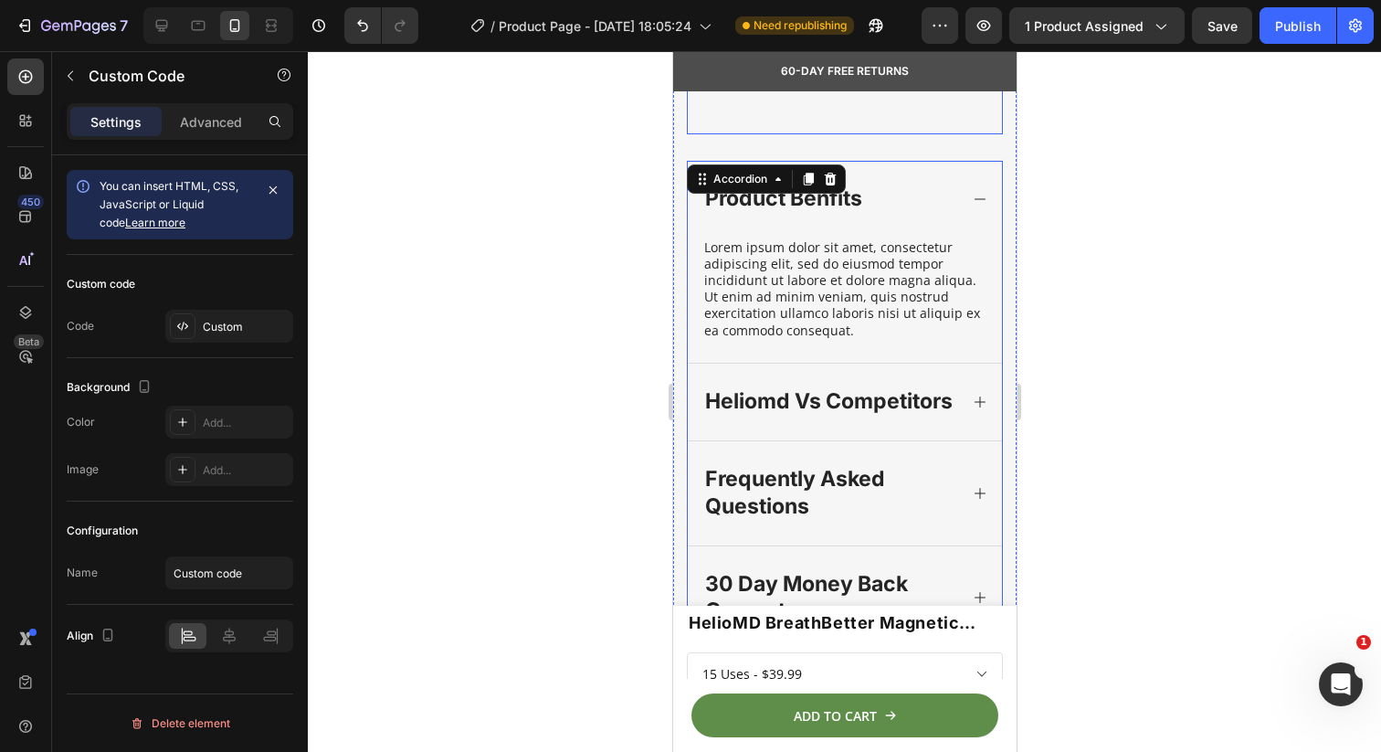
click at [691, 134] on video at bounding box center [844, 55] width 316 height 158
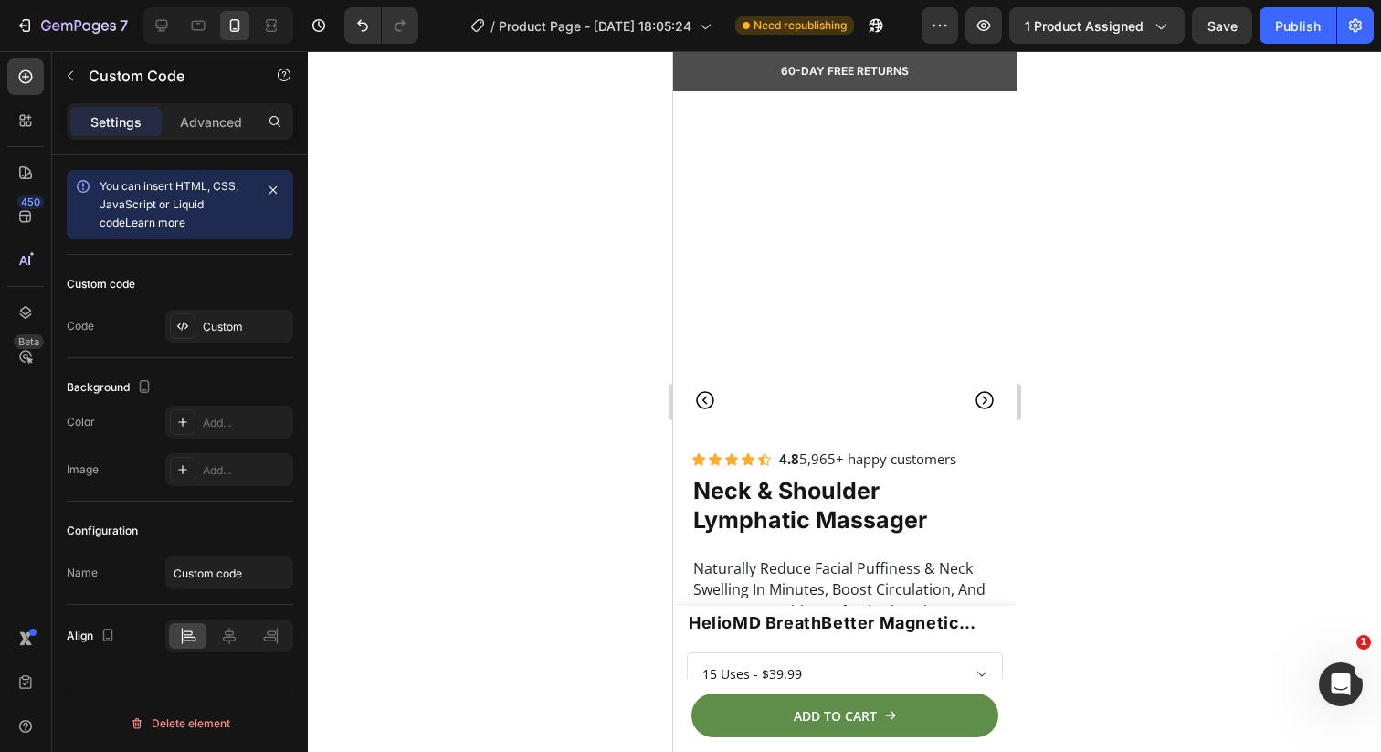
scroll to position [0, 0]
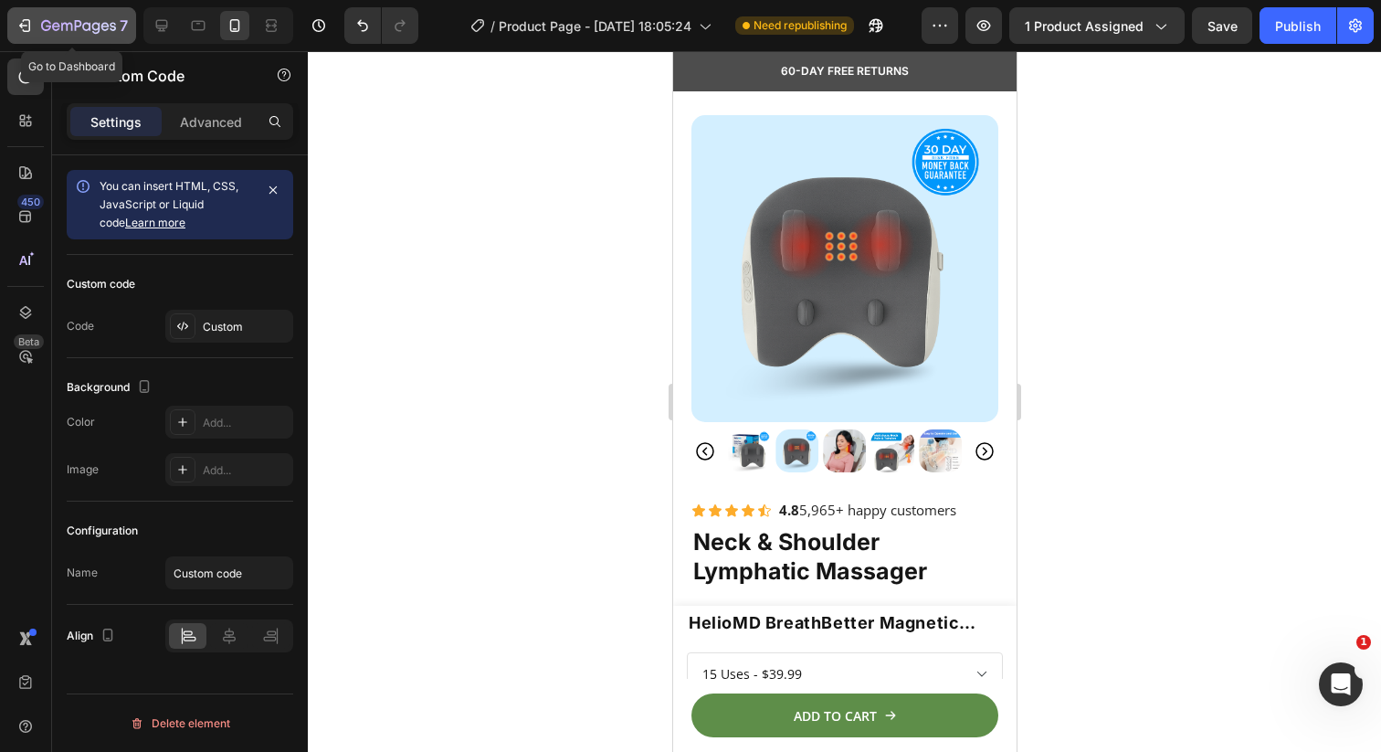
click at [134, 25] on button "7" at bounding box center [71, 25] width 129 height 37
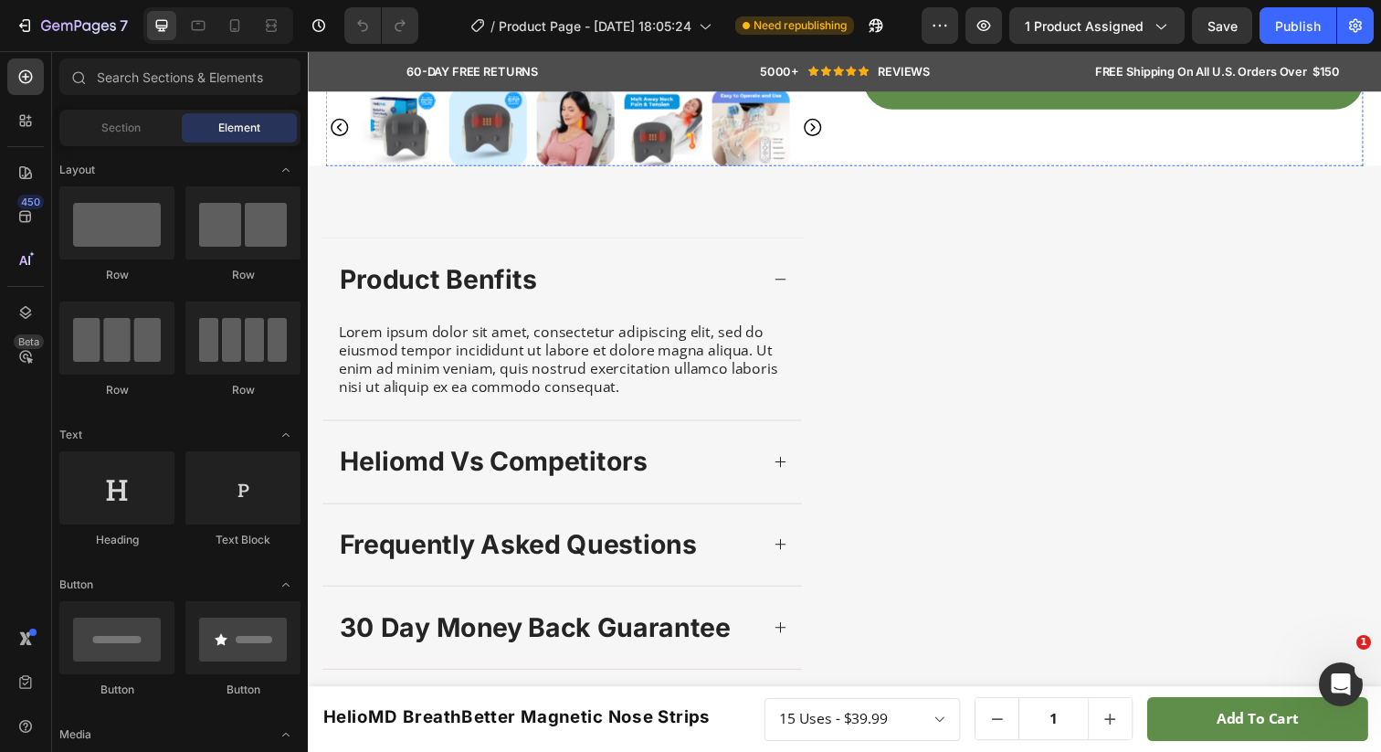
scroll to position [584, 0]
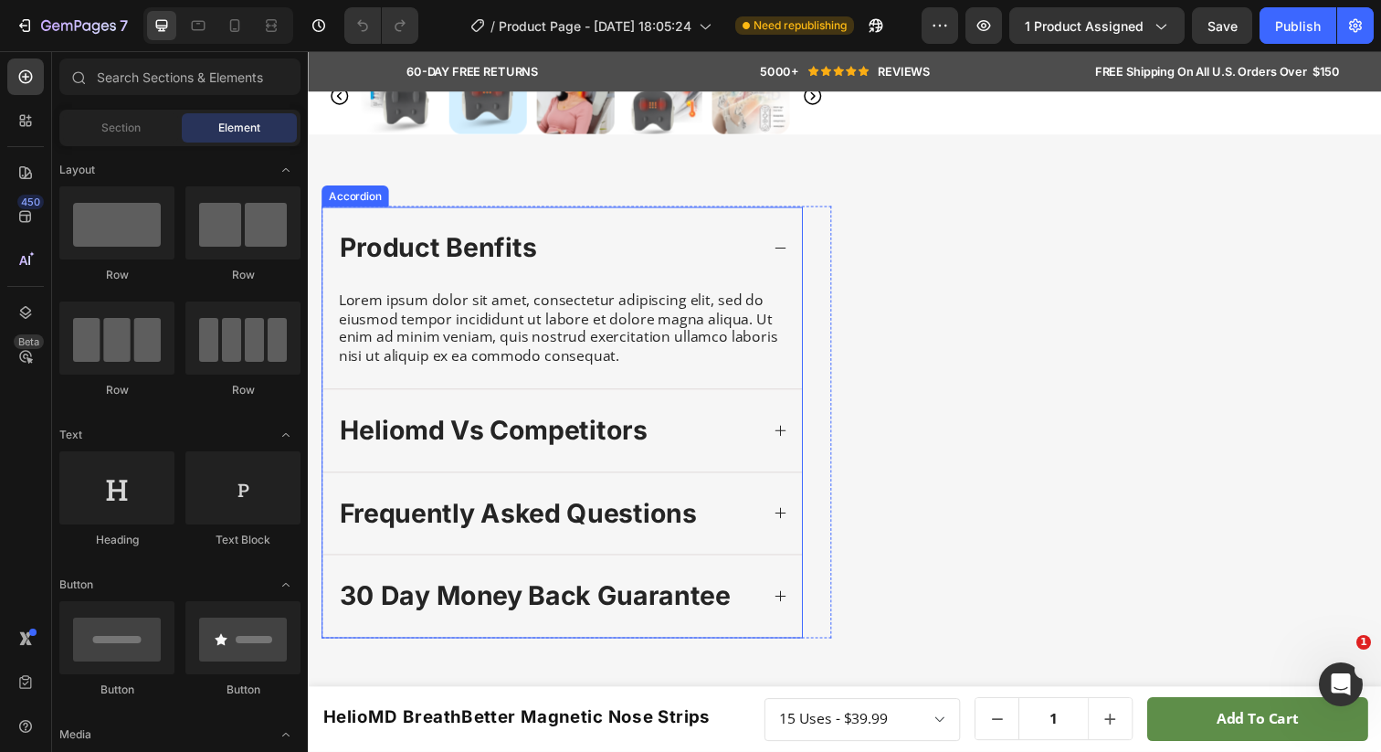
click at [783, 259] on icon at bounding box center [790, 252] width 15 height 15
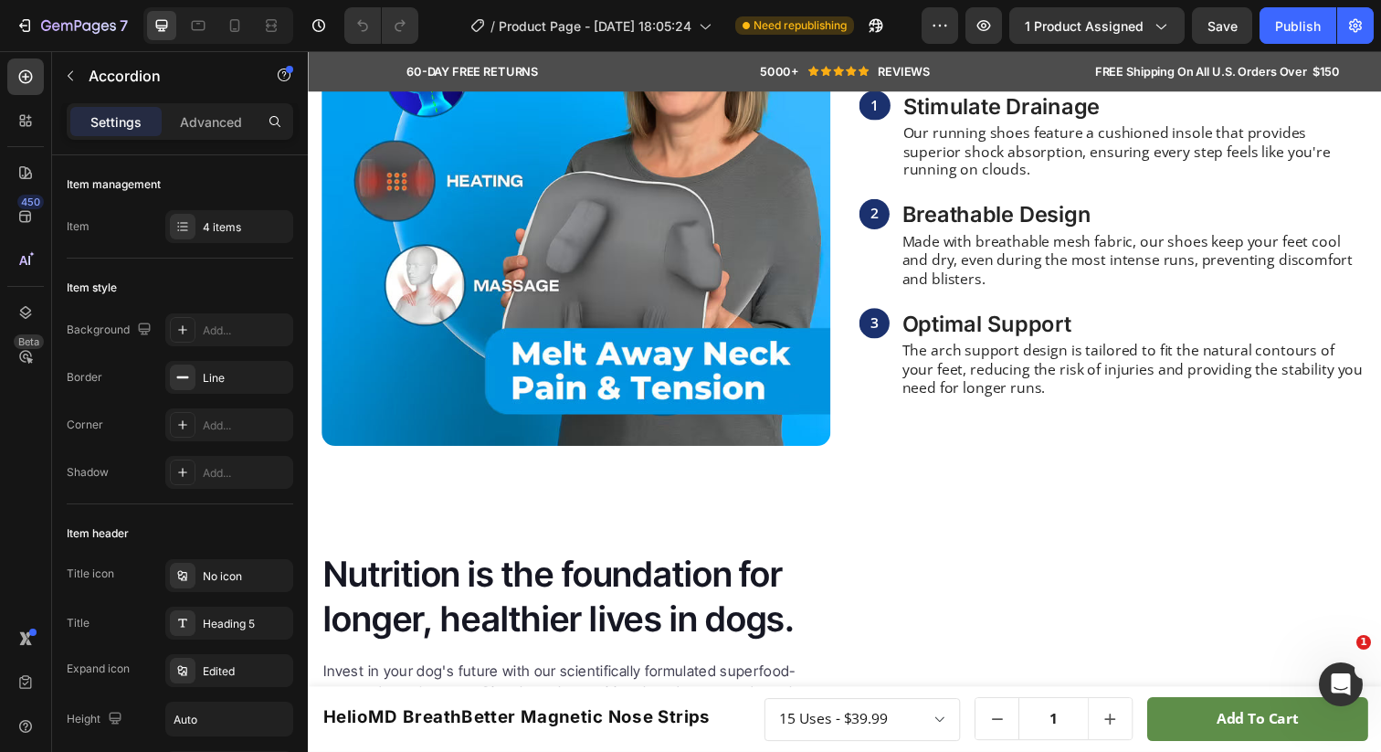
scroll to position [1348, 0]
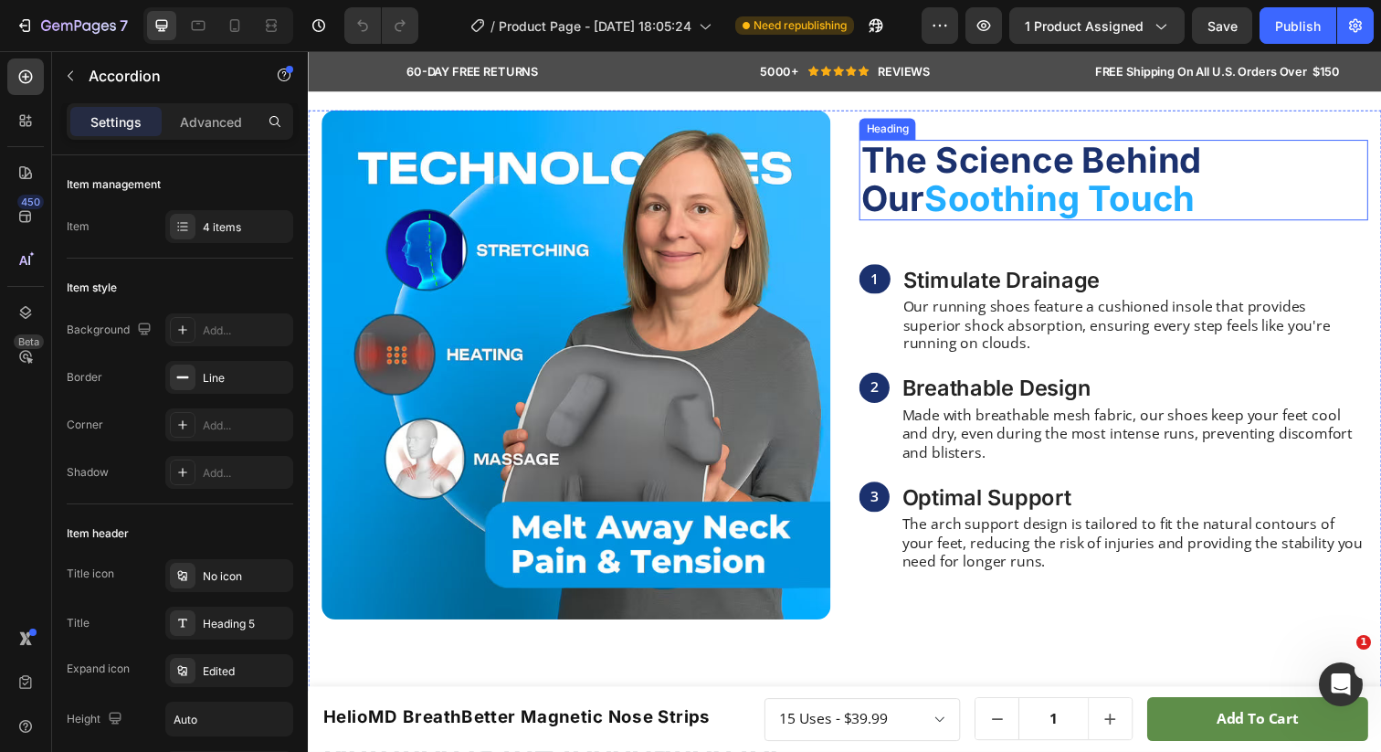
click at [998, 195] on h2 "The Science Behind Our Soothing Touch" at bounding box center [1130, 183] width 520 height 82
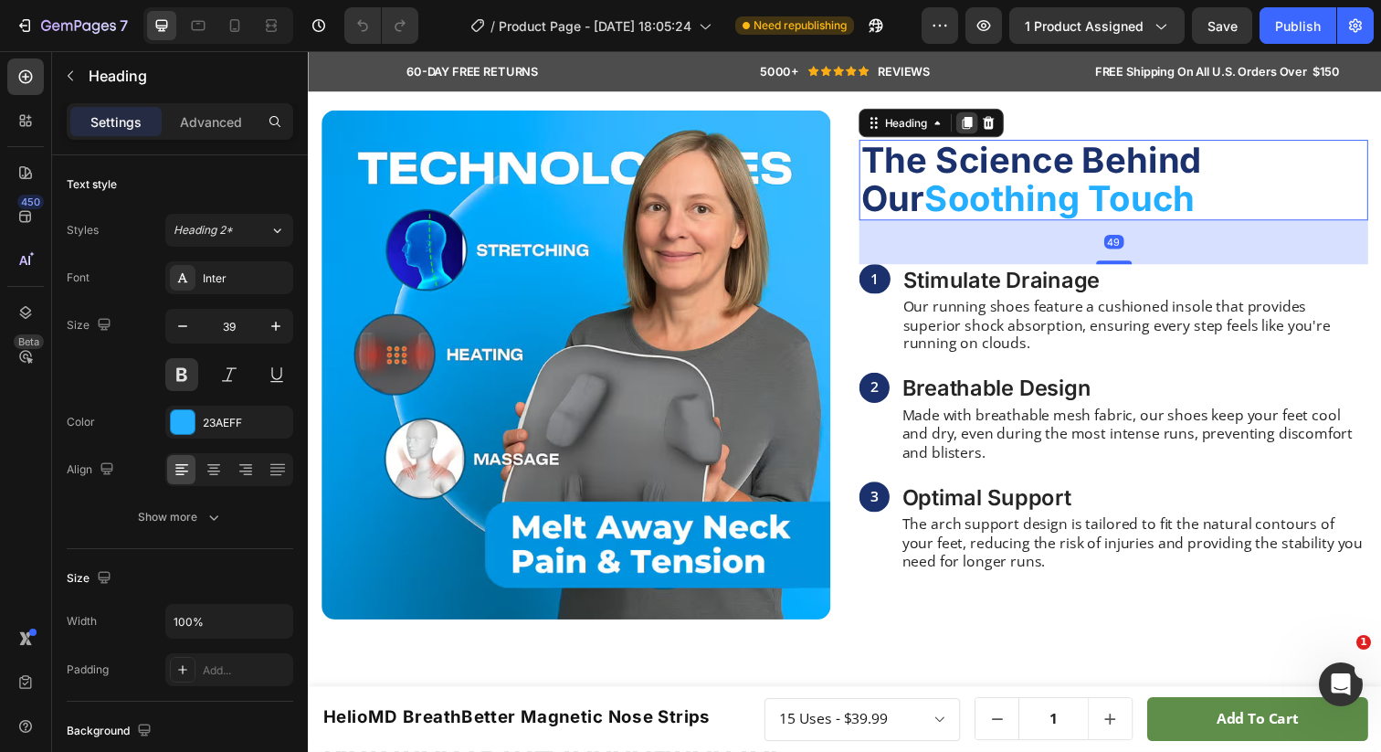
click at [983, 123] on icon at bounding box center [981, 124] width 10 height 13
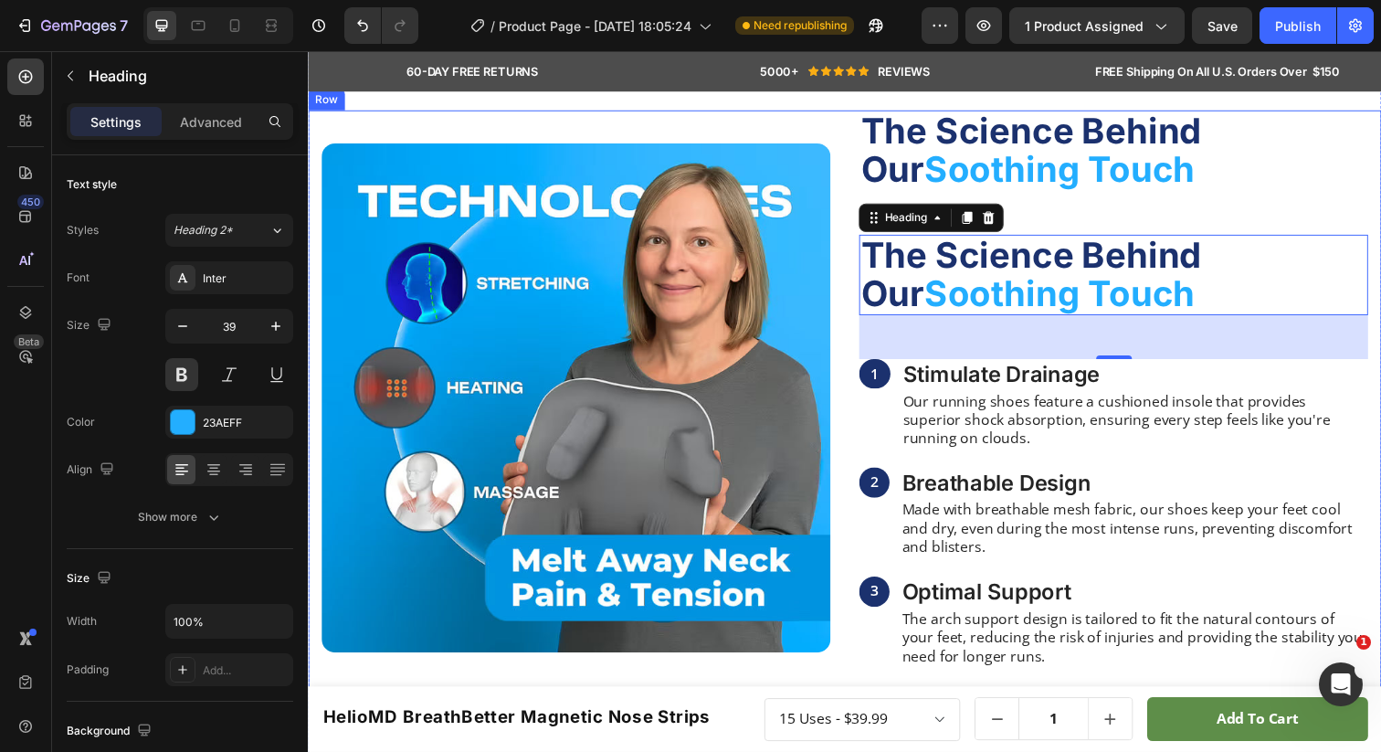
click at [857, 274] on div "Image The Science Behind Our Soothing Touch Heading The Science Behind Our Soot…" at bounding box center [856, 440] width 1096 height 659
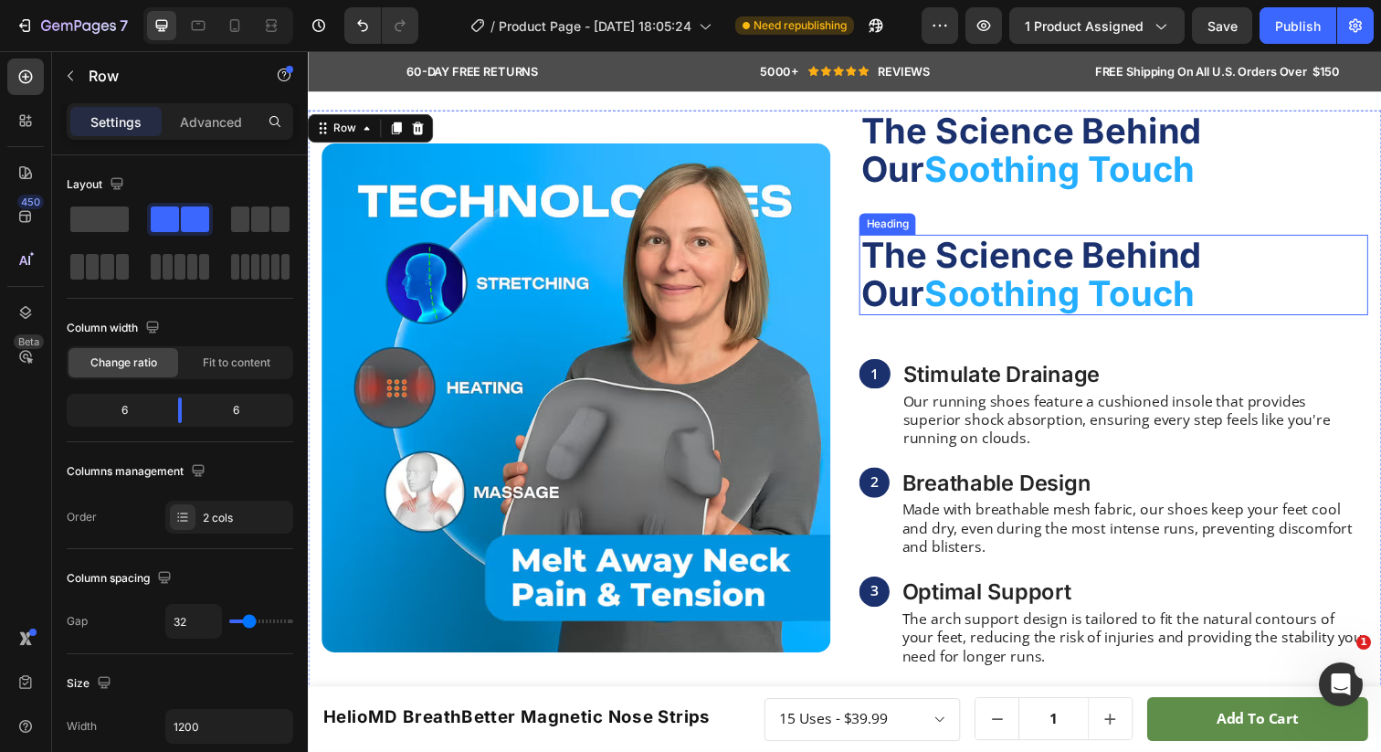
click at [912, 229] on div "Heading" at bounding box center [899, 227] width 50 height 16
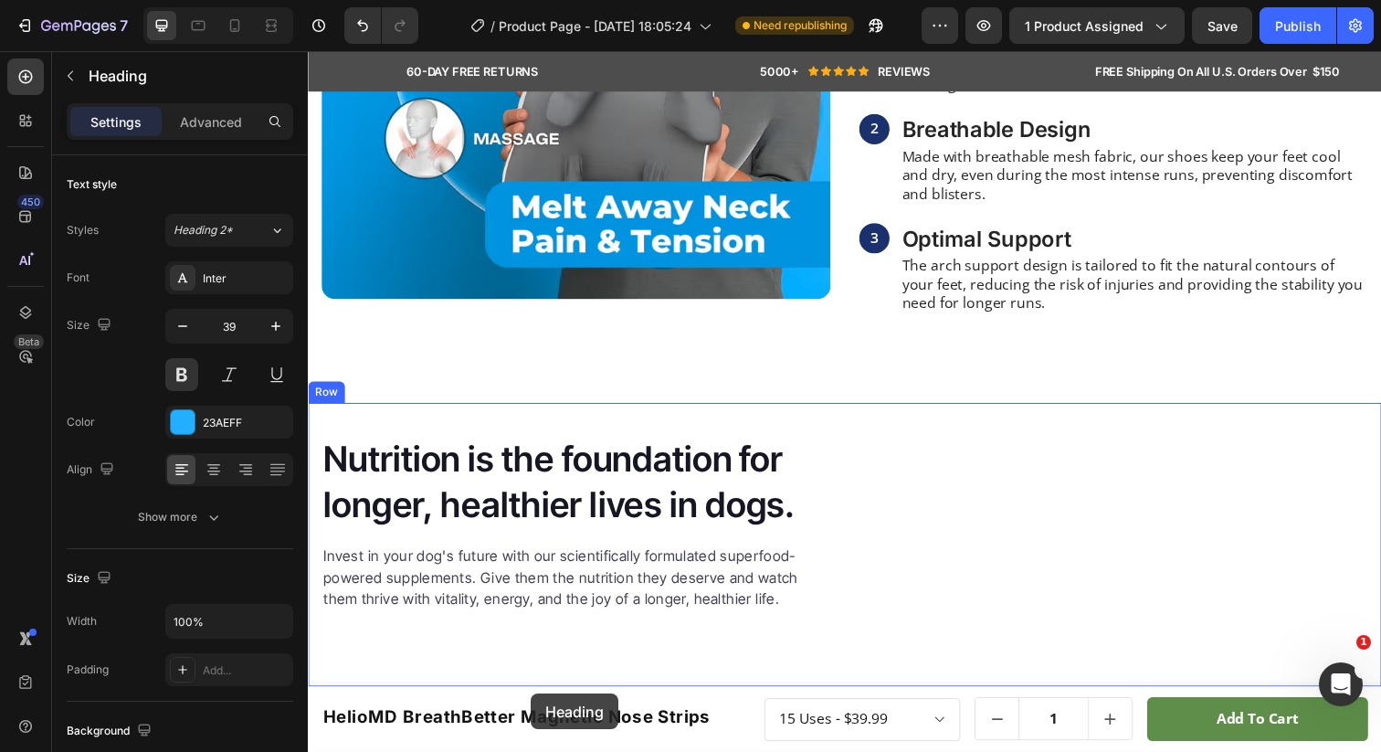
scroll to position [1746, 0]
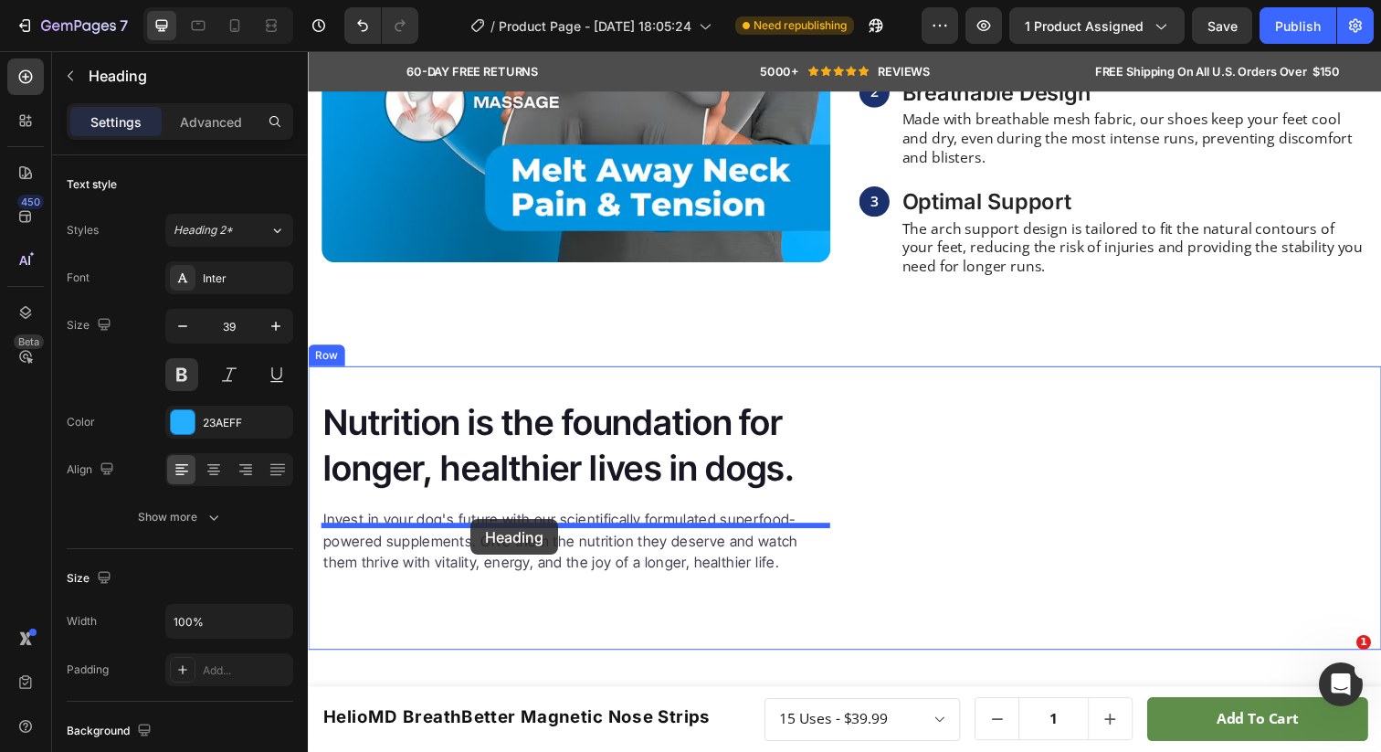
drag, startPoint x: 897, startPoint y: 170, endPoint x: 474, endPoint y: 529, distance: 554.7
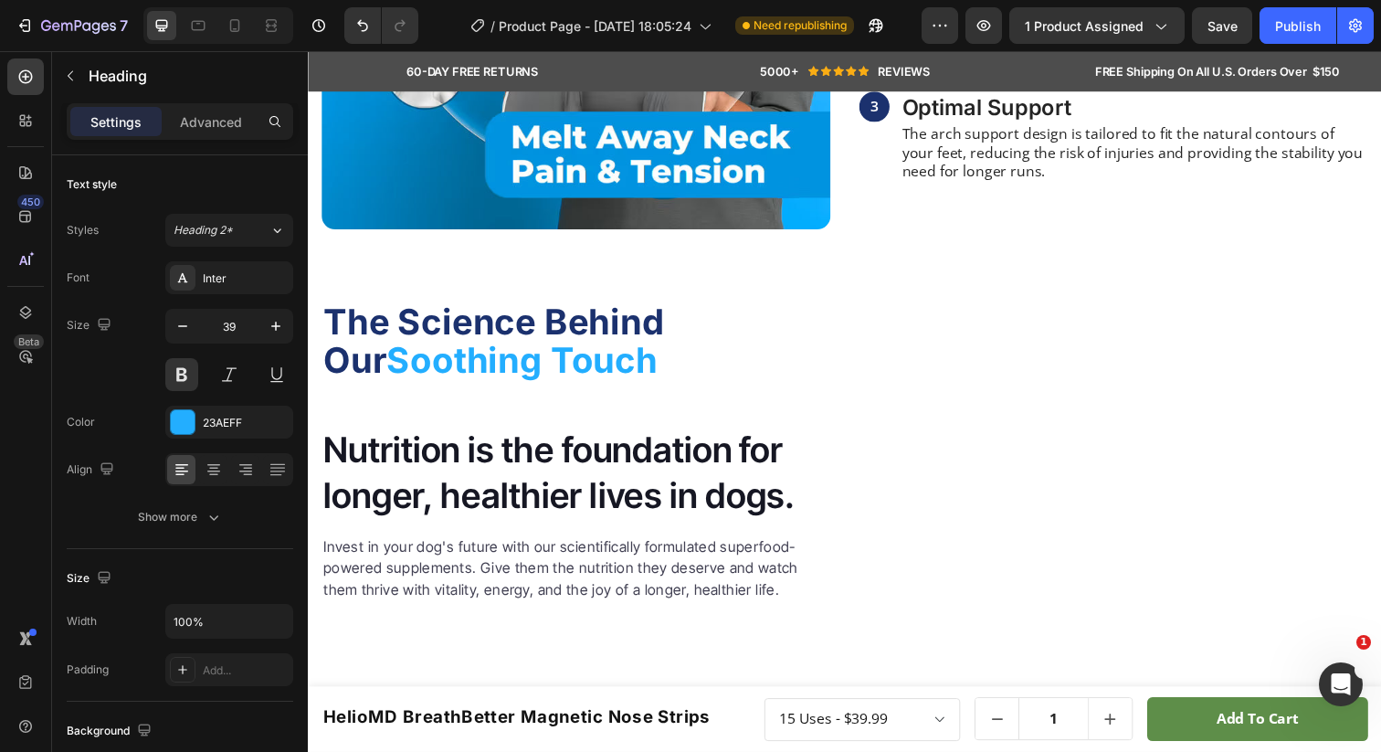
scroll to position [1713, 0]
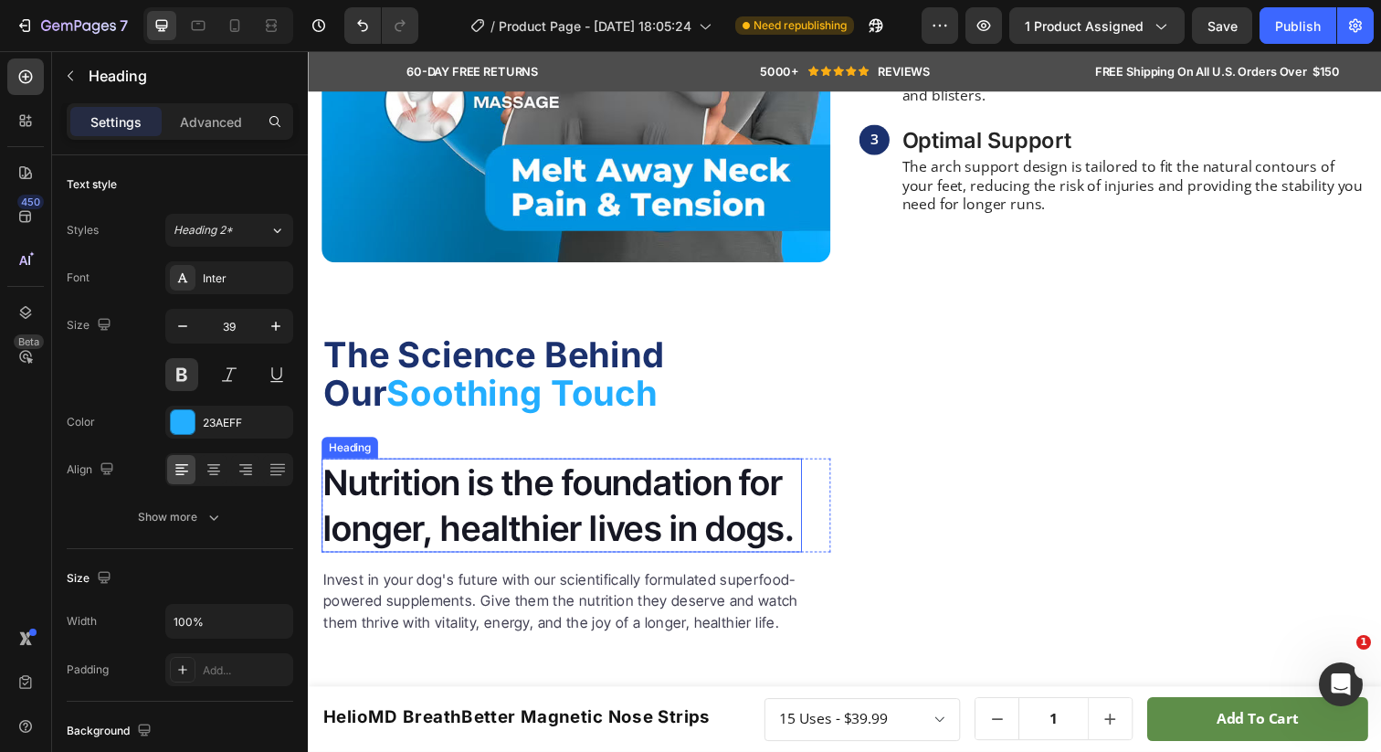
click at [461, 563] on h2 "Nutrition is the foundation for longer, healthier lives in dogs." at bounding box center [567, 515] width 490 height 96
click at [452, 456] on icon at bounding box center [454, 449] width 12 height 13
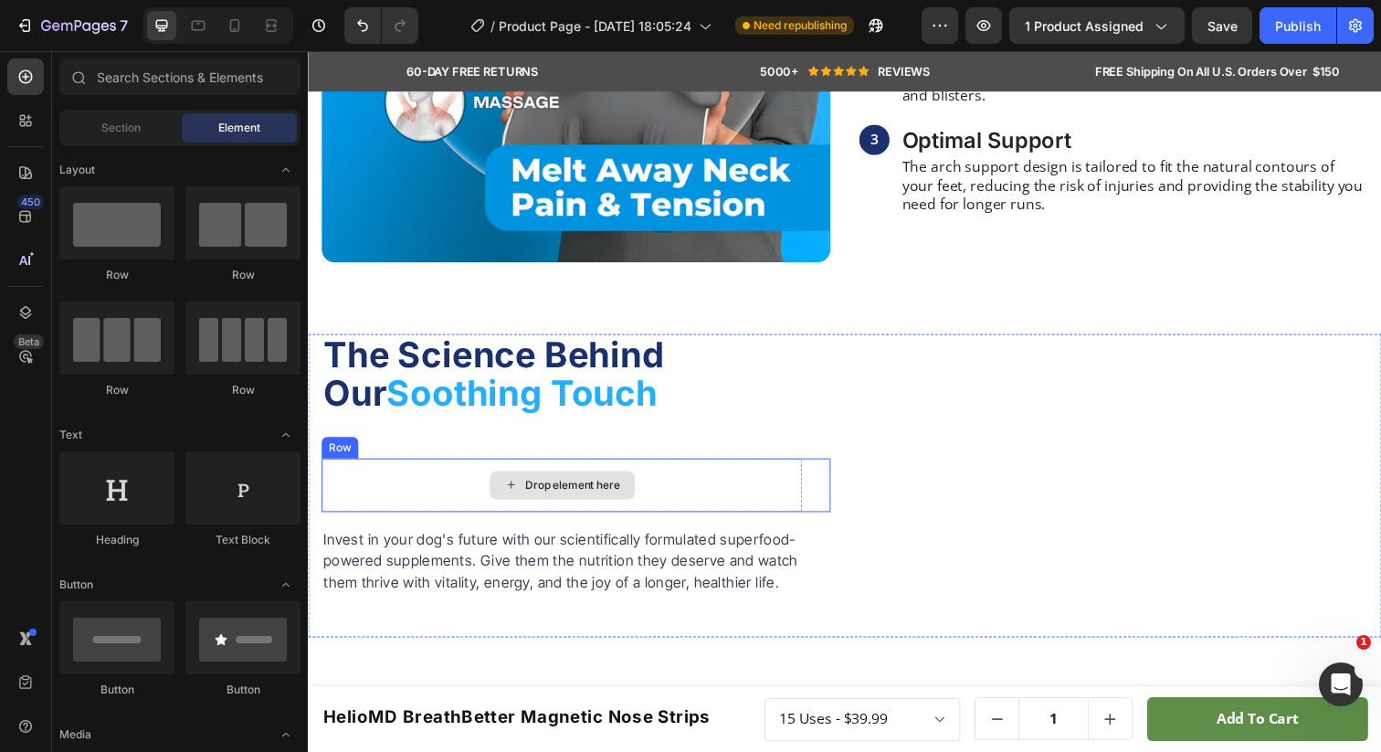
click at [457, 522] on div "Drop element here" at bounding box center [567, 494] width 490 height 55
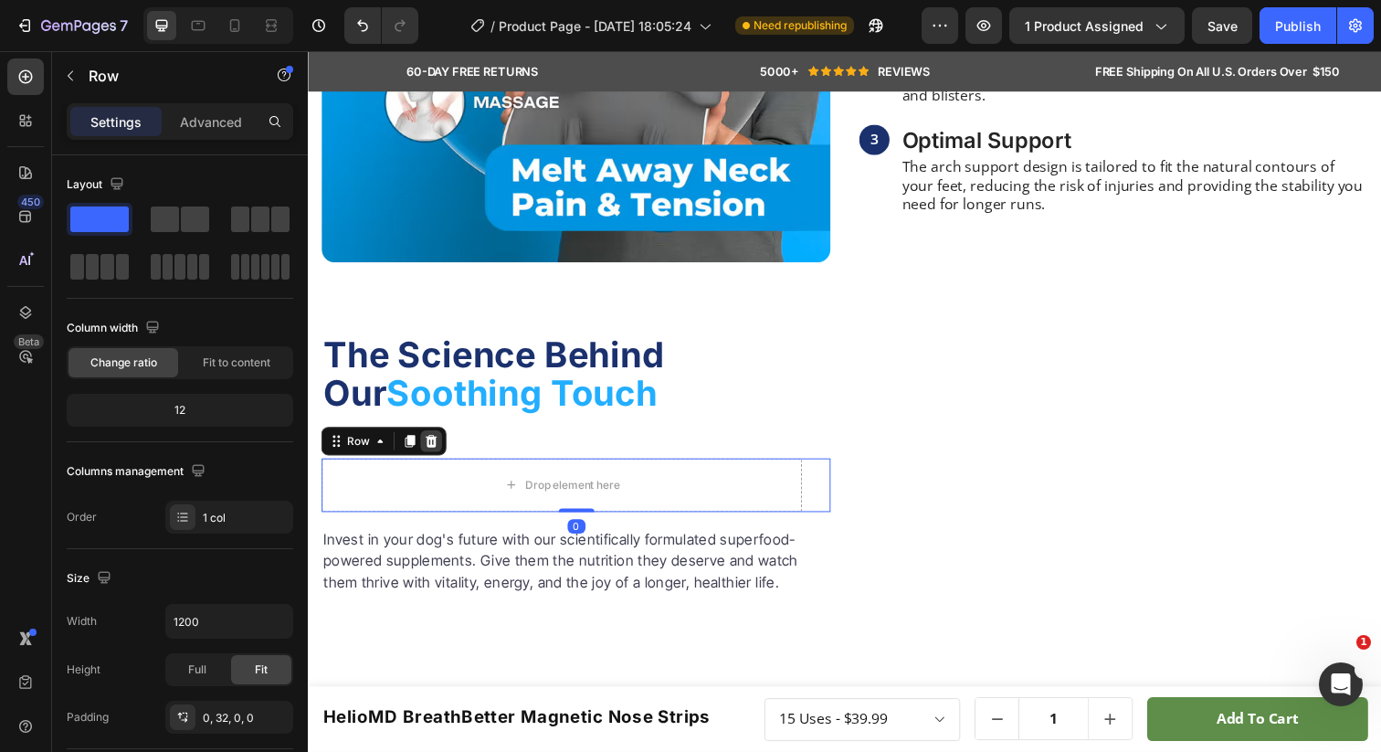
click at [437, 456] on icon at bounding box center [434, 449] width 12 height 13
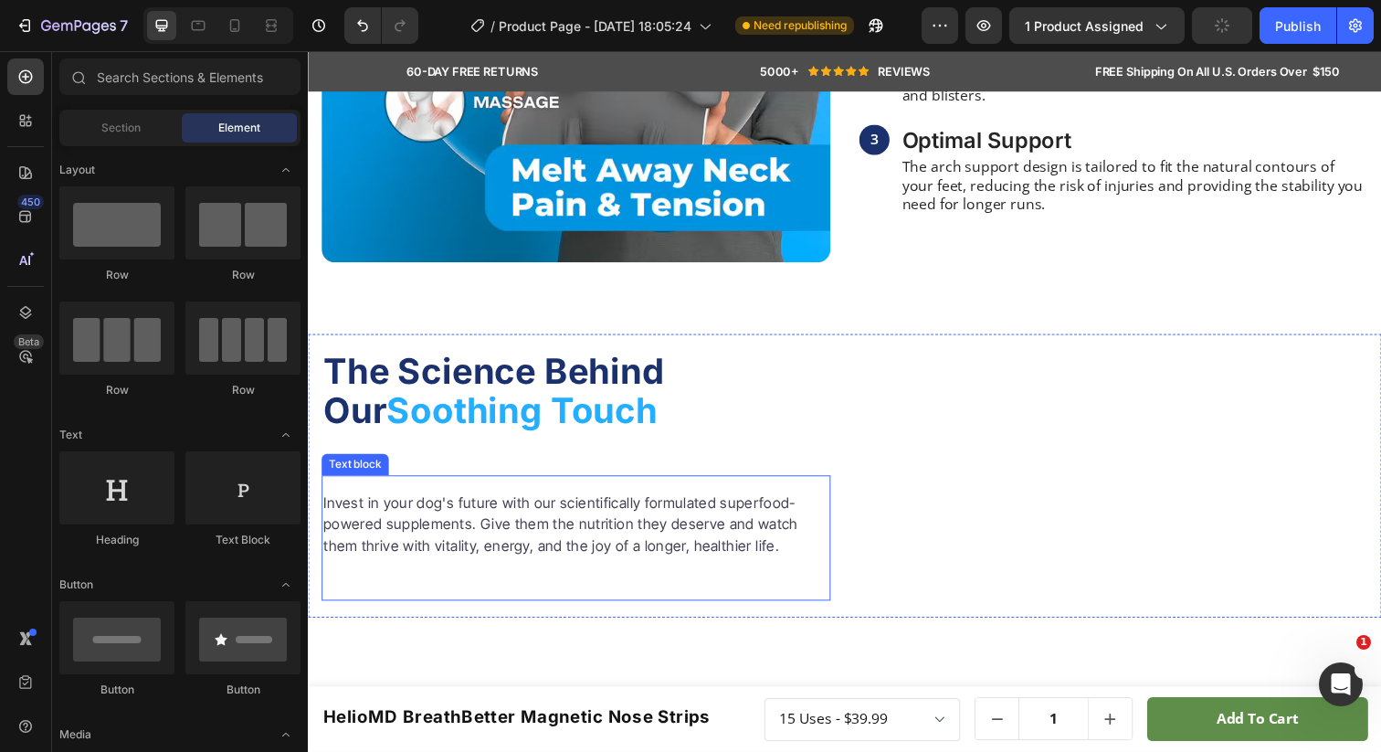
scroll to position [1858, 0]
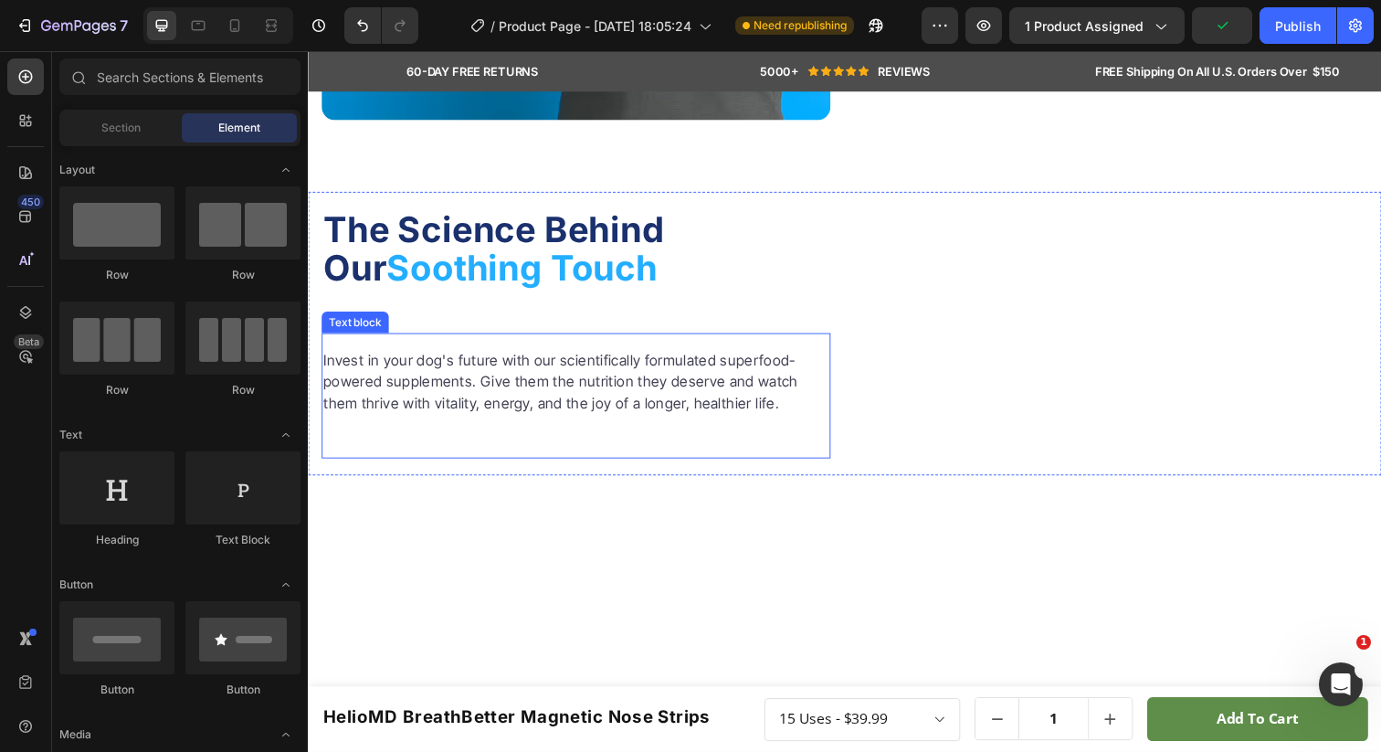
click at [459, 467] on div "Invest in your dog's future with our scientifically formulated superfood-powere…" at bounding box center [582, 403] width 520 height 128
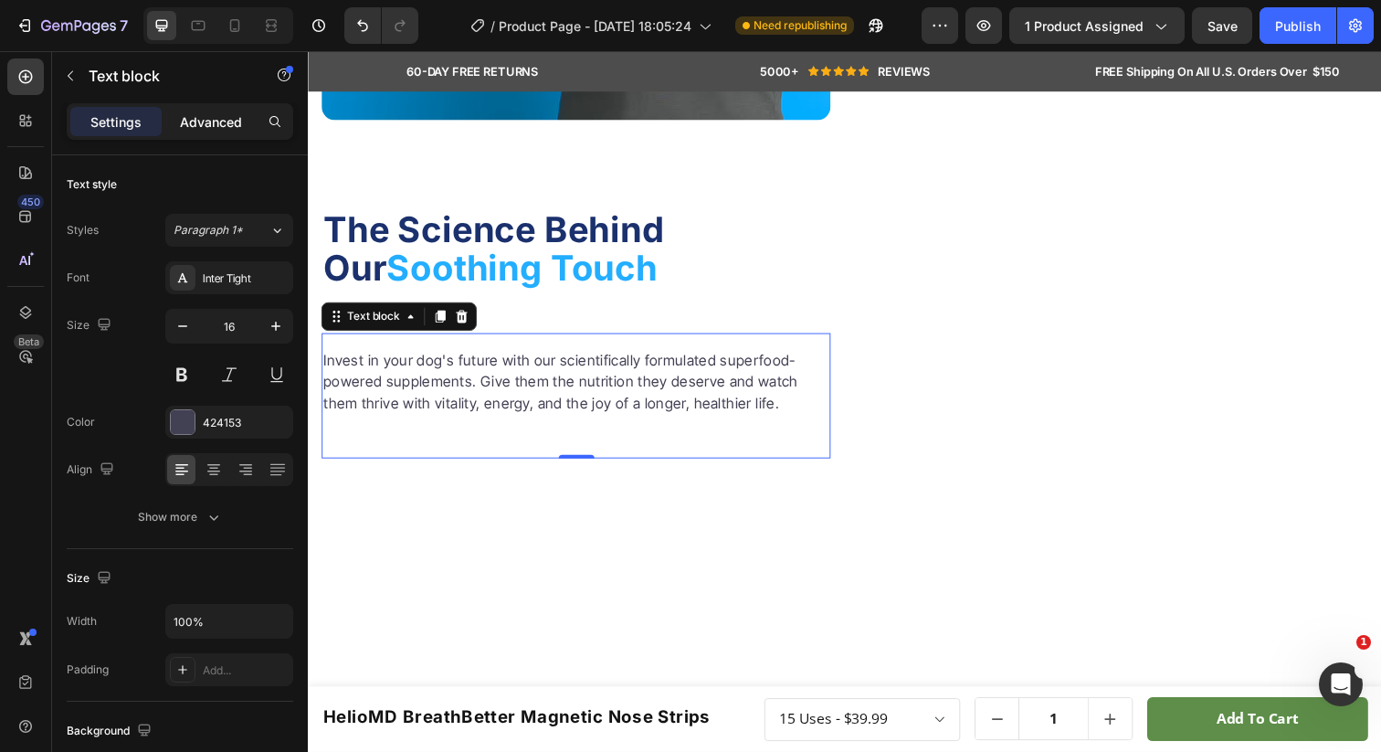
click at [199, 121] on p "Advanced" at bounding box center [211, 121] width 62 height 19
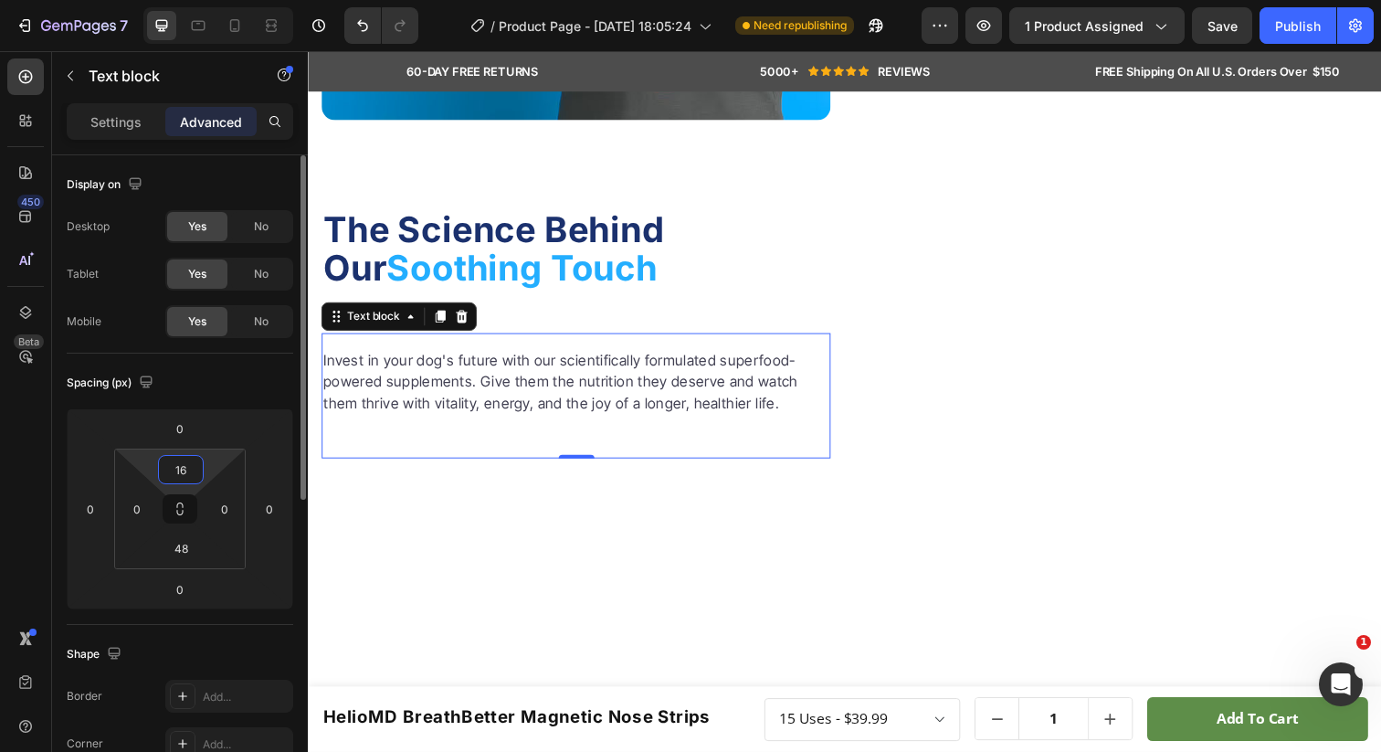
click at [195, 471] on input "16" at bounding box center [181, 469] width 37 height 27
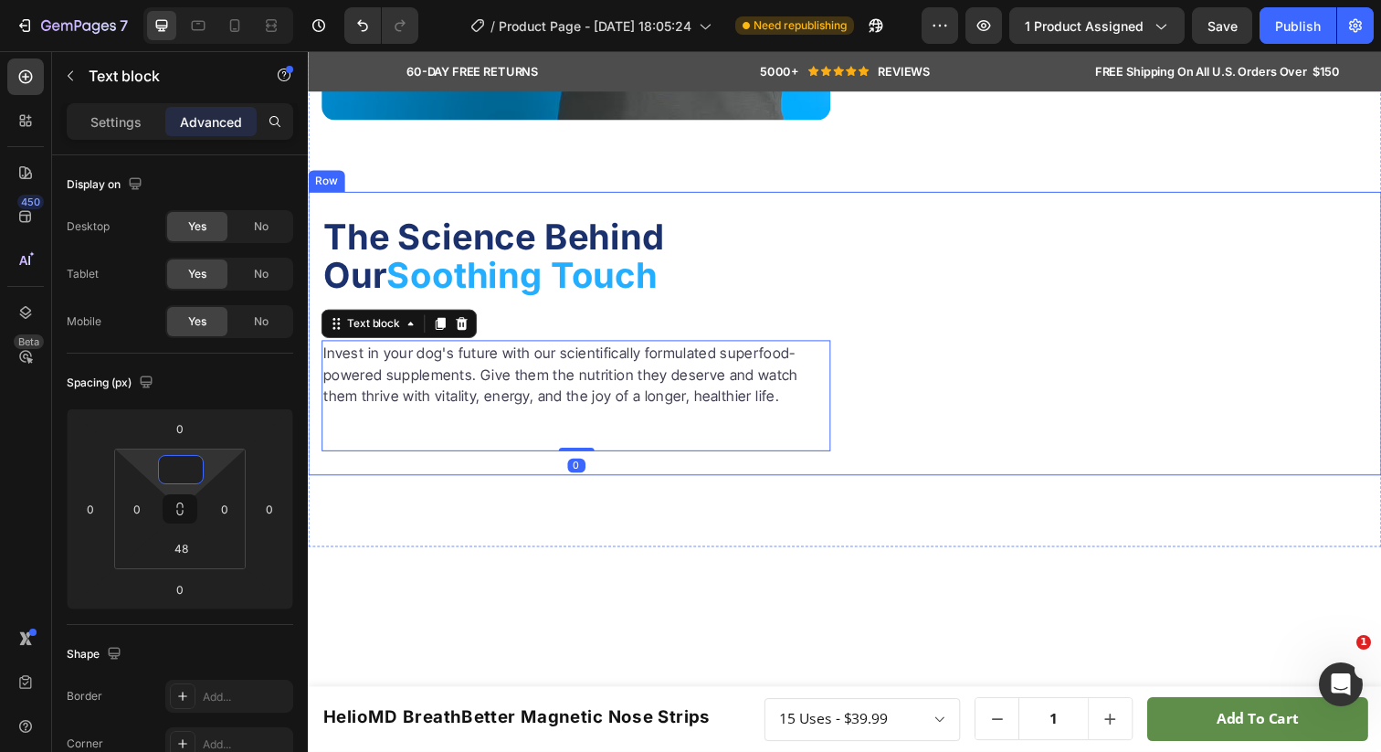
click at [506, 265] on div "The Science Behind Our Soothing Touch Heading Invest in your dog's future with …" at bounding box center [582, 340] width 520 height 290
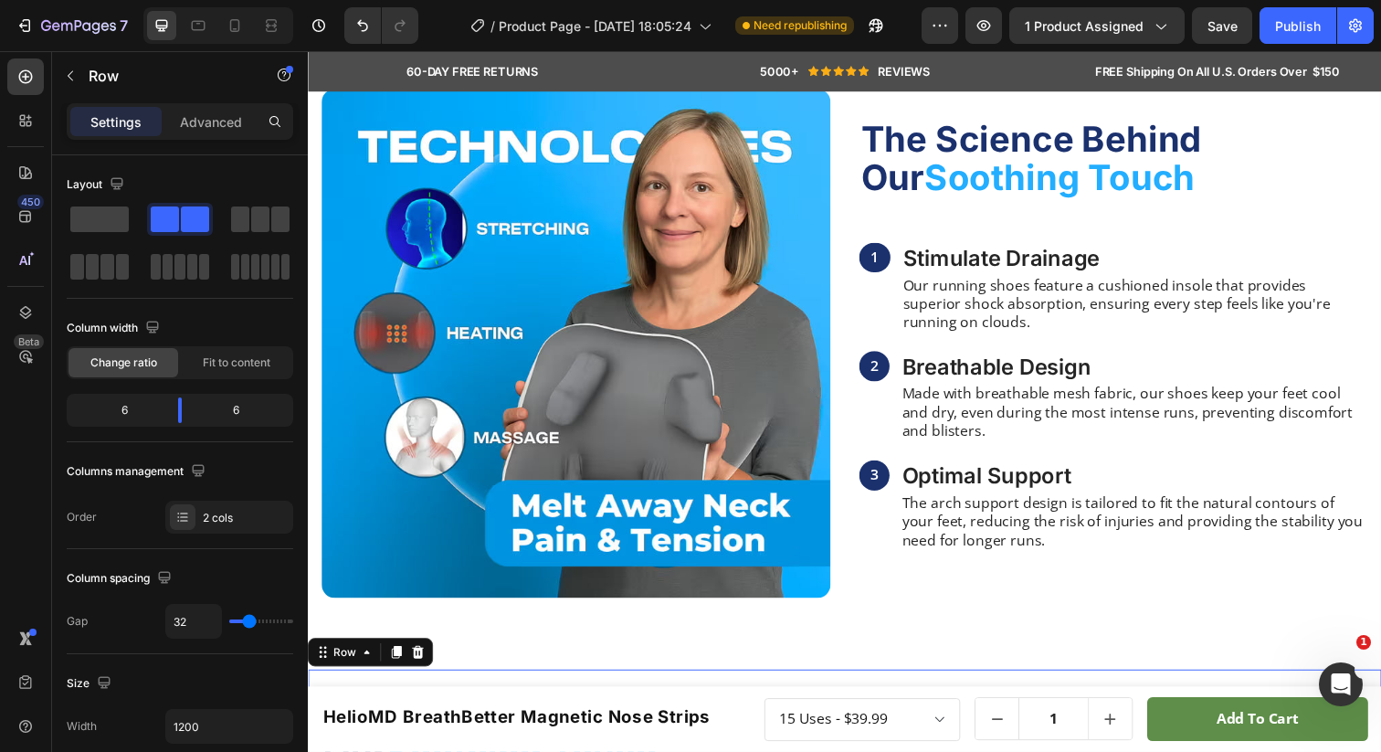
scroll to position [1291, 0]
click at [981, 202] on h2 "The Science Behind Our Soothing Touch" at bounding box center [1130, 161] width 520 height 82
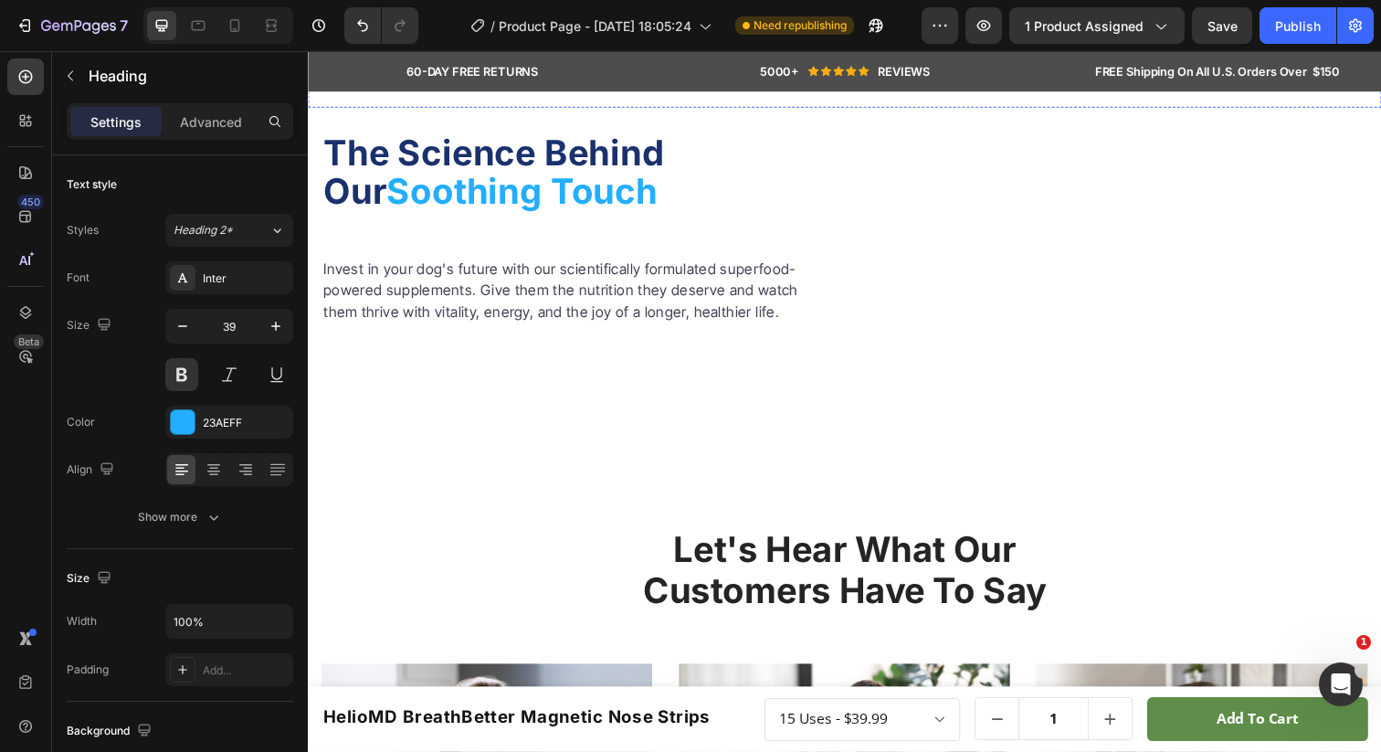
scroll to position [1946, 0]
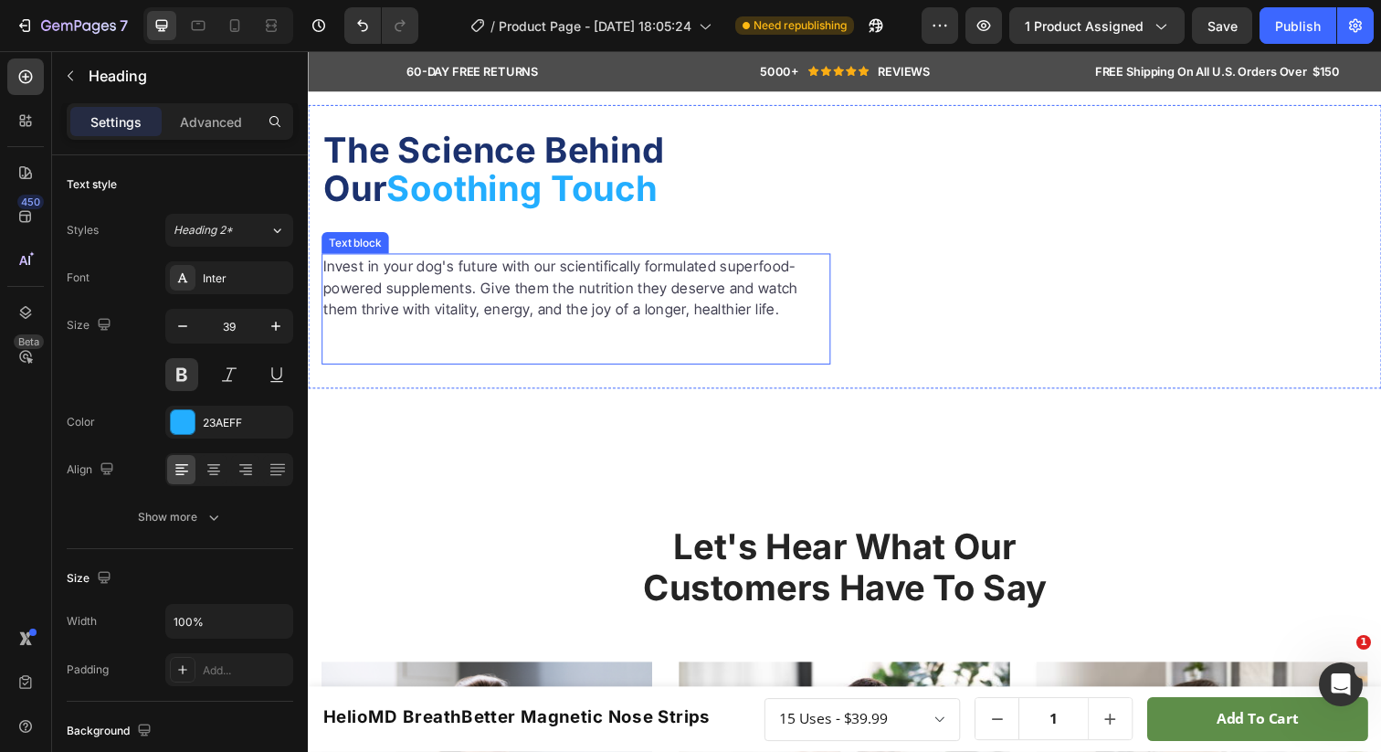
click at [631, 325] on p "Invest in your dog's future with our scientifically formulated superfood-powere…" at bounding box center [581, 292] width 516 height 66
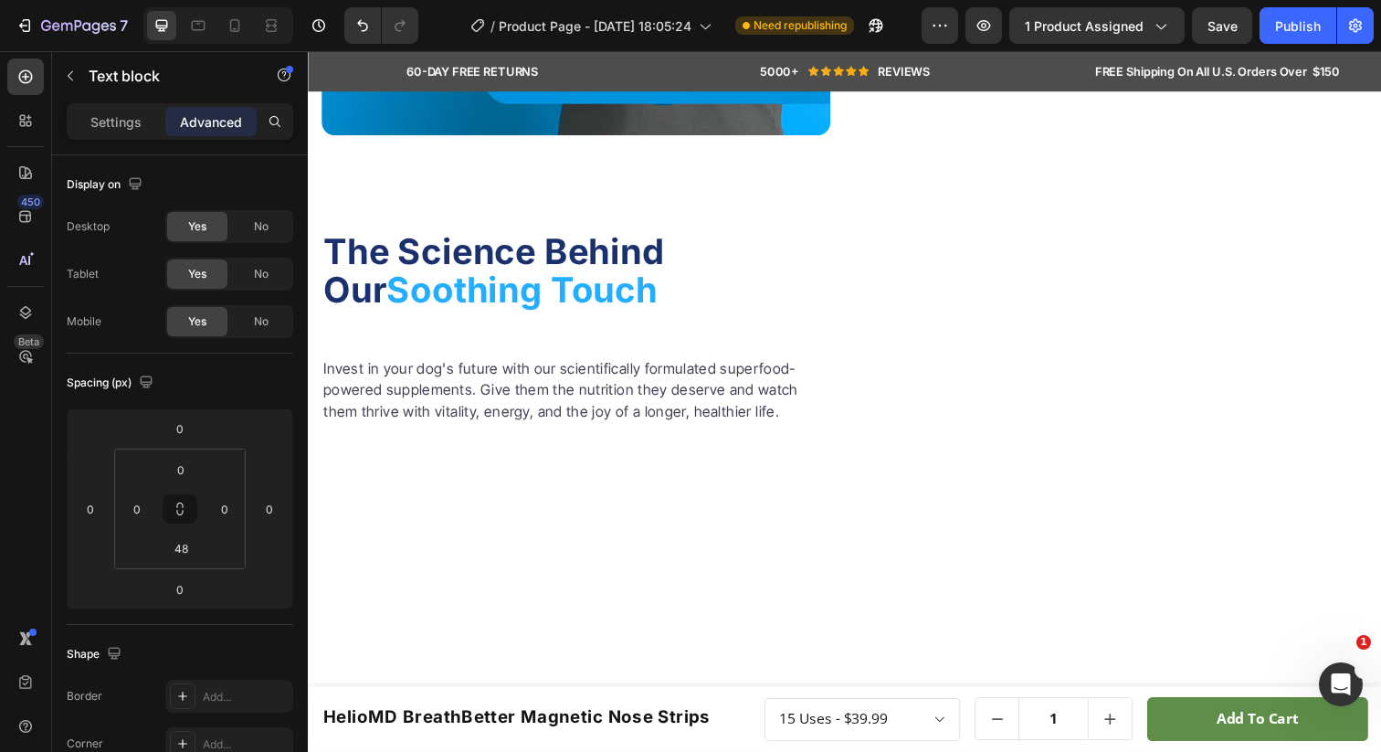
scroll to position [1883, 0]
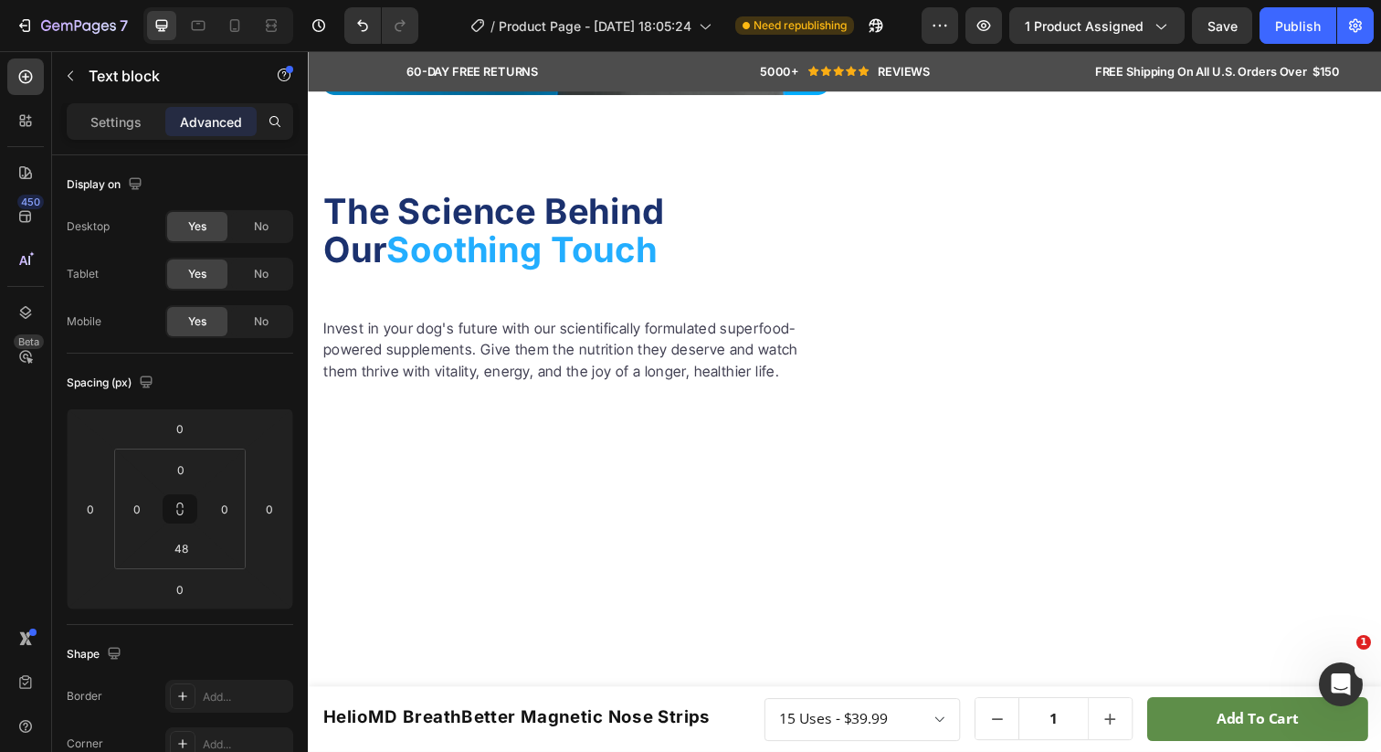
click at [535, 275] on span "The Science Behind Our" at bounding box center [497, 234] width 349 height 82
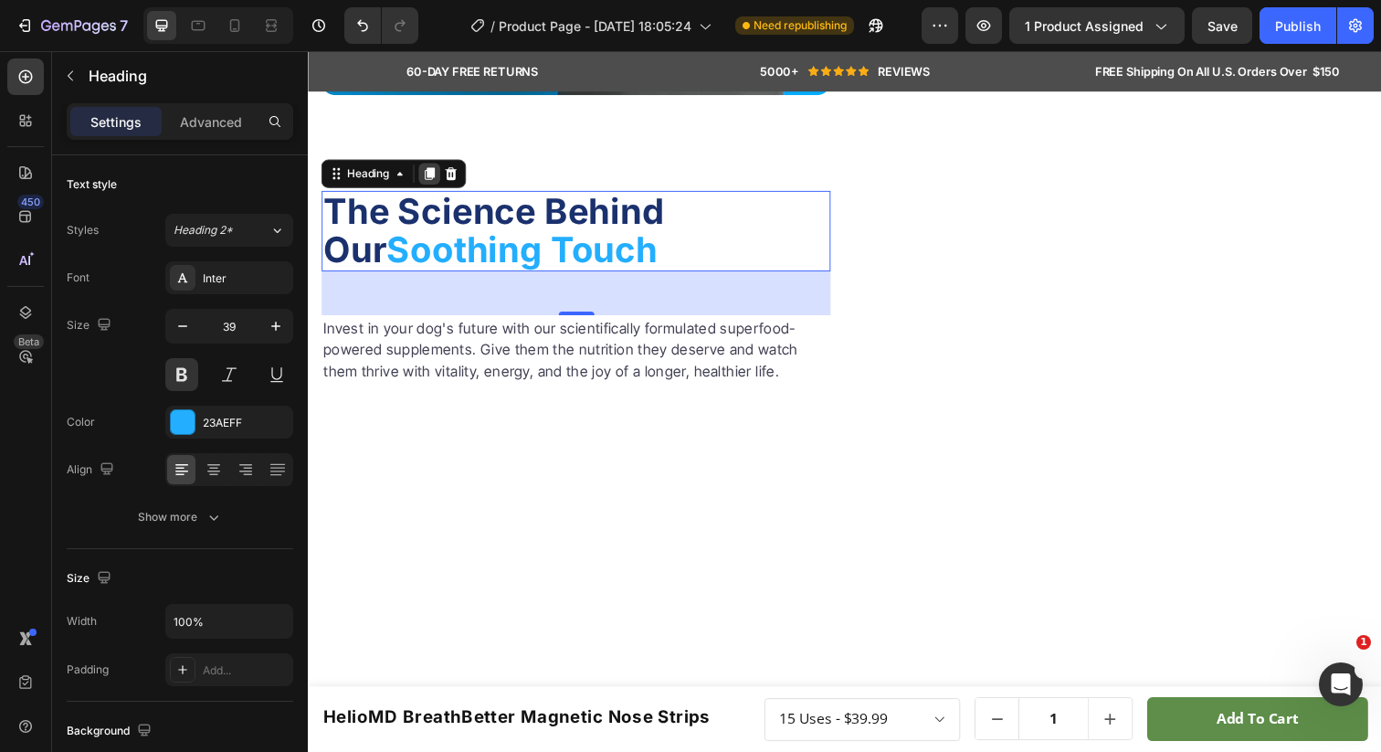
click at [431, 184] on icon at bounding box center [432, 176] width 15 height 15
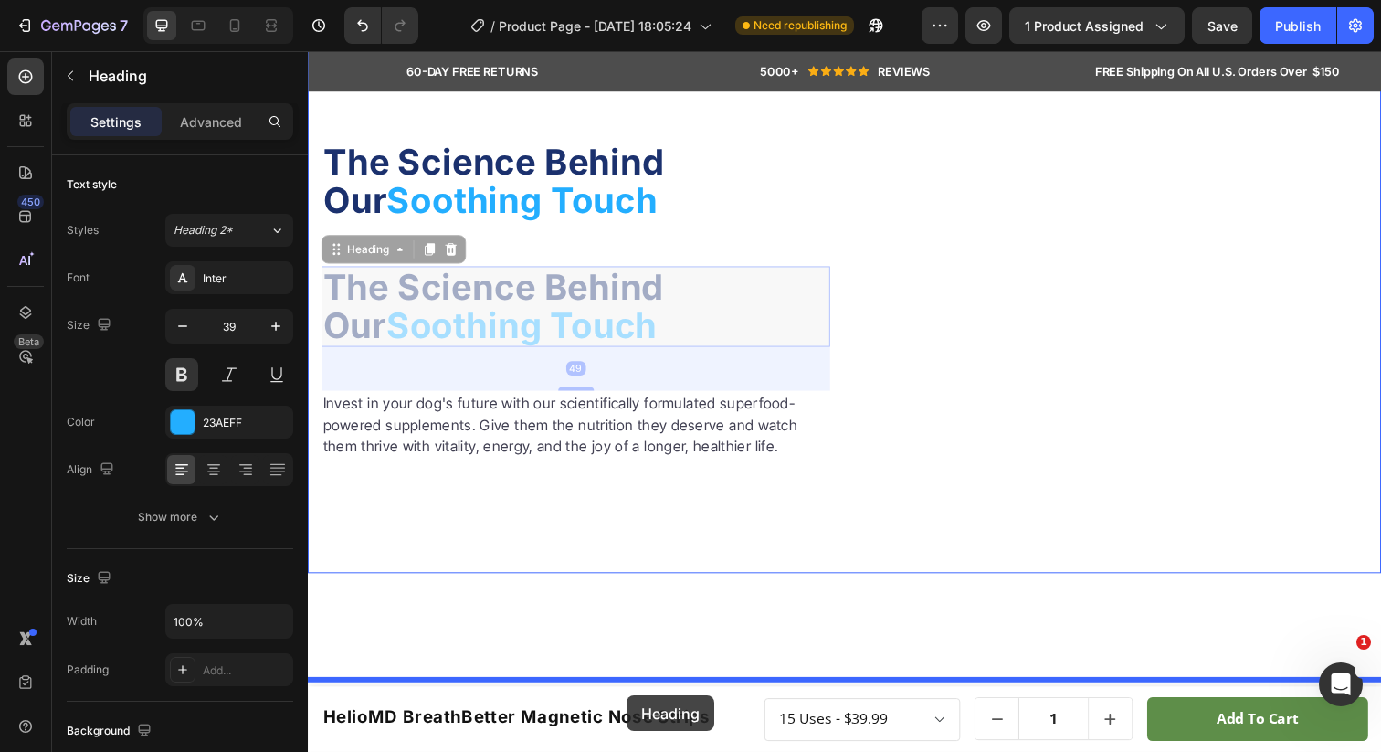
scroll to position [1922, 0]
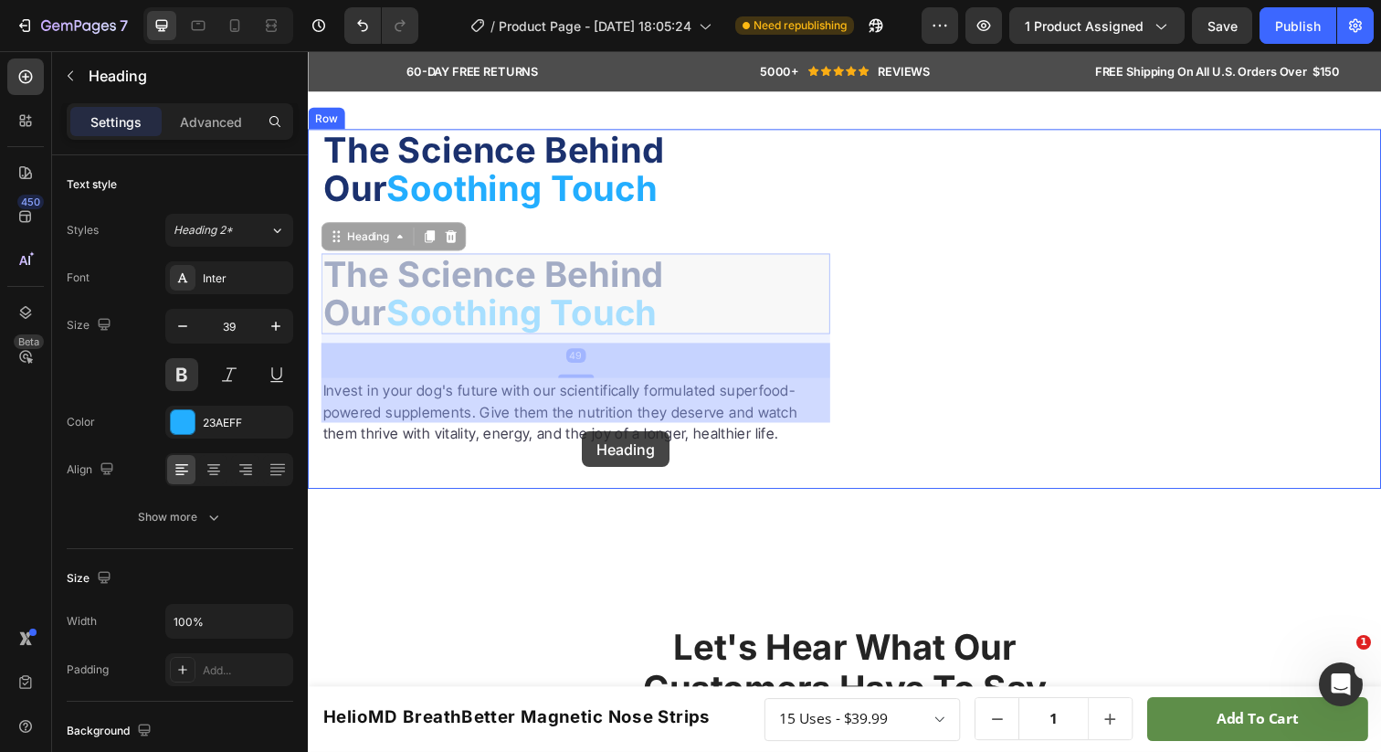
drag, startPoint x: 338, startPoint y: 366, endPoint x: 586, endPoint y: 432, distance: 257.0
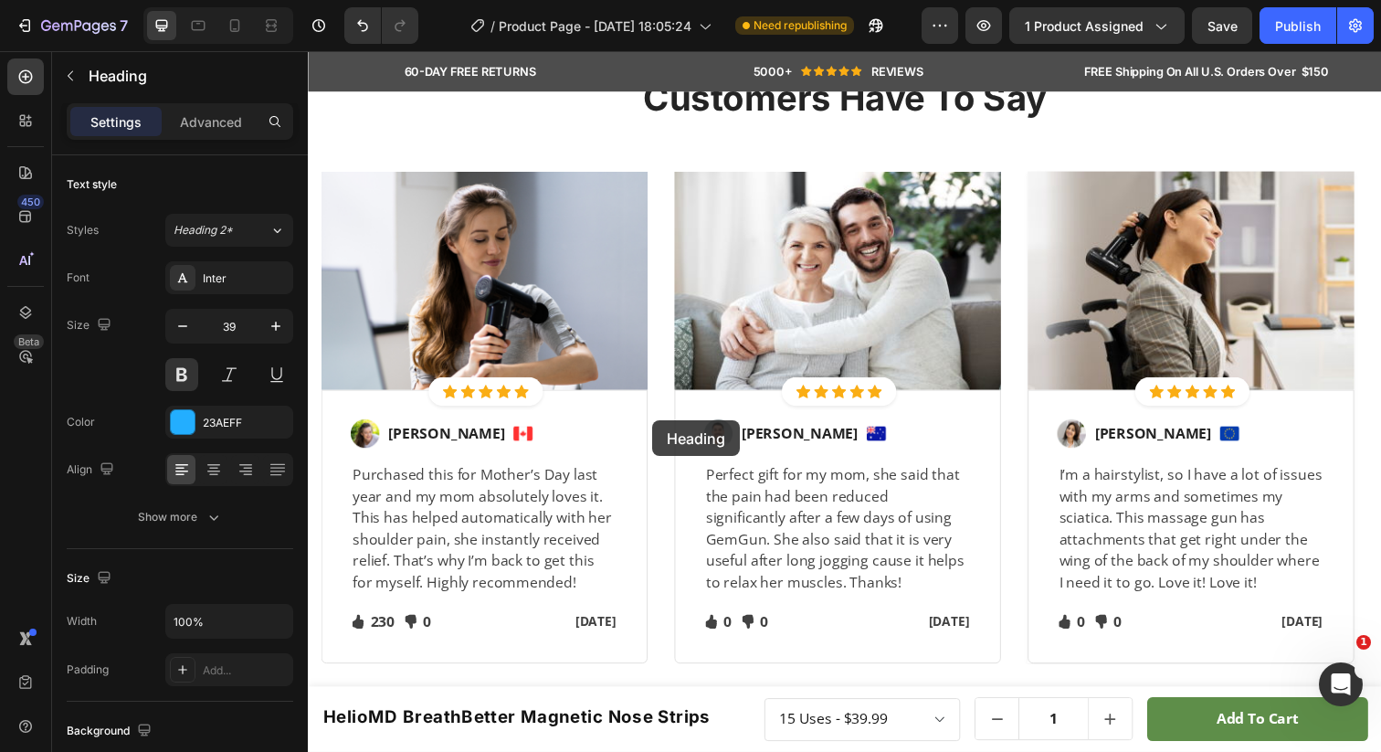
scroll to position [2528, 0]
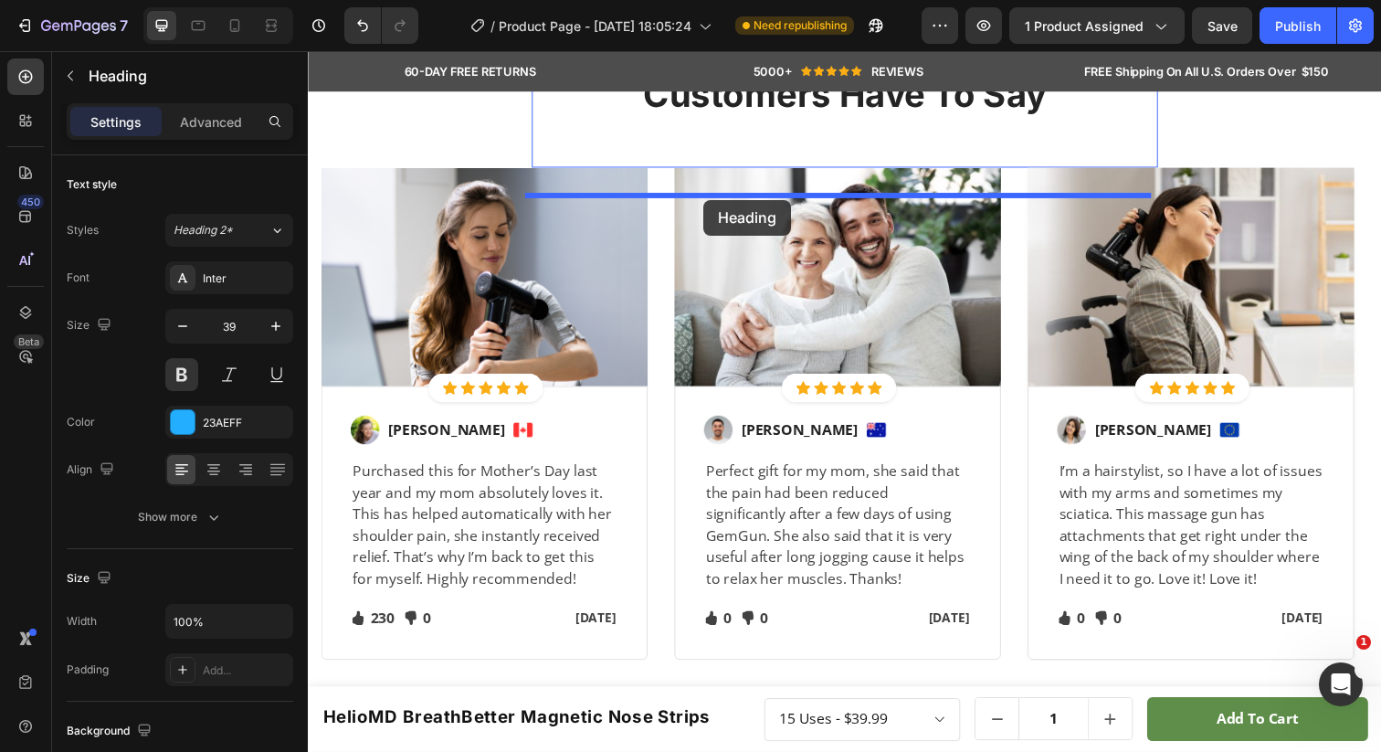
drag, startPoint x: 353, startPoint y: 335, endPoint x: 712, endPoint y: 203, distance: 382.6
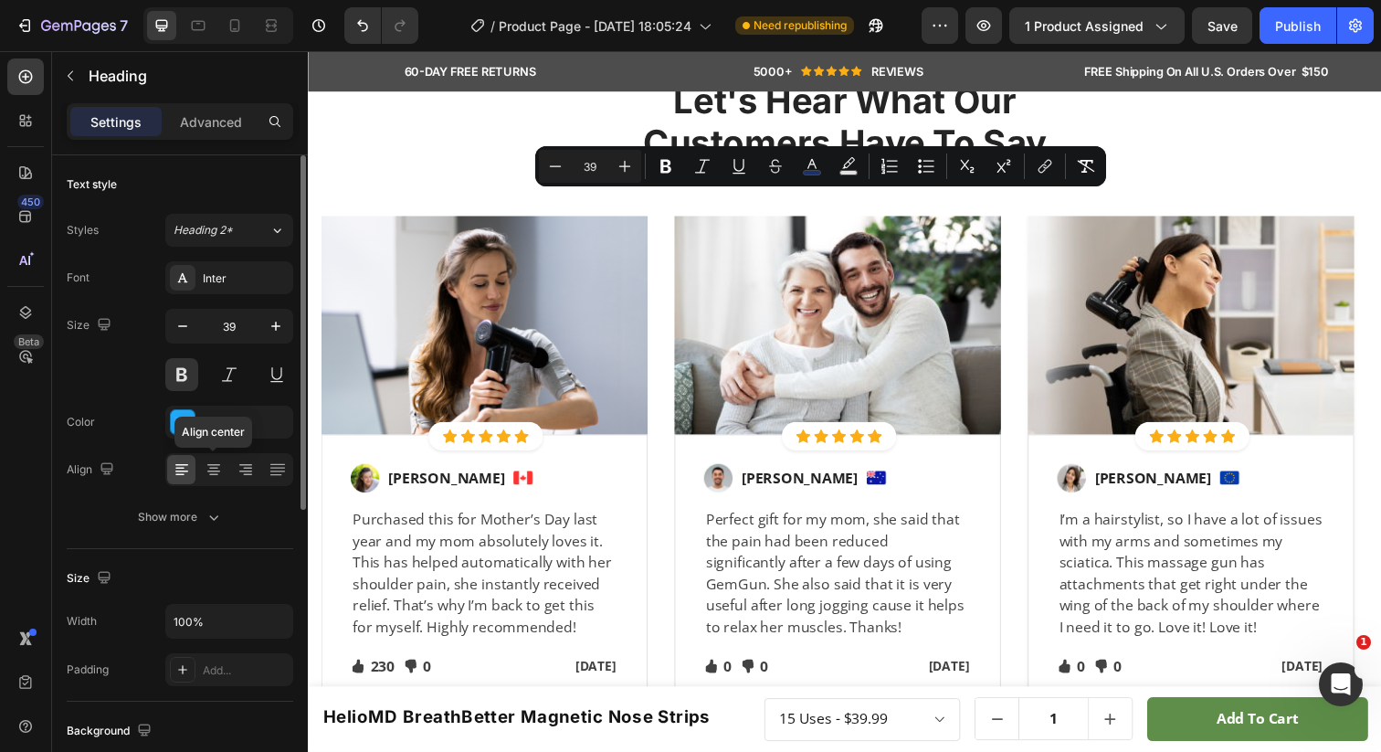
click at [224, 449] on div "Font Inter Size 39 Color 23AEFF Align Align center Show more" at bounding box center [180, 397] width 227 height 272
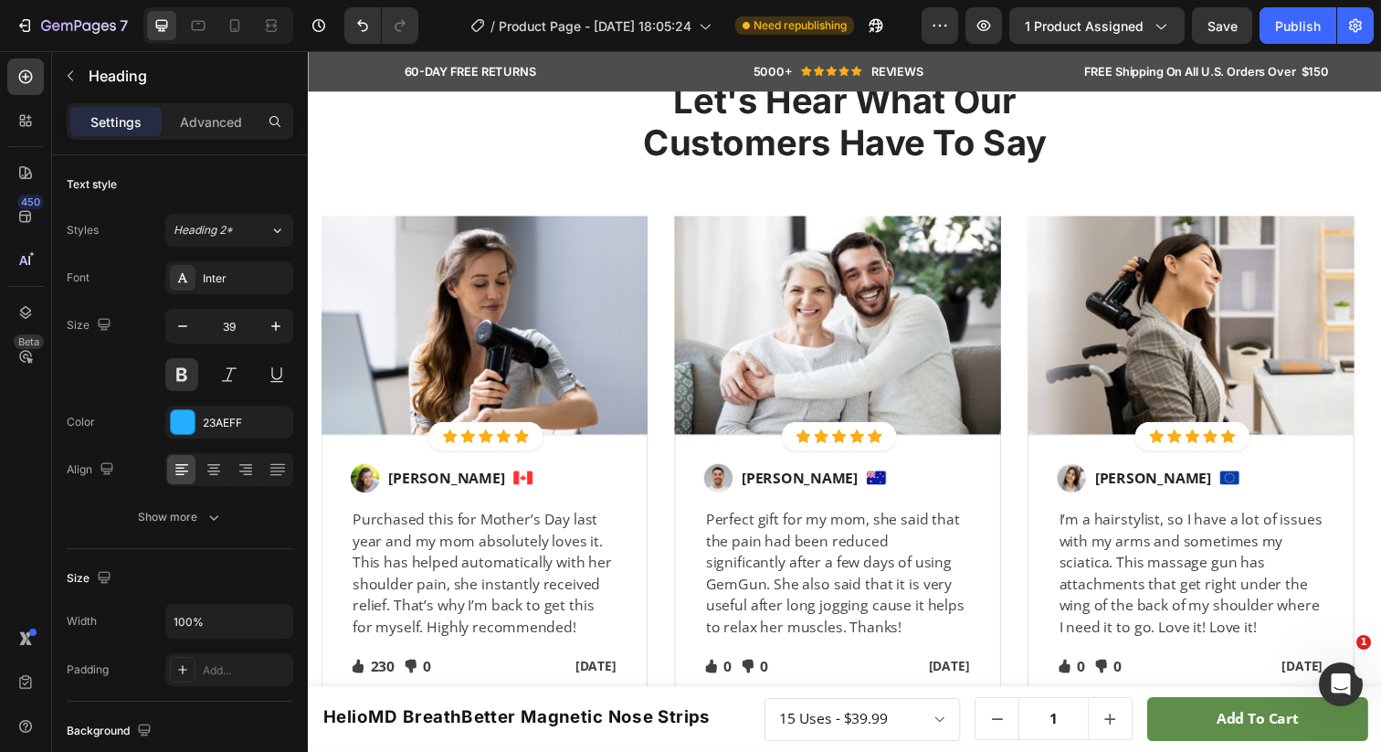
click at [484, 254] on div "The Science Behind Our Soothing Touch Heading 49 Let's Hear What Our Customers …" at bounding box center [856, 337] width 1069 height 769
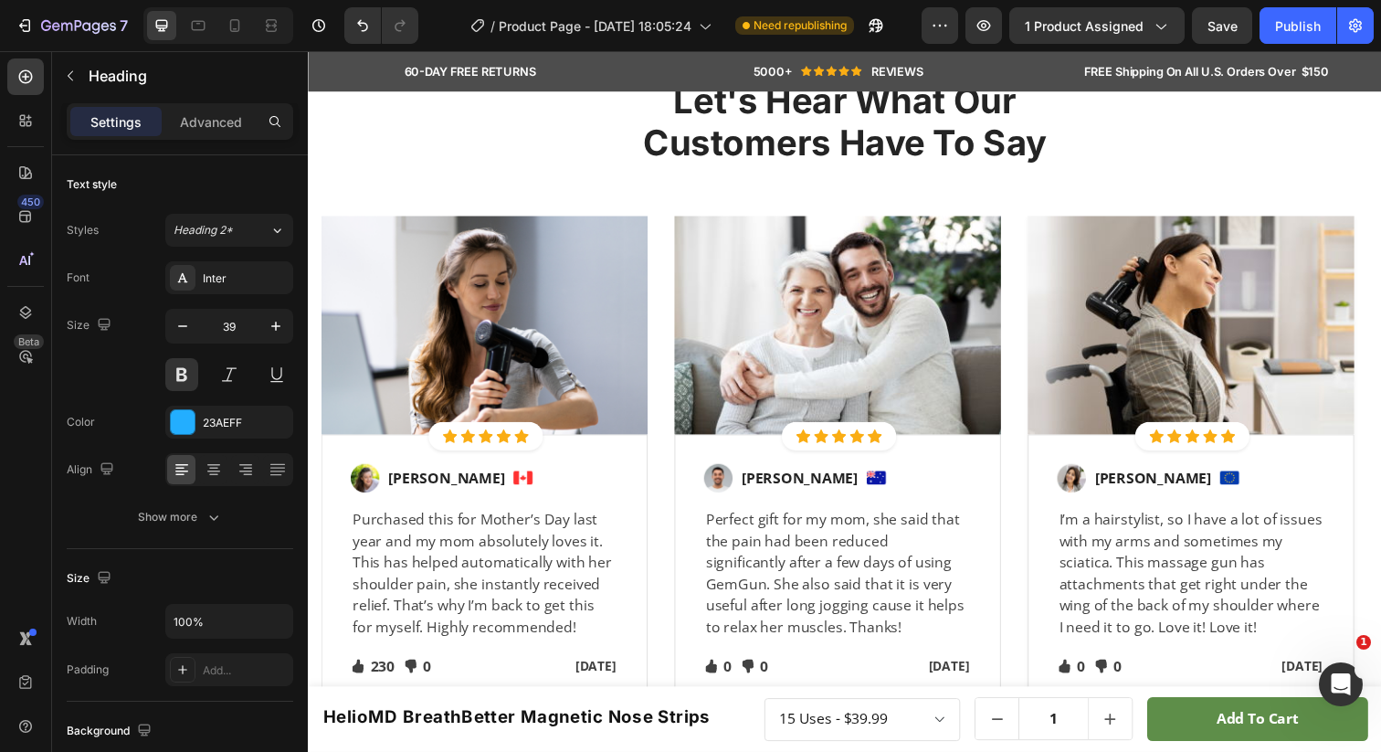
click at [215, 459] on div at bounding box center [213, 469] width 28 height 29
click at [679, 168] on h2 "Let's Hear What Our Customers Have To Say" at bounding box center [855, 124] width 639 height 90
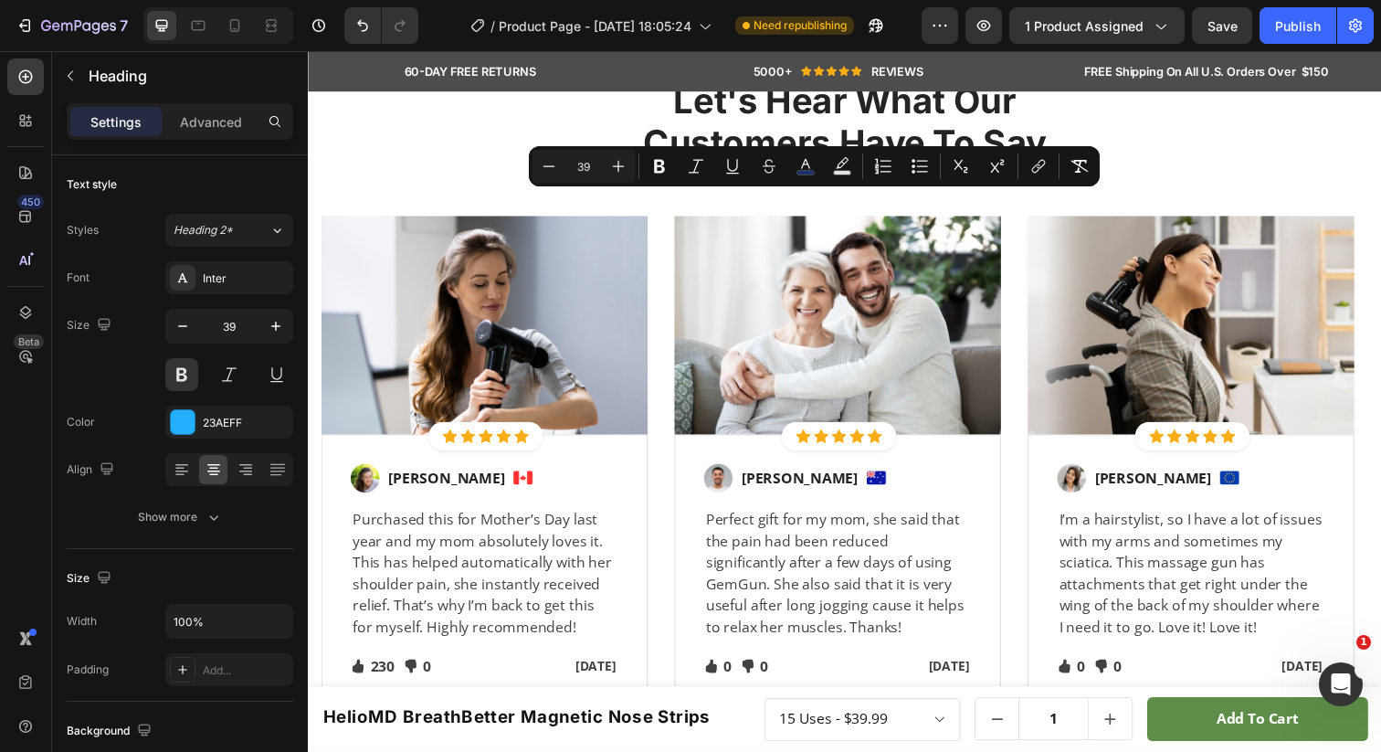
drag, startPoint x: 981, startPoint y: 220, endPoint x: 661, endPoint y: 217, distance: 319.7
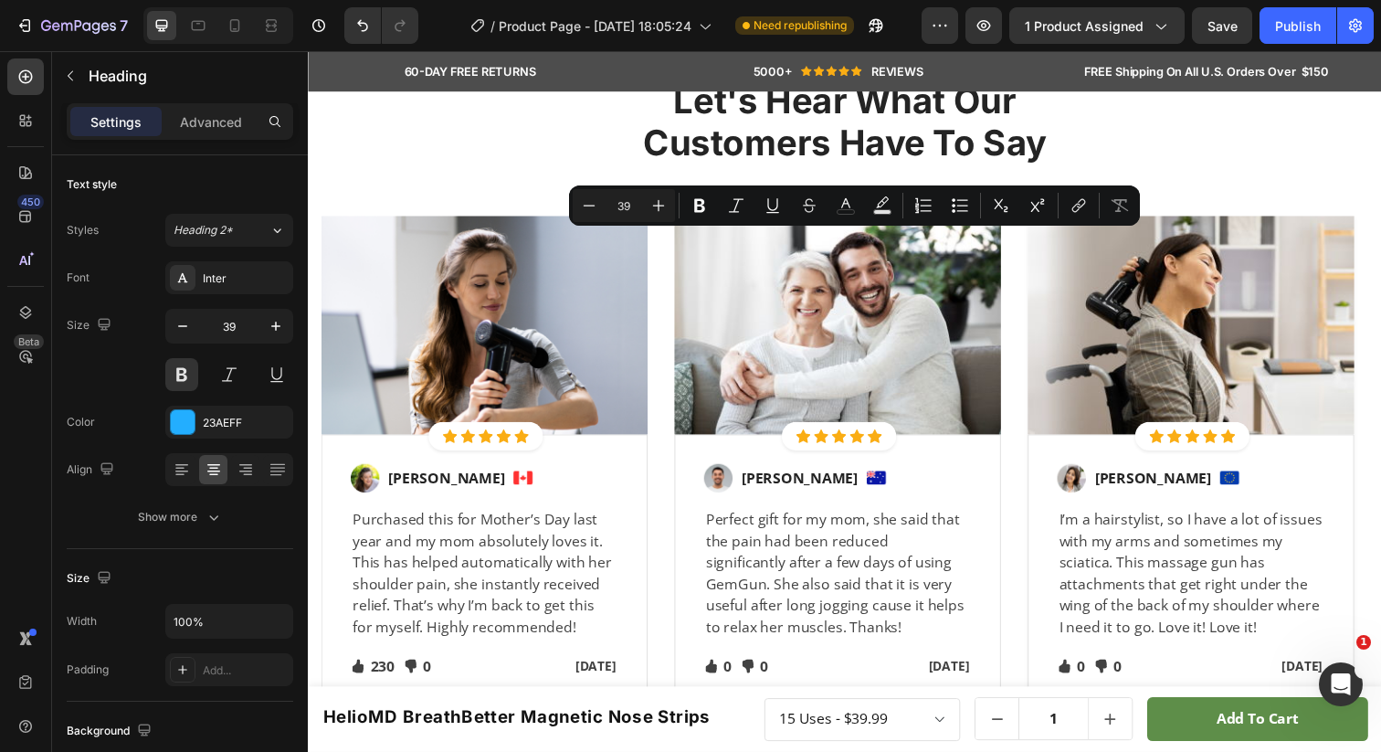
drag, startPoint x: 978, startPoint y: 261, endPoint x: 732, endPoint y: 268, distance: 246.7
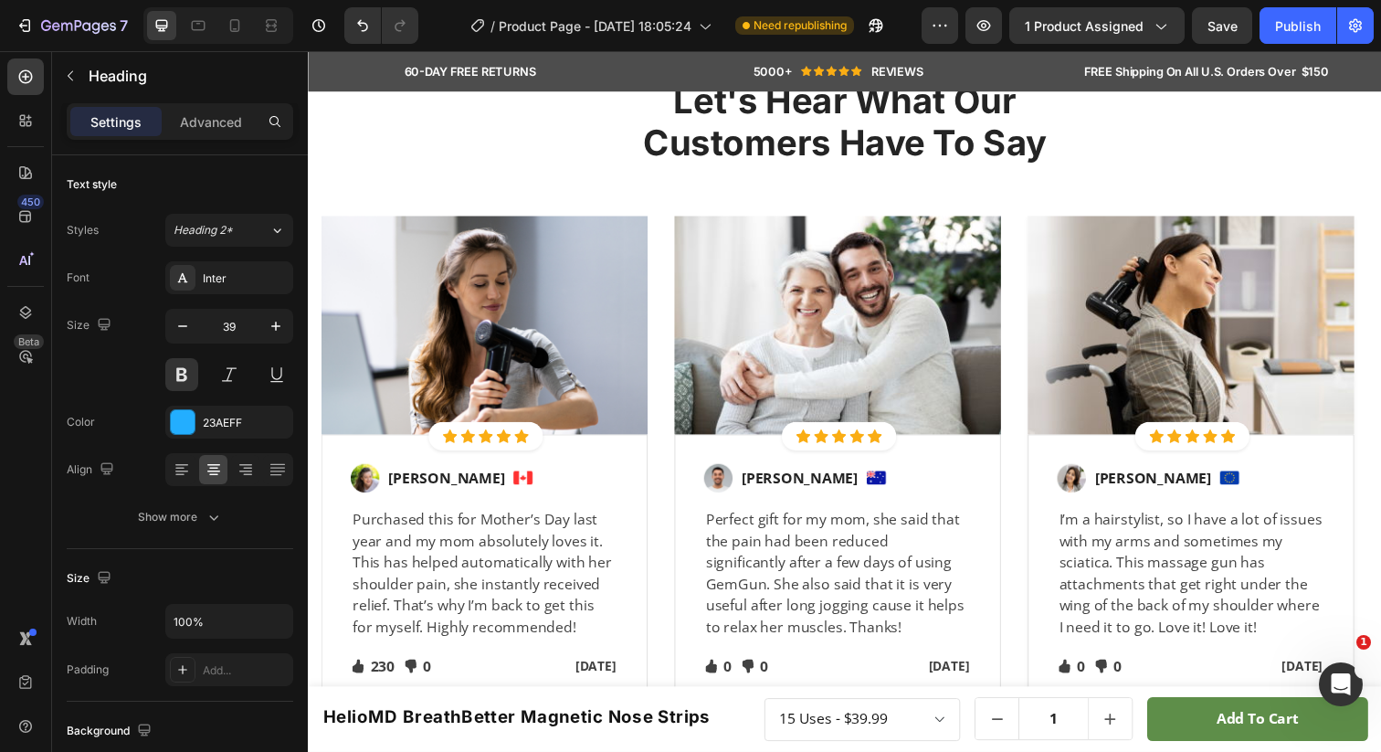
click at [1185, 275] on div "Let's Hear What Our Customers Have To Say Heading 49 Let's Hear What Our Custom…" at bounding box center [856, 337] width 1069 height 769
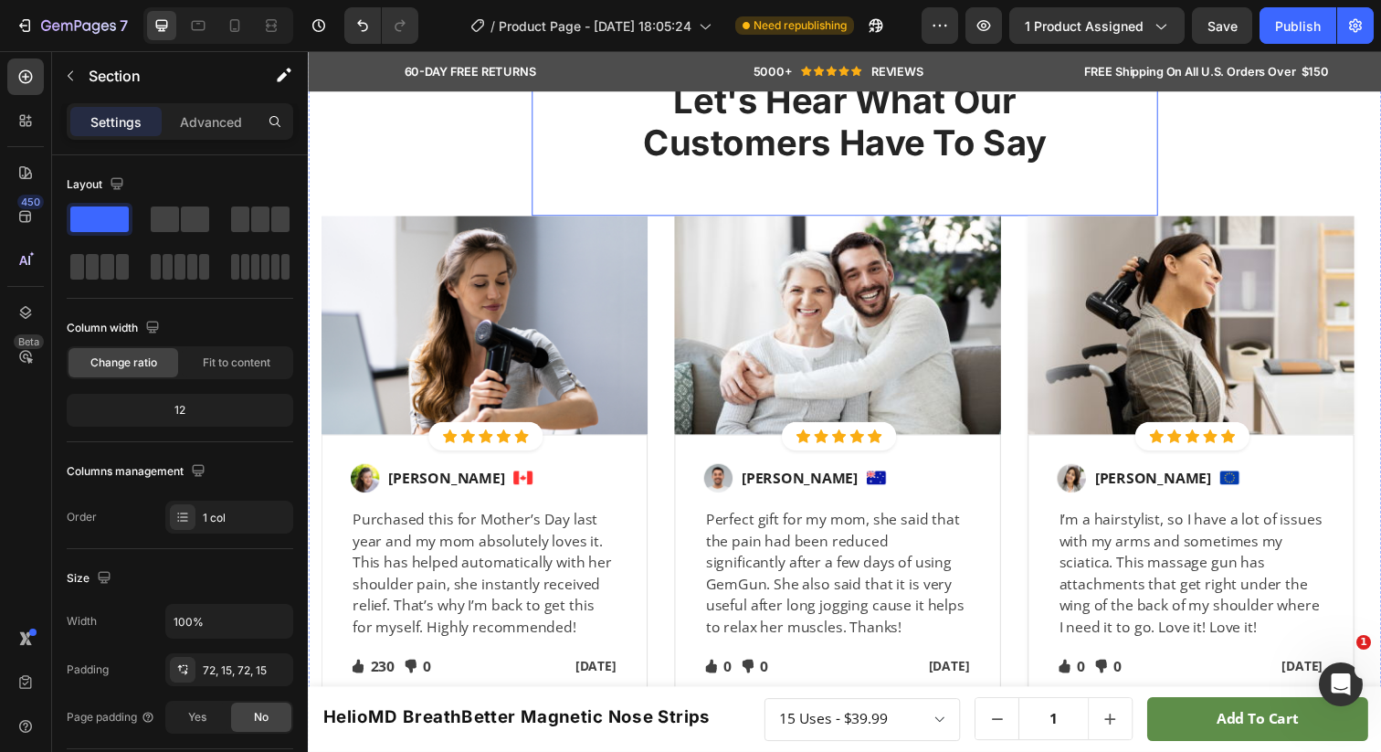
click at [986, 166] on p "Let's Hear What Our Customers Have To Say" at bounding box center [856, 123] width 636 height 86
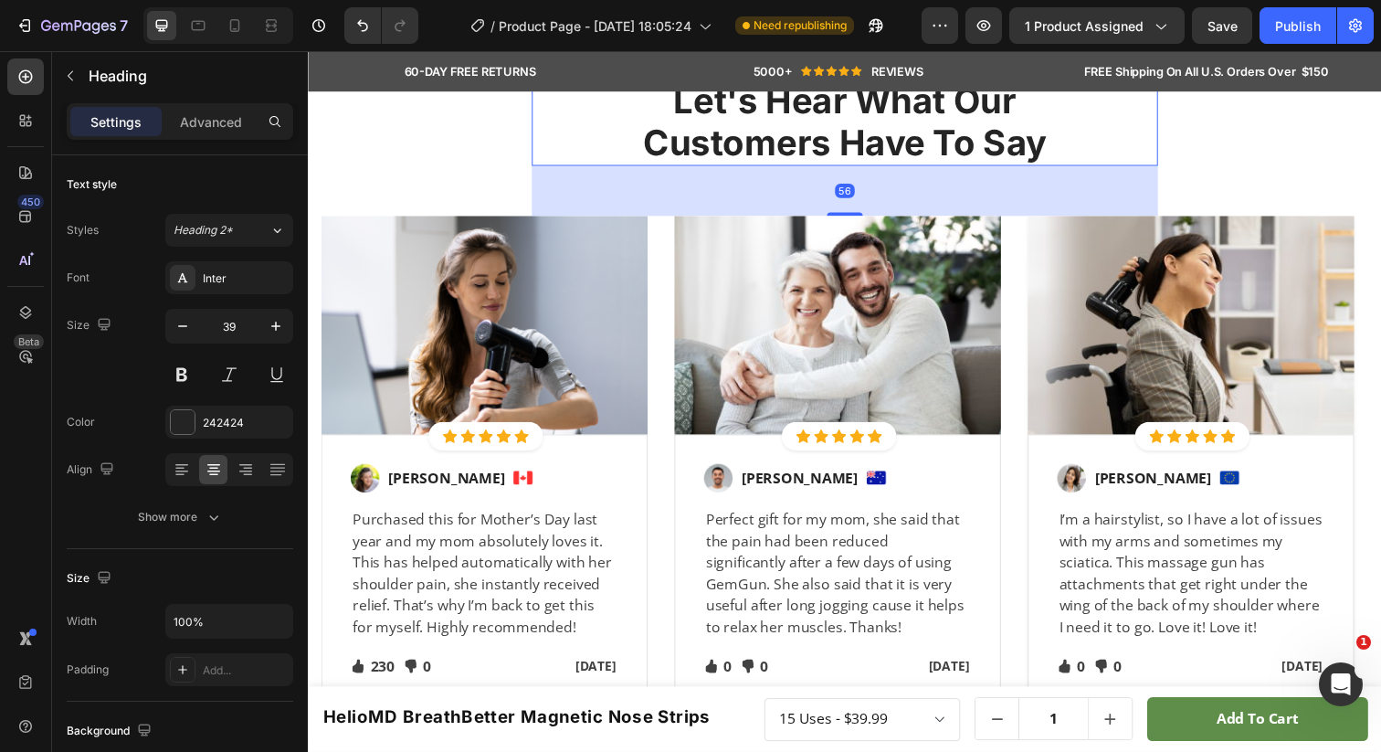
click at [661, 69] on icon at bounding box center [668, 61] width 15 height 15
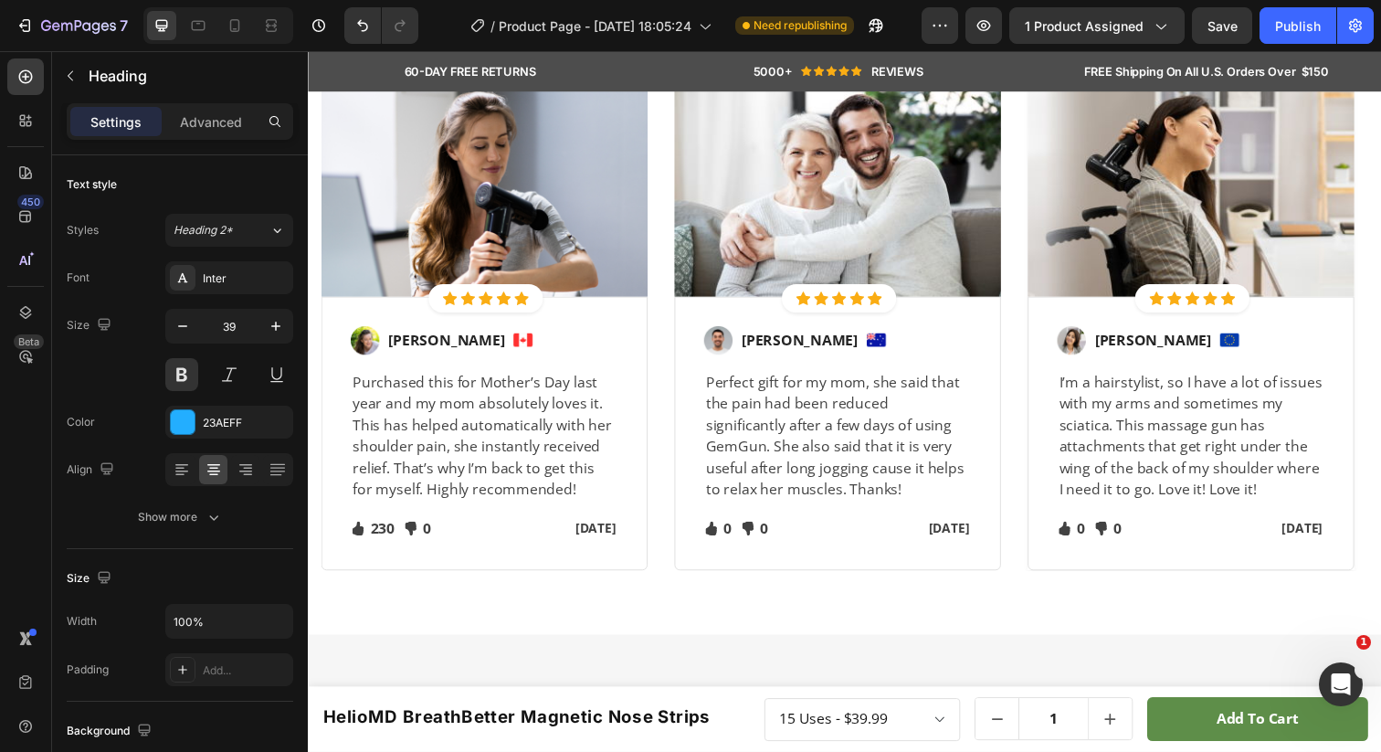
click at [444, 229] on div "⁠⁠⁠⁠⁠⁠⁠ Let's Hear What Our Customers Have To Say Heading 49 Row Image Icon Ico…" at bounding box center [856, 267] width 1069 height 628
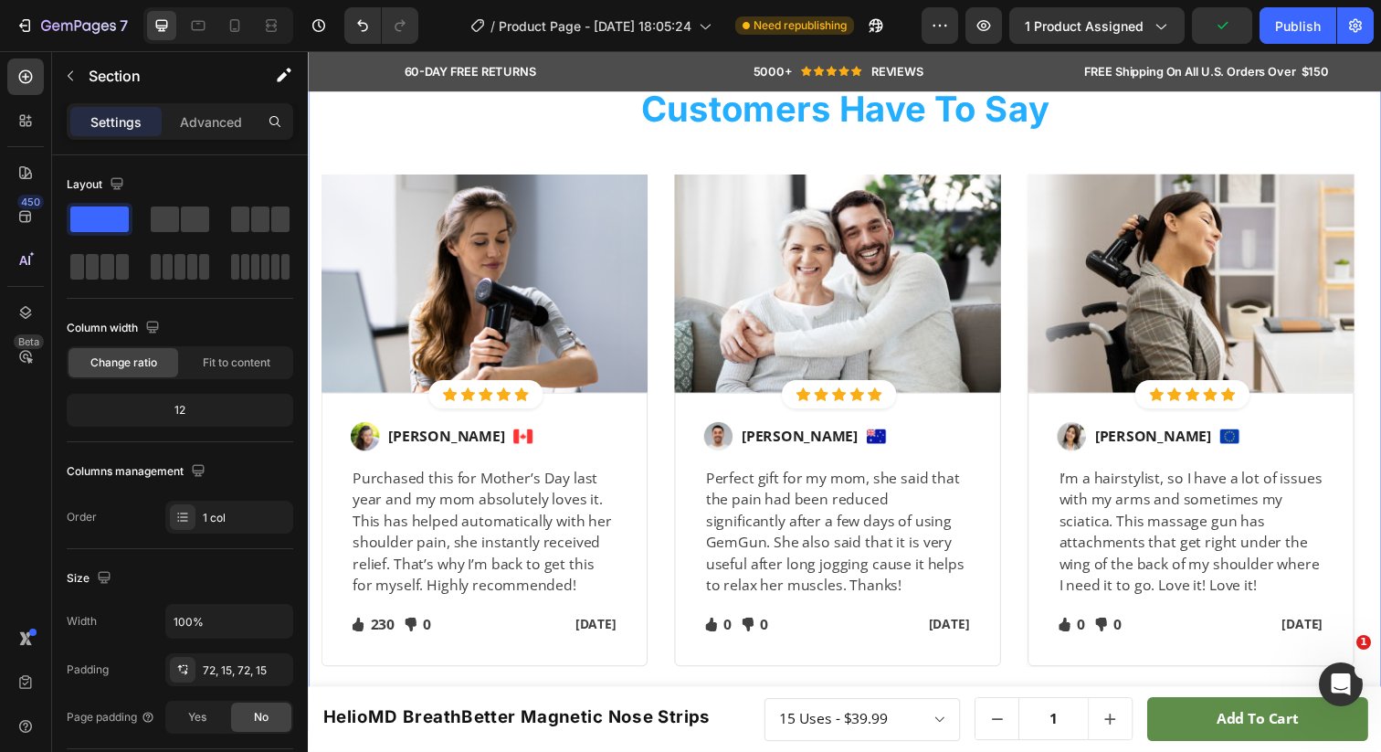
scroll to position [2436, 0]
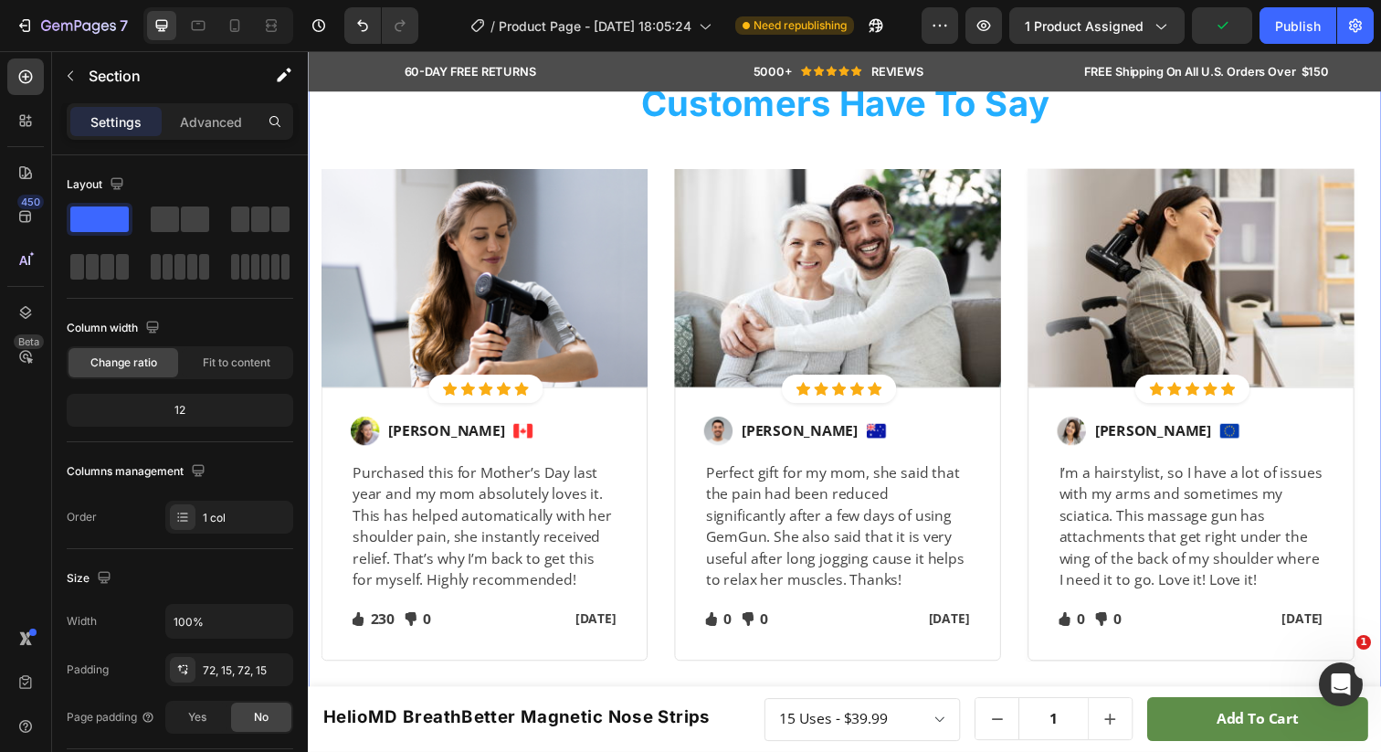
click at [480, 289] on div "⁠⁠⁠⁠⁠⁠⁠ Let's Hear What Our Customers Have To Say Heading Row Image Icon Icon I…" at bounding box center [856, 359] width 1096 height 760
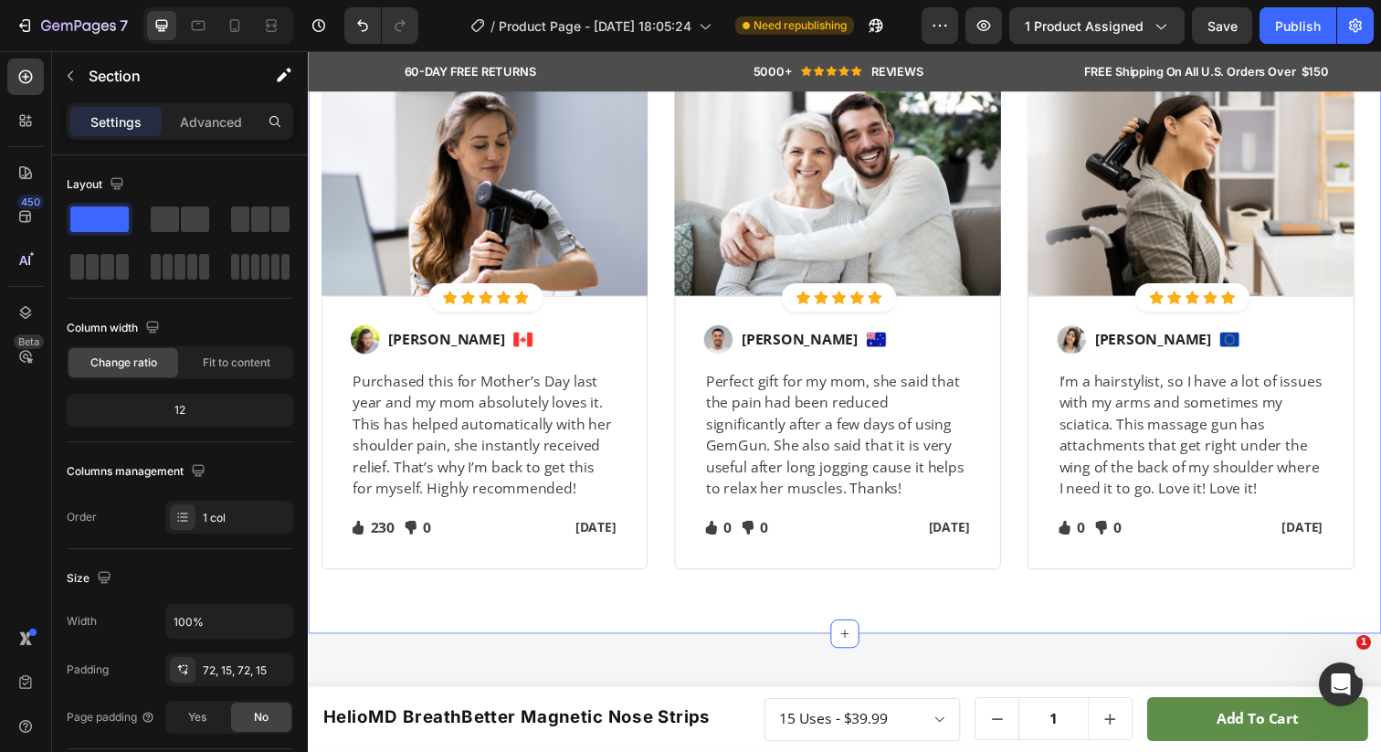
scroll to position [2531, 0]
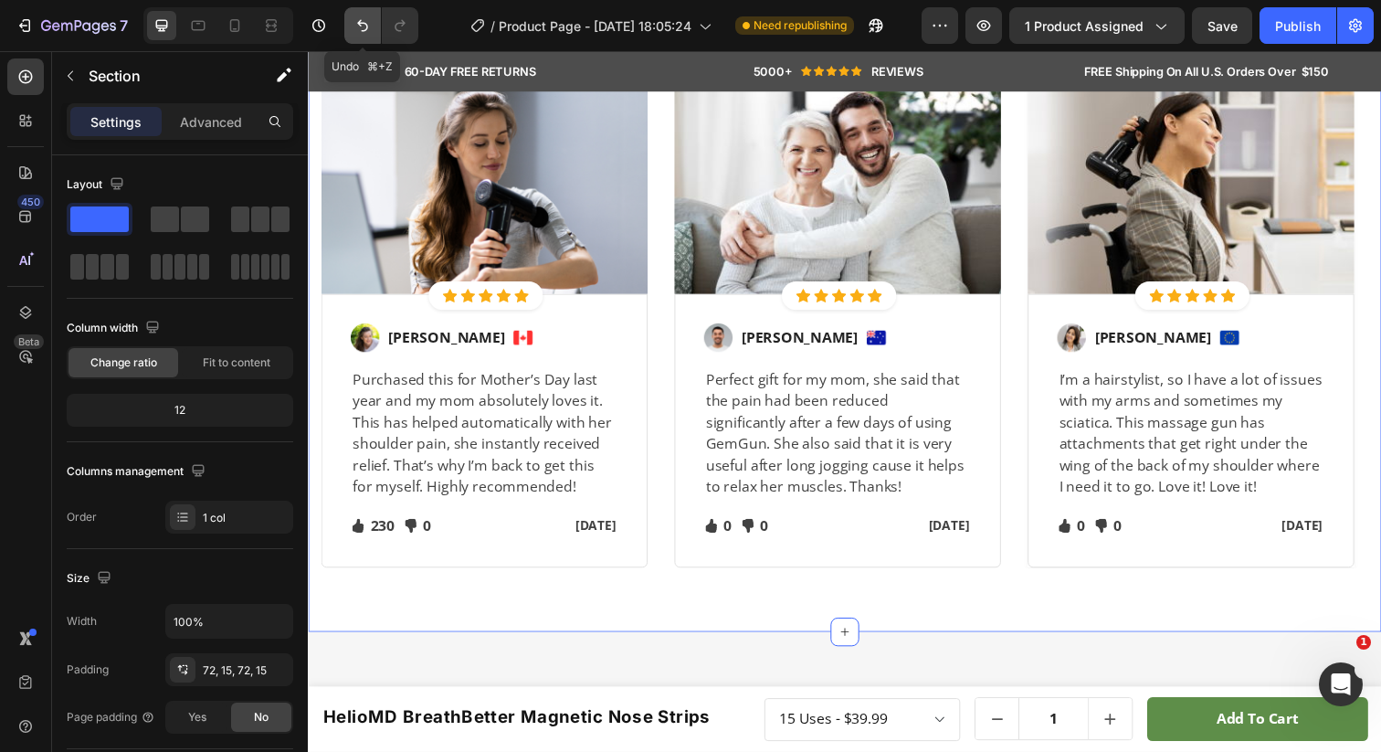
click at [371, 24] on icon "Undo/Redo" at bounding box center [362, 25] width 18 height 18
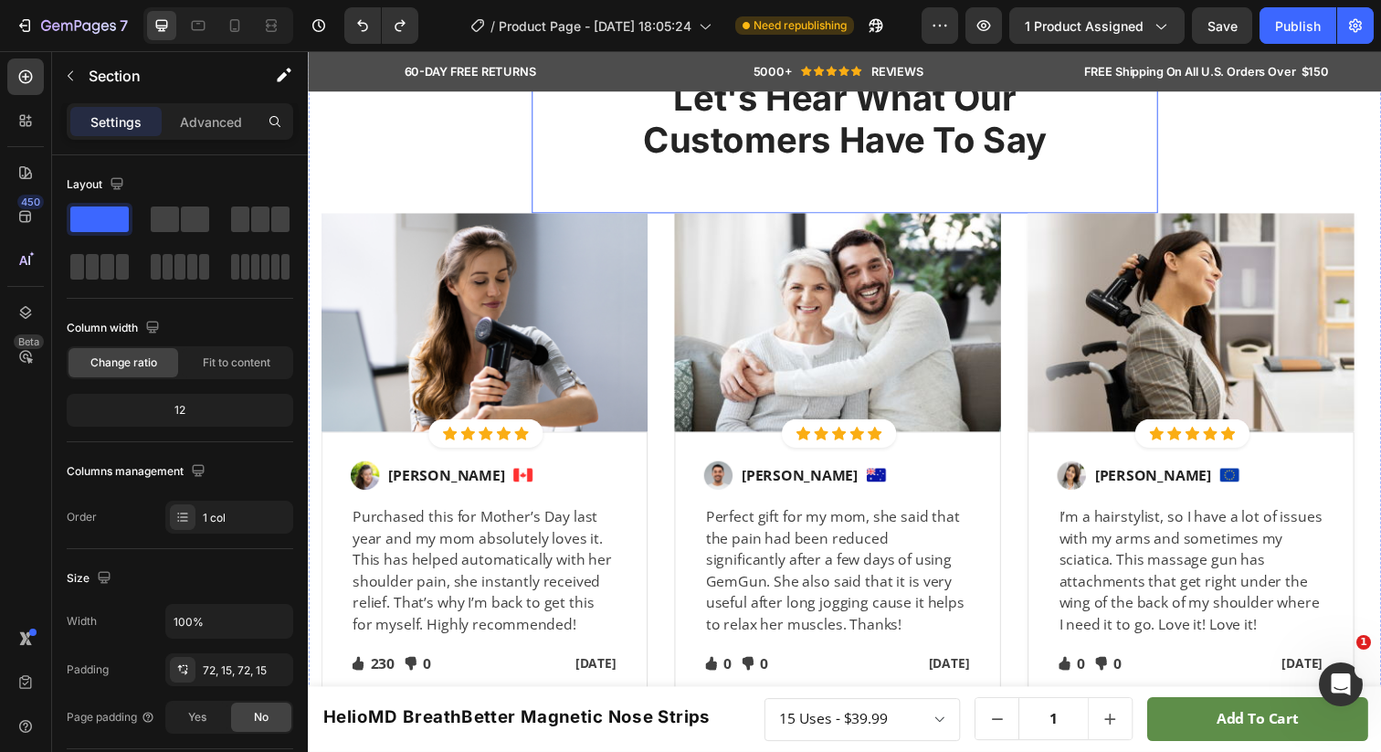
click at [814, 216] on div "⁠⁠⁠⁠⁠⁠⁠ Let's Hear What Our Customers Have To Say Heading Let's Hear What Our C…" at bounding box center [855, 83] width 639 height 267
click at [226, 125] on p "Advanced" at bounding box center [211, 121] width 62 height 19
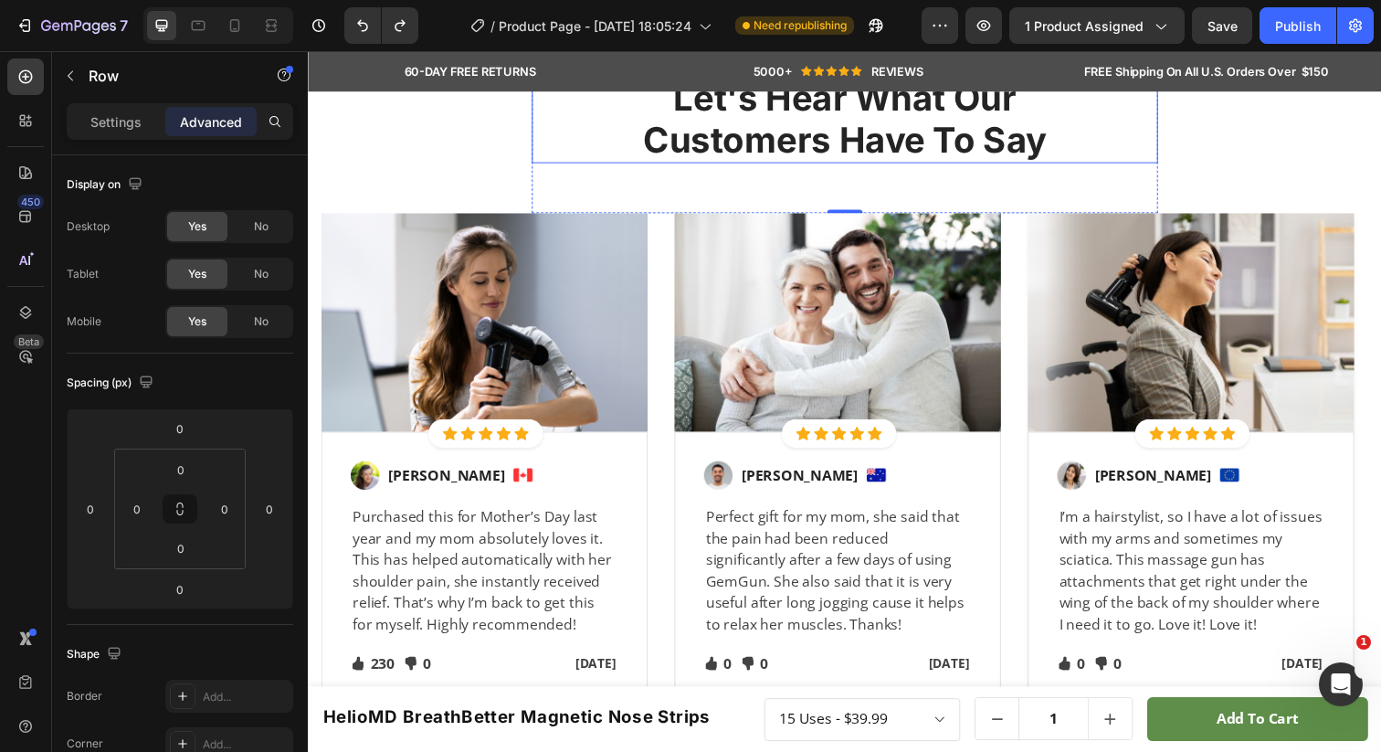
click at [716, 165] on h2 "Let's Hear What Our Customers Have To Say" at bounding box center [855, 121] width 639 height 90
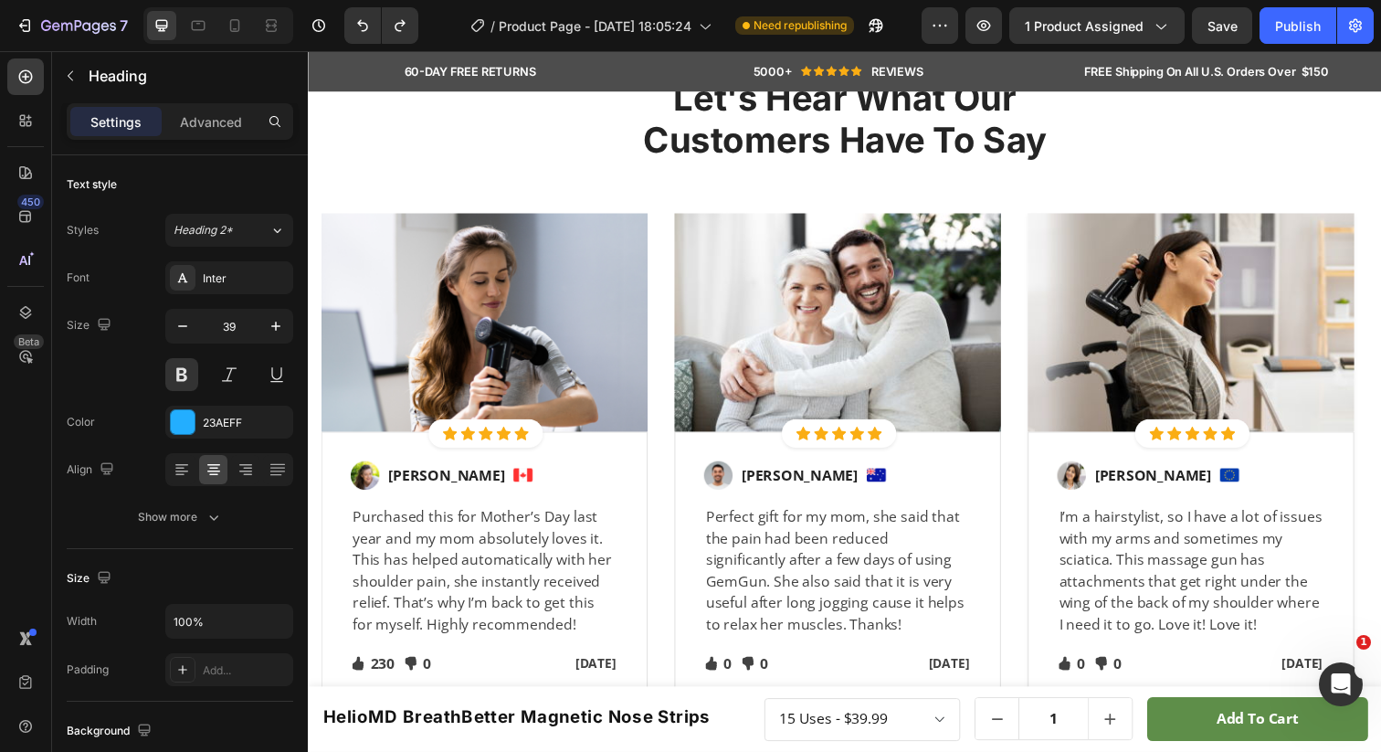
click at [449, 315] on div "⁠⁠⁠⁠⁠⁠⁠ Let's Hear What Our Customers Have To Say Heading 49 Let's Hear What Ou…" at bounding box center [856, 334] width 1069 height 769
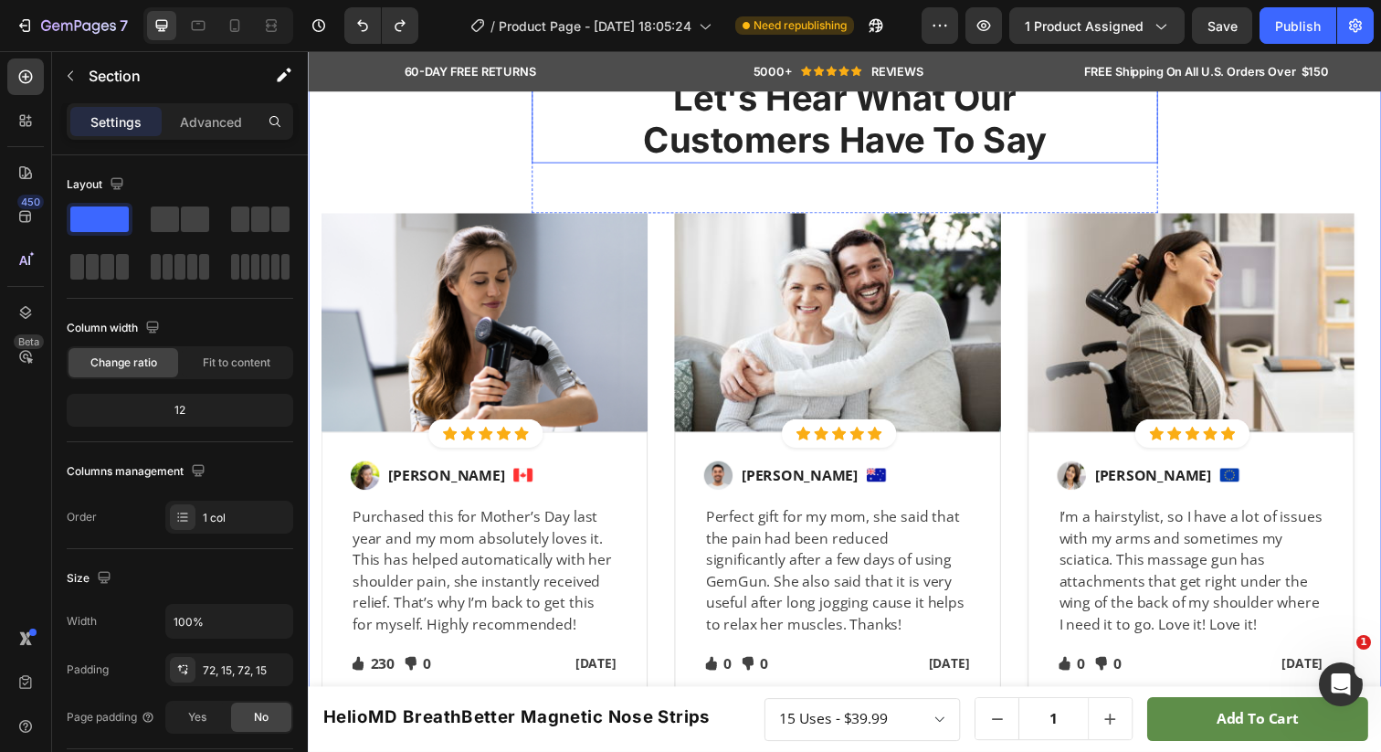
click at [742, 165] on h2 "Let's Hear What Our Customers Have To Say" at bounding box center [855, 121] width 639 height 90
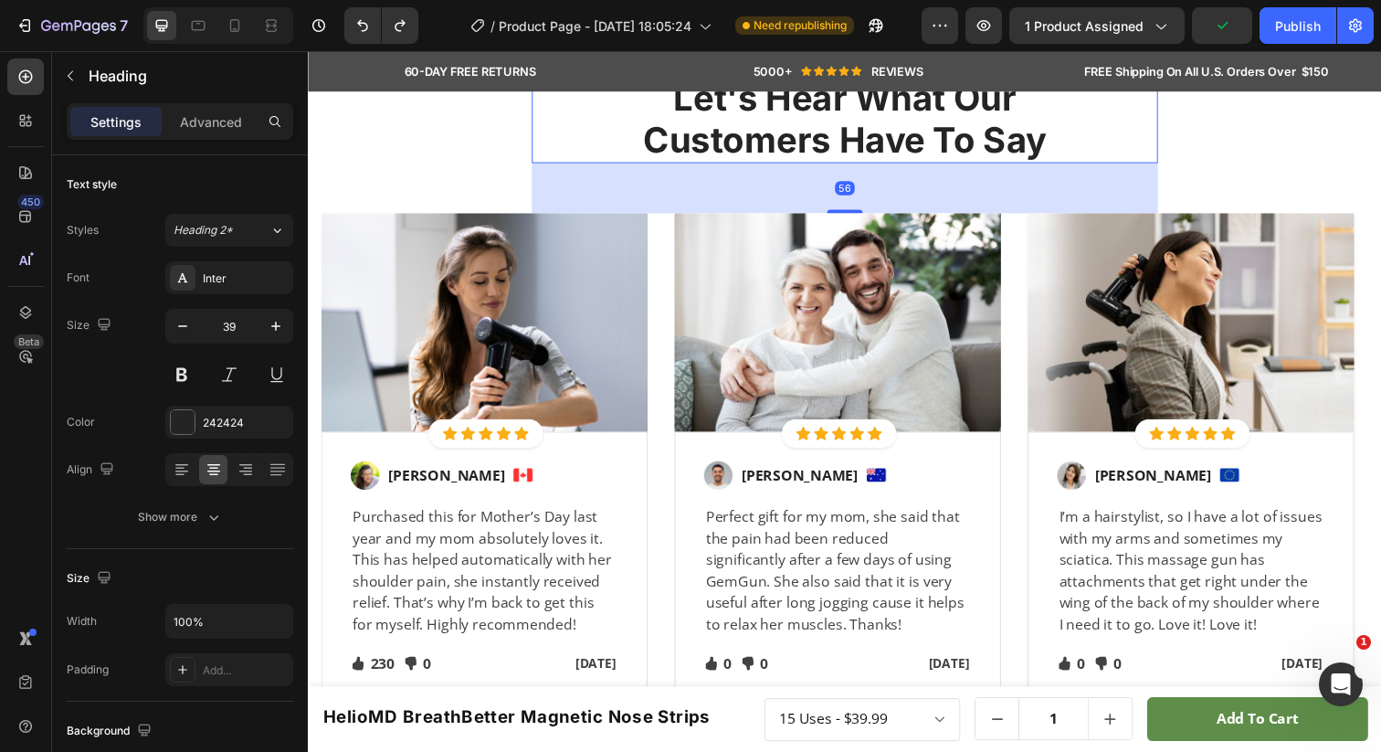
click at [670, 69] on div at bounding box center [669, 58] width 22 height 22
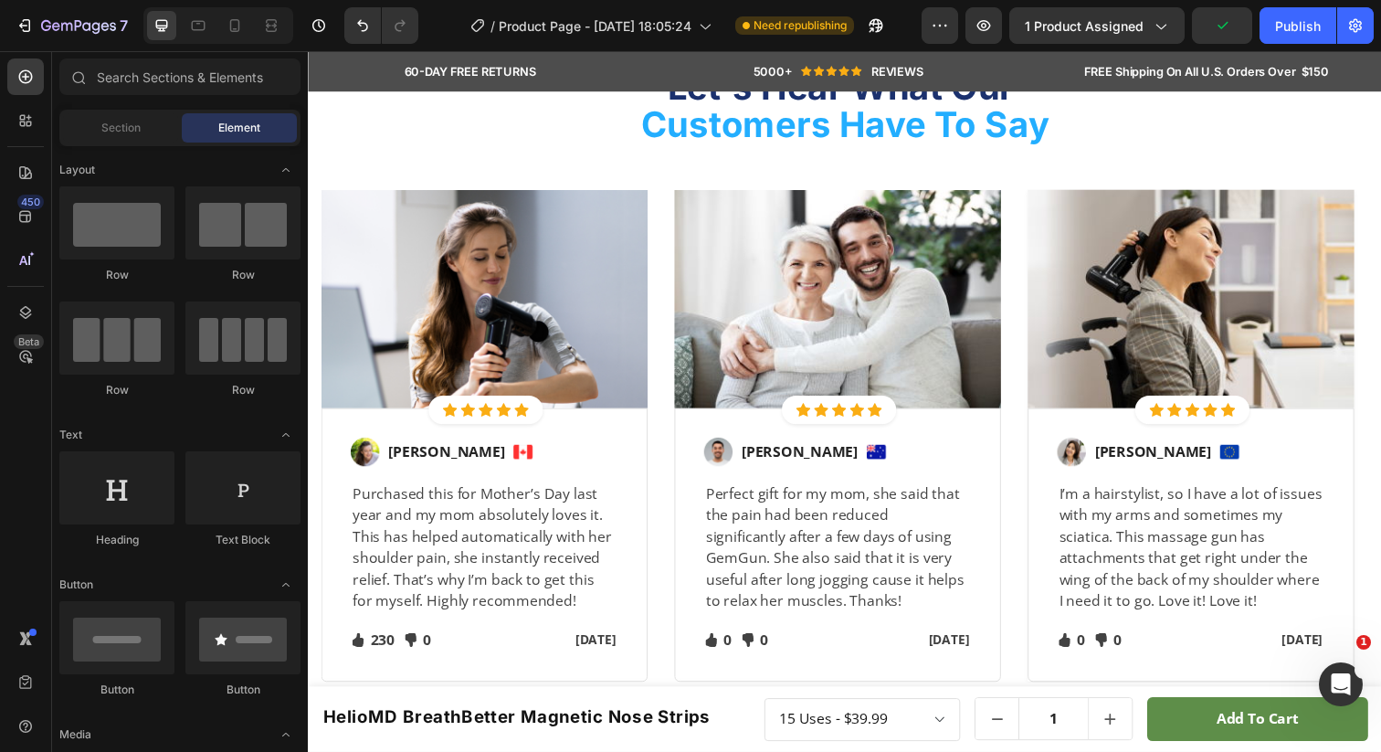
scroll to position [2428, 0]
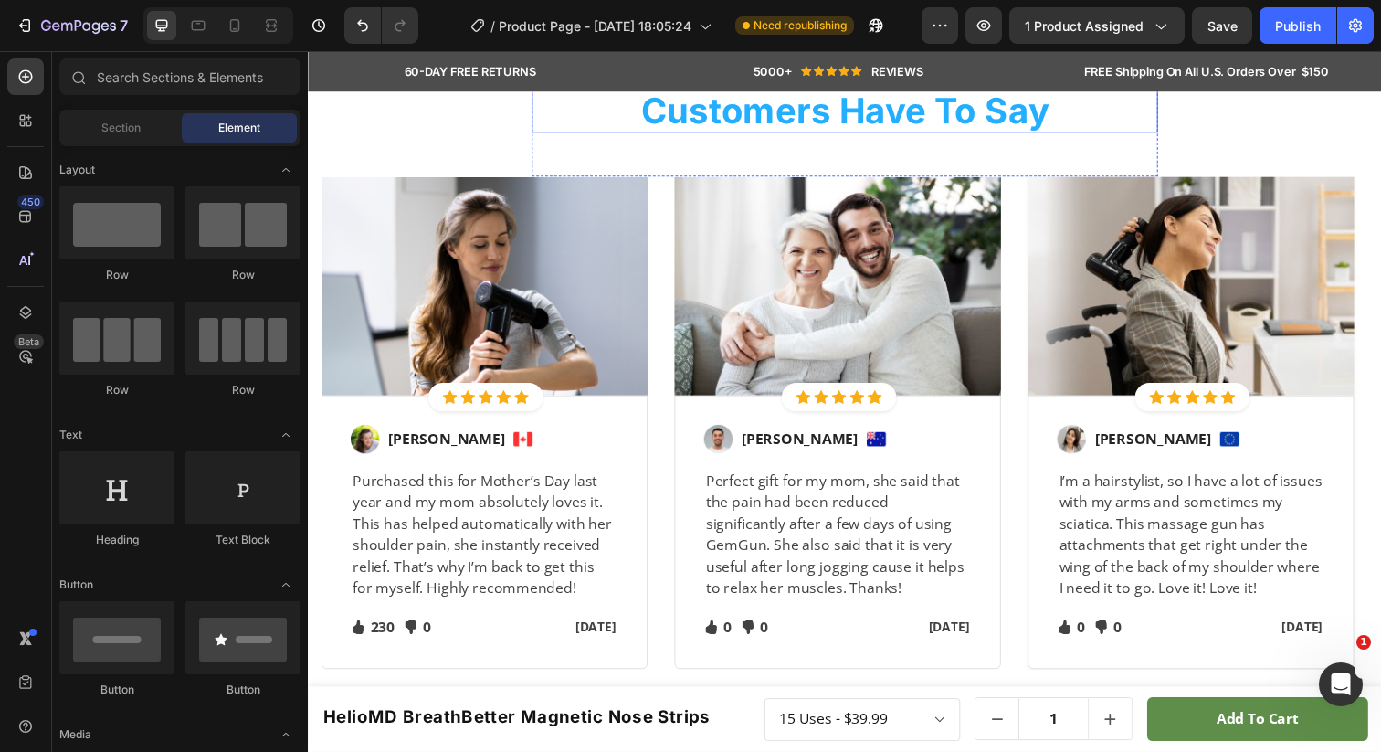
click at [707, 95] on span "Let's Hear What Our" at bounding box center [852, 73] width 354 height 43
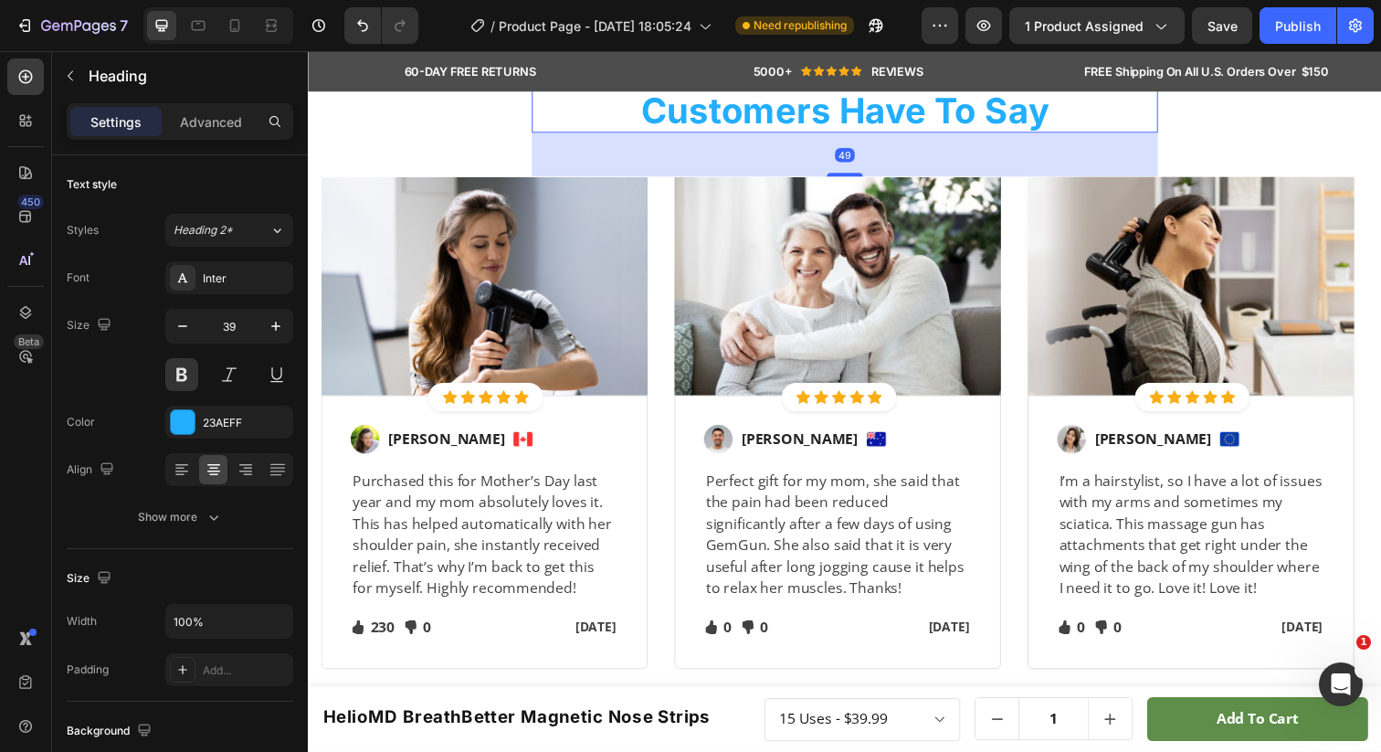
click at [642, 42] on icon at bounding box center [647, 35] width 10 height 13
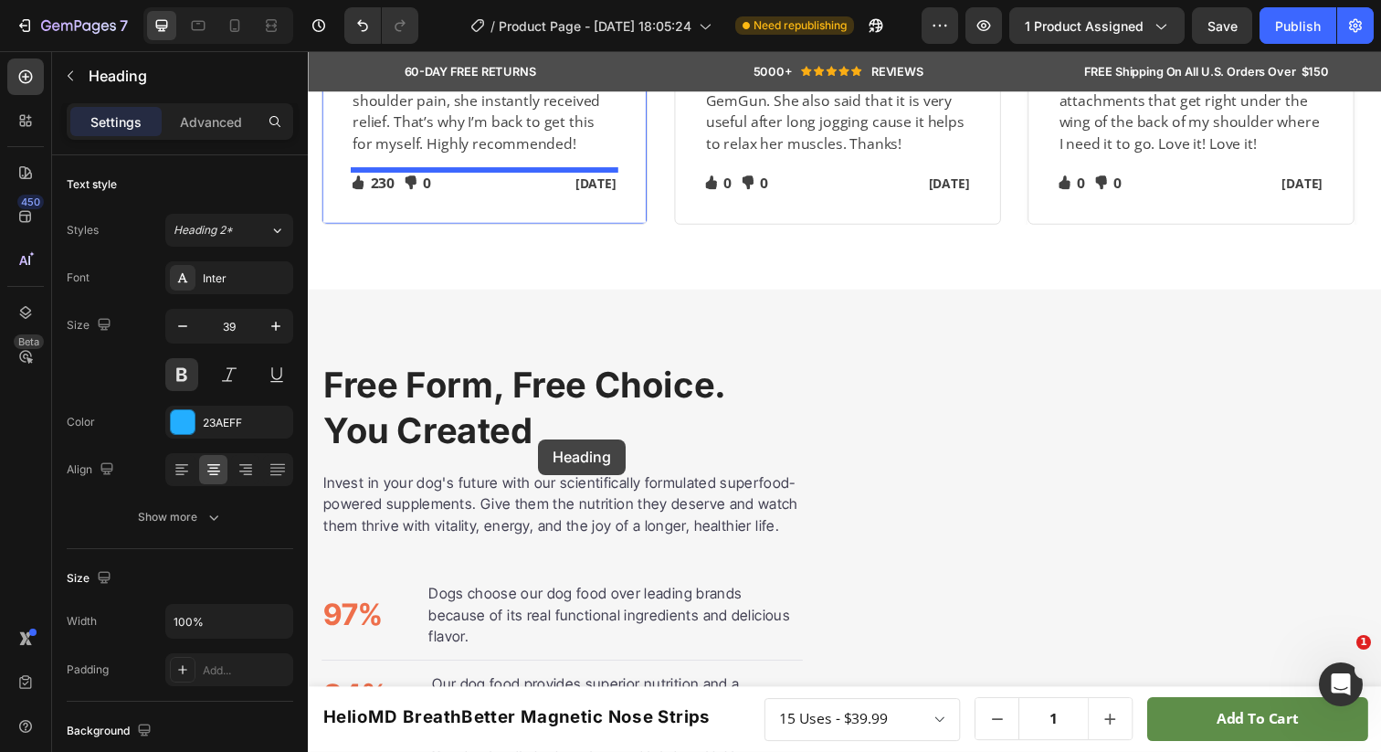
scroll to position [3308, 0]
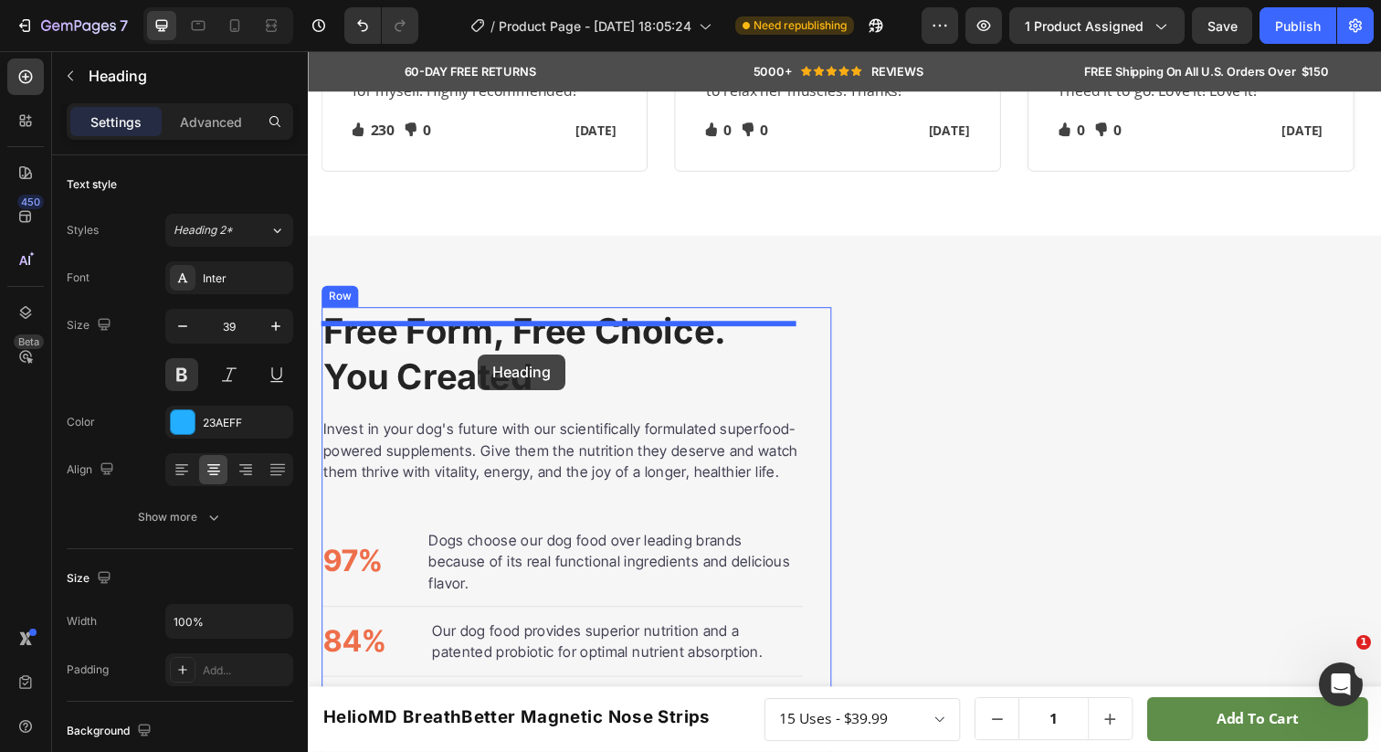
drag, startPoint x: 559, startPoint y: 357, endPoint x: 481, endPoint y: 361, distance: 77.7
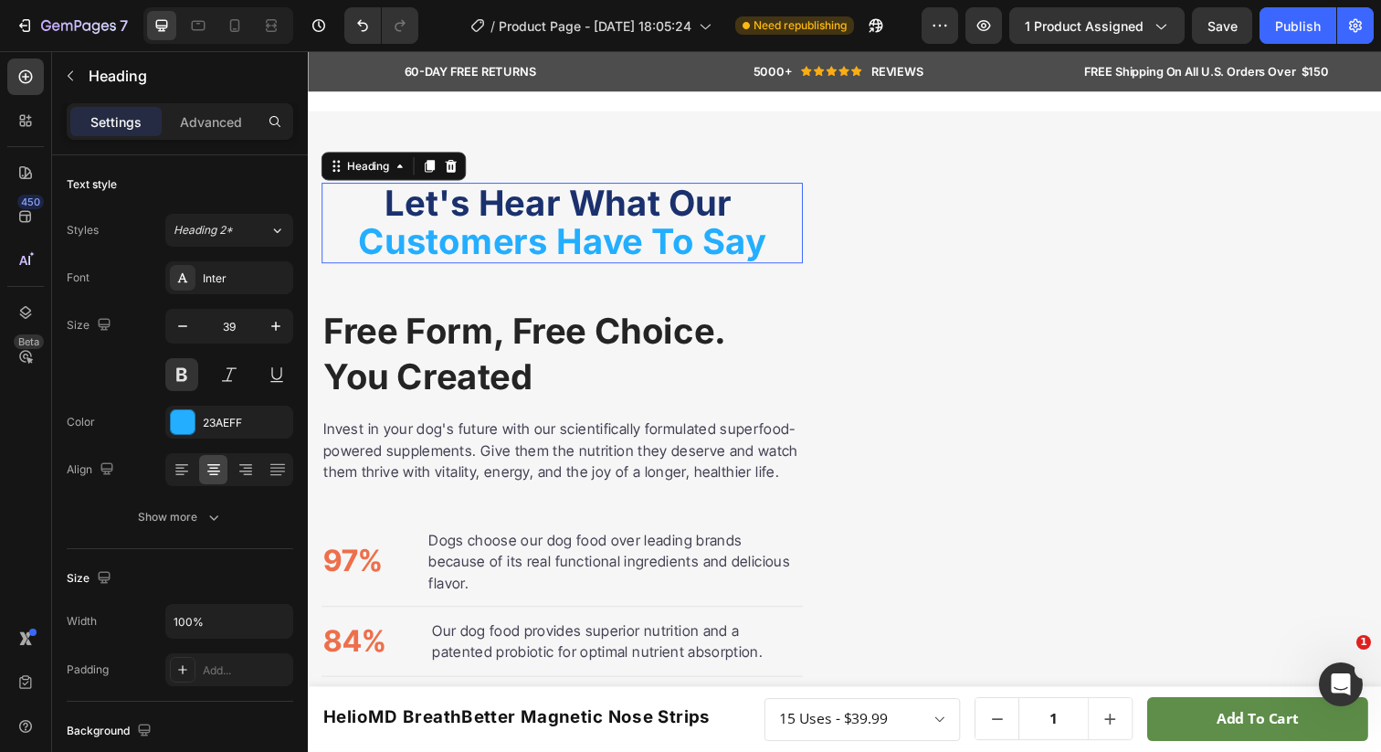
scroll to position [3181, 0]
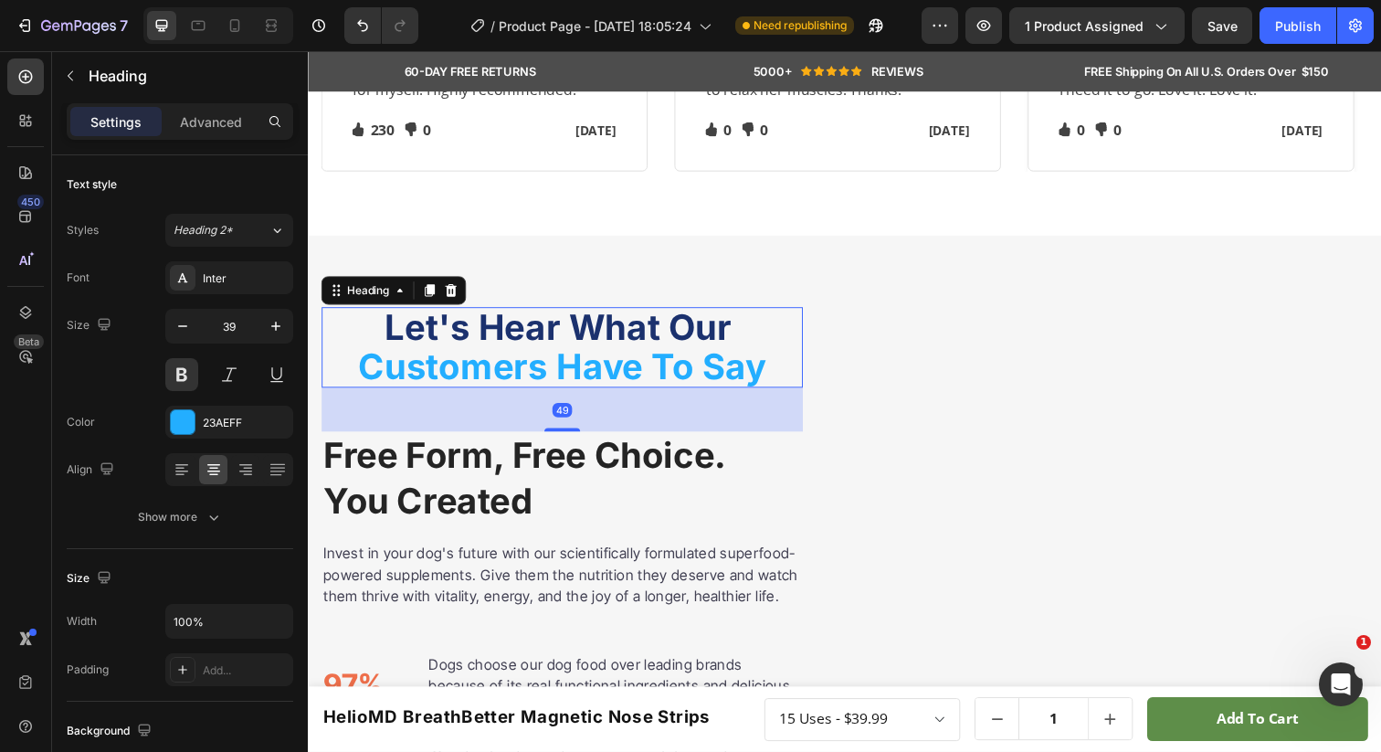
click at [490, 483] on h2 "Free Form, Free Choice. You Created" at bounding box center [567, 487] width 491 height 96
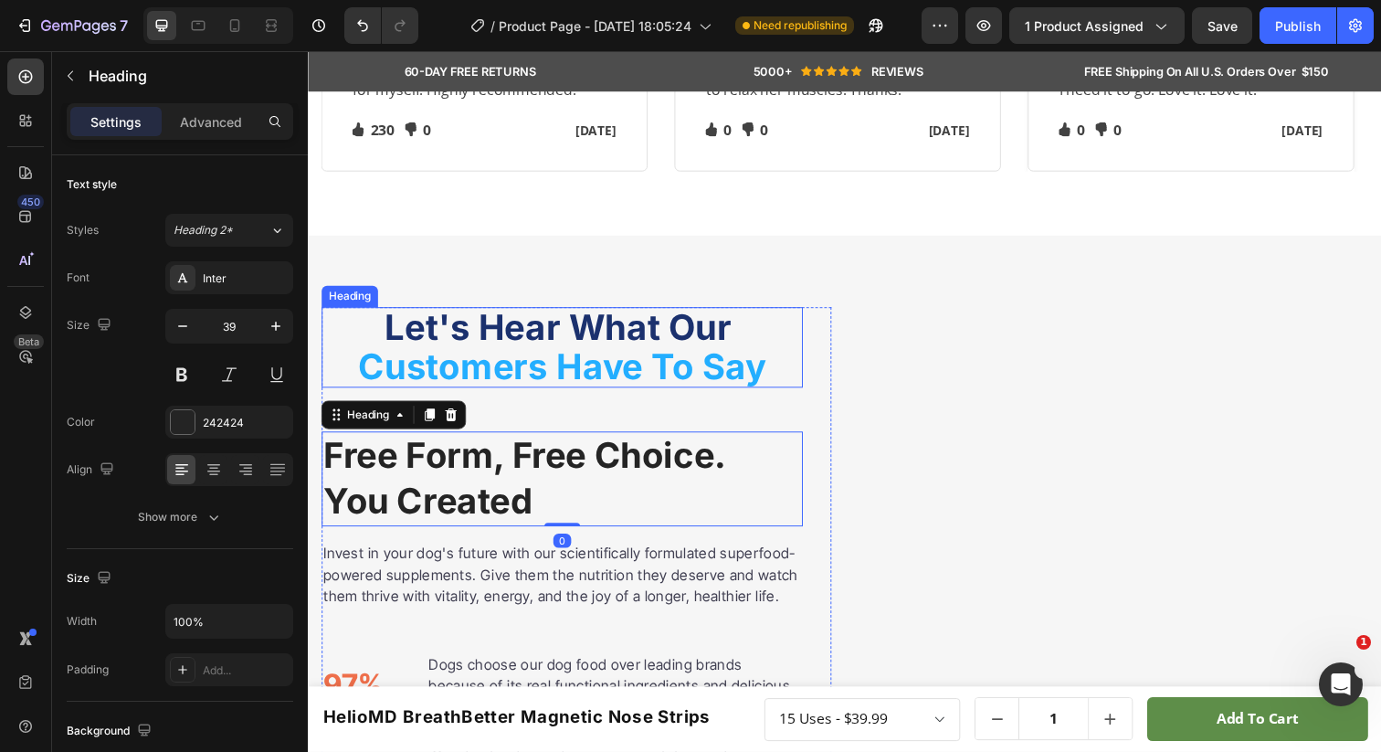
click at [474, 366] on h2 "Let's Hear What Our Customers Have To Say" at bounding box center [567, 353] width 491 height 82
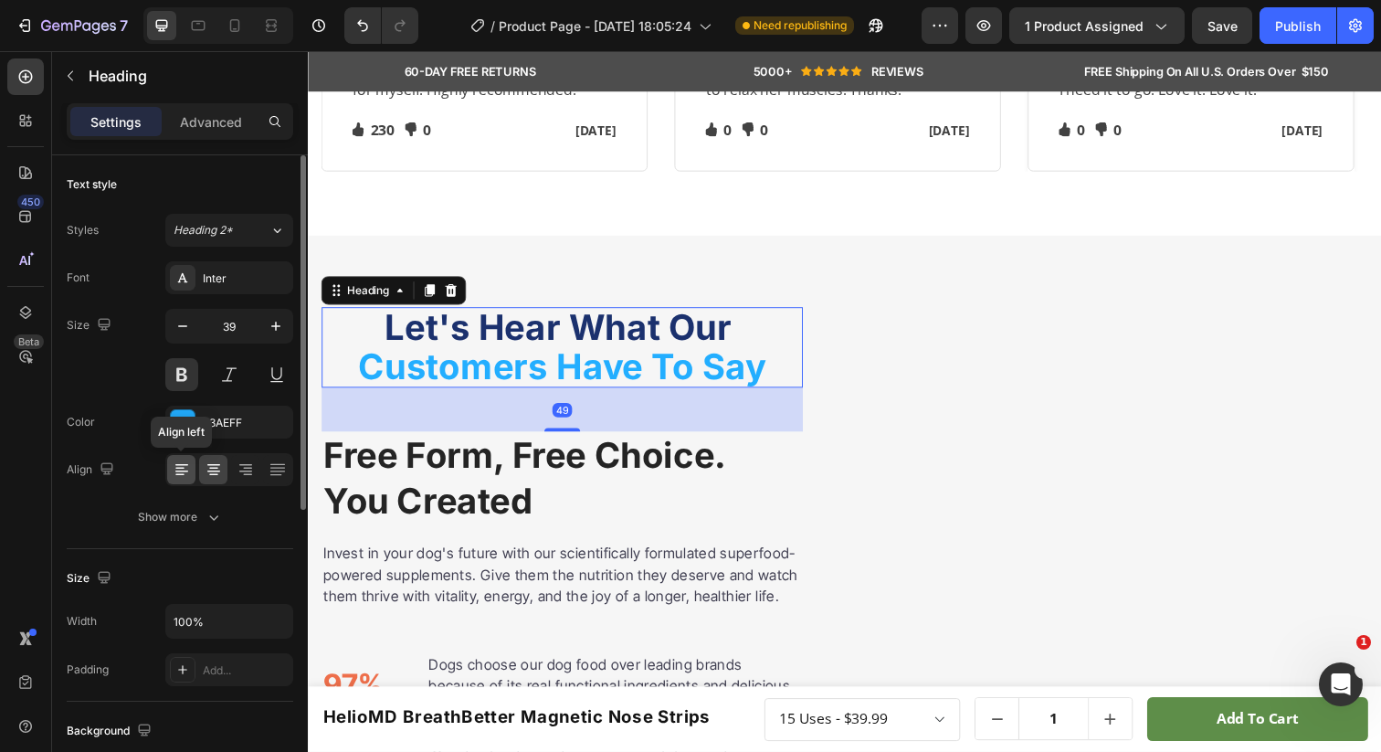
click at [173, 475] on icon at bounding box center [182, 469] width 18 height 18
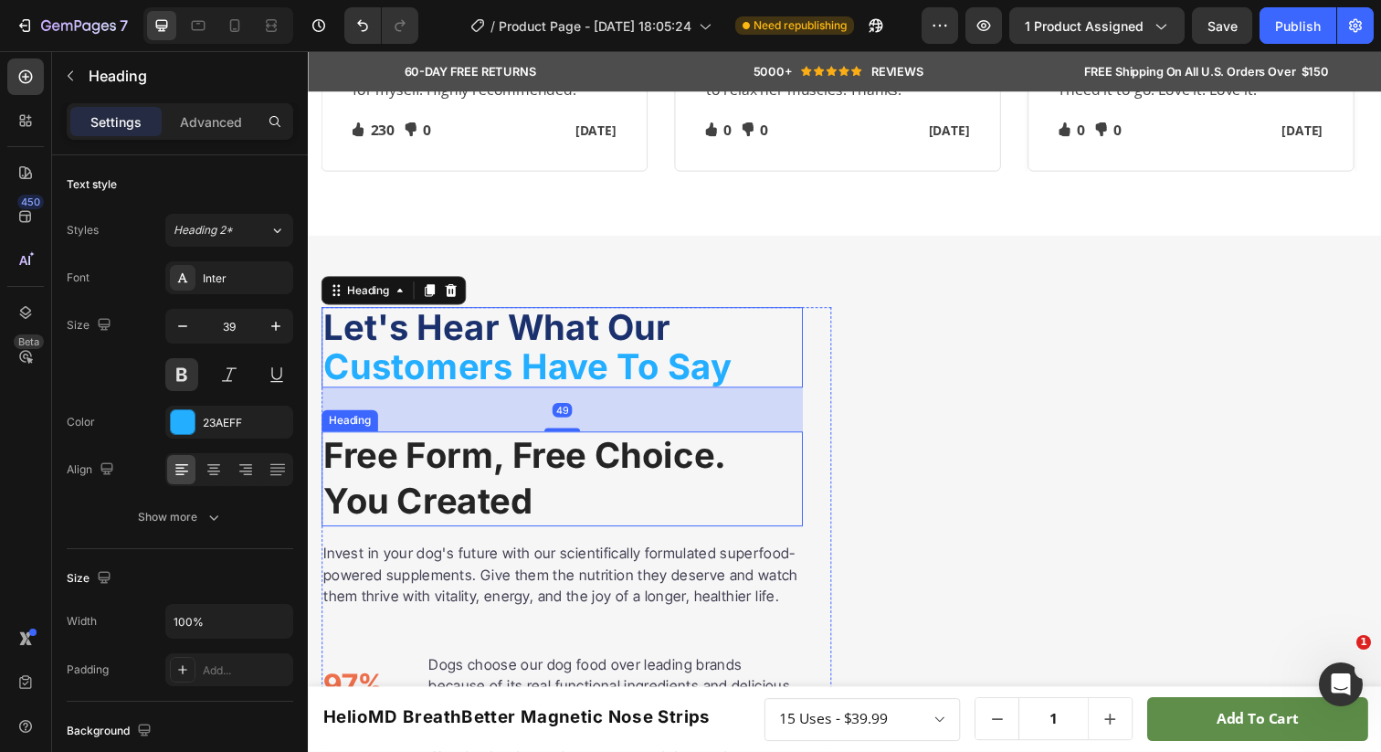
click at [617, 482] on h2 "Free Form, Free Choice. You Created" at bounding box center [567, 487] width 491 height 96
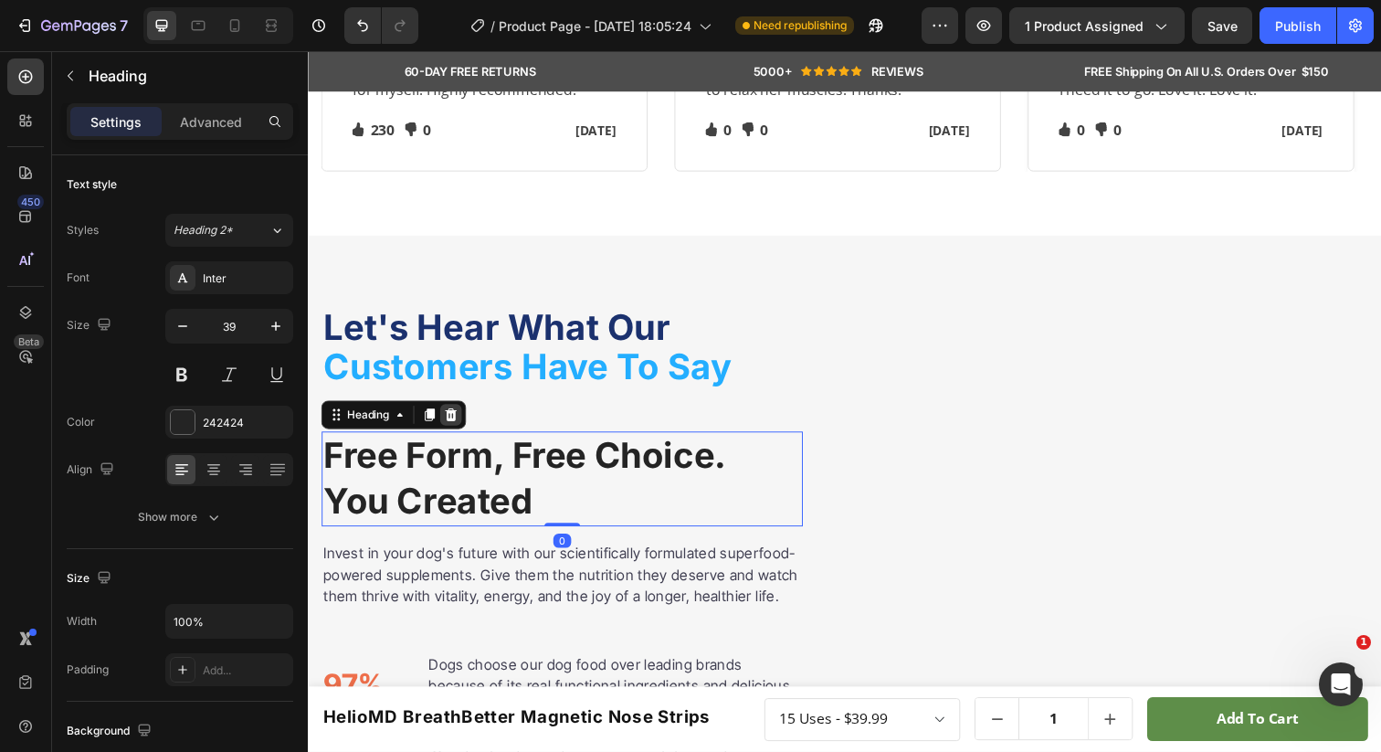
click at [454, 425] on icon at bounding box center [454, 422] width 12 height 13
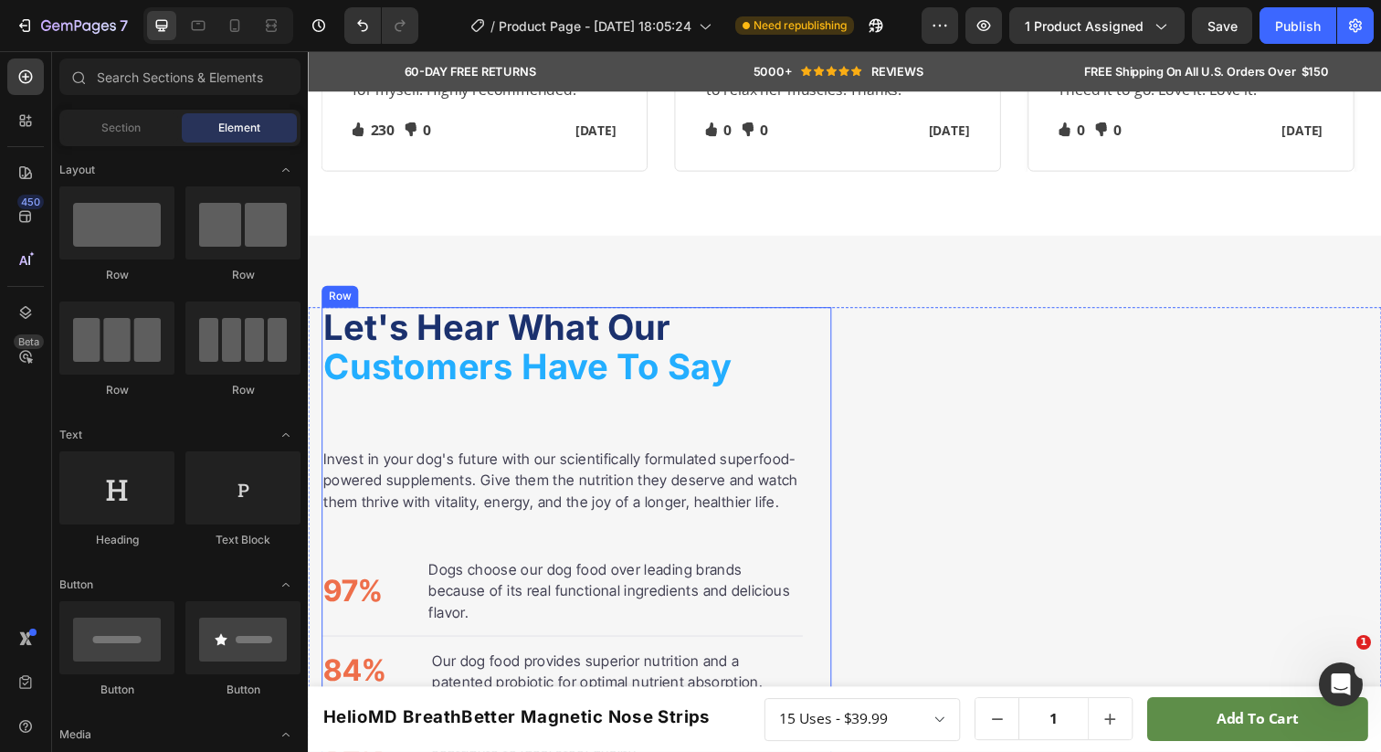
click at [420, 419] on div "Let's Hear What Our Customers Have To Say Heading Invest in your dog's future w…" at bounding box center [567, 568] width 491 height 512
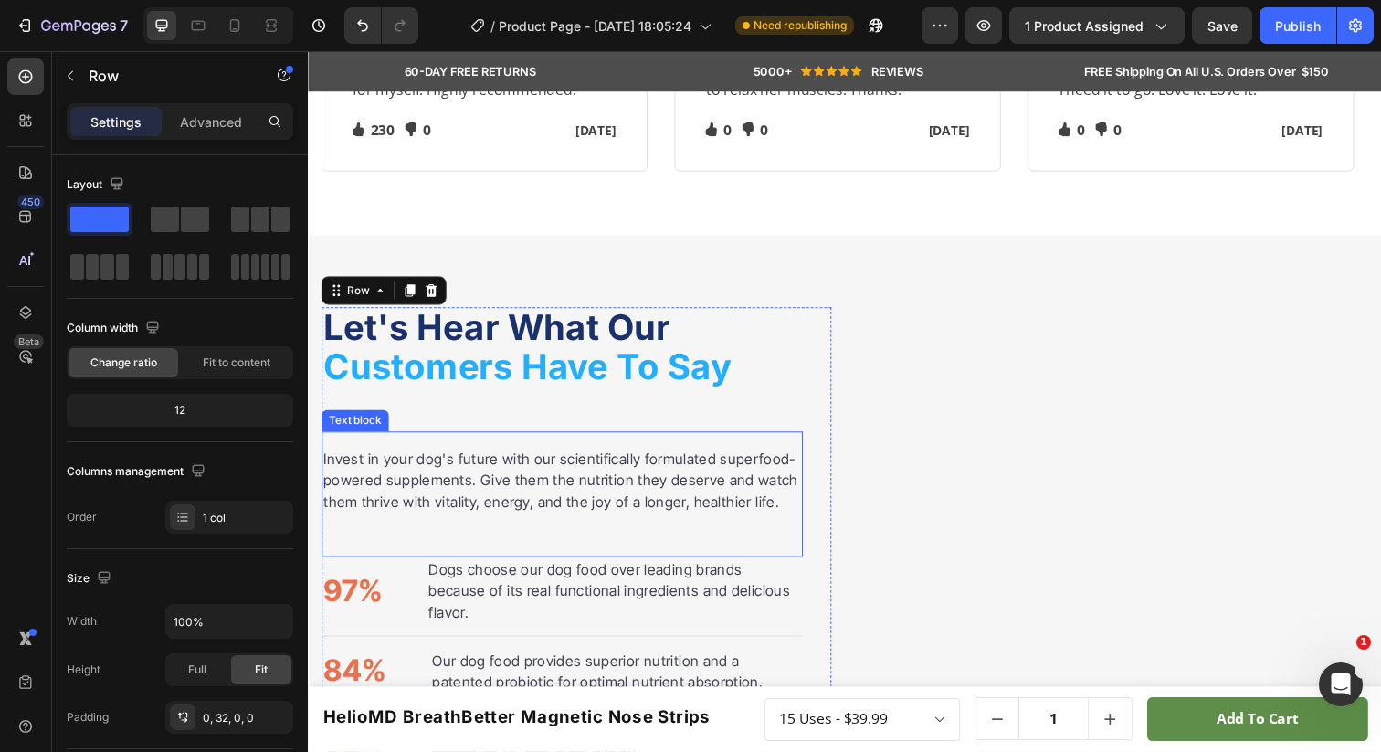
click at [456, 449] on div "Invest in your dog's future with our scientifically formulated superfood-powere…" at bounding box center [567, 503] width 491 height 128
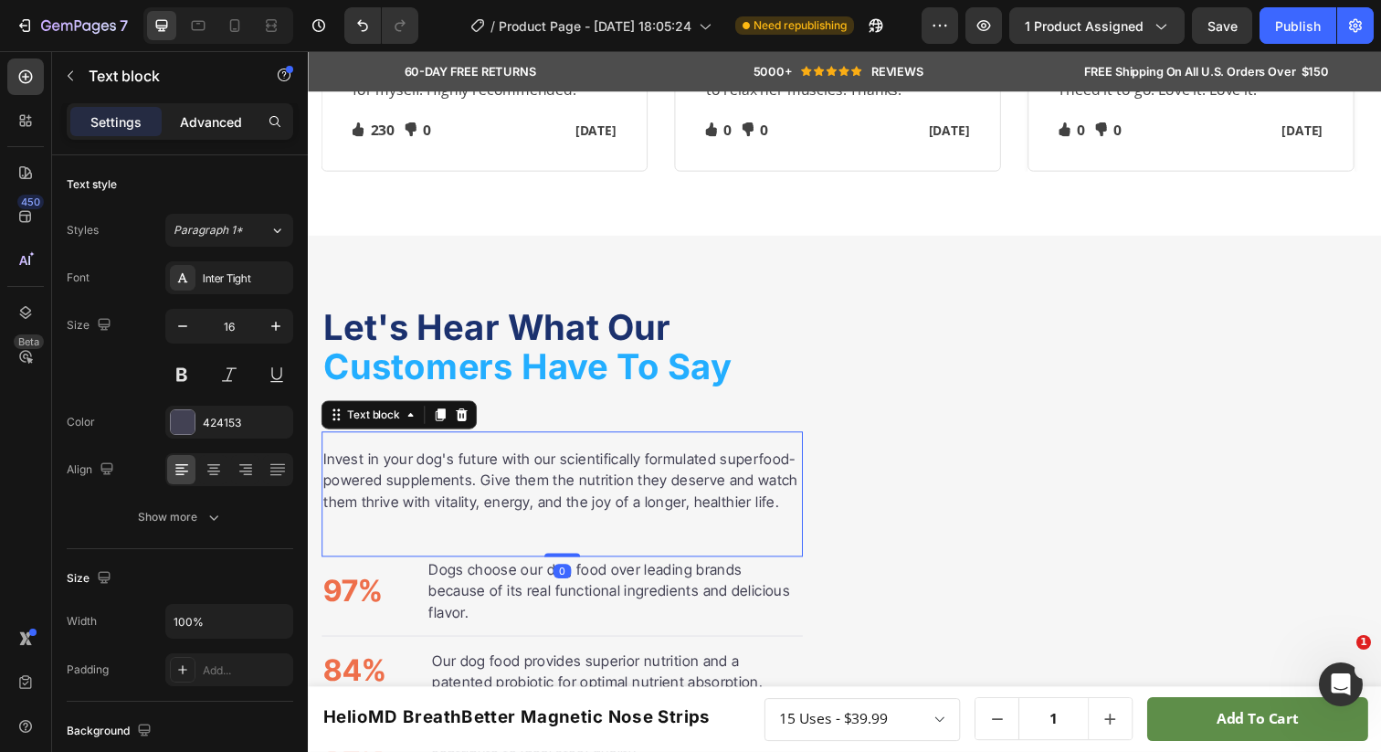
click at [216, 124] on p "Advanced" at bounding box center [211, 121] width 62 height 19
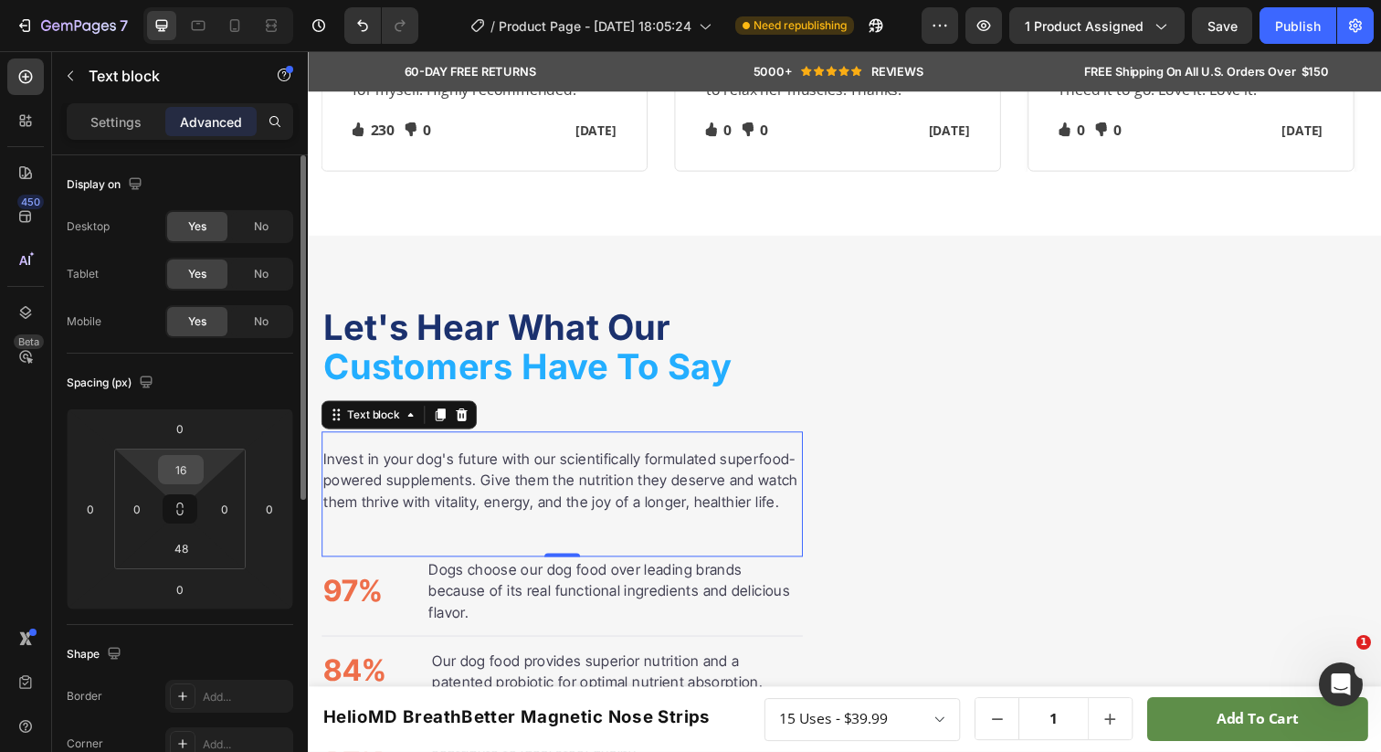
click at [184, 466] on input "16" at bounding box center [181, 469] width 37 height 27
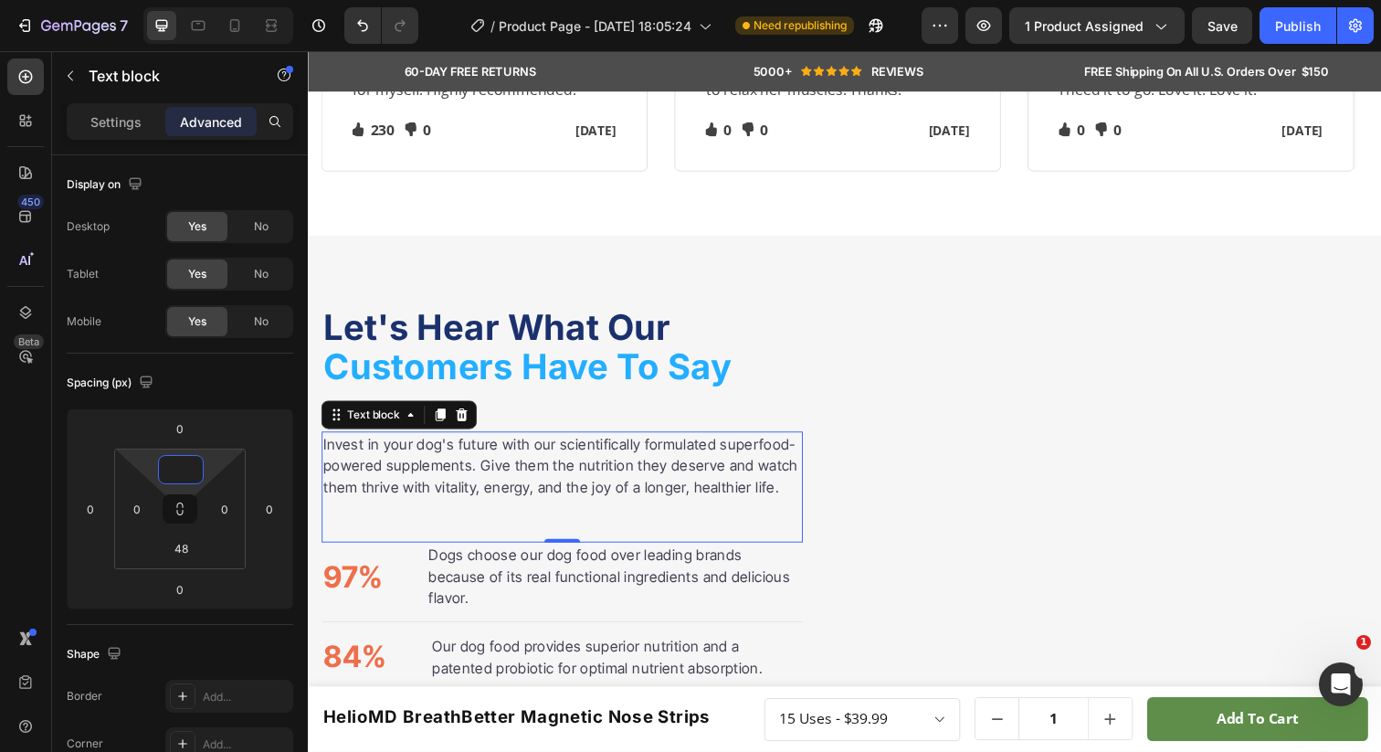
click at [421, 546] on div "Invest in your dog's future with our scientifically formulated superfood-powere…" at bounding box center [567, 495] width 491 height 113
type input "0"
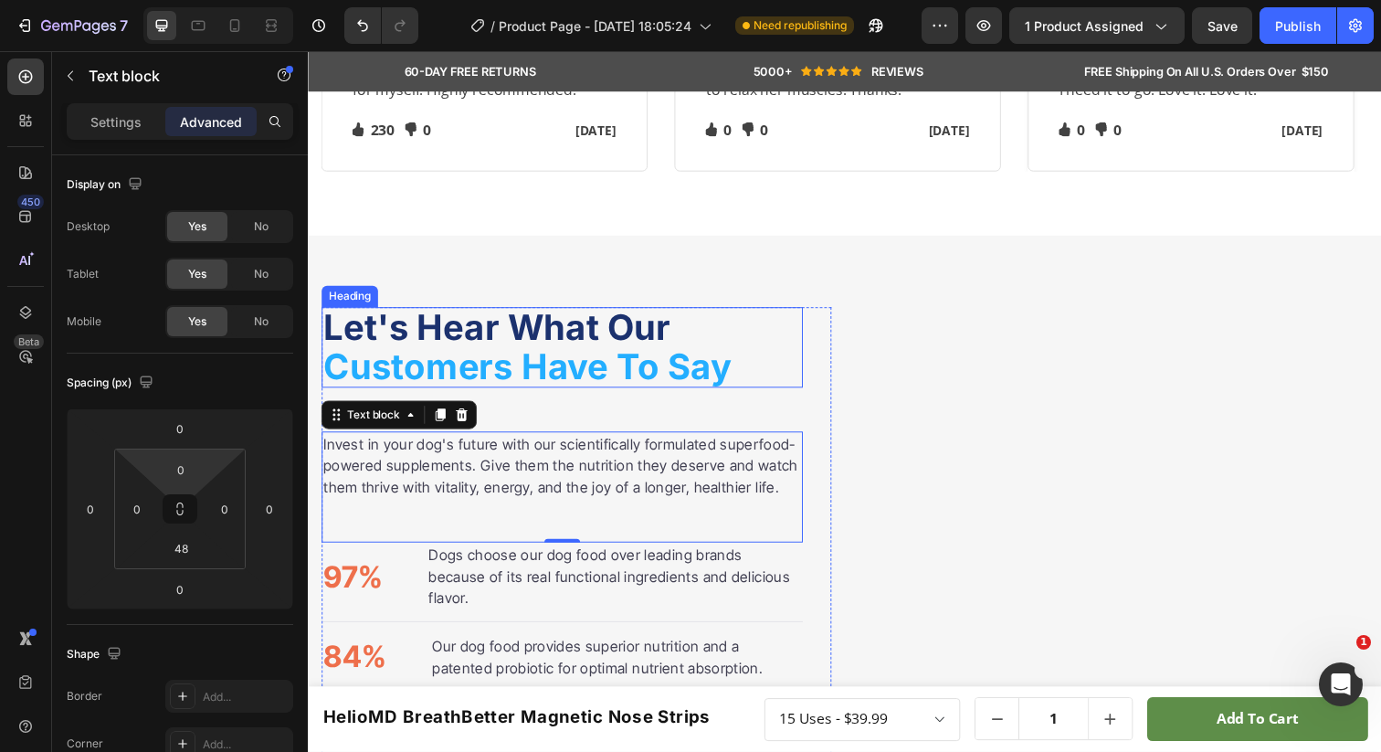
click at [348, 384] on h2 "Let's Hear What Our Customers Have To Say" at bounding box center [567, 353] width 491 height 82
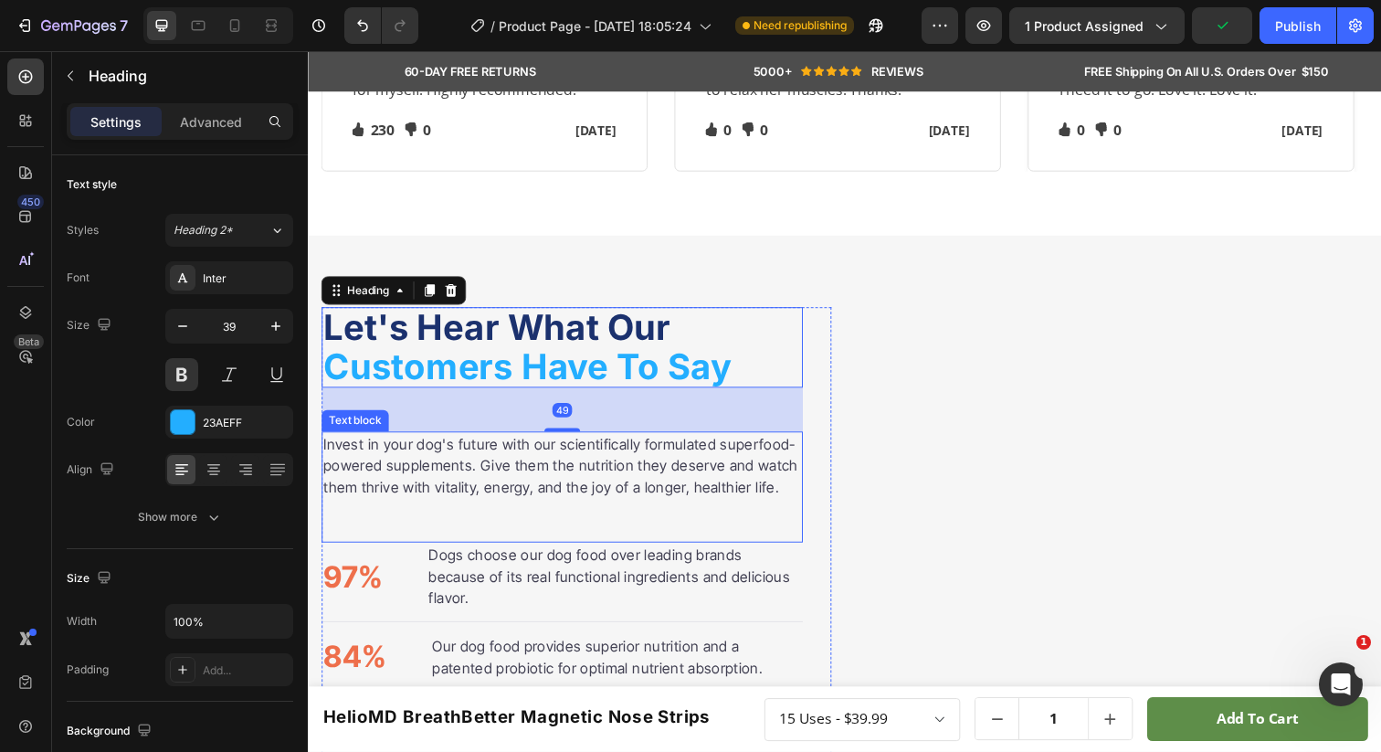
click at [376, 461] on p "Invest in your dog's future with our scientifically formulated superfood-powere…" at bounding box center [567, 474] width 488 height 66
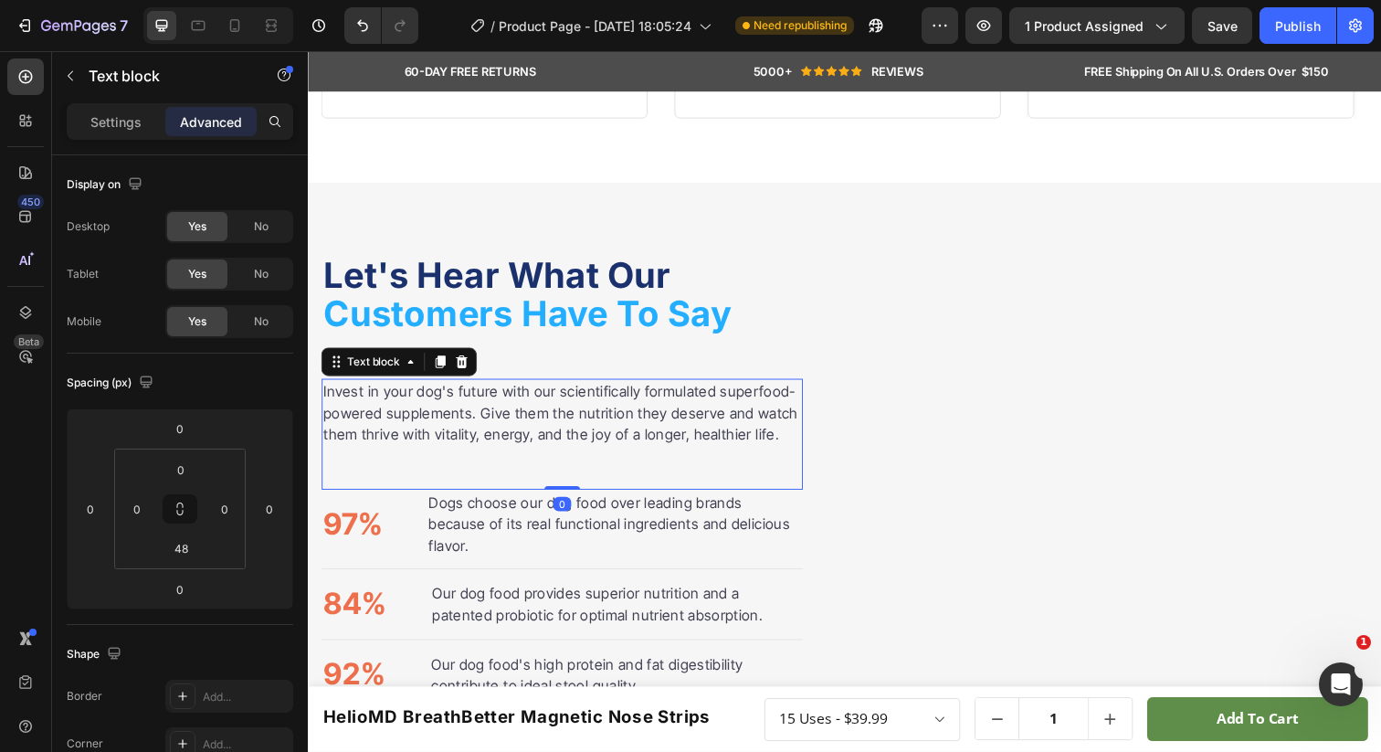
scroll to position [3248, 0]
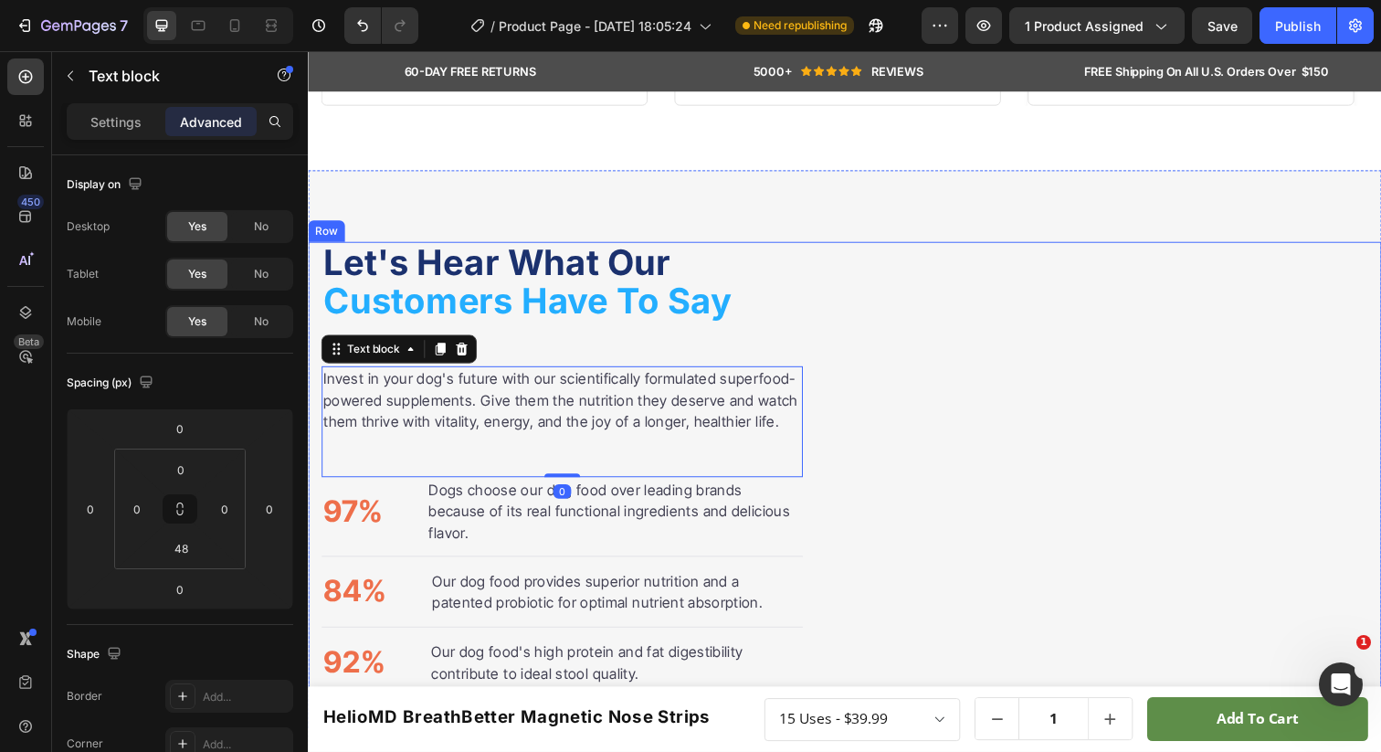
click at [650, 209] on div "Let's Hear What Our Customers Have To Say Heading Invest in your dog's future w…" at bounding box center [856, 494] width 1096 height 643
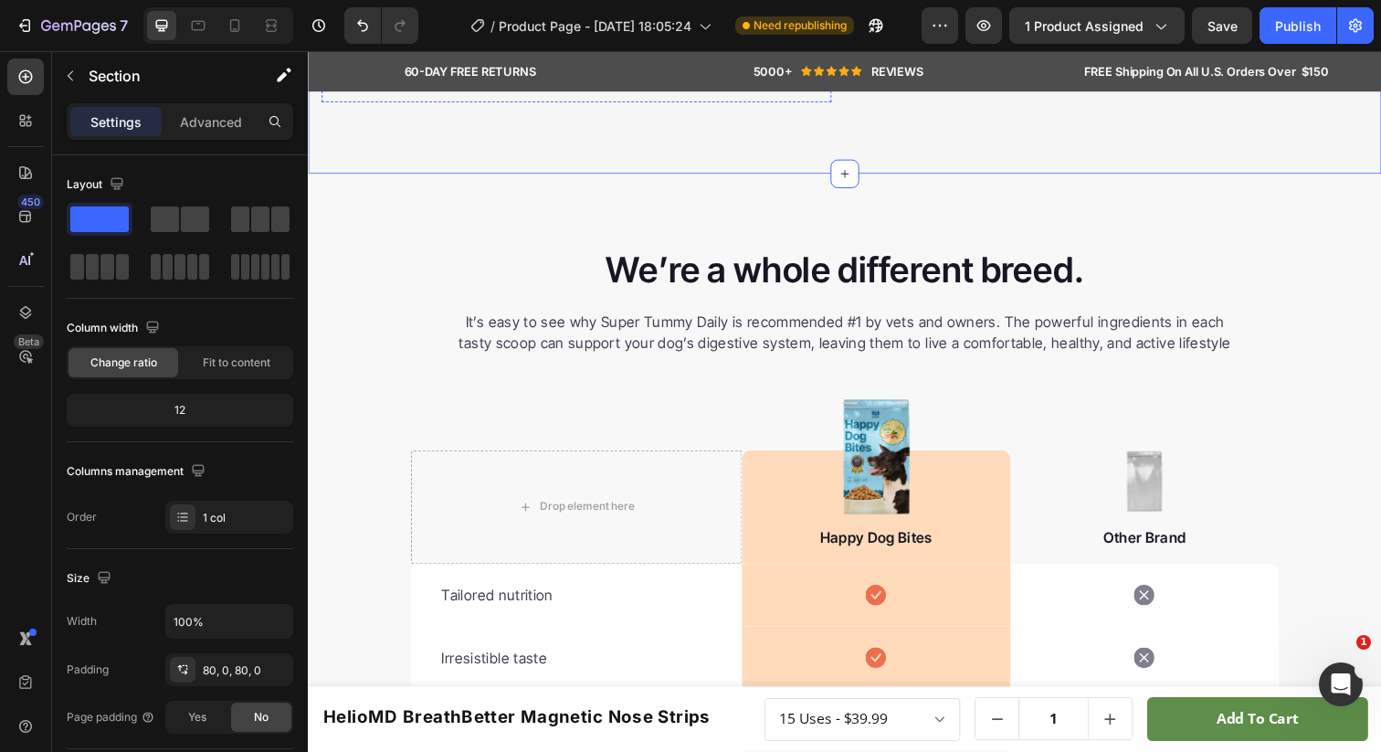
scroll to position [3917, 0]
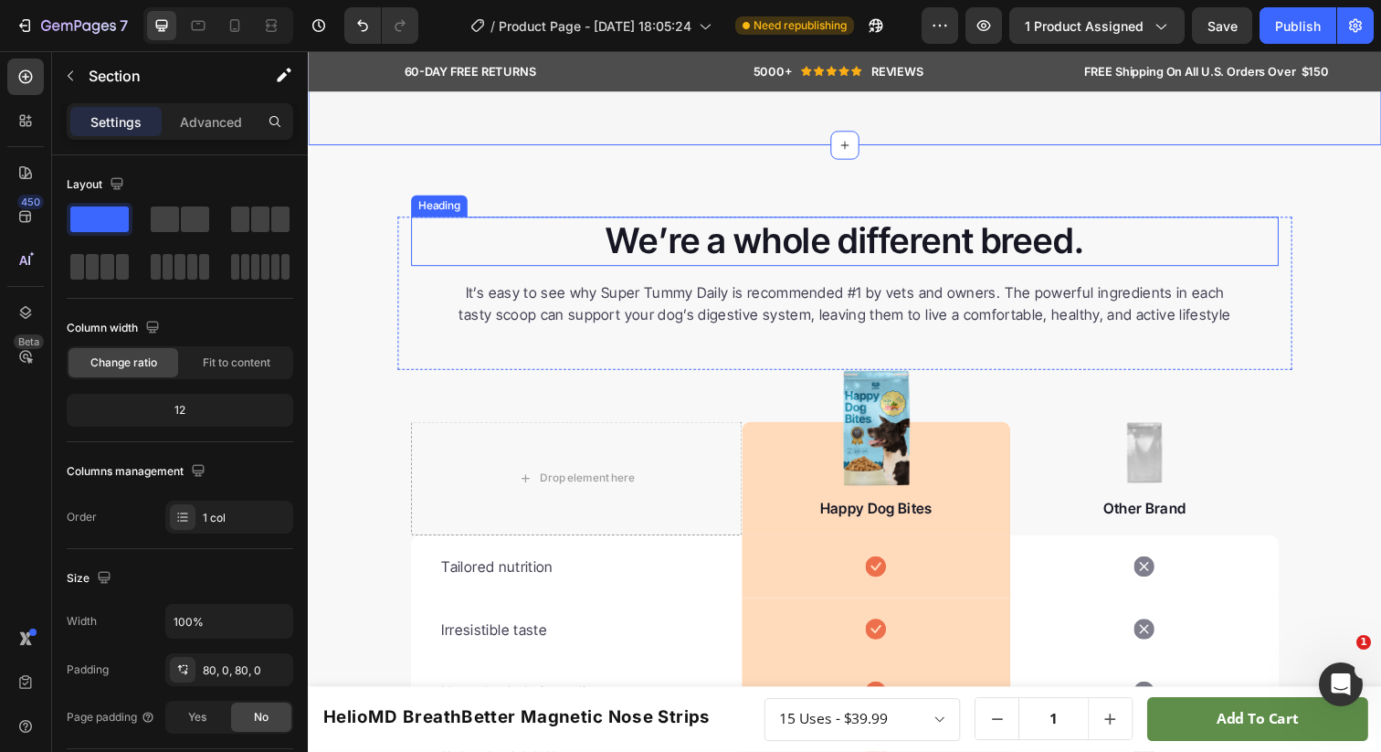
click at [670, 266] on p "We’re a whole different breed." at bounding box center [856, 245] width 882 height 47
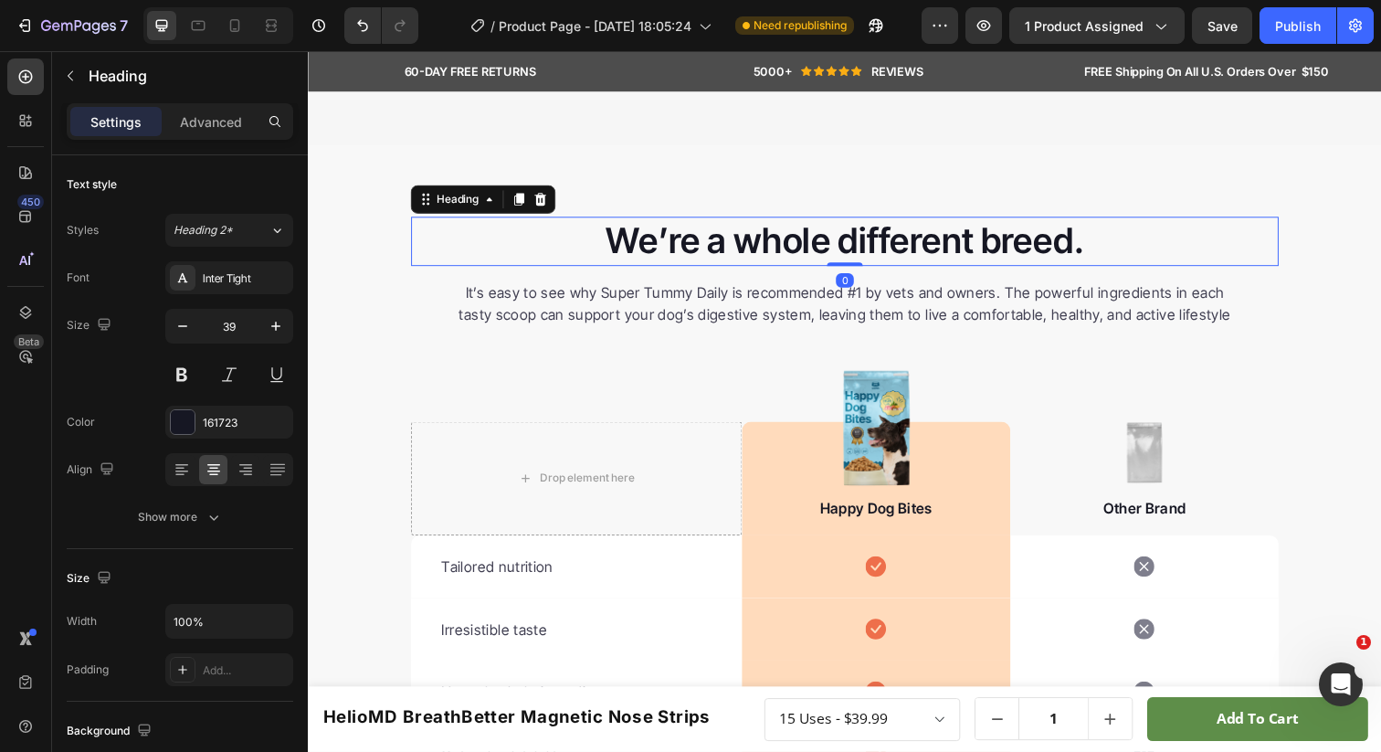
click at [663, 263] on p "We’re a whole different breed." at bounding box center [856, 245] width 882 height 47
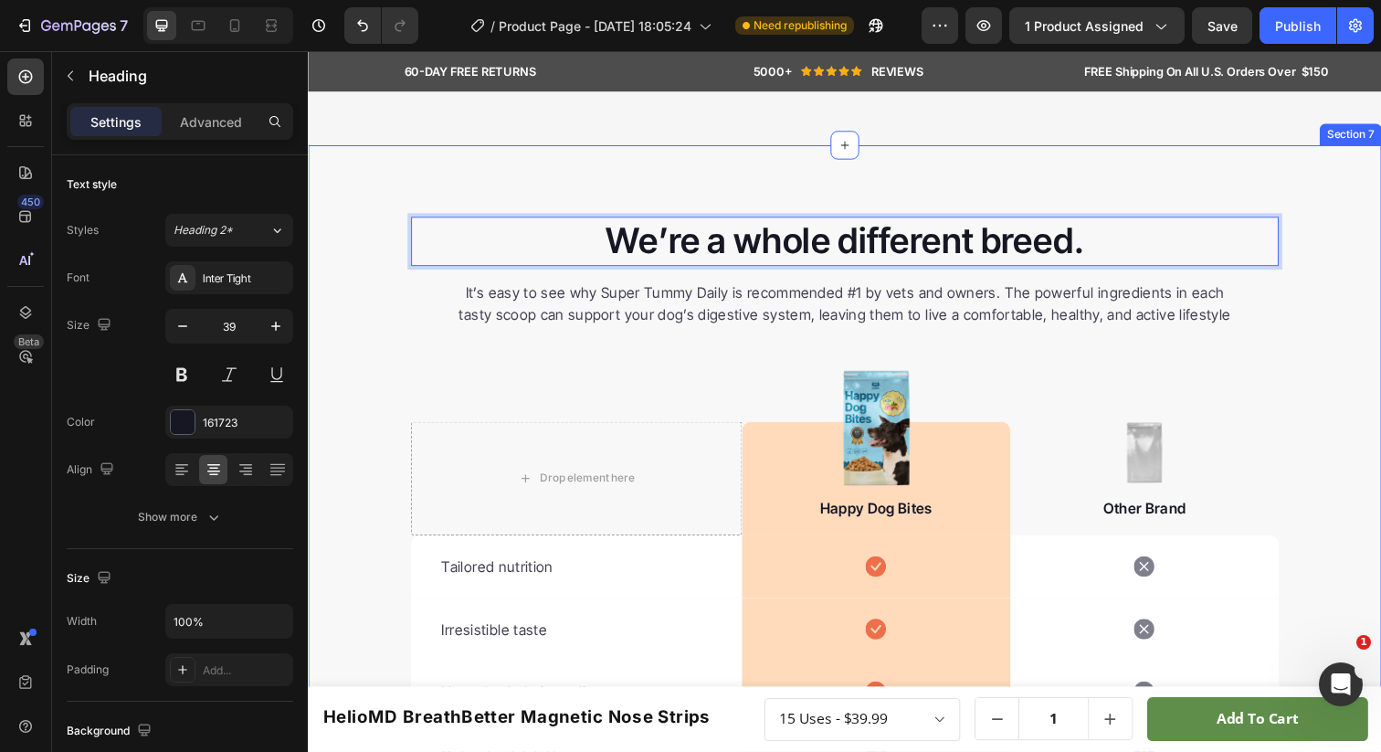
click at [364, 378] on div "We’re a whole different breed. Heading 0 It’s easy to see why Super Tummy Daily…" at bounding box center [856, 638] width 1096 height 837
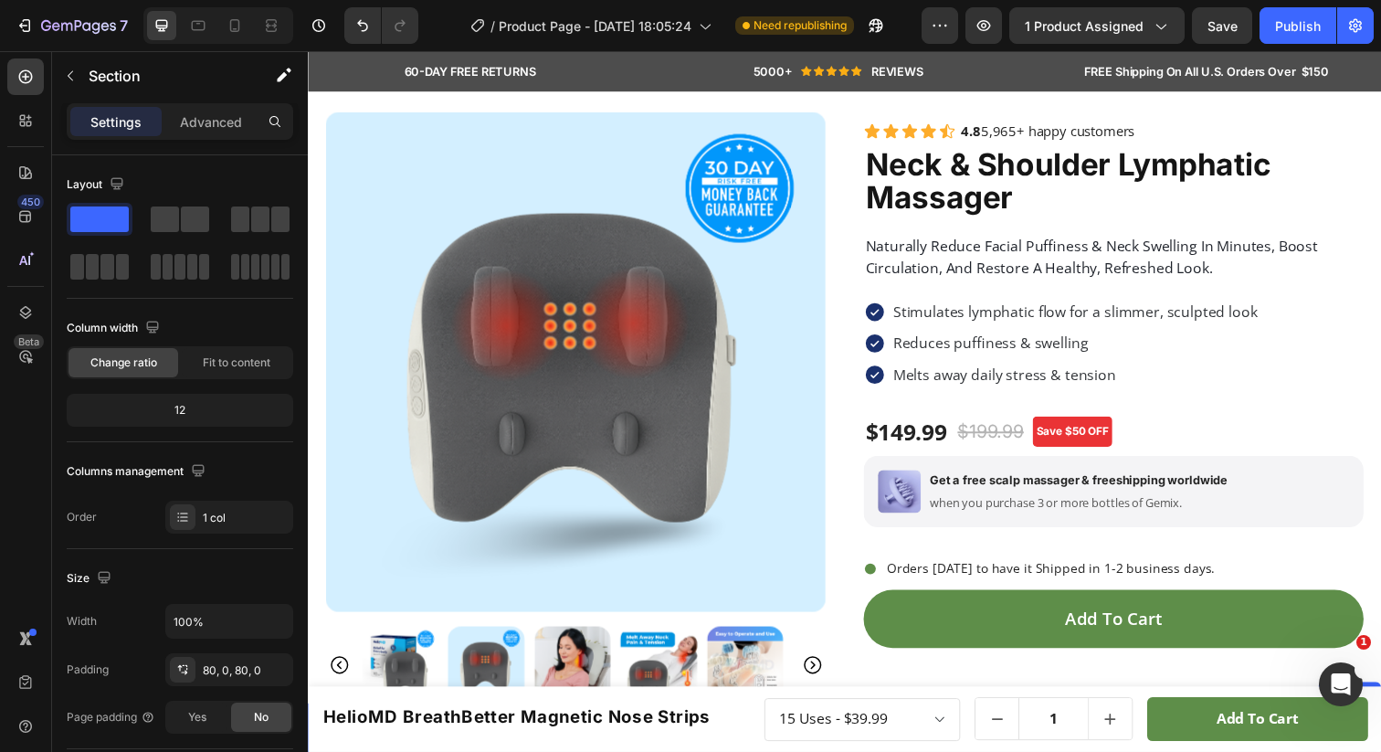
scroll to position [0, 0]
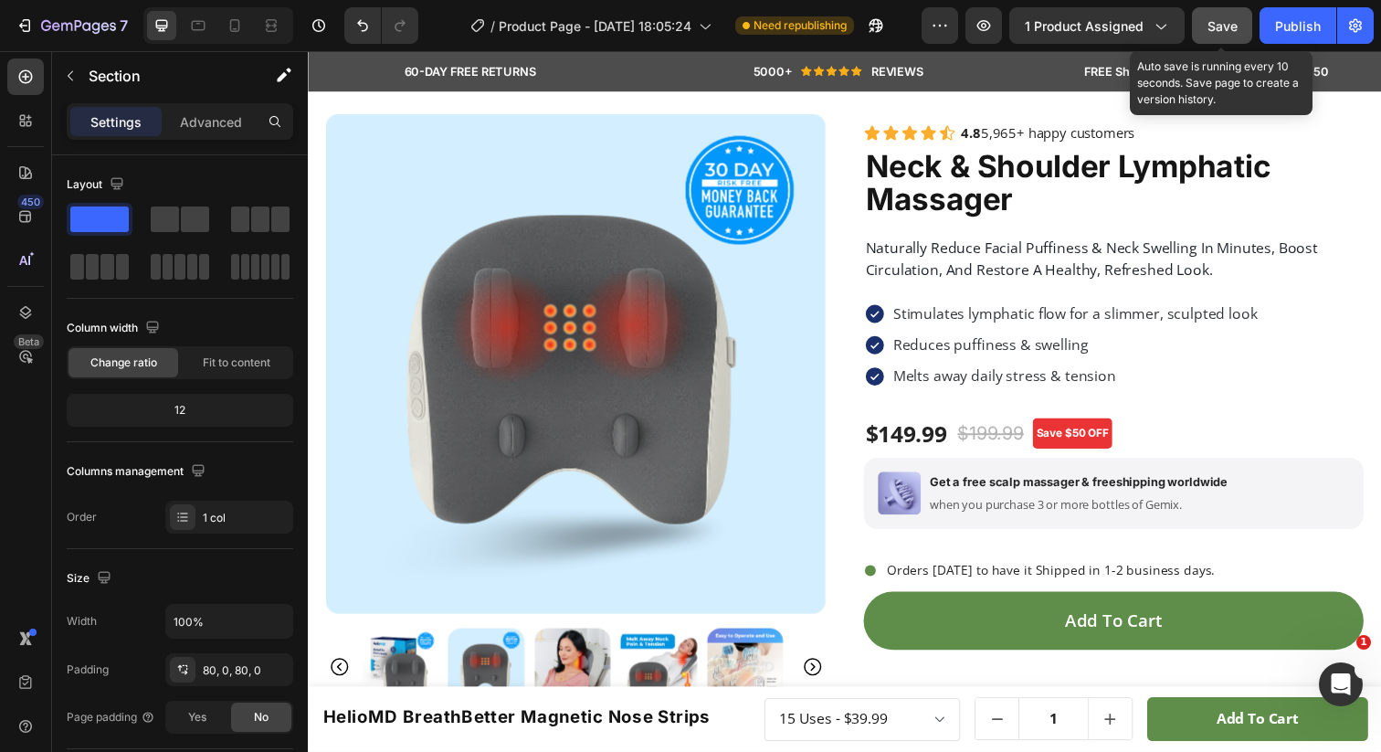
click at [1213, 29] on span "Save" at bounding box center [1223, 26] width 30 height 16
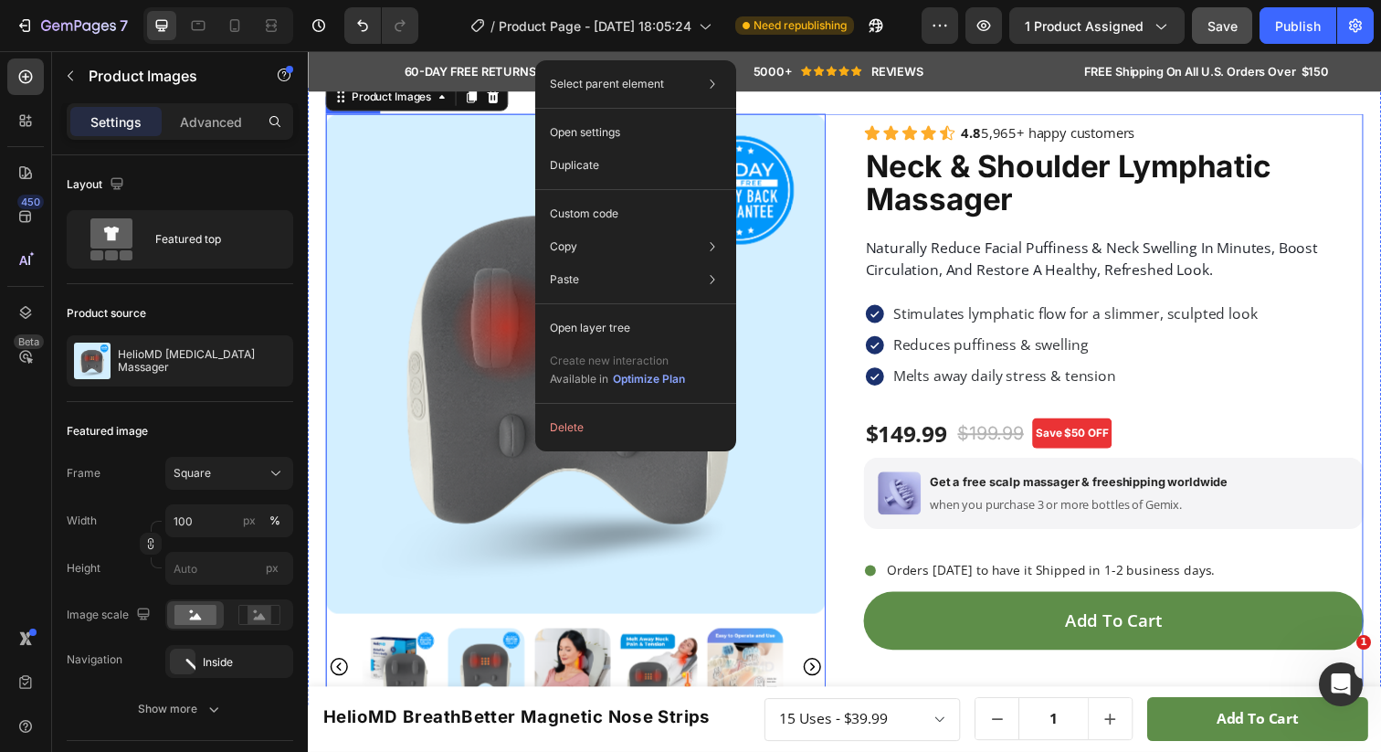
click at [1047, 222] on div "Icon Icon Icon Icon Icon Icon List 4.8 5,965+ happy customers Text Block Row ne…" at bounding box center [1130, 417] width 511 height 604
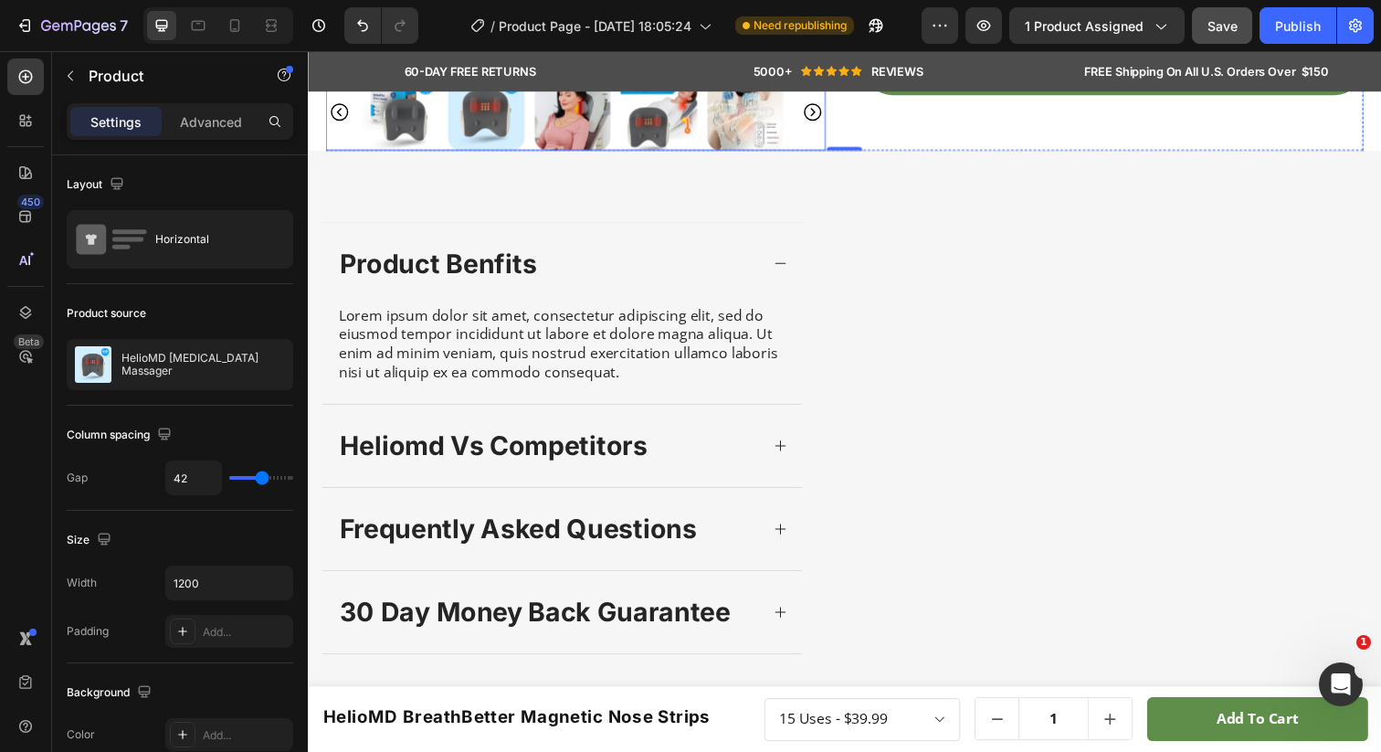
scroll to position [691, 0]
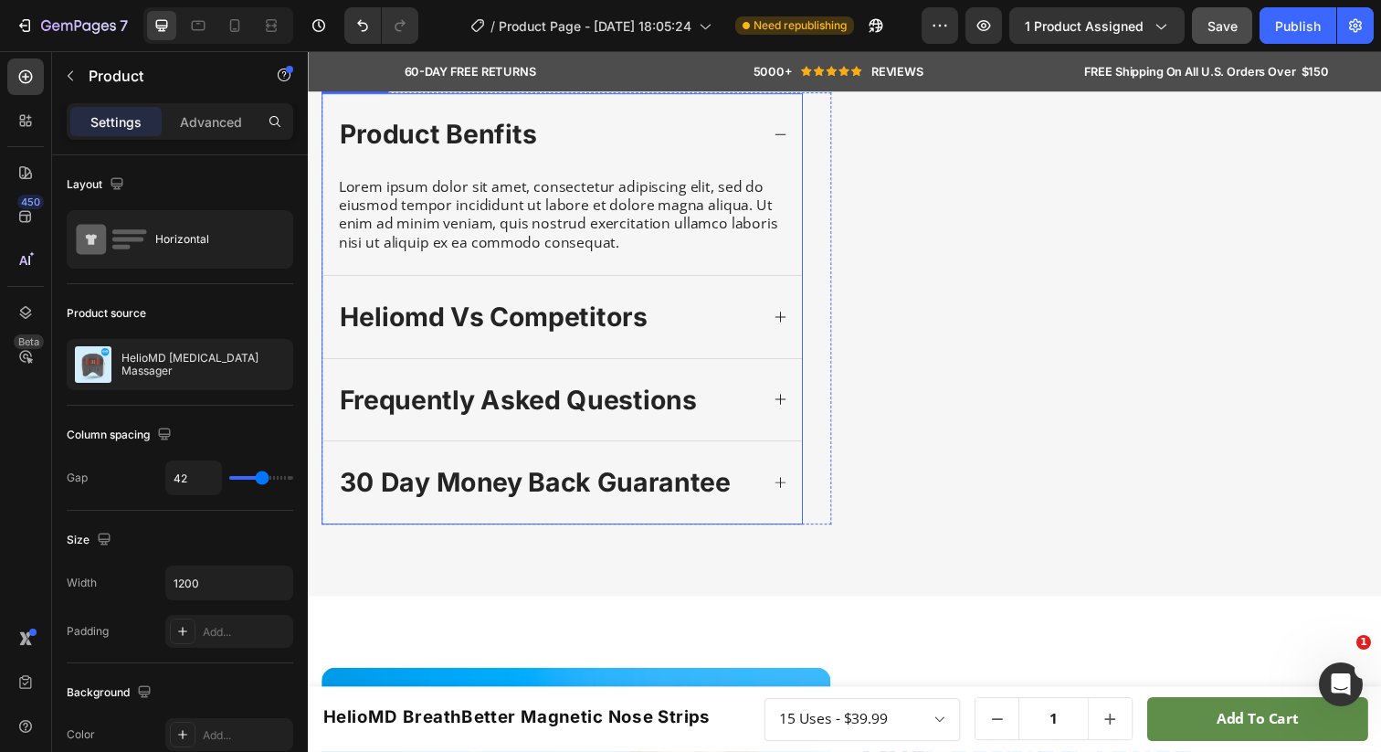
click at [768, 165] on div "product benfits" at bounding box center [567, 136] width 490 height 84
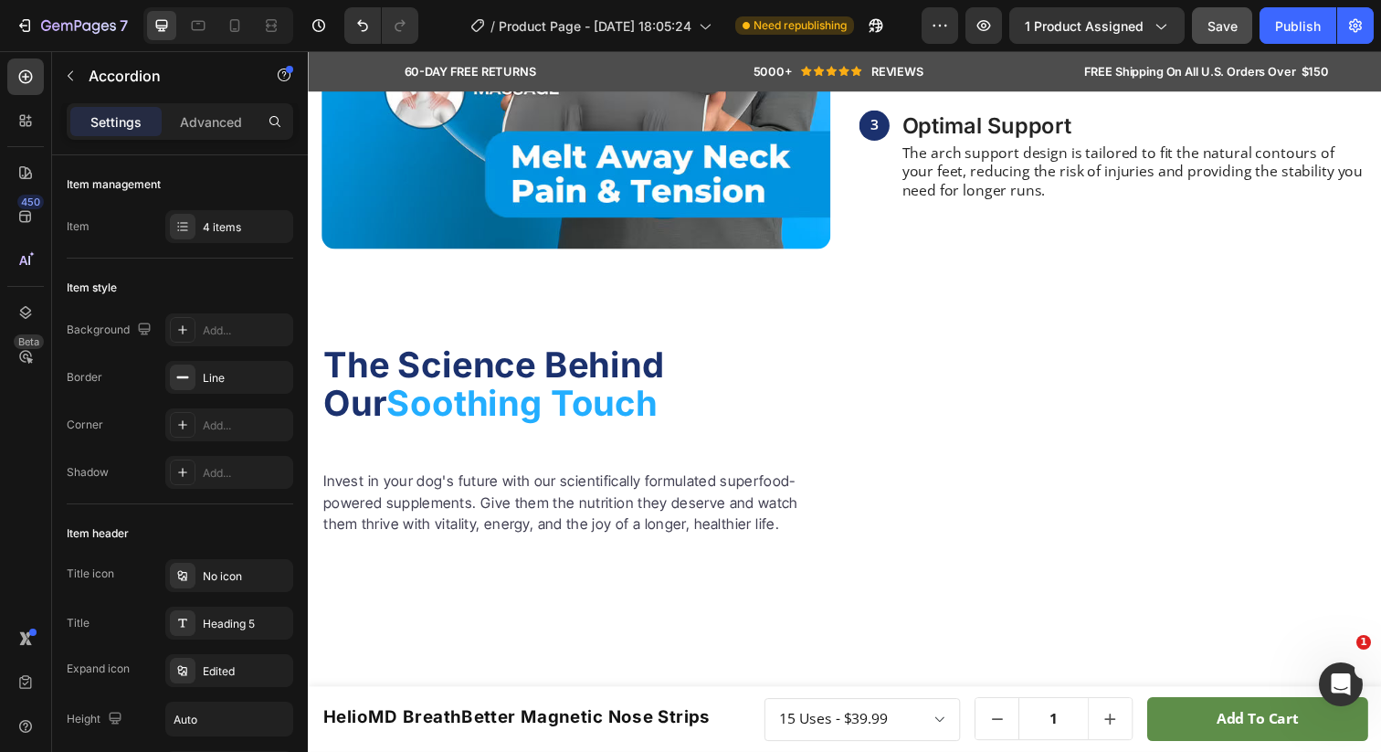
scroll to position [1862, 0]
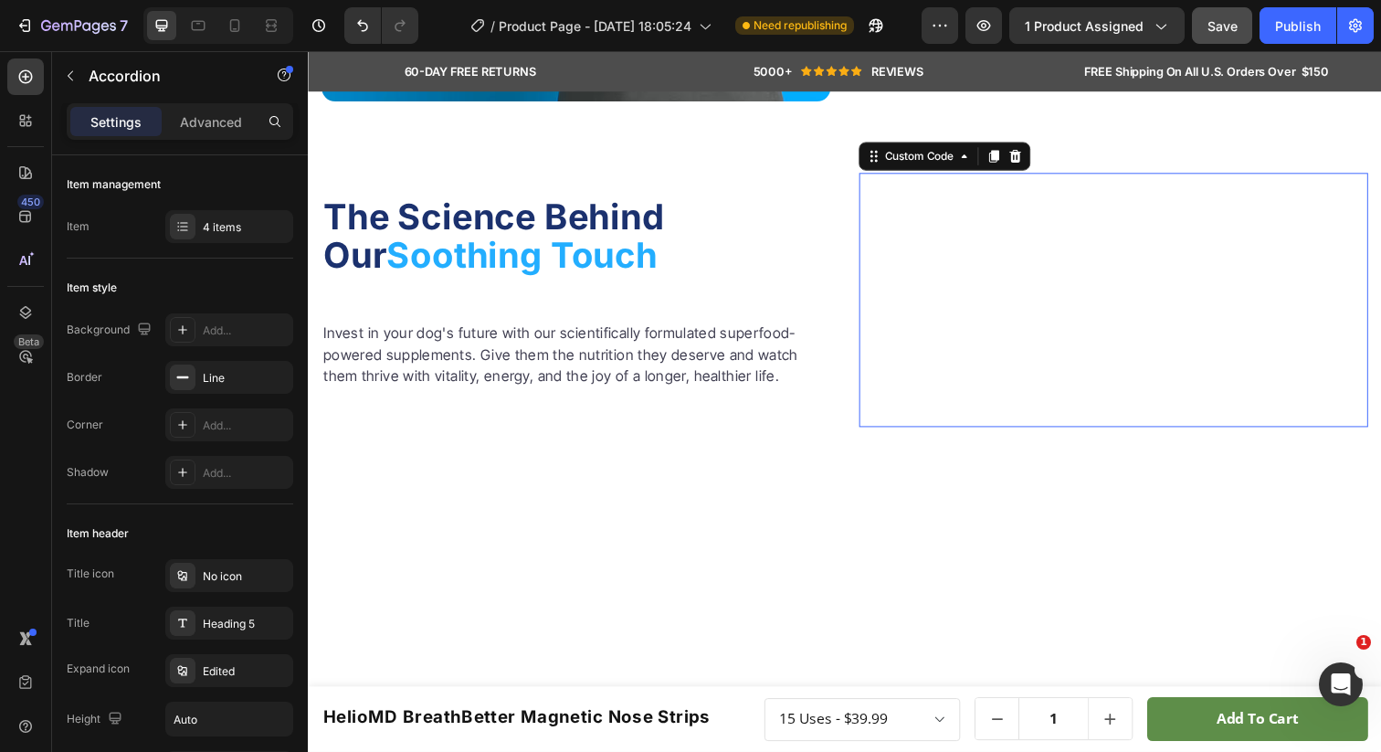
click at [961, 330] on video at bounding box center [1130, 305] width 520 height 260
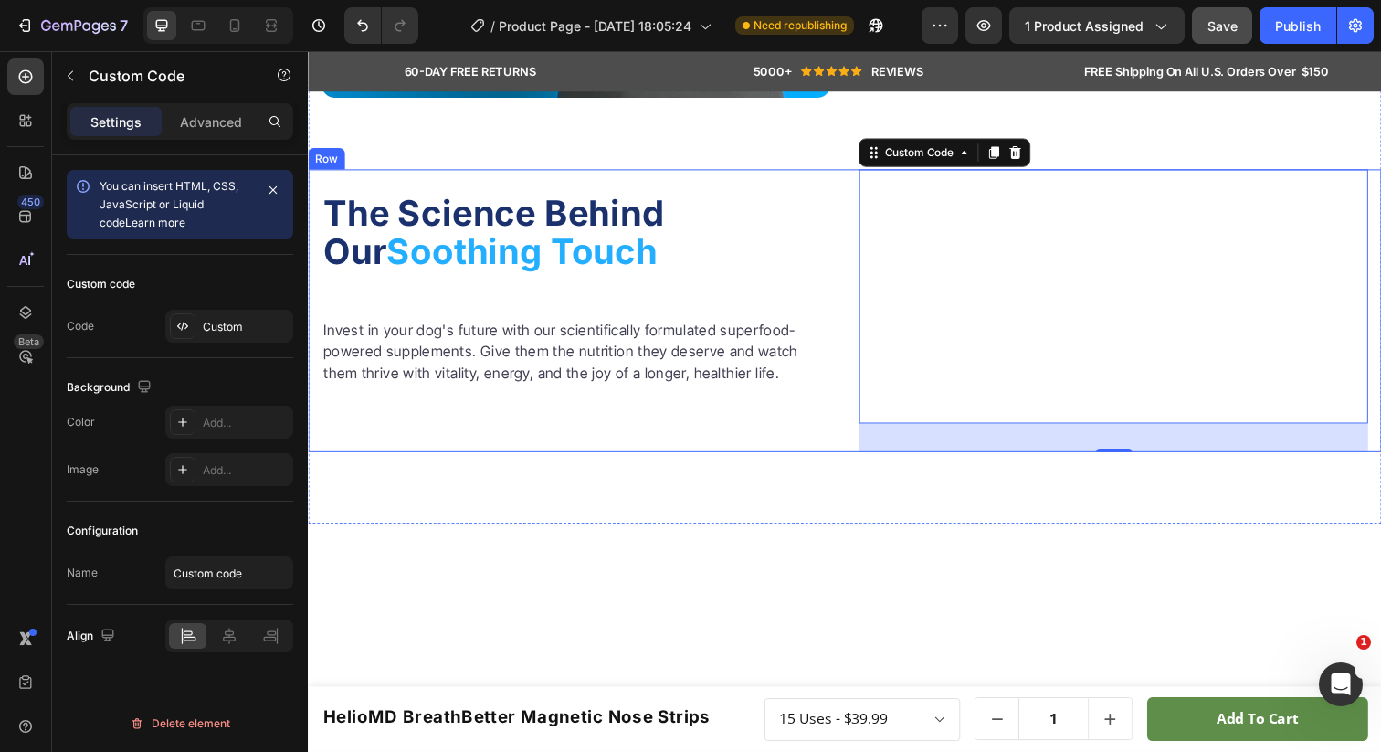
scroll to position [1837, 0]
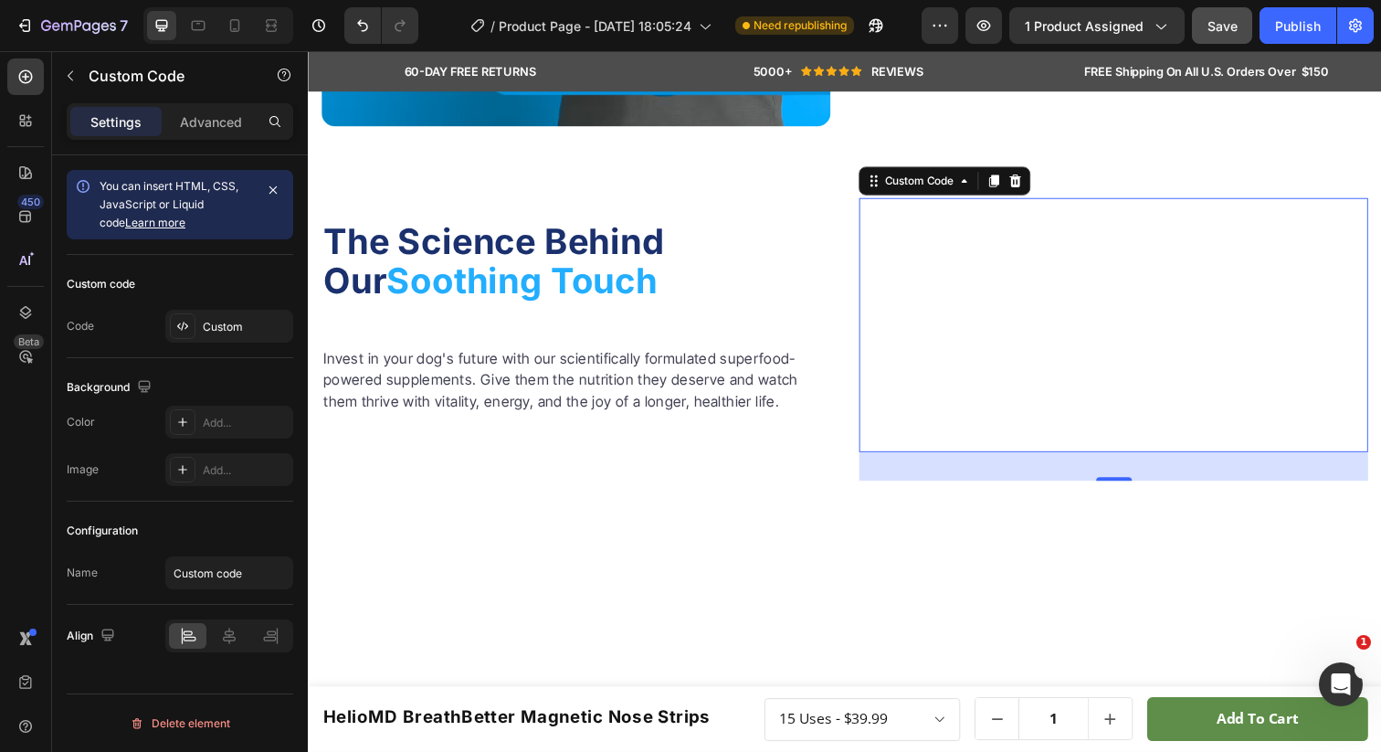
click at [980, 339] on video at bounding box center [1130, 331] width 520 height 260
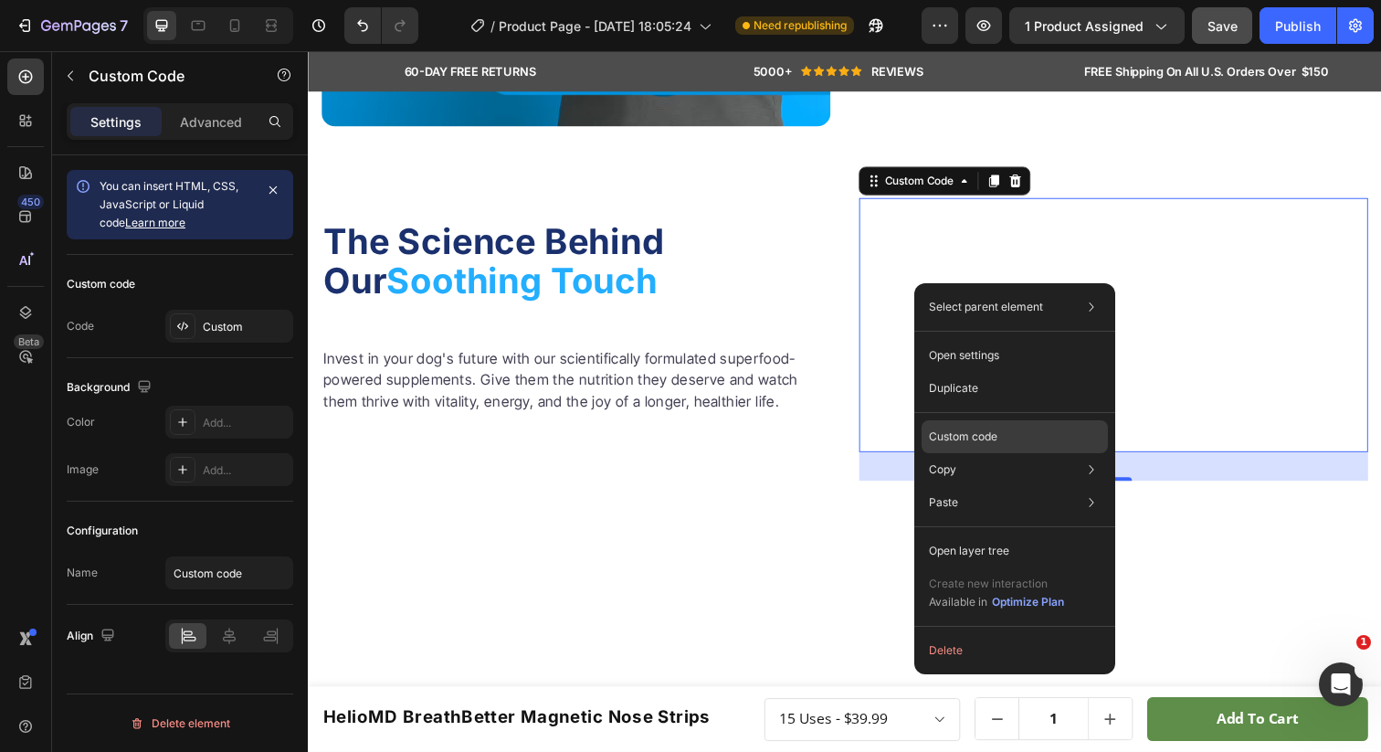
click at [998, 486] on div "Custom code" at bounding box center [1015, 502] width 186 height 33
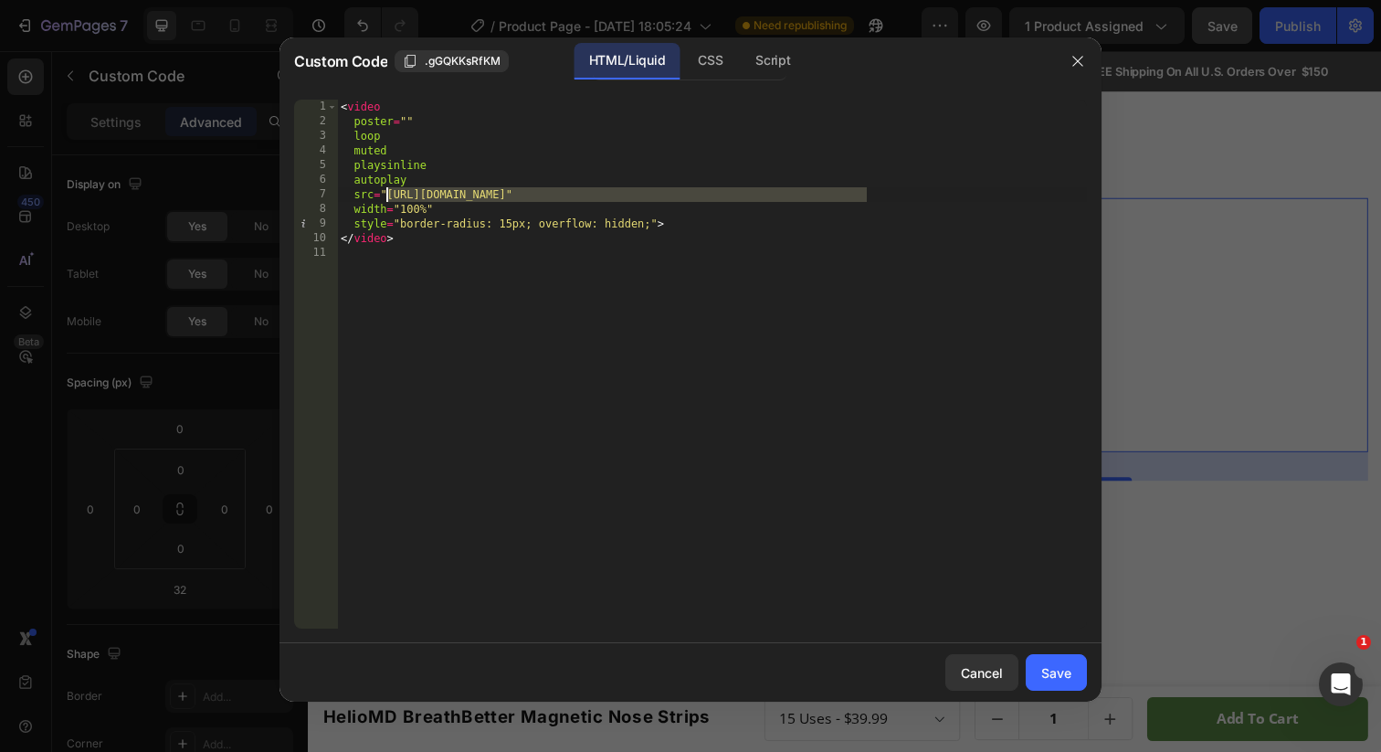
drag, startPoint x: 866, startPoint y: 195, endPoint x: 387, endPoint y: 196, distance: 478.6
click at [387, 195] on div "< video poster = "" loop muted playsinline autoplay src = "https://cdn.shopify.…" at bounding box center [712, 379] width 750 height 558
paste textarea "https://cdn.shopify.com/videos/c/o/v/c1712b171aab4e59af992b4e431a2ad4.mp4"
type textarea "src="https://cdn.shopify.com/videos/c/o/v/c1712b171aab4e59af992b4e431a2ad4.mp4""
click at [1070, 670] on div "Save" at bounding box center [1056, 672] width 30 height 19
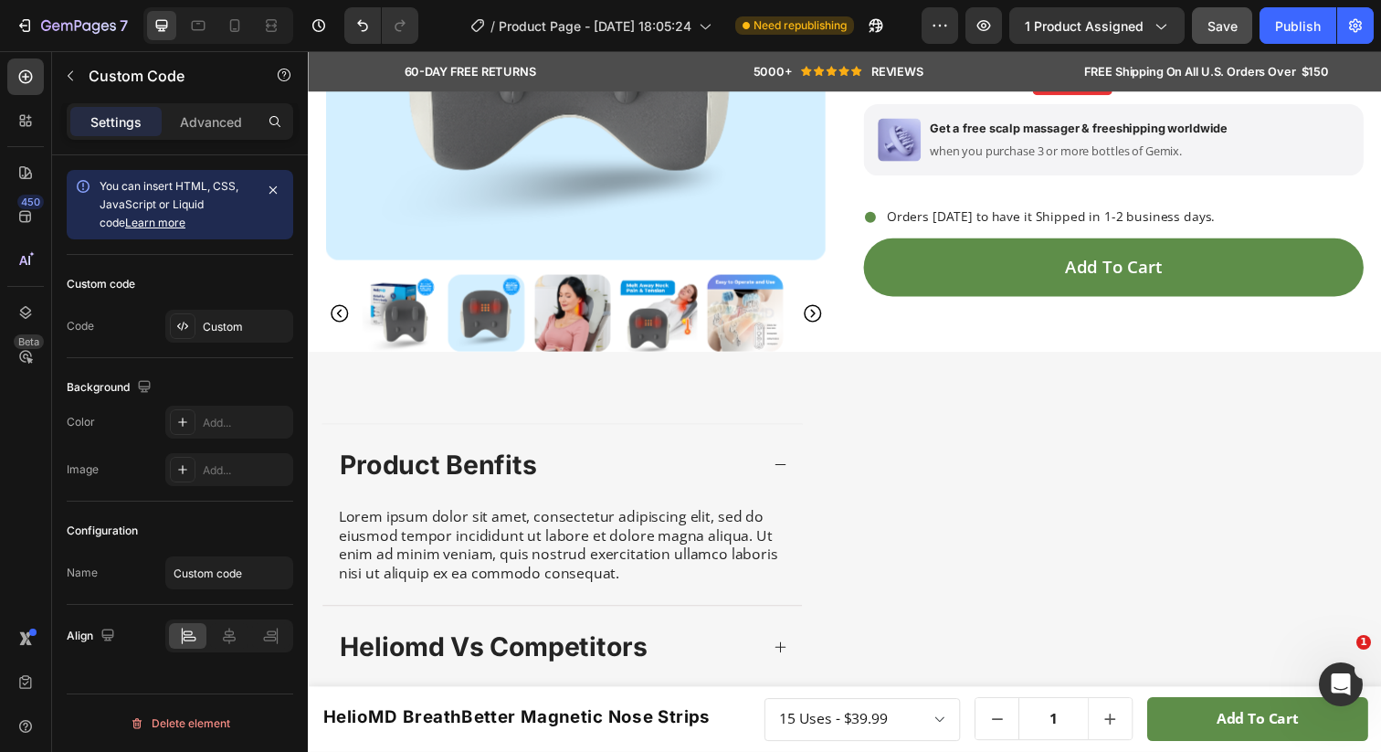
scroll to position [575, 0]
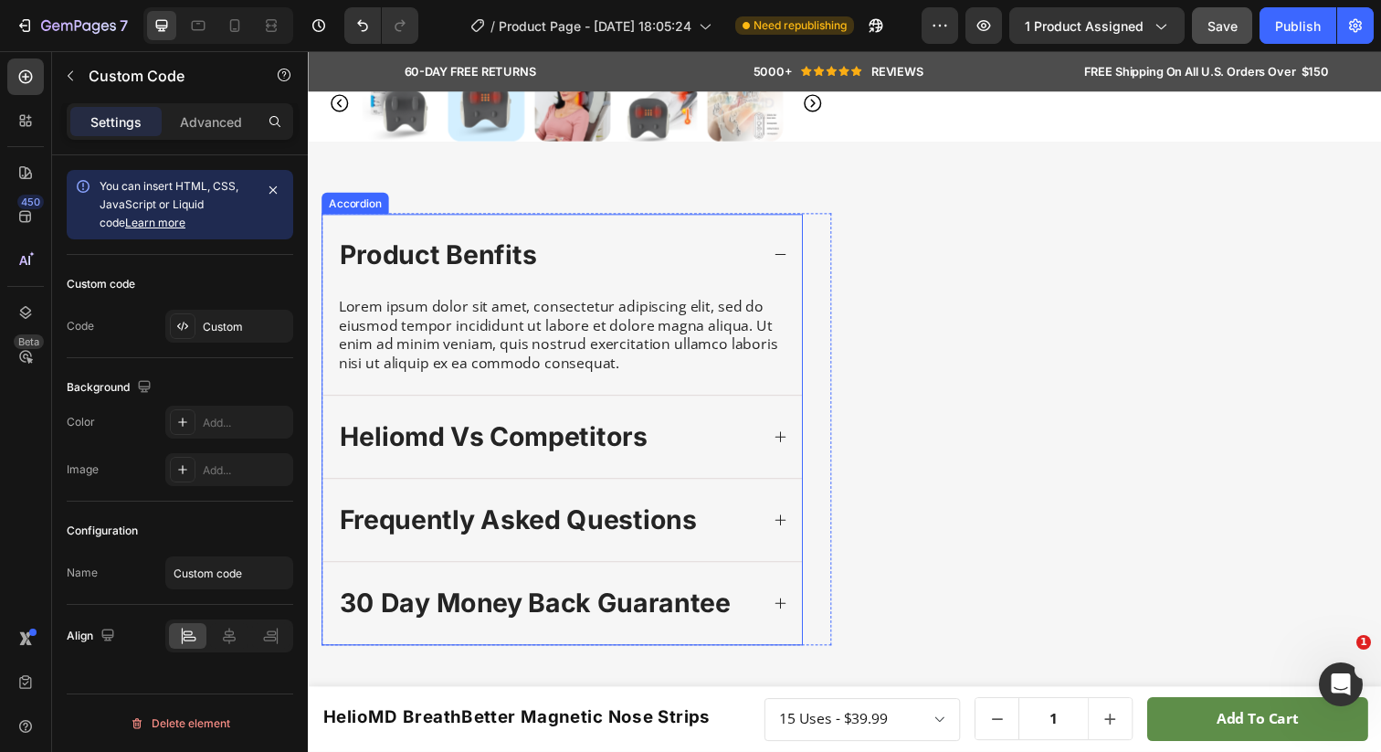
click at [769, 290] on div "product benfits" at bounding box center [567, 259] width 490 height 84
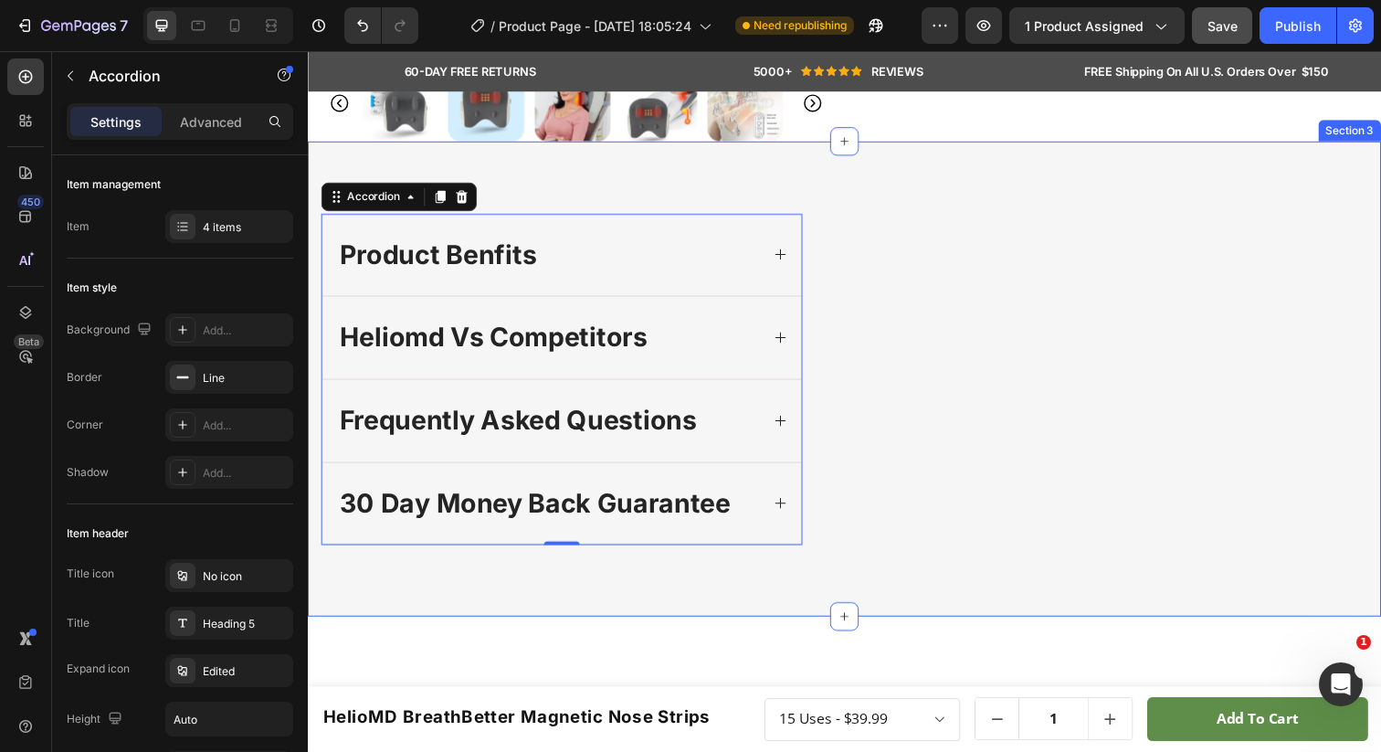
click at [392, 182] on div "product benfits heliomd vs competitors frequently asked questions 30 day money …" at bounding box center [856, 386] width 1096 height 486
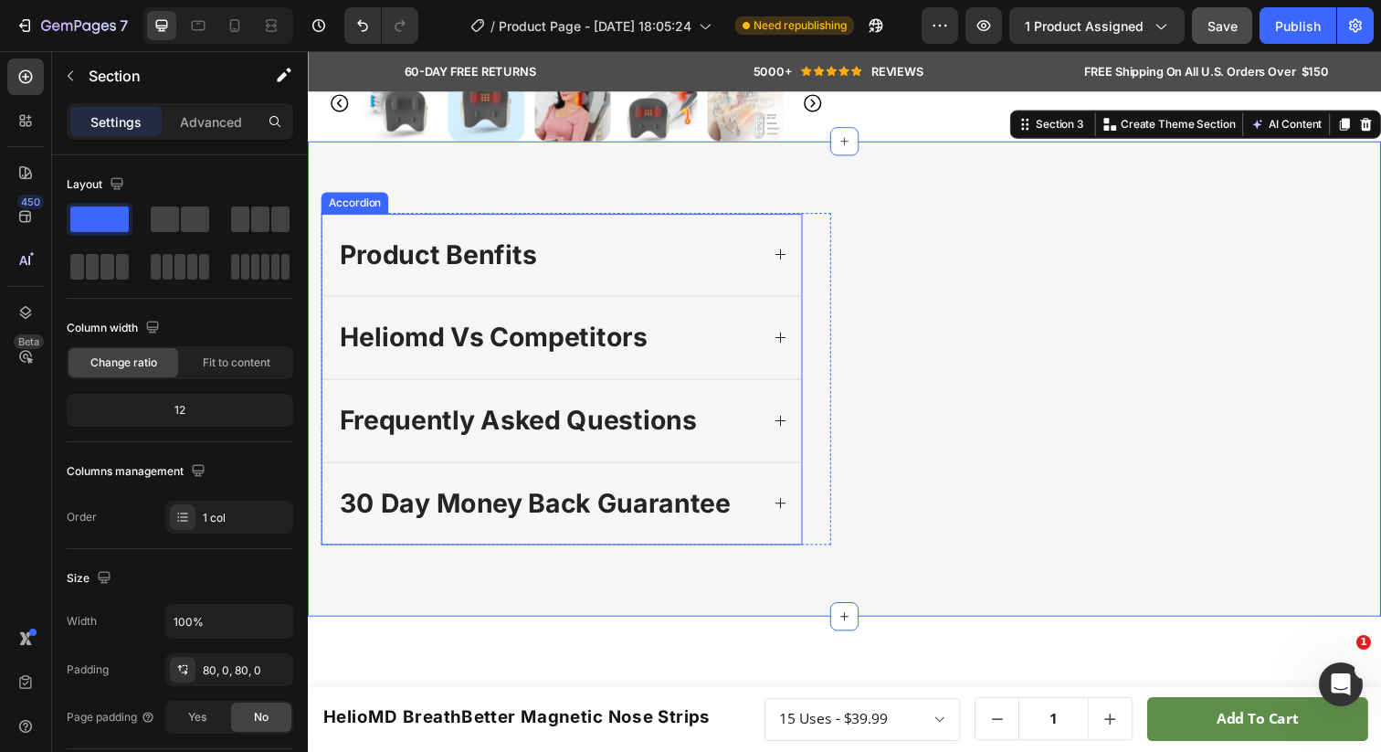
click at [783, 266] on icon at bounding box center [790, 258] width 15 height 15
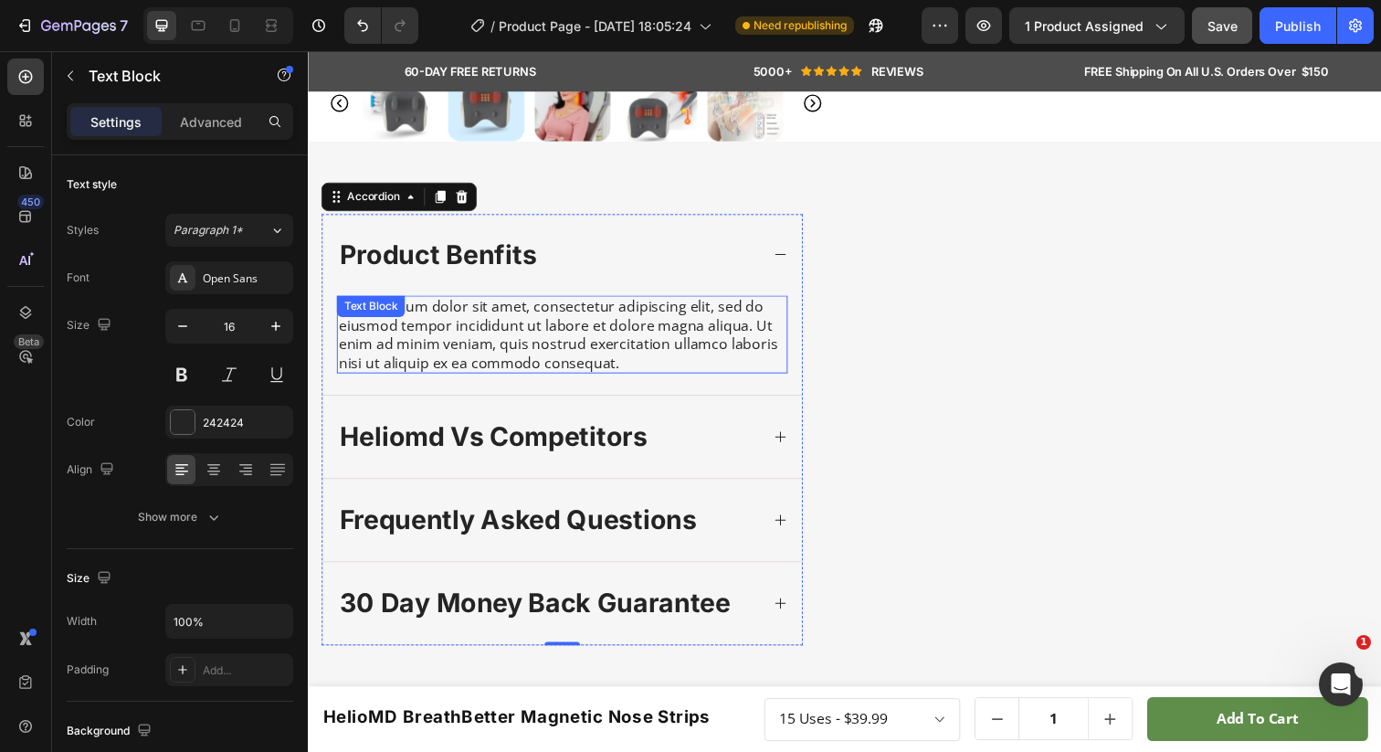
click at [602, 366] on div "Lorem ipsum dolor sit amet, consectetur adipiscing elit, sed do eiusmod tempor …" at bounding box center [567, 340] width 460 height 79
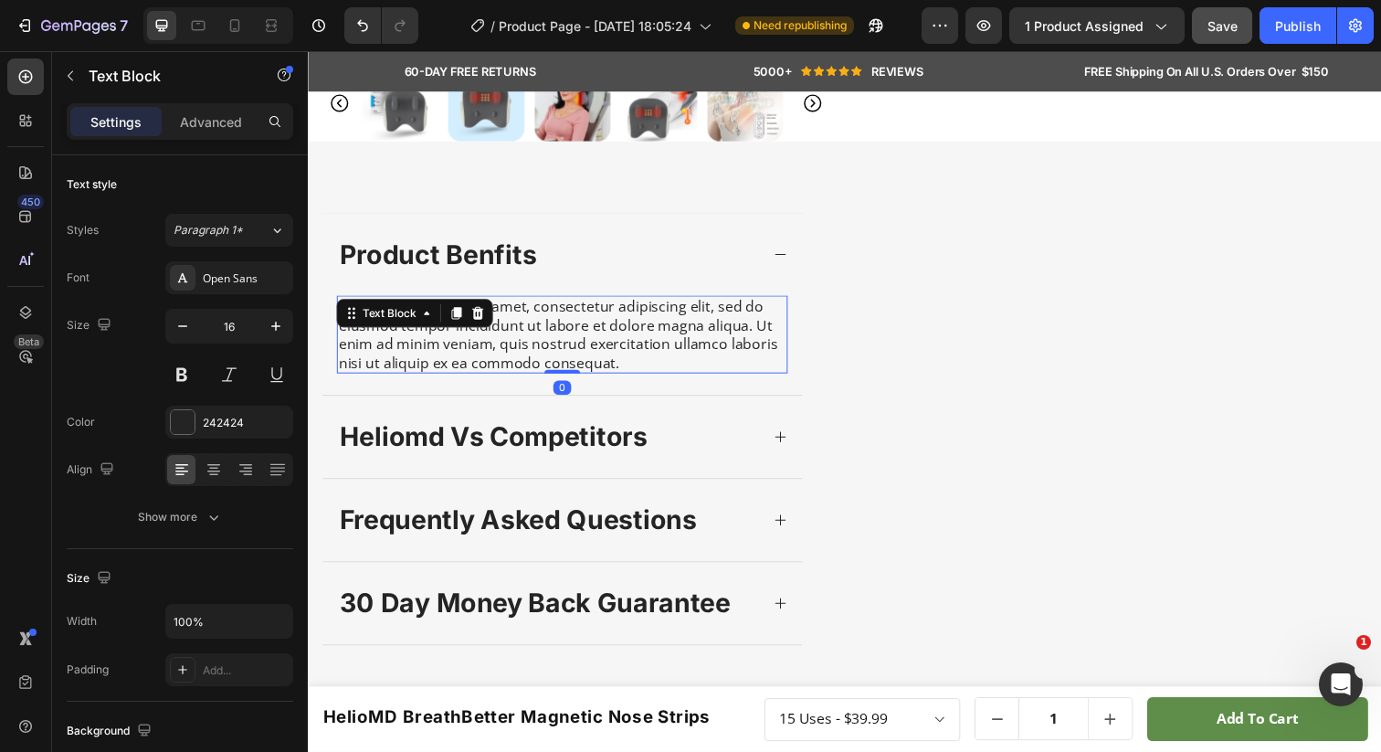
click at [601, 379] on div "Lorem ipsum dolor sit amet, consectetur adipiscing elit, sed do eiusmod tempor …" at bounding box center [567, 340] width 460 height 79
click at [601, 378] on p "Lorem ipsum dolor sit amet, consectetur adipiscing elit, sed do eiusmod tempor …" at bounding box center [567, 340] width 457 height 76
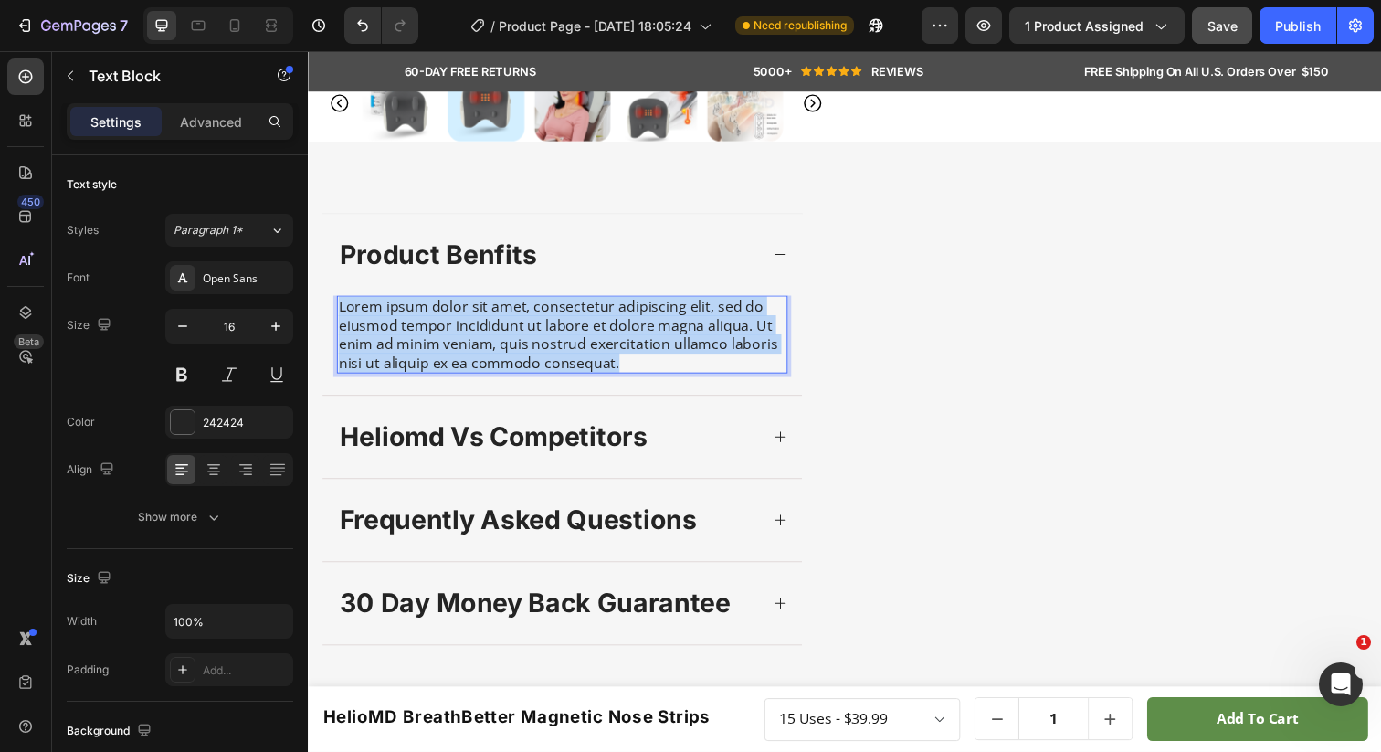
click at [601, 378] on p "Lorem ipsum dolor sit amet, consectetur adipiscing elit, sed do eiusmod tempor …" at bounding box center [567, 340] width 457 height 76
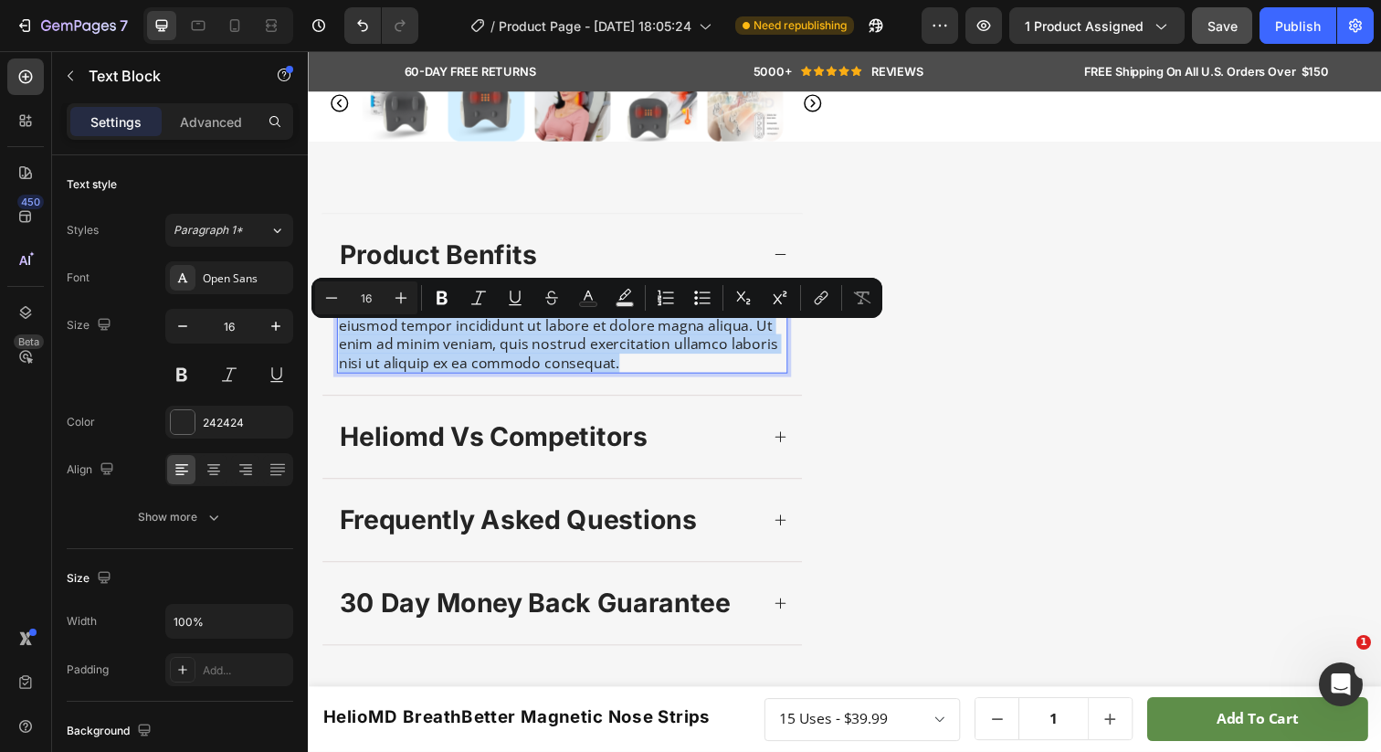
click at [483, 370] on p "Lorem ipsum dolor sit amet, consectetur adipiscing elit, sed do eiusmod tempor …" at bounding box center [567, 340] width 457 height 76
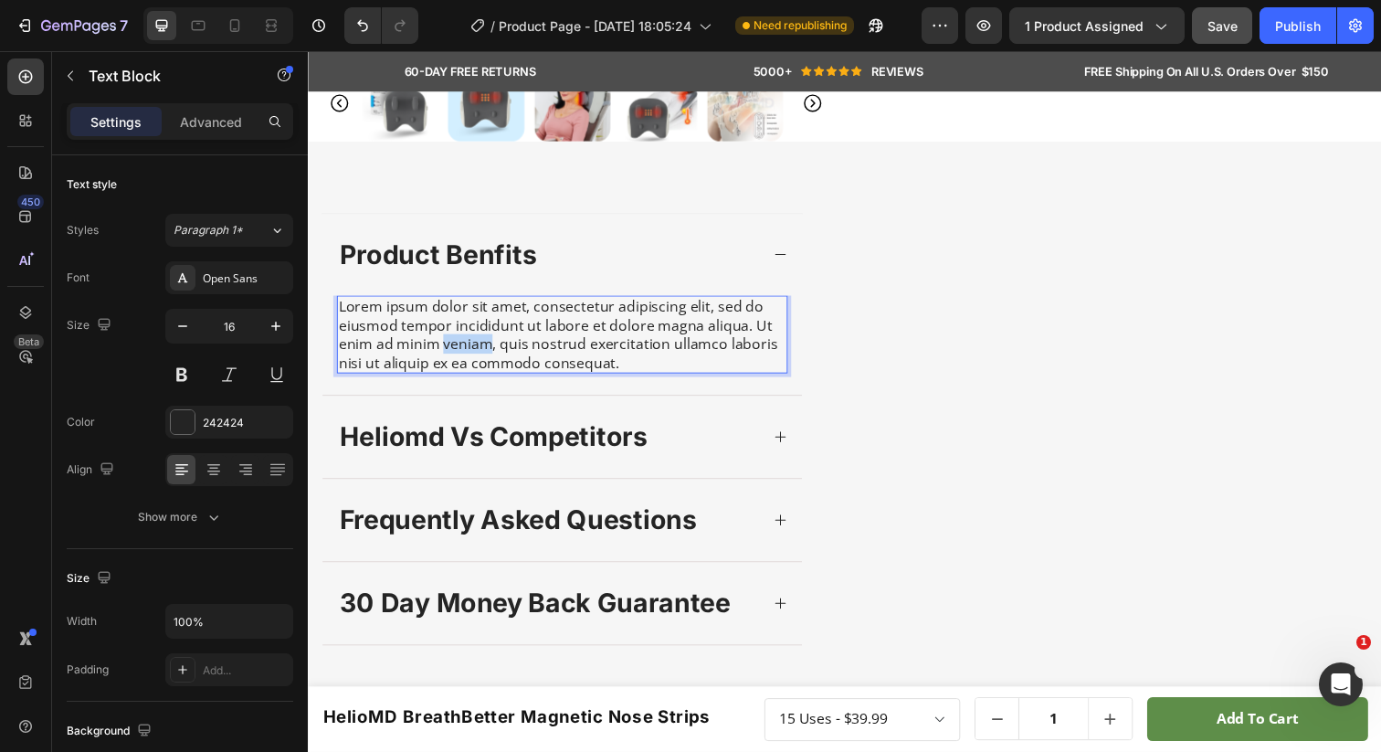
click at [483, 370] on p "Lorem ipsum dolor sit amet, consectetur adipiscing elit, sed do eiusmod tempor …" at bounding box center [567, 340] width 457 height 76
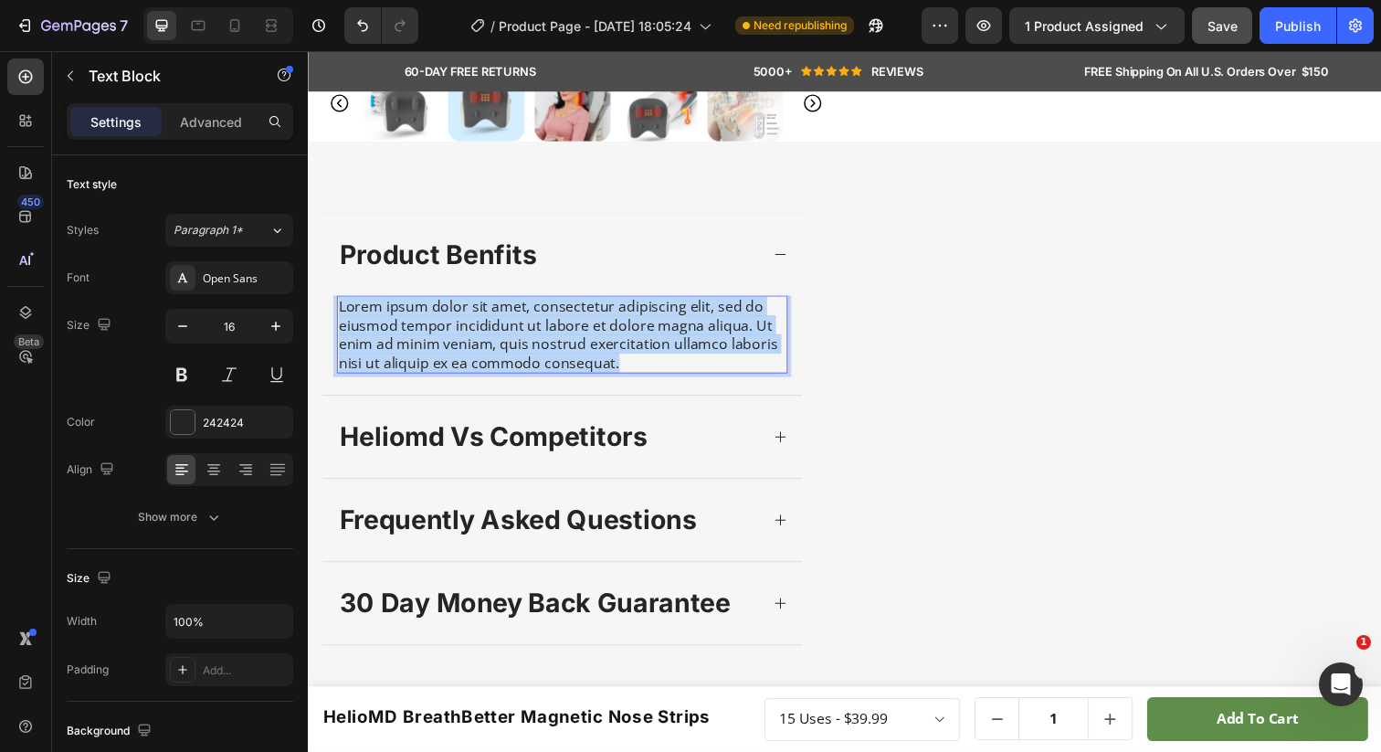
click at [483, 370] on p "Lorem ipsum dolor sit amet, consectetur adipiscing elit, sed do eiusmod tempor …" at bounding box center [567, 340] width 457 height 76
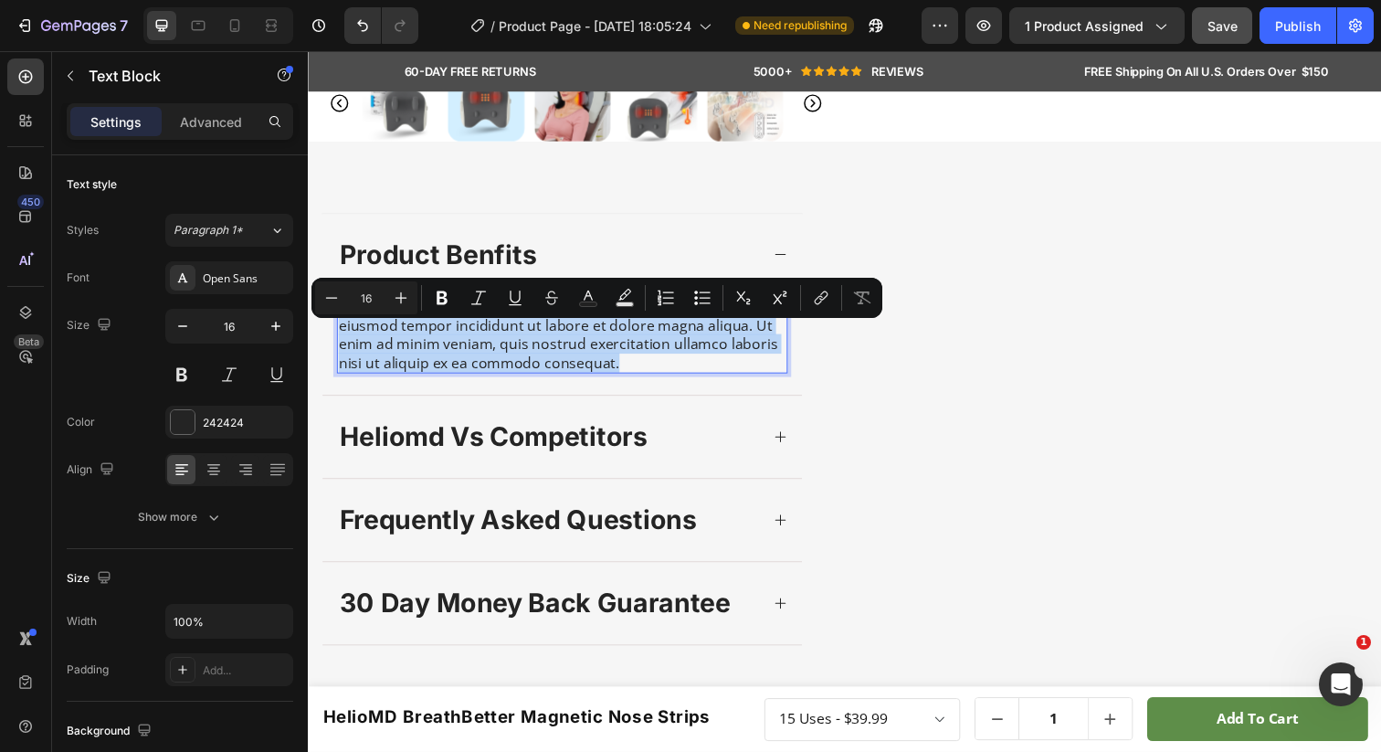
scroll to position [539, 0]
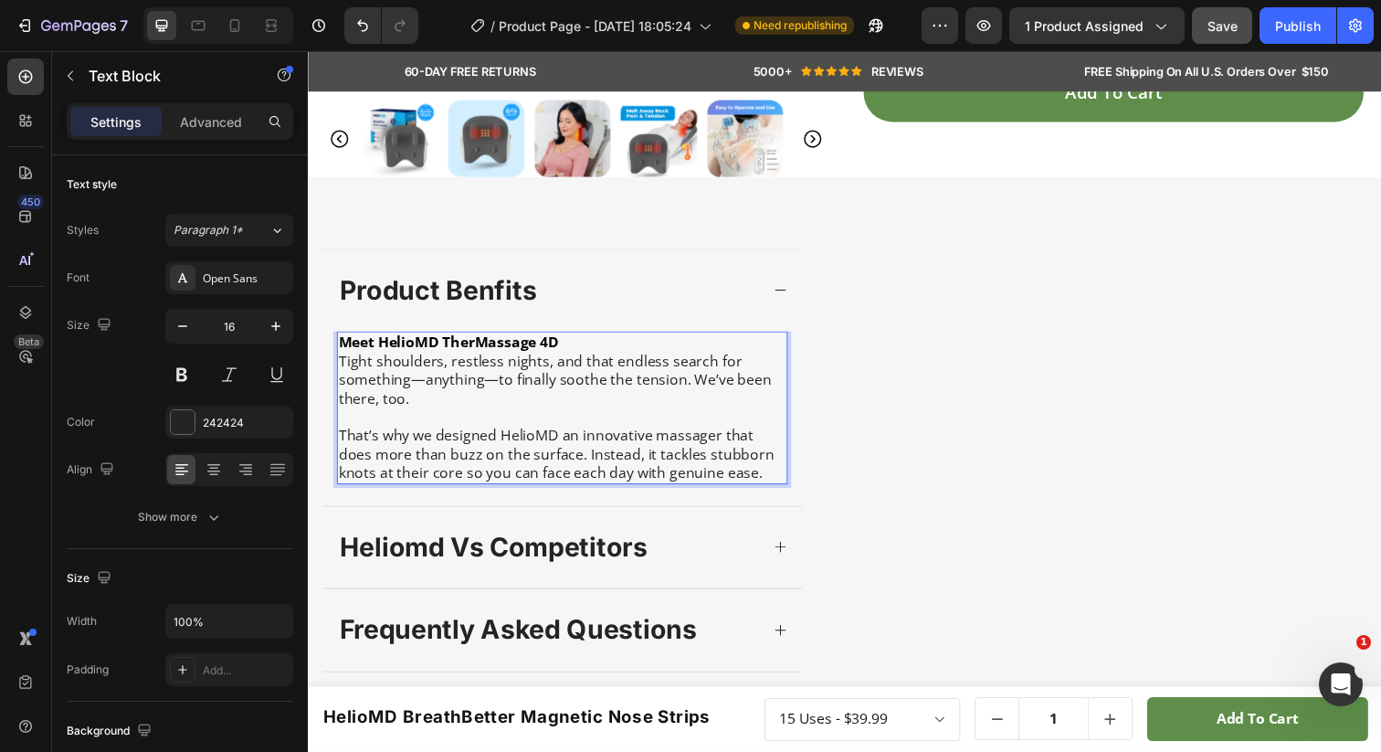
click at [511, 391] on p "Tight shoulders, restless nights, and that endless search for something—anythin…" at bounding box center [567, 386] width 457 height 57
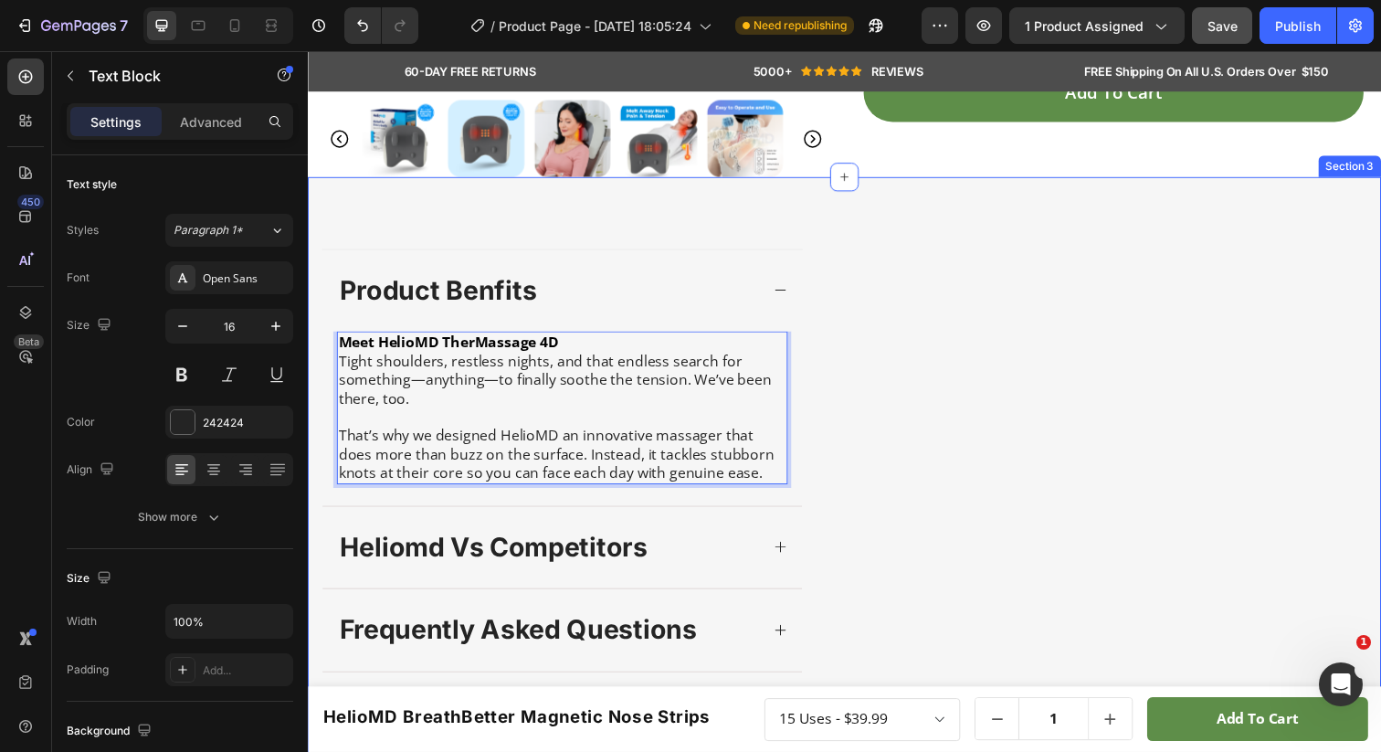
click at [396, 210] on div "product benfits Meet HelioMD TherMassage 4D Tight shoulders, restless nights, a…" at bounding box center [856, 511] width 1096 height 663
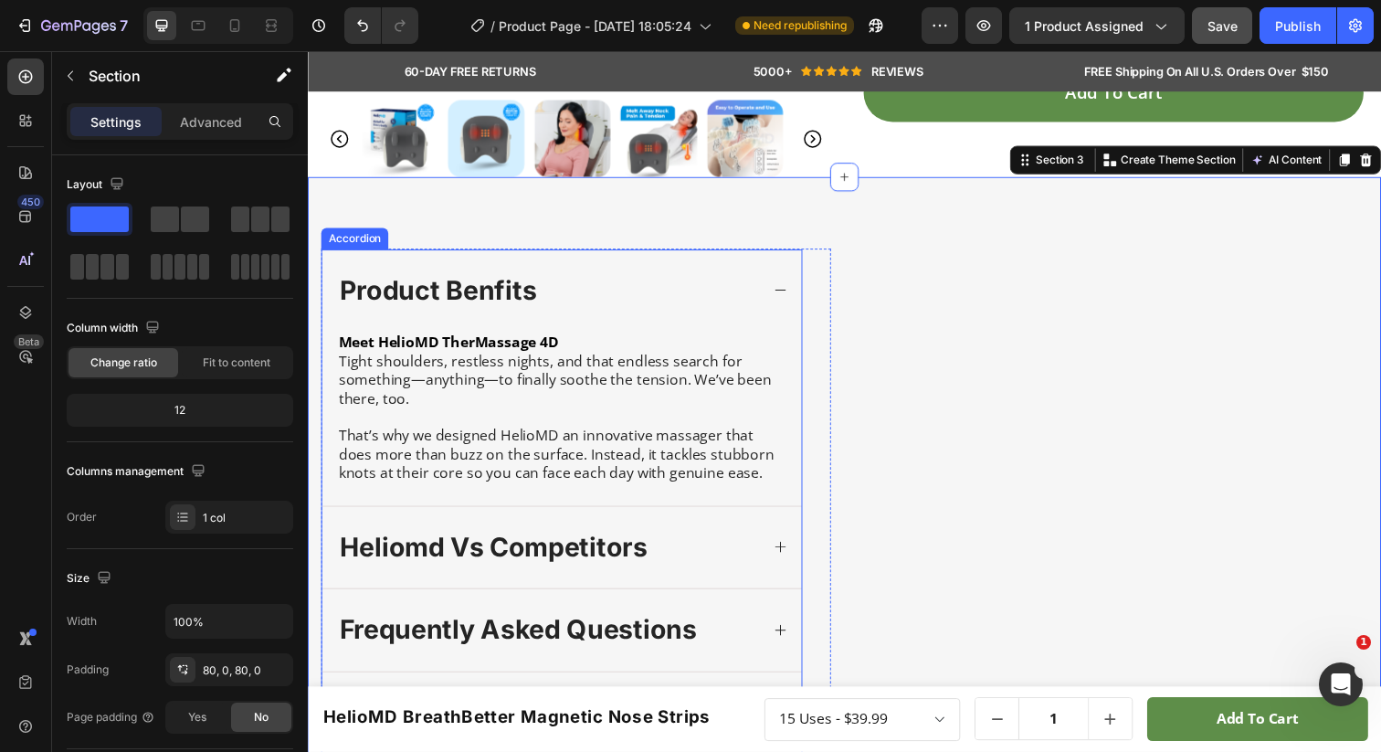
scroll to position [572, 0]
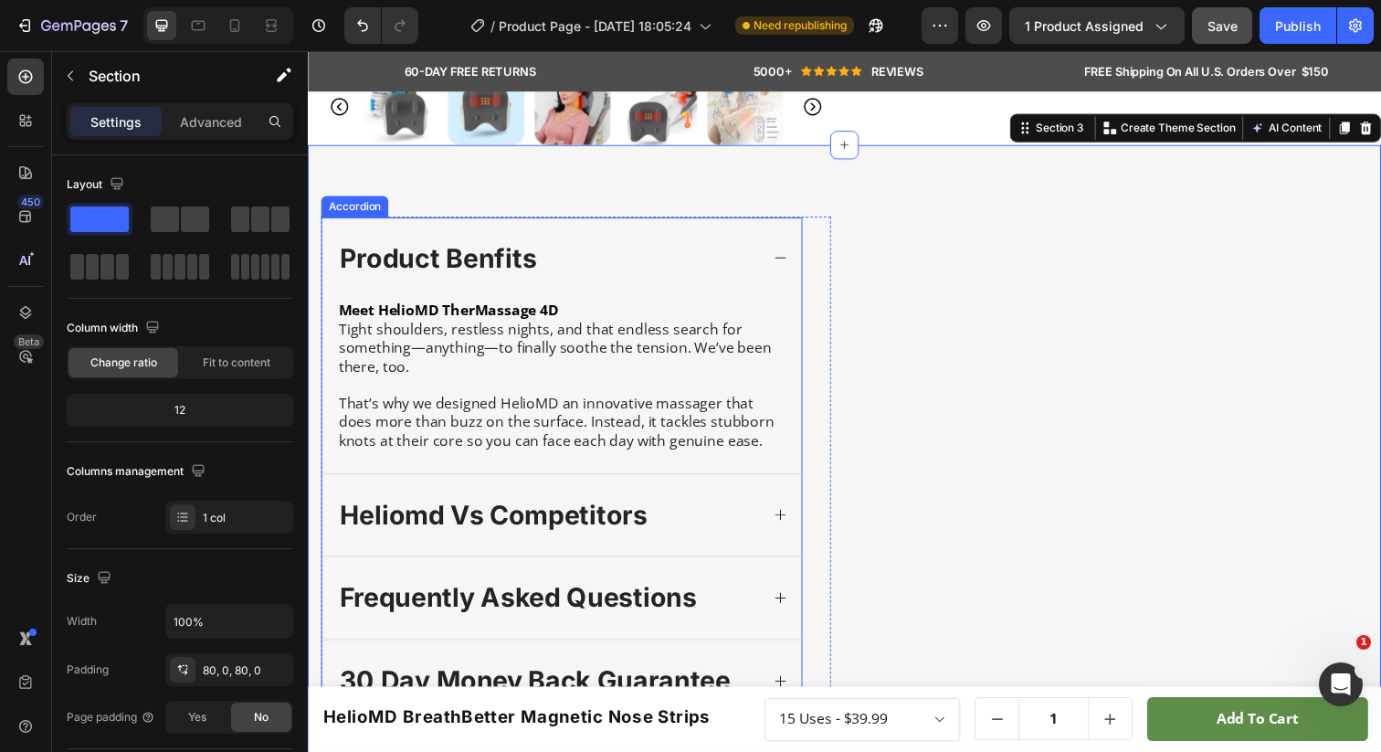
click at [504, 257] on p "product benfits" at bounding box center [440, 263] width 201 height 35
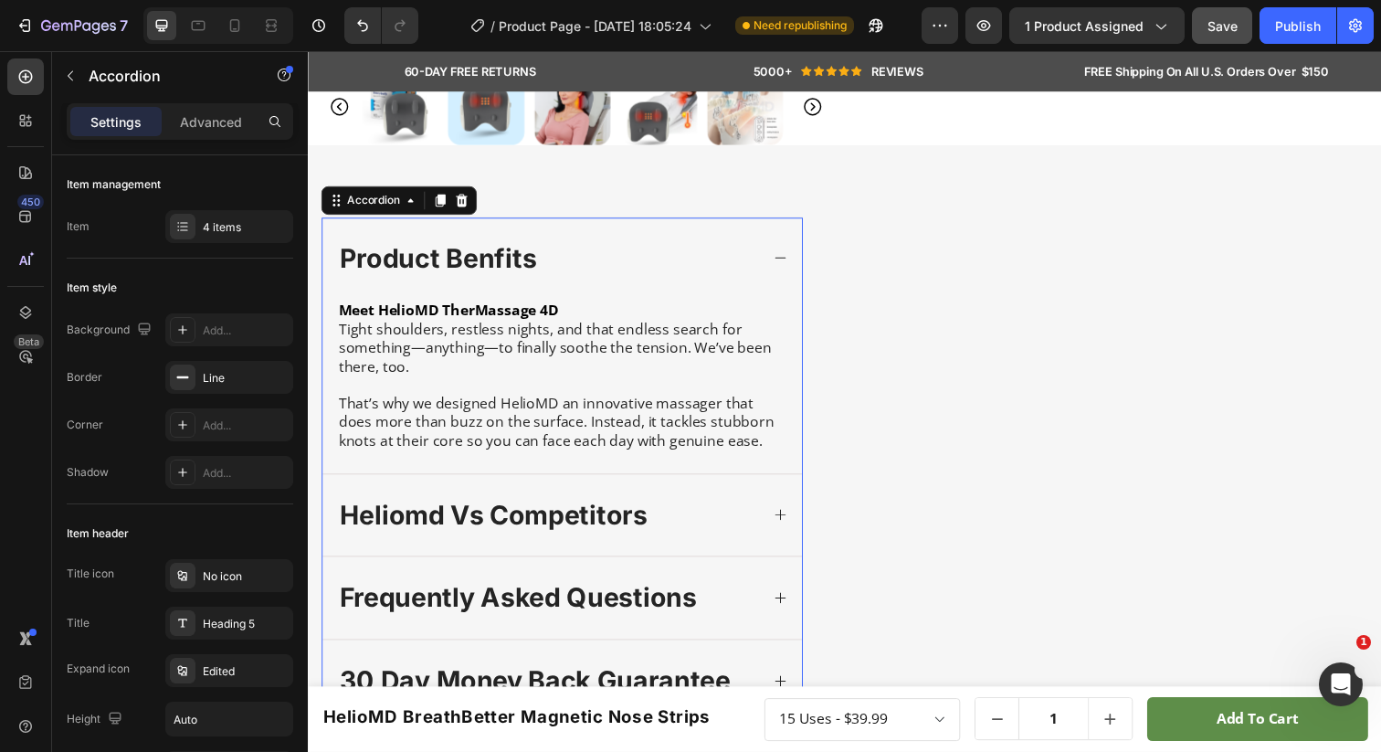
click at [504, 257] on p "product benfits" at bounding box center [440, 263] width 201 height 35
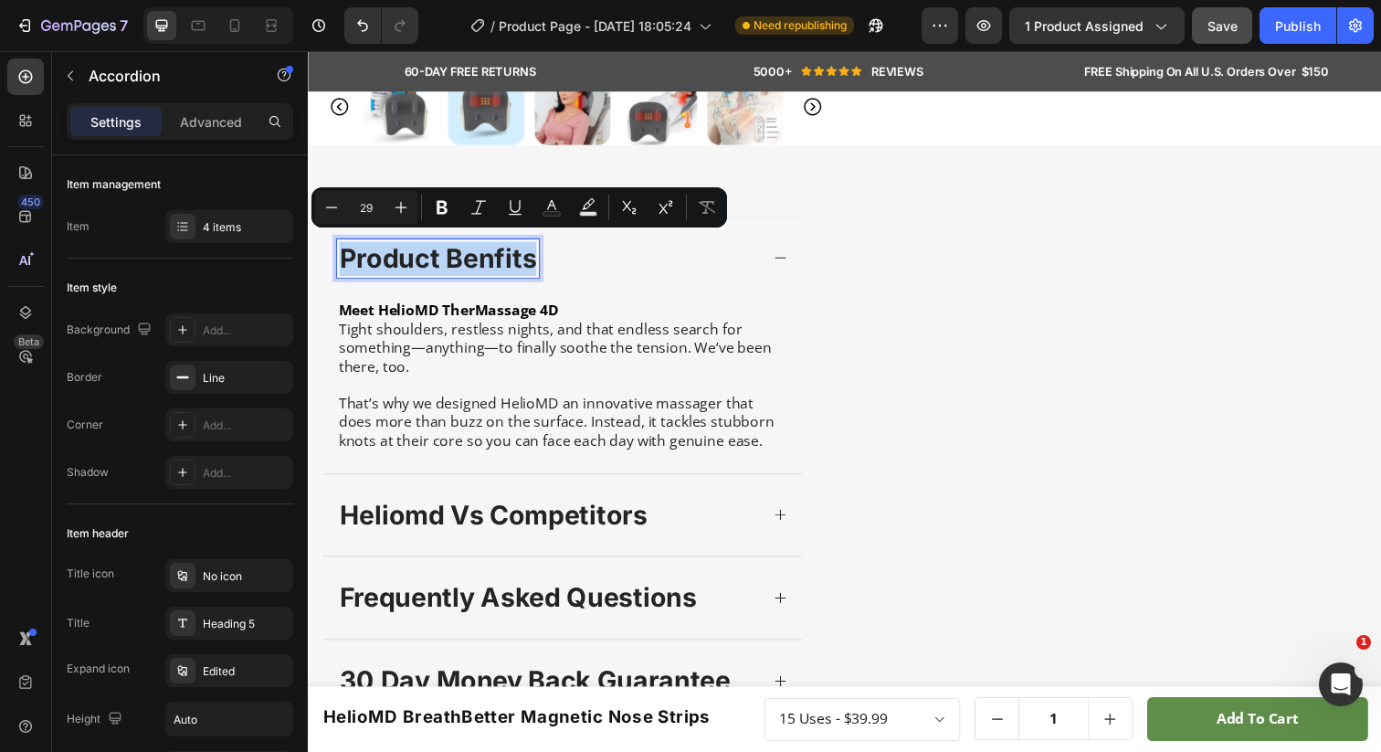
click at [470, 256] on p "product benfits" at bounding box center [440, 263] width 201 height 35
click at [449, 256] on p "product benfits" at bounding box center [440, 263] width 201 height 35
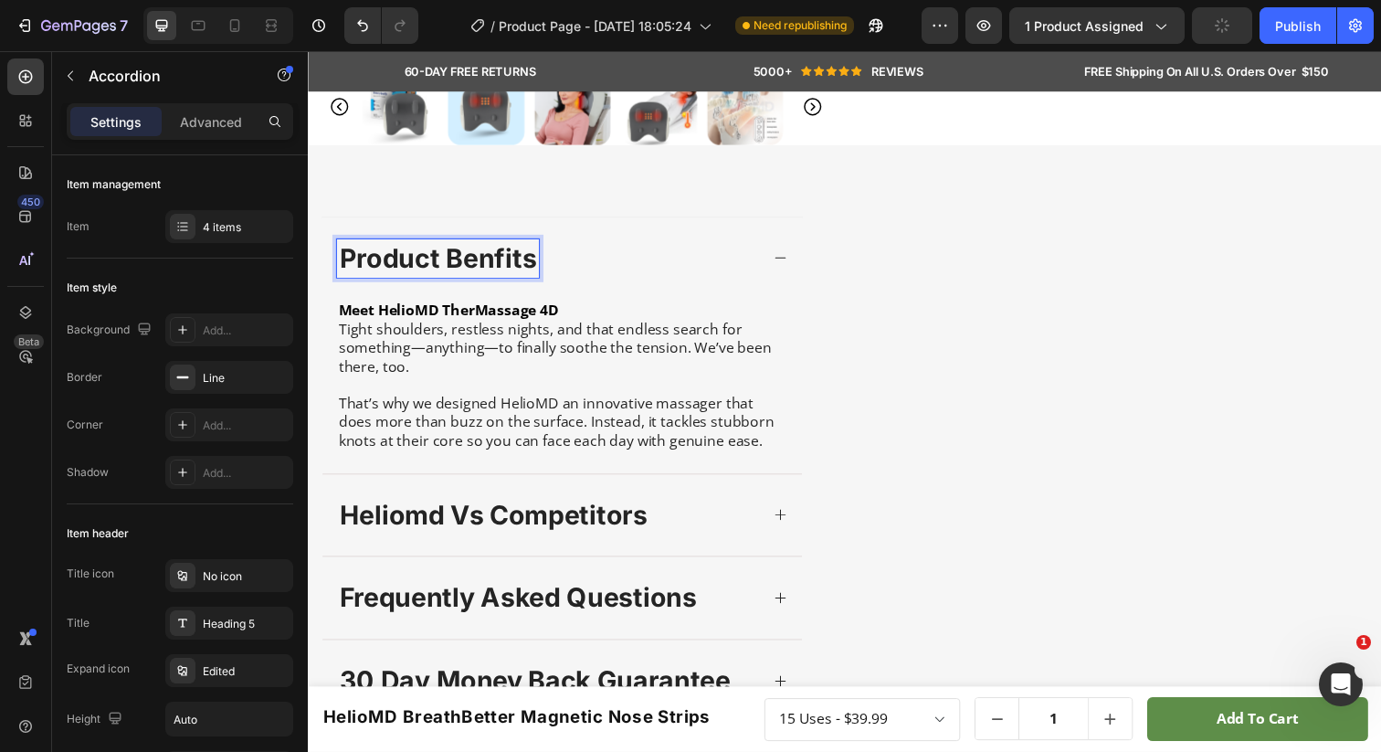
click at [449, 253] on p "product benfits" at bounding box center [440, 263] width 201 height 35
click at [536, 258] on p "product benfits" at bounding box center [440, 263] width 201 height 35
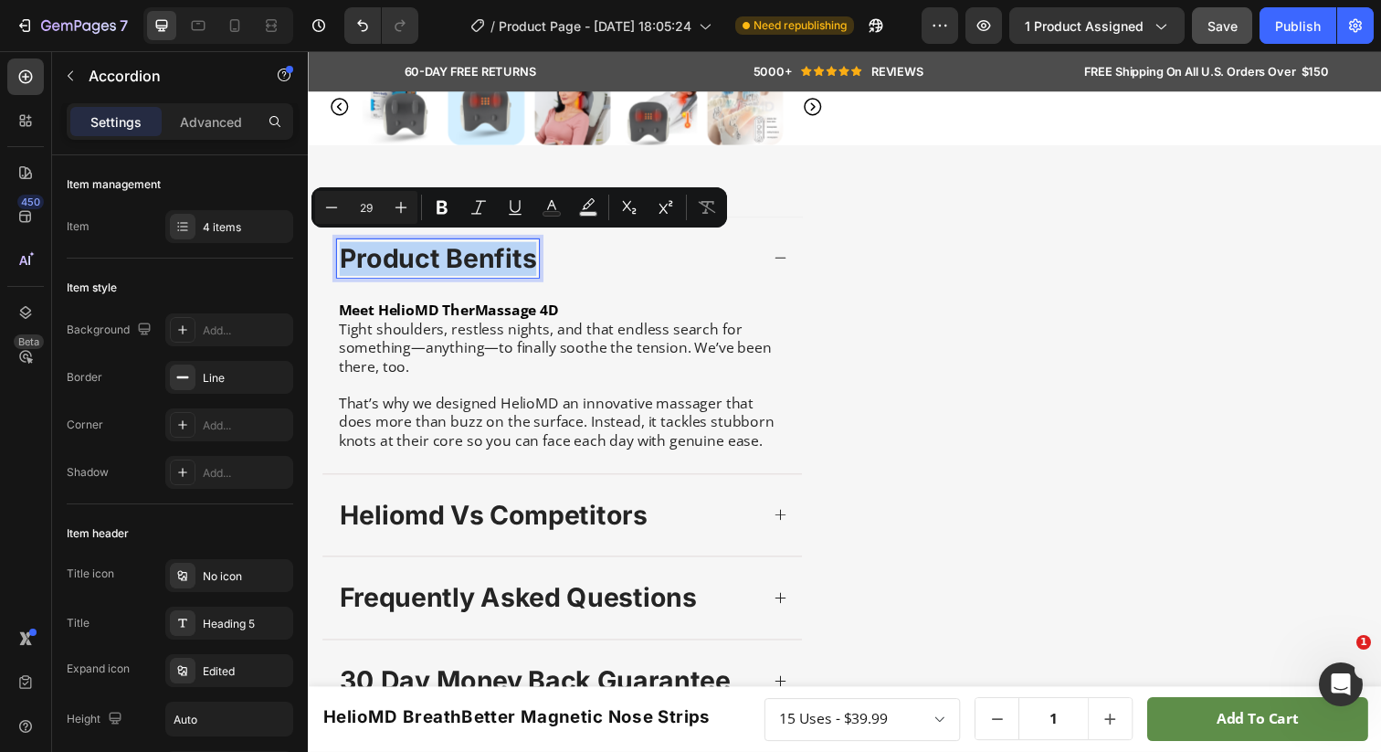
click at [430, 460] on div "Meet HelioMD TherMassage 4D Tight shoulders, restless nights, and that endless …" at bounding box center [567, 392] width 490 height 177
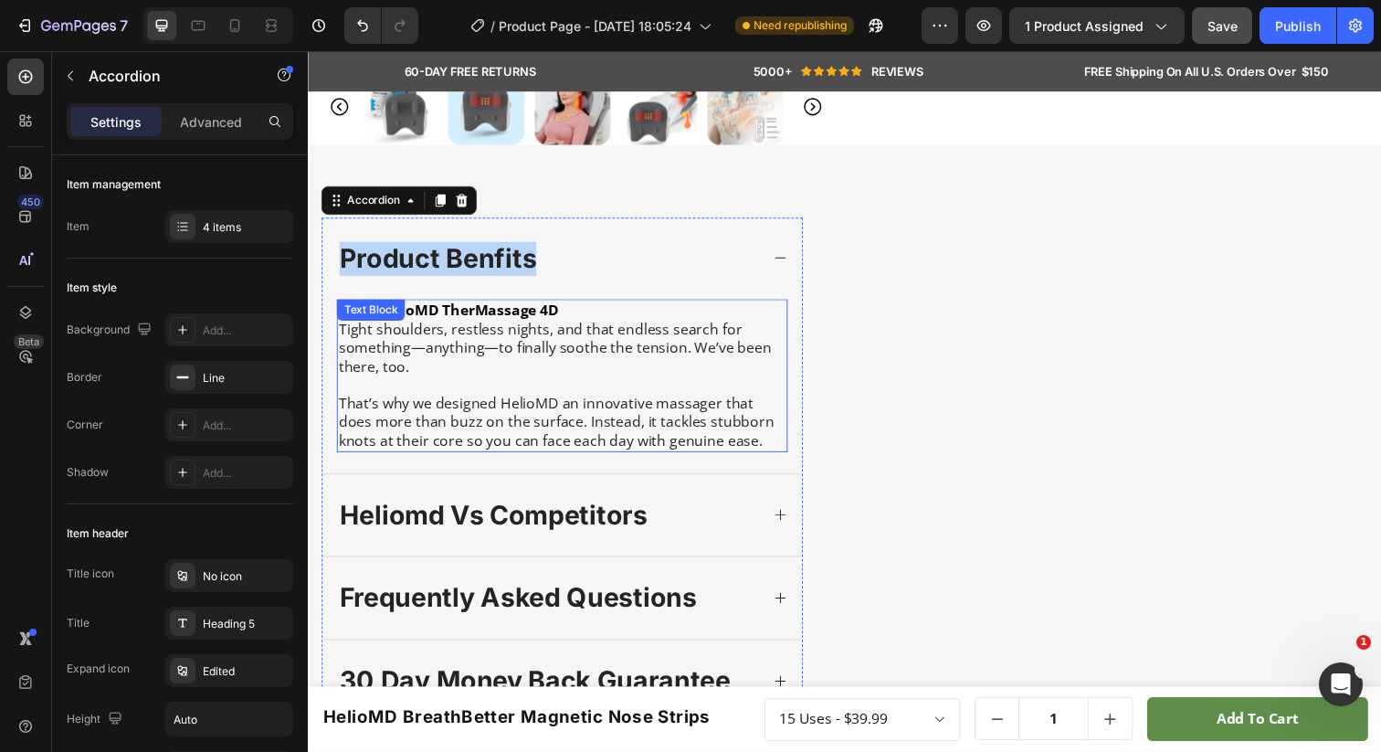
scroll to position [617, 0]
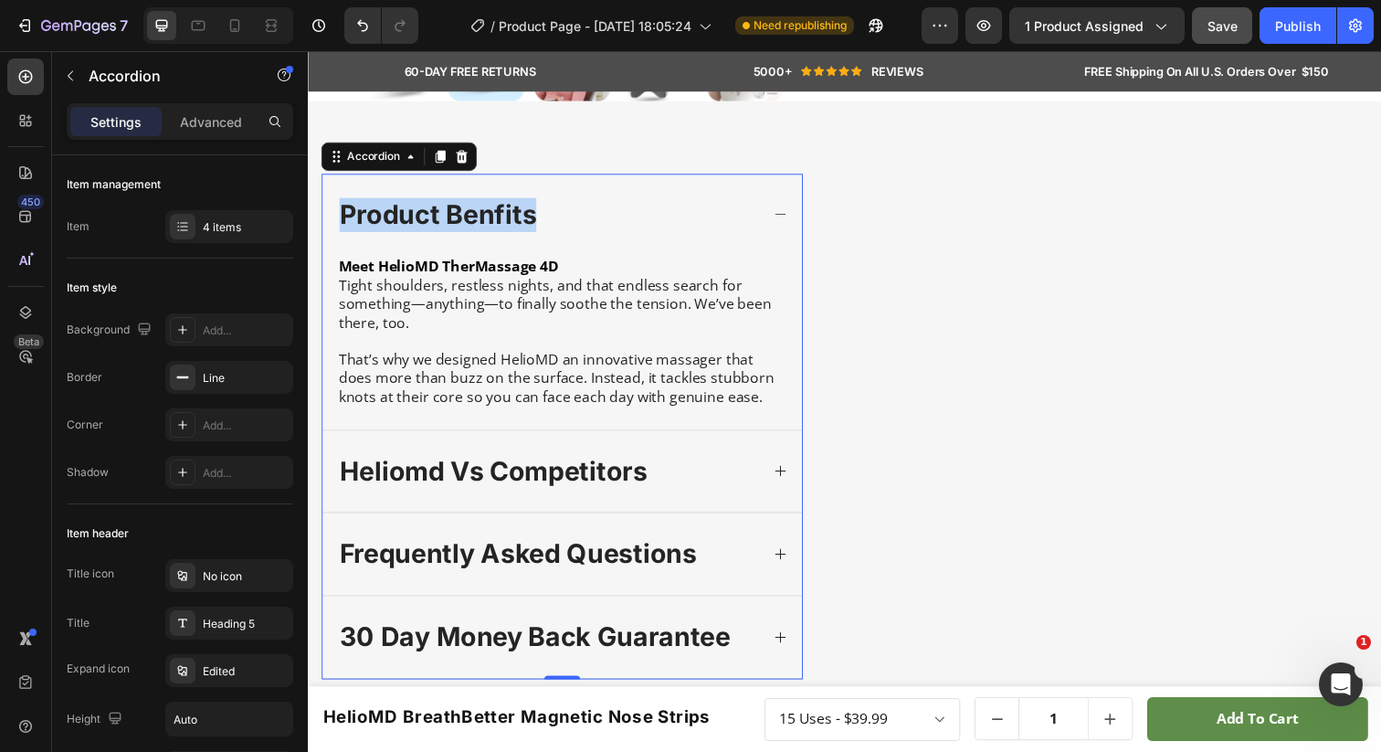
click at [670, 372] on p "That’s why we designed HelioMD an innovative massager that does more than buzz …" at bounding box center [567, 384] width 457 height 57
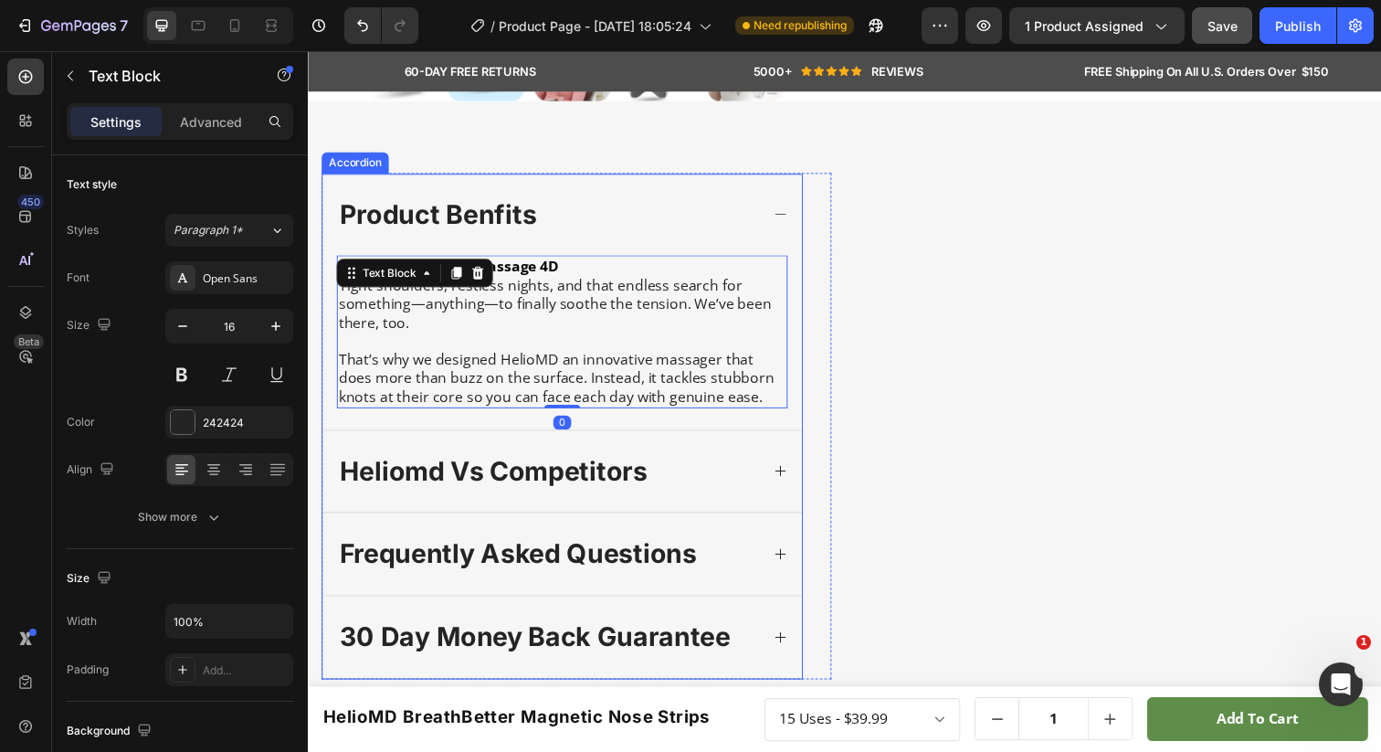
click at [640, 187] on div "product benfits" at bounding box center [567, 218] width 490 height 84
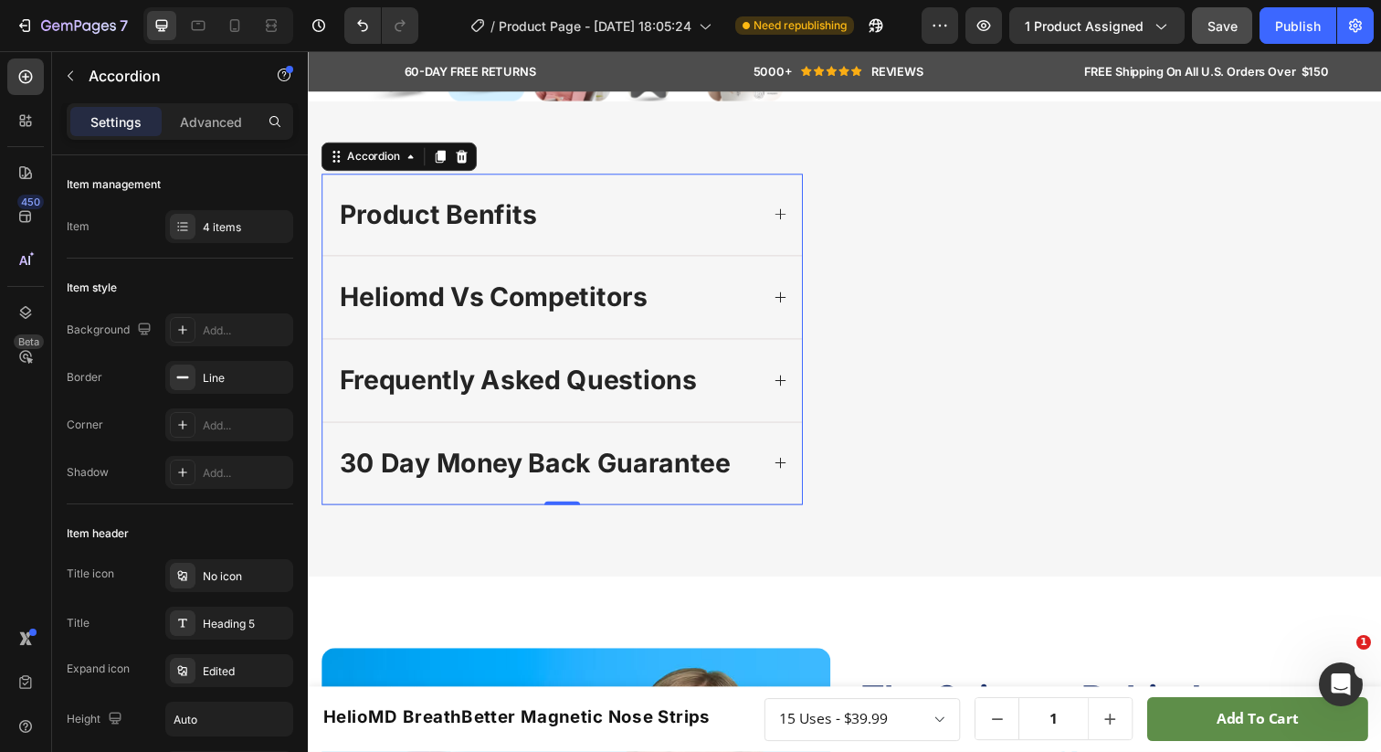
click at [665, 238] on div "product benfits" at bounding box center [552, 218] width 431 height 40
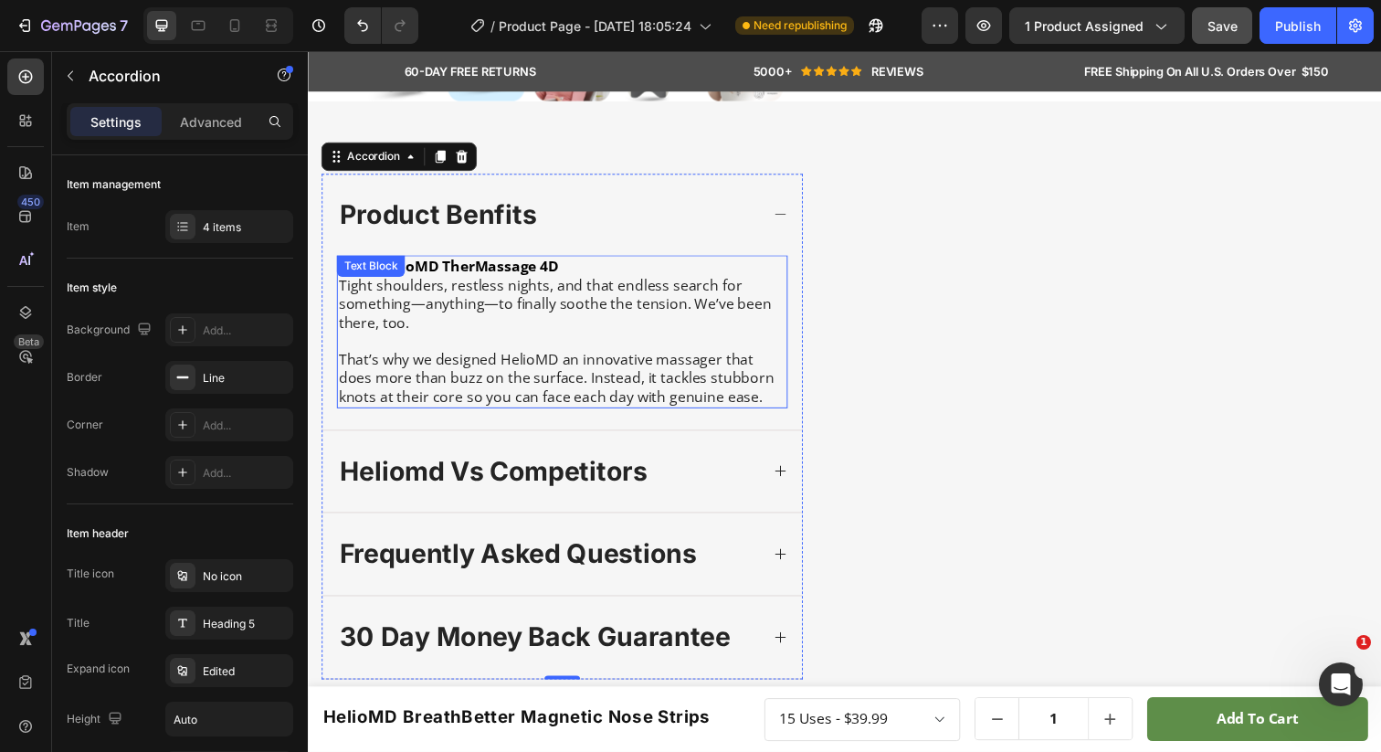
click at [552, 260] on strong "Meet HelioMD TherMassage 4D" at bounding box center [451, 270] width 225 height 20
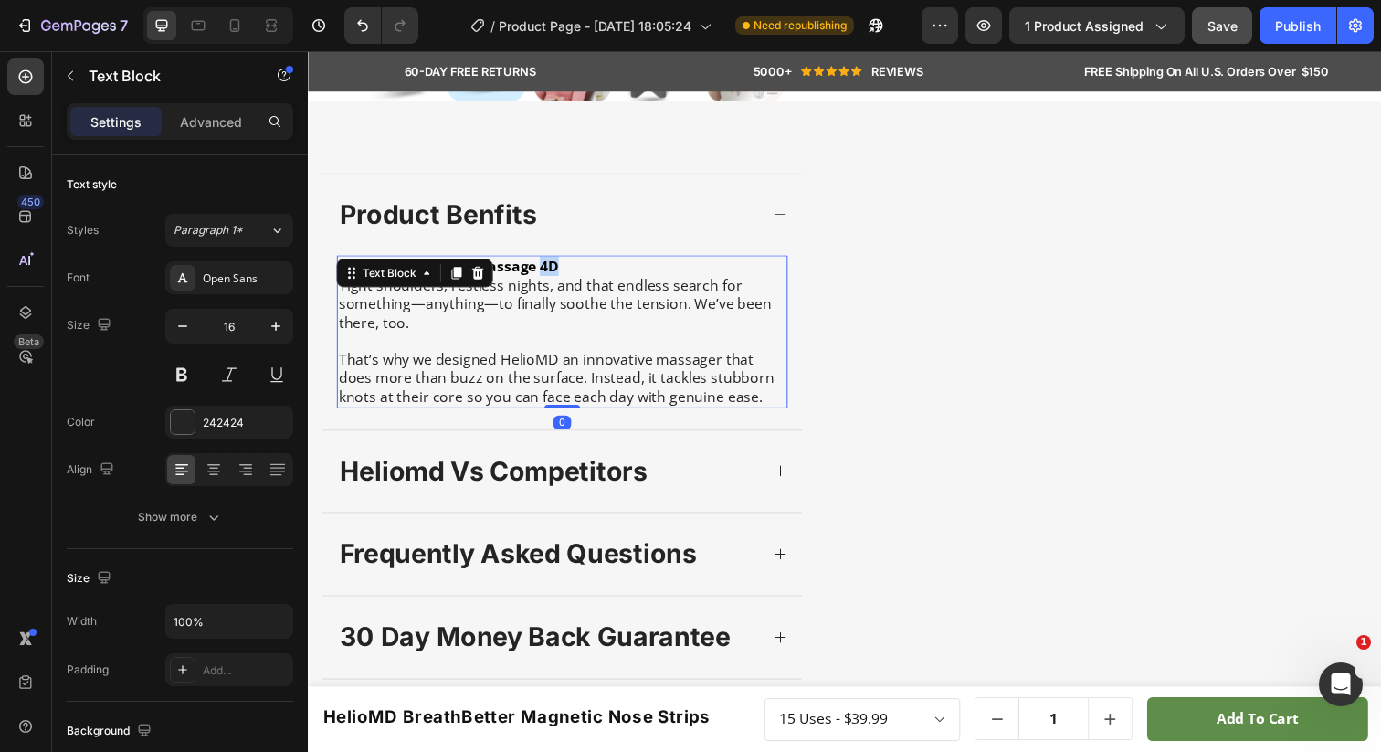
click at [552, 260] on strong "Meet HelioMD TherMassage 4D" at bounding box center [451, 270] width 225 height 20
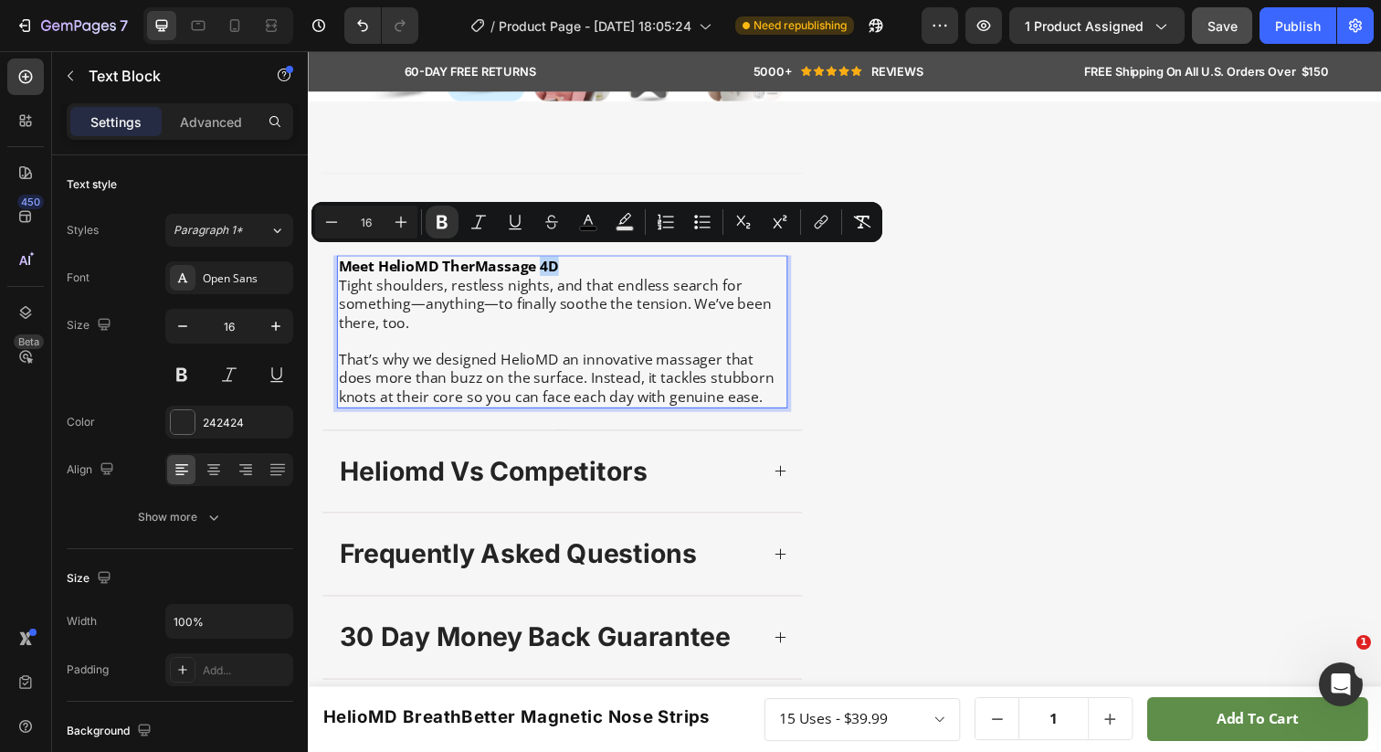
click at [584, 263] on p "Meet HelioMD TherMassage 4D" at bounding box center [567, 270] width 457 height 19
drag, startPoint x: 580, startPoint y: 262, endPoint x: 445, endPoint y: 264, distance: 135.2
click at [445, 264] on p "Meet HelioMD TherMassage 4D" at bounding box center [567, 270] width 457 height 19
click at [482, 263] on strong "Meet HelioMD TherMassage 4D" at bounding box center [451, 270] width 225 height 20
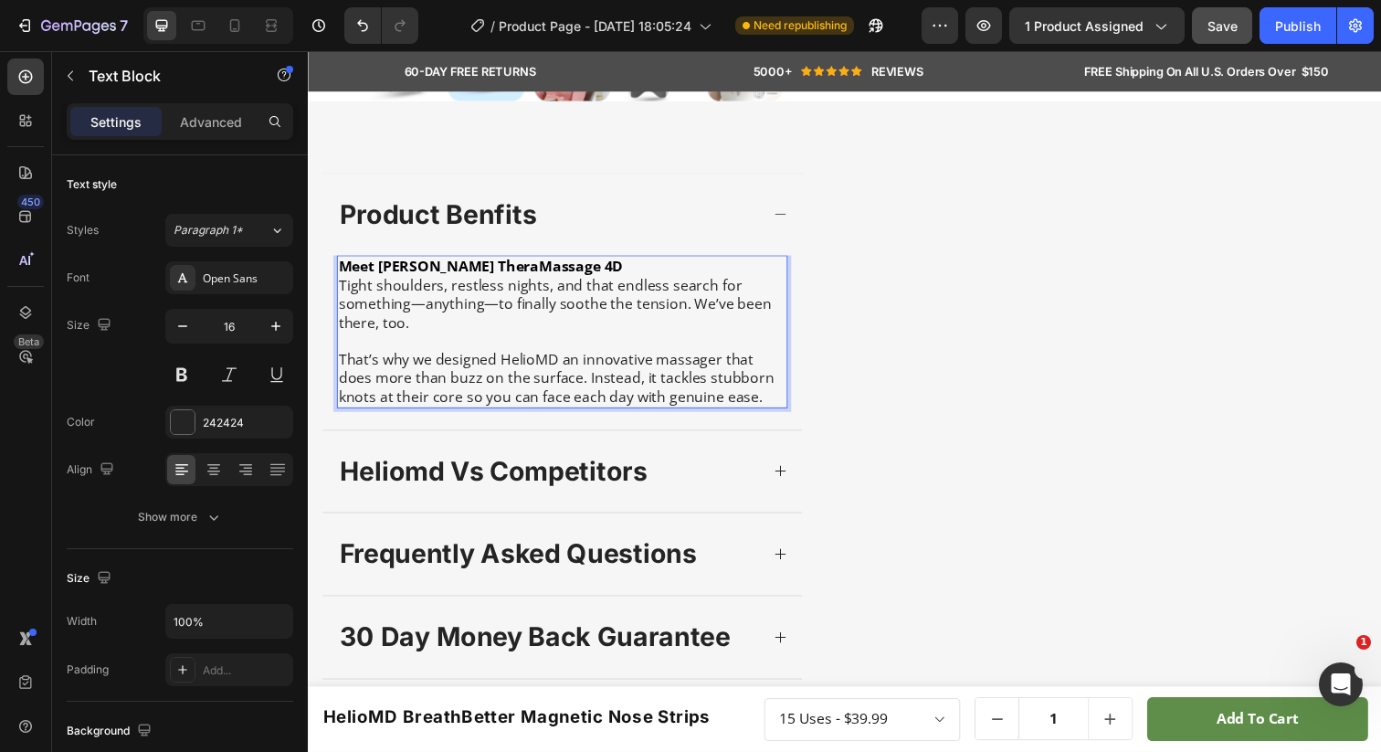
click at [577, 266] on p "Meet [PERSON_NAME] TheraMassage 4D" at bounding box center [567, 270] width 457 height 19
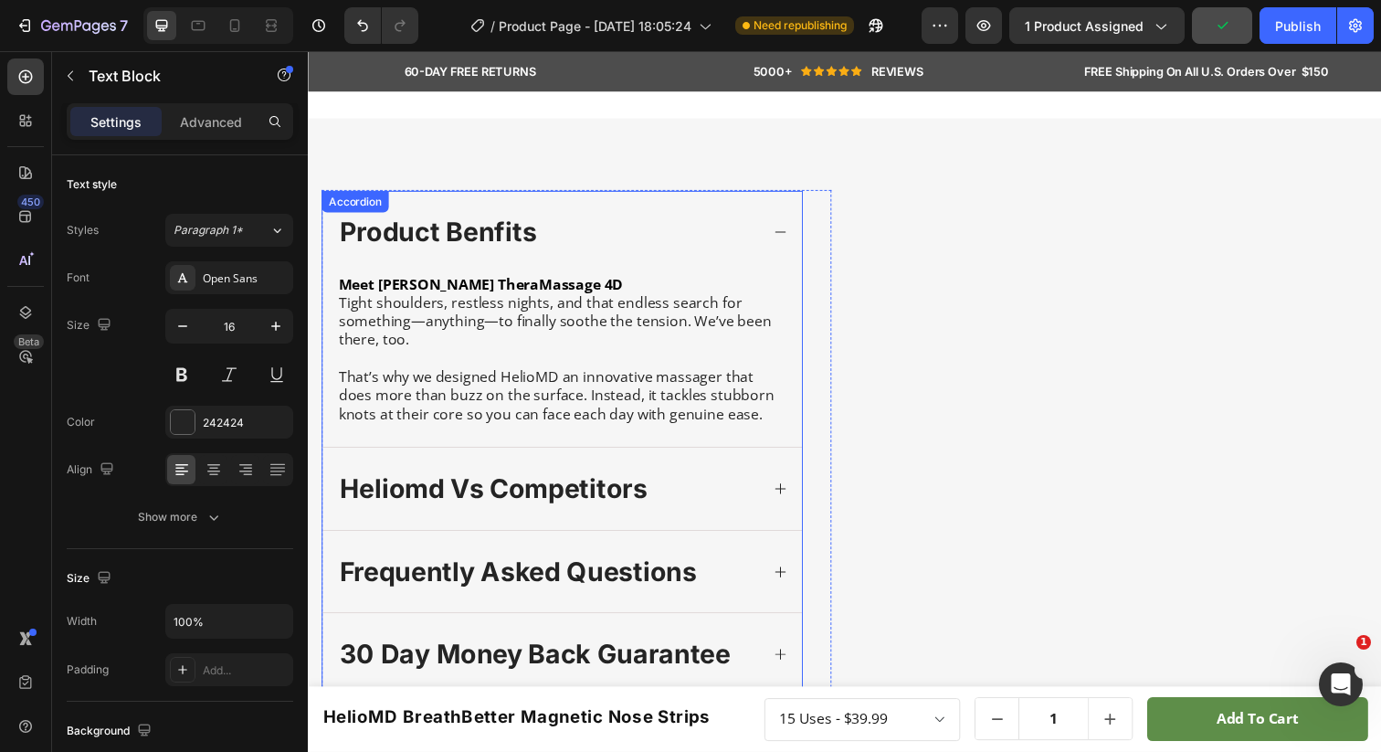
scroll to position [509, 0]
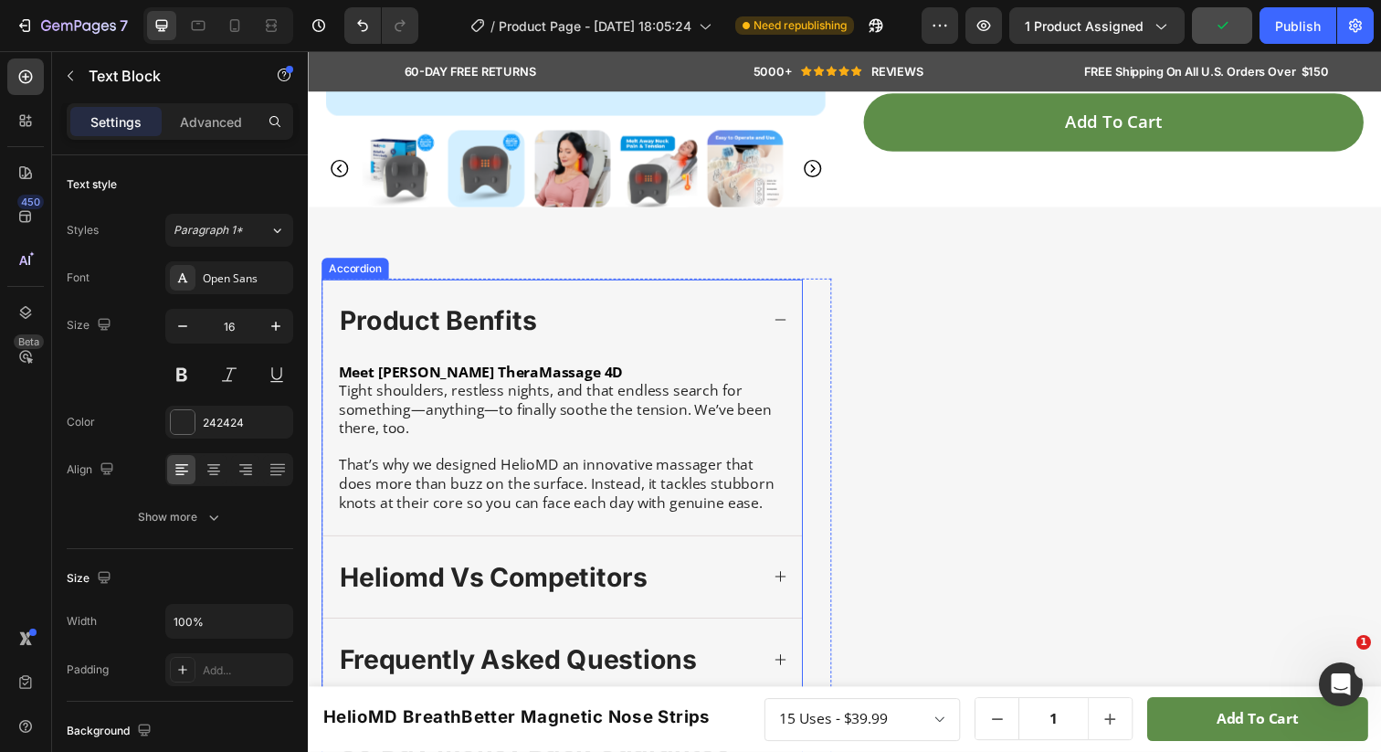
click at [783, 323] on icon at bounding box center [790, 325] width 15 height 15
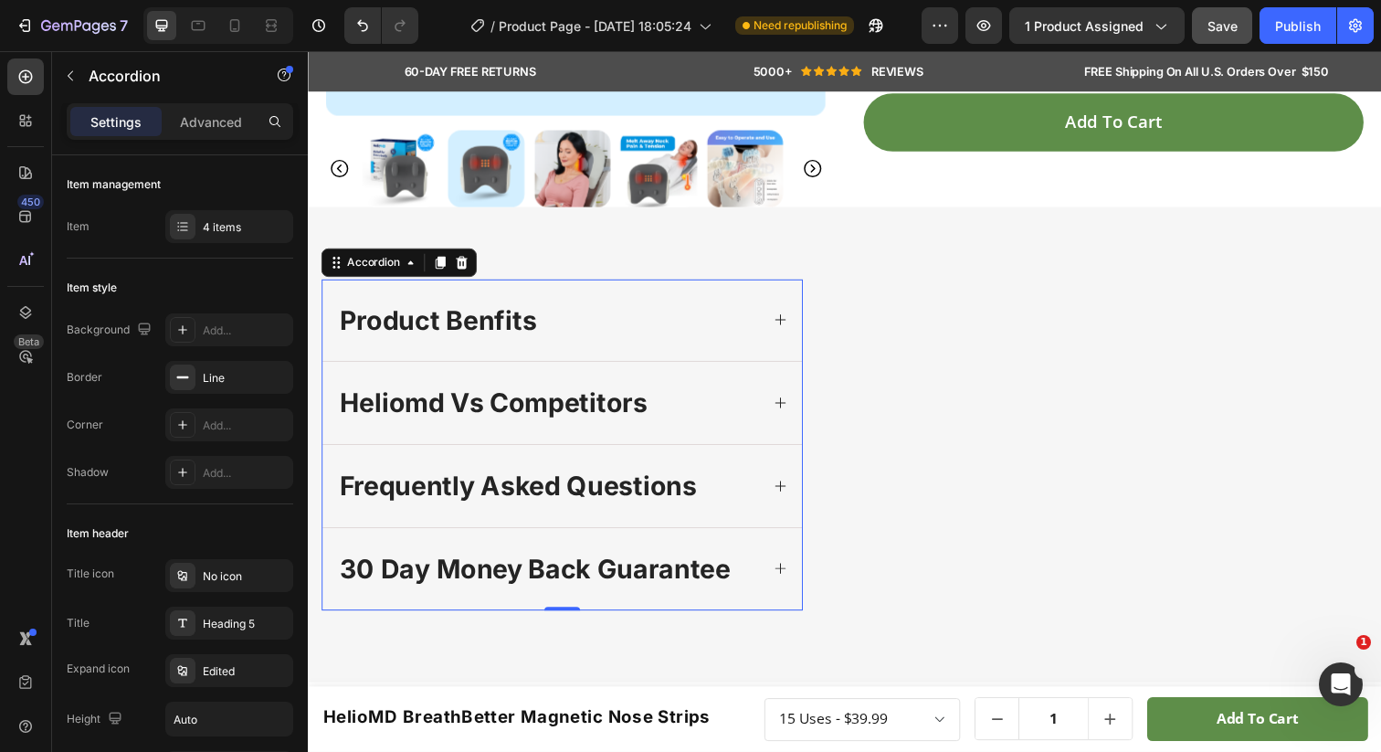
click at [482, 343] on p "product benfits" at bounding box center [440, 326] width 201 height 35
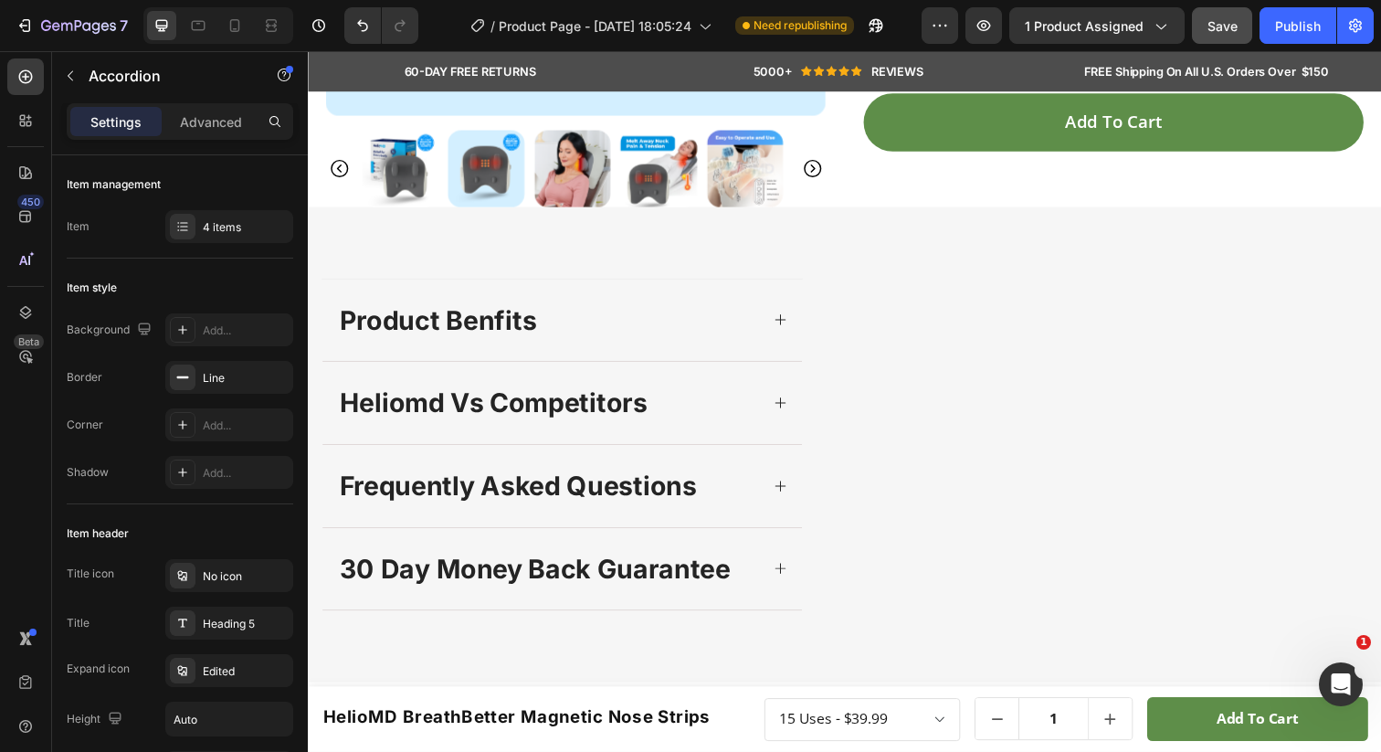
click at [363, 368] on div "product benfits" at bounding box center [567, 326] width 490 height 84
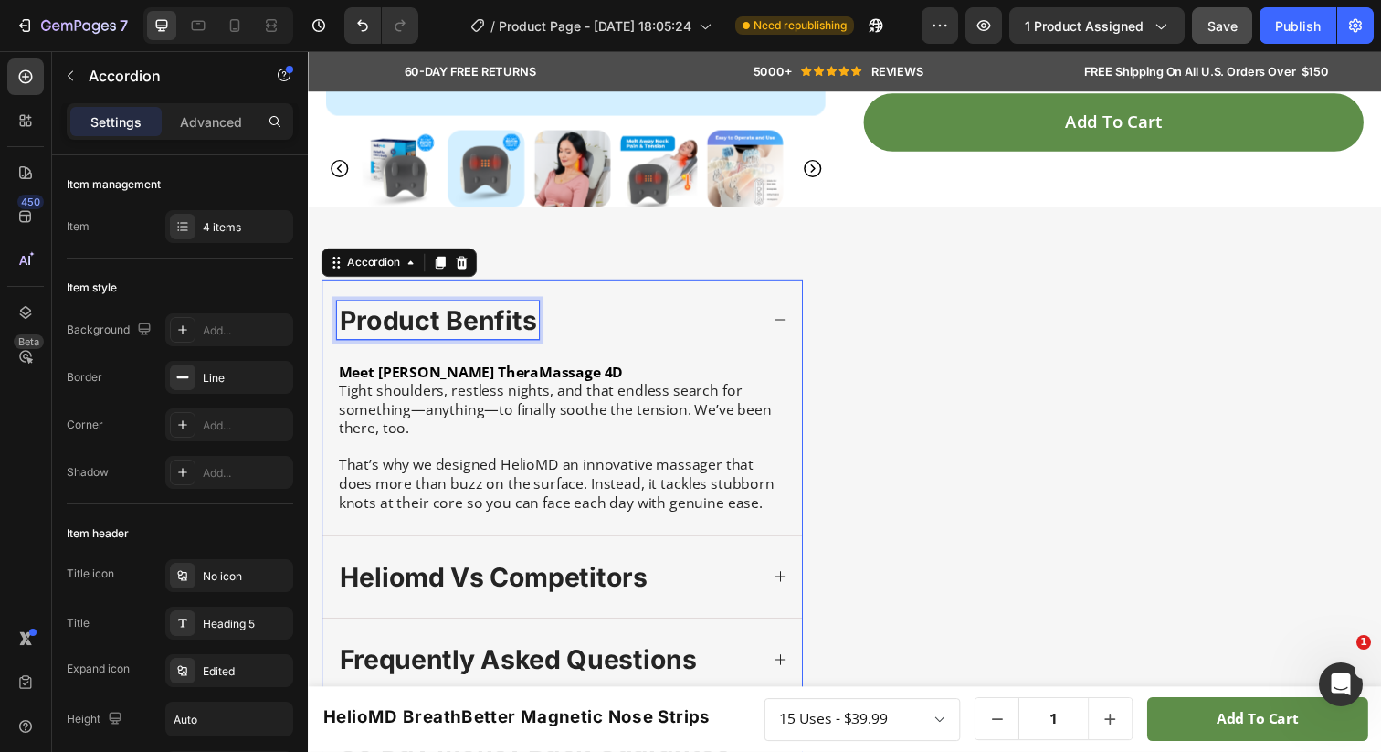
click at [377, 313] on p "product benfits" at bounding box center [440, 326] width 201 height 35
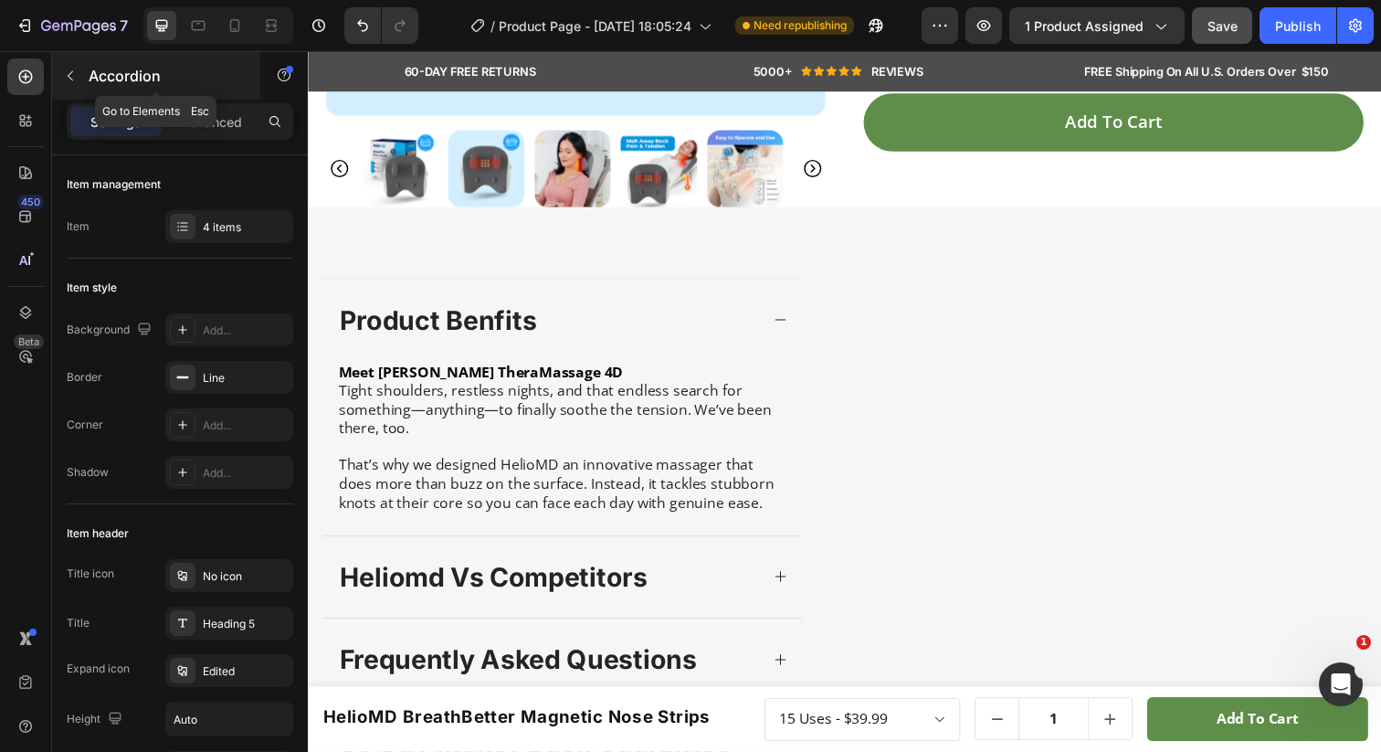
click at [76, 71] on icon "button" at bounding box center [70, 76] width 15 height 15
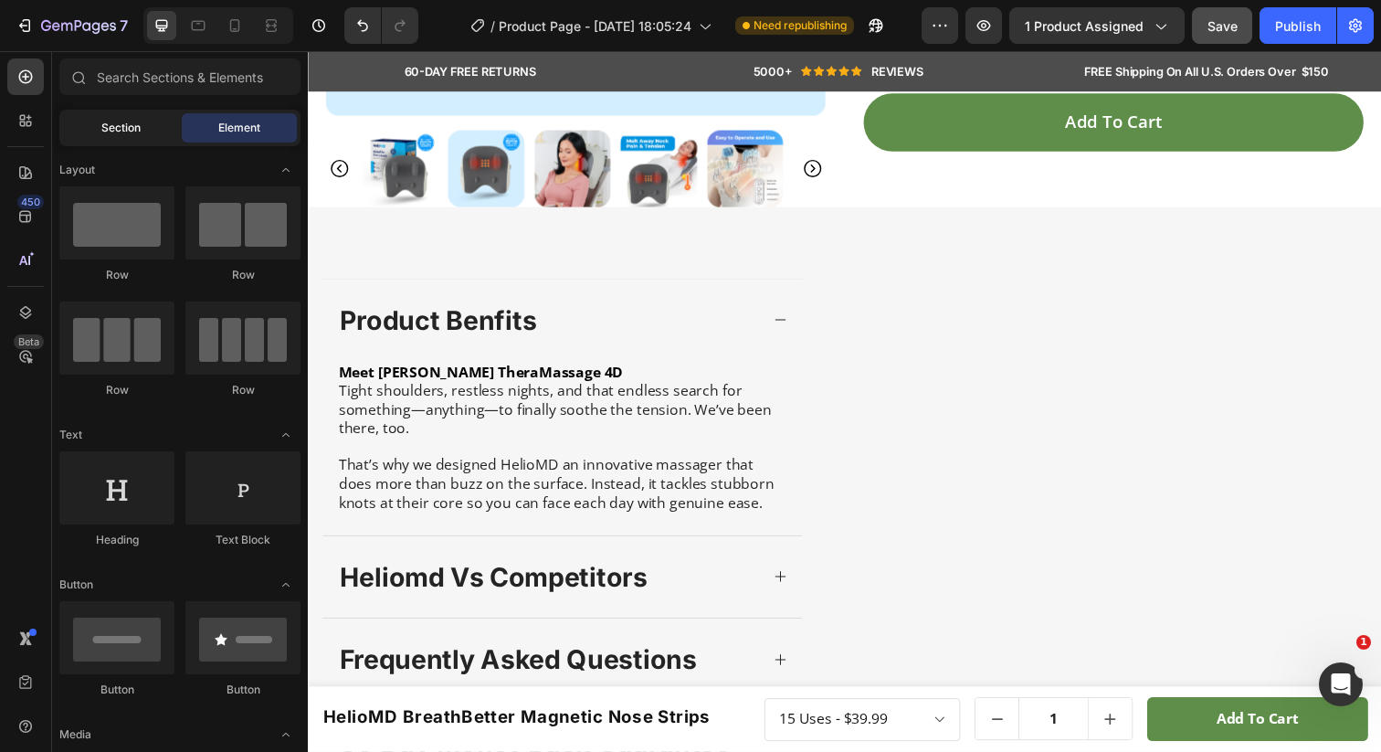
click at [120, 133] on span "Section" at bounding box center [120, 128] width 39 height 16
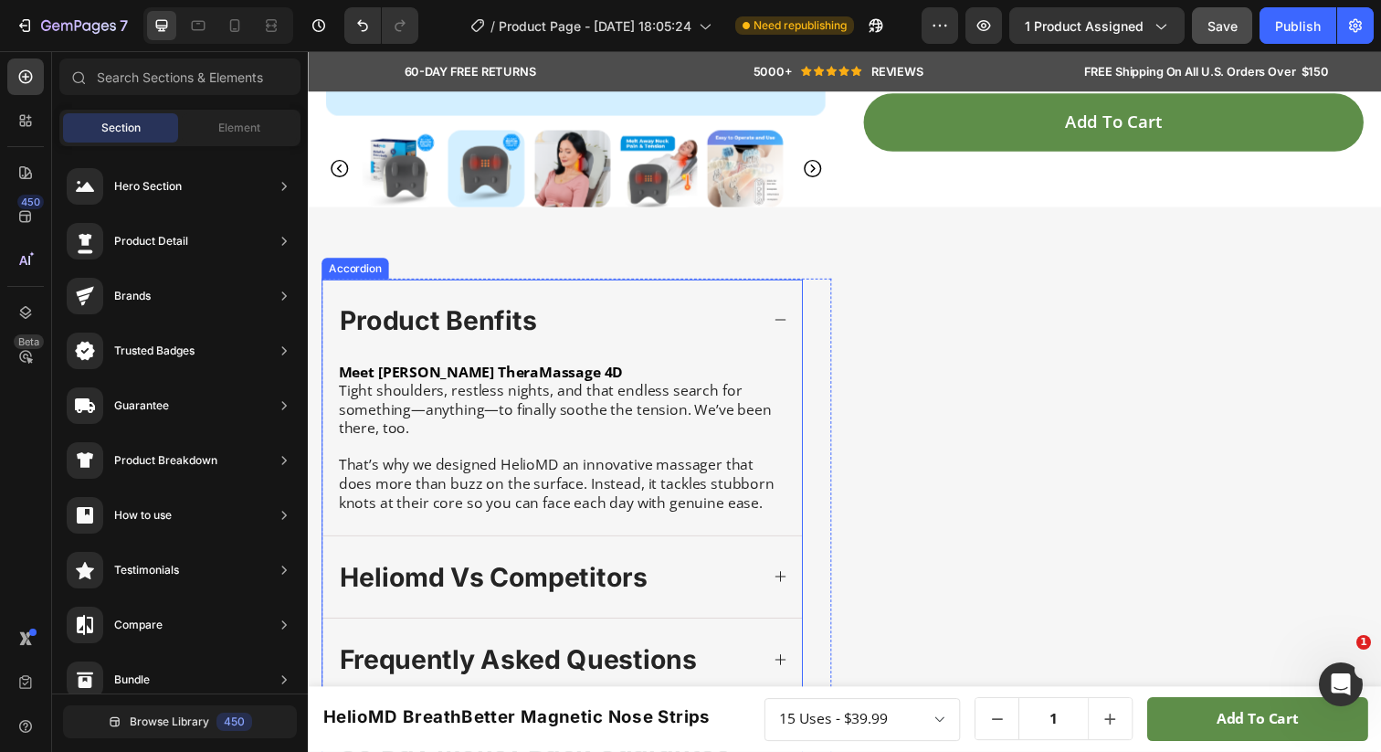
click at [736, 316] on div "product benfits" at bounding box center [552, 326] width 431 height 40
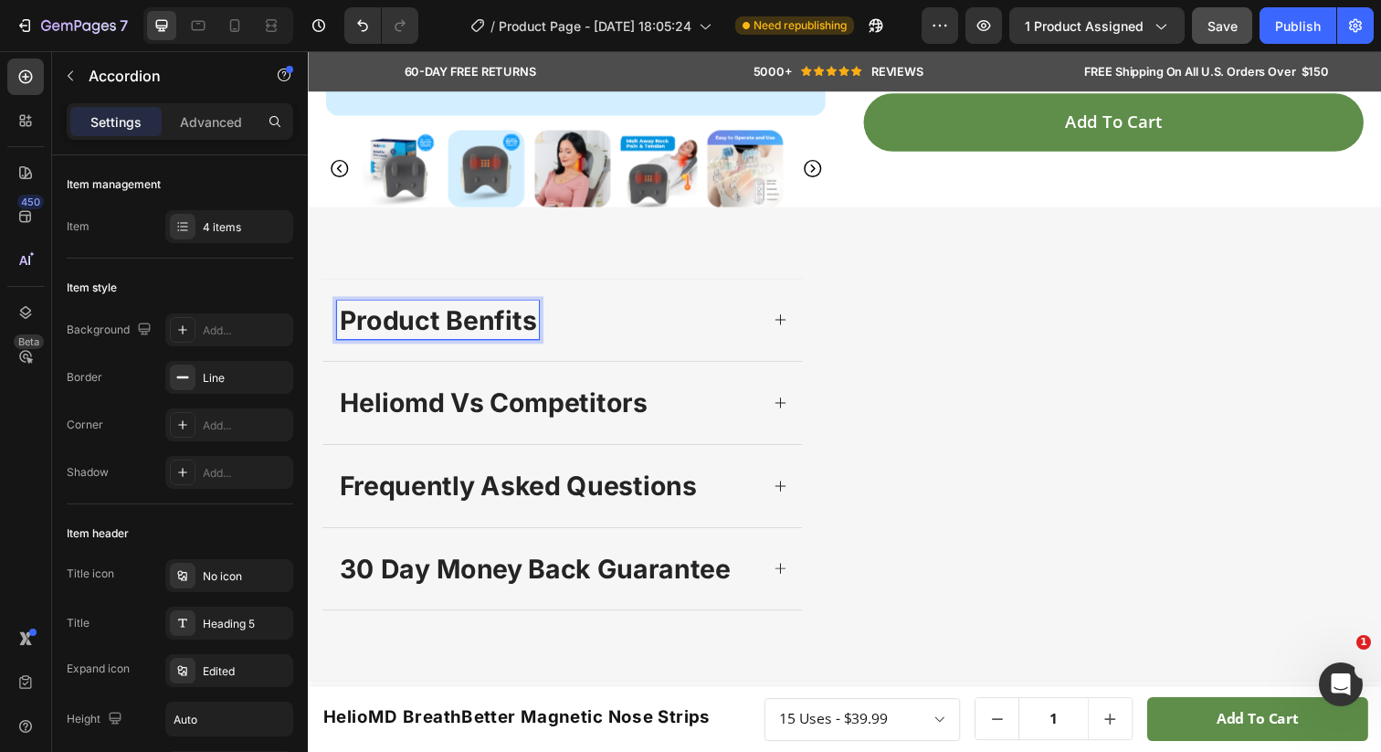
click at [483, 343] on p "product benfits" at bounding box center [440, 326] width 201 height 35
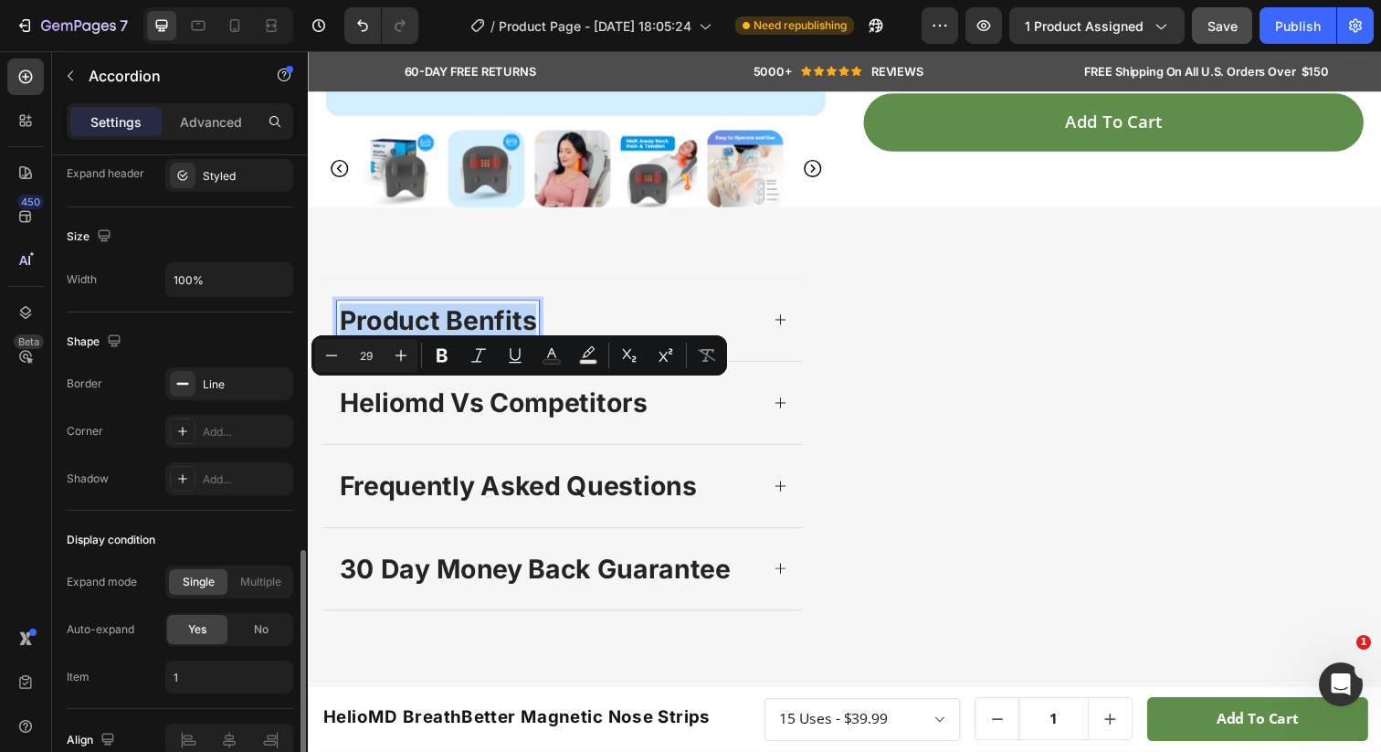
scroll to position [1063, 0]
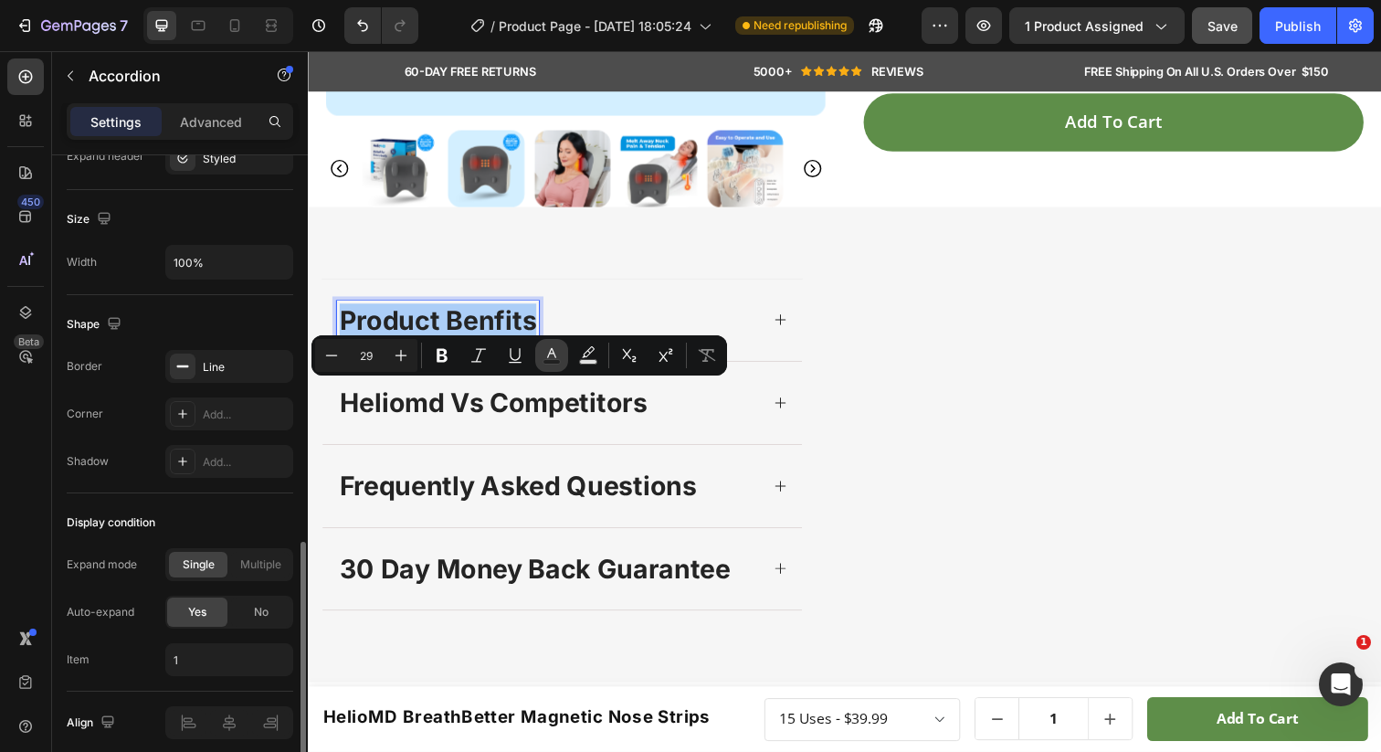
click at [544, 364] on rect "Editor contextual toolbar" at bounding box center [551, 362] width 17 height 5
type input "242424"
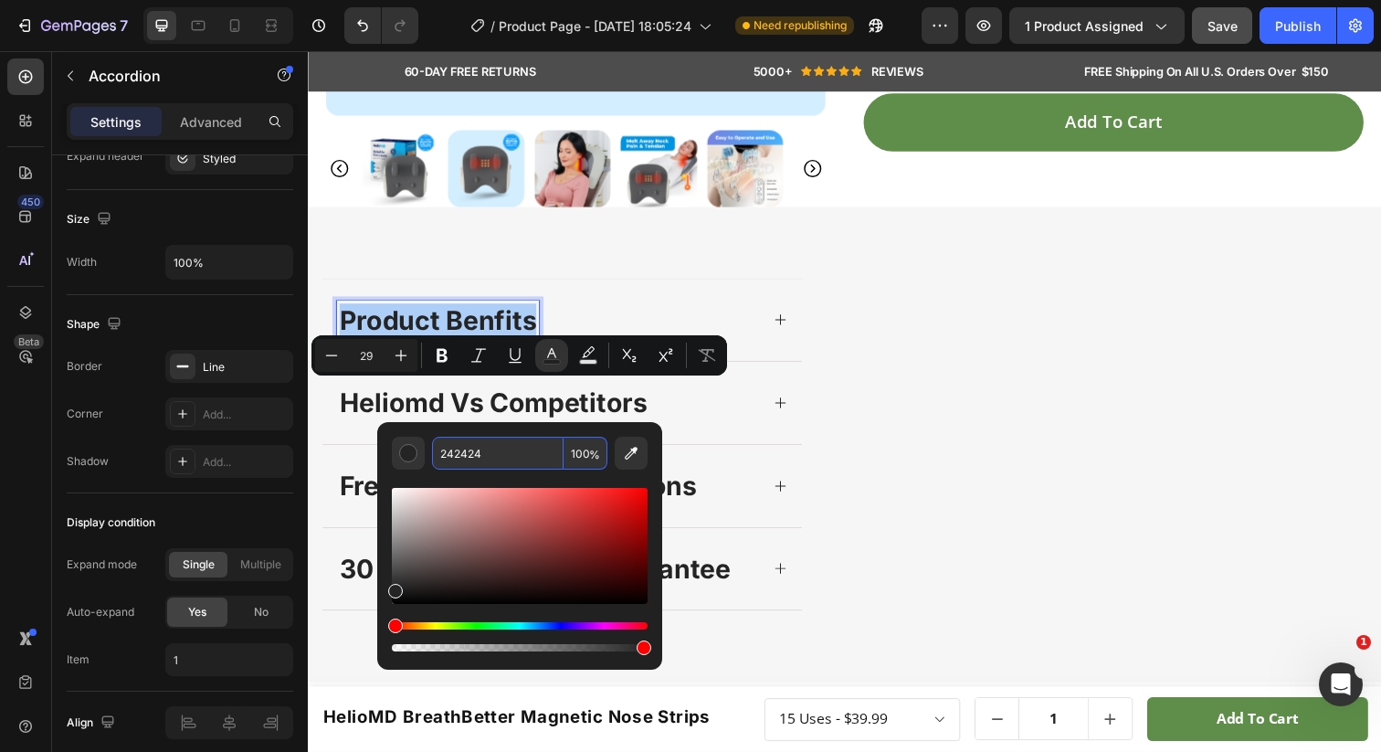
click at [512, 449] on input "242424" at bounding box center [498, 453] width 132 height 33
click at [406, 454] on div "Editor contextual toolbar" at bounding box center [408, 453] width 18 height 18
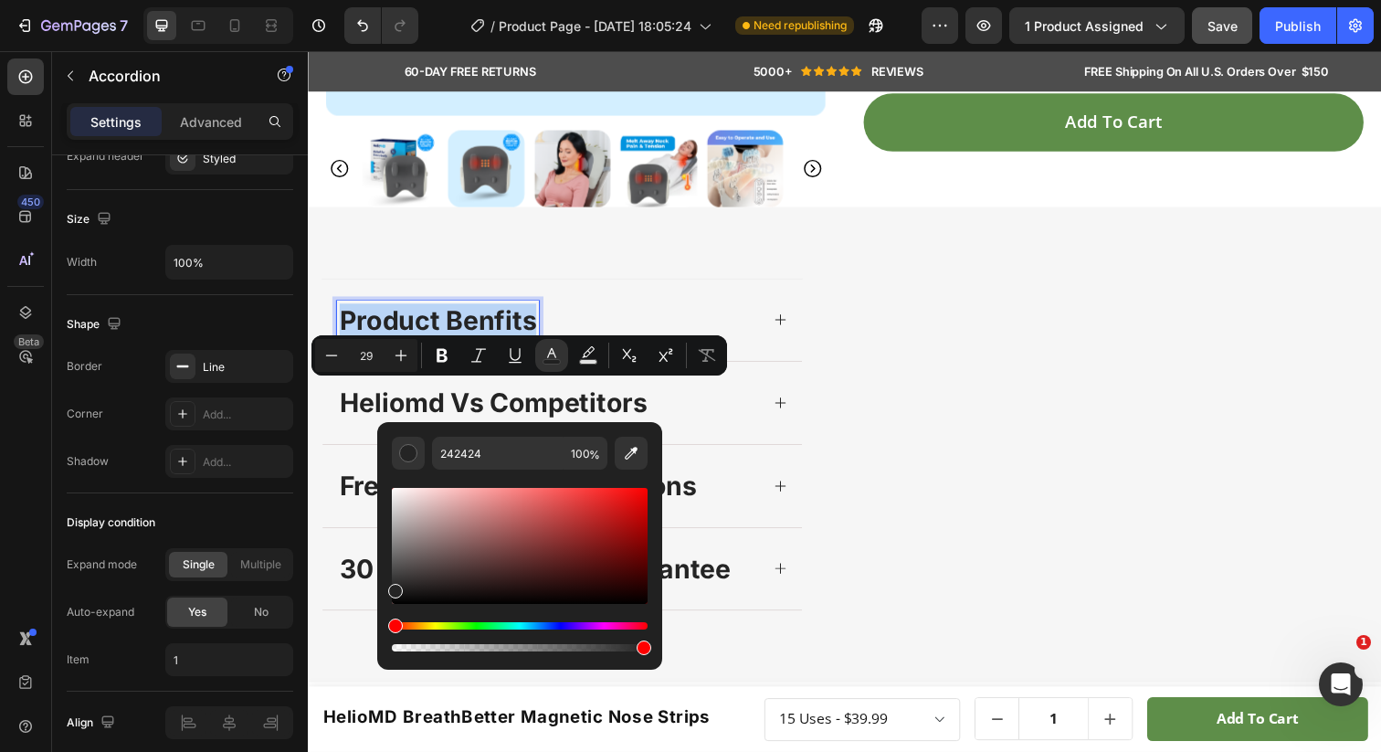
click at [360, 343] on p "product benfits" at bounding box center [440, 326] width 201 height 35
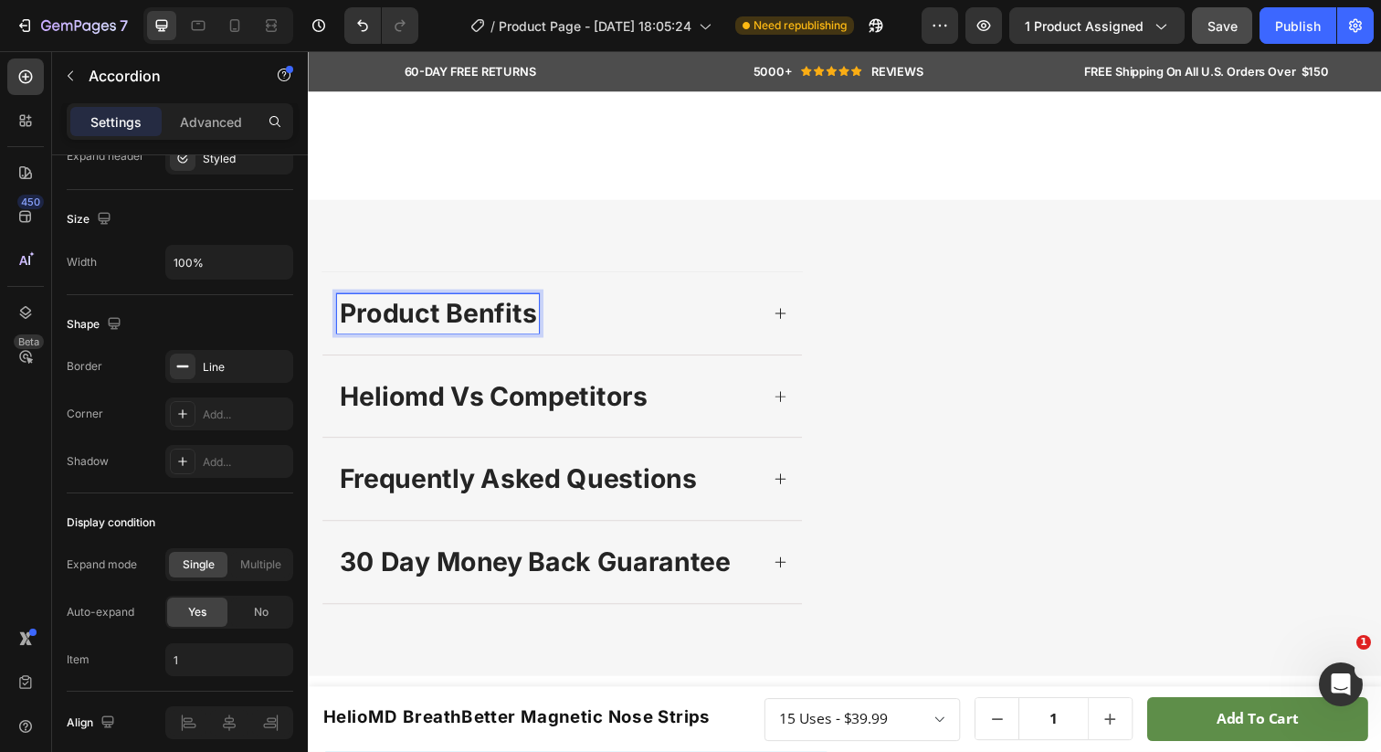
scroll to position [958, 0]
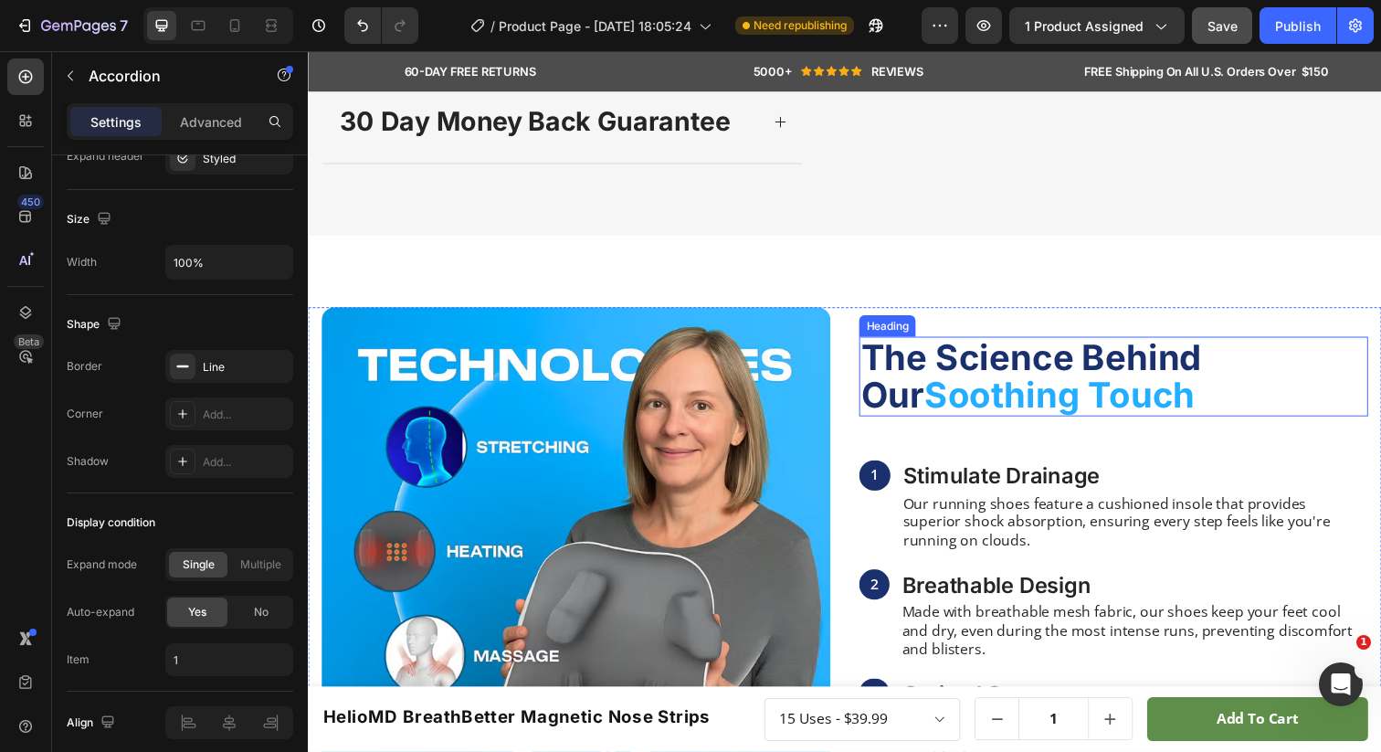
click at [927, 424] on span "The Science Behind Our" at bounding box center [1046, 383] width 349 height 82
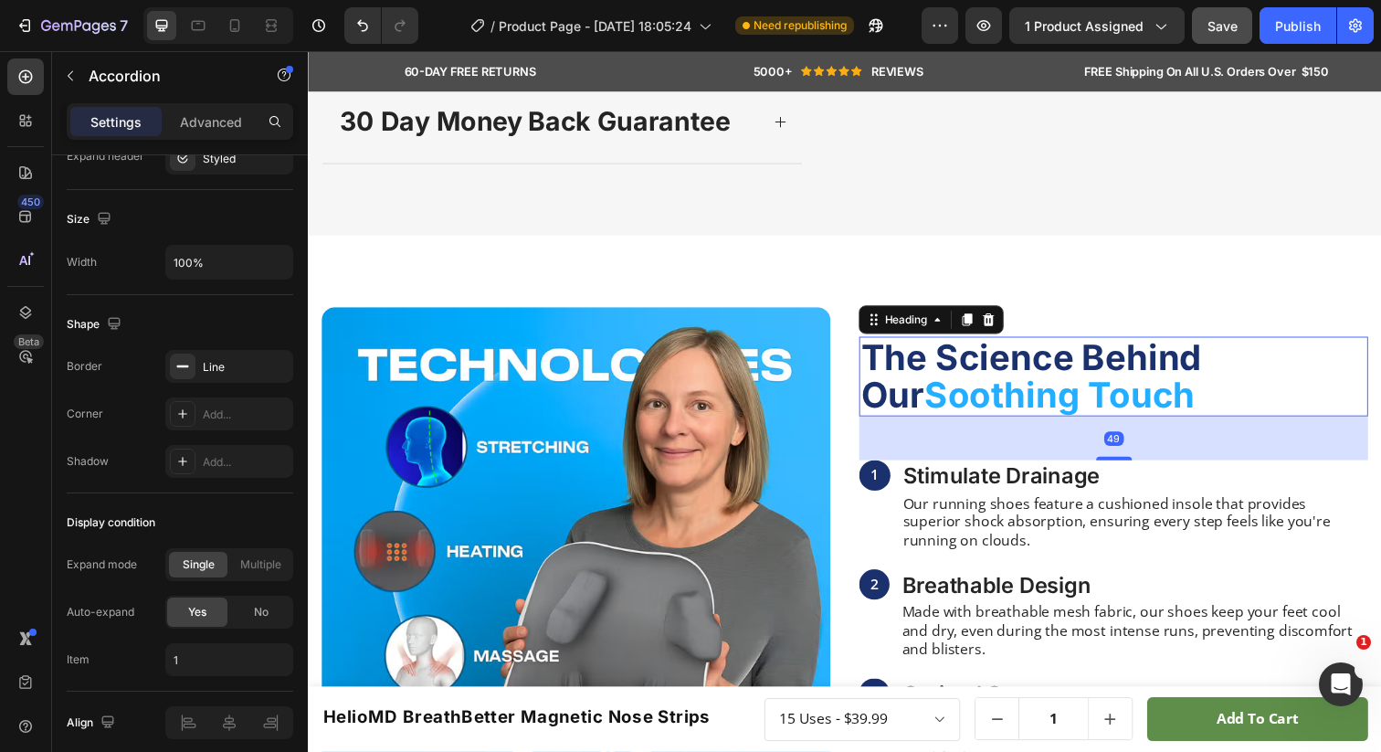
scroll to position [0, 0]
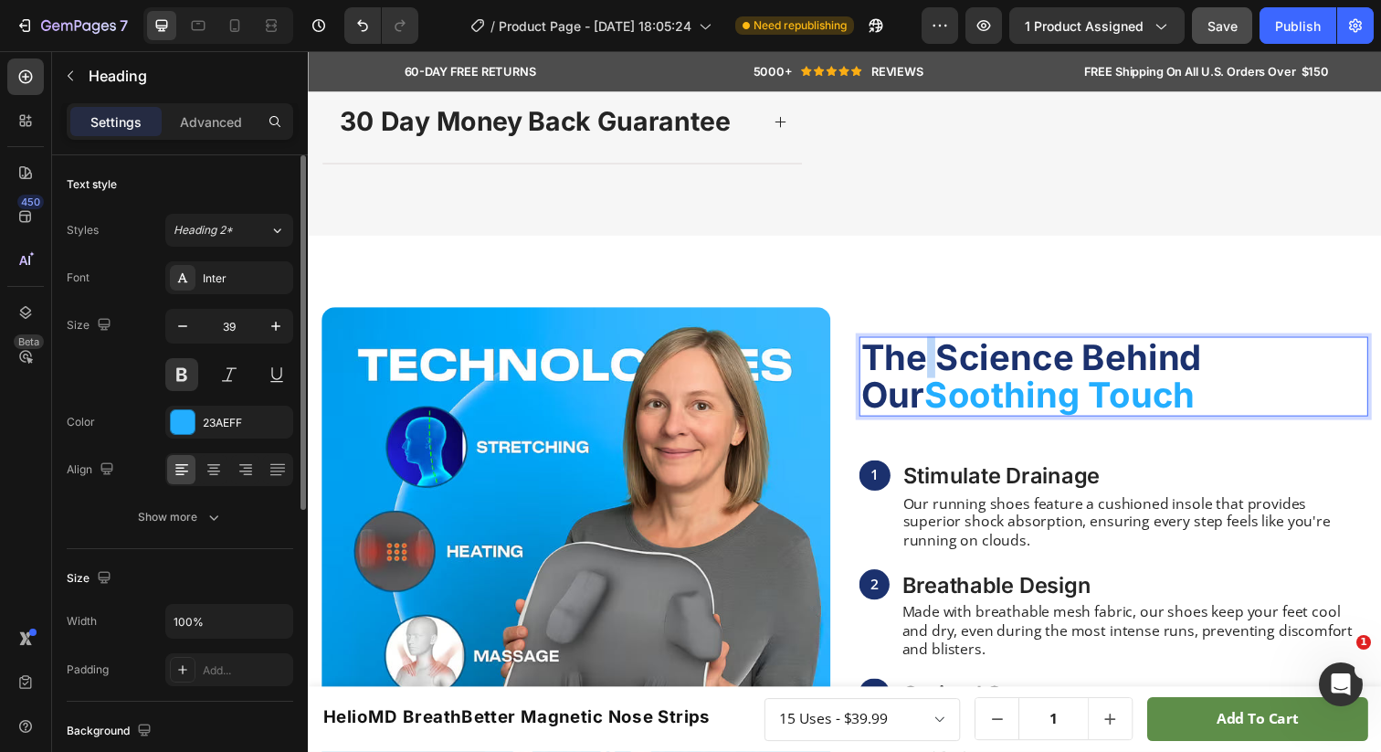
click at [929, 424] on span "The Science Behind Our" at bounding box center [1046, 383] width 349 height 82
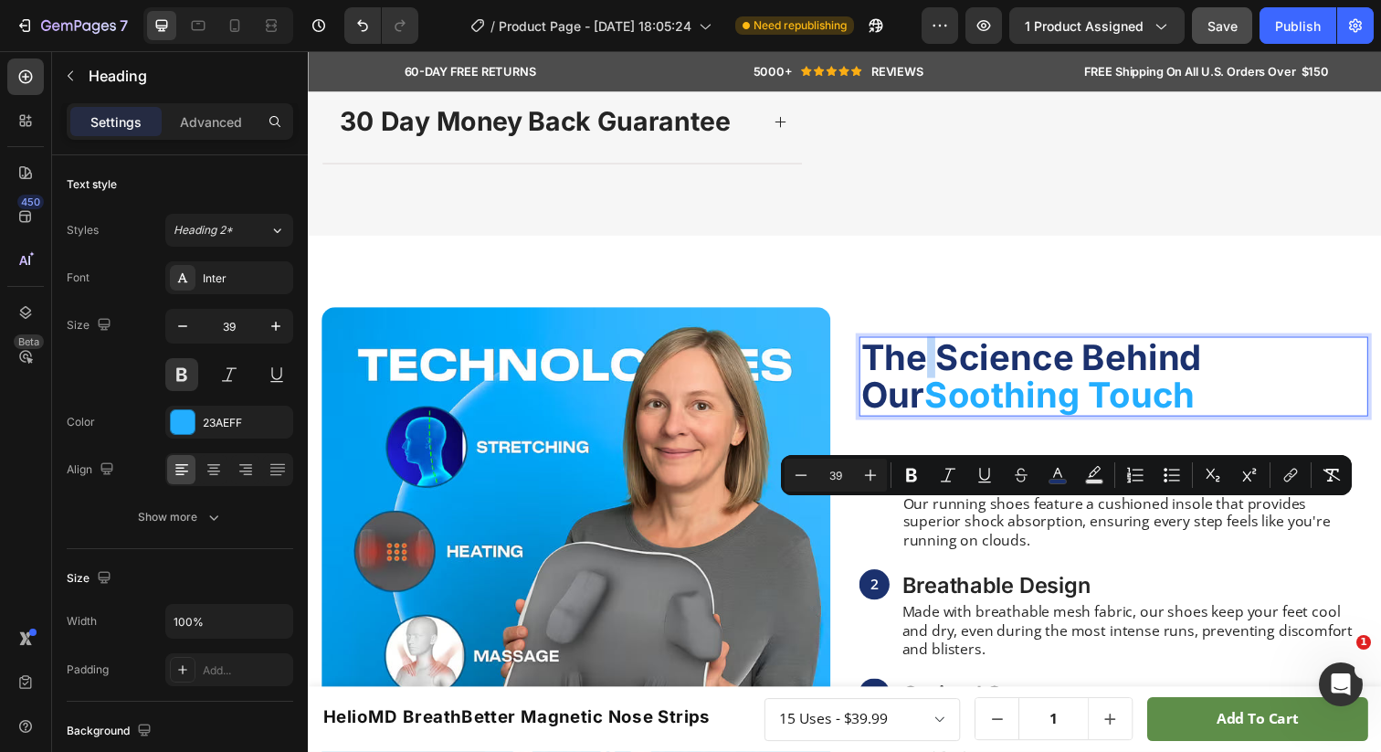
click at [930, 424] on span "The Science Behind Our" at bounding box center [1046, 383] width 349 height 82
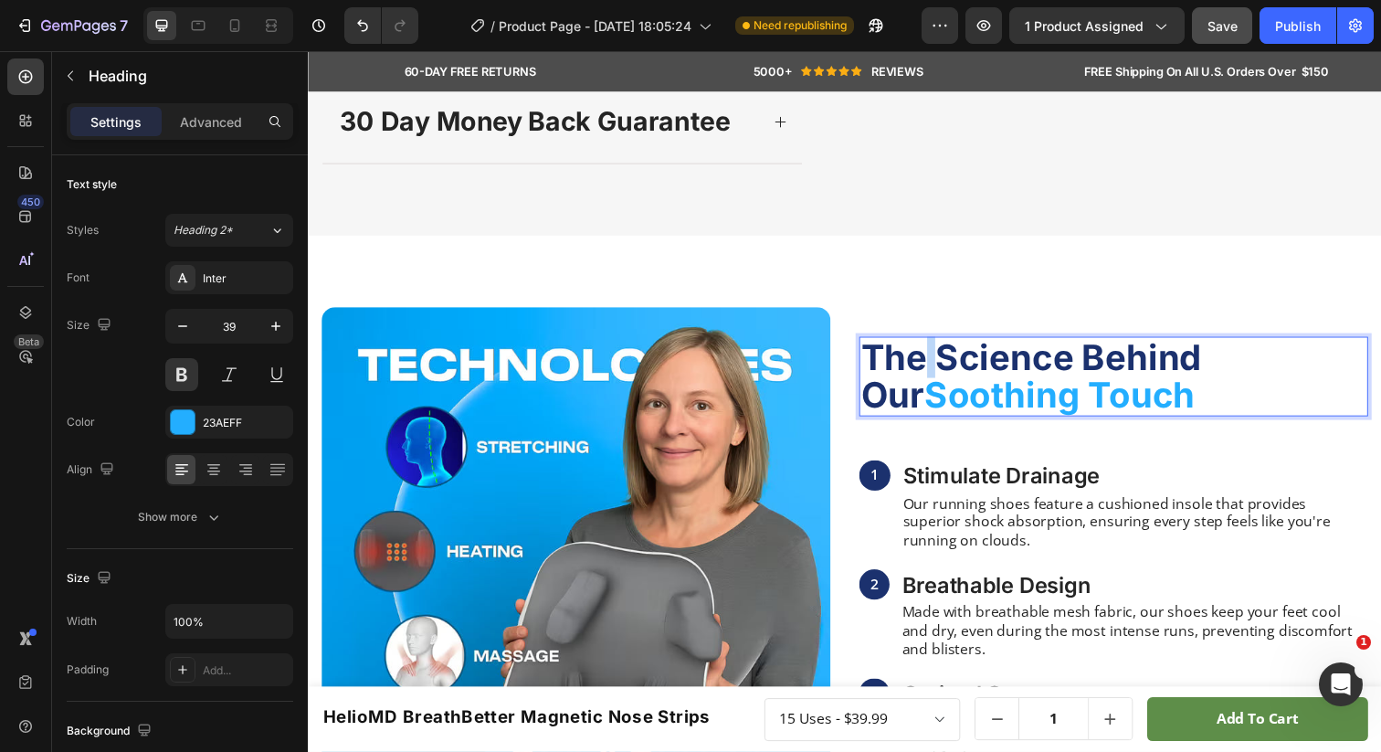
click at [930, 424] on span "The Science Behind Our" at bounding box center [1046, 383] width 349 height 82
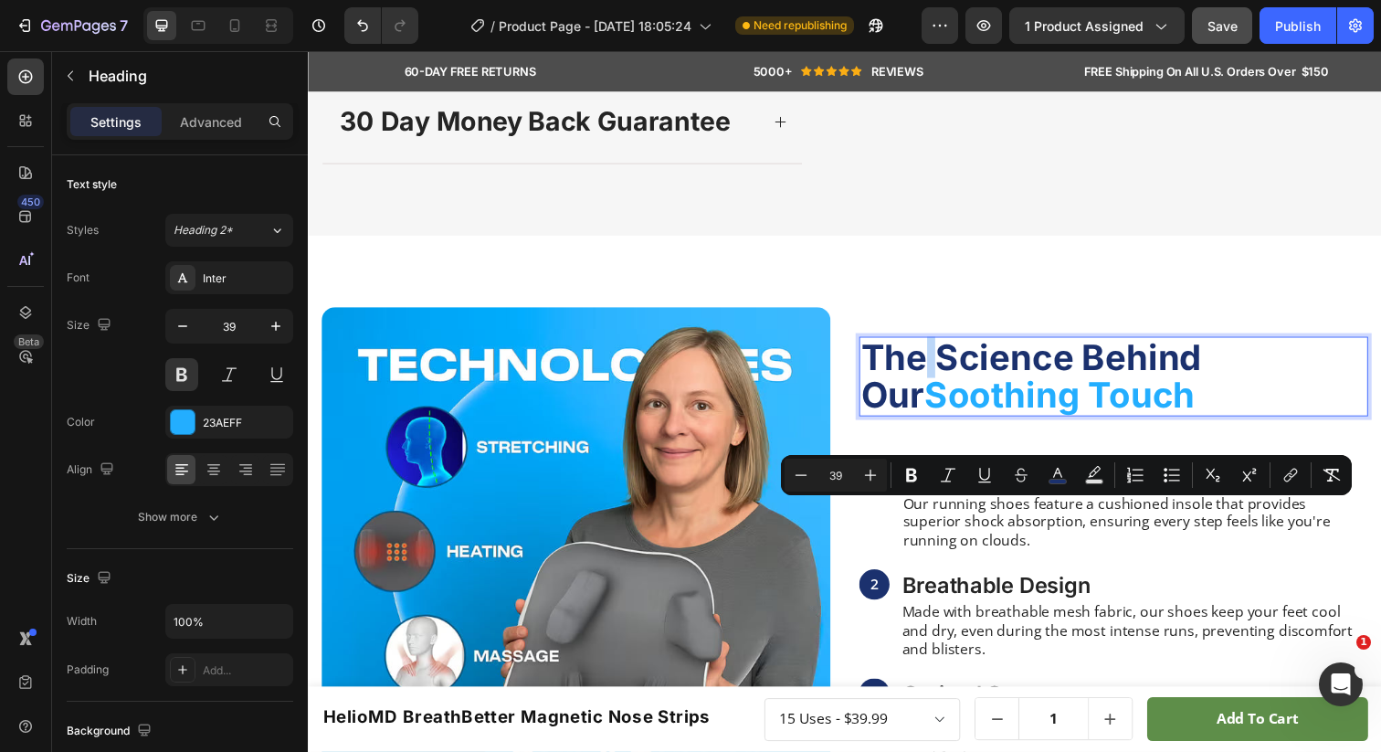
click at [930, 424] on span "The Science Behind Our" at bounding box center [1046, 383] width 349 height 82
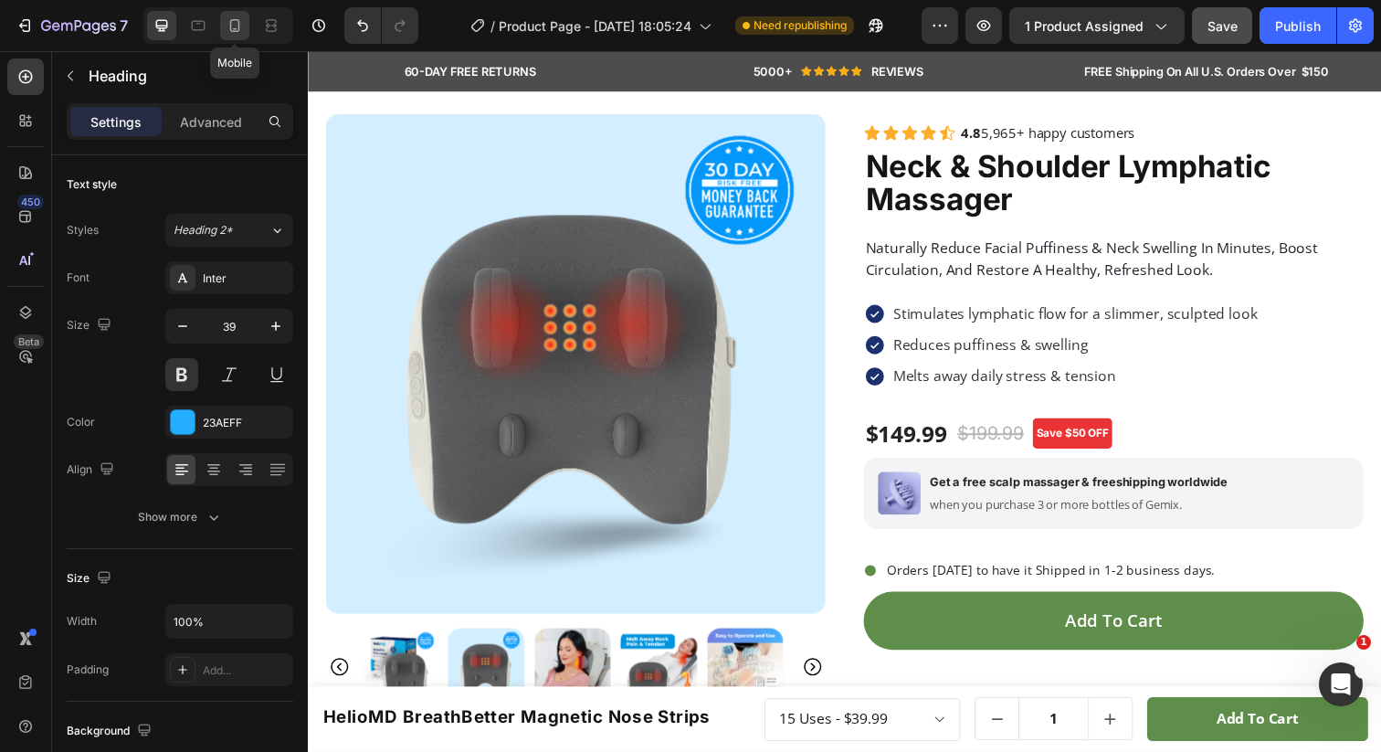
click at [237, 26] on icon at bounding box center [235, 25] width 18 height 18
type input "34"
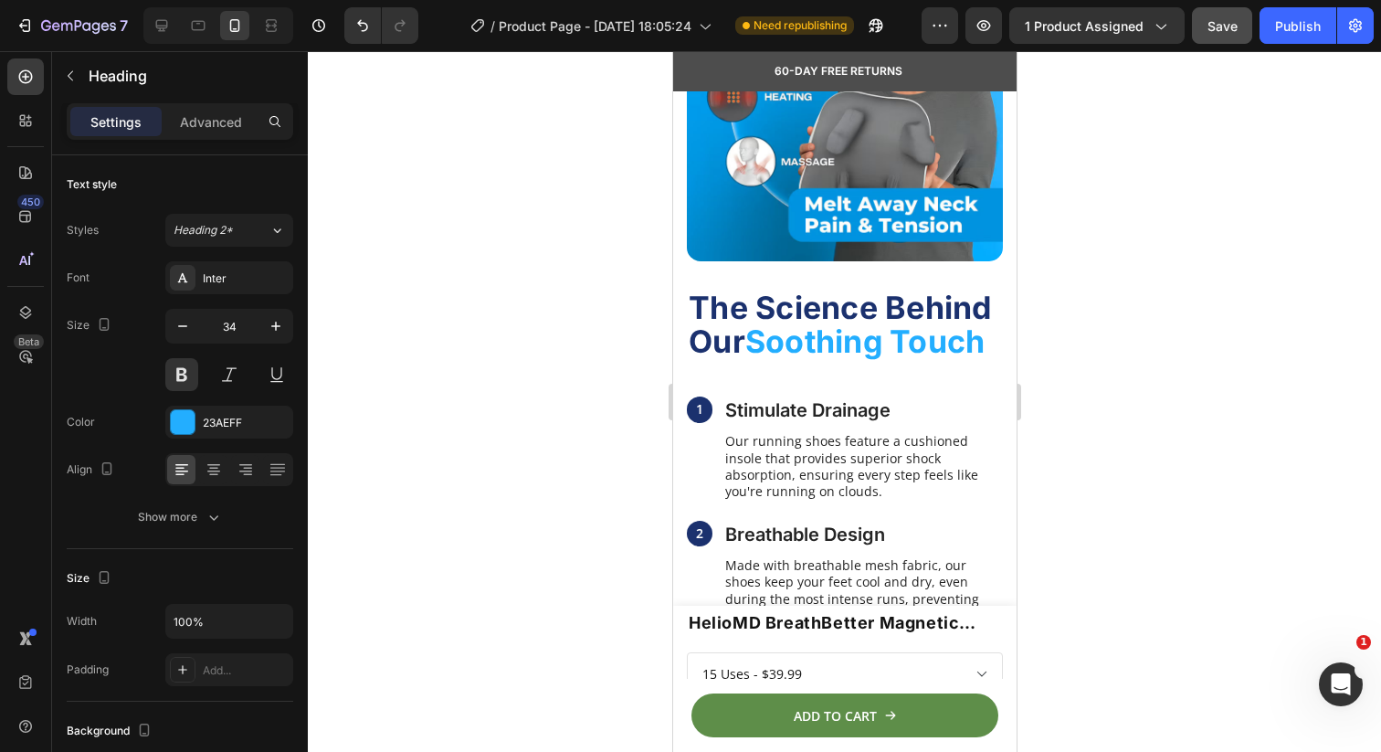
scroll to position [2236, 0]
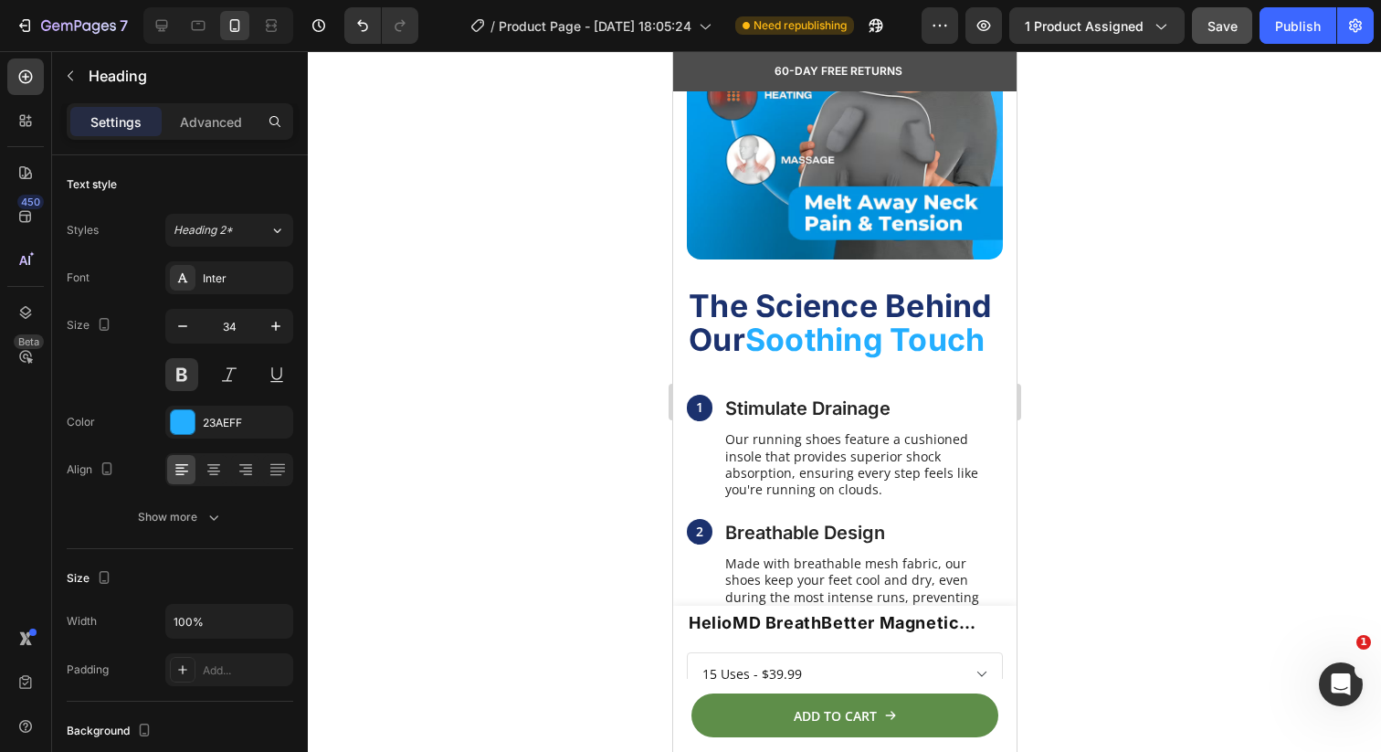
click at [624, 333] on div at bounding box center [844, 401] width 1073 height 701
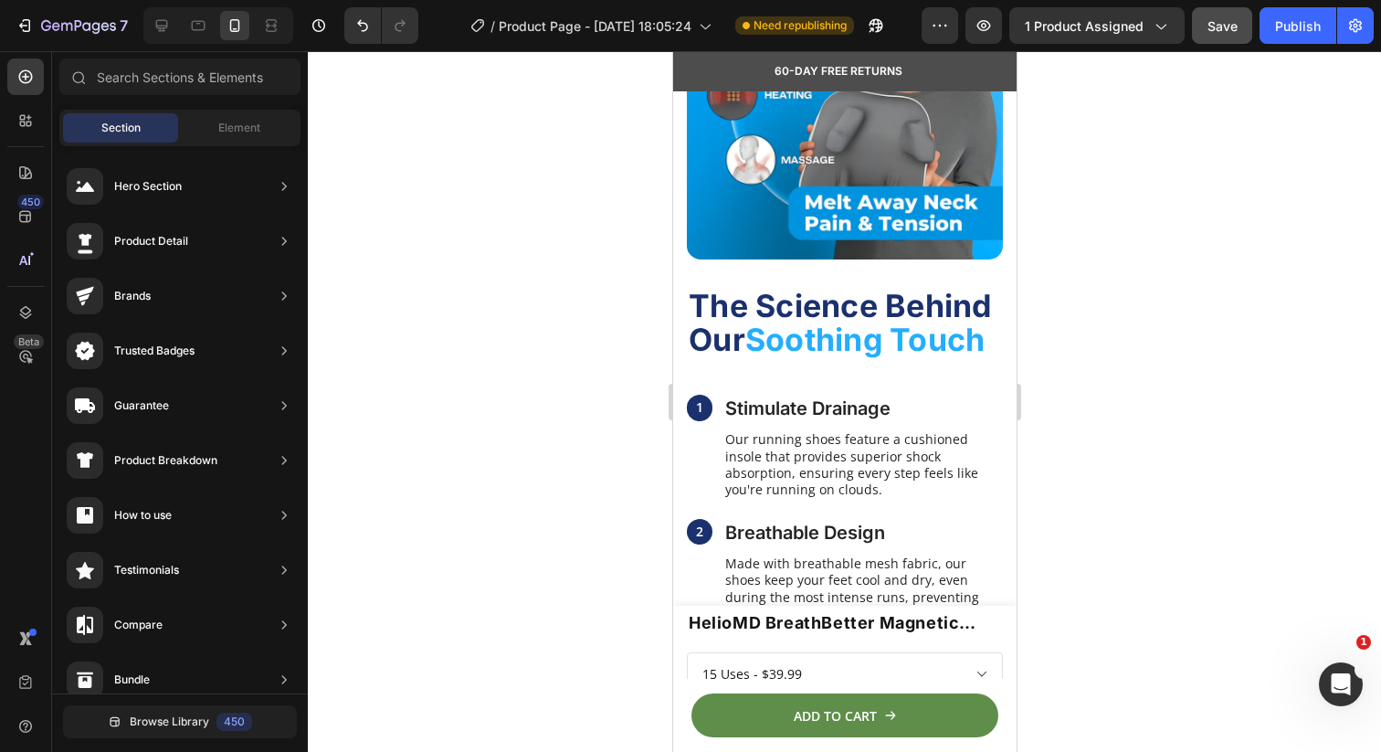
click at [755, 312] on span "The Science Behind Our" at bounding box center [839, 322] width 303 height 71
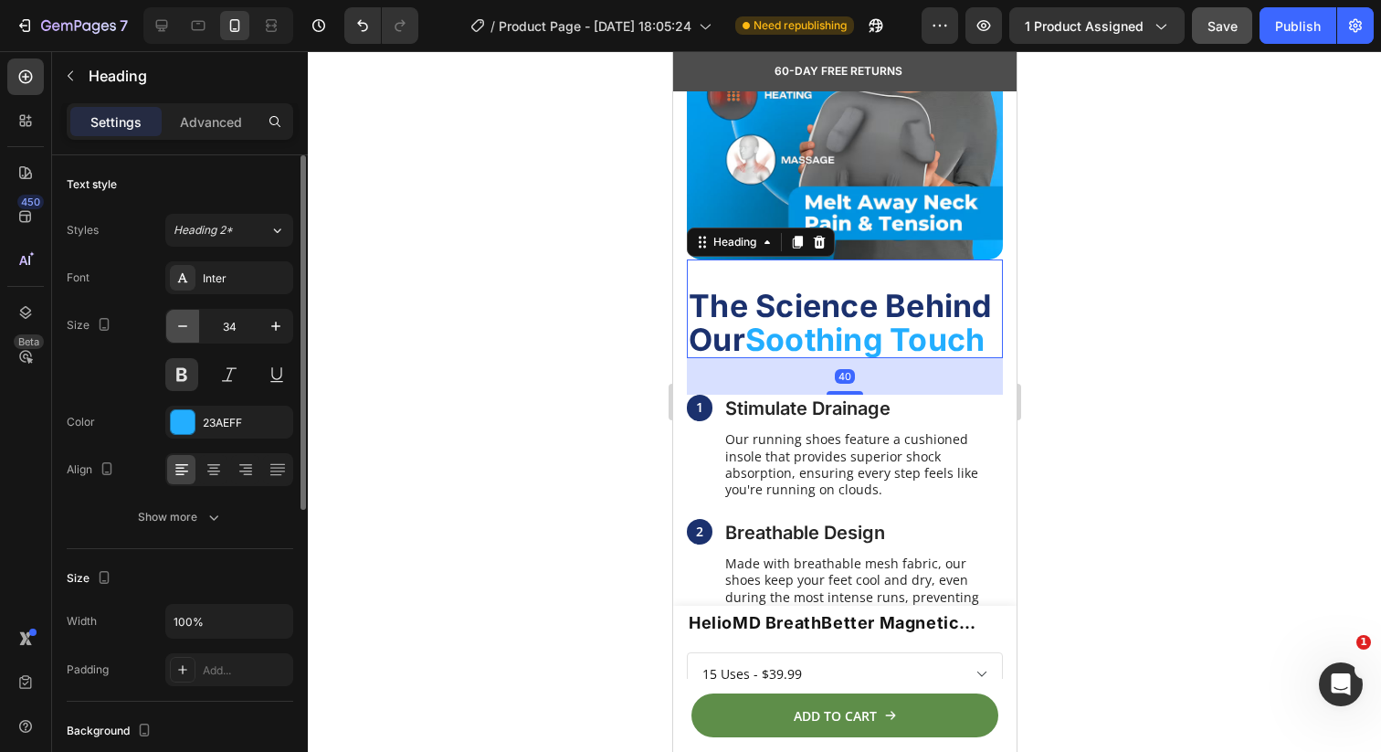
click at [193, 325] on button "button" at bounding box center [182, 326] width 33 height 33
type input "33"
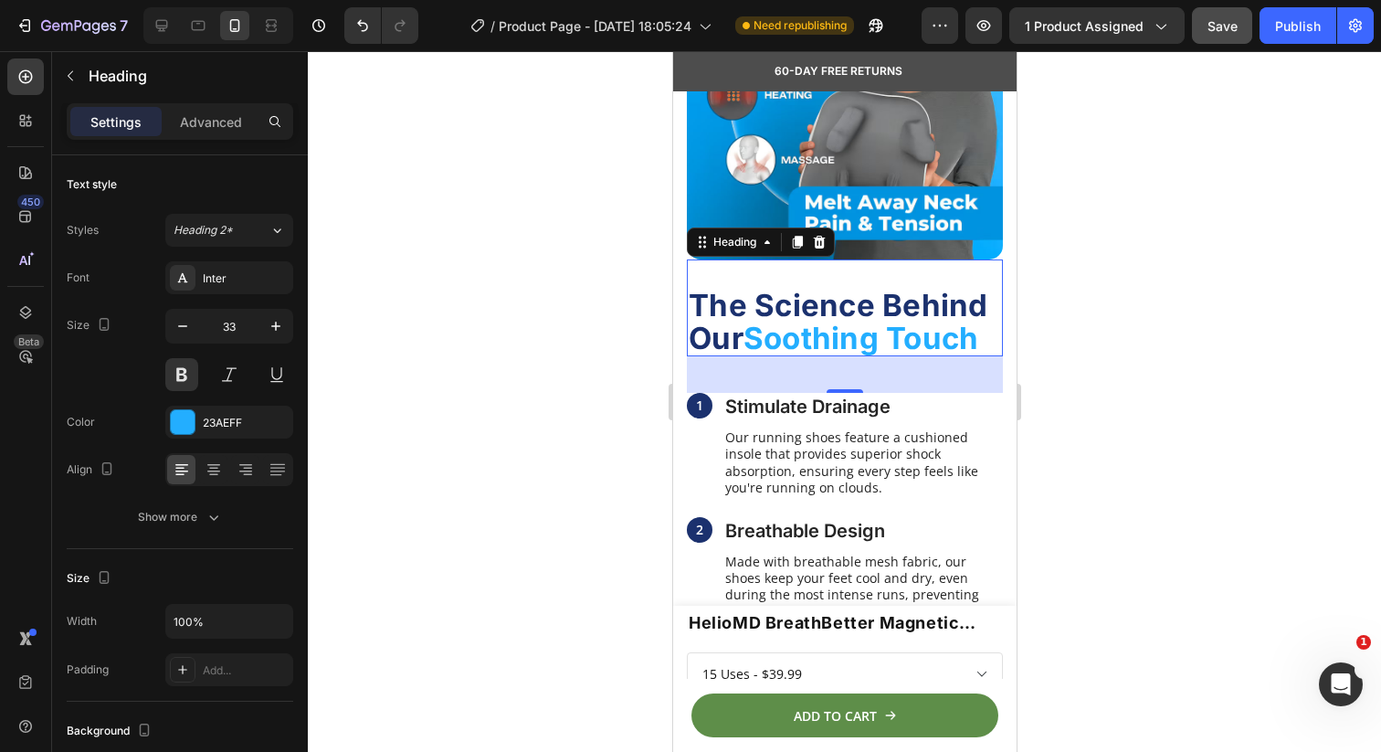
click at [448, 319] on div at bounding box center [844, 401] width 1073 height 701
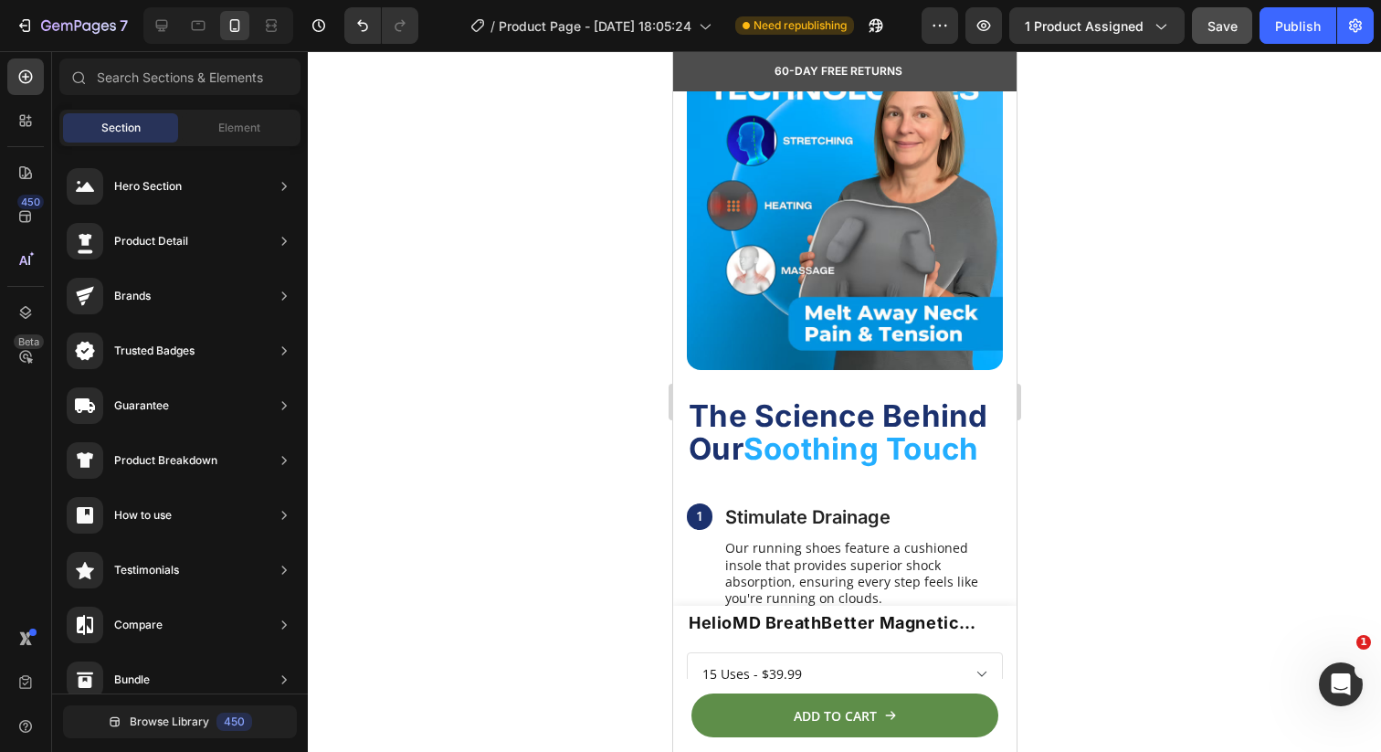
scroll to position [2068, 0]
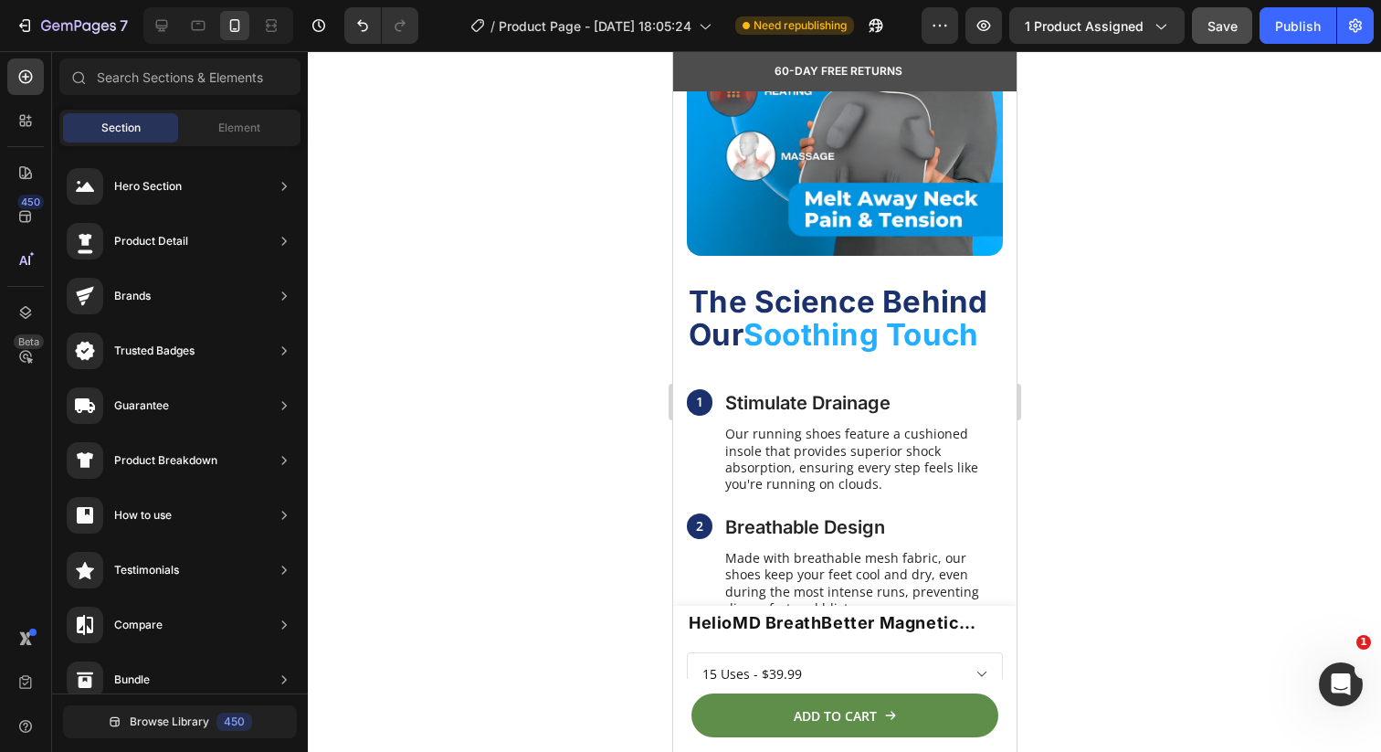
click at [762, 232] on img at bounding box center [844, 98] width 316 height 316
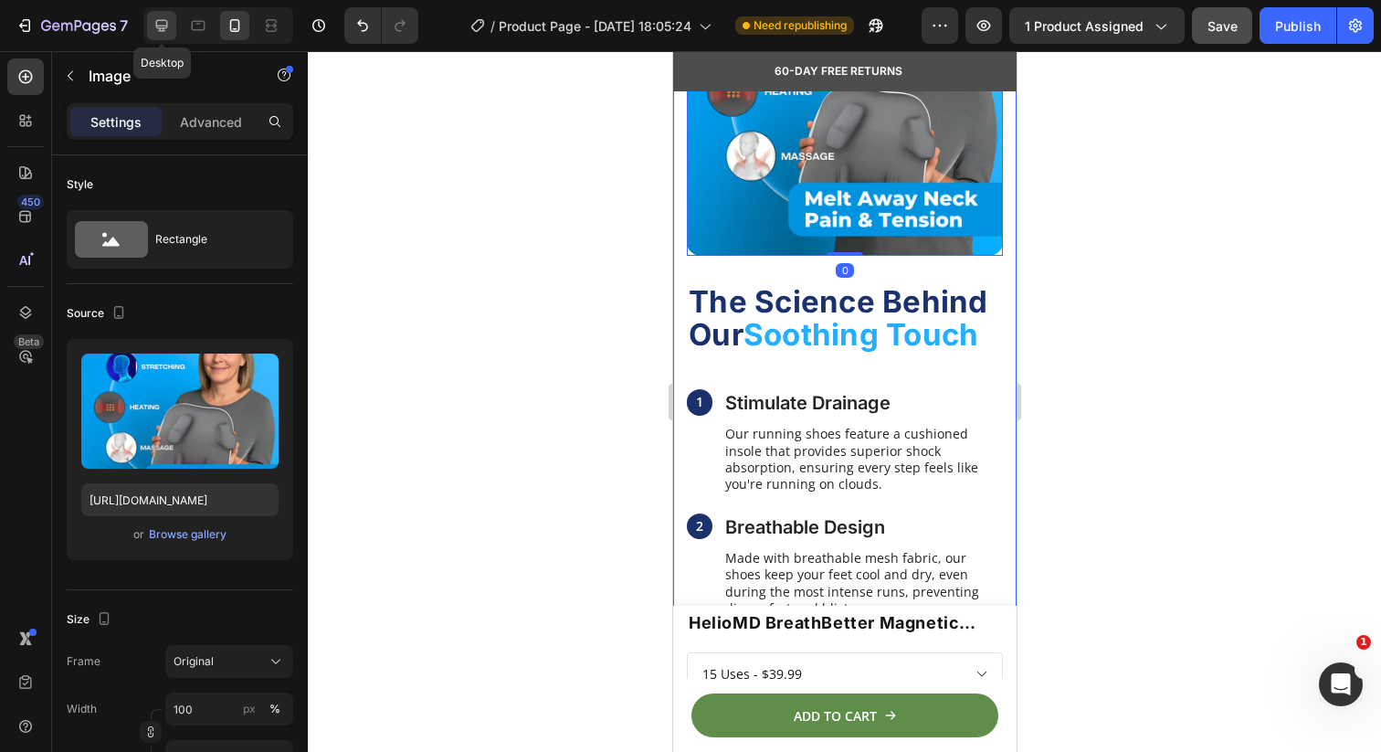
click at [155, 26] on icon at bounding box center [162, 25] width 18 height 18
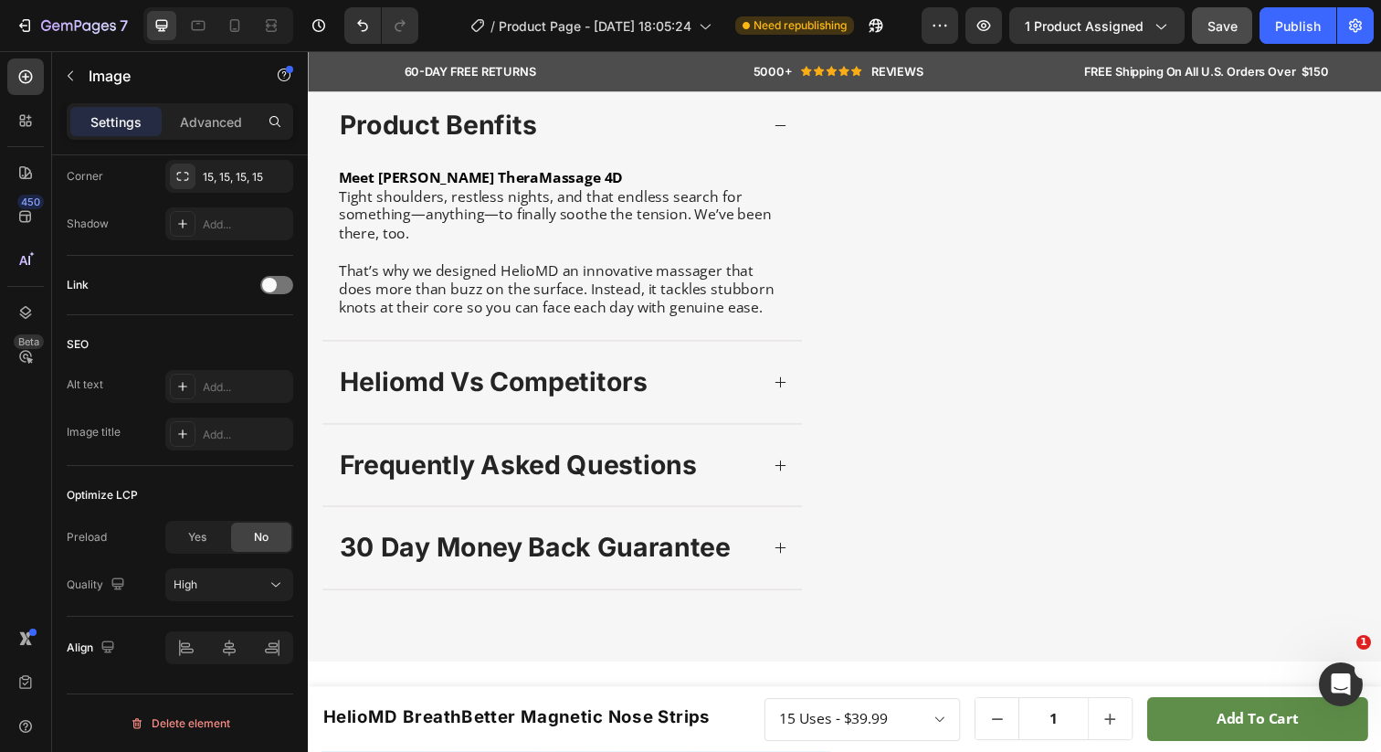
scroll to position [770, 0]
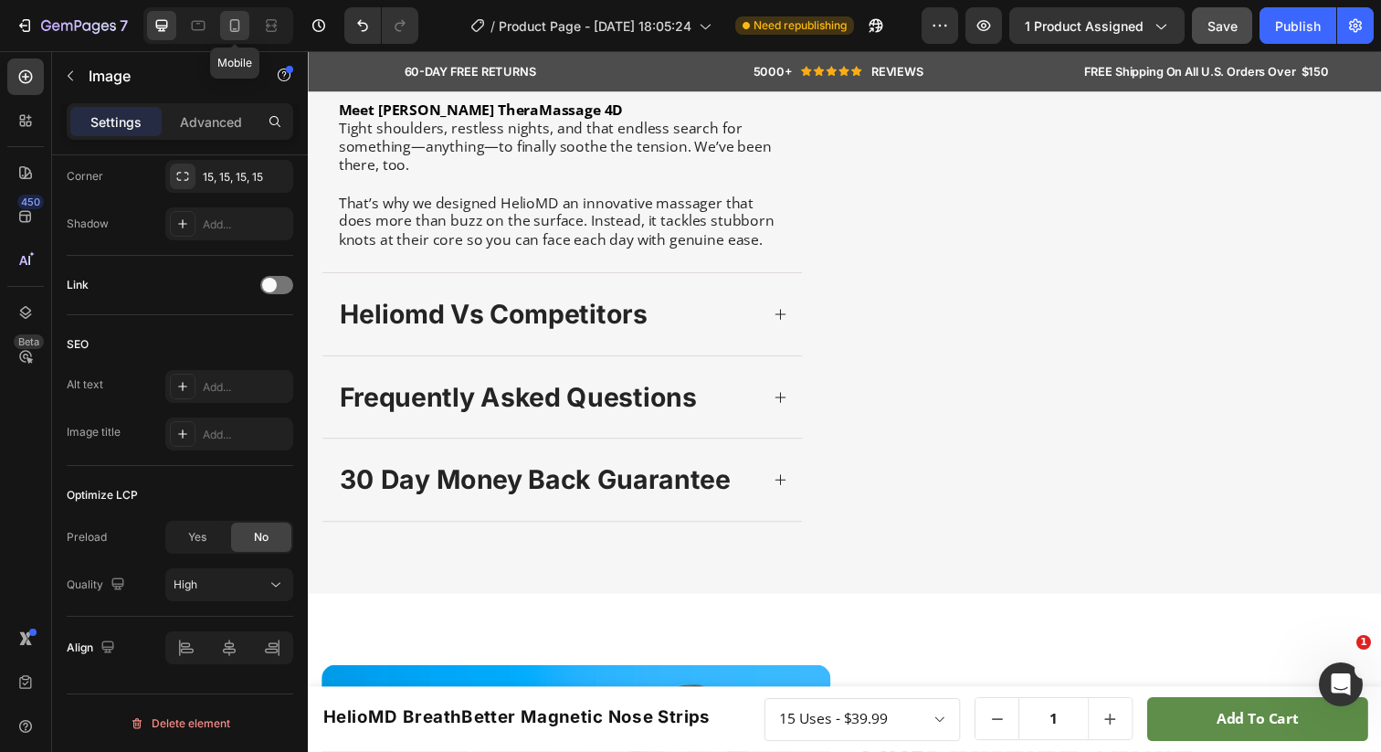
click at [243, 17] on icon at bounding box center [235, 25] width 18 height 18
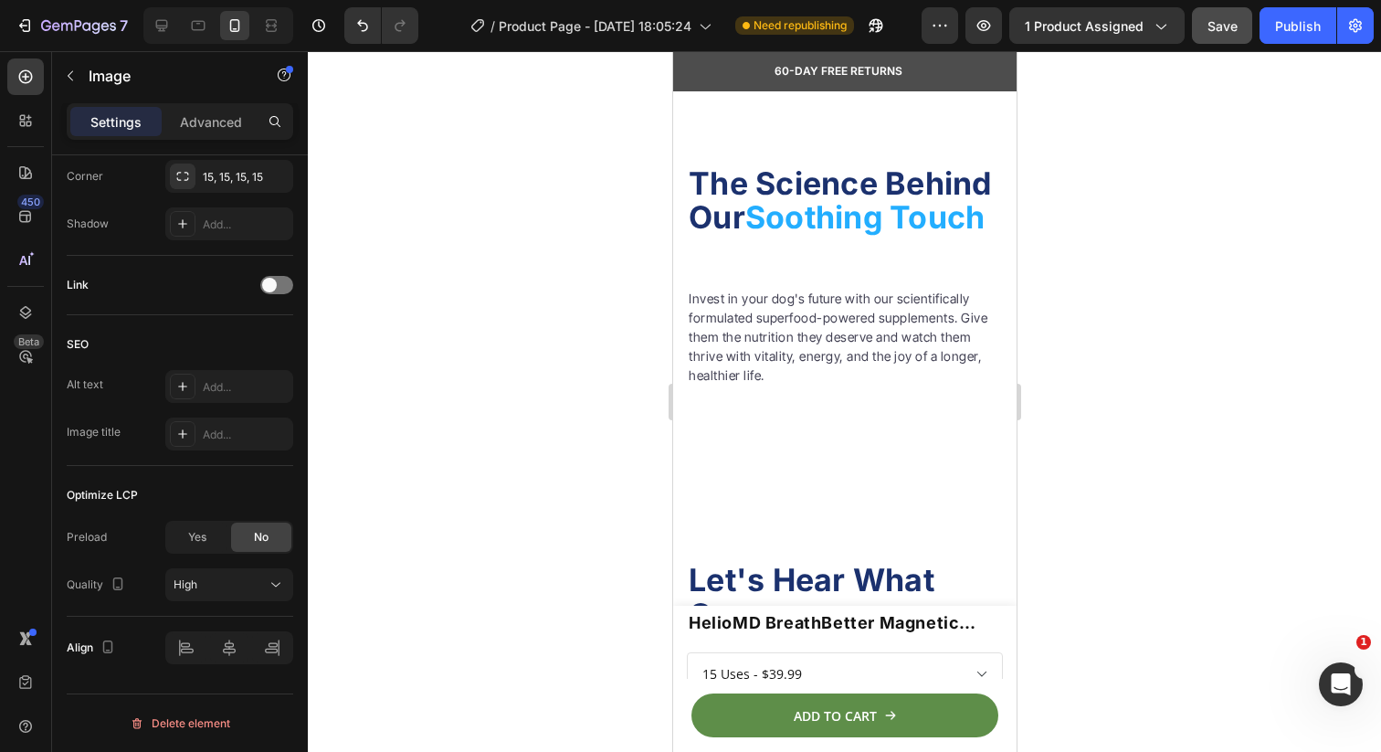
scroll to position [3097, 0]
click at [727, 235] on span "The Science Behind Our" at bounding box center [839, 198] width 303 height 71
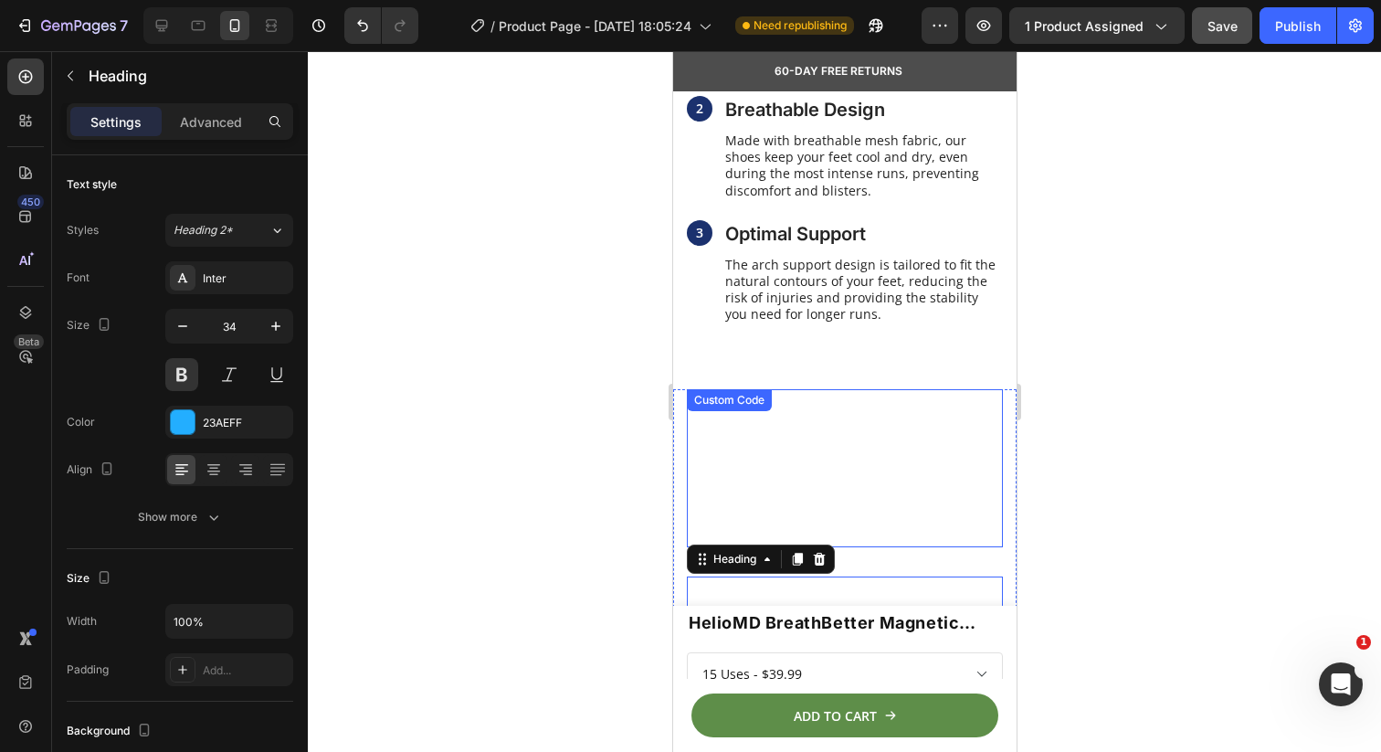
scroll to position [2561, 0]
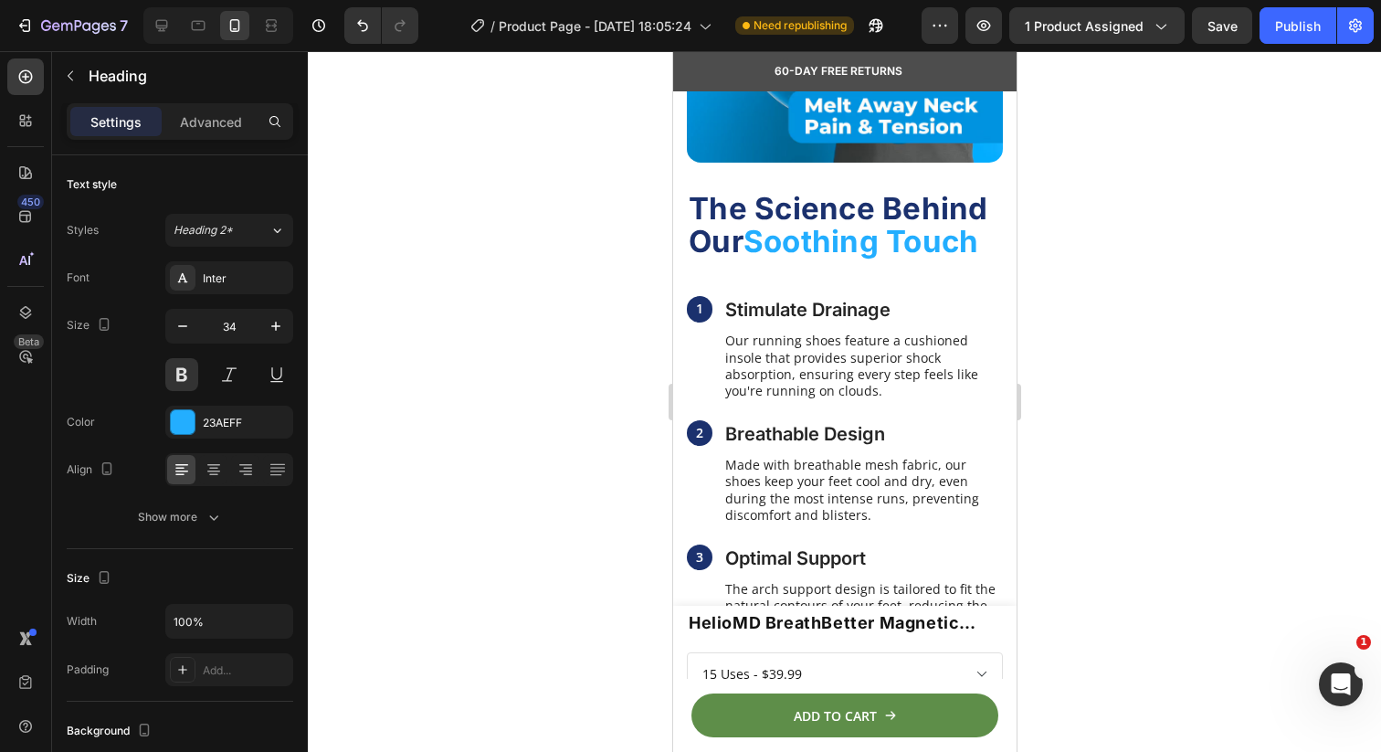
scroll to position [2311, 0]
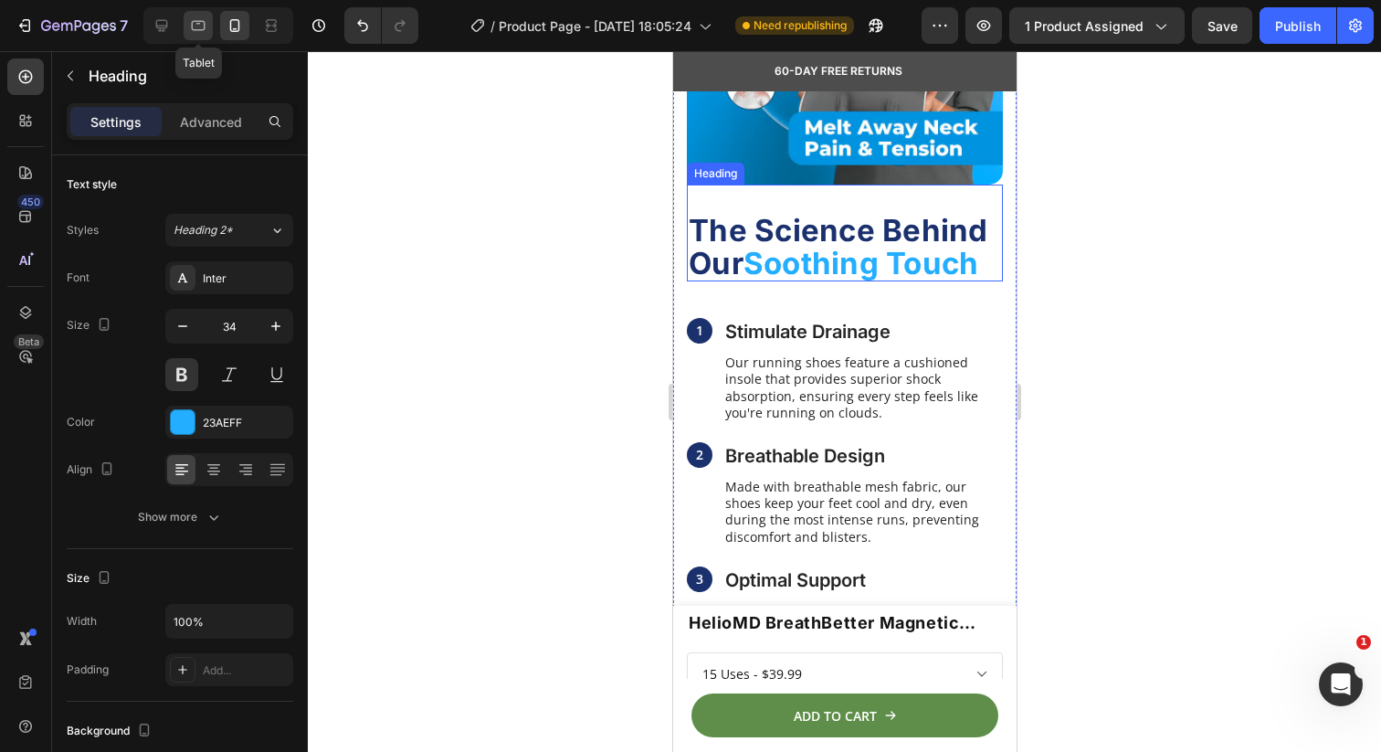
click at [203, 24] on icon at bounding box center [198, 25] width 18 height 18
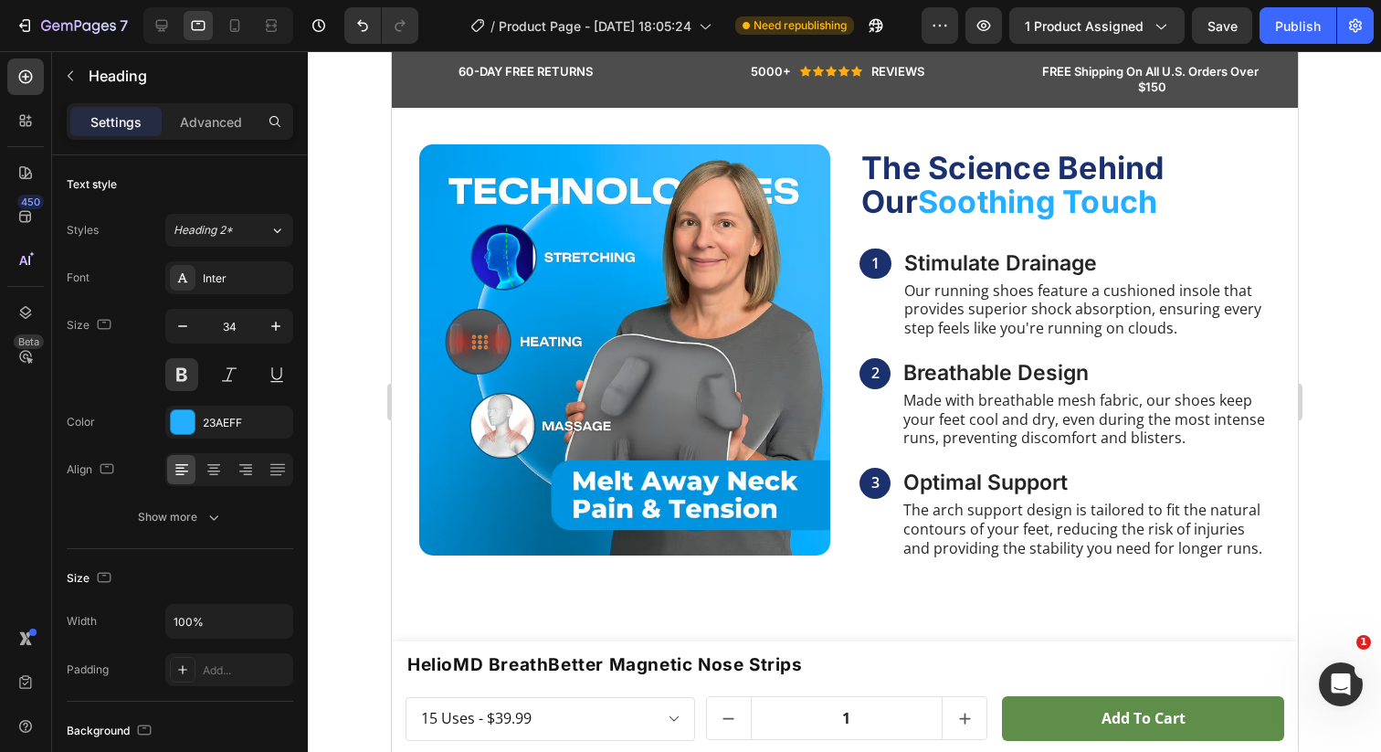
scroll to position [1779, 0]
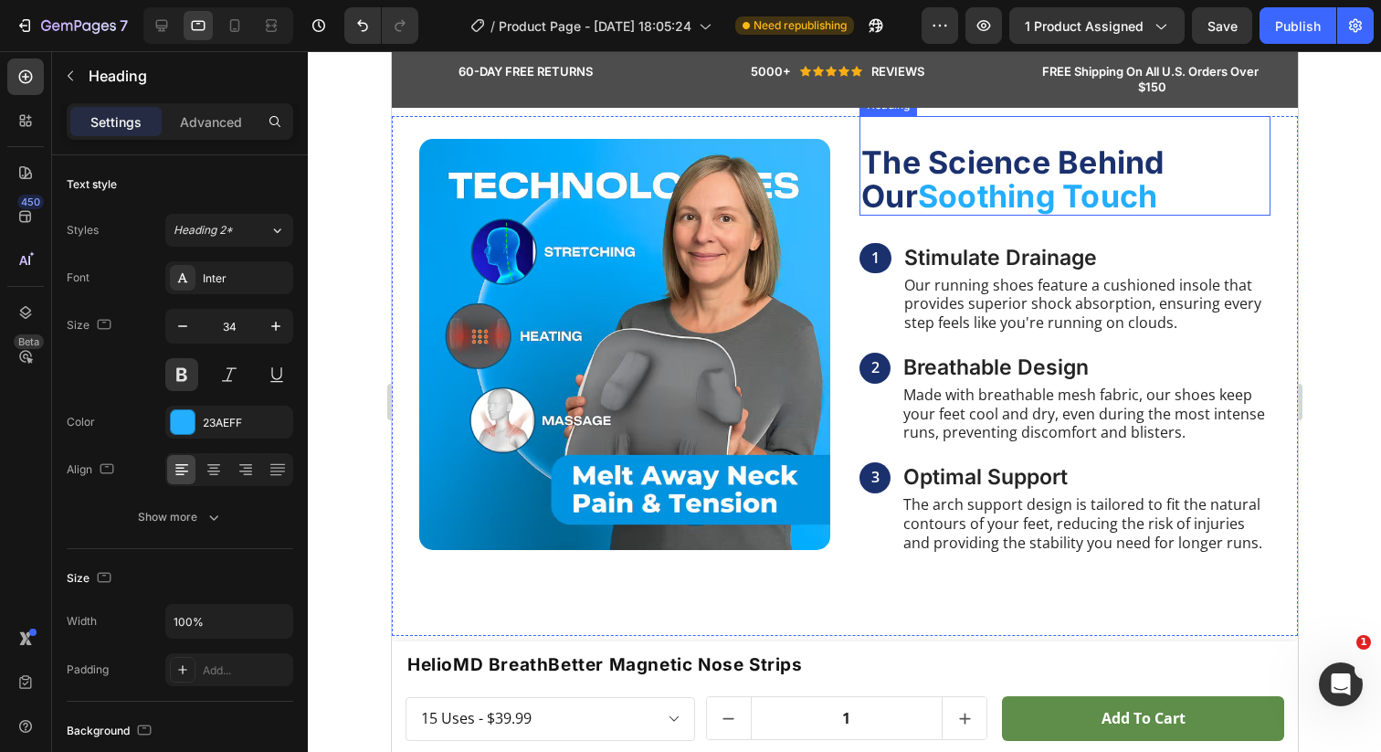
click at [1158, 171] on span "The Science Behind Our" at bounding box center [1011, 178] width 303 height 71
click at [1158, 163] on span "The Science Behind Our" at bounding box center [1011, 178] width 303 height 71
click at [861, 181] on span "Our" at bounding box center [888, 195] width 57 height 37
click at [735, 171] on img at bounding box center [623, 344] width 411 height 411
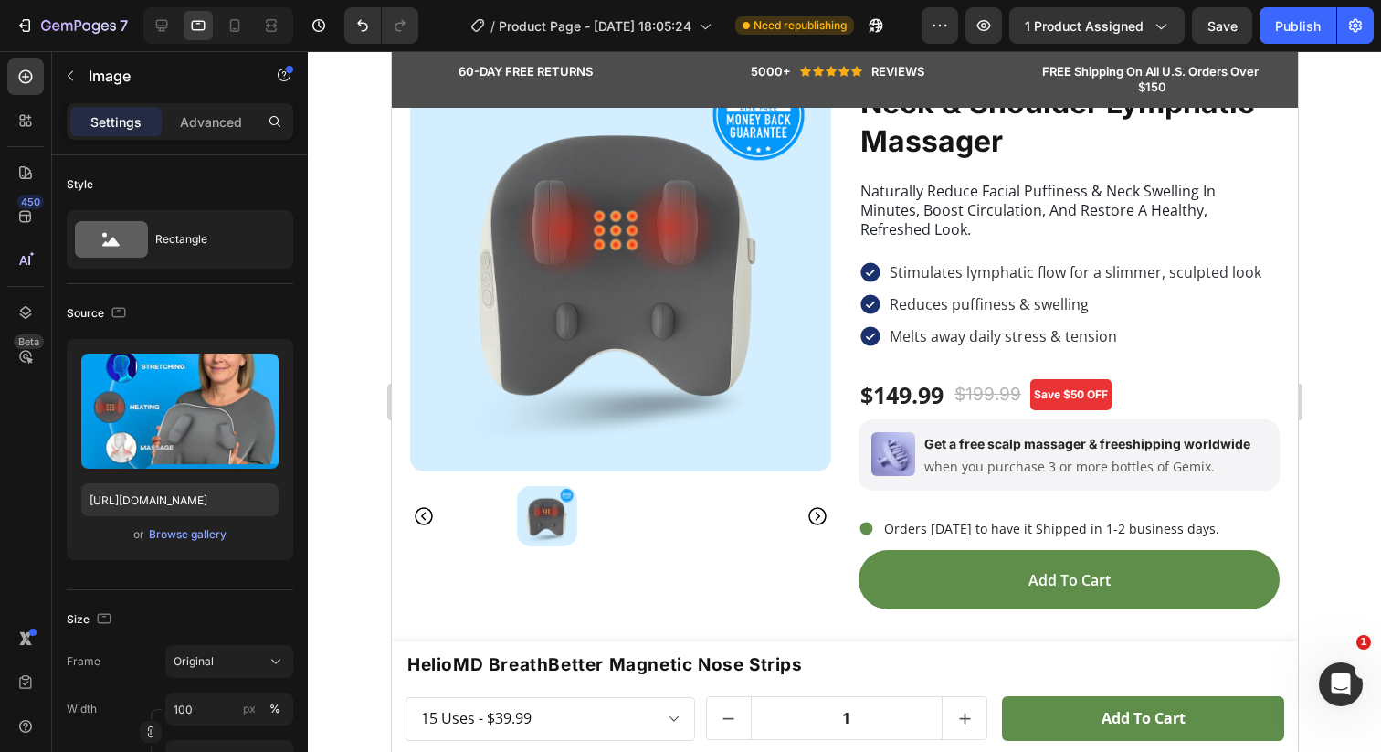
scroll to position [0, 0]
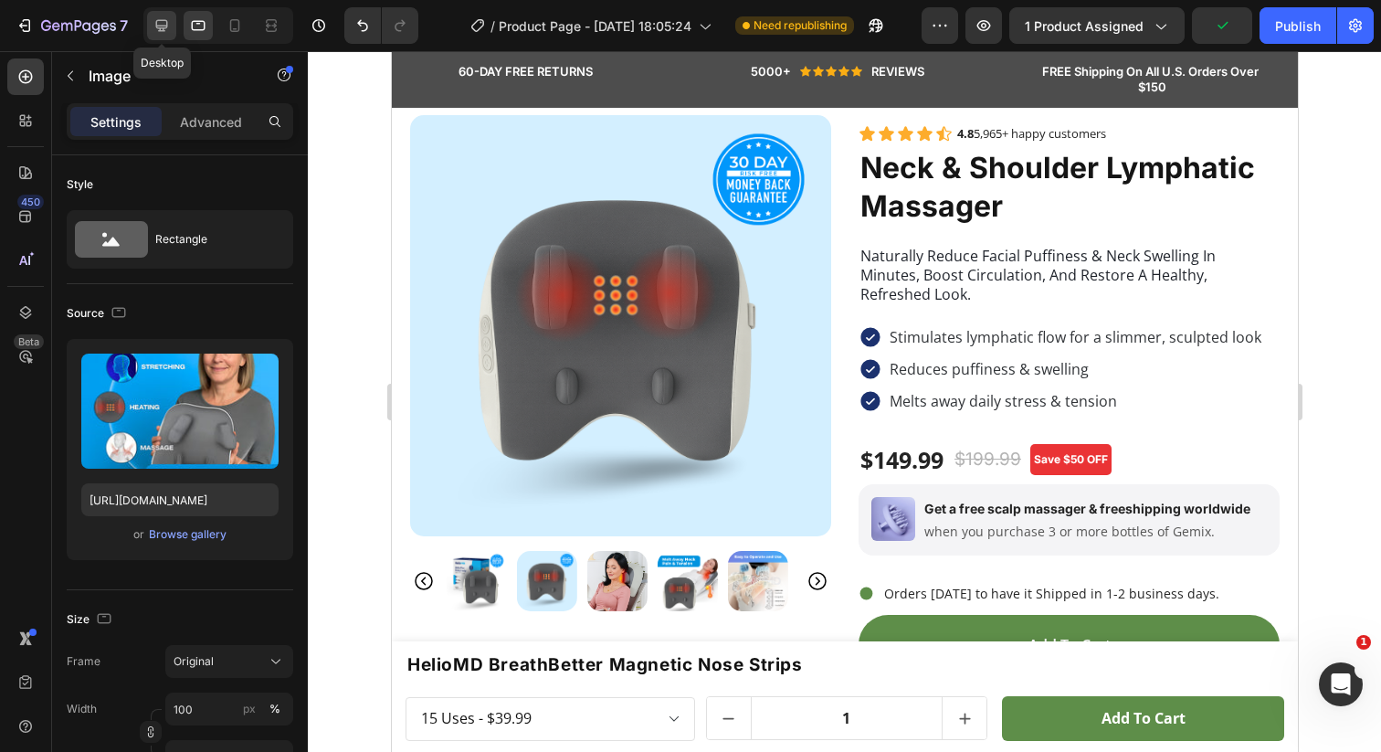
click at [159, 19] on icon at bounding box center [162, 25] width 18 height 18
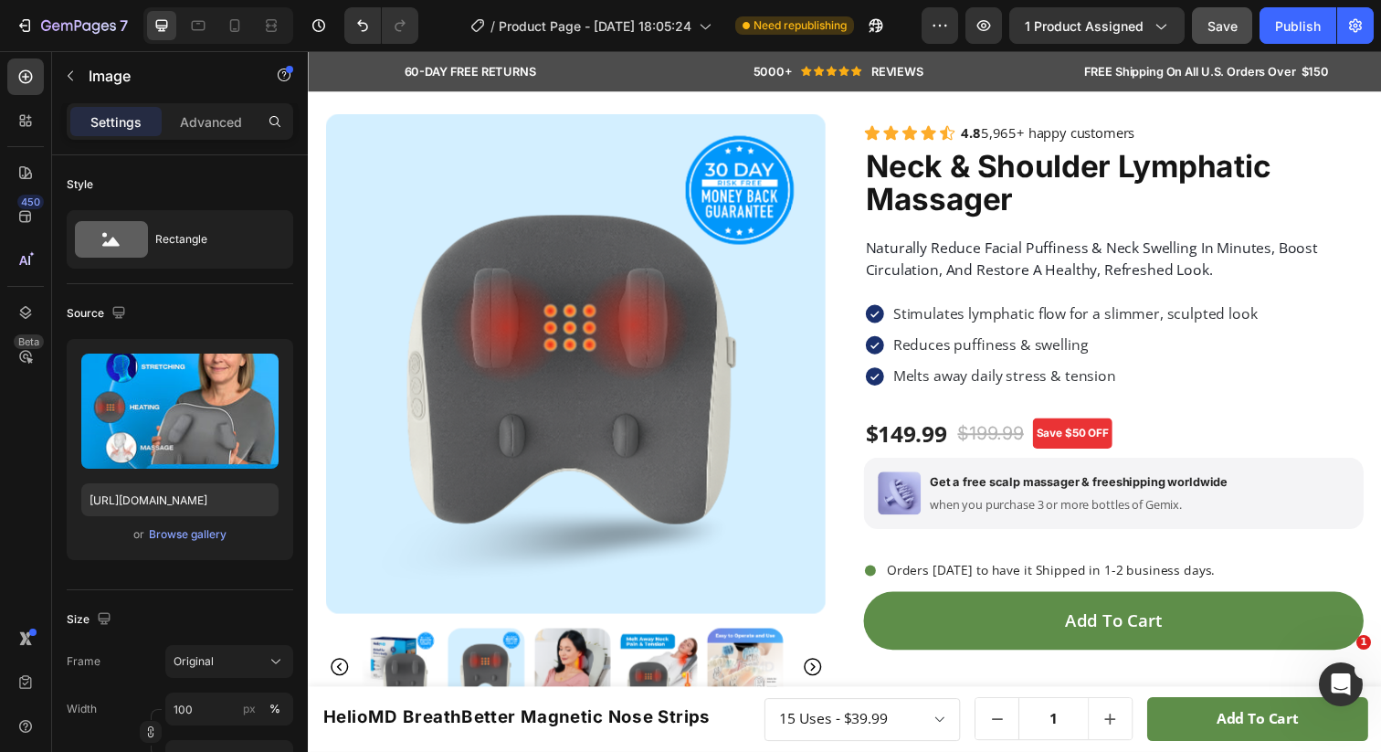
click at [1221, 29] on span "Save" at bounding box center [1223, 26] width 30 height 16
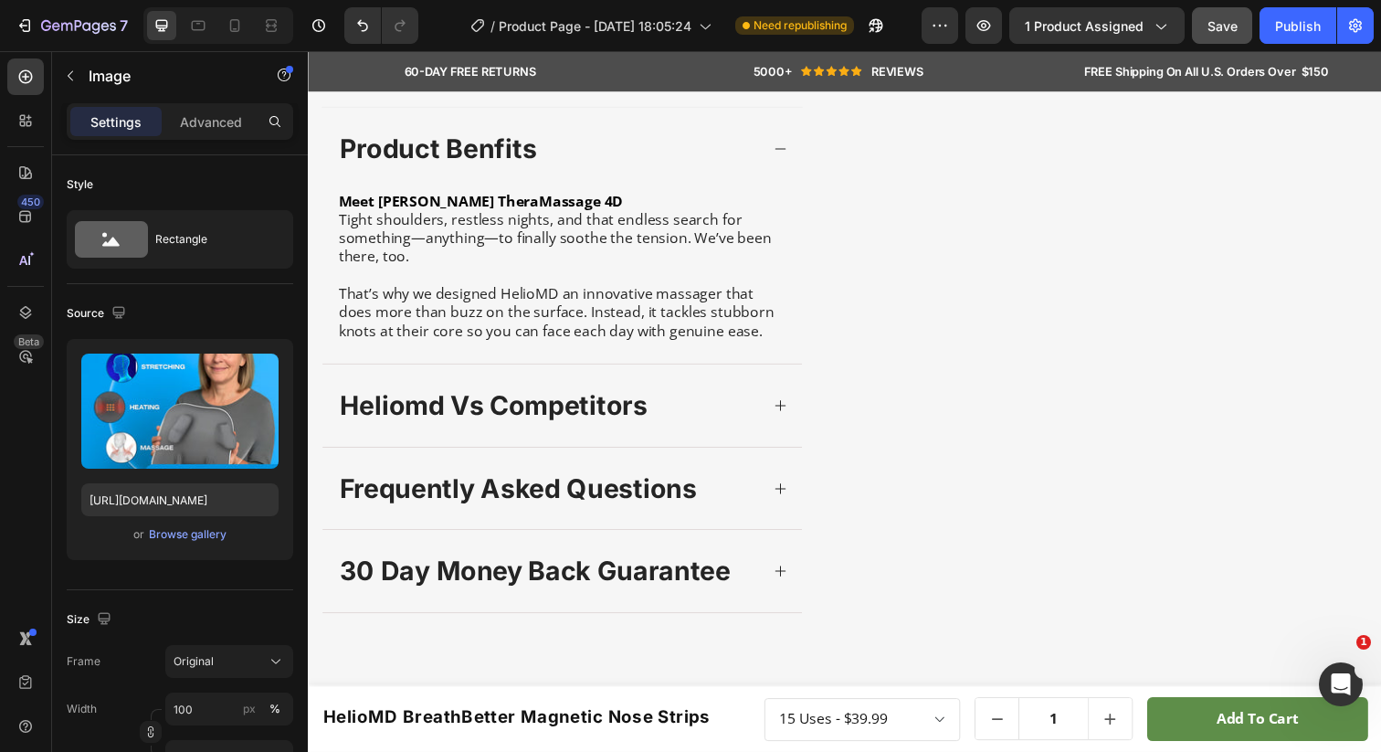
scroll to position [678, 0]
